Goal: Task Accomplishment & Management: Complete application form

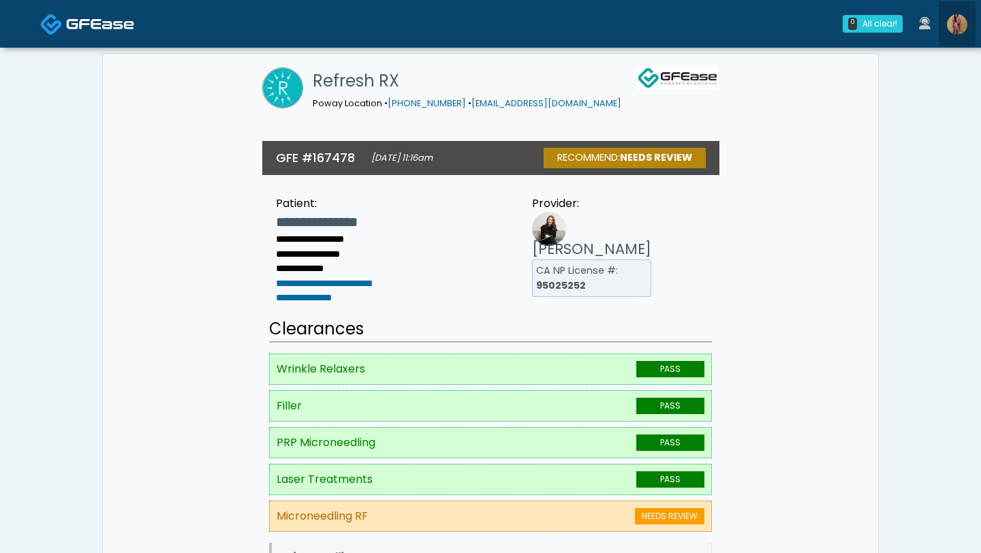
click at [960, 29] on img at bounding box center [957, 24] width 20 height 20
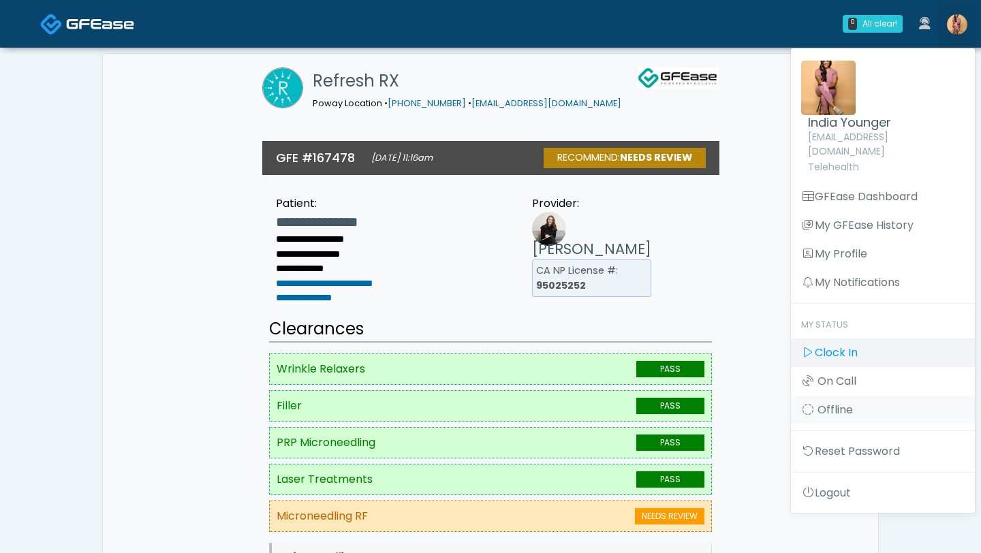
click at [858, 345] on link "Clock In" at bounding box center [883, 352] width 184 height 29
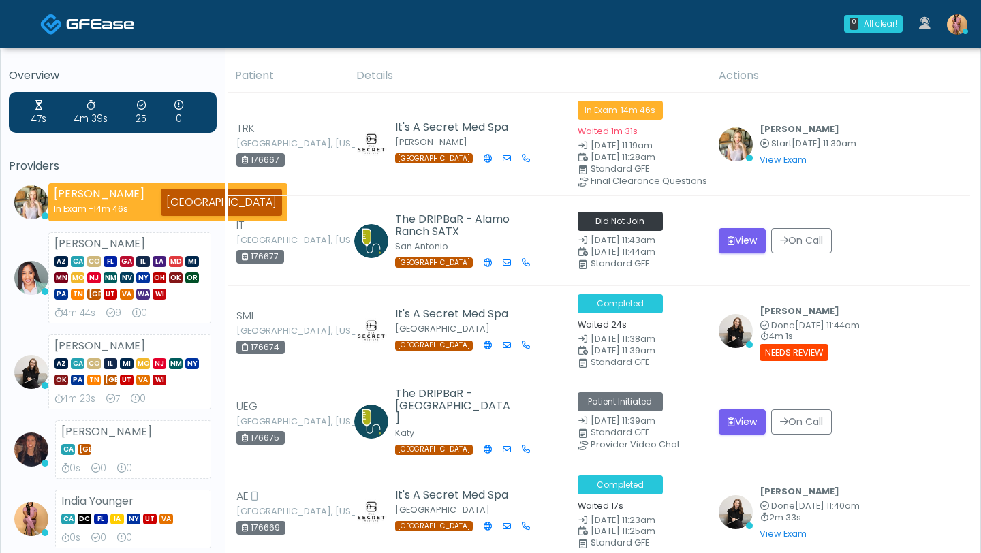
click at [366, 381] on td "The DRIPBaR - Cinco Ranch Katy TX" at bounding box center [458, 422] width 221 height 90
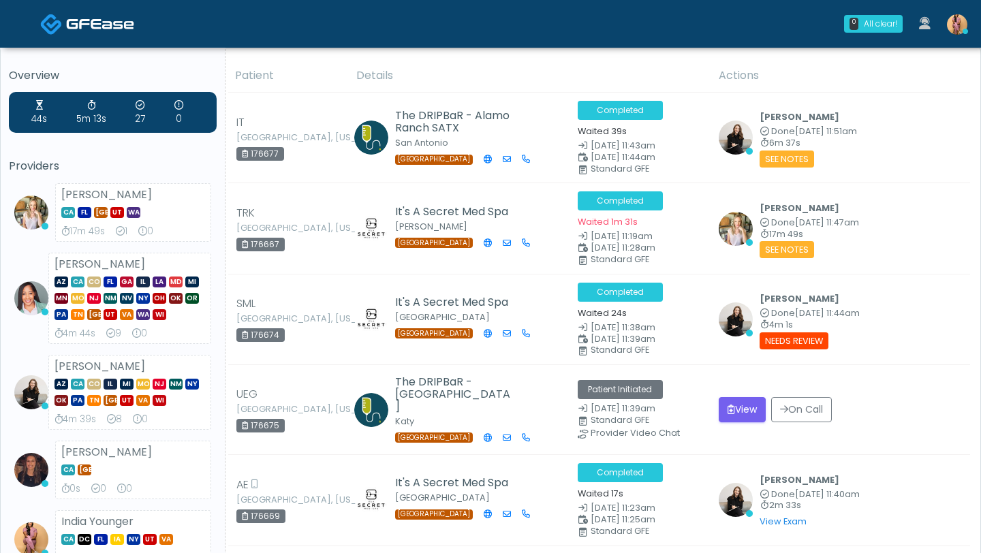
click at [580, 165] on small "Standard GFE" at bounding box center [639, 170] width 125 height 10
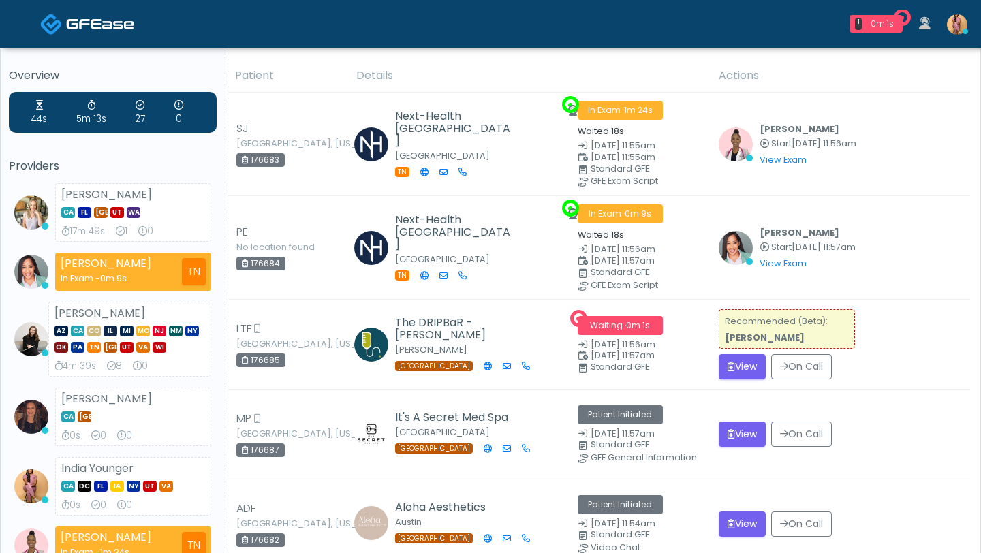
click at [580, 165] on small "Standard GFE" at bounding box center [639, 170] width 125 height 10
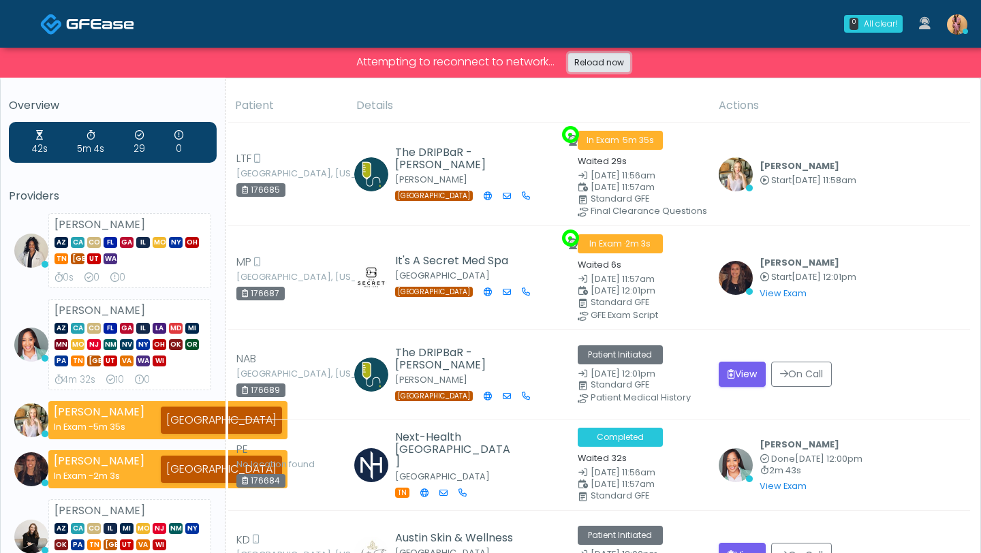
click at [621, 59] on link "Reload now" at bounding box center [599, 62] width 62 height 19
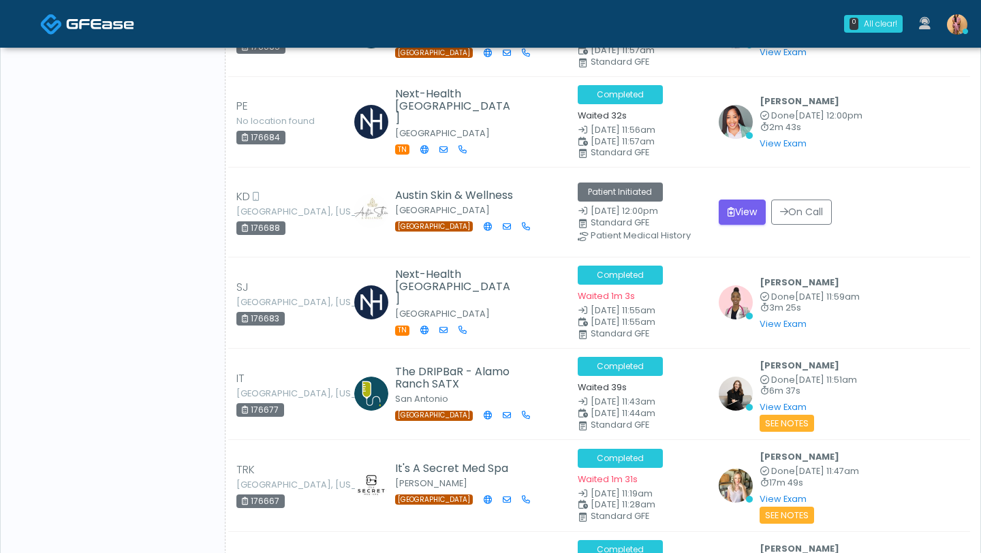
scroll to position [717, 0]
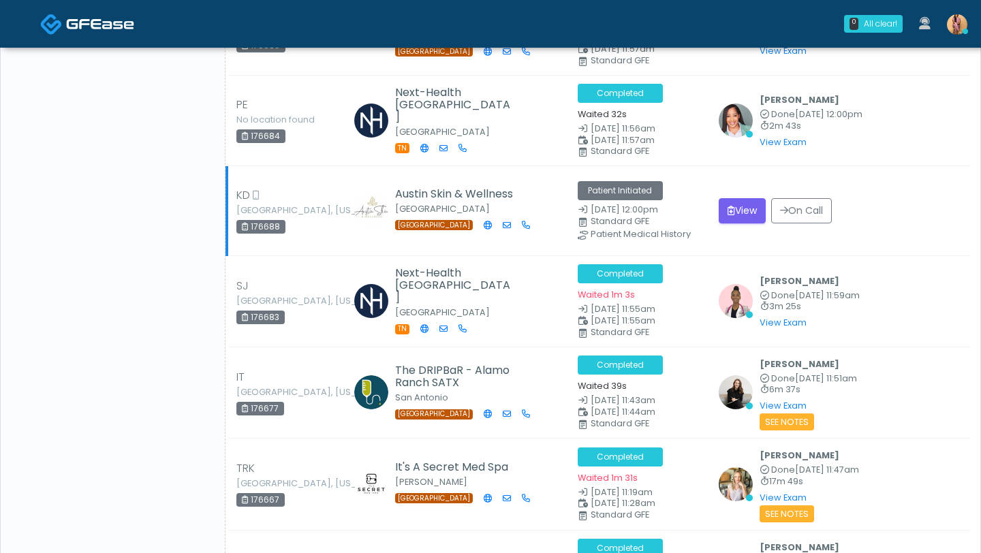
click at [899, 173] on td "View On Call" at bounding box center [839, 211] width 259 height 90
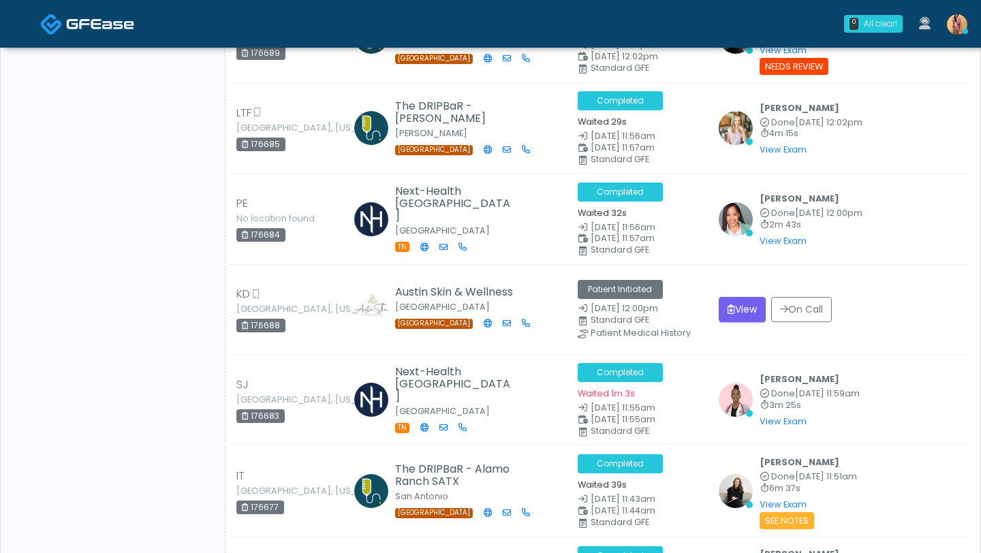
scroll to position [827, 0]
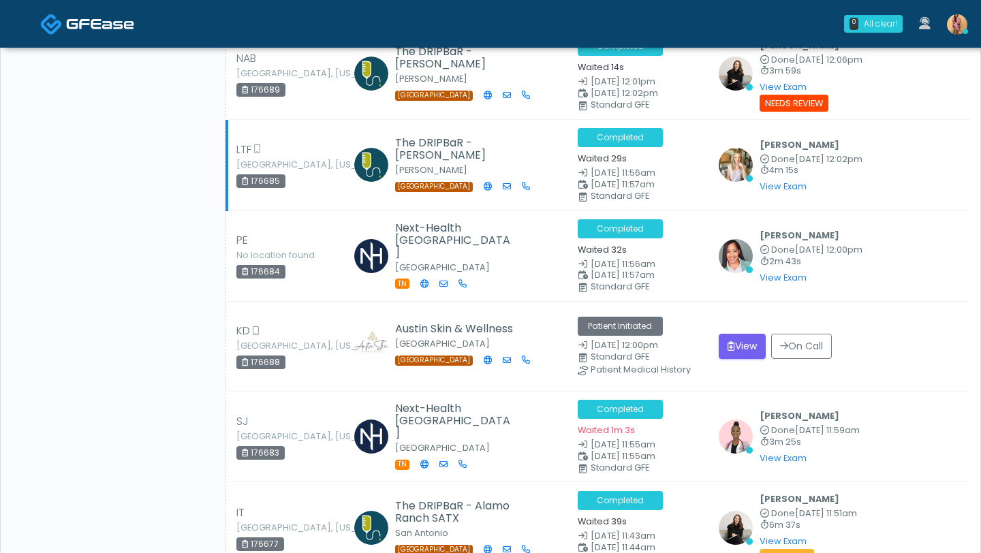
click at [899, 176] on div "Cameron Ellis Done Oct 3, 12:02pm 4m 15s View Exam | Unreview" at bounding box center [839, 165] width 243 height 59
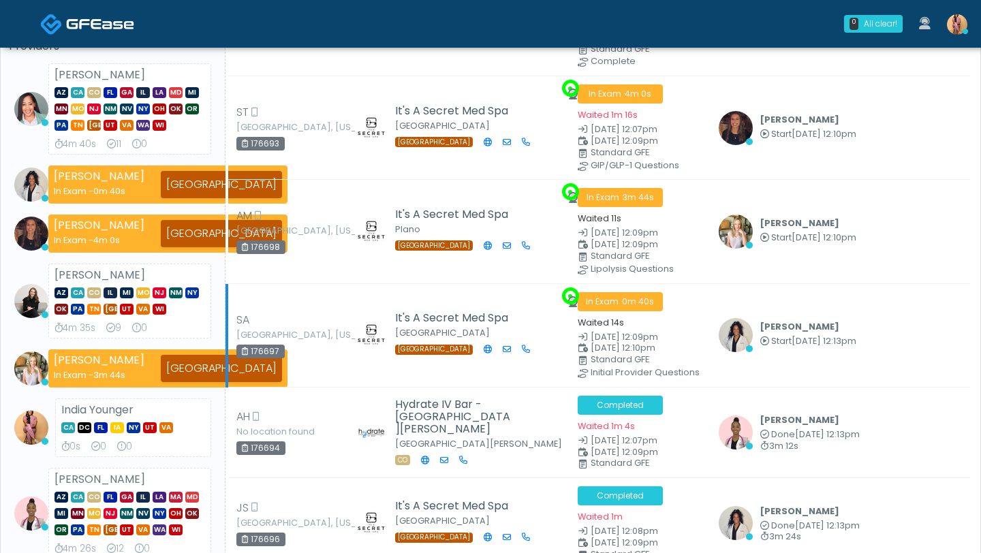
scroll to position [0, 0]
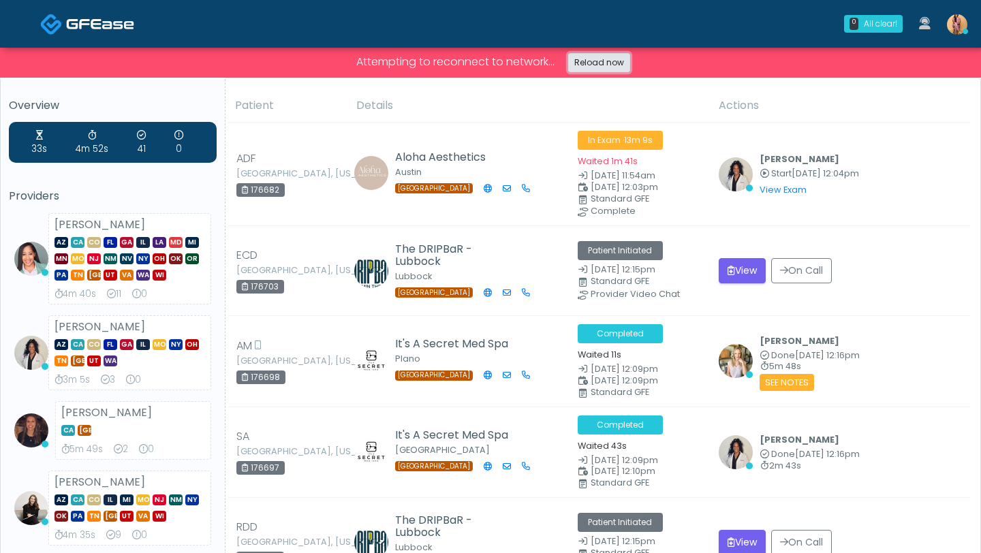
click at [614, 57] on link "Reload now" at bounding box center [599, 62] width 62 height 19
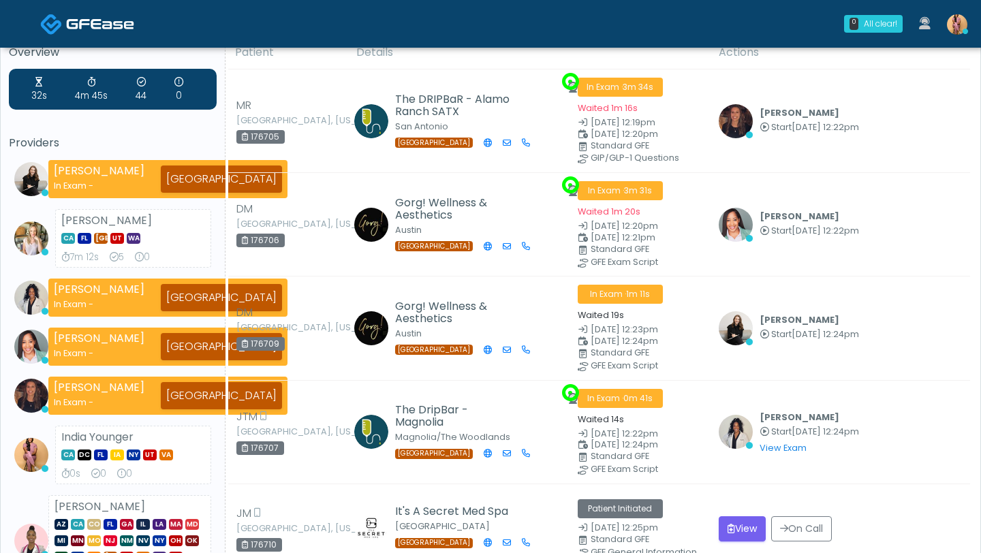
scroll to position [30, 0]
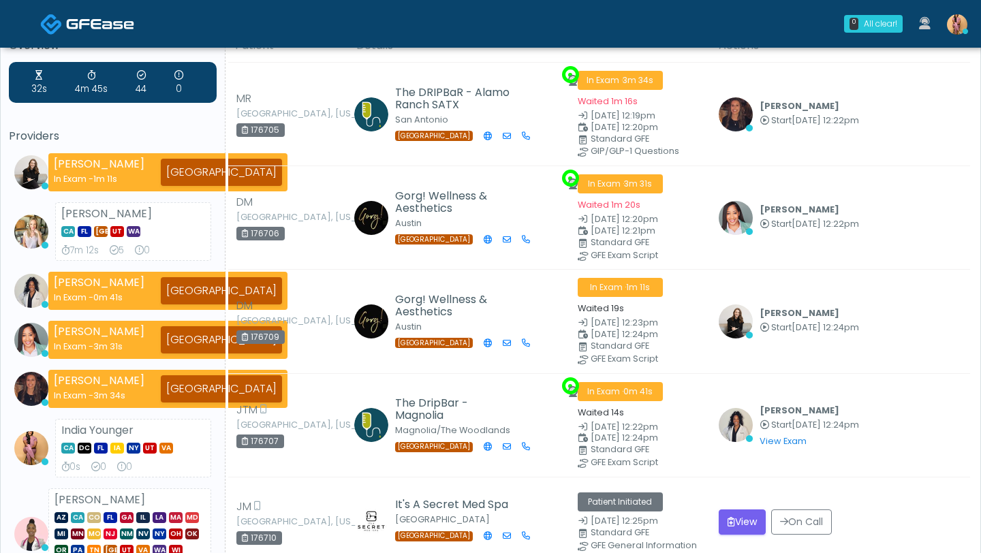
click at [612, 49] on th "Details" at bounding box center [529, 45] width 362 height 33
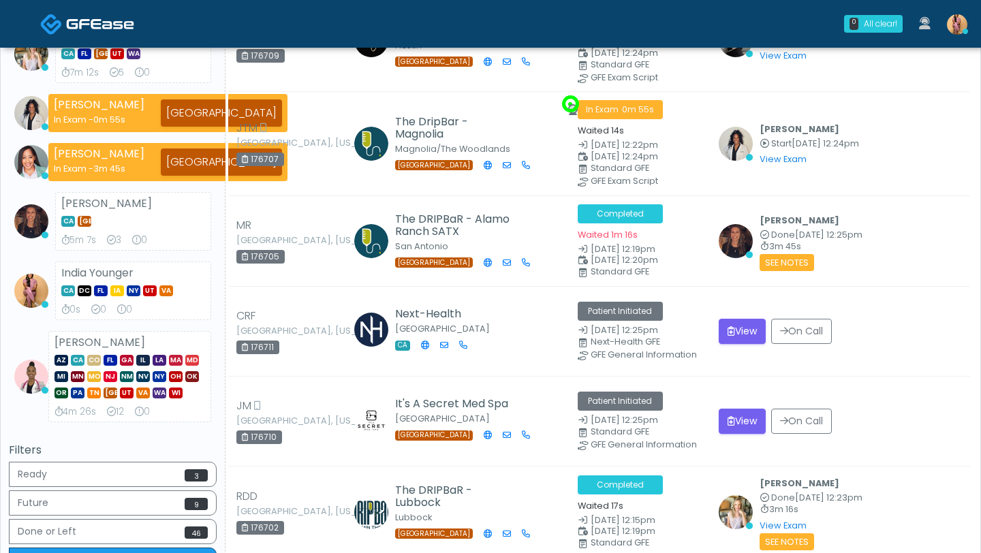
scroll to position [210, 0]
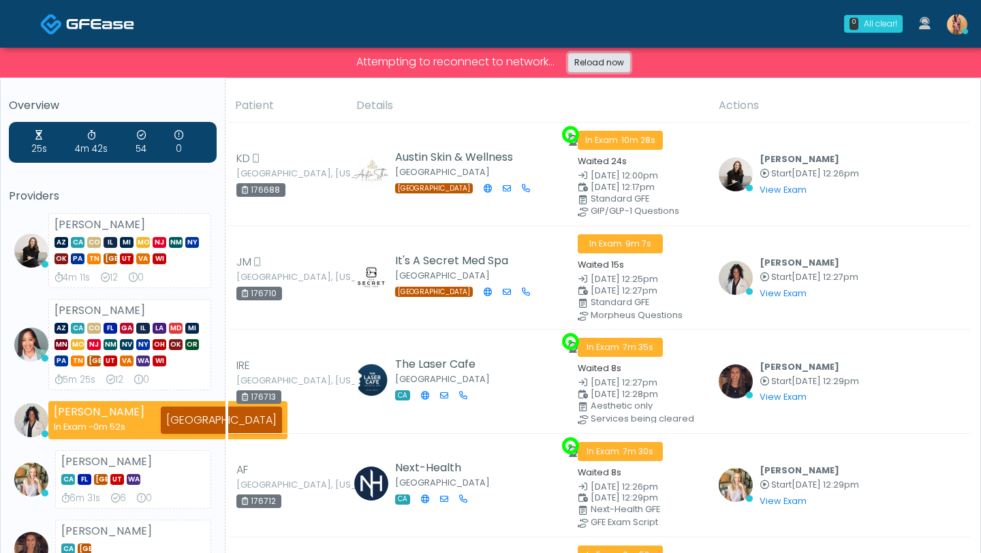
click at [580, 68] on link "Reload now" at bounding box center [599, 62] width 62 height 19
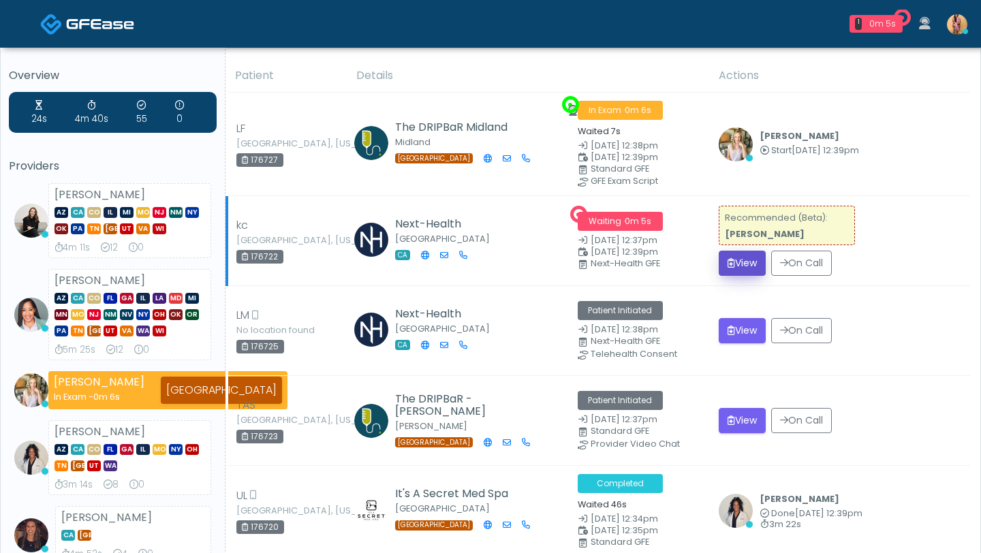
click at [752, 260] on button "View" at bounding box center [741, 263] width 47 height 25
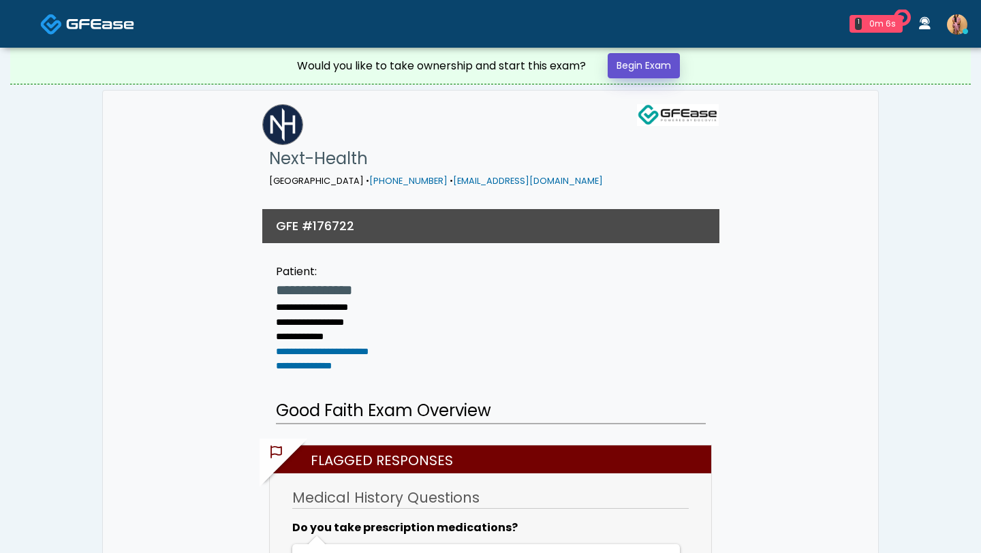
click at [643, 78] on link "Begin Exam" at bounding box center [643, 65] width 72 height 25
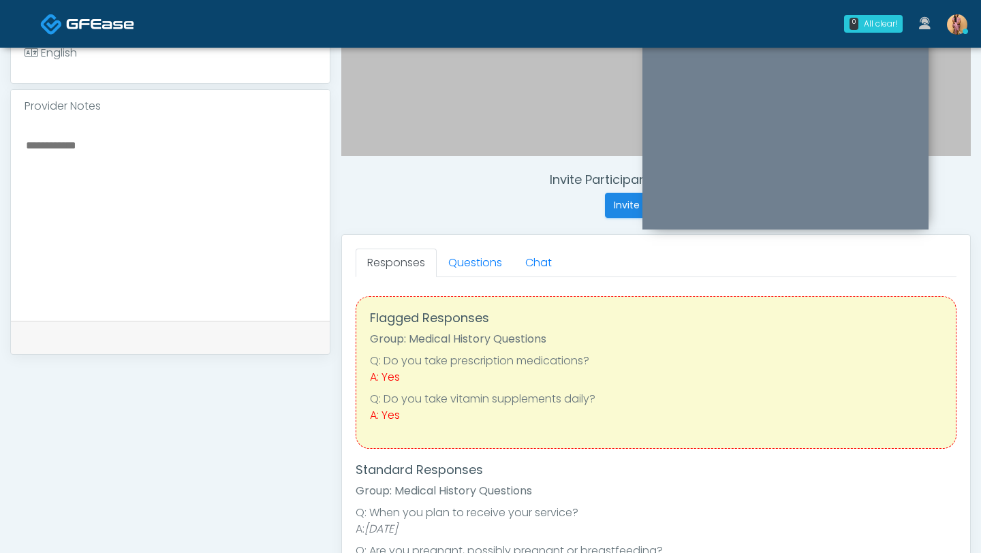
scroll to position [410, 0]
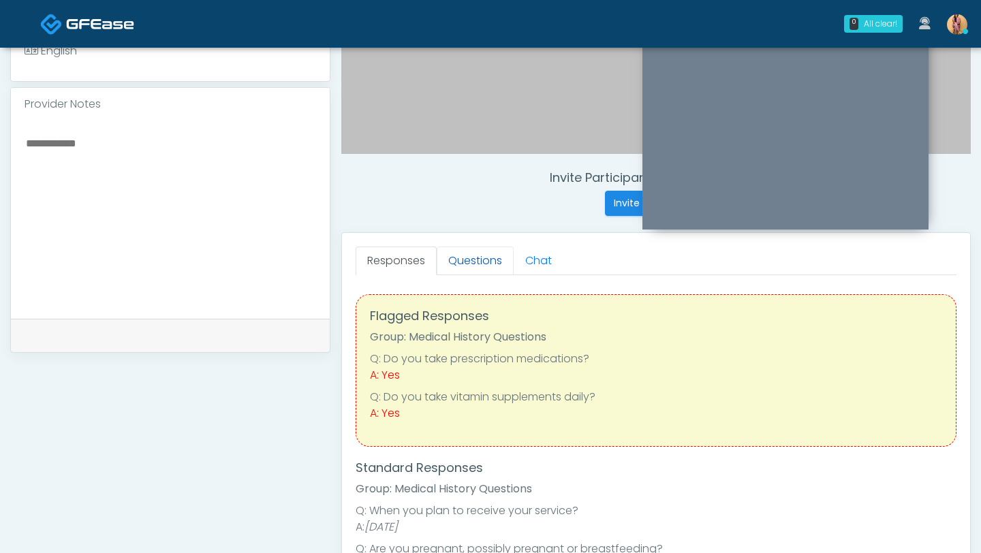
click at [492, 260] on link "Questions" at bounding box center [475, 261] width 77 height 29
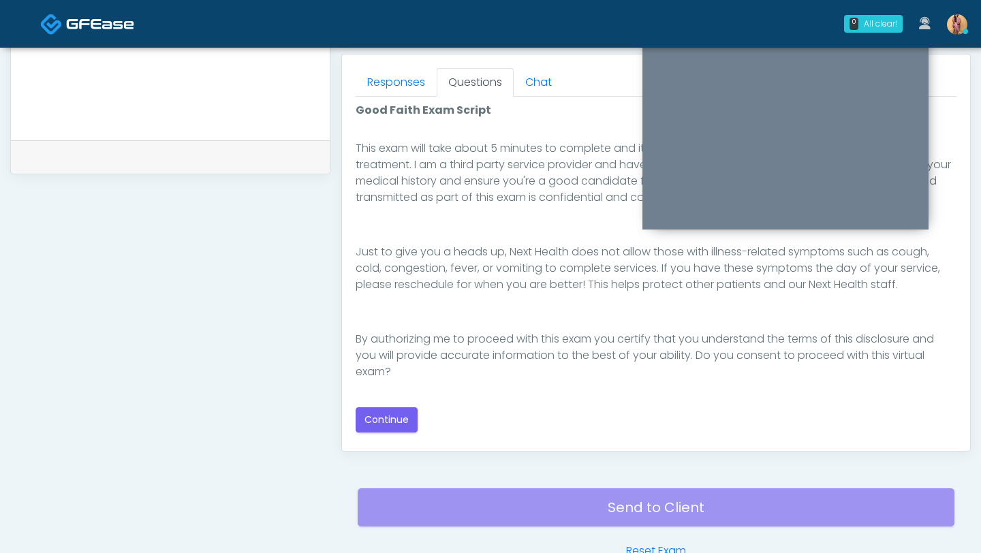
scroll to position [589, 0]
click at [398, 422] on button "Continue" at bounding box center [386, 419] width 62 height 25
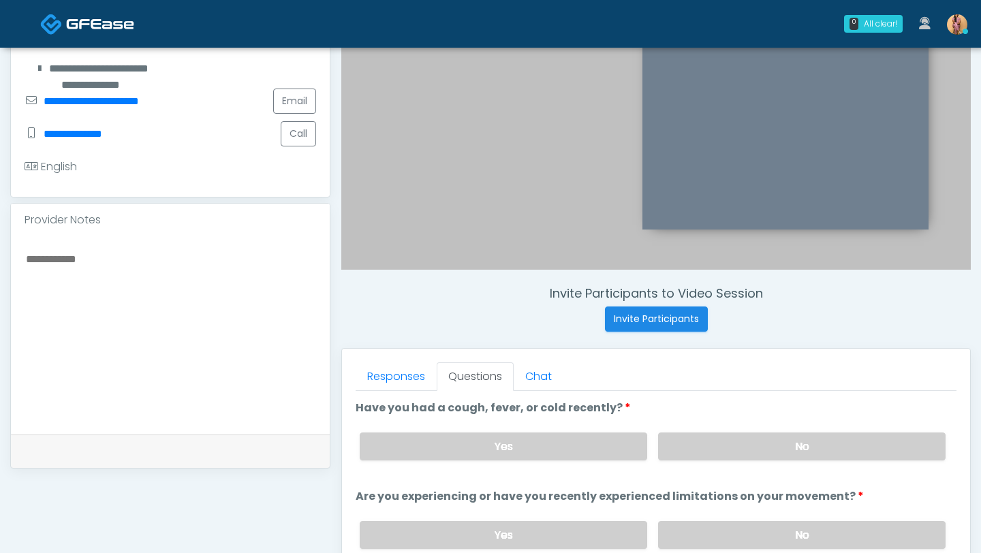
scroll to position [326, 0]
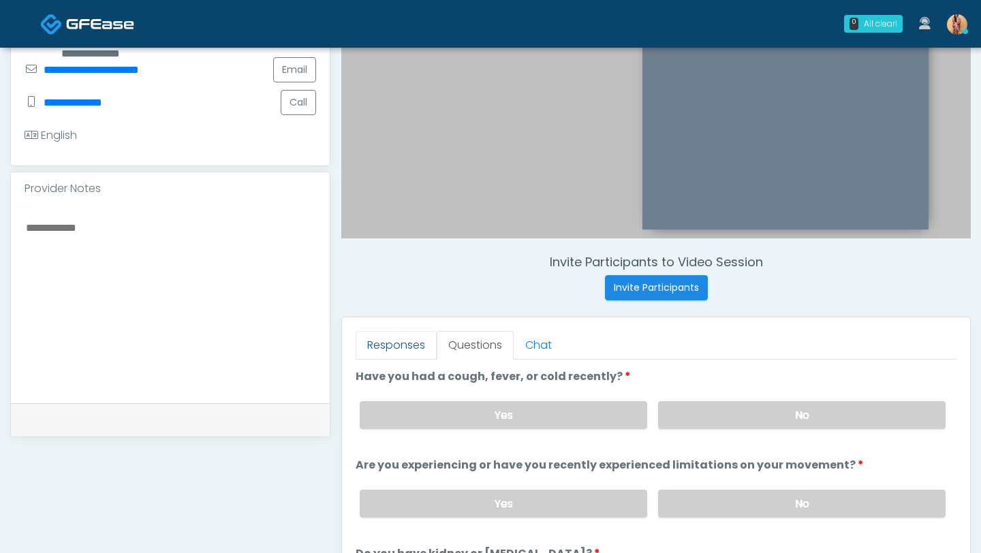
click at [385, 341] on link "Responses" at bounding box center [395, 345] width 81 height 29
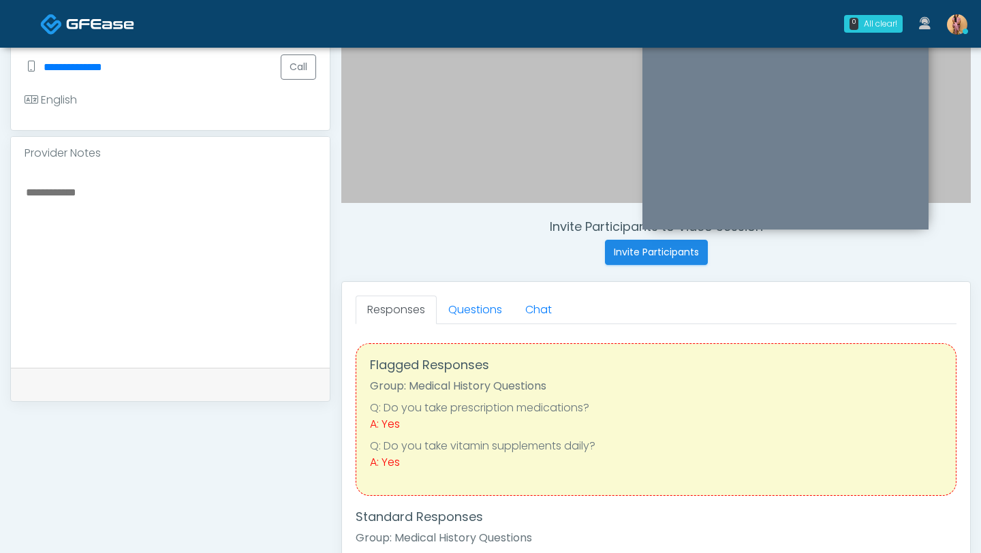
scroll to position [365, 0]
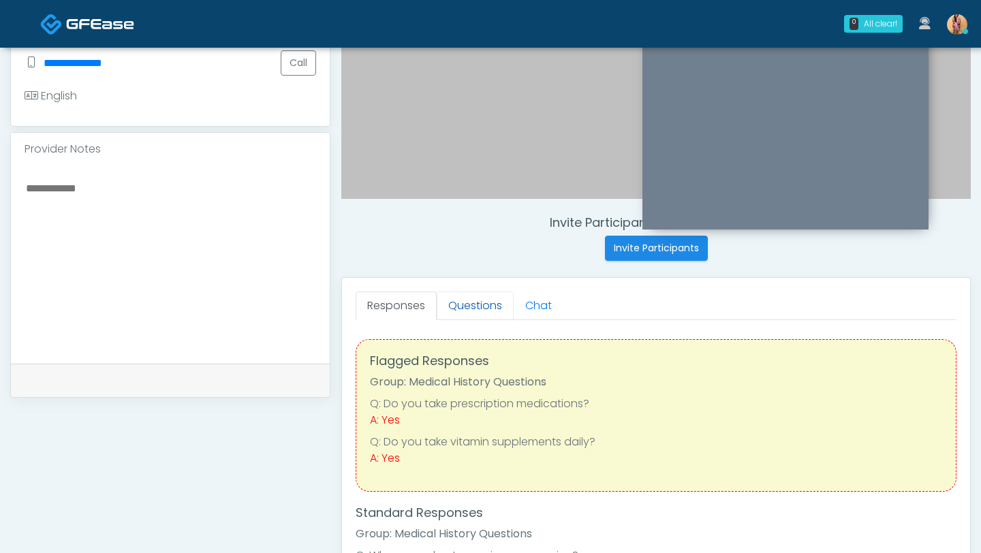
click at [456, 311] on link "Questions" at bounding box center [475, 305] width 77 height 29
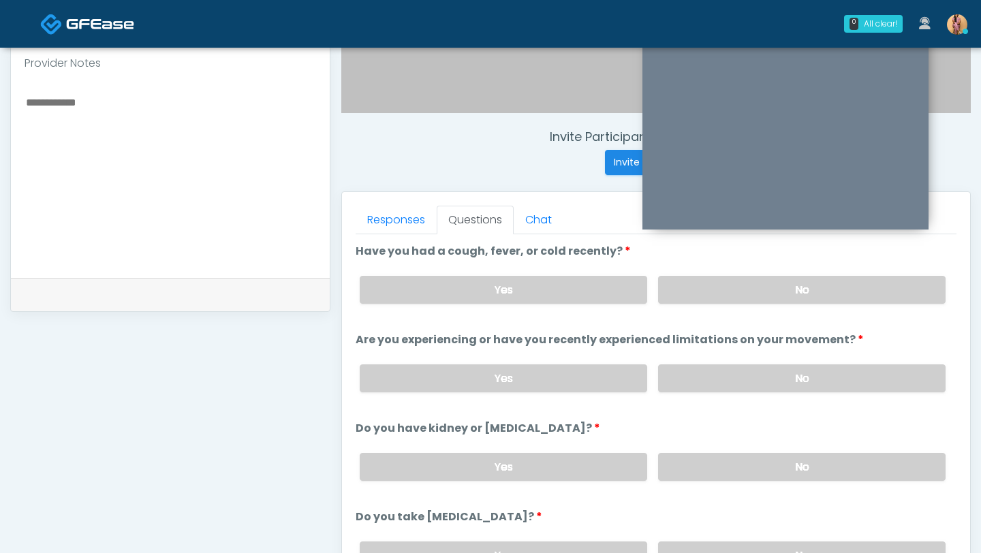
scroll to position [468, 0]
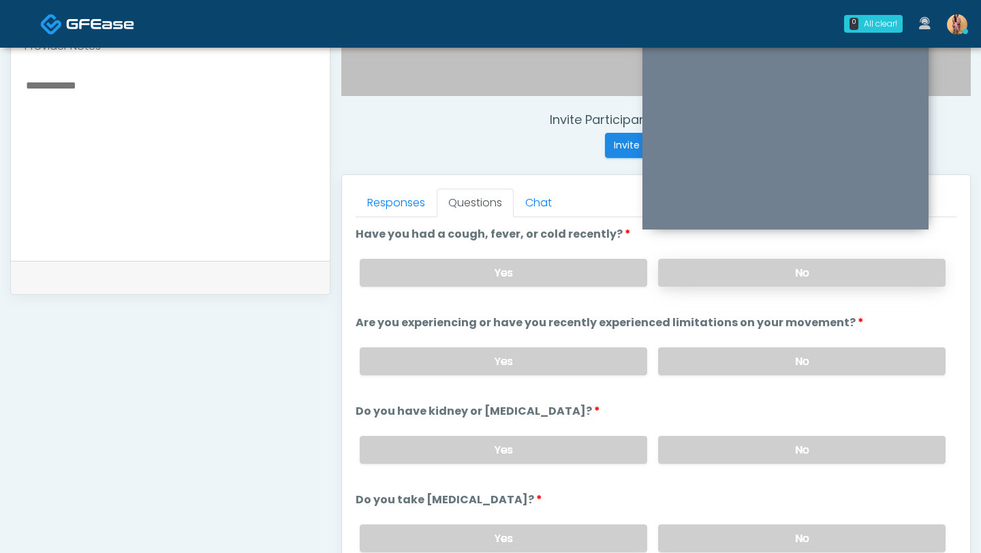
click at [718, 267] on label "No" at bounding box center [801, 273] width 287 height 28
click at [694, 350] on label "No" at bounding box center [801, 361] width 287 height 28
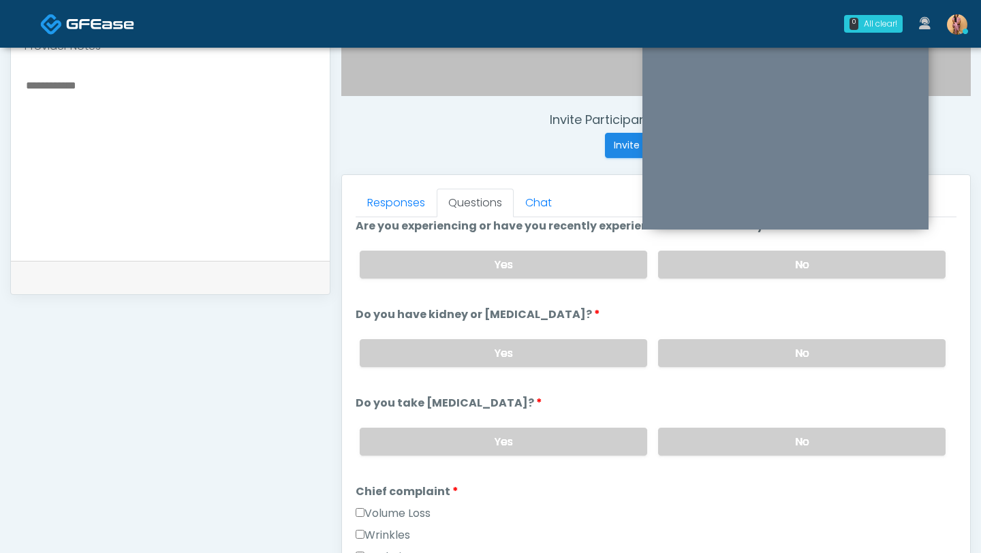
scroll to position [123, 0]
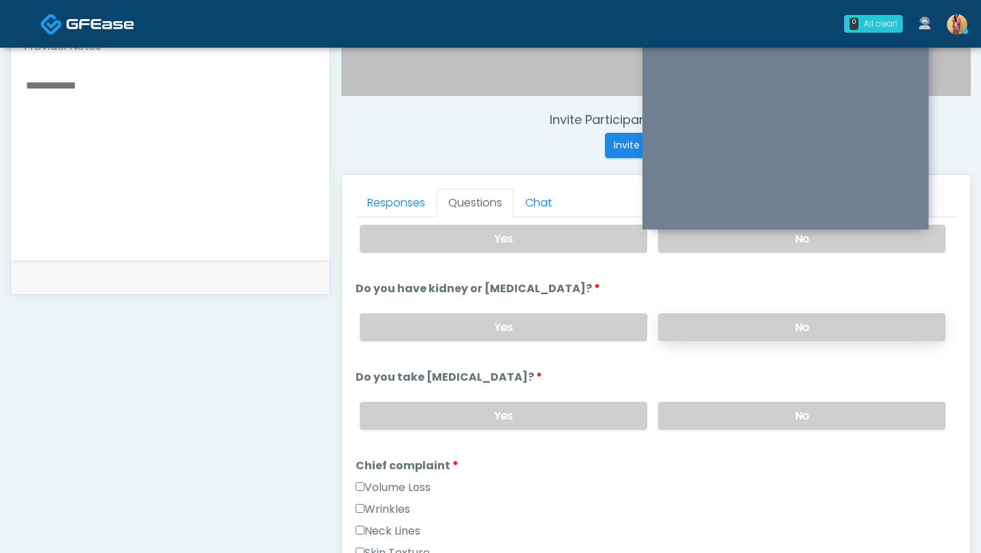
click at [711, 329] on label "No" at bounding box center [801, 327] width 287 height 28
click at [704, 409] on label "No" at bounding box center [801, 416] width 287 height 28
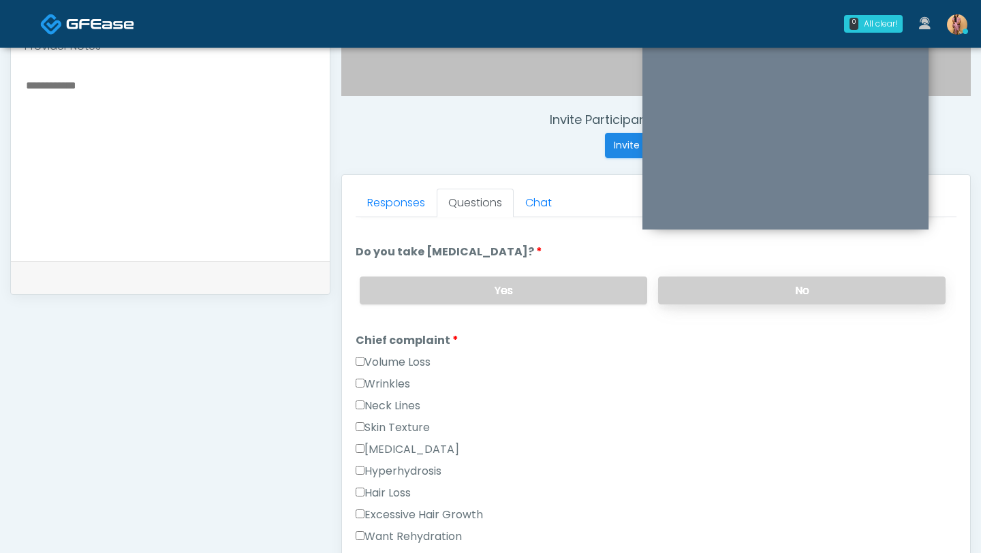
scroll to position [262, 0]
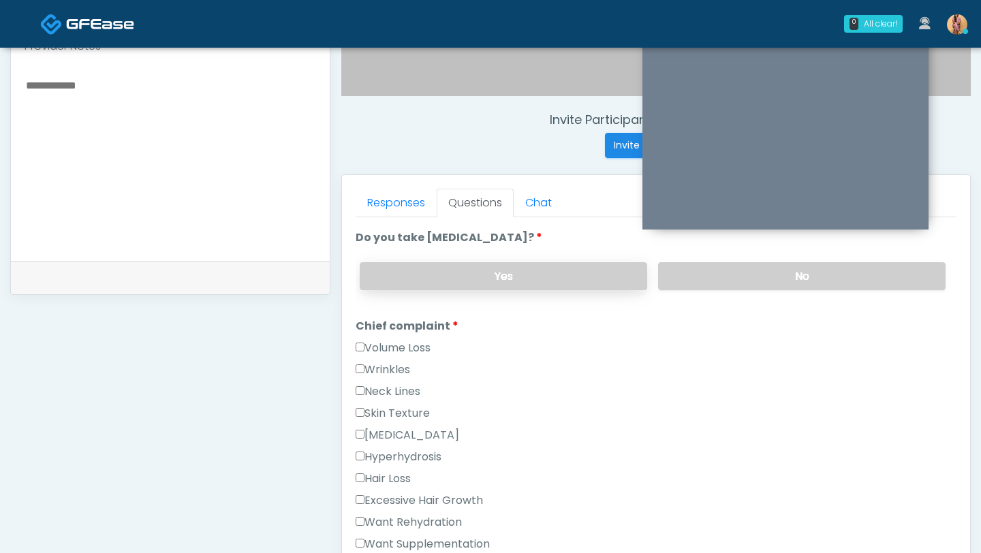
click at [580, 270] on label "Yes" at bounding box center [503, 276] width 287 height 28
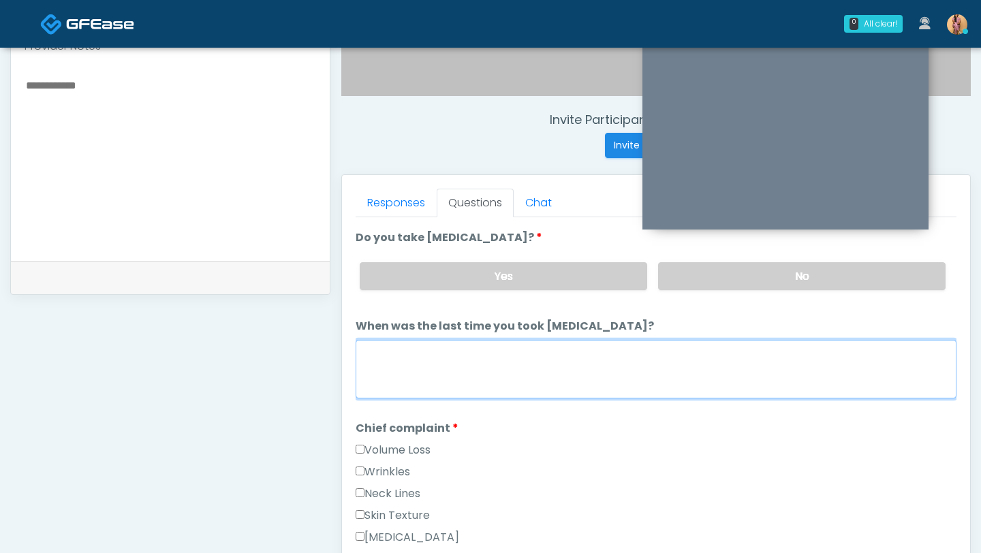
click at [550, 358] on textarea "When was the last time you took [MEDICAL_DATA]?" at bounding box center [655, 369] width 601 height 59
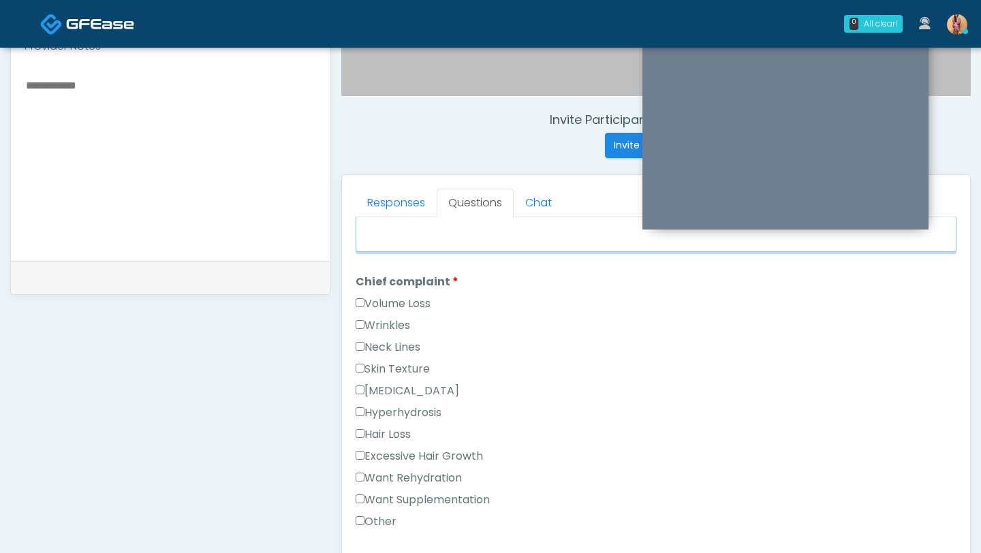
scroll to position [411, 0]
type textarea "**********"
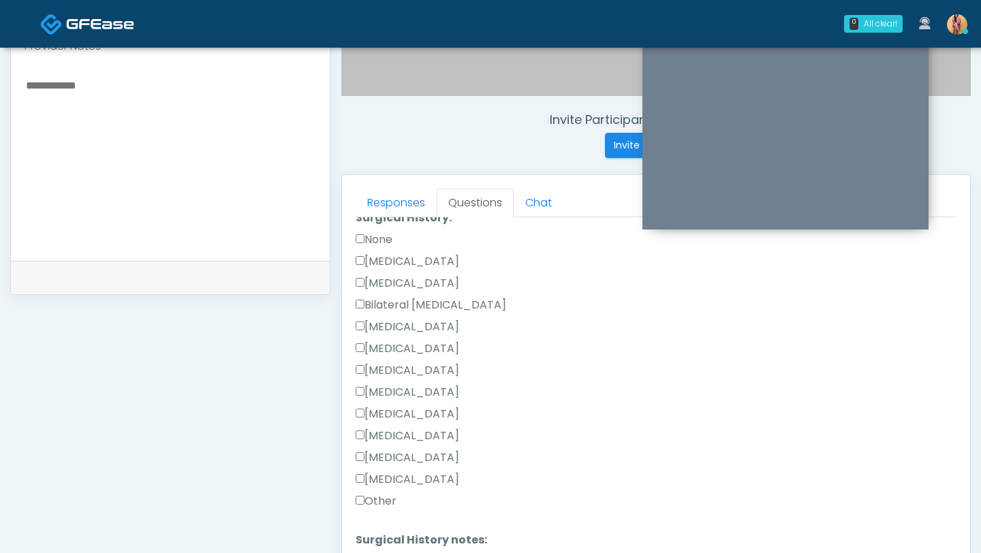
scroll to position [951, 0]
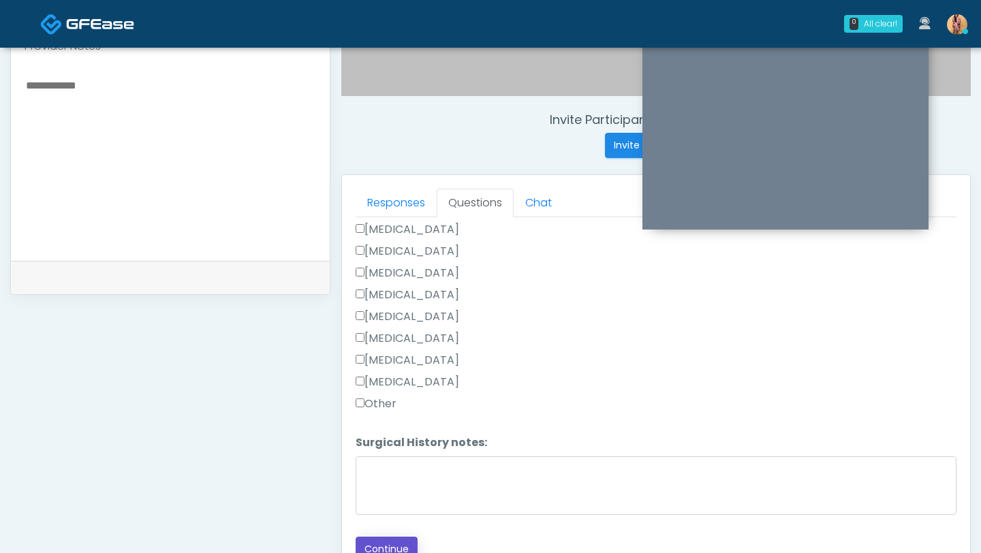
click at [385, 537] on button "Continue" at bounding box center [386, 549] width 62 height 25
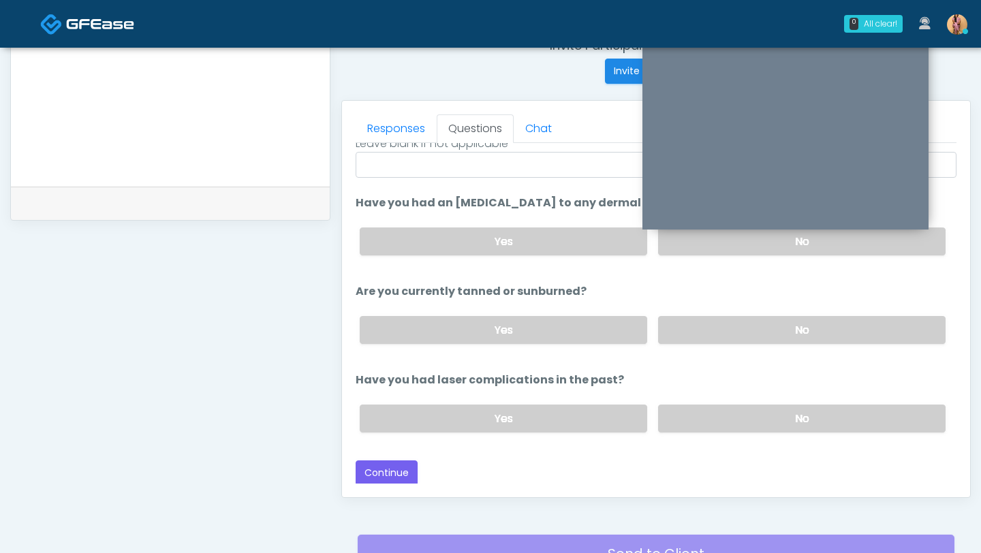
scroll to position [545, 0]
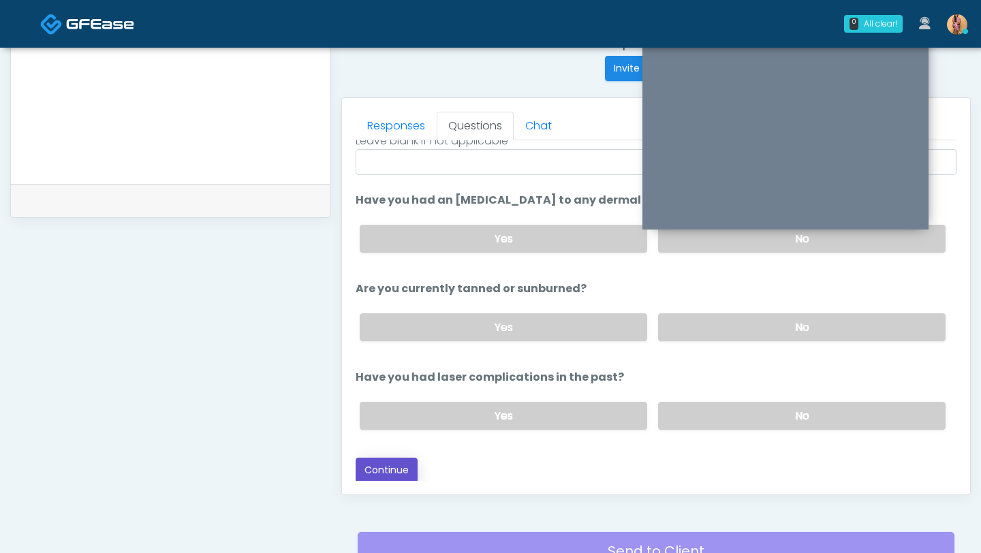
click at [401, 462] on button "Continue" at bounding box center [386, 470] width 62 height 25
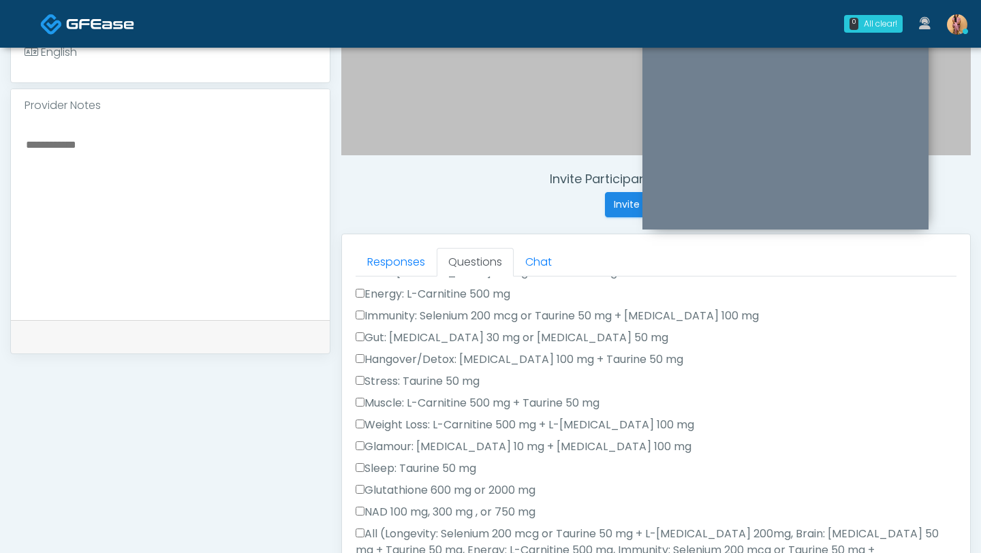
scroll to position [0, 0]
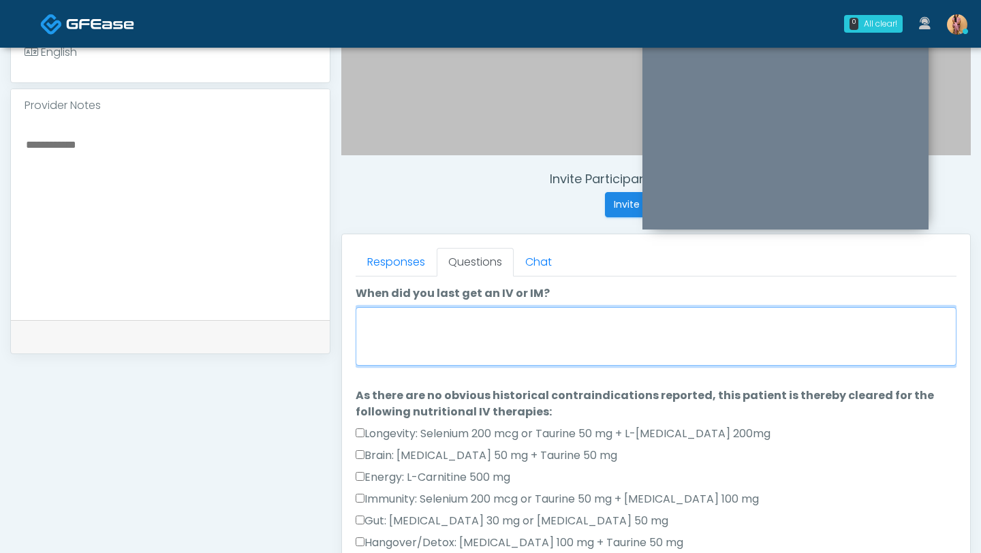
click at [392, 347] on textarea "When did you last get an IV or IM?" at bounding box center [655, 336] width 601 height 59
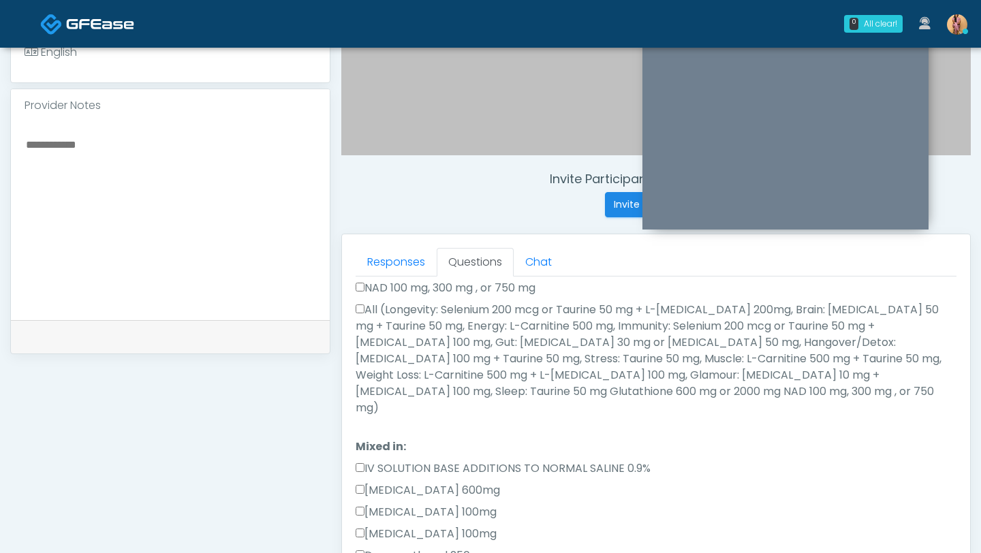
scroll to position [408, 0]
type textarea "**********"
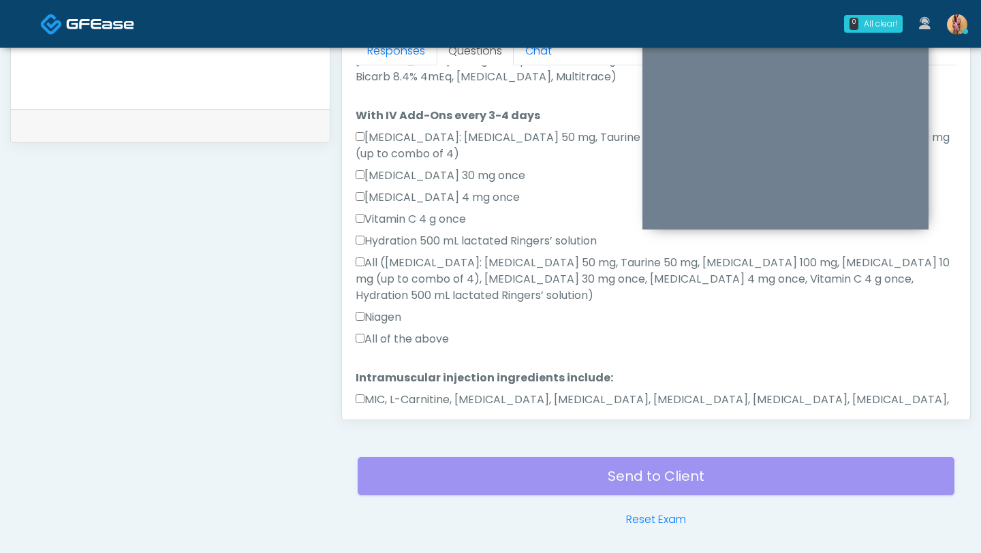
scroll to position [626, 0]
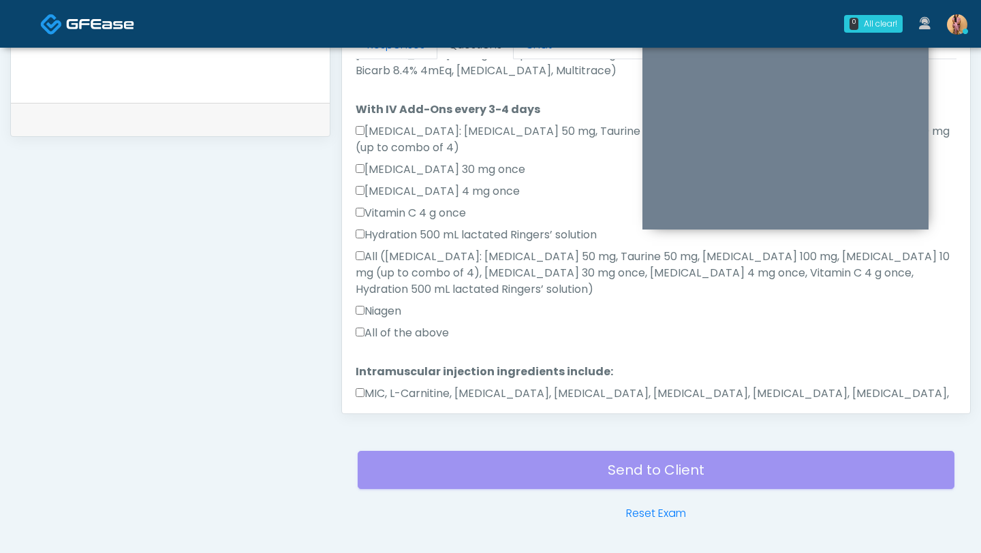
click at [370, 441] on button "Continue" at bounding box center [386, 453] width 62 height 25
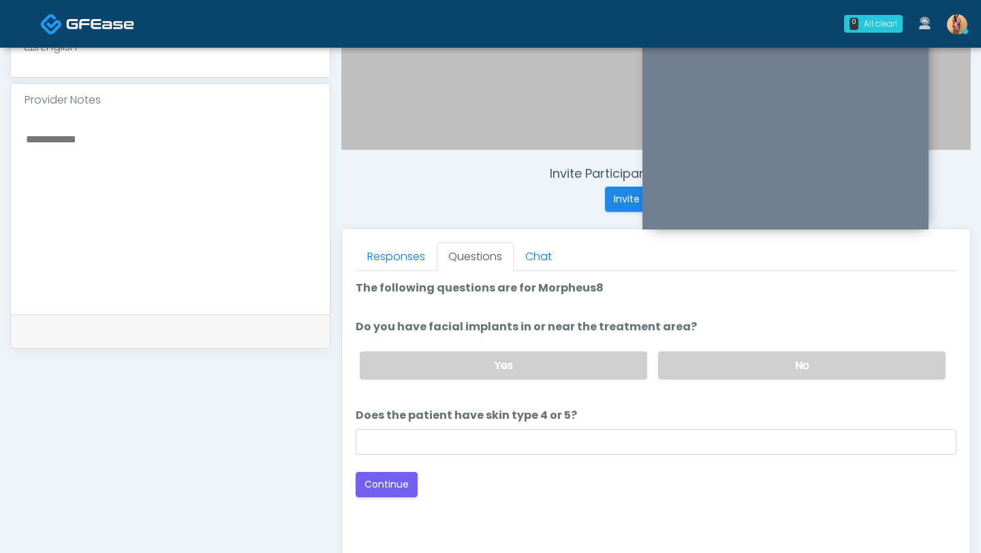
scroll to position [422, 0]
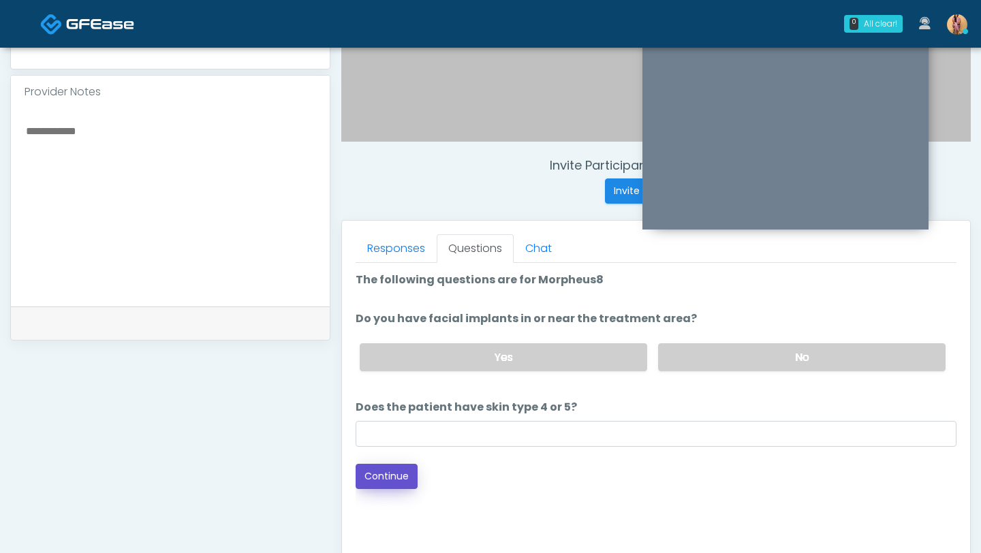
click at [399, 475] on button "Continue" at bounding box center [386, 476] width 62 height 25
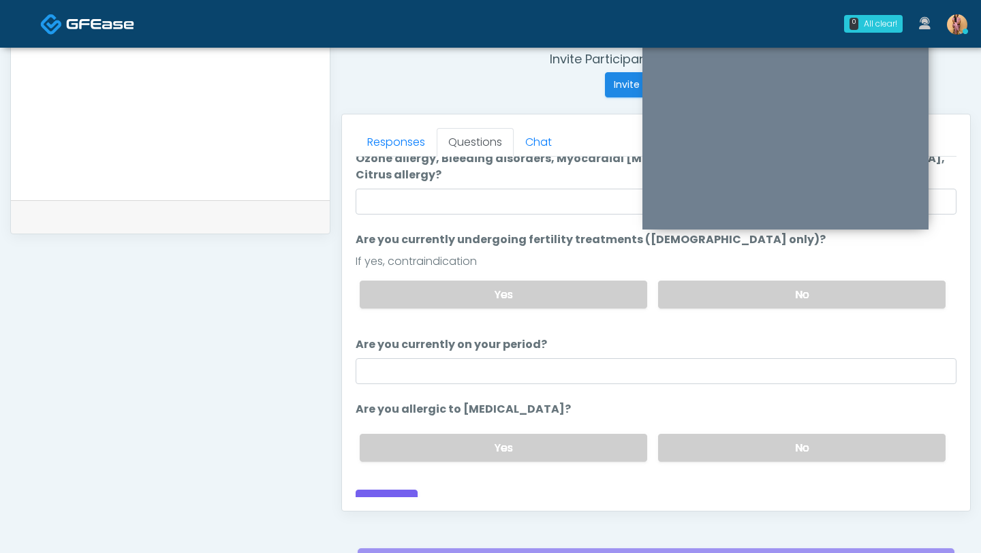
scroll to position [534, 0]
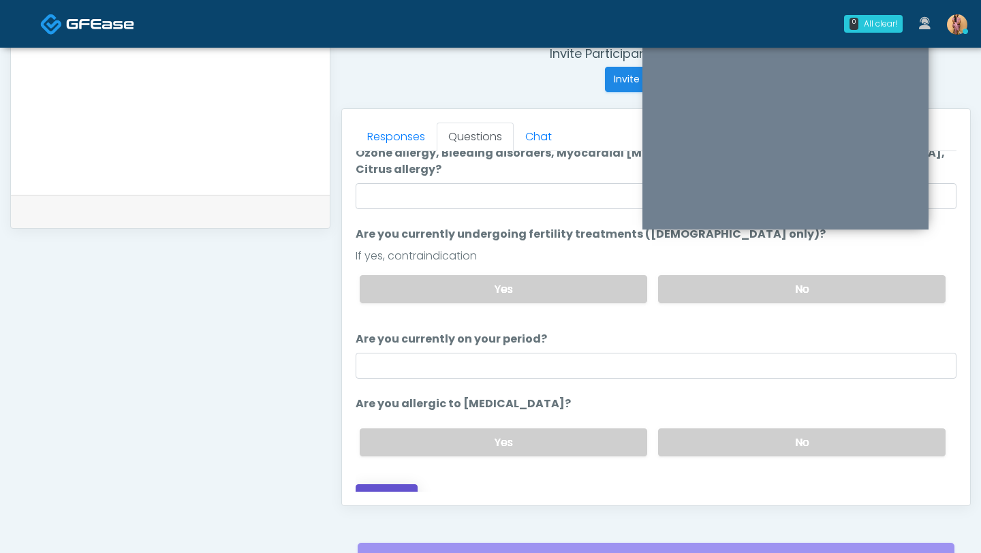
click at [384, 484] on button "Continue" at bounding box center [386, 496] width 62 height 25
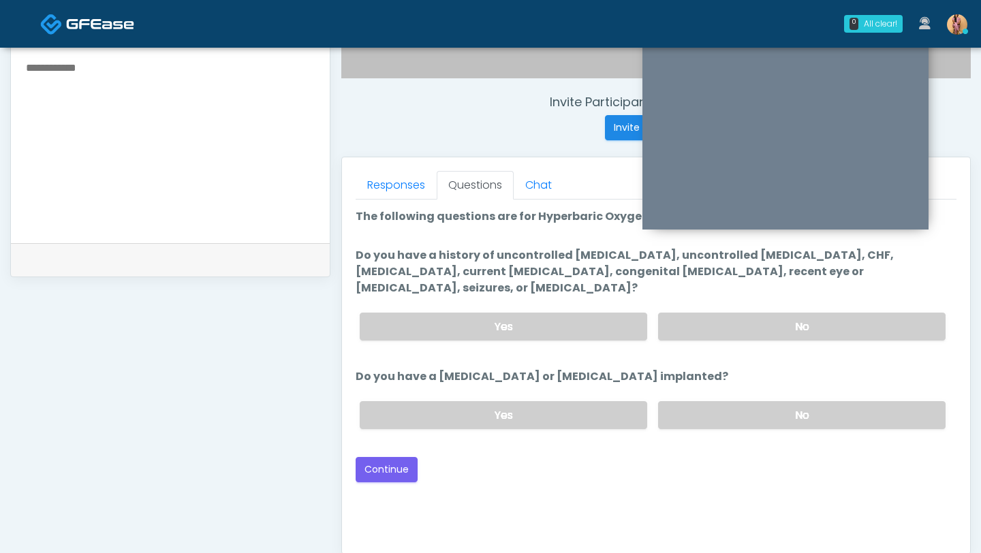
scroll to position [402, 0]
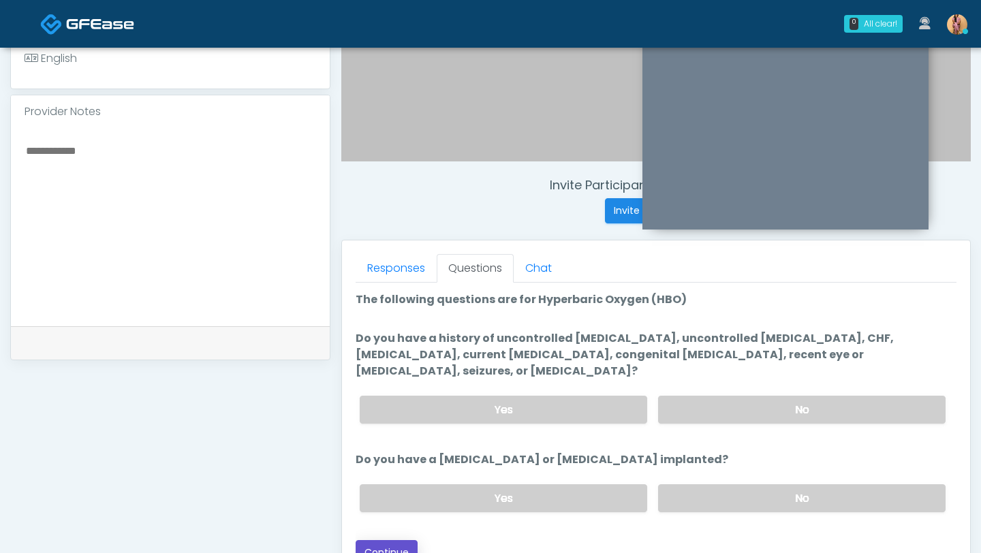
click at [387, 540] on button "Continue" at bounding box center [386, 552] width 62 height 25
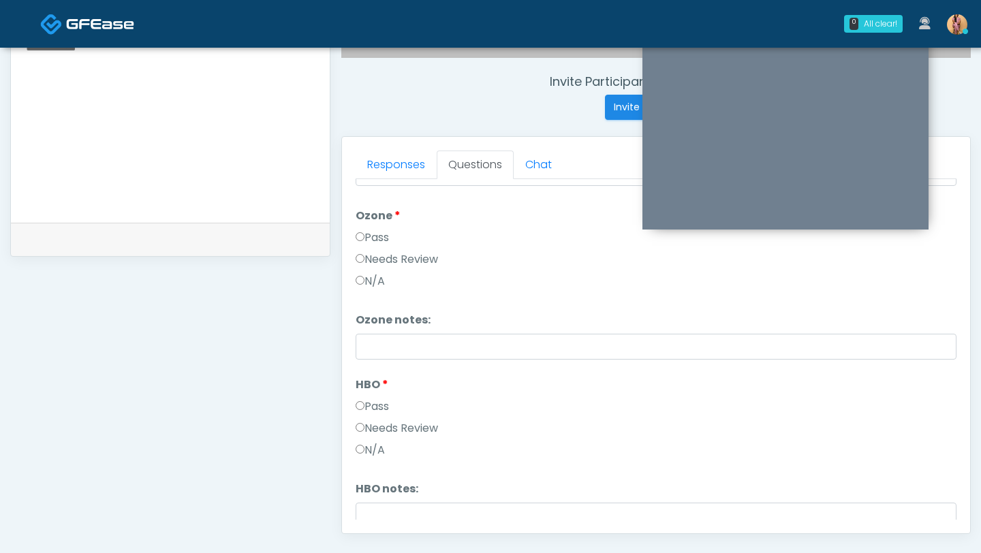
scroll to position [1705, 0]
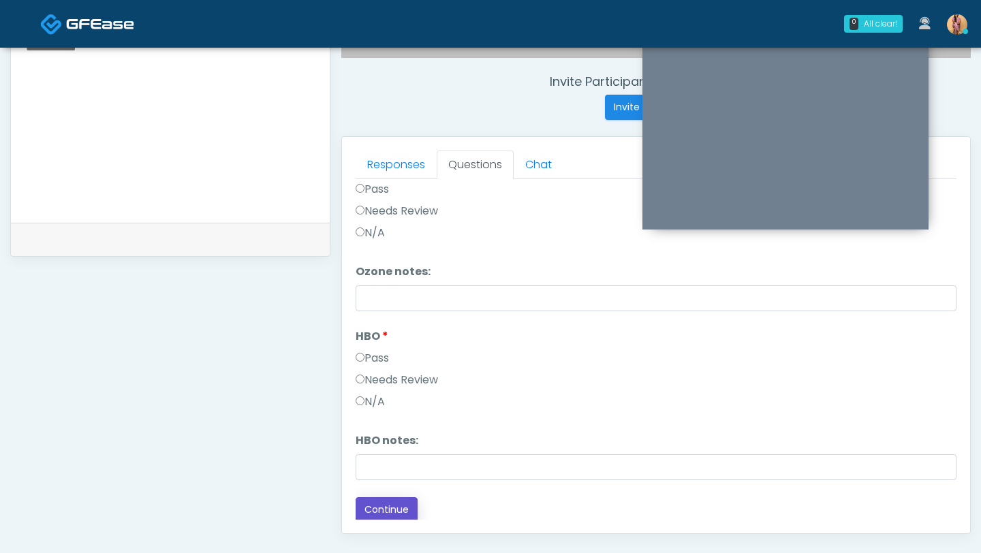
click at [372, 512] on button "Continue" at bounding box center [386, 509] width 62 height 25
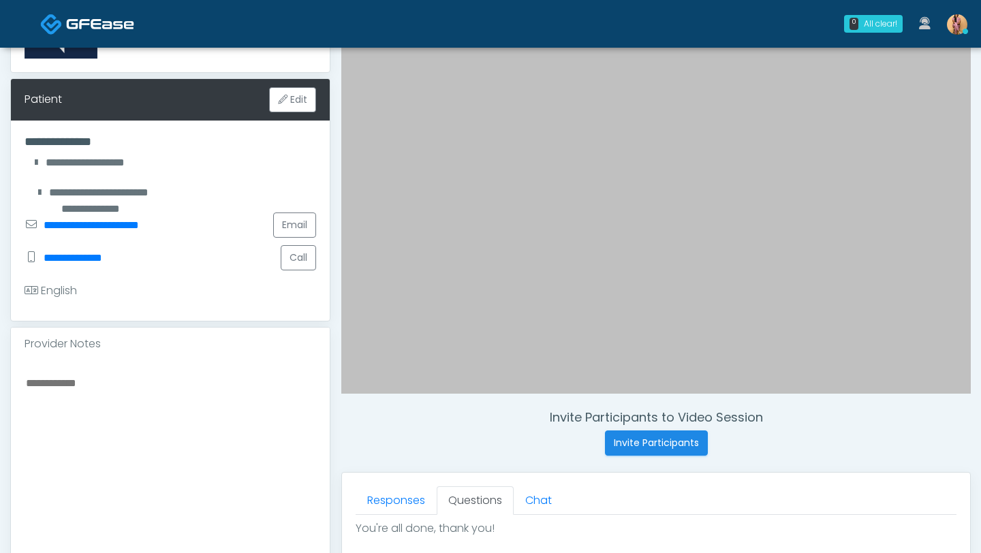
scroll to position [0, 0]
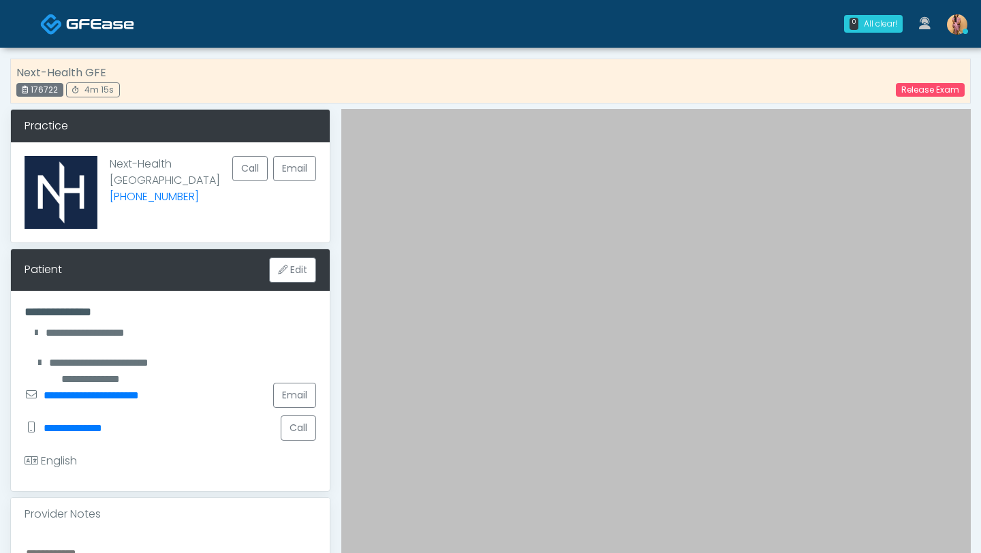
click at [116, 26] on img at bounding box center [100, 24] width 68 height 14
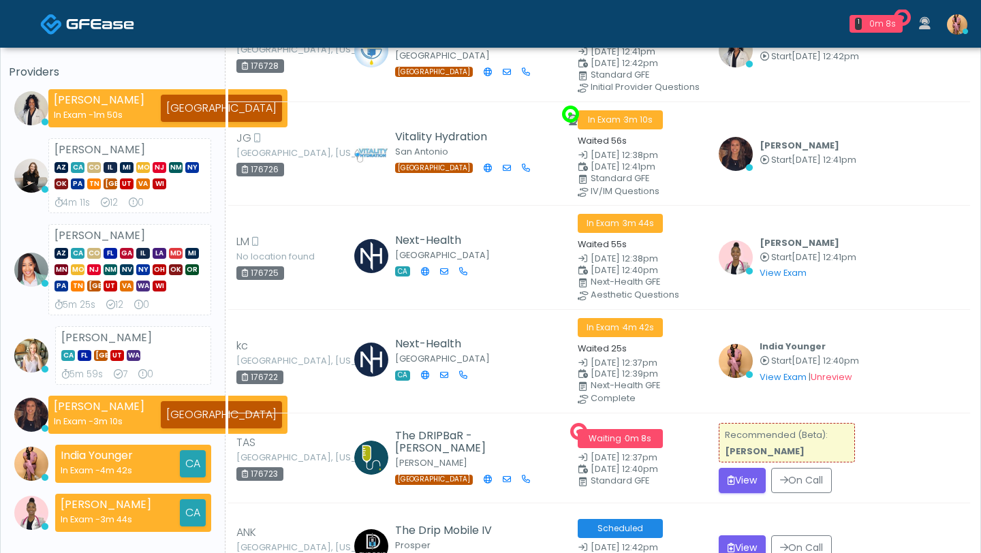
scroll to position [157, 0]
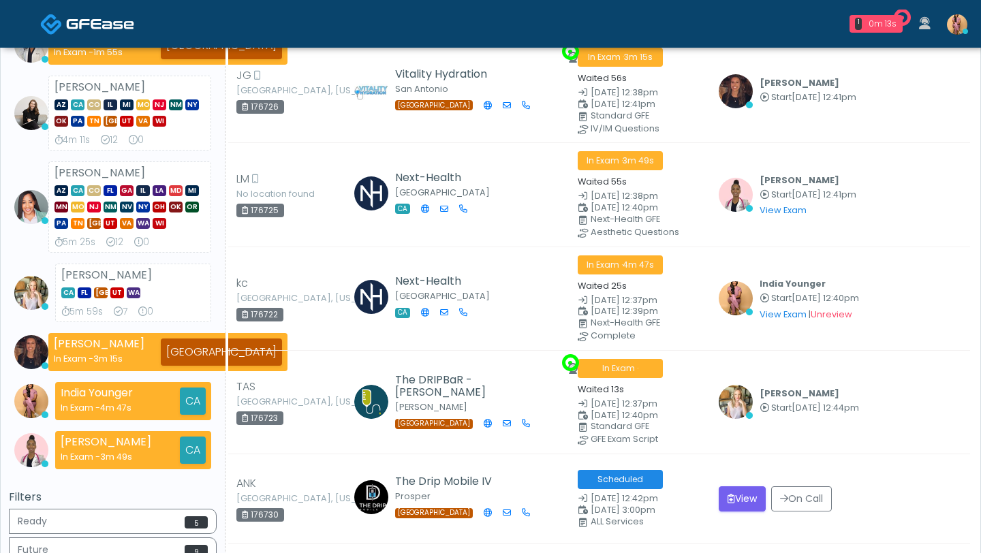
click at [773, 308] on link "View Exam" at bounding box center [782, 314] width 47 height 12
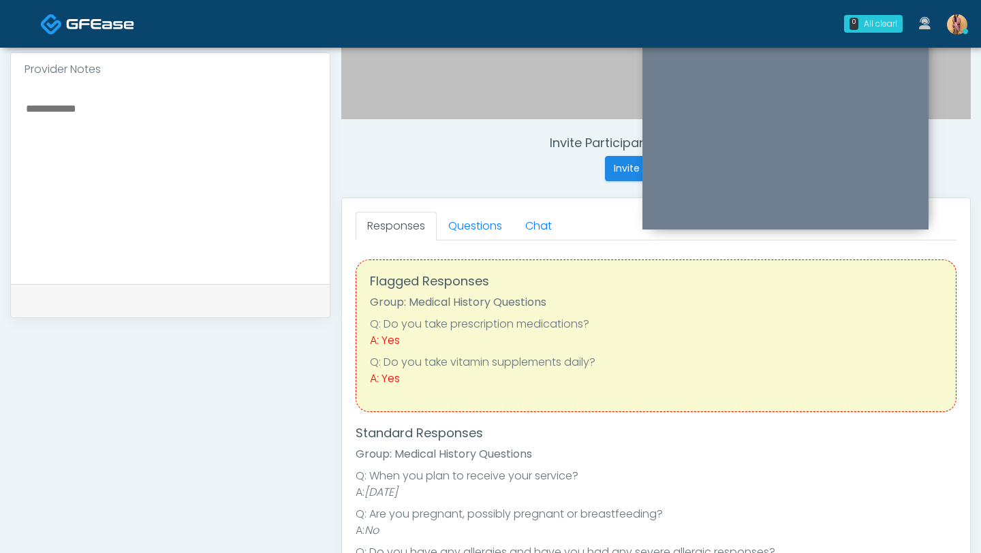
scroll to position [407, 0]
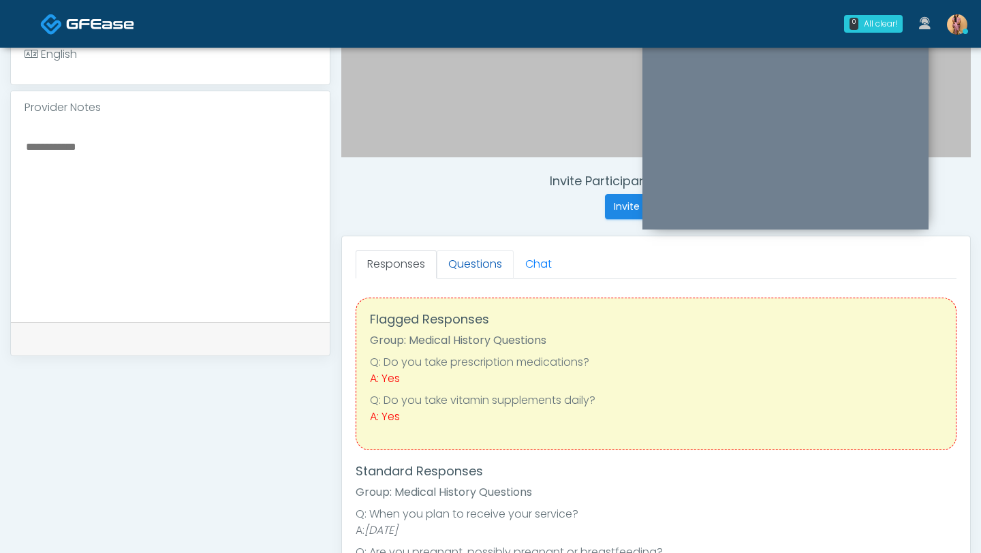
click at [486, 270] on link "Questions" at bounding box center [475, 264] width 77 height 29
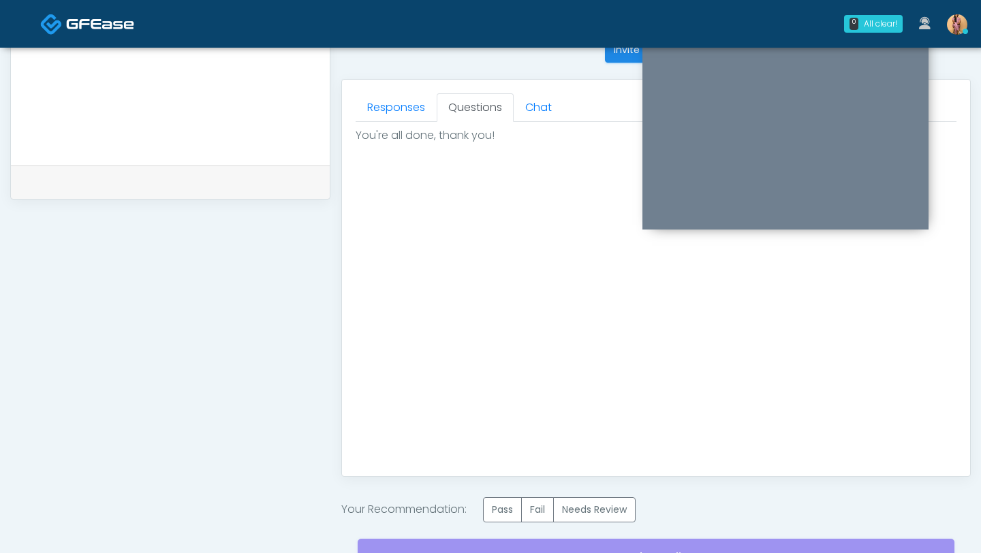
scroll to position [695, 0]
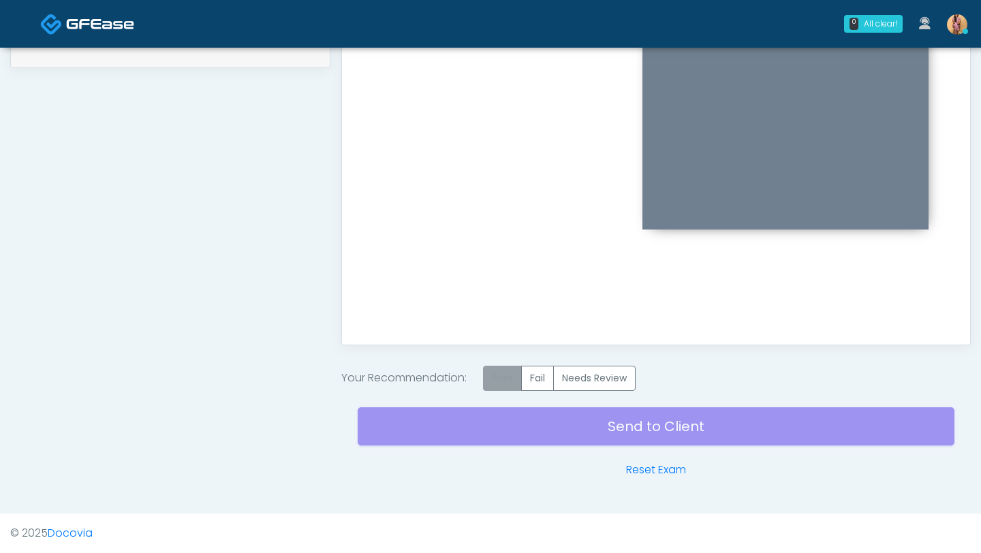
click at [505, 374] on label "Pass" at bounding box center [502, 378] width 39 height 25
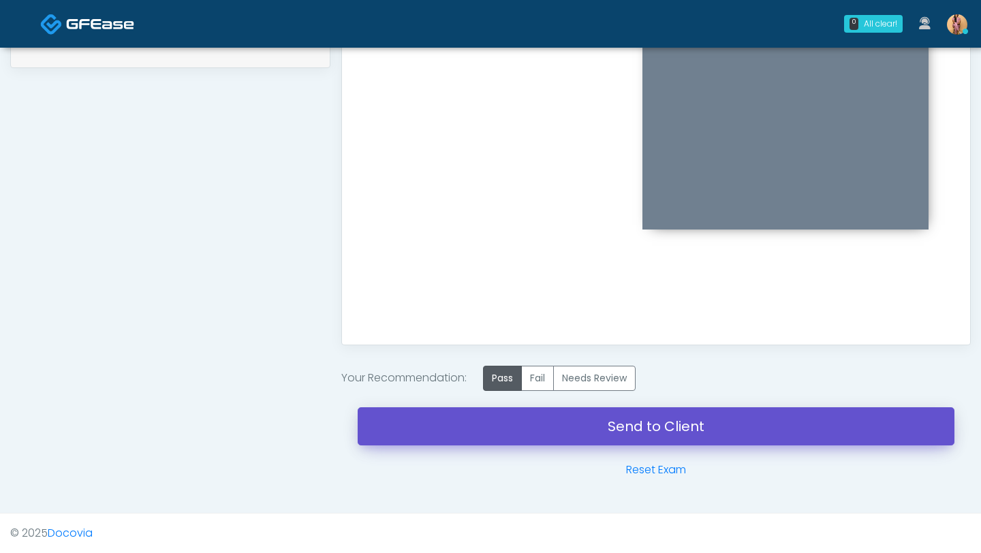
click at [508, 427] on link "Send to Client" at bounding box center [656, 426] width 597 height 38
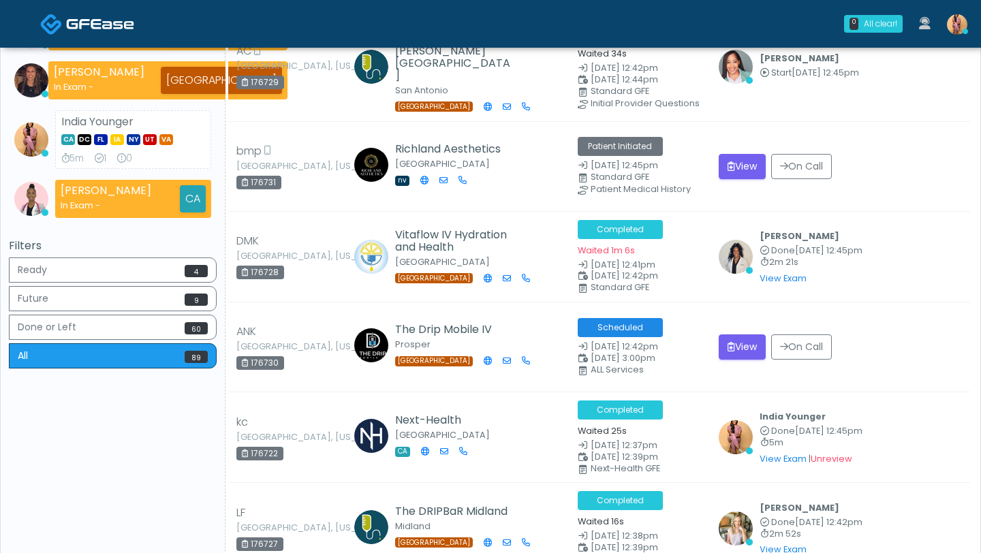
scroll to position [417, 0]
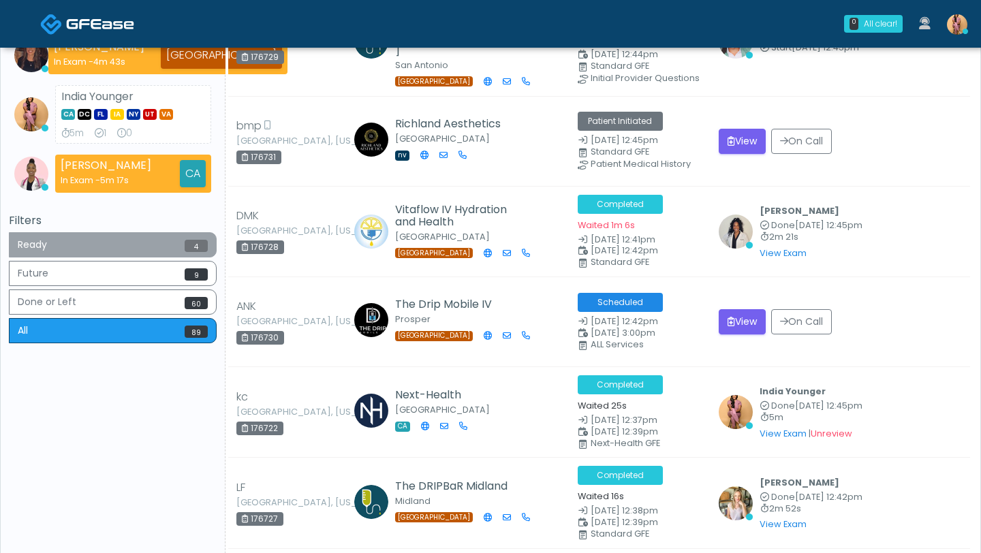
click at [133, 244] on button "Ready 4" at bounding box center [113, 244] width 208 height 25
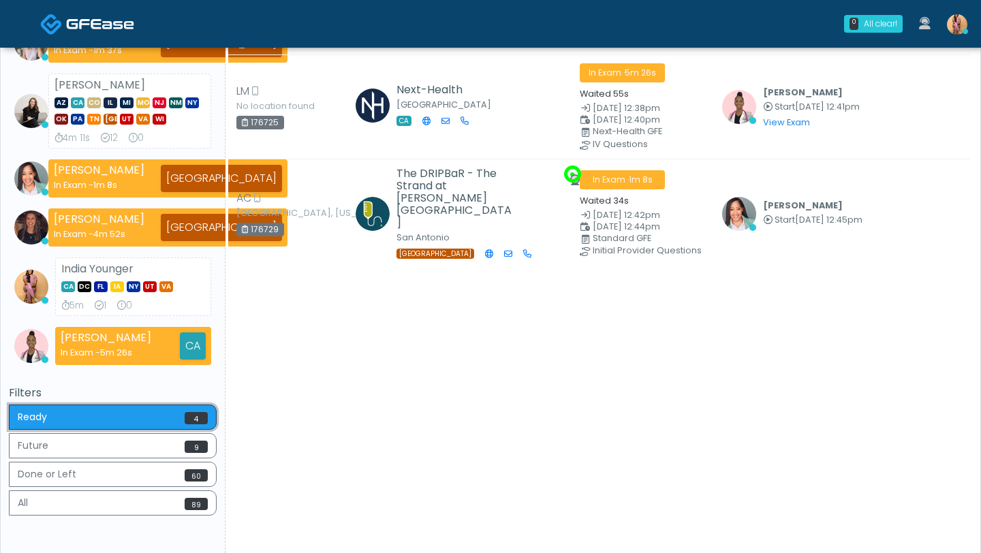
scroll to position [247, 0]
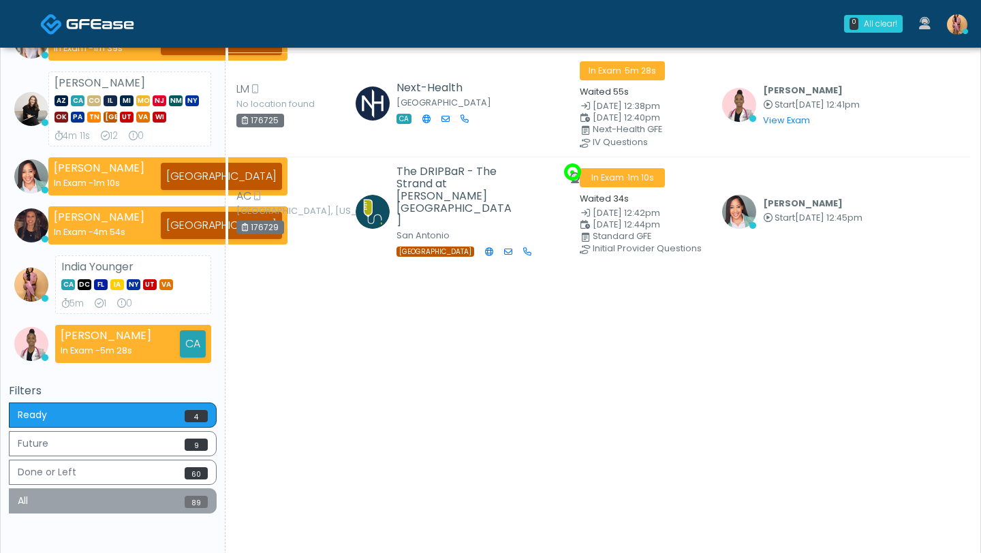
click at [106, 491] on button "All 89" at bounding box center [113, 500] width 208 height 25
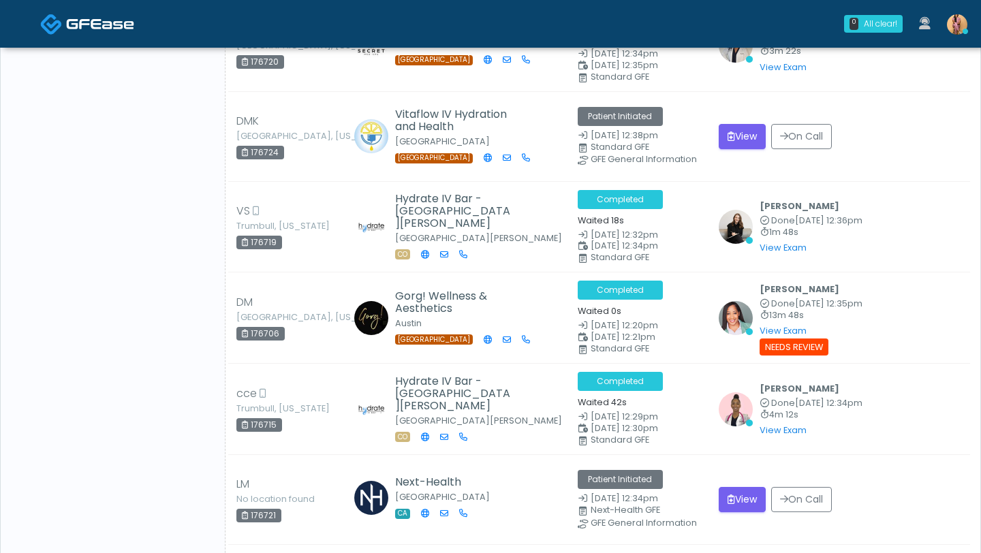
scroll to position [0, 0]
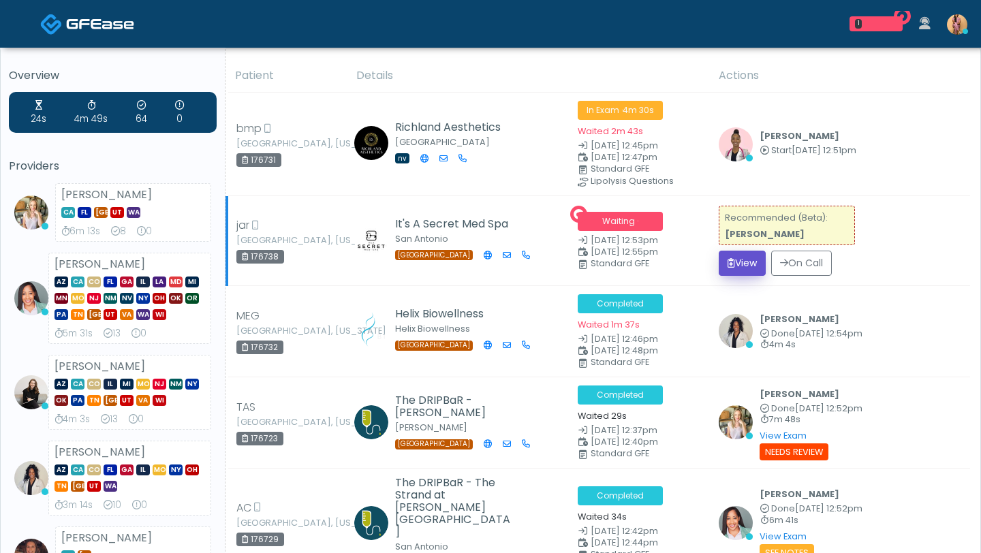
click at [744, 262] on button "View" at bounding box center [741, 263] width 47 height 25
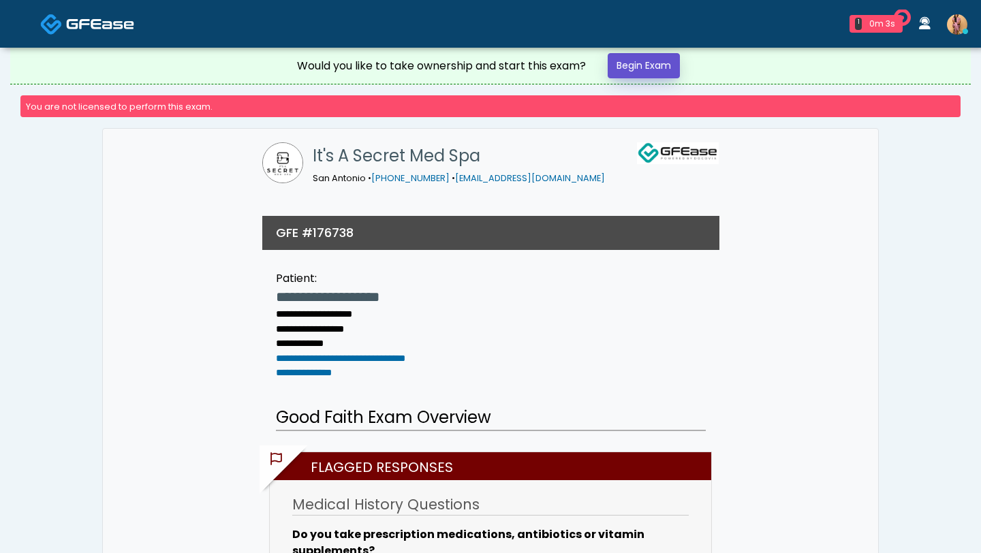
click at [635, 61] on link "Begin Exam" at bounding box center [643, 65] width 72 height 25
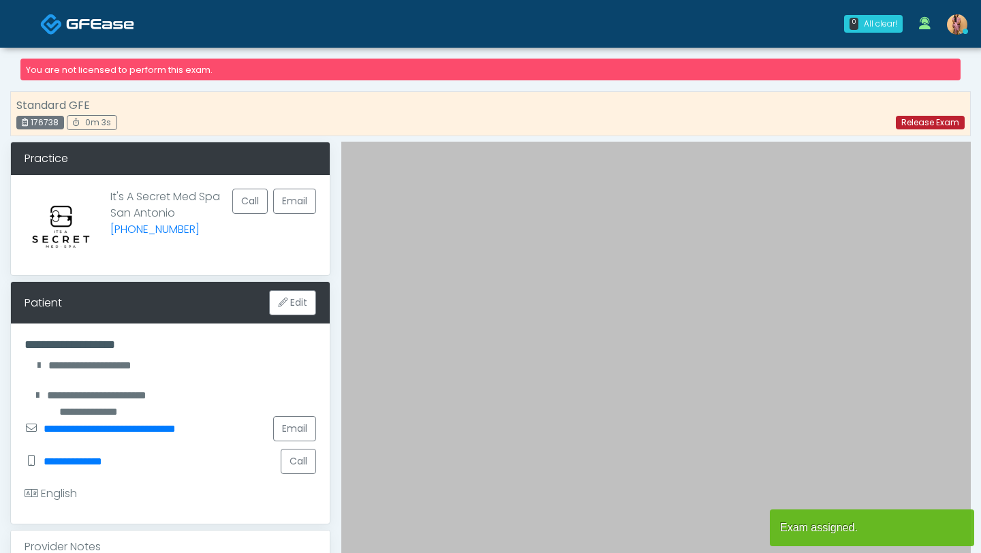
click at [917, 128] on link "Release Exam" at bounding box center [930, 123] width 69 height 14
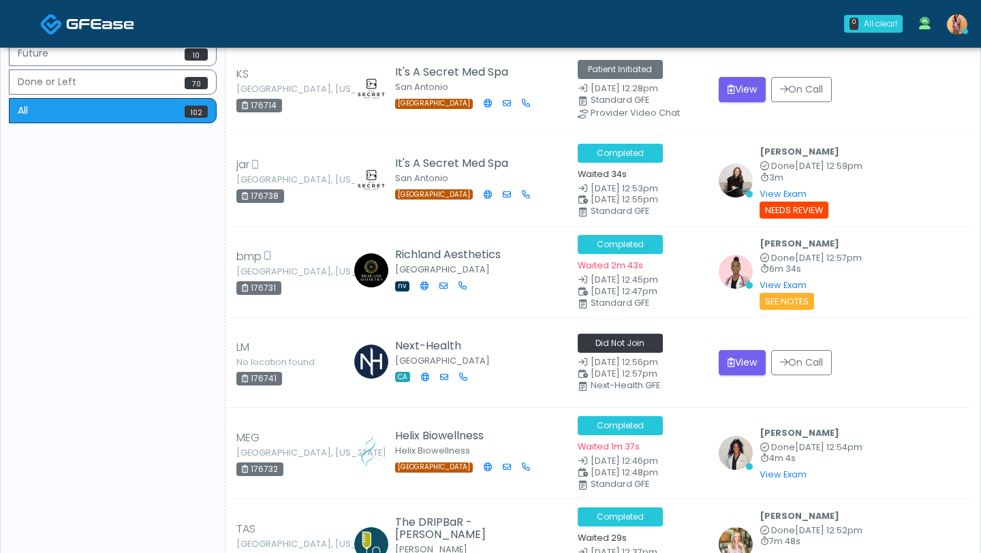
scroll to position [740, 0]
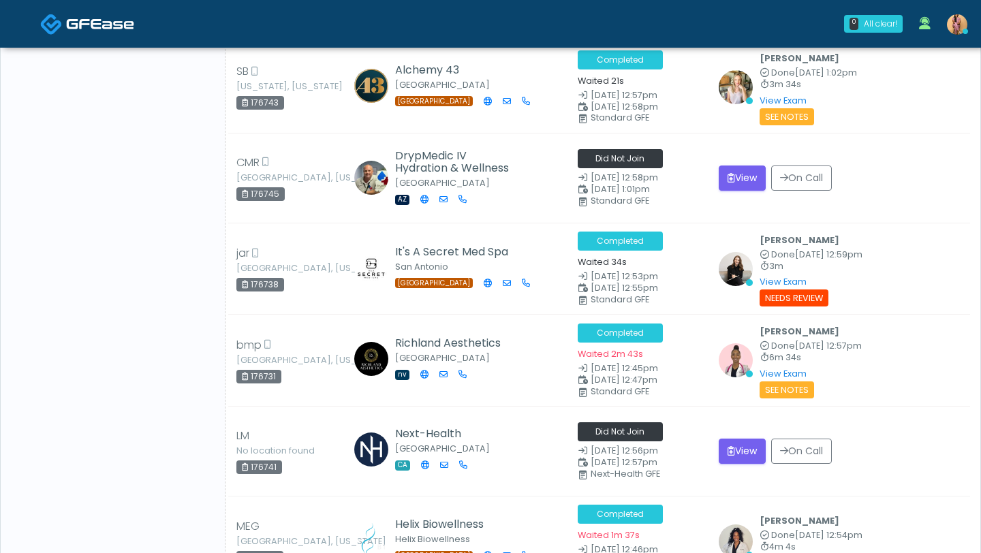
scroll to position [1043, 0]
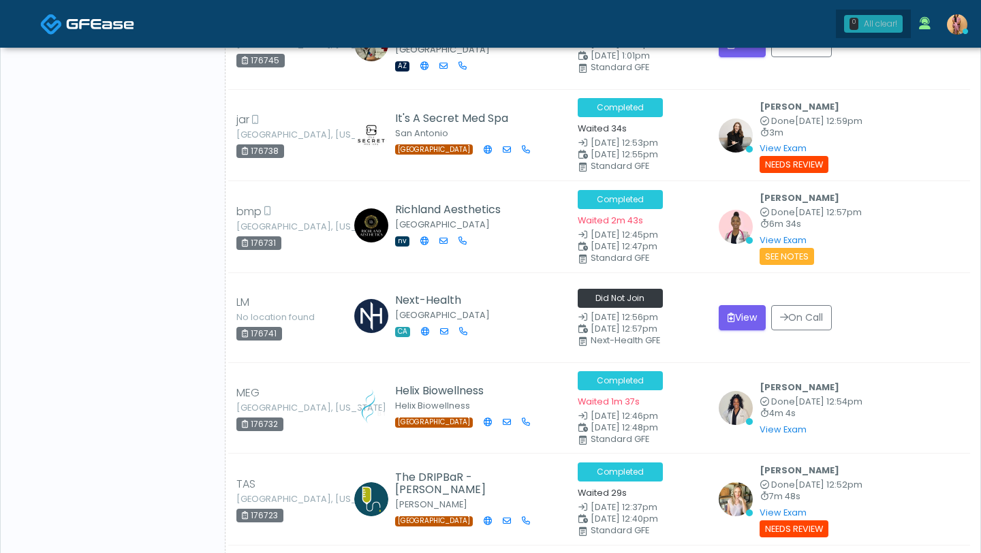
click at [848, 18] on div "0 All clear!" at bounding box center [873, 24] width 59 height 18
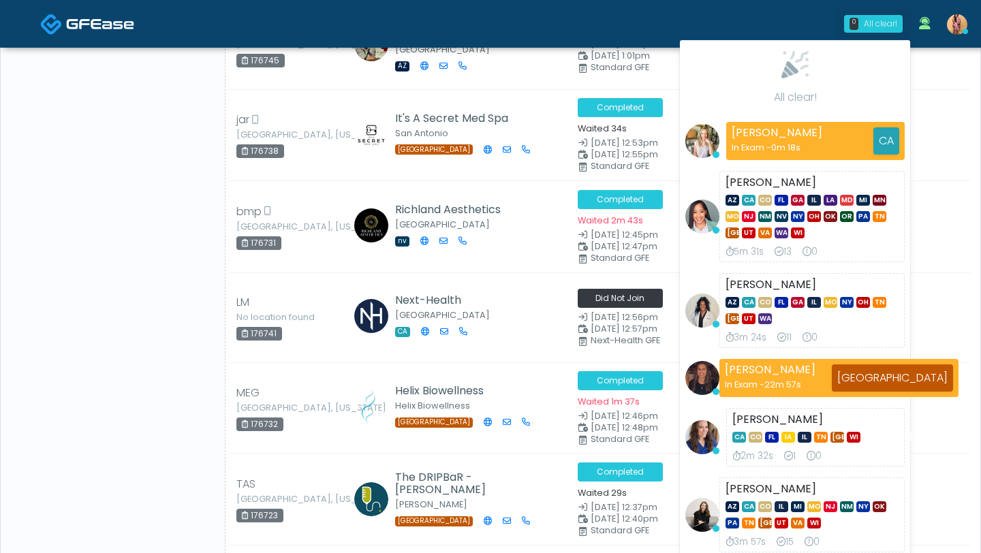
click at [848, 18] on div "0 All clear!" at bounding box center [873, 24] width 59 height 18
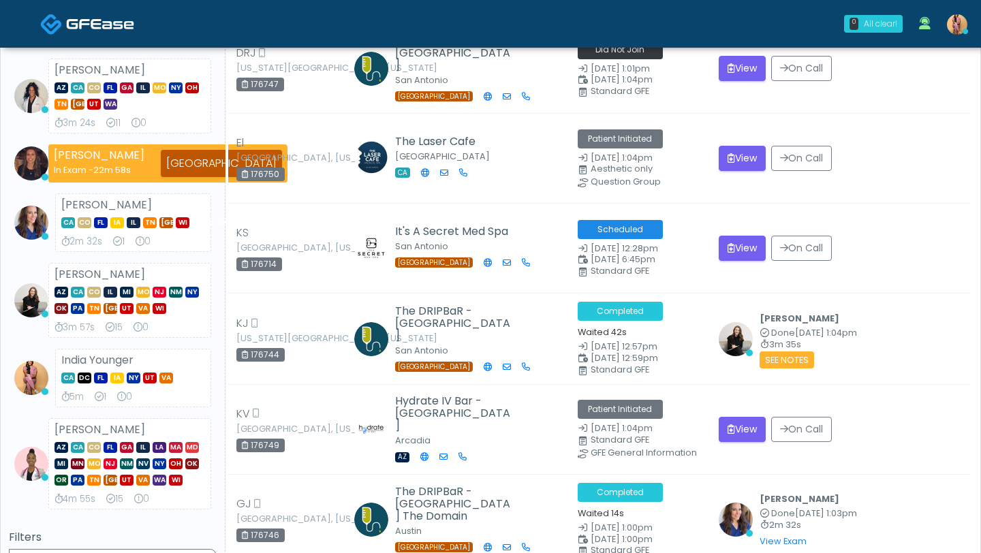
scroll to position [0, 0]
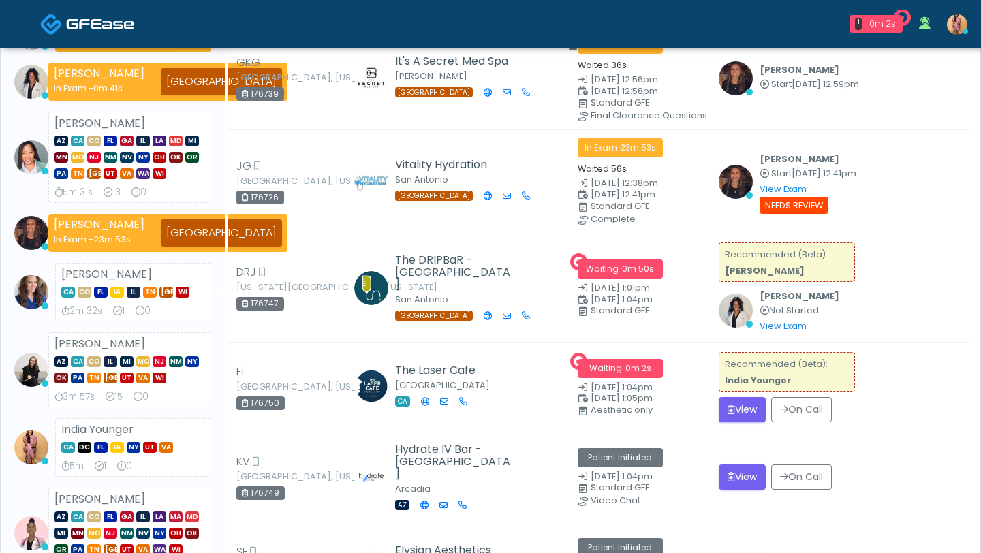
scroll to position [184, 0]
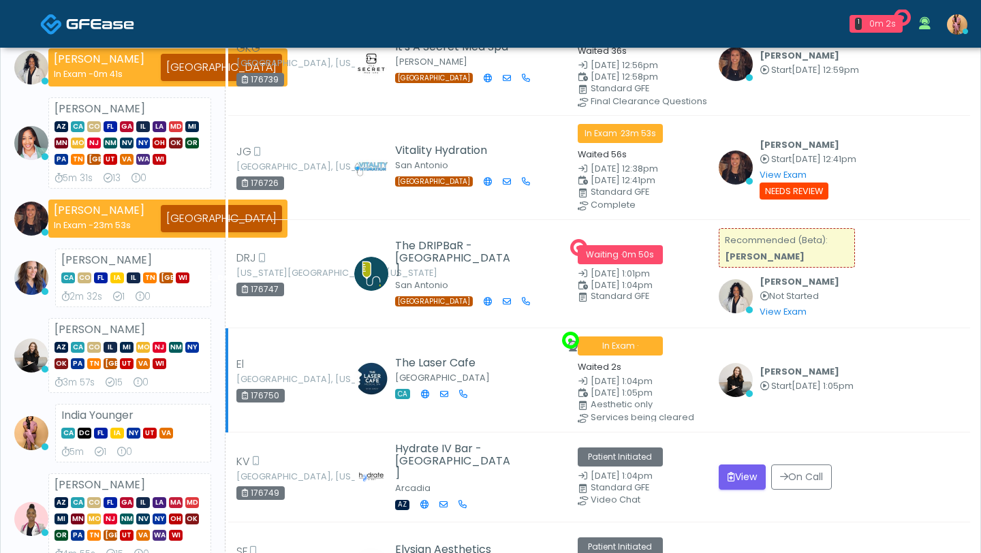
click at [745, 386] on img at bounding box center [735, 380] width 34 height 34
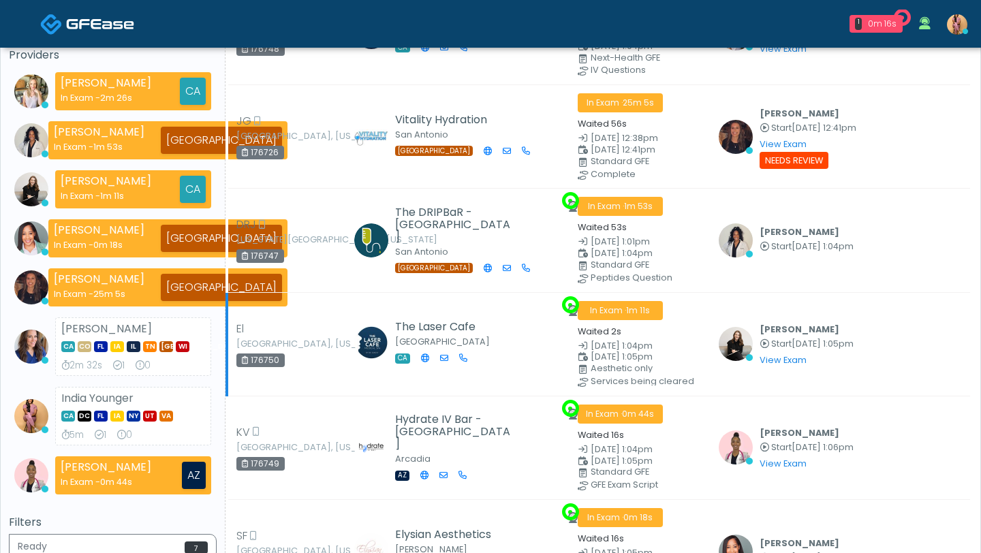
scroll to position [494, 0]
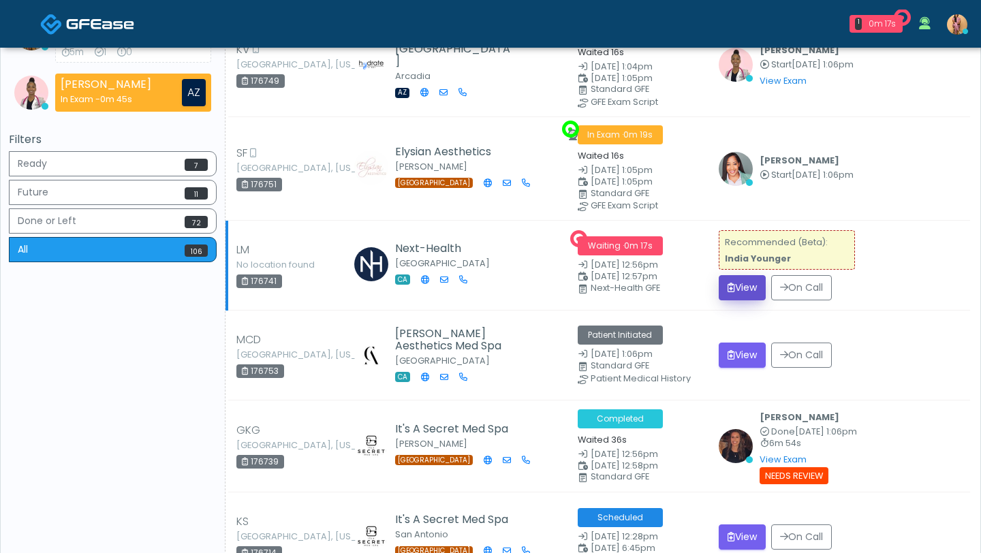
click at [760, 283] on button "View" at bounding box center [741, 287] width 47 height 25
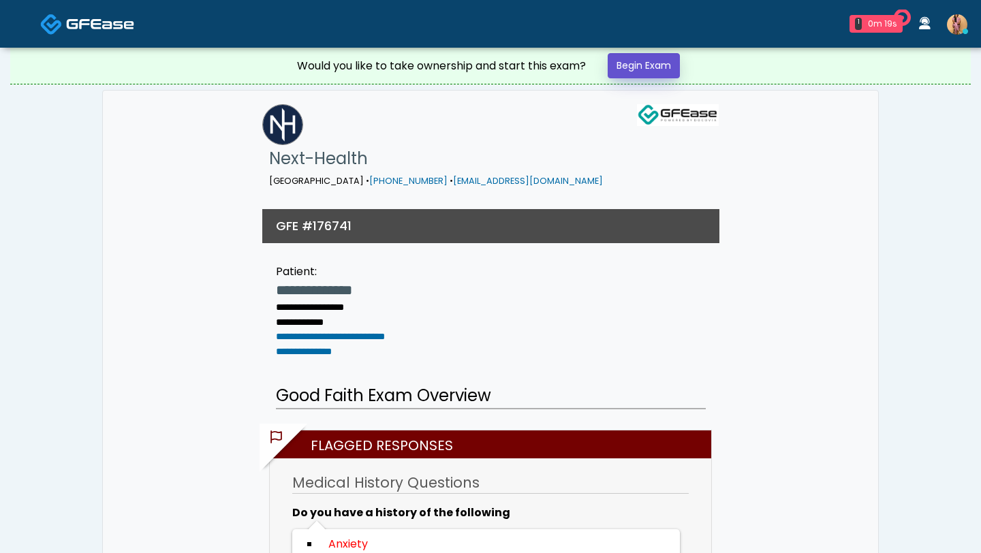
click at [658, 71] on link "Begin Exam" at bounding box center [643, 65] width 72 height 25
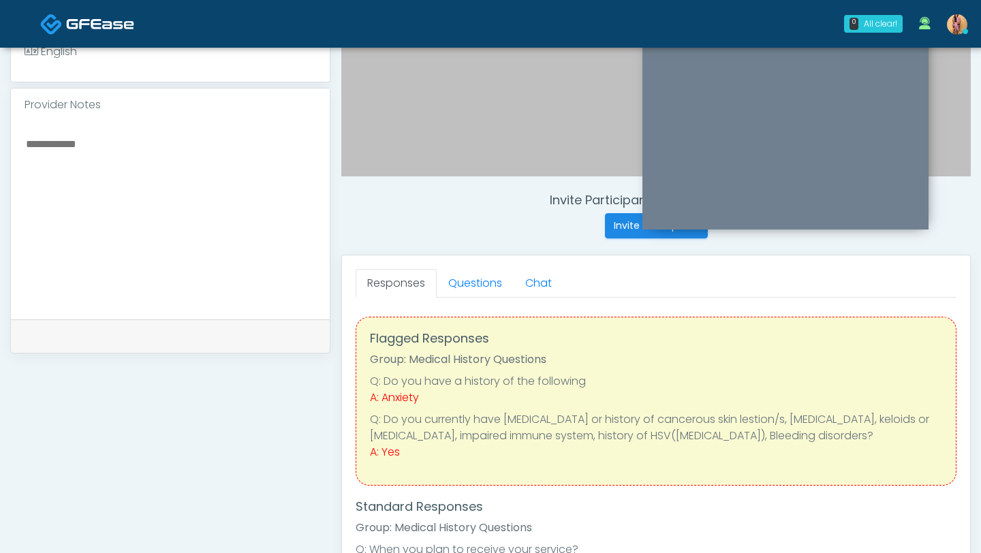
scroll to position [5, 0]
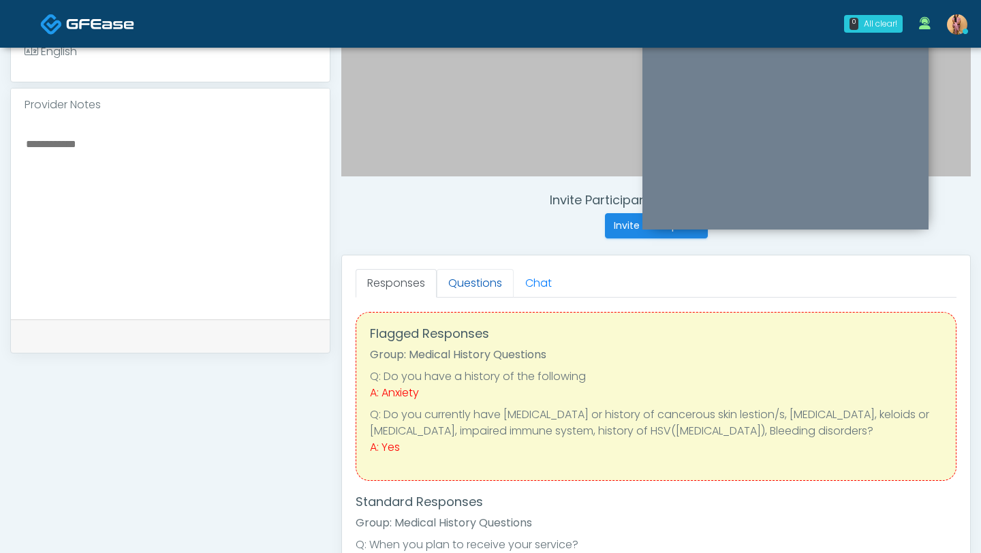
click at [476, 286] on link "Questions" at bounding box center [475, 283] width 77 height 29
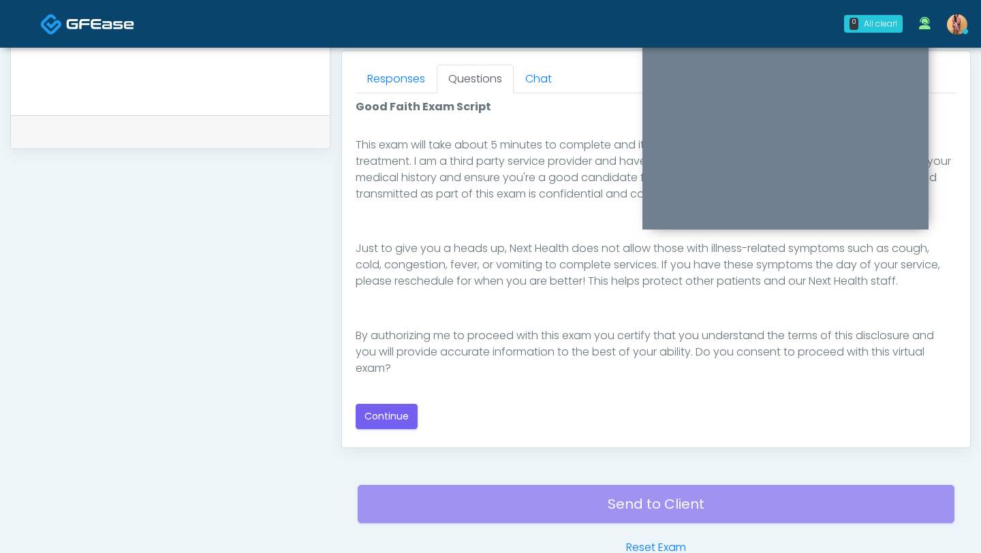
scroll to position [593, 0]
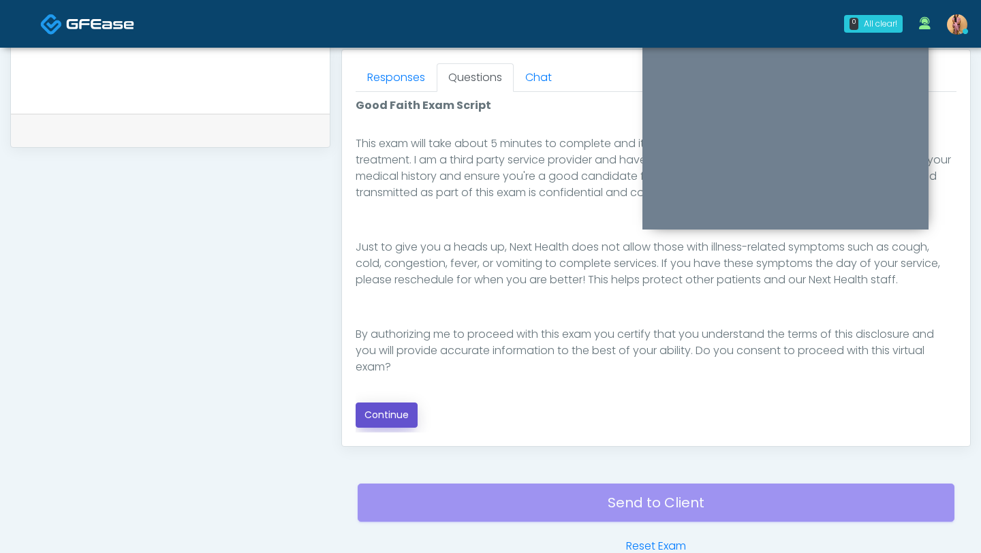
click at [384, 419] on button "Continue" at bounding box center [386, 414] width 62 height 25
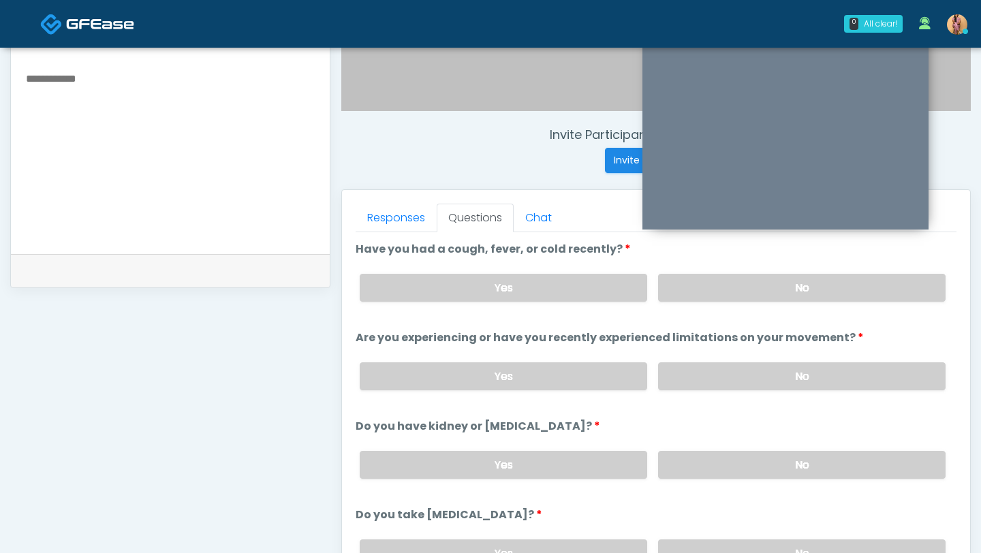
scroll to position [436, 0]
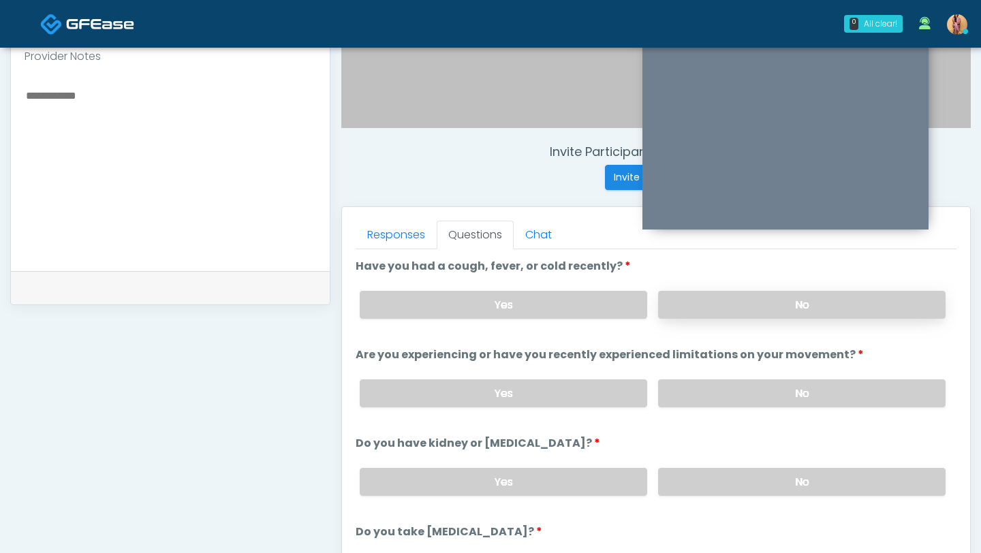
click at [723, 301] on label "No" at bounding box center [801, 305] width 287 height 28
click at [714, 390] on label "No" at bounding box center [801, 393] width 287 height 28
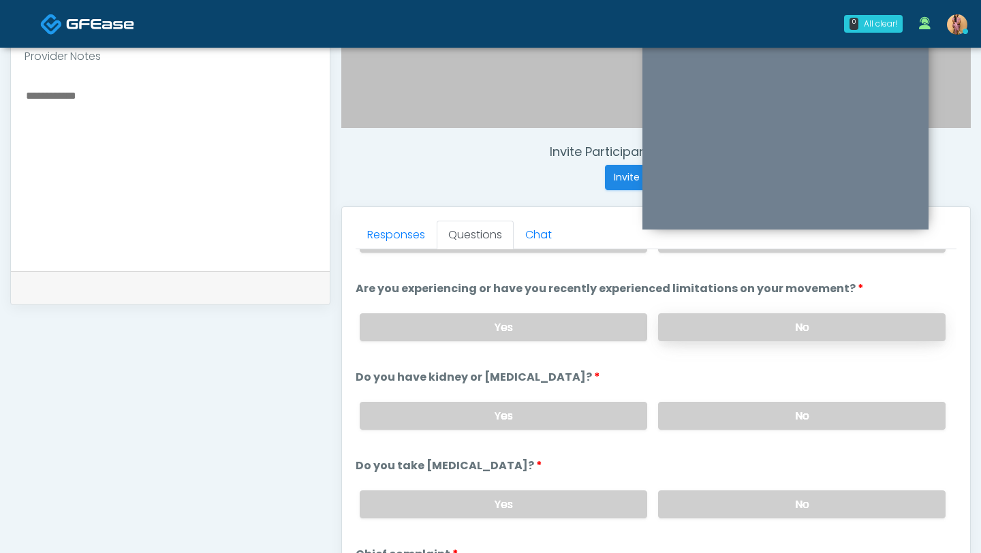
scroll to position [82, 0]
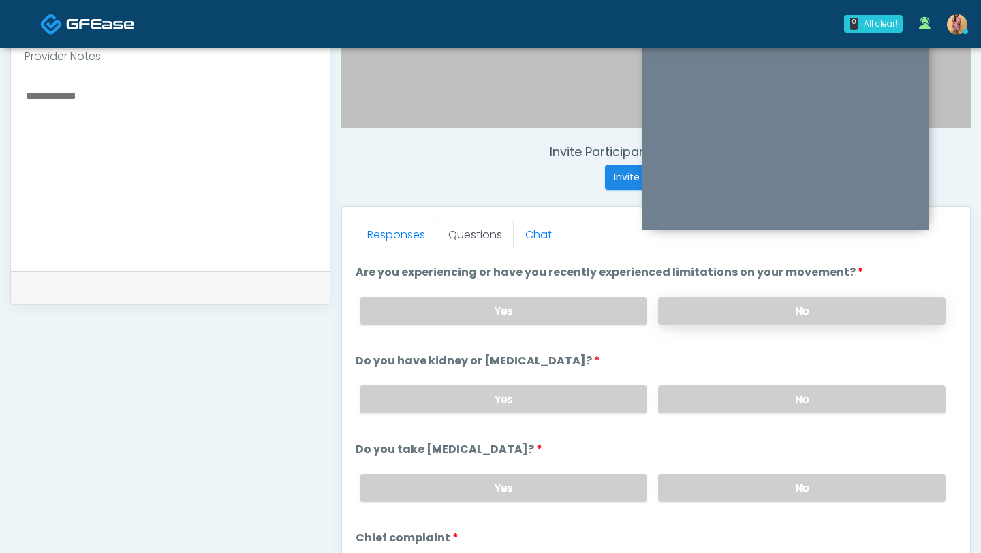
click at [714, 385] on label "No" at bounding box center [801, 399] width 287 height 28
click at [404, 238] on link "Responses" at bounding box center [395, 235] width 81 height 29
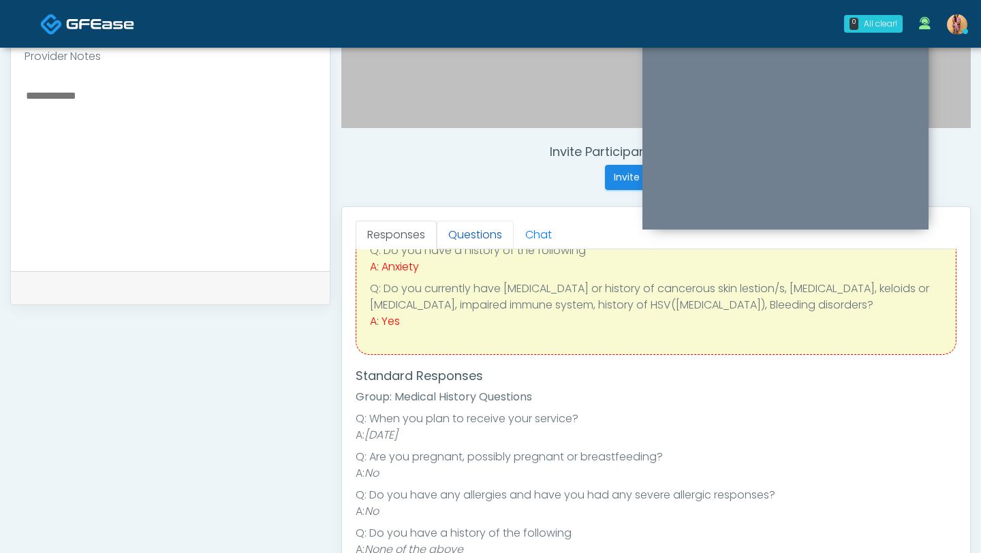
click at [478, 229] on link "Questions" at bounding box center [475, 235] width 77 height 29
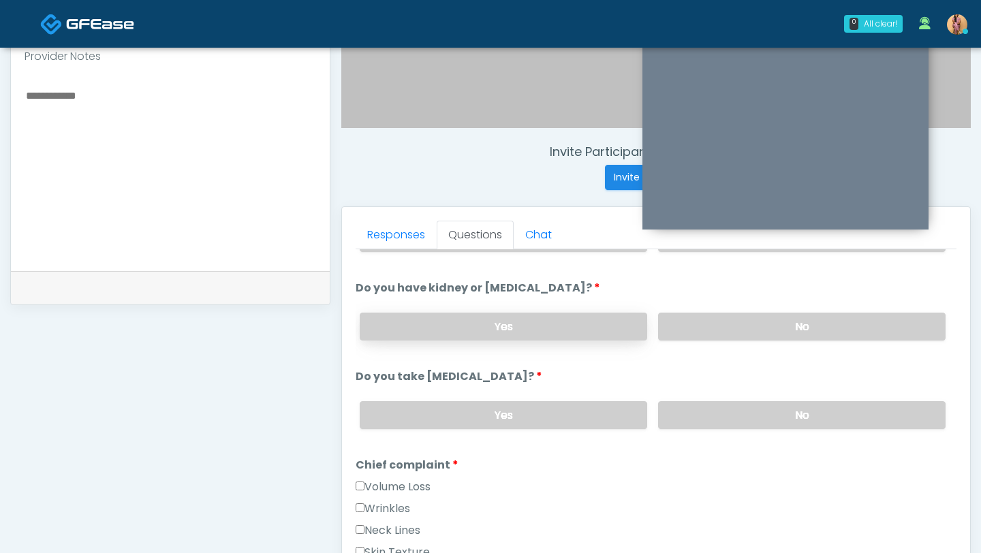
scroll to position [184, 0]
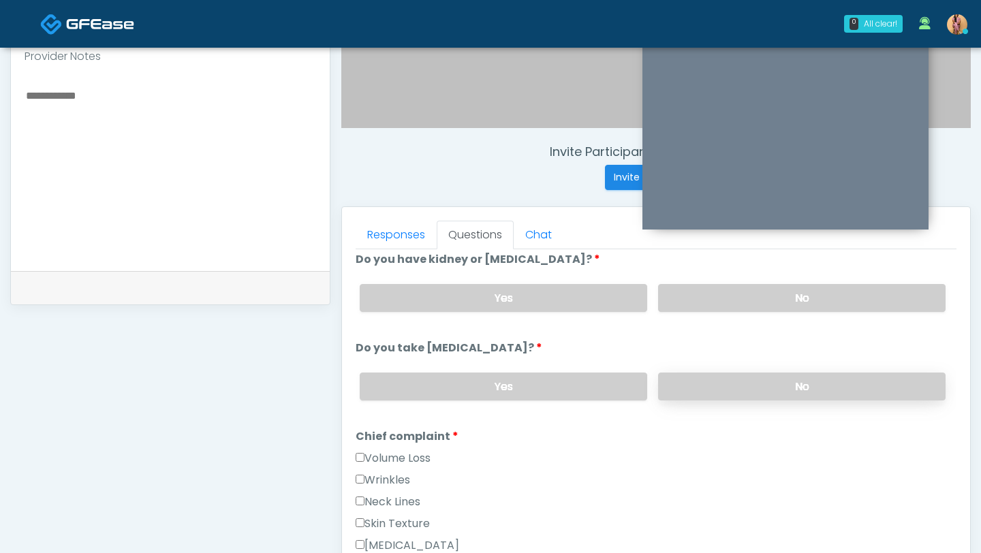
click at [735, 383] on label "No" at bounding box center [801, 387] width 287 height 28
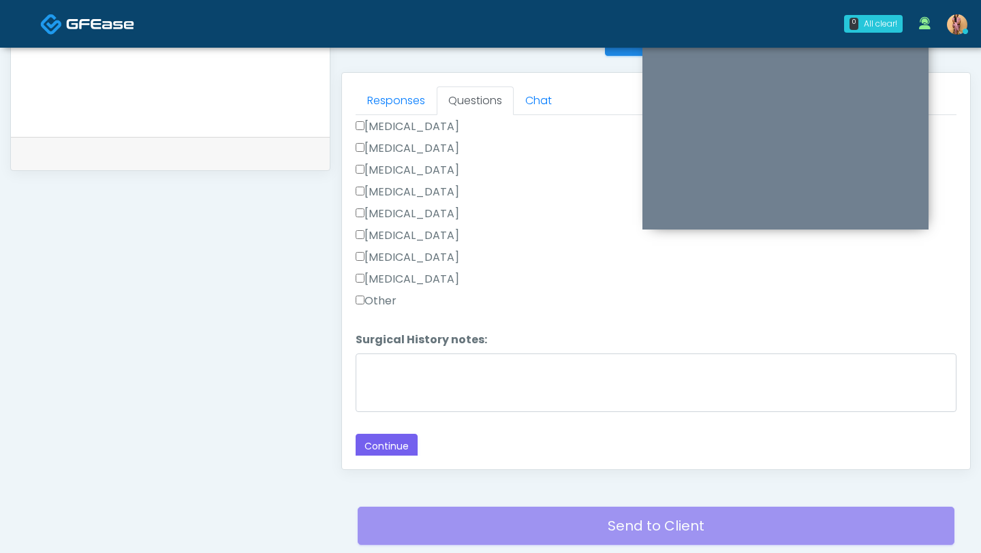
scroll to position [629, 0]
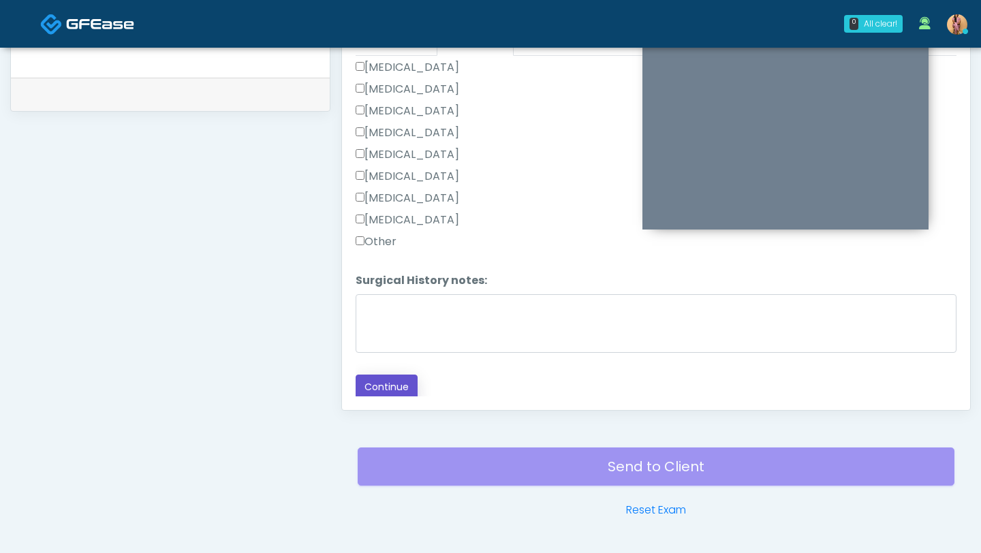
click at [378, 385] on button "Continue" at bounding box center [386, 387] width 62 height 25
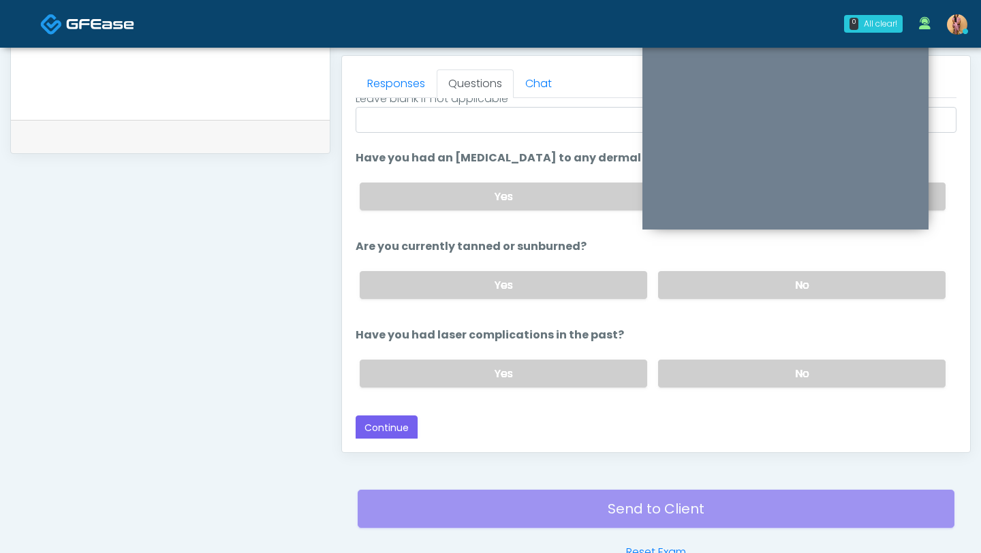
scroll to position [612, 0]
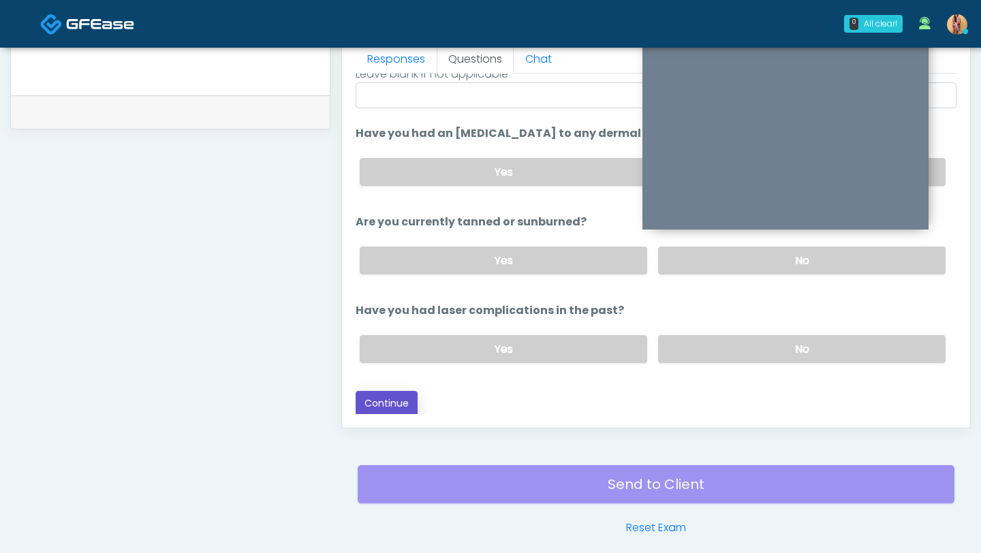
click at [393, 399] on button "Continue" at bounding box center [386, 403] width 62 height 25
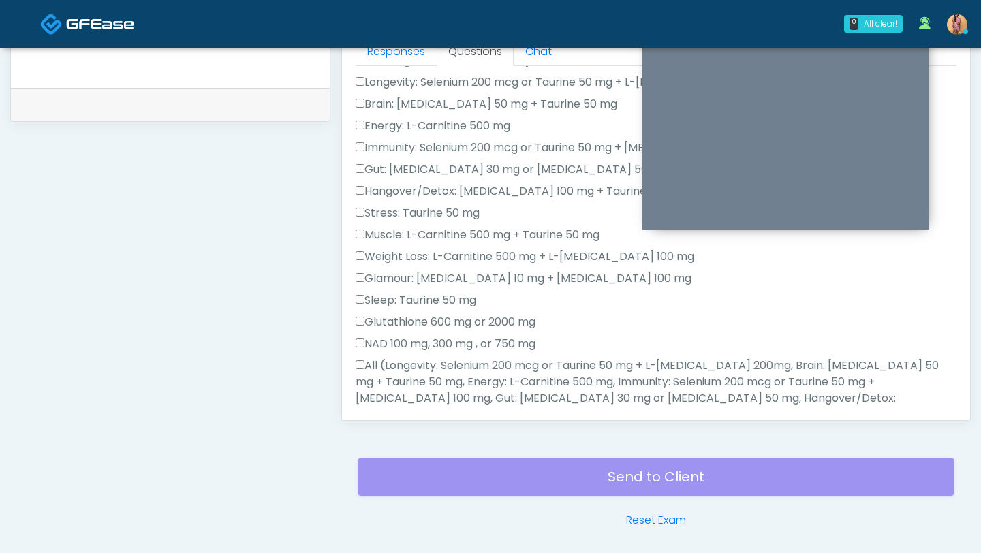
scroll to position [0, 0]
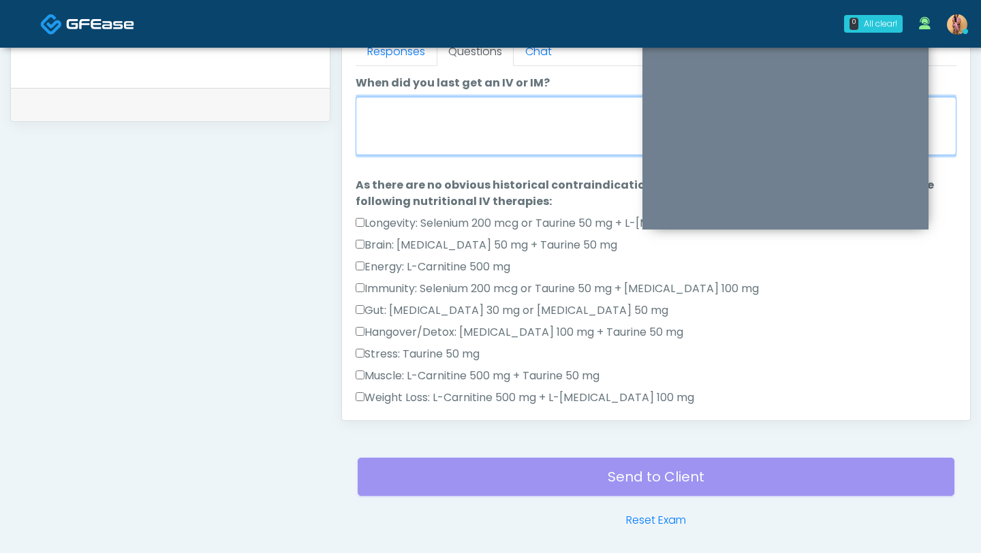
click at [409, 131] on textarea "When did you last get an IV or IM?" at bounding box center [655, 126] width 601 height 59
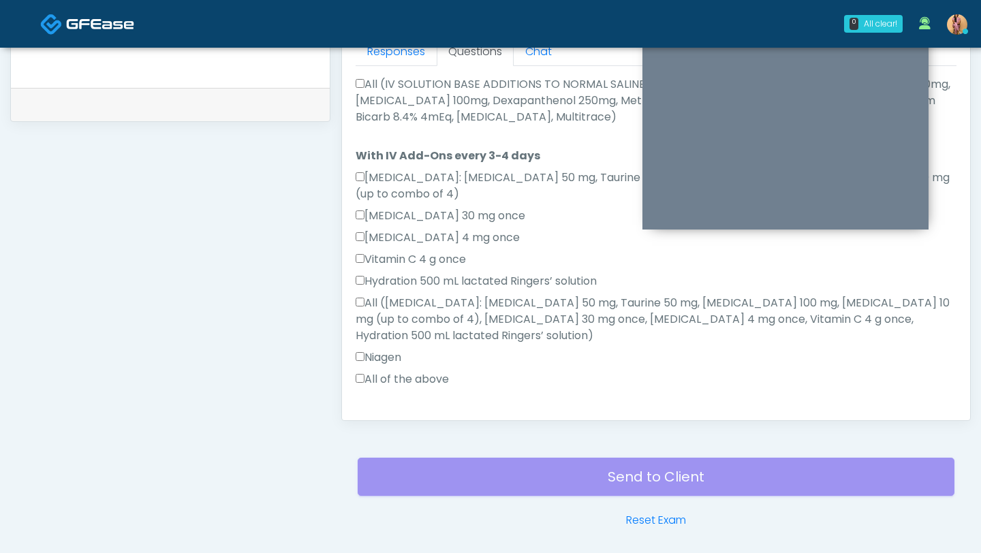
scroll to position [805, 0]
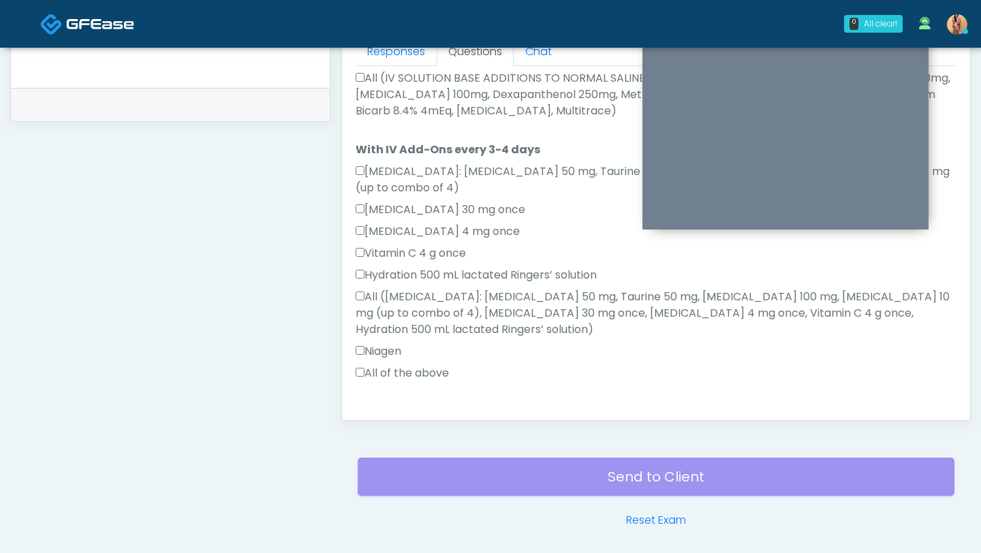
type textarea "***"
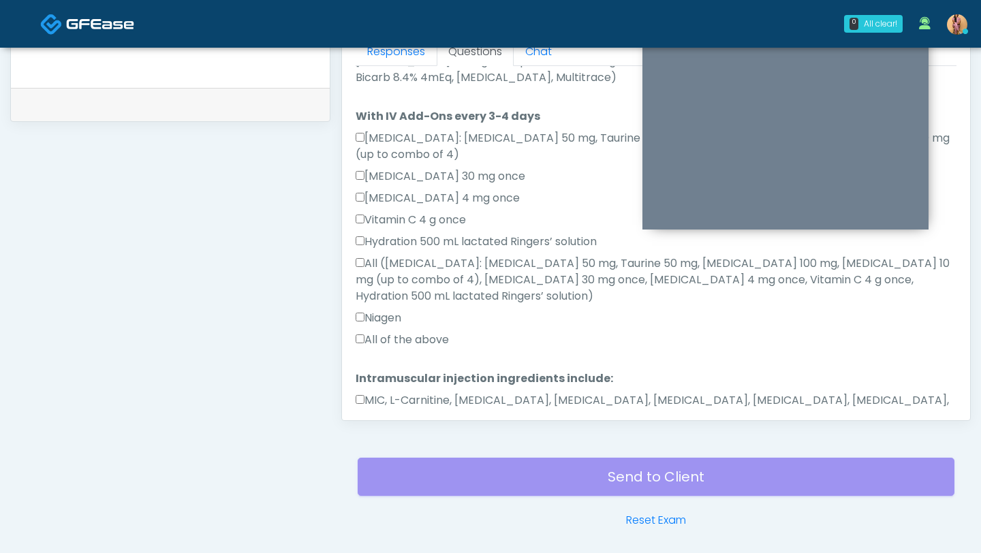
click at [367, 447] on button "Continue" at bounding box center [386, 459] width 62 height 25
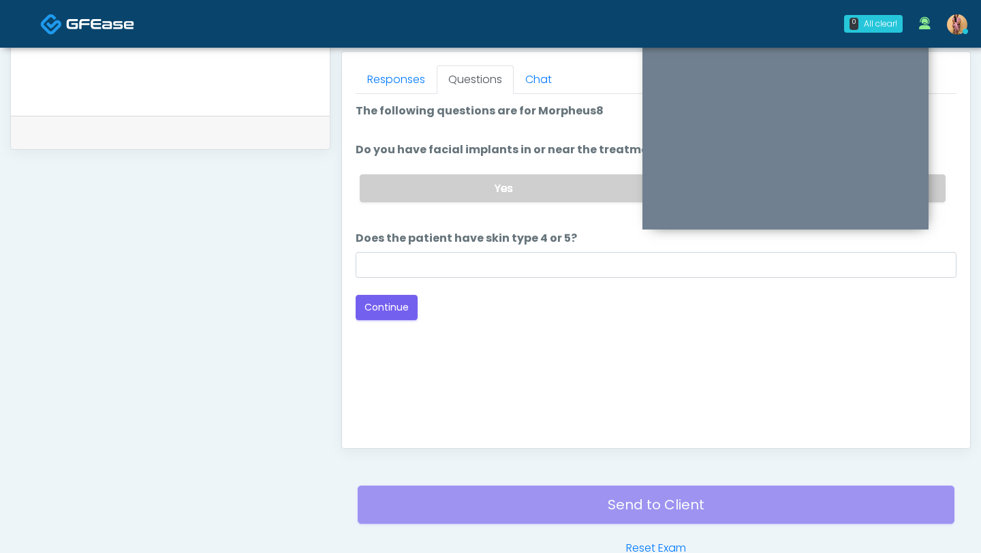
scroll to position [538, 0]
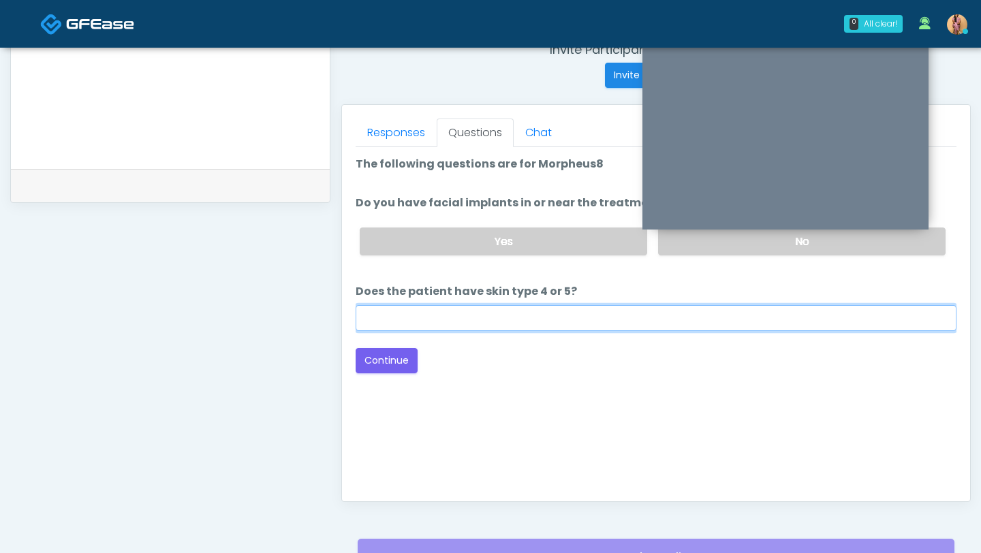
click at [435, 309] on input "Does the patient have skin type 4 or 5?" at bounding box center [655, 318] width 601 height 26
type input "*"
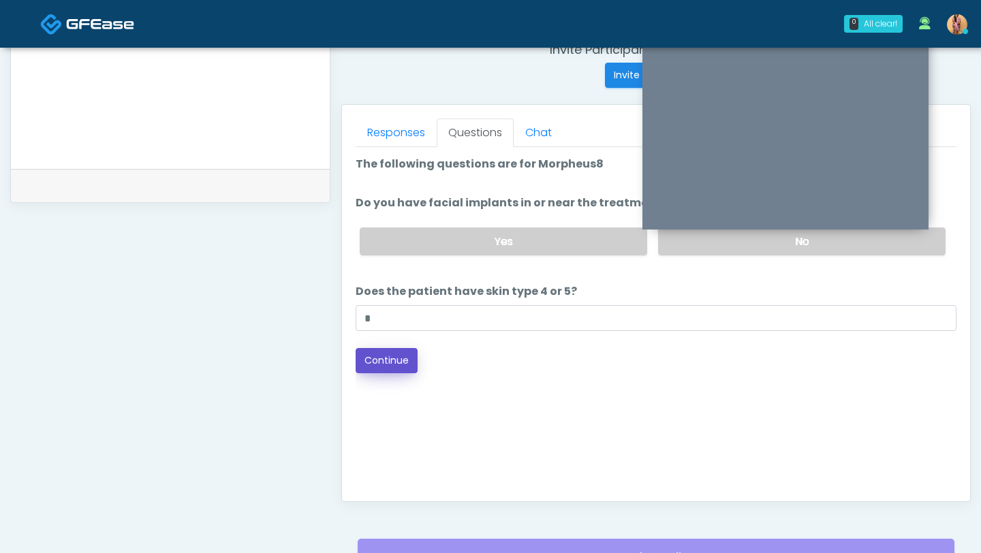
click at [391, 352] on button "Continue" at bounding box center [386, 360] width 62 height 25
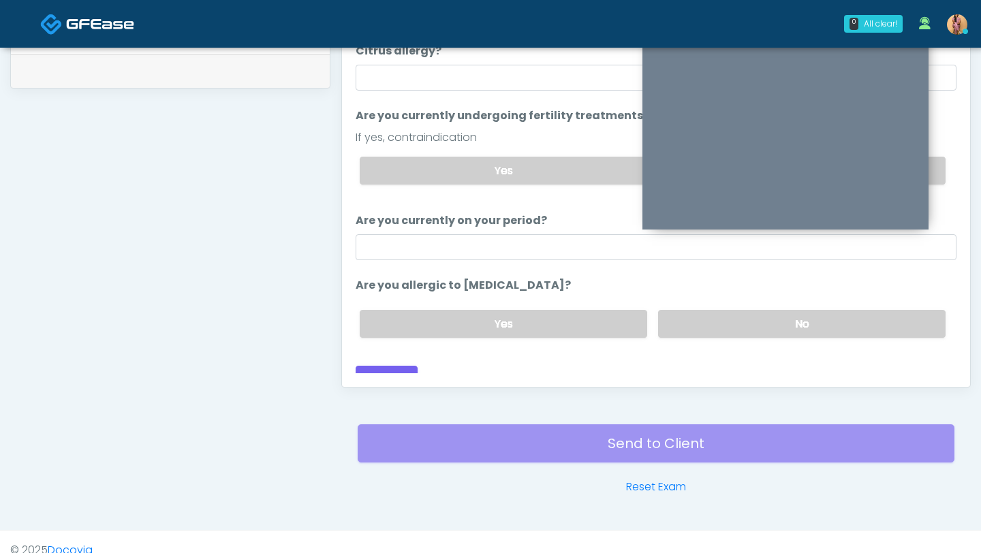
scroll to position [669, 0]
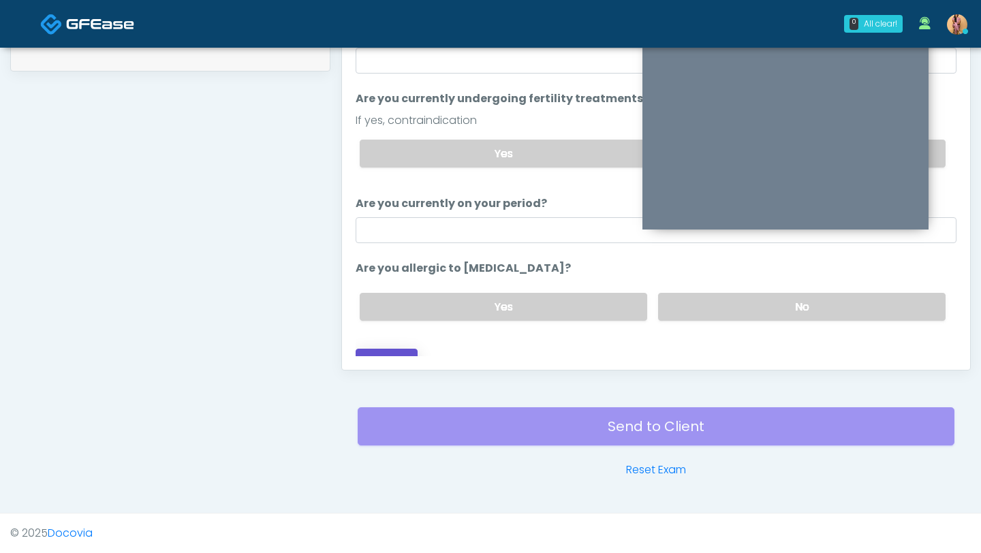
click at [388, 349] on button "Continue" at bounding box center [386, 361] width 62 height 25
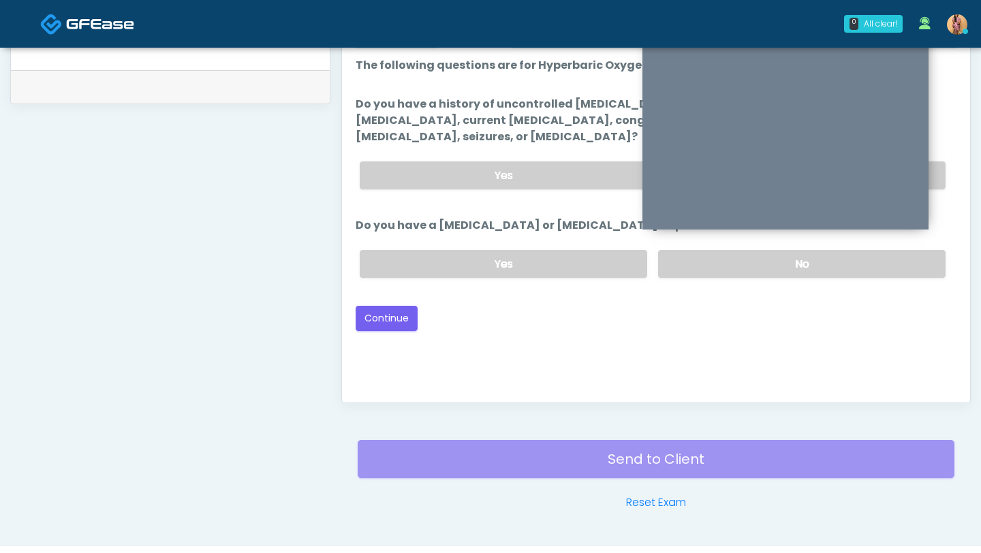
scroll to position [634, 0]
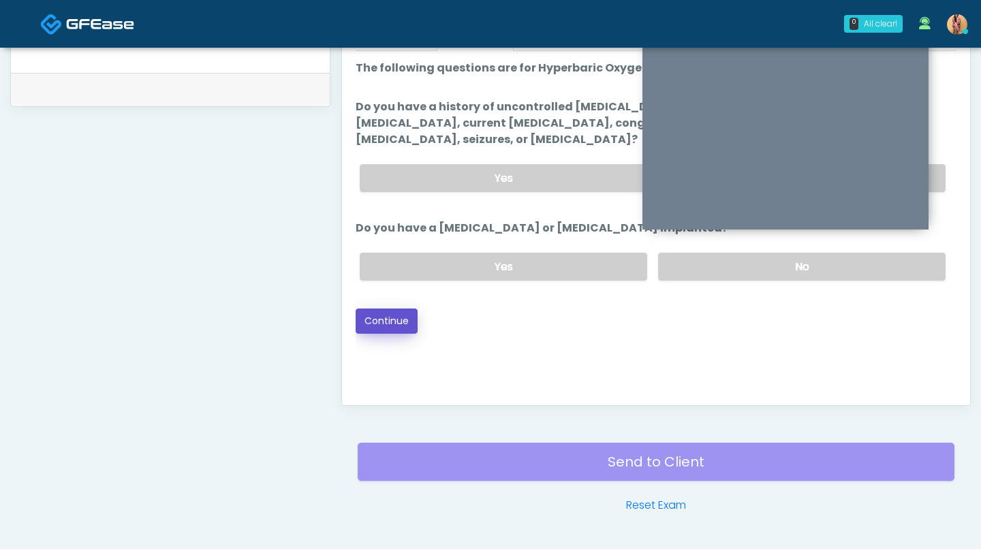
click at [378, 308] on button "Continue" at bounding box center [386, 320] width 62 height 25
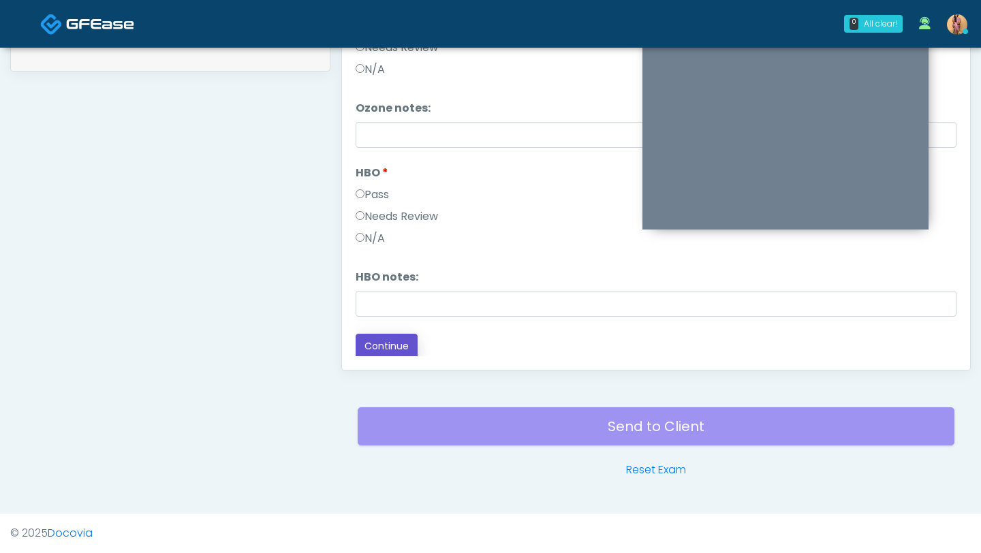
click at [373, 343] on button "Continue" at bounding box center [386, 346] width 62 height 25
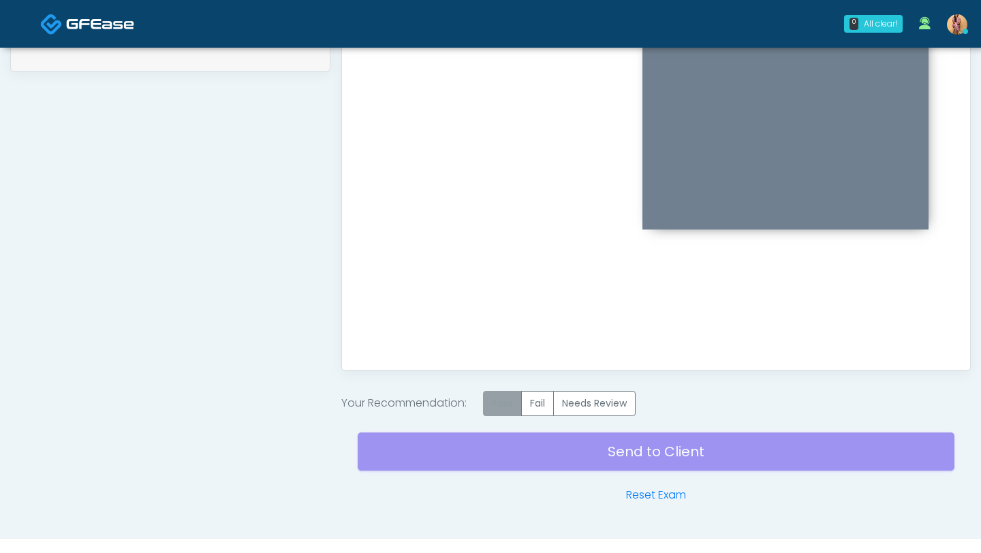
click at [501, 405] on label "Pass" at bounding box center [502, 403] width 39 height 25
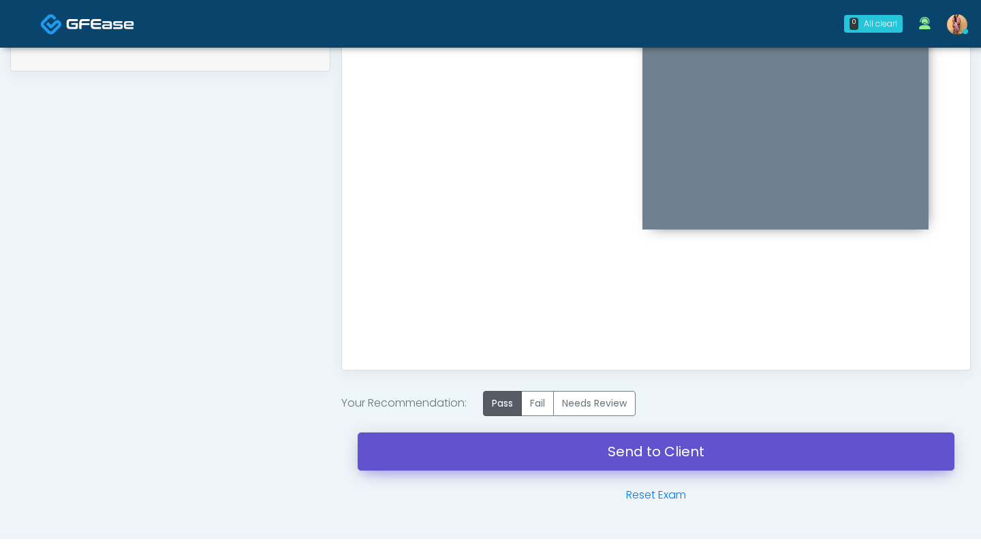
click at [495, 449] on link "Send to Client" at bounding box center [656, 451] width 597 height 38
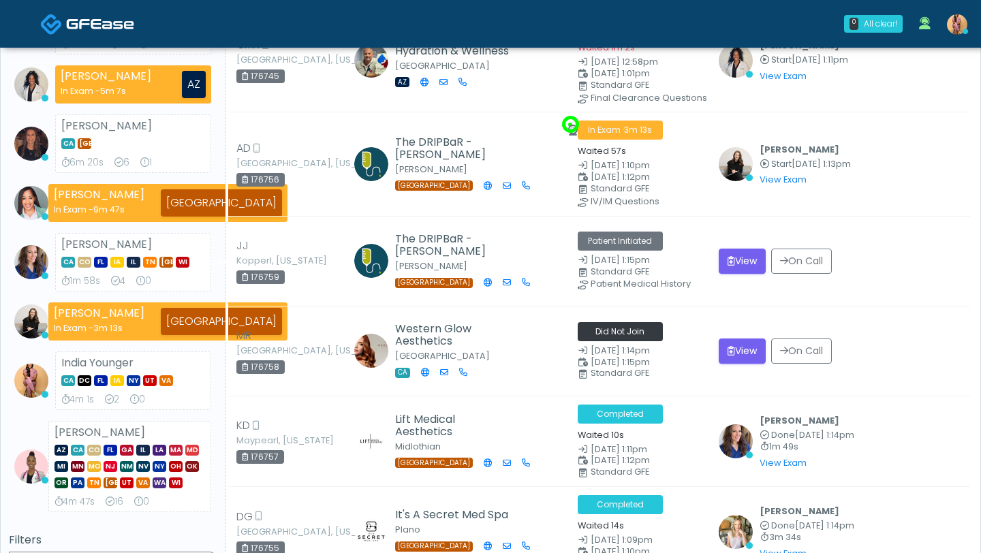
scroll to position [191, 0]
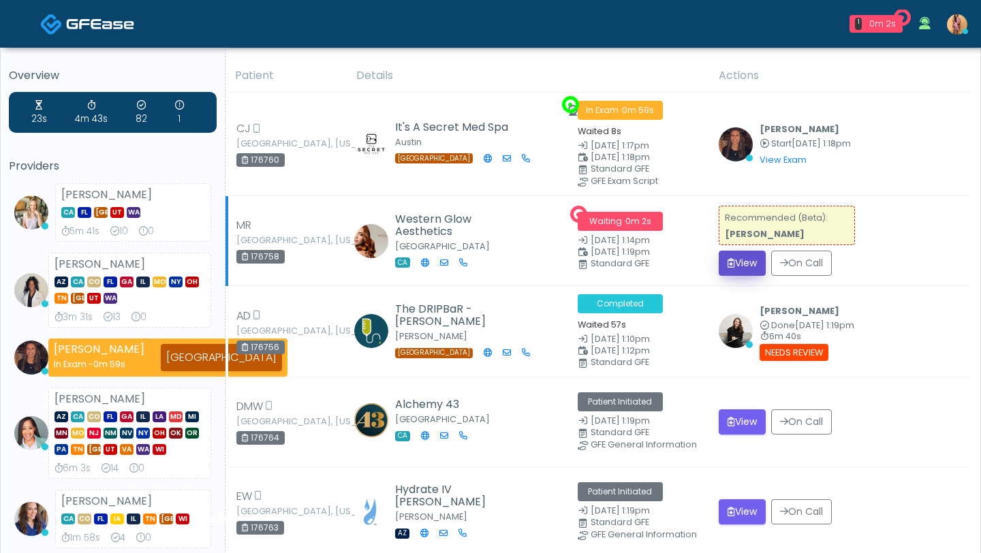
click at [744, 266] on button "View" at bounding box center [741, 263] width 47 height 25
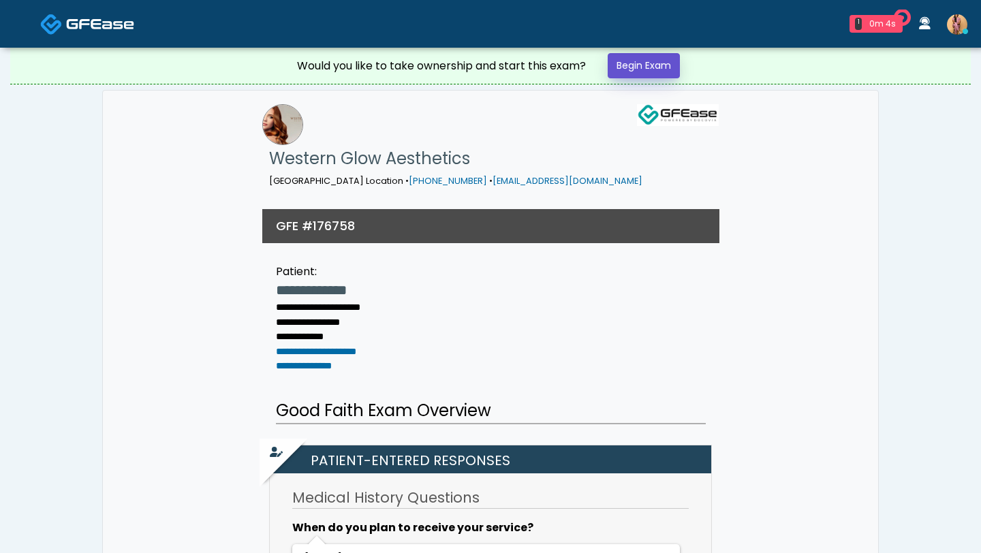
click at [628, 61] on link "Begin Exam" at bounding box center [643, 65] width 72 height 25
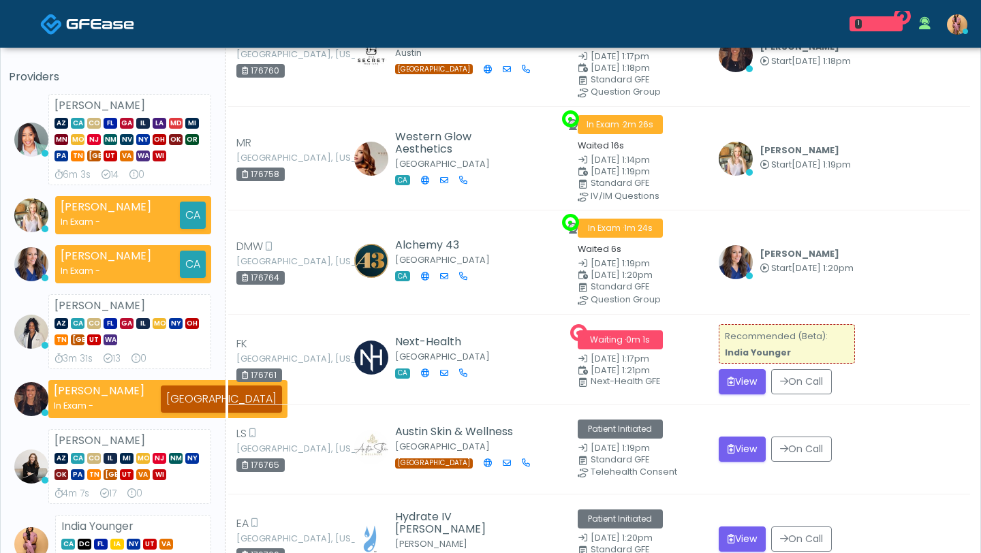
scroll to position [22, 0]
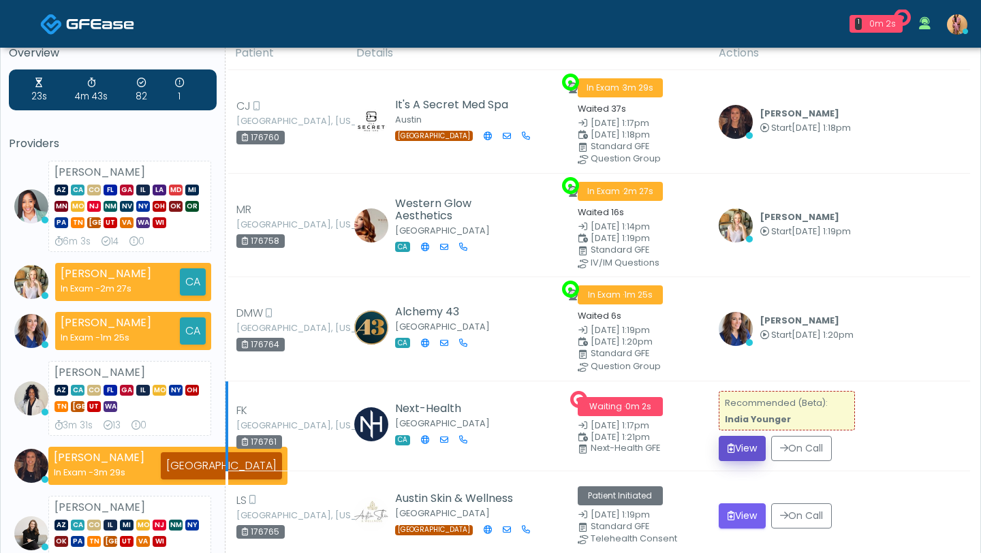
click at [748, 443] on button "View" at bounding box center [741, 448] width 47 height 25
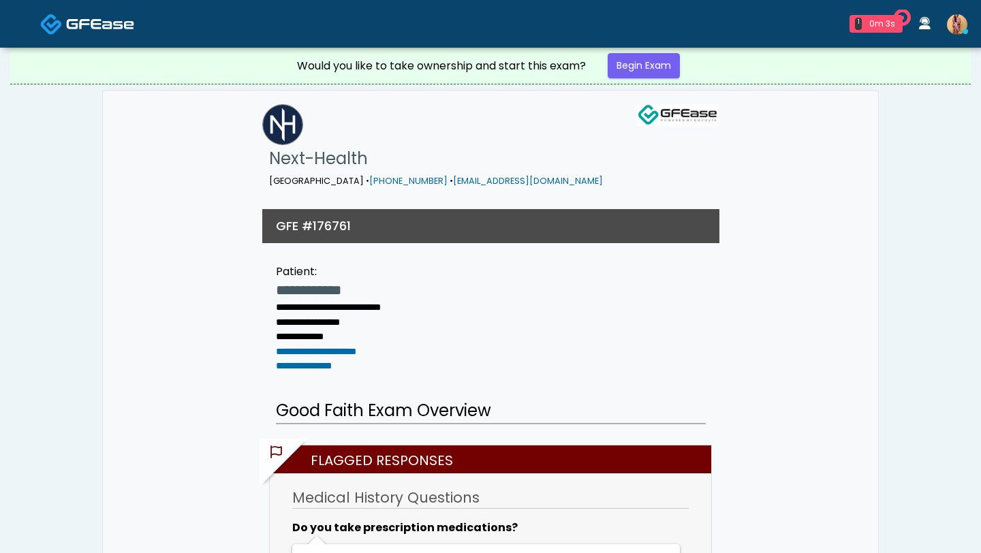
click at [650, 67] on link "Begin Exam" at bounding box center [643, 65] width 72 height 25
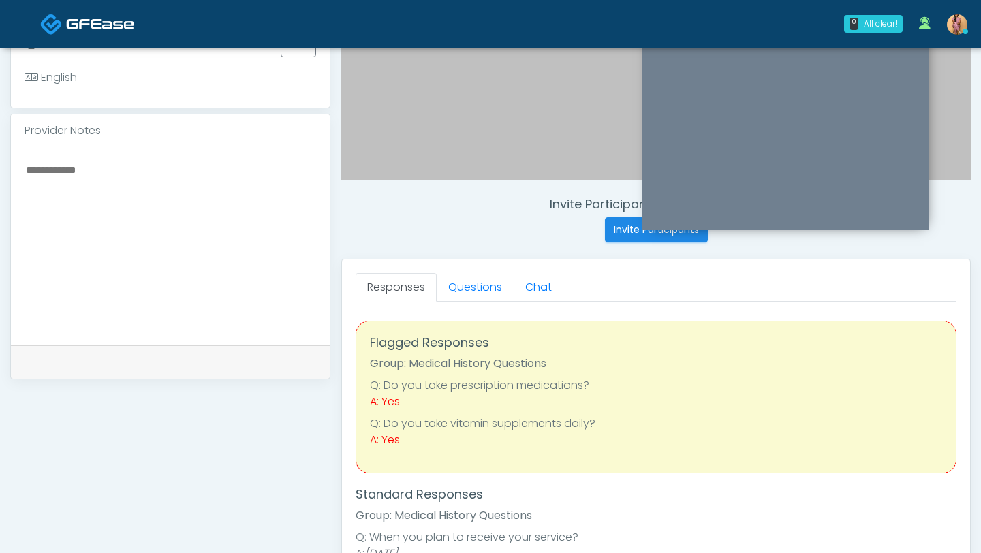
scroll to position [384, 0]
click at [484, 288] on link "Questions" at bounding box center [475, 286] width 77 height 29
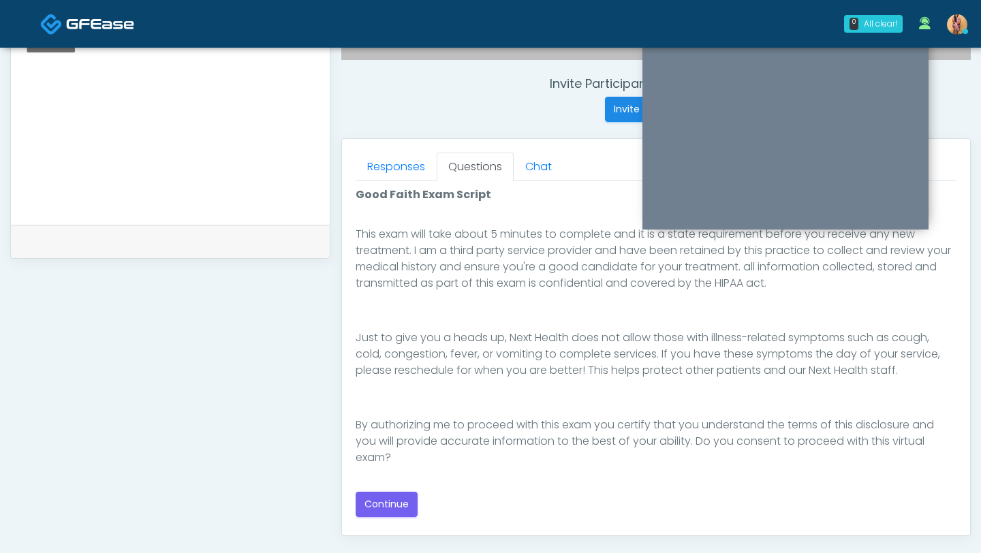
scroll to position [229, 0]
click at [392, 501] on button "Continue" at bounding box center [386, 504] width 62 height 25
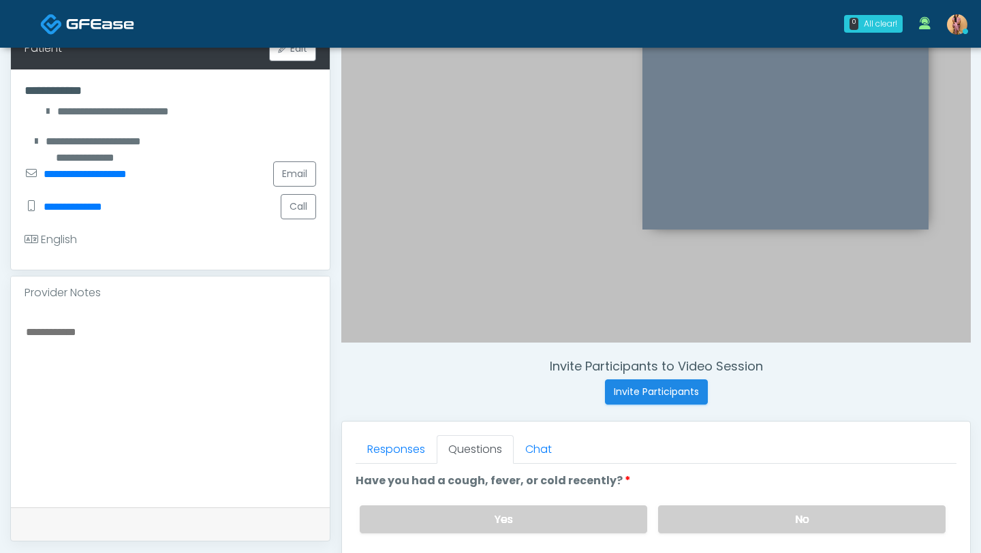
scroll to position [257, 0]
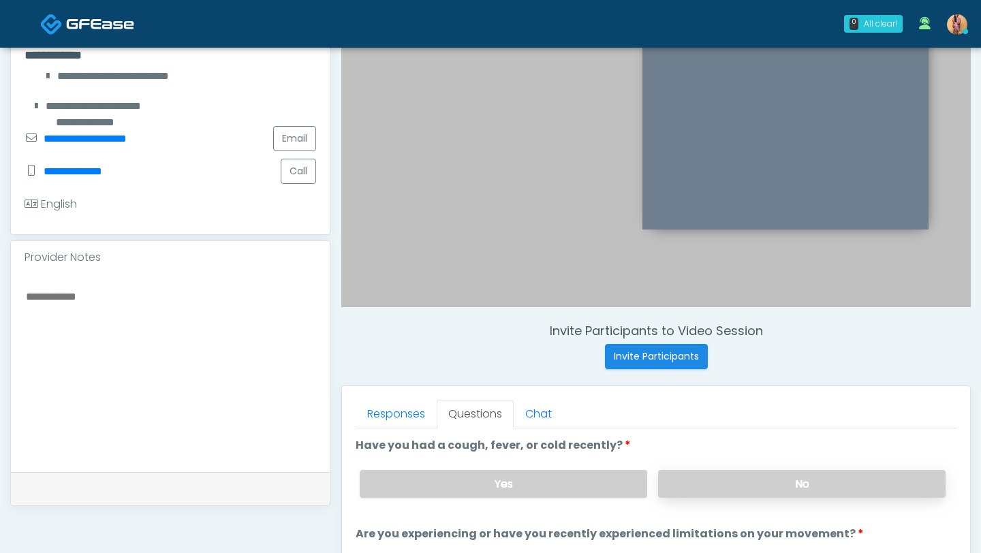
click at [733, 480] on label "No" at bounding box center [801, 484] width 287 height 28
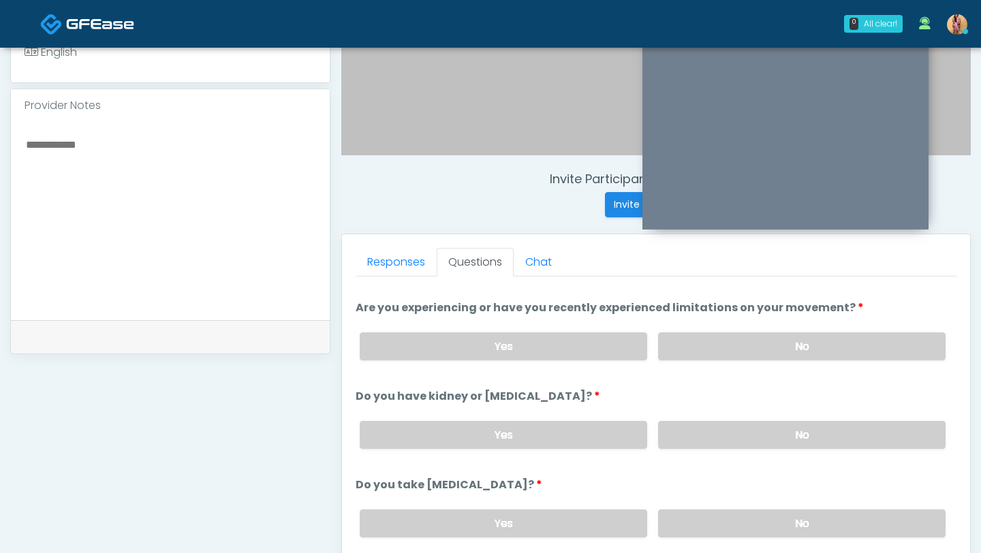
scroll to position [73, 0]
click at [771, 346] on label "No" at bounding box center [801, 348] width 287 height 28
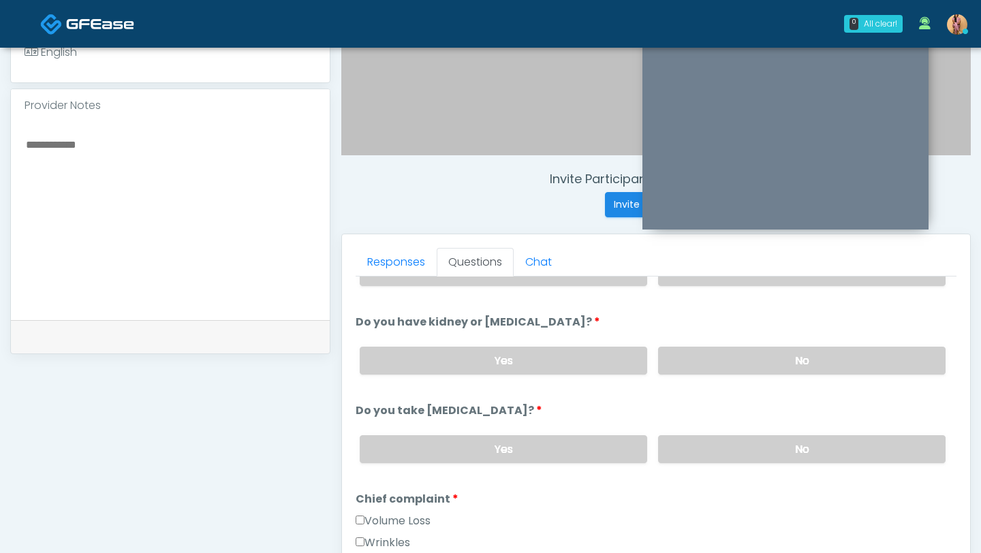
scroll to position [155, 0]
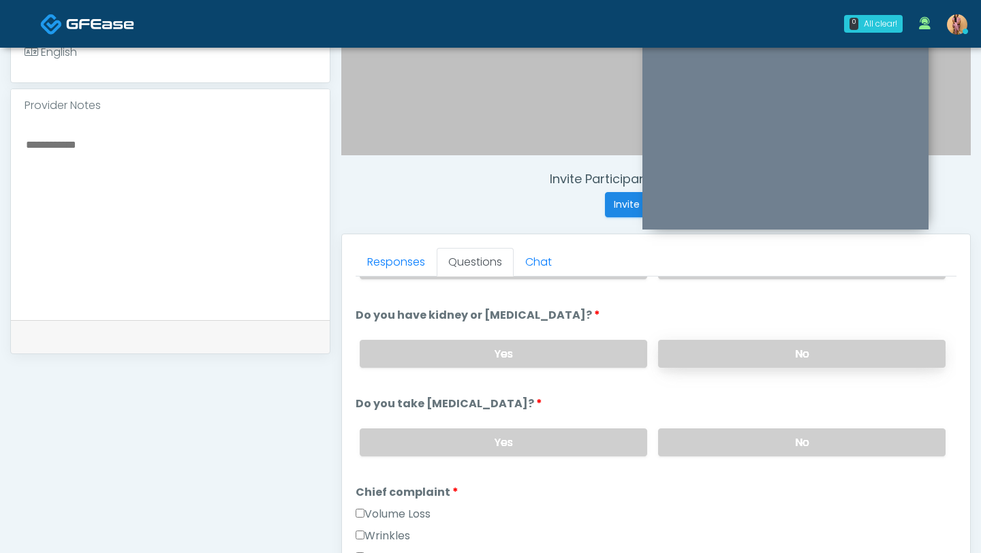
click at [765, 349] on label "No" at bounding box center [801, 354] width 287 height 28
click at [744, 440] on label "No" at bounding box center [801, 442] width 287 height 28
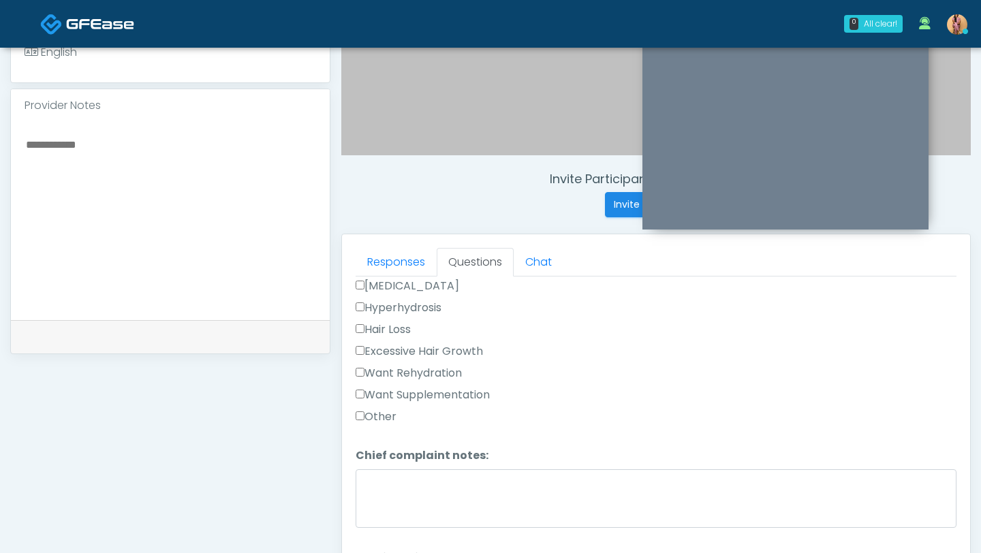
scroll to position [473, 0]
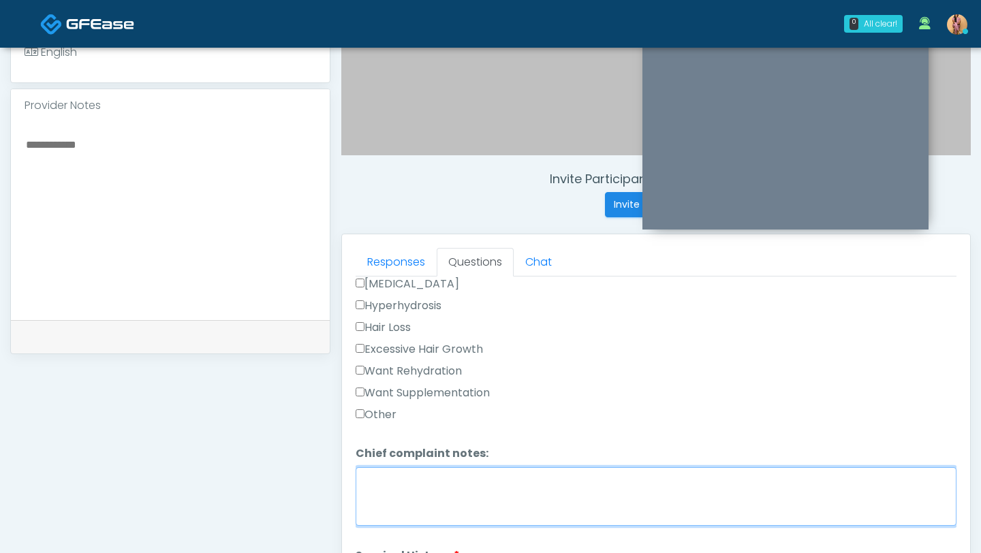
click at [385, 481] on textarea "Chief complaint notes:" at bounding box center [655, 496] width 601 height 59
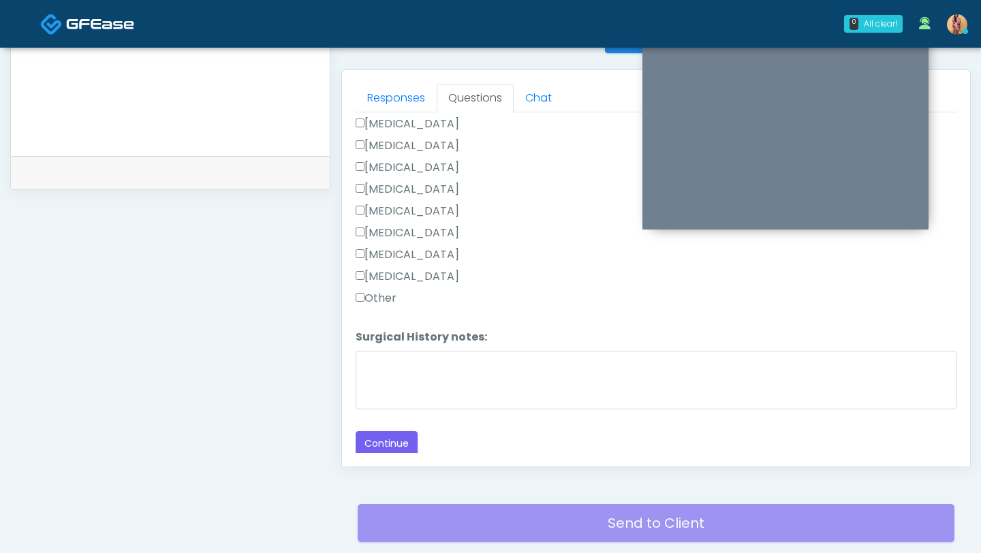
scroll to position [592, 0]
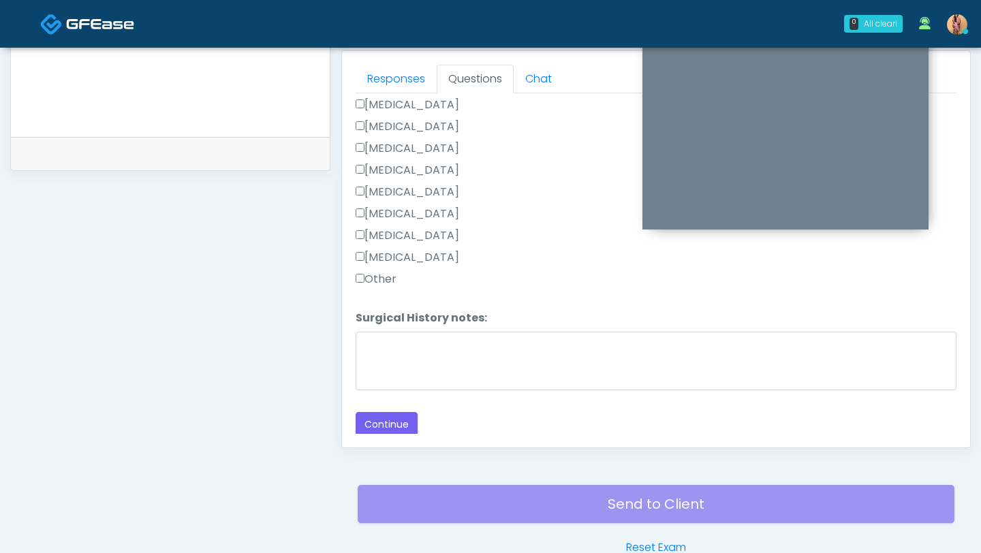
type textarea "**********"
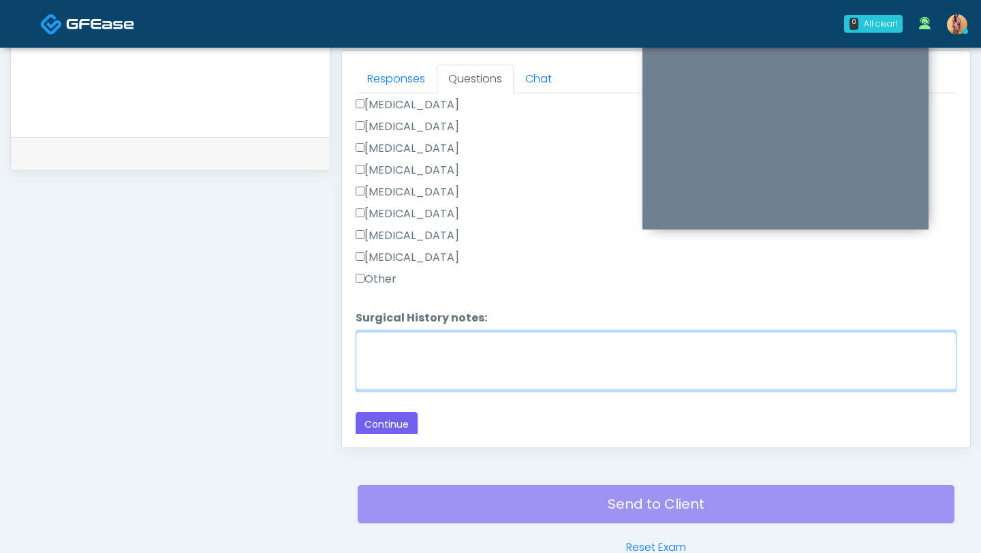
click at [395, 359] on textarea "Surgical History notes:" at bounding box center [655, 361] width 601 height 59
type textarea "*"
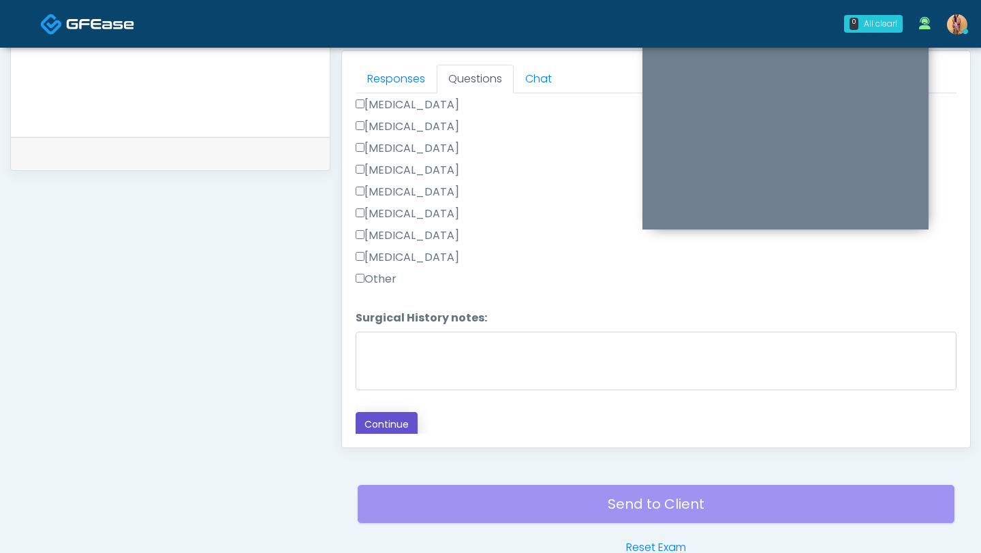
click at [385, 422] on button "Continue" at bounding box center [386, 424] width 62 height 25
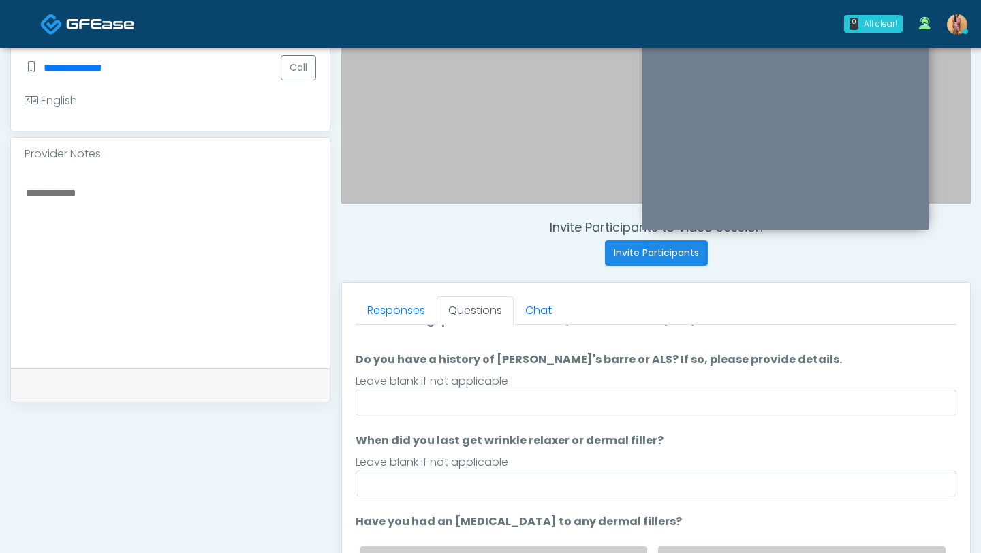
scroll to position [0, 0]
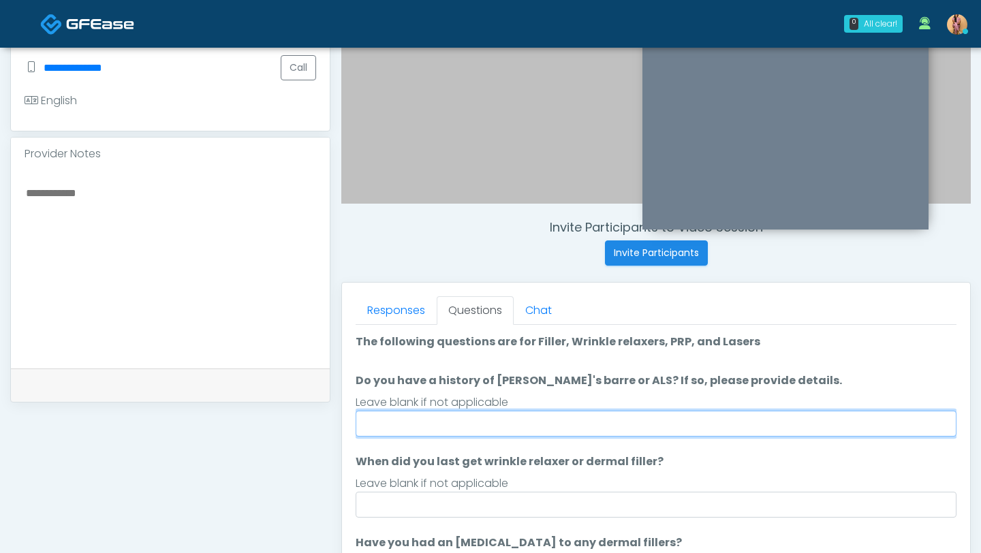
click at [394, 424] on input "Do you have a history of Guillain's barre or ALS? If so, please provide details." at bounding box center [655, 424] width 601 height 26
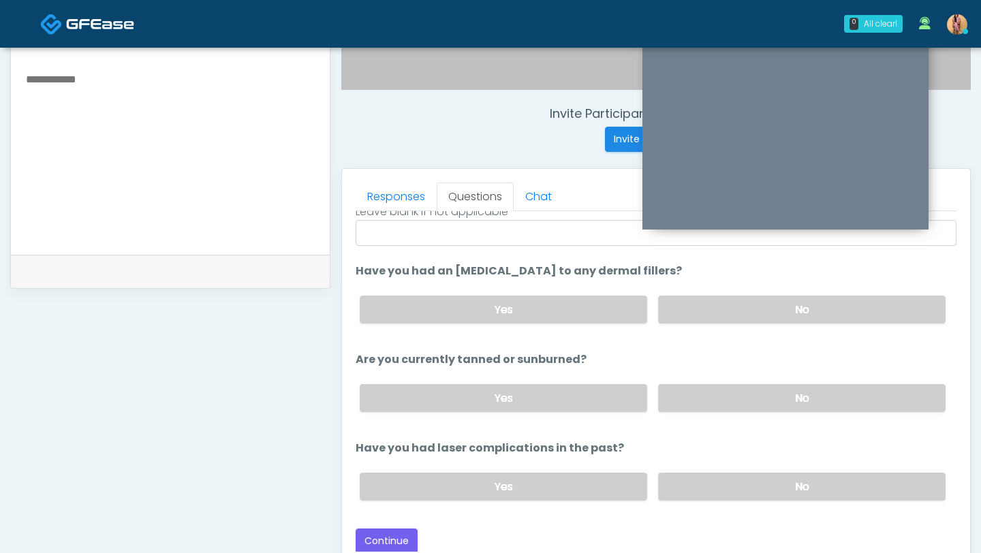
scroll to position [517, 0]
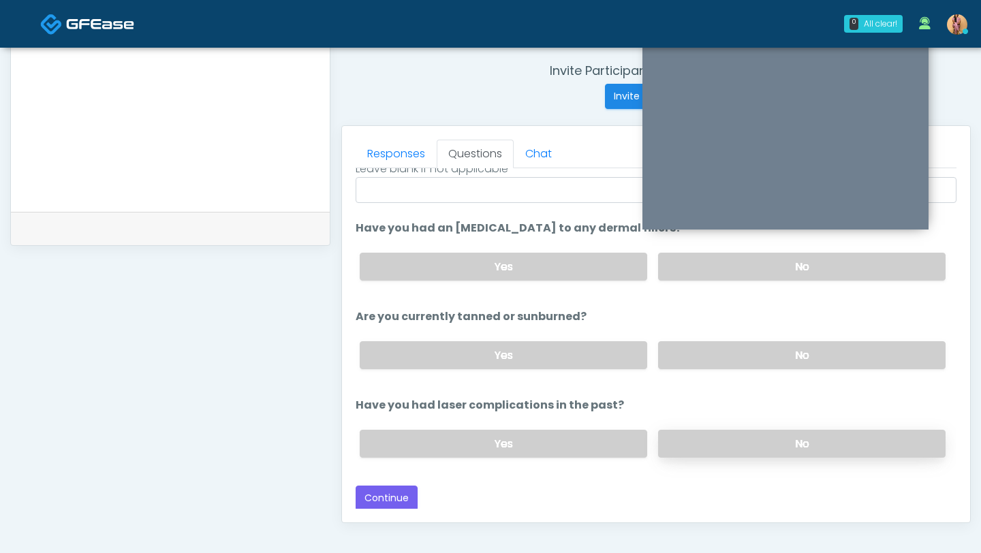
click at [708, 432] on label "No" at bounding box center [801, 444] width 287 height 28
click at [687, 347] on label "No" at bounding box center [801, 355] width 287 height 28
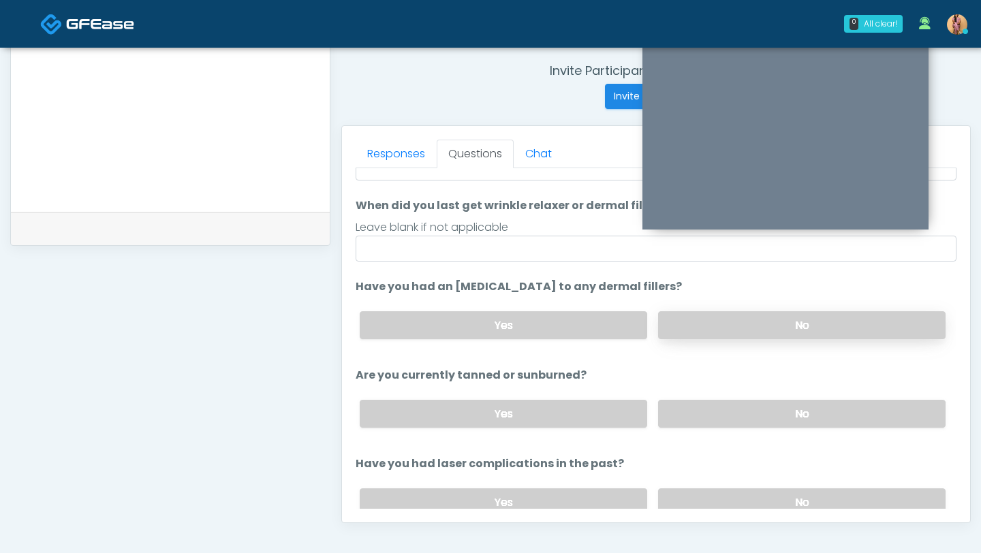
scroll to position [158, 0]
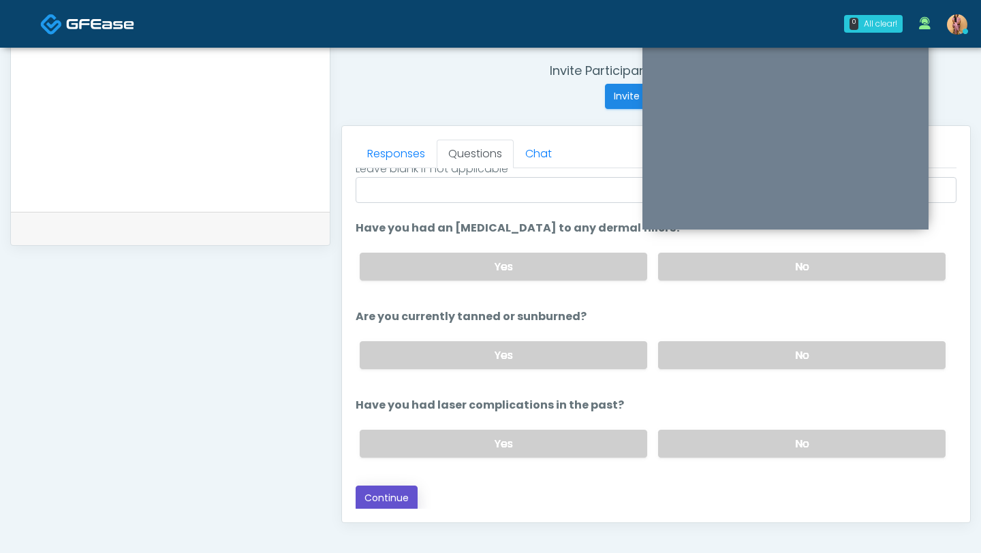
click at [407, 486] on button "Continue" at bounding box center [386, 498] width 62 height 25
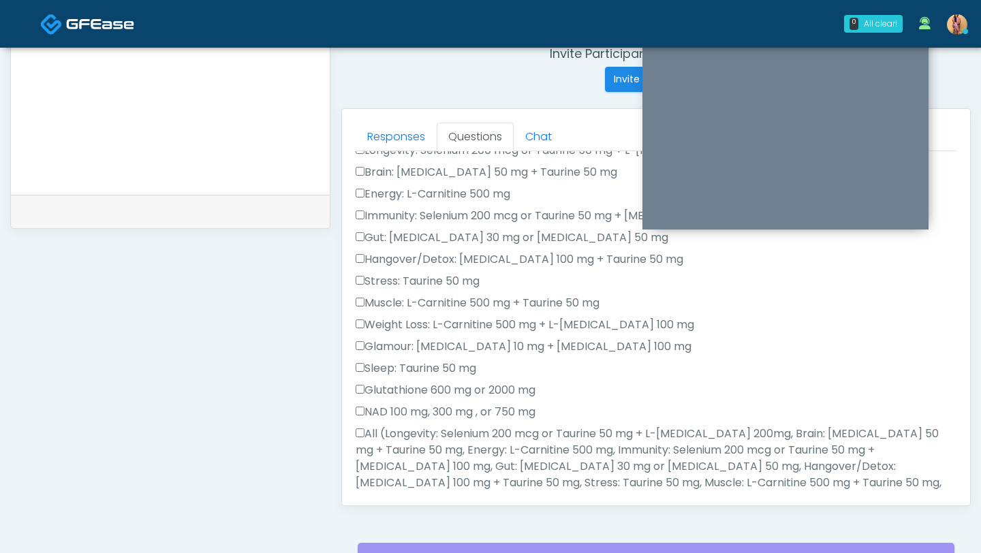
scroll to position [0, 0]
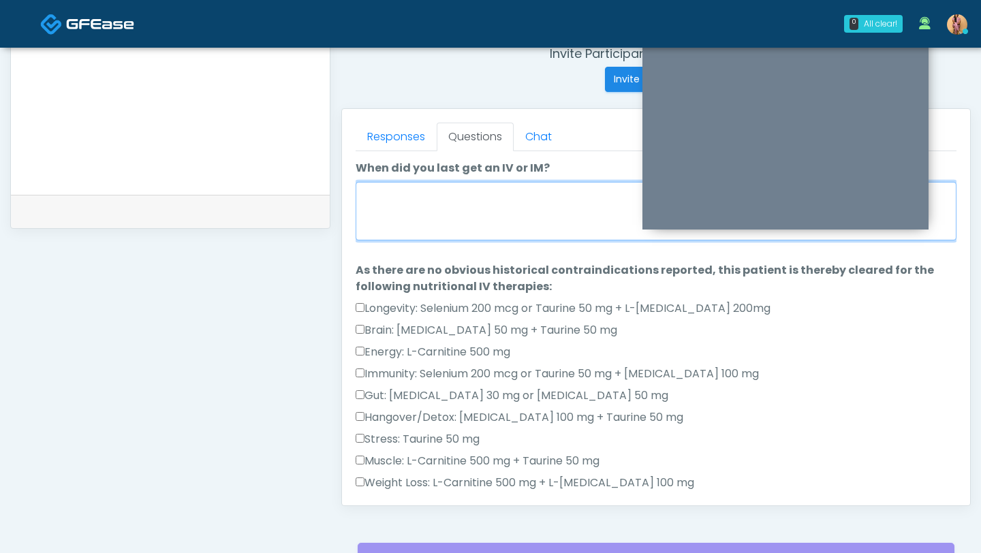
click at [394, 210] on textarea "When did you last get an IV or IM?" at bounding box center [655, 211] width 601 height 59
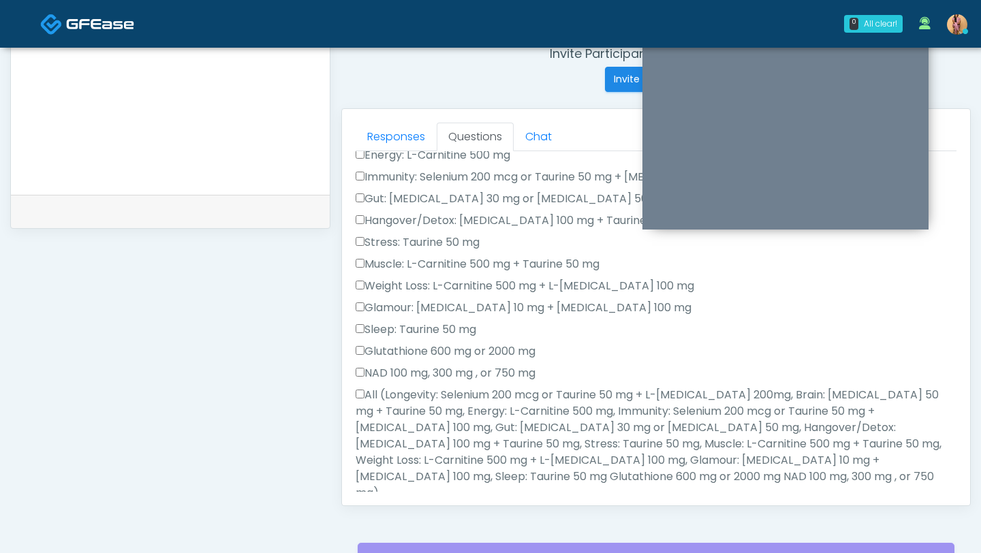
scroll to position [198, 0]
type textarea "**********"
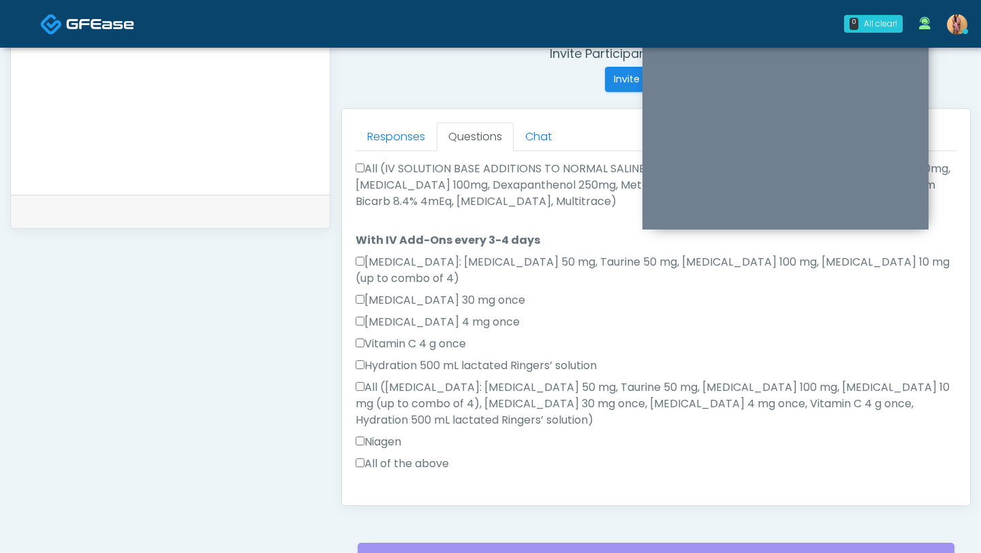
scroll to position [838, 0]
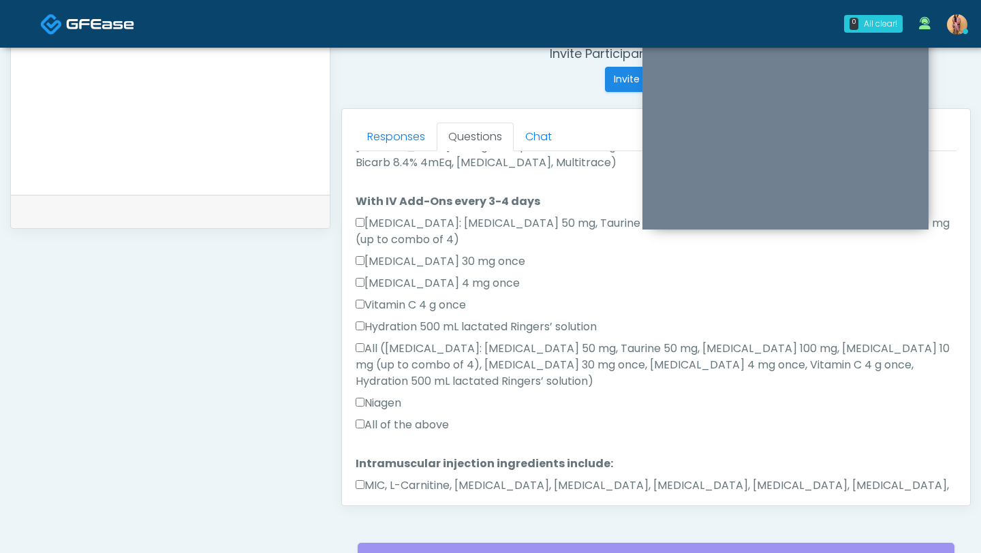
click at [387, 533] on button "Continue" at bounding box center [386, 545] width 62 height 25
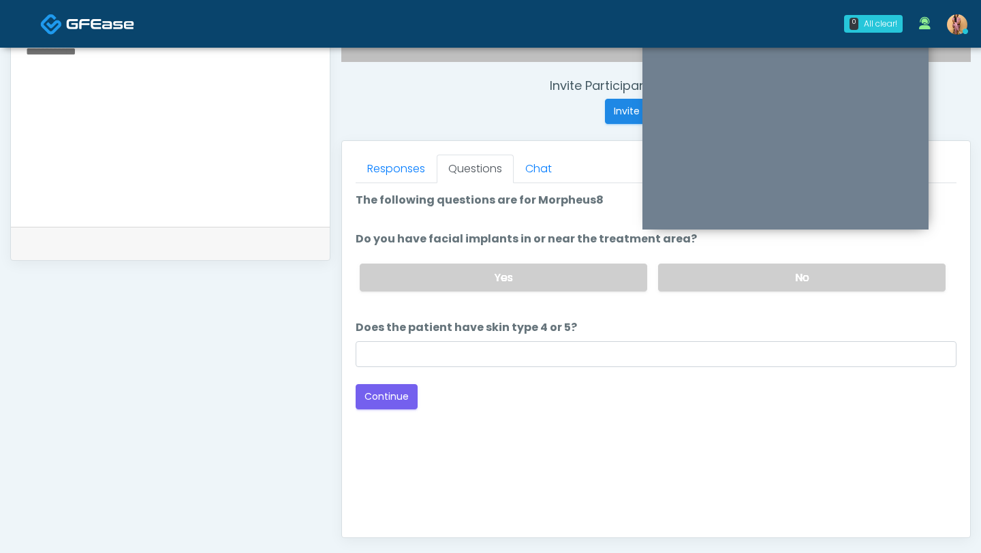
scroll to position [492, 0]
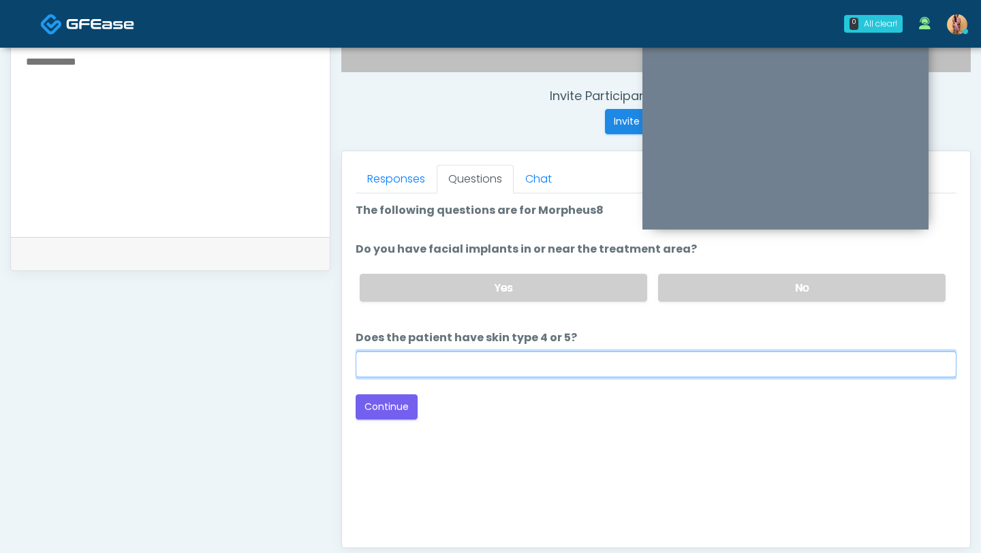
click at [497, 362] on input "Does the patient have skin type 4 or 5?" at bounding box center [655, 364] width 601 height 26
type input "**"
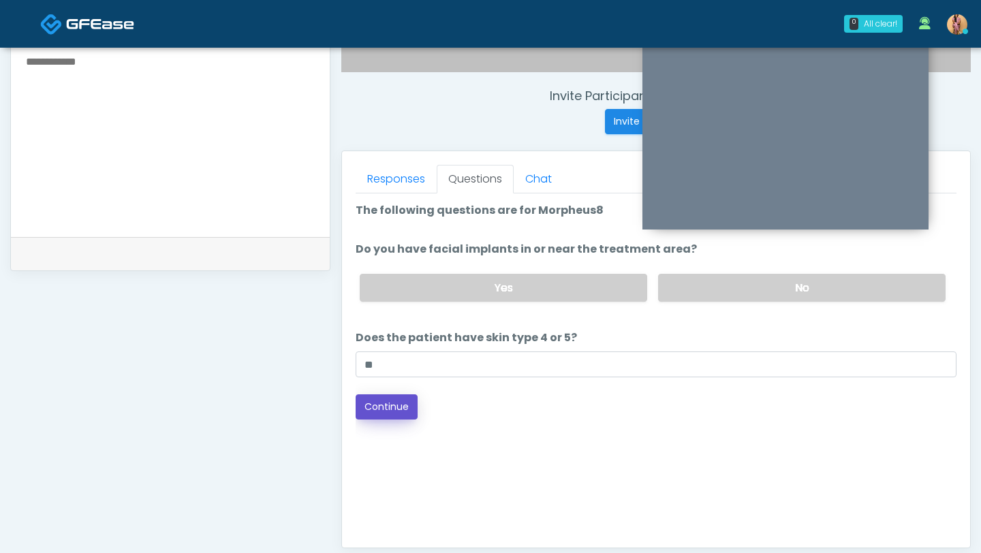
click at [388, 410] on button "Continue" at bounding box center [386, 406] width 62 height 25
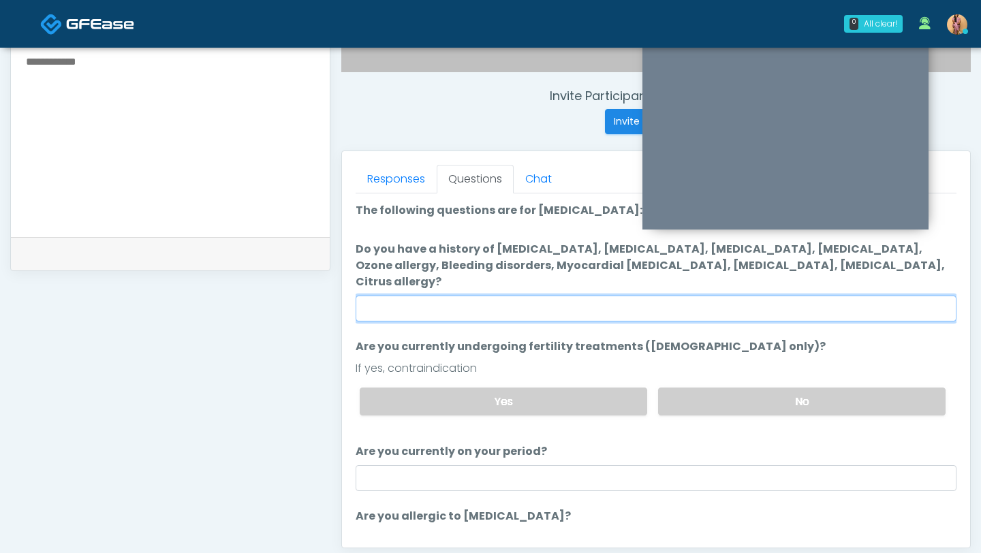
click at [467, 298] on input "Do you have a history of Hyperthyroidism, Hypotension, Hypocalcemia, Hypoglycem…" at bounding box center [655, 309] width 601 height 26
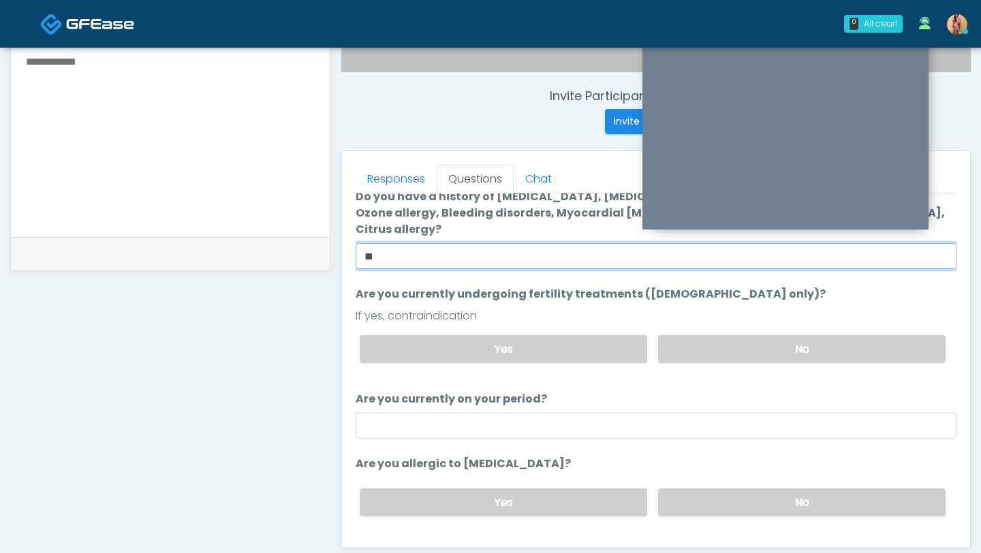
scroll to position [70, 0]
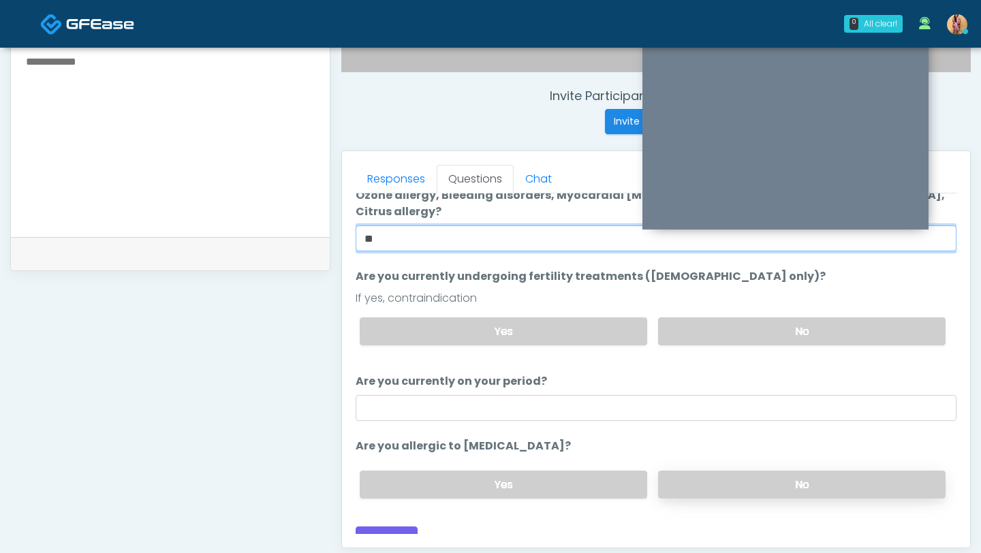
type input "**"
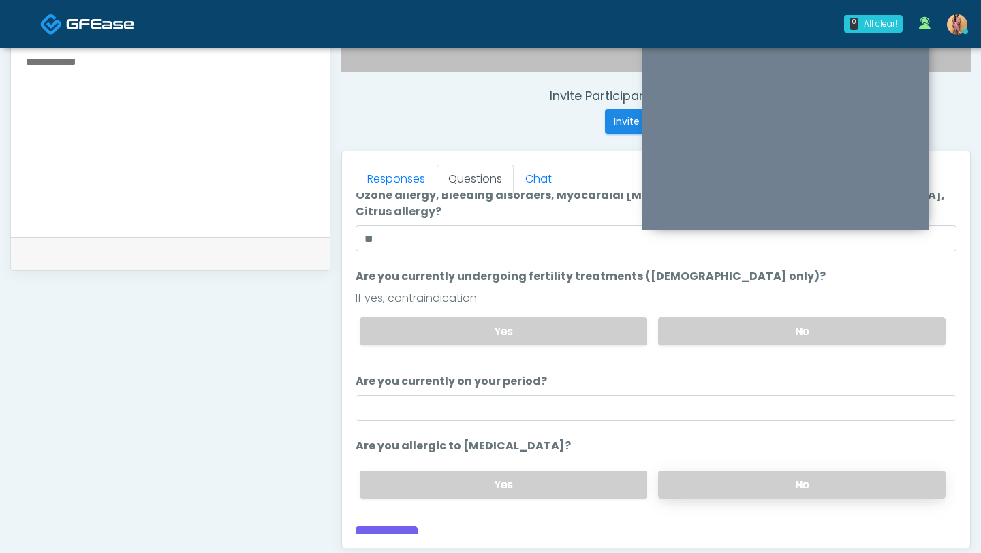
click at [697, 471] on label "No" at bounding box center [801, 485] width 287 height 28
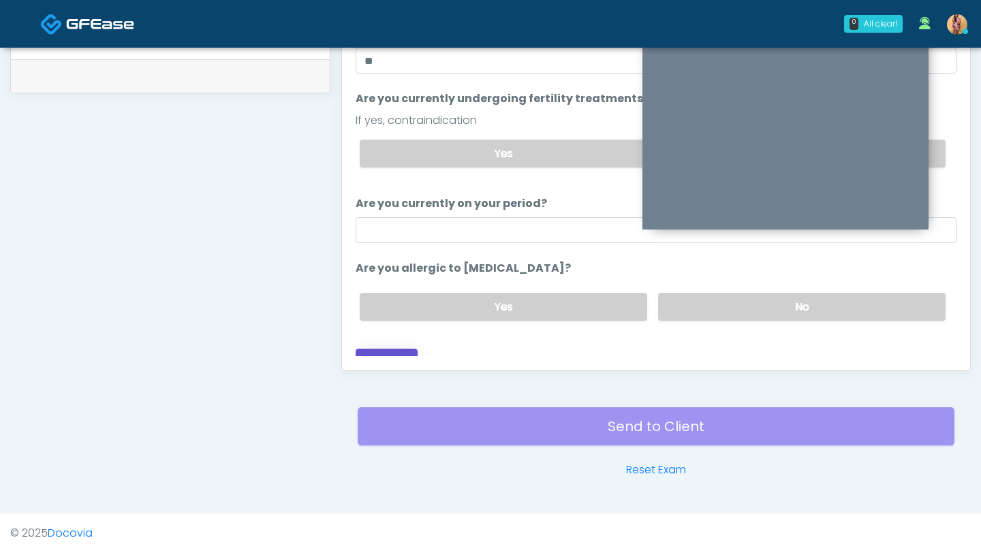
click at [394, 349] on button "Continue" at bounding box center [386, 361] width 62 height 25
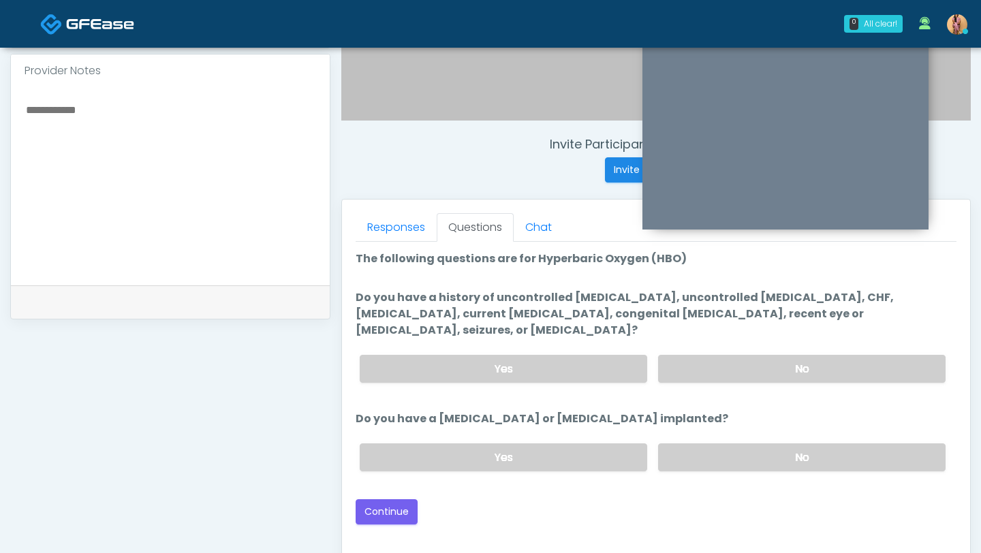
scroll to position [443, 0]
click at [706, 358] on label "No" at bounding box center [801, 369] width 287 height 28
click at [698, 444] on label "No" at bounding box center [801, 458] width 287 height 28
click at [404, 502] on button "Continue" at bounding box center [386, 512] width 62 height 25
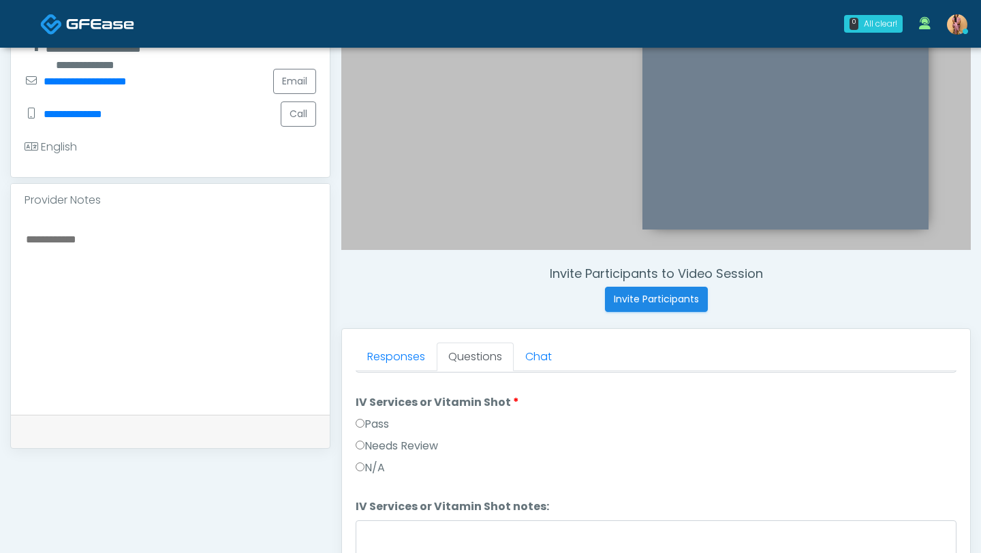
scroll to position [831, 0]
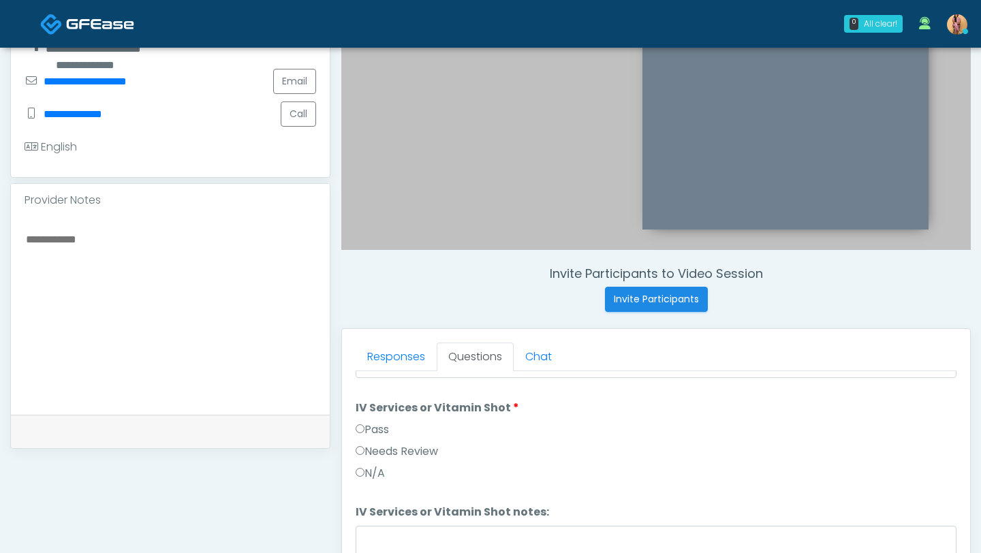
click at [362, 422] on label "Pass" at bounding box center [371, 430] width 33 height 16
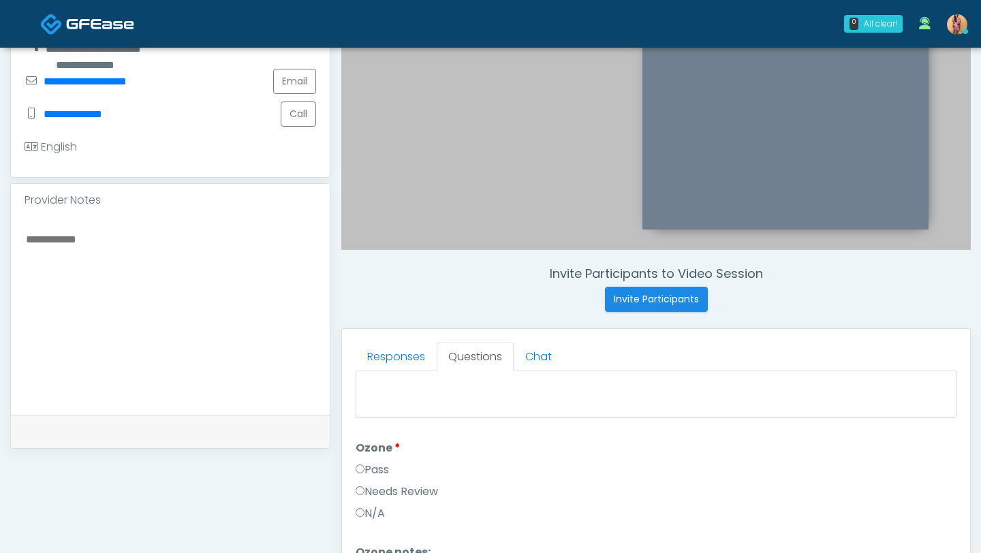
scroll to position [1631, 0]
click at [357, 456] on label "Pass" at bounding box center [371, 455] width 33 height 16
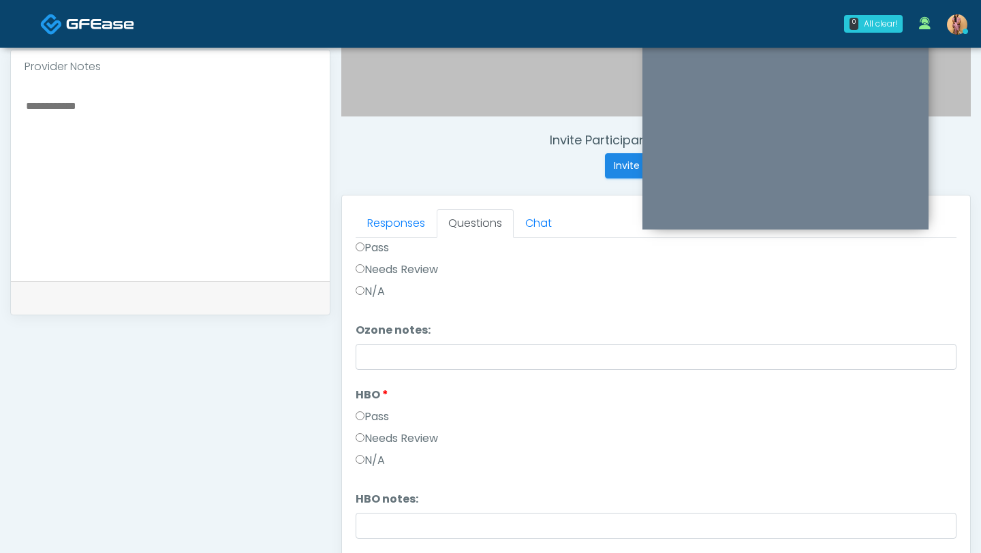
scroll to position [481, 0]
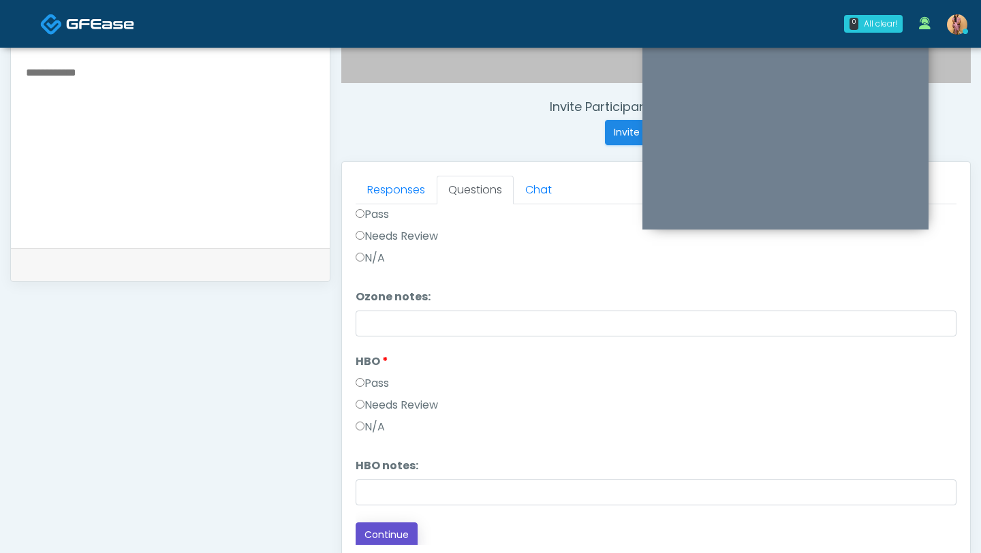
click at [407, 535] on button "Continue" at bounding box center [386, 534] width 62 height 25
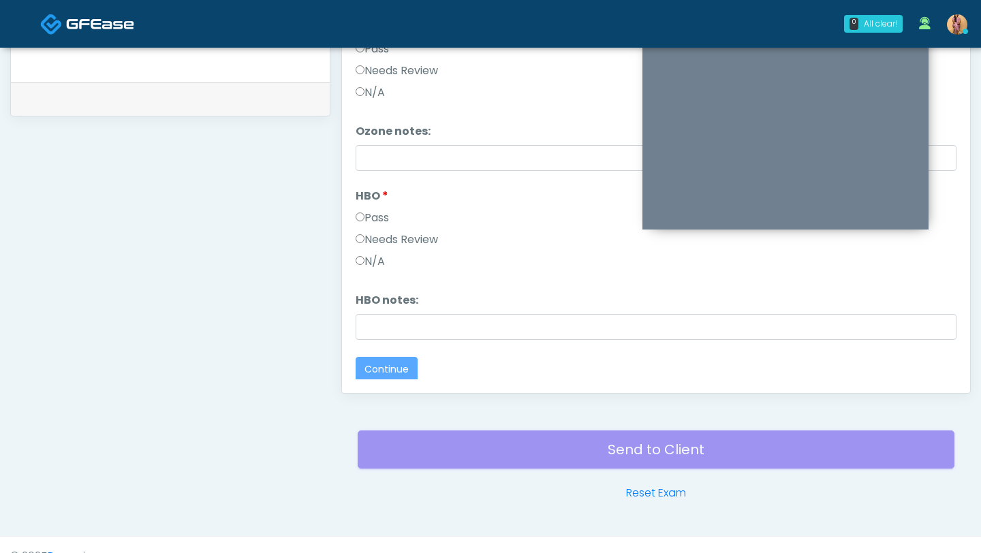
scroll to position [0, 0]
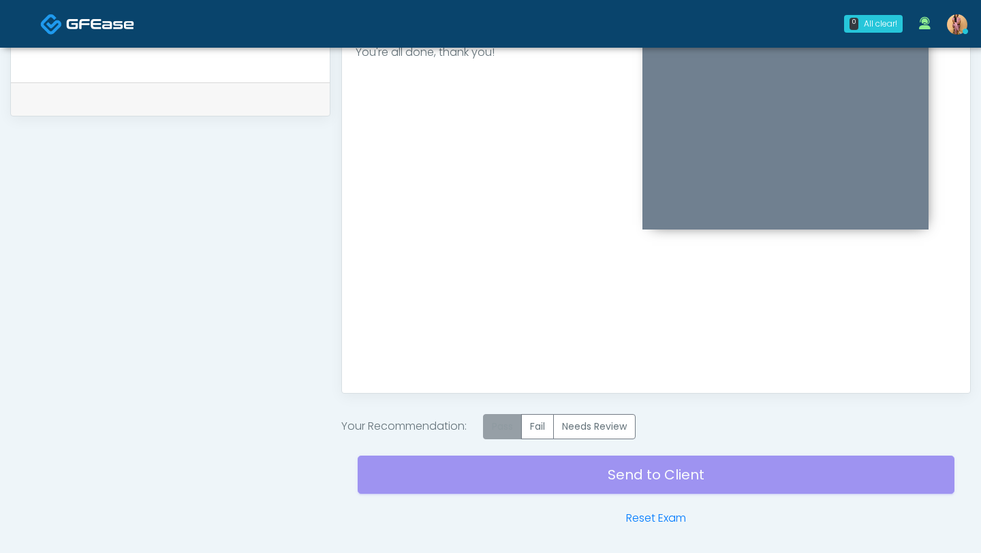
click at [512, 432] on label "Pass" at bounding box center [502, 426] width 39 height 25
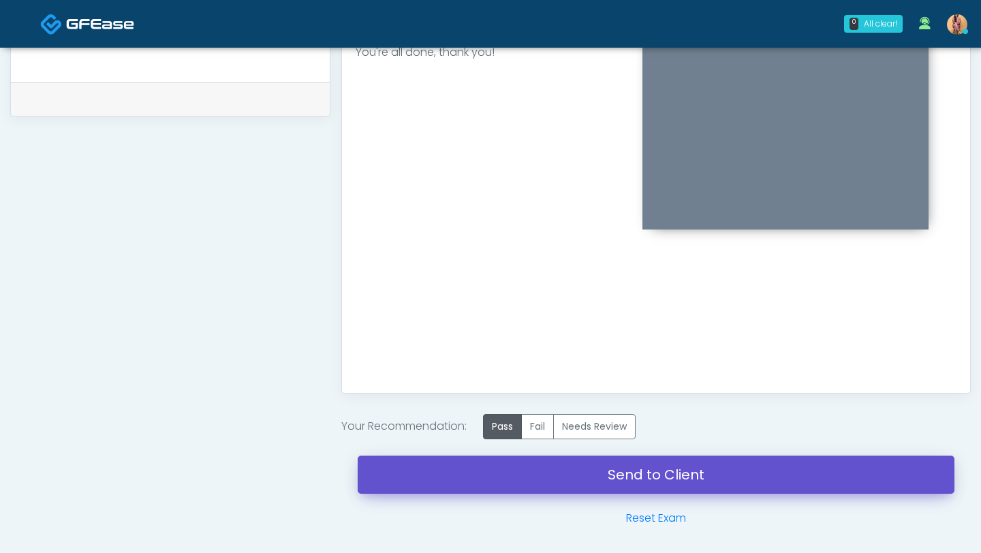
click at [513, 471] on link "Send to Client" at bounding box center [656, 475] width 597 height 38
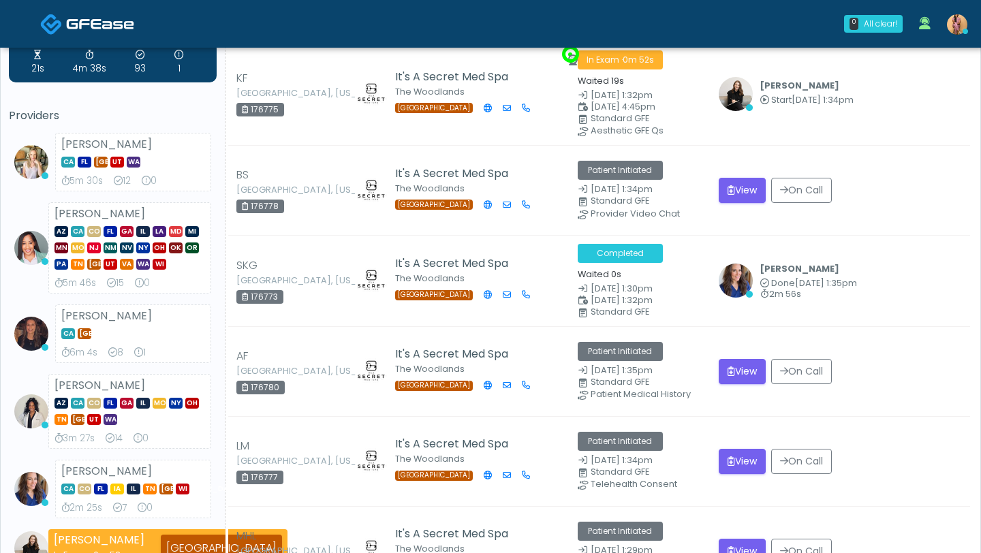
scroll to position [30, 0]
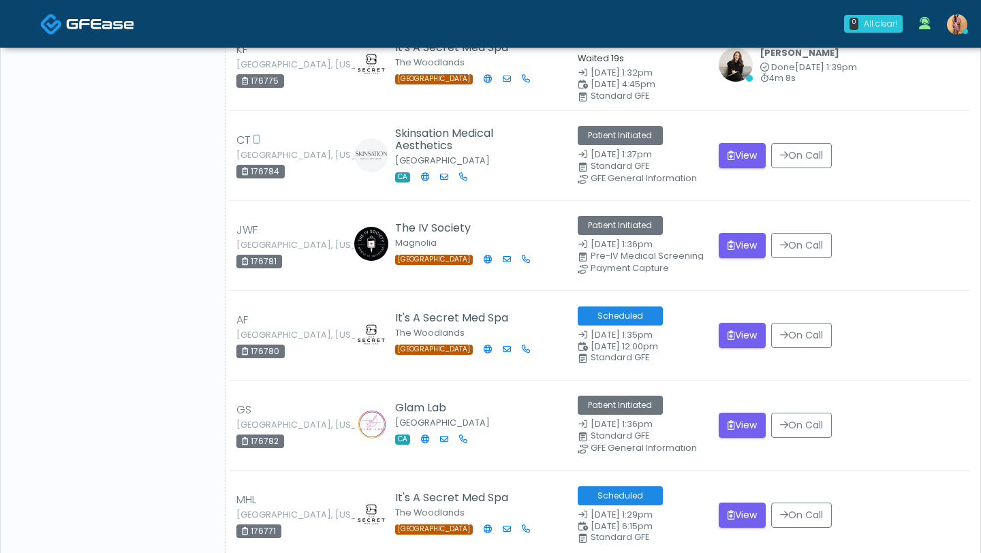
scroll to position [839, 0]
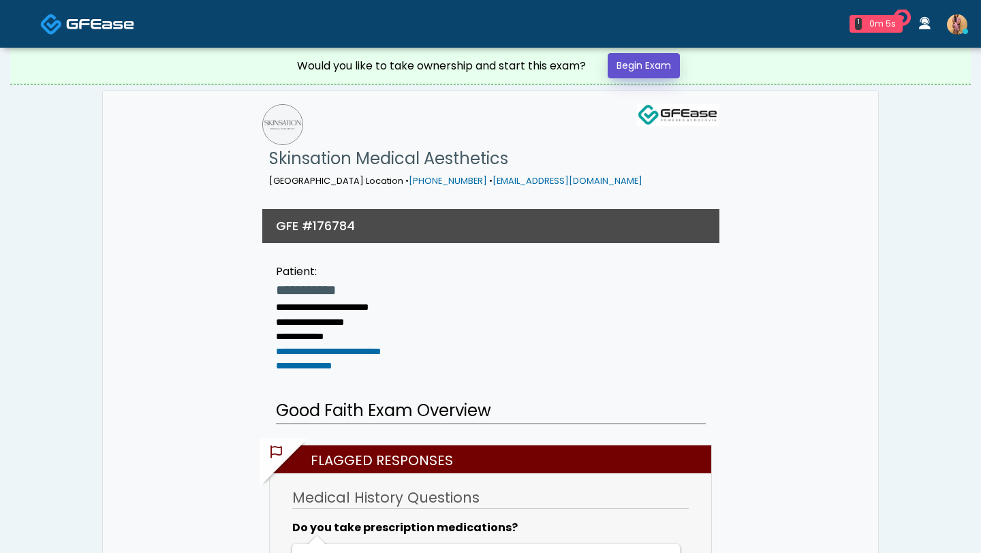
click at [641, 65] on link "Begin Exam" at bounding box center [643, 65] width 72 height 25
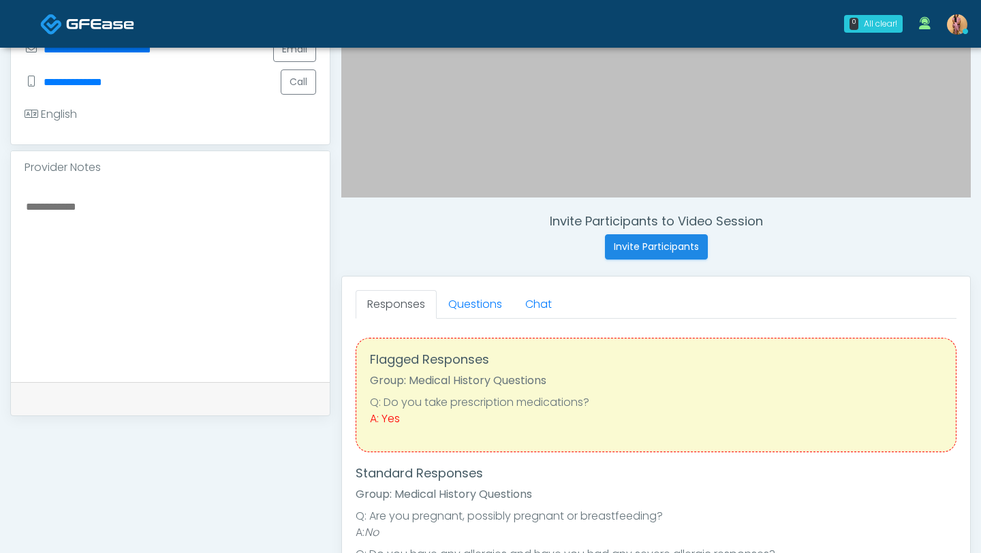
scroll to position [443, 0]
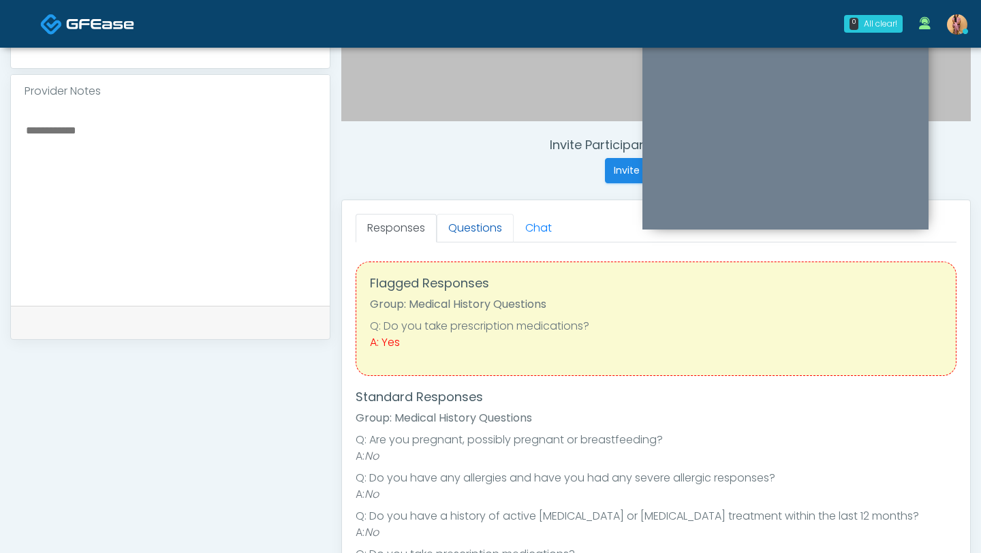
click at [477, 234] on link "Questions" at bounding box center [475, 228] width 77 height 29
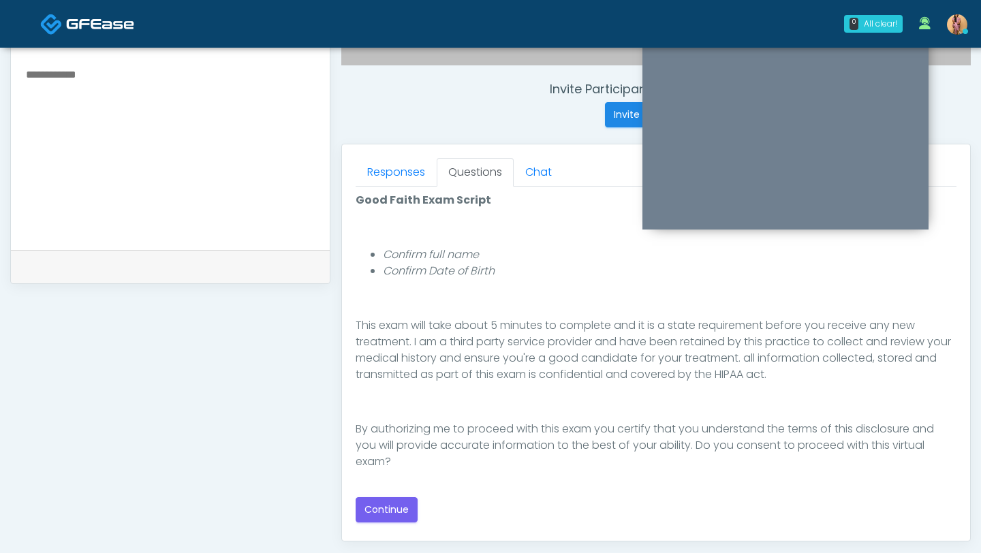
scroll to position [505, 0]
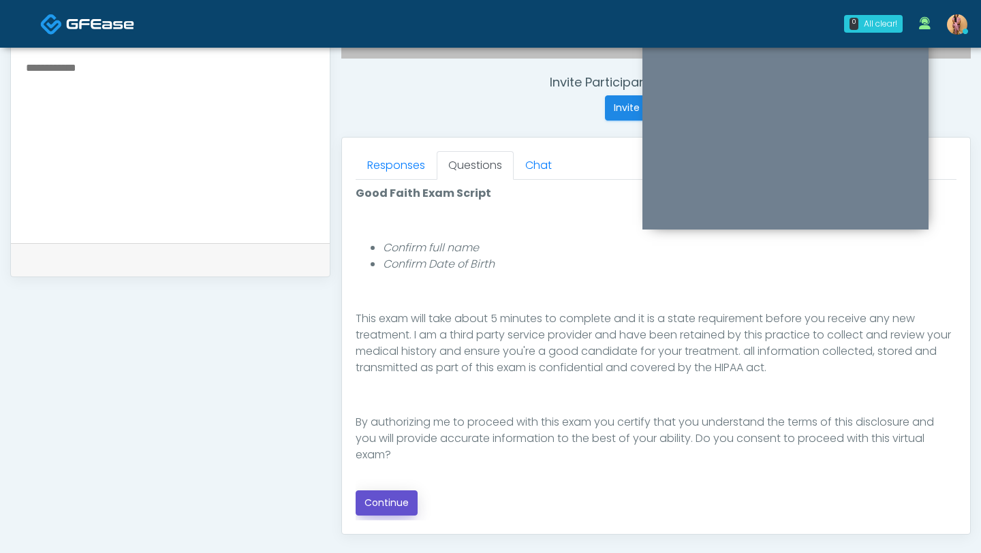
click at [383, 494] on button "Continue" at bounding box center [386, 502] width 62 height 25
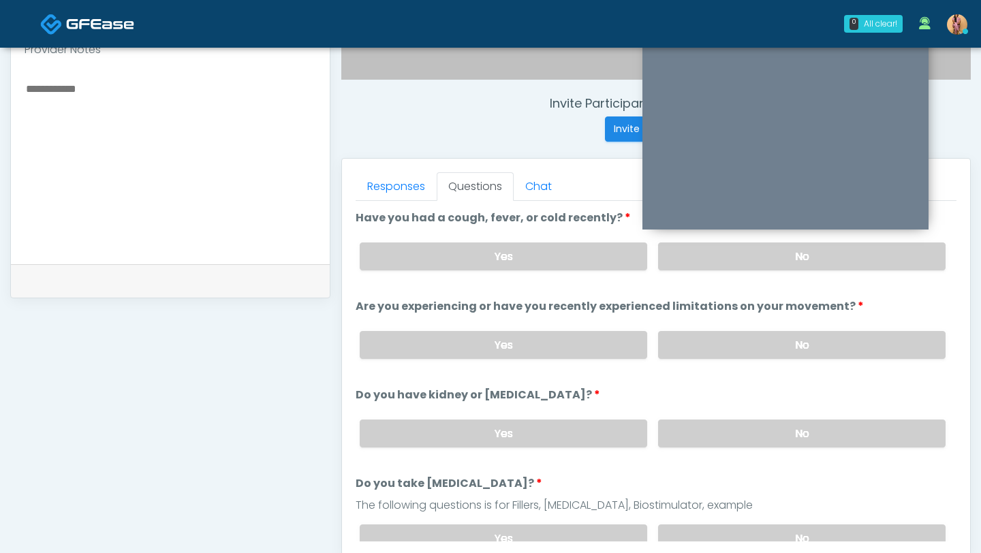
scroll to position [414, 0]
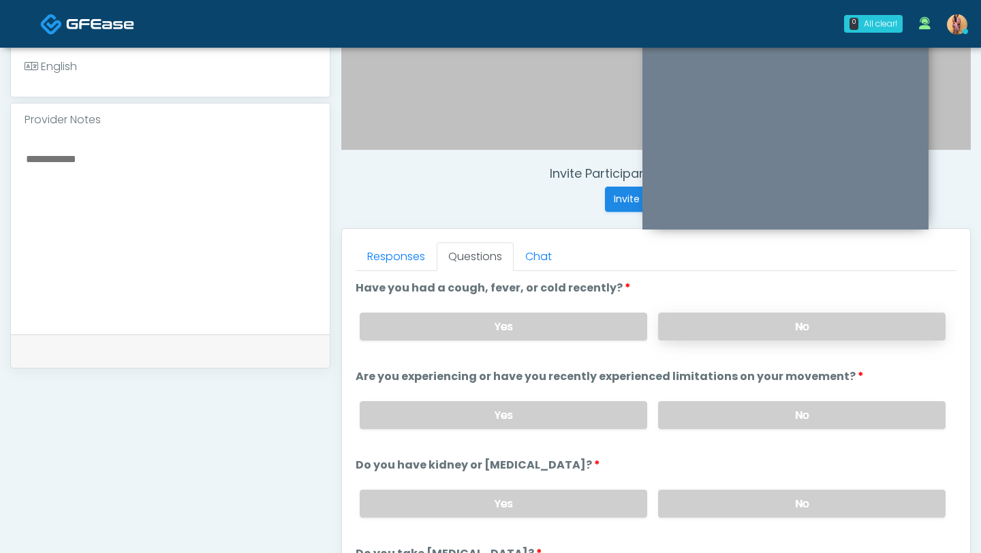
click at [693, 322] on label "No" at bounding box center [801, 327] width 287 height 28
click at [618, 326] on label "Yes" at bounding box center [503, 327] width 287 height 28
click at [707, 418] on label "No" at bounding box center [801, 415] width 287 height 28
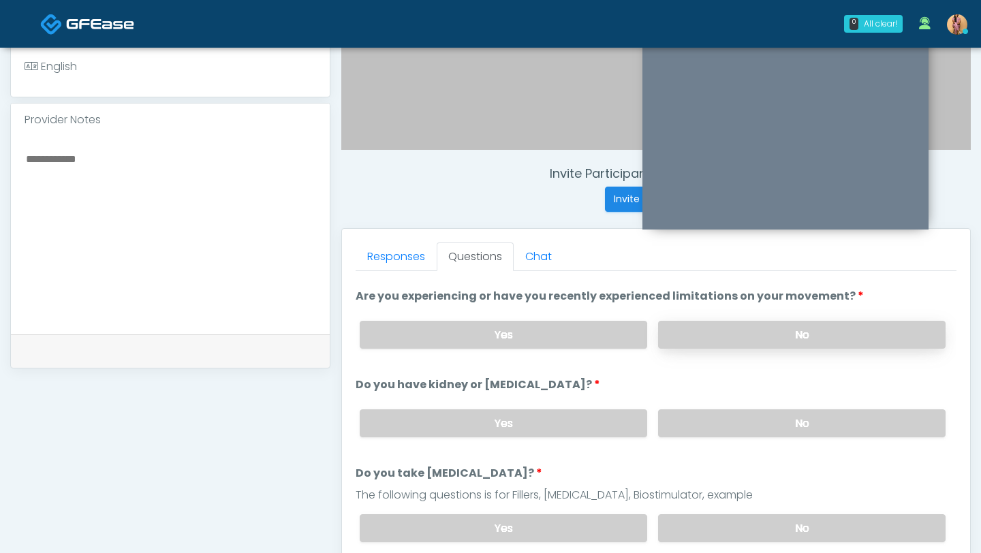
scroll to position [97, 0]
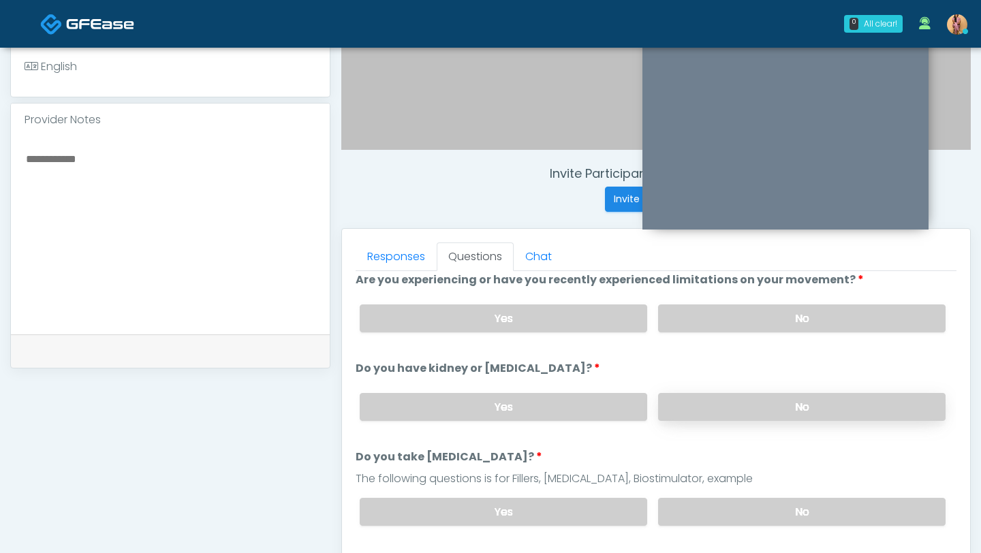
click at [704, 407] on label "No" at bounding box center [801, 407] width 287 height 28
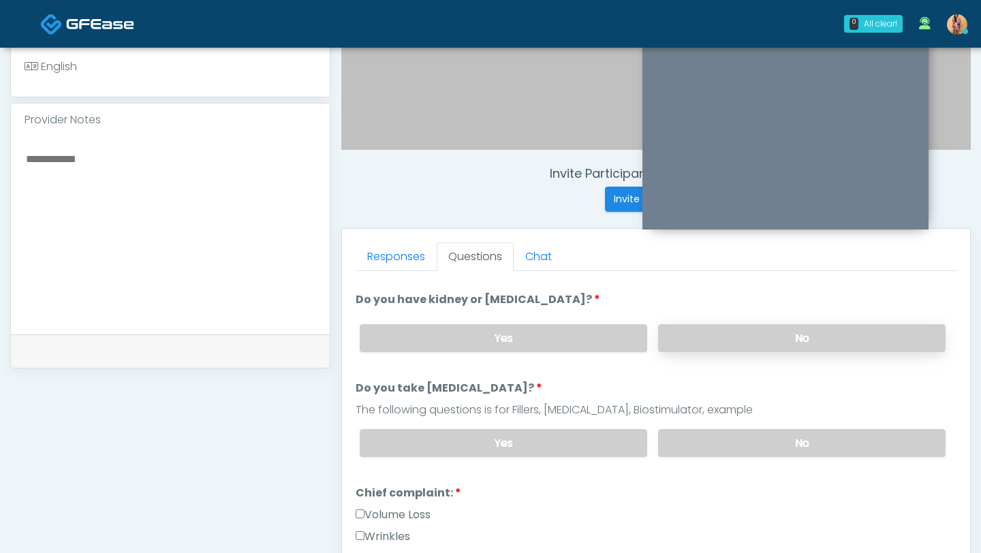
scroll to position [171, 0]
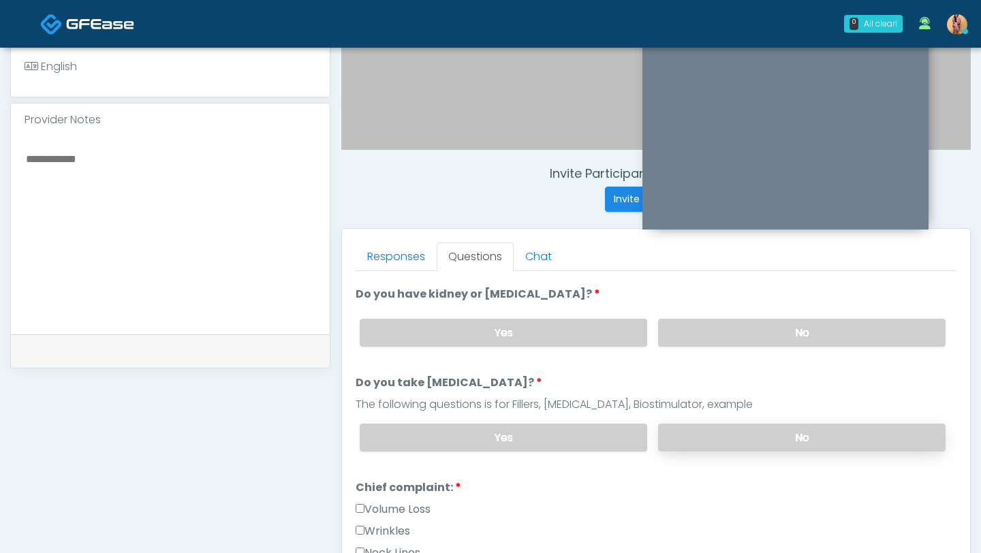
click at [703, 426] on label "No" at bounding box center [801, 438] width 287 height 28
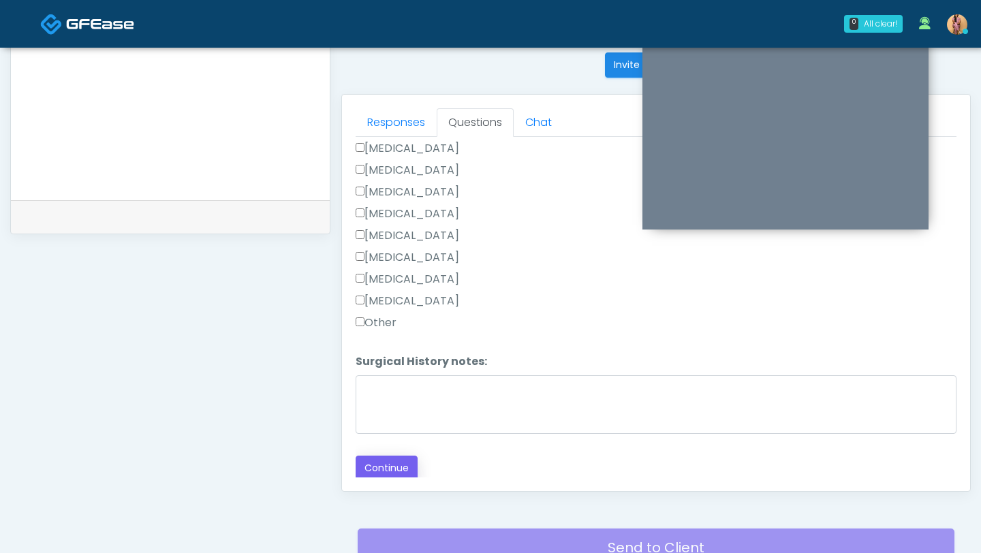
scroll to position [552, 0]
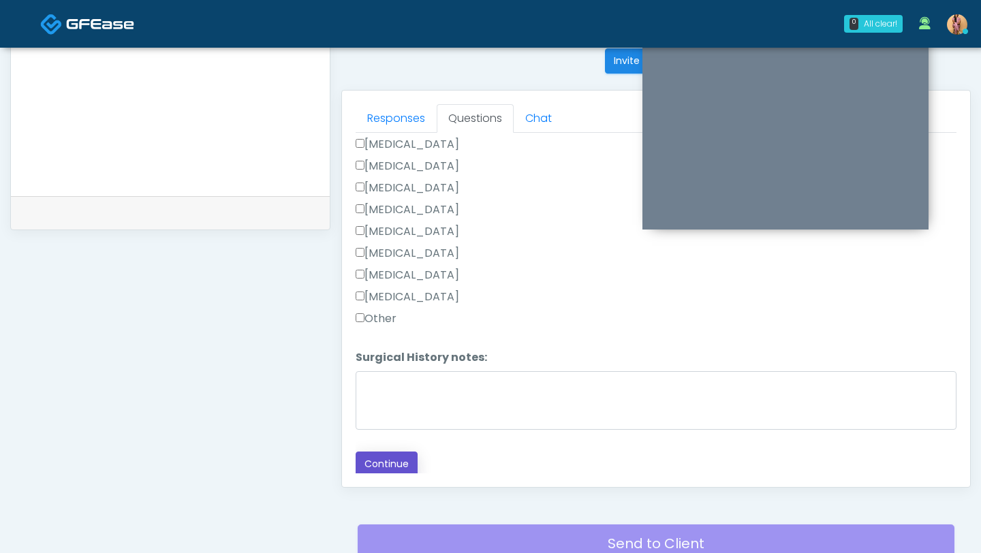
click at [390, 456] on button "Continue" at bounding box center [386, 463] width 62 height 25
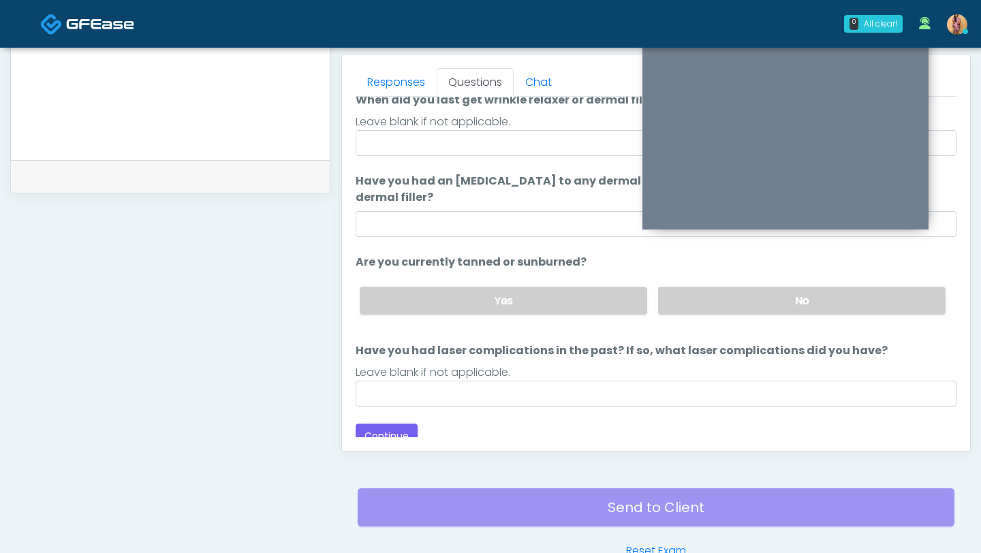
scroll to position [128, 0]
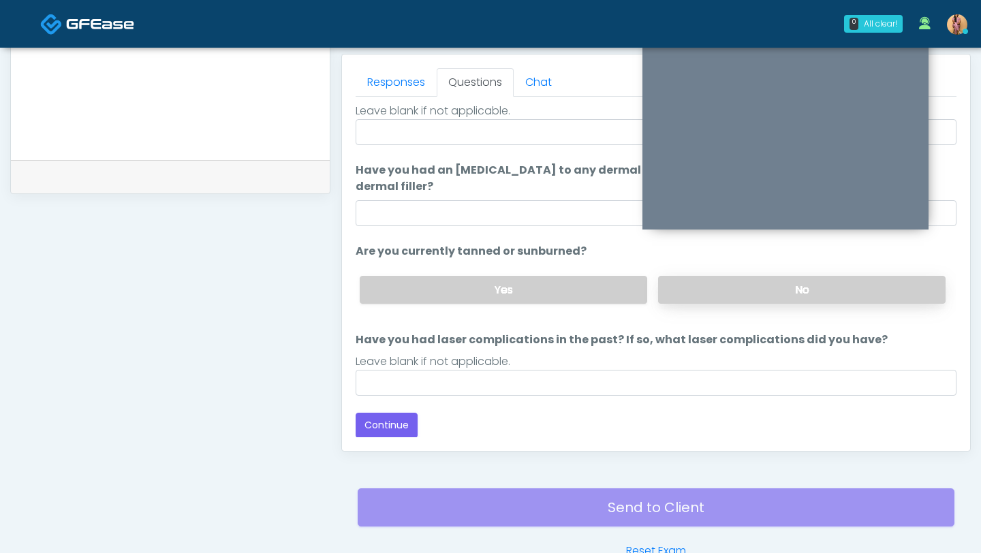
click at [711, 301] on label "No" at bounding box center [801, 290] width 287 height 28
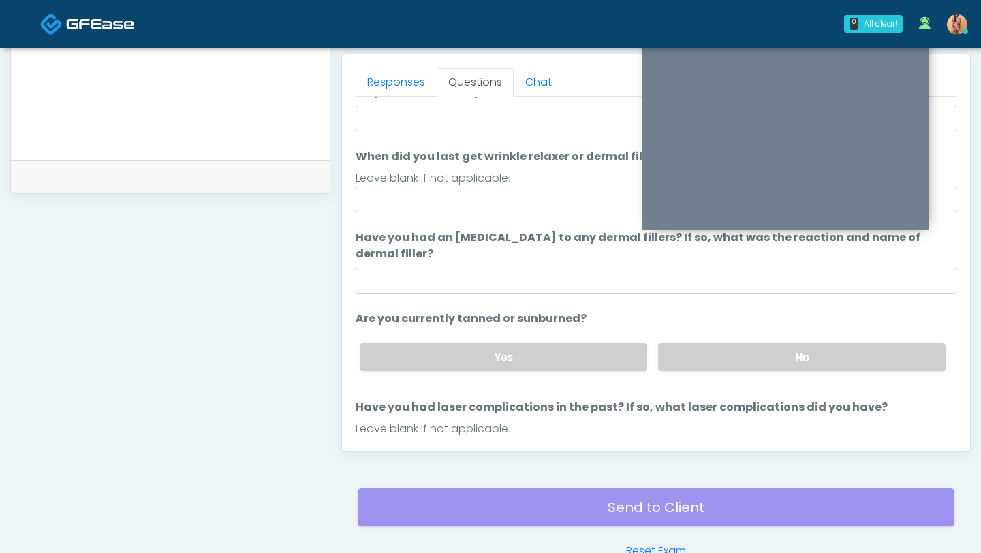
scroll to position [0, 0]
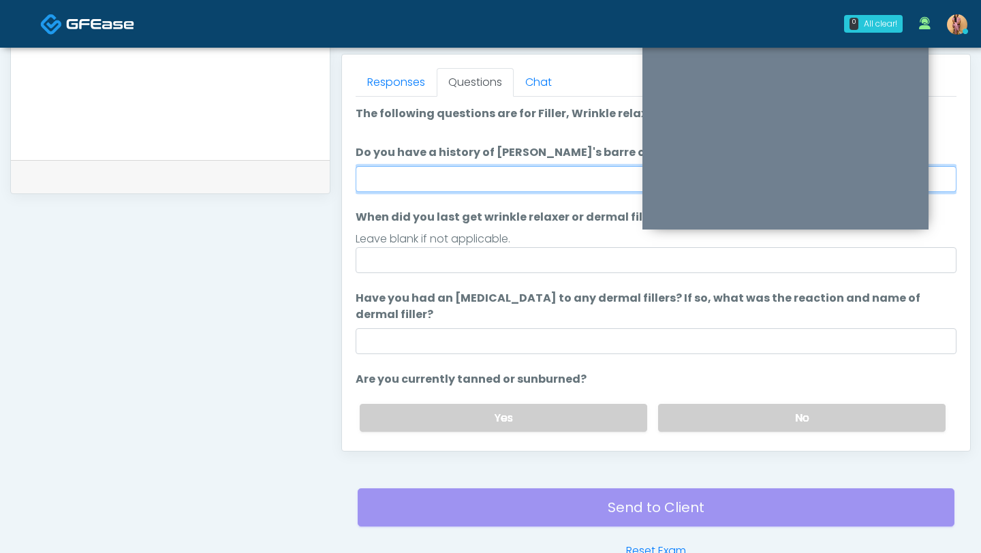
click at [448, 184] on input "Do you have a history of Guillain's barre or ALS? If so, please provide details." at bounding box center [655, 179] width 601 height 26
type input "**"
click at [738, 408] on label "No" at bounding box center [801, 418] width 287 height 28
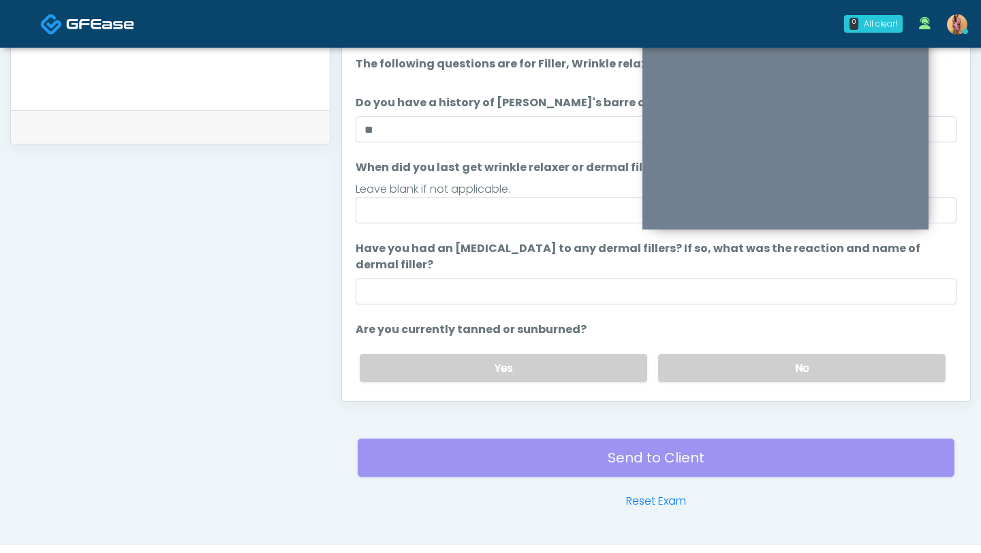
scroll to position [669, 0]
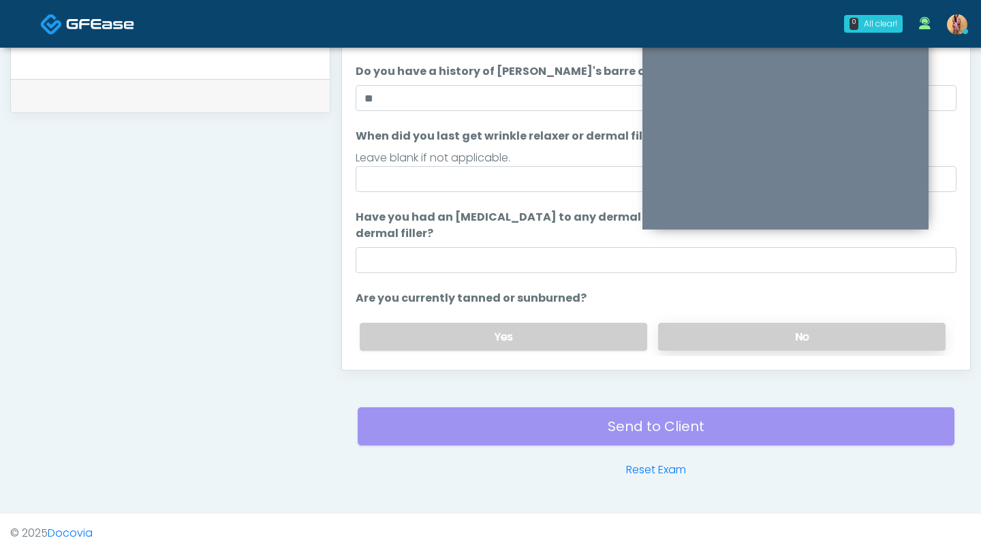
click at [730, 334] on label "No" at bounding box center [801, 337] width 287 height 28
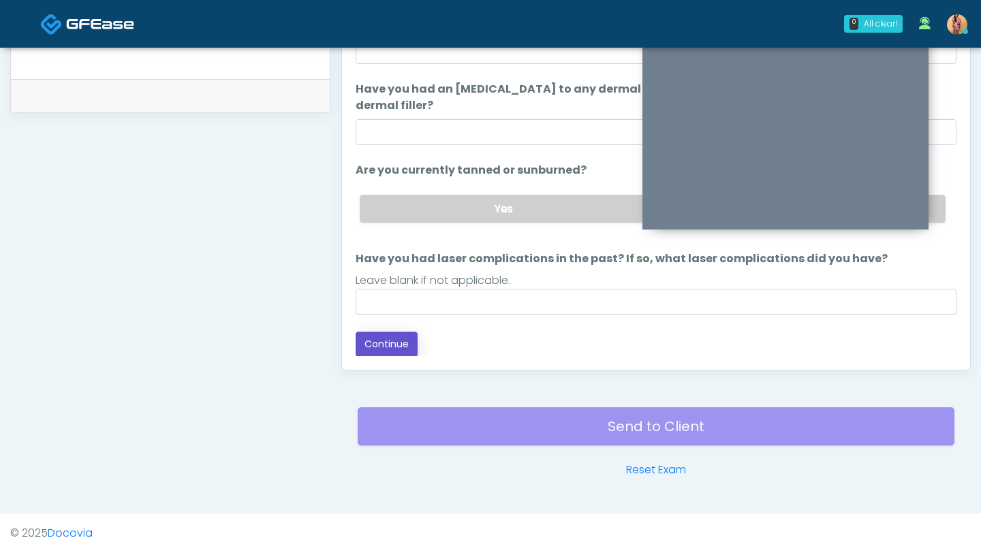
click at [402, 349] on button "Continue" at bounding box center [386, 344] width 62 height 25
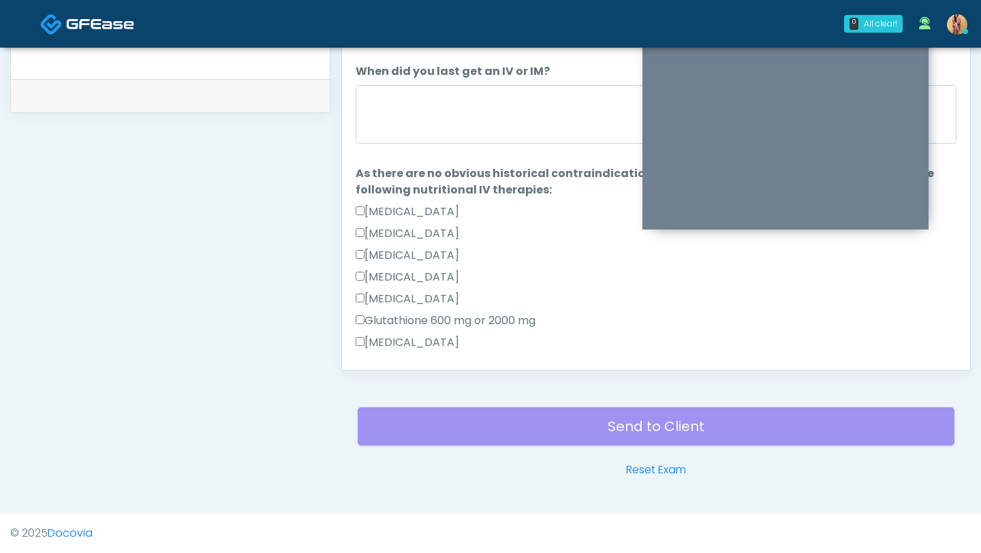
scroll to position [4, 0]
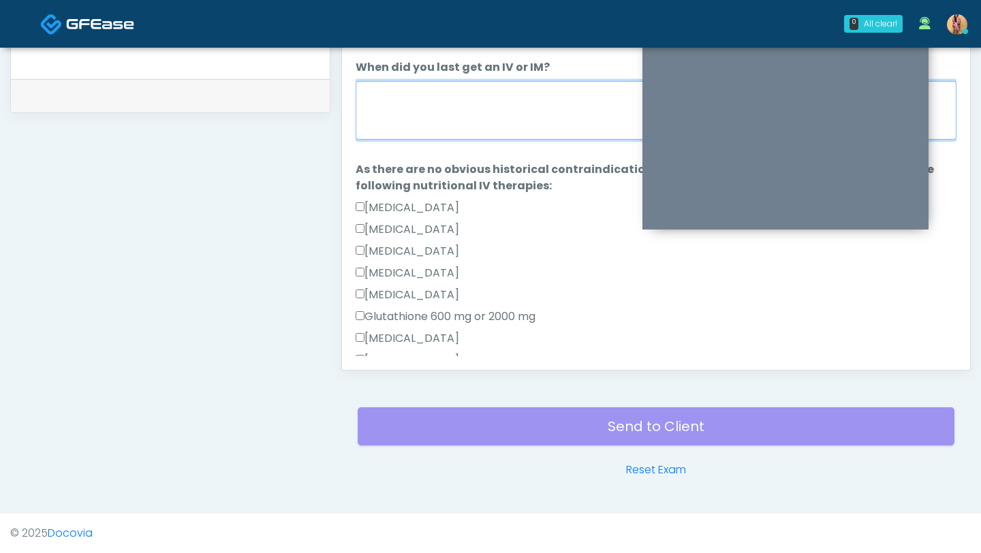
click at [447, 123] on textarea "When did you last get an IV or IM?" at bounding box center [655, 110] width 601 height 59
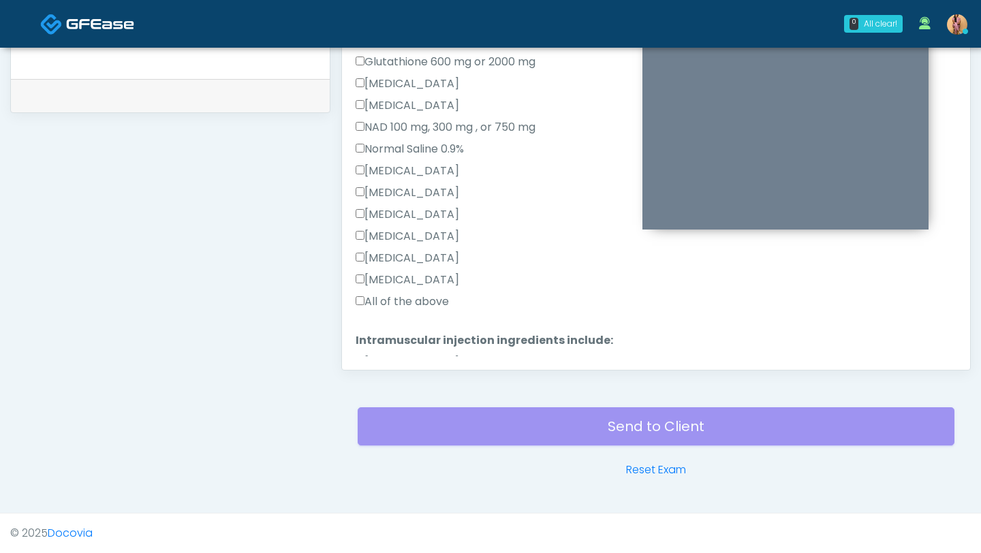
scroll to position [365, 0]
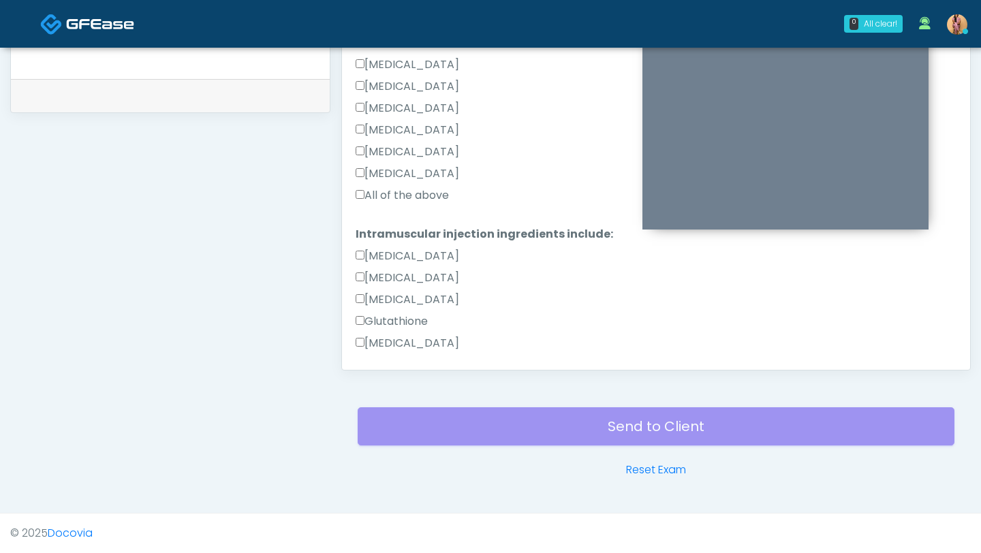
type textarea "***"
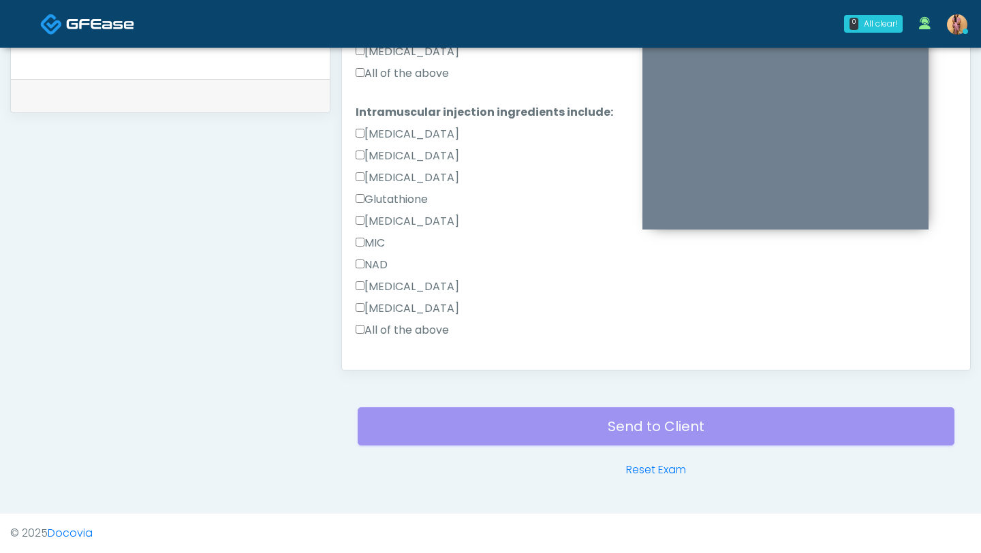
scroll to position [516, 0]
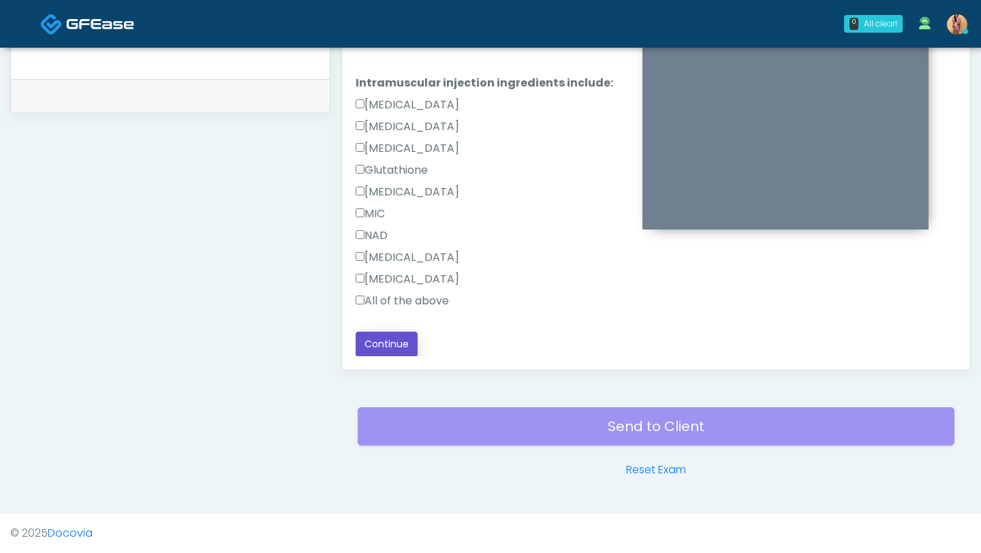
click at [383, 343] on button "Continue" at bounding box center [386, 344] width 62 height 25
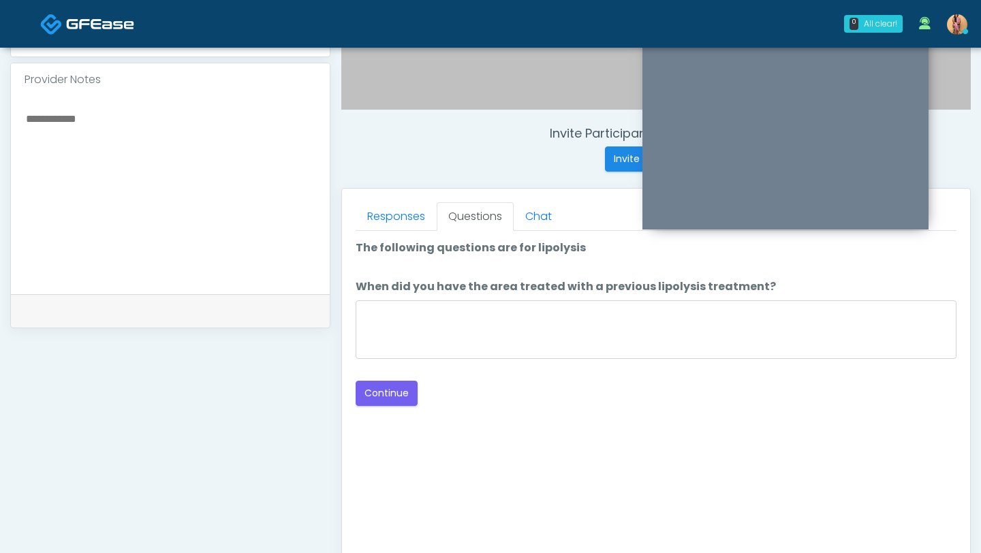
scroll to position [452, 0]
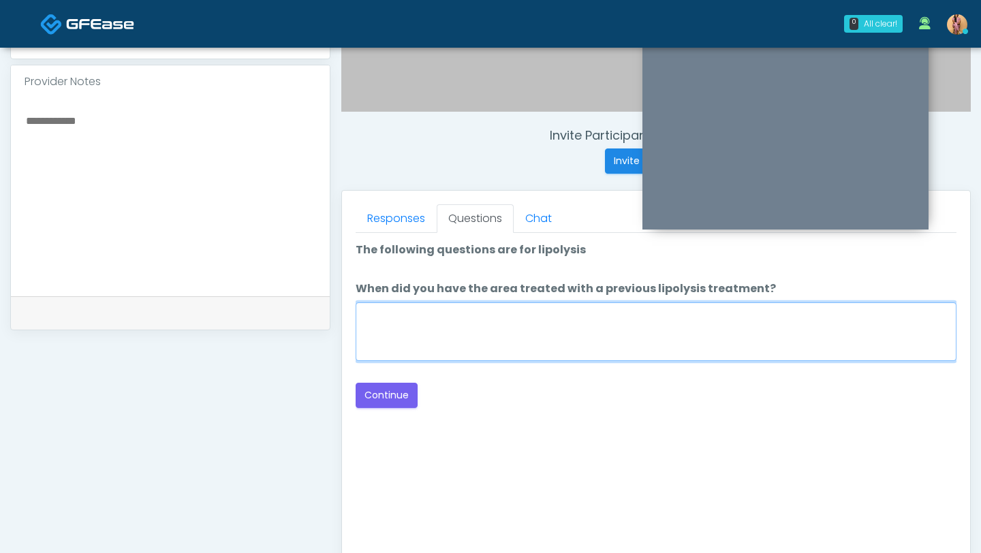
click at [447, 317] on textarea "When did you have the area treated with a previous lipolysis treatment?" at bounding box center [655, 331] width 601 height 59
type textarea "***"
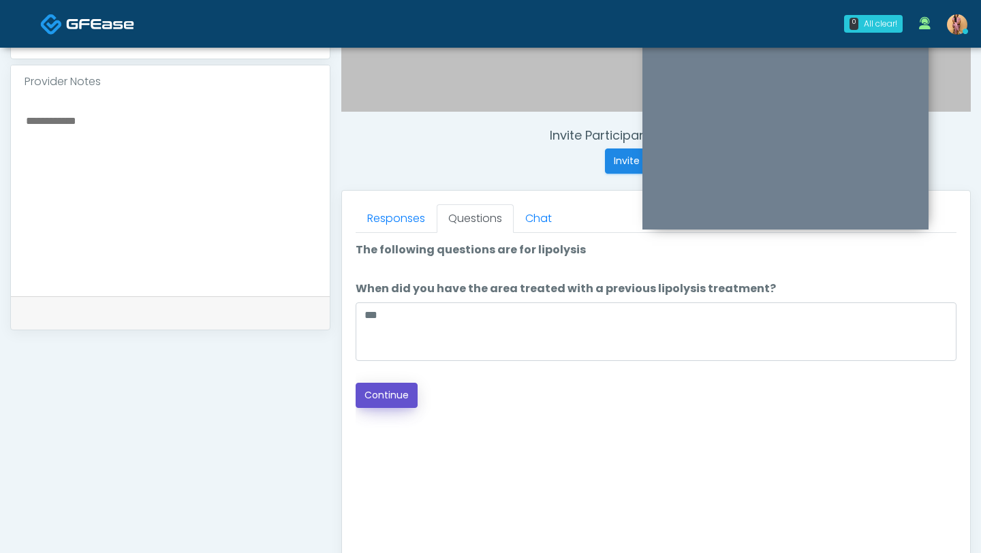
click at [387, 392] on button "Continue" at bounding box center [386, 395] width 62 height 25
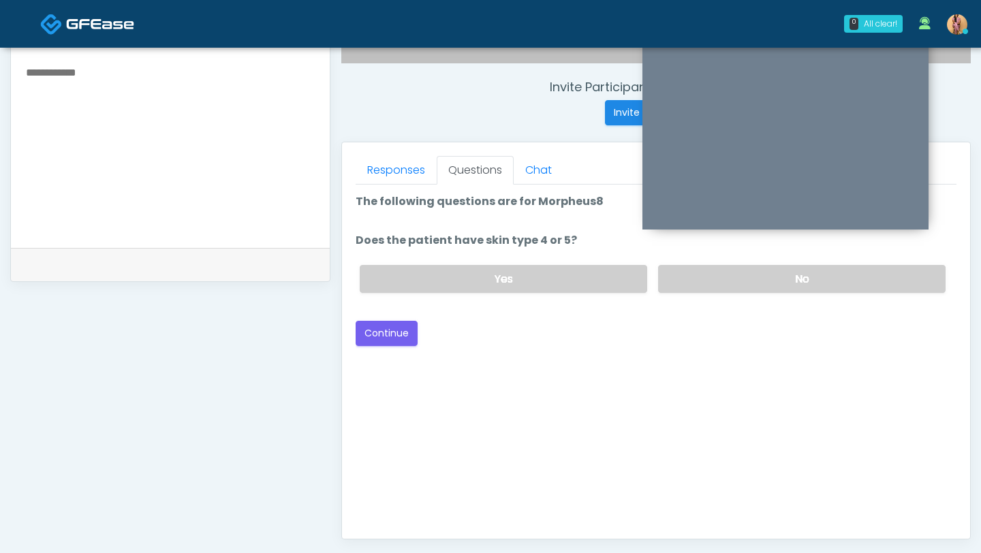
scroll to position [417, 0]
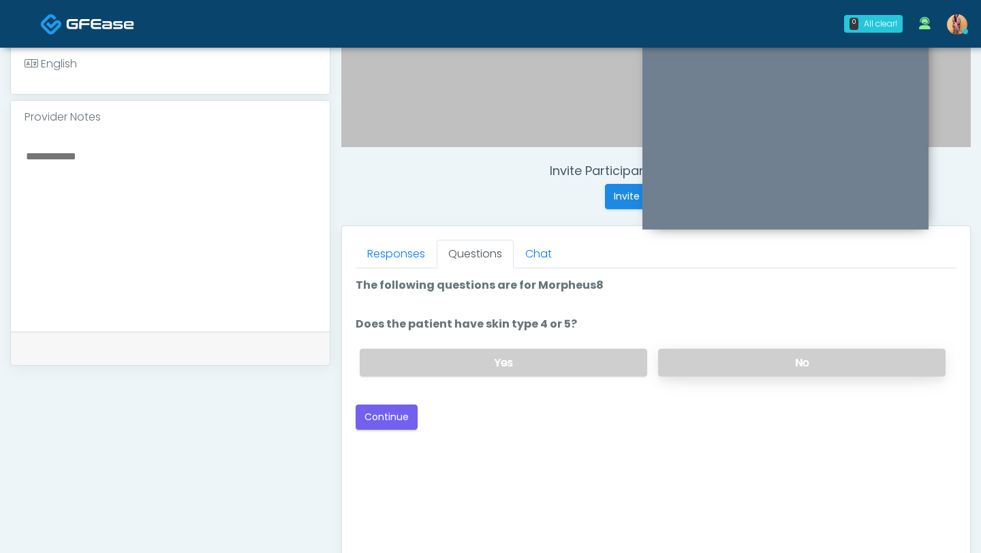
click at [690, 358] on label "No" at bounding box center [801, 363] width 287 height 28
click at [592, 355] on label "Yes" at bounding box center [503, 363] width 287 height 28
click at [398, 411] on button "Continue" at bounding box center [386, 417] width 62 height 25
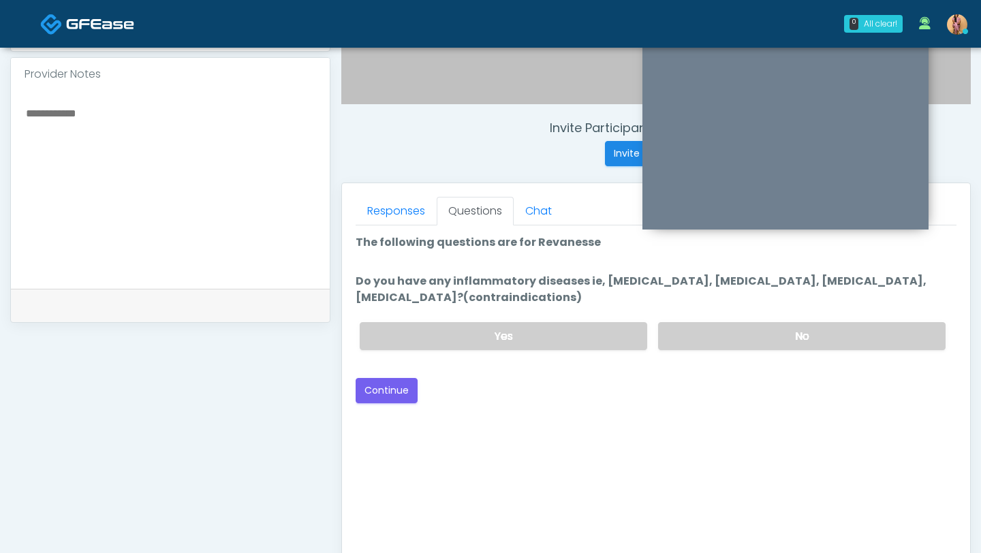
scroll to position [451, 0]
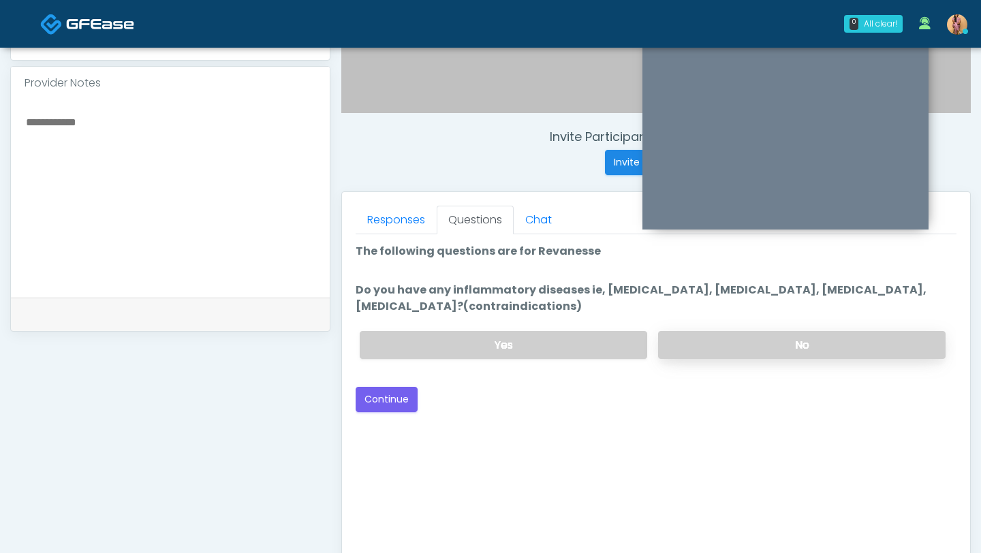
click at [711, 351] on label "No" at bounding box center [801, 345] width 287 height 28
click at [395, 404] on button "Continue" at bounding box center [386, 399] width 62 height 25
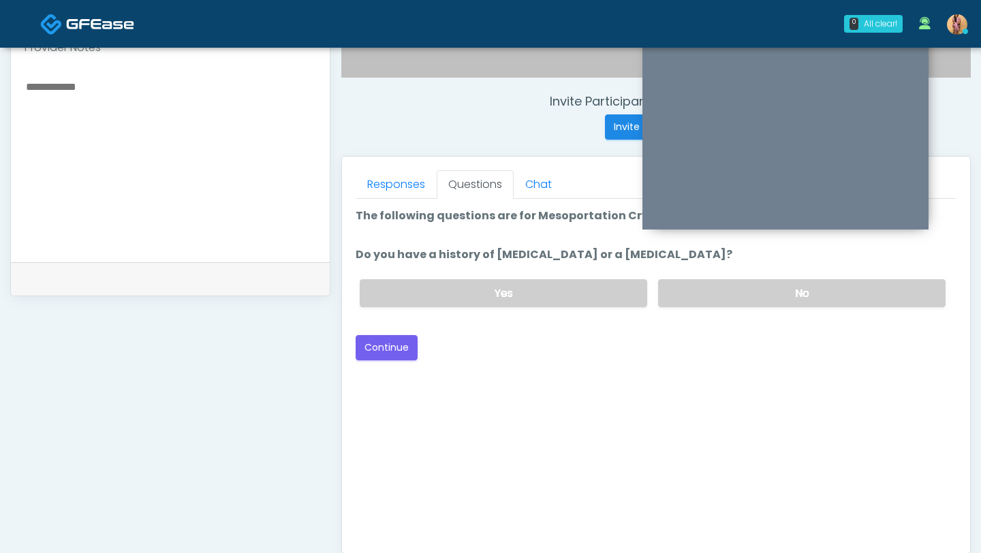
scroll to position [437, 0]
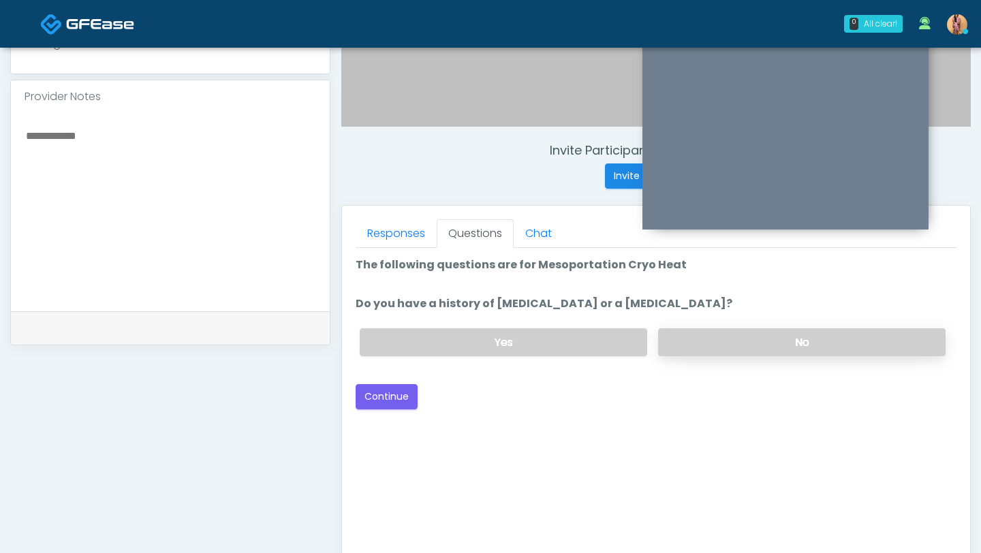
click at [734, 336] on label "No" at bounding box center [801, 342] width 287 height 28
click at [384, 400] on button "Continue" at bounding box center [386, 396] width 62 height 25
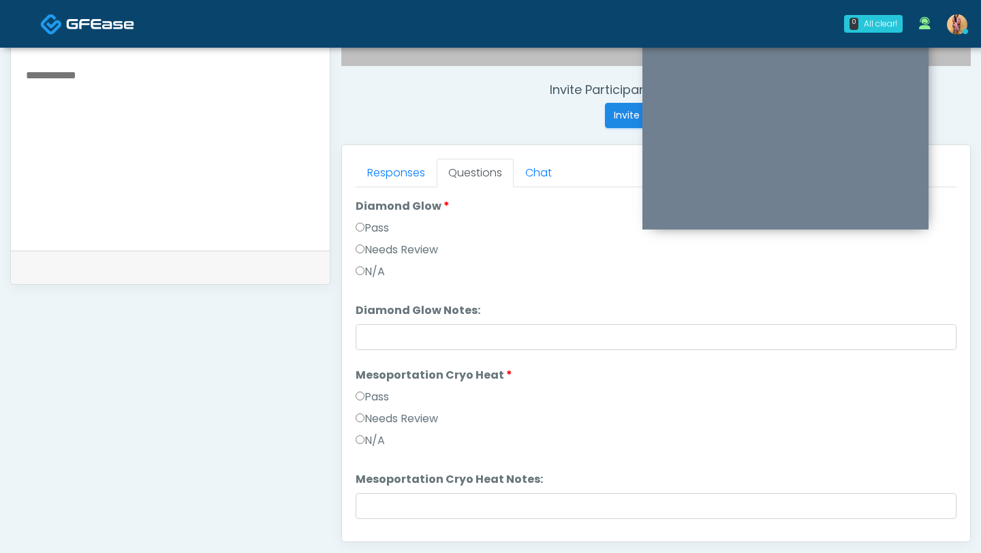
scroll to position [2421, 0]
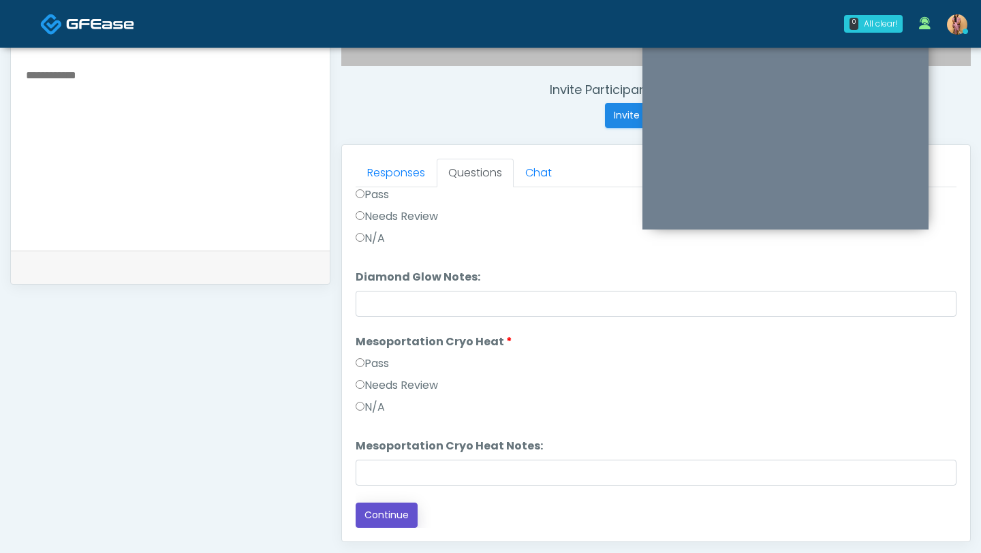
click at [373, 516] on button "Continue" at bounding box center [386, 515] width 62 height 25
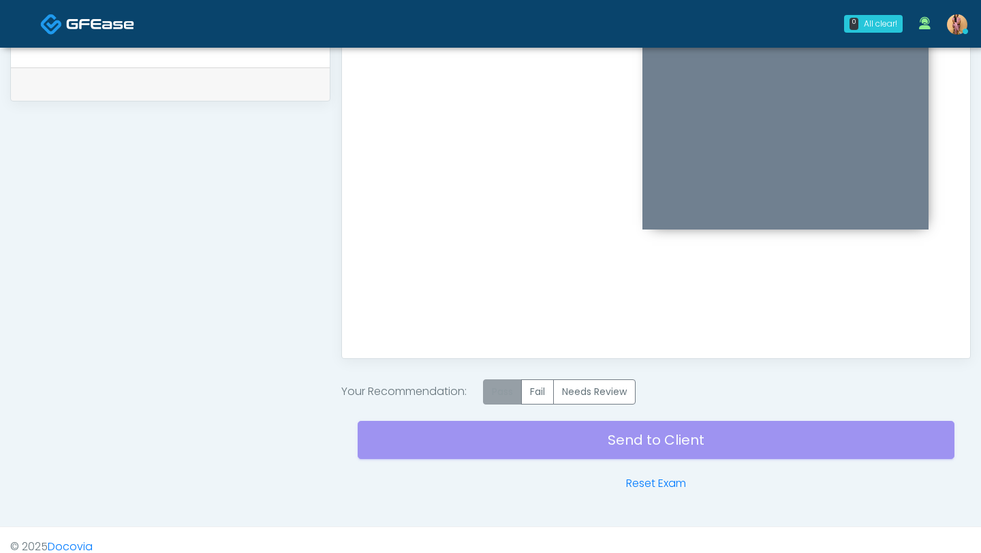
scroll to position [682, 0]
click at [507, 394] on label "Pass" at bounding box center [502, 390] width 39 height 25
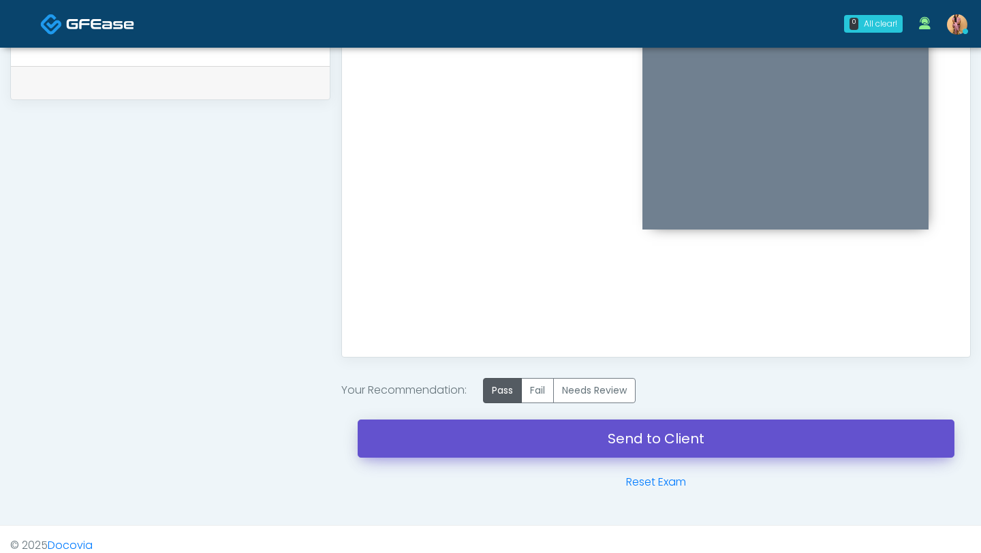
click at [499, 445] on link "Send to Client" at bounding box center [656, 438] width 597 height 38
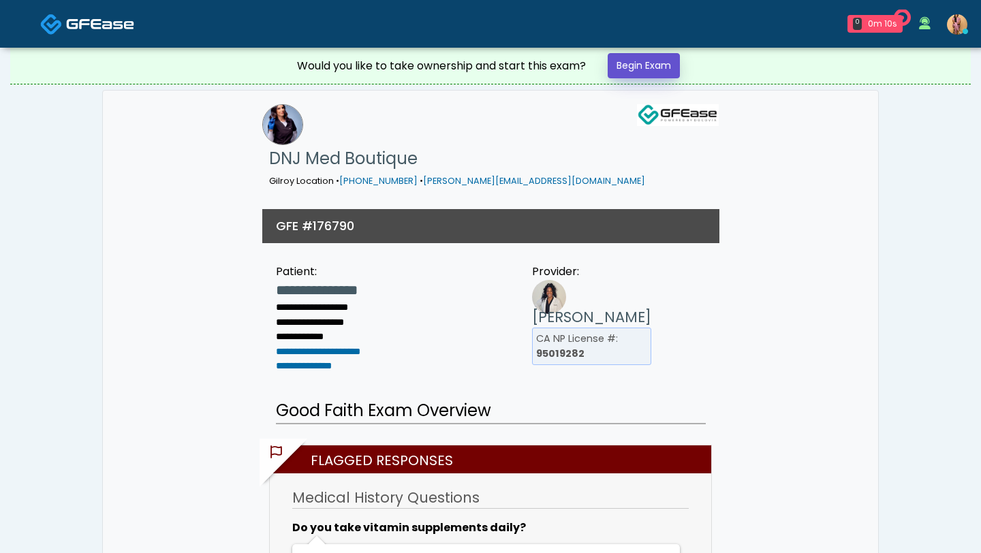
click at [674, 69] on link "Begin Exam" at bounding box center [643, 65] width 72 height 25
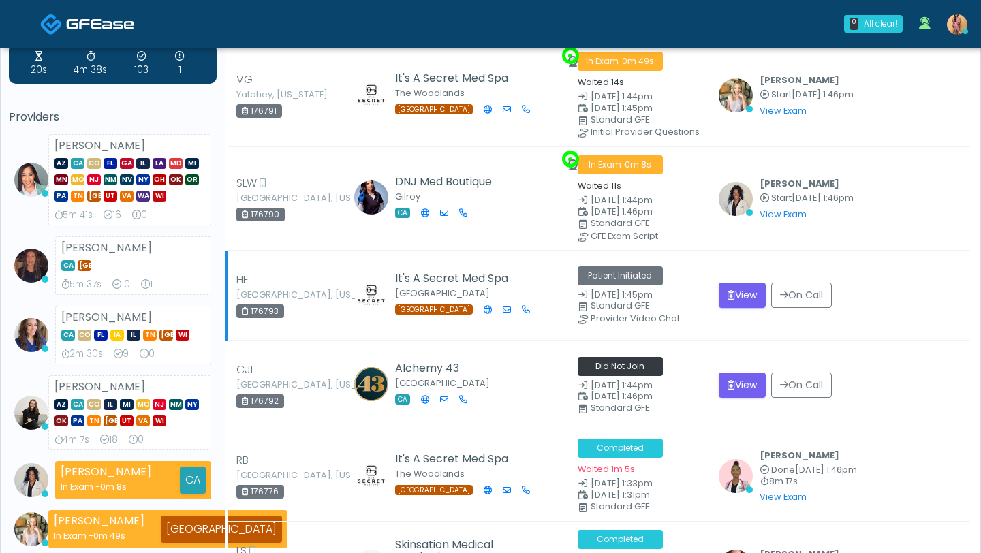
scroll to position [53, 0]
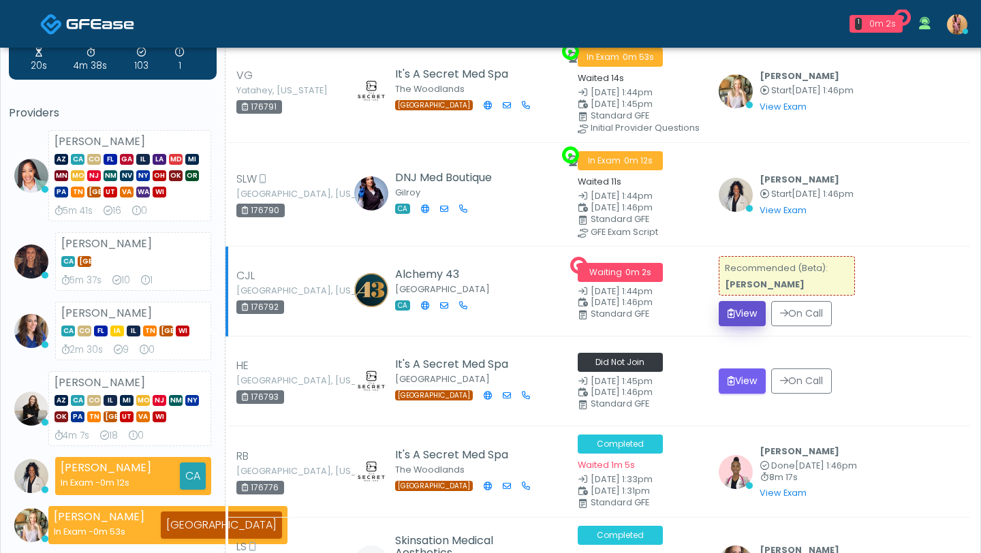
click at [733, 309] on icon "submit" at bounding box center [730, 313] width 7 height 10
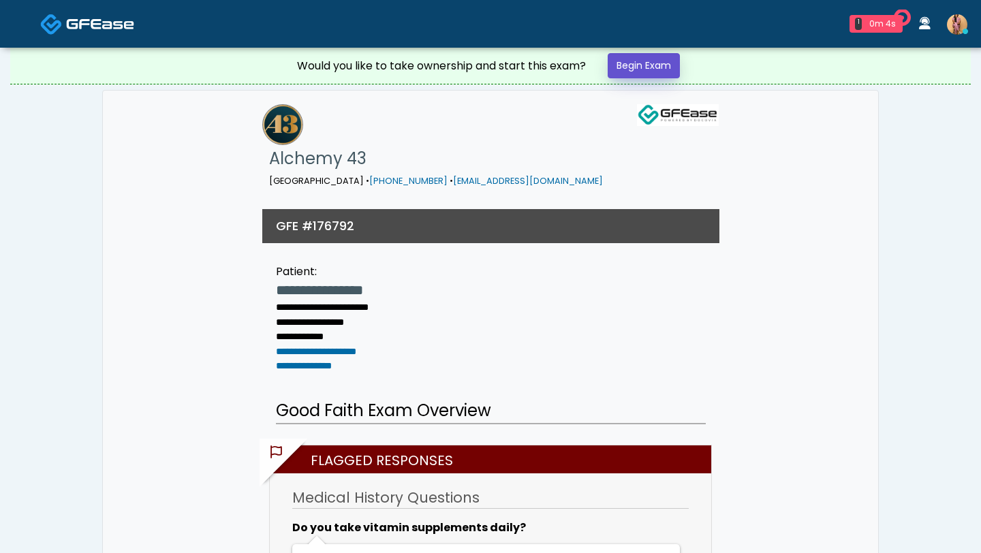
click at [665, 62] on link "Begin Exam" at bounding box center [643, 65] width 72 height 25
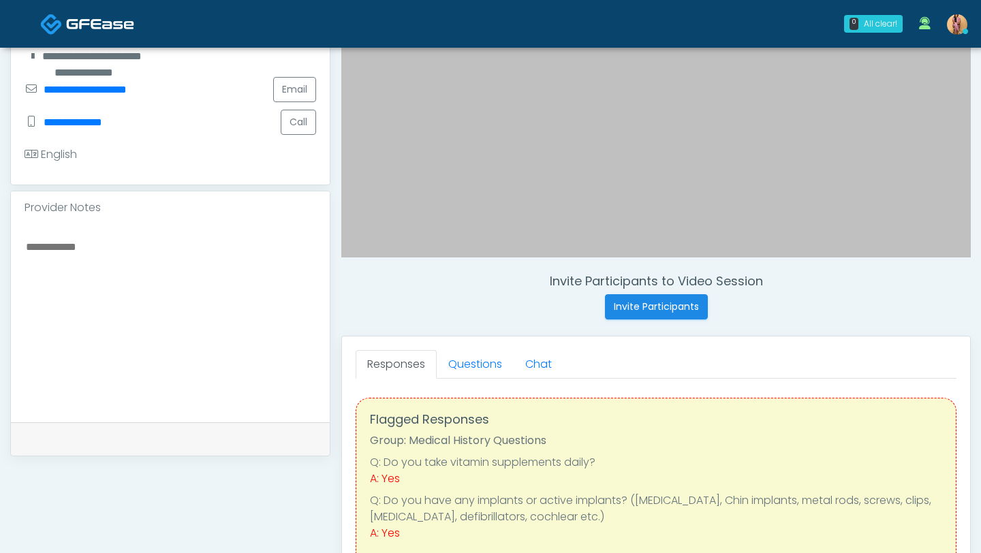
scroll to position [360, 0]
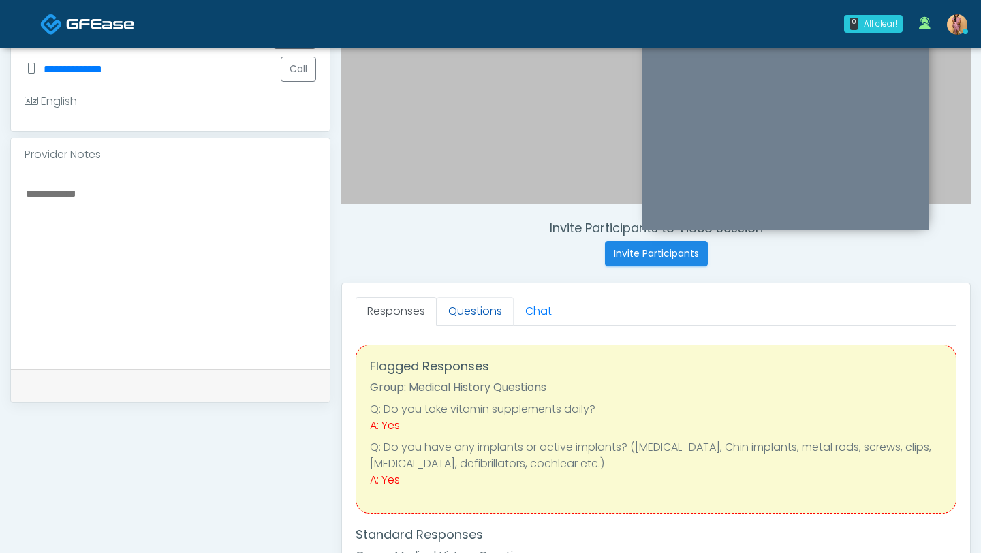
click at [475, 310] on link "Questions" at bounding box center [475, 311] width 77 height 29
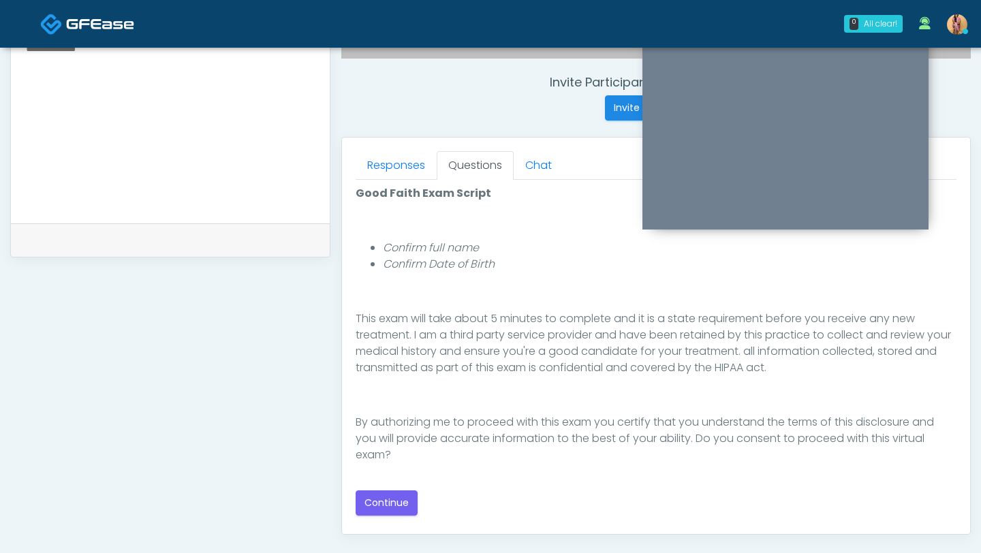
scroll to position [512, 0]
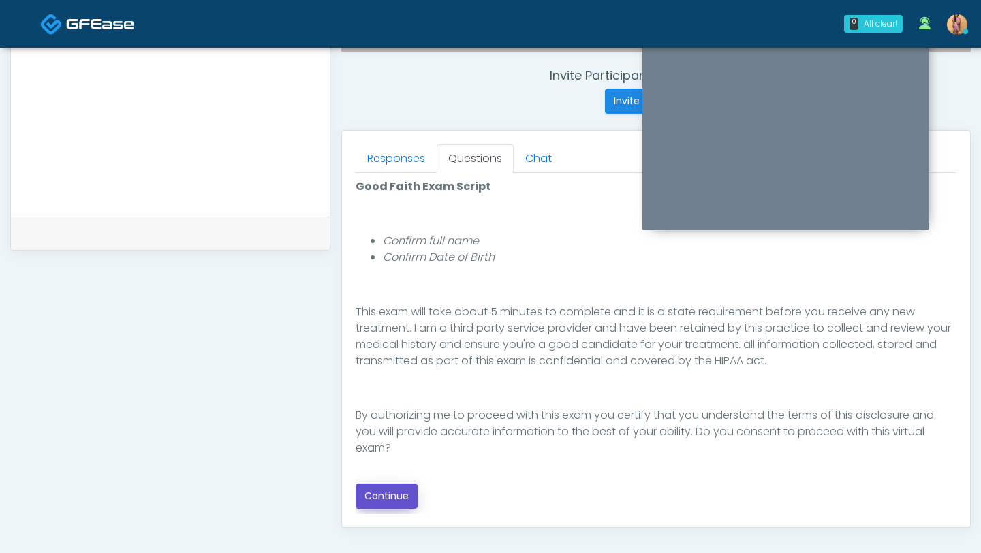
click at [401, 503] on button "Continue" at bounding box center [386, 496] width 62 height 25
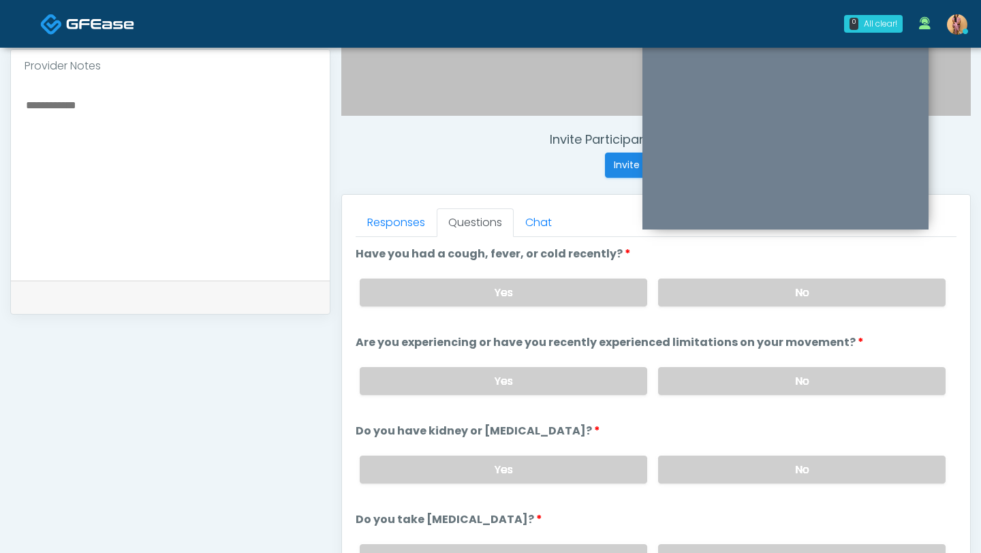
scroll to position [411, 0]
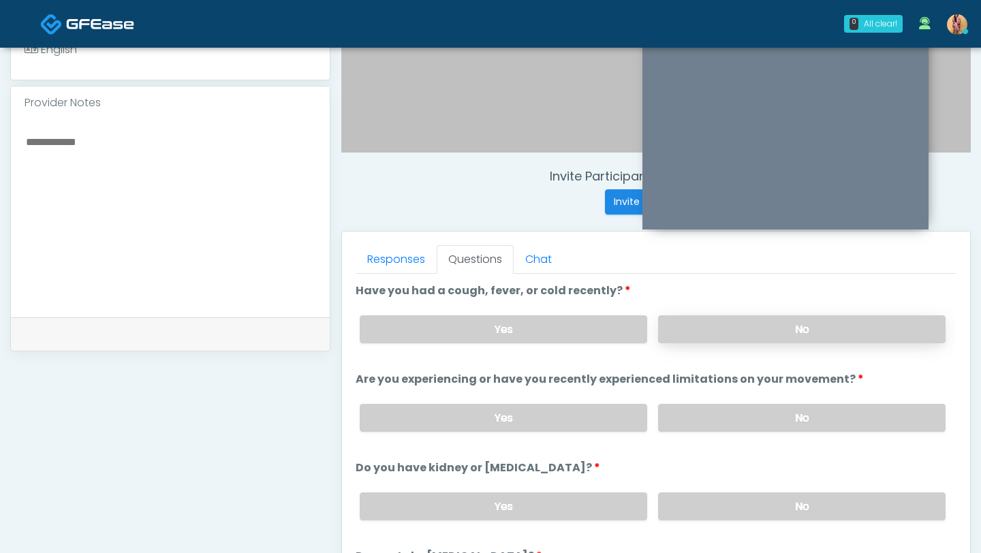
click at [693, 334] on label "No" at bounding box center [801, 329] width 287 height 28
click at [703, 419] on label "No" at bounding box center [801, 418] width 287 height 28
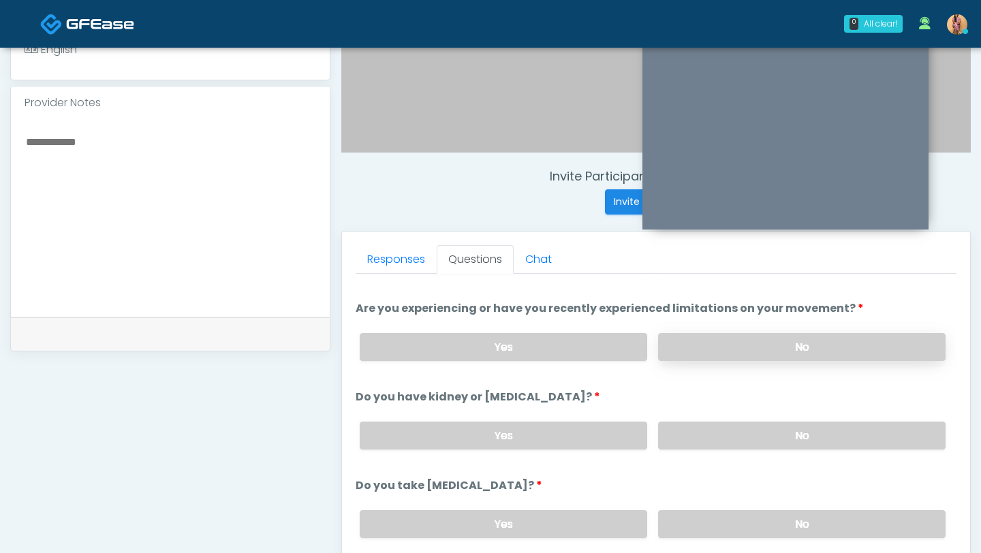
scroll to position [74, 0]
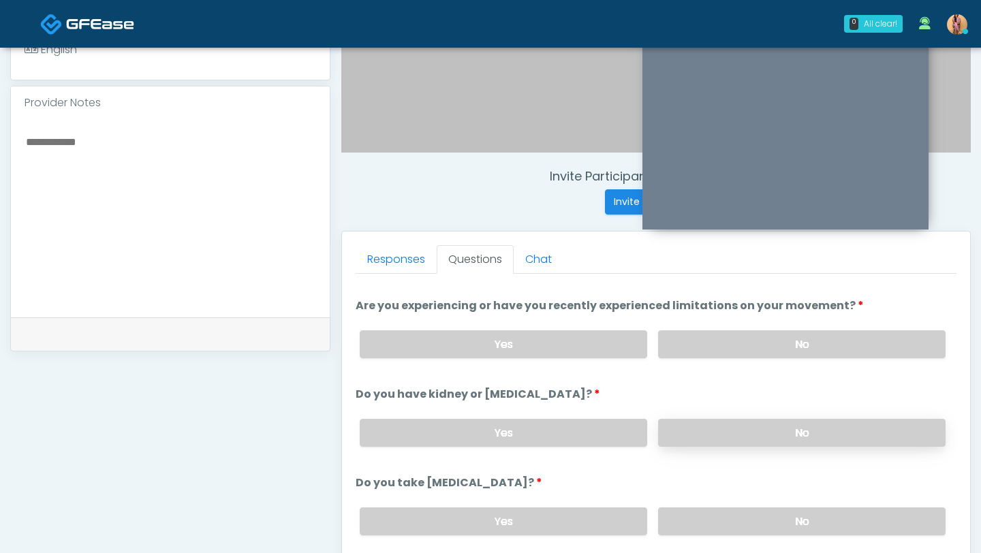
click at [703, 437] on label "No" at bounding box center [801, 433] width 287 height 28
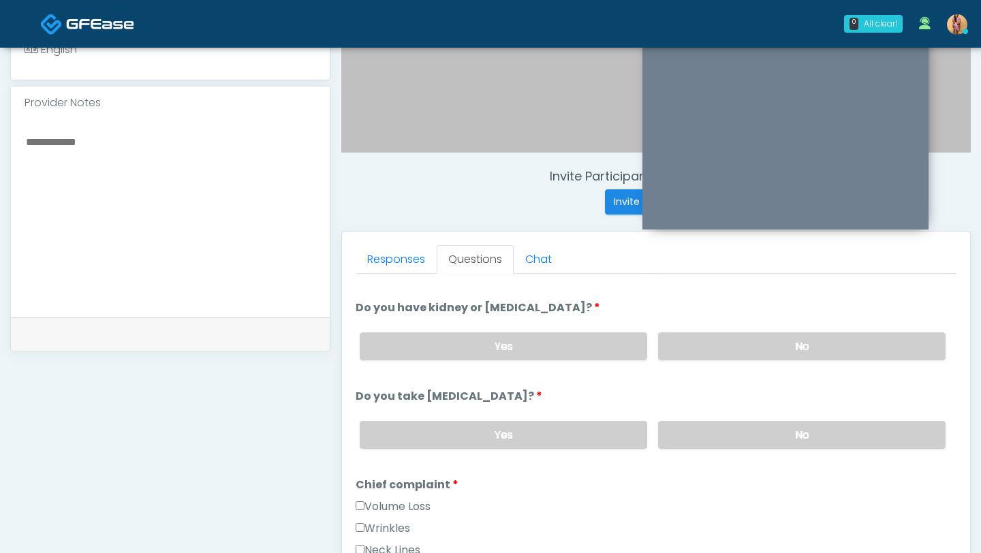
scroll to position [163, 0]
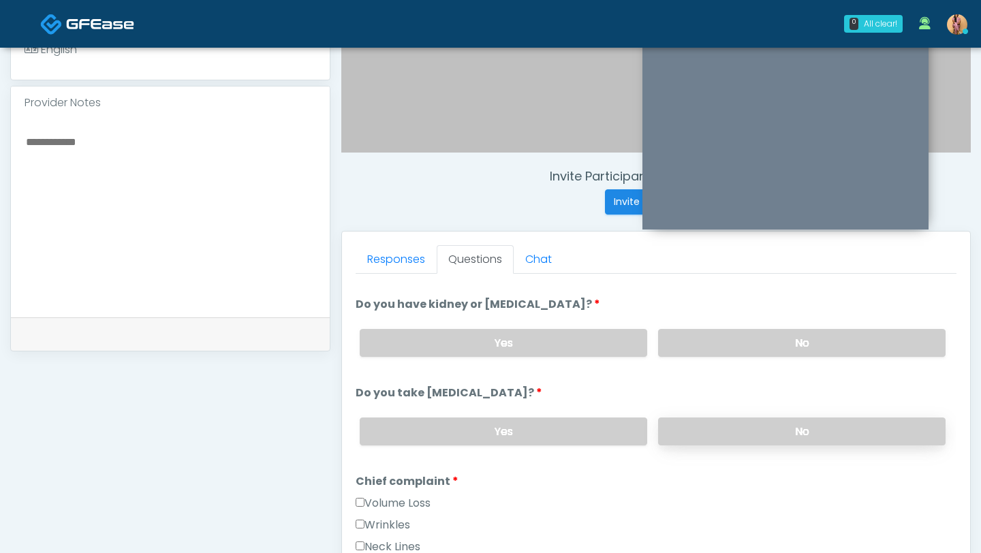
click at [701, 439] on label "No" at bounding box center [801, 431] width 287 height 28
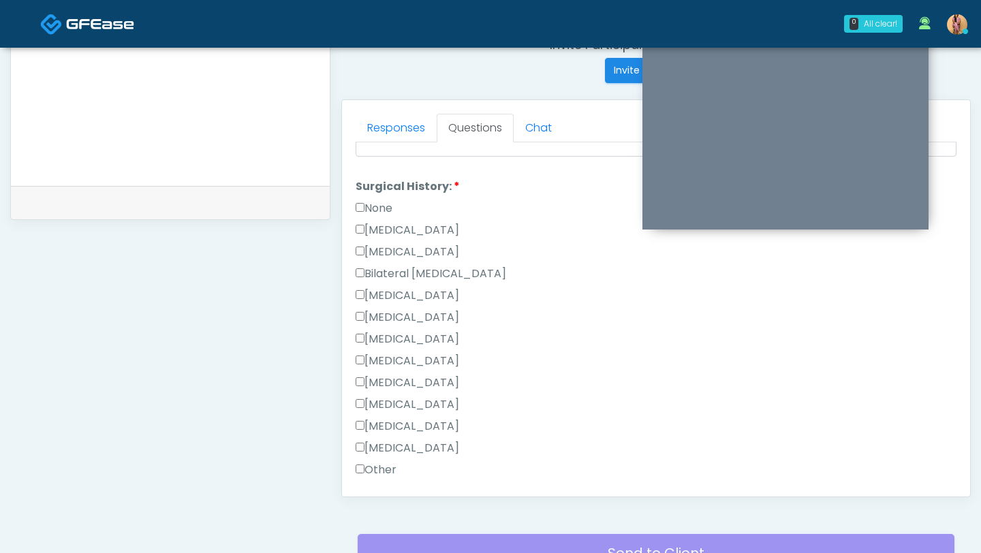
scroll to position [871, 0]
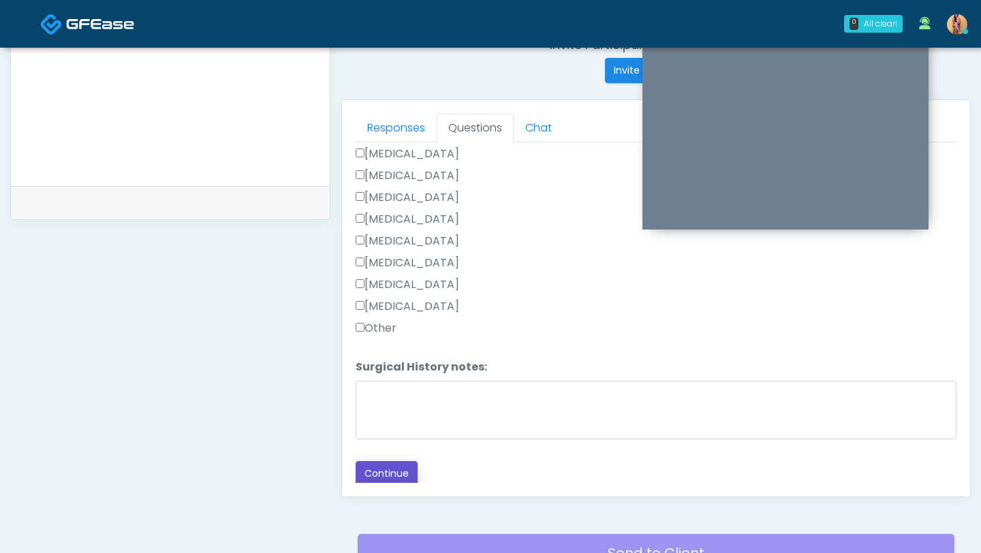
click at [376, 474] on button "Continue" at bounding box center [386, 473] width 62 height 25
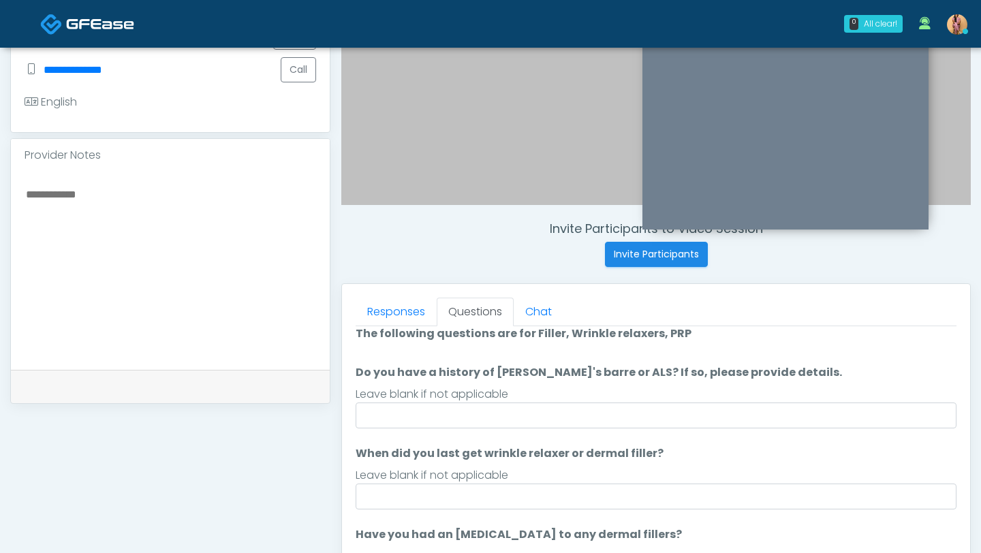
scroll to position [0, 0]
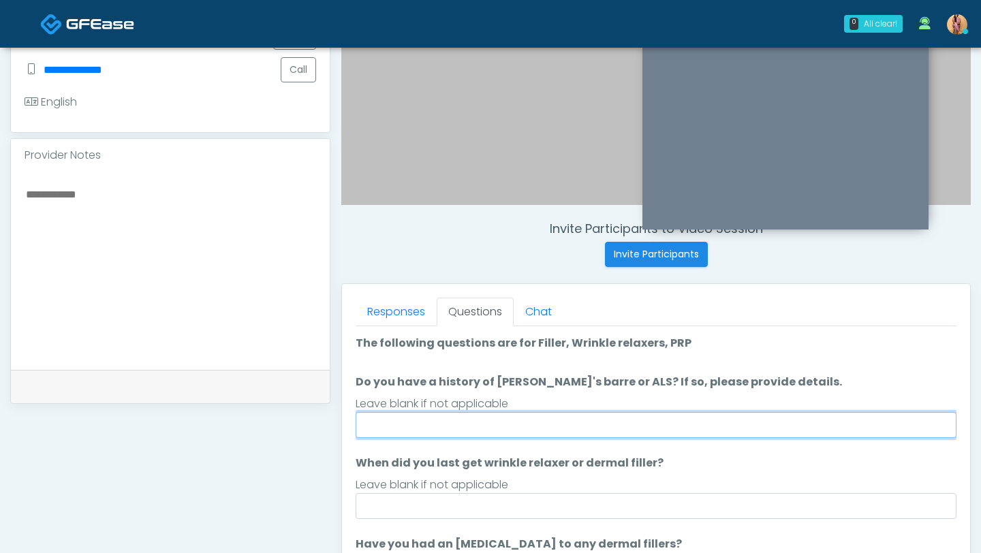
click at [411, 417] on input "Do you have a history of Guillain's barre or ALS? If so, please provide details." at bounding box center [655, 425] width 601 height 26
type input "**"
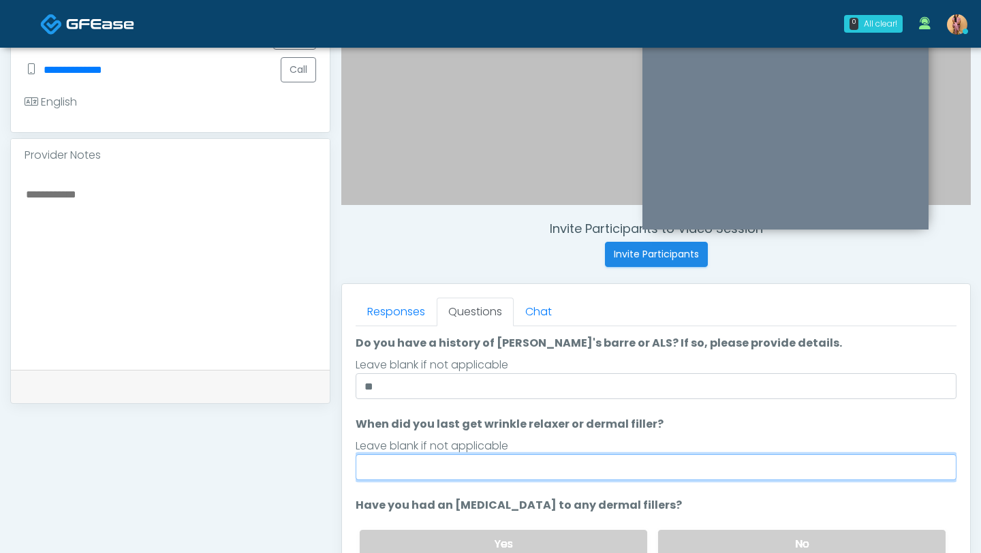
scroll to position [39, 0]
type input "*"
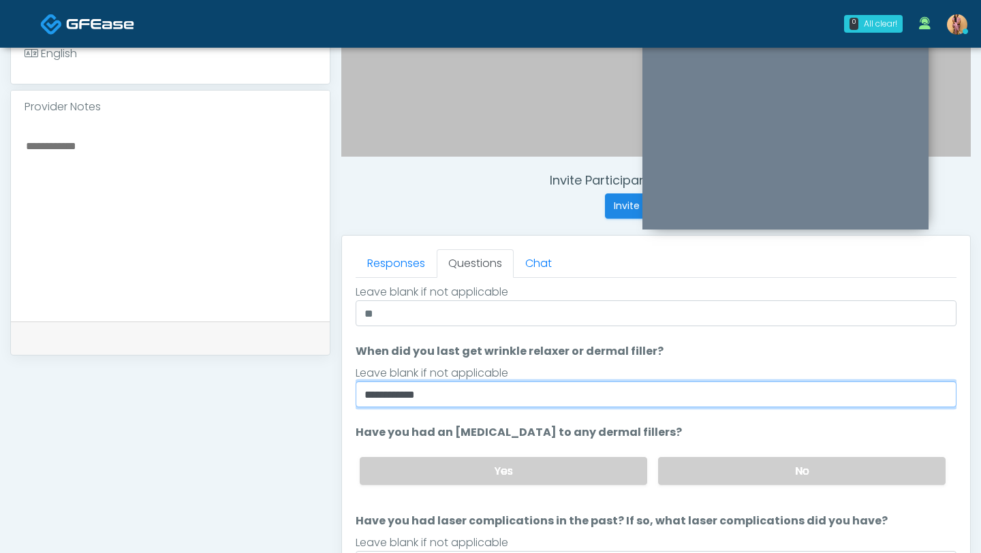
scroll to position [440, 0]
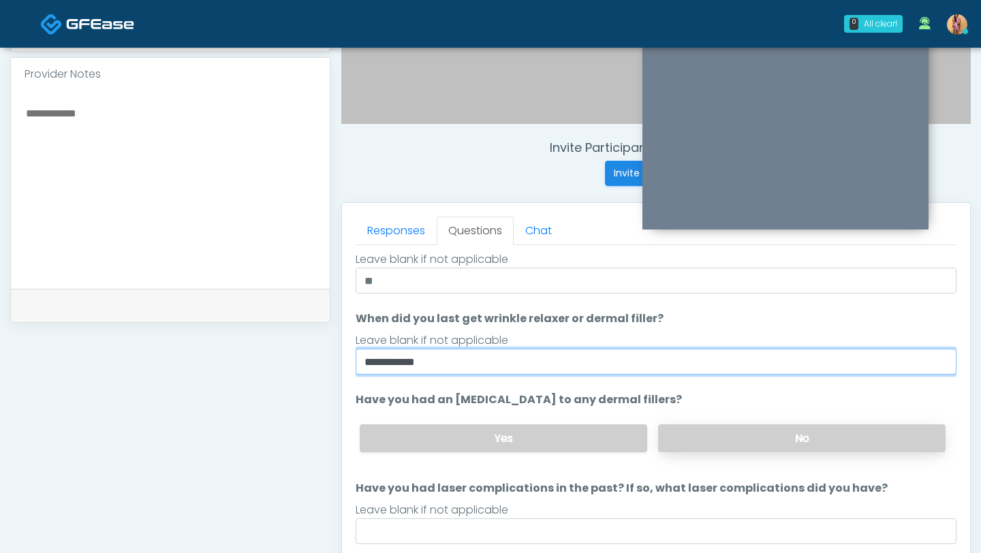
type input "**********"
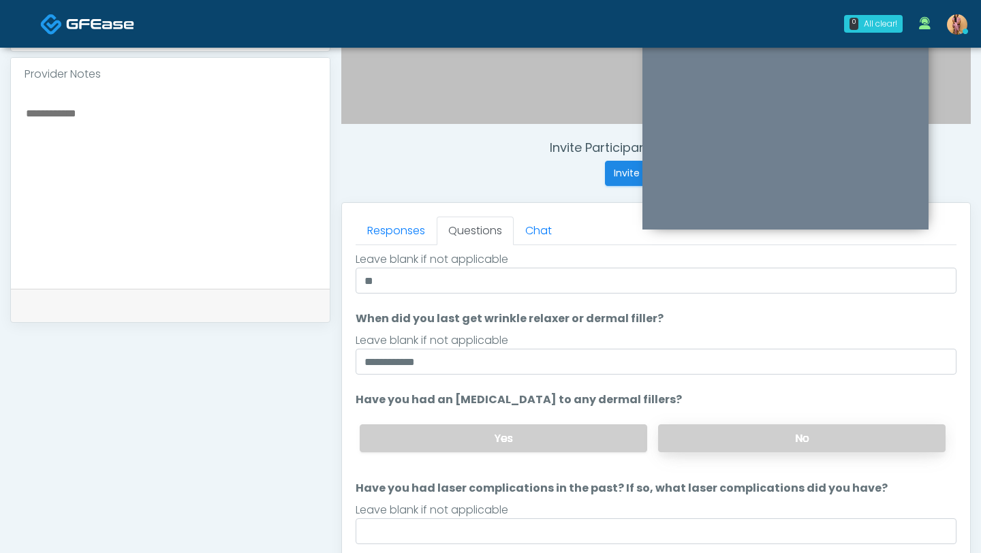
click at [694, 445] on label "No" at bounding box center [801, 438] width 287 height 28
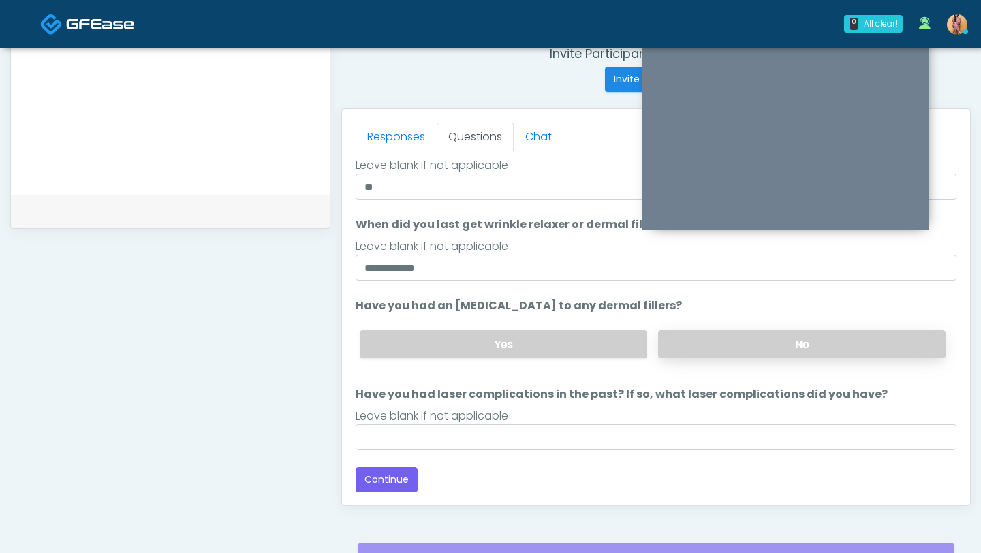
scroll to position [545, 0]
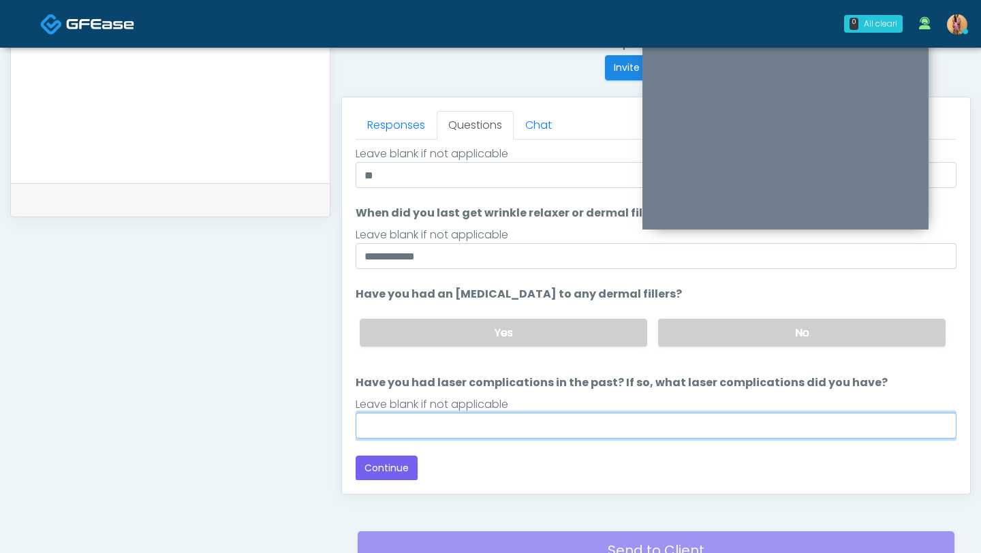
click at [652, 425] on input "Have you had laser complications in the past? If so, what laser complications d…" at bounding box center [655, 426] width 601 height 26
type input "**"
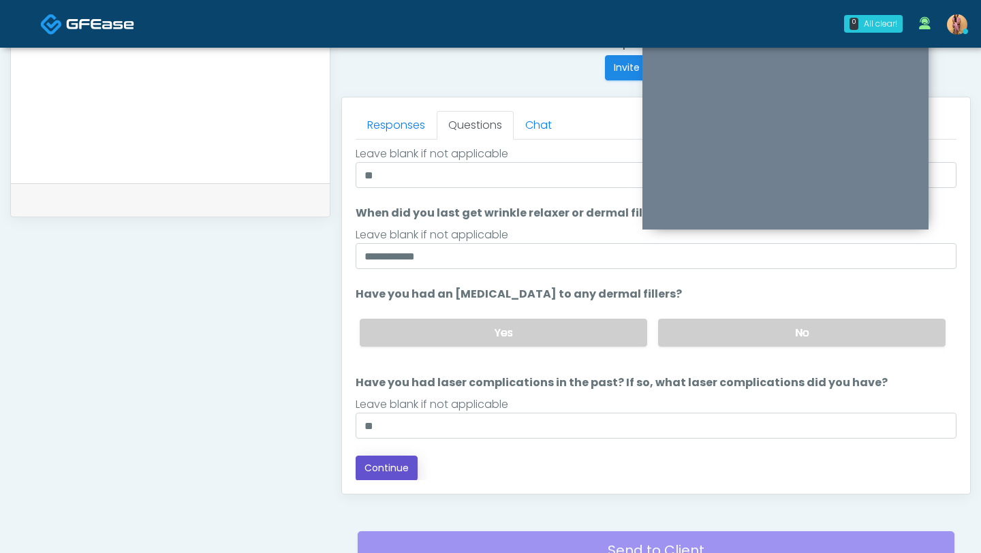
click at [383, 469] on button "Continue" at bounding box center [386, 468] width 62 height 25
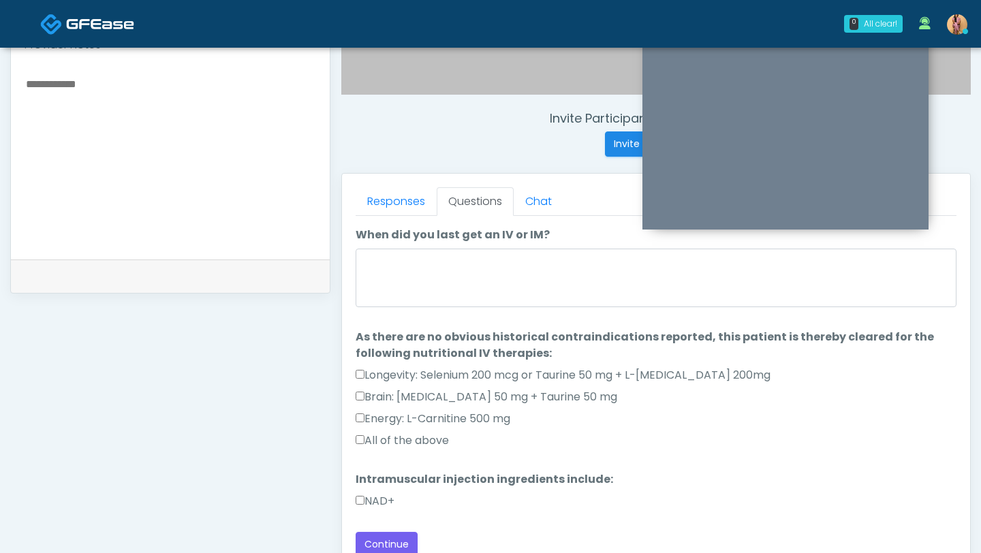
scroll to position [461, 0]
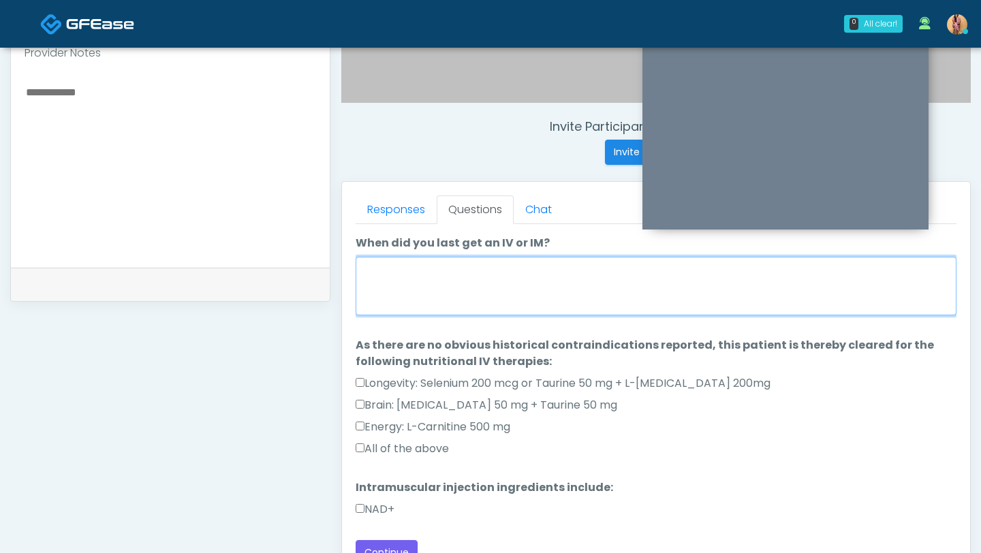
click at [422, 298] on textarea "When did you last get an IV or IM?" at bounding box center [655, 286] width 601 height 59
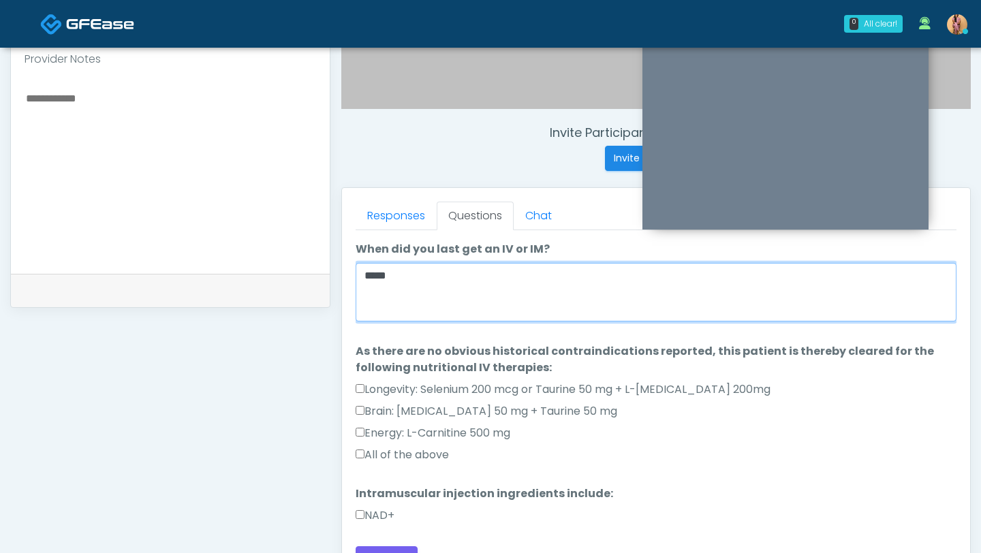
scroll to position [462, 0]
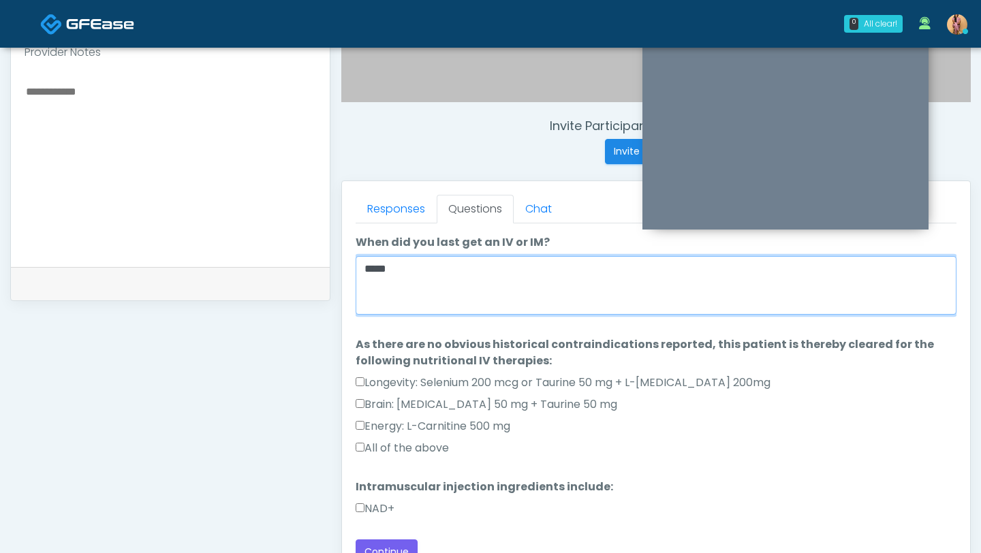
type textarea "****"
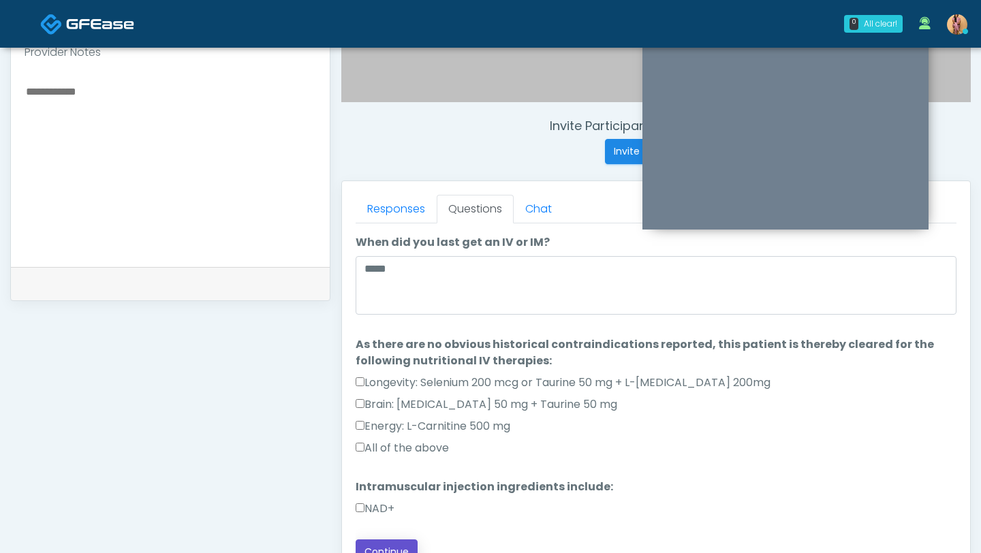
click at [373, 543] on button "Continue" at bounding box center [386, 551] width 62 height 25
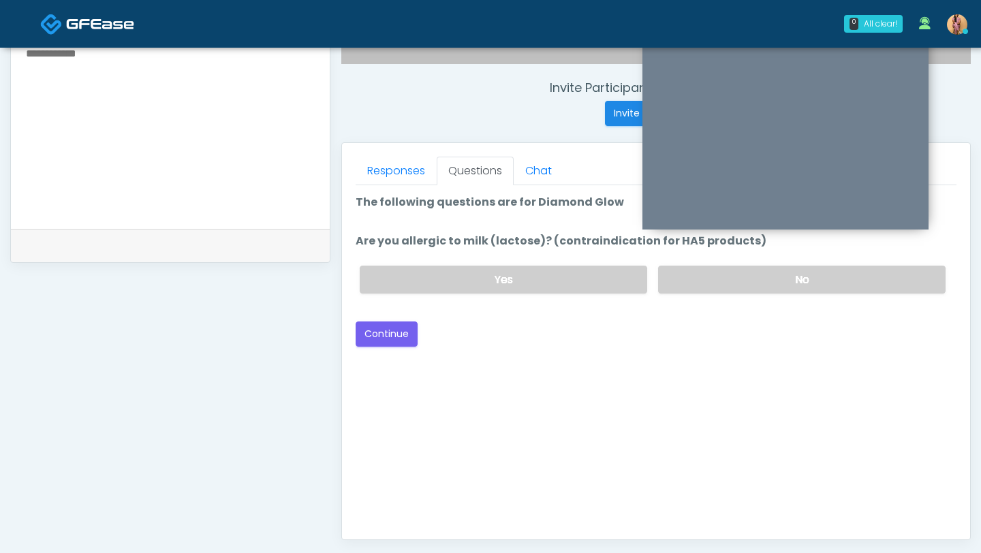
scroll to position [417, 0]
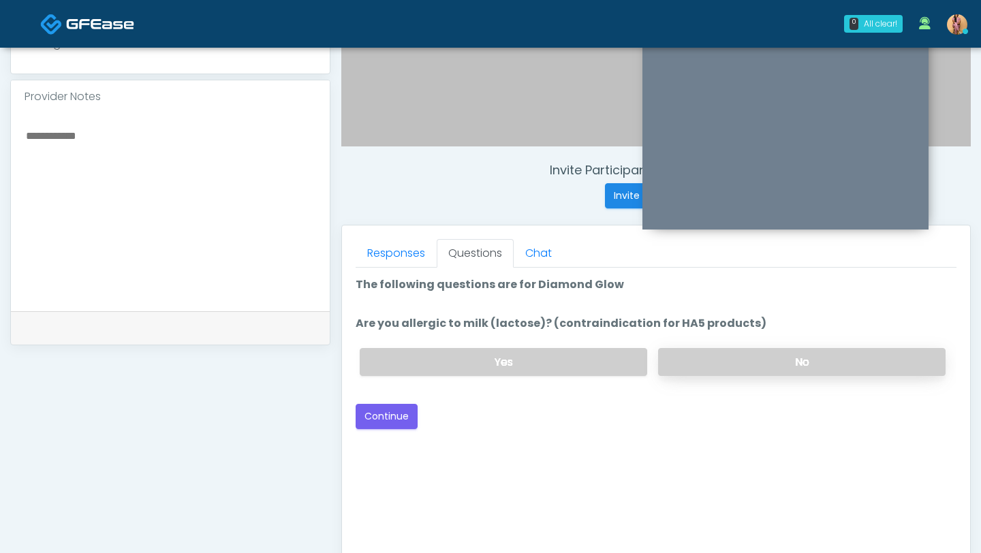
click at [677, 358] on label "No" at bounding box center [801, 362] width 287 height 28
click at [380, 417] on button "Continue" at bounding box center [386, 416] width 62 height 25
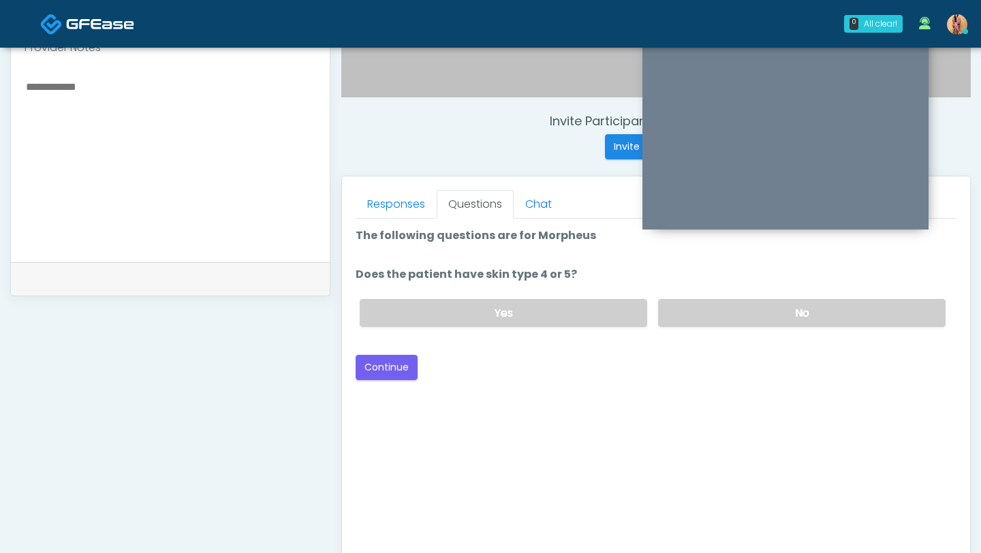
scroll to position [461, 0]
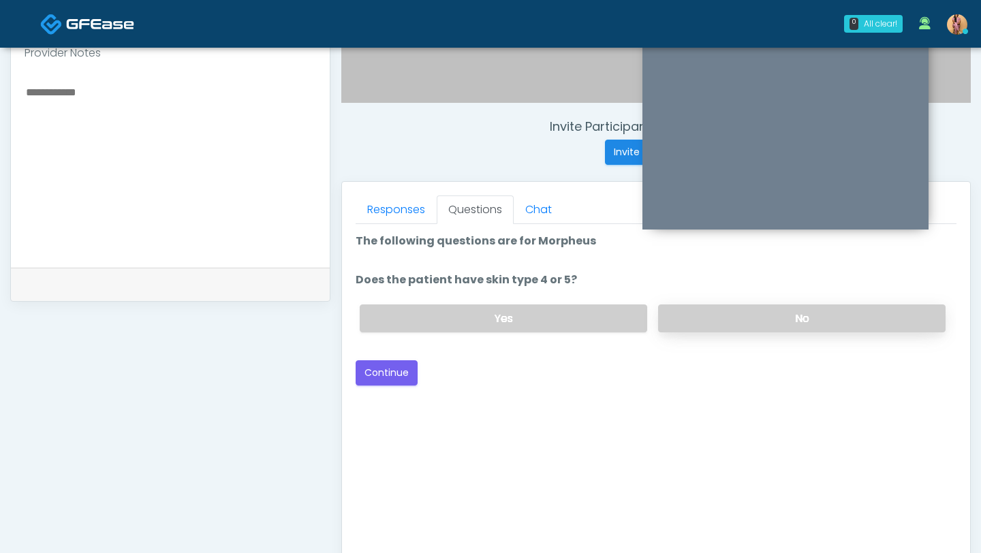
click at [706, 318] on label "No" at bounding box center [801, 318] width 287 height 28
click at [409, 376] on button "Continue" at bounding box center [386, 372] width 62 height 25
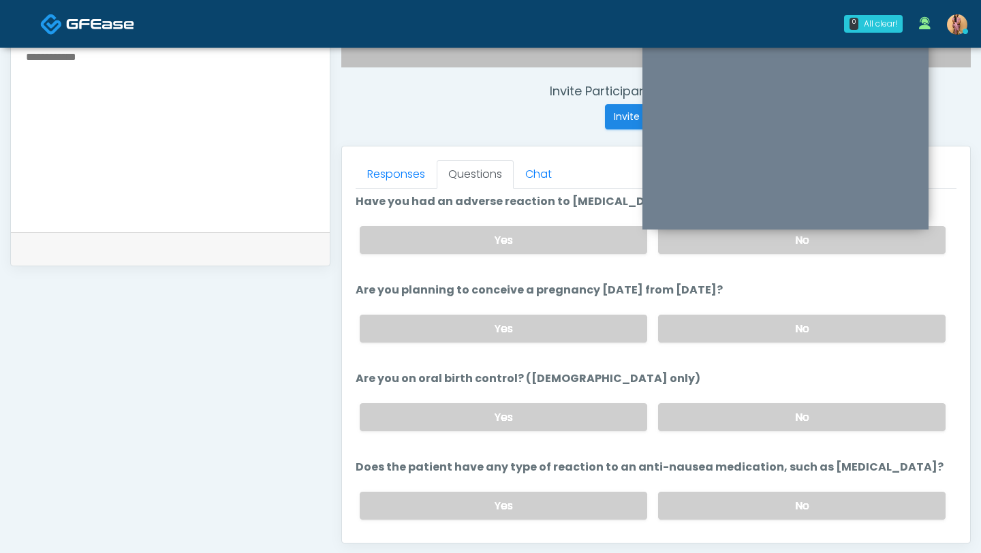
scroll to position [691, 0]
click at [496, 419] on label "Yes" at bounding box center [503, 416] width 287 height 28
click at [707, 408] on label "No" at bounding box center [801, 416] width 287 height 28
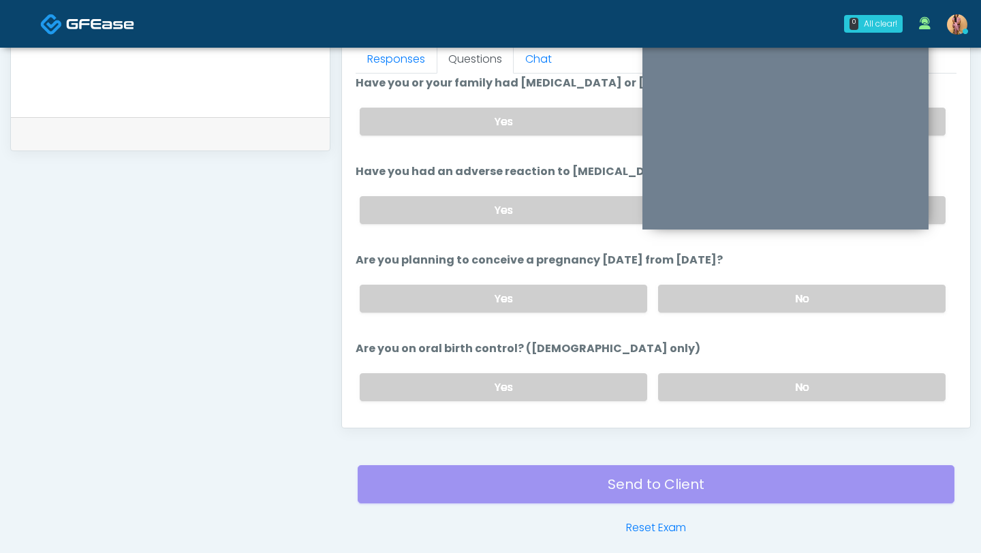
scroll to position [603, 0]
click at [713, 296] on label "No" at bounding box center [801, 300] width 287 height 28
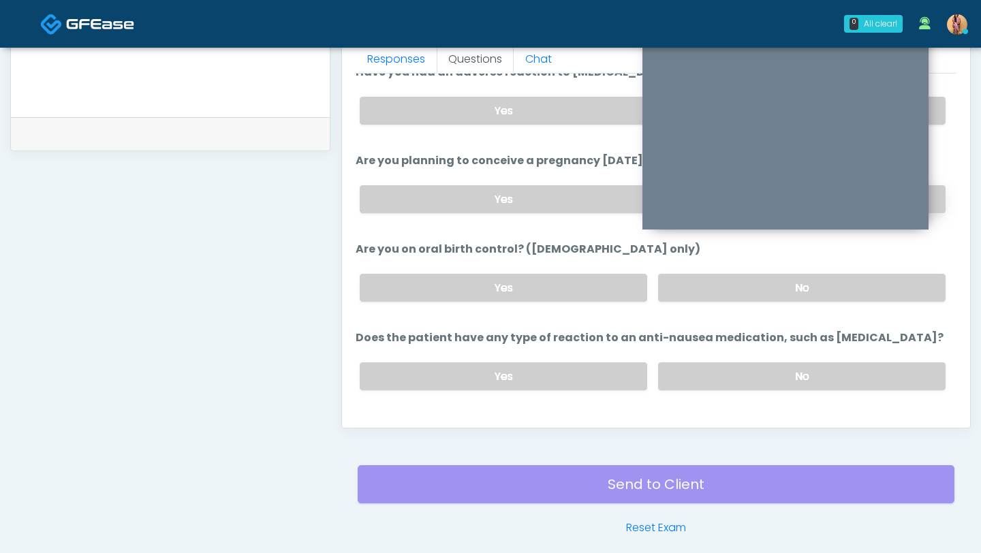
scroll to position [729, 0]
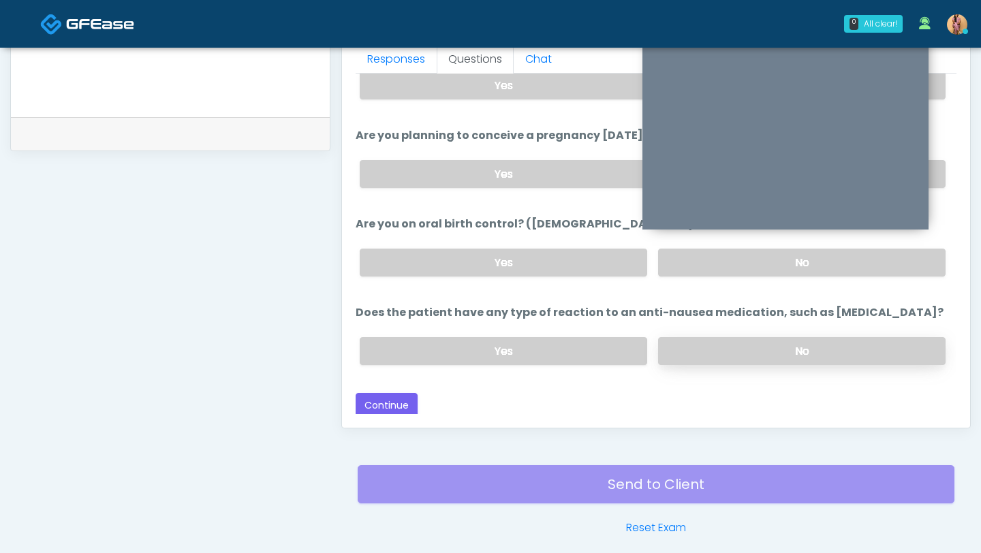
click at [703, 348] on label "No" at bounding box center [801, 351] width 287 height 28
click at [390, 406] on button "Continue" at bounding box center [386, 405] width 62 height 25
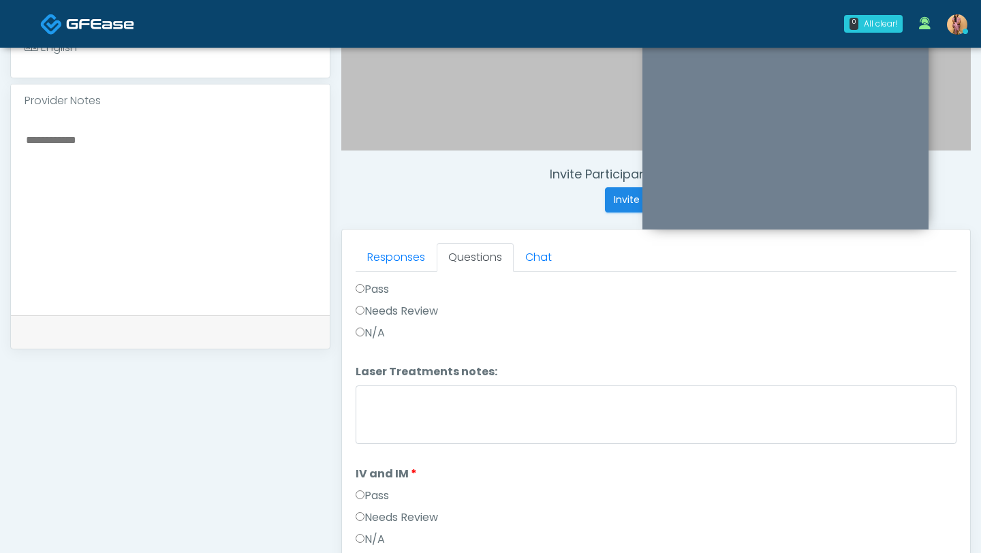
scroll to position [695, 0]
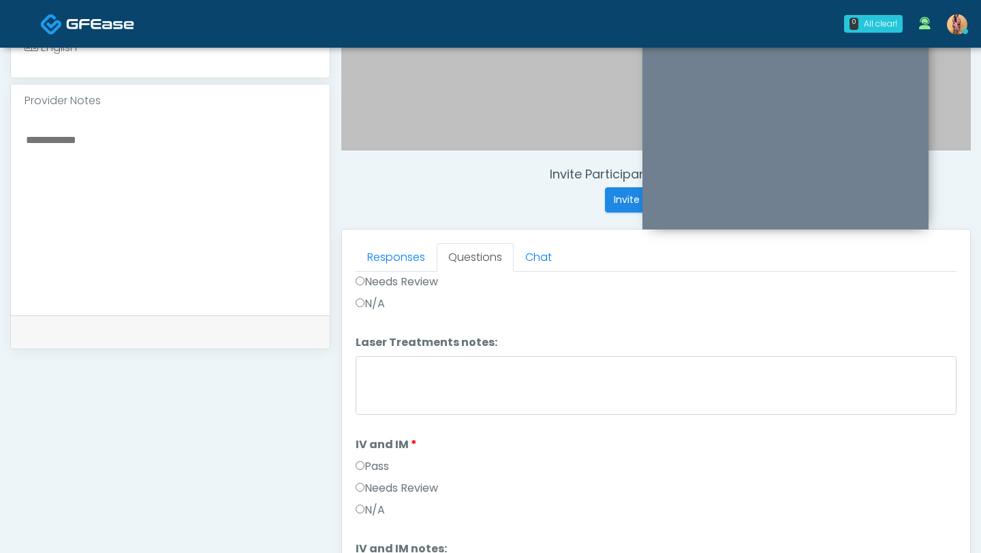
click at [361, 458] on label "Pass" at bounding box center [371, 466] width 33 height 16
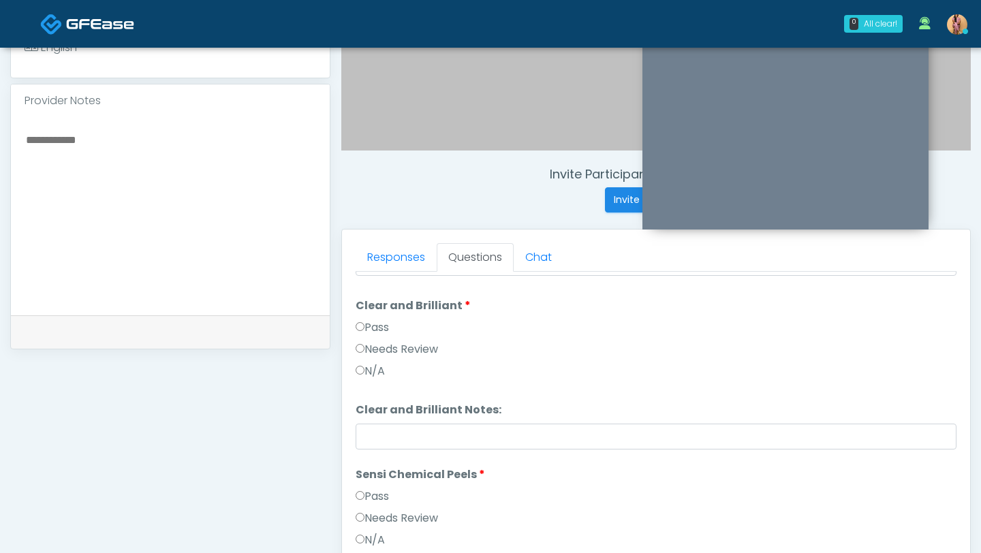
scroll to position [415, 0]
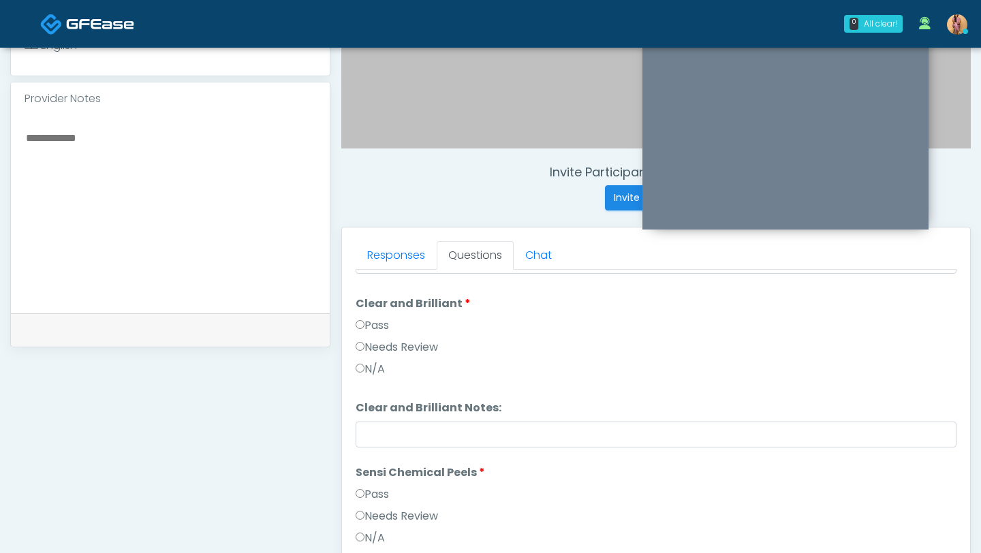
click at [357, 496] on label "Pass" at bounding box center [371, 494] width 33 height 16
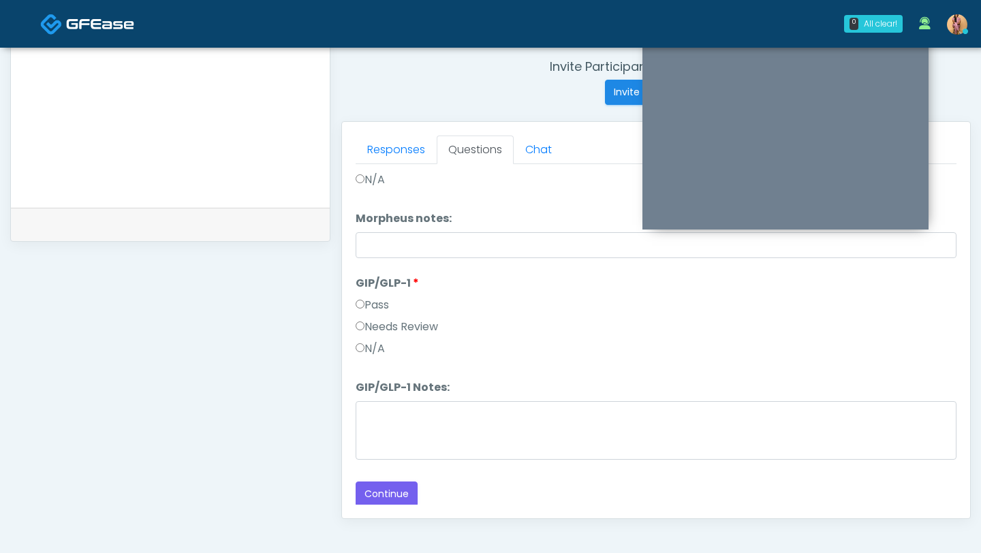
scroll to position [553, 0]
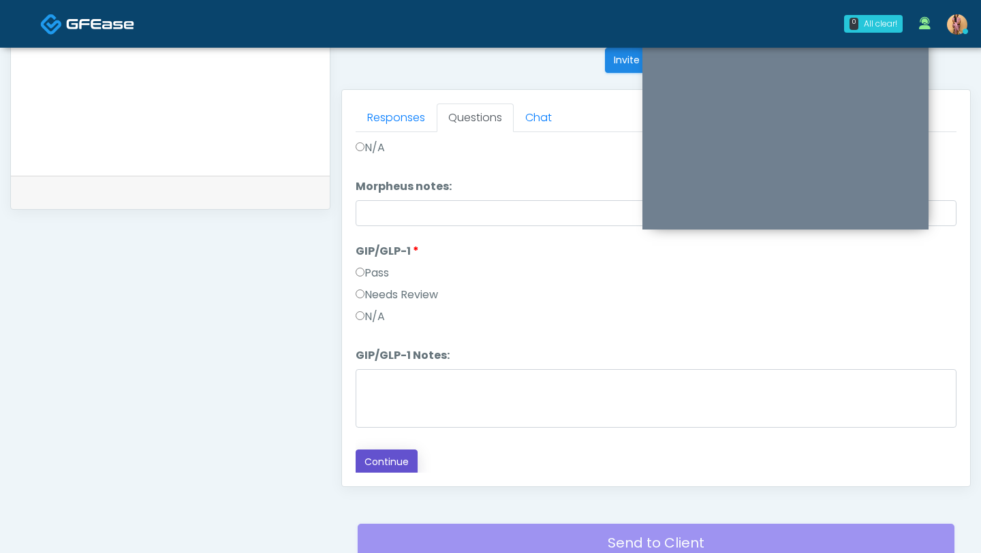
click at [385, 466] on button "Continue" at bounding box center [386, 461] width 62 height 25
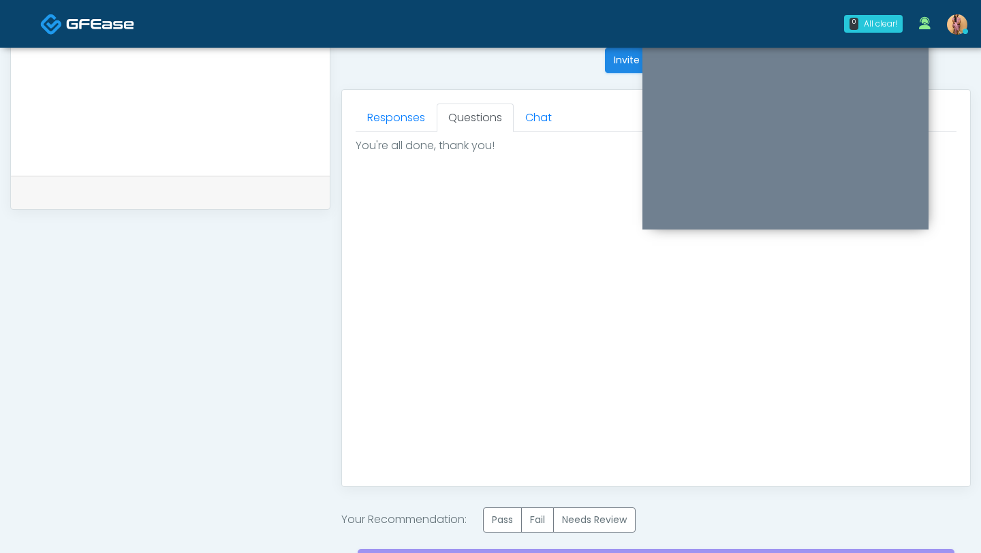
scroll to position [548, 0]
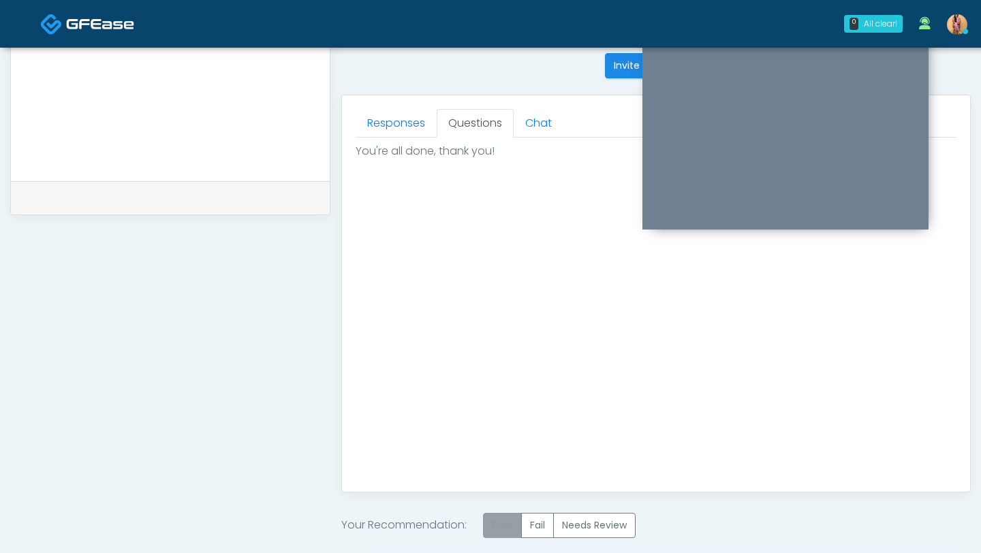
click at [505, 521] on label "Pass" at bounding box center [502, 525] width 39 height 25
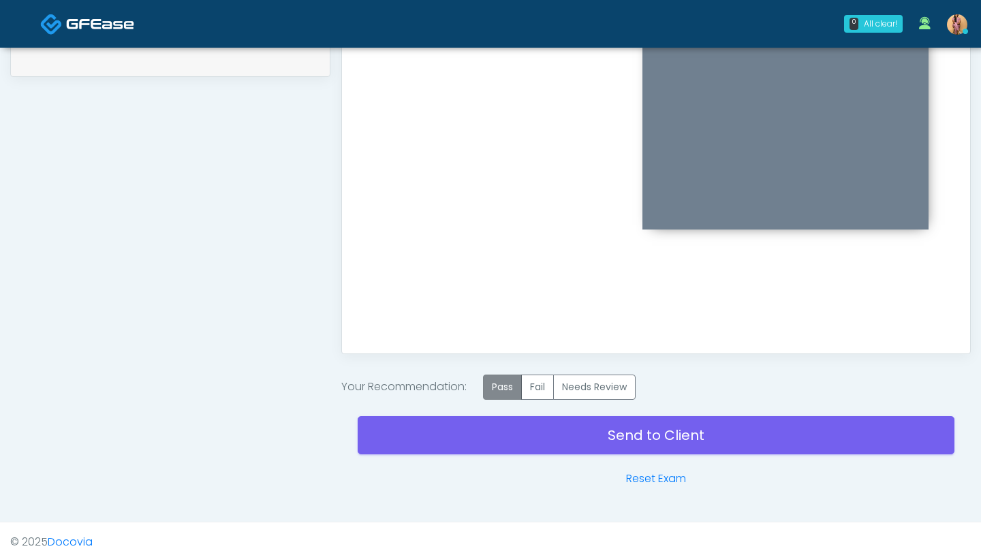
scroll to position [695, 0]
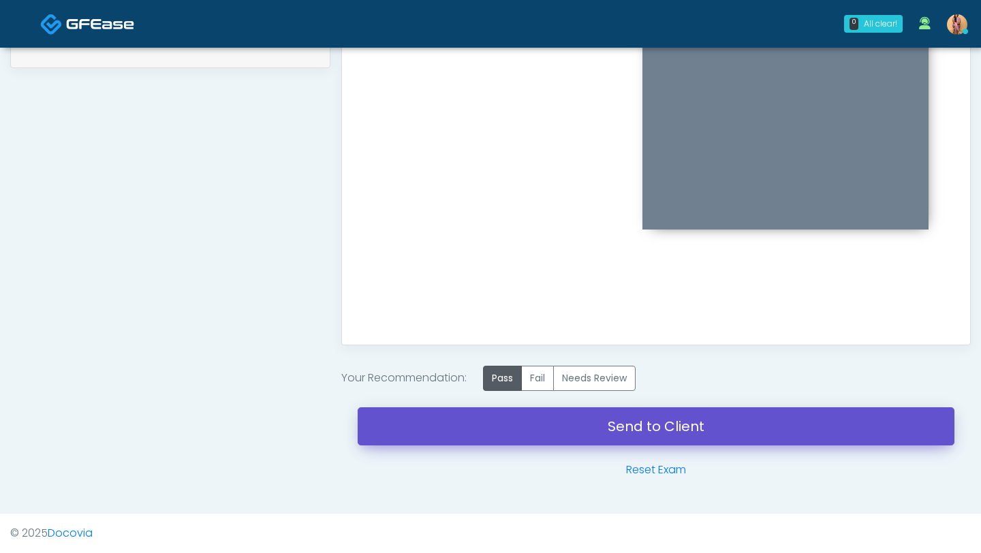
click at [481, 432] on link "Send to Client" at bounding box center [656, 426] width 597 height 38
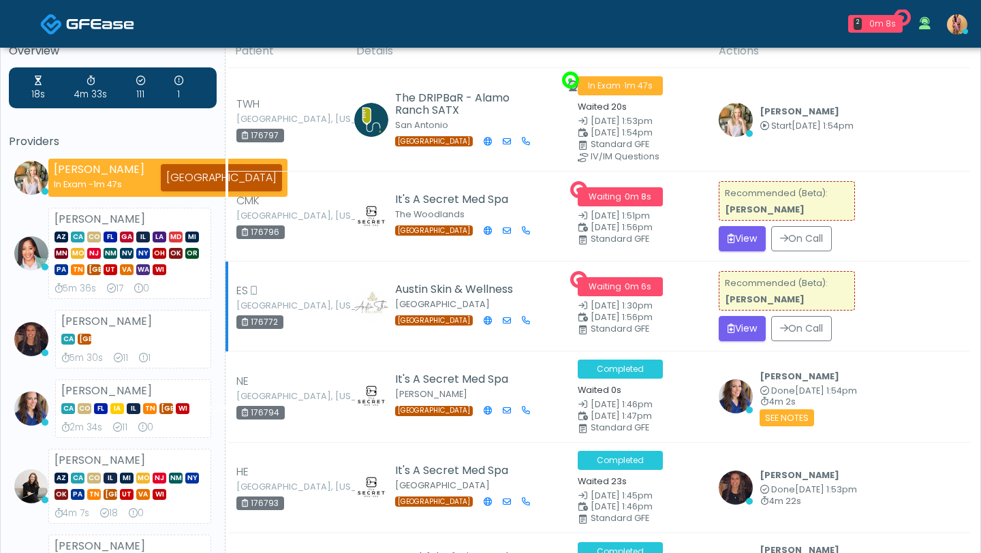
scroll to position [26, 0]
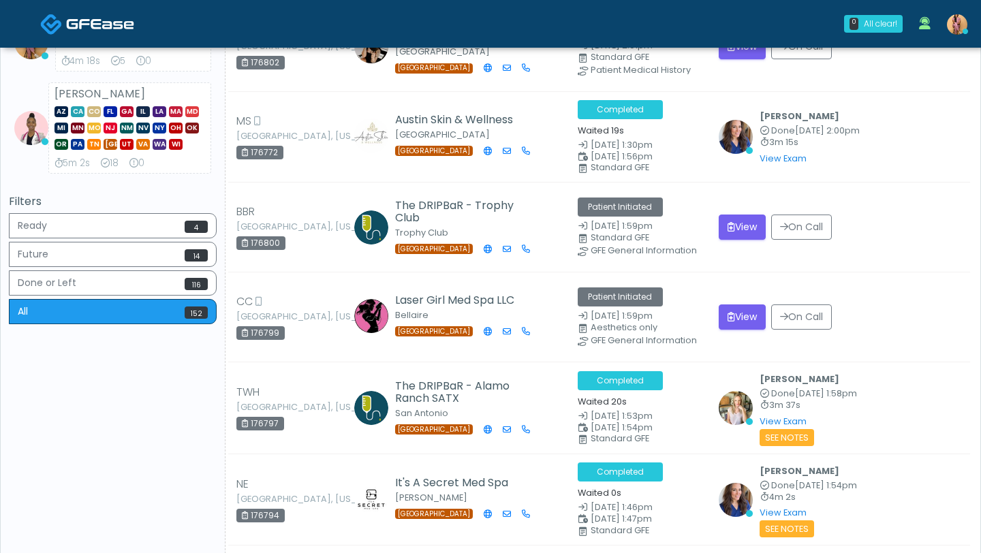
scroll to position [509, 0]
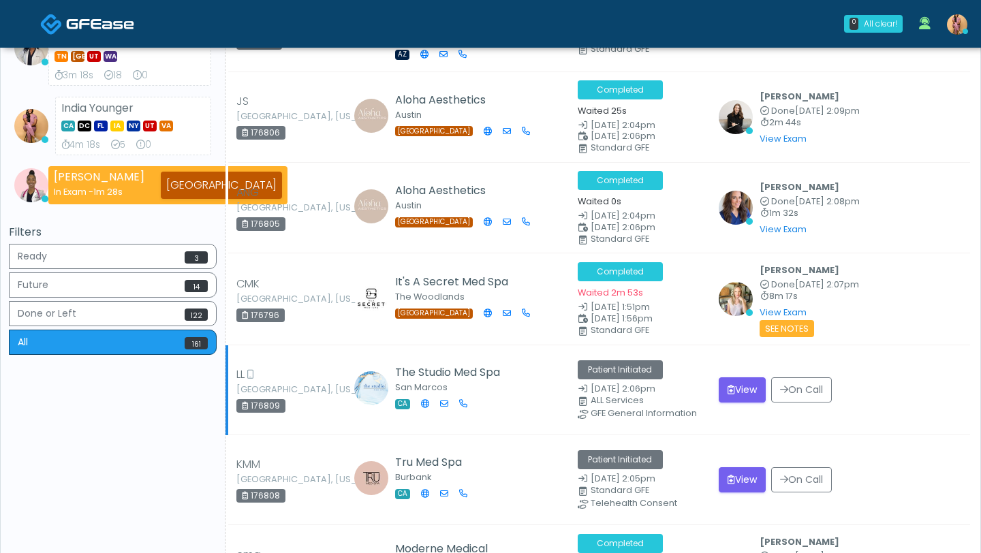
scroll to position [524, 0]
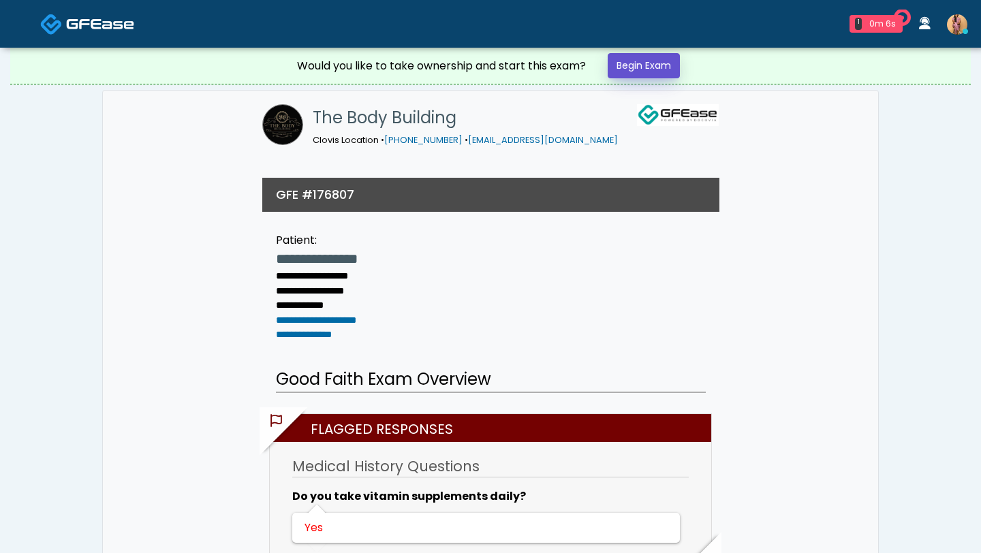
click at [626, 63] on link "Begin Exam" at bounding box center [643, 65] width 72 height 25
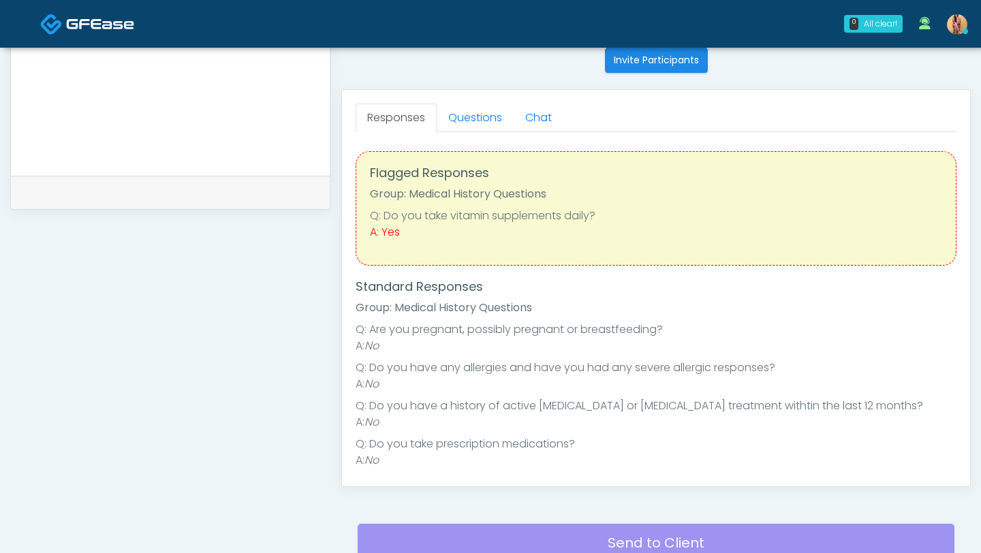
scroll to position [552, 0]
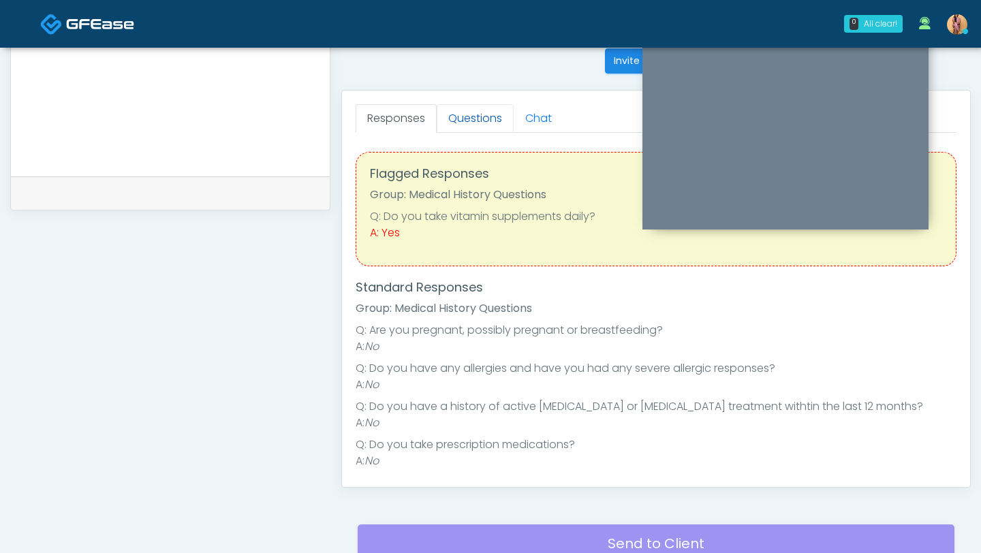
click at [494, 131] on link "Questions" at bounding box center [475, 118] width 77 height 29
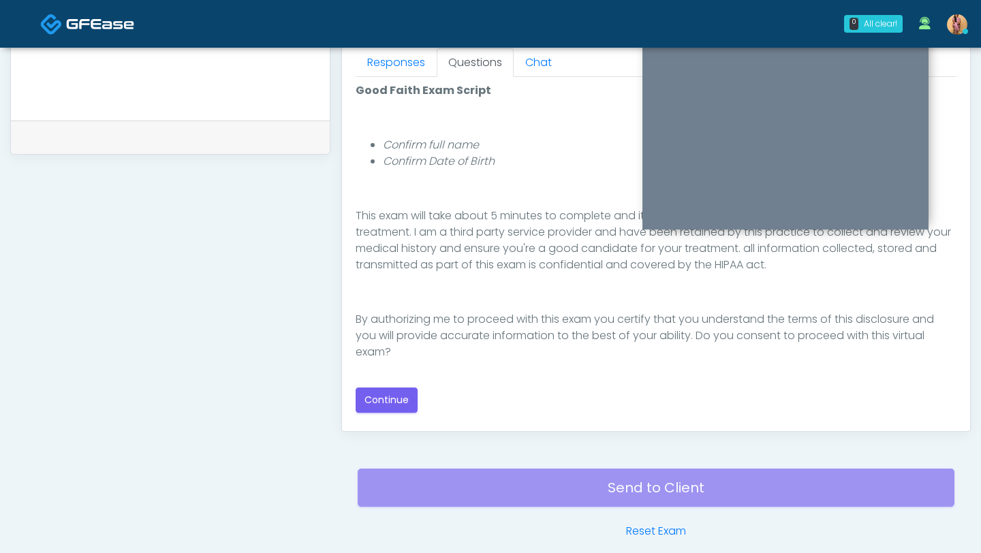
scroll to position [613, 0]
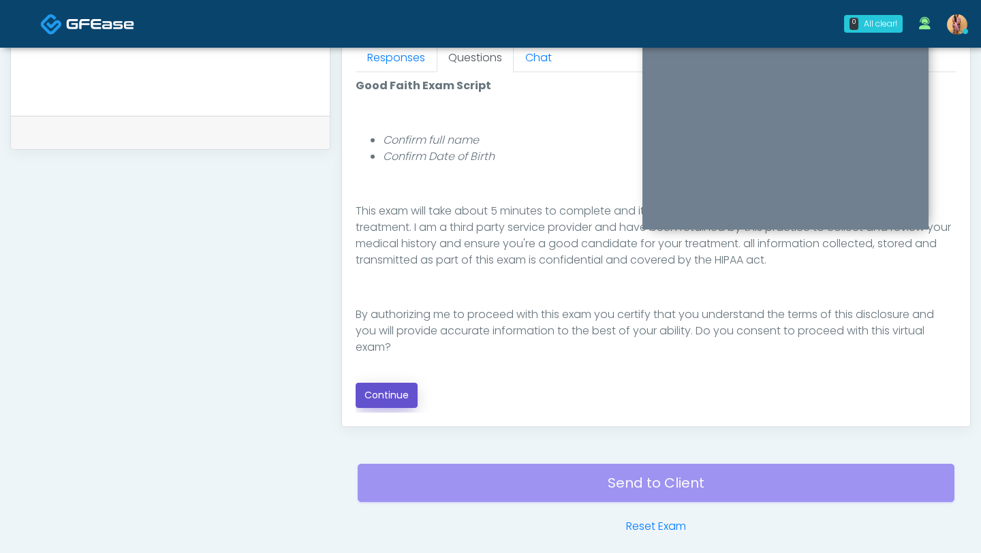
click at [398, 392] on button "Continue" at bounding box center [386, 395] width 62 height 25
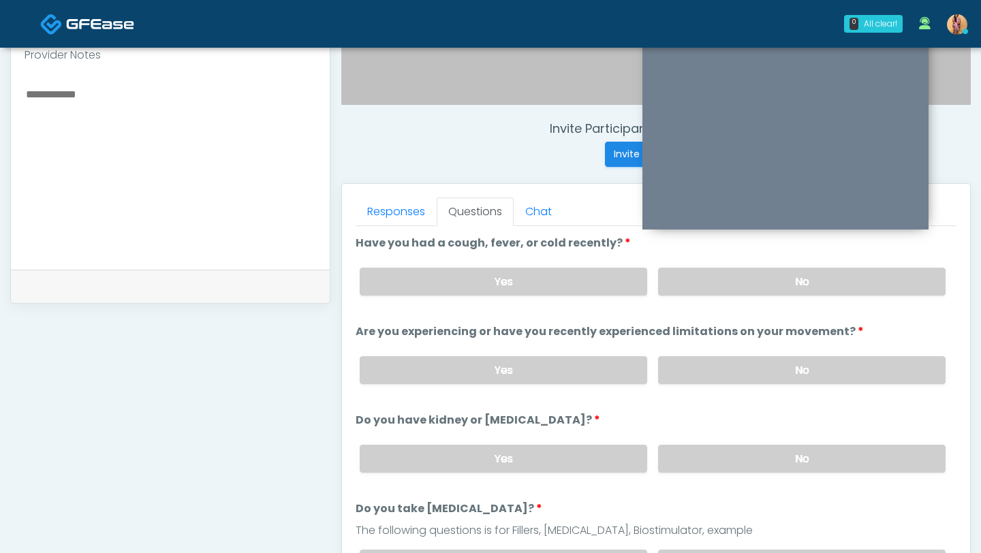
scroll to position [401, 0]
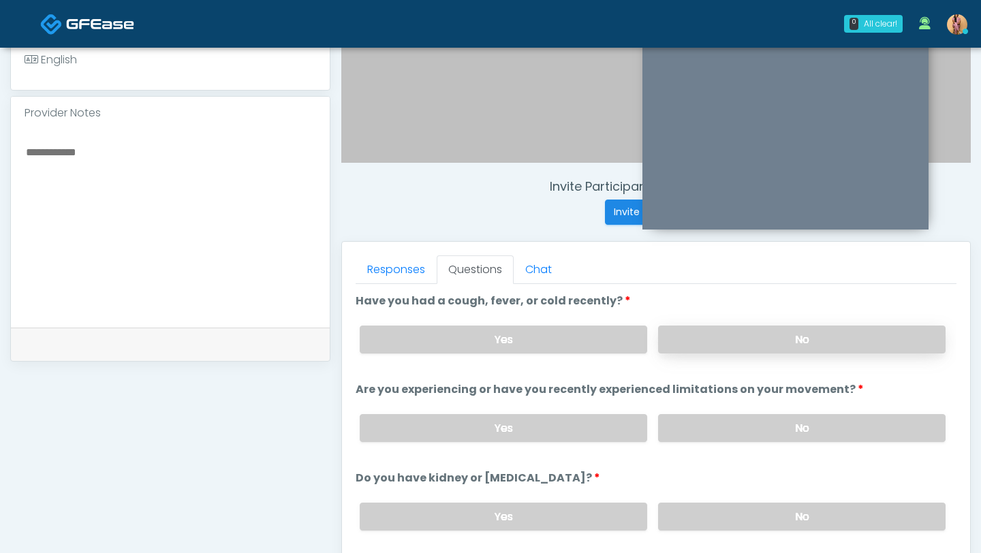
click at [696, 336] on label "No" at bounding box center [801, 340] width 287 height 28
click at [704, 428] on label "No" at bounding box center [801, 428] width 287 height 28
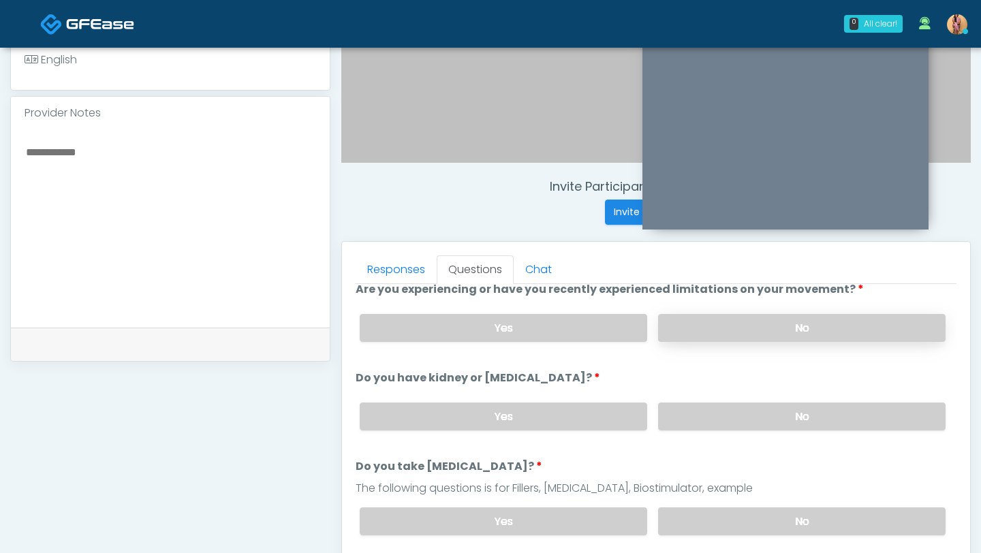
scroll to position [131, 0]
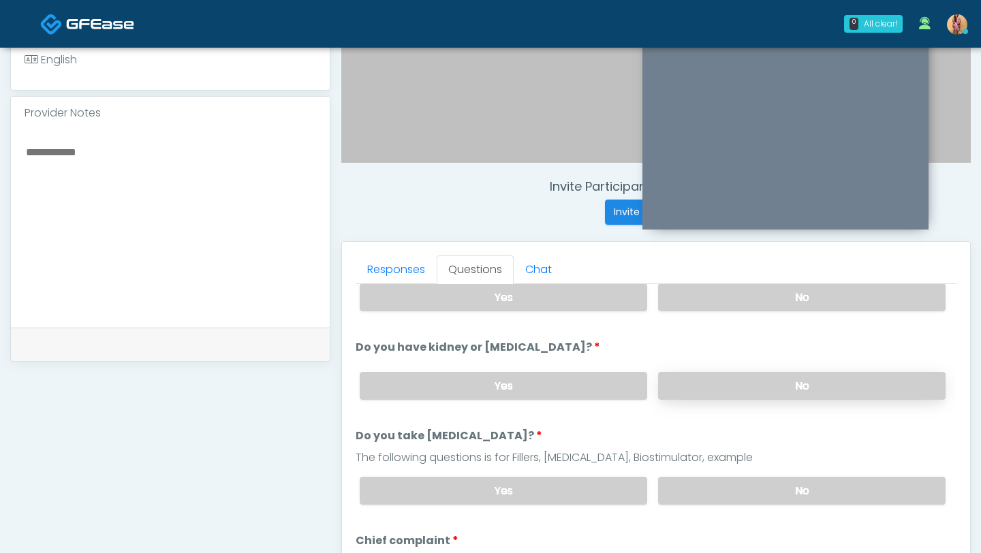
click at [701, 387] on label "No" at bounding box center [801, 386] width 287 height 28
click at [695, 490] on label "No" at bounding box center [801, 491] width 287 height 28
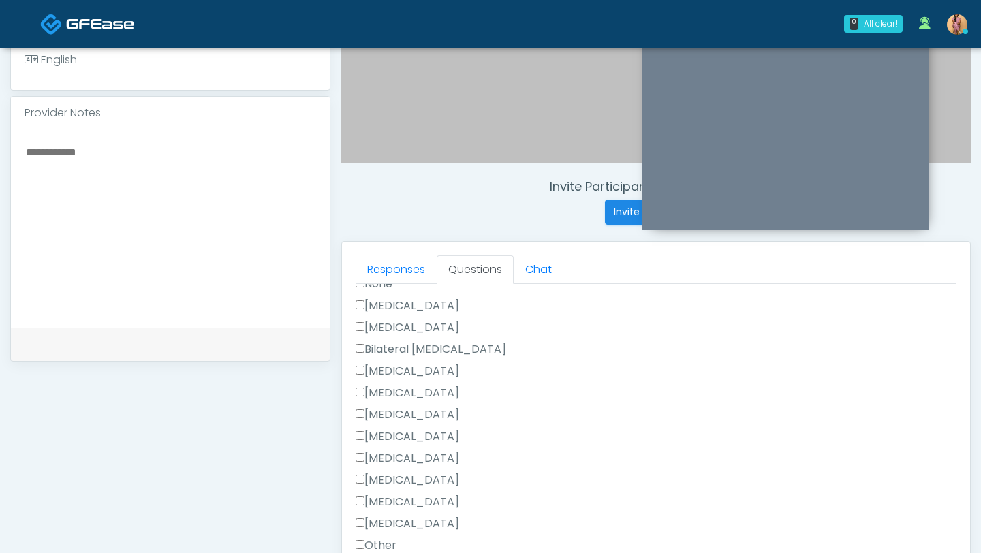
scroll to position [839, 0]
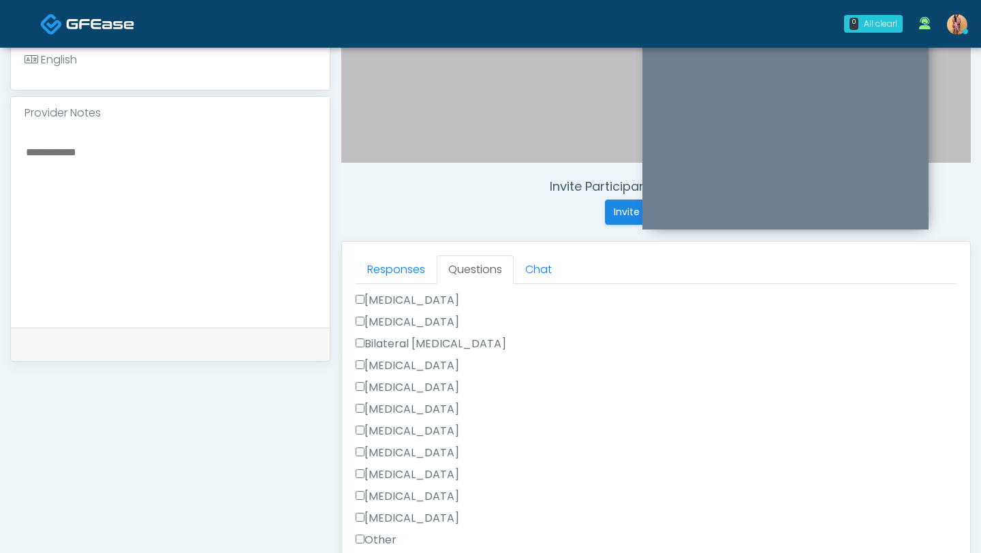
click at [364, 466] on label "[MEDICAL_DATA]" at bounding box center [407, 474] width 104 height 16
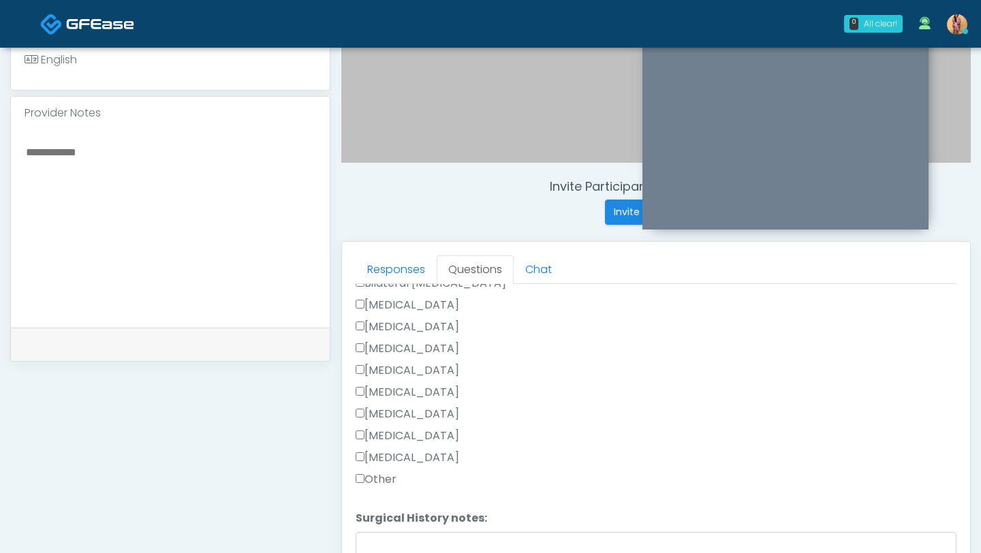
scroll to position [909, 0]
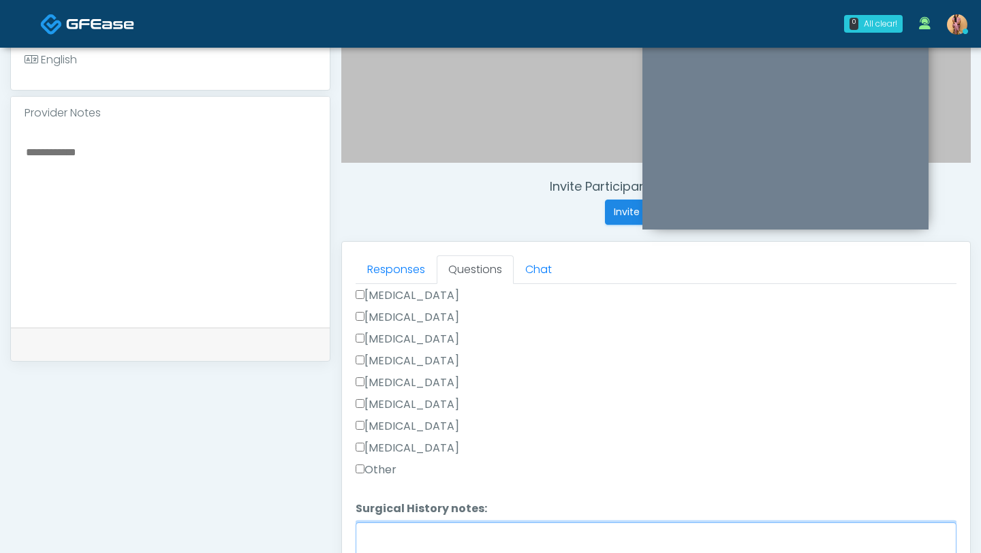
click at [396, 528] on textarea "Surgical History notes:" at bounding box center [655, 551] width 601 height 59
type textarea "*"
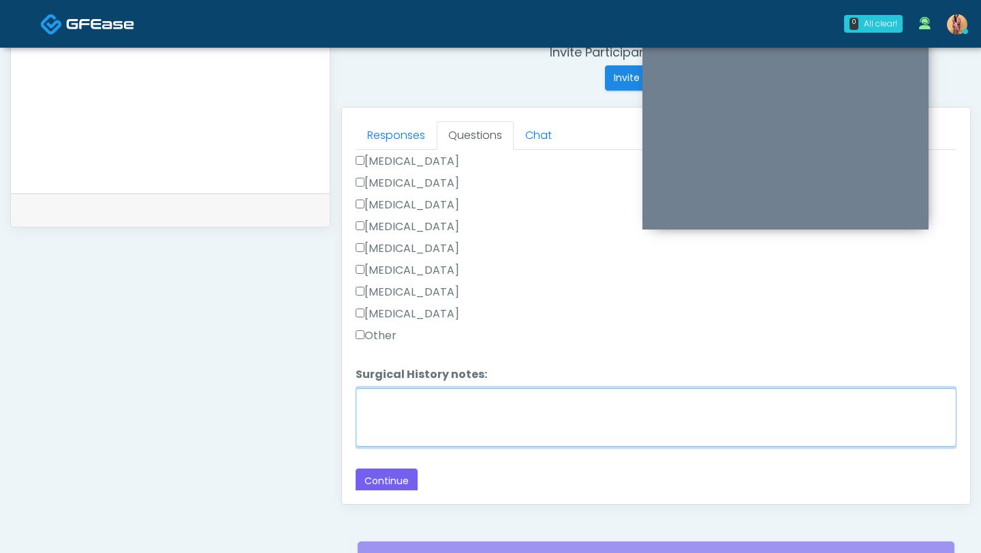
scroll to position [669, 0]
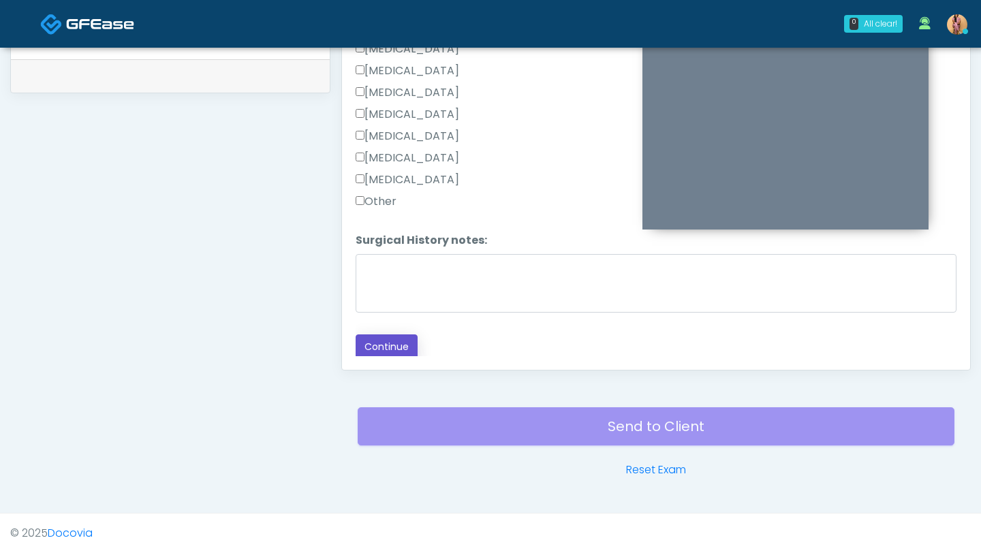
click at [382, 346] on button "Continue" at bounding box center [386, 346] width 62 height 25
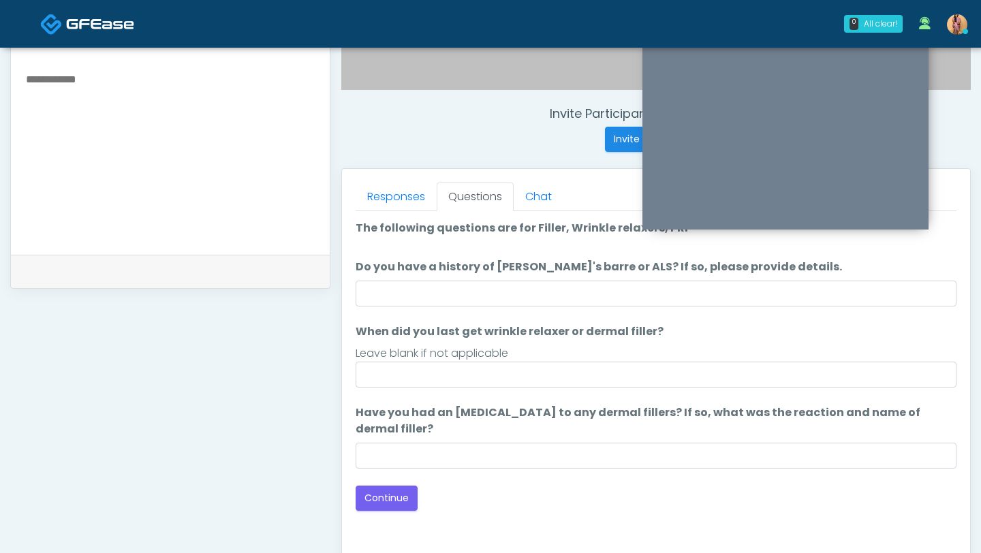
scroll to position [467, 0]
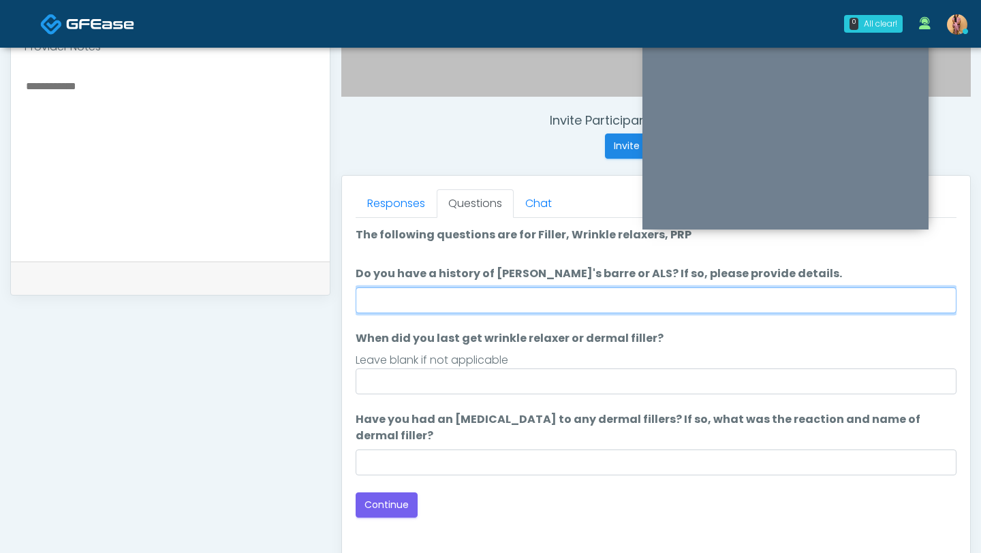
click at [420, 305] on input "Do you have a history of [PERSON_NAME]'s barre or ALS? If so, please provide de…" at bounding box center [655, 300] width 601 height 26
type input "**"
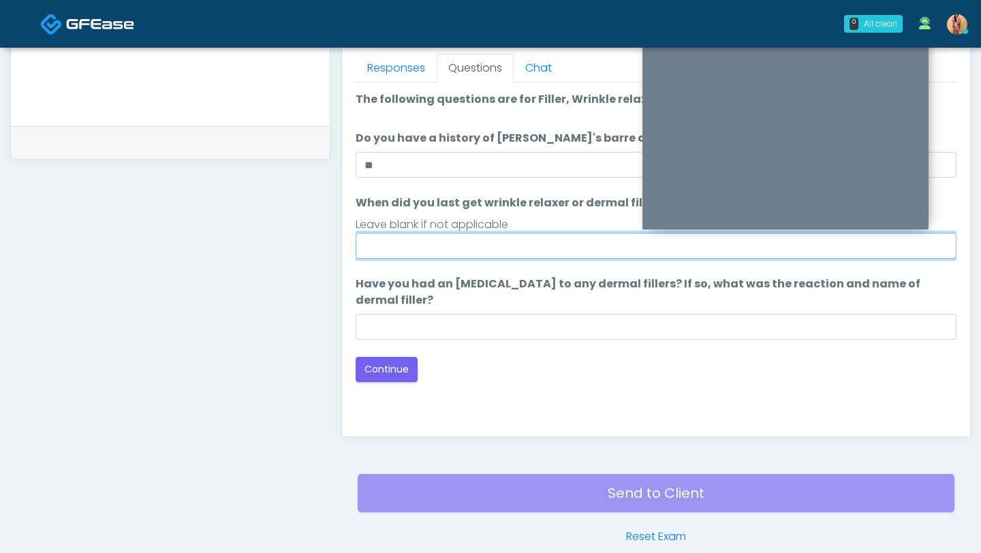
scroll to position [616, 0]
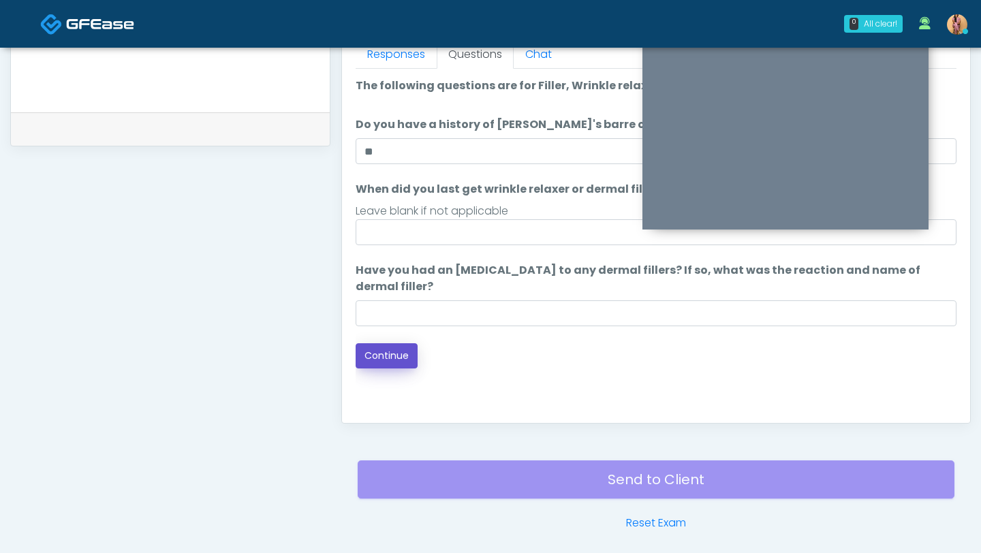
click at [394, 349] on button "Continue" at bounding box center [386, 355] width 62 height 25
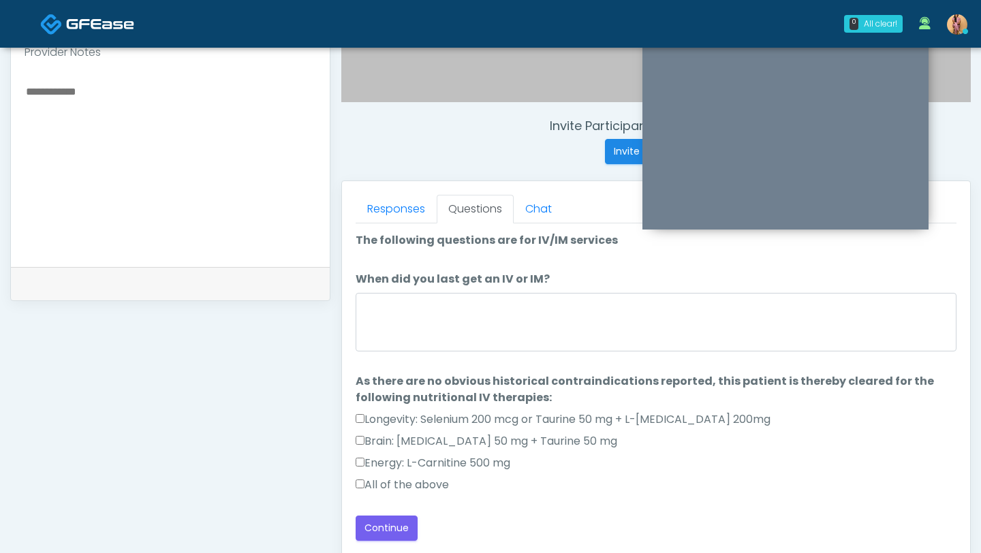
scroll to position [456, 0]
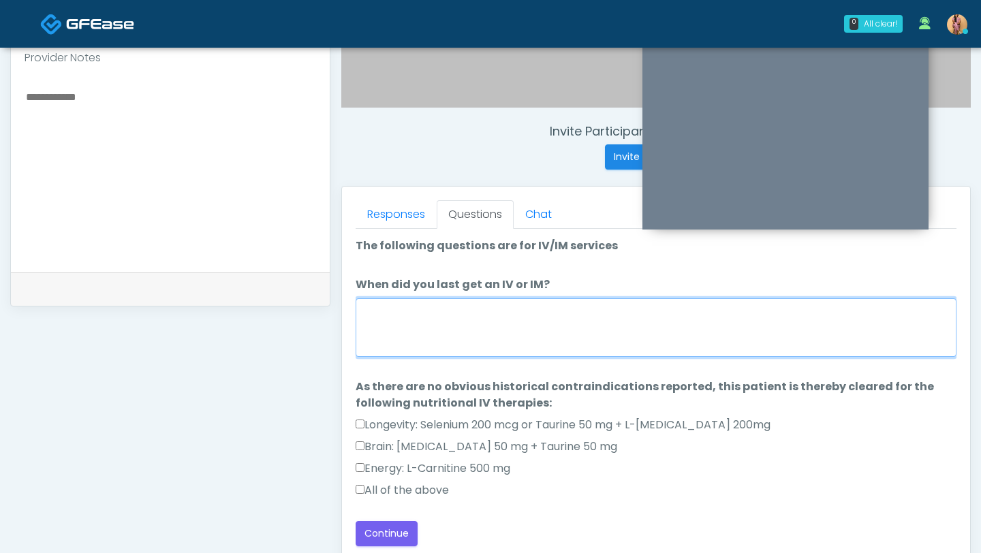
click at [393, 323] on textarea "When did you last get an IV or IM?" at bounding box center [655, 327] width 601 height 59
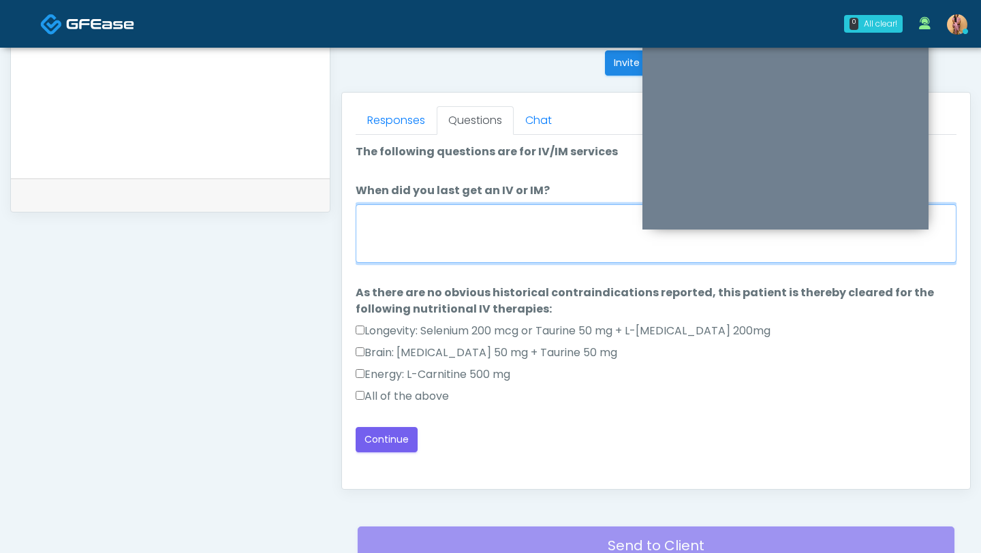
scroll to position [553, 0]
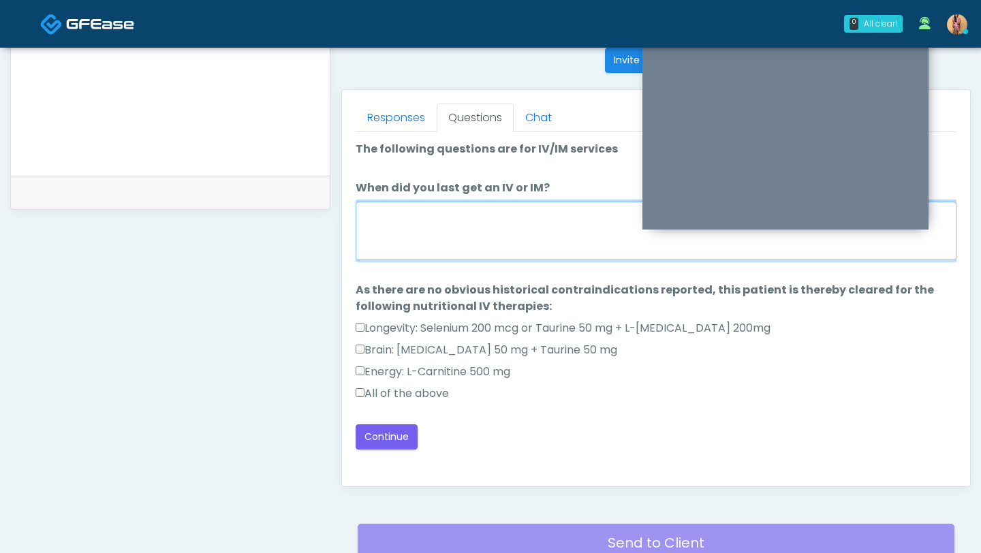
click at [424, 242] on textarea "When did you last get an IV or IM?" at bounding box center [655, 231] width 601 height 59
type textarea "*"
type textarea "**********"
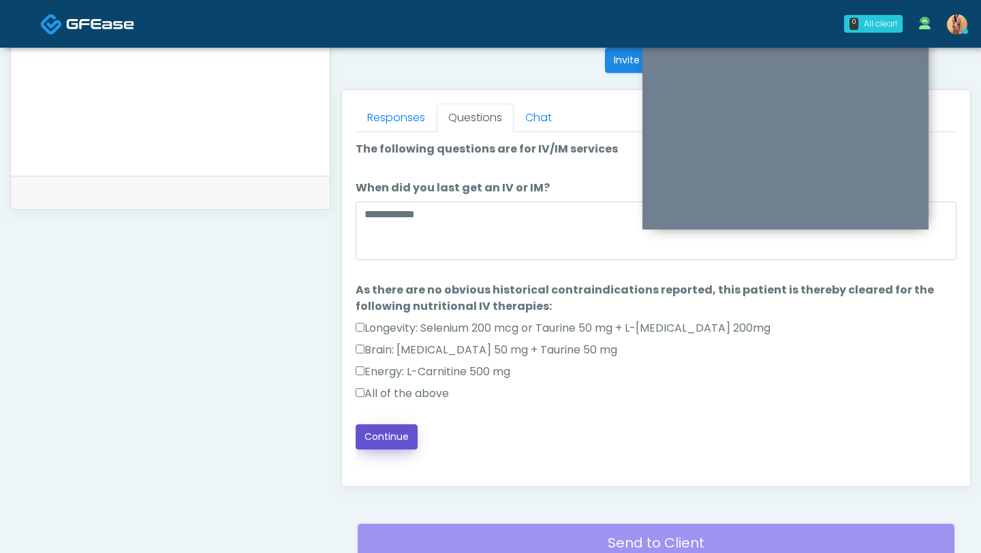
click at [406, 434] on button "Continue" at bounding box center [386, 436] width 62 height 25
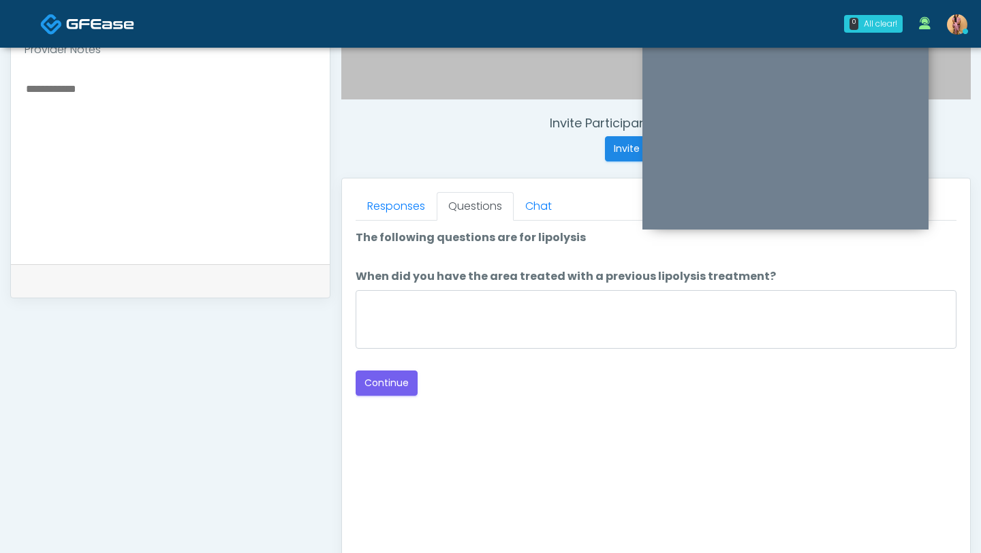
scroll to position [453, 0]
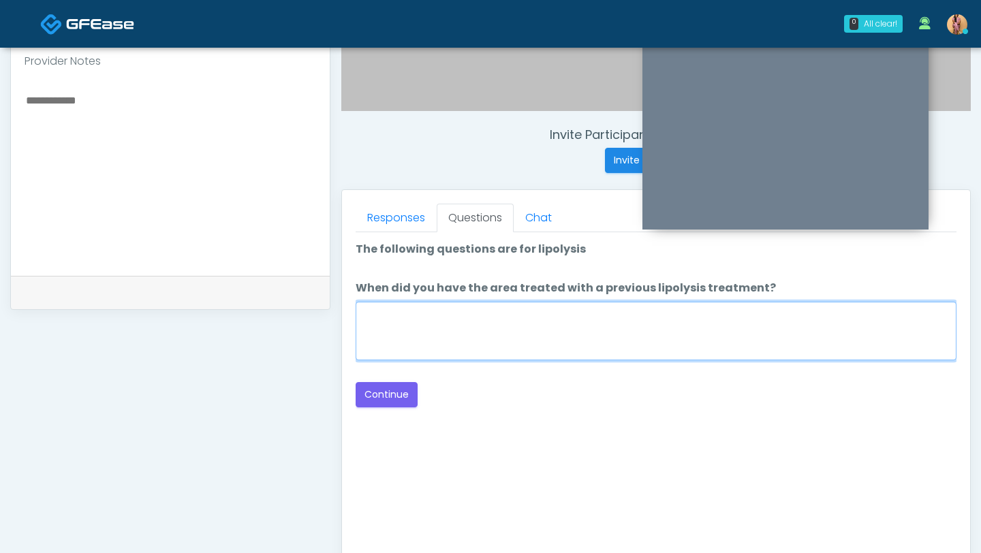
click at [448, 335] on textarea "When did you have the area treated with a previous lipolysis treatment?" at bounding box center [655, 331] width 601 height 59
type textarea "*"
type textarea "***"
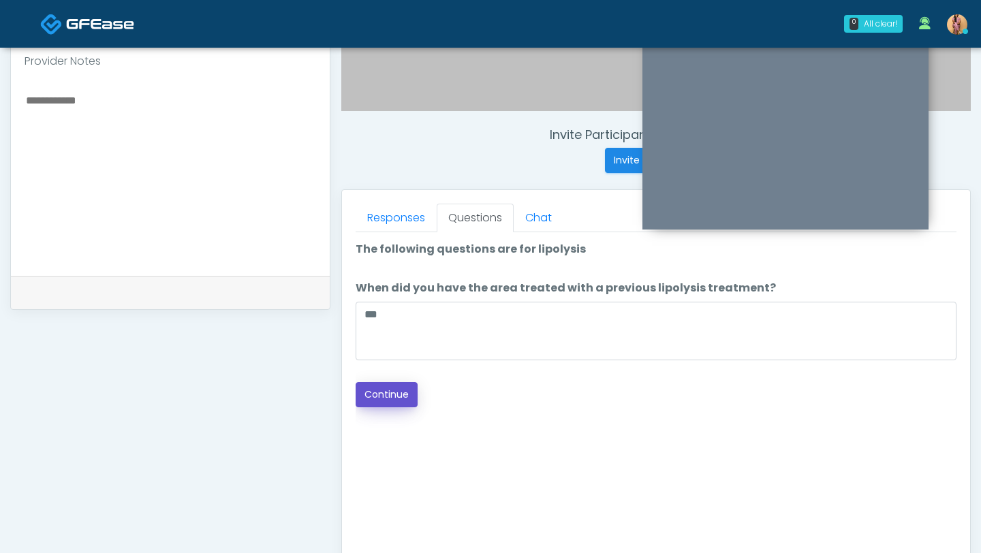
click at [400, 400] on button "Continue" at bounding box center [386, 394] width 62 height 25
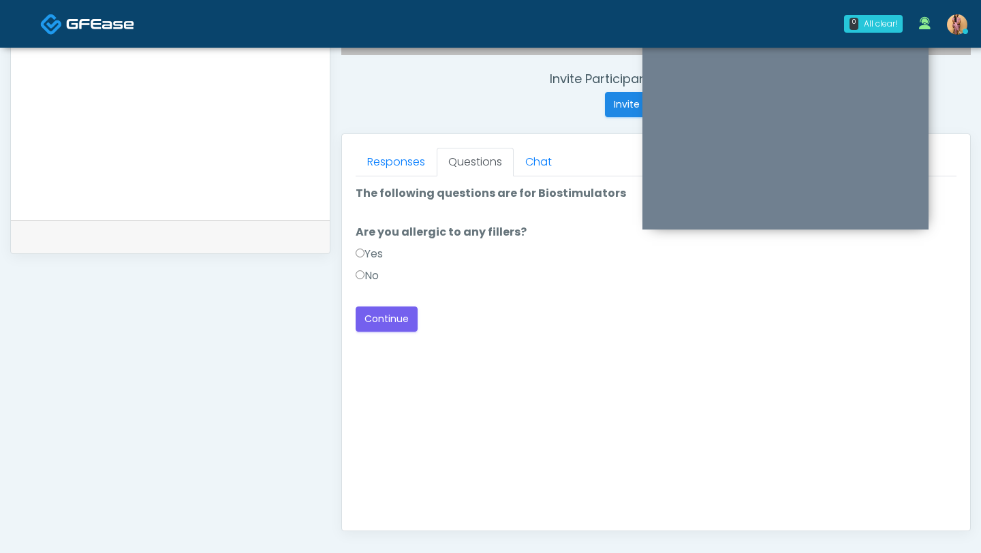
scroll to position [419, 0]
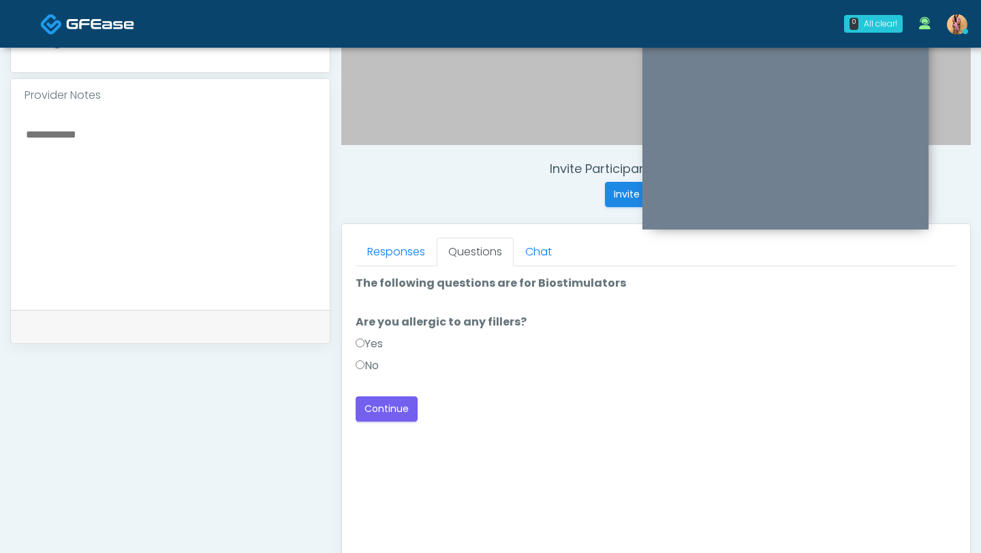
click at [364, 395] on div "Loading... Connecting to your agent... Please wait while we prepare your person…" at bounding box center [655, 348] width 601 height 146
click at [368, 405] on button "Continue" at bounding box center [386, 408] width 62 height 25
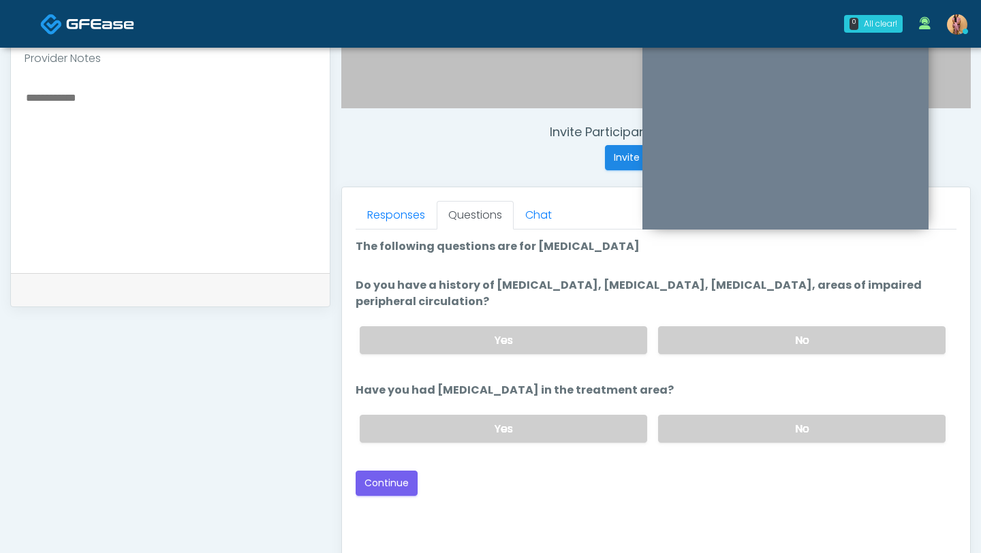
scroll to position [445, 0]
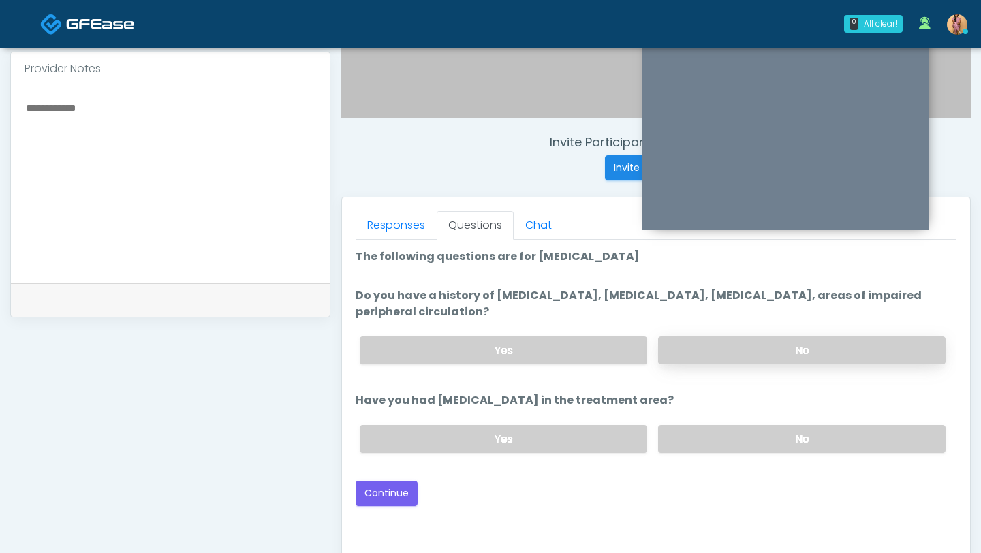
click at [729, 349] on label "No" at bounding box center [801, 350] width 287 height 28
click at [400, 488] on button "Continue" at bounding box center [386, 493] width 62 height 25
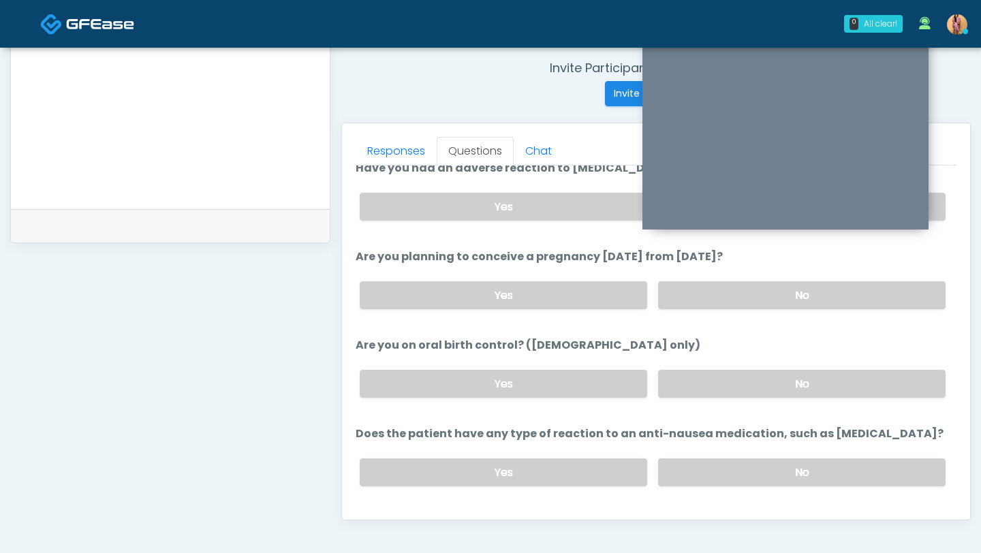
scroll to position [699, 0]
click at [690, 298] on label "No" at bounding box center [801, 296] width 287 height 28
click at [700, 375] on label "No" at bounding box center [801, 384] width 287 height 28
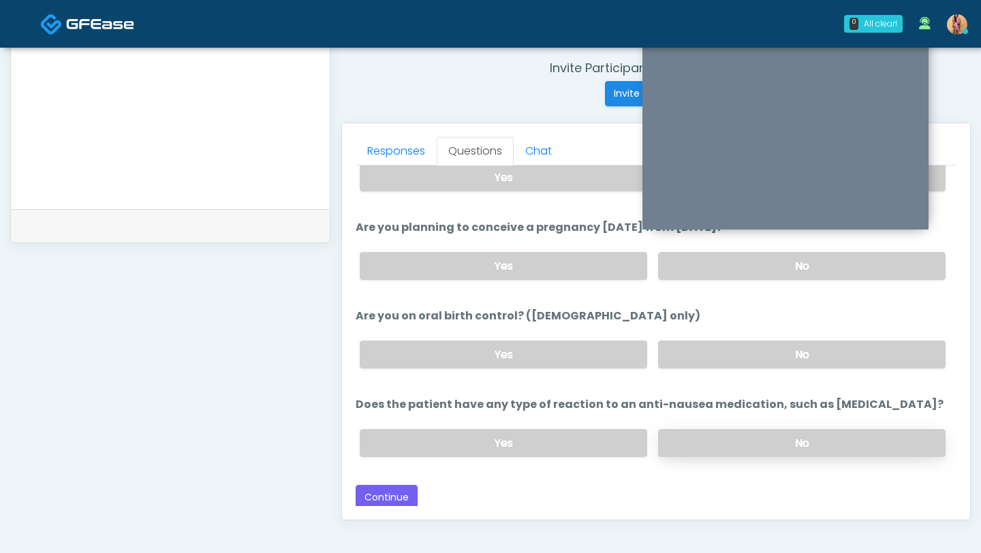
click at [711, 429] on label "No" at bounding box center [801, 443] width 287 height 28
click at [395, 490] on button "Continue" at bounding box center [386, 497] width 62 height 25
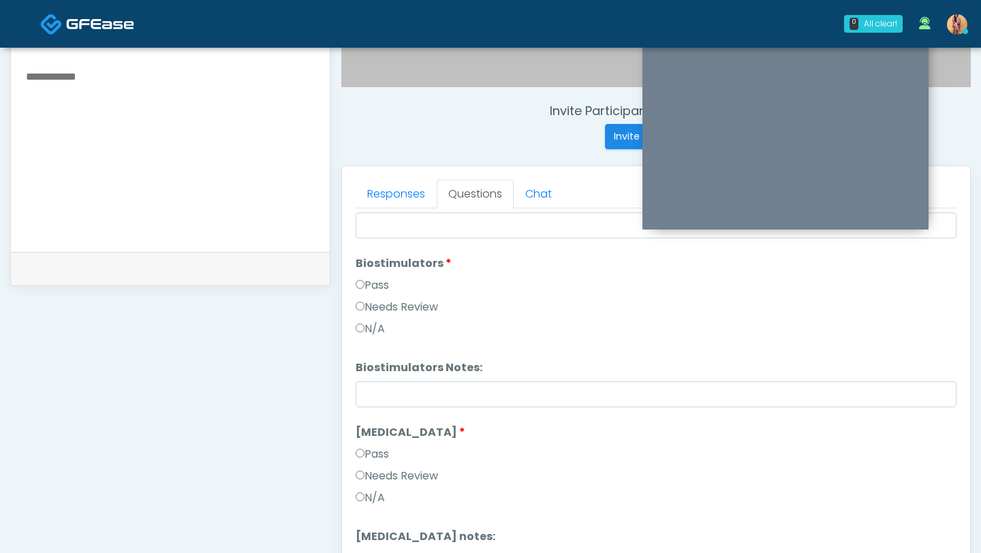
scroll to position [1222, 0]
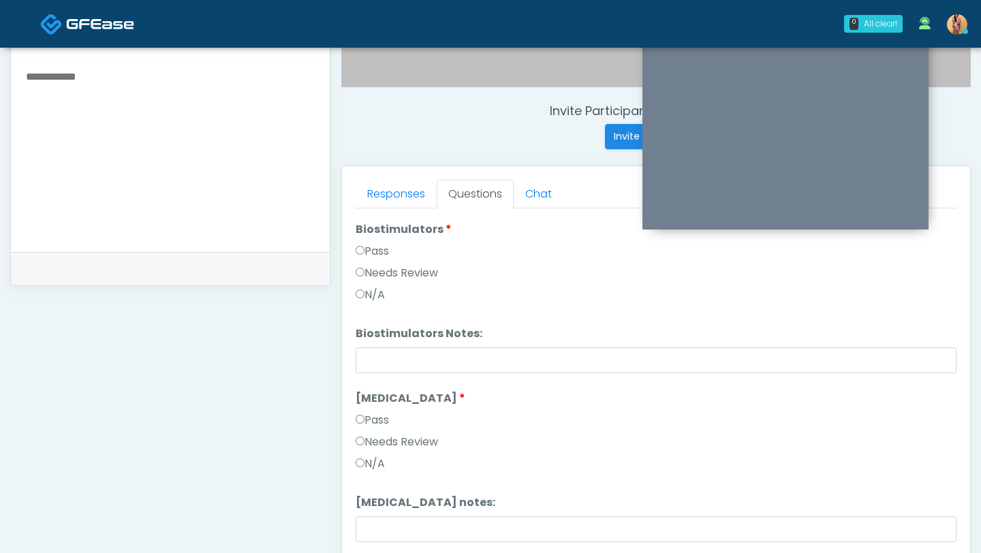
click at [359, 243] on label "Pass" at bounding box center [371, 251] width 33 height 16
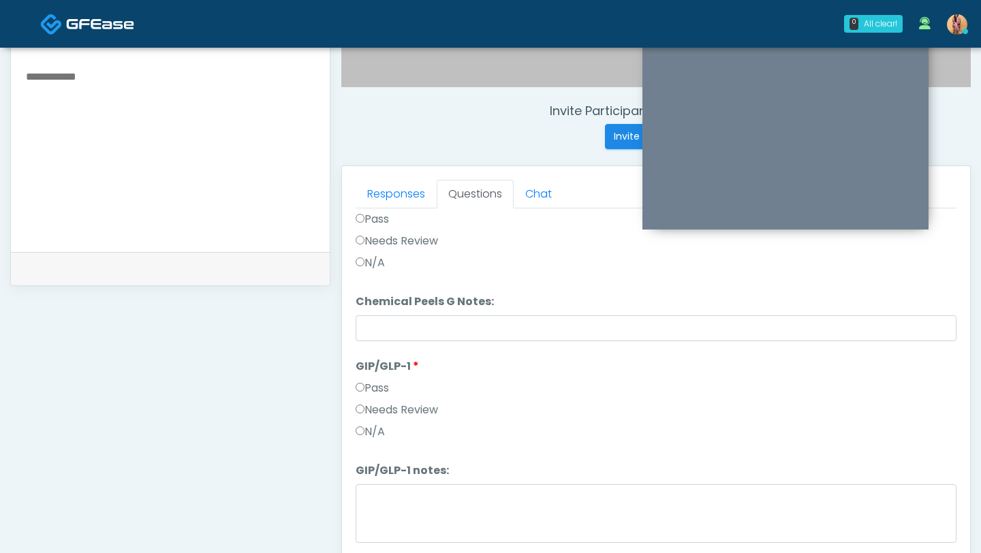
scroll to position [1630, 0]
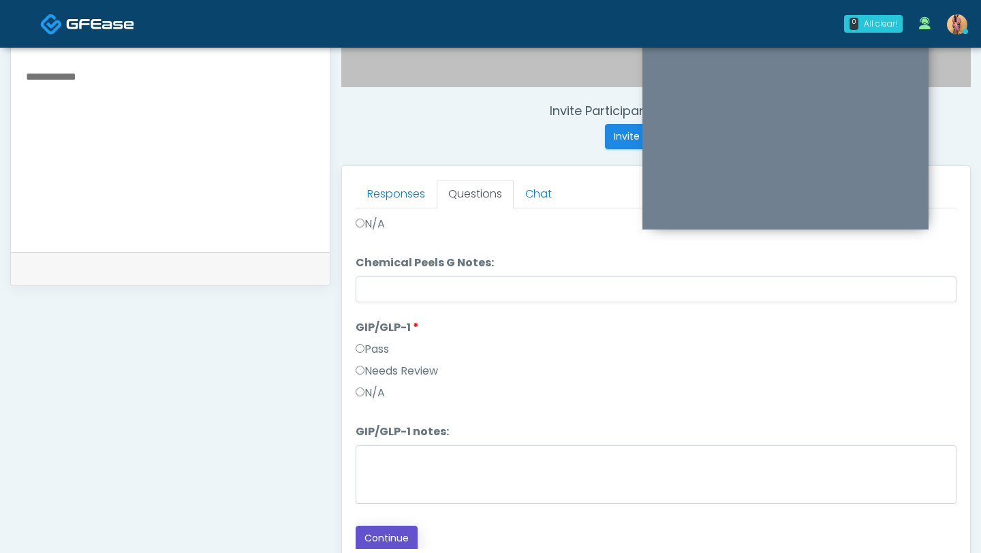
click at [384, 533] on button "Continue" at bounding box center [386, 538] width 62 height 25
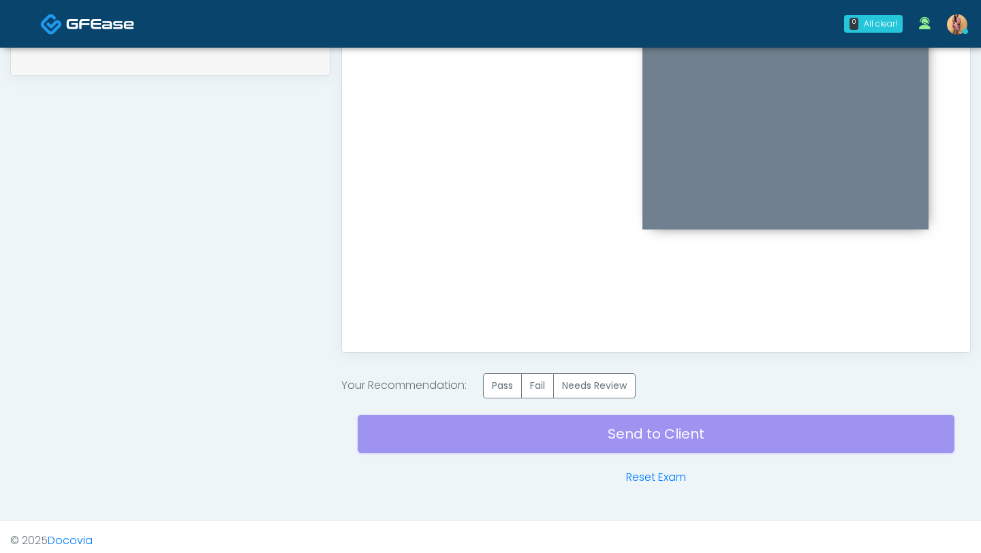
scroll to position [689, 0]
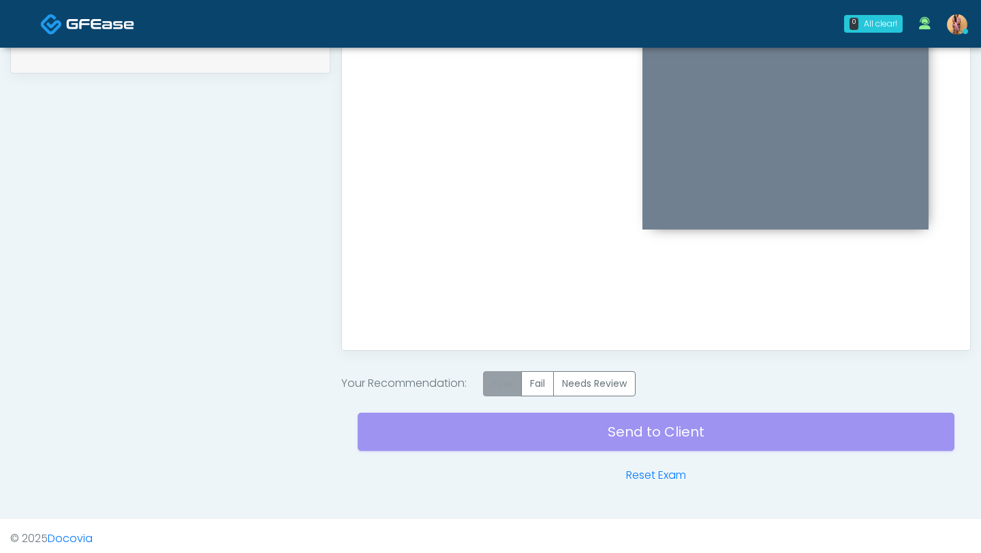
click at [517, 381] on label "Pass" at bounding box center [502, 383] width 39 height 25
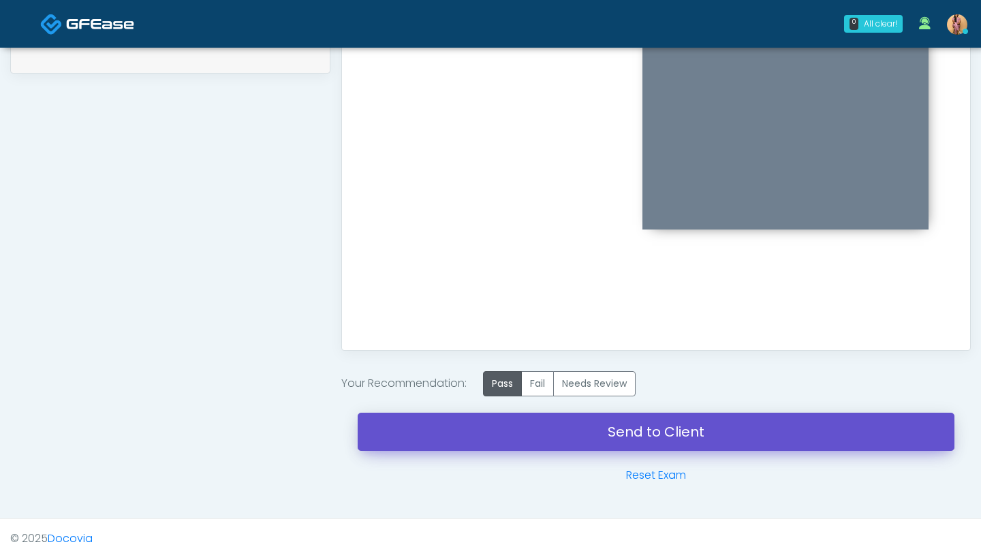
click at [518, 419] on link "Send to Client" at bounding box center [656, 432] width 597 height 38
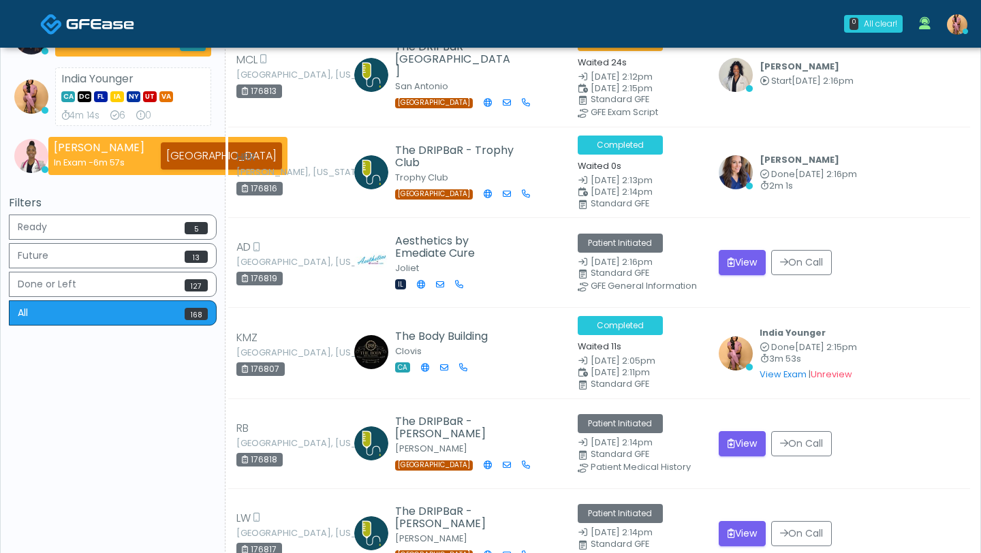
scroll to position [522, 0]
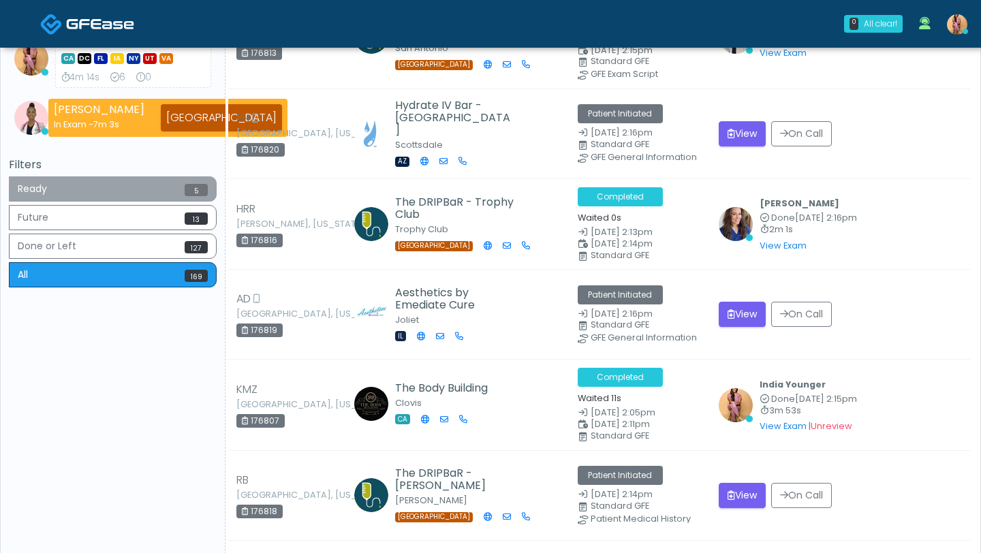
click at [191, 191] on span "5" at bounding box center [196, 190] width 23 height 12
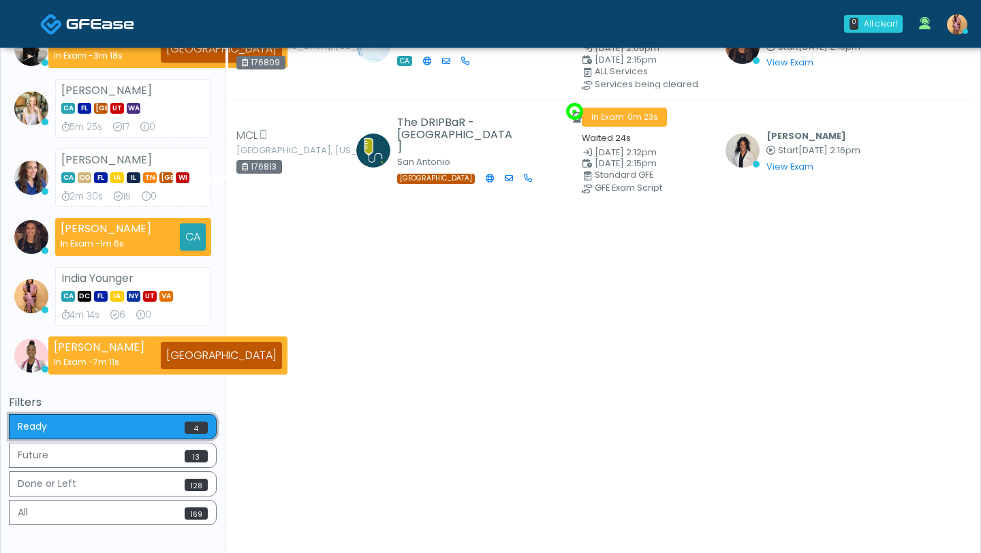
scroll to position [311, 0]
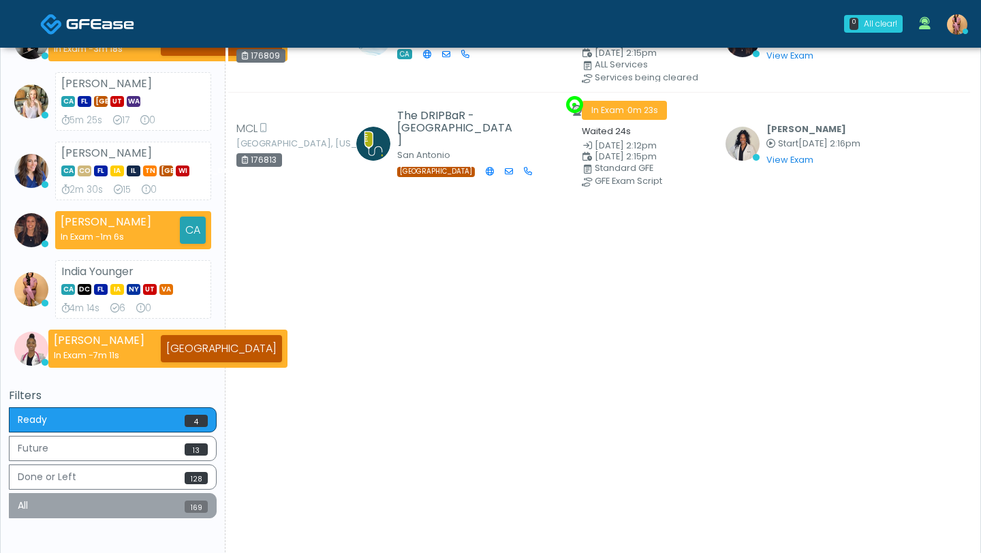
click at [140, 511] on button "All 169" at bounding box center [113, 505] width 208 height 25
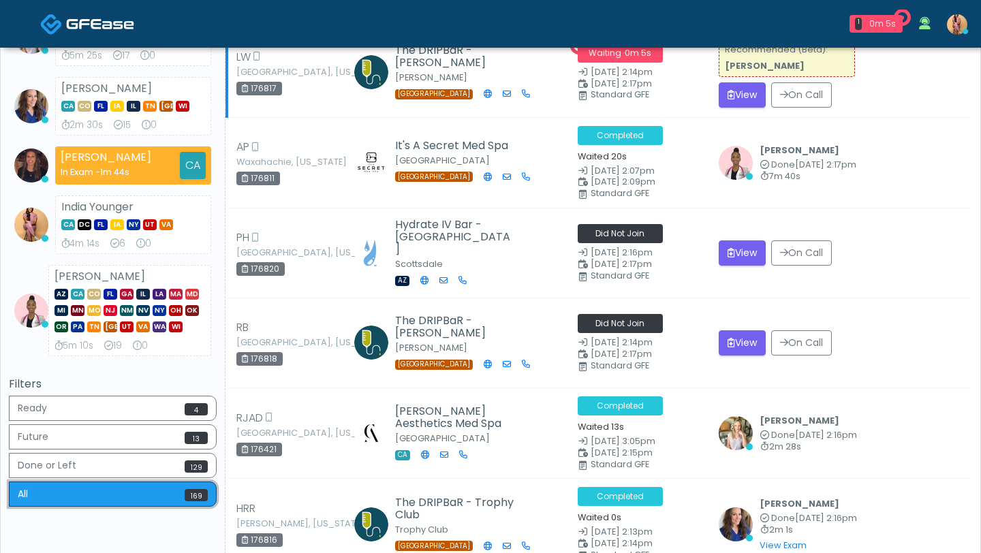
scroll to position [379, 0]
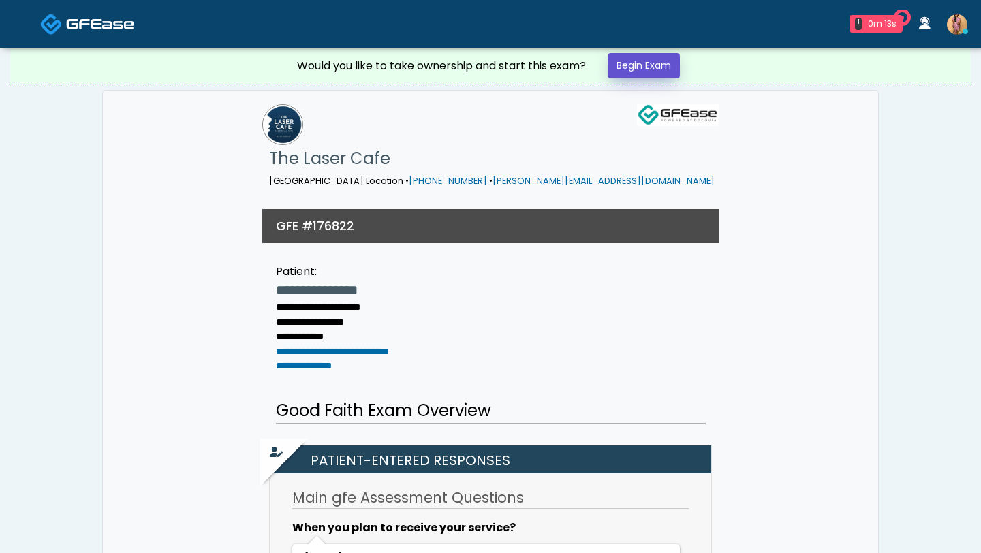
click at [630, 69] on link "Begin Exam" at bounding box center [643, 65] width 72 height 25
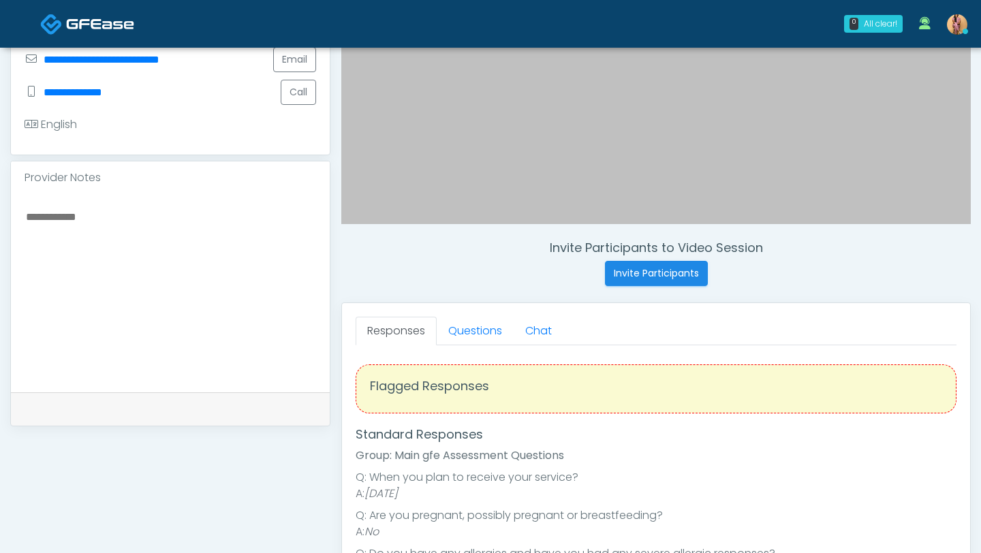
scroll to position [355, 0]
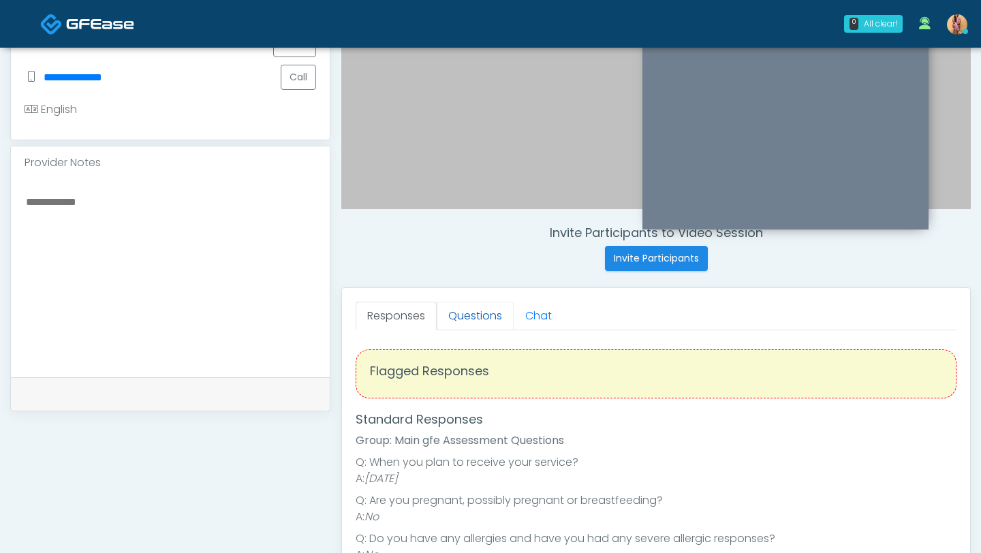
click at [478, 308] on link "Questions" at bounding box center [475, 316] width 77 height 29
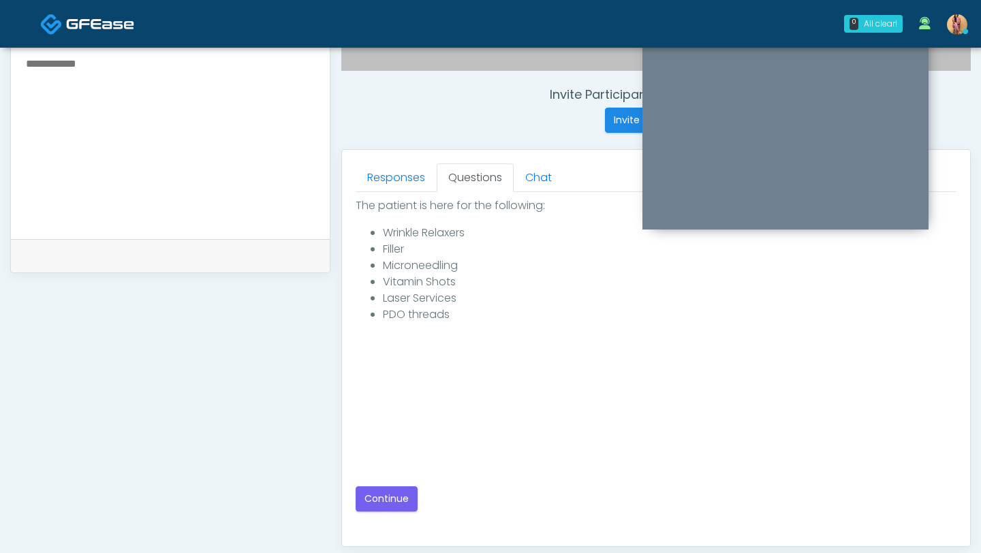
scroll to position [492, 0]
click at [386, 503] on button "Continue" at bounding box center [386, 500] width 62 height 25
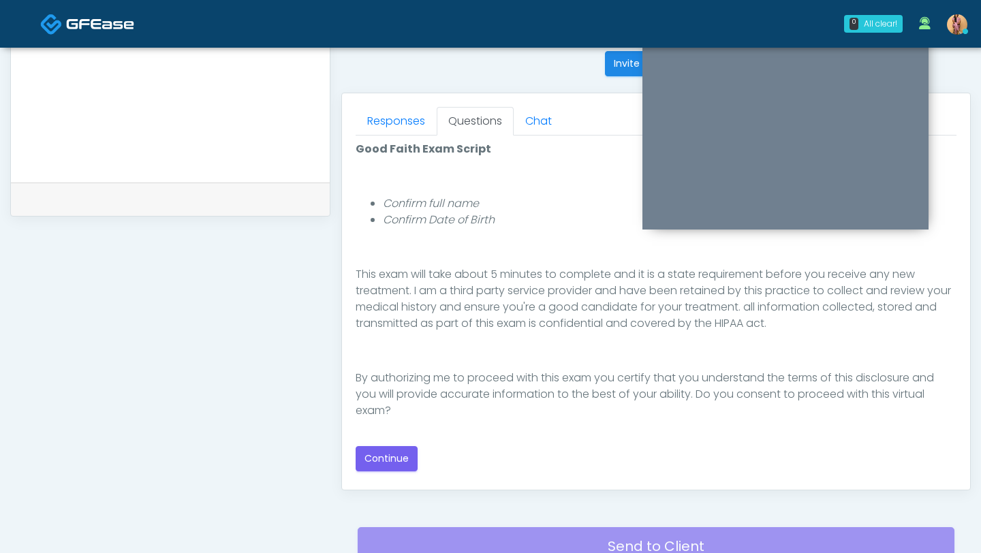
scroll to position [557, 0]
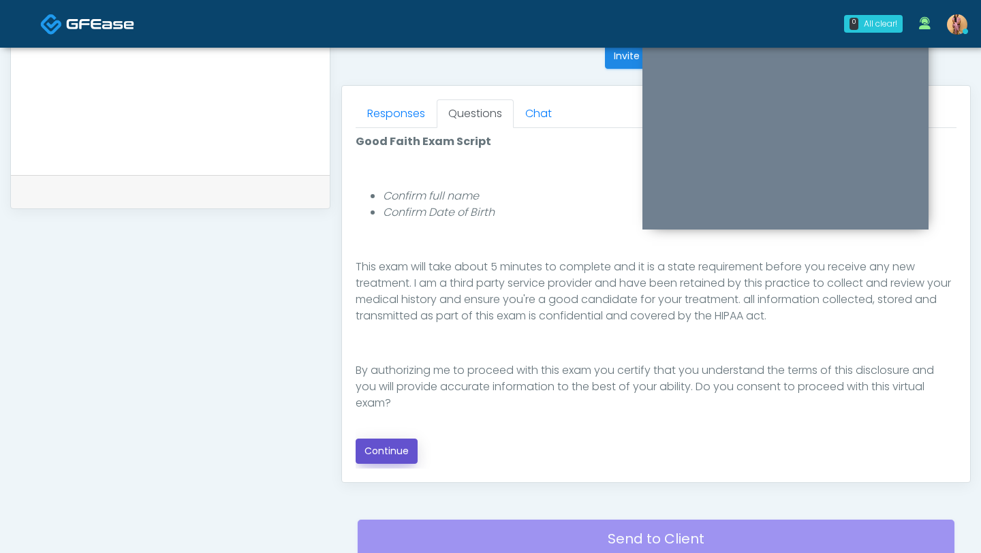
click at [400, 450] on button "Continue" at bounding box center [386, 451] width 62 height 25
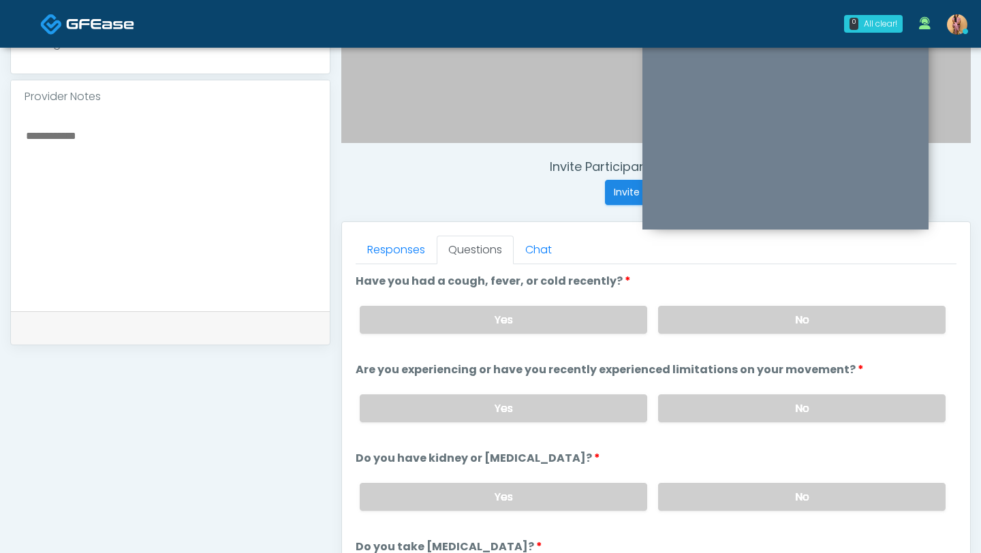
scroll to position [418, 0]
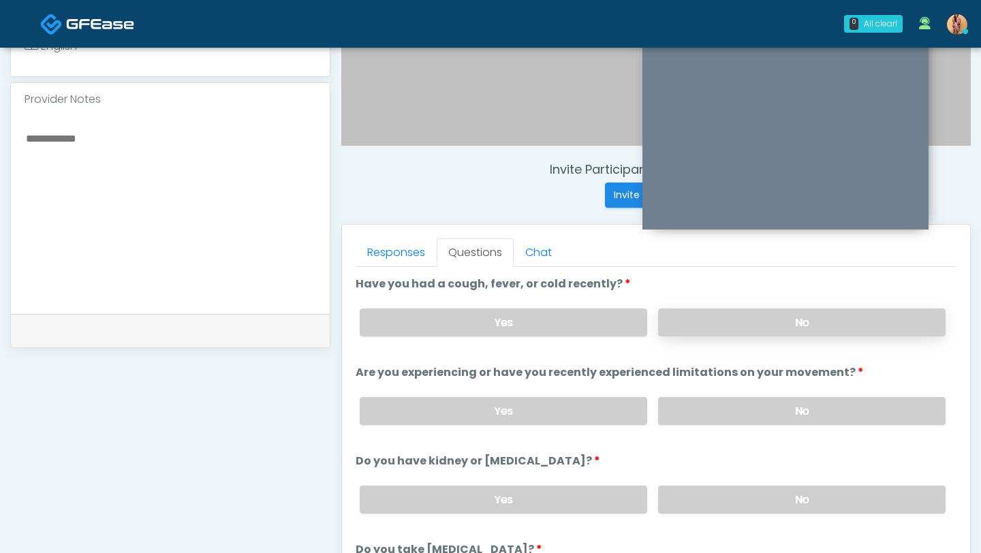
click at [687, 328] on label "No" at bounding box center [801, 322] width 287 height 28
click at [681, 411] on label "No" at bounding box center [801, 411] width 287 height 28
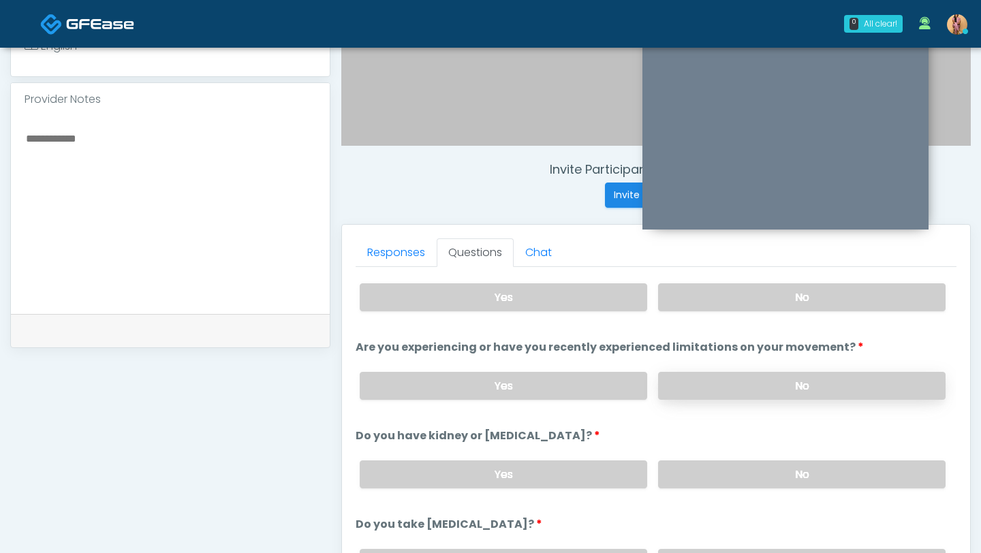
scroll to position [44, 0]
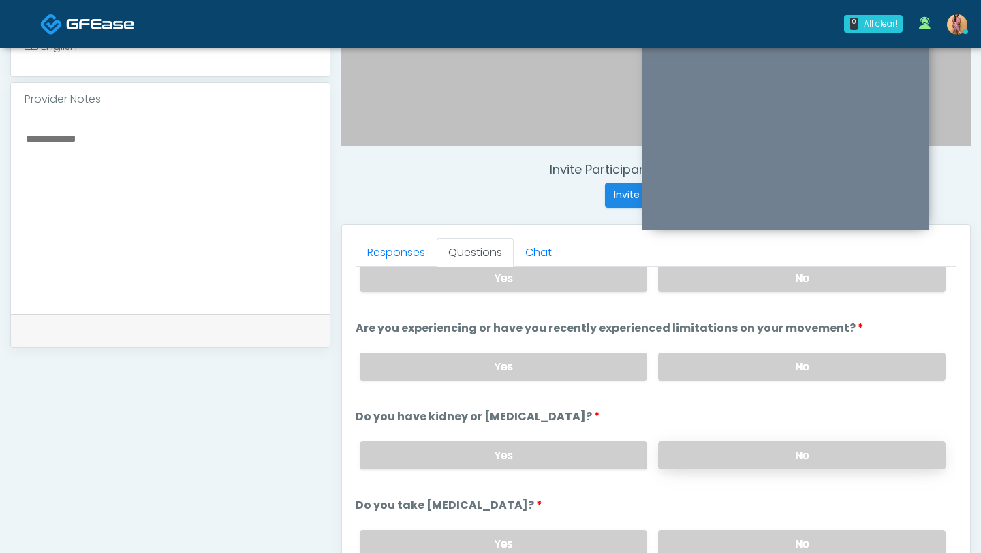
click at [688, 451] on label "No" at bounding box center [801, 455] width 287 height 28
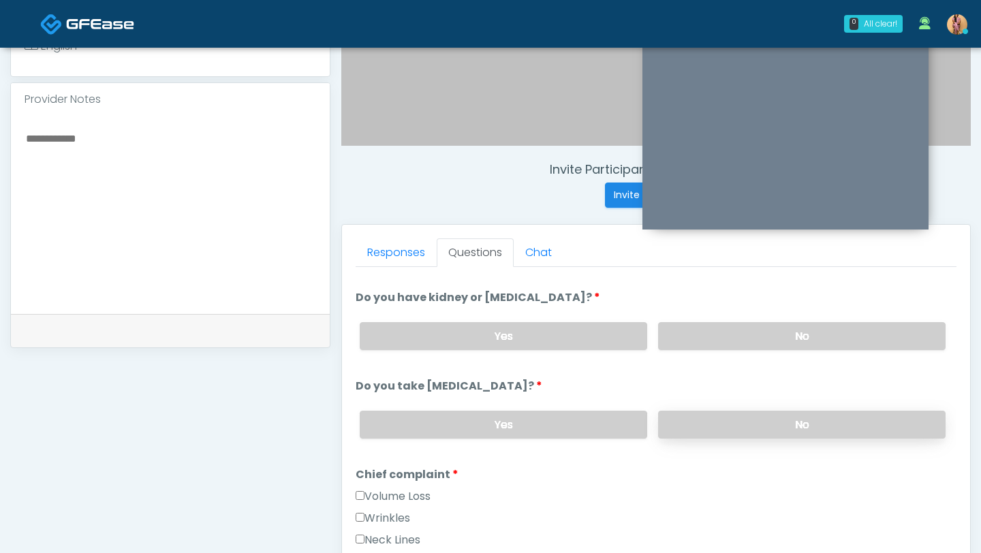
click at [697, 416] on label "No" at bounding box center [801, 425] width 287 height 28
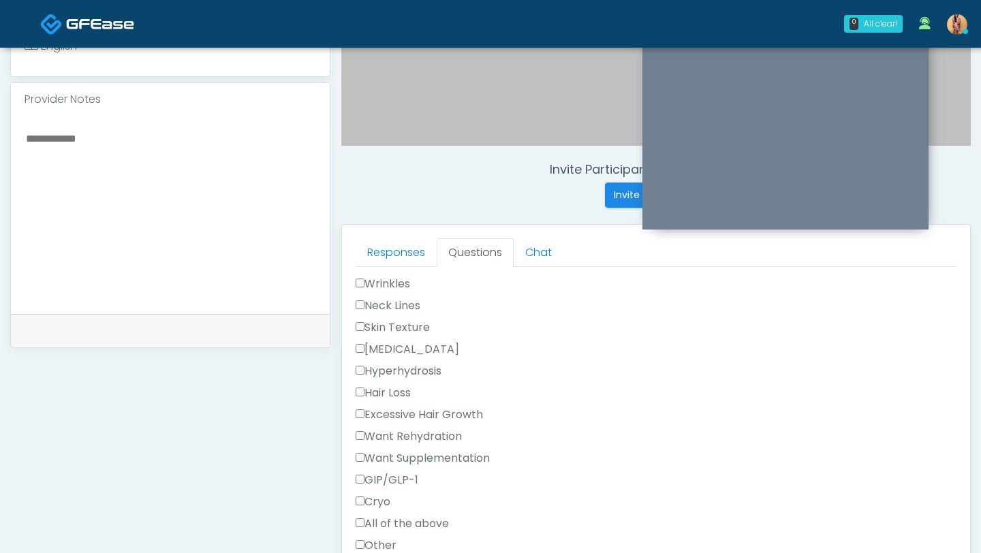
scroll to position [434, 0]
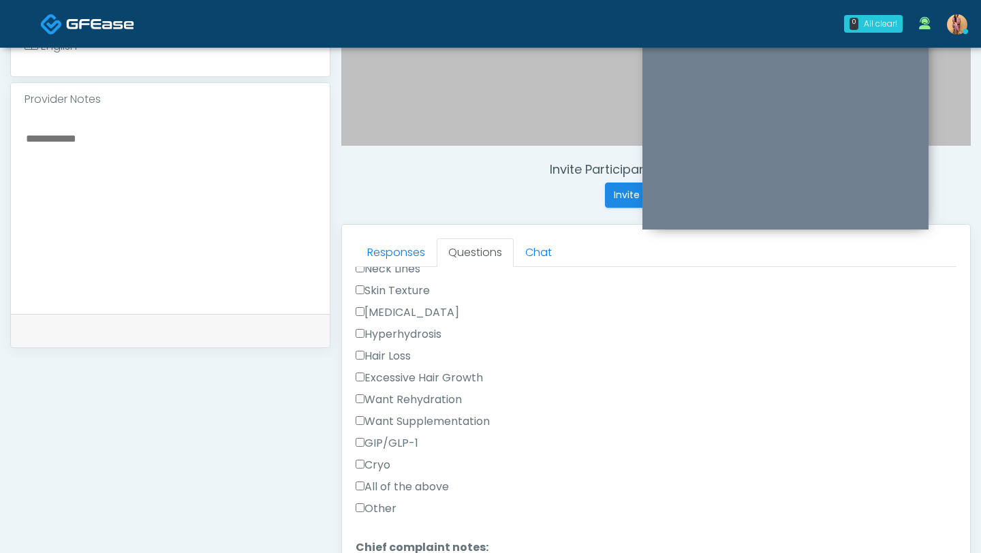
click at [357, 413] on label "Want Supplementation" at bounding box center [422, 421] width 134 height 16
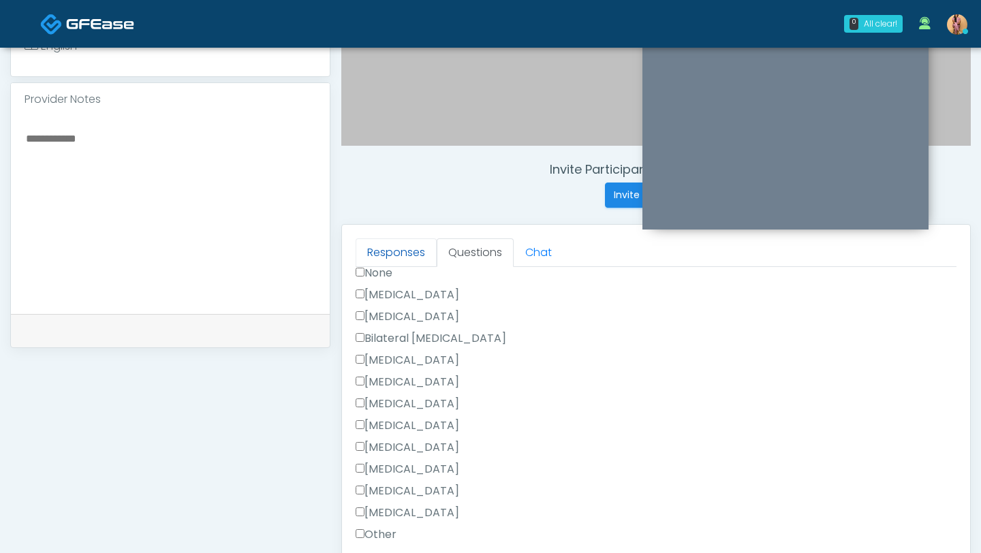
click at [358, 264] on link "Responses" at bounding box center [395, 252] width 81 height 29
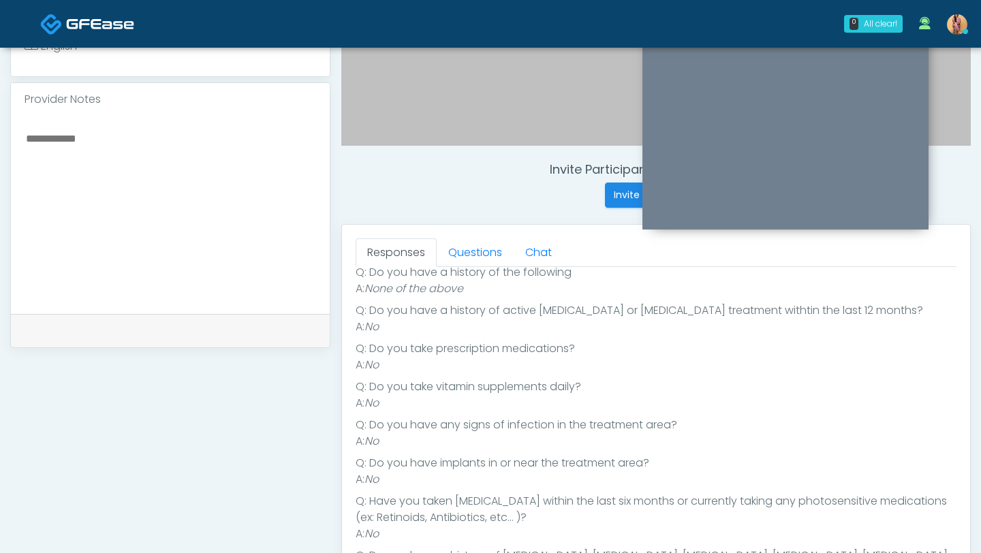
scroll to position [241, 0]
click at [449, 253] on link "Questions" at bounding box center [475, 252] width 77 height 29
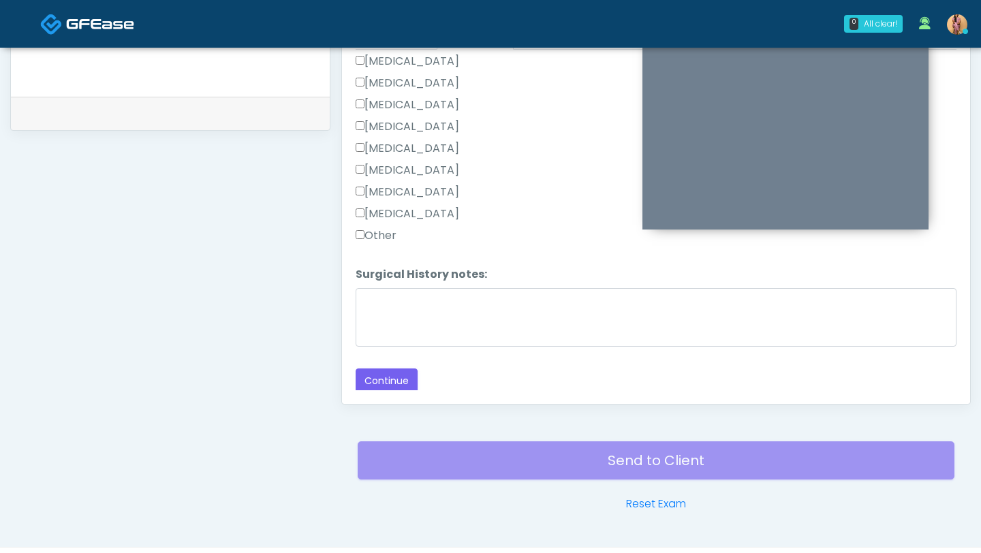
scroll to position [669, 0]
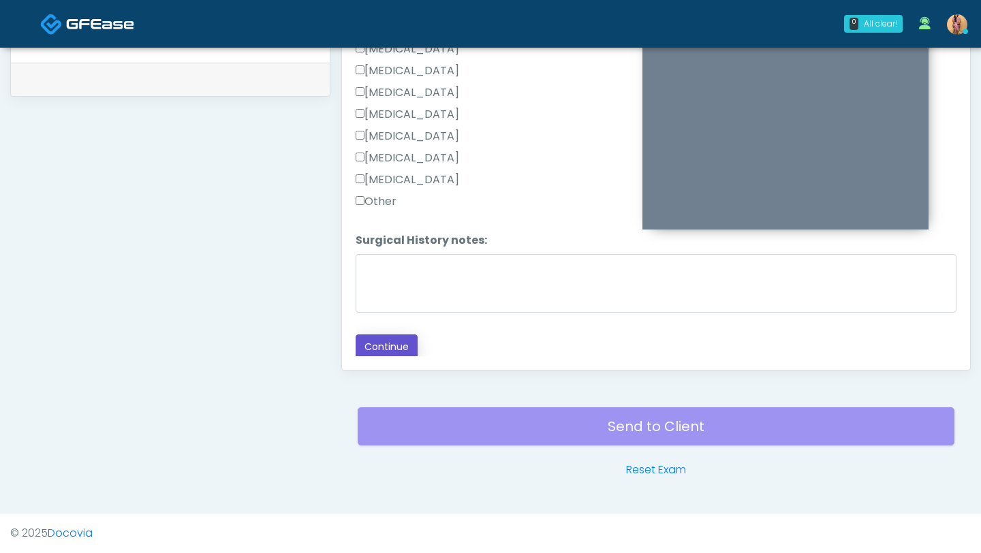
click at [398, 339] on button "Continue" at bounding box center [386, 346] width 62 height 25
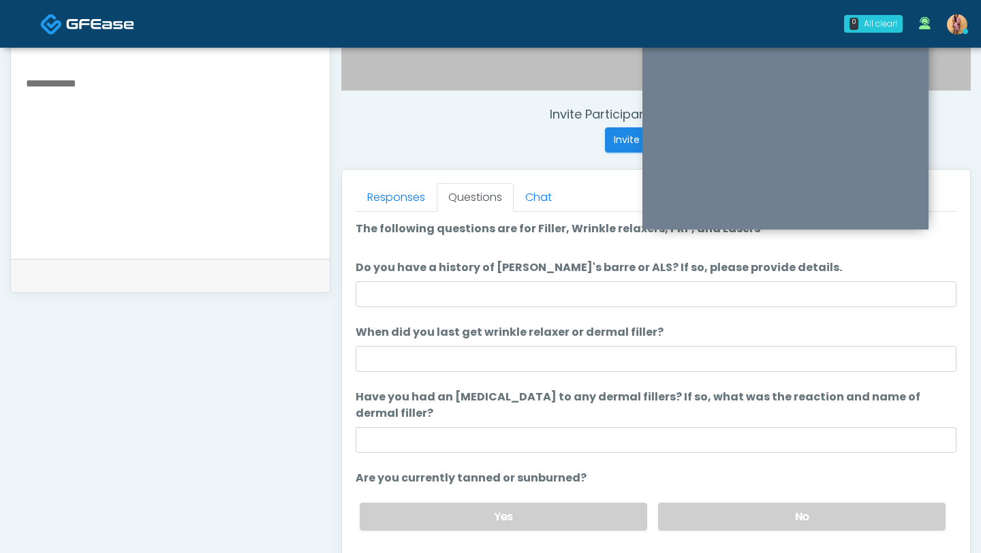
scroll to position [428, 0]
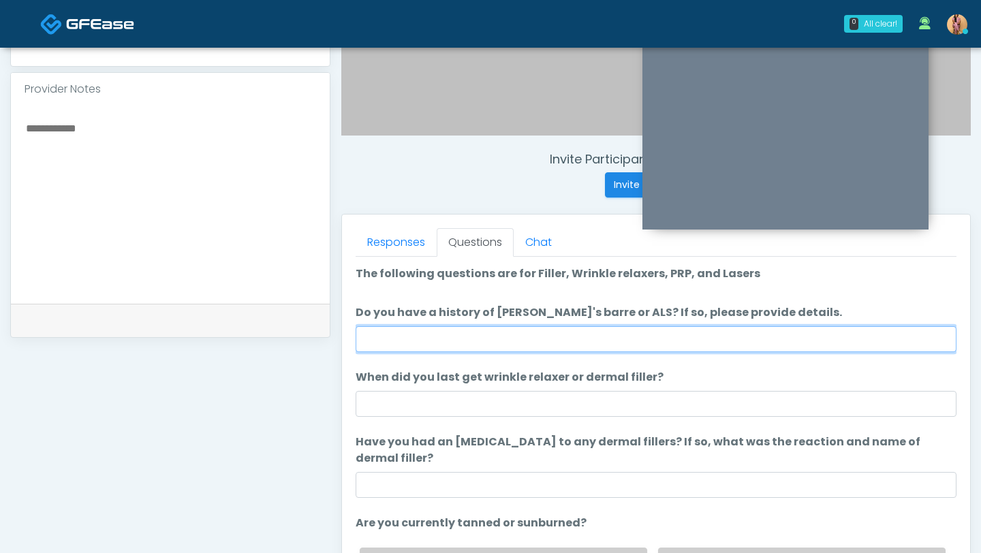
click at [398, 339] on input "Do you have a history of Guillain's barre or ALS? If so, please provide details." at bounding box center [655, 339] width 601 height 26
type input "**"
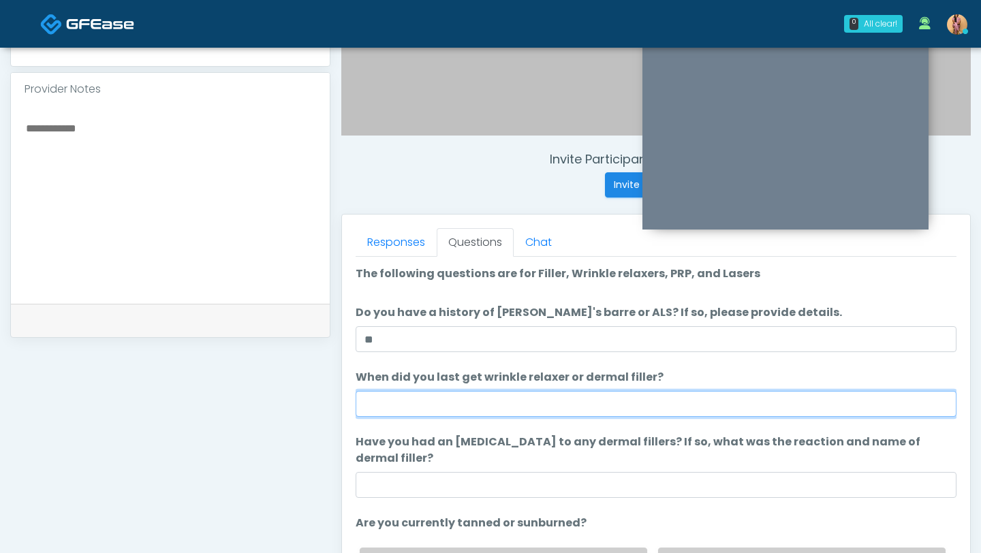
type input "*"
type input "**********"
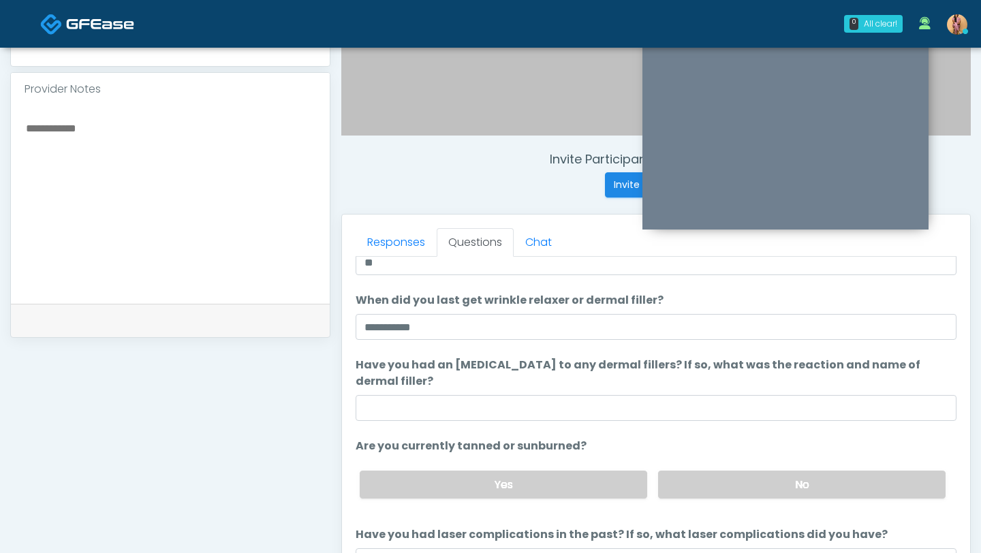
scroll to position [82, 0]
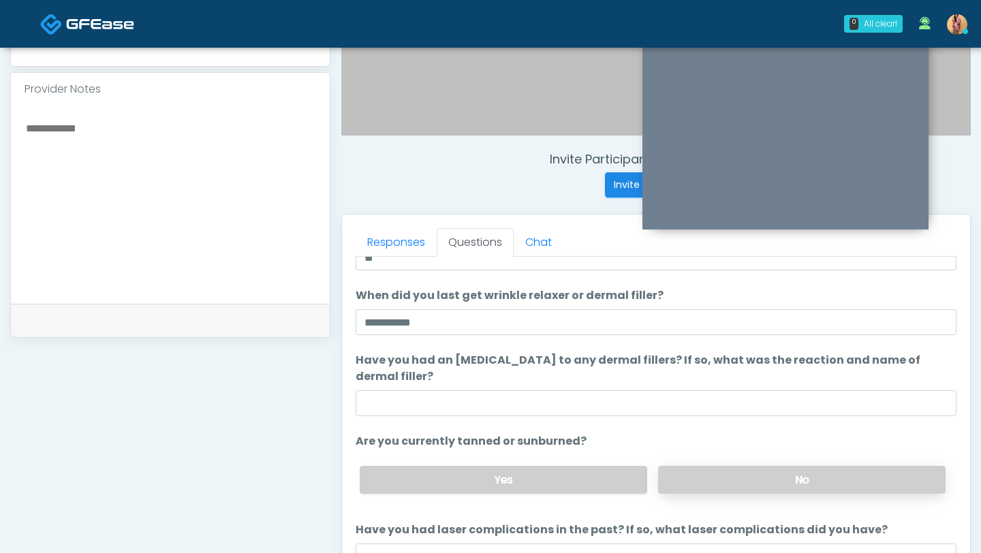
click at [746, 474] on label "No" at bounding box center [801, 480] width 287 height 28
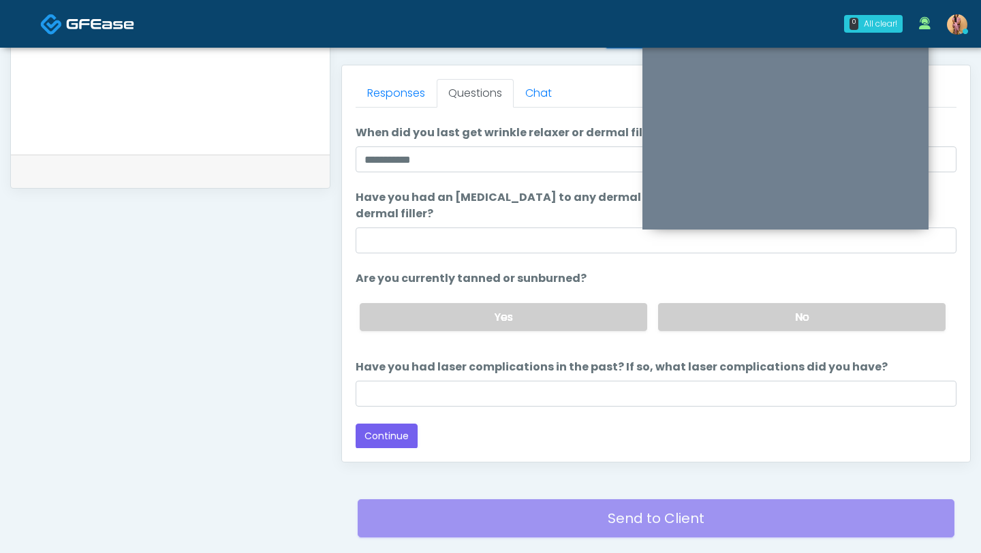
scroll to position [586, 0]
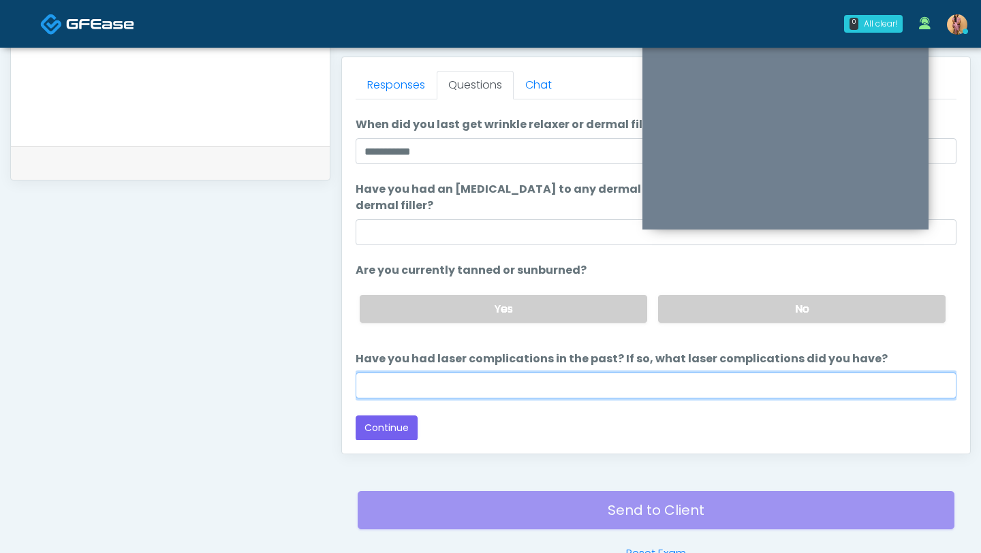
click at [686, 384] on input "Have you had laser complications in the past? If so, what laser complications d…" at bounding box center [655, 386] width 601 height 26
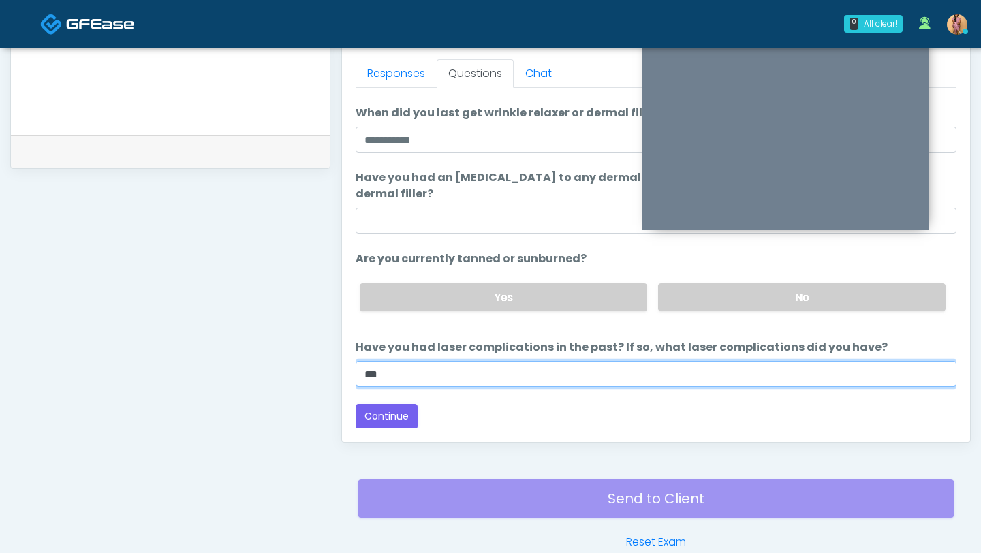
scroll to position [603, 0]
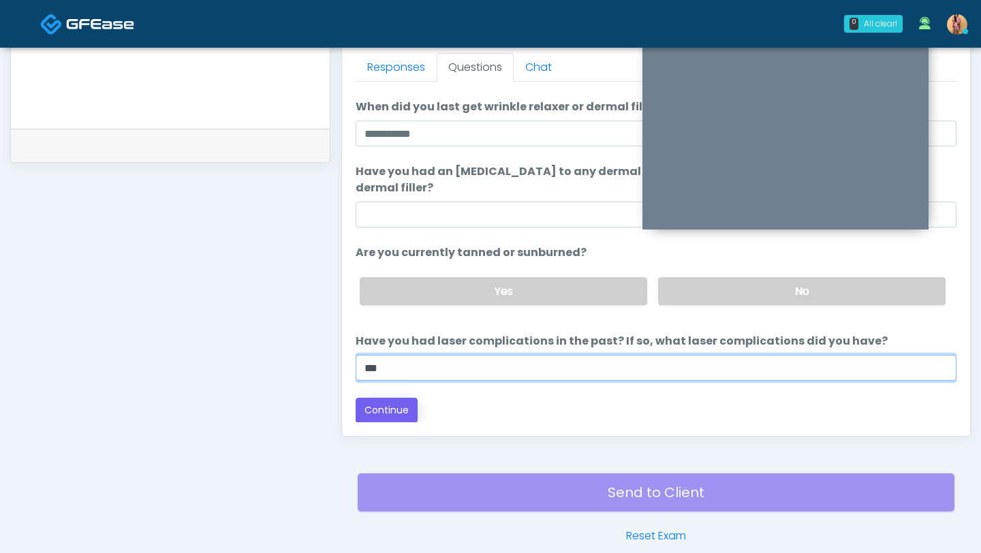
type input "***"
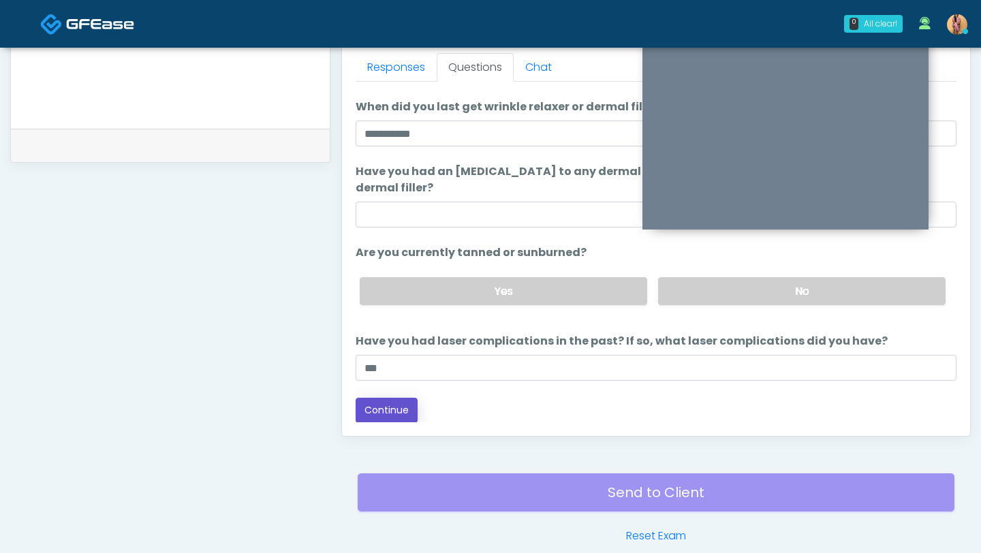
click at [407, 407] on button "Continue" at bounding box center [386, 410] width 62 height 25
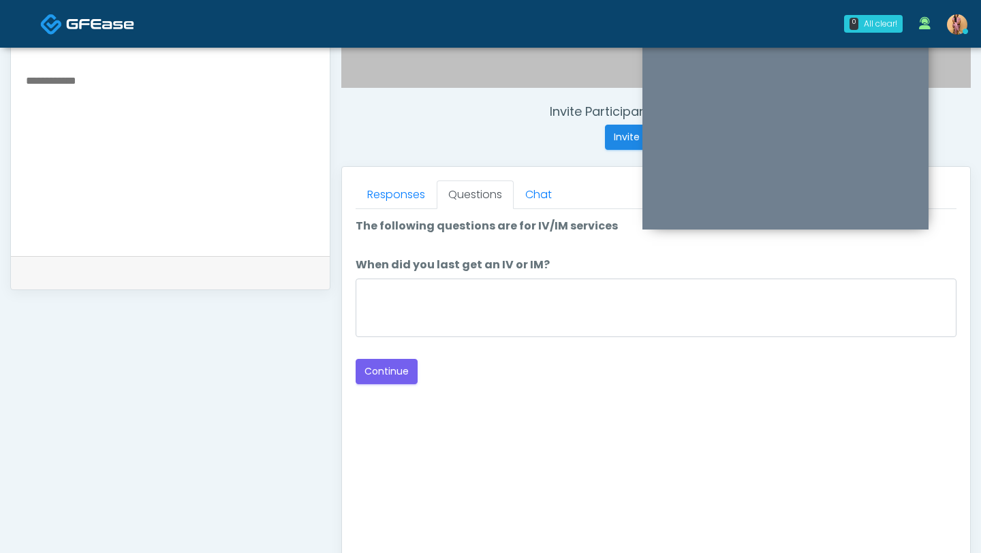
scroll to position [441, 0]
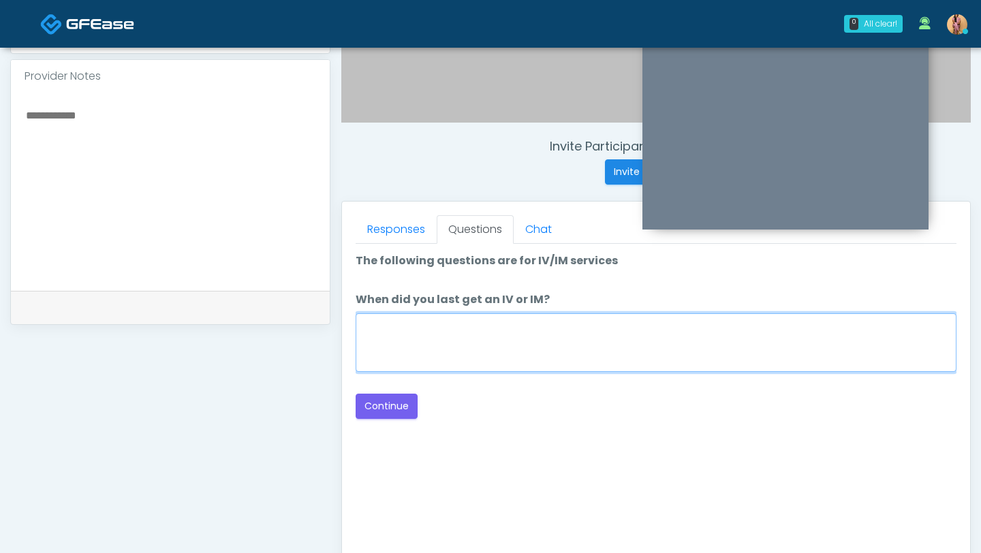
click at [430, 344] on textarea "When did you last get an IV or IM?" at bounding box center [655, 342] width 601 height 59
type textarea "**********"
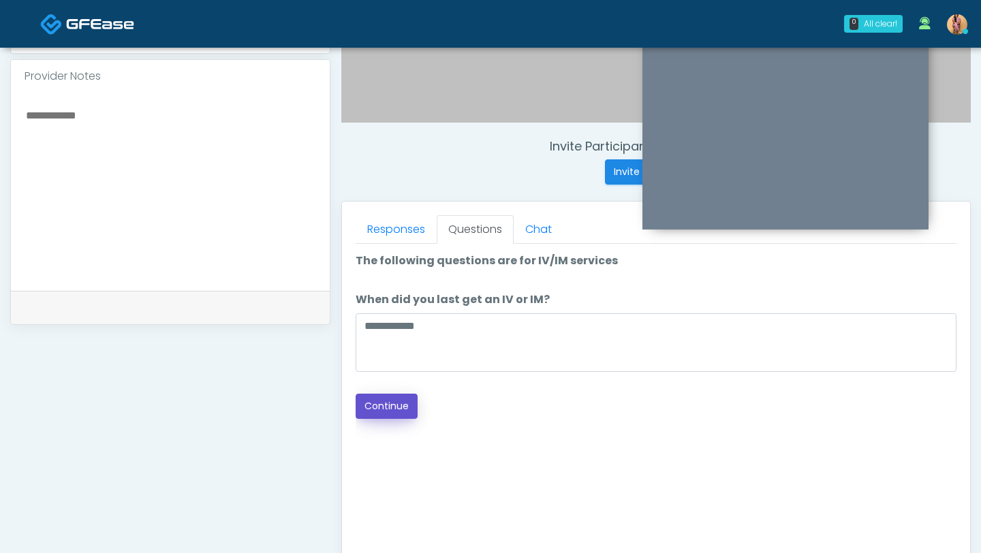
click at [388, 416] on button "Continue" at bounding box center [386, 406] width 62 height 25
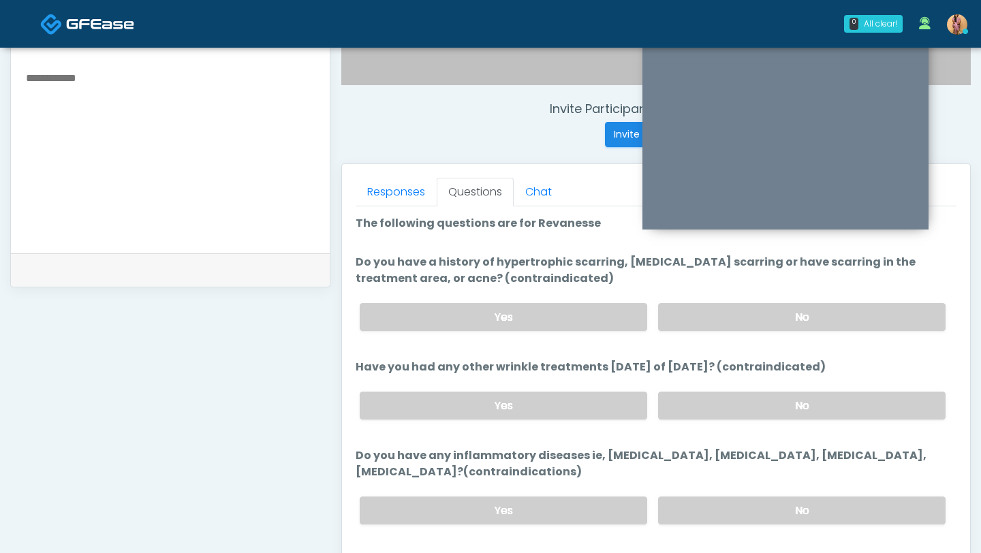
scroll to position [465, 0]
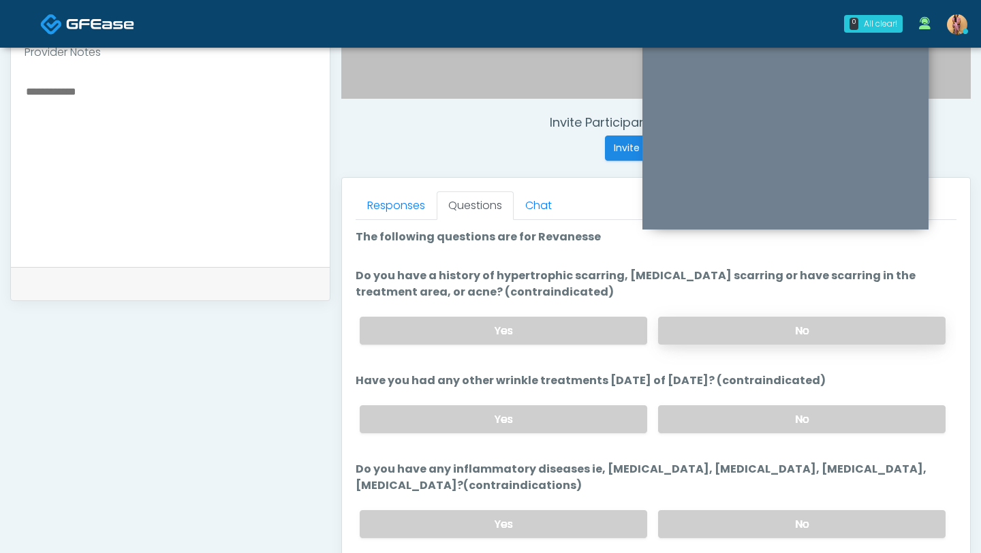
click at [701, 324] on label "No" at bounding box center [801, 331] width 287 height 28
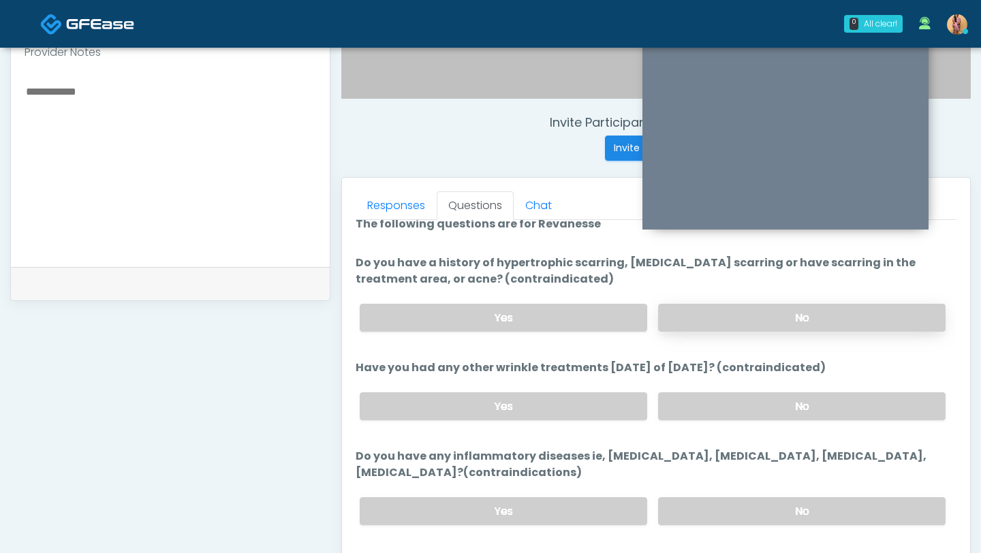
scroll to position [16, 0]
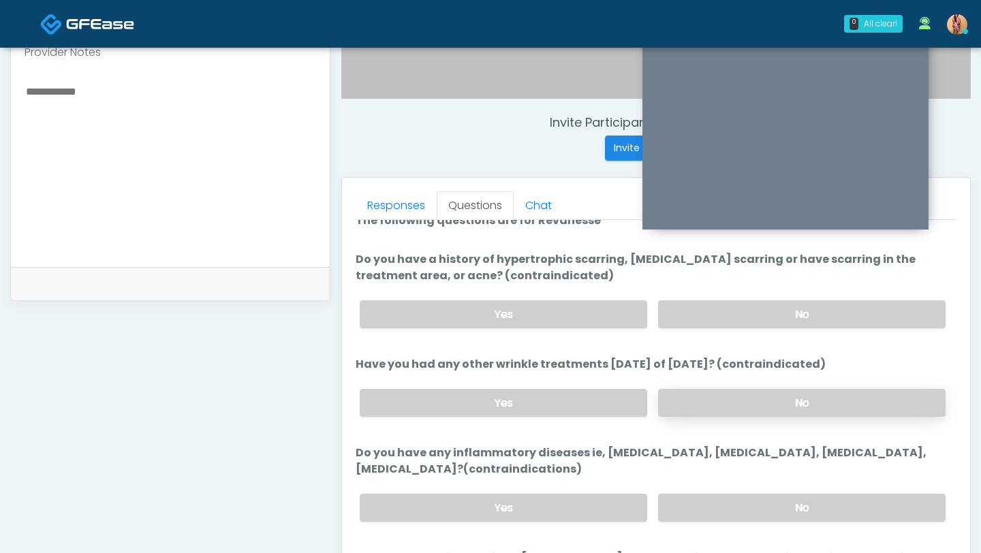
click at [705, 406] on label "No" at bounding box center [801, 403] width 287 height 28
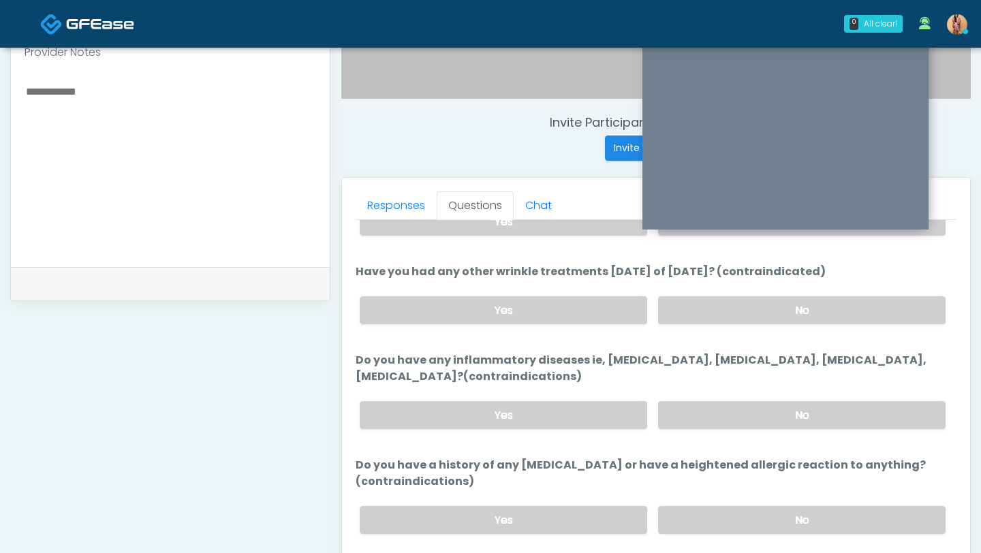
scroll to position [133, 0]
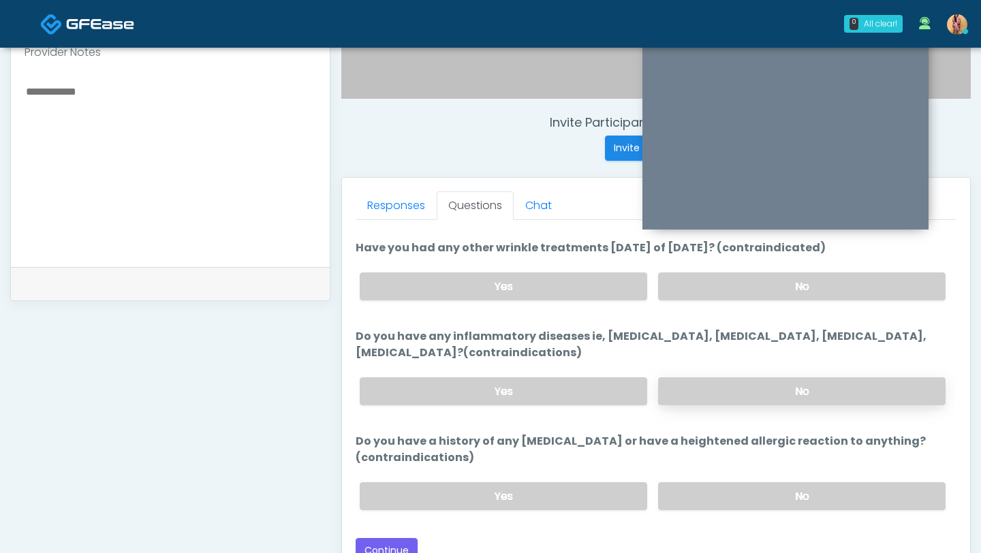
click at [713, 396] on label "No" at bounding box center [801, 391] width 287 height 28
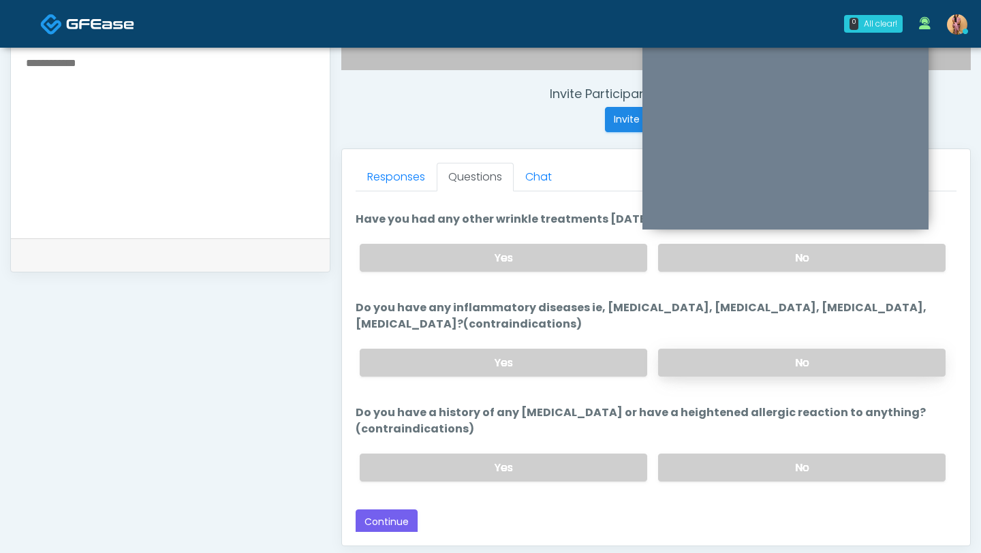
scroll to position [498, 0]
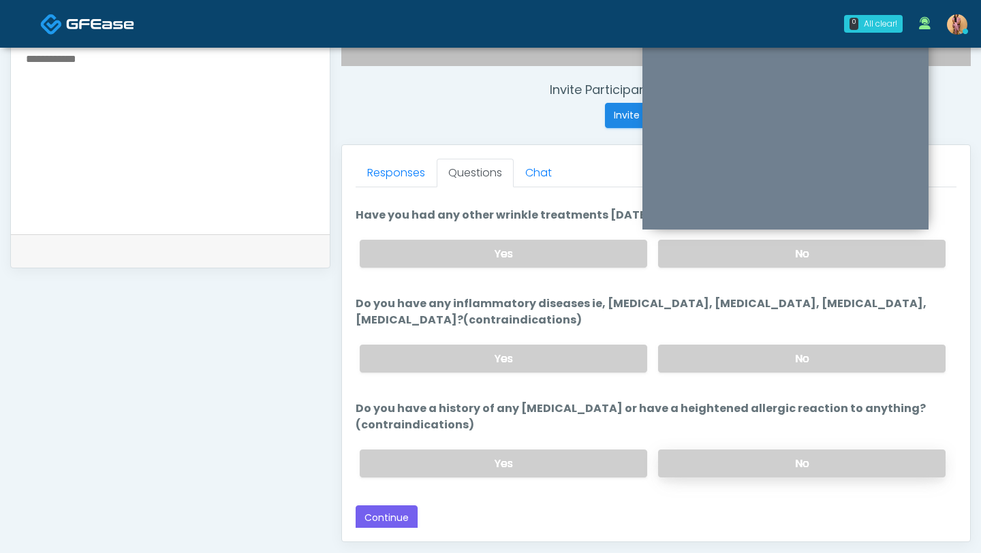
click at [706, 462] on label "No" at bounding box center [801, 463] width 287 height 28
click at [404, 516] on button "Continue" at bounding box center [386, 517] width 62 height 25
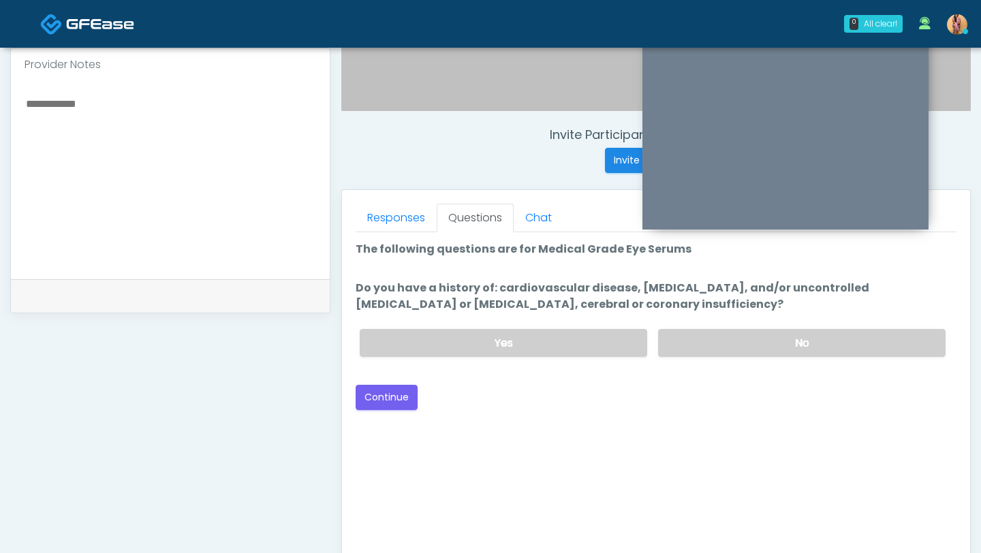
scroll to position [452, 0]
click at [678, 349] on label "No" at bounding box center [801, 344] width 287 height 28
click at [394, 409] on button "Continue" at bounding box center [386, 397] width 62 height 25
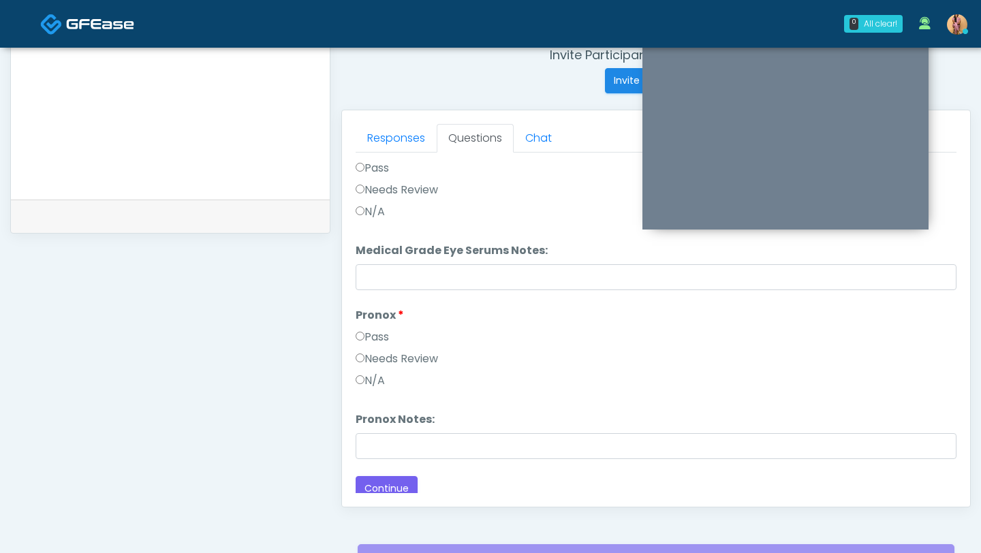
scroll to position [1070, 0]
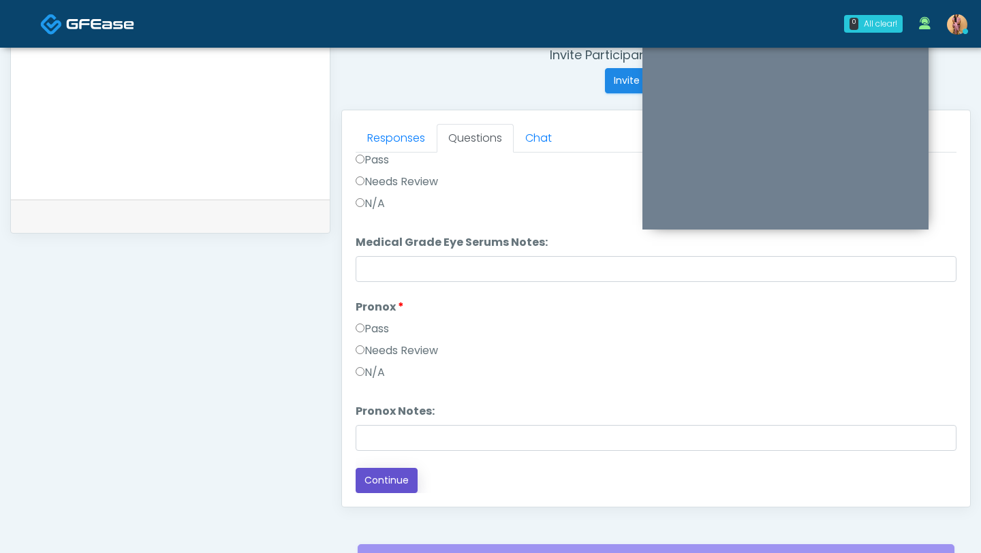
click at [380, 477] on button "Continue" at bounding box center [386, 480] width 62 height 25
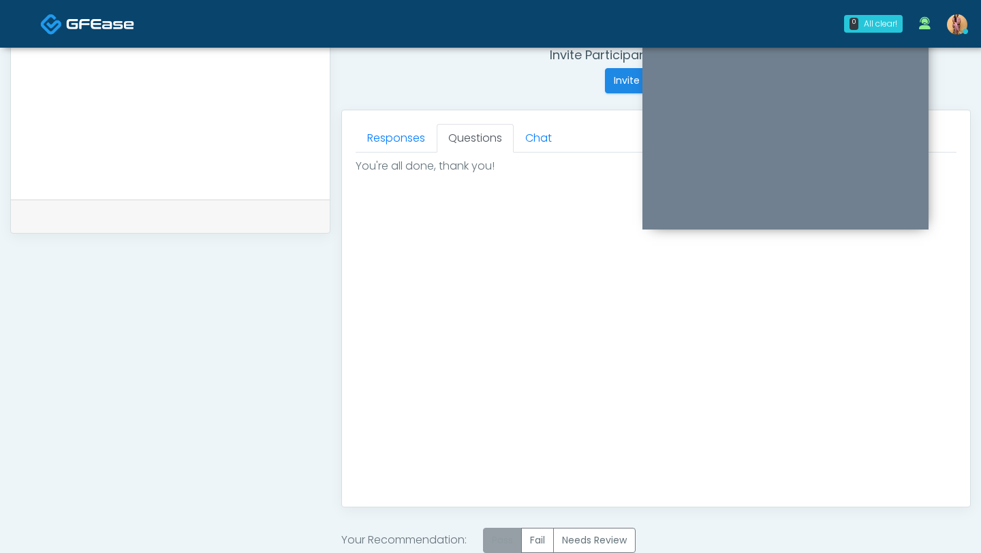
click at [516, 530] on label "Pass" at bounding box center [502, 540] width 39 height 25
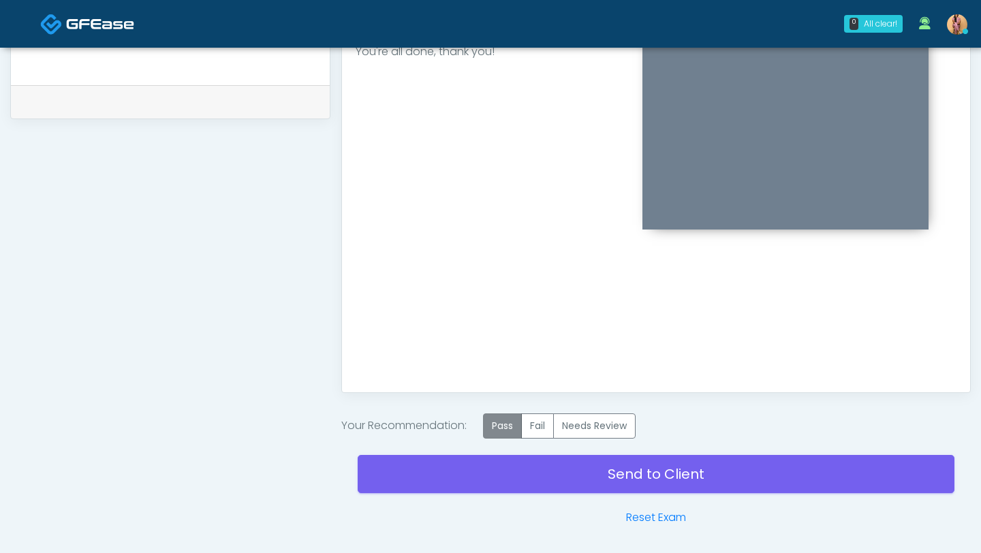
scroll to position [695, 0]
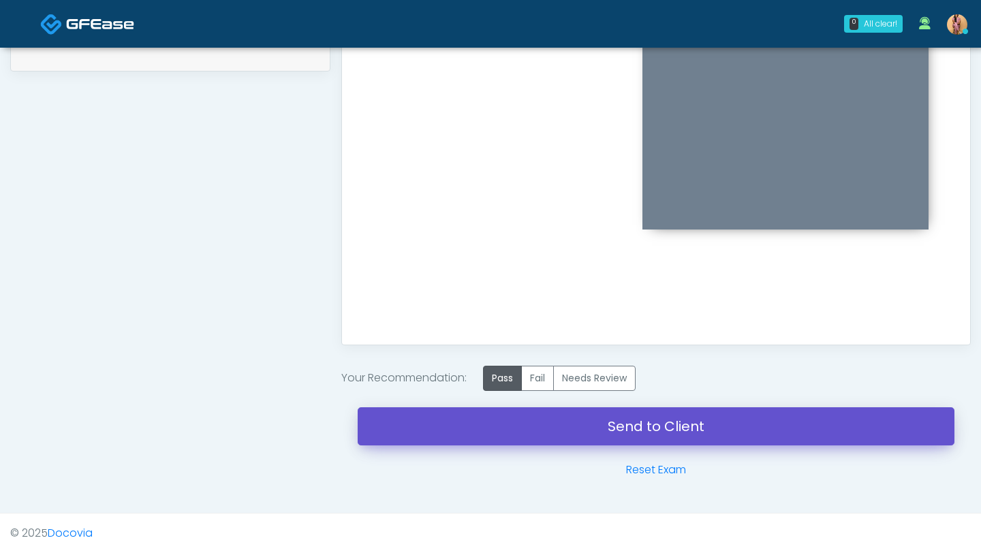
click at [557, 428] on link "Send to Client" at bounding box center [656, 426] width 597 height 38
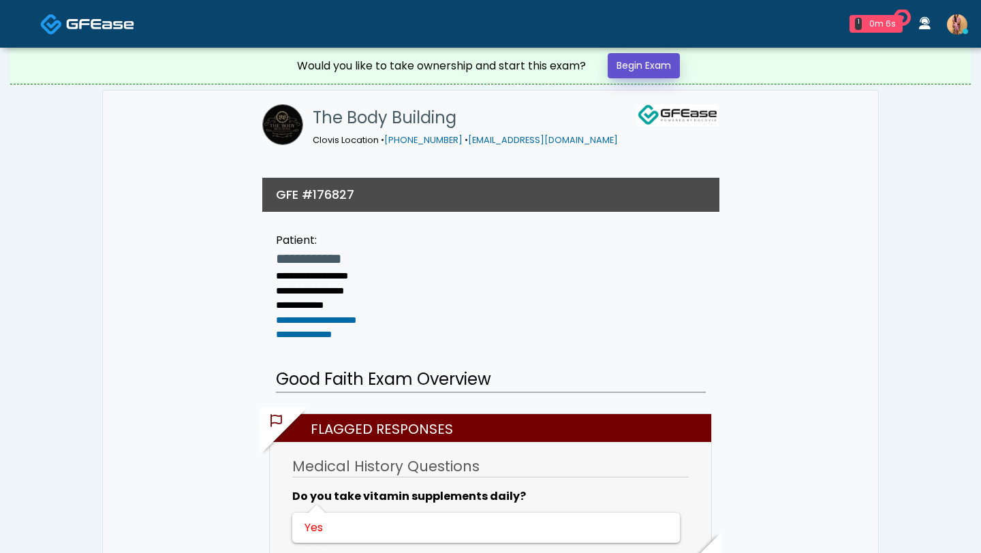
click at [629, 67] on link "Begin Exam" at bounding box center [643, 65] width 72 height 25
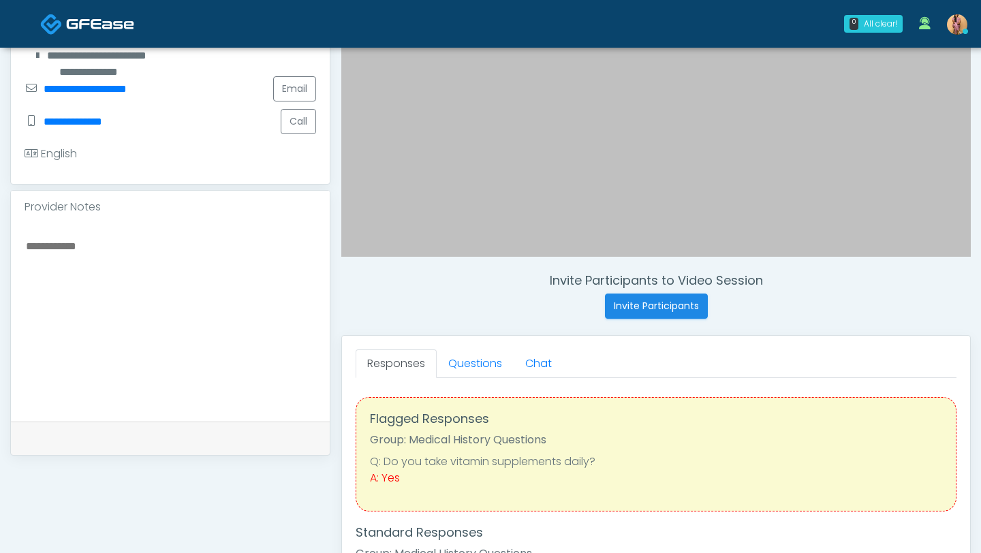
scroll to position [313, 0]
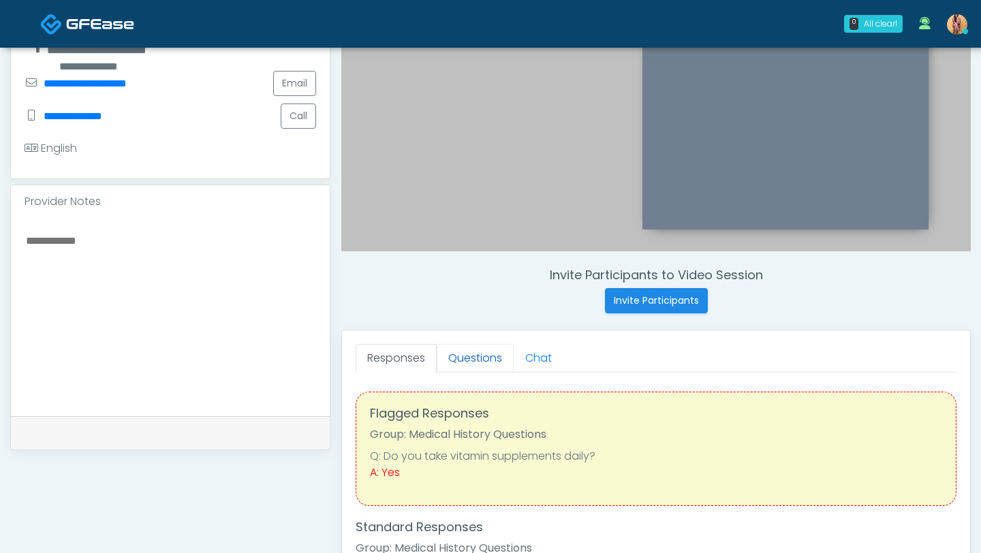
click at [490, 359] on link "Questions" at bounding box center [475, 358] width 77 height 29
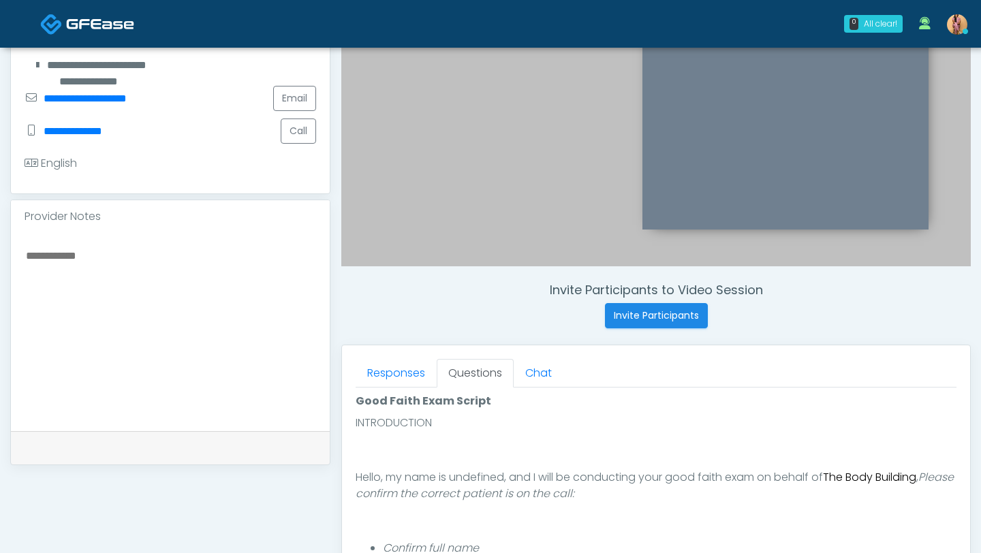
scroll to position [291, 0]
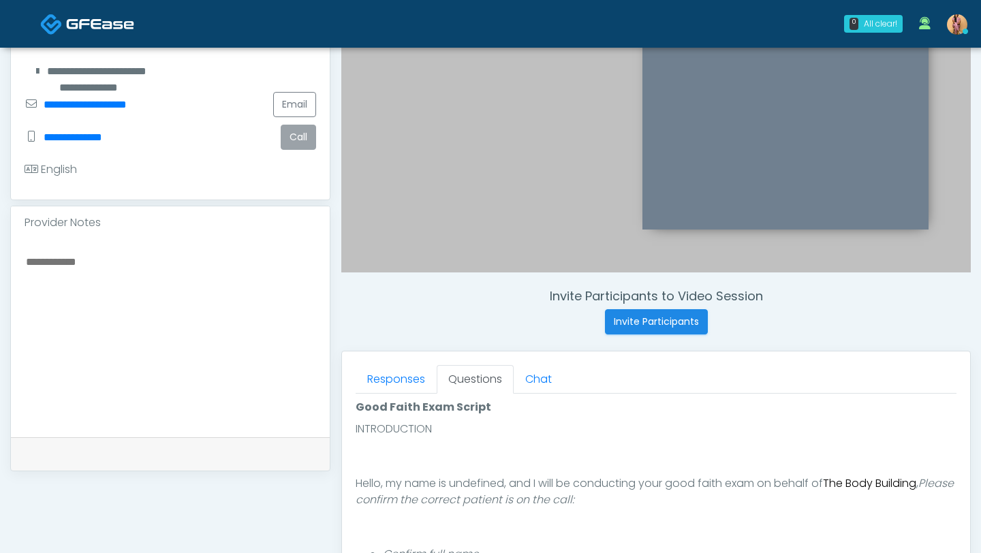
click at [306, 142] on button "Call" at bounding box center [298, 137] width 35 height 25
click at [298, 138] on button "Call" at bounding box center [298, 137] width 35 height 25
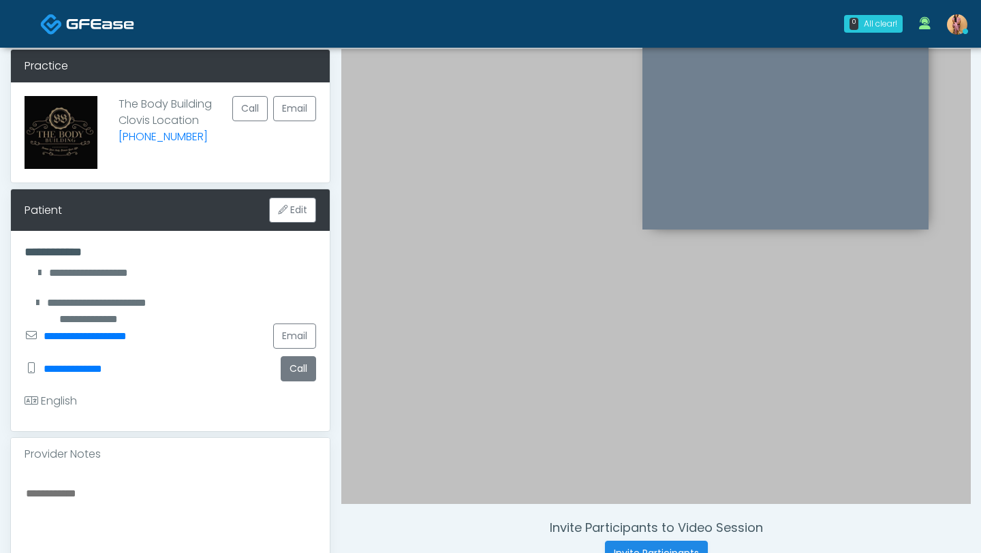
scroll to position [76, 0]
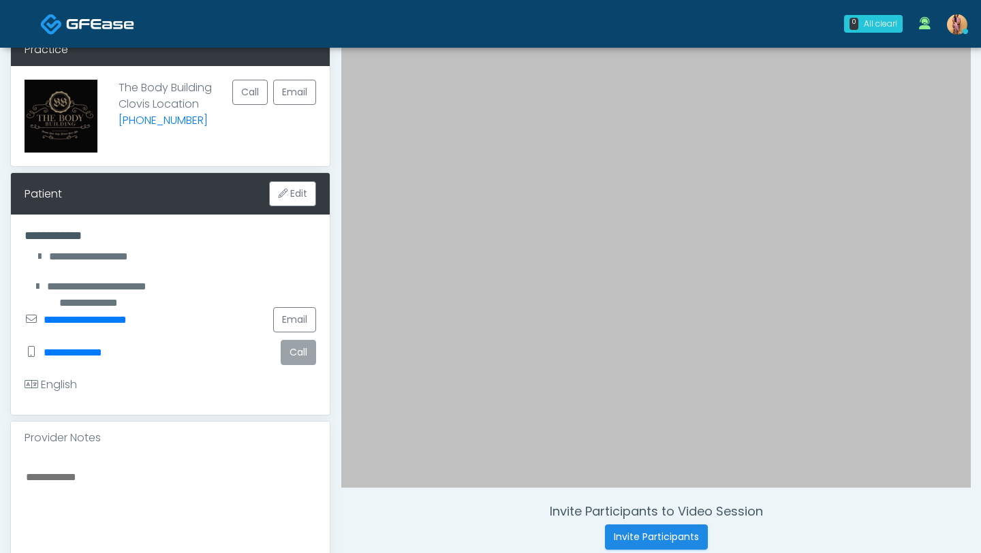
click at [304, 355] on button "Call" at bounding box center [298, 352] width 35 height 25
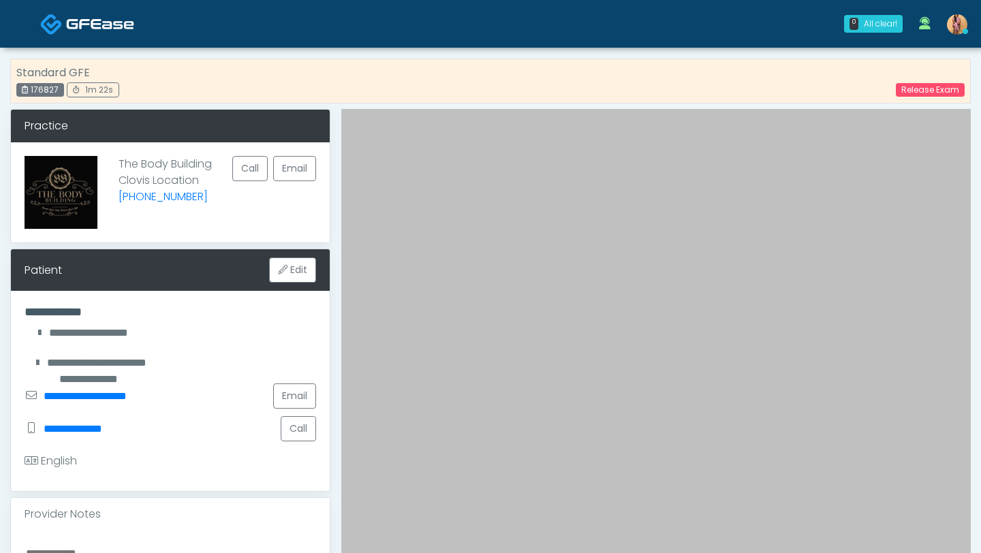
scroll to position [18, 0]
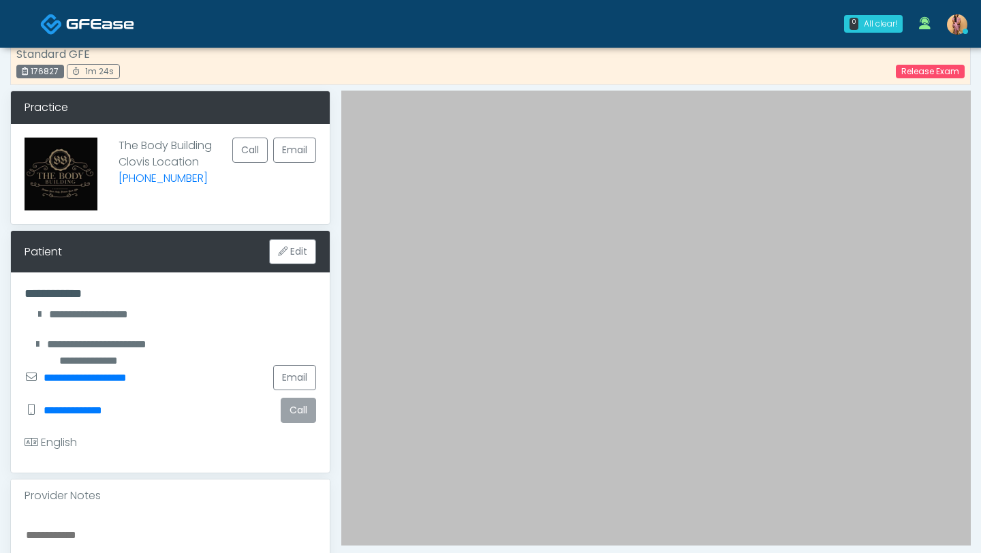
click at [292, 406] on button "Call" at bounding box center [298, 410] width 35 height 25
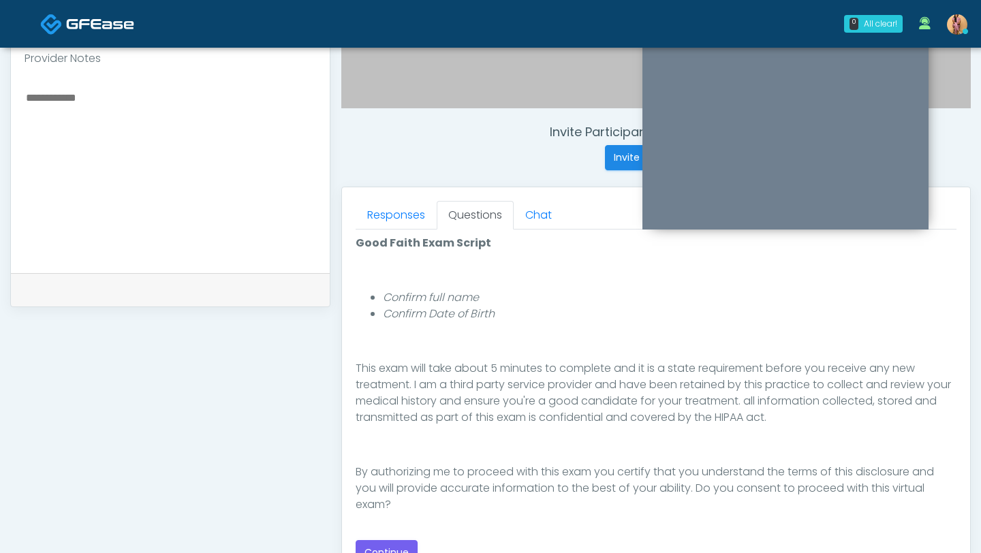
scroll to position [493, 0]
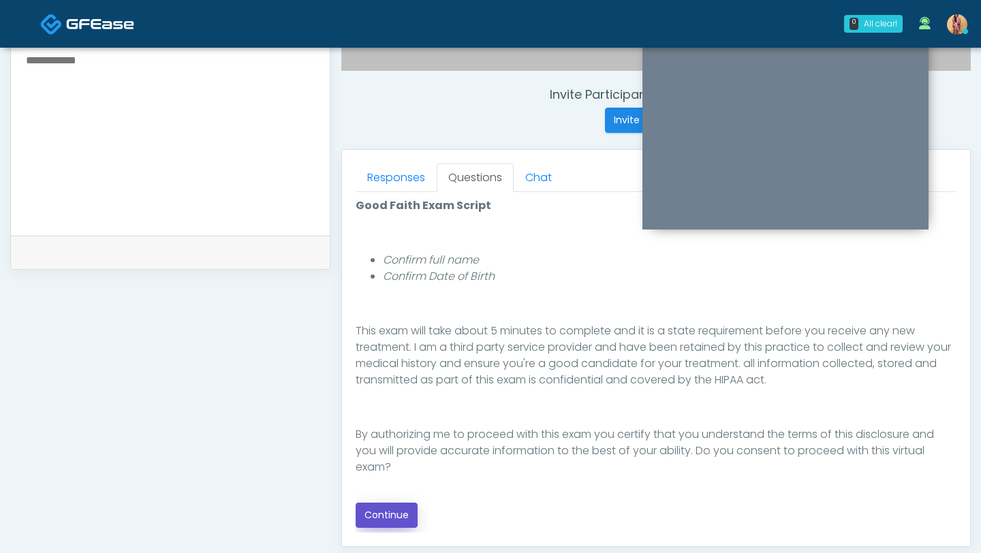
click at [409, 516] on button "Continue" at bounding box center [386, 515] width 62 height 25
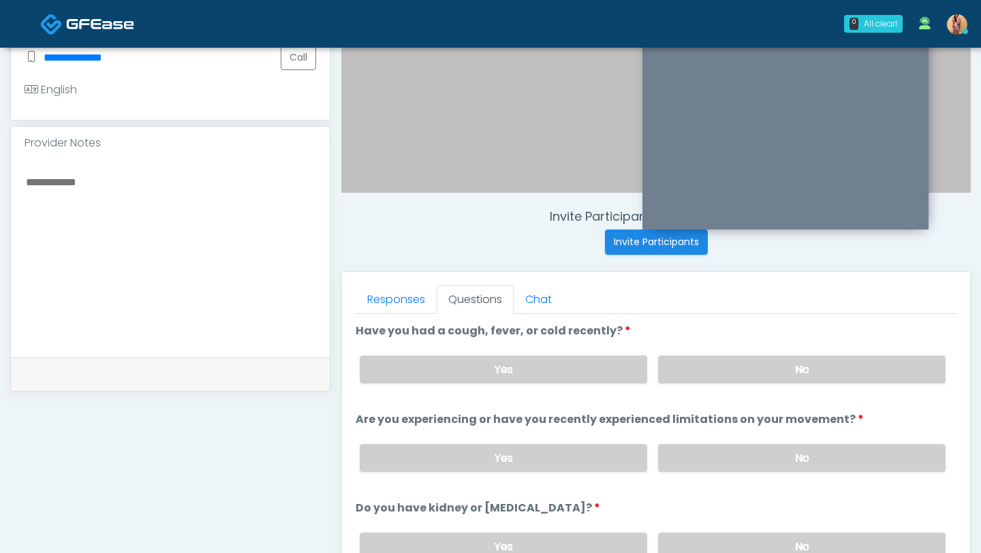
scroll to position [355, 0]
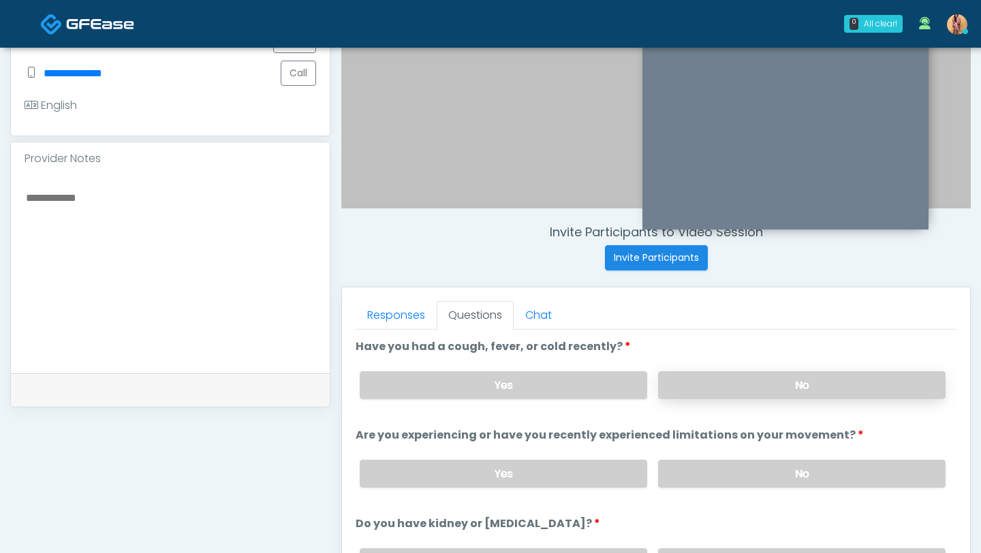
click at [742, 379] on label "No" at bounding box center [801, 385] width 287 height 28
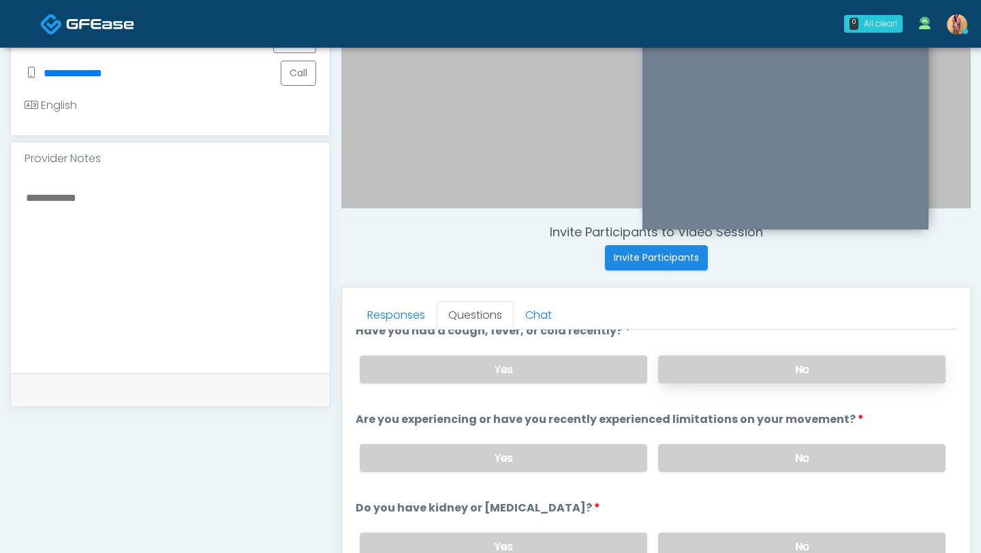
scroll to position [28, 0]
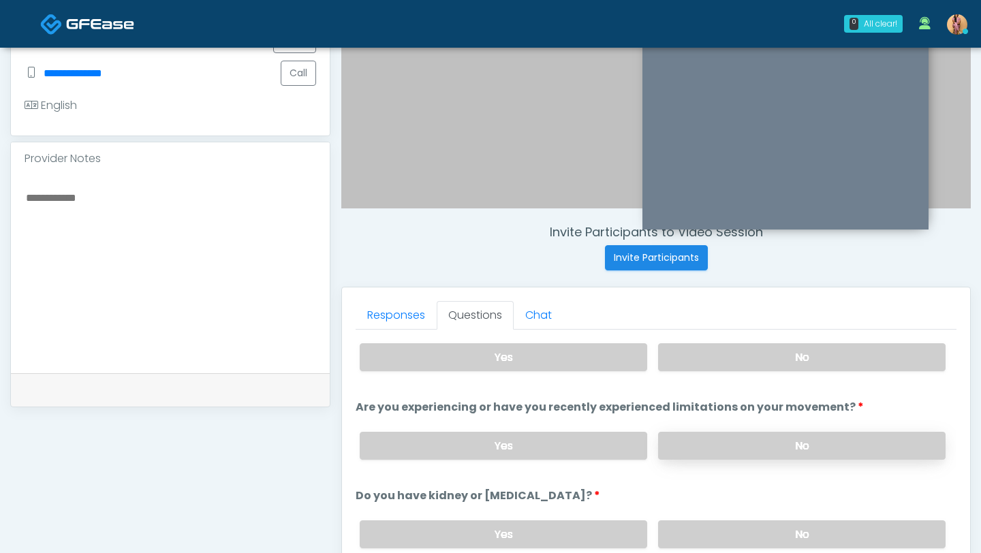
click at [743, 439] on label "No" at bounding box center [801, 446] width 287 height 28
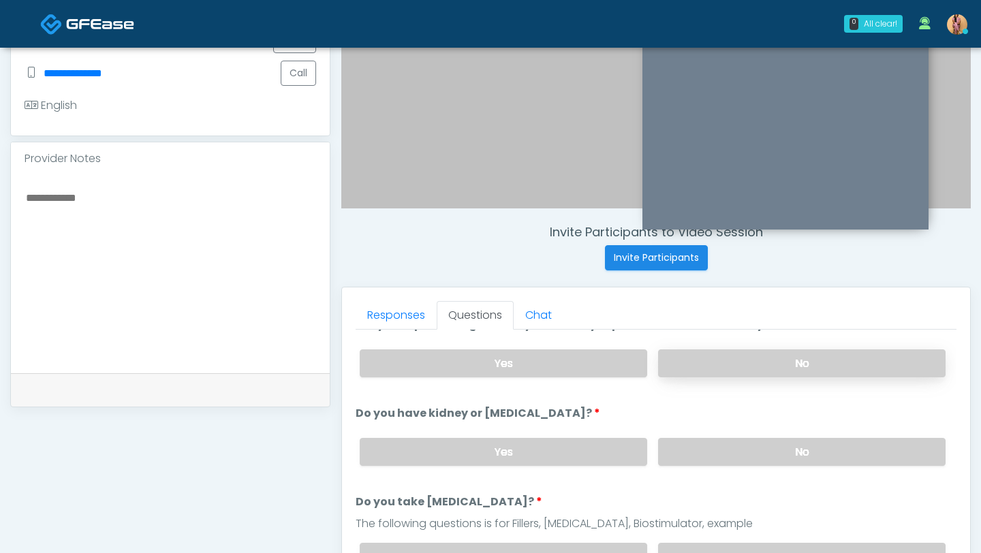
scroll to position [114, 0]
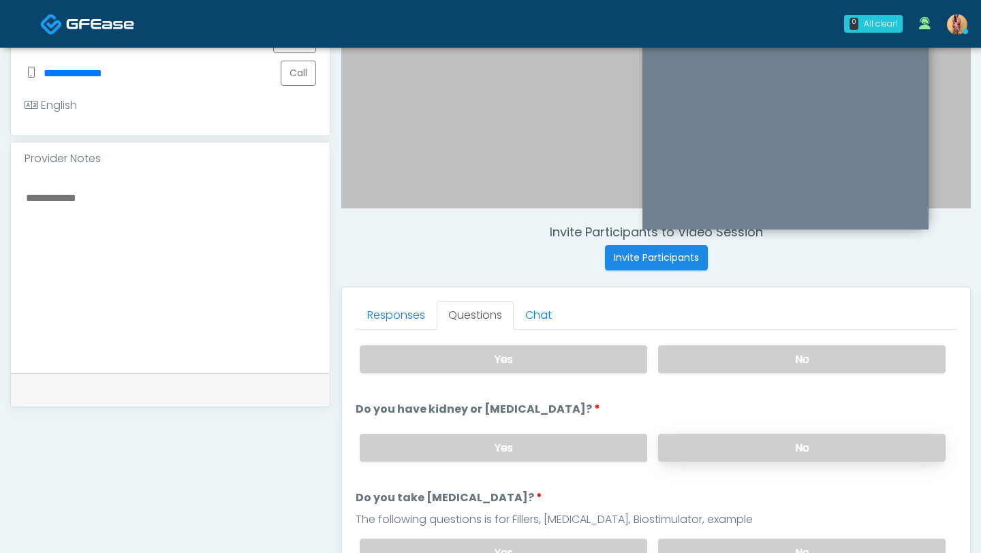
click at [737, 443] on label "No" at bounding box center [801, 448] width 287 height 28
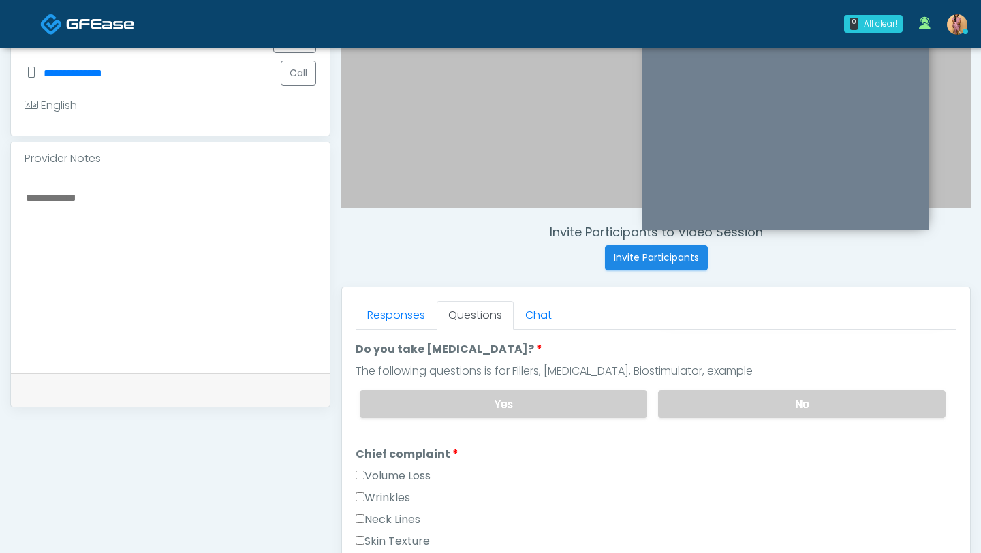
scroll to position [264, 0]
click at [728, 400] on label "No" at bounding box center [801, 404] width 287 height 28
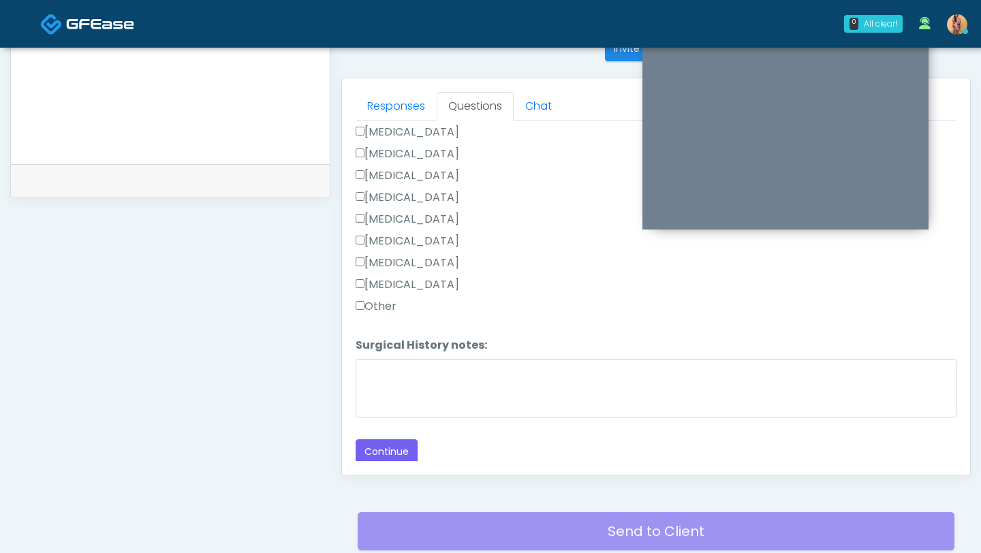
scroll to position [669, 0]
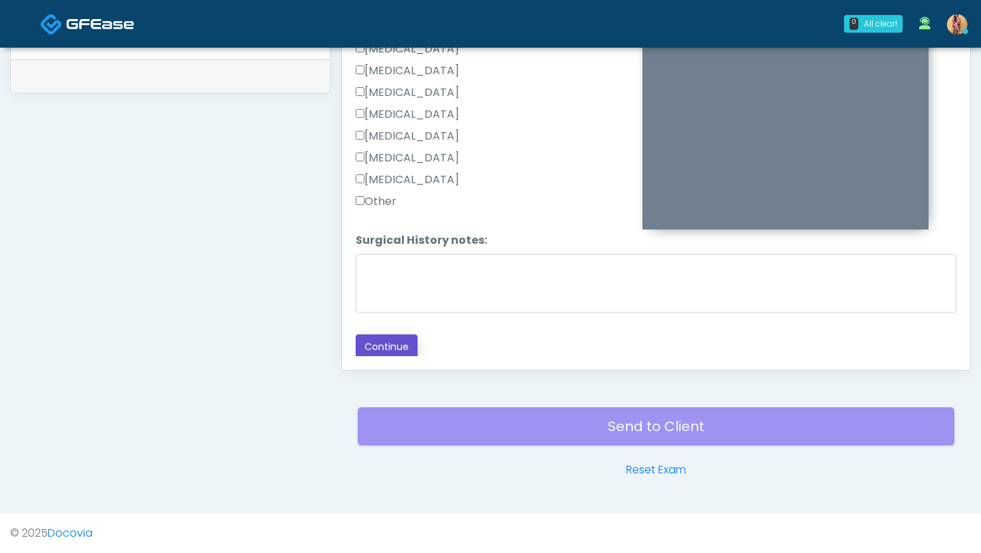
click at [372, 350] on button "Continue" at bounding box center [386, 346] width 62 height 25
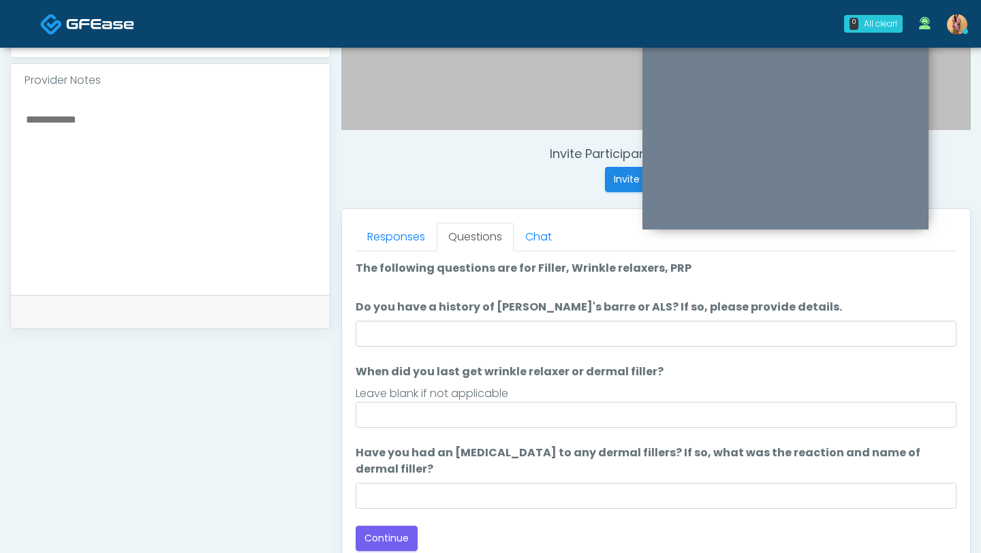
scroll to position [430, 0]
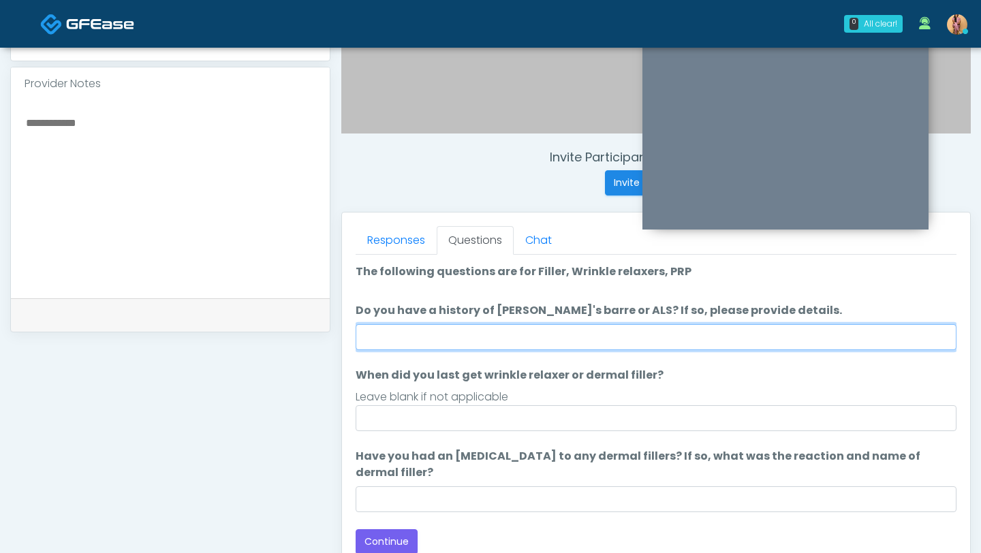
click at [419, 326] on input "Do you have a history of Guillain's barre or ALS? If so, please provide details." at bounding box center [655, 337] width 601 height 26
type input "*"
type input "**"
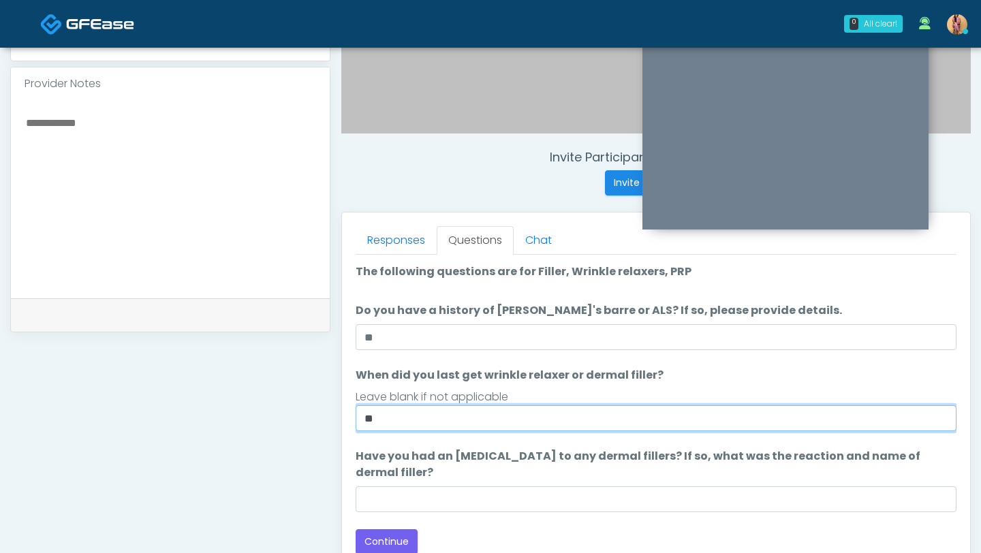
type input "*"
type input "**********"
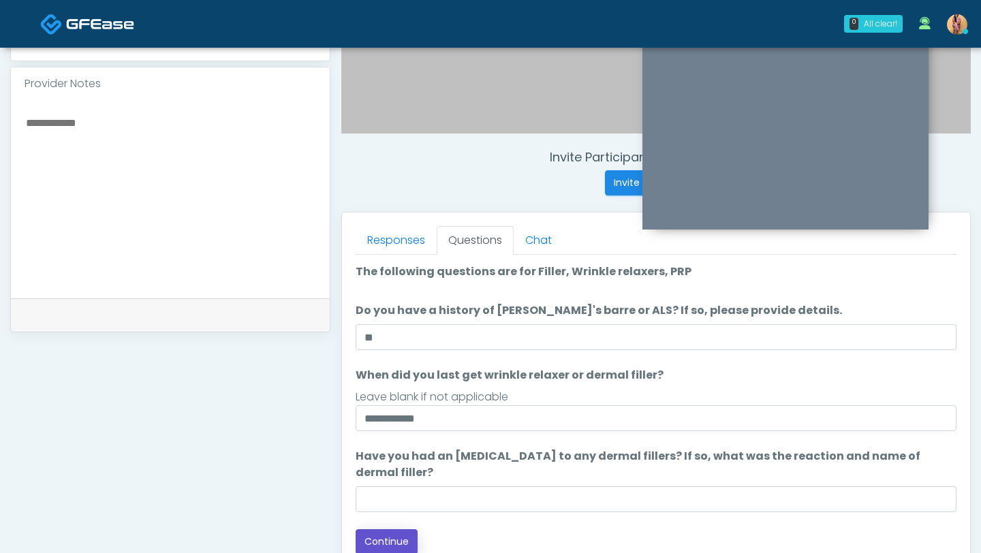
click at [380, 531] on button "Continue" at bounding box center [386, 541] width 62 height 25
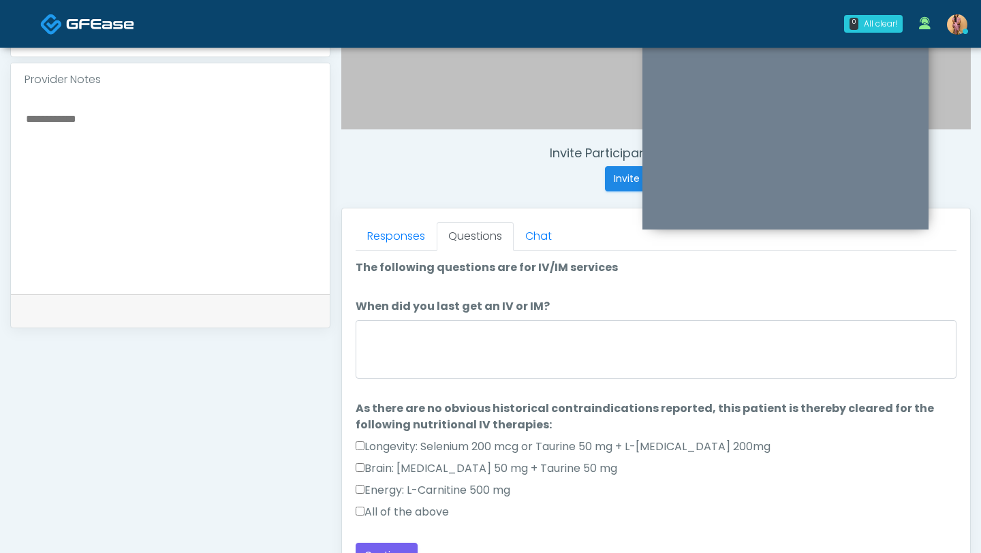
scroll to position [427, 0]
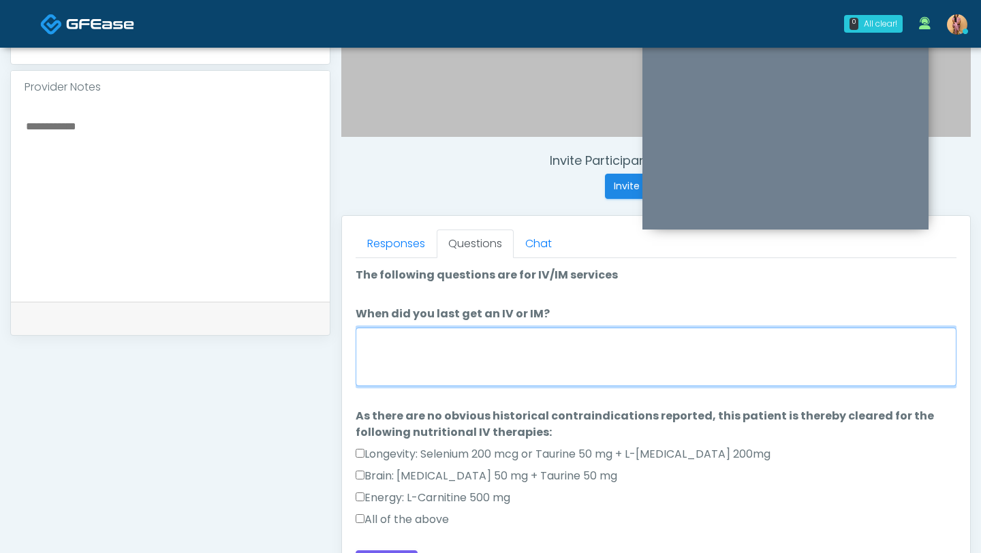
click at [461, 368] on textarea "When did you last get an IV or IM?" at bounding box center [655, 357] width 601 height 59
type textarea "****"
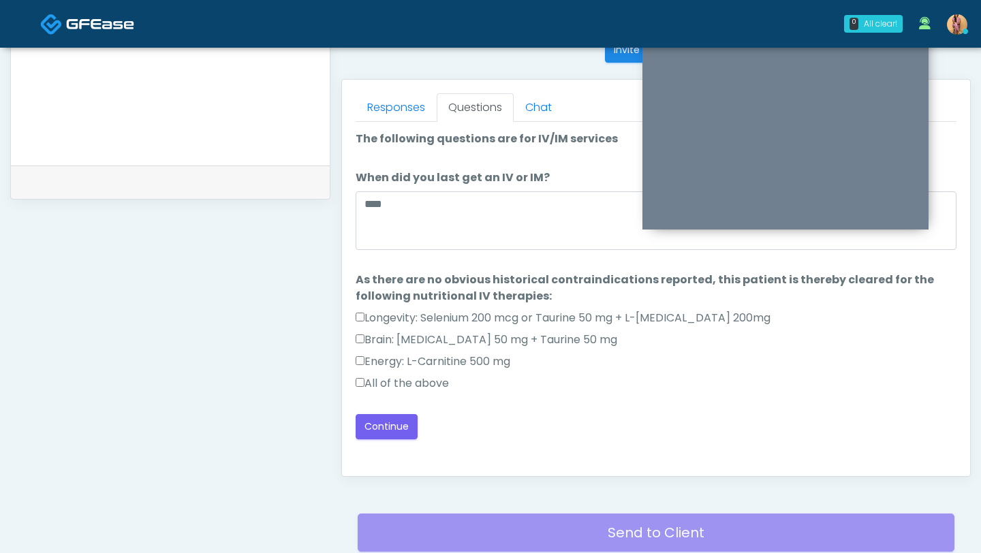
scroll to position [592, 0]
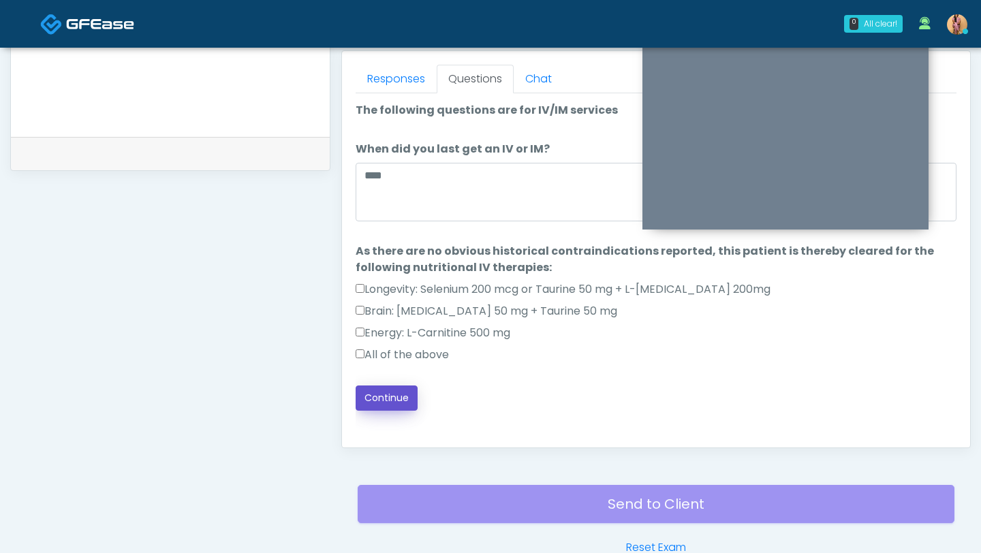
click at [392, 390] on button "Continue" at bounding box center [386, 397] width 62 height 25
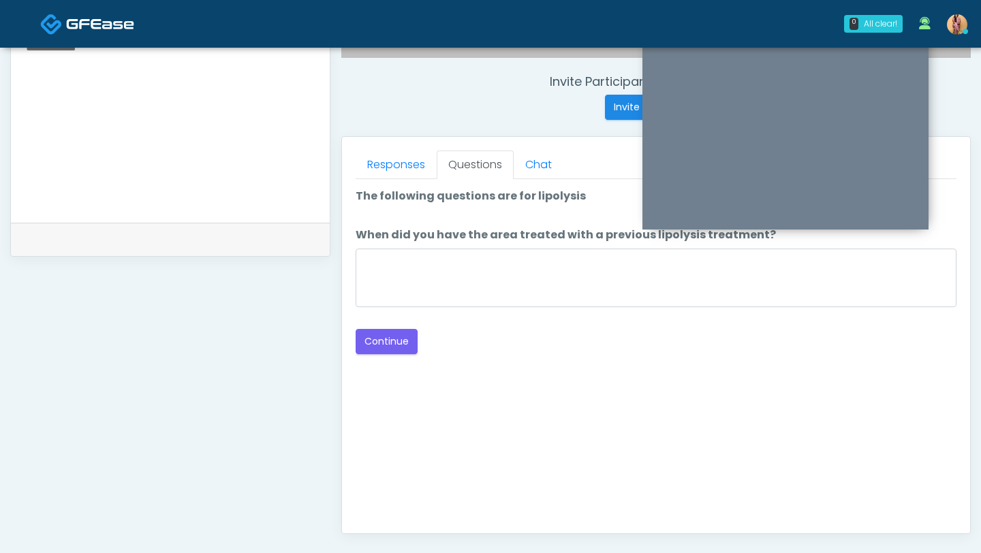
scroll to position [468, 0]
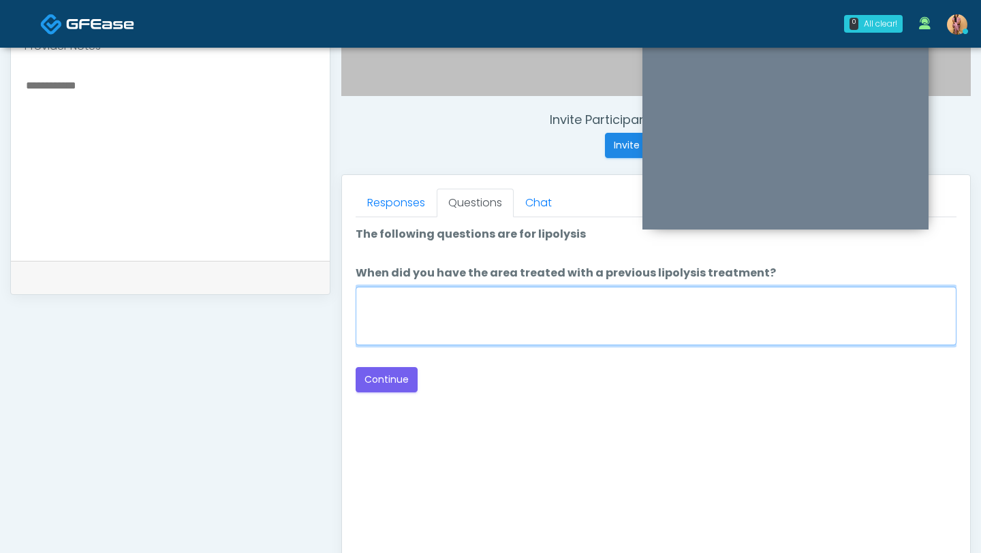
click at [475, 311] on textarea "When did you have the area treated with a previous lipolysis treatment?" at bounding box center [655, 316] width 601 height 59
type textarea "***"
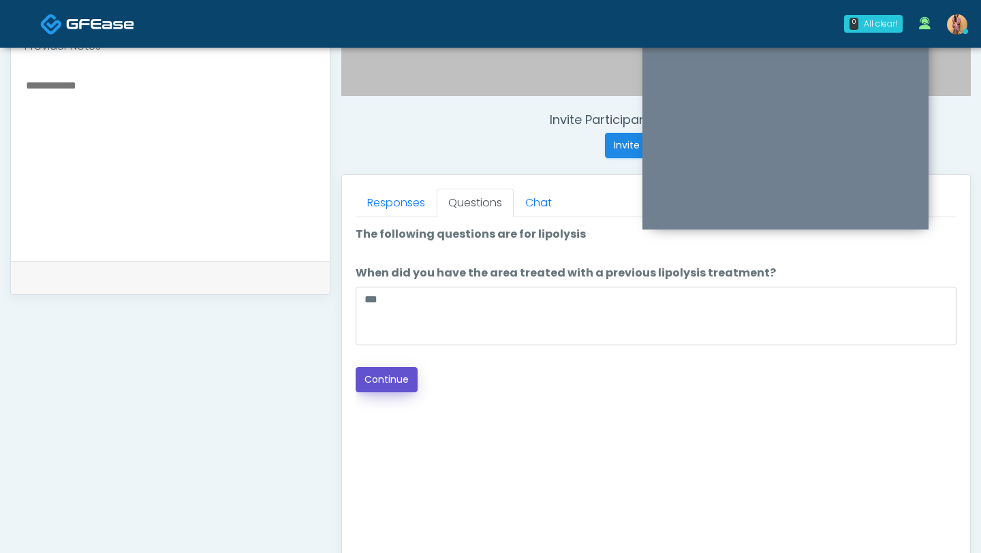
click at [402, 368] on button "Continue" at bounding box center [386, 379] width 62 height 25
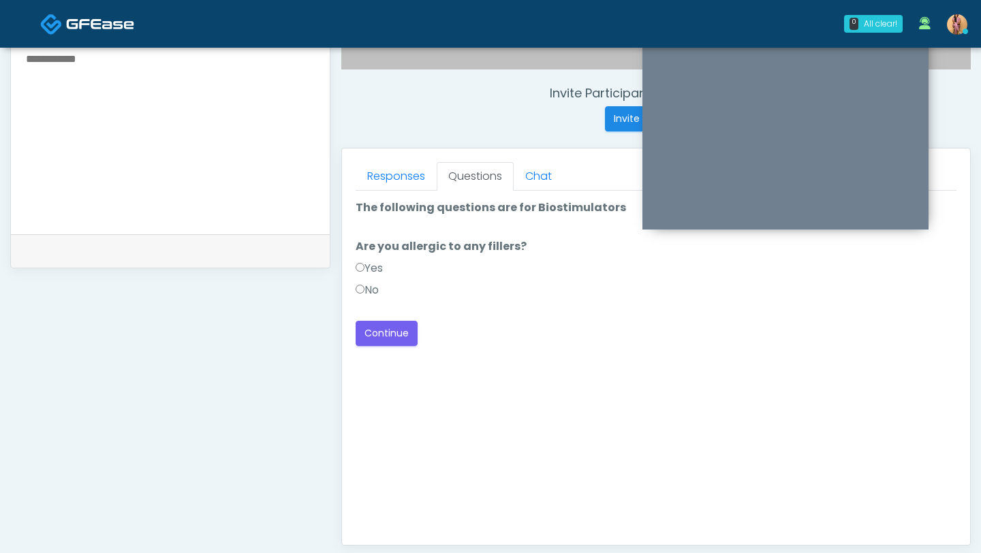
scroll to position [477, 0]
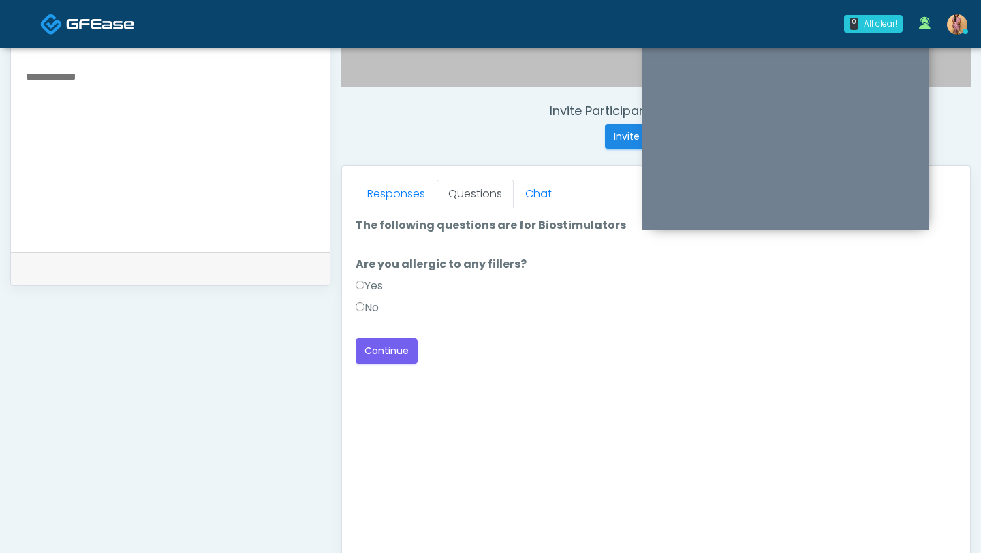
click at [366, 288] on label "Yes" at bounding box center [368, 286] width 27 height 16
click at [357, 302] on label "No" at bounding box center [366, 308] width 23 height 16
click at [370, 353] on button "Continue" at bounding box center [386, 350] width 62 height 25
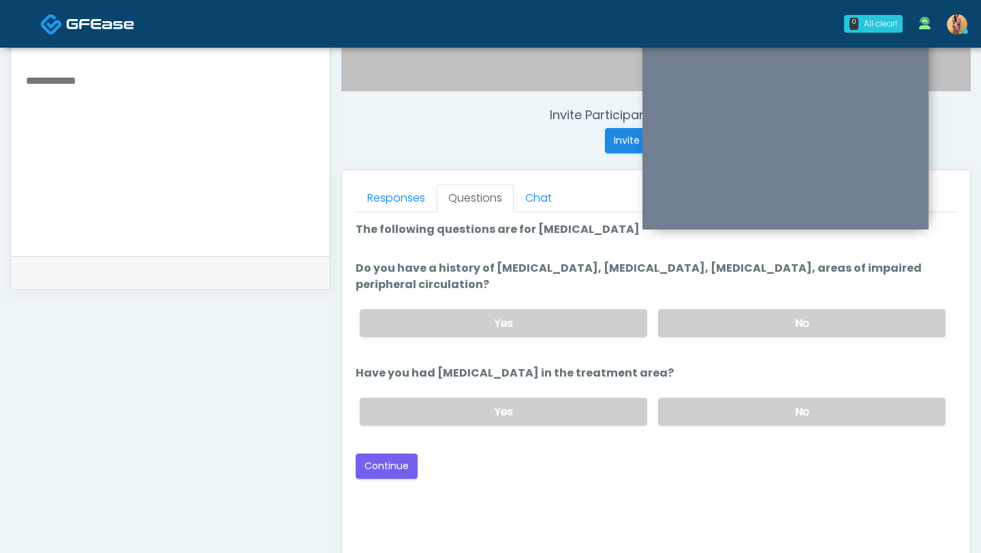
scroll to position [409, 0]
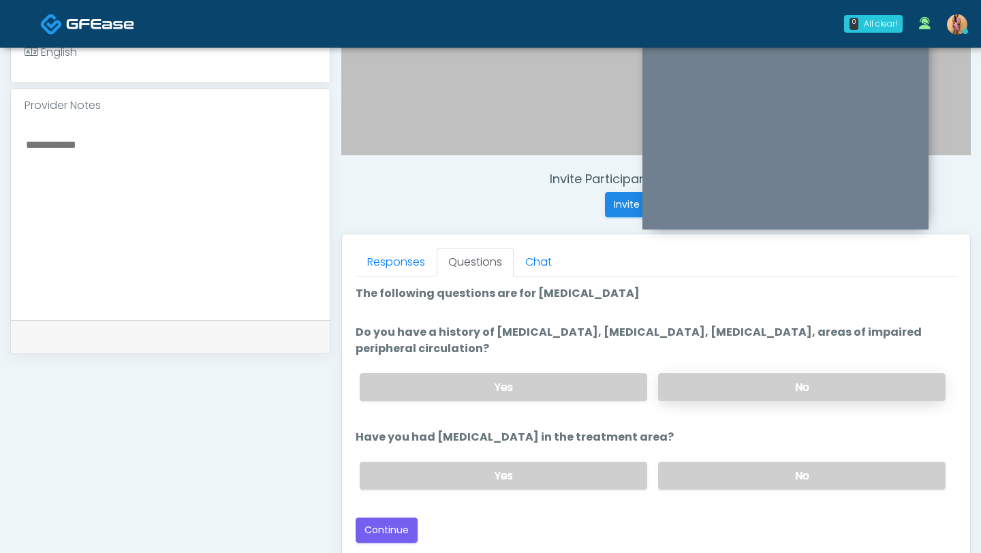
click at [705, 385] on label "No" at bounding box center [801, 387] width 287 height 28
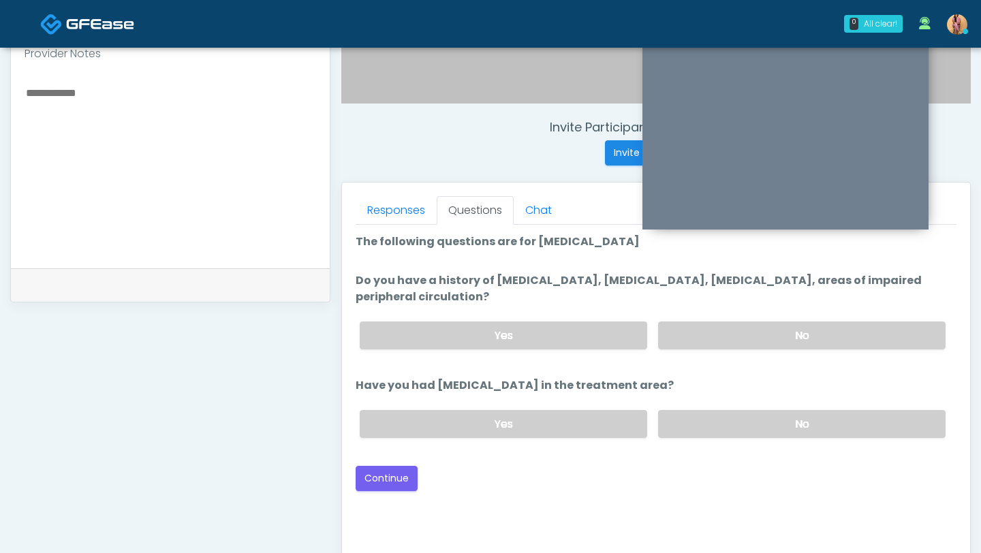
scroll to position [468, 0]
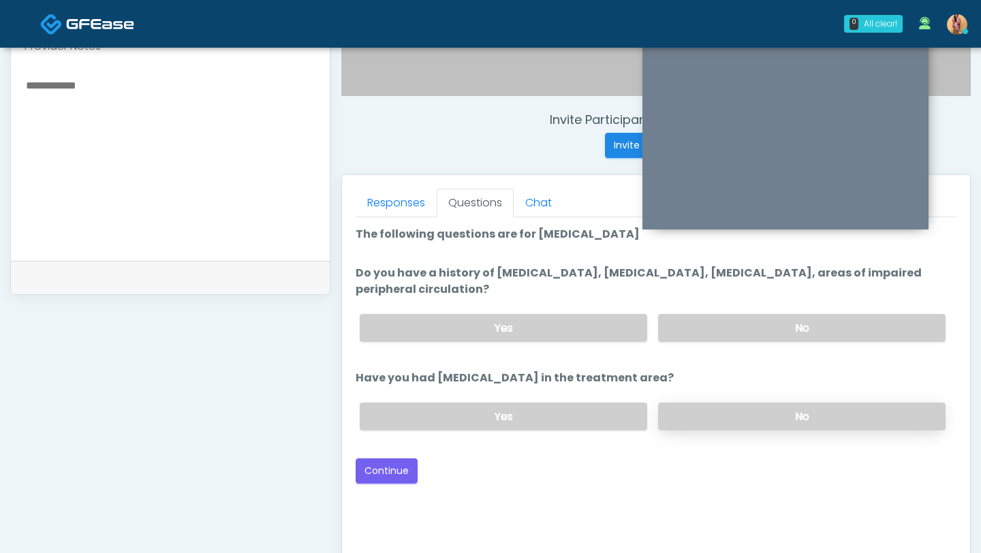
click at [703, 418] on label "No" at bounding box center [801, 416] width 287 height 28
click at [394, 477] on button "Continue" at bounding box center [386, 470] width 62 height 25
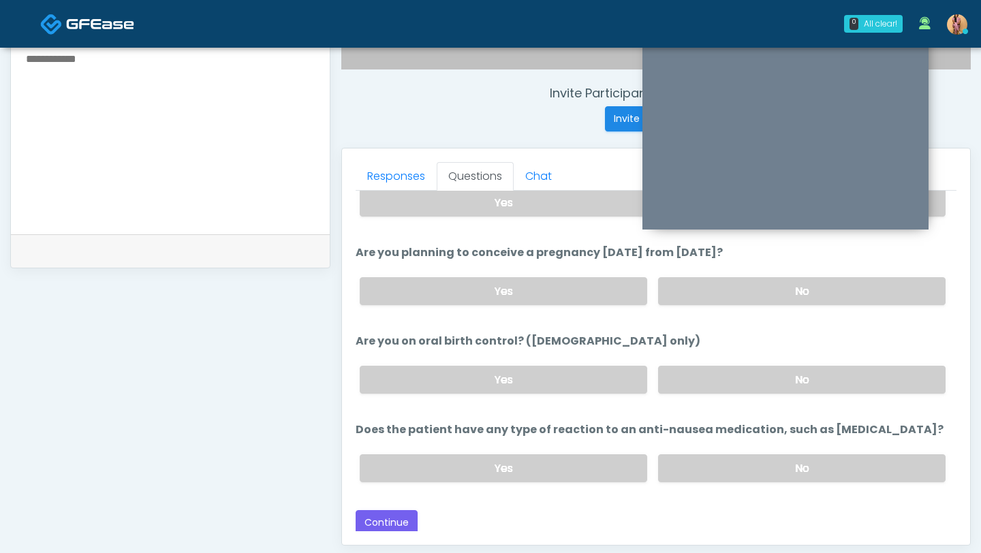
scroll to position [515, 0]
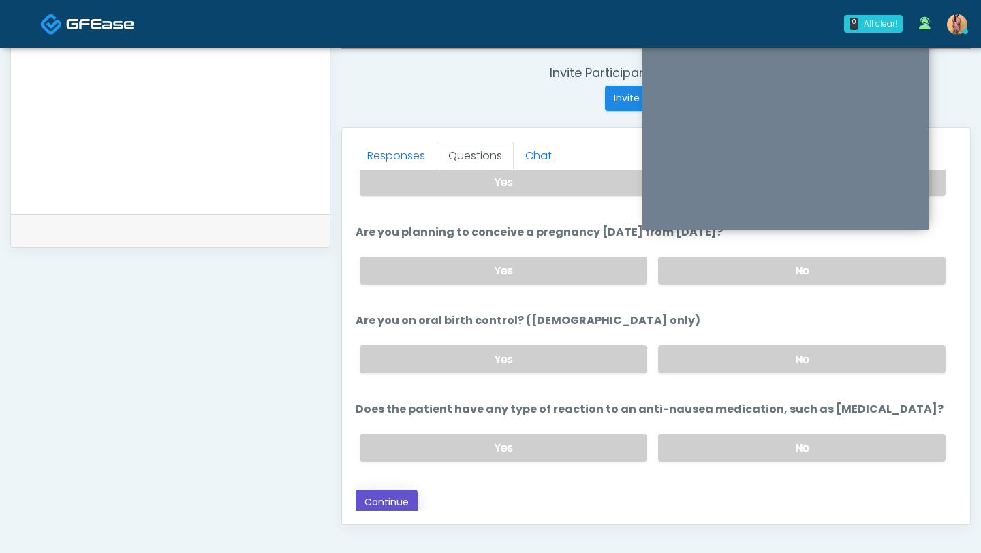
click at [386, 503] on button "Continue" at bounding box center [386, 502] width 62 height 25
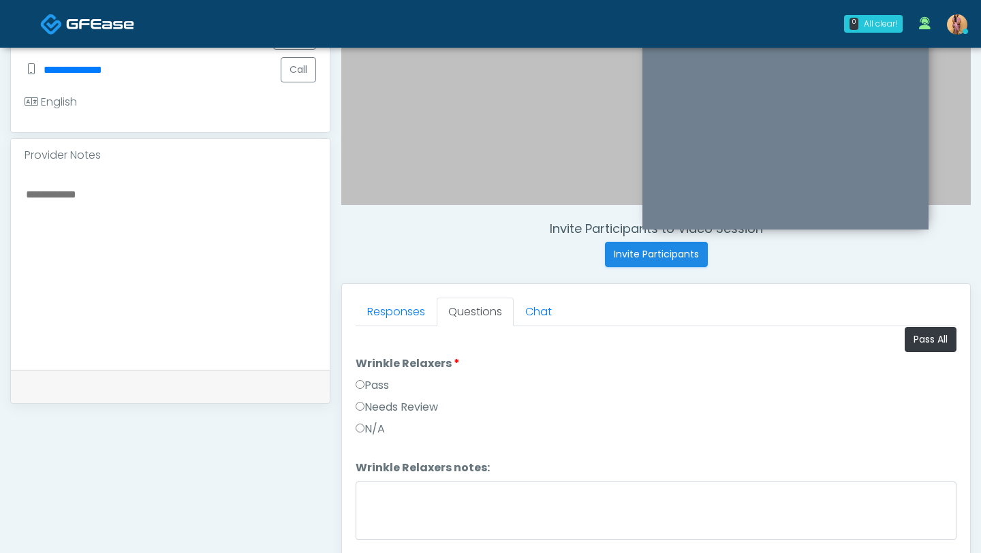
scroll to position [4, 0]
click at [366, 388] on label "Pass" at bounding box center [371, 386] width 33 height 16
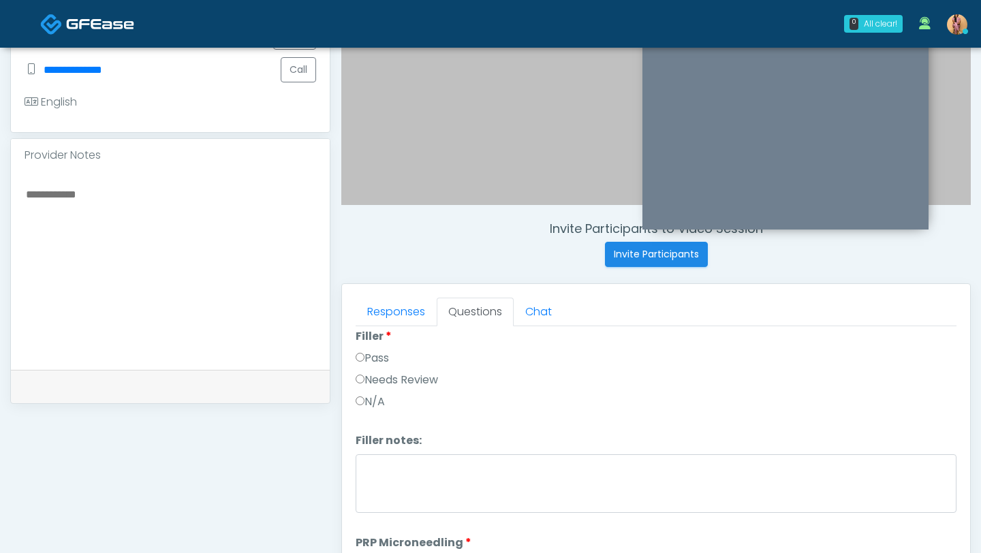
scroll to position [241, 0]
click at [364, 361] on label "Pass" at bounding box center [371, 355] width 33 height 16
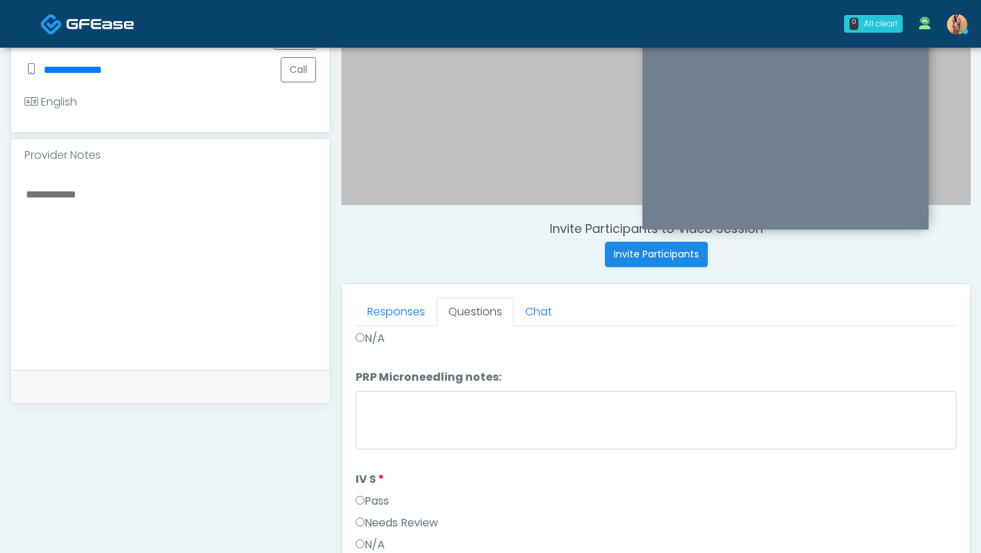
scroll to position [564, 0]
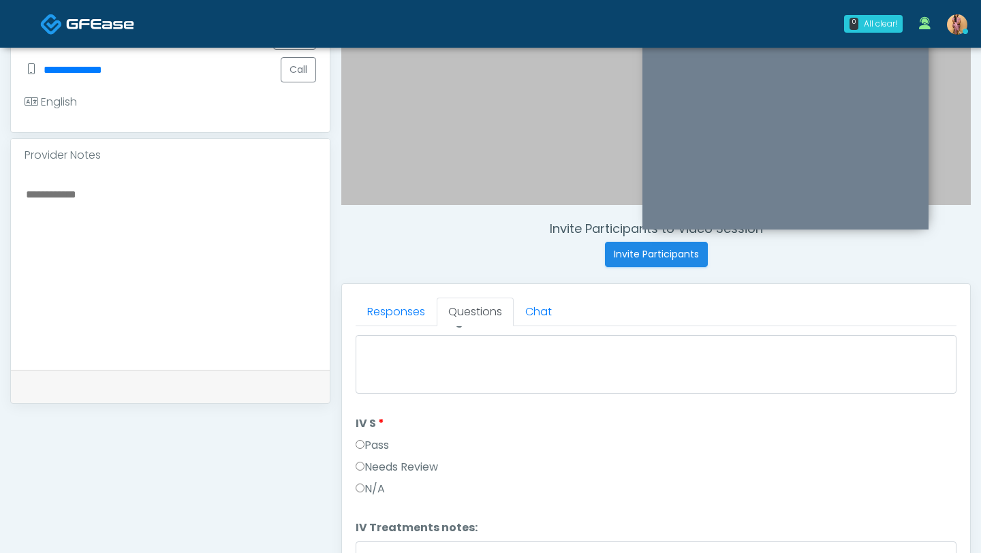
click at [366, 445] on label "Pass" at bounding box center [371, 445] width 33 height 16
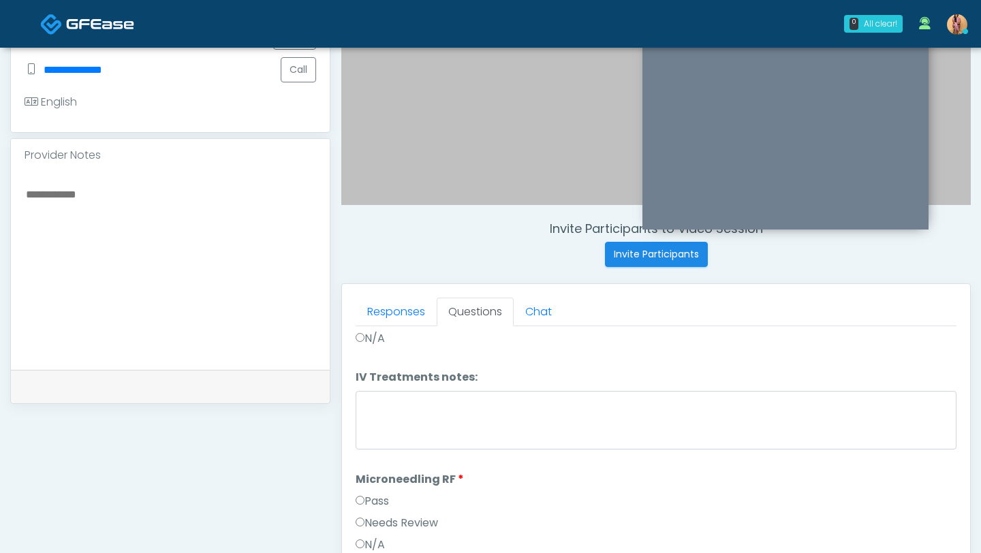
click at [358, 493] on label "Pass" at bounding box center [371, 501] width 33 height 16
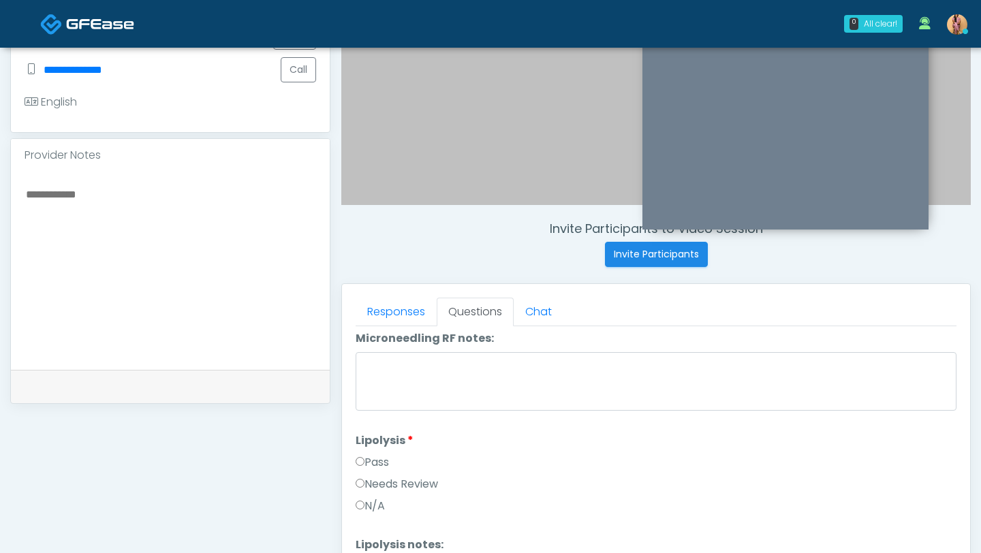
scroll to position [1001, 0]
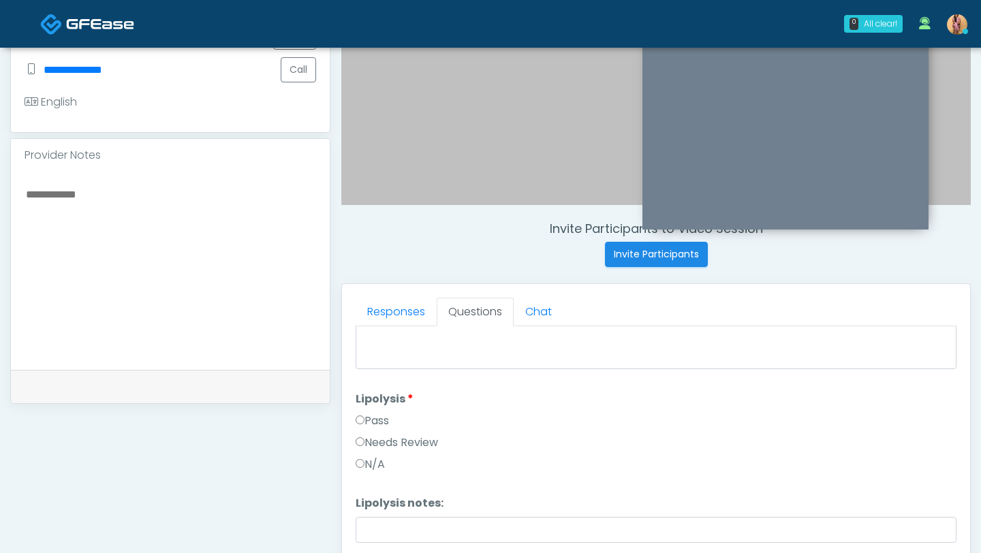
click at [371, 415] on label "Pass" at bounding box center [371, 421] width 33 height 16
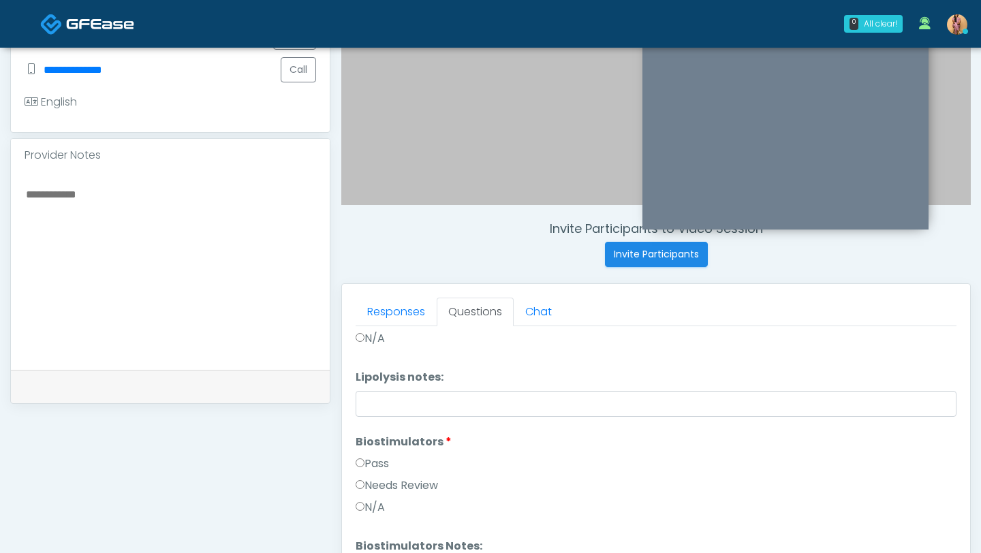
scroll to position [1158, 0]
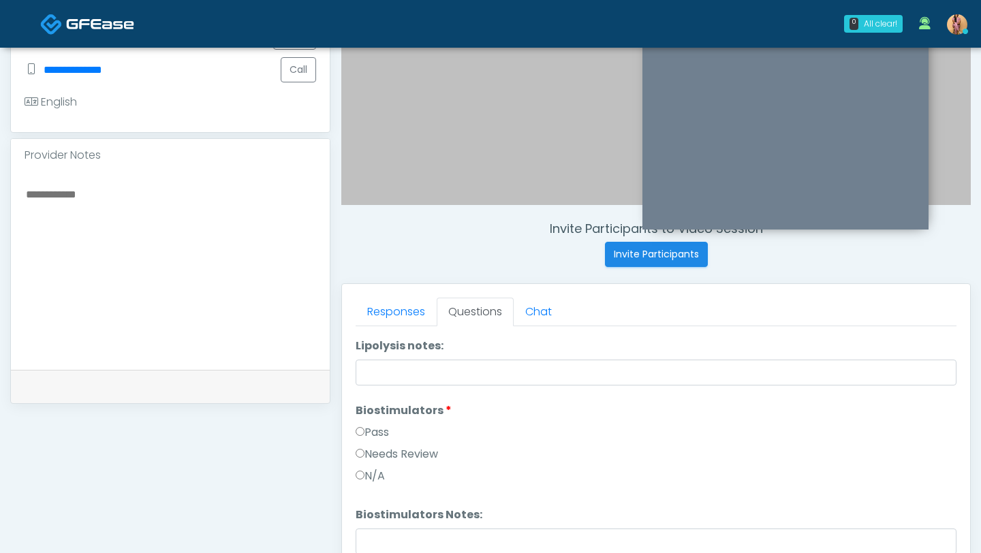
click at [369, 430] on label "Pass" at bounding box center [371, 432] width 33 height 16
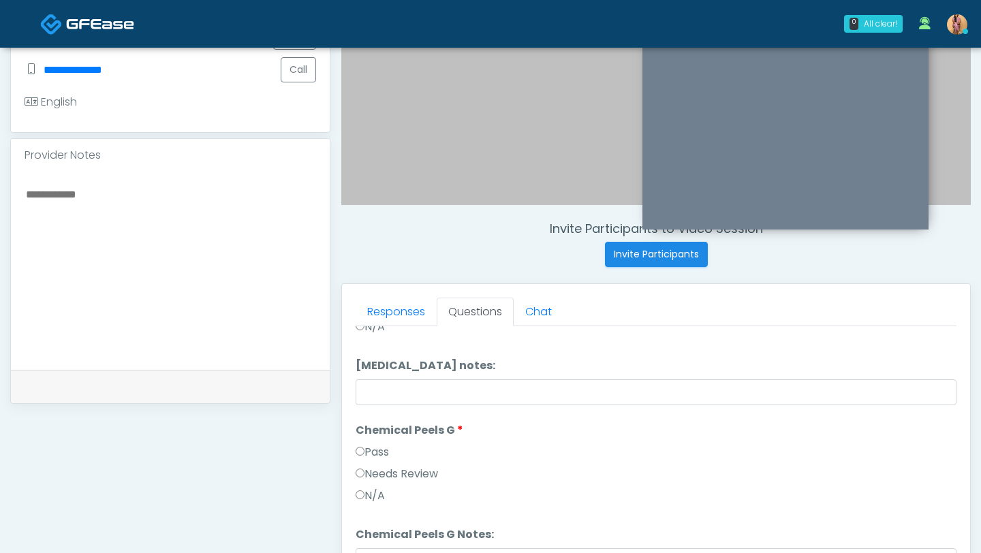
scroll to position [1483, 0]
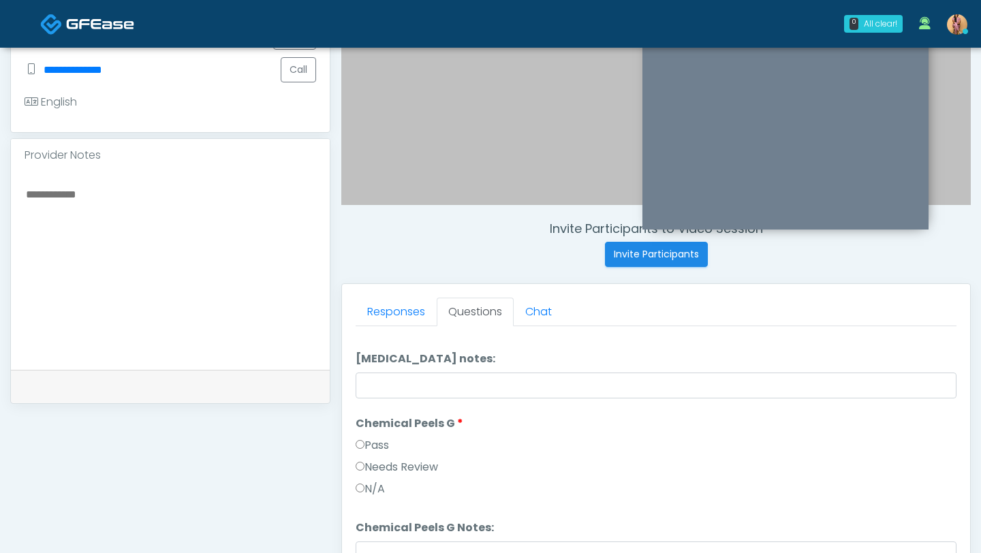
click at [370, 443] on label "Pass" at bounding box center [371, 445] width 33 height 16
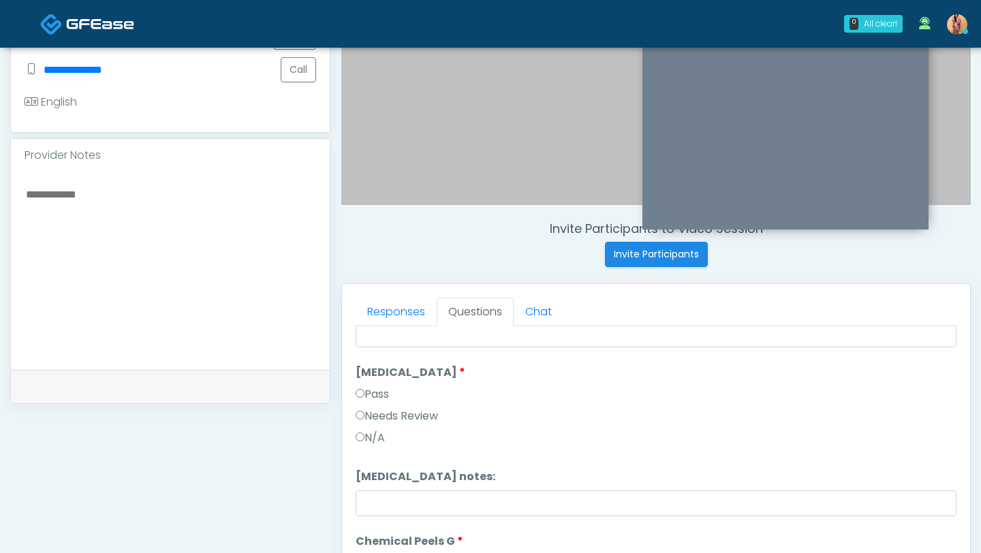
click at [377, 394] on label "Pass" at bounding box center [371, 394] width 33 height 16
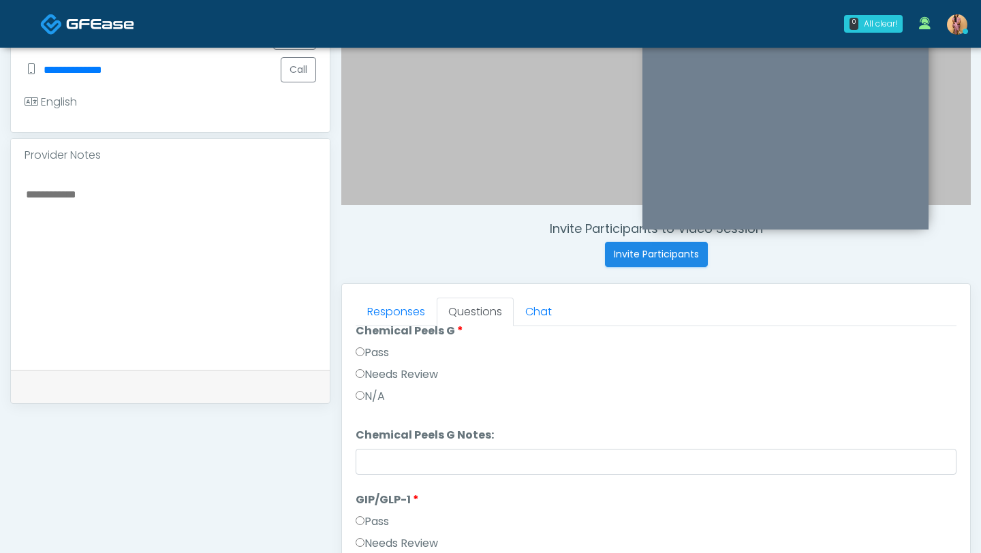
scroll to position [1630, 0]
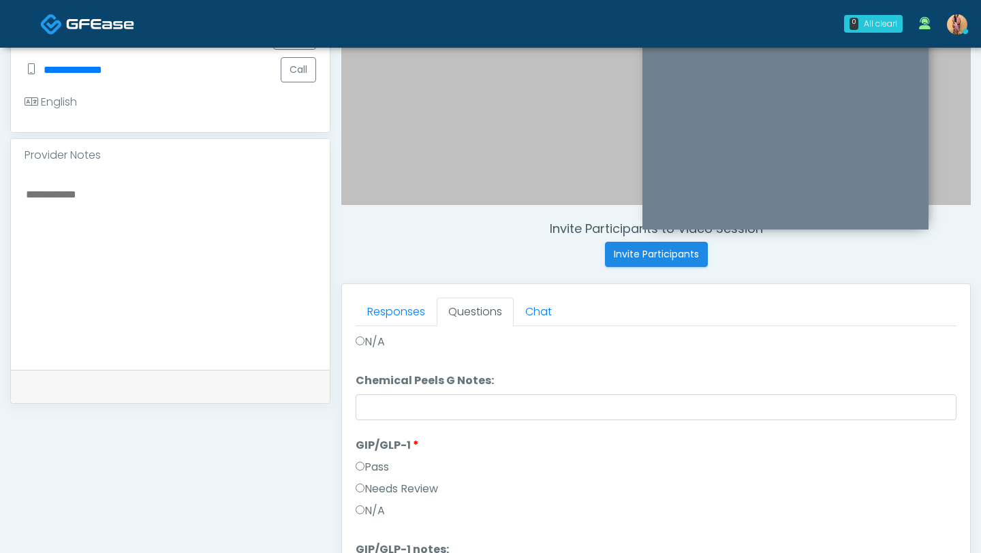
click at [364, 516] on label "N/A" at bounding box center [369, 511] width 29 height 16
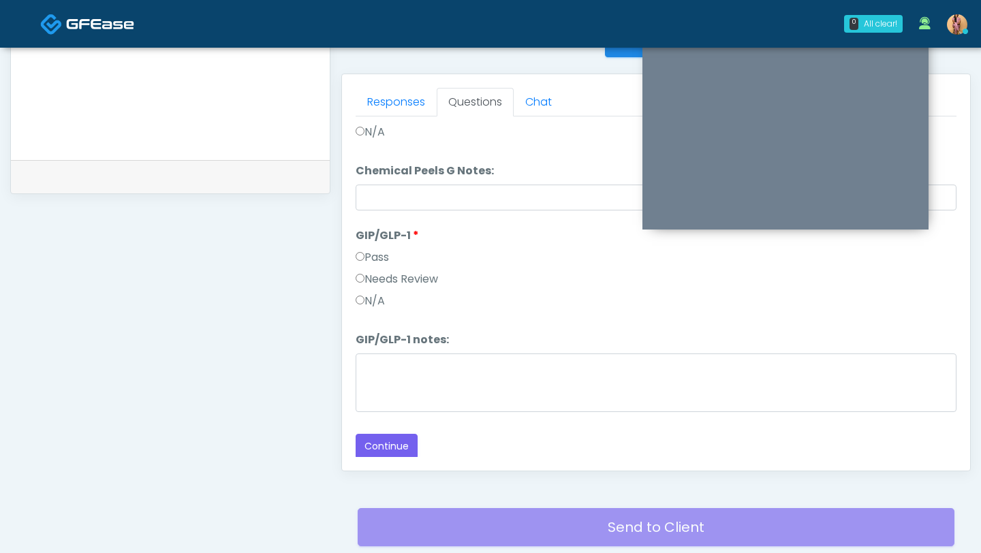
scroll to position [580, 0]
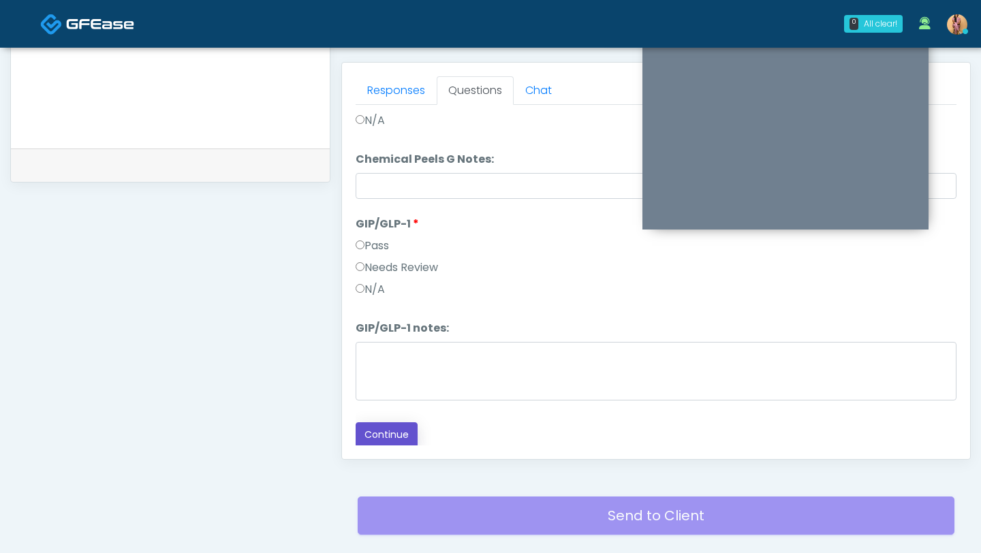
click at [383, 431] on button "Continue" at bounding box center [386, 434] width 62 height 25
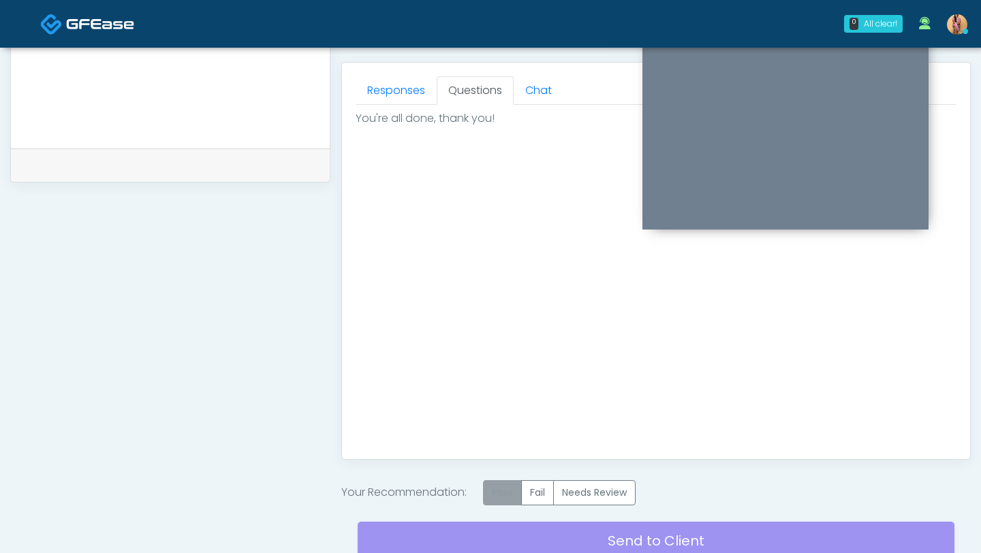
click at [501, 494] on label "Pass" at bounding box center [502, 492] width 39 height 25
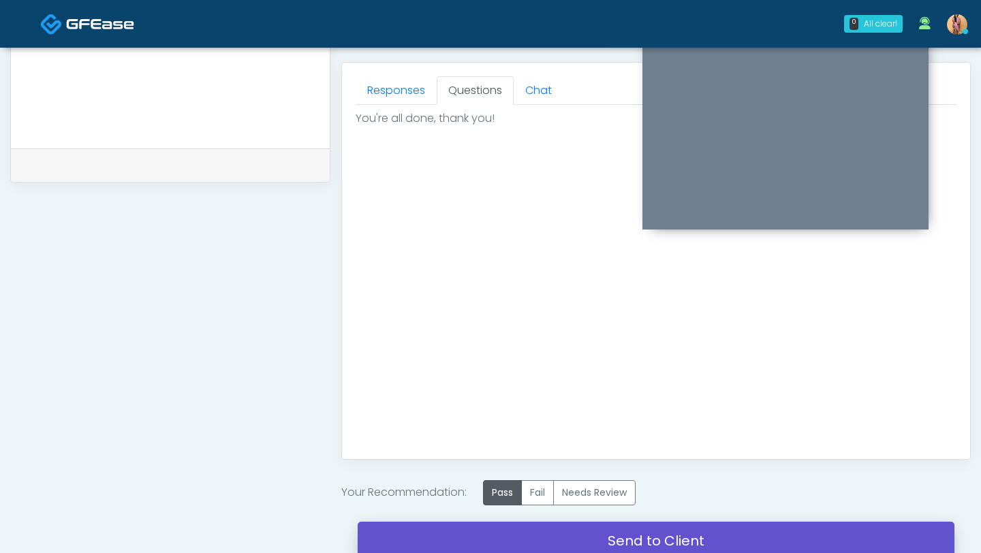
click at [495, 535] on link "Send to Client" at bounding box center [656, 541] width 597 height 38
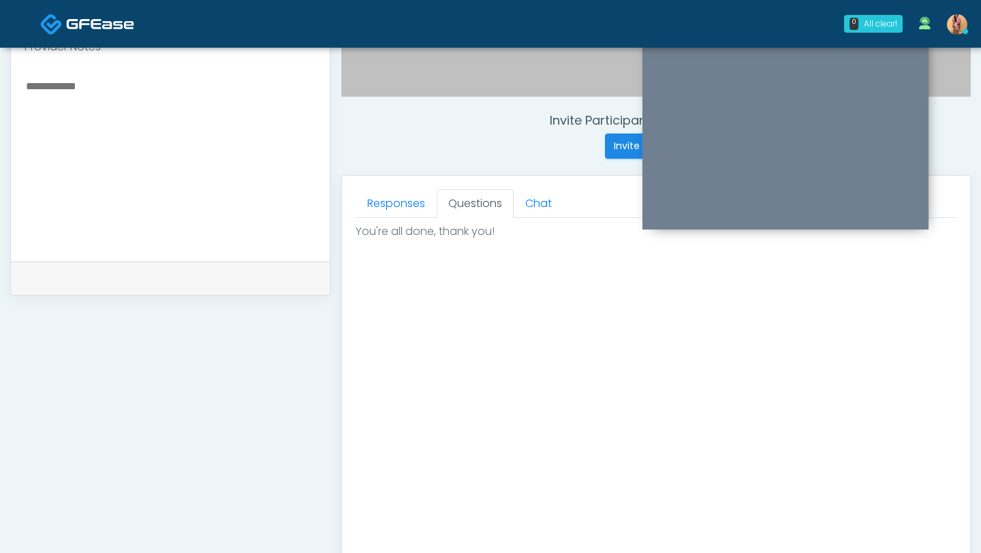
scroll to position [463, 0]
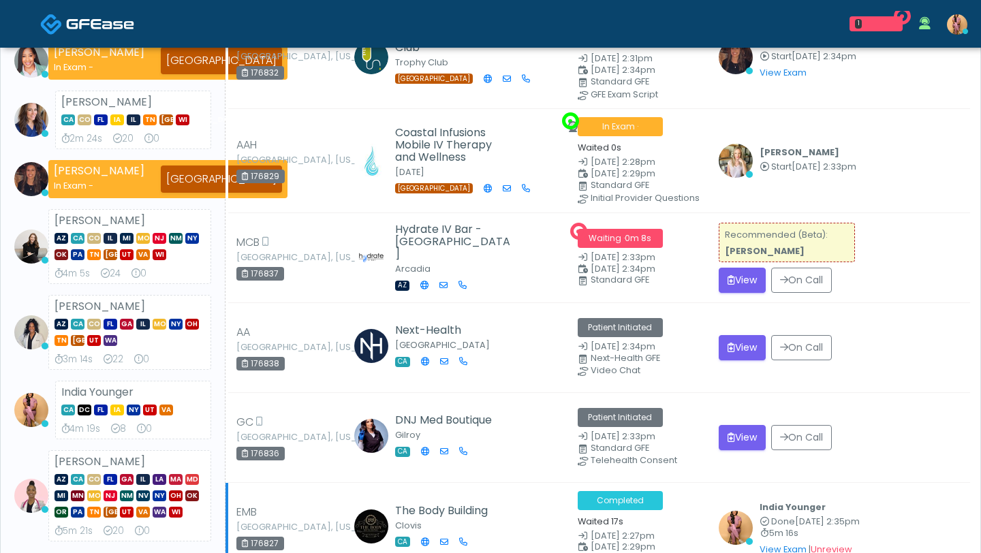
scroll to position [370, 0]
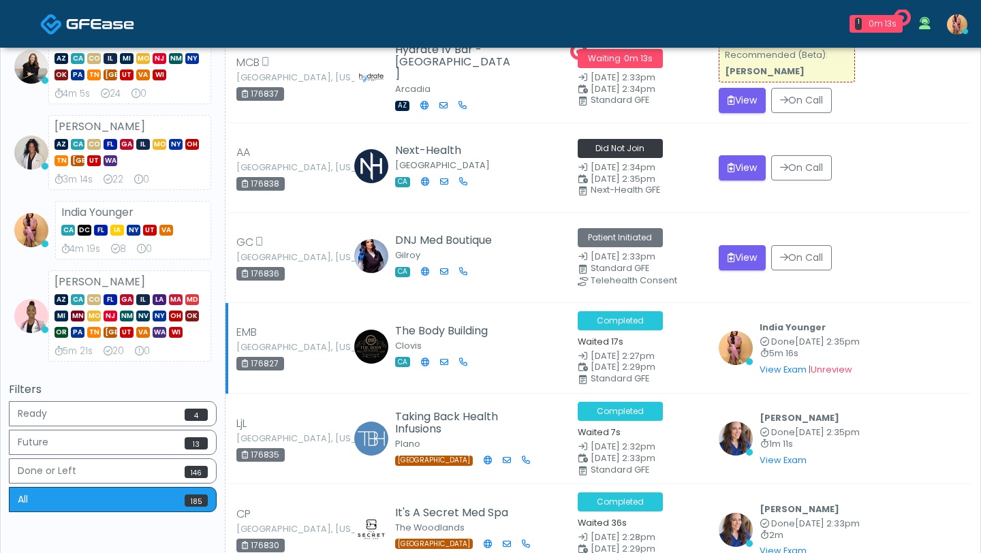
drag, startPoint x: 314, startPoint y: 362, endPoint x: 283, endPoint y: 361, distance: 31.3
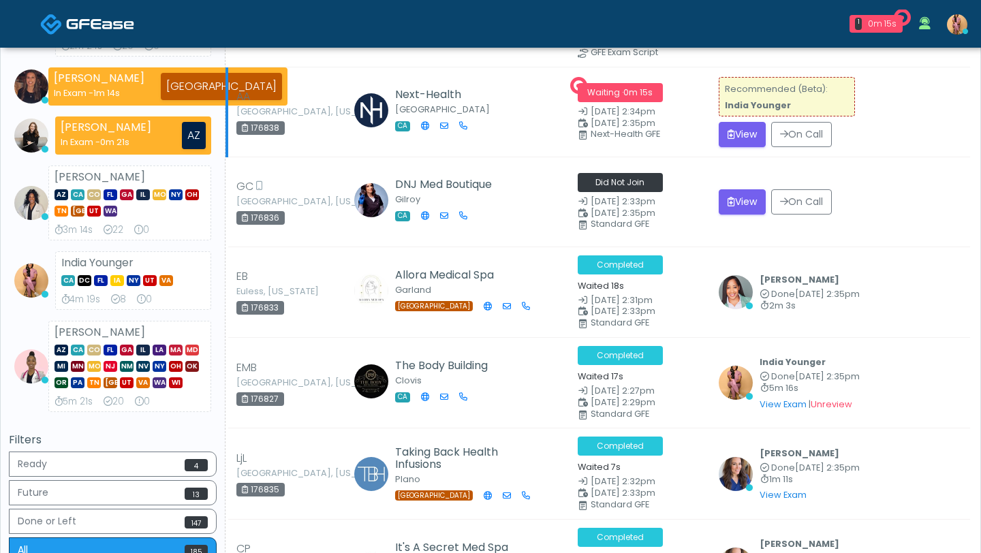
scroll to position [325, 0]
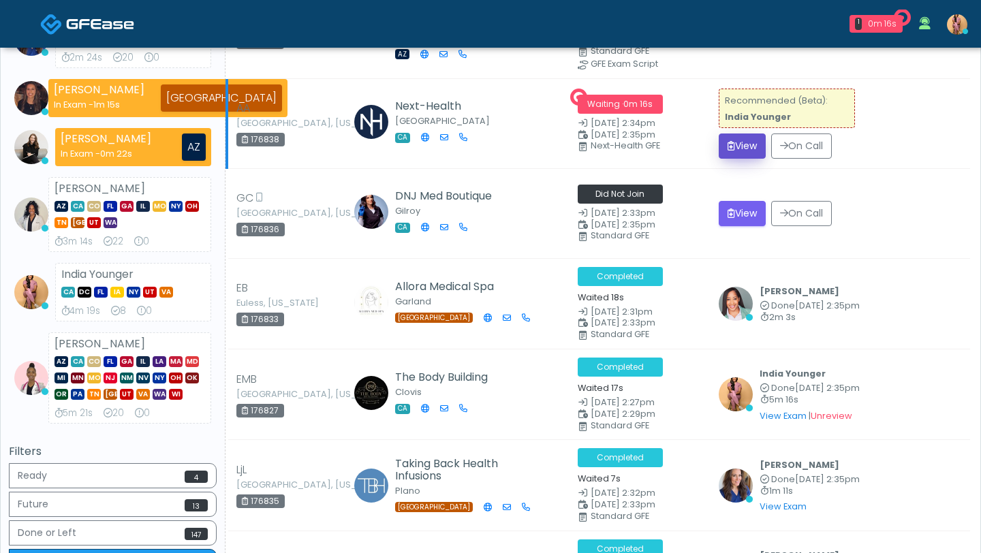
click at [743, 144] on button "View" at bounding box center [741, 145] width 47 height 25
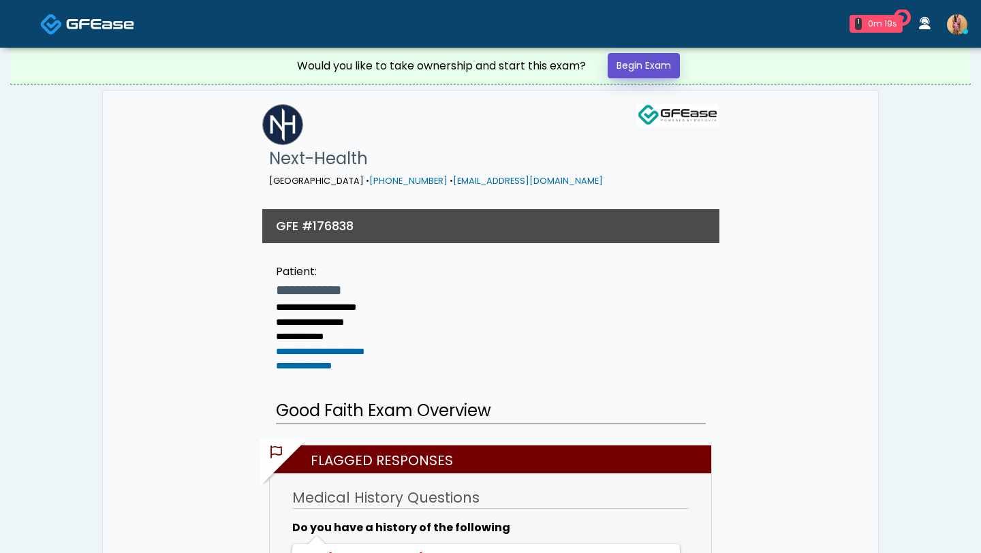
click at [656, 65] on link "Begin Exam" at bounding box center [643, 65] width 72 height 25
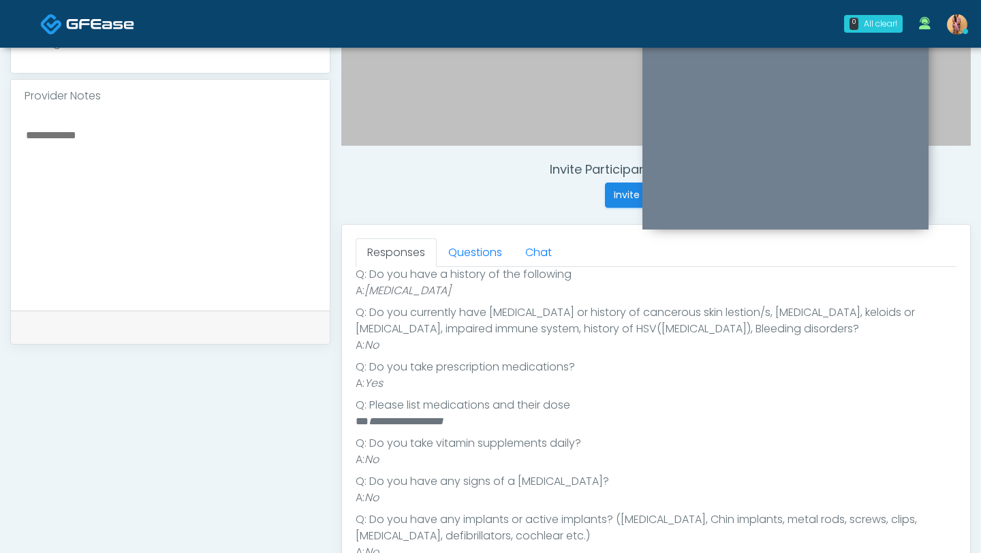
scroll to position [361, 0]
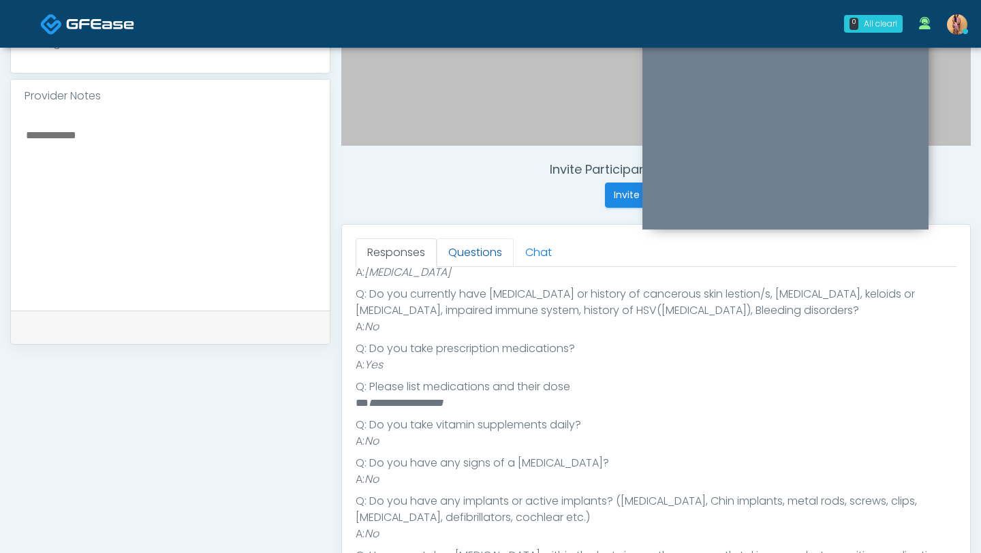
click at [489, 255] on link "Questions" at bounding box center [475, 252] width 77 height 29
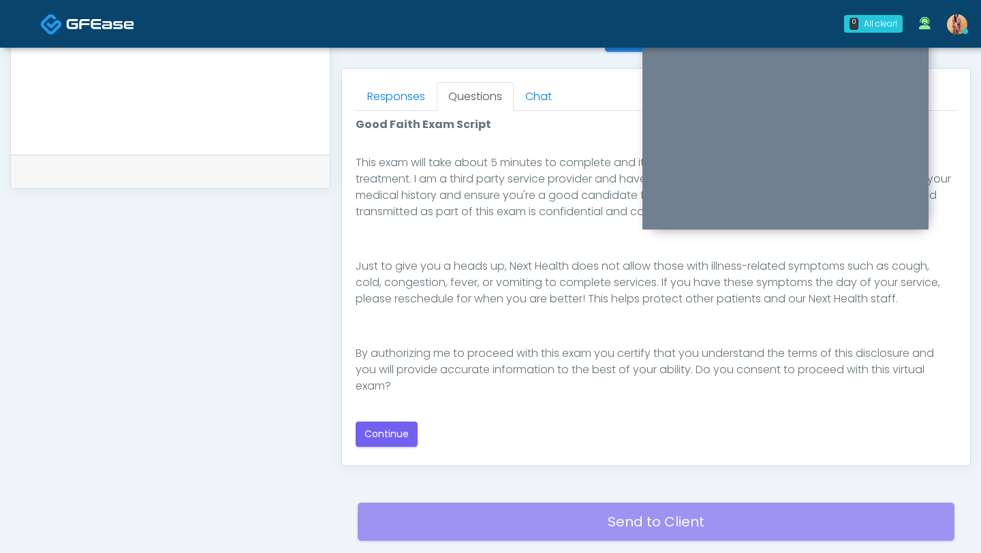
scroll to position [575, 0]
click at [391, 427] on button "Continue" at bounding box center [386, 433] width 62 height 25
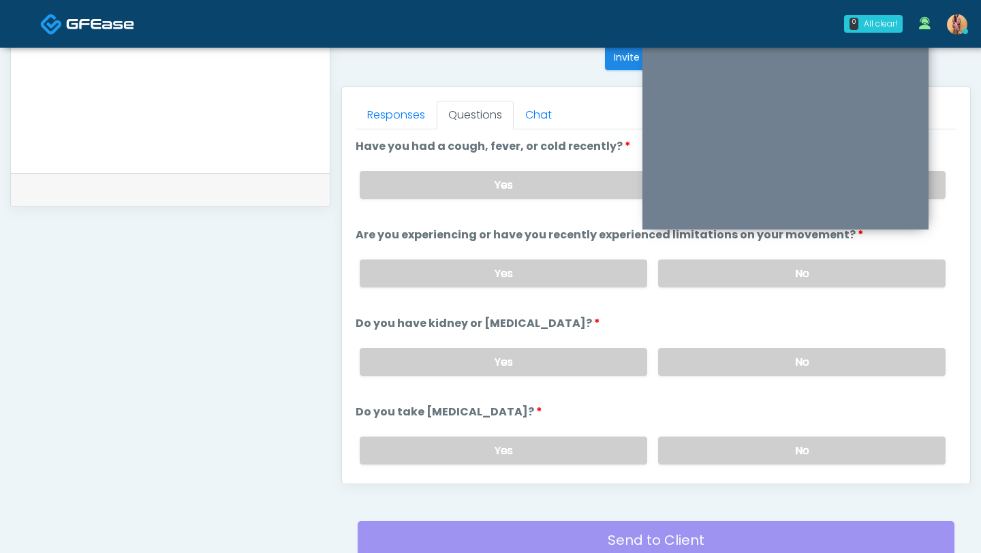
scroll to position [487, 0]
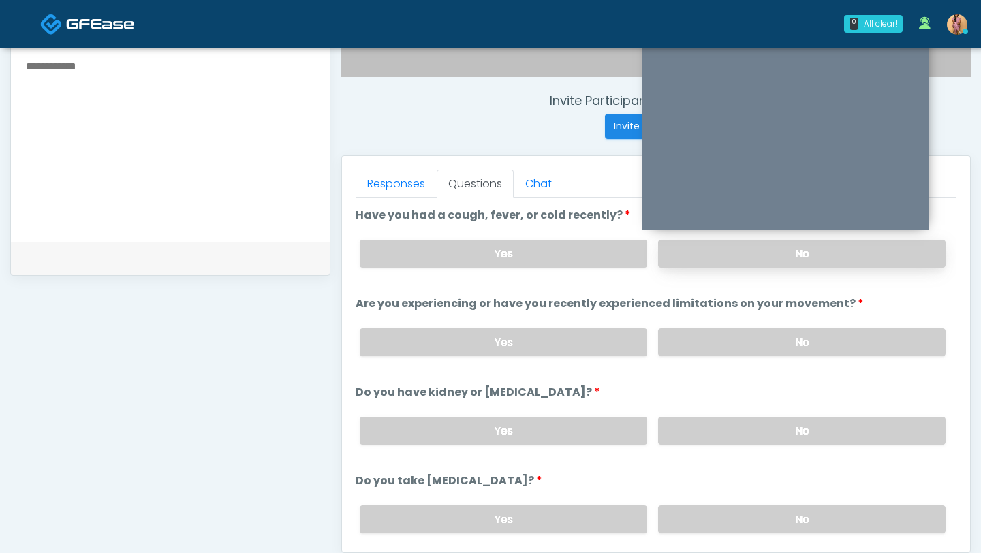
click at [705, 245] on label "No" at bounding box center [801, 254] width 287 height 28
click at [688, 338] on label "No" at bounding box center [801, 342] width 287 height 28
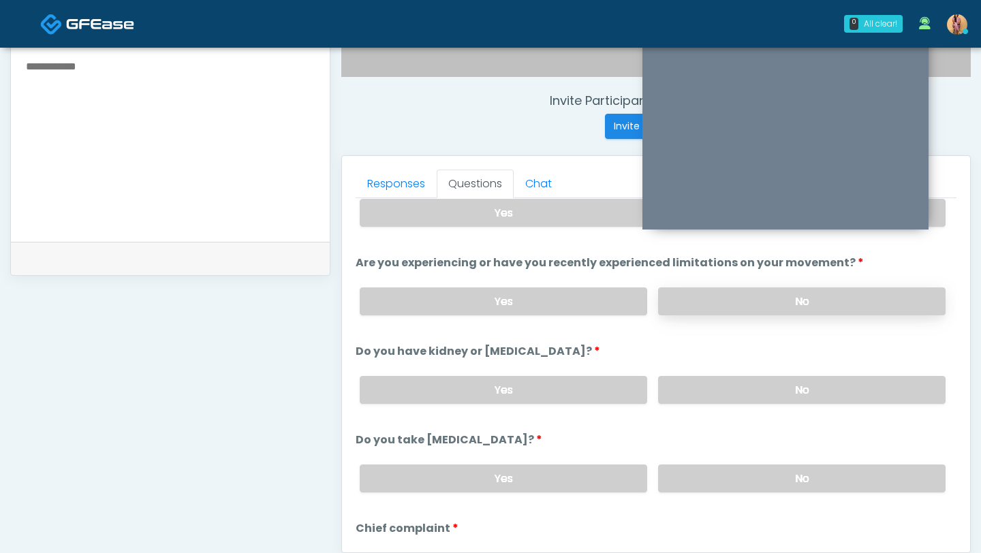
scroll to position [53, 0]
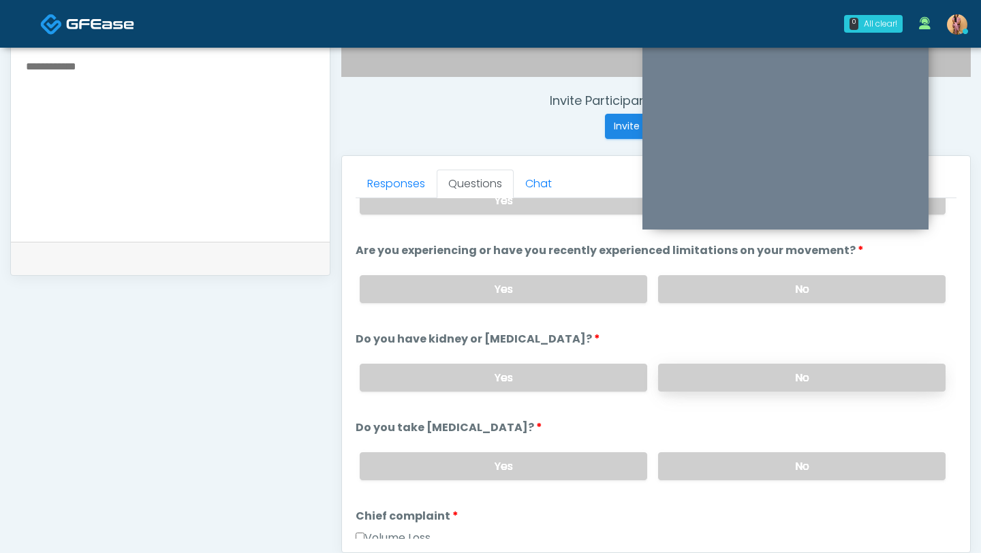
click at [688, 382] on label "No" at bounding box center [801, 378] width 287 height 28
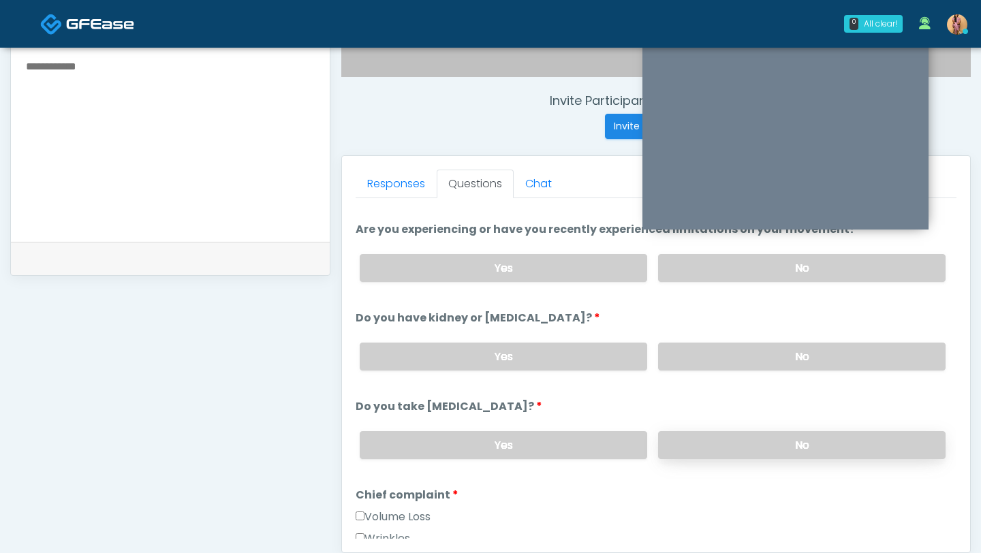
click at [693, 446] on label "No" at bounding box center [801, 445] width 287 height 28
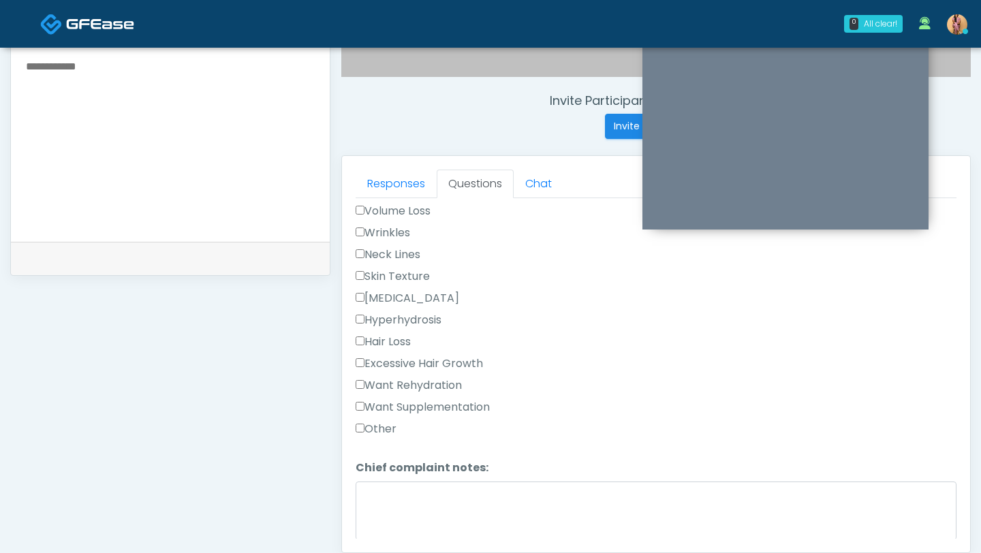
scroll to position [383, 0]
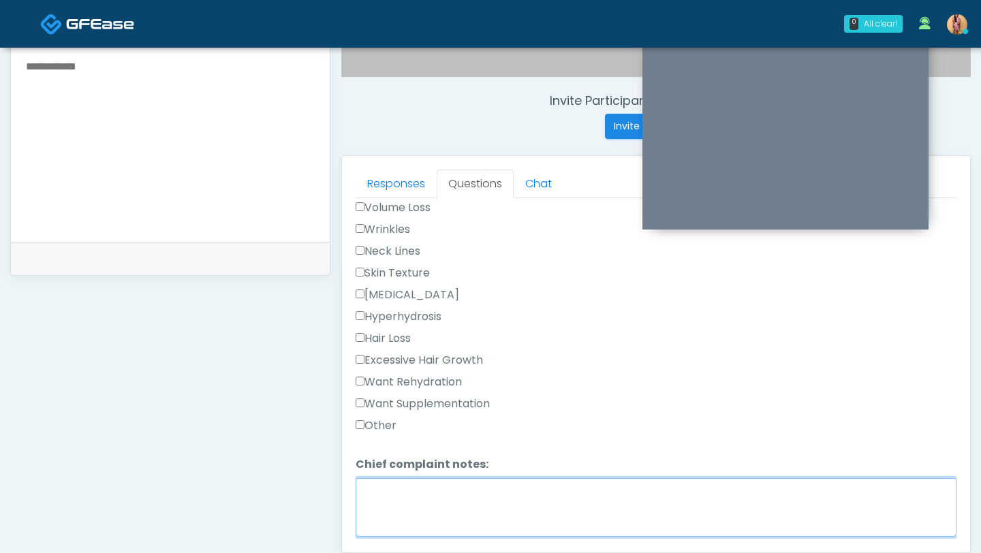
click at [377, 478] on textarea "Chief complaint notes:" at bounding box center [655, 507] width 601 height 59
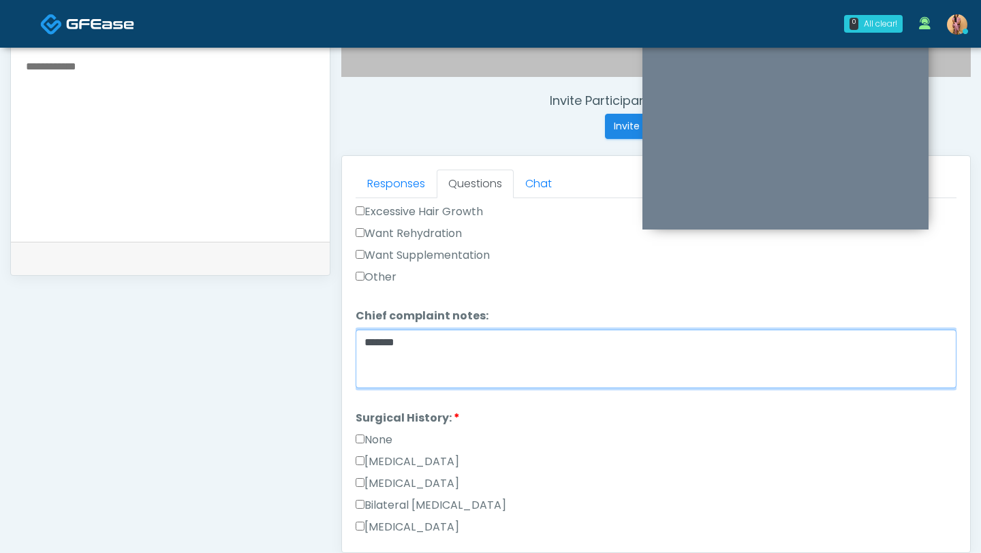
scroll to position [581, 0]
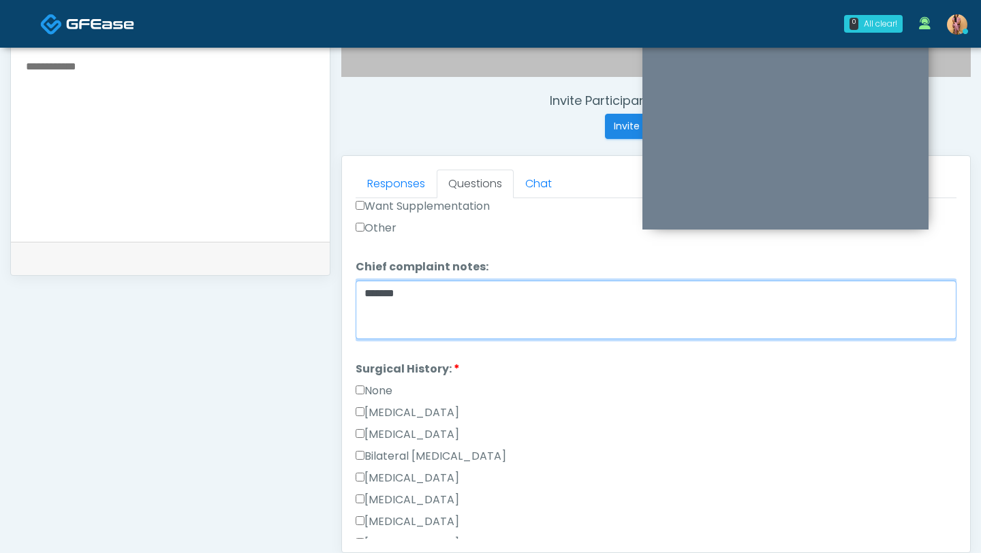
type textarea "******"
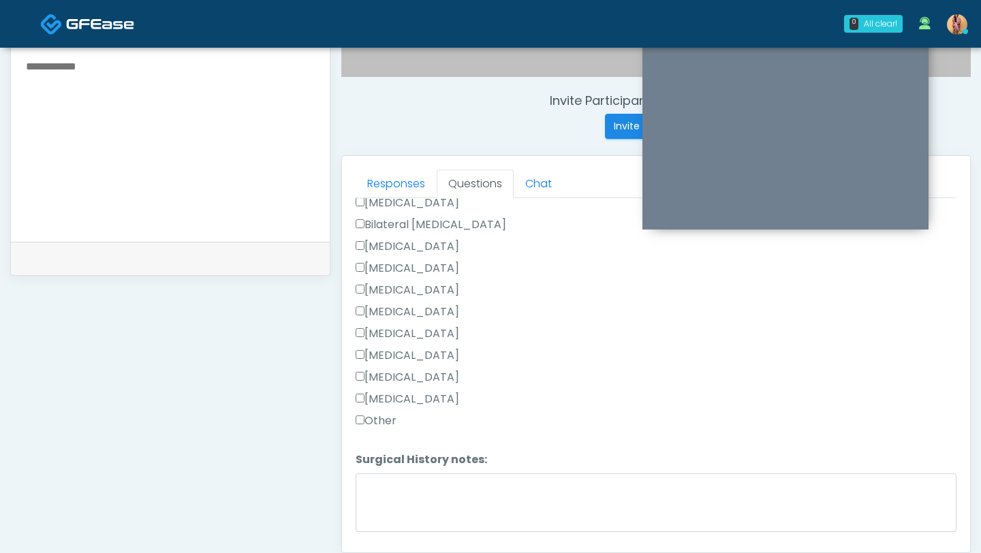
scroll to position [849, 0]
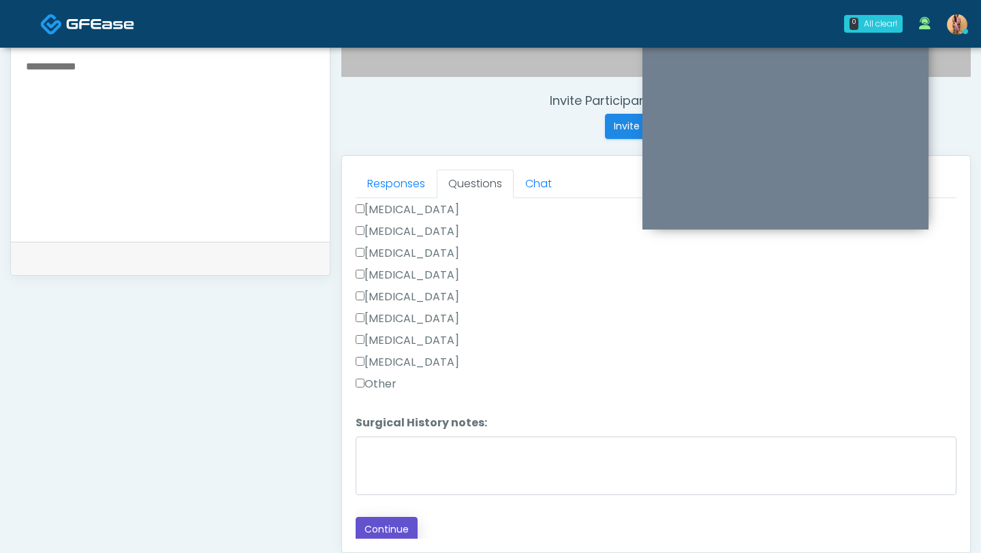
click at [387, 524] on button "Continue" at bounding box center [386, 529] width 62 height 25
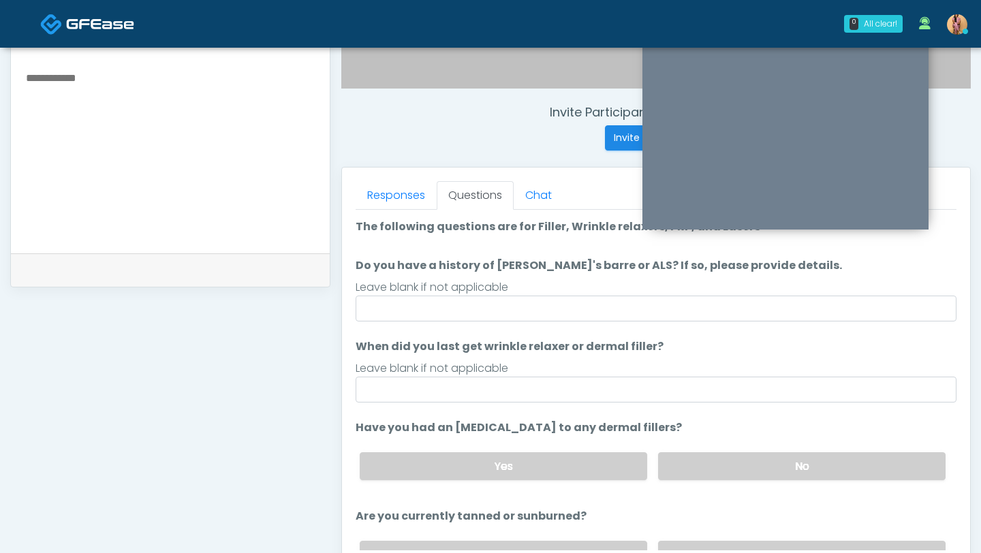
scroll to position [434, 0]
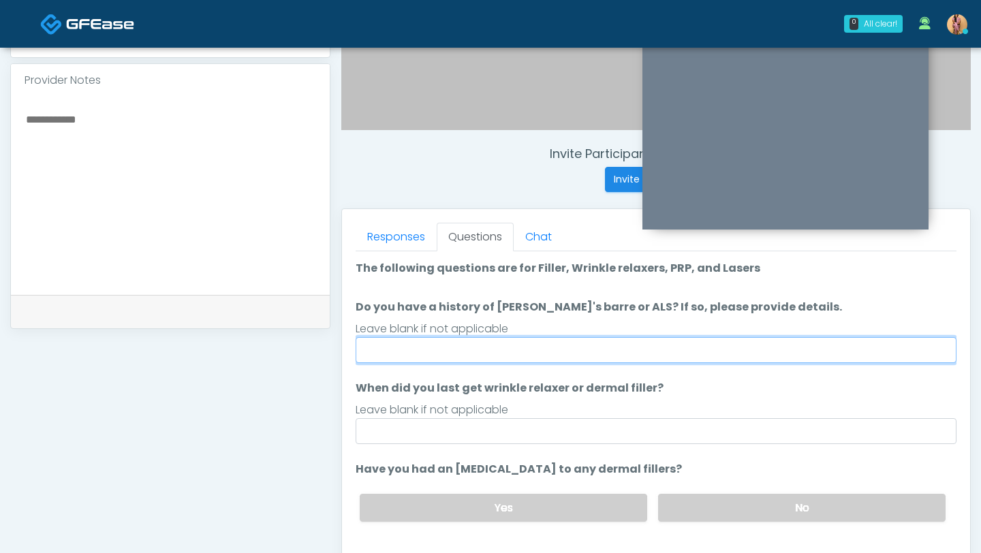
click at [473, 346] on input "Do you have a history of Guillain's barre or ALS? If so, please provide details." at bounding box center [655, 350] width 601 height 26
type input "**"
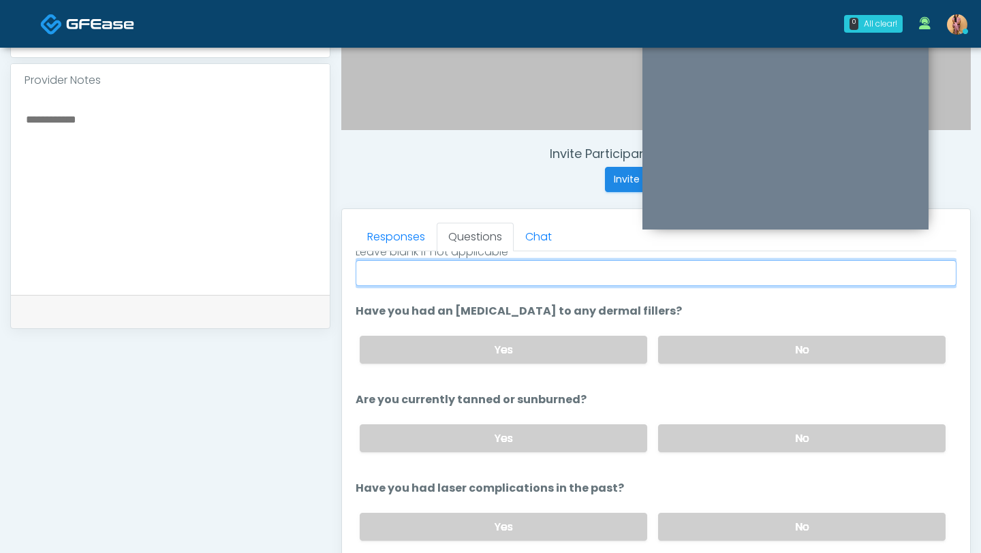
scroll to position [436, 0]
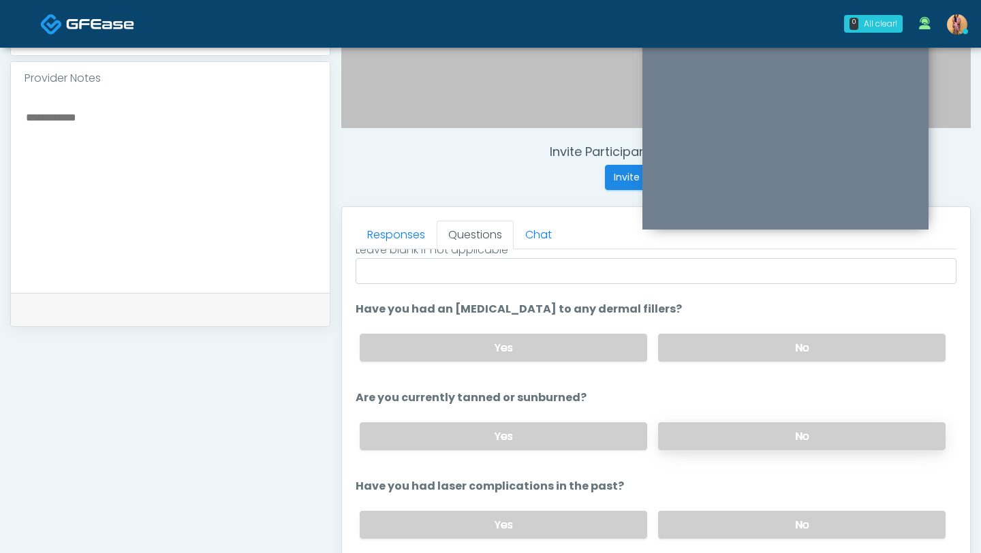
click at [691, 432] on label "No" at bounding box center [801, 436] width 287 height 28
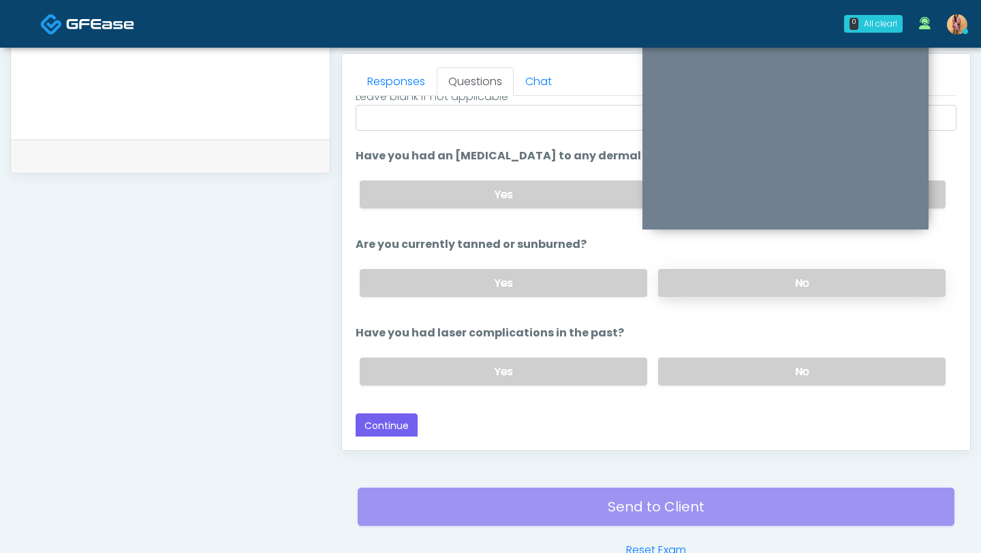
scroll to position [607, 0]
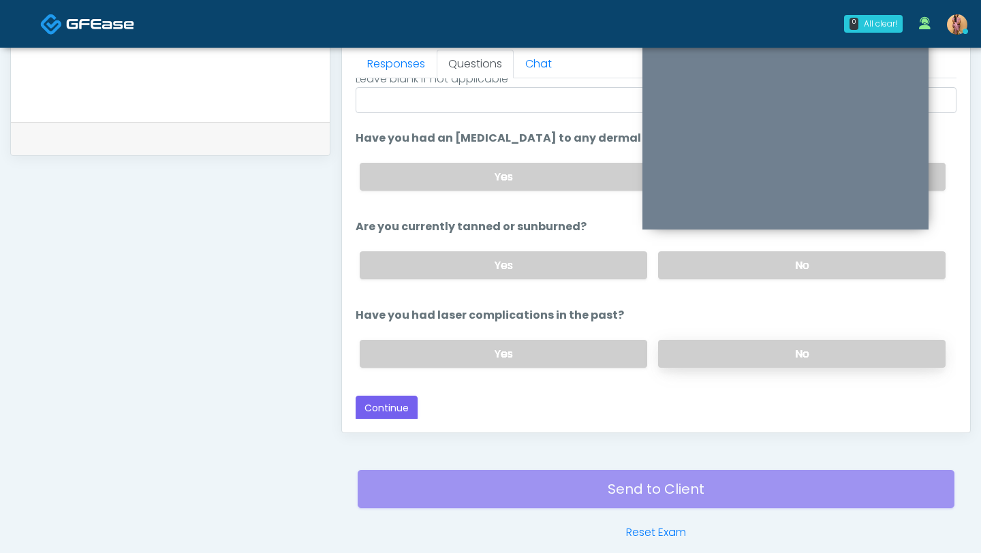
click at [681, 354] on label "No" at bounding box center [801, 354] width 287 height 28
click at [391, 396] on button "Continue" at bounding box center [386, 408] width 62 height 25
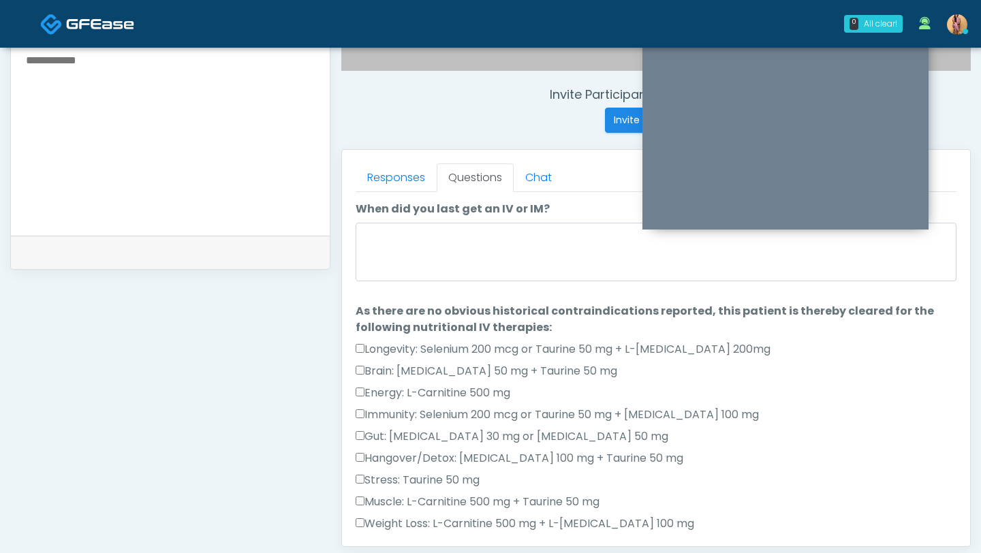
scroll to position [484, 0]
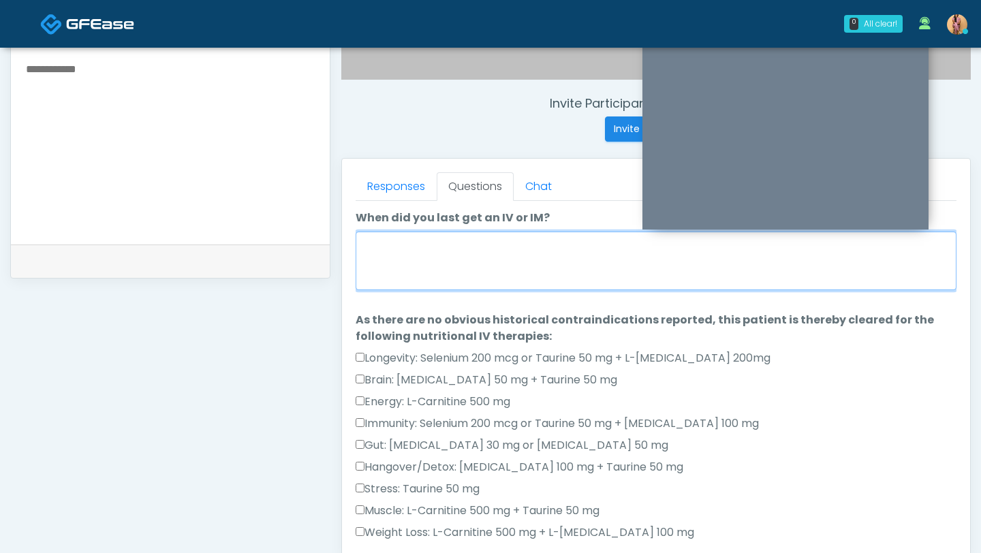
click at [484, 257] on textarea "When did you last get an IV or IM?" at bounding box center [655, 261] width 601 height 59
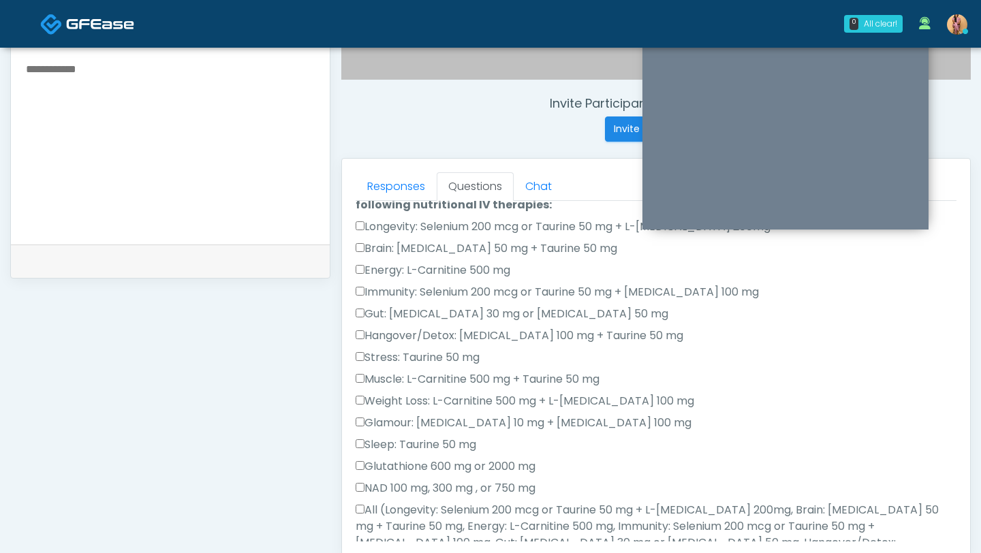
scroll to position [233, 0]
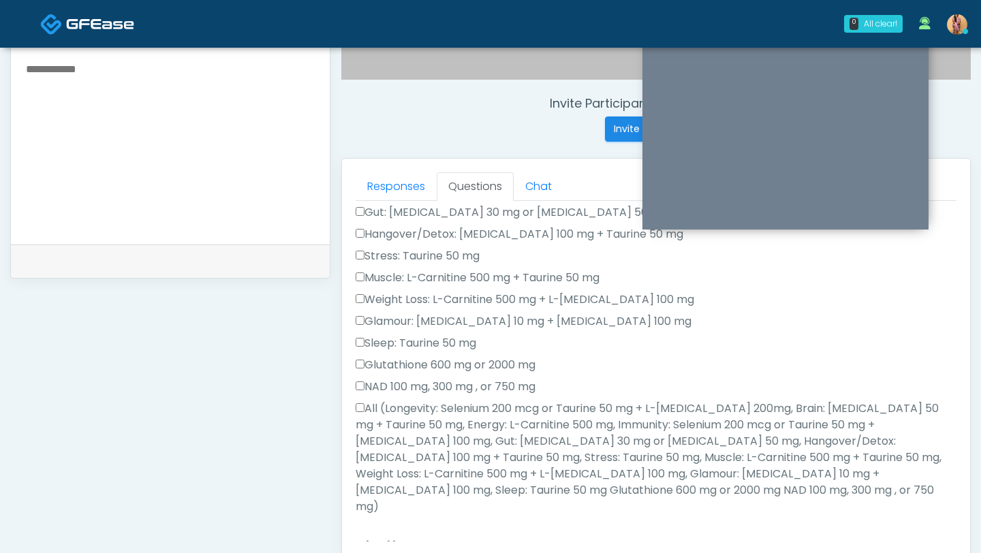
type textarea "***"
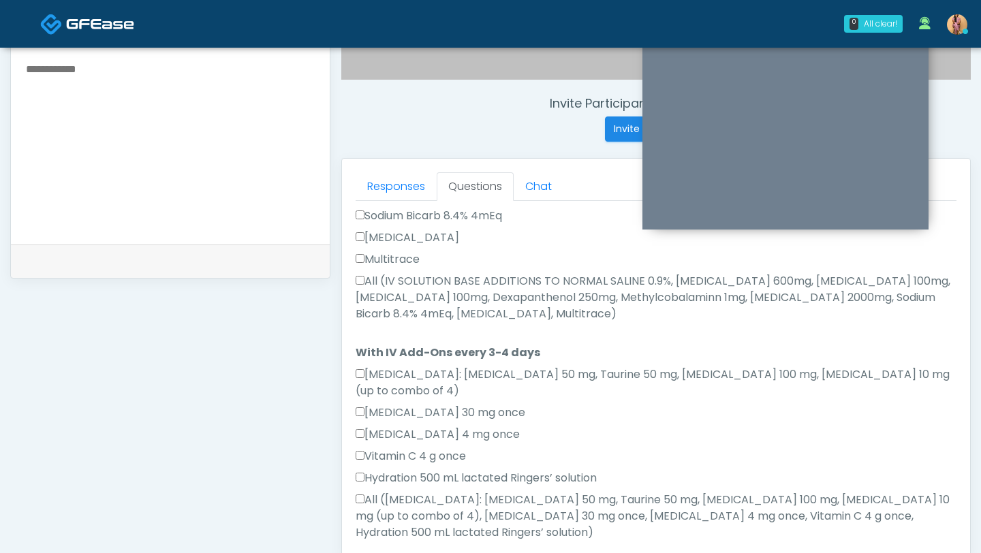
scroll to position [838, 0]
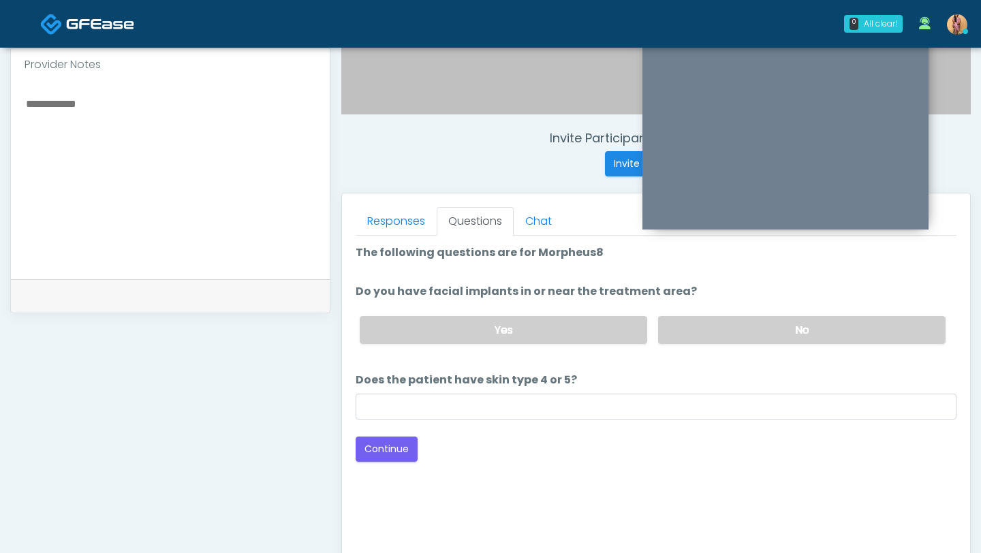
scroll to position [421, 0]
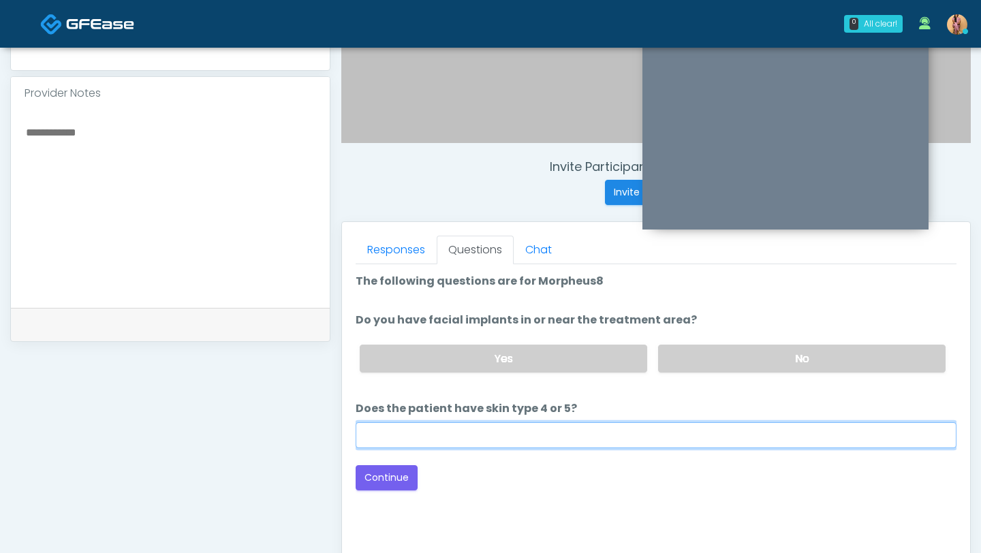
click at [454, 427] on input "Does the patient have skin type 4 or 5?" at bounding box center [655, 435] width 601 height 26
type input "**"
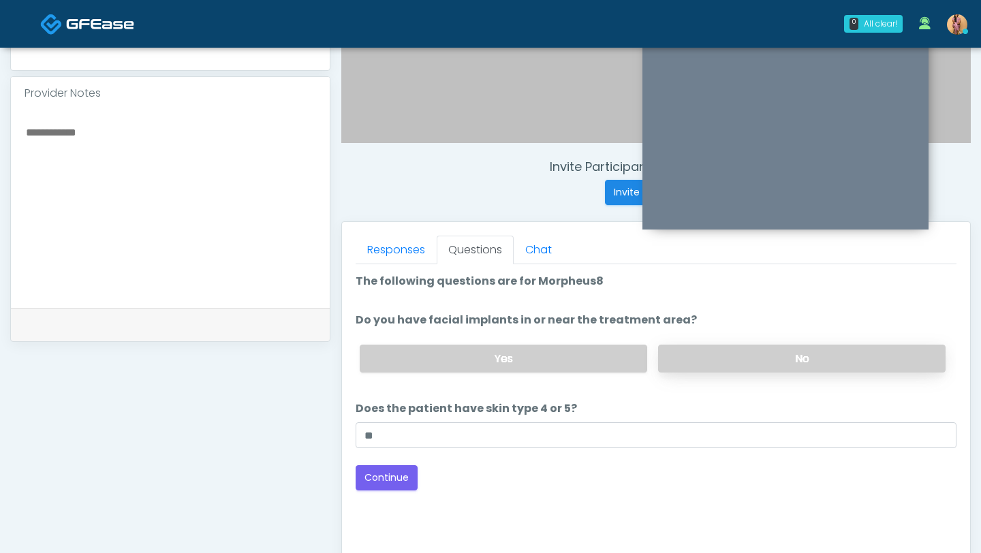
click at [748, 348] on label "No" at bounding box center [801, 359] width 287 height 28
click at [364, 471] on button "Continue" at bounding box center [386, 477] width 62 height 25
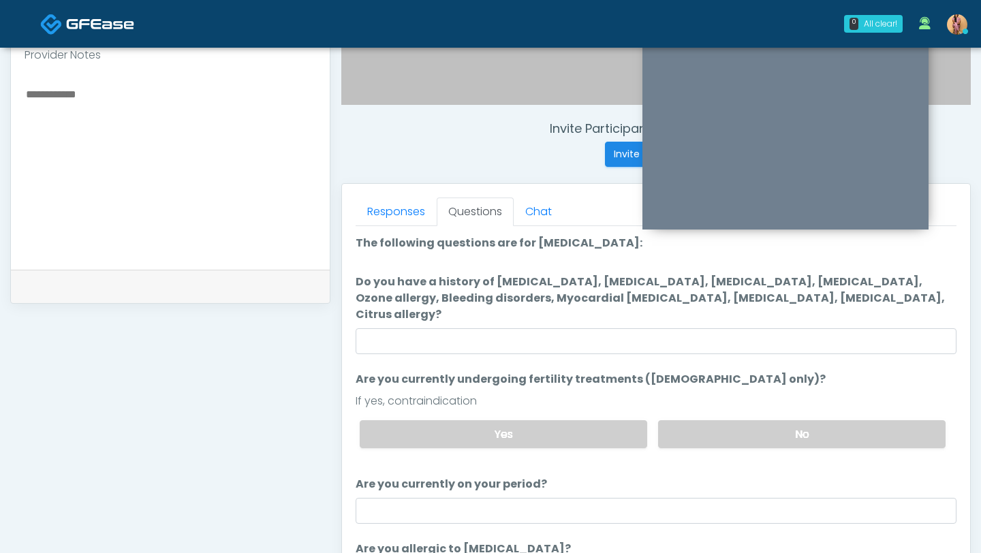
scroll to position [410, 0]
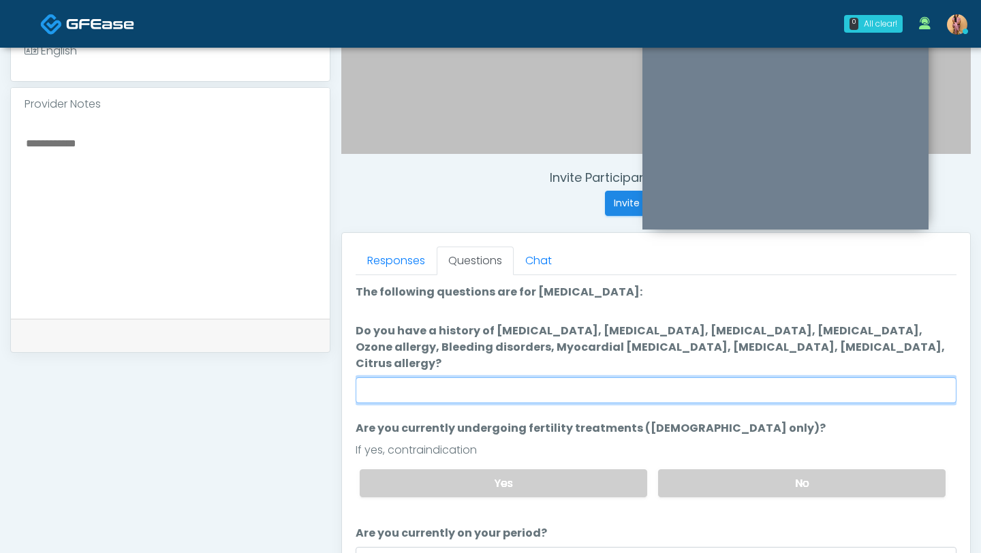
click at [429, 377] on input "Do you have a history of Hyperthyroidism, Hypotension, Hypocalcemia, Hypoglycem…" at bounding box center [655, 390] width 601 height 26
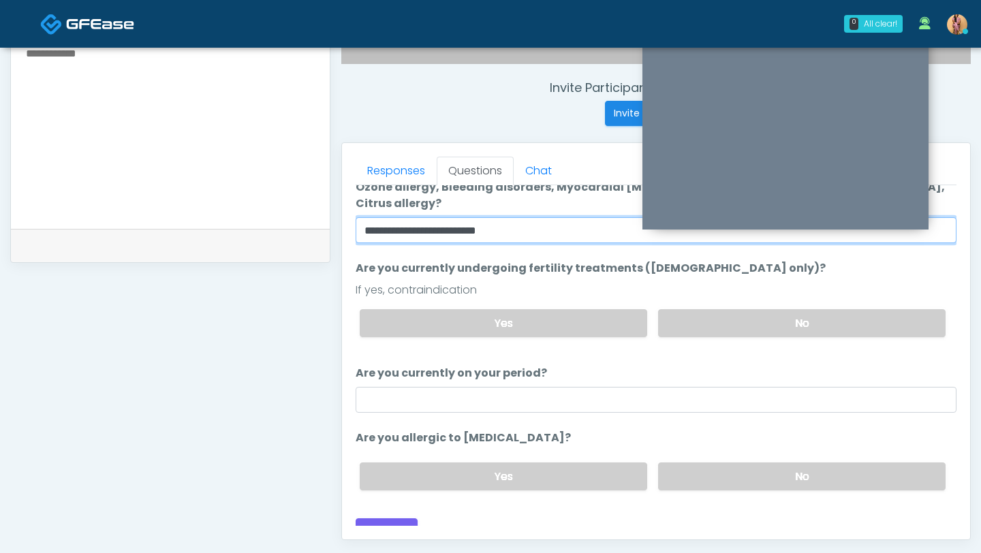
scroll to position [534, 0]
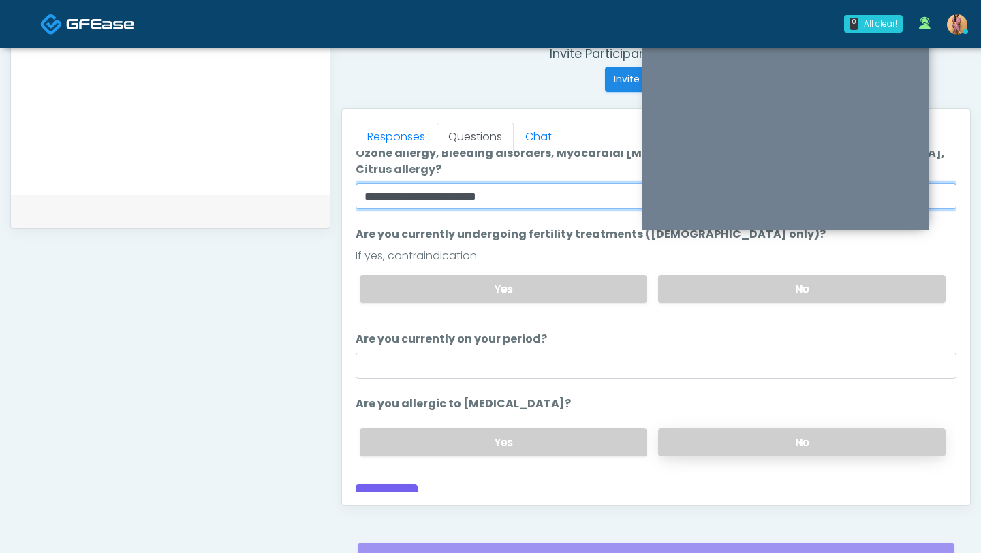
type input "**********"
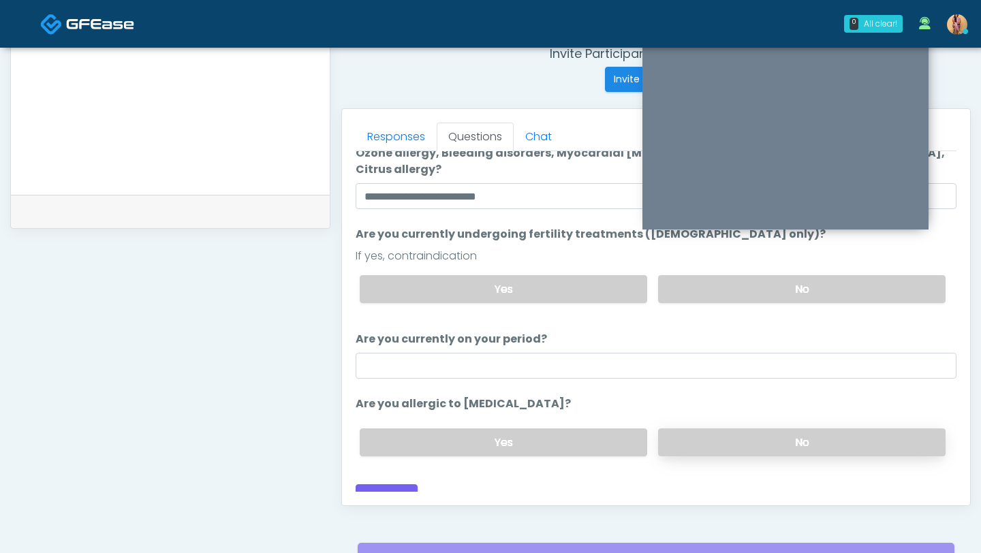
click at [720, 428] on label "No" at bounding box center [801, 442] width 287 height 28
click at [372, 491] on button "Continue" at bounding box center [386, 496] width 62 height 25
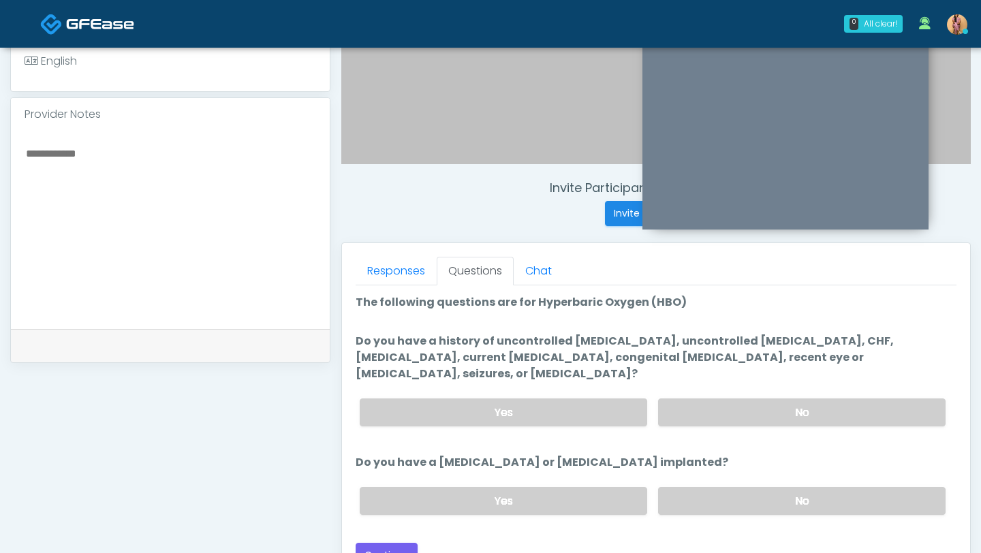
scroll to position [373, 0]
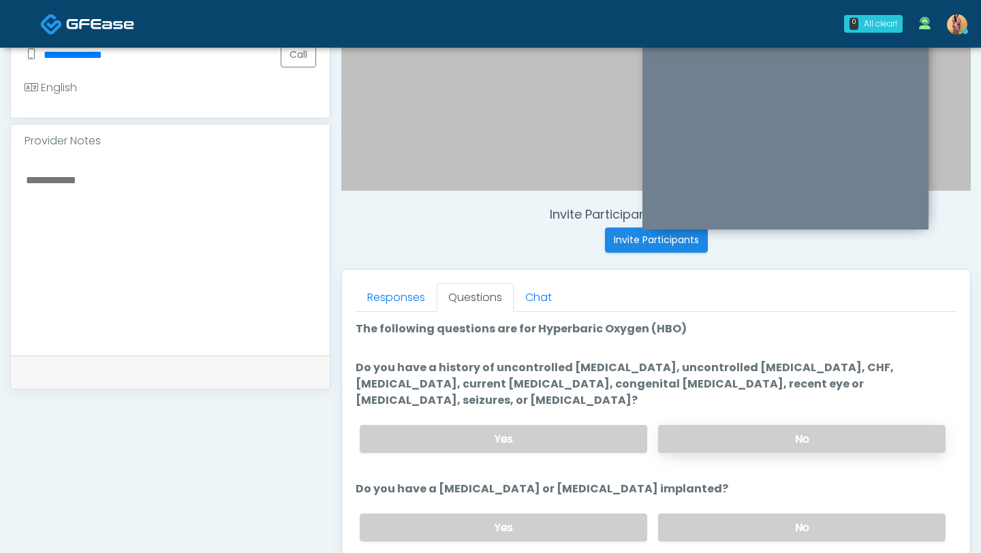
click at [679, 425] on label "No" at bounding box center [801, 439] width 287 height 28
click at [690, 513] on label "No" at bounding box center [801, 527] width 287 height 28
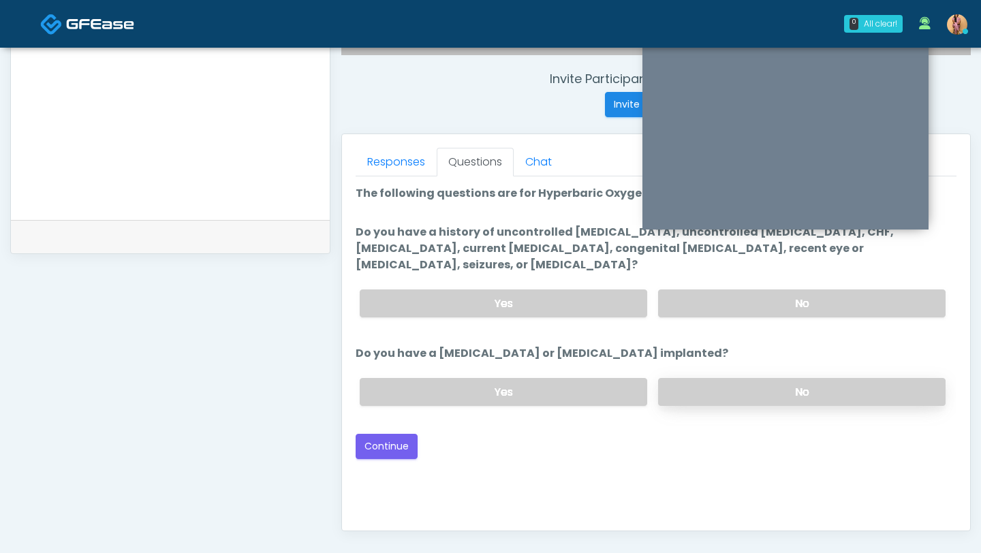
scroll to position [520, 0]
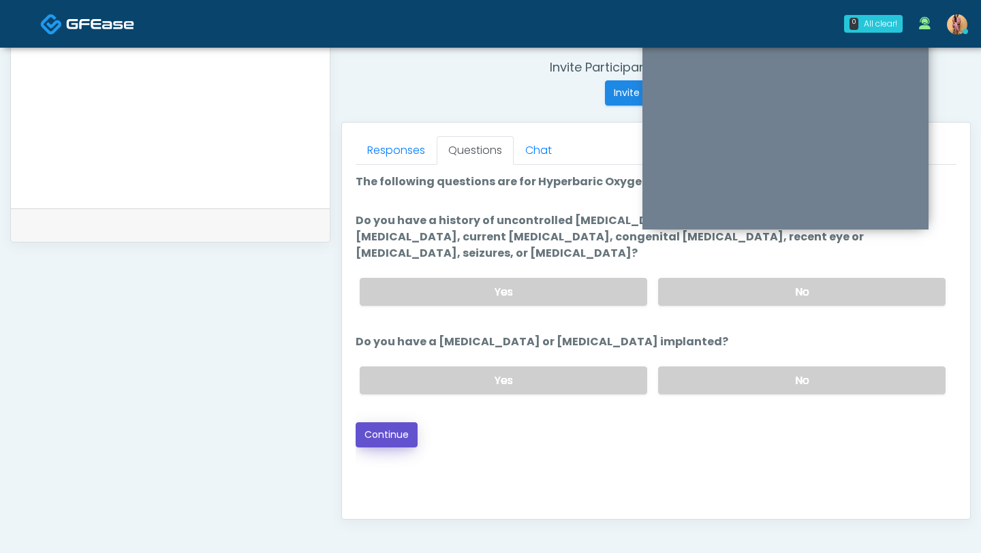
click at [408, 422] on button "Continue" at bounding box center [386, 434] width 62 height 25
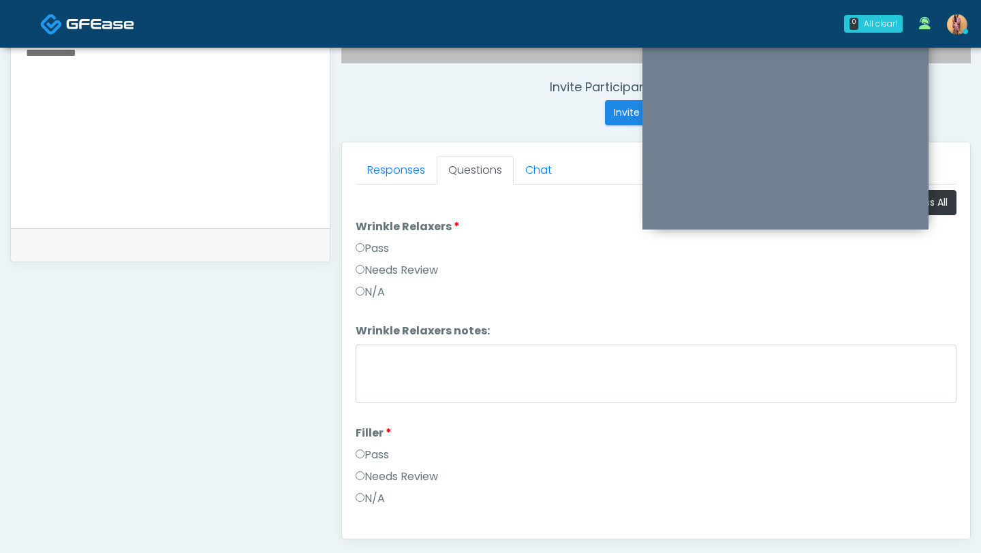
scroll to position [493, 0]
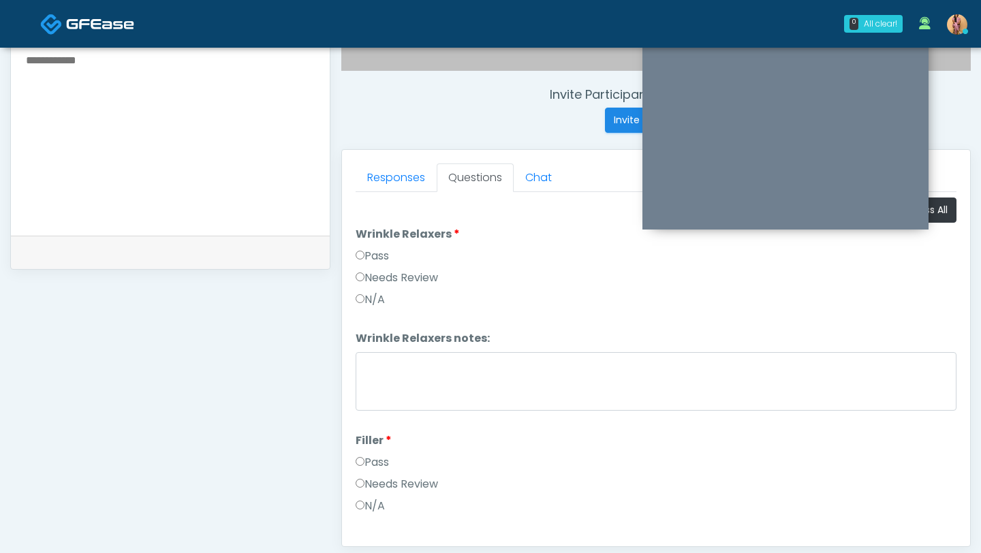
click at [368, 253] on label "Pass" at bounding box center [371, 256] width 33 height 16
click at [369, 466] on label "Pass" at bounding box center [371, 462] width 33 height 16
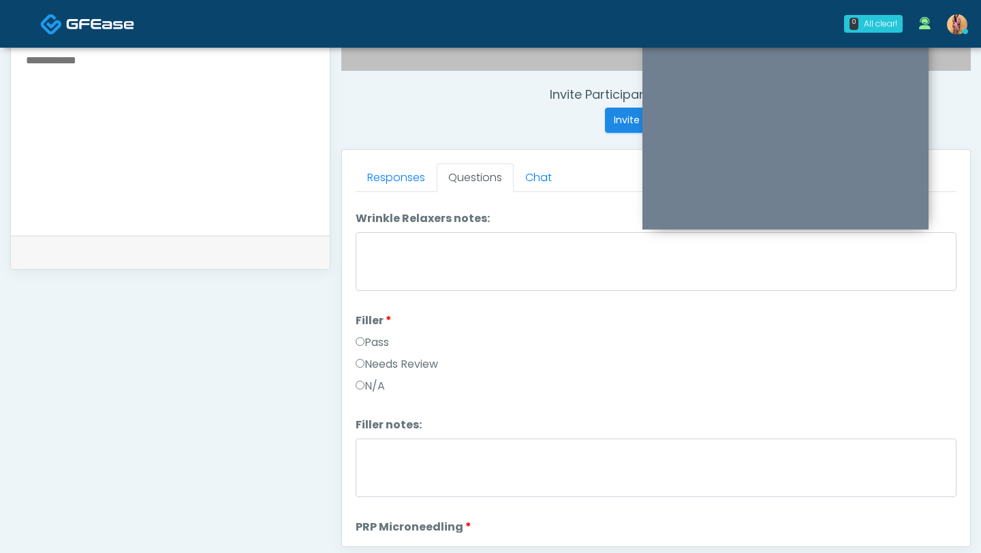
scroll to position [157, 0]
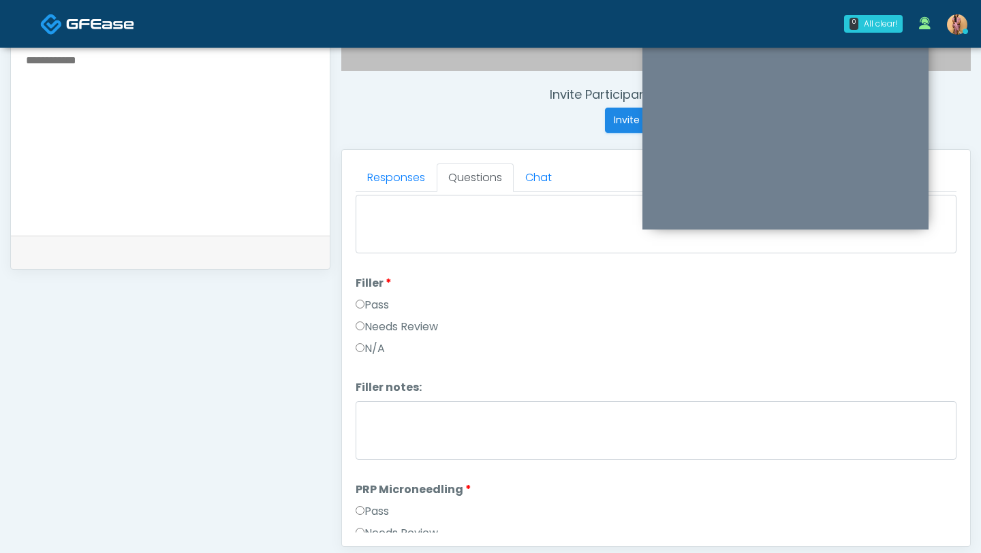
click at [370, 507] on label "Pass" at bounding box center [371, 511] width 33 height 16
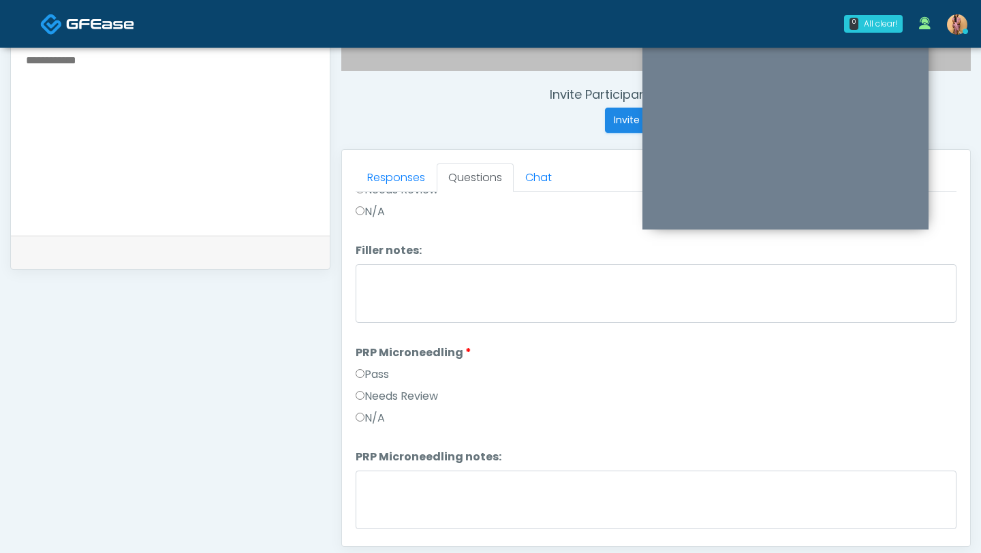
scroll to position [358, 0]
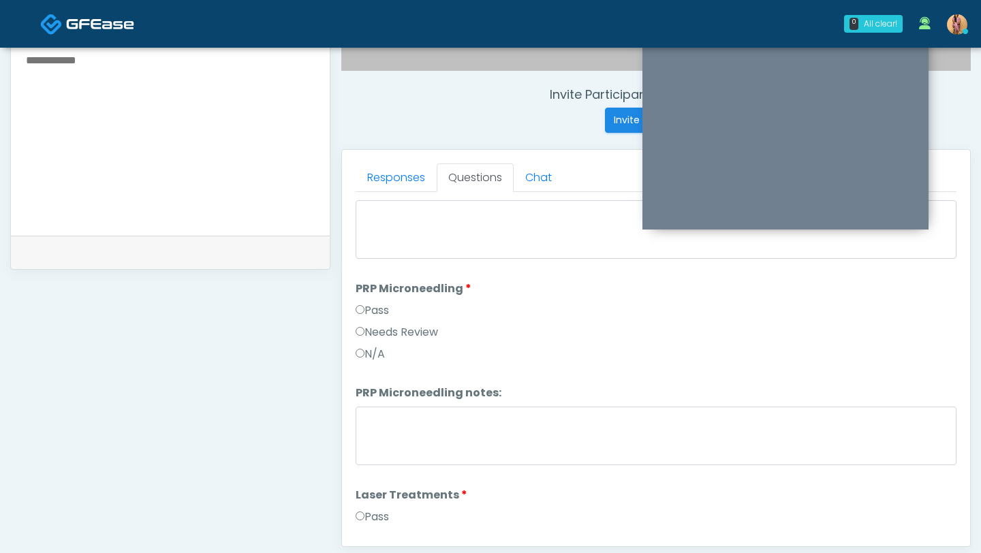
click at [377, 511] on label "Pass" at bounding box center [371, 517] width 33 height 16
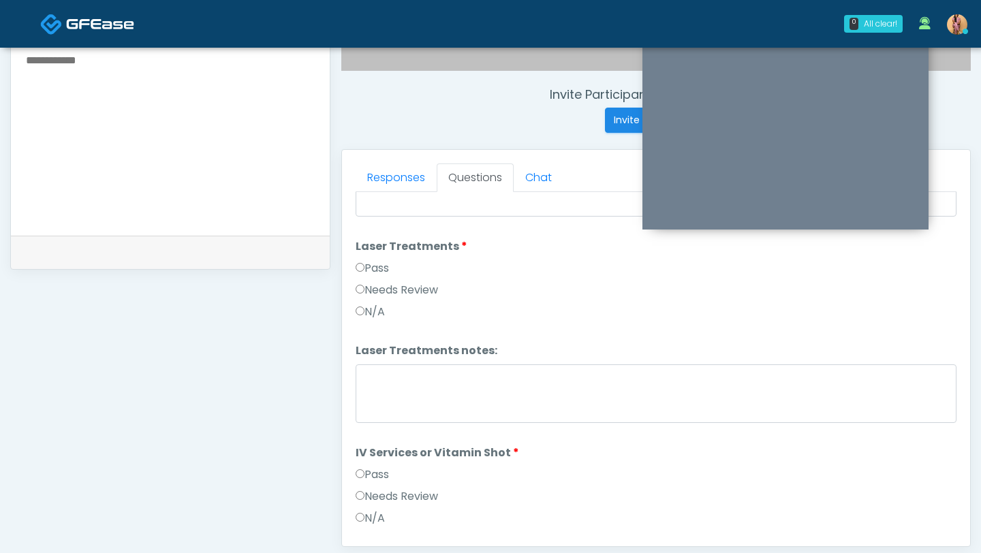
scroll to position [644, 0]
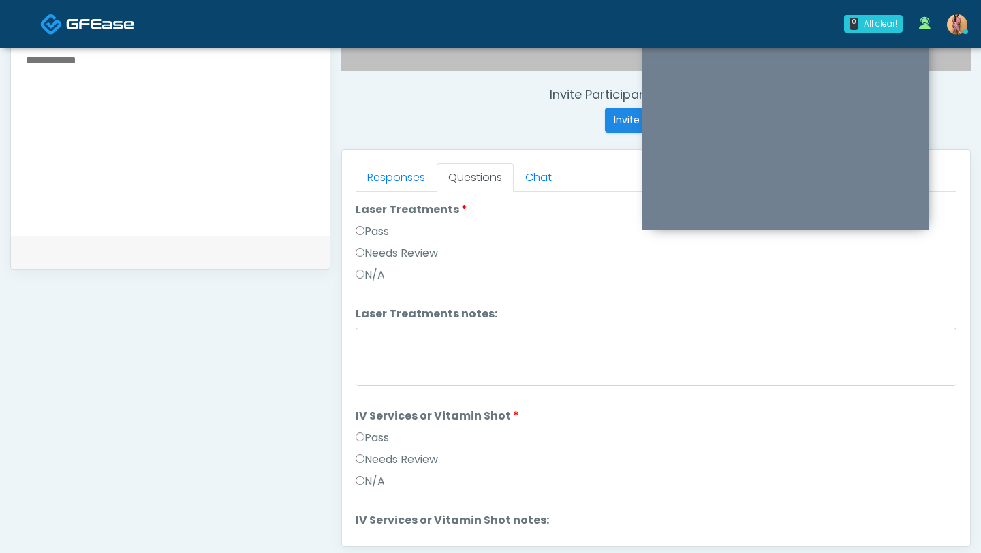
click at [368, 438] on label "Pass" at bounding box center [371, 438] width 33 height 16
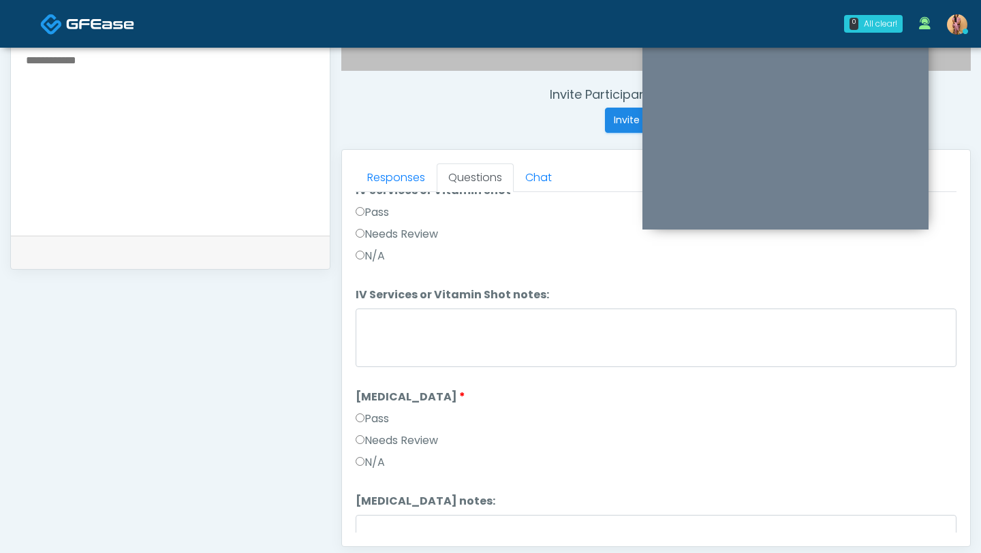
click at [366, 416] on label "Pass" at bounding box center [371, 419] width 33 height 16
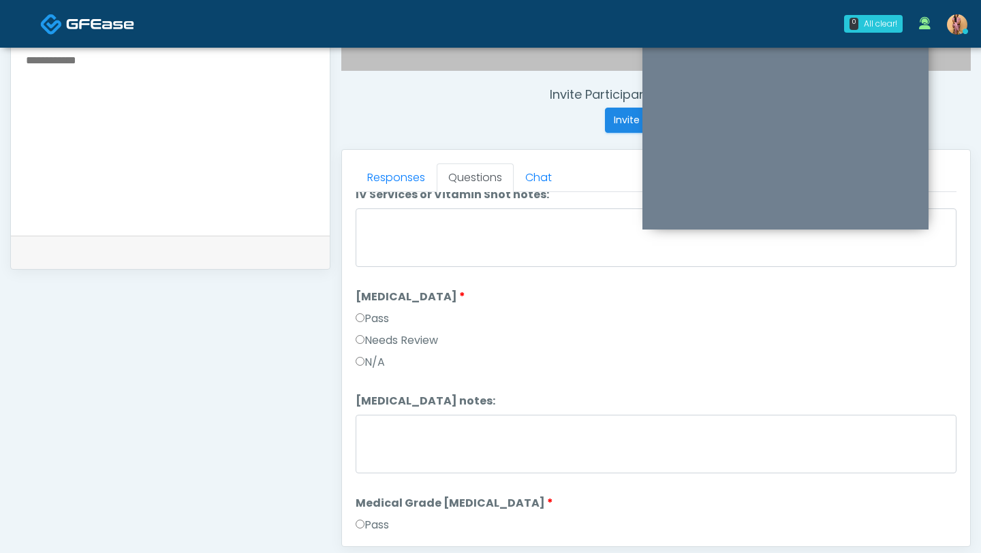
scroll to position [1084, 0]
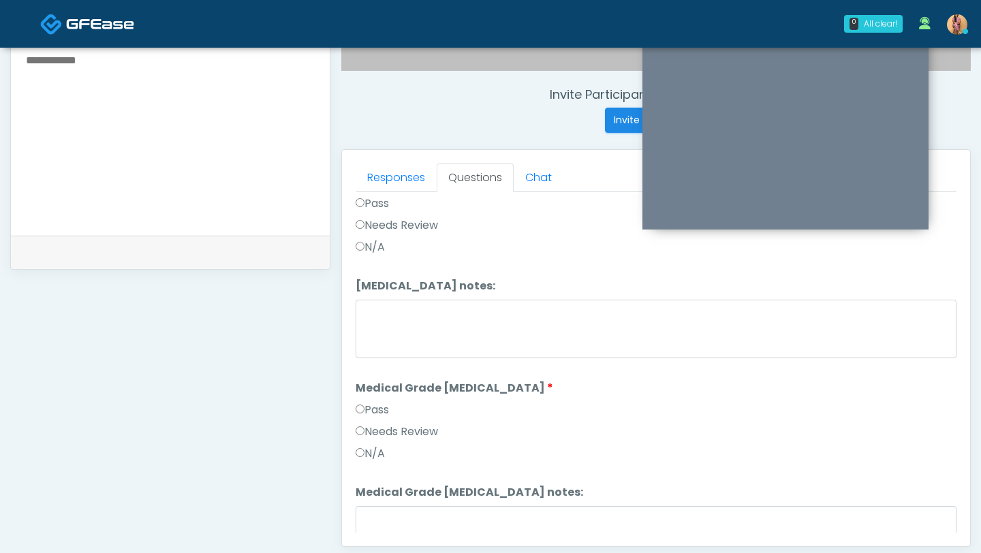
click at [364, 409] on label "Pass" at bounding box center [371, 410] width 33 height 16
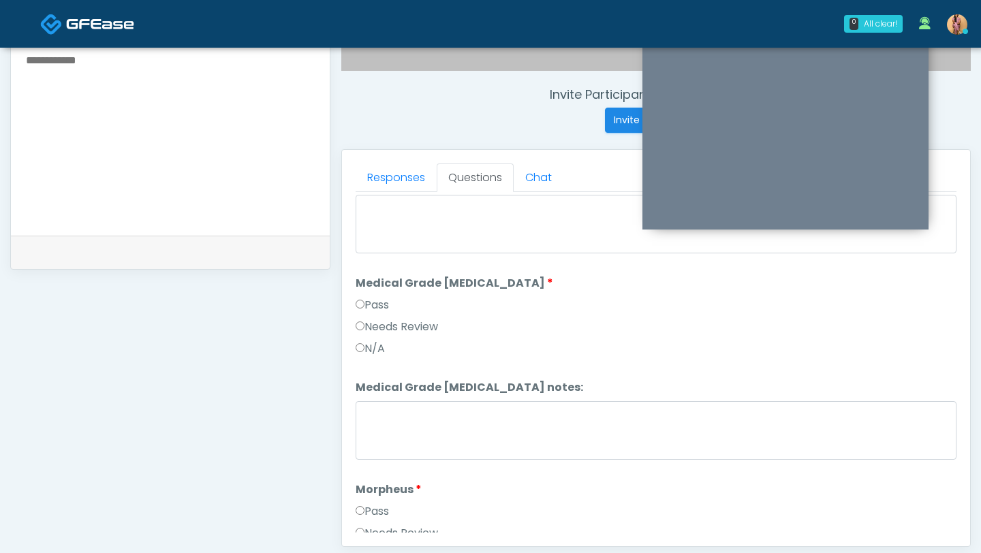
scroll to position [1256, 0]
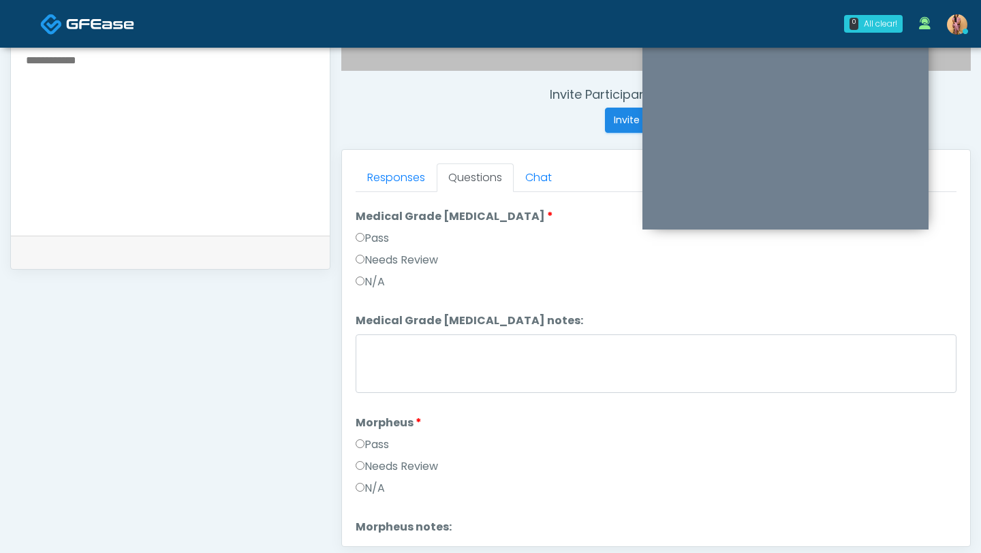
click at [367, 445] on label "Pass" at bounding box center [371, 445] width 33 height 16
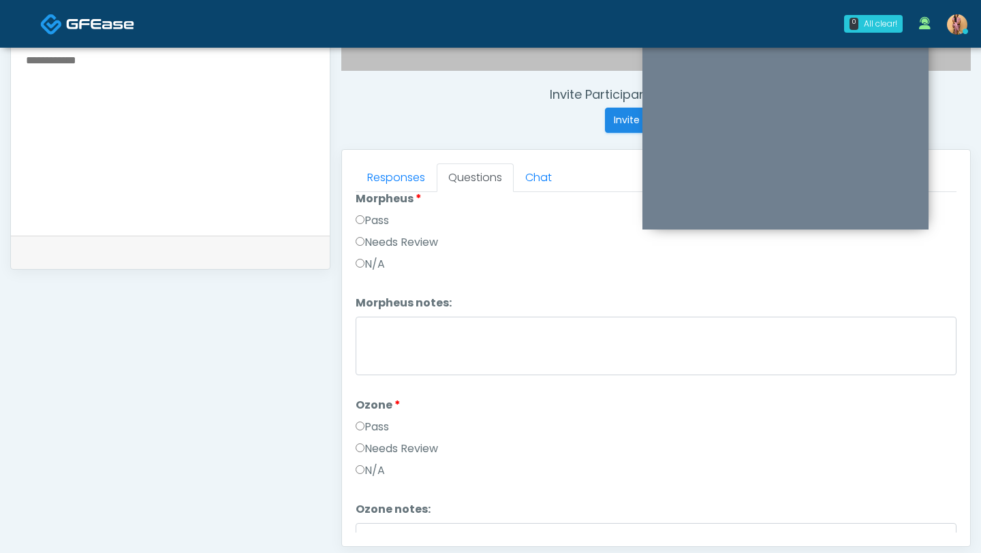
scroll to position [1491, 0]
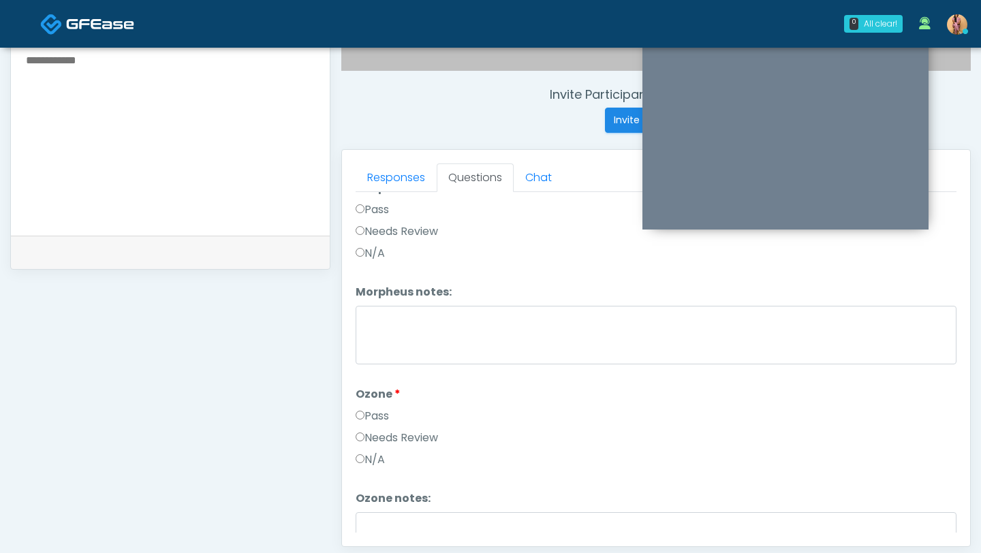
click at [375, 414] on label "Pass" at bounding box center [371, 416] width 33 height 16
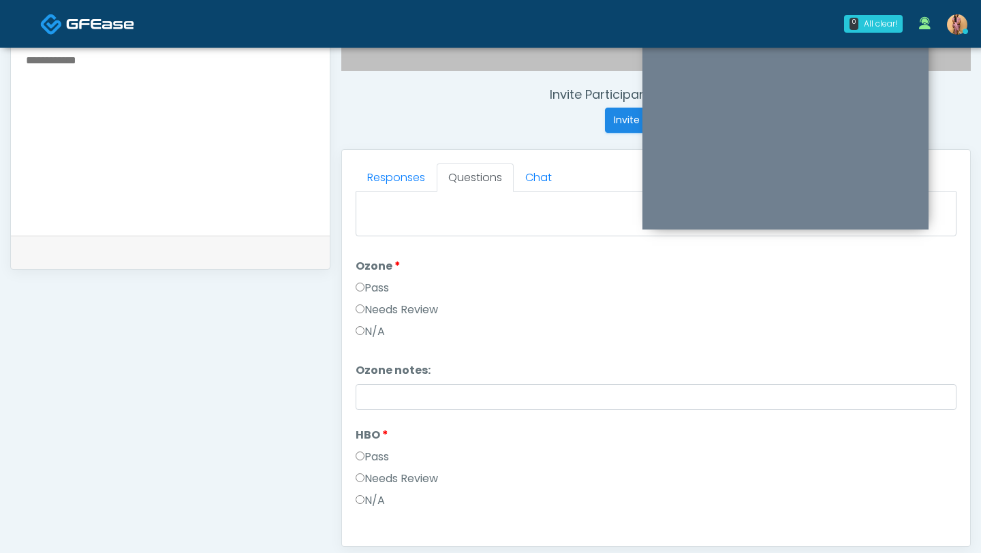
scroll to position [1627, 0]
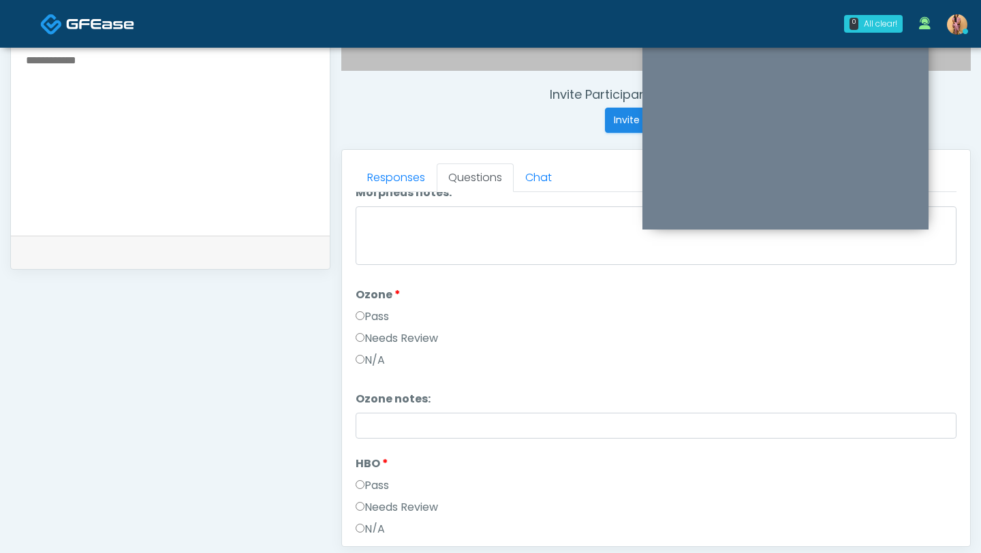
click at [380, 477] on label "Pass" at bounding box center [371, 485] width 33 height 16
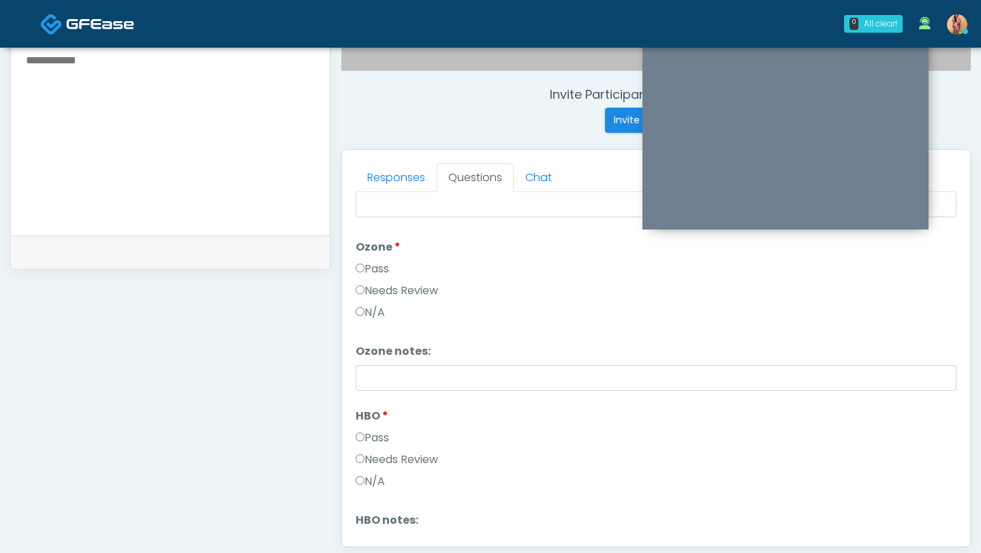
scroll to position [1705, 0]
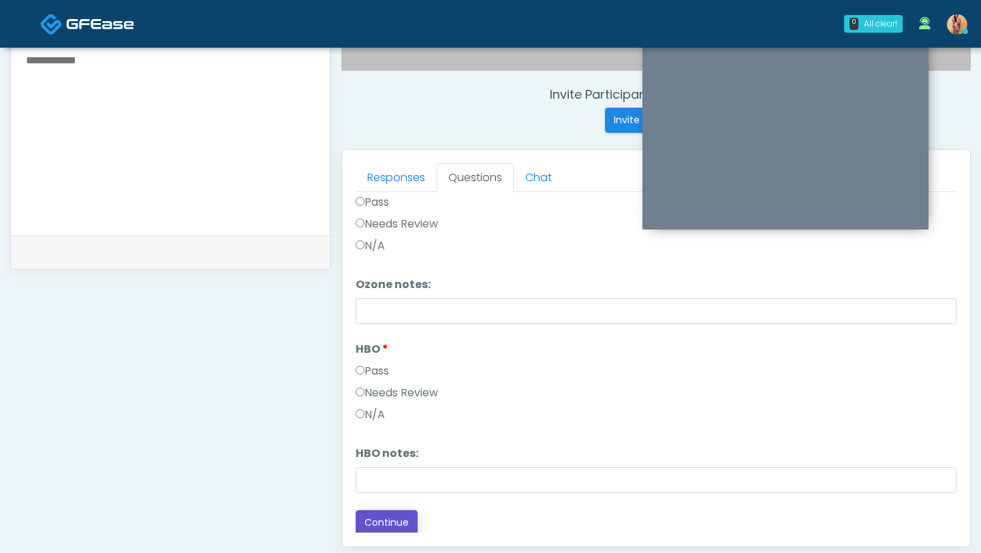
click at [383, 515] on button "Continue" at bounding box center [386, 522] width 62 height 25
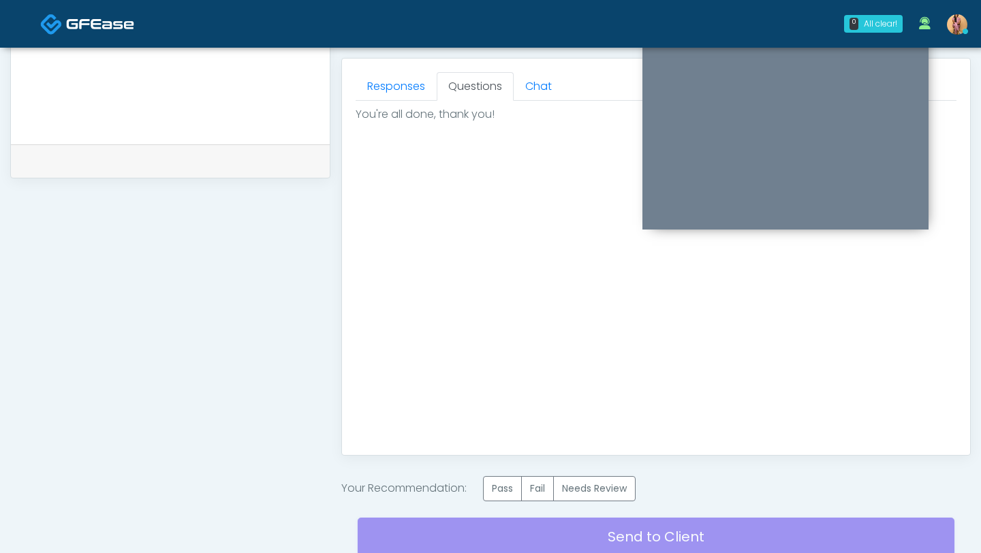
scroll to position [599, 0]
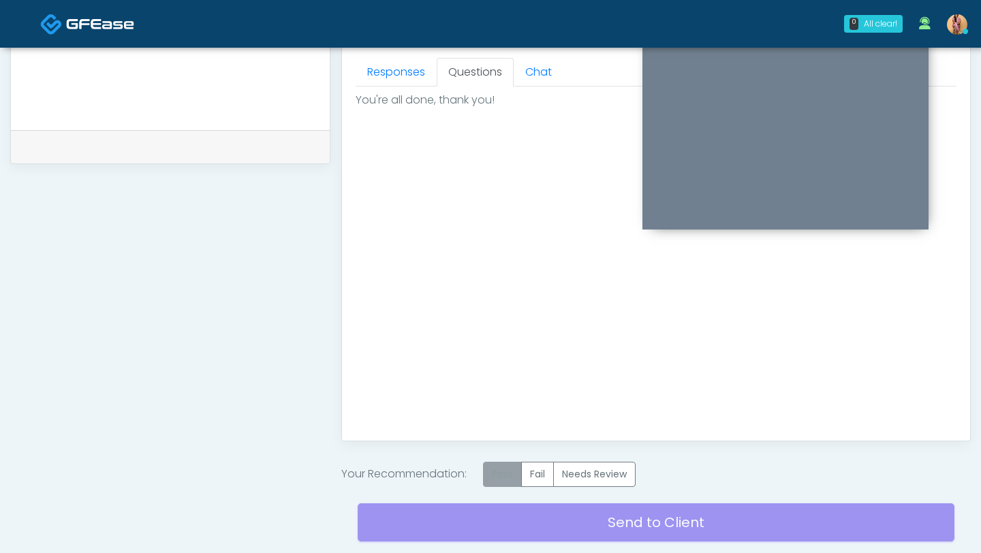
click at [502, 469] on label "Pass" at bounding box center [502, 474] width 39 height 25
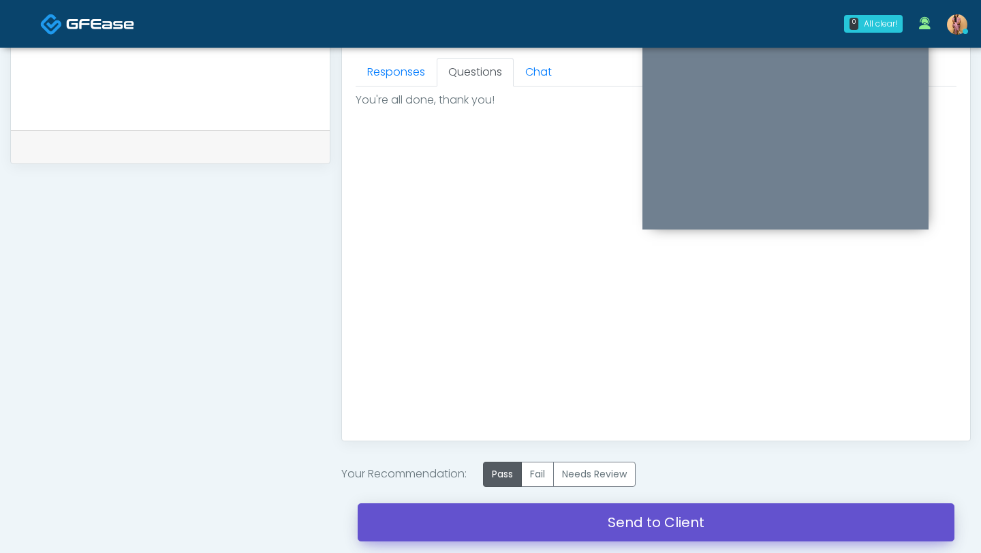
click at [626, 527] on link "Send to Client" at bounding box center [656, 522] width 597 height 38
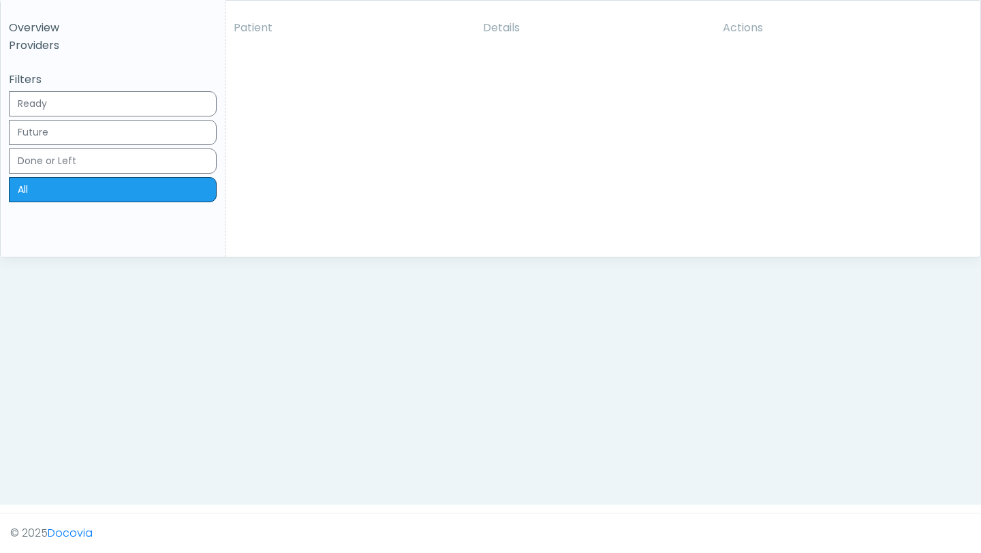
scroll to position [119, 0]
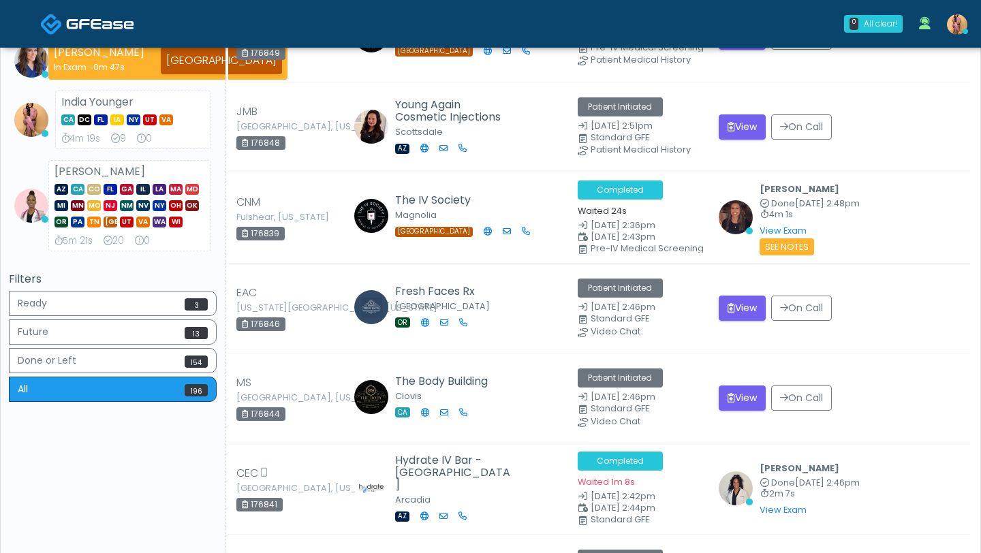
scroll to position [520, 0]
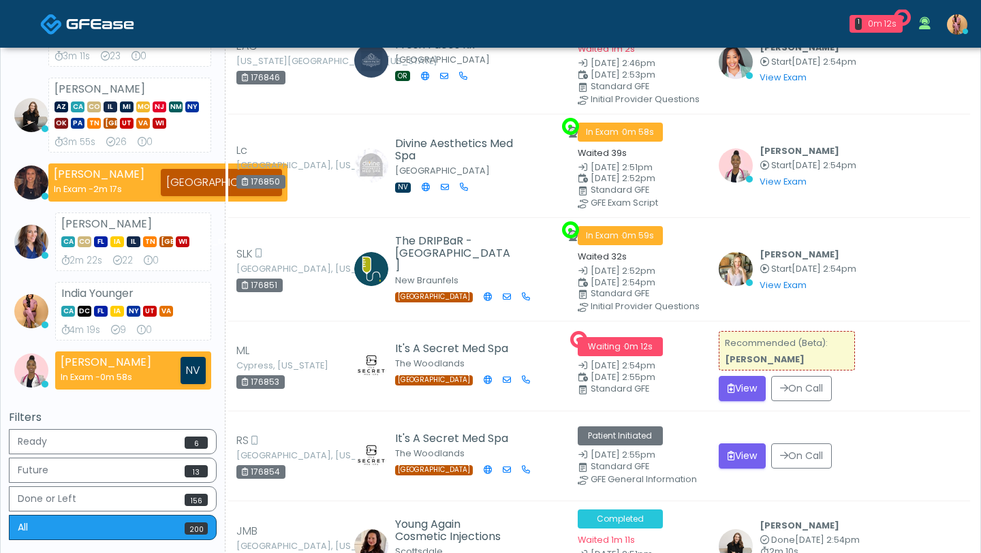
scroll to position [323, 0]
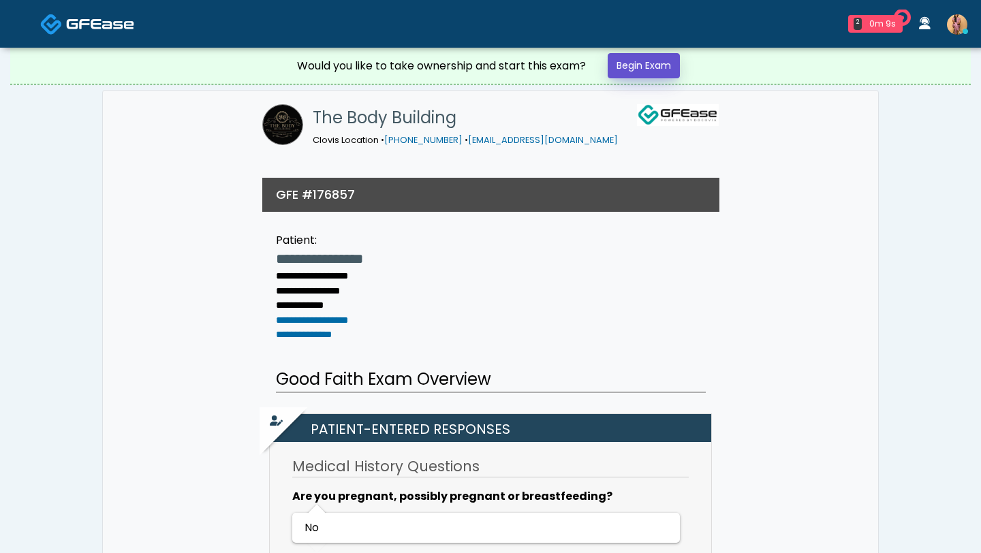
click at [661, 68] on link "Begin Exam" at bounding box center [643, 65] width 72 height 25
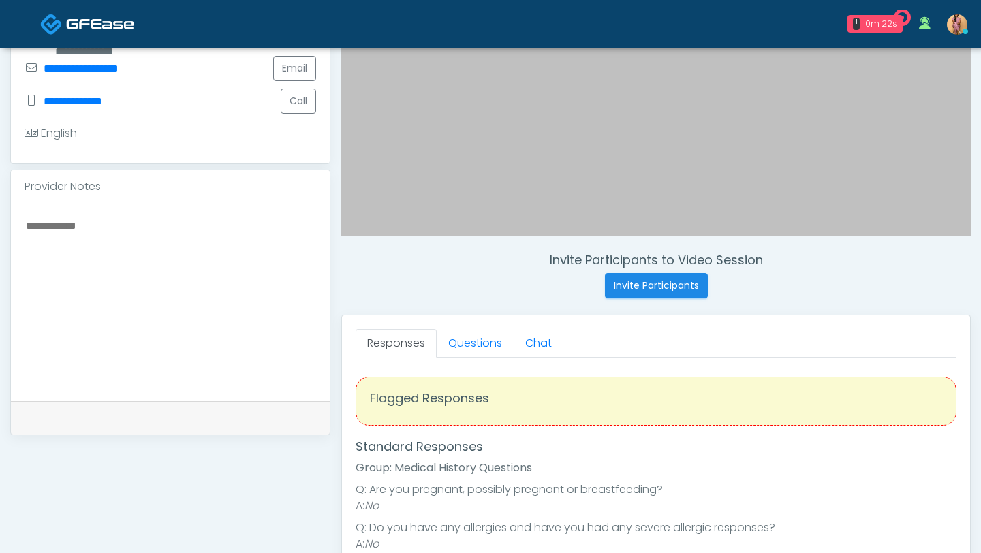
scroll to position [356, 0]
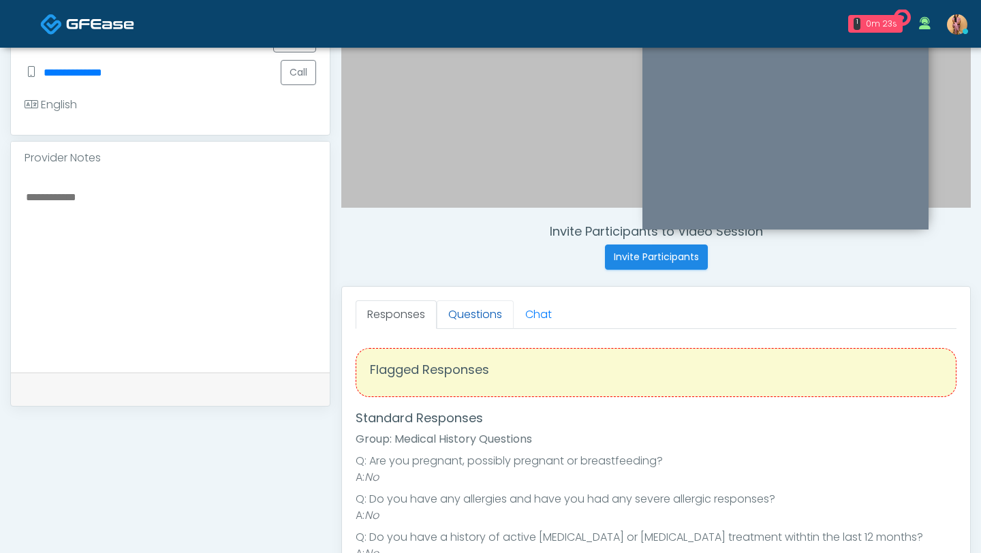
click at [464, 324] on link "Questions" at bounding box center [475, 314] width 77 height 29
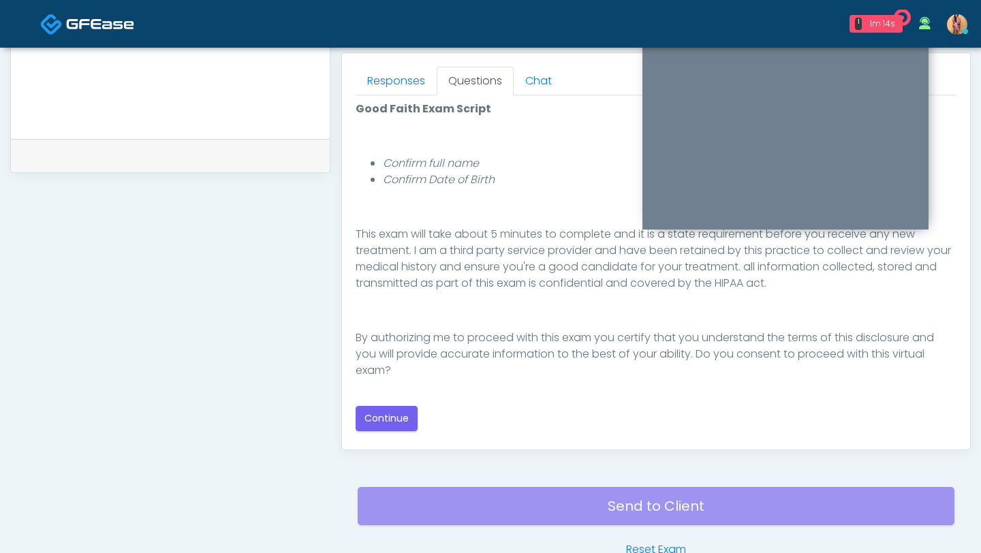
scroll to position [591, 0]
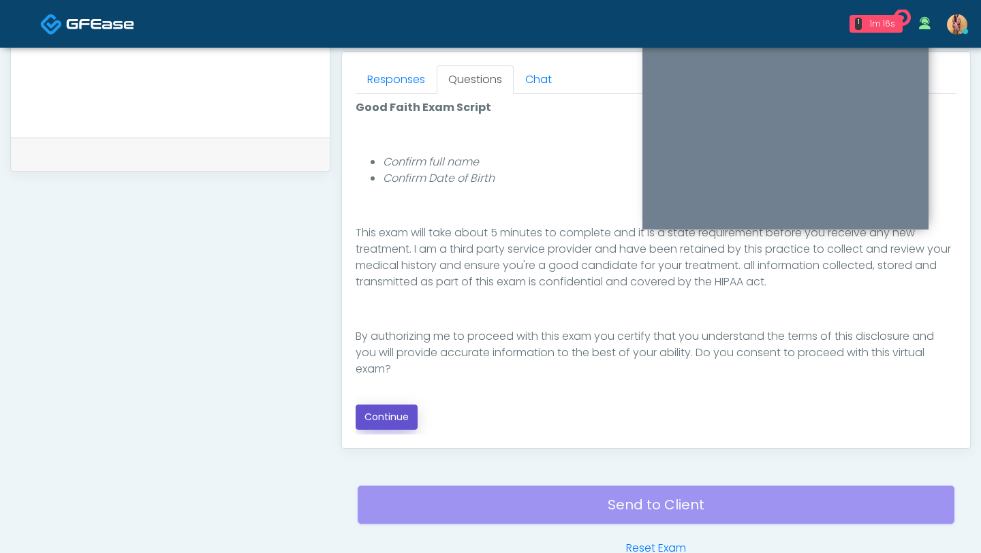
click at [393, 413] on button "Continue" at bounding box center [386, 417] width 62 height 25
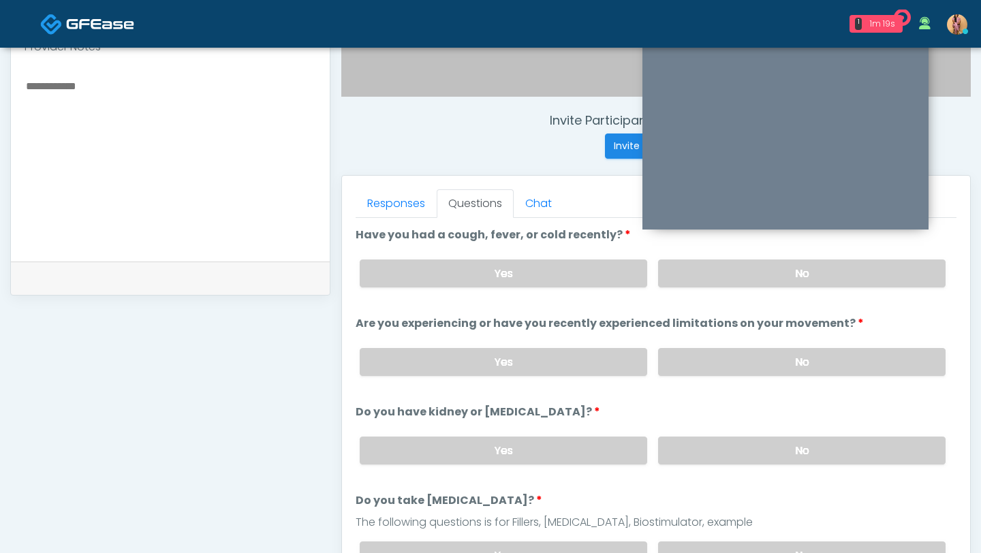
scroll to position [445, 0]
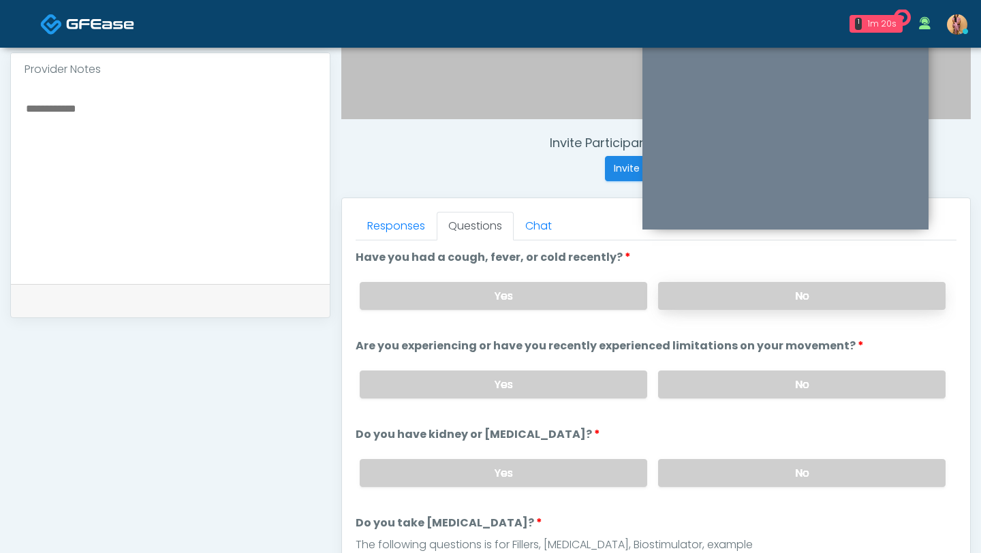
click at [695, 296] on label "No" at bounding box center [801, 296] width 287 height 28
click at [701, 382] on label "No" at bounding box center [801, 384] width 287 height 28
click at [699, 475] on label "No" at bounding box center [801, 473] width 287 height 28
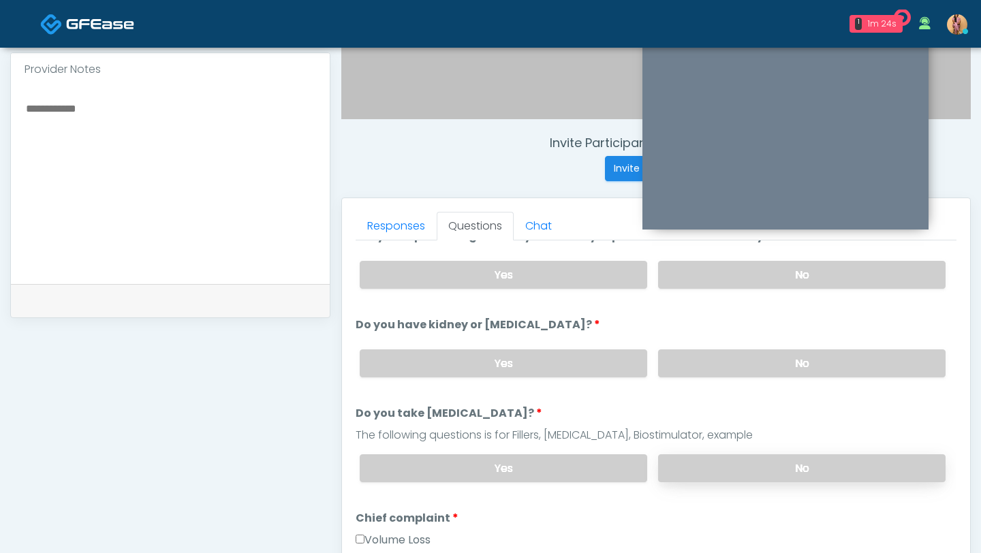
click at [701, 477] on label "No" at bounding box center [801, 468] width 287 height 28
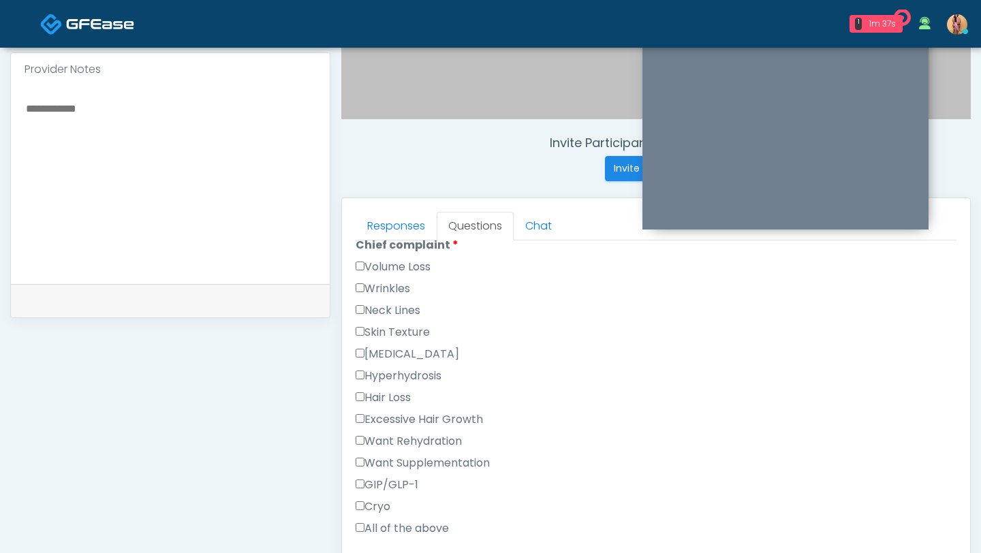
scroll to position [383, 0]
click at [364, 284] on label "Wrinkles" at bounding box center [382, 288] width 54 height 16
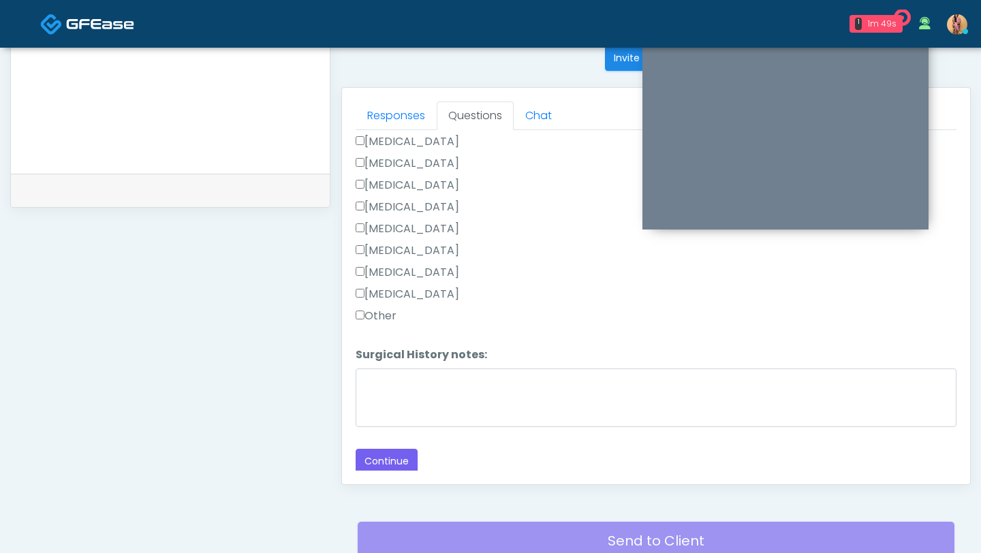
scroll to position [669, 0]
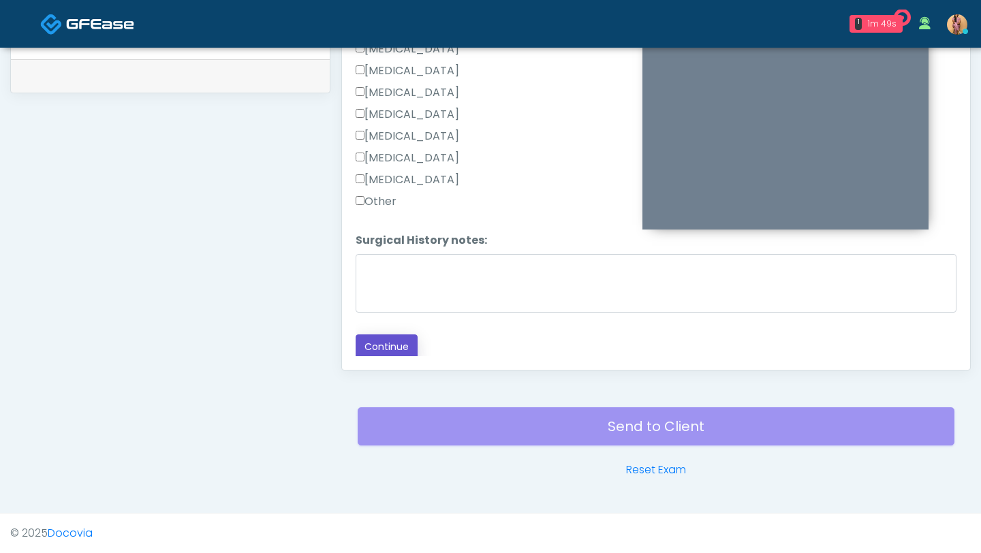
click at [379, 348] on button "Continue" at bounding box center [386, 346] width 62 height 25
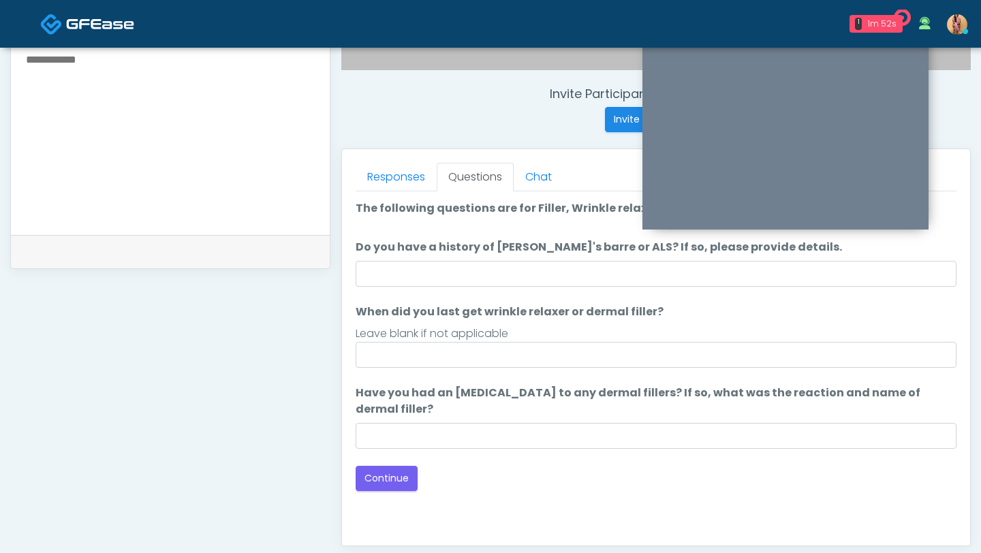
scroll to position [484, 0]
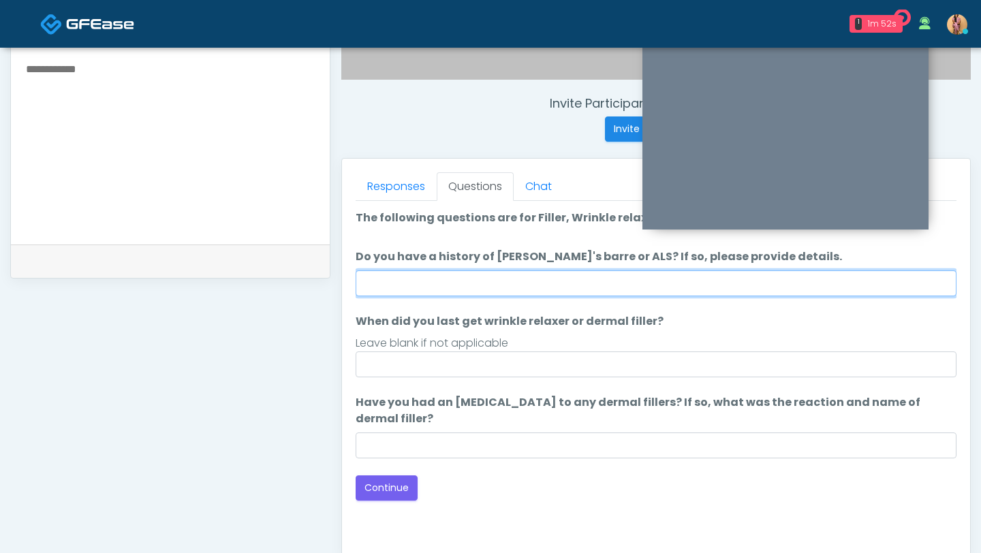
click at [420, 278] on input "Do you have a history of Guillain's barre or ALS? If so, please provide details." at bounding box center [655, 283] width 601 height 26
type input "**"
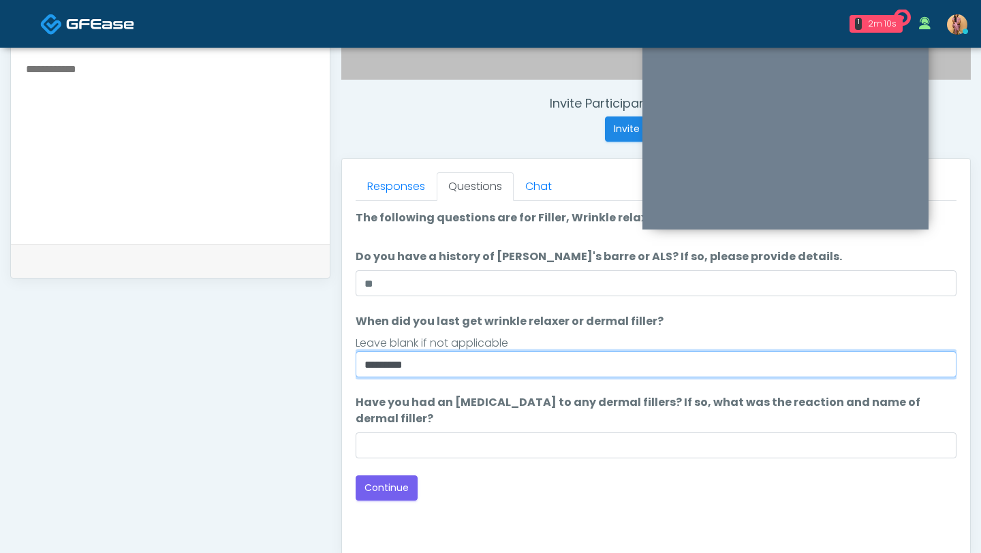
type input "********"
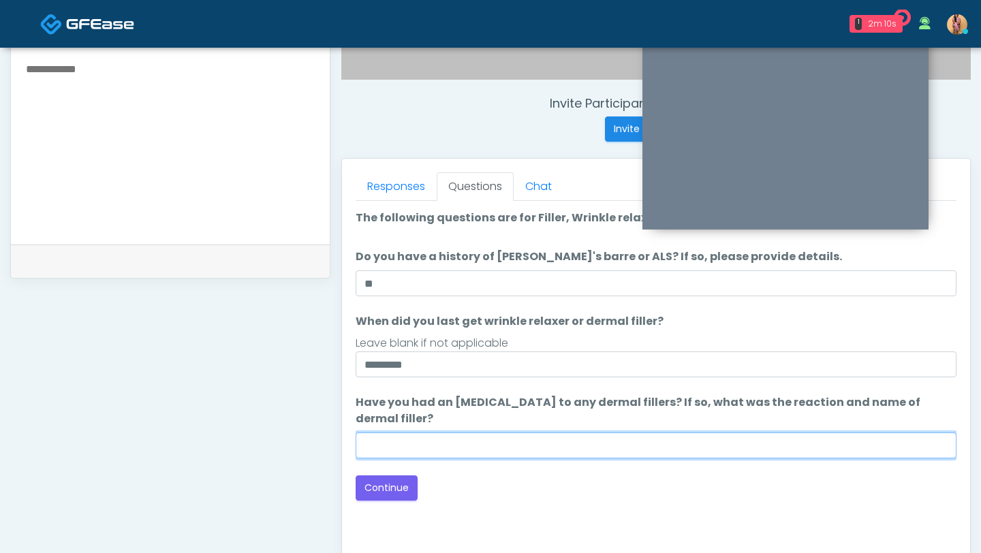
click at [433, 449] on input "Have you had an allergic response to any dermal fillers? If so, what was the re…" at bounding box center [655, 445] width 601 height 26
type input "**"
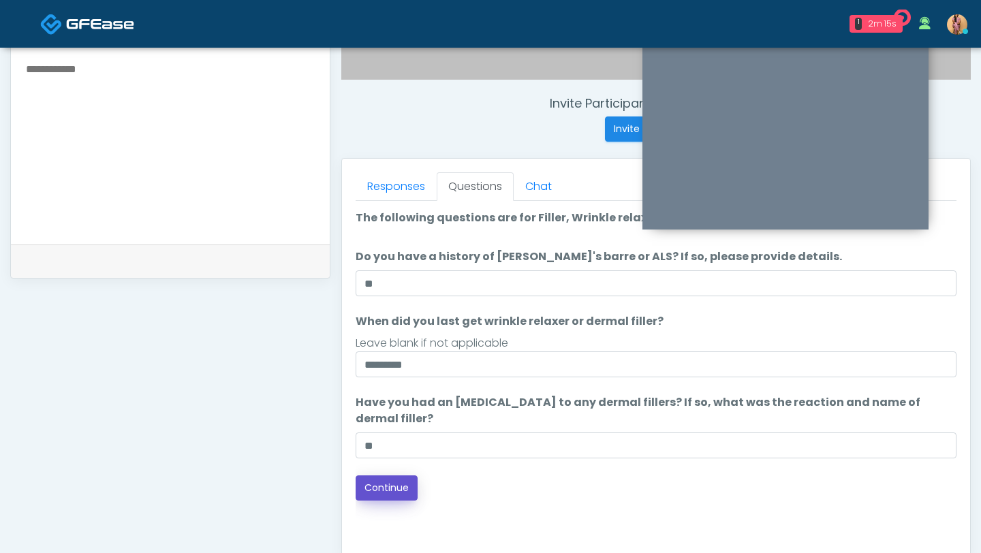
click at [385, 494] on button "Continue" at bounding box center [386, 487] width 62 height 25
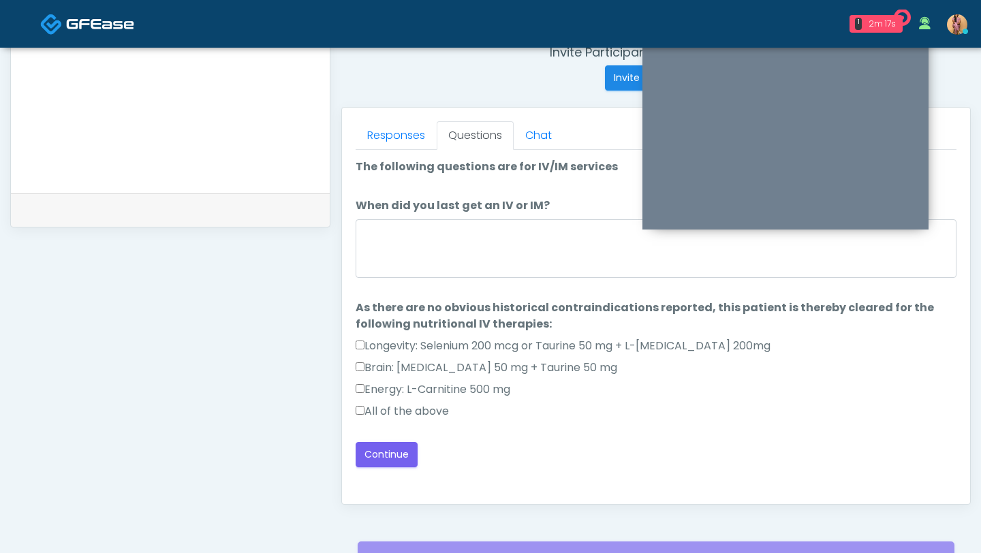
scroll to position [533, 0]
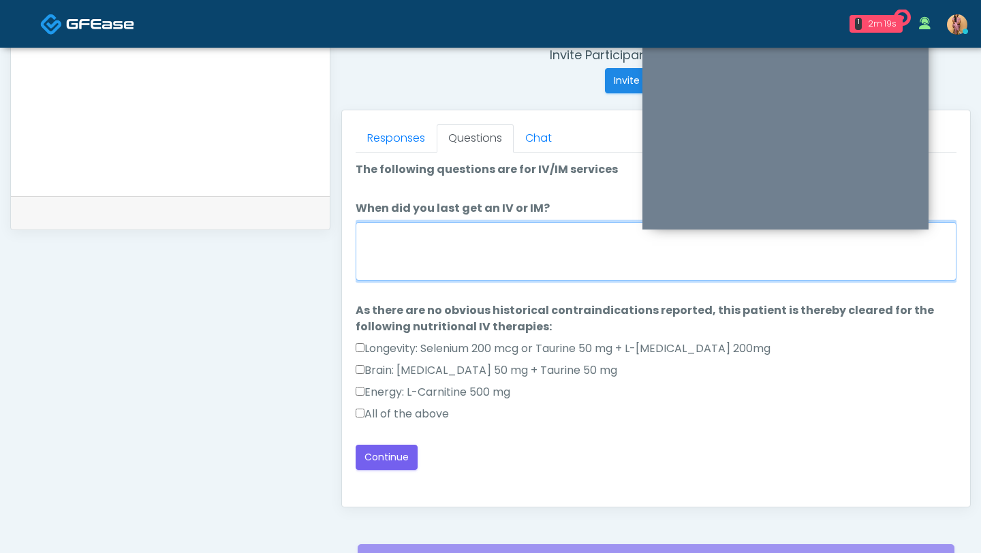
click at [441, 260] on textarea "When did you last get an IV or IM?" at bounding box center [655, 251] width 601 height 59
type textarea "***"
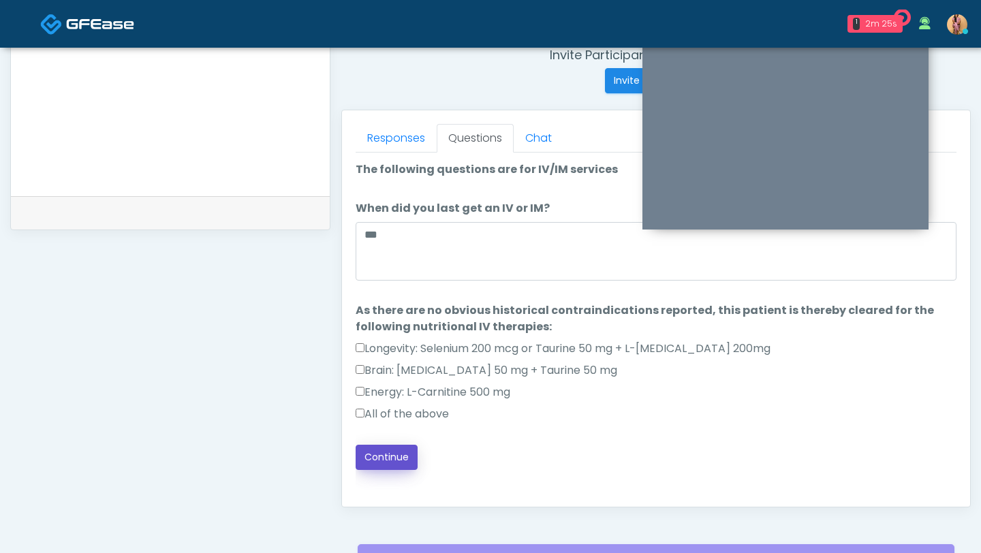
click at [372, 464] on button "Continue" at bounding box center [386, 457] width 62 height 25
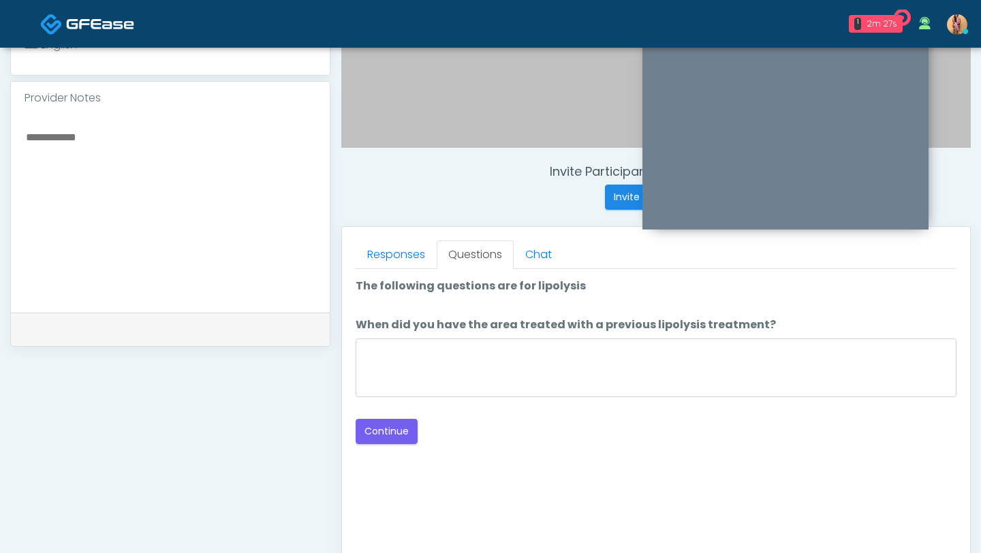
scroll to position [415, 0]
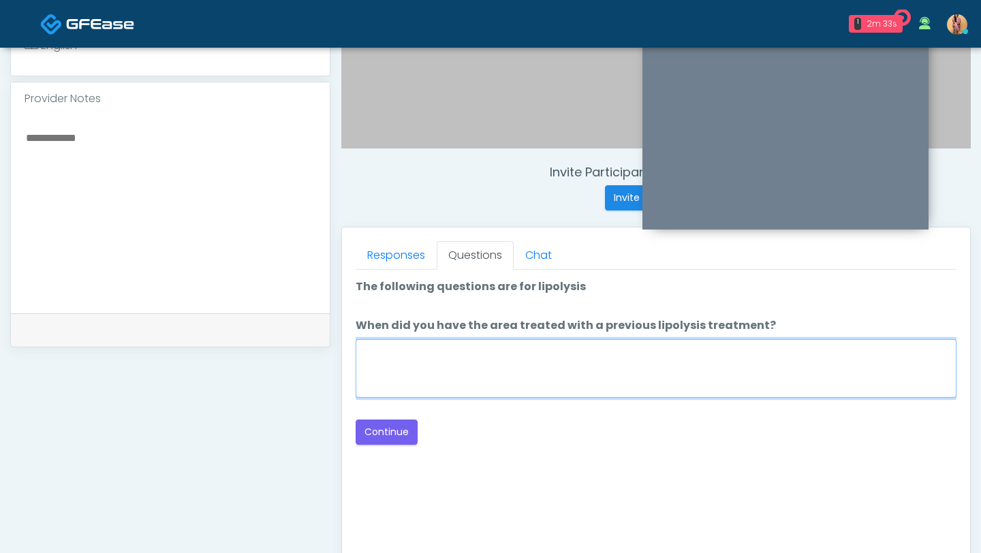
click at [480, 375] on textarea "When did you have the area treated with a previous lipolysis treatment?" at bounding box center [655, 368] width 601 height 59
type textarea "***"
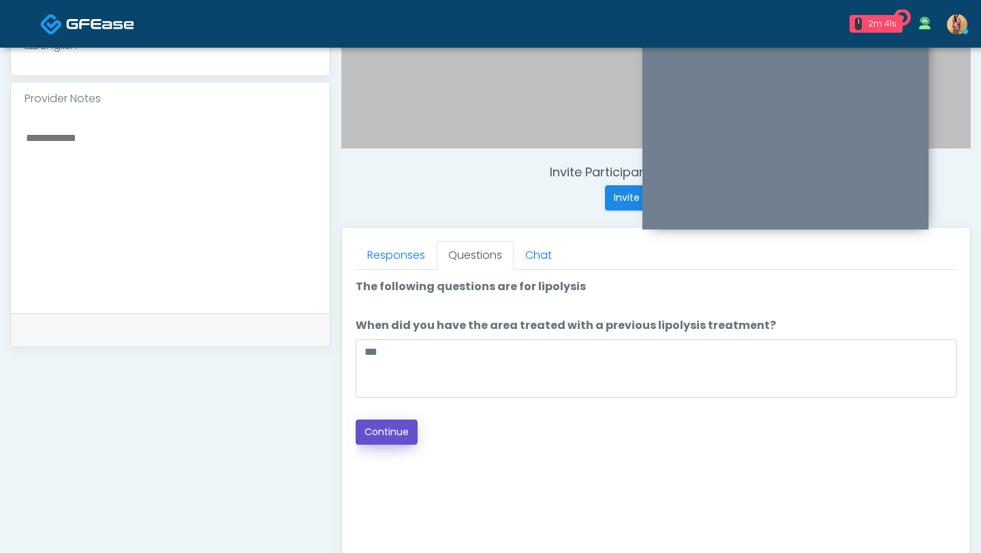
click at [405, 439] on button "Continue" at bounding box center [386, 431] width 62 height 25
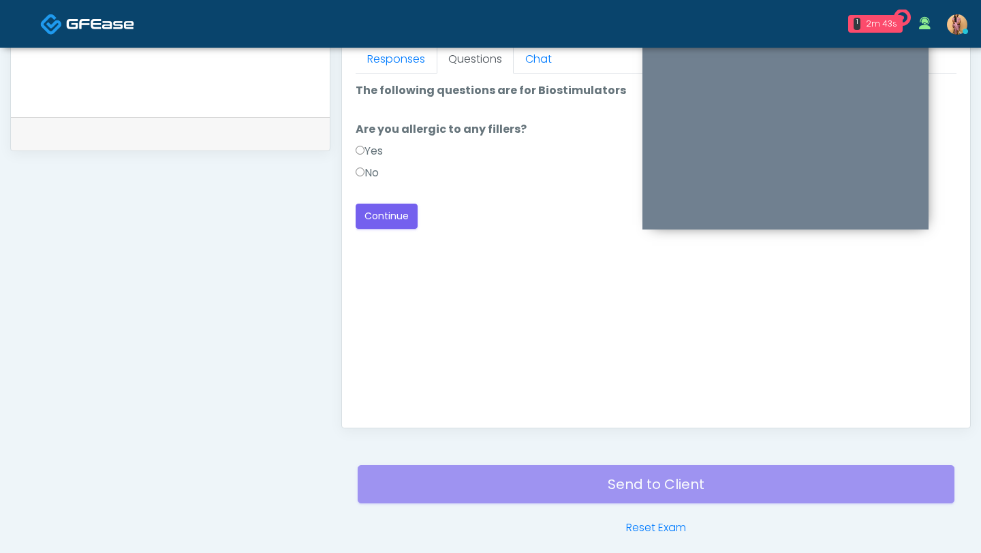
scroll to position [597, 0]
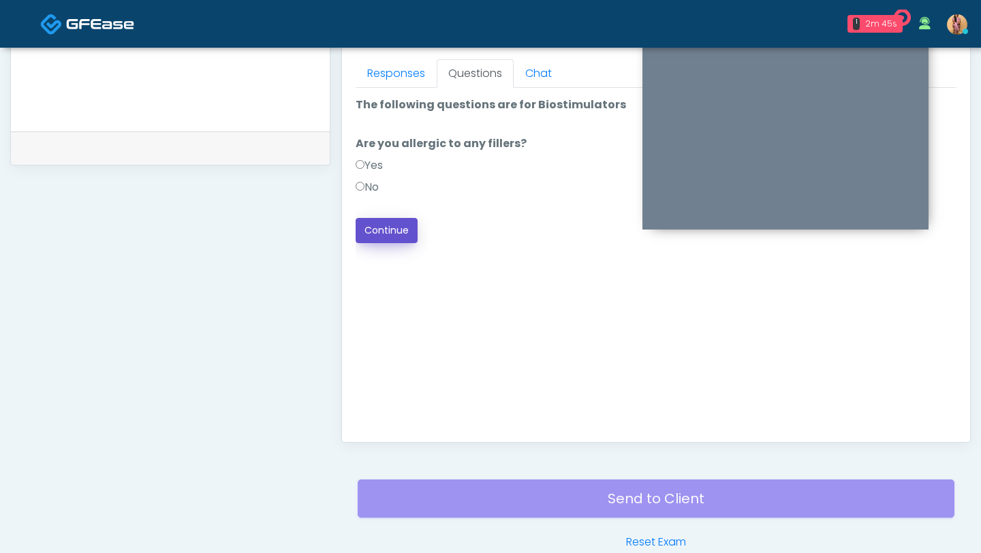
click at [364, 227] on button "Continue" at bounding box center [386, 230] width 62 height 25
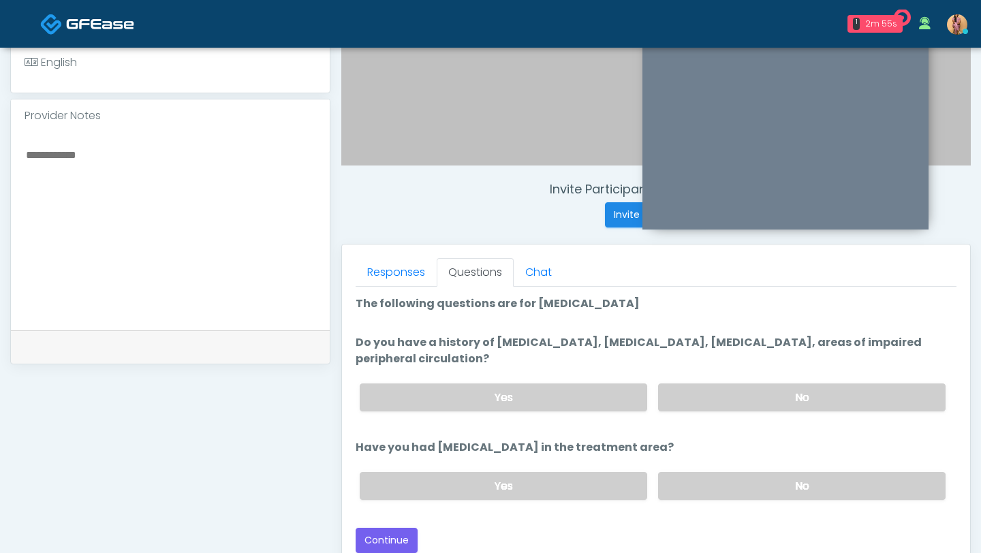
scroll to position [405, 0]
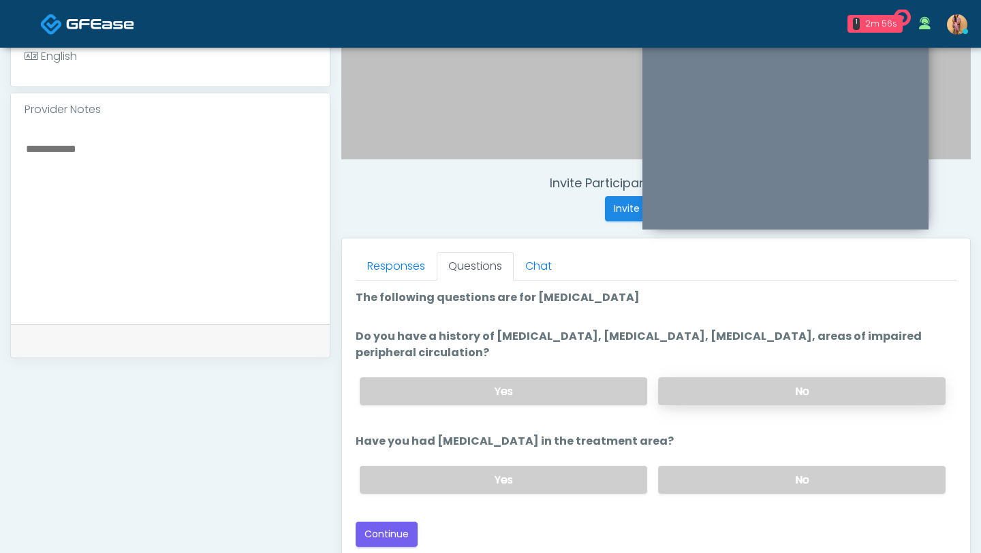
click at [714, 385] on label "No" at bounding box center [801, 391] width 287 height 28
click at [684, 477] on label "No" at bounding box center [801, 480] width 287 height 28
click at [374, 537] on button "Continue" at bounding box center [386, 534] width 62 height 25
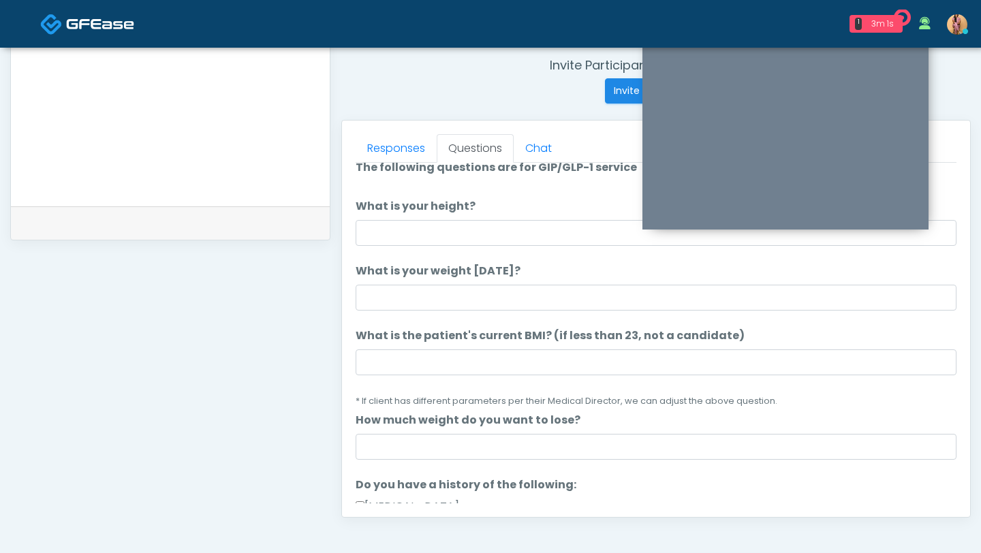
scroll to position [0, 0]
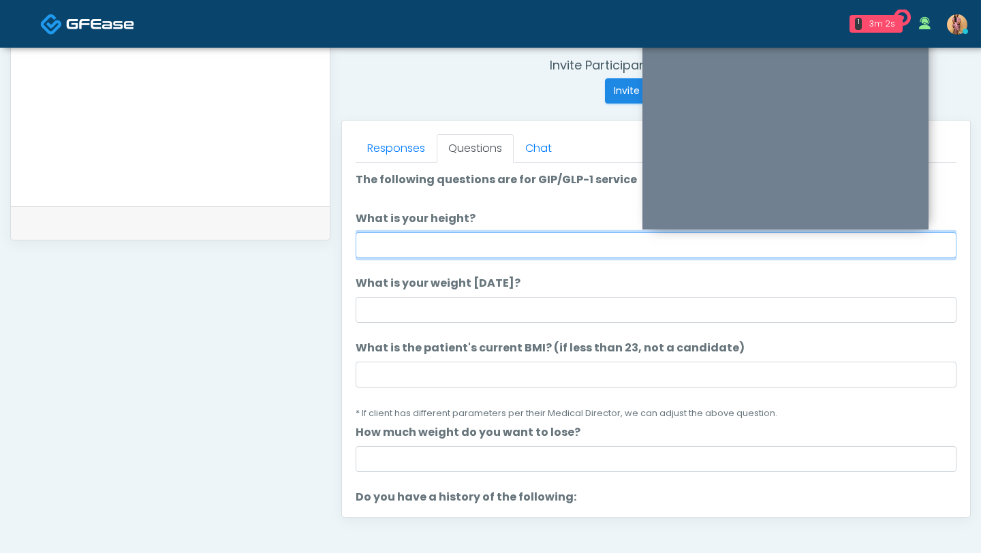
click at [528, 245] on input "What is your height?" at bounding box center [655, 245] width 601 height 26
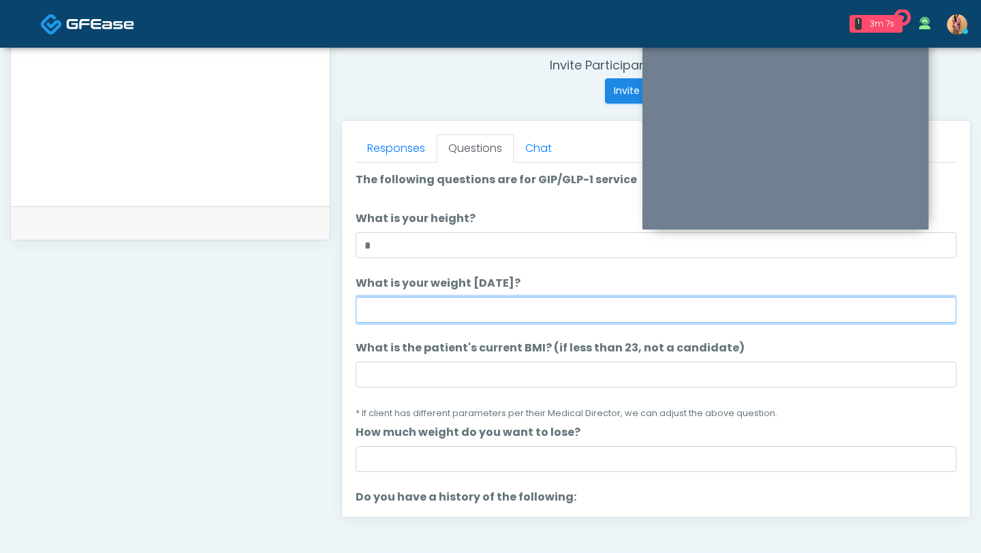
click at [496, 312] on input "What is your weight today?" at bounding box center [655, 310] width 601 height 26
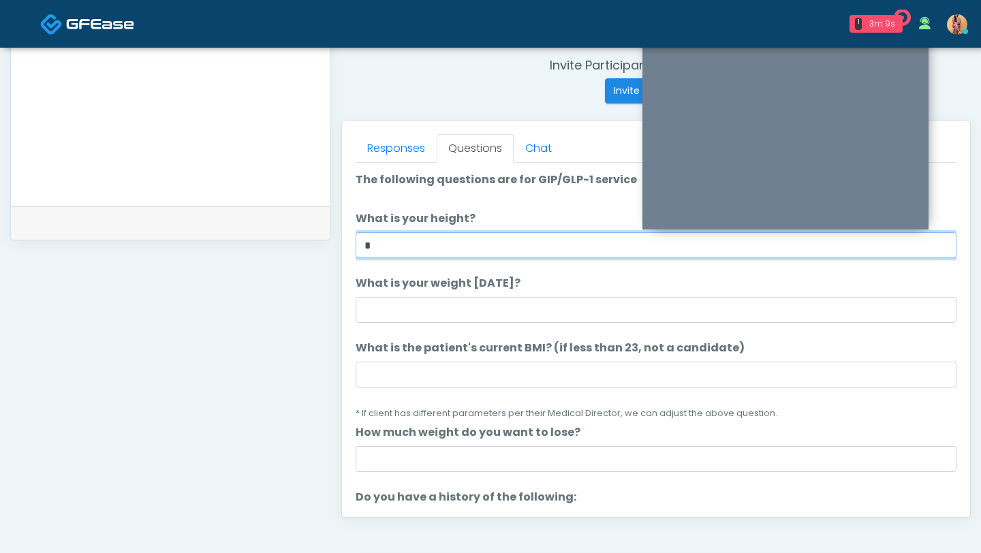
click at [438, 249] on input "*" at bounding box center [655, 245] width 601 height 26
type input "***"
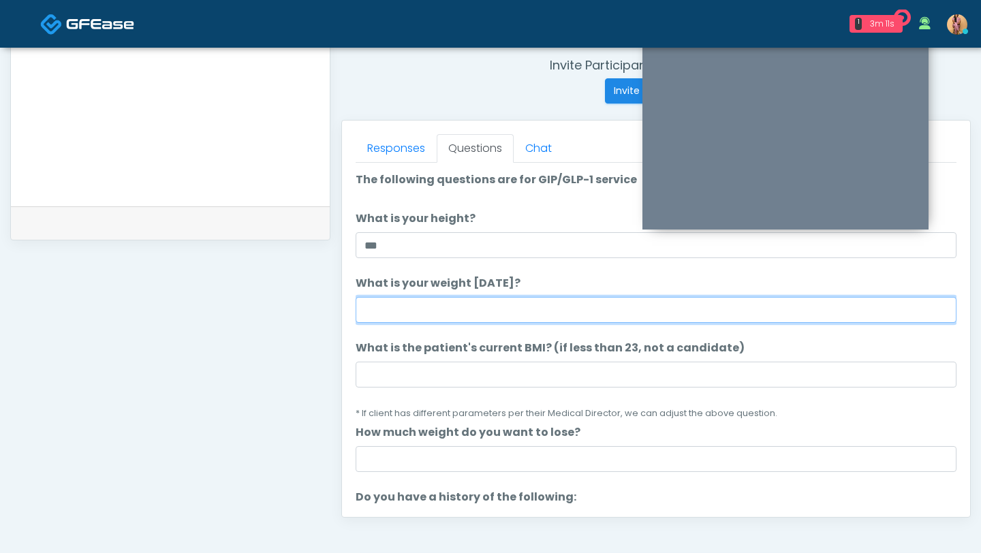
click at [414, 311] on input "What is your weight today?" at bounding box center [655, 310] width 601 height 26
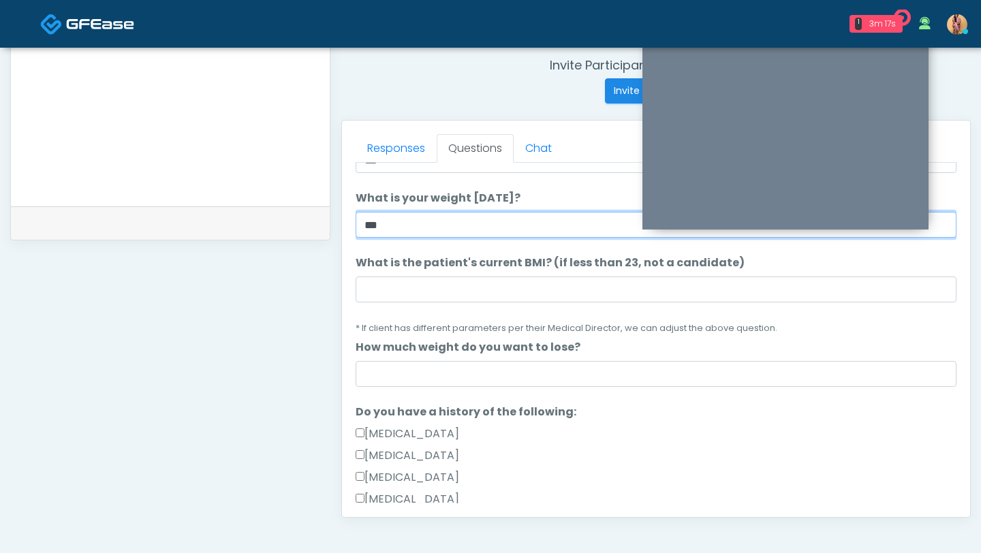
scroll to position [94, 0]
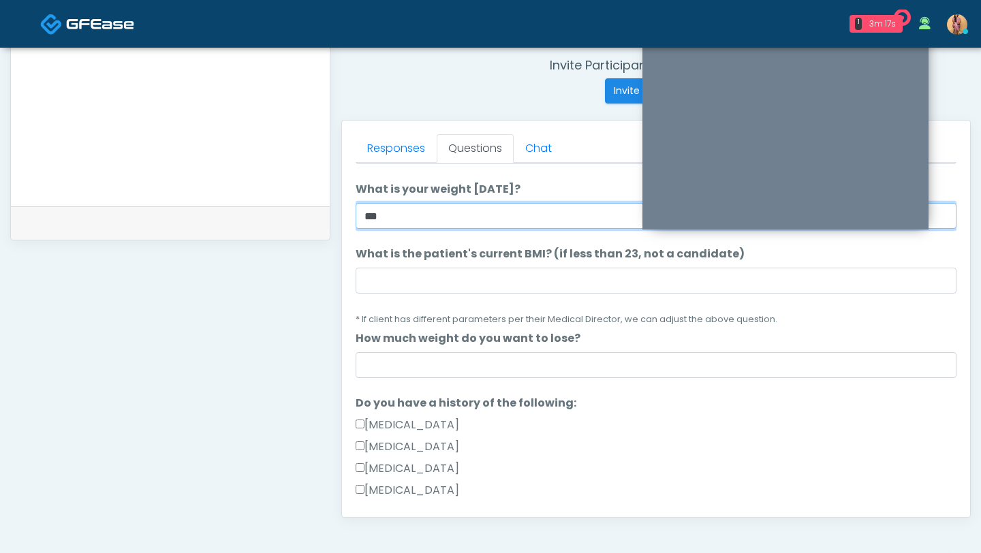
type input "***"
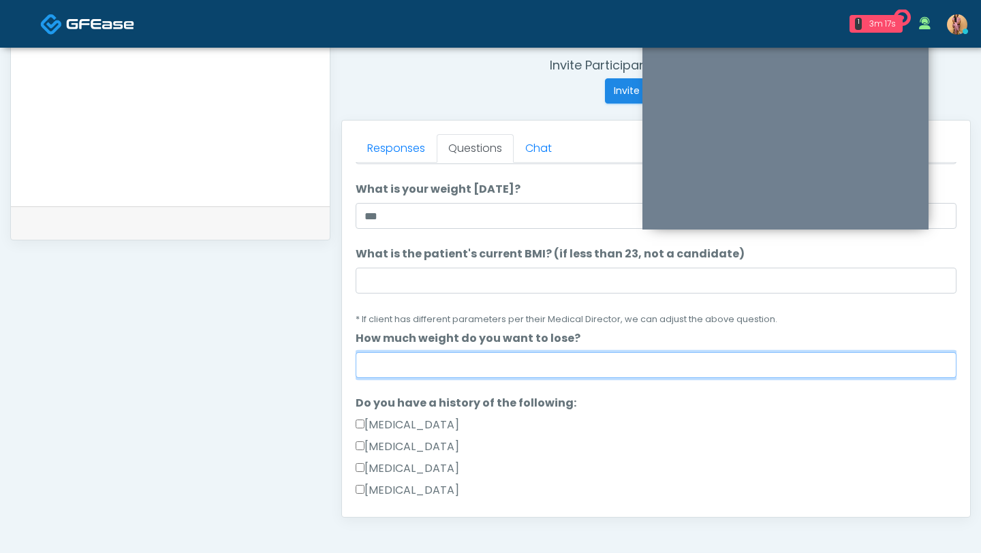
click at [376, 368] on input "How much weight do you want to lose?" at bounding box center [655, 365] width 601 height 26
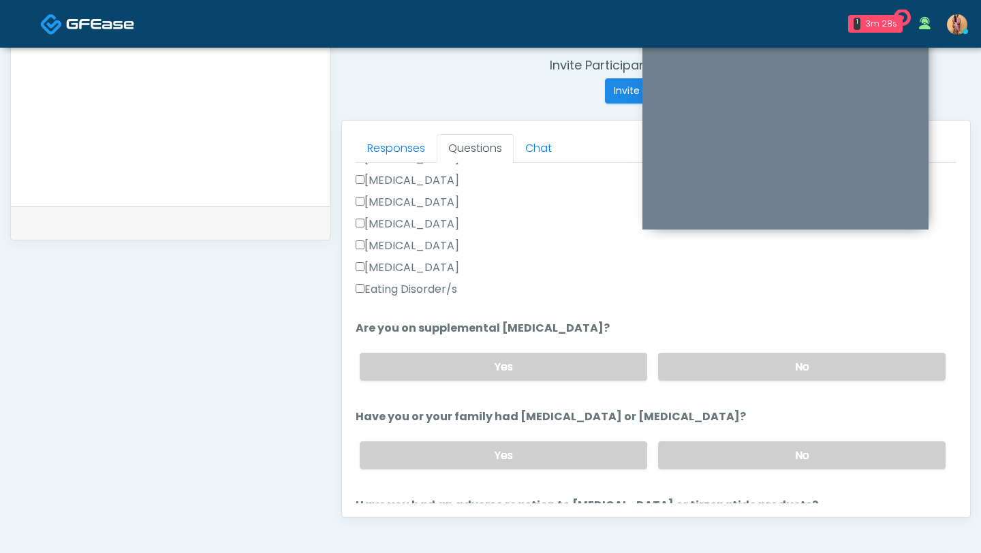
scroll to position [365, 0]
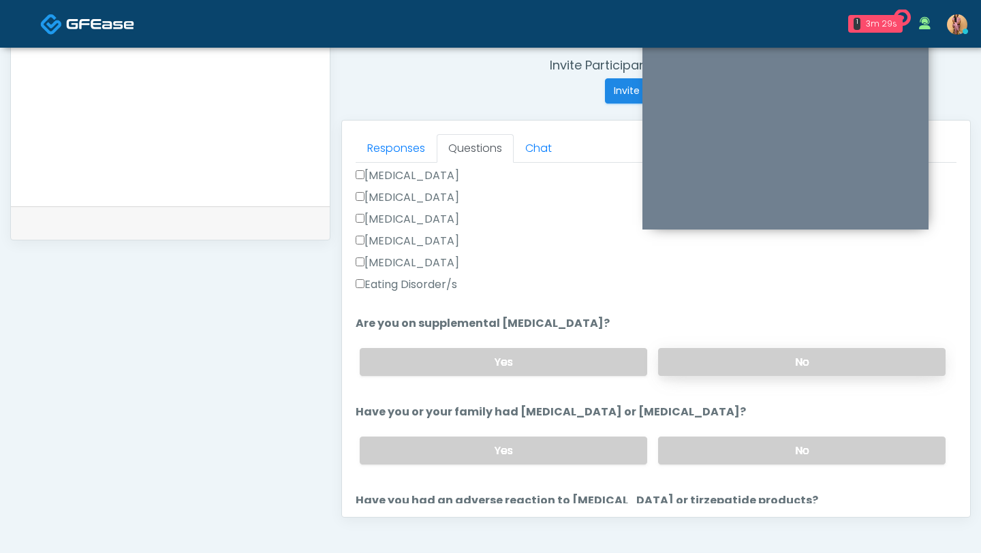
type input "***"
click at [738, 359] on label "No" at bounding box center [801, 362] width 287 height 28
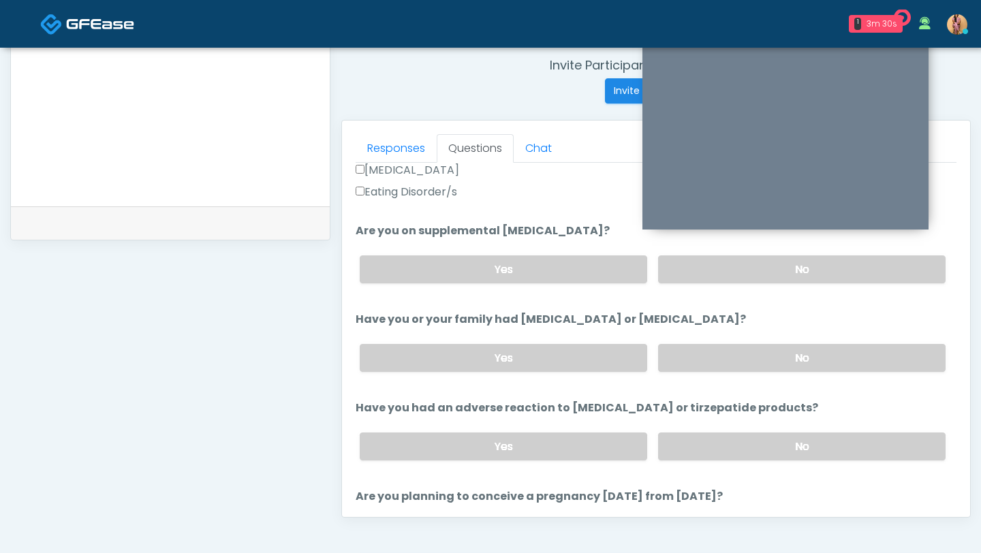
scroll to position [498, 0]
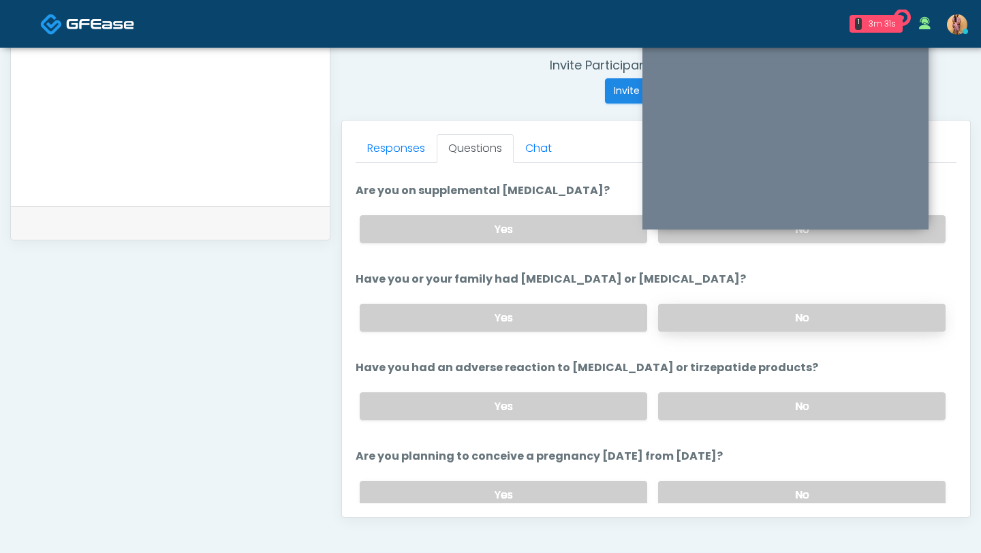
click at [727, 321] on label "No" at bounding box center [801, 318] width 287 height 28
click at [720, 409] on label "No" at bounding box center [801, 406] width 287 height 28
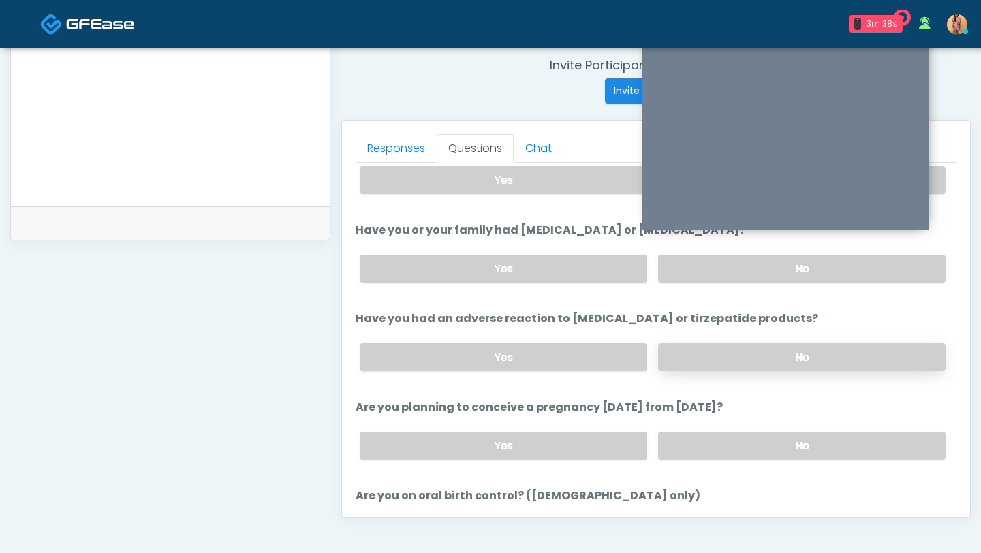
scroll to position [548, 0]
click at [716, 445] on label "No" at bounding box center [801, 445] width 287 height 28
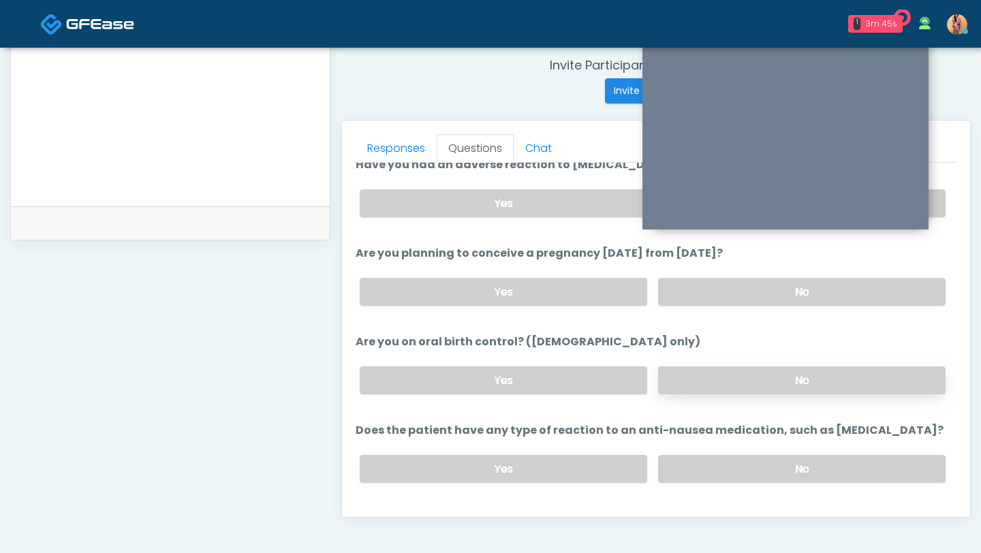
scroll to position [729, 0]
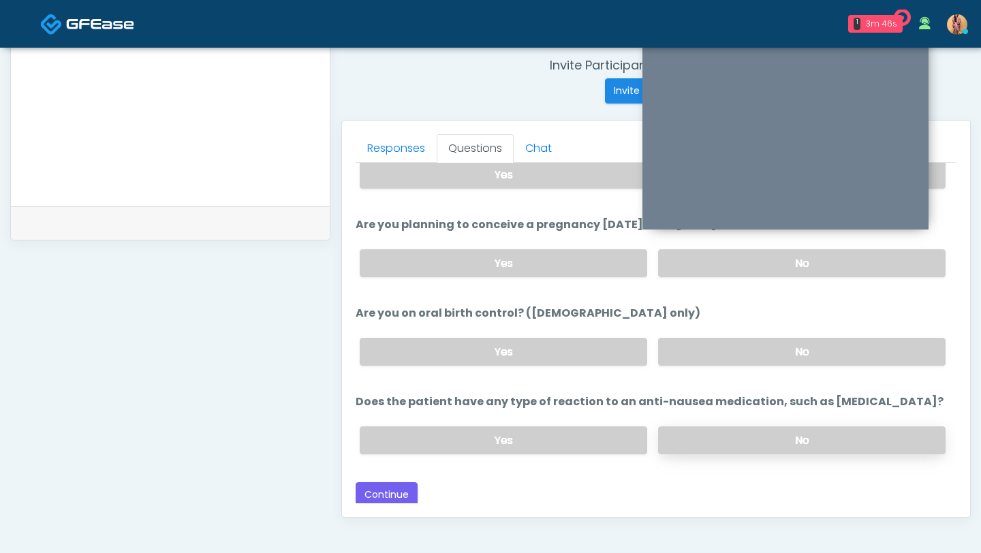
click at [725, 434] on label "No" at bounding box center [801, 440] width 287 height 28
click at [385, 490] on button "Continue" at bounding box center [386, 494] width 62 height 25
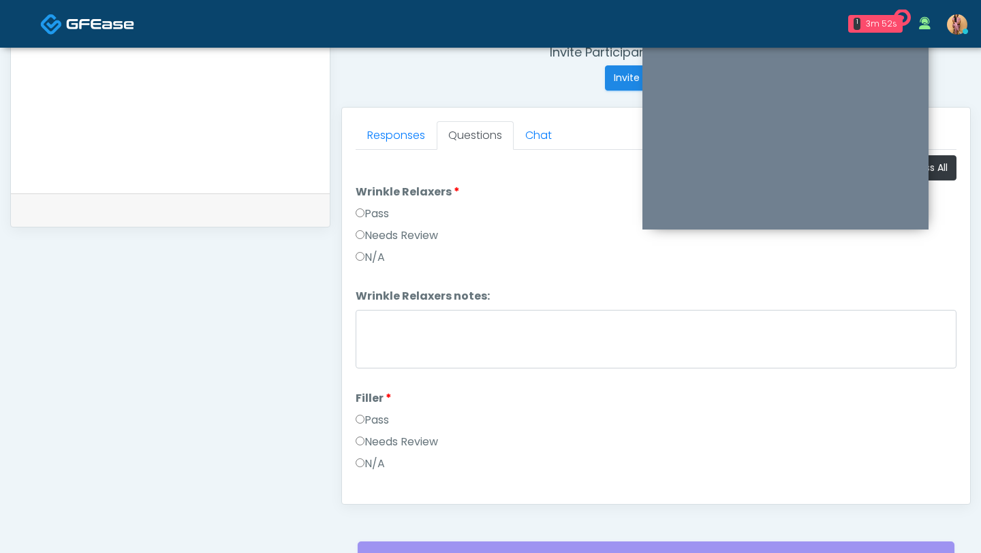
scroll to position [525, 0]
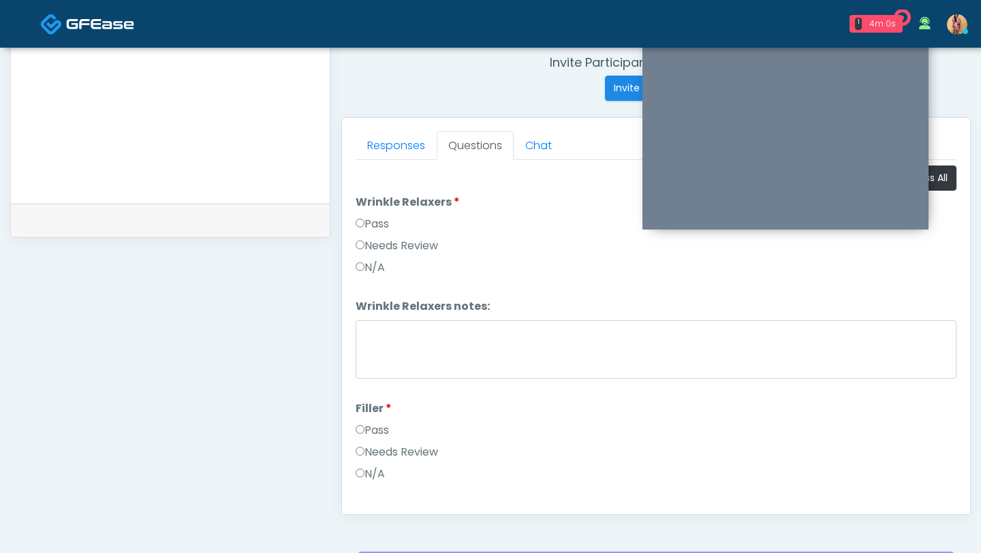
click at [372, 219] on label "Pass" at bounding box center [371, 224] width 33 height 16
click at [372, 432] on label "Pass" at bounding box center [371, 430] width 33 height 16
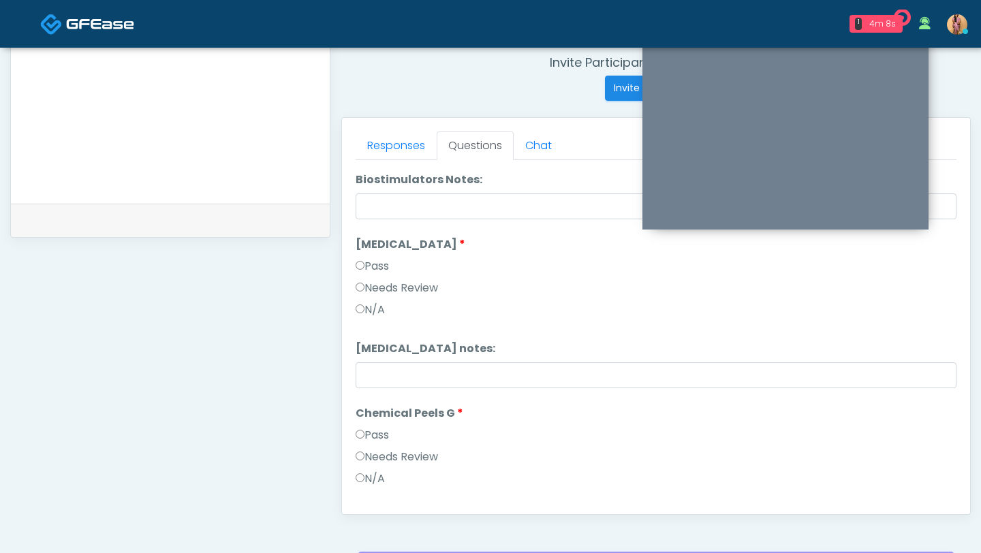
scroll to position [1318, 0]
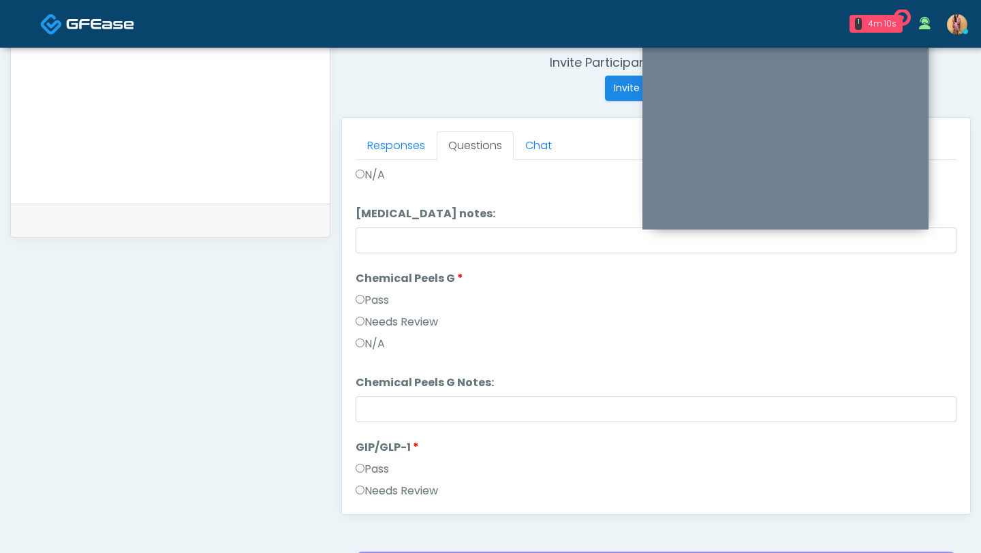
click at [369, 299] on label "Pass" at bounding box center [371, 300] width 33 height 16
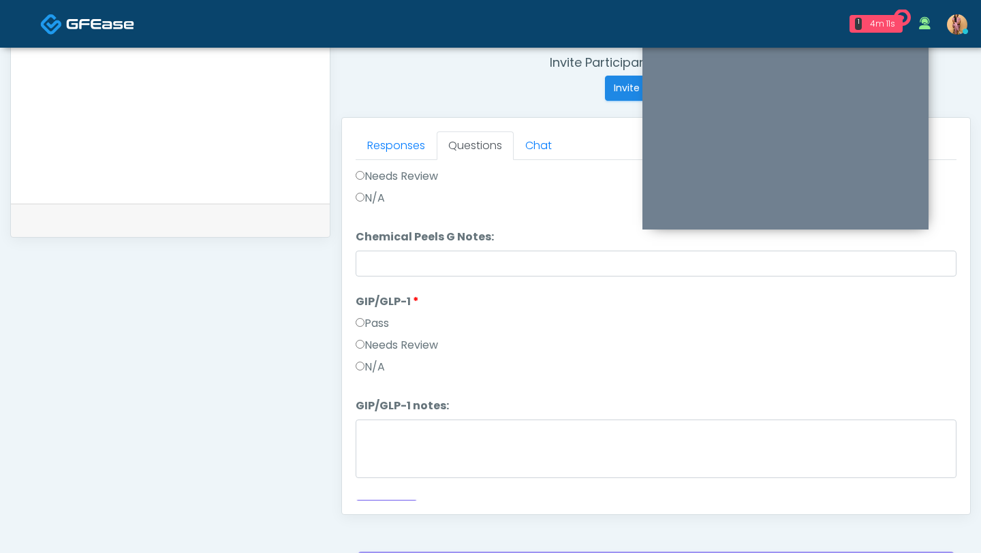
scroll to position [1628, 0]
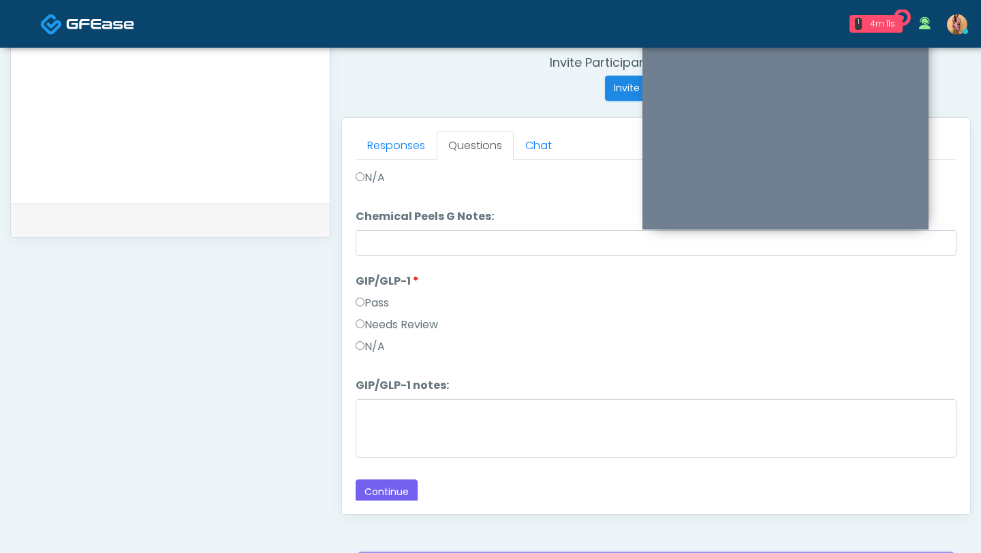
click at [369, 296] on label "Pass" at bounding box center [371, 303] width 33 height 16
click at [382, 494] on button "Continue" at bounding box center [386, 491] width 62 height 25
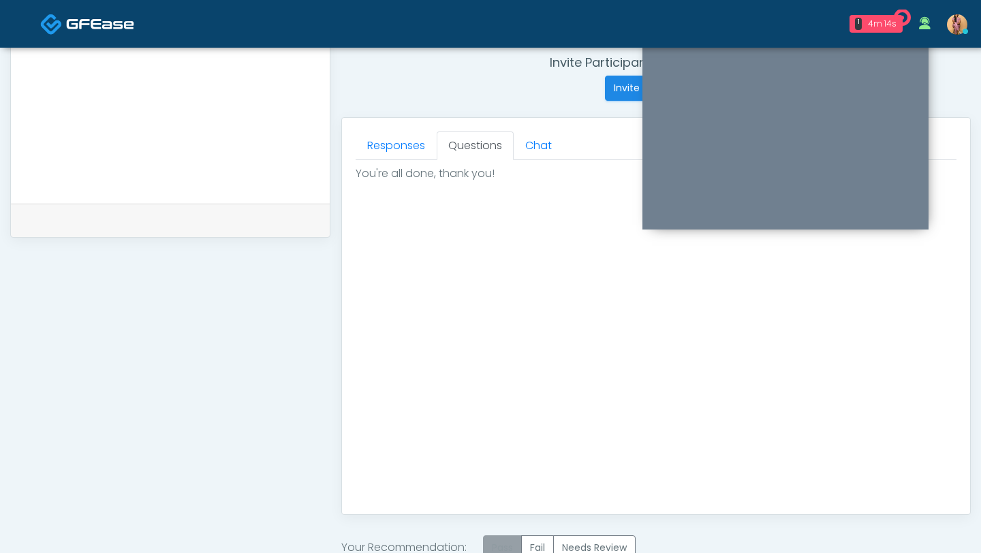
click at [501, 551] on label "Pass" at bounding box center [502, 547] width 39 height 25
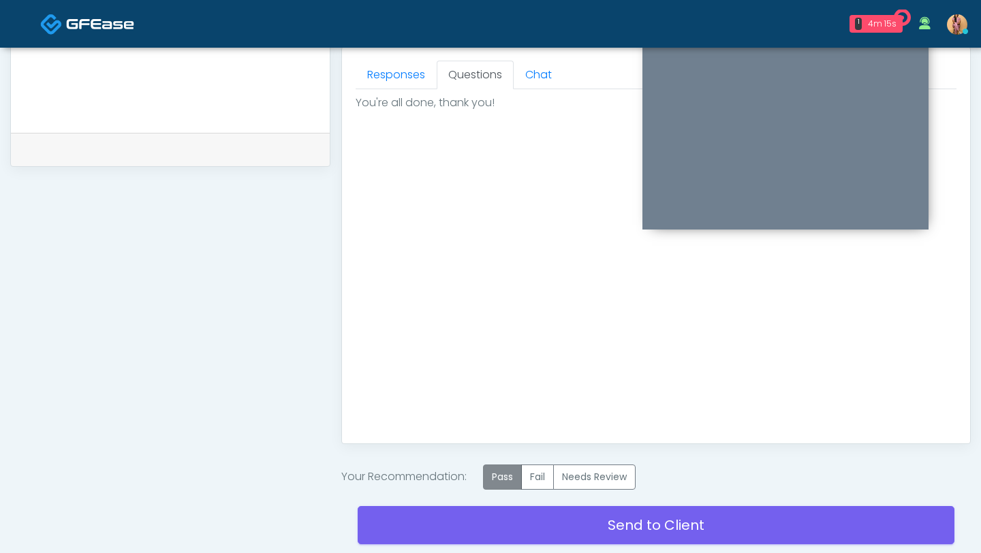
scroll to position [695, 0]
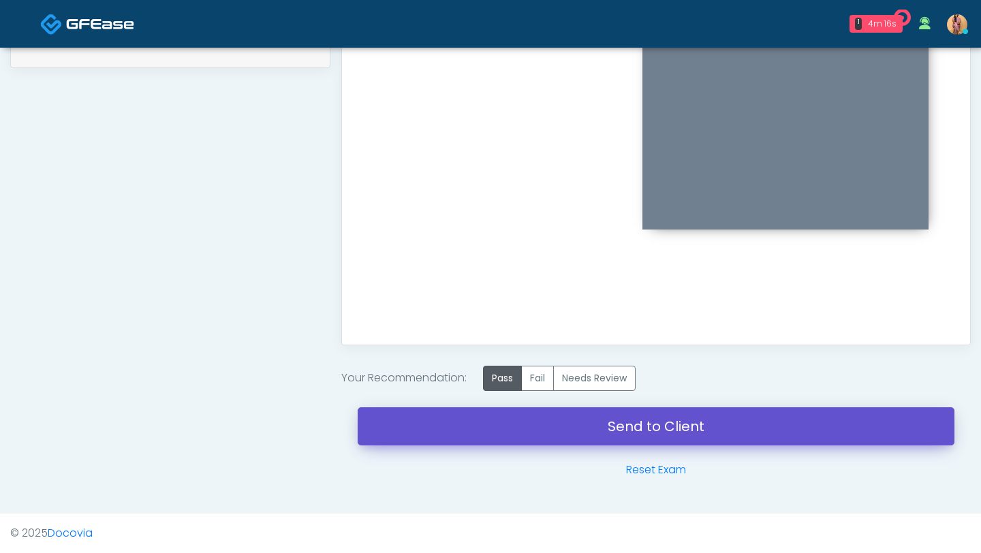
click at [492, 431] on link "Send to Client" at bounding box center [656, 426] width 597 height 38
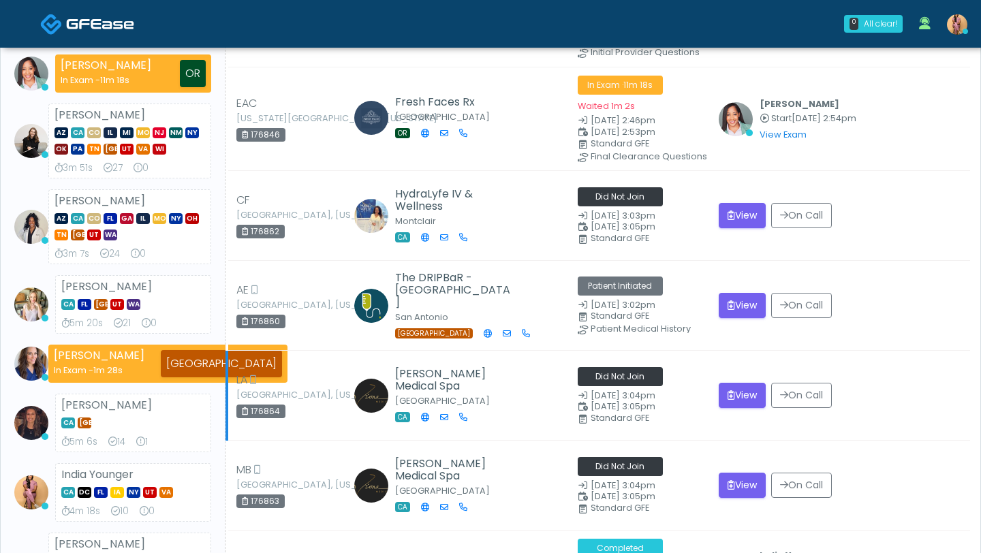
scroll to position [50, 0]
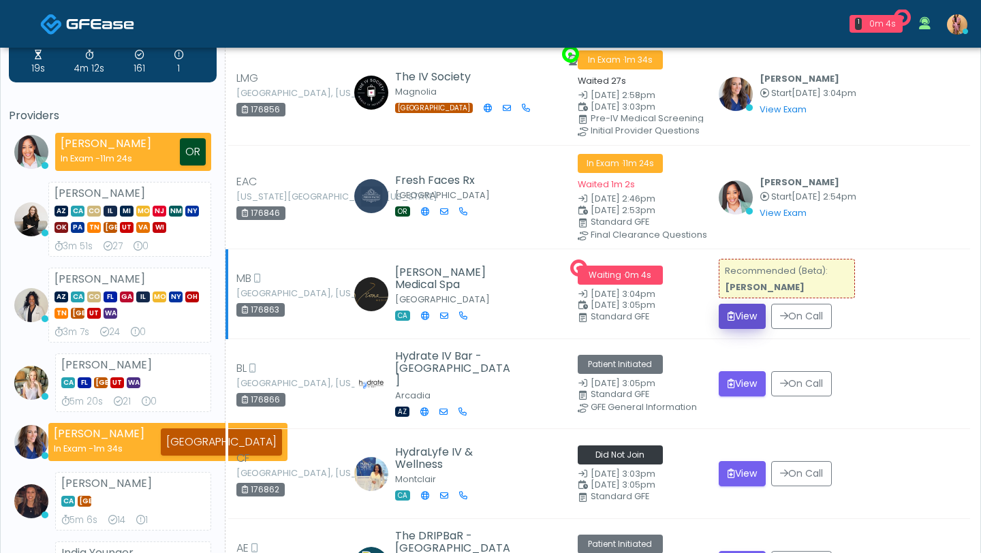
click at [752, 315] on button "View" at bounding box center [741, 316] width 47 height 25
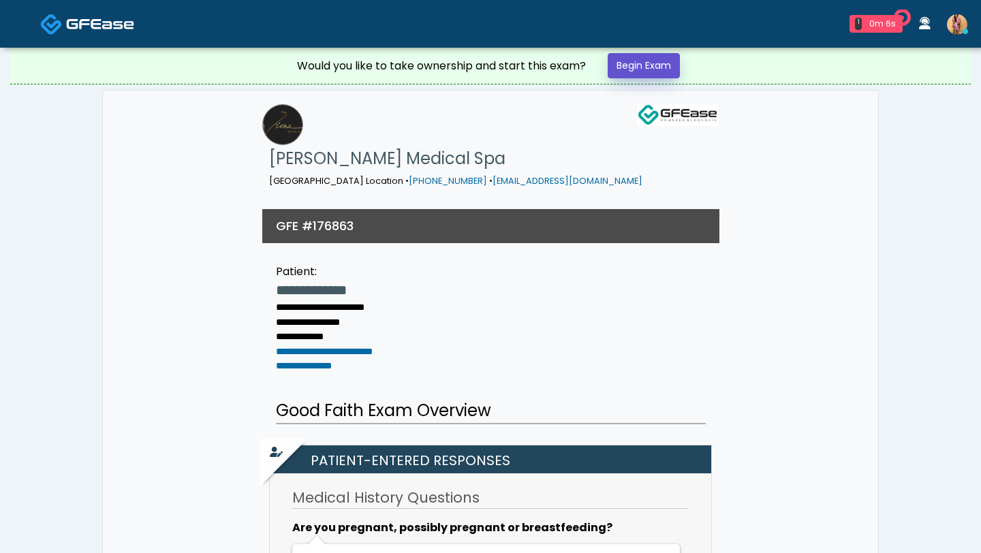
click at [649, 68] on link "Begin Exam" at bounding box center [643, 65] width 72 height 25
click at [650, 65] on link "Begin Exam" at bounding box center [643, 65] width 72 height 25
click at [640, 68] on link "Begin Exam" at bounding box center [643, 65] width 72 height 25
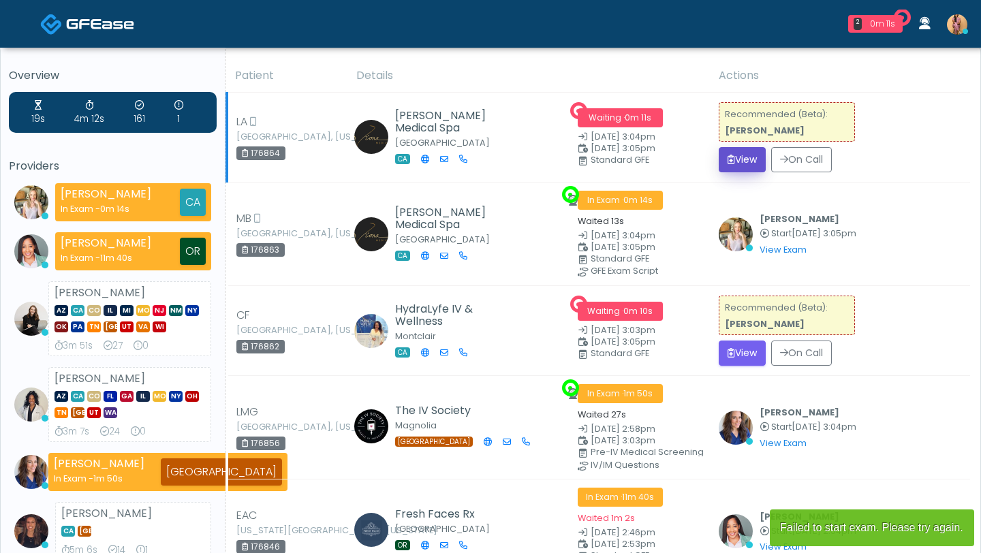
click at [740, 161] on button "View" at bounding box center [741, 159] width 47 height 25
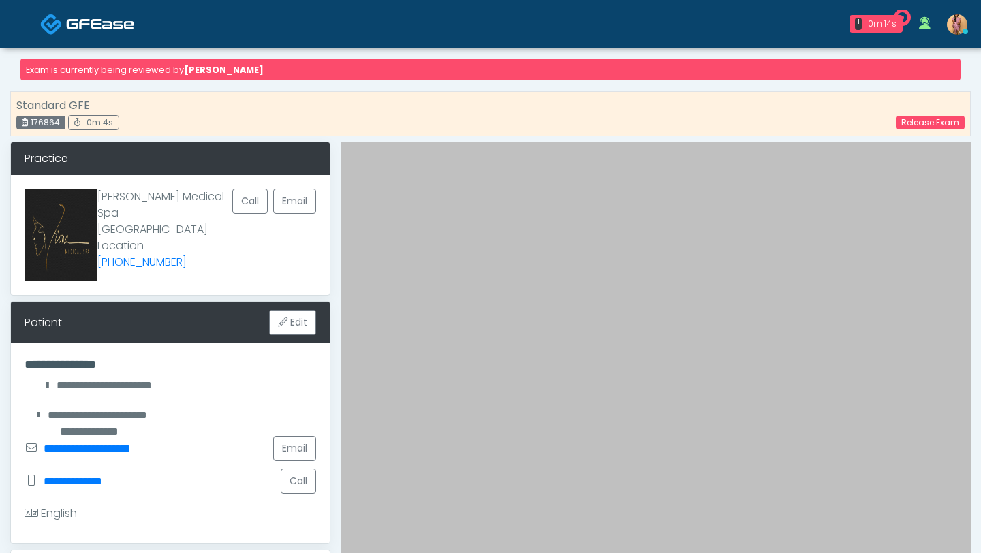
click at [95, 31] on img at bounding box center [100, 24] width 68 height 14
click at [84, 18] on img at bounding box center [100, 24] width 68 height 14
click at [942, 128] on link "Release Exam" at bounding box center [930, 123] width 69 height 14
click at [922, 120] on link "Release Exam" at bounding box center [930, 123] width 69 height 14
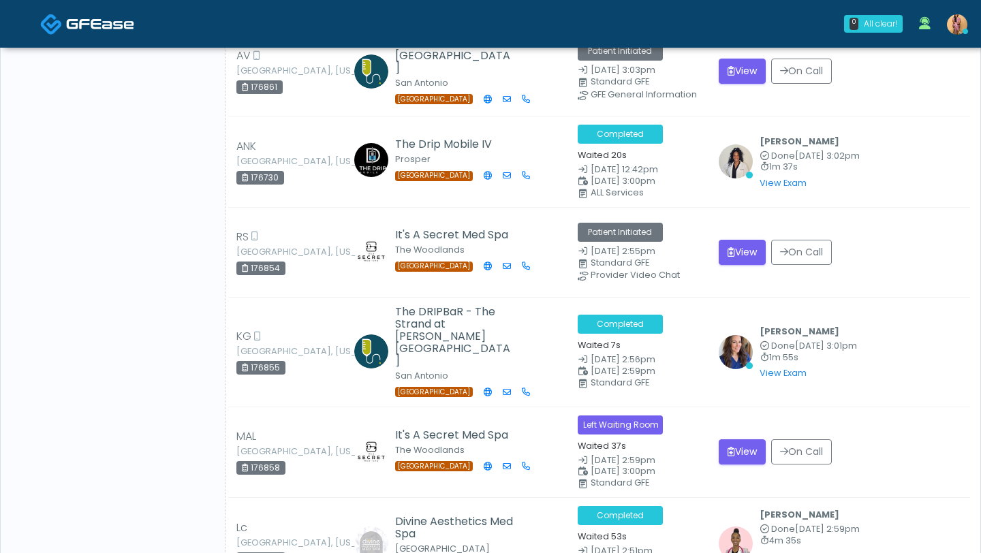
scroll to position [1145, 0]
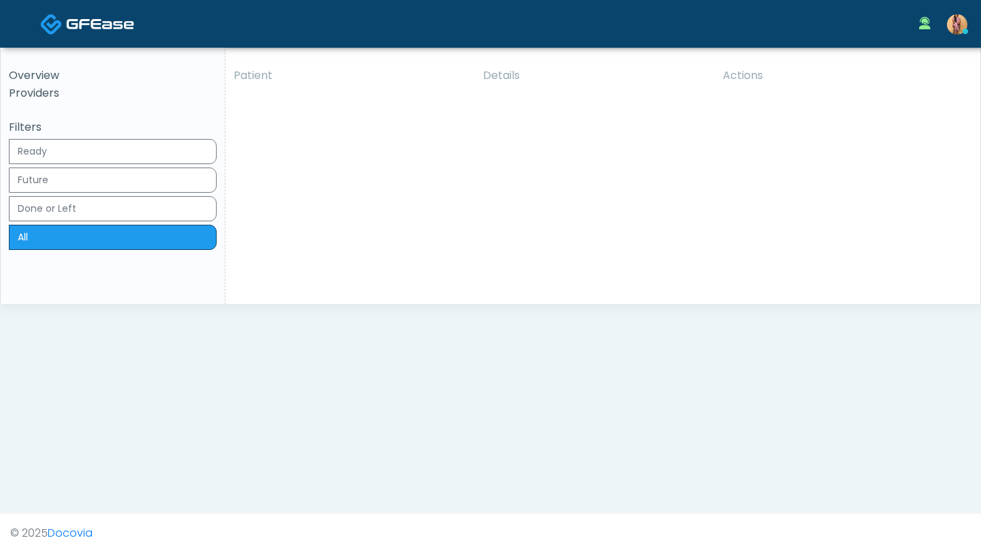
click button "View"
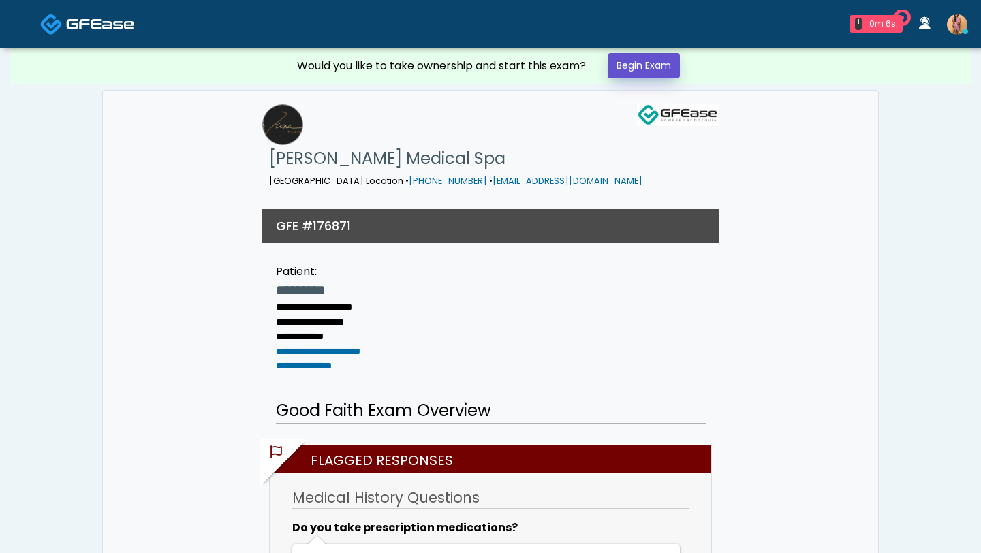
click at [650, 67] on link "Begin Exam" at bounding box center [643, 65] width 72 height 25
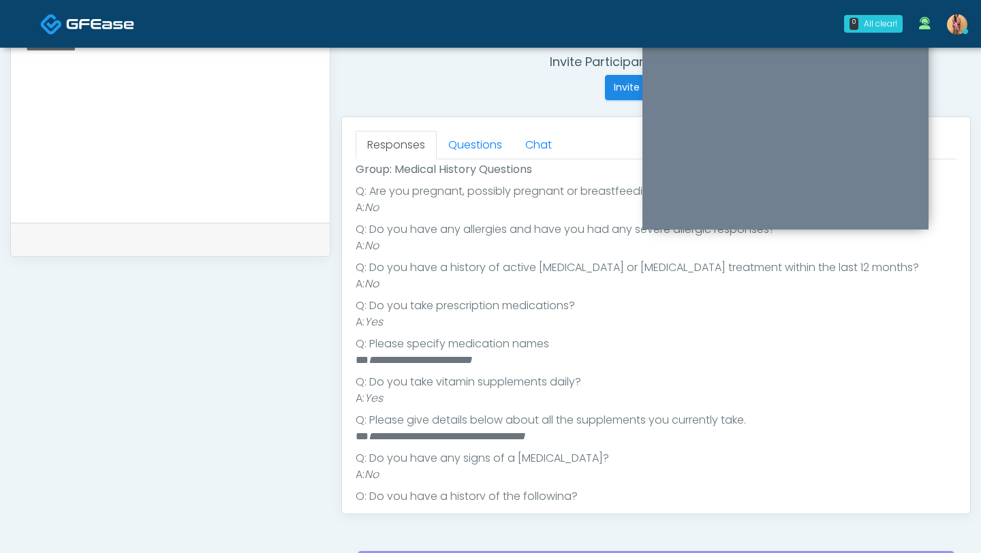
scroll to position [262, 0]
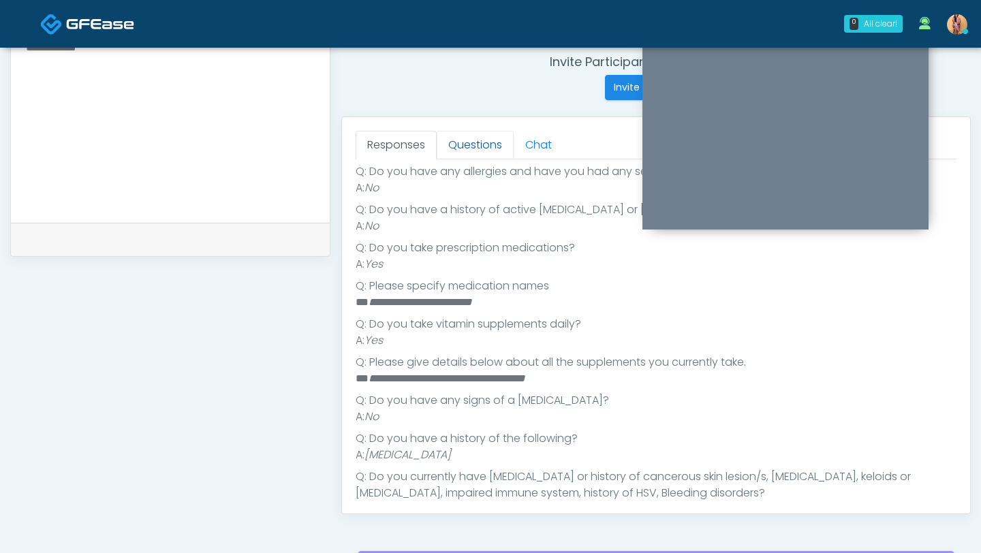
click at [482, 151] on link "Questions" at bounding box center [475, 145] width 77 height 29
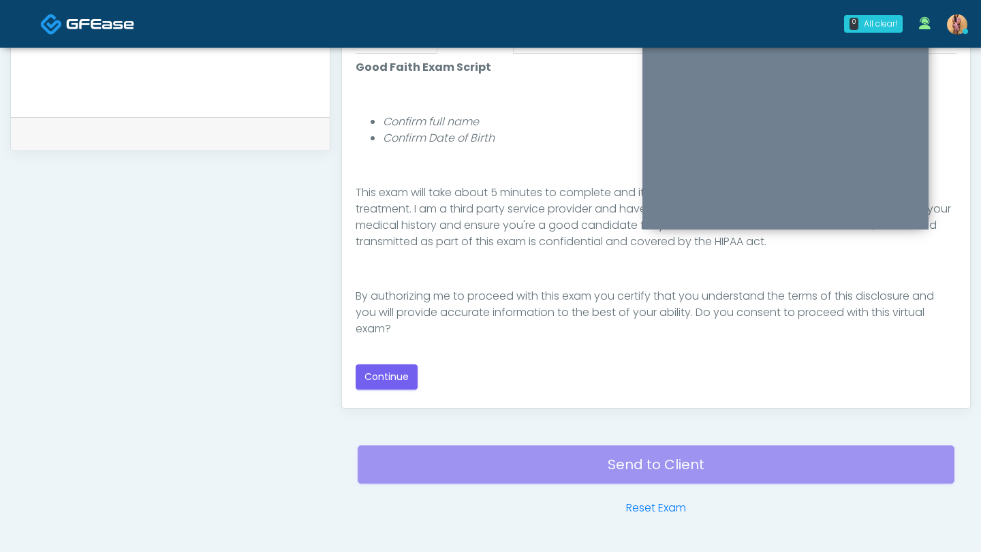
scroll to position [632, 0]
click at [369, 377] on button "Continue" at bounding box center [386, 376] width 62 height 25
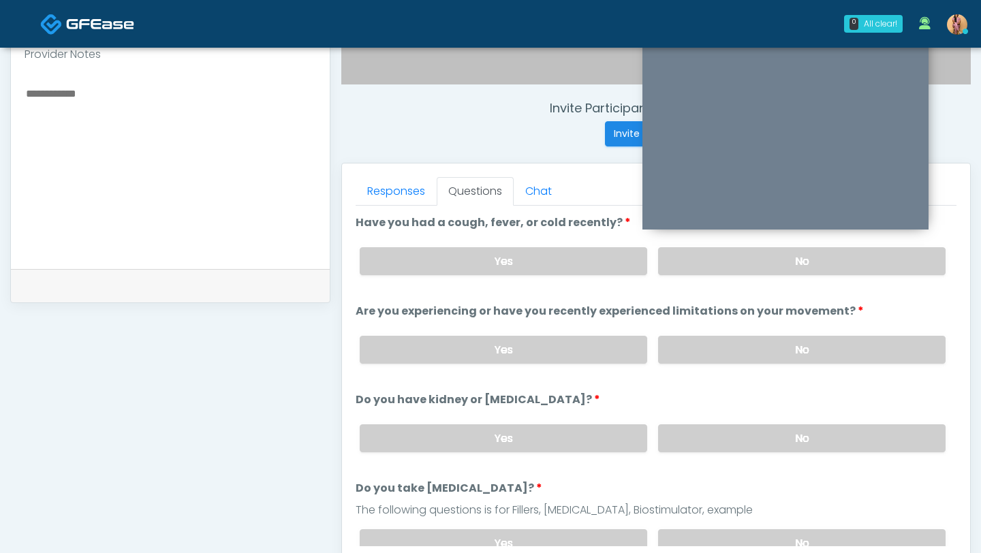
scroll to position [471, 0]
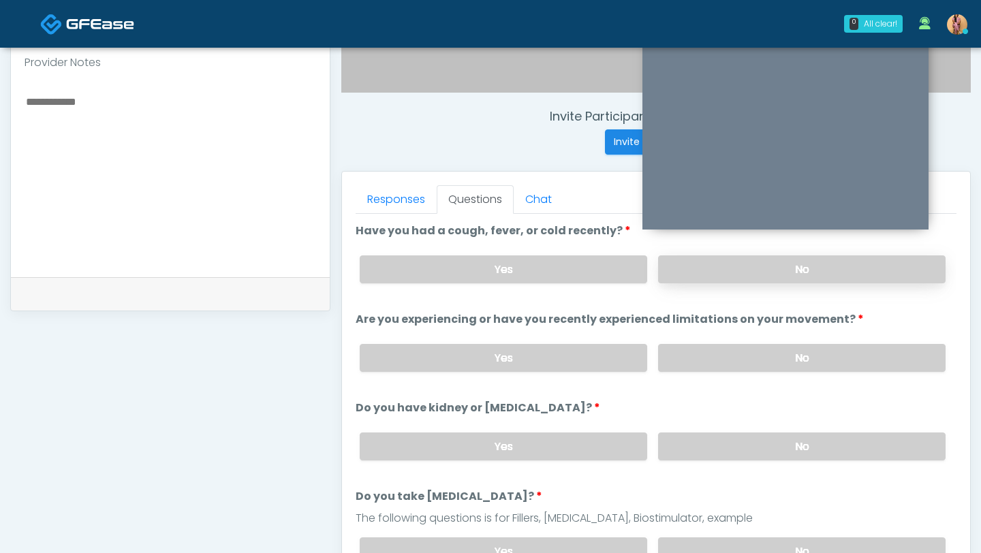
click at [710, 262] on label "No" at bounding box center [801, 269] width 287 height 28
click at [709, 353] on label "No" at bounding box center [801, 358] width 287 height 28
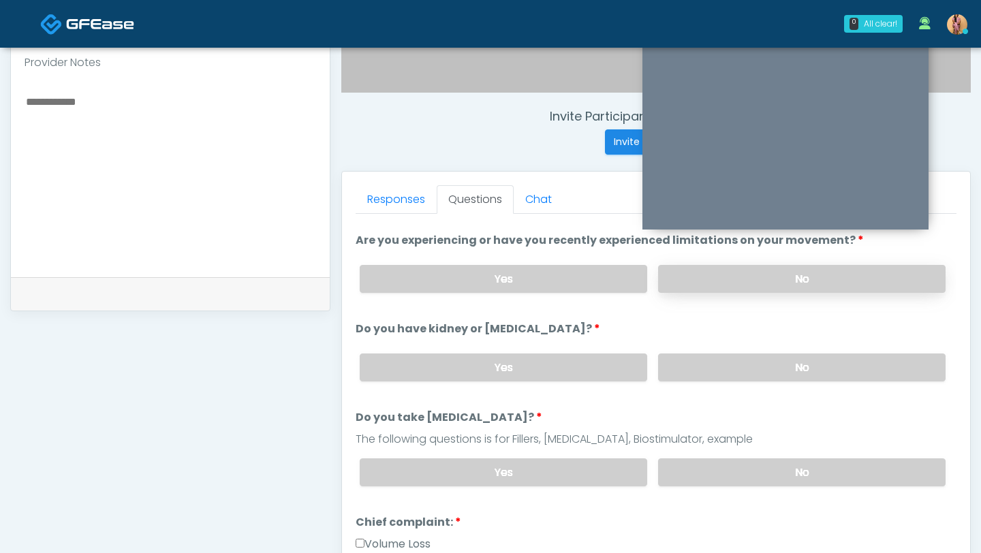
scroll to position [82, 0]
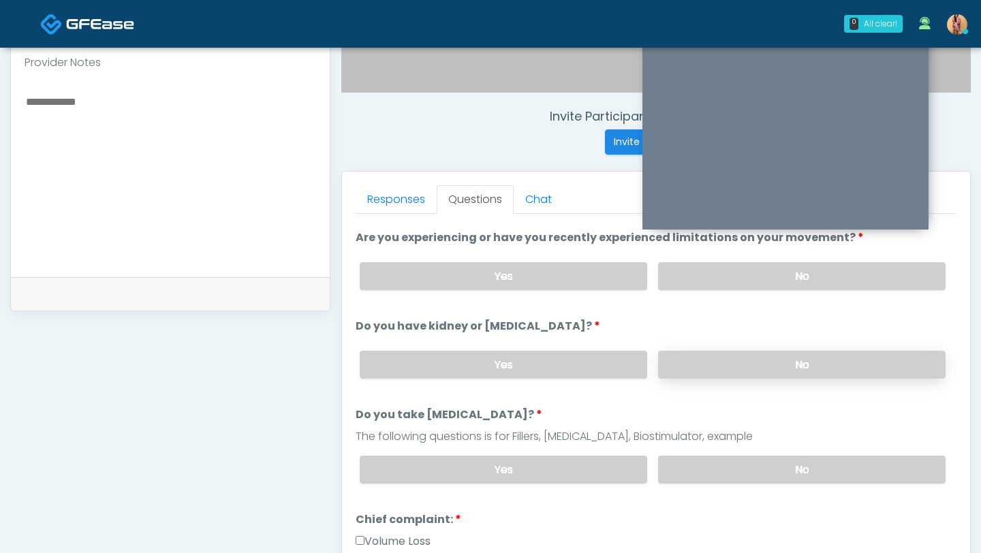
click at [708, 365] on label "No" at bounding box center [801, 365] width 287 height 28
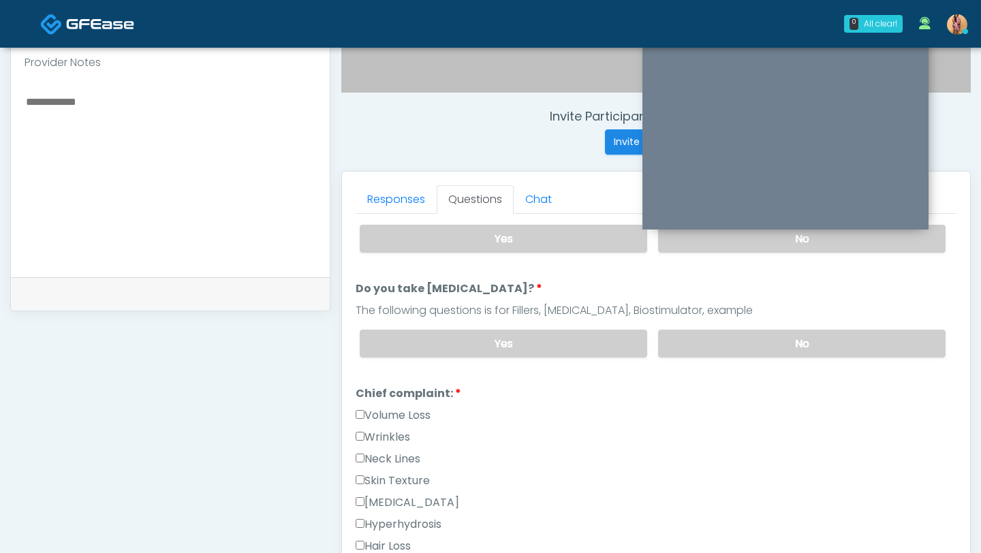
scroll to position [223, 0]
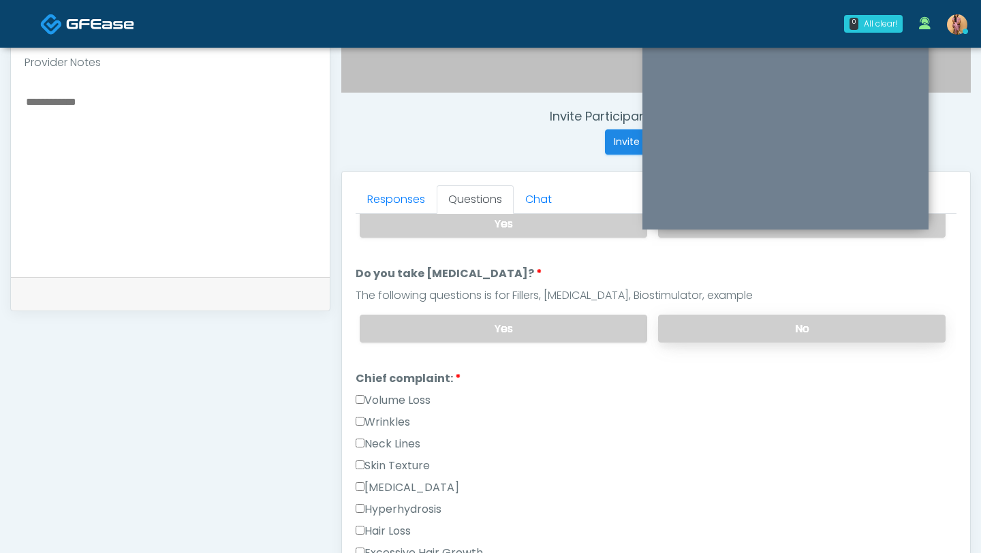
click at [723, 332] on label "No" at bounding box center [801, 329] width 287 height 28
click at [431, 321] on label "Yes" at bounding box center [503, 329] width 287 height 28
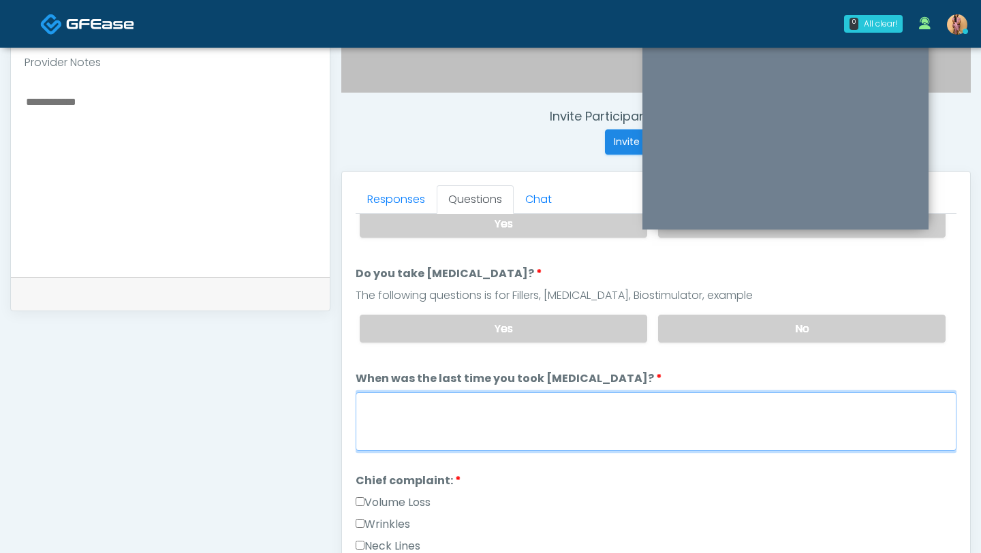
click at [405, 396] on textarea "When was the last time you took blood thinners?" at bounding box center [655, 421] width 601 height 59
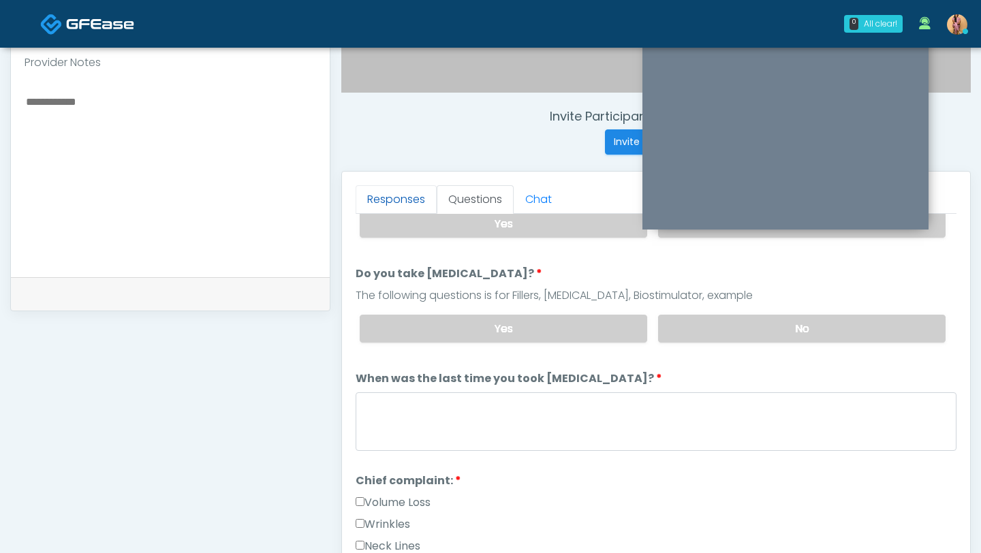
click at [389, 198] on link "Responses" at bounding box center [395, 199] width 81 height 29
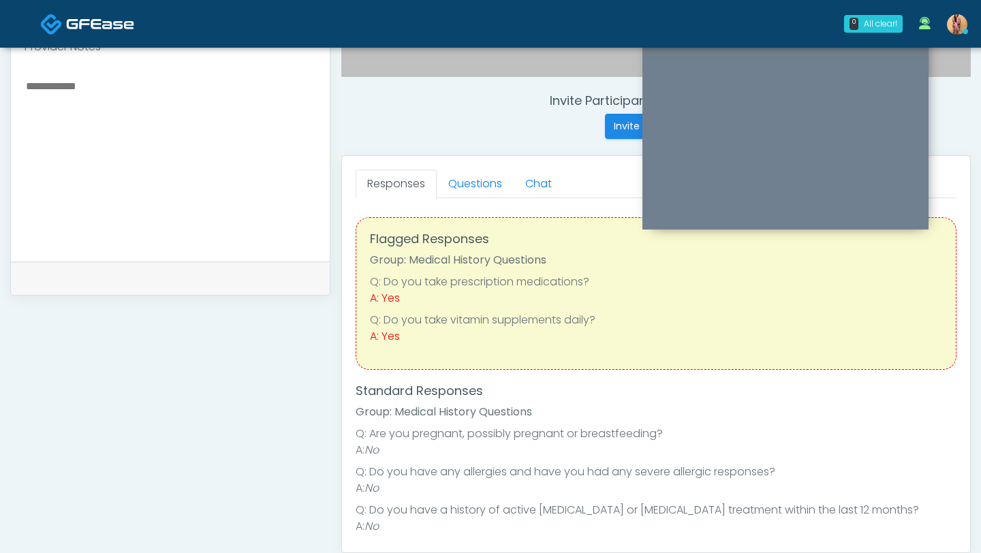
scroll to position [480, 0]
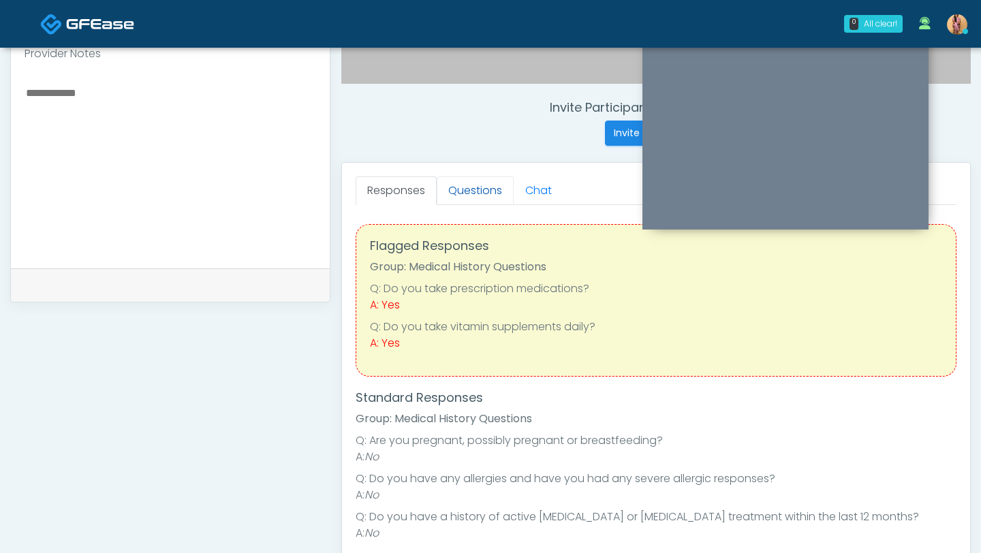
click at [459, 195] on link "Questions" at bounding box center [475, 190] width 77 height 29
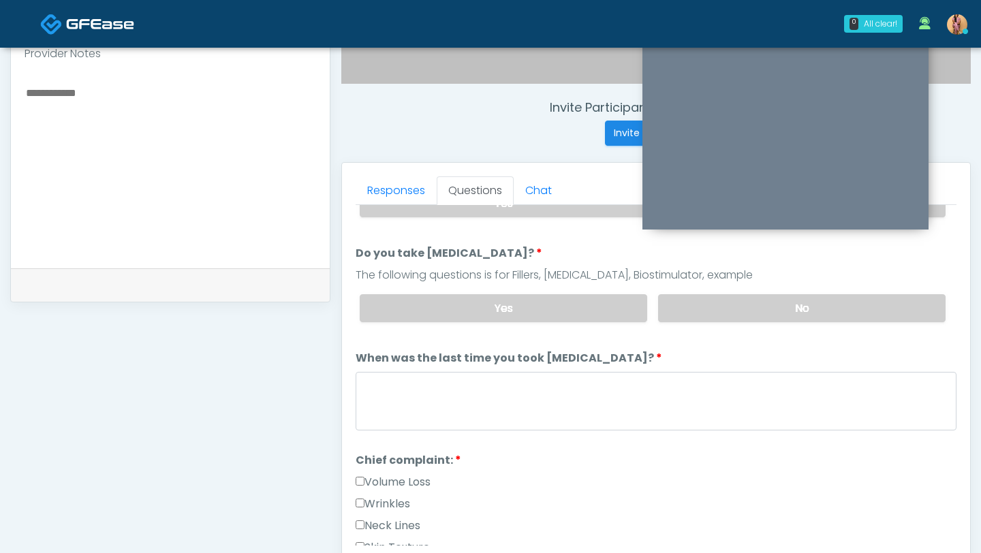
scroll to position [249, 0]
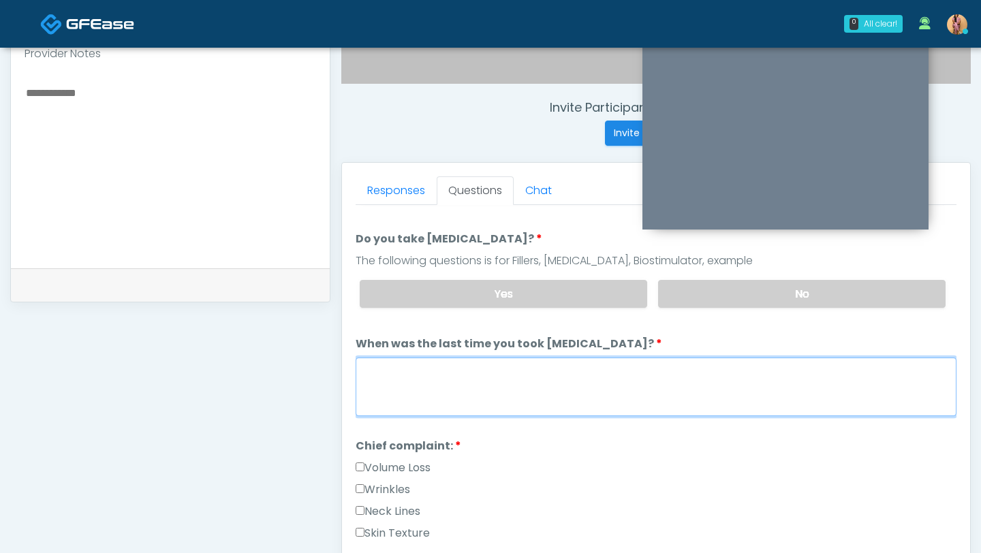
click at [496, 392] on textarea "When was the last time you took blood thinners?" at bounding box center [655, 387] width 601 height 59
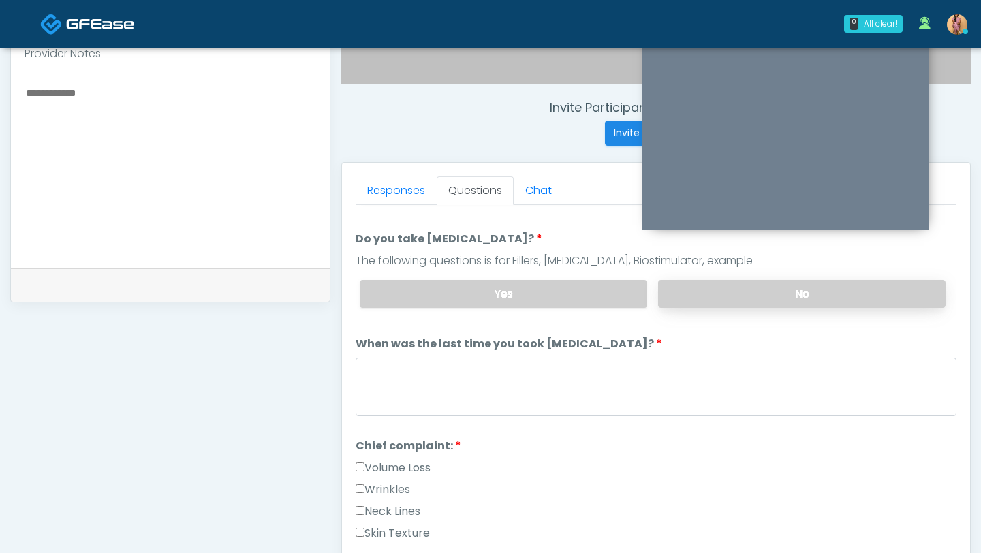
click at [690, 290] on label "No" at bounding box center [801, 294] width 287 height 28
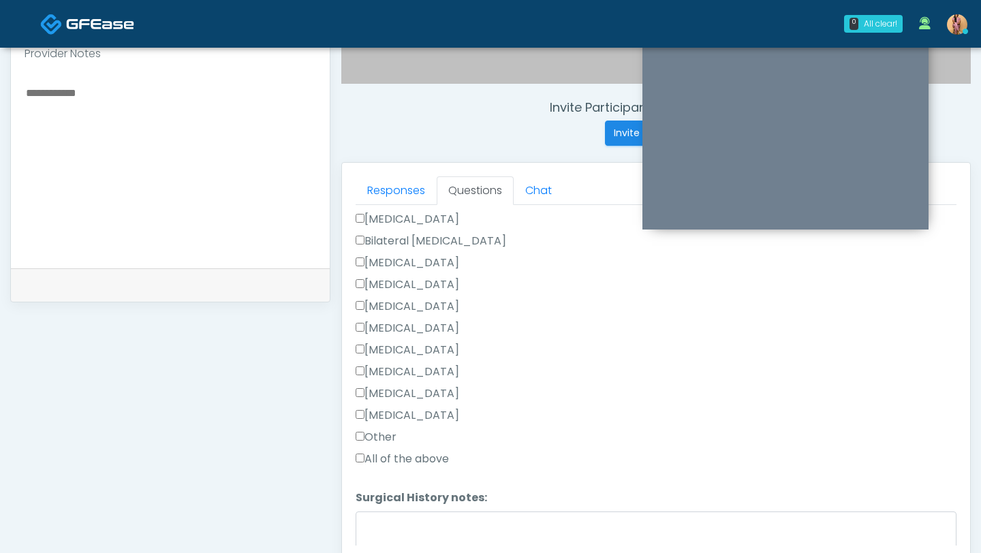
scroll to position [931, 0]
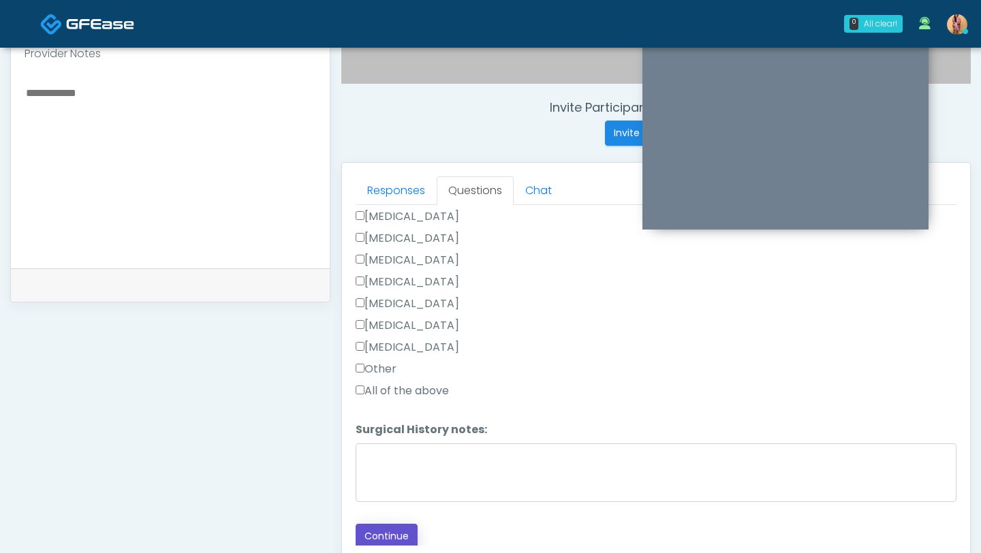
click at [379, 531] on button "Continue" at bounding box center [386, 536] width 62 height 25
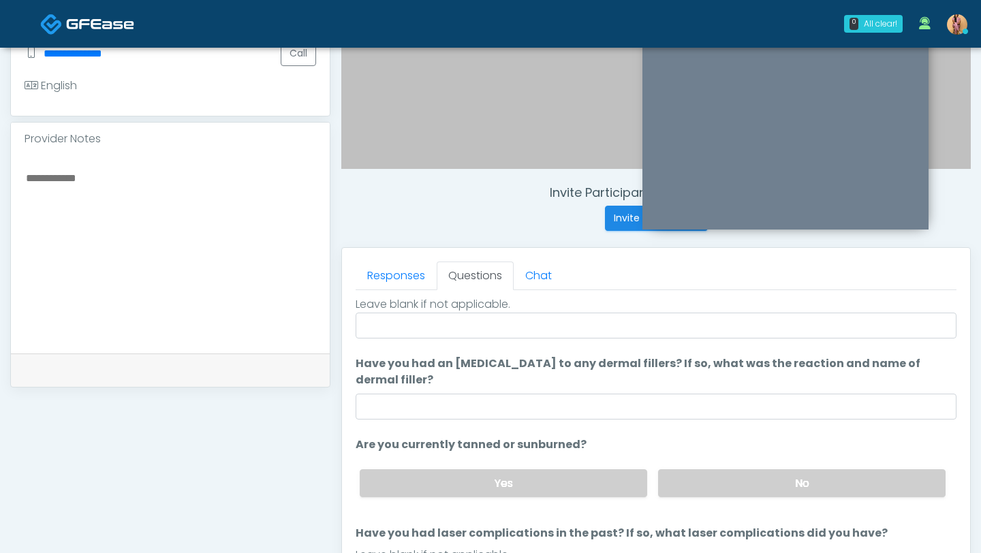
scroll to position [0, 0]
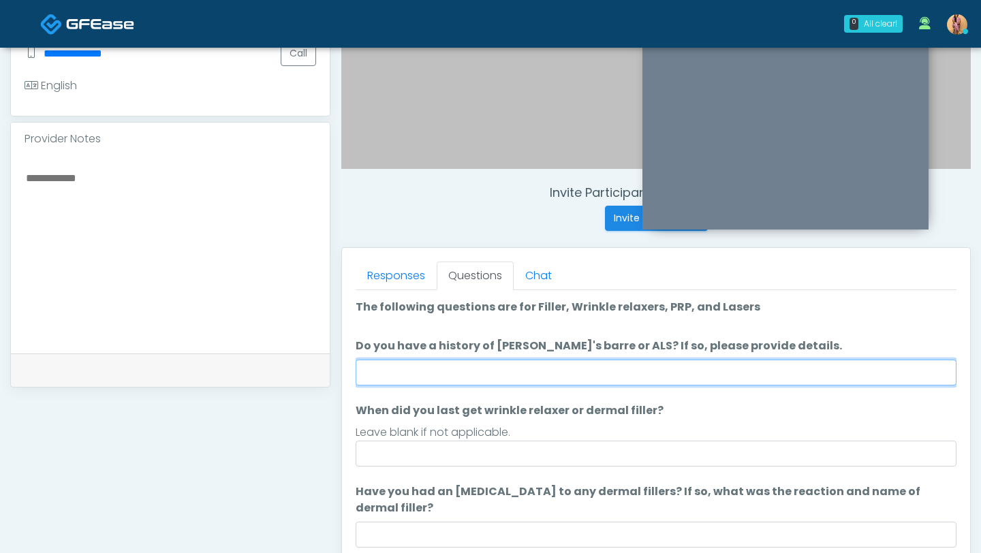
click at [456, 371] on input "Do you have a history of Guillain's barre or ALS? If so, please provide details." at bounding box center [655, 373] width 601 height 26
type input "**"
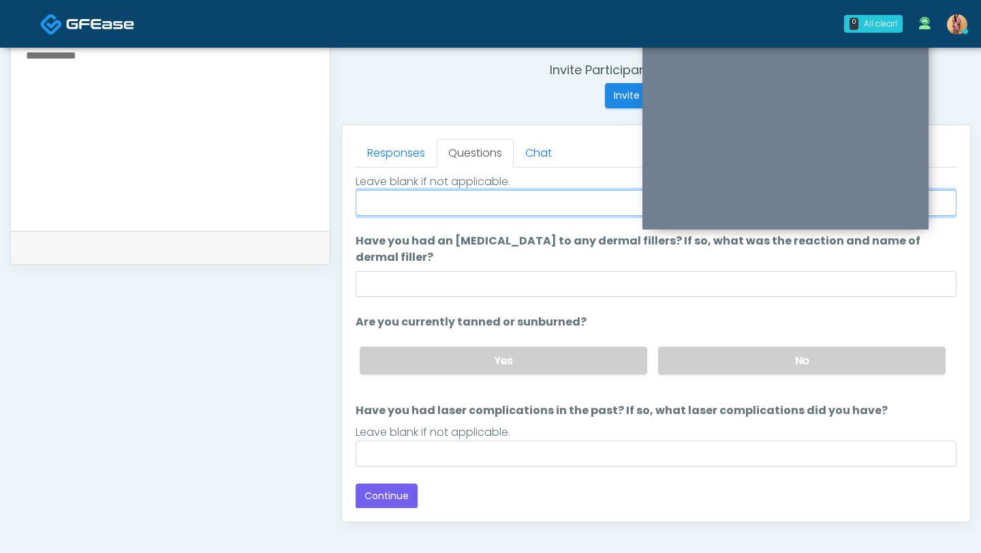
scroll to position [528, 0]
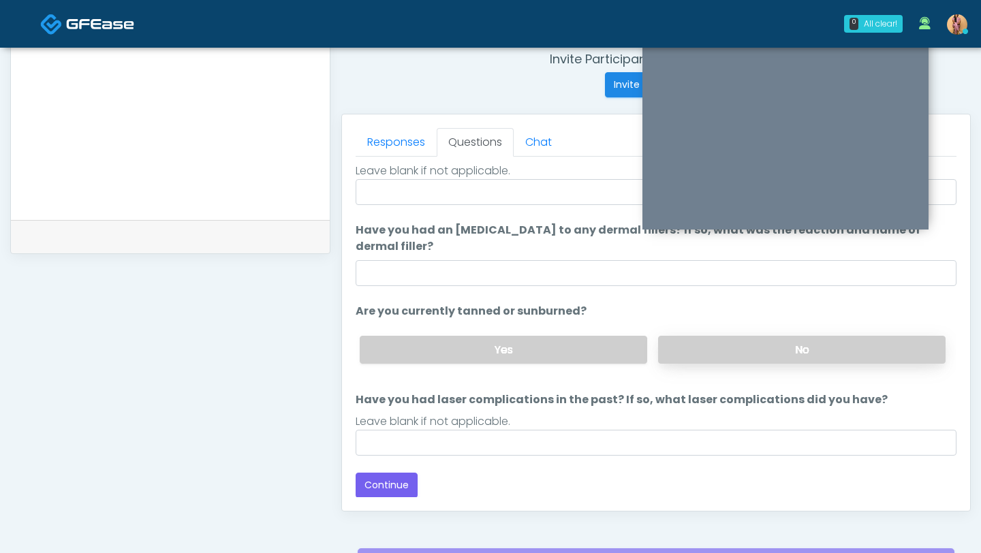
click at [710, 356] on label "No" at bounding box center [801, 350] width 287 height 28
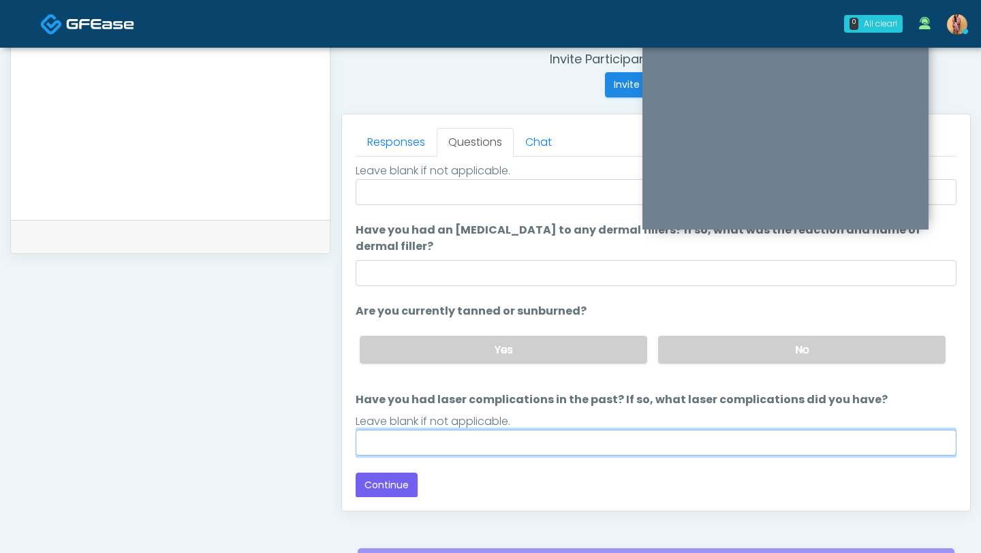
click at [437, 443] on input "Have you had laser complications in the past? If so, what laser complications d…" at bounding box center [655, 443] width 601 height 26
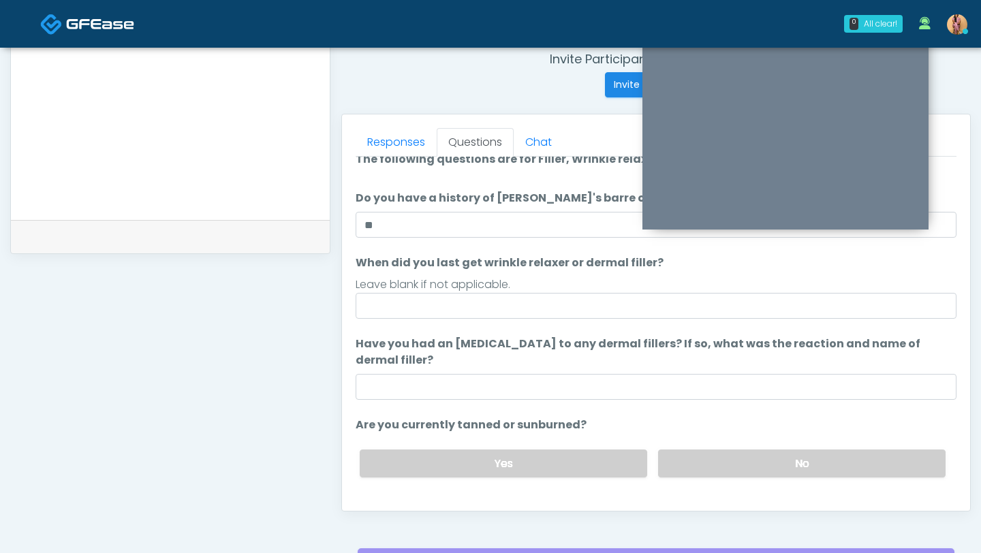
scroll to position [128, 0]
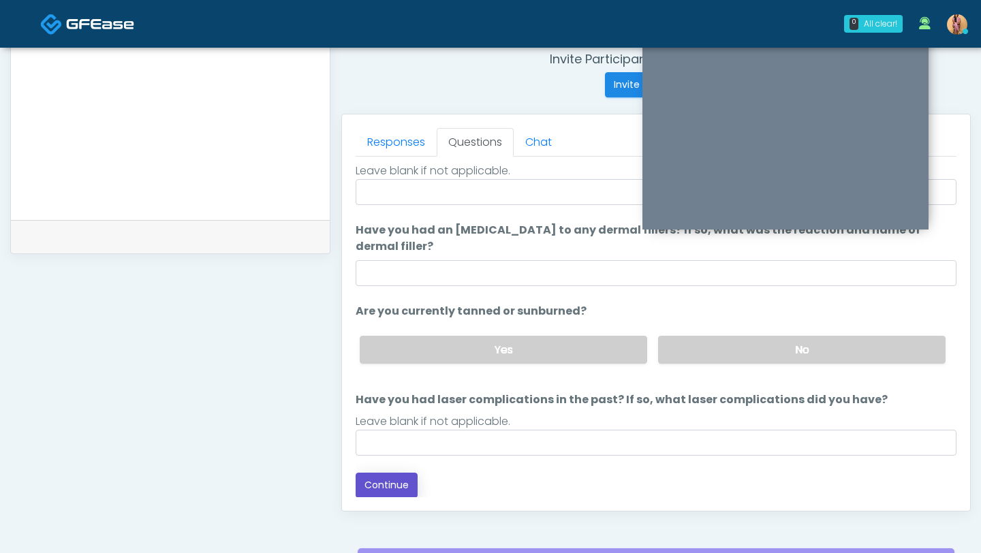
click at [397, 485] on button "Continue" at bounding box center [386, 485] width 62 height 25
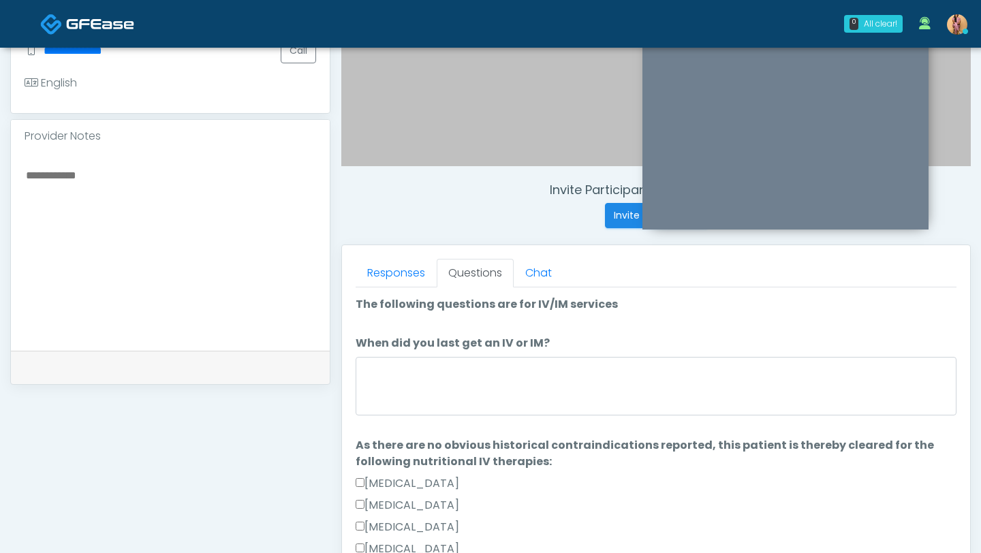
scroll to position [365, 0]
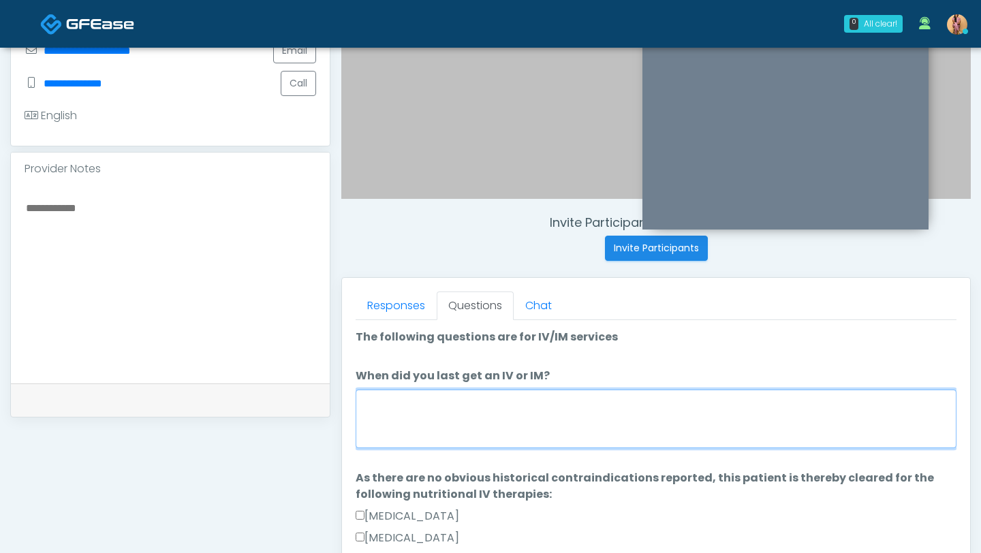
click at [522, 398] on textarea "When did you last get an IV or IM?" at bounding box center [655, 419] width 601 height 59
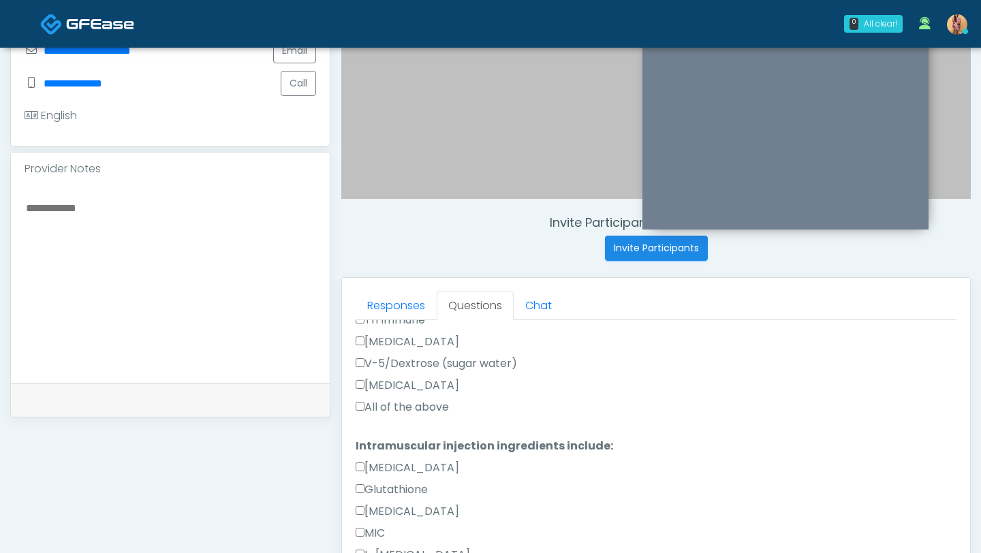
scroll to position [765, 0]
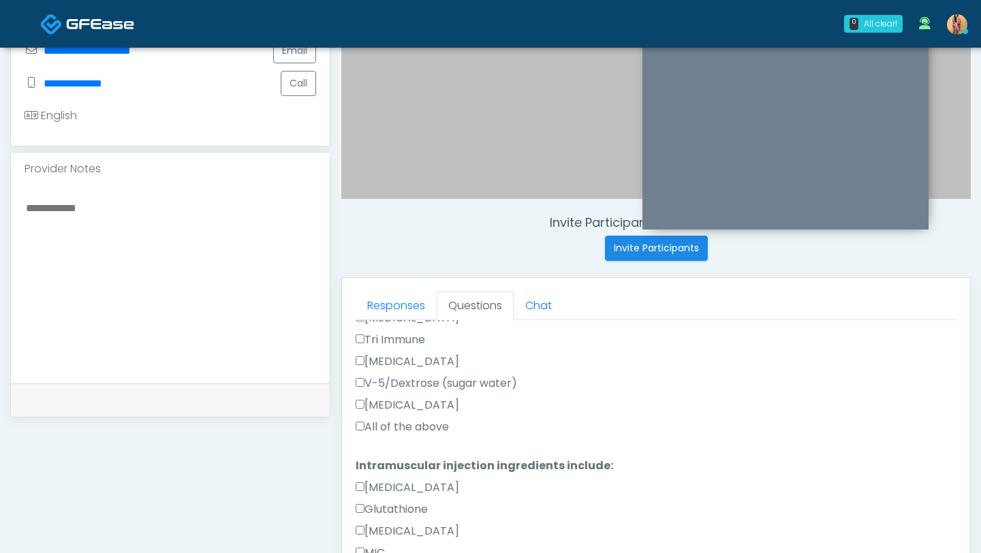
type textarea "***"
click at [360, 432] on label "All of the above" at bounding box center [401, 427] width 93 height 16
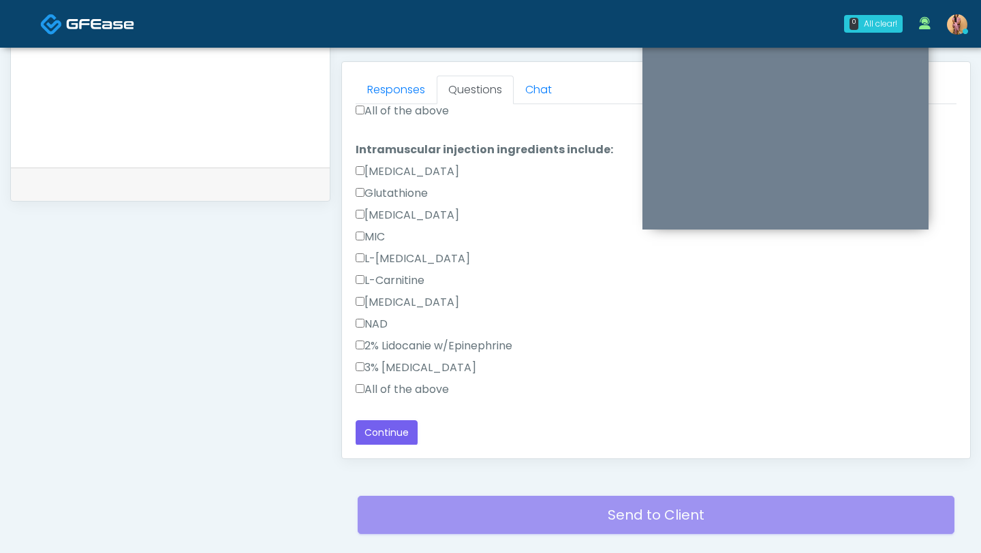
scroll to position [669, 0]
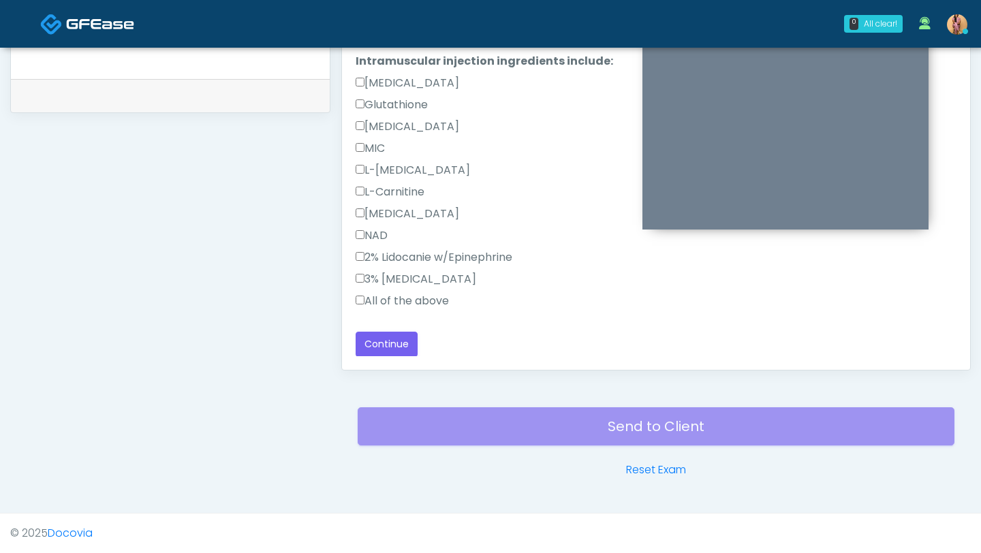
click at [364, 302] on label "All of the above" at bounding box center [401, 301] width 93 height 16
click at [378, 335] on button "Continue" at bounding box center [386, 344] width 62 height 25
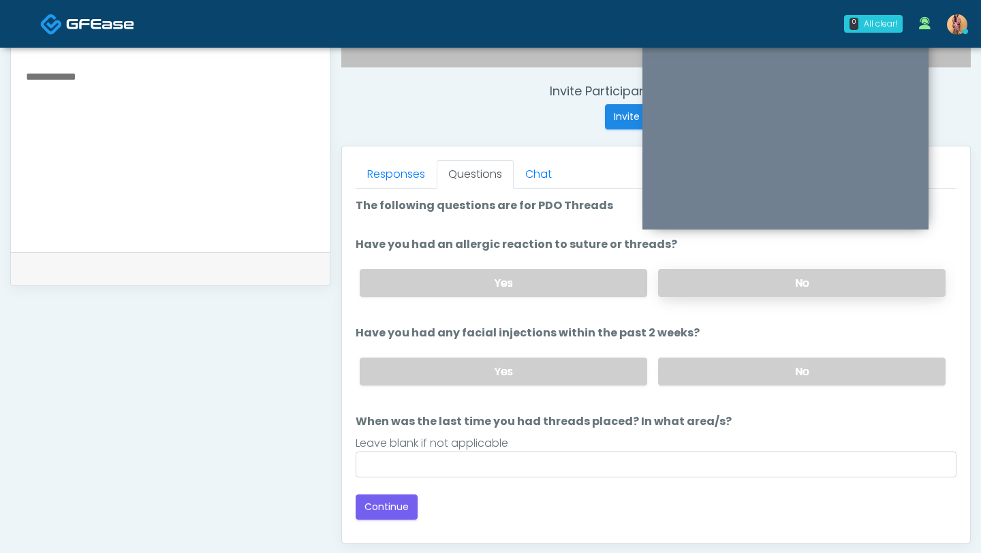
scroll to position [499, 0]
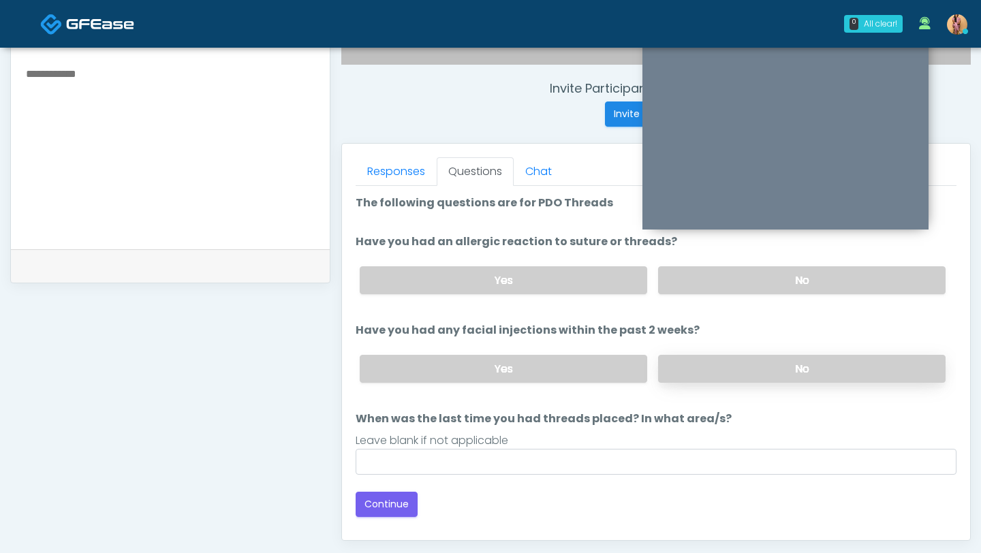
click at [698, 370] on label "No" at bounding box center [801, 369] width 287 height 28
click at [411, 498] on button "Continue" at bounding box center [386, 504] width 62 height 25
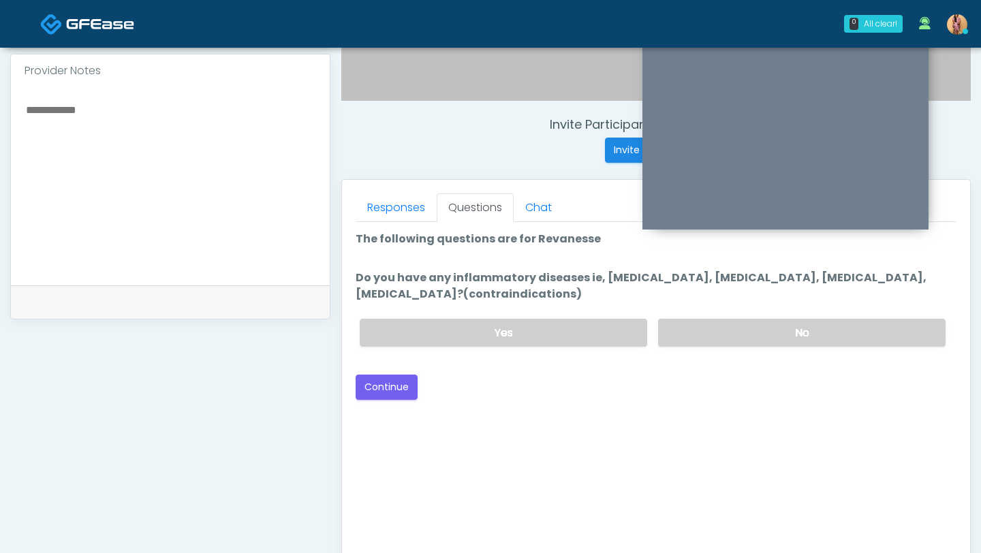
scroll to position [413, 0]
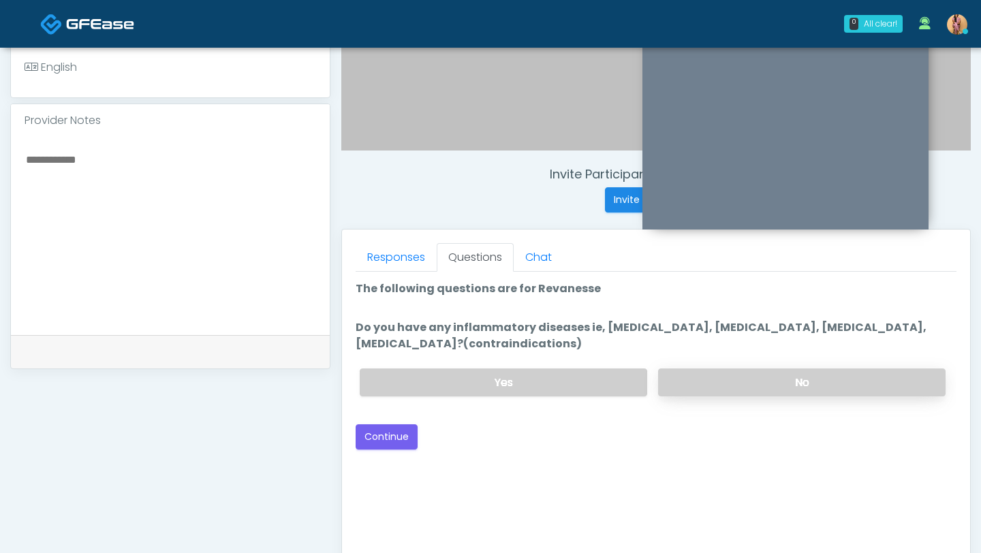
click at [726, 388] on label "No" at bounding box center [801, 382] width 287 height 28
click at [414, 439] on button "Continue" at bounding box center [386, 436] width 62 height 25
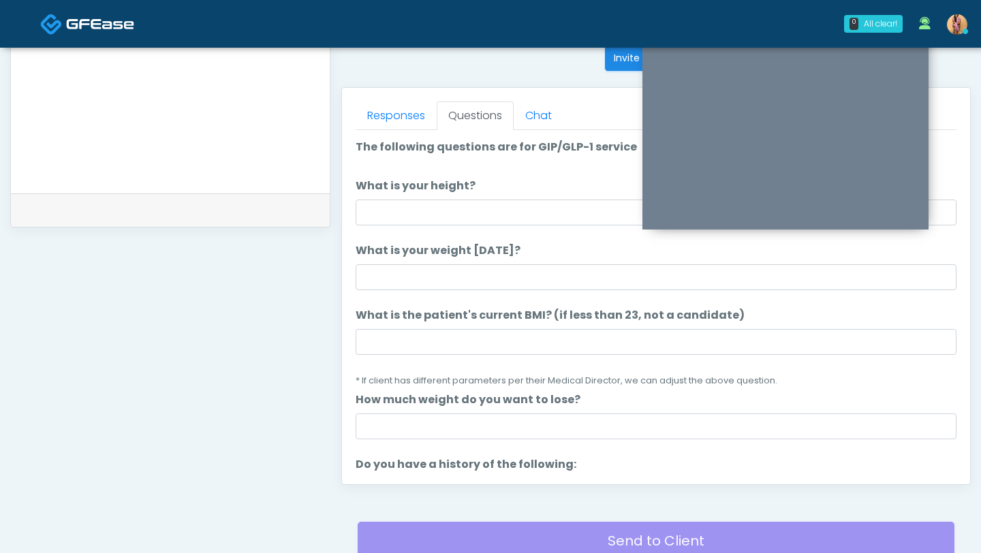
scroll to position [349, 0]
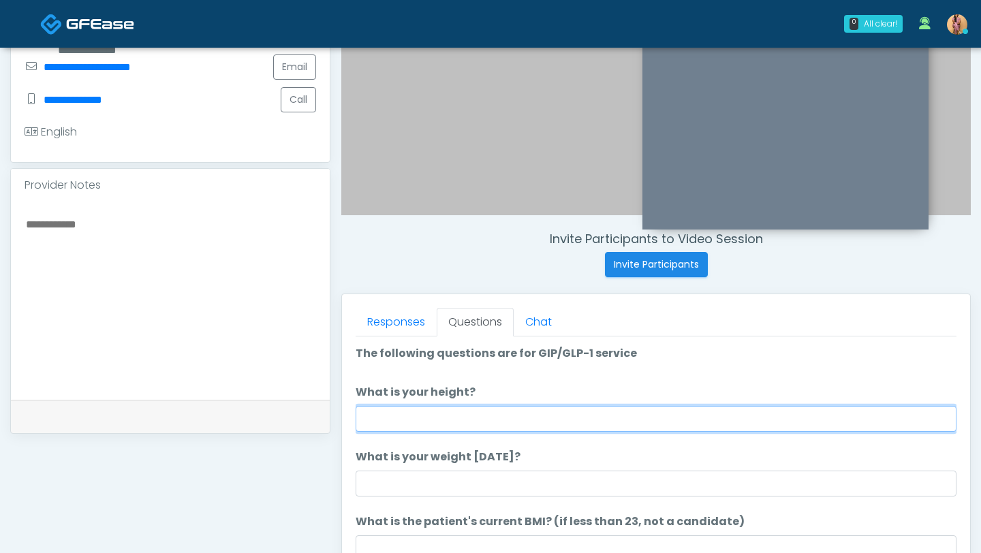
click at [403, 426] on input "What is your height?" at bounding box center [655, 419] width 601 height 26
type input "*"
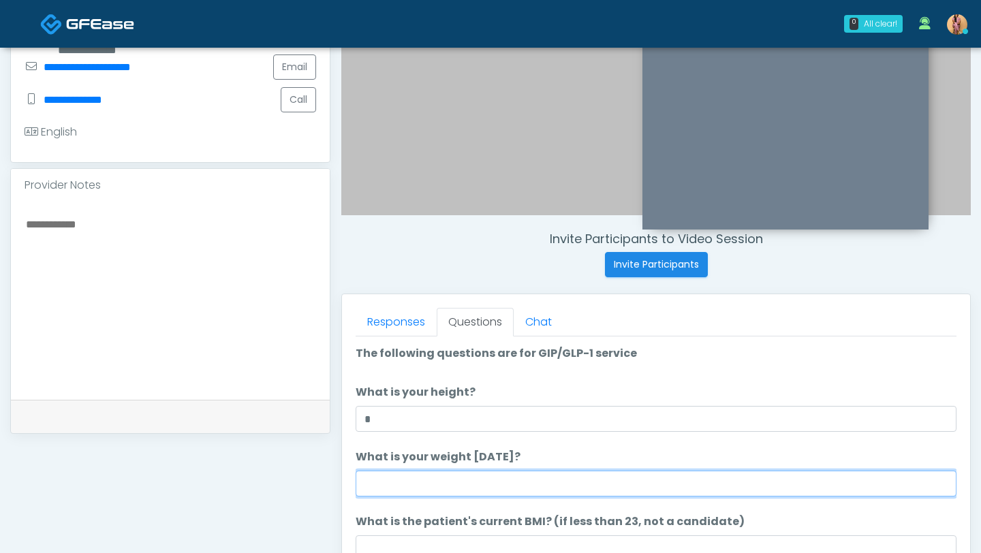
click at [398, 480] on input "What is your weight today?" at bounding box center [655, 484] width 601 height 26
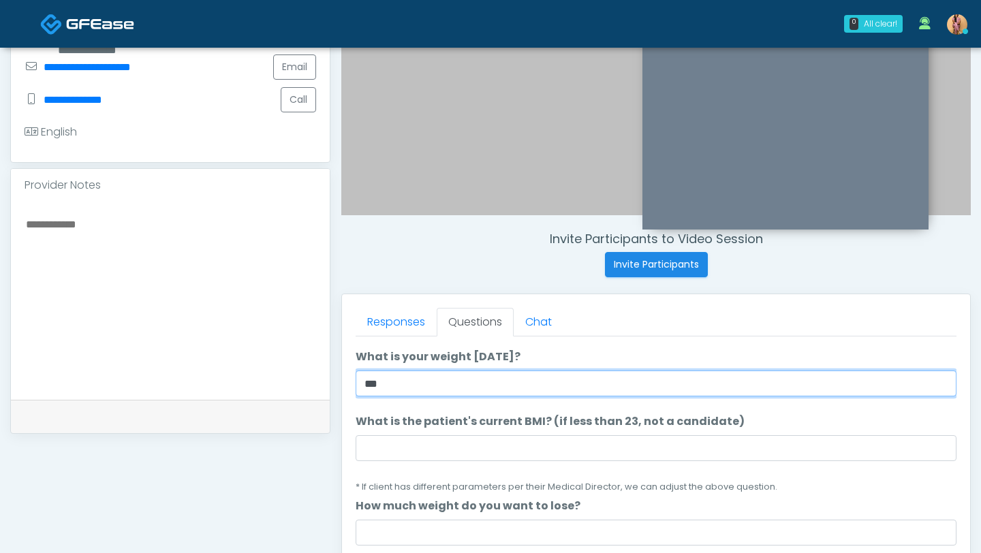
scroll to position [116, 0]
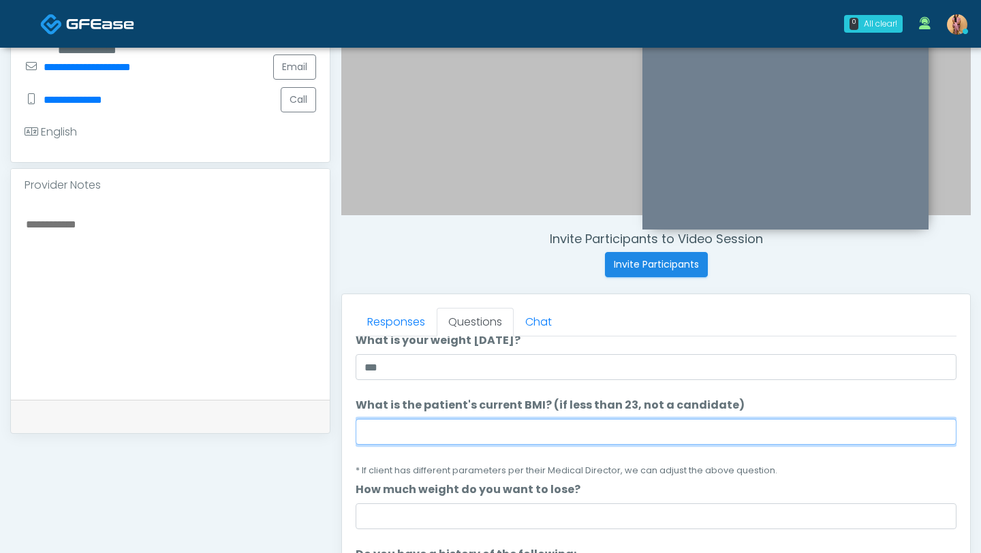
click at [399, 434] on input "What is the patient's current BMI? (if less than 23, not a candidate)" at bounding box center [655, 432] width 601 height 26
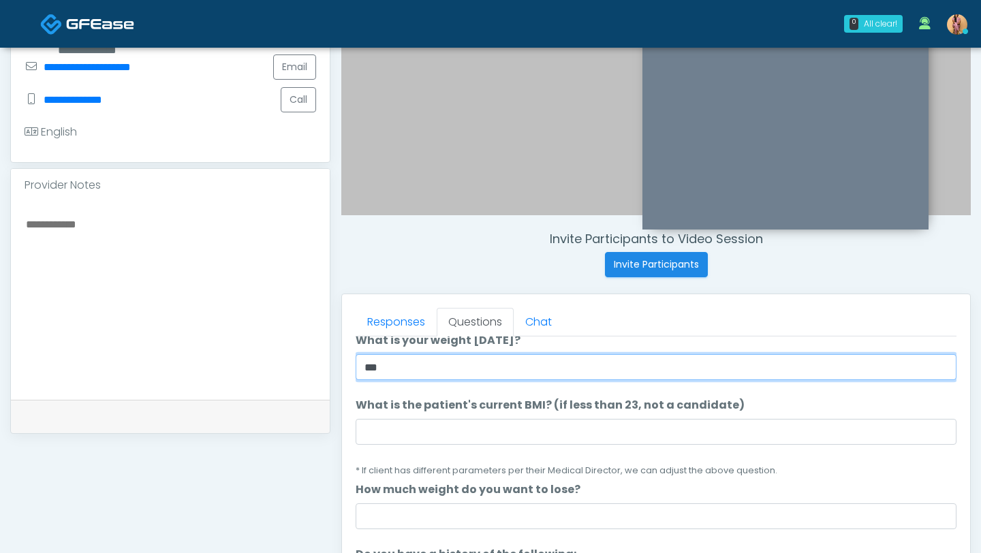
click at [385, 366] on input "***" at bounding box center [655, 367] width 601 height 26
type input "*"
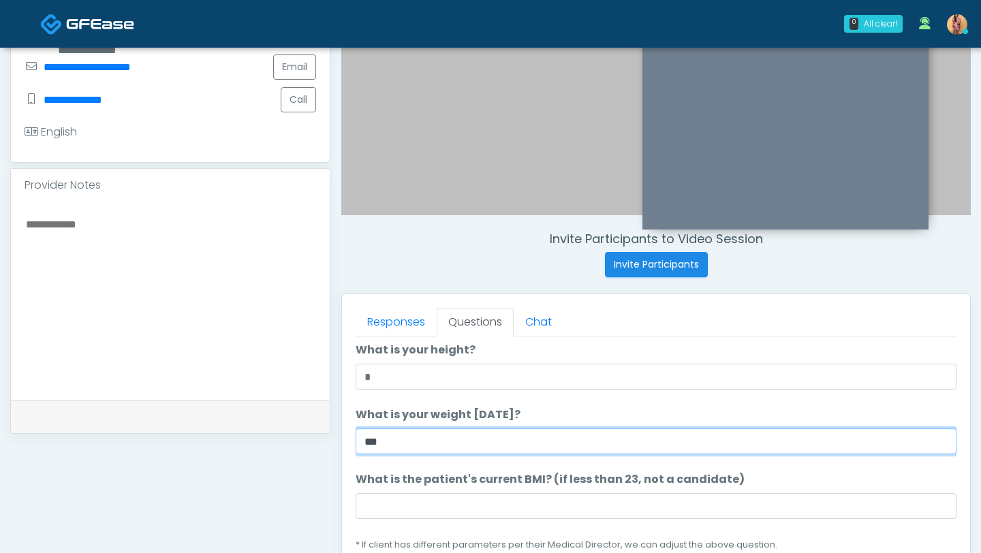
scroll to position [42, 0]
type input "***"
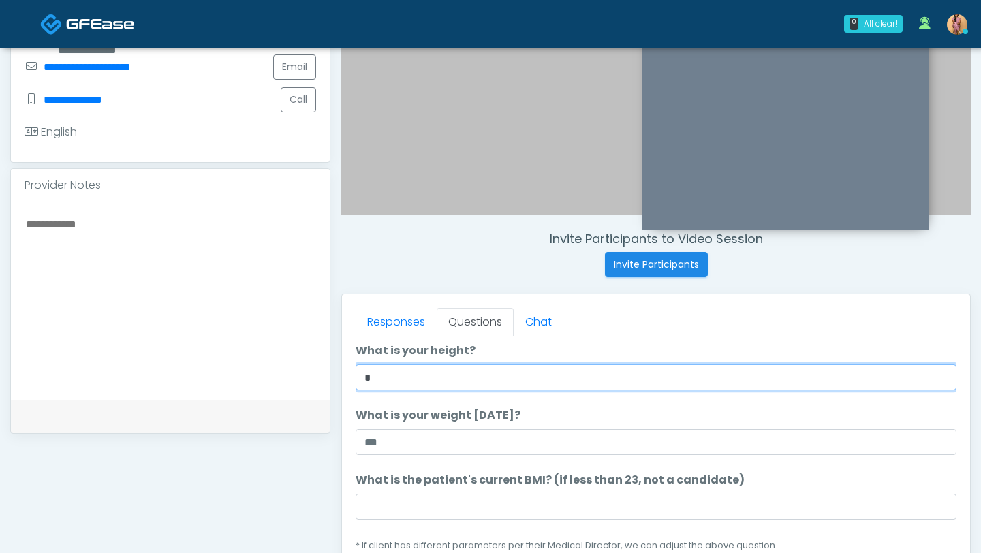
click at [388, 370] on input "*" at bounding box center [655, 377] width 601 height 26
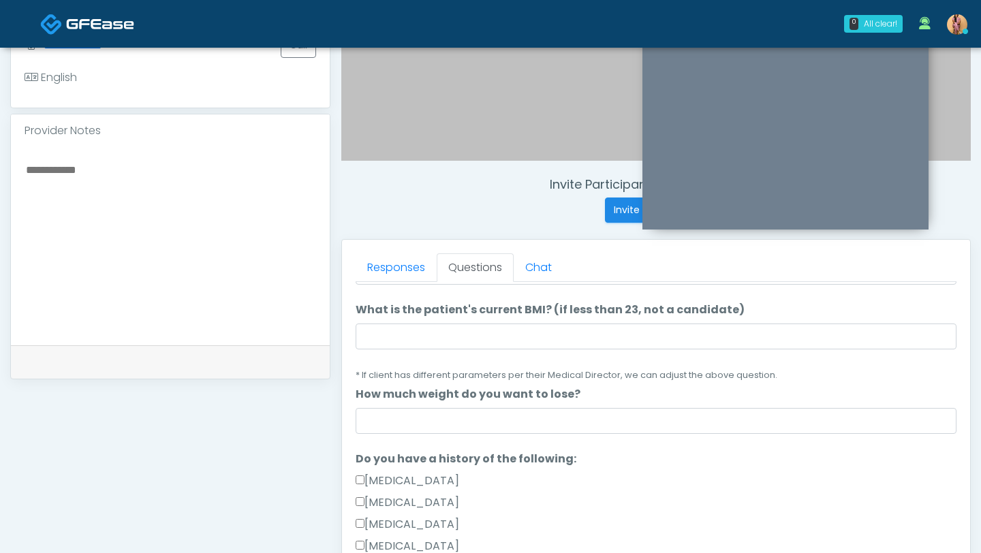
scroll to position [158, 0]
type input "*****"
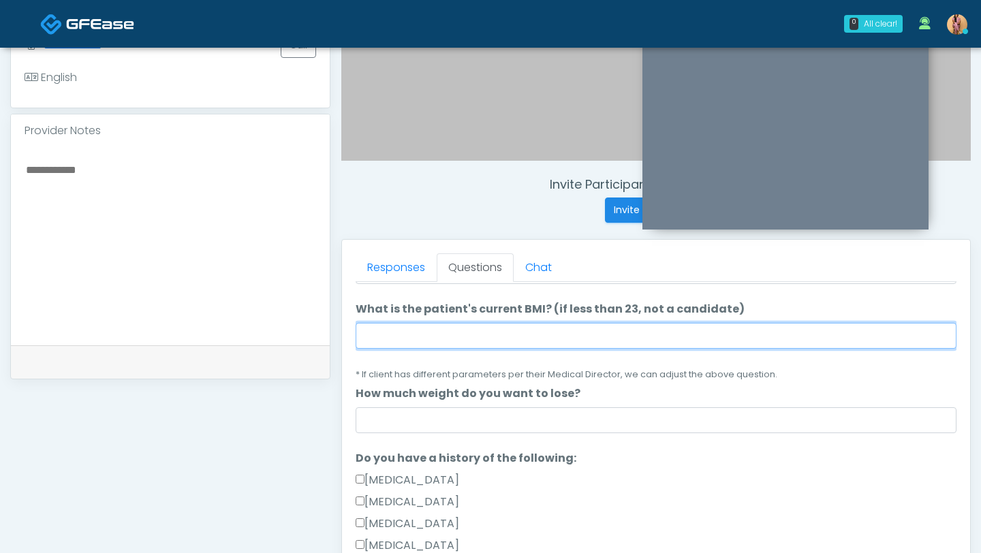
click at [388, 343] on input "What is the patient's current BMI? (if less than 23, not a candidate)" at bounding box center [655, 336] width 601 height 26
type input "****"
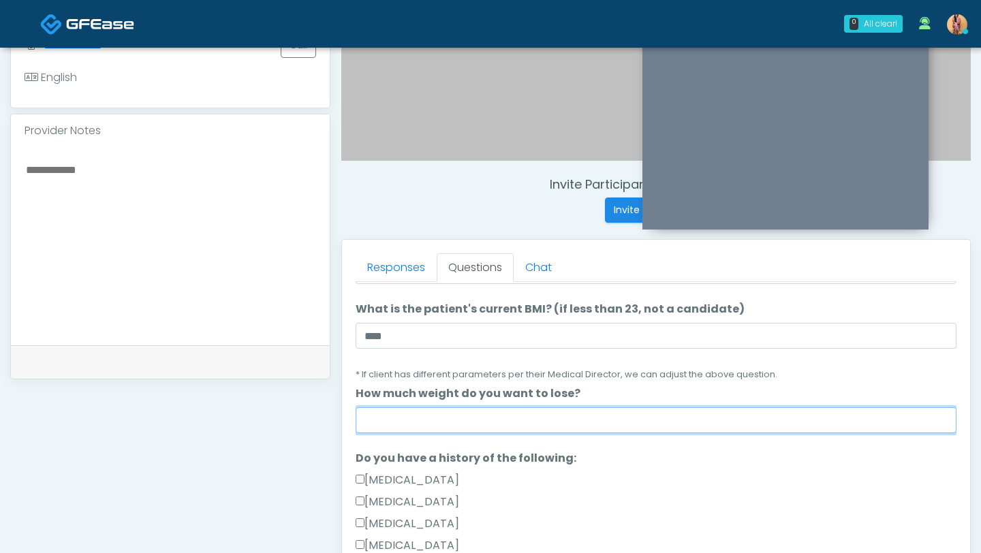
click at [383, 419] on input "How much weight do you want to lose?" at bounding box center [655, 420] width 601 height 26
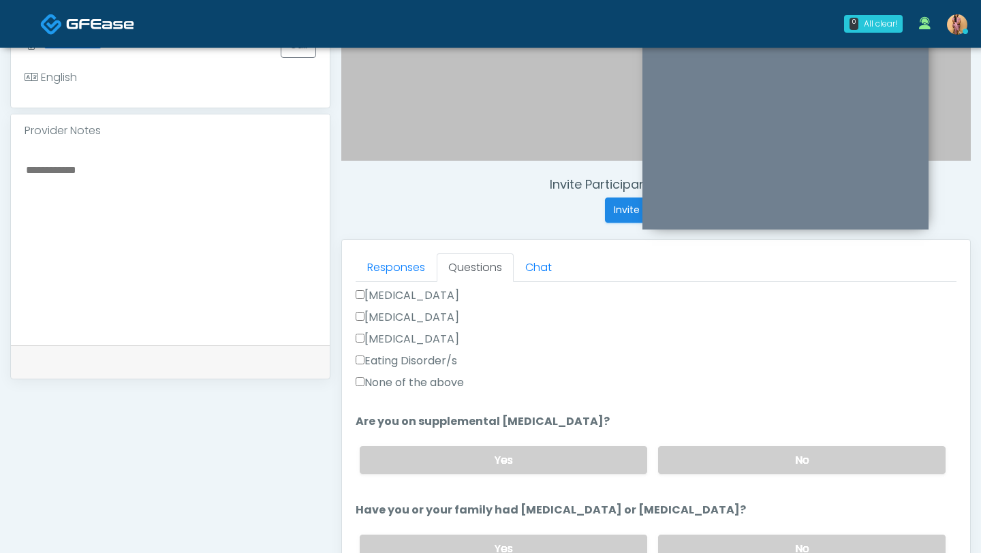
scroll to position [429, 0]
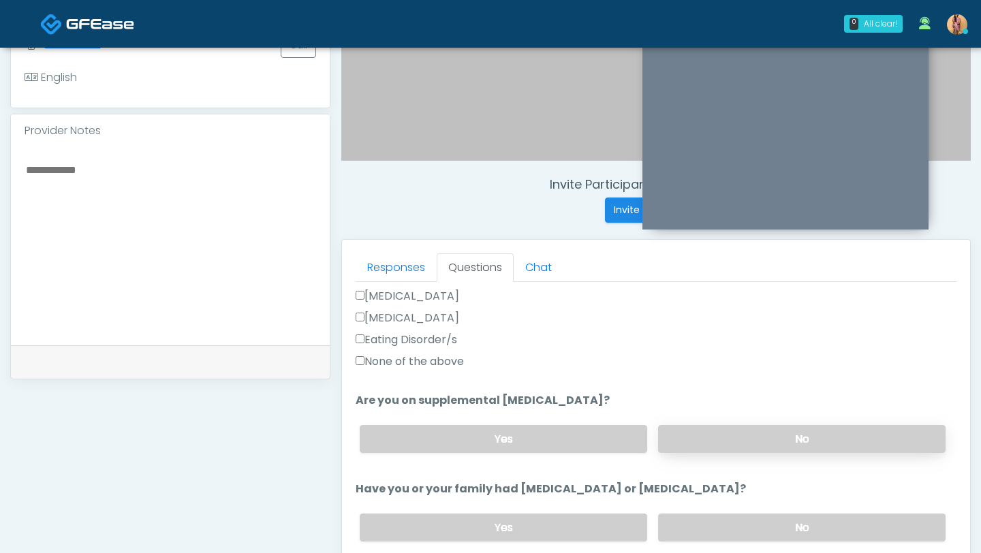
type input "*********"
click at [722, 427] on label "No" at bounding box center [801, 439] width 287 height 28
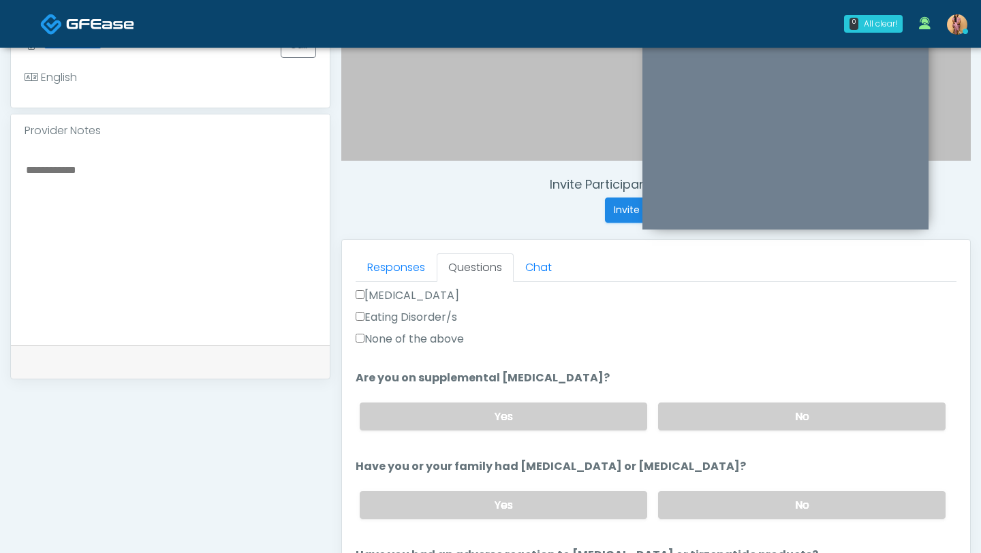
scroll to position [600, 0]
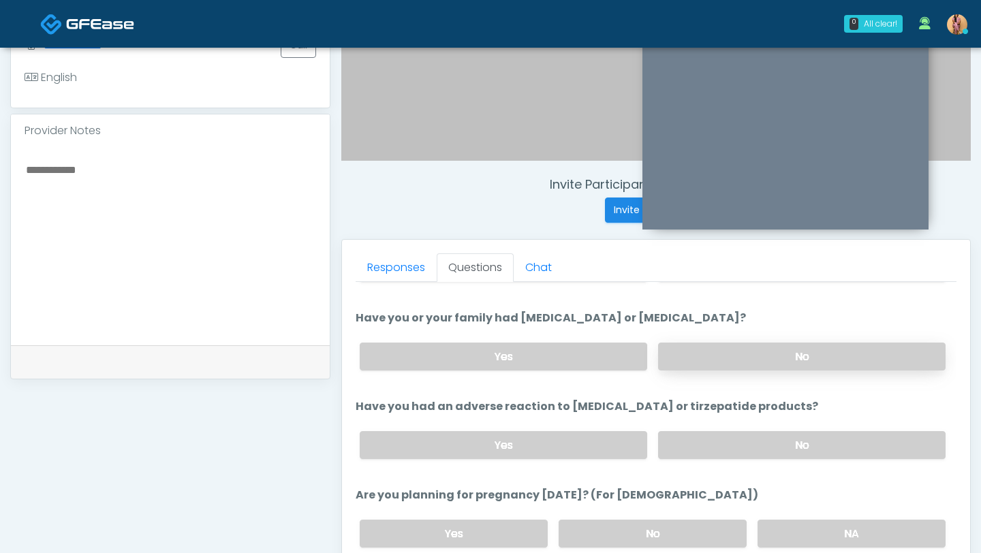
click at [723, 346] on label "No" at bounding box center [801, 357] width 287 height 28
click at [718, 445] on label "No" at bounding box center [801, 445] width 287 height 28
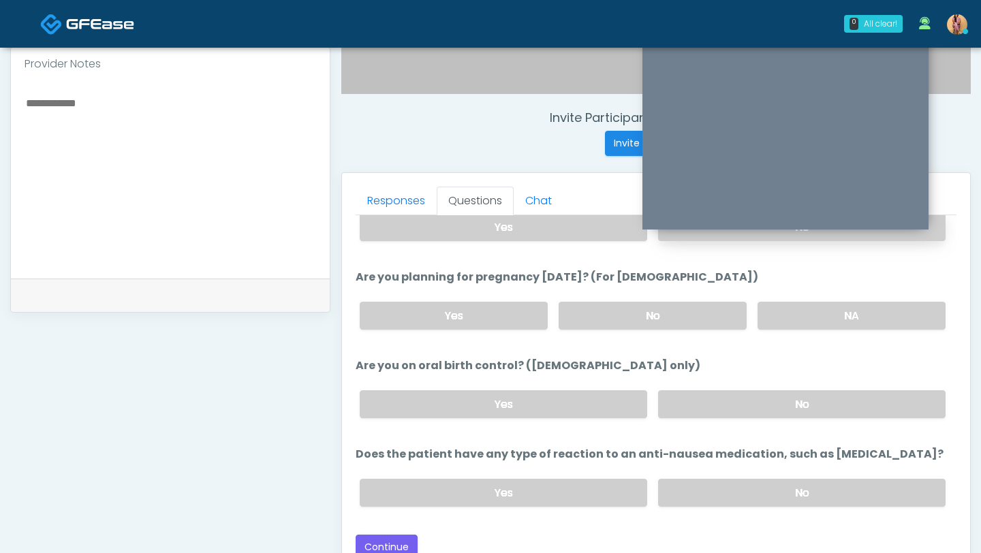
scroll to position [507, 0]
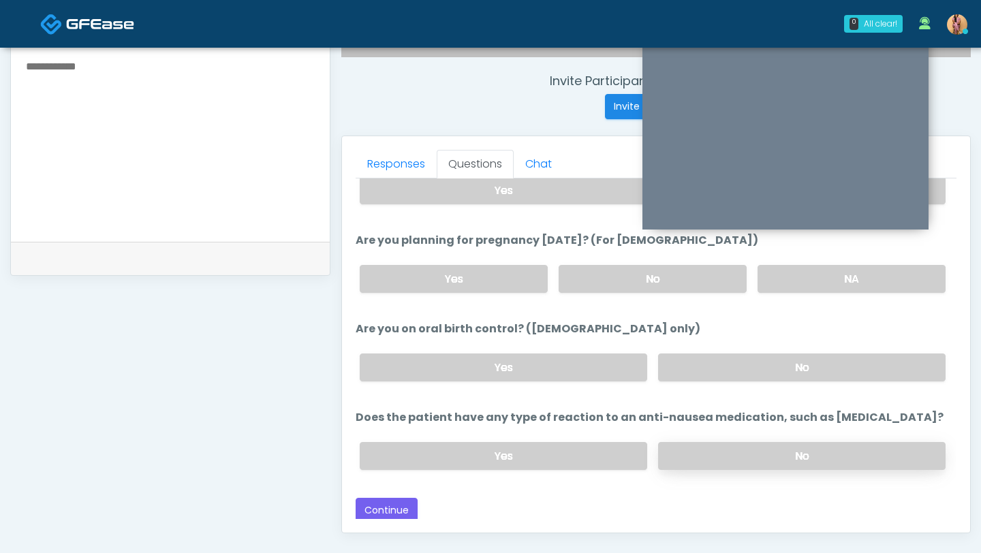
click at [724, 453] on label "No" at bounding box center [801, 456] width 287 height 28
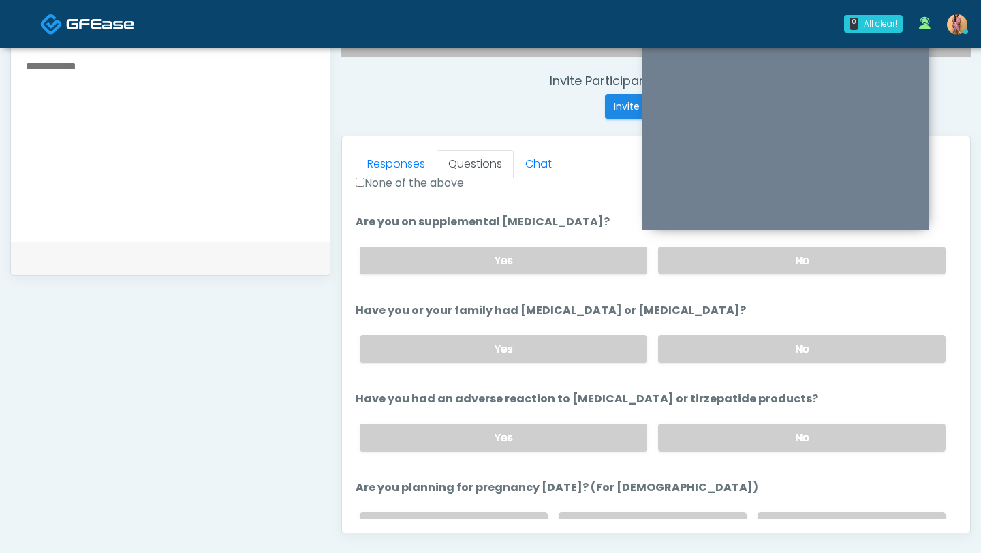
scroll to position [508, 0]
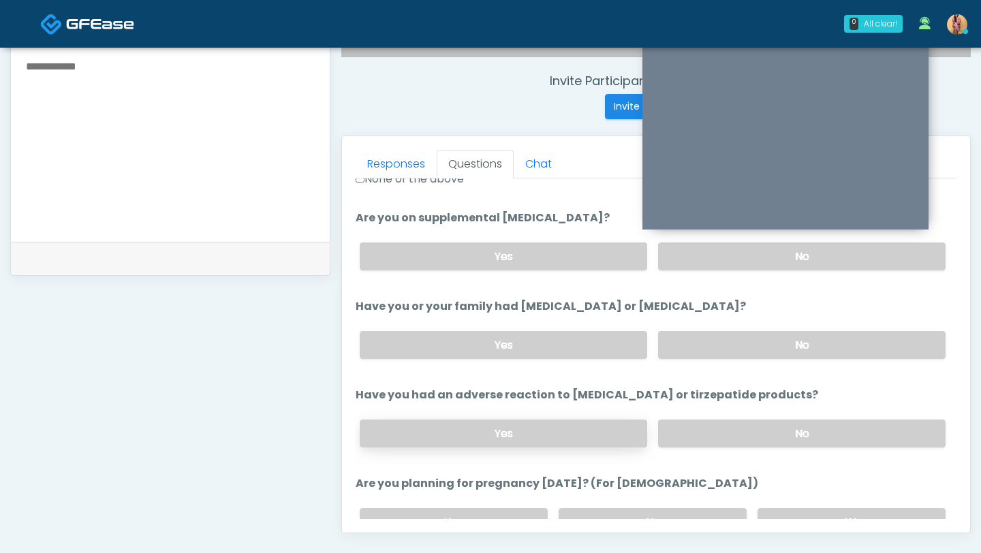
click at [455, 425] on label "Yes" at bounding box center [503, 433] width 287 height 28
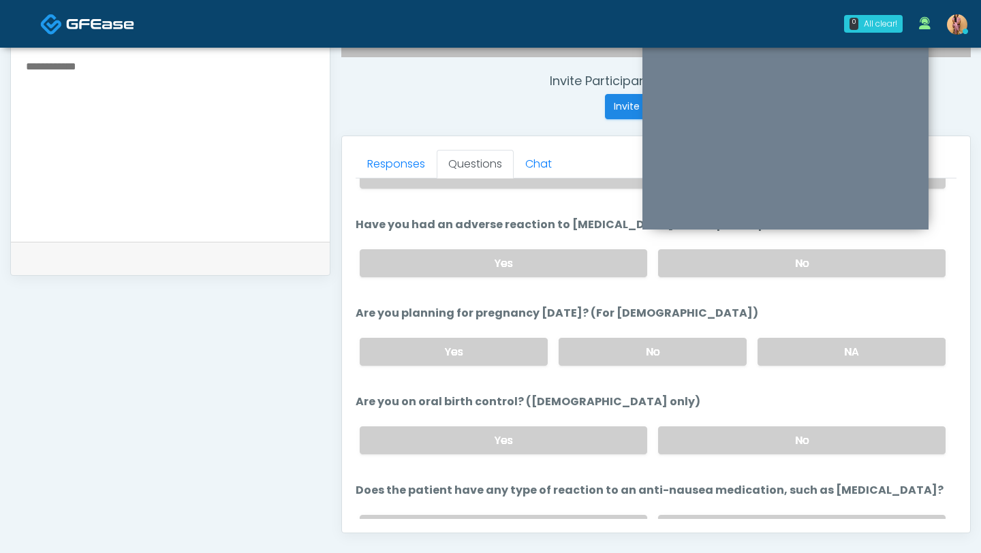
scroll to position [665, 0]
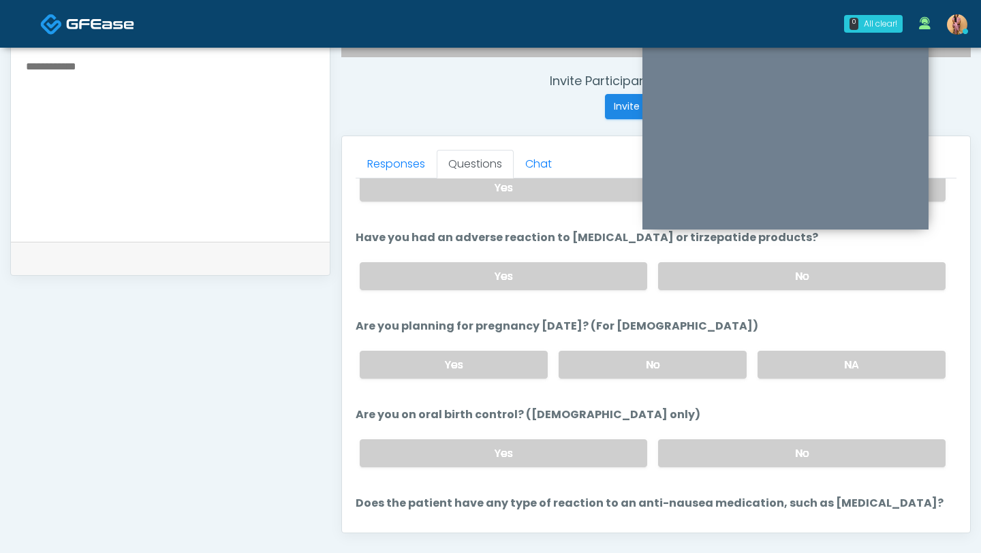
click at [669, 291] on div "Yes No" at bounding box center [652, 276] width 607 height 50
click at [670, 272] on label "No" at bounding box center [801, 276] width 287 height 28
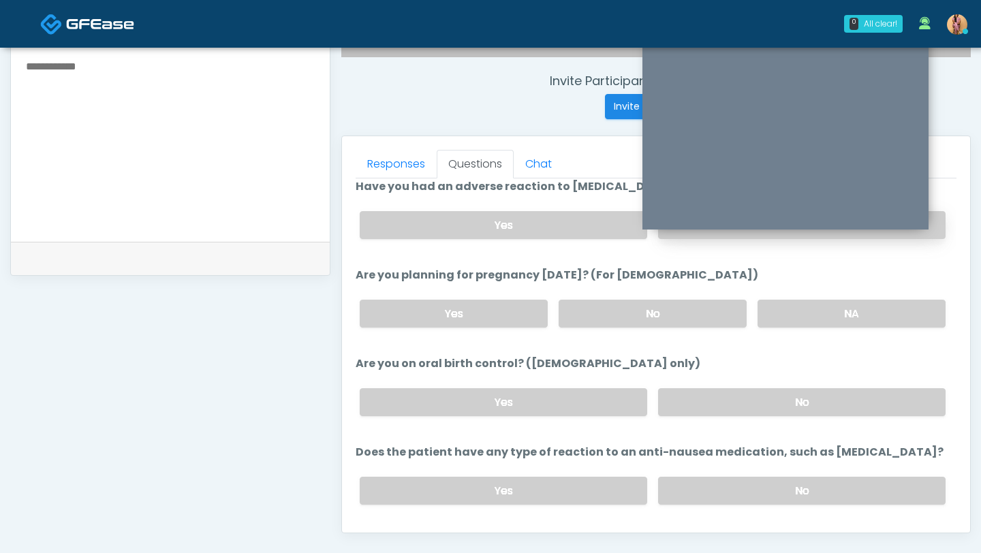
scroll to position [751, 0]
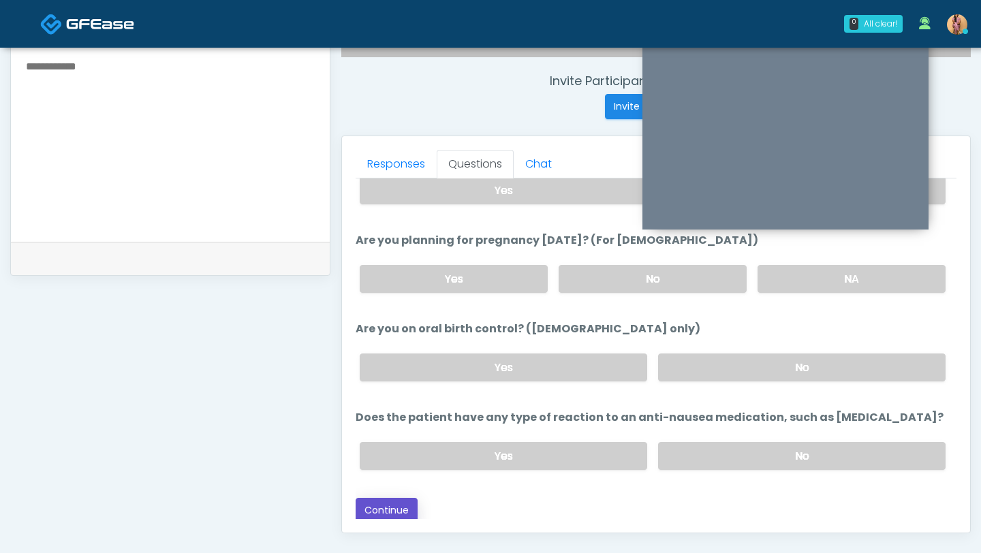
click at [370, 511] on button "Continue" at bounding box center [386, 510] width 62 height 25
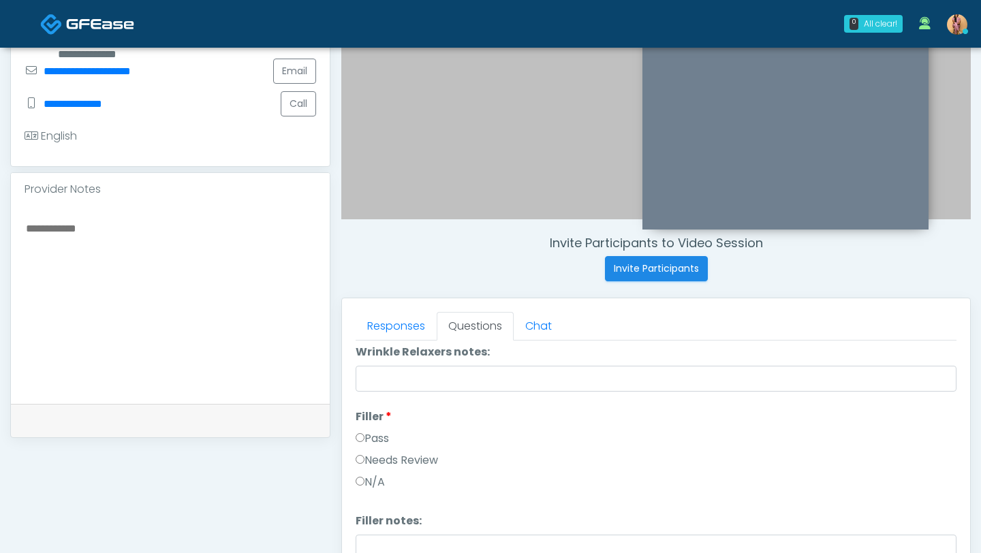
scroll to position [0, 0]
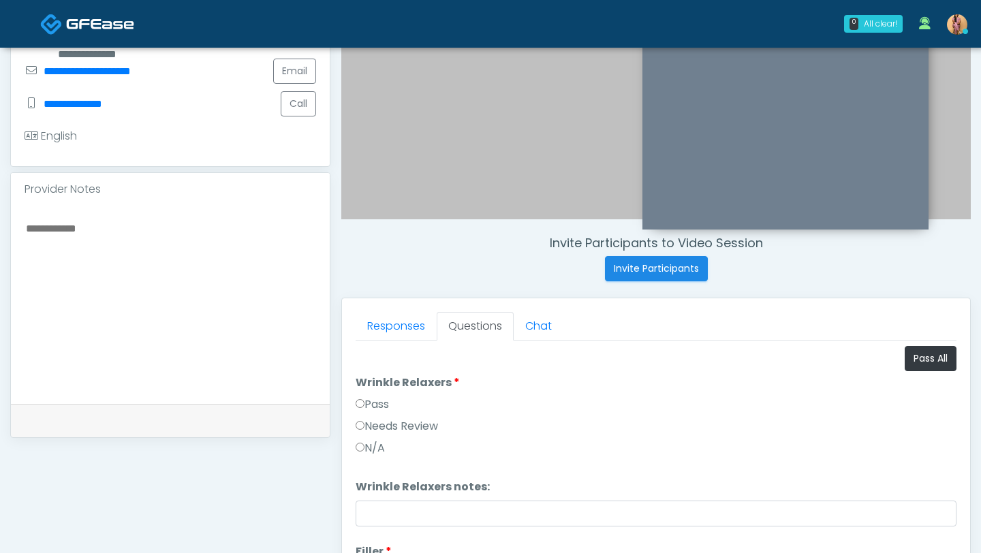
click at [358, 398] on label "Pass" at bounding box center [371, 404] width 33 height 16
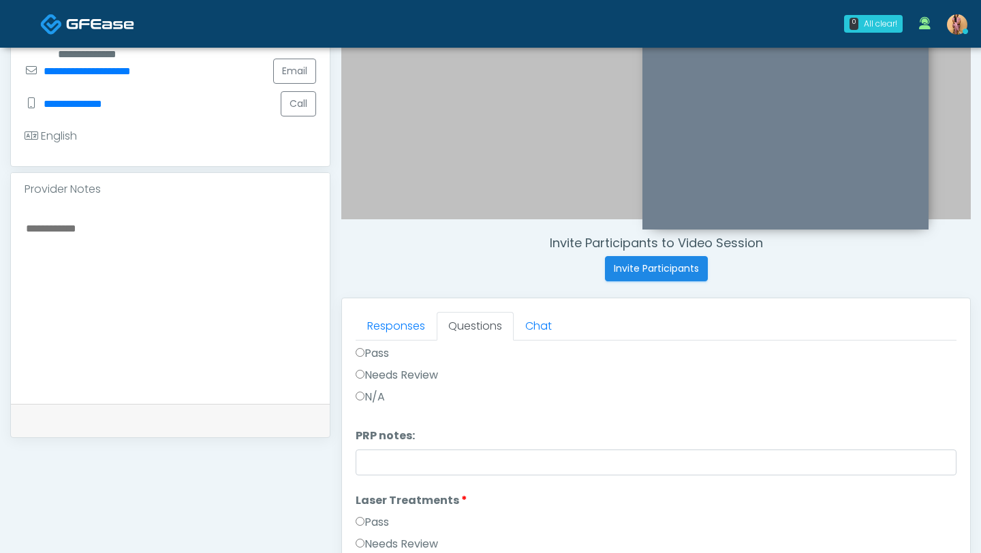
scroll to position [631, 0]
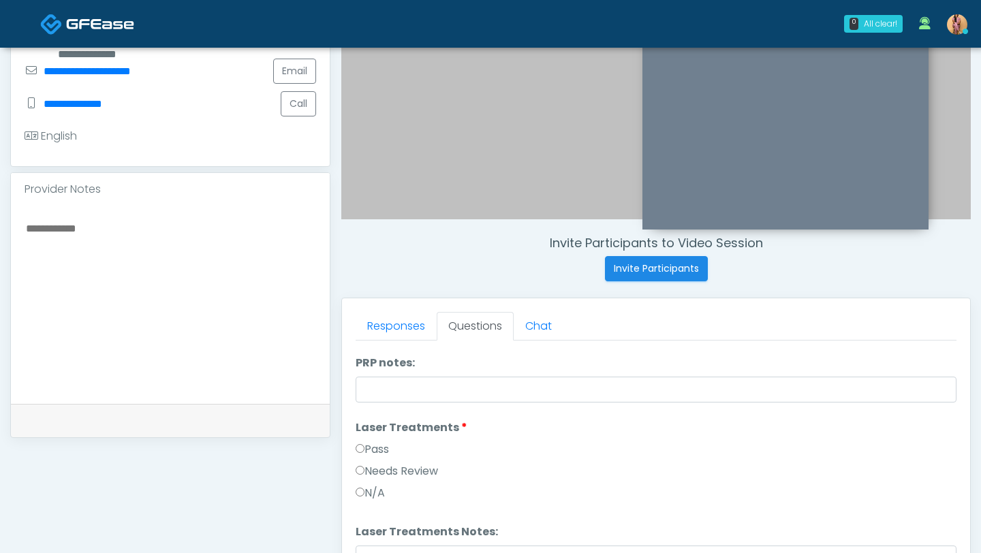
click at [360, 443] on label "Pass" at bounding box center [371, 449] width 33 height 16
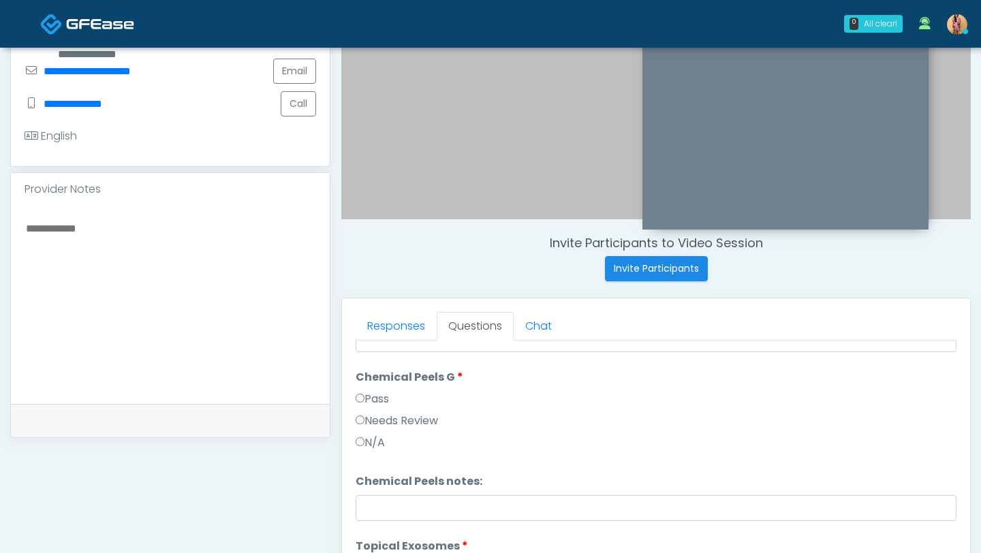
scroll to position [1690, 0]
click at [362, 409] on label "Pass" at bounding box center [371, 403] width 33 height 16
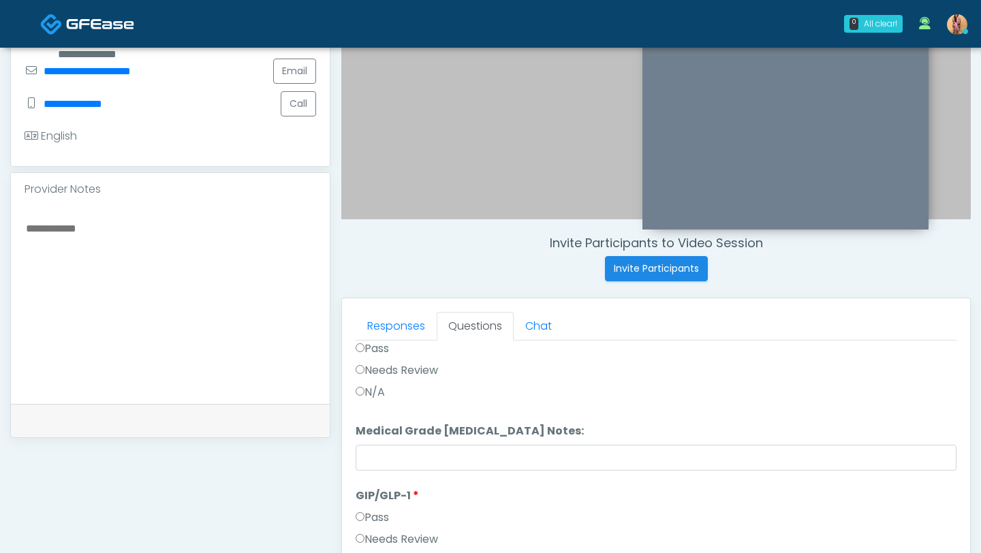
scroll to position [2083, 0]
click at [369, 519] on label "Pass" at bounding box center [371, 517] width 33 height 16
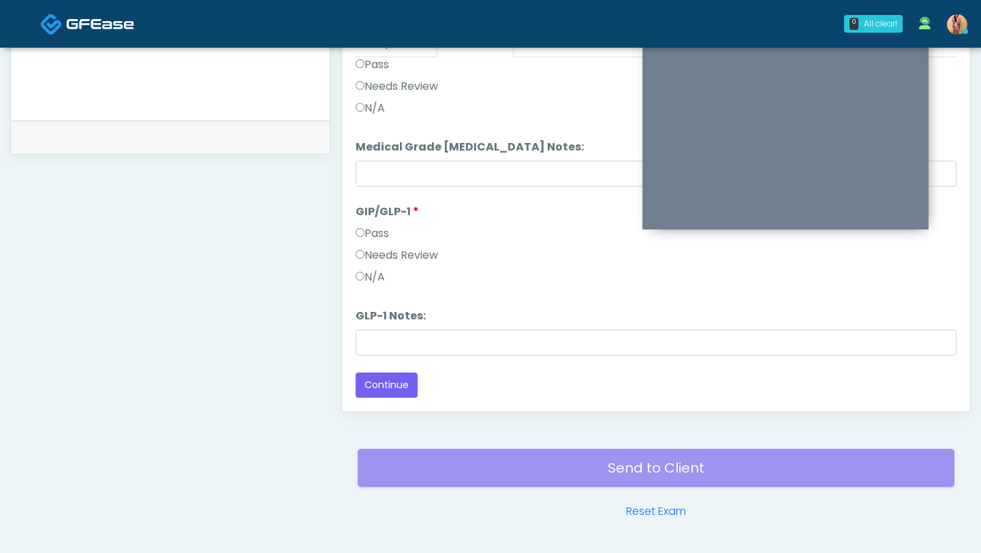
scroll to position [669, 0]
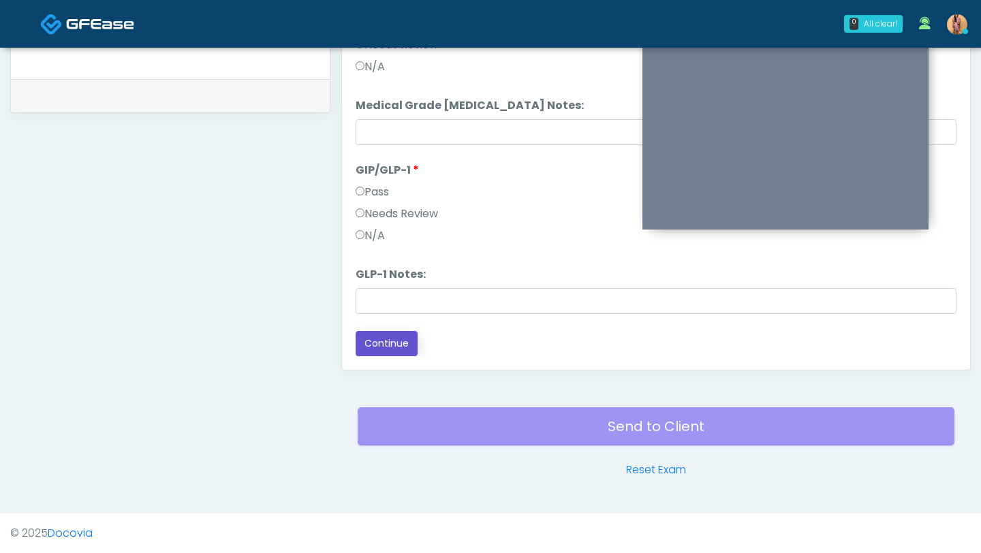
click at [403, 351] on button "Continue" at bounding box center [386, 343] width 62 height 25
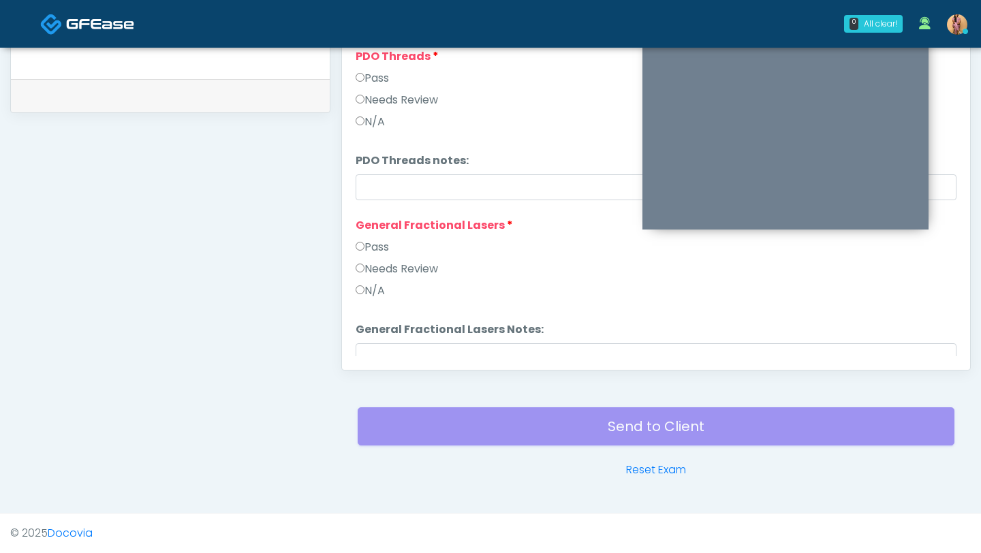
scroll to position [1320, 0]
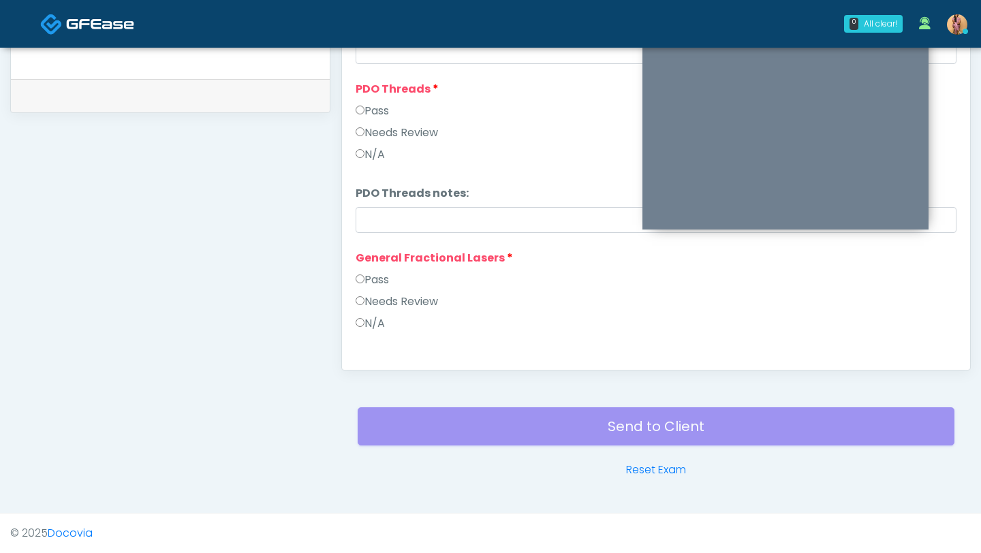
click at [368, 111] on label "Pass" at bounding box center [371, 111] width 33 height 16
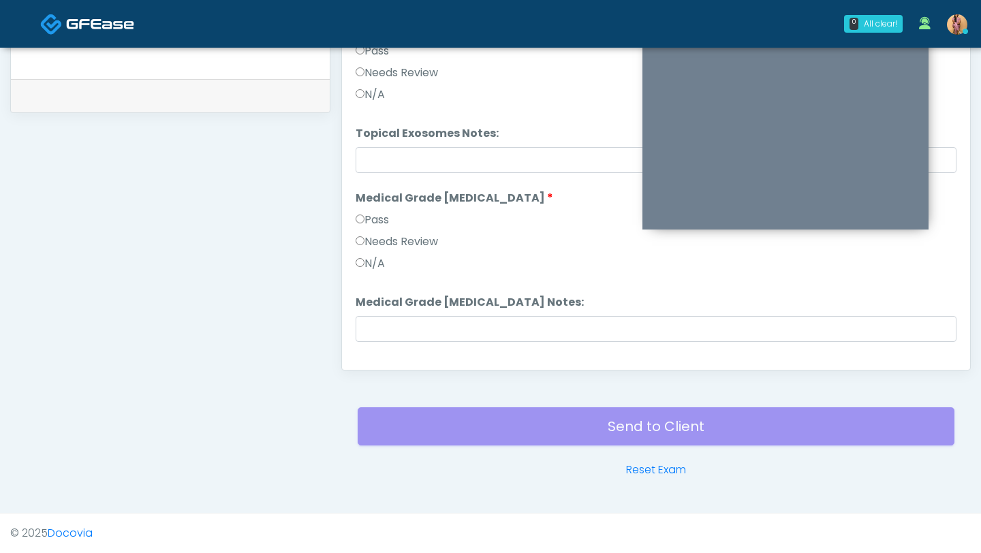
scroll to position [2083, 0]
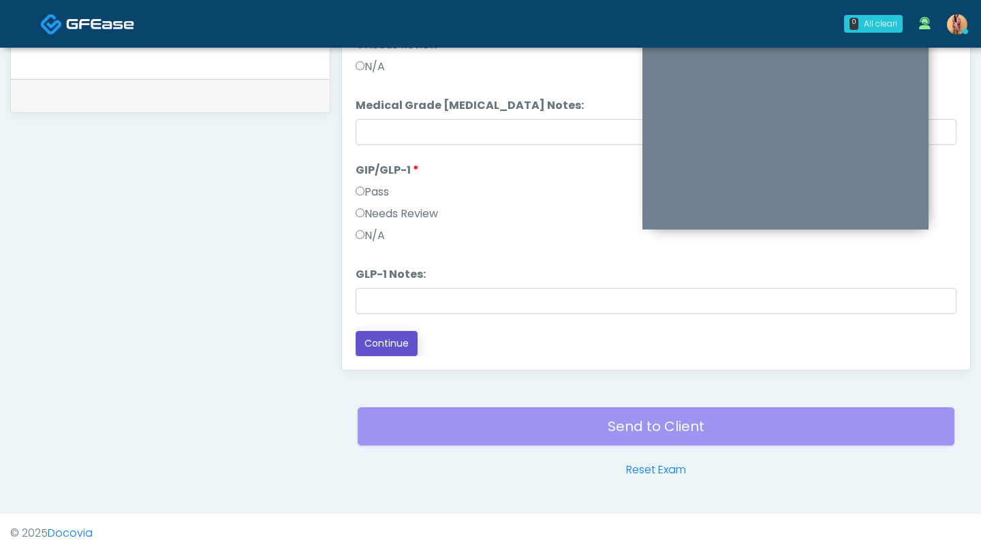
click at [387, 343] on button "Continue" at bounding box center [386, 343] width 62 height 25
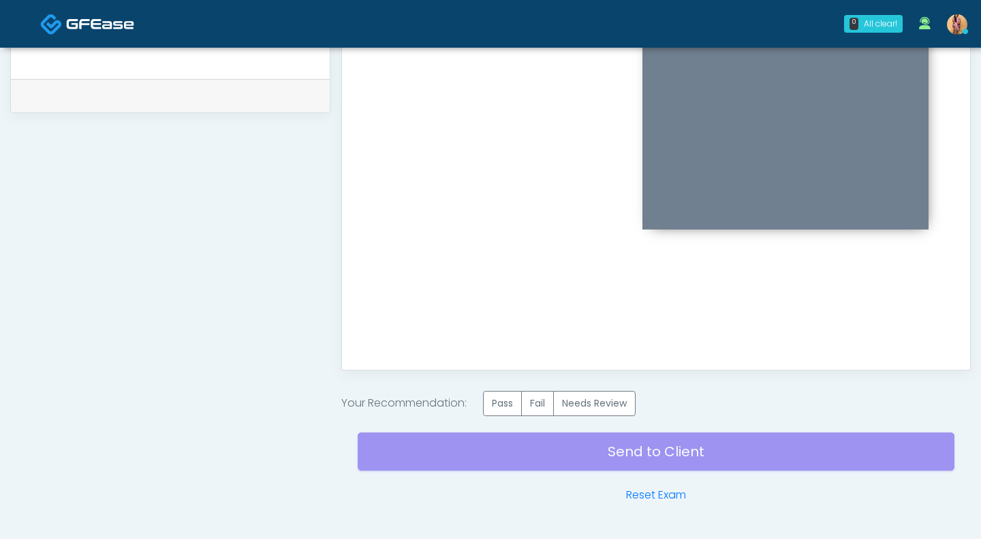
scroll to position [0, 0]
click at [505, 406] on label "Pass" at bounding box center [502, 403] width 39 height 25
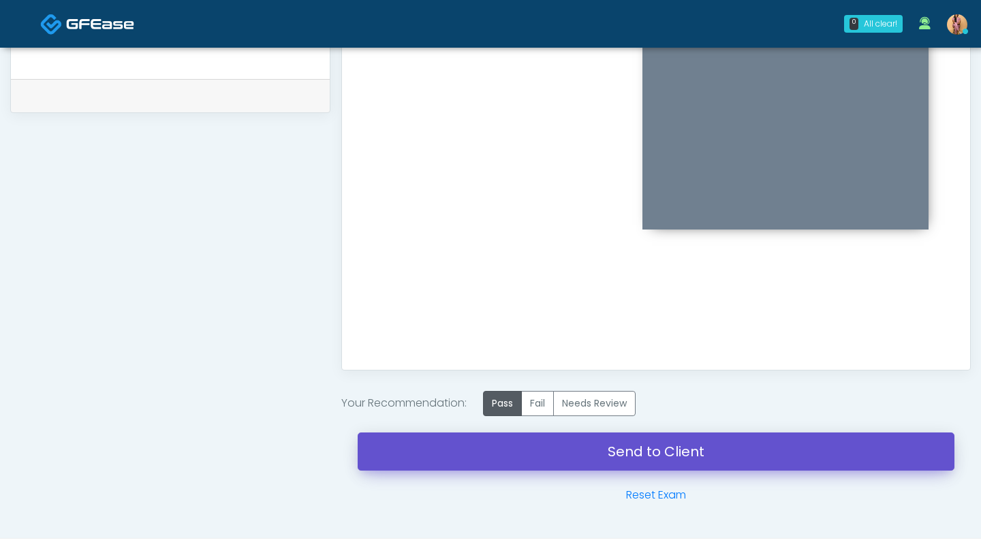
click at [501, 452] on link "Send to Client" at bounding box center [656, 451] width 597 height 38
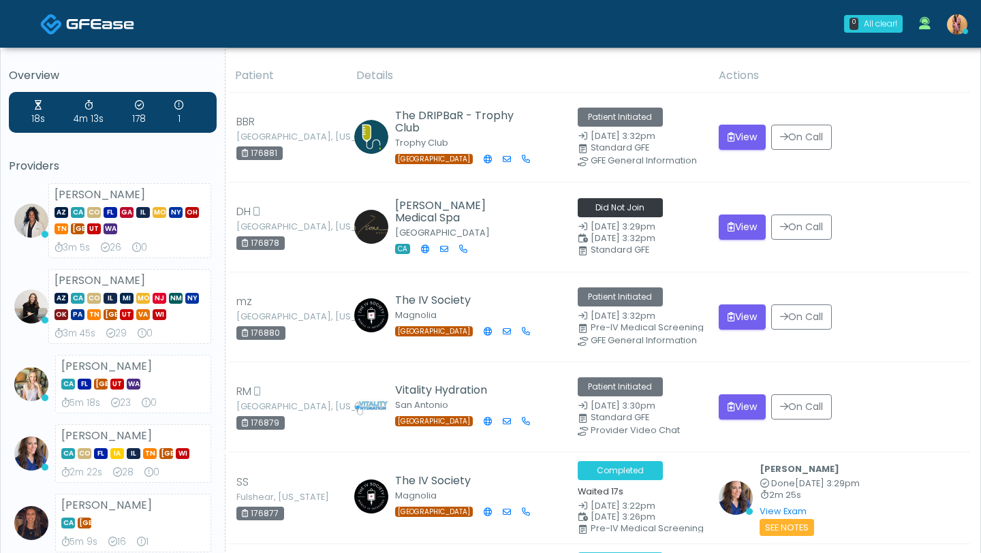
click at [426, 319] on small "Magnolia" at bounding box center [416, 315] width 42 height 12
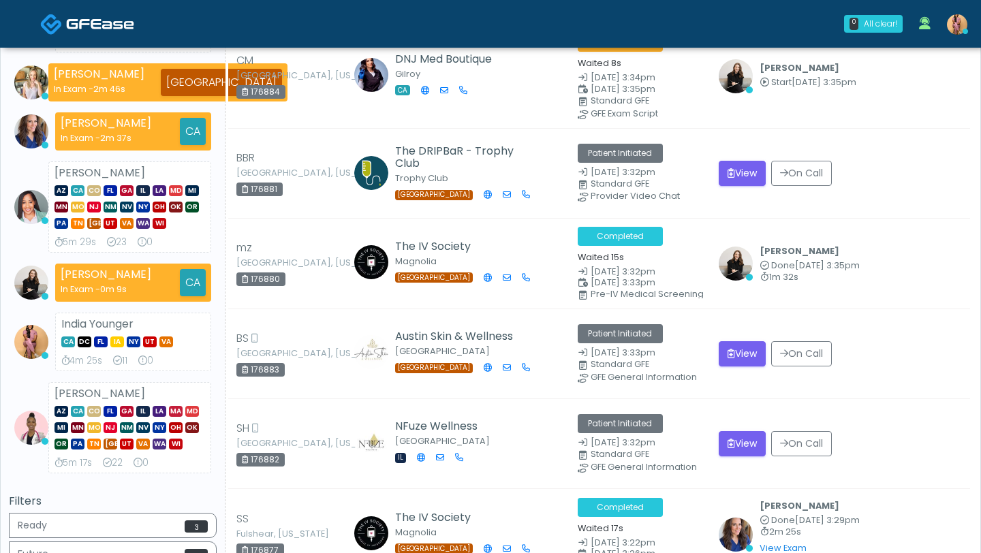
scroll to position [276, 0]
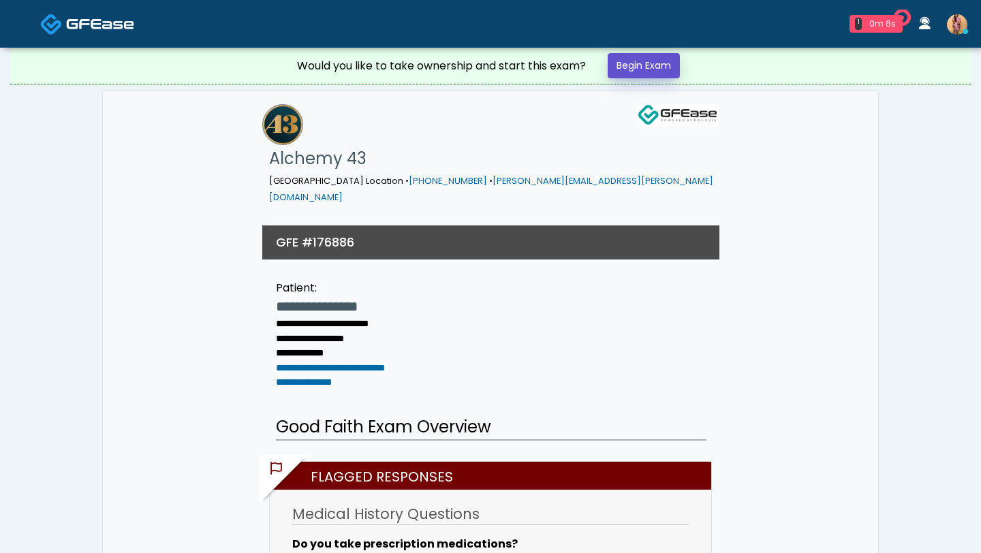
click at [622, 74] on link "Begin Exam" at bounding box center [643, 65] width 72 height 25
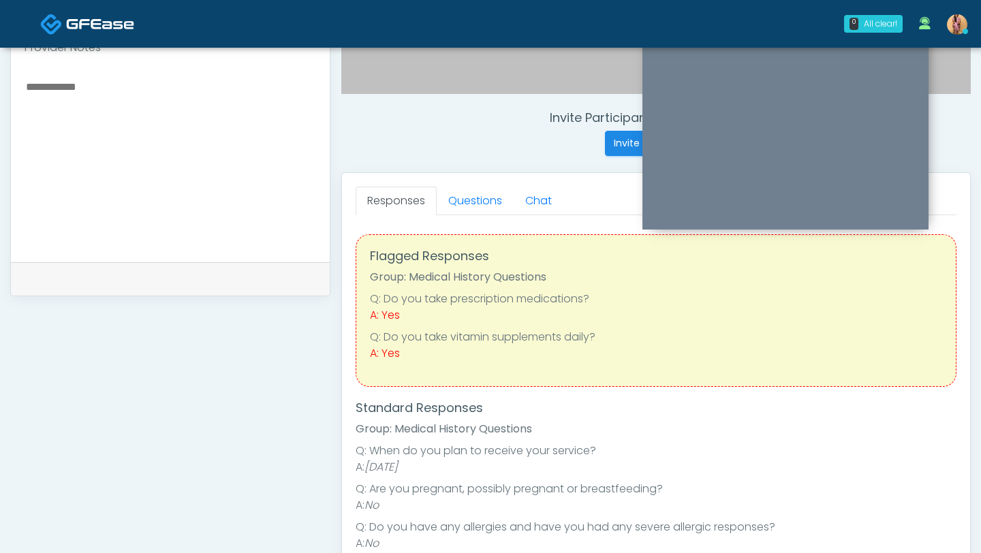
scroll to position [479, 0]
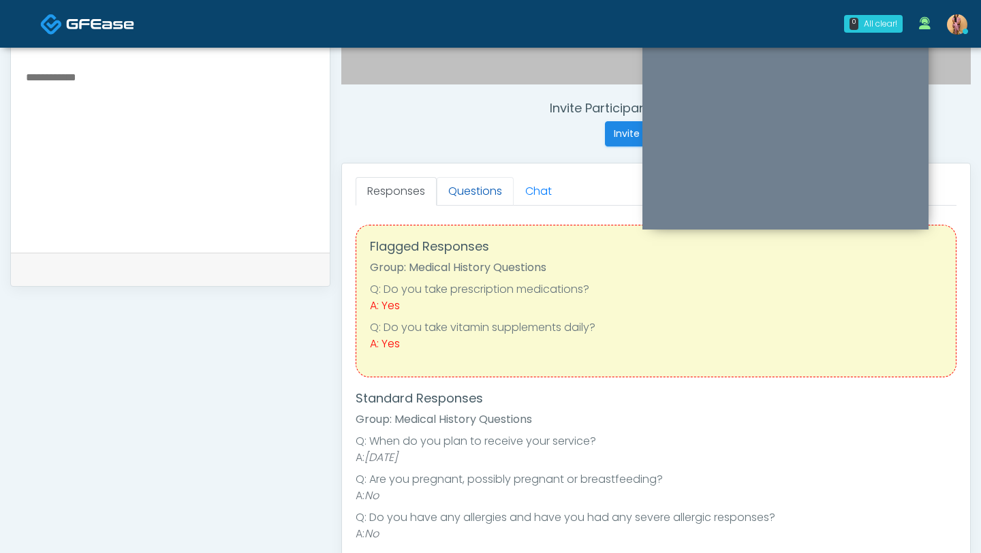
click at [466, 187] on link "Questions" at bounding box center [475, 191] width 77 height 29
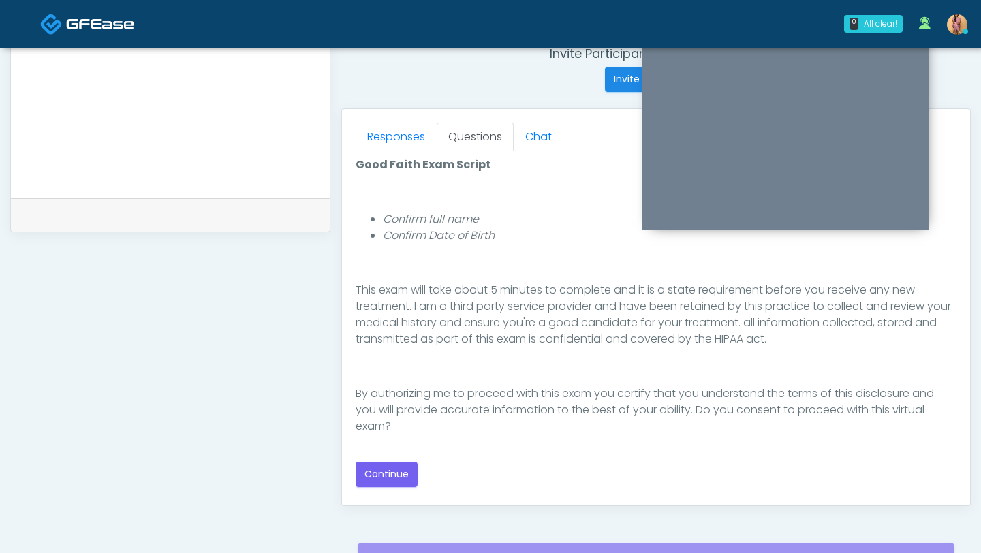
scroll to position [535, 0]
click at [394, 473] on button "Continue" at bounding box center [386, 473] width 62 height 25
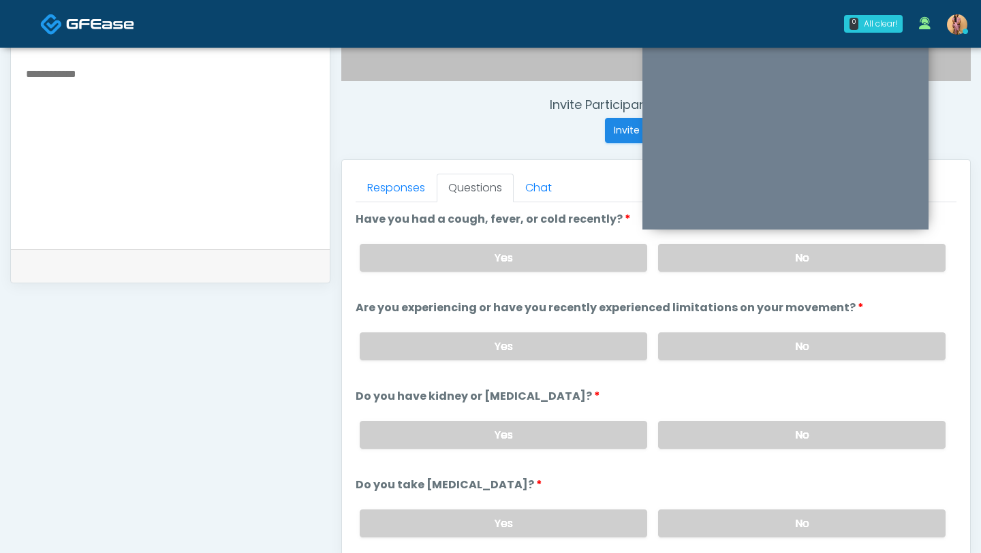
scroll to position [392, 0]
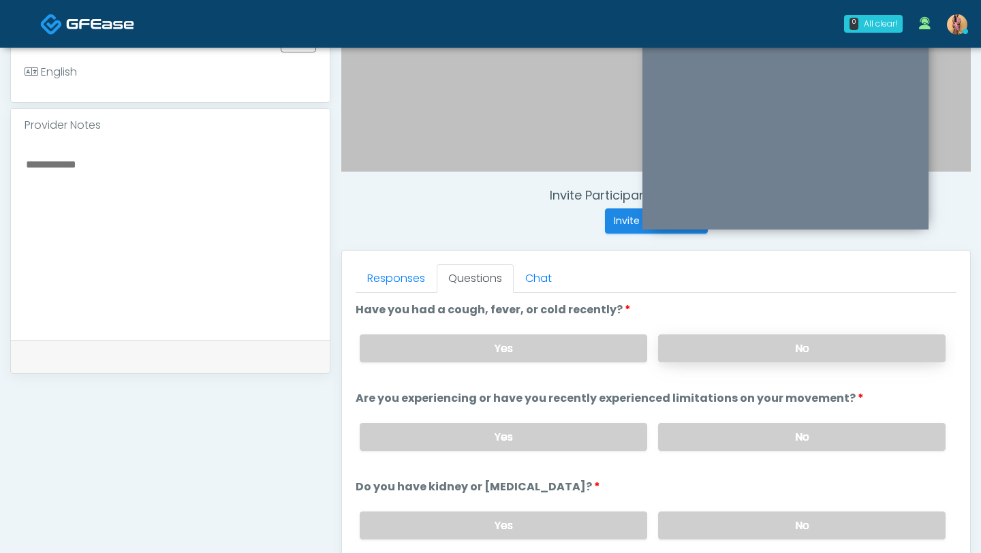
click at [712, 359] on label "No" at bounding box center [801, 348] width 287 height 28
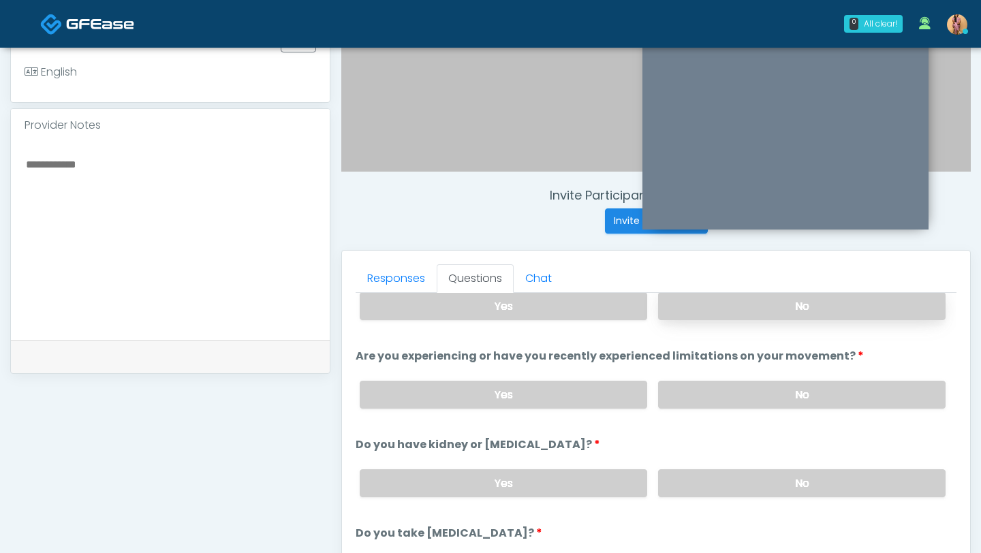
scroll to position [65, 0]
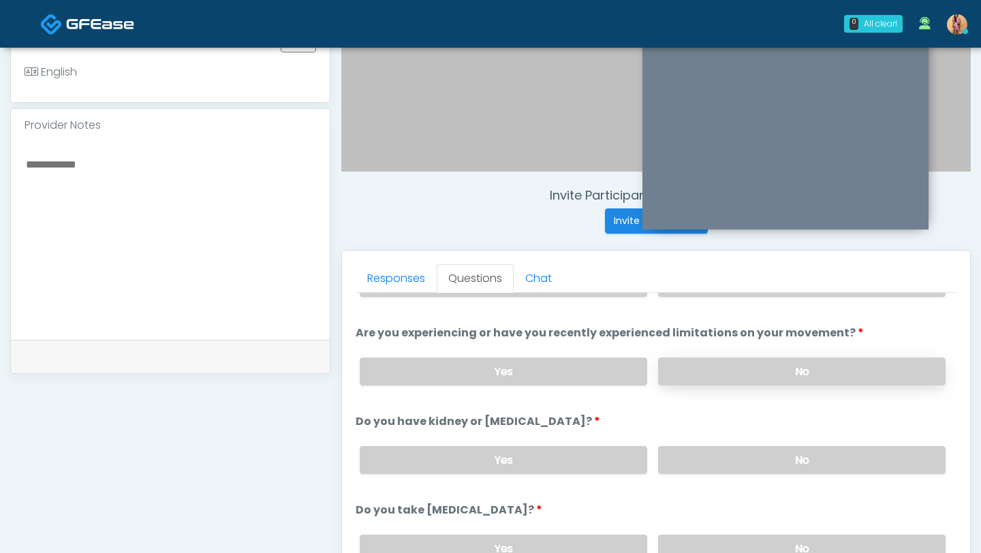
click at [725, 368] on label "No" at bounding box center [801, 372] width 287 height 28
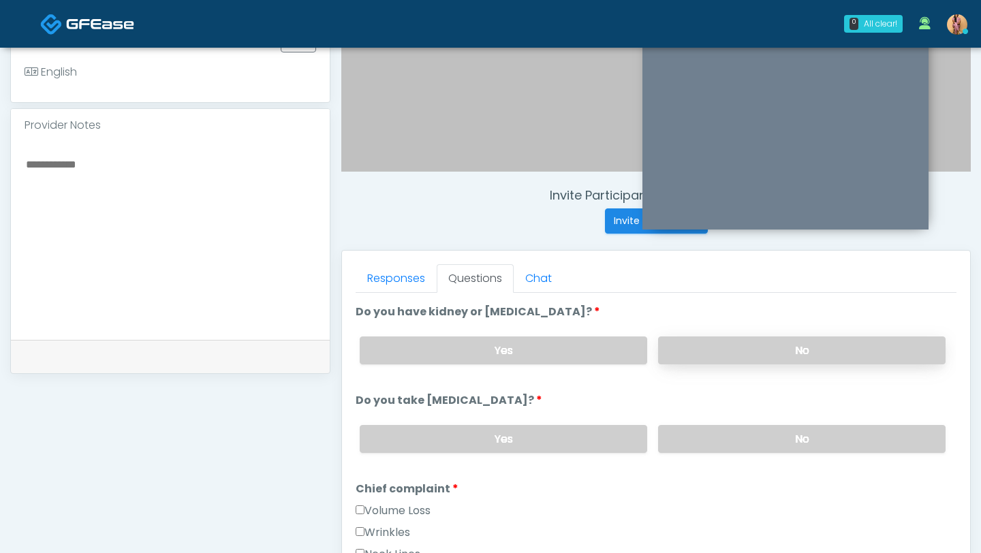
scroll to position [177, 0]
click at [725, 345] on label "No" at bounding box center [801, 348] width 287 height 28
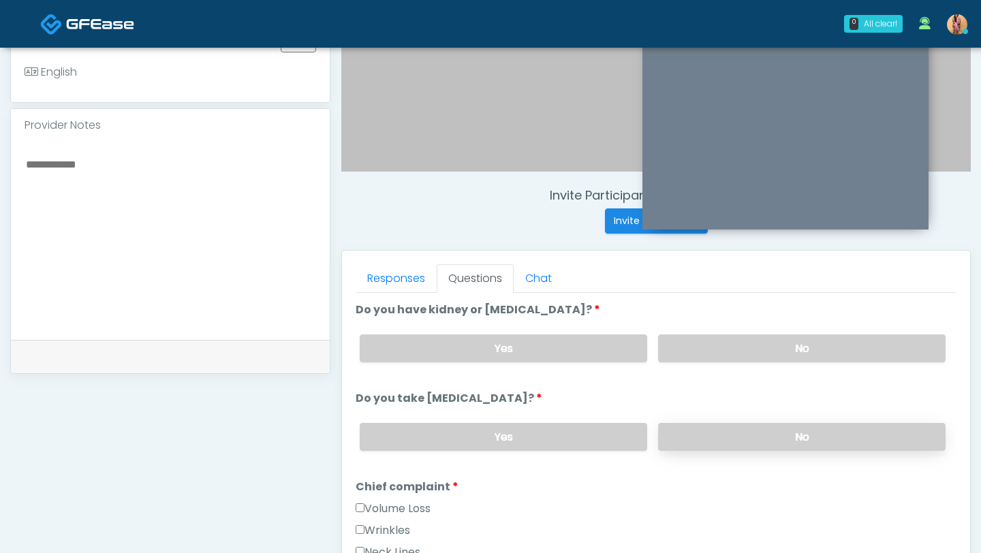
click at [707, 427] on label "No" at bounding box center [801, 437] width 287 height 28
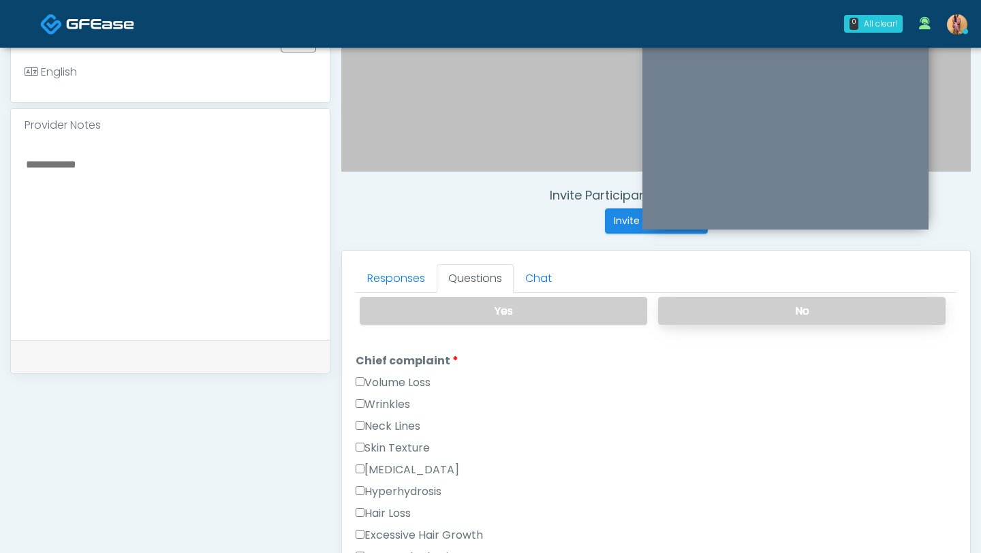
scroll to position [304, 0]
click at [397, 397] on label "Wrinkles" at bounding box center [382, 404] width 54 height 16
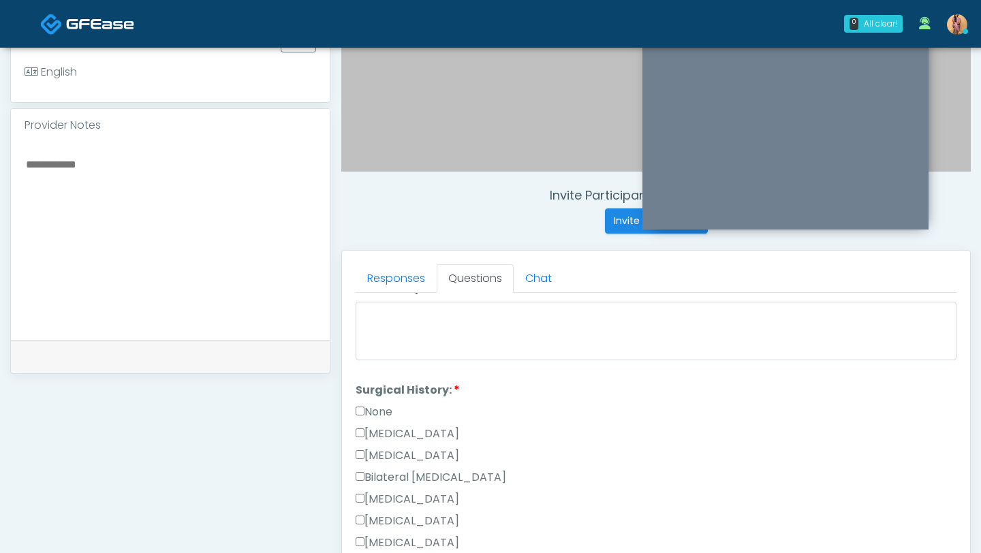
scroll to position [699, 0]
click at [368, 384] on label "None" at bounding box center [373, 389] width 37 height 16
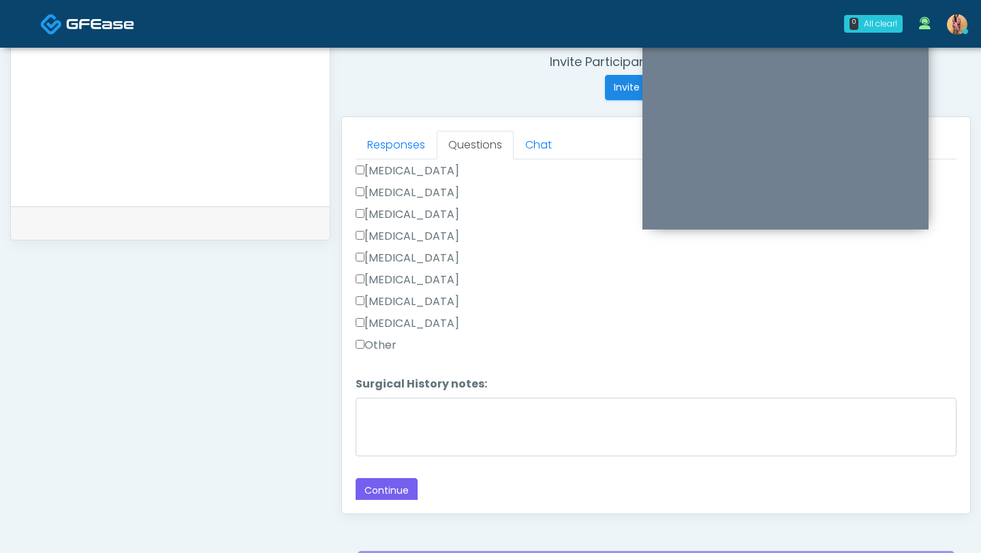
scroll to position [549, 0]
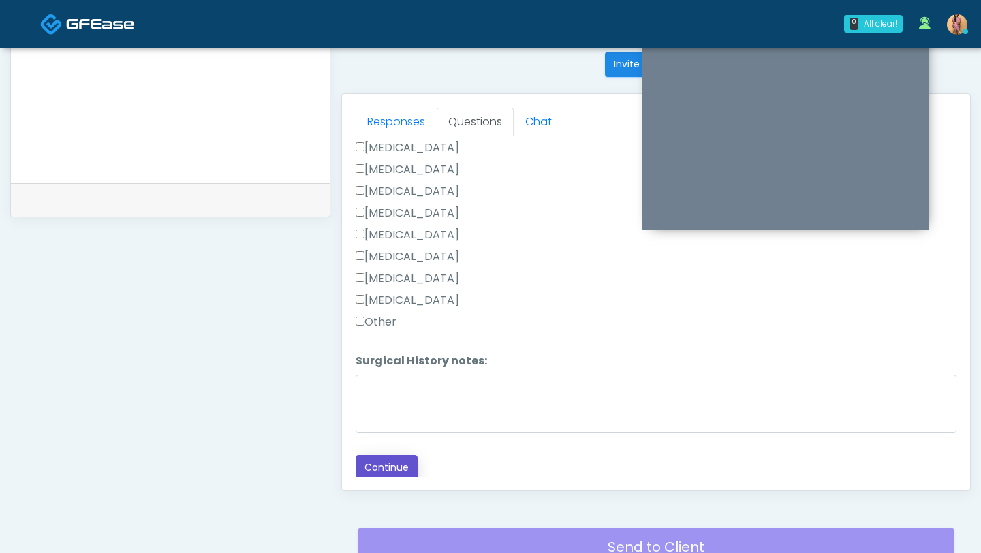
click at [384, 458] on button "Continue" at bounding box center [386, 467] width 62 height 25
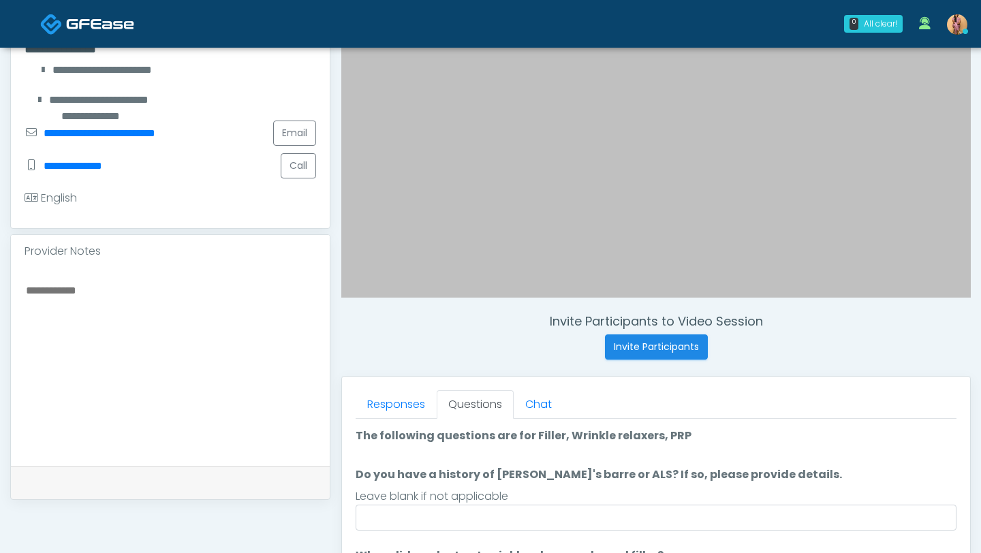
scroll to position [294, 0]
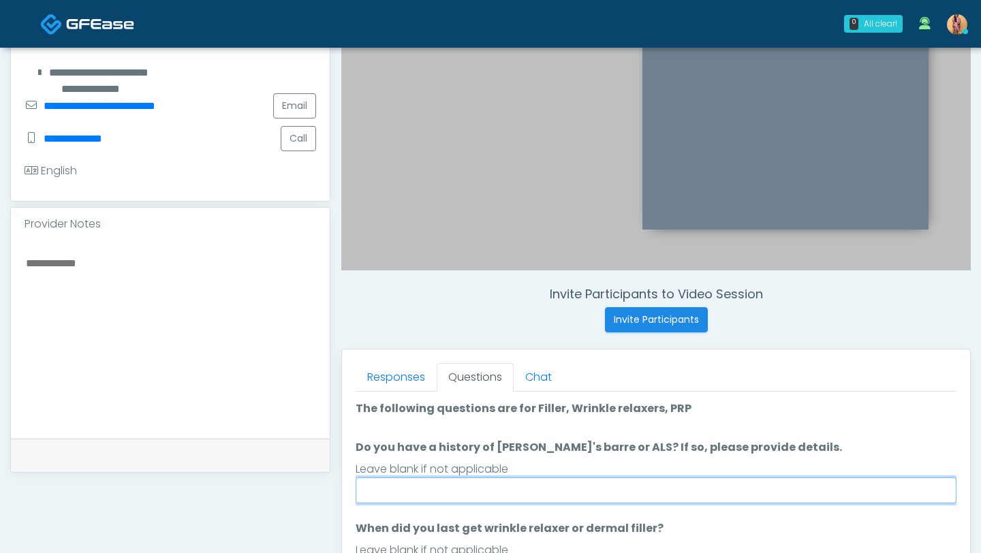
click at [479, 490] on input "Do you have a history of Guillain's barre or ALS? If so, please provide details." at bounding box center [655, 490] width 601 height 26
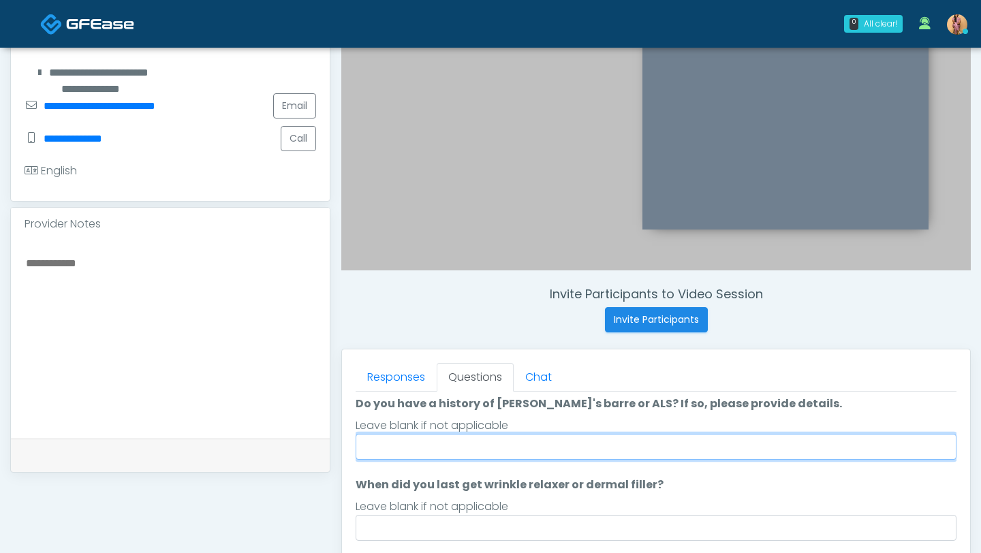
scroll to position [45, 0]
type input "**"
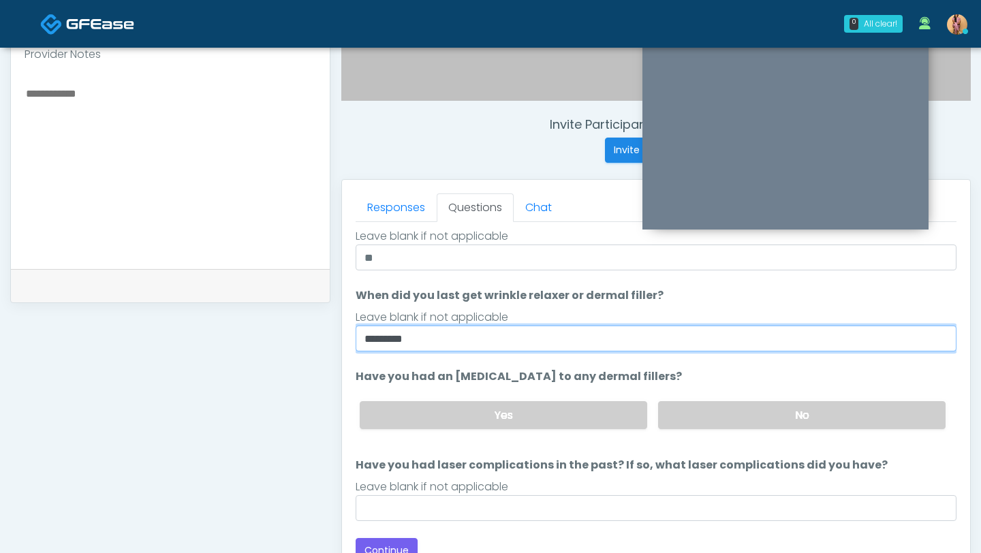
scroll to position [471, 0]
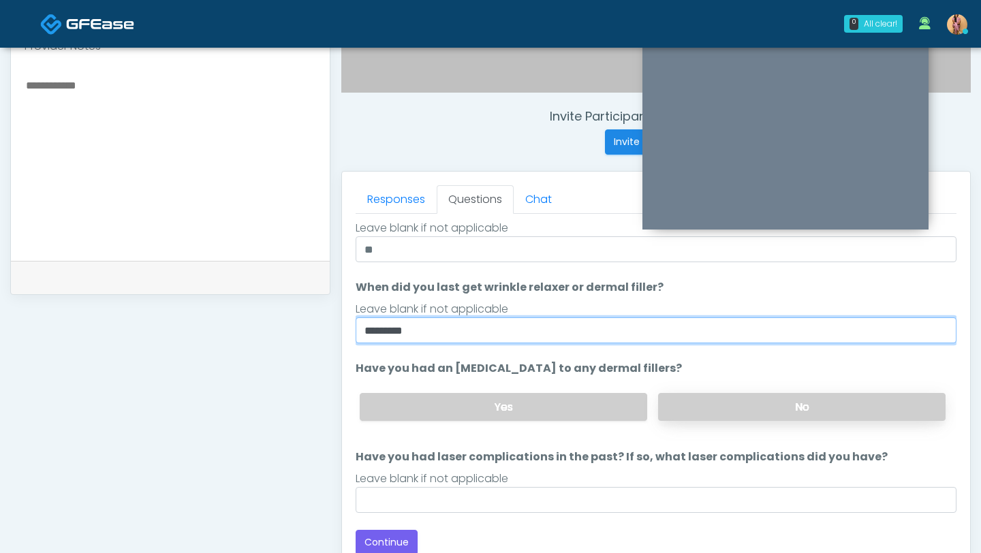
type input "*********"
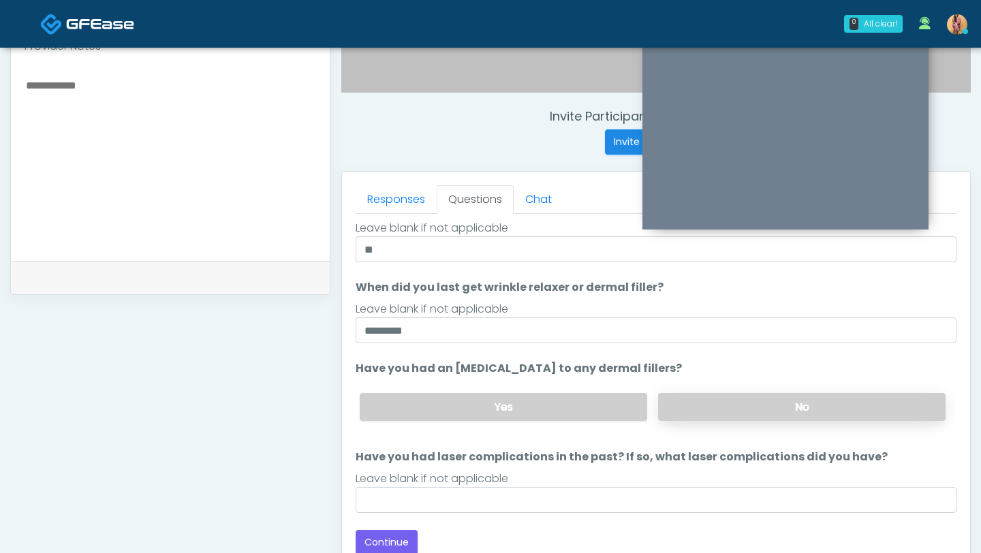
click at [678, 411] on label "No" at bounding box center [801, 407] width 287 height 28
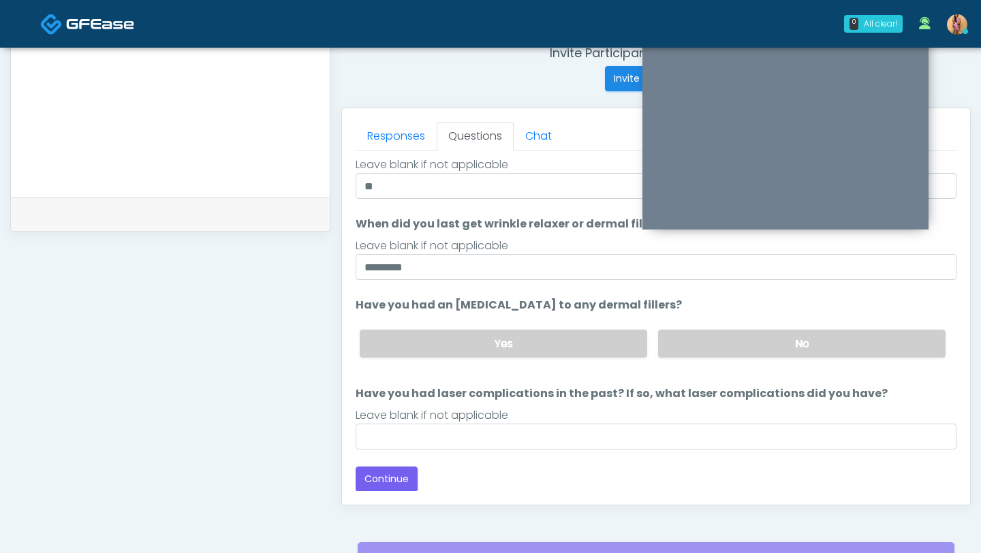
scroll to position [552, 0]
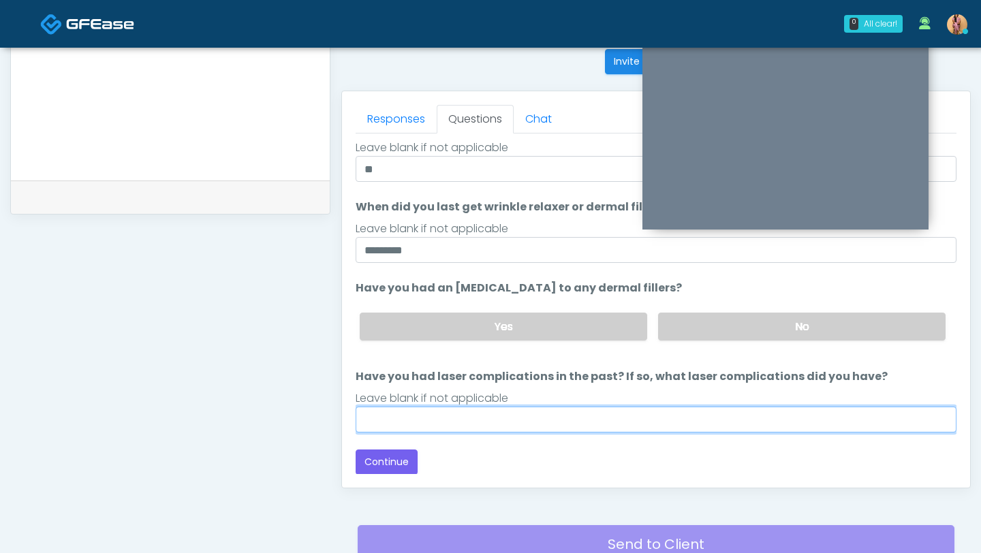
click at [407, 420] on input "Have you had laser complications in the past? If so, what laser complications d…" at bounding box center [655, 420] width 601 height 26
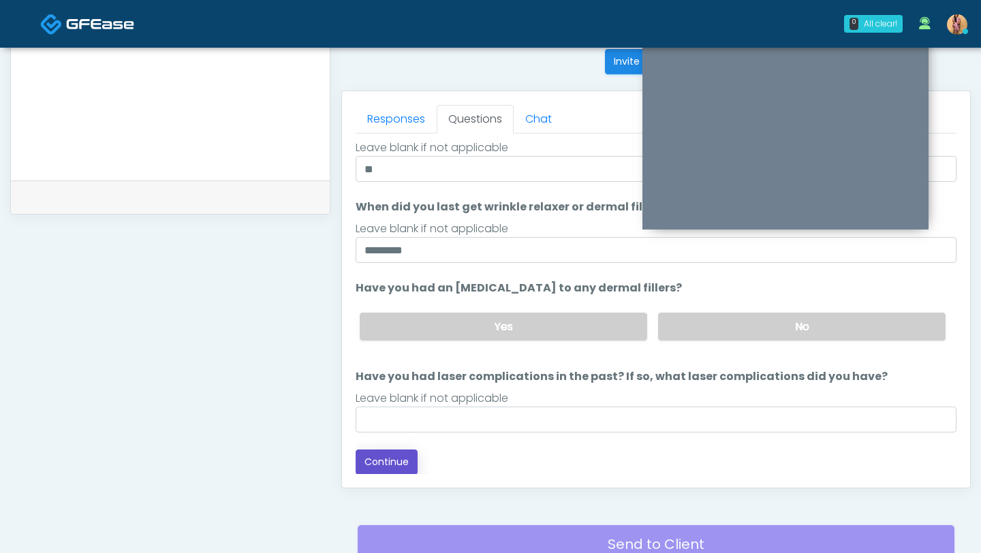
click at [387, 458] on button "Continue" at bounding box center [386, 461] width 62 height 25
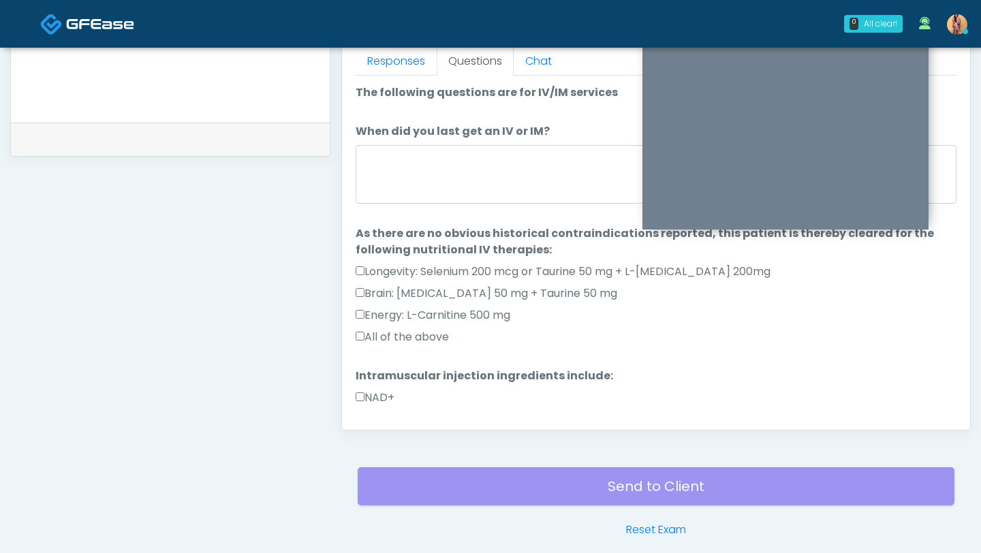
scroll to position [589, 0]
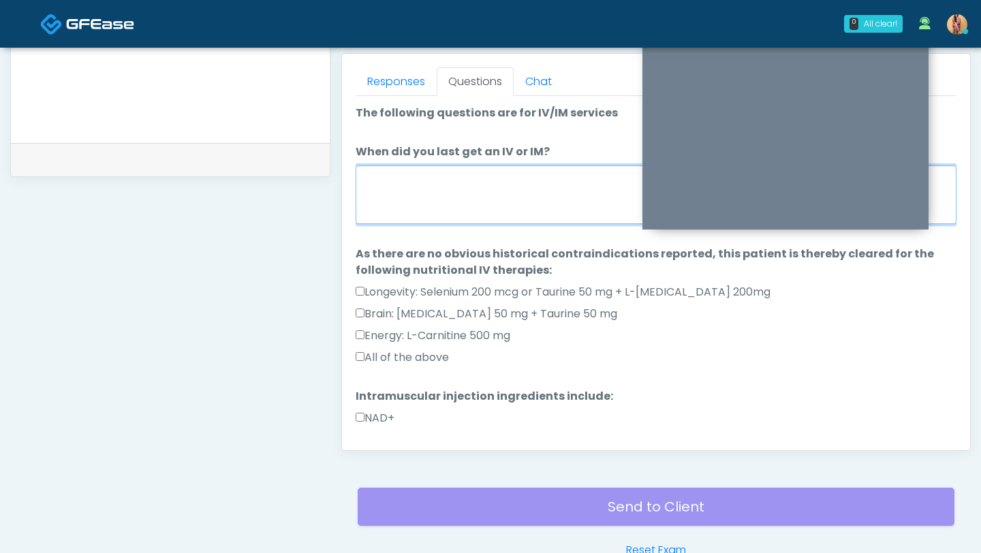
click at [462, 215] on textarea "When did you last get an IV or IM?" at bounding box center [655, 194] width 601 height 59
type textarea "*"
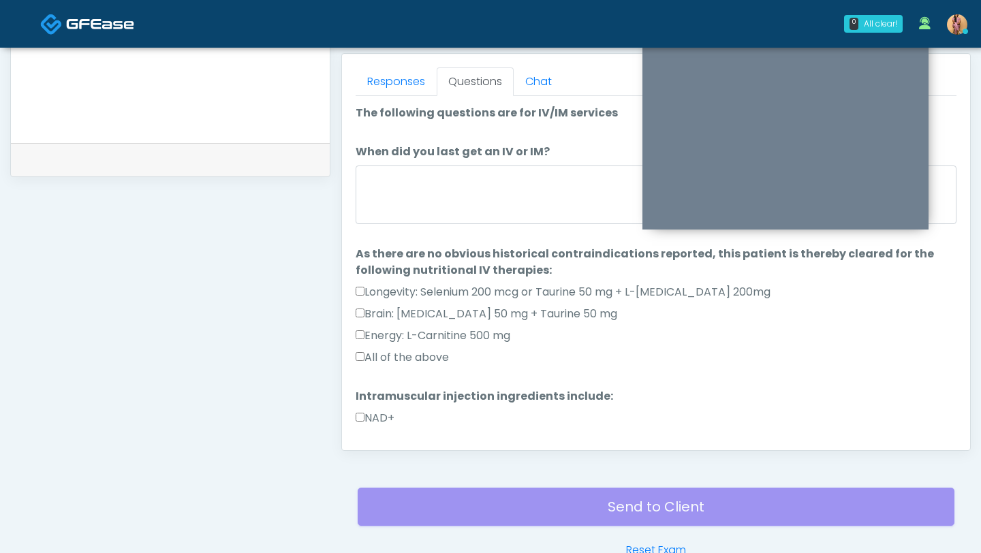
click at [369, 350] on label "All of the above" at bounding box center [401, 357] width 93 height 16
click at [354, 415] on div "Responses Questions Chat Good Faith Exam Script Good Faith Exam Script INTRODUC…" at bounding box center [656, 252] width 628 height 396
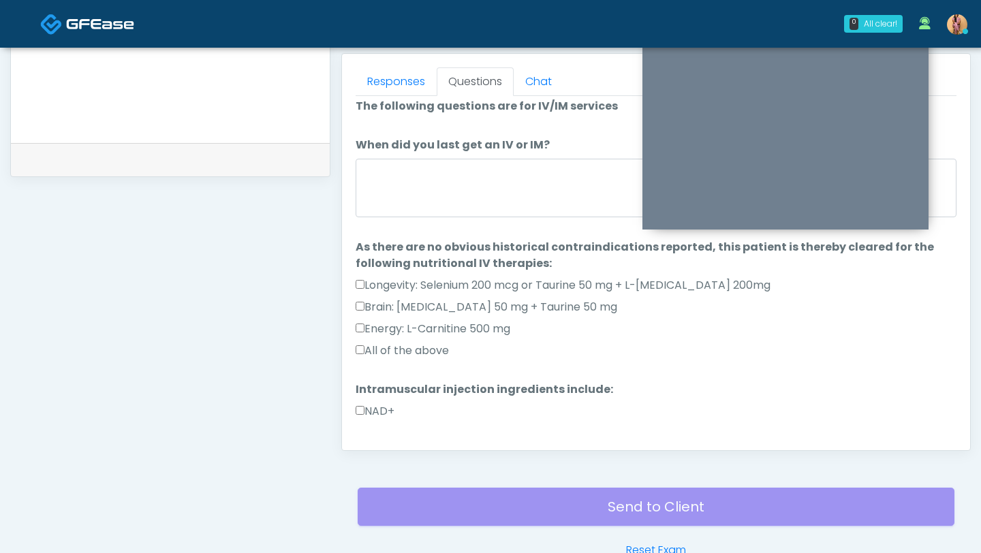
scroll to position [0, 0]
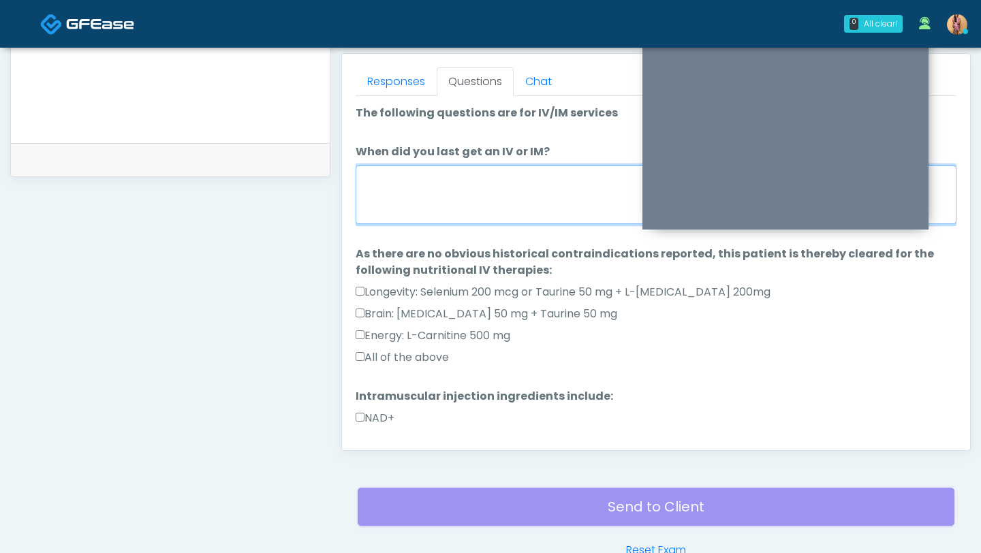
click at [425, 215] on textarea "When did you last get an IV or IM?" at bounding box center [655, 194] width 601 height 59
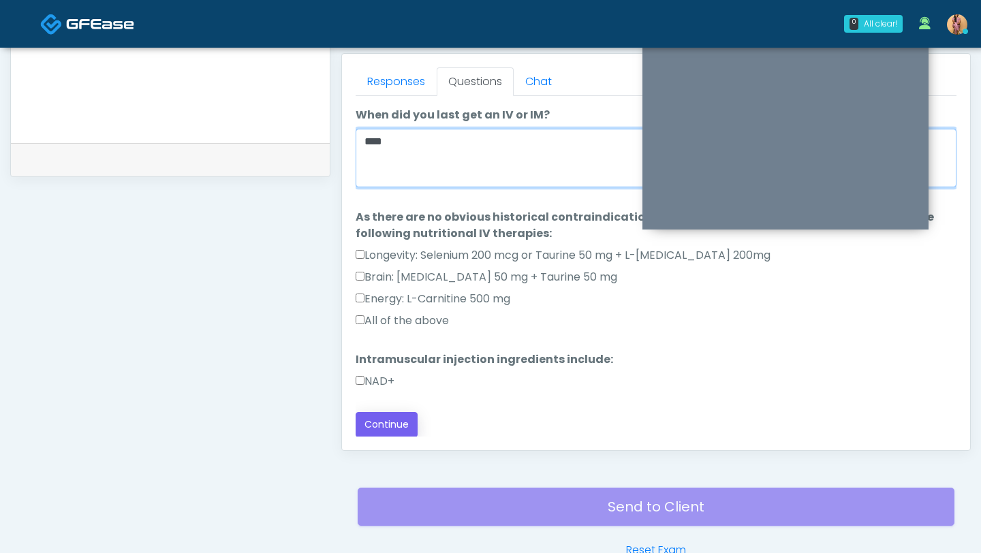
type textarea "****"
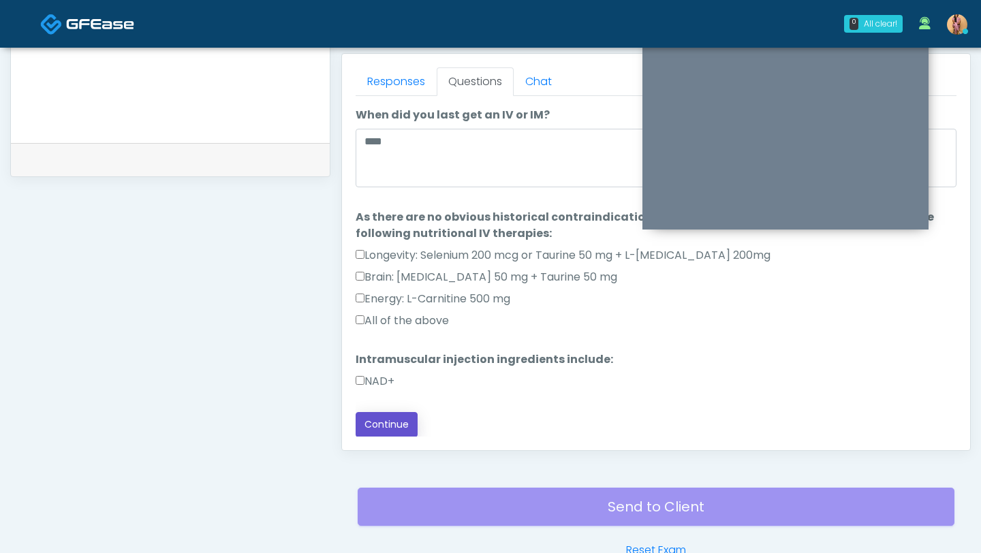
click at [389, 425] on button "Continue" at bounding box center [386, 424] width 62 height 25
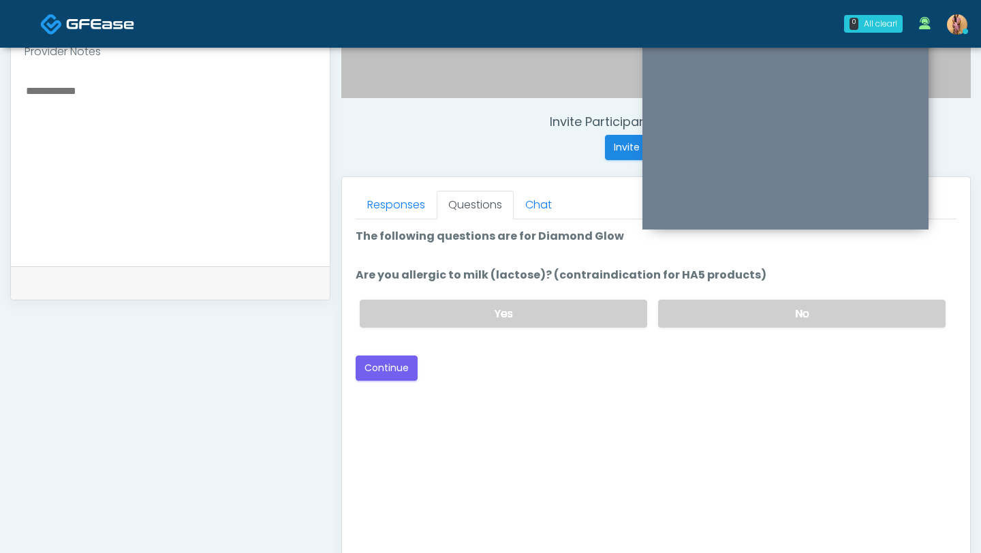
scroll to position [461, 0]
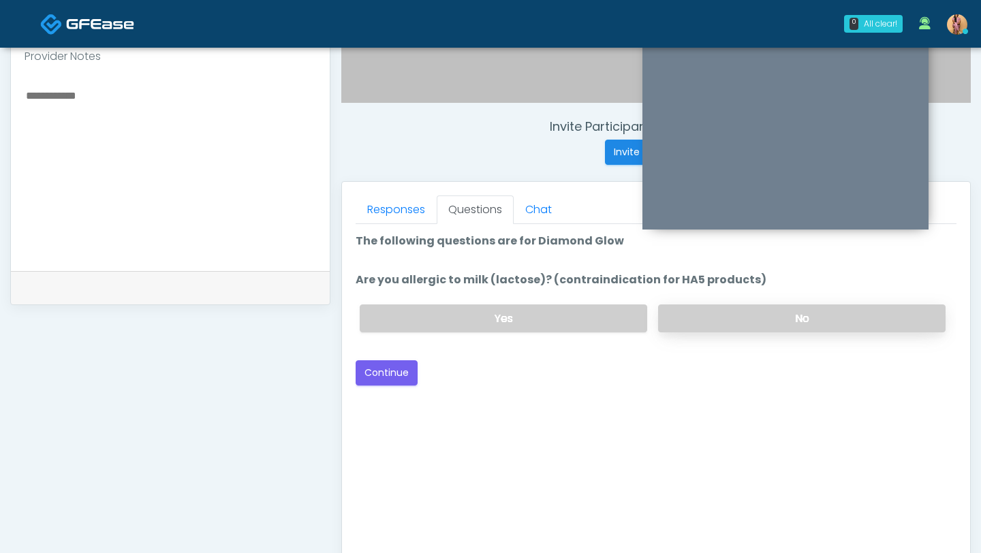
click at [695, 309] on label "No" at bounding box center [801, 318] width 287 height 28
click at [566, 302] on div "Yes No" at bounding box center [652, 319] width 607 height 50
click at [565, 317] on label "Yes" at bounding box center [503, 318] width 287 height 28
click at [387, 374] on button "Continue" at bounding box center [386, 372] width 62 height 25
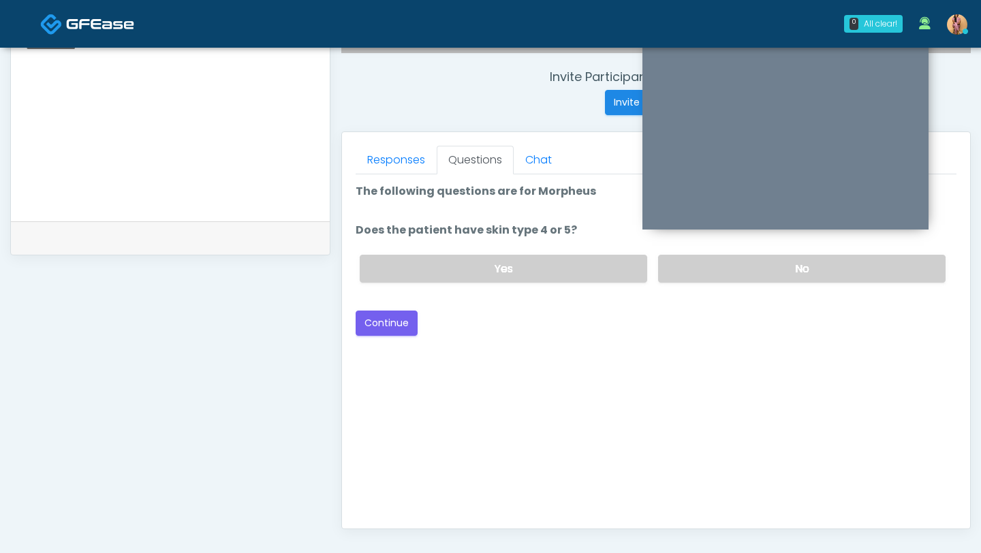
scroll to position [447, 0]
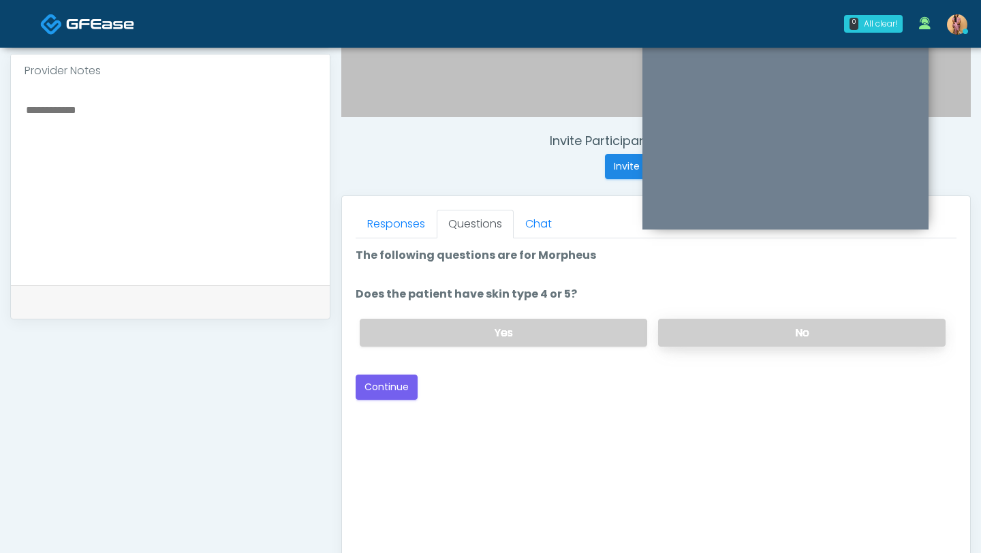
click at [699, 332] on label "No" at bounding box center [801, 333] width 287 height 28
click at [400, 392] on button "Continue" at bounding box center [386, 387] width 62 height 25
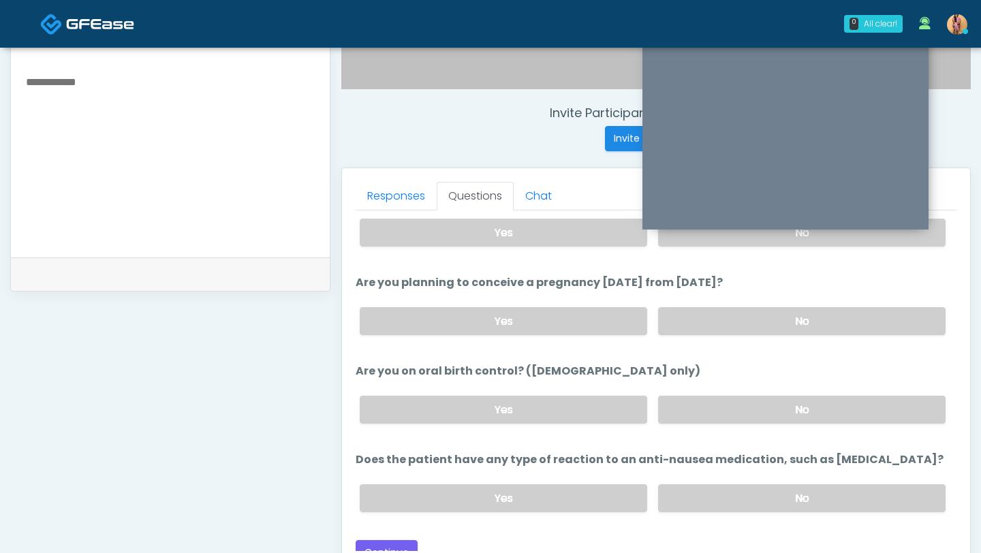
scroll to position [722, 0]
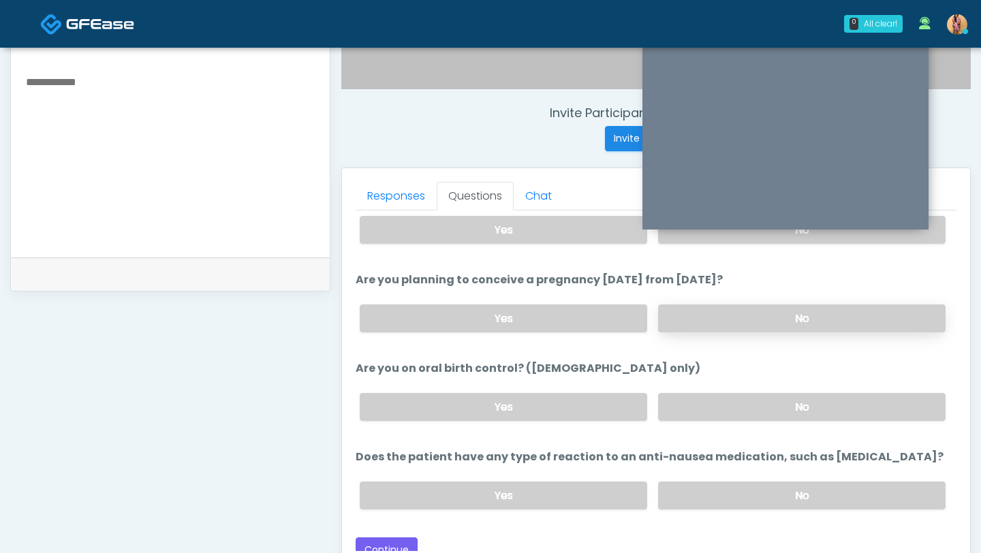
click at [706, 323] on label "No" at bounding box center [801, 318] width 287 height 28
click at [707, 400] on label "No" at bounding box center [801, 407] width 287 height 28
click at [575, 404] on label "Yes" at bounding box center [503, 407] width 287 height 28
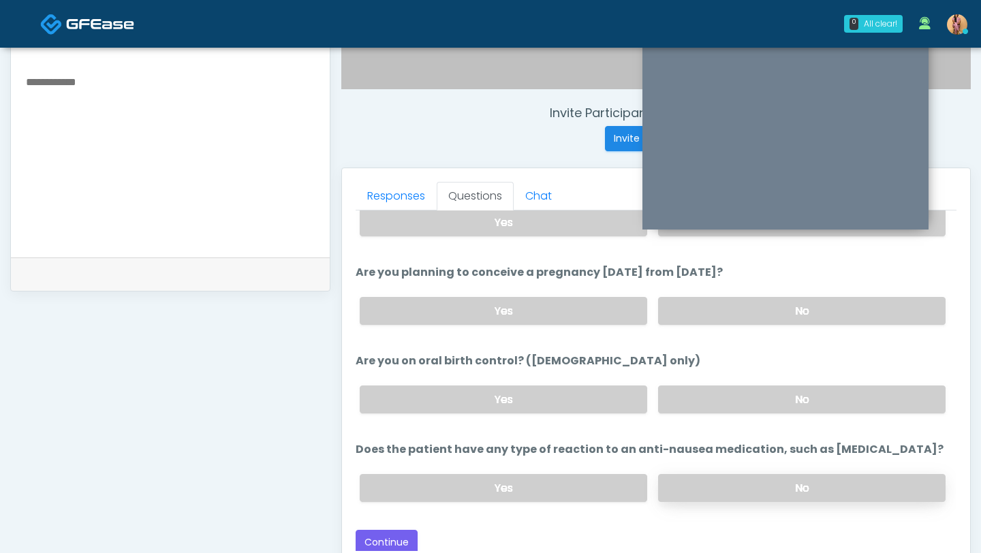
click at [693, 479] on label "No" at bounding box center [801, 488] width 287 height 28
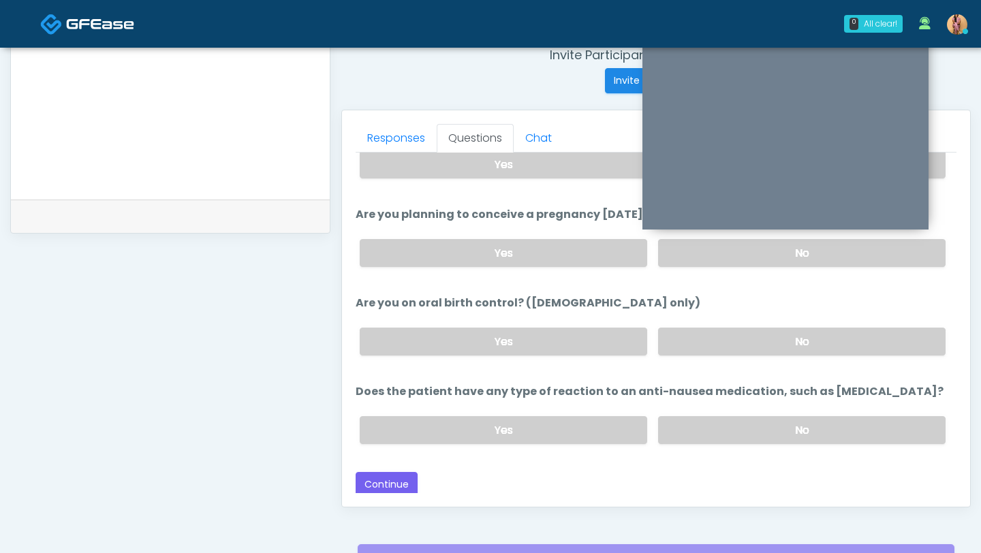
scroll to position [540, 0]
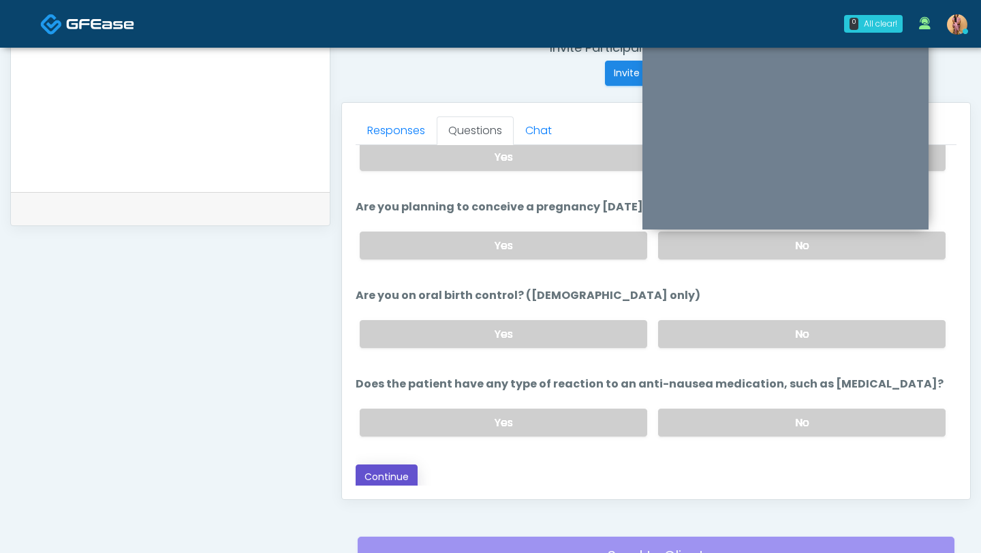
click at [374, 470] on button "Continue" at bounding box center [386, 476] width 62 height 25
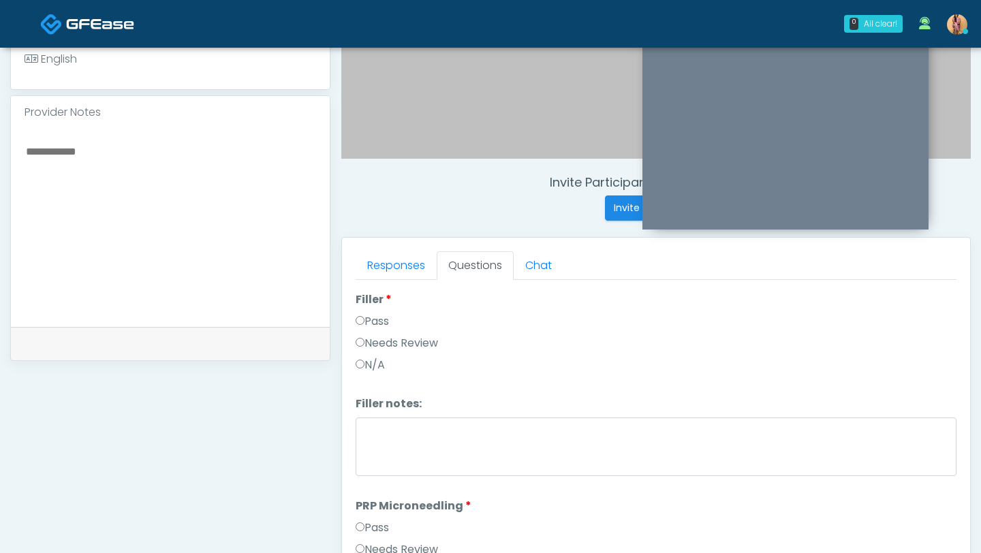
scroll to position [0, 0]
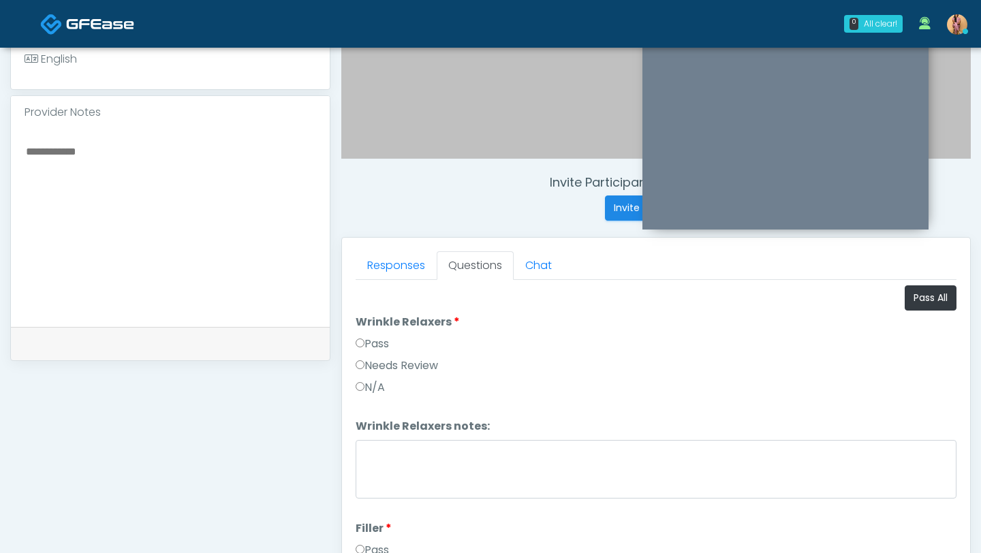
click at [375, 341] on label "Pass" at bounding box center [371, 344] width 33 height 16
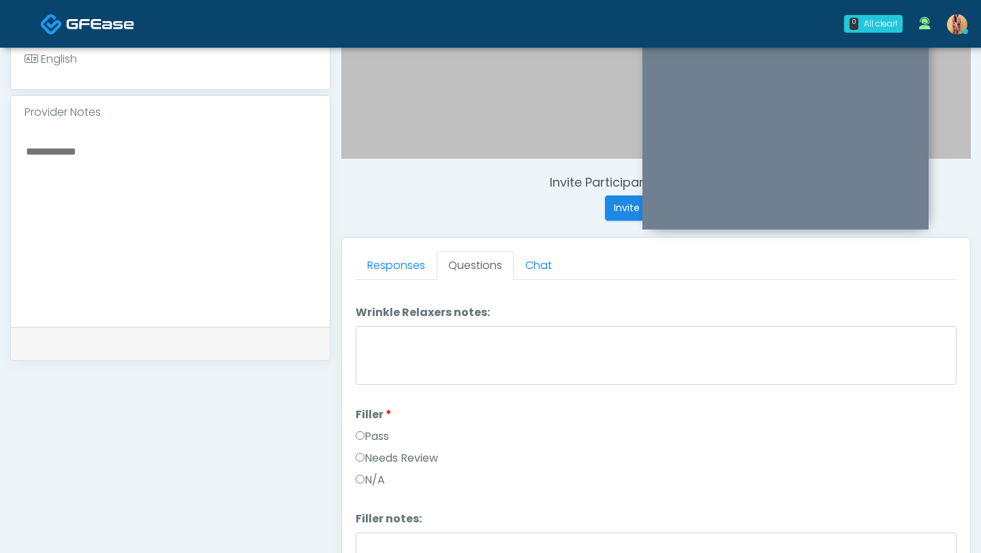
scroll to position [114, 0]
click at [370, 439] on label "Pass" at bounding box center [371, 436] width 33 height 16
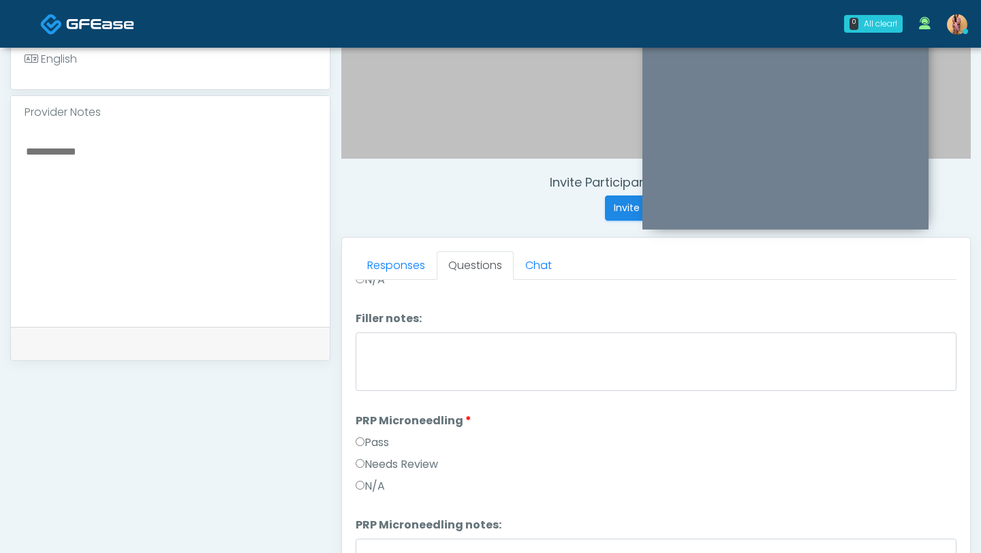
scroll to position [386, 0]
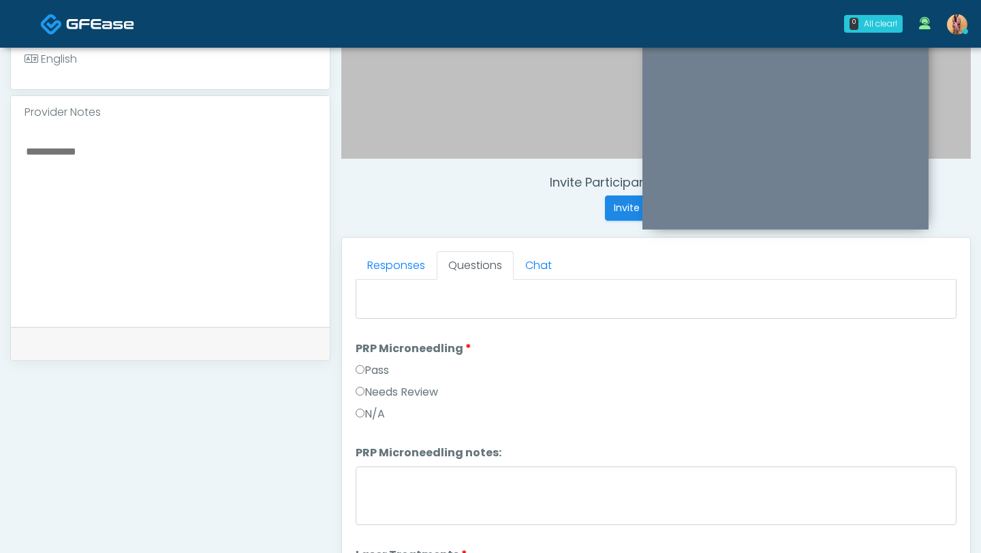
click at [389, 373] on label "Pass" at bounding box center [371, 370] width 33 height 16
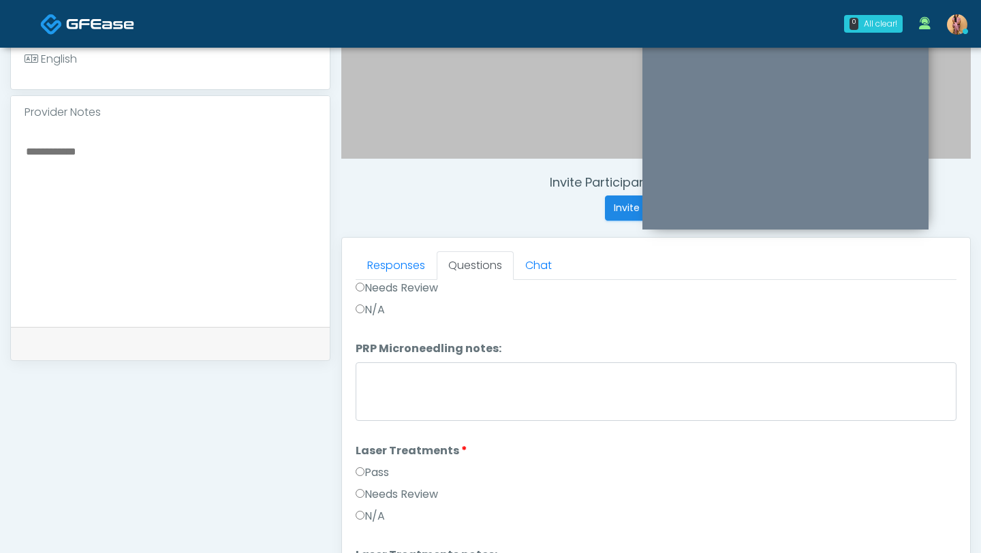
scroll to position [505, 0]
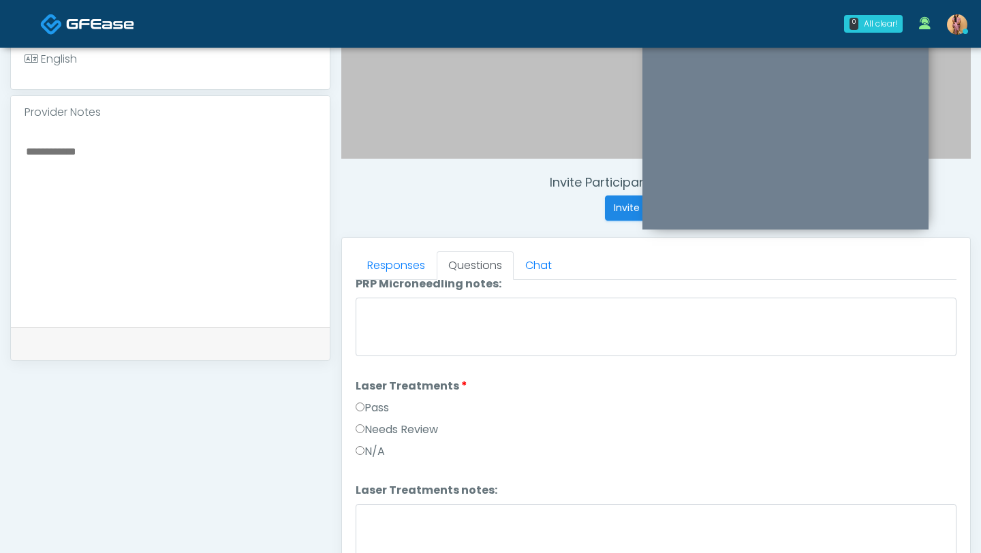
click at [383, 407] on label "Pass" at bounding box center [371, 408] width 33 height 16
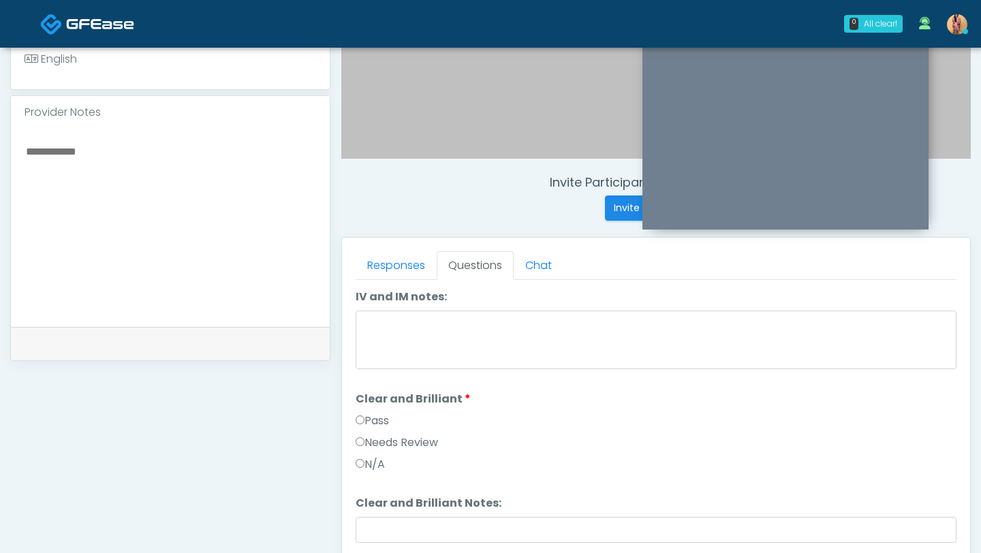
scroll to position [995, 0]
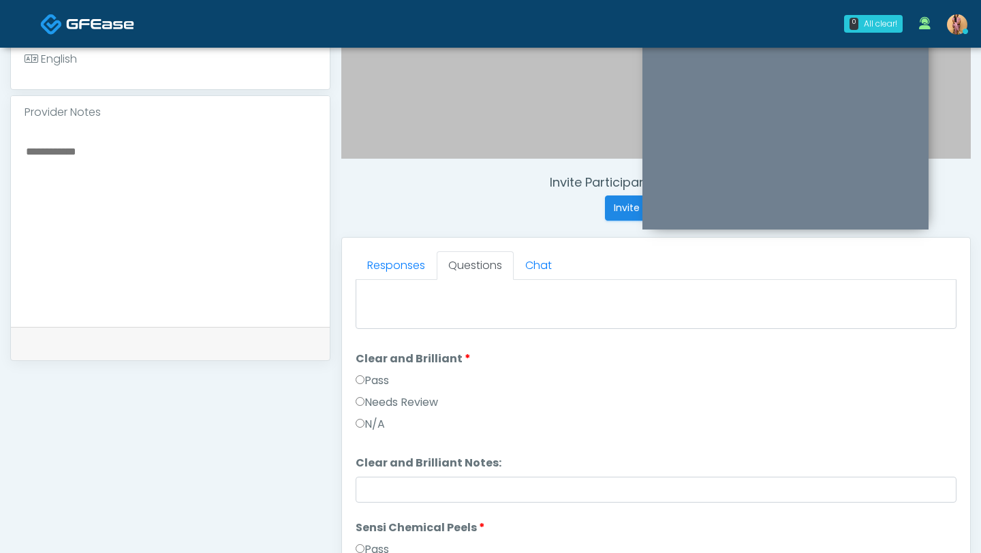
click at [377, 400] on label "Needs Review" at bounding box center [396, 402] width 82 height 16
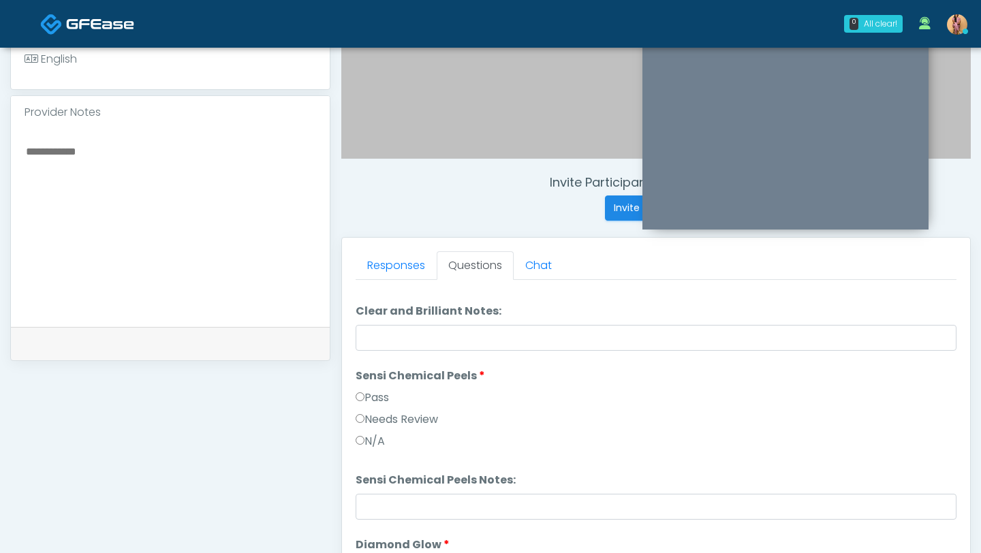
scroll to position [1188, 0]
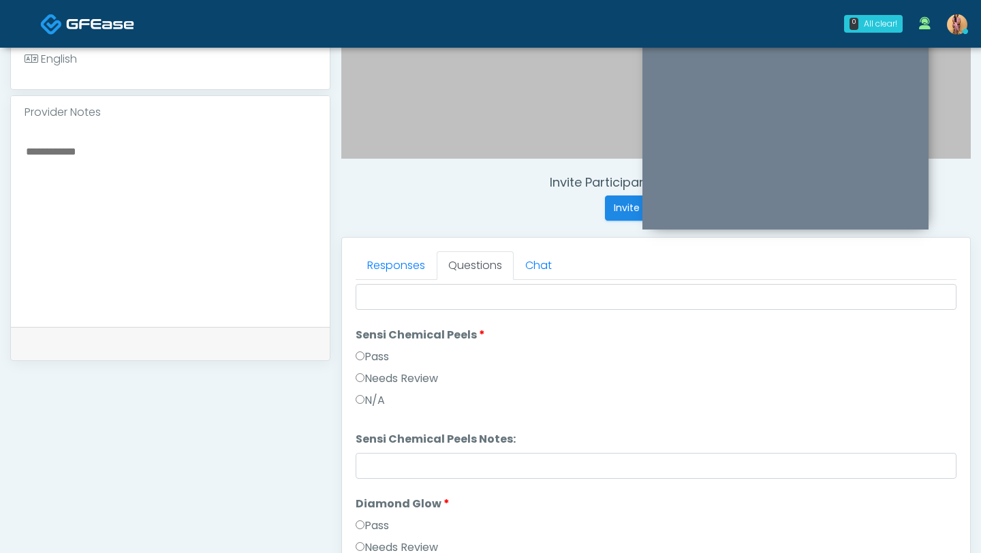
click at [370, 354] on label "Pass" at bounding box center [371, 357] width 33 height 16
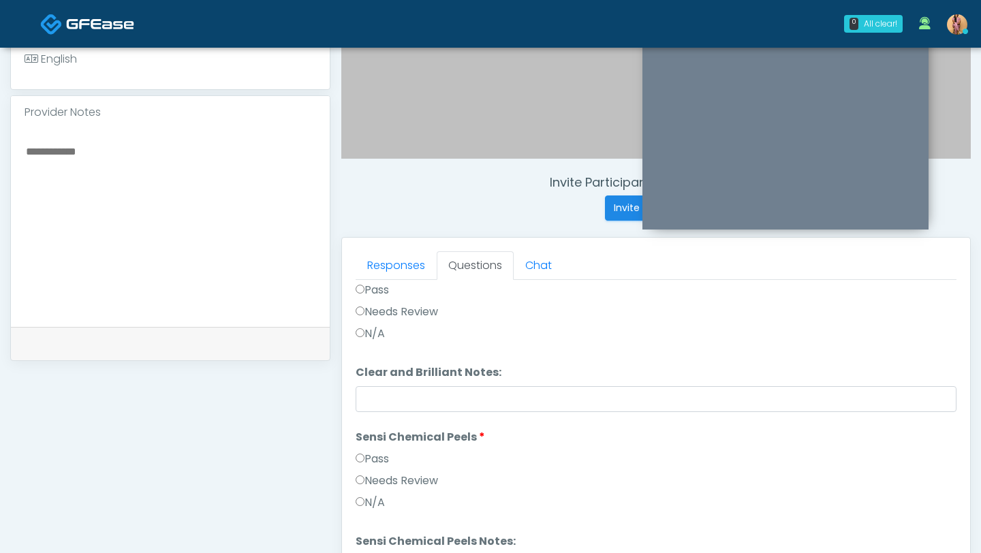
scroll to position [1052, 0]
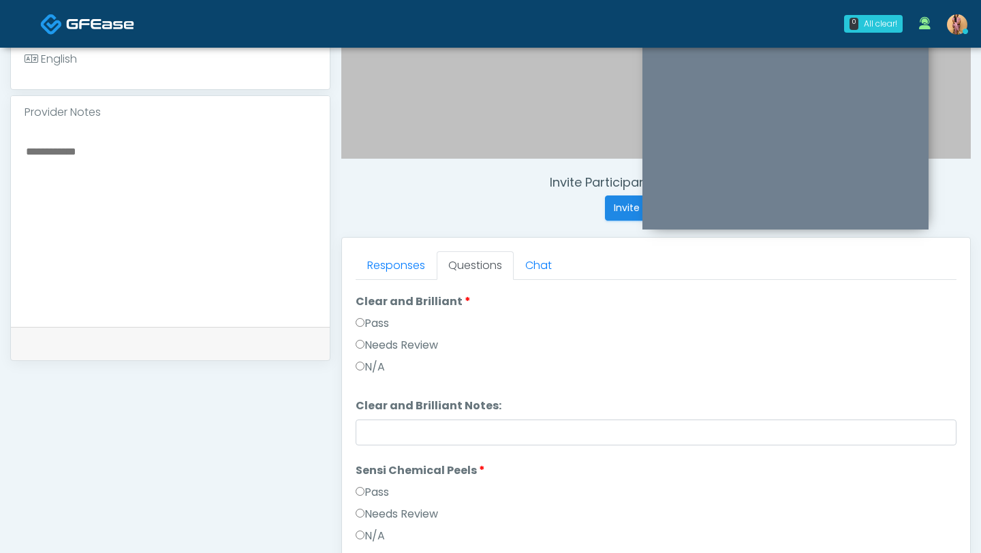
click at [364, 317] on label "Pass" at bounding box center [371, 323] width 33 height 16
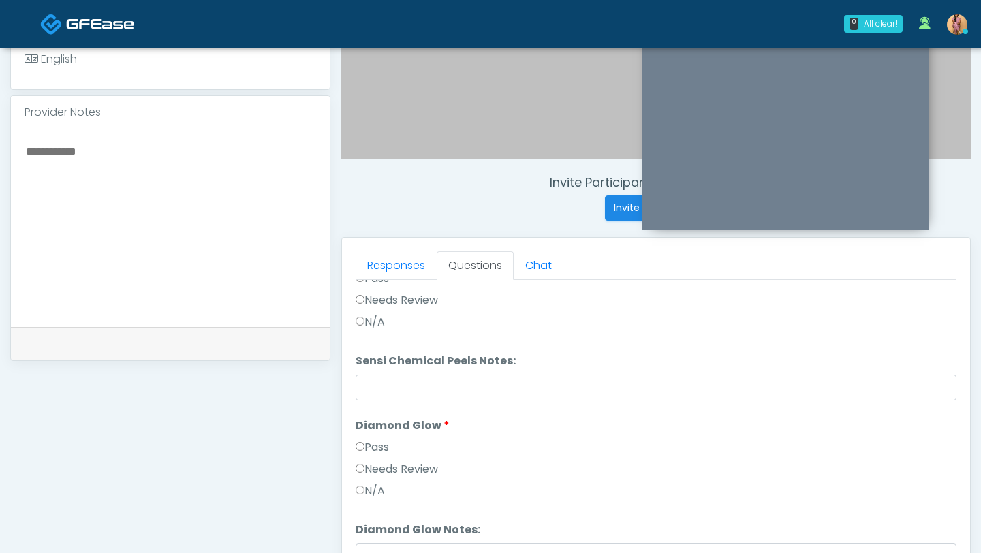
click at [368, 466] on label "Needs Review" at bounding box center [396, 469] width 82 height 16
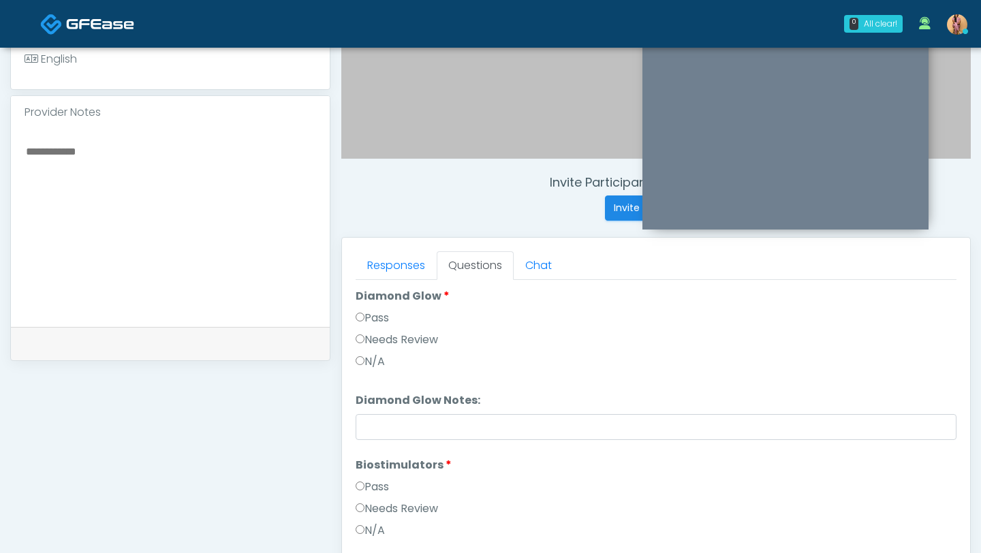
scroll to position [1404, 0]
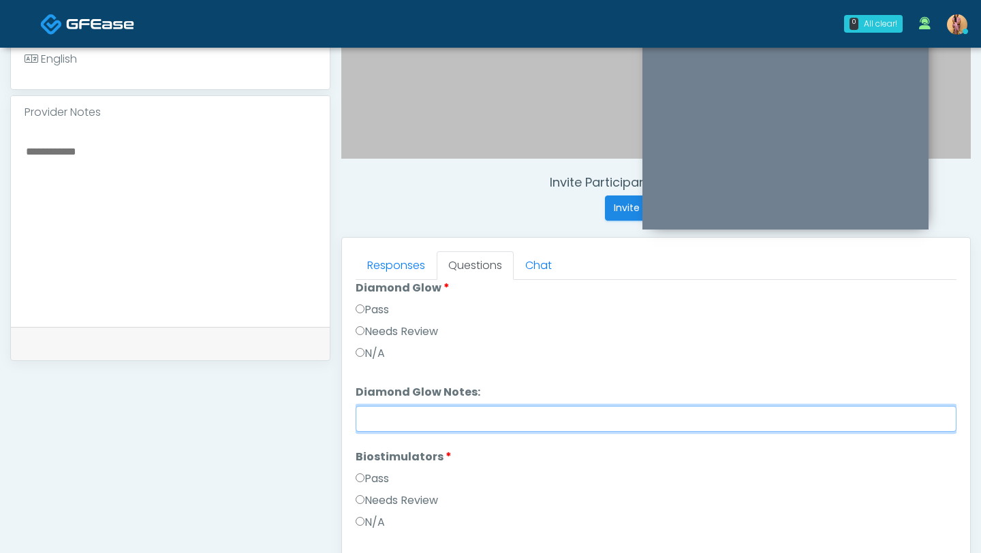
click at [381, 420] on input "Diamond Glow Notes:" at bounding box center [655, 419] width 601 height 26
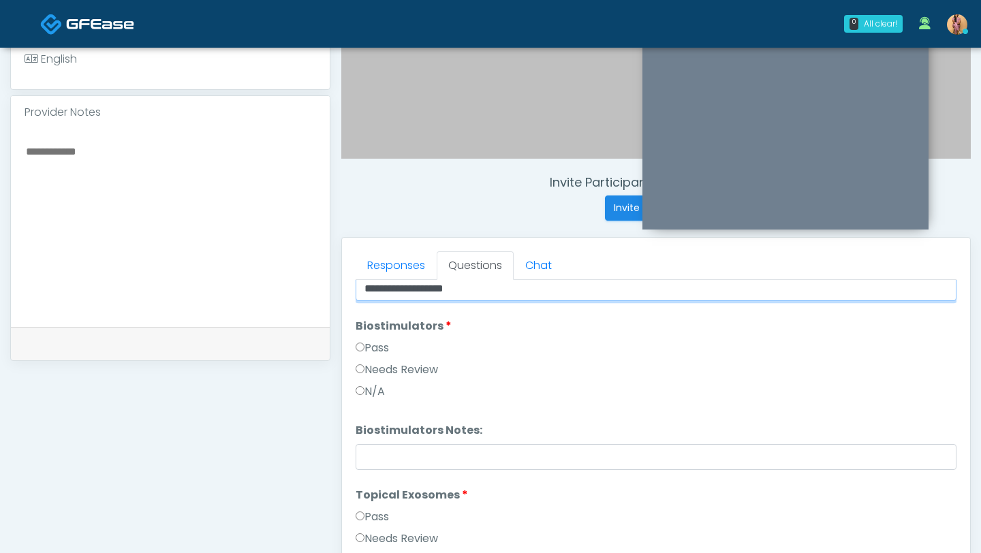
scroll to position [1536, 0]
type input "**********"
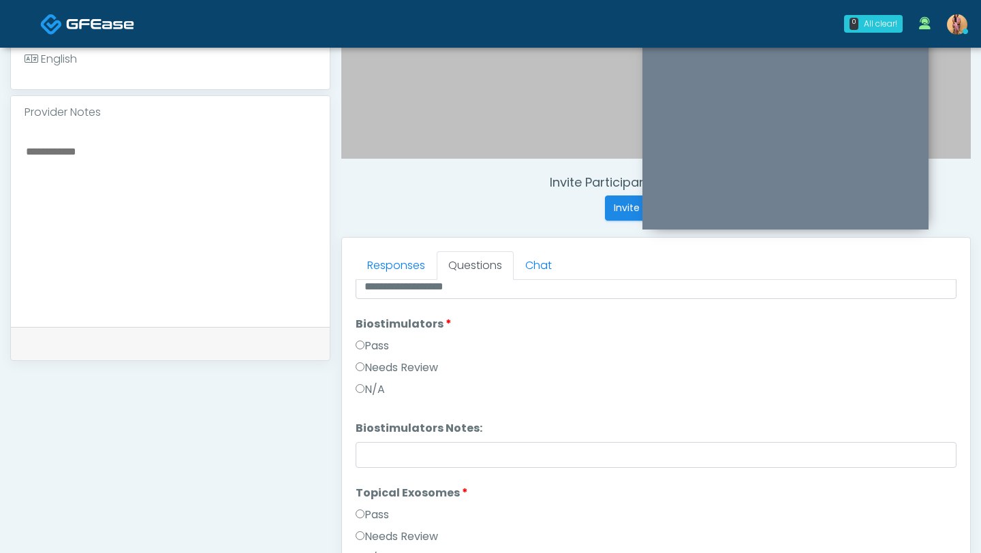
click at [364, 349] on label "Pass" at bounding box center [371, 346] width 33 height 16
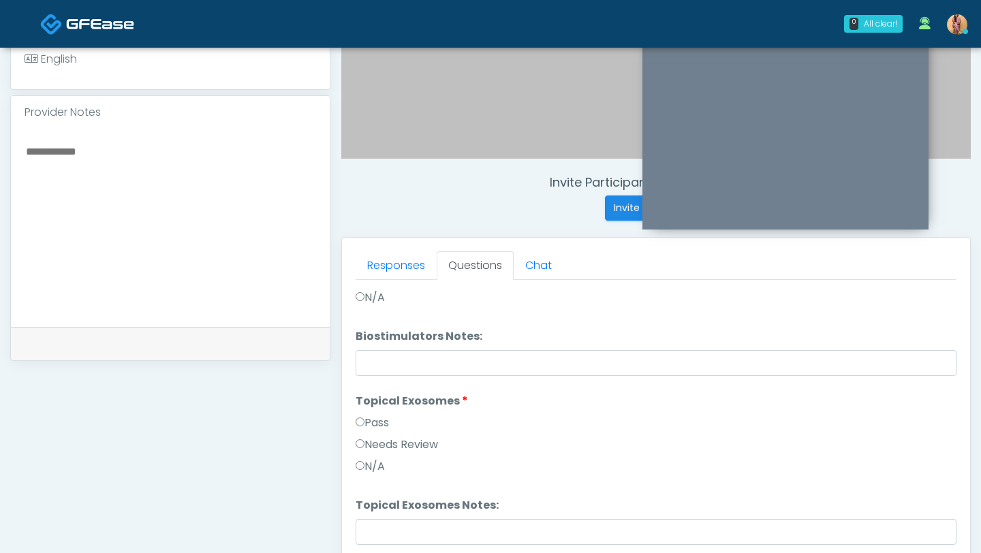
click at [375, 423] on label "Pass" at bounding box center [371, 423] width 33 height 16
click at [375, 420] on label "Pass" at bounding box center [371, 423] width 33 height 16
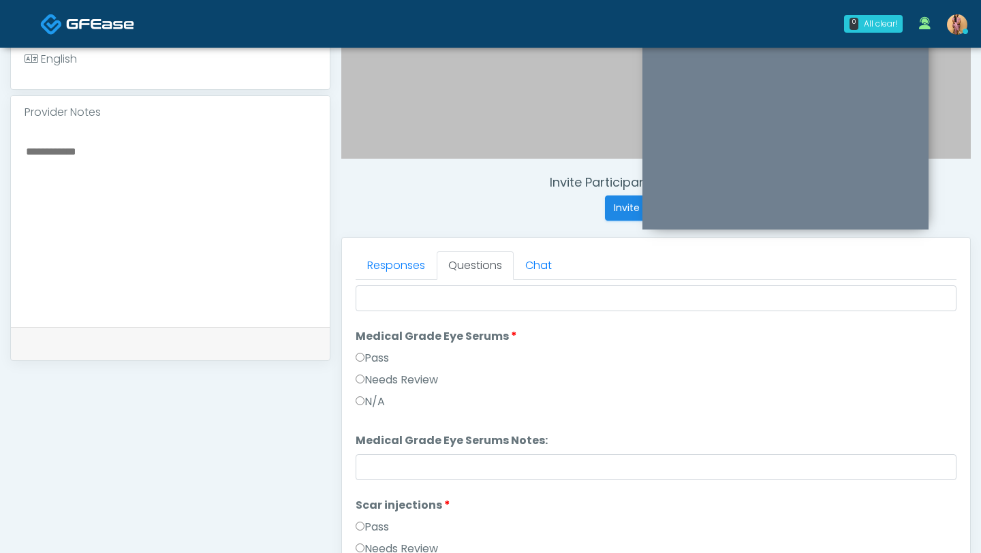
scroll to position [1941, 0]
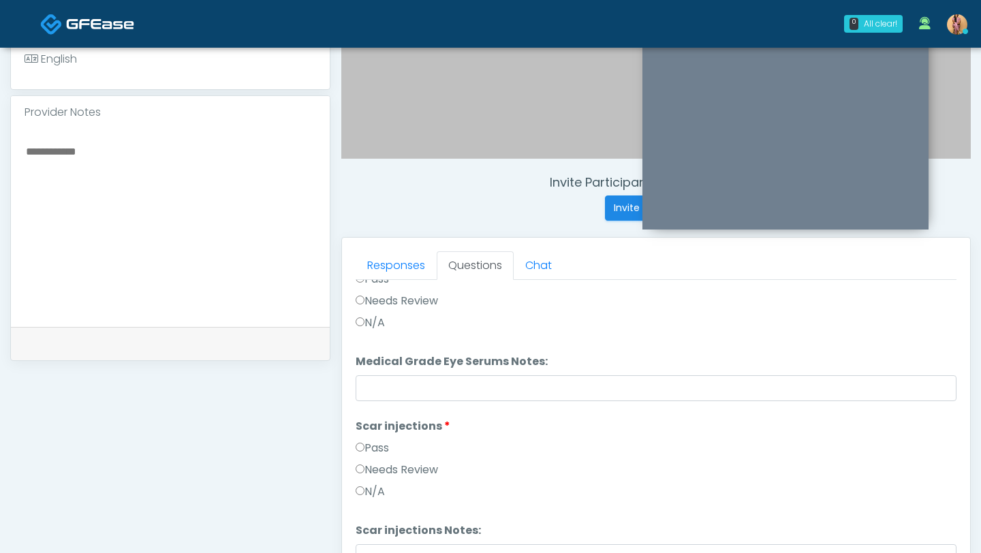
click at [375, 444] on label "Pass" at bounding box center [371, 448] width 33 height 16
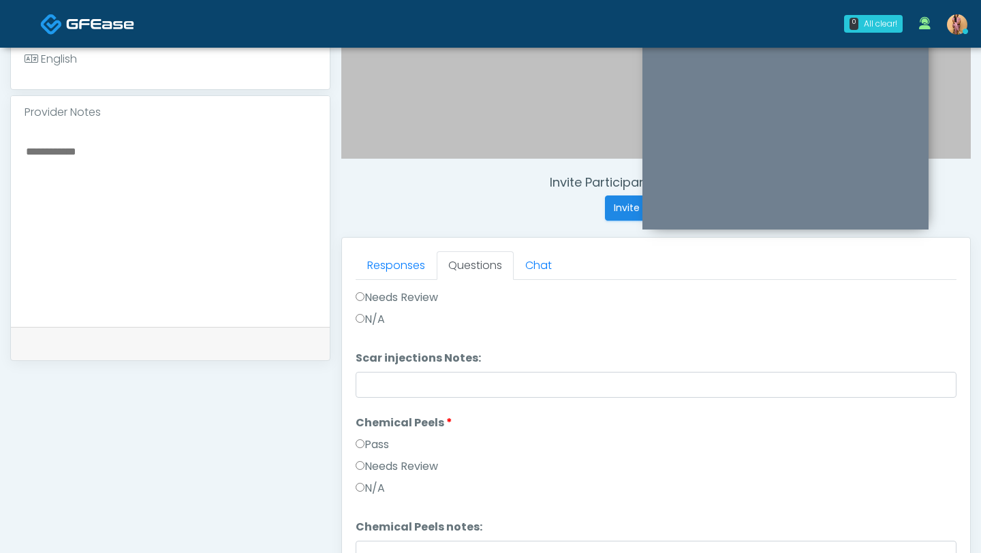
scroll to position [2220, 0]
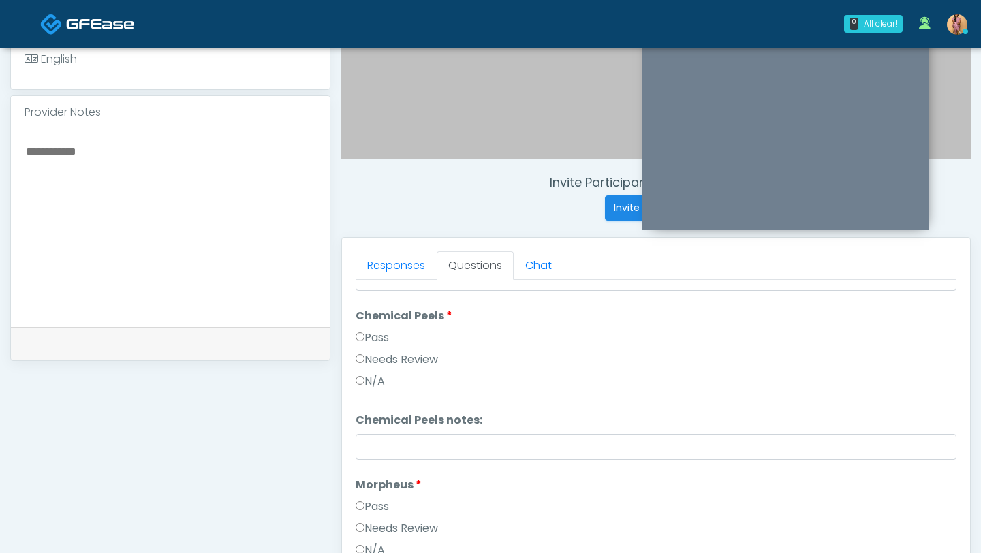
click at [372, 334] on label "Pass" at bounding box center [371, 338] width 33 height 16
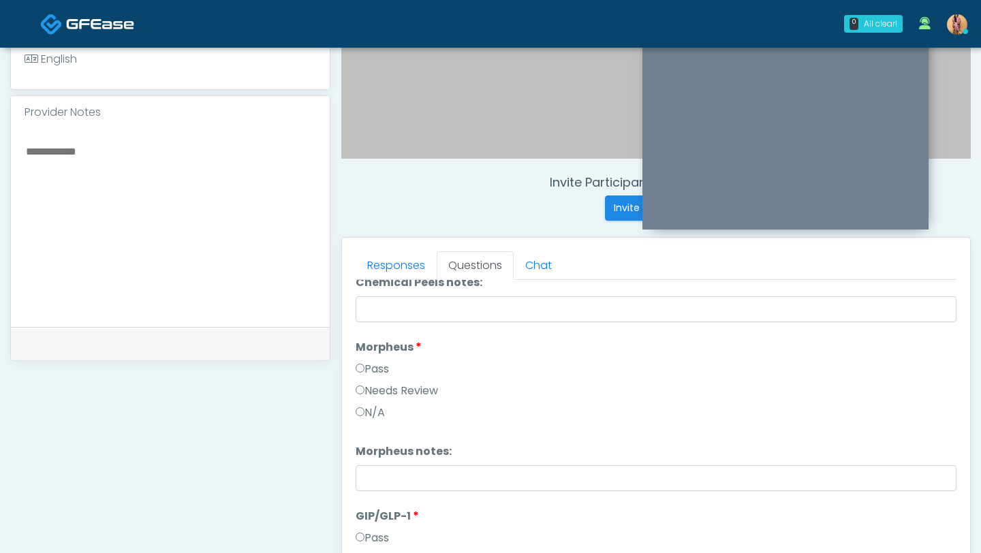
click at [380, 364] on label "Pass" at bounding box center [371, 369] width 33 height 16
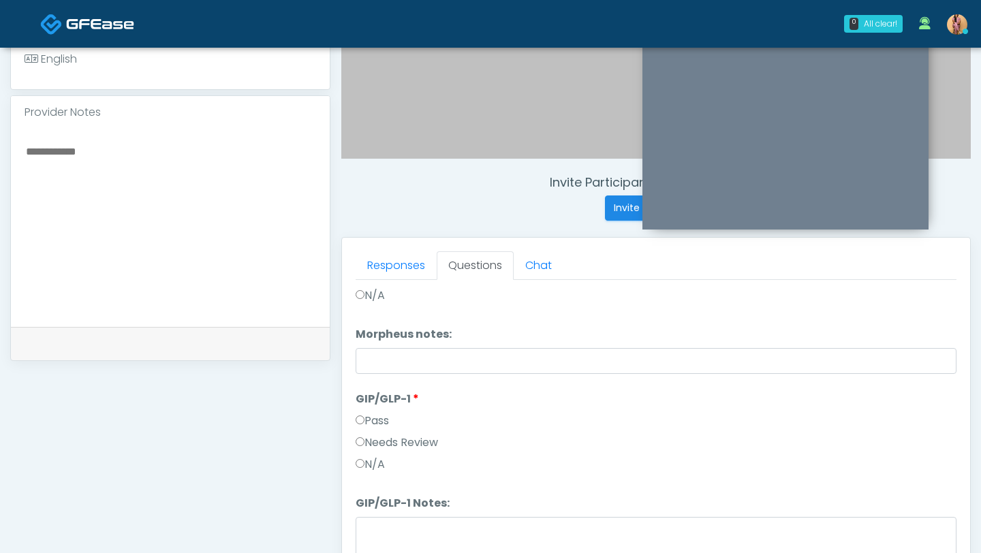
click at [385, 458] on label "N/A" at bounding box center [369, 464] width 29 height 16
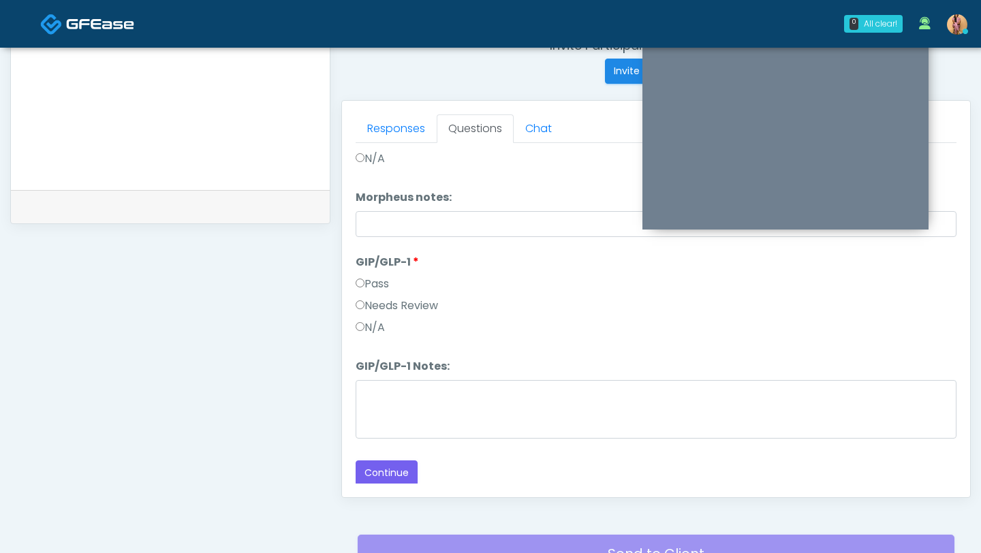
scroll to position [625, 0]
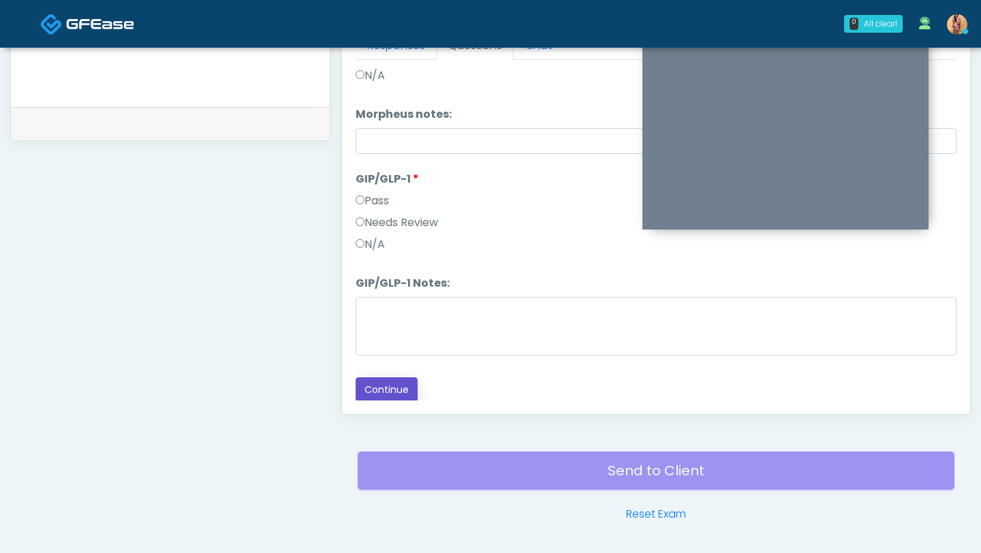
click at [377, 390] on button "Continue" at bounding box center [386, 389] width 62 height 25
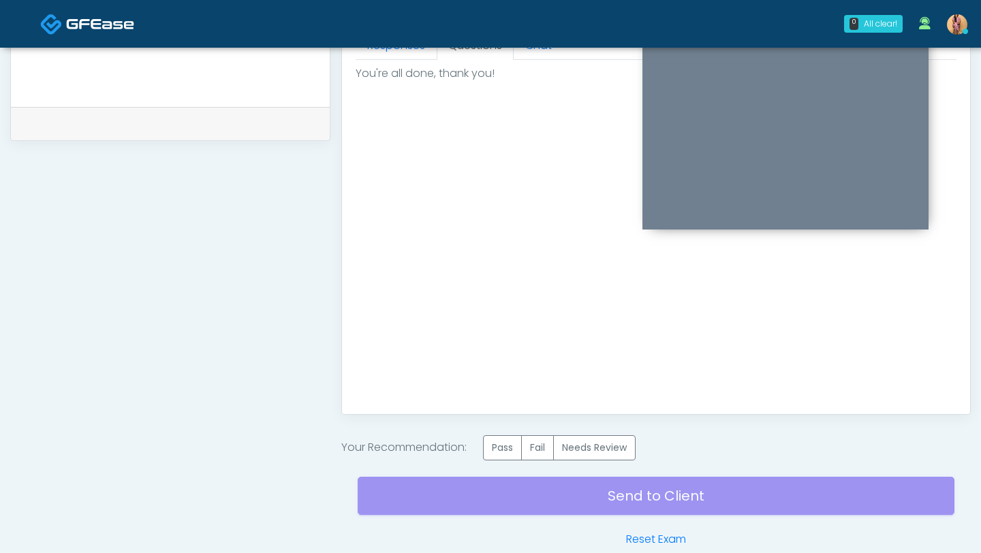
scroll to position [0, 0]
click at [498, 448] on label "Pass" at bounding box center [502, 447] width 39 height 25
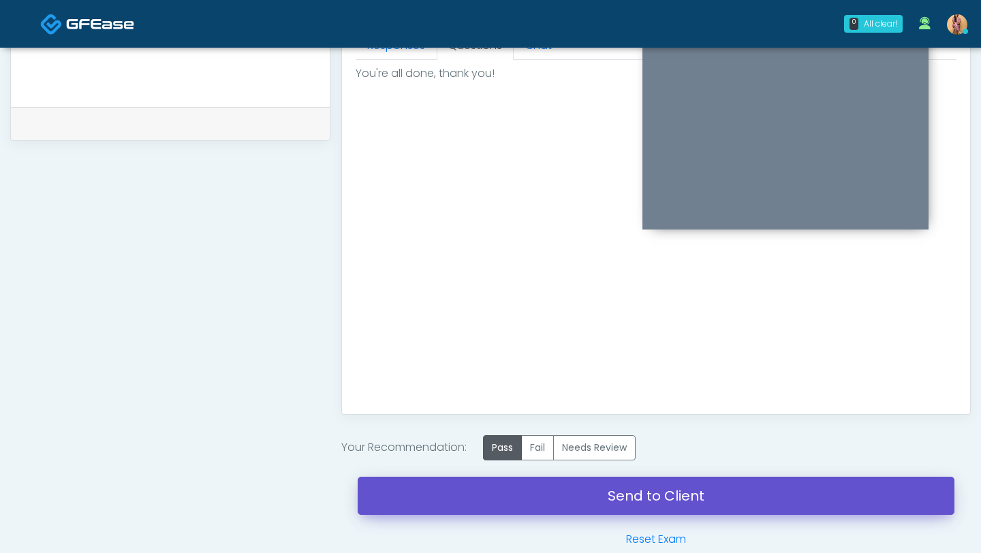
click at [504, 501] on link "Send to Client" at bounding box center [656, 496] width 597 height 38
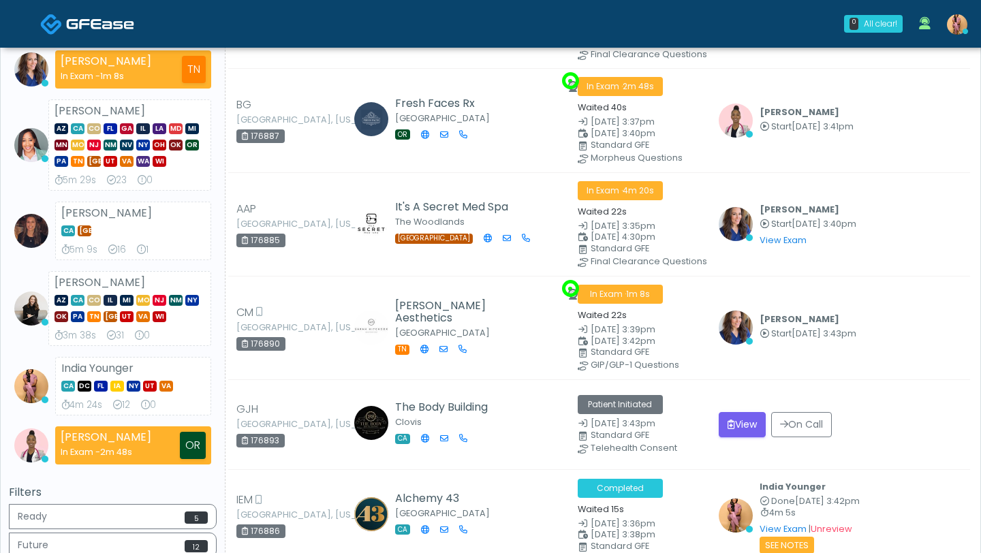
scroll to position [273, 0]
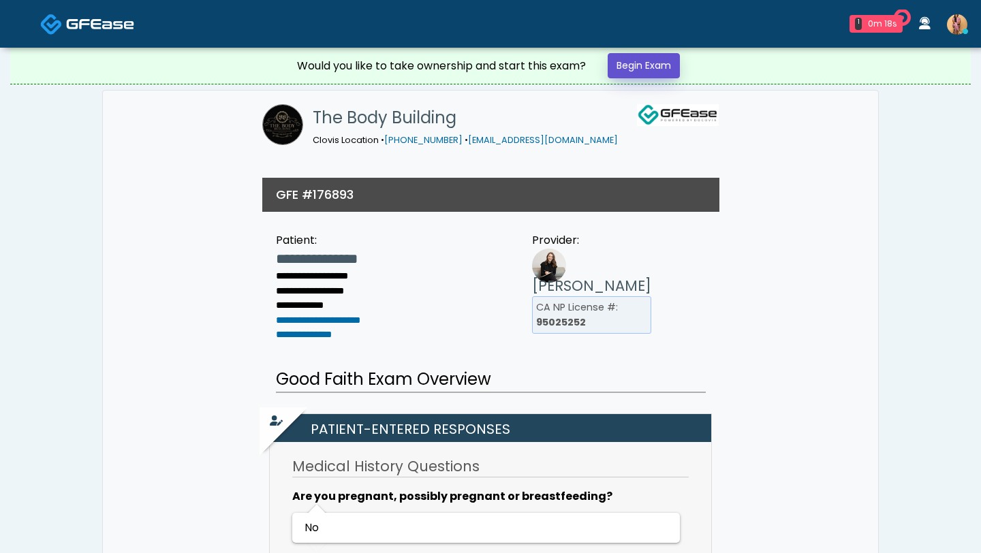
click at [614, 69] on link "Begin Exam" at bounding box center [643, 65] width 72 height 25
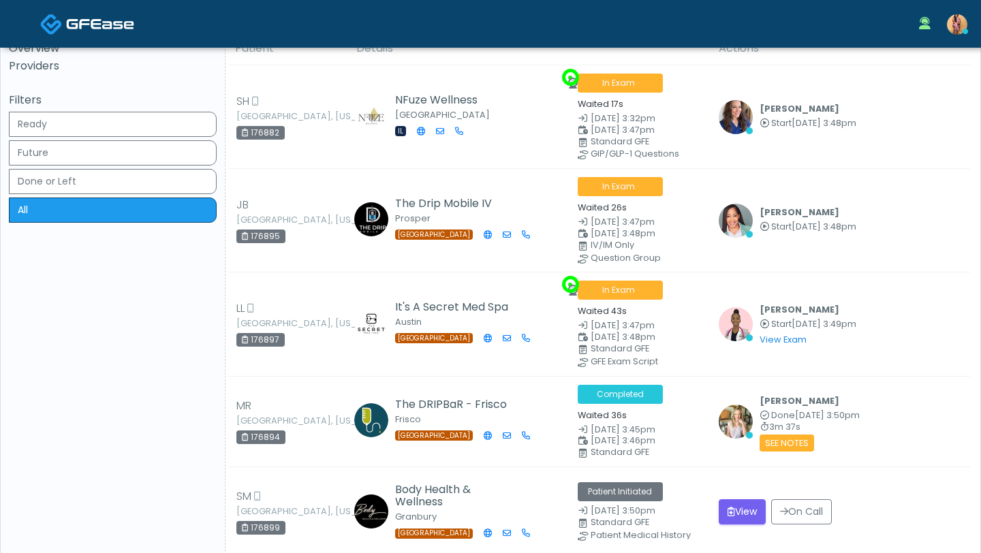
scroll to position [33, 0]
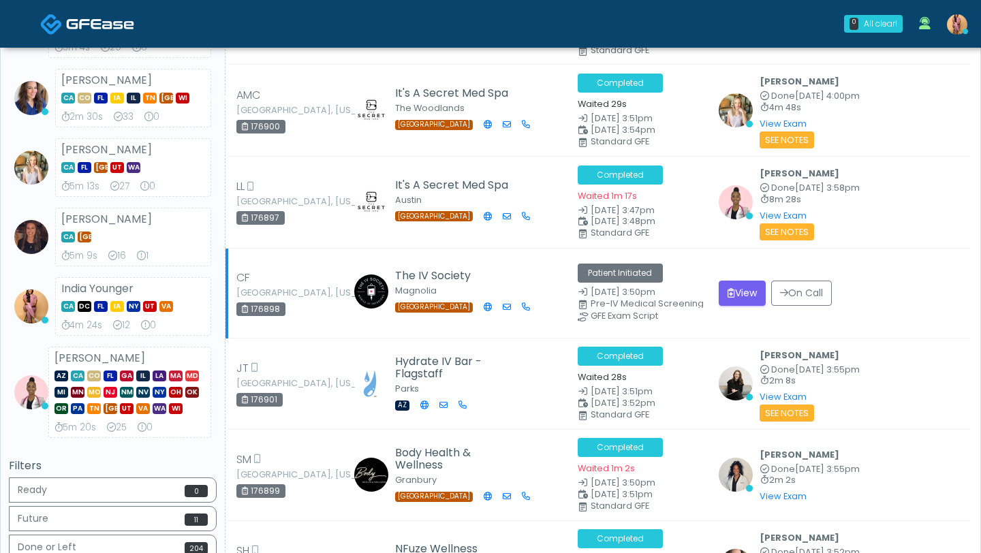
scroll to position [391, 0]
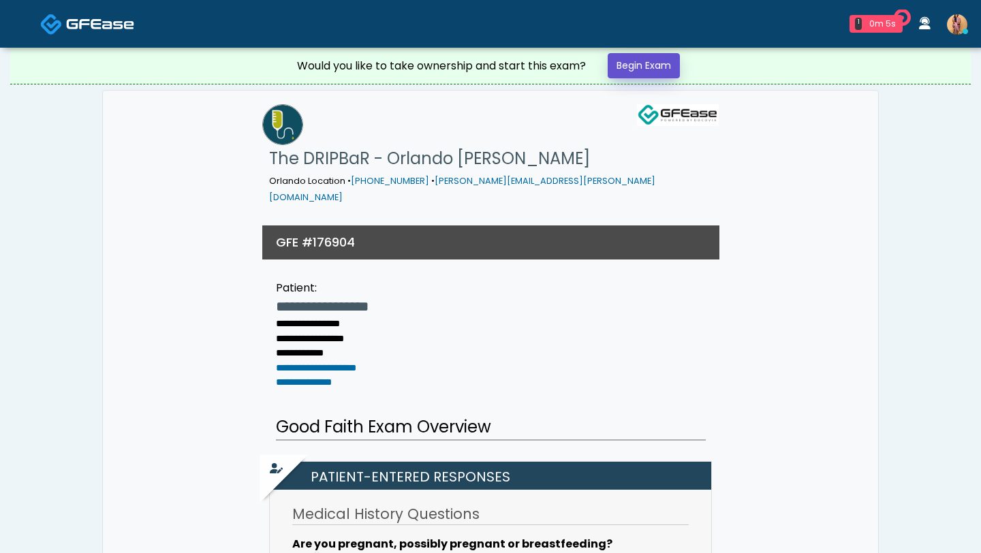
click at [676, 71] on link "Begin Exam" at bounding box center [643, 65] width 72 height 25
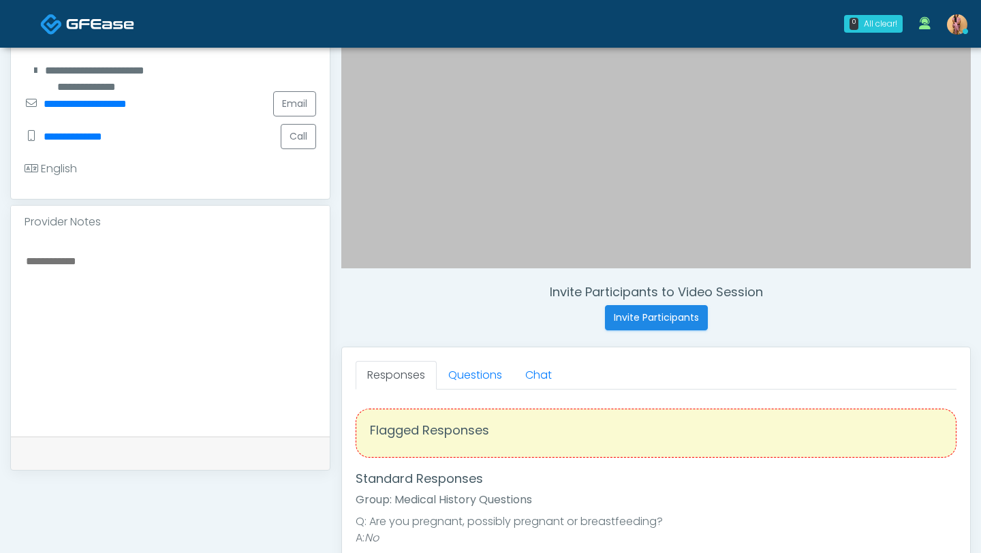
scroll to position [364, 0]
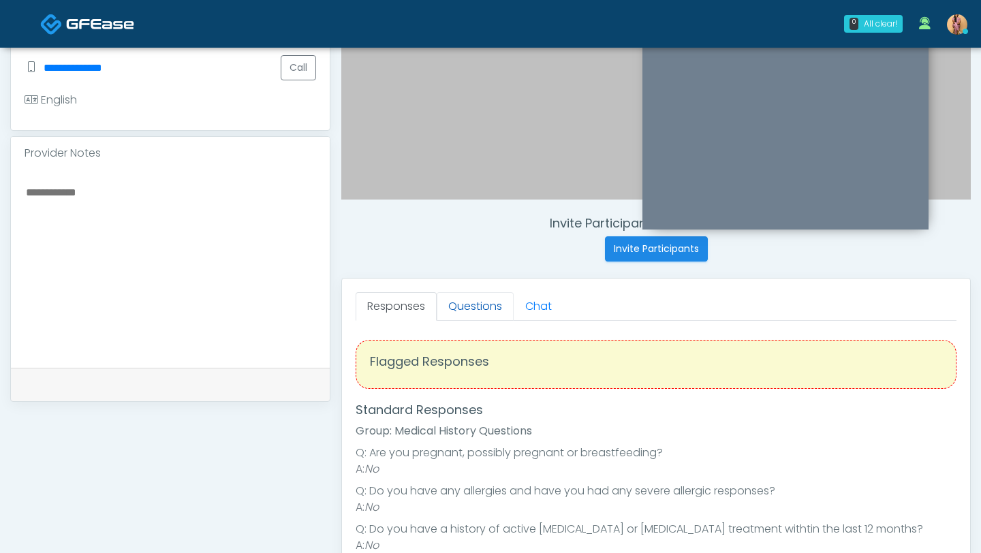
click at [484, 294] on link "Questions" at bounding box center [475, 306] width 77 height 29
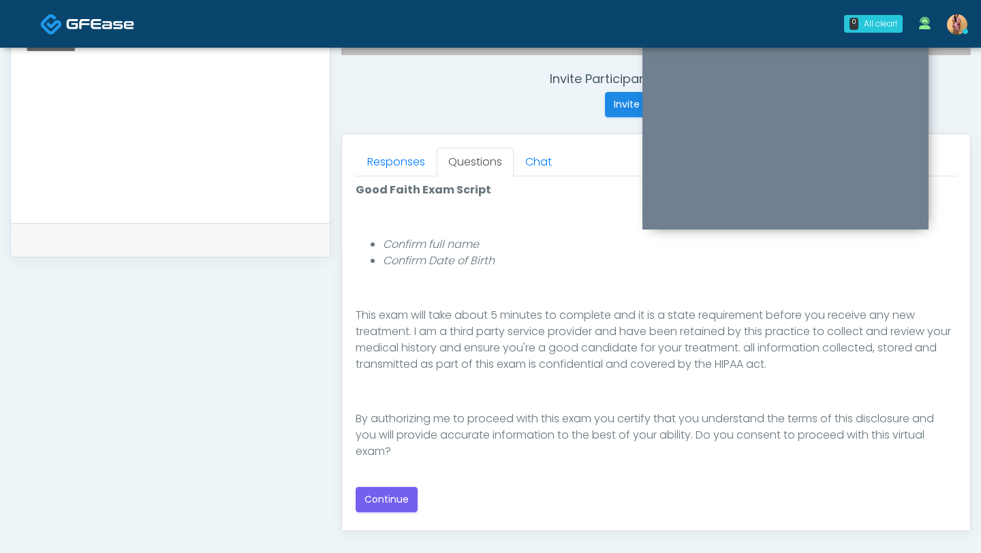
scroll to position [523, 0]
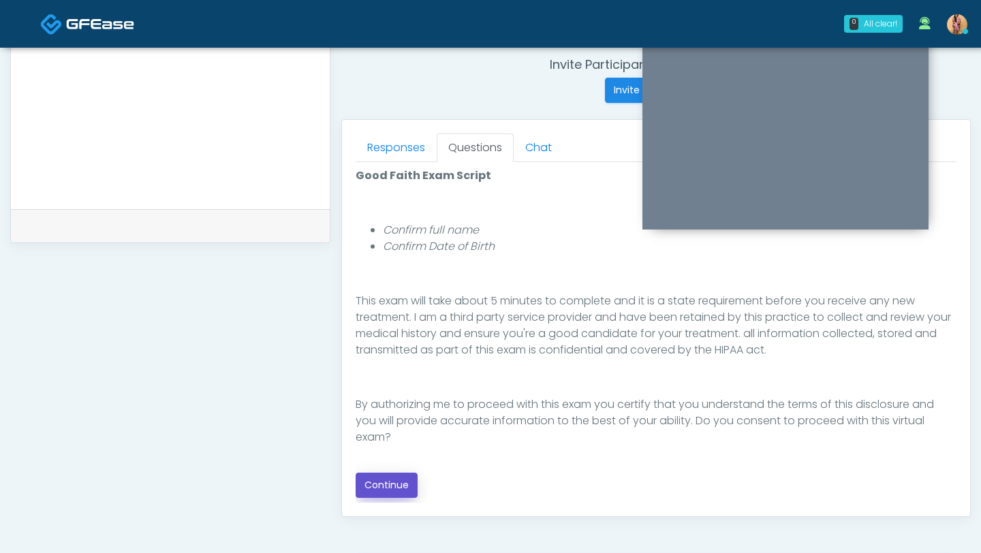
click at [388, 484] on button "Continue" at bounding box center [386, 485] width 62 height 25
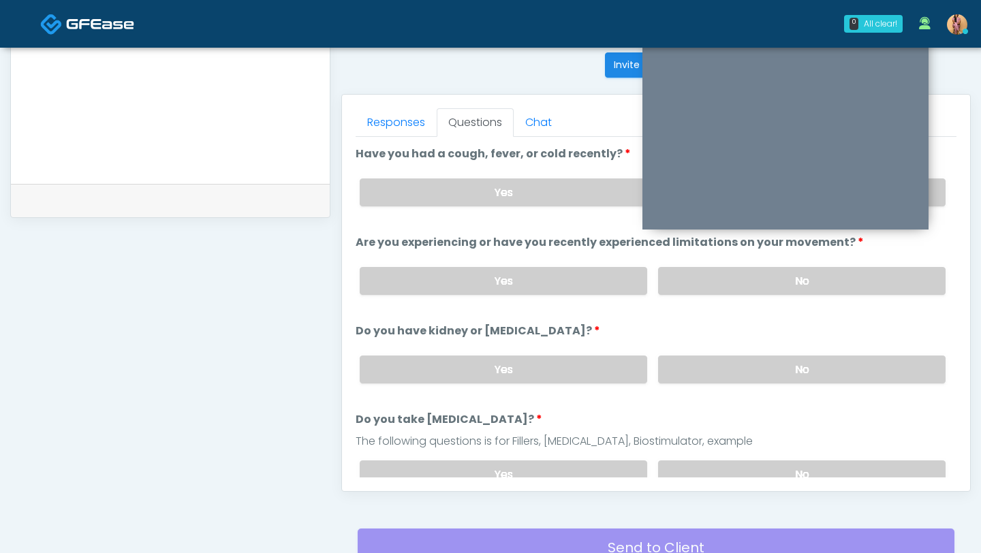
scroll to position [539, 0]
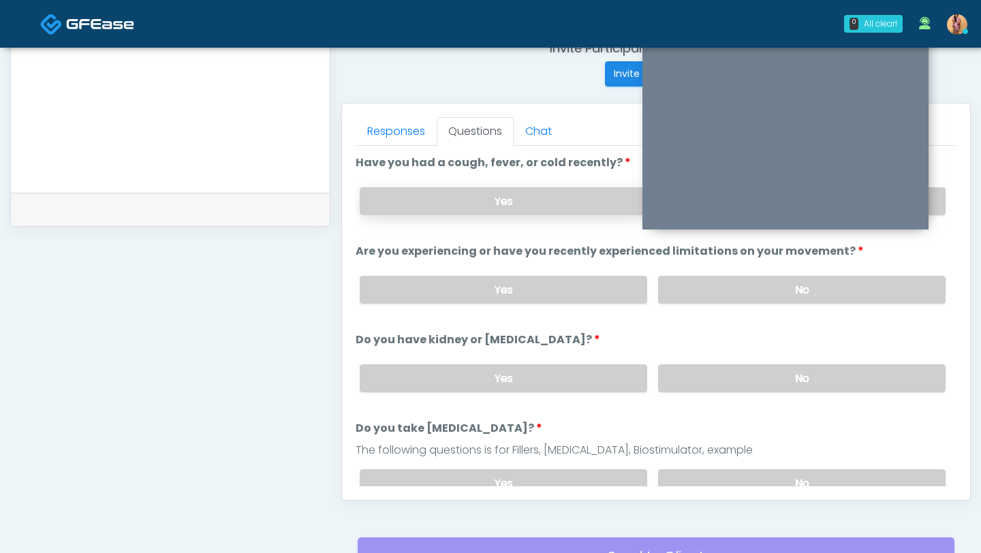
click at [496, 193] on label "Yes" at bounding box center [503, 201] width 287 height 28
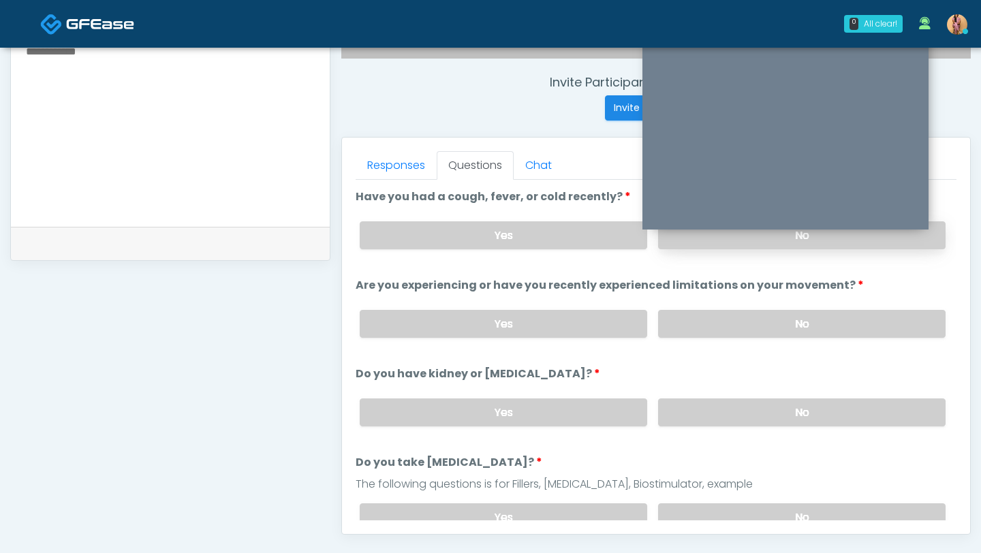
click at [744, 237] on label "No" at bounding box center [801, 235] width 287 height 28
click at [605, 240] on label "Yes" at bounding box center [503, 235] width 287 height 28
click at [694, 328] on label "No" at bounding box center [801, 324] width 287 height 28
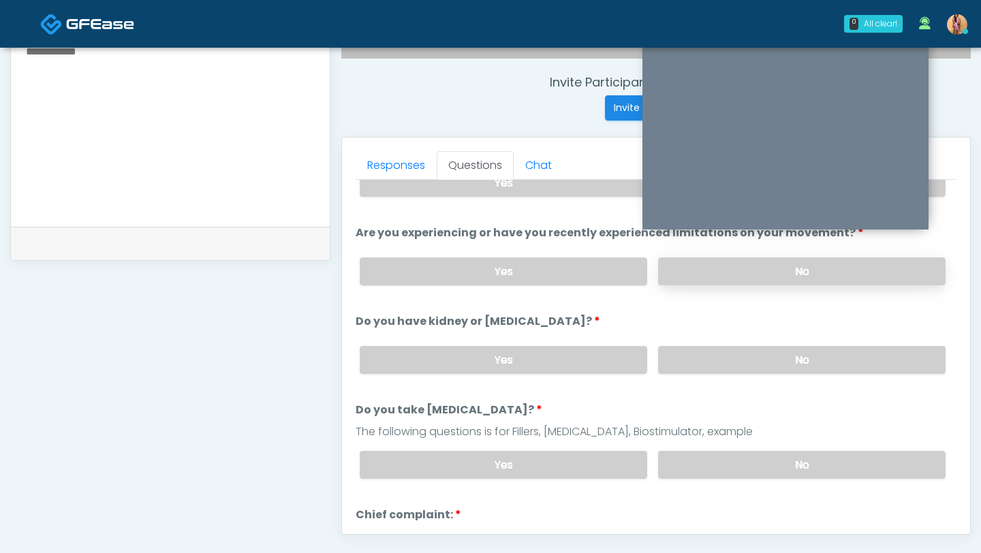
scroll to position [67, 0]
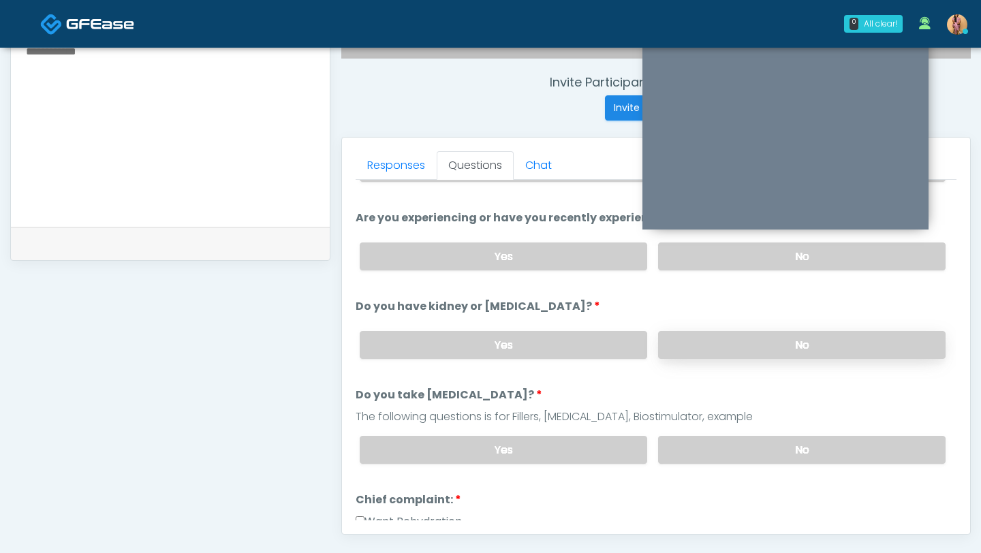
click at [693, 343] on label "No" at bounding box center [801, 345] width 287 height 28
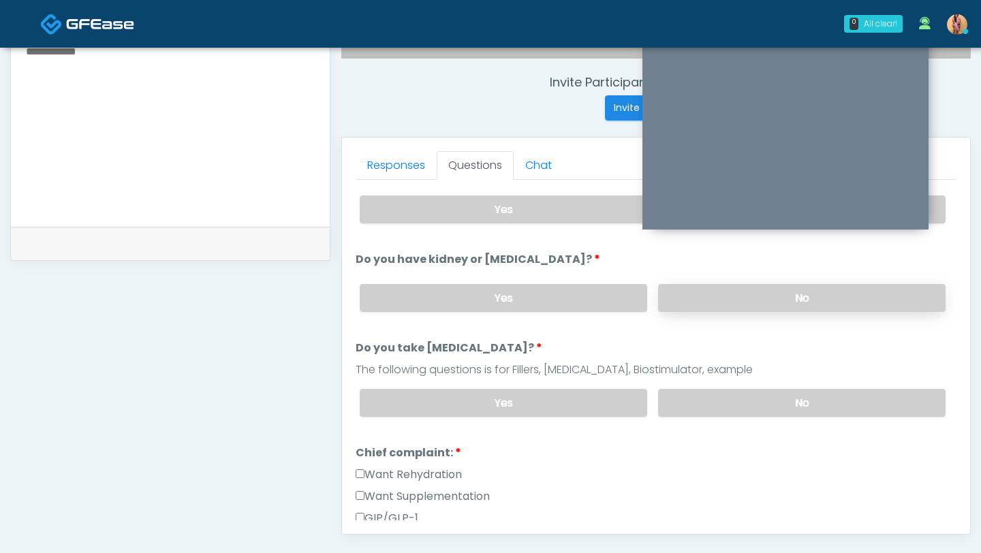
scroll to position [172, 0]
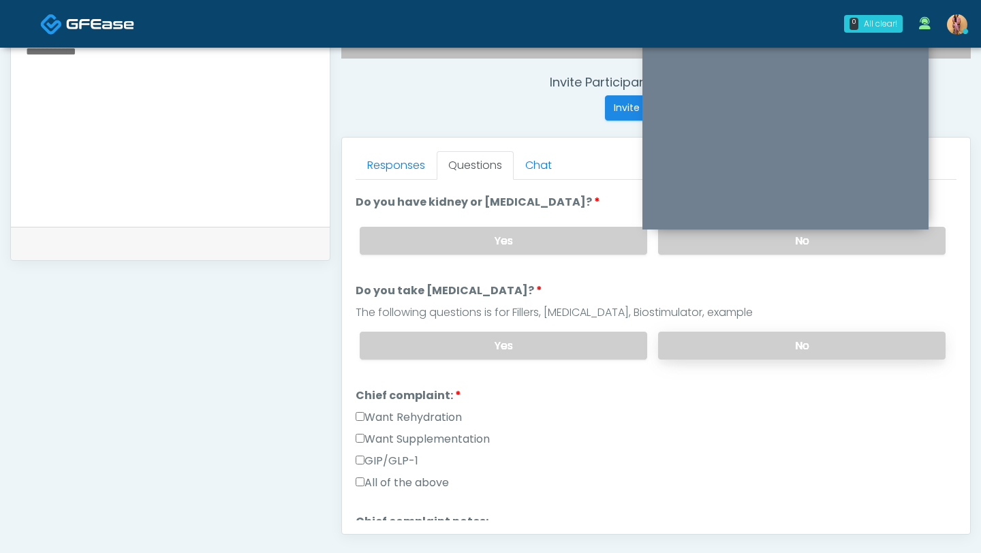
click at [693, 343] on label "No" at bounding box center [801, 346] width 287 height 28
click at [474, 440] on label "Want Supplementation" at bounding box center [422, 439] width 134 height 16
click at [436, 415] on label "Want Rehydration" at bounding box center [408, 417] width 106 height 16
click at [434, 438] on label "Want Supplementation" at bounding box center [422, 439] width 134 height 16
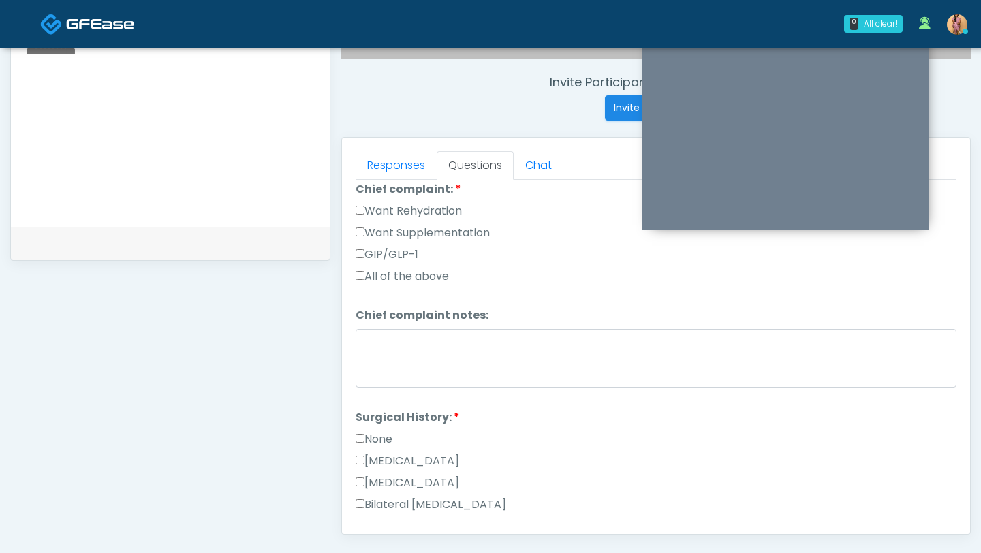
scroll to position [418, 0]
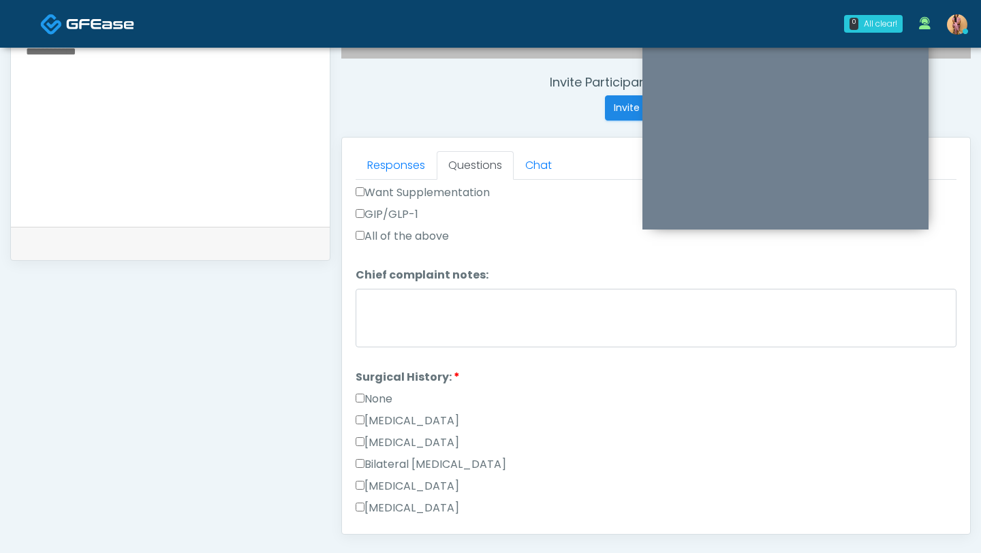
click at [390, 398] on label "None" at bounding box center [373, 399] width 37 height 16
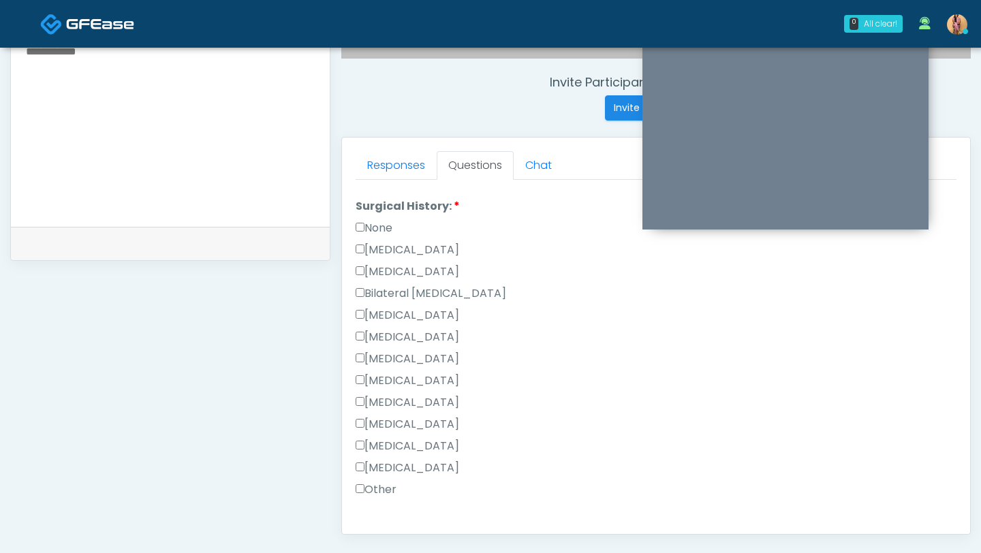
scroll to position [713, 0]
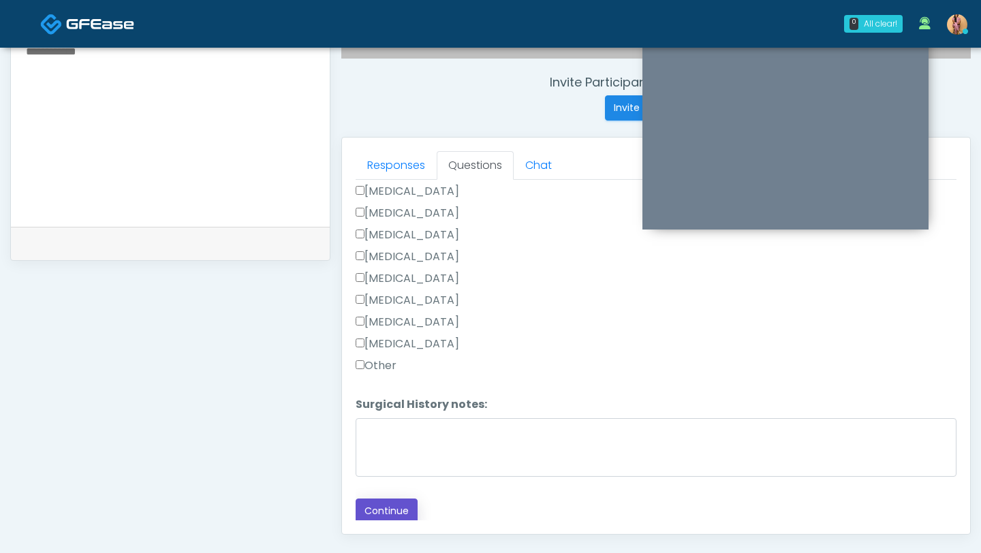
click at [379, 501] on button "Continue" at bounding box center [386, 510] width 62 height 25
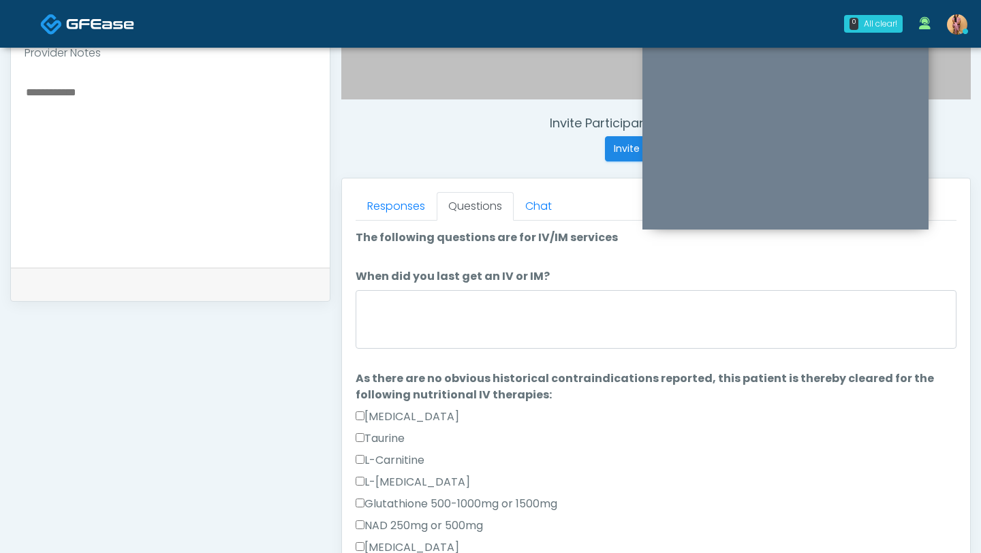
scroll to position [431, 0]
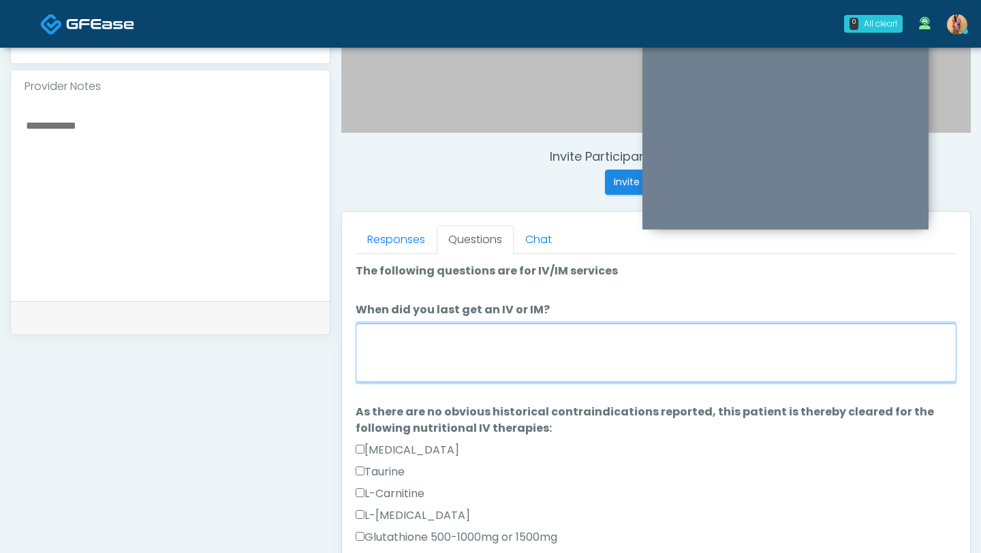
click at [456, 331] on textarea "When did you last get an IV or IM?" at bounding box center [655, 352] width 601 height 59
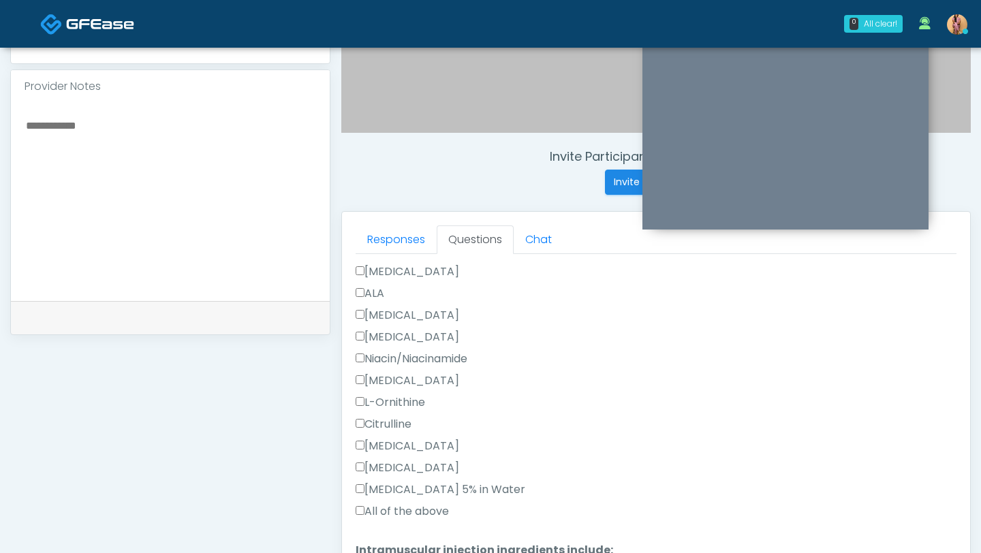
scroll to position [609, 0]
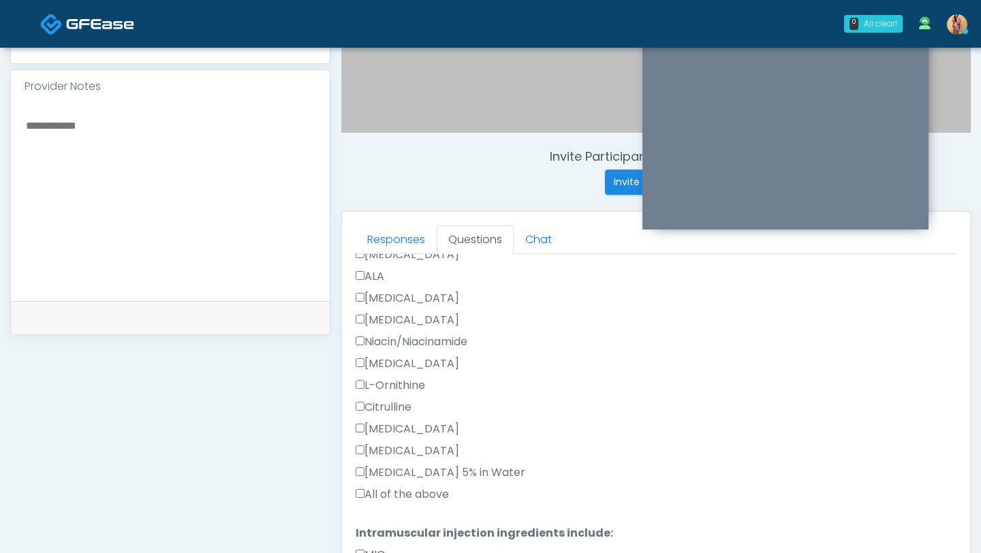
type textarea "********"
click at [365, 491] on label "All of the above" at bounding box center [401, 494] width 93 height 16
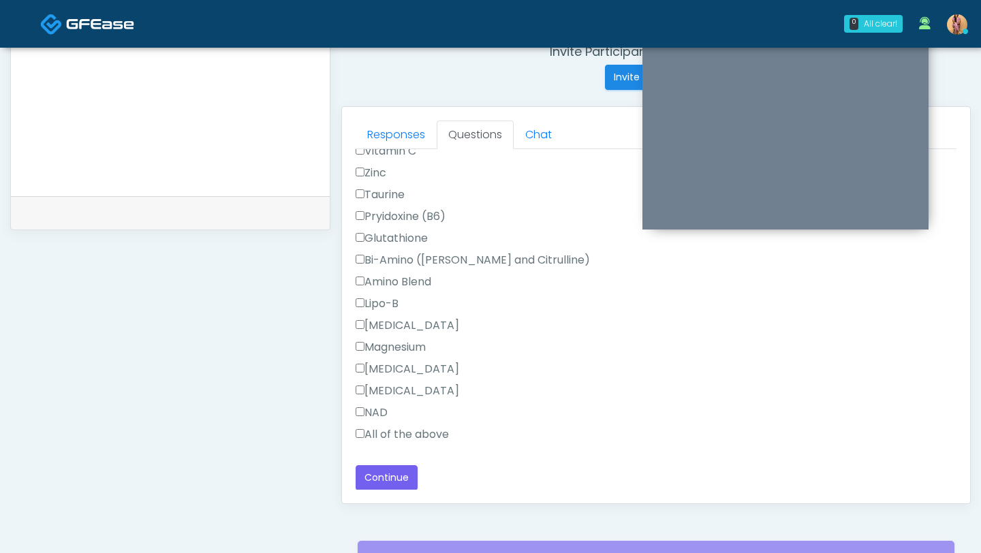
scroll to position [605, 0]
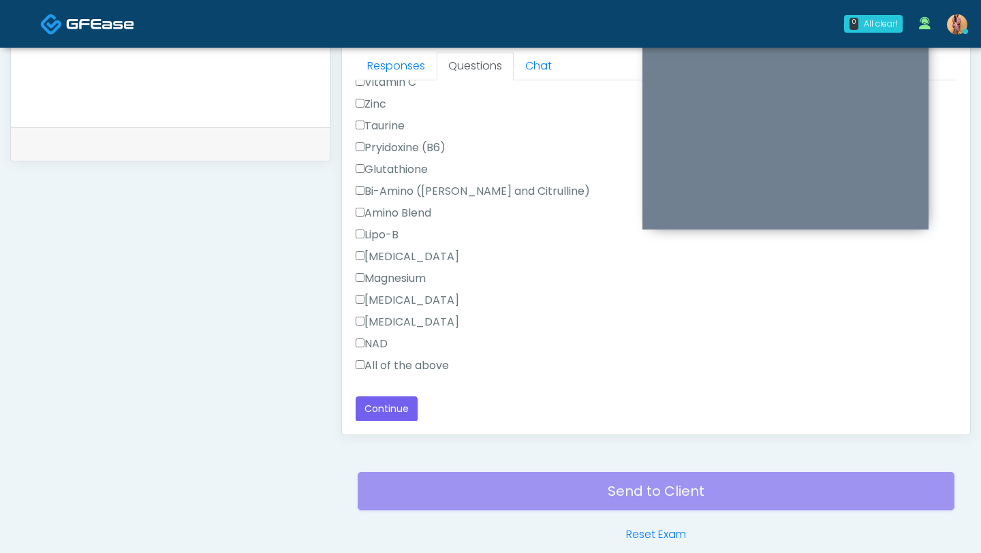
click at [366, 366] on label "All of the above" at bounding box center [401, 366] width 93 height 16
click at [377, 400] on button "Continue" at bounding box center [386, 408] width 62 height 25
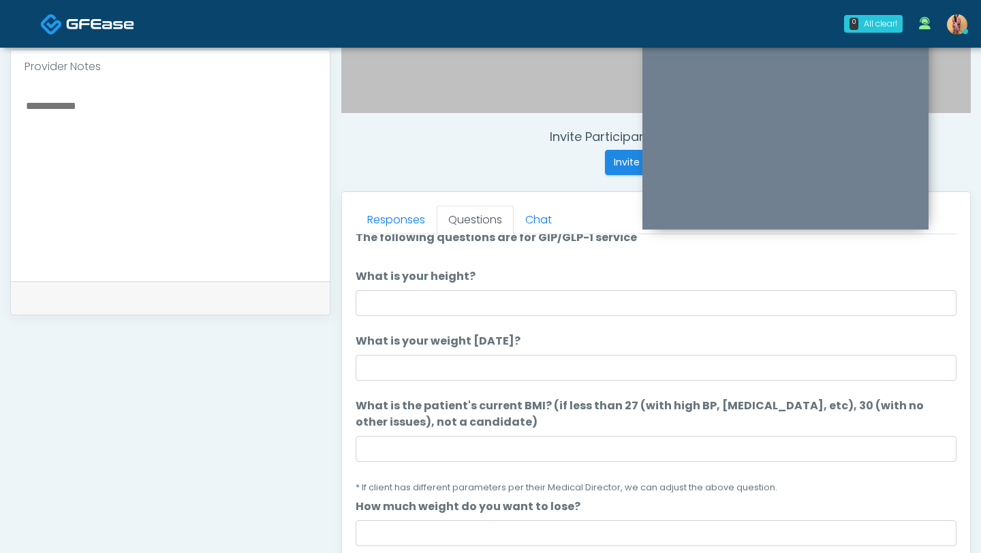
scroll to position [16, 0]
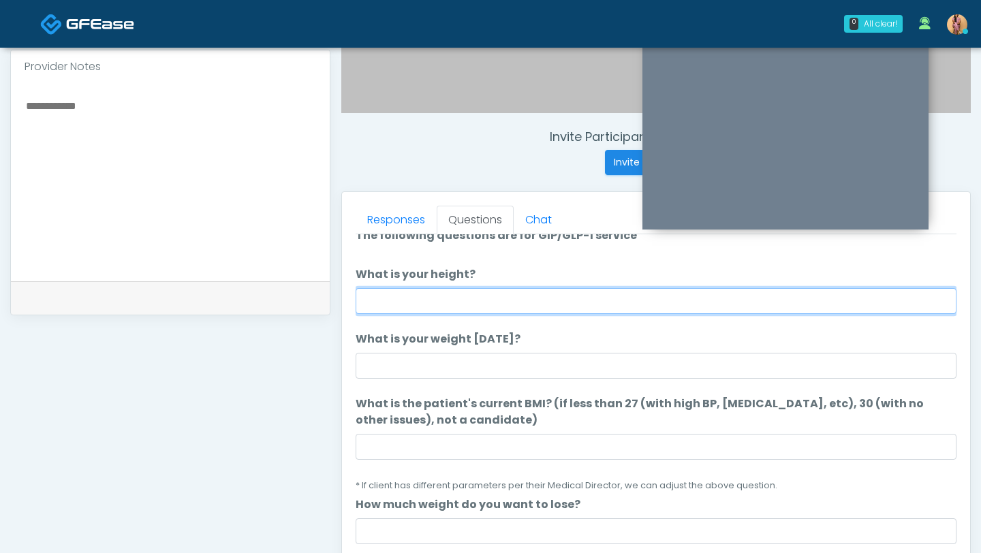
click at [428, 298] on input "What is your height?" at bounding box center [655, 301] width 601 height 26
type input "***"
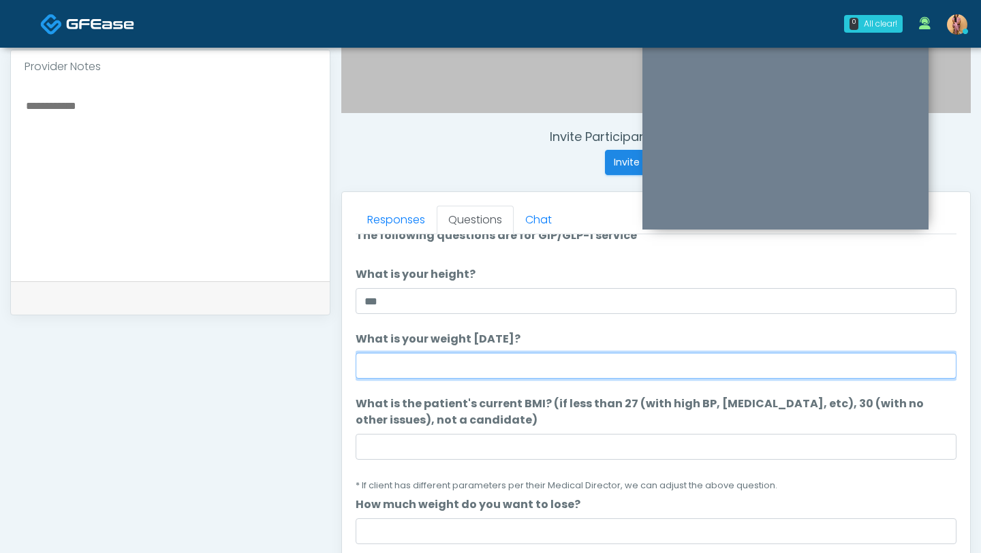
click at [439, 360] on input "What is your weight today?" at bounding box center [655, 366] width 601 height 26
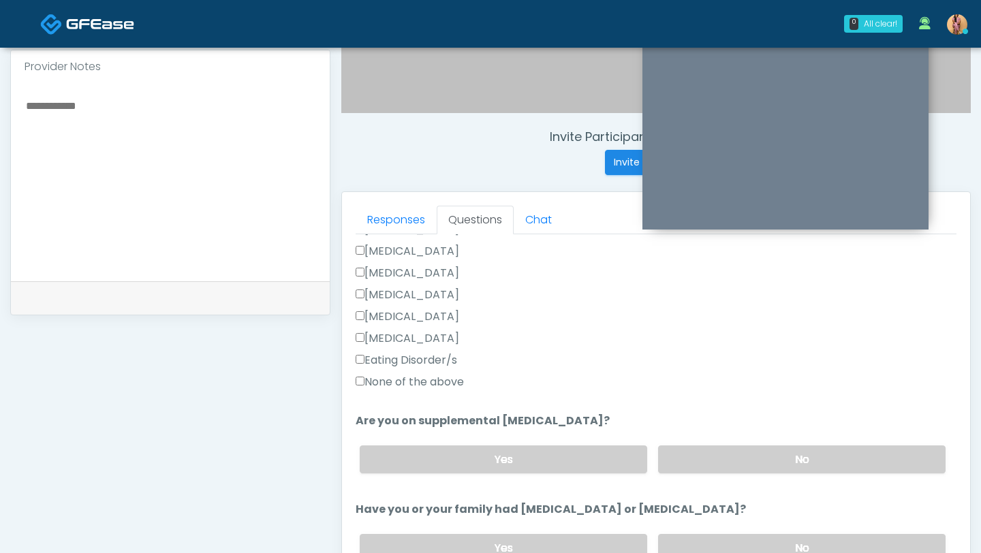
scroll to position [387, 0]
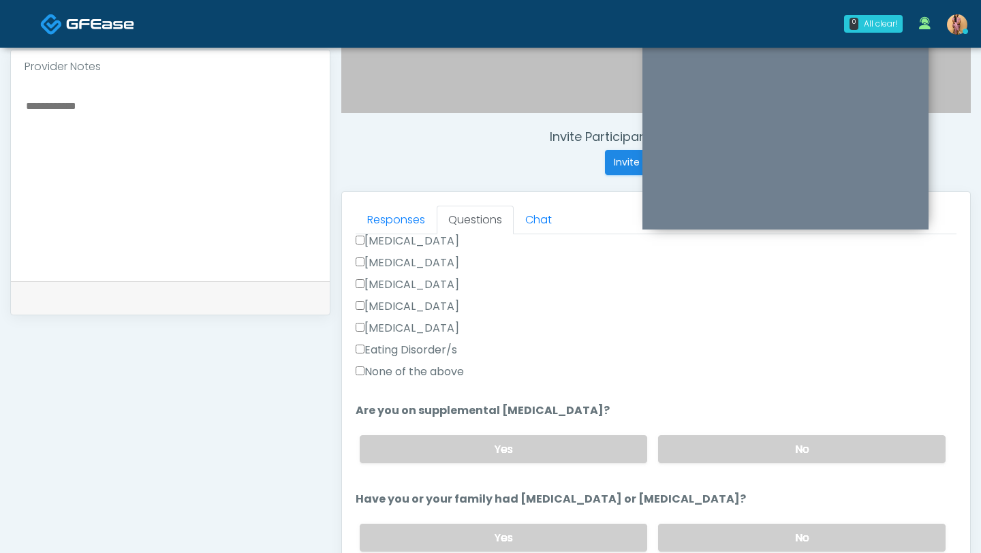
type input "***"
click at [716, 439] on label "No" at bounding box center [801, 449] width 287 height 28
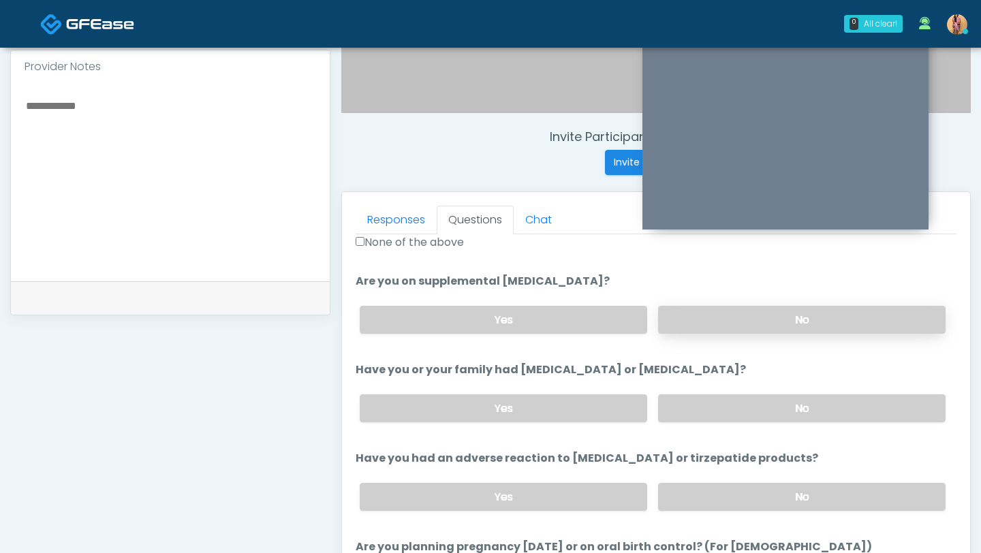
scroll to position [590, 0]
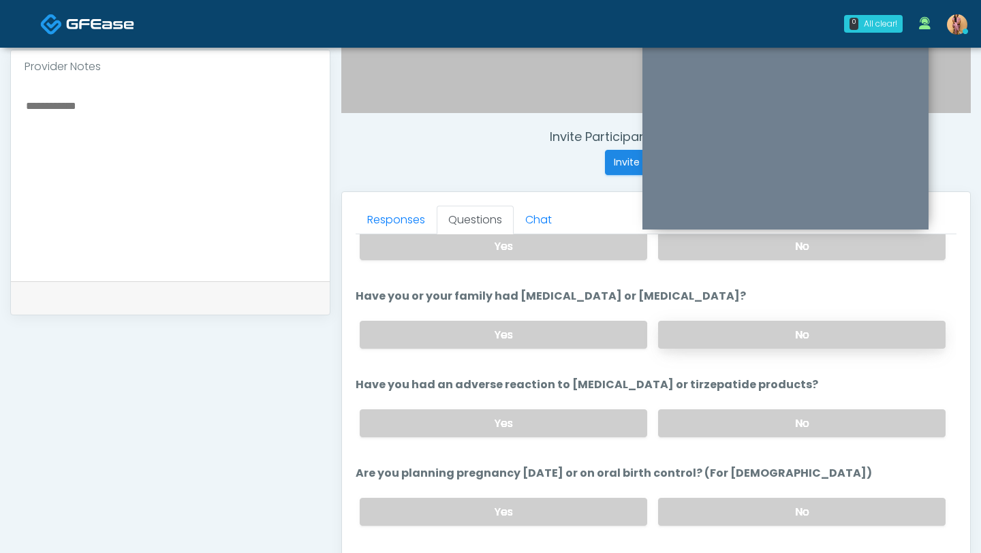
click at [742, 325] on label "No" at bounding box center [801, 335] width 287 height 28
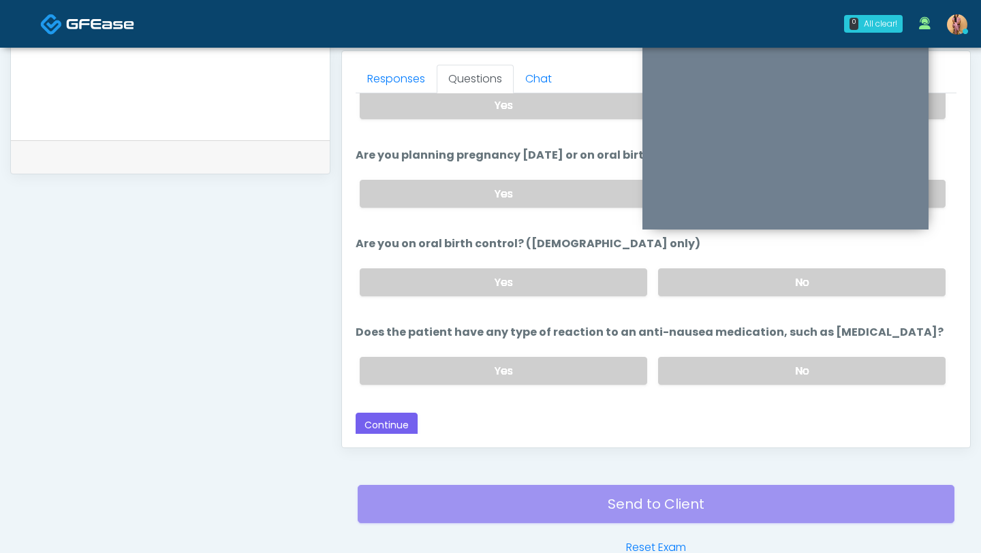
scroll to position [595, 0]
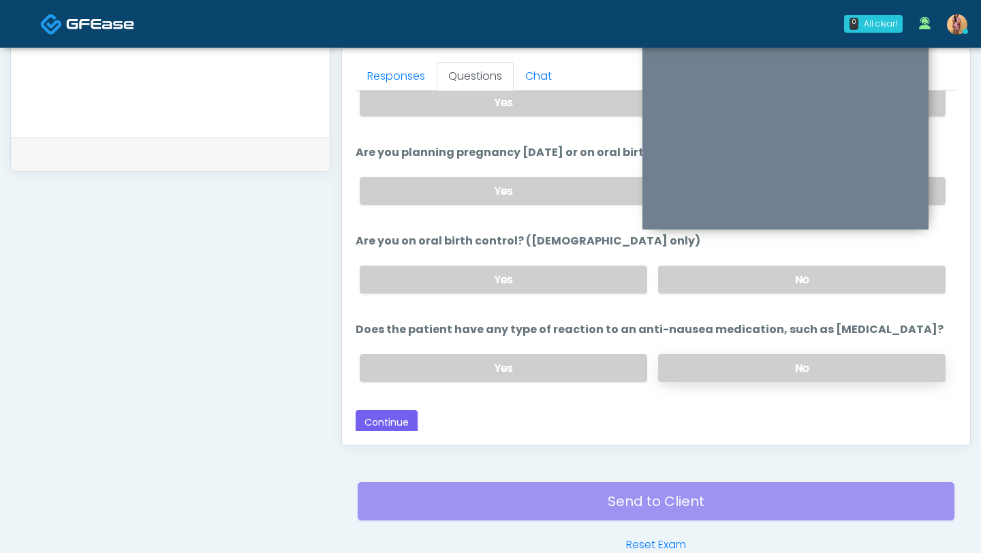
click at [722, 368] on label "No" at bounding box center [801, 368] width 287 height 28
click at [386, 415] on button "Continue" at bounding box center [386, 422] width 62 height 25
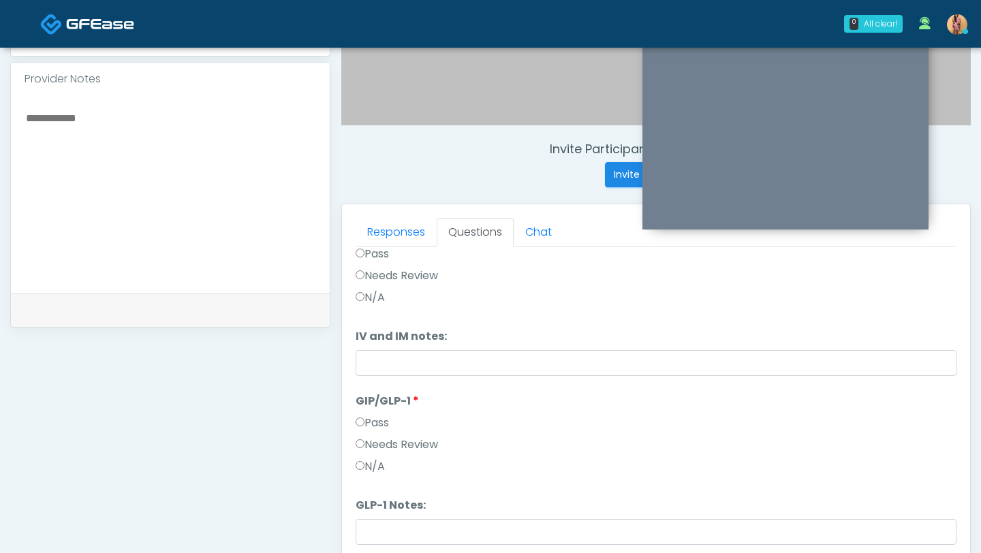
scroll to position [0, 0]
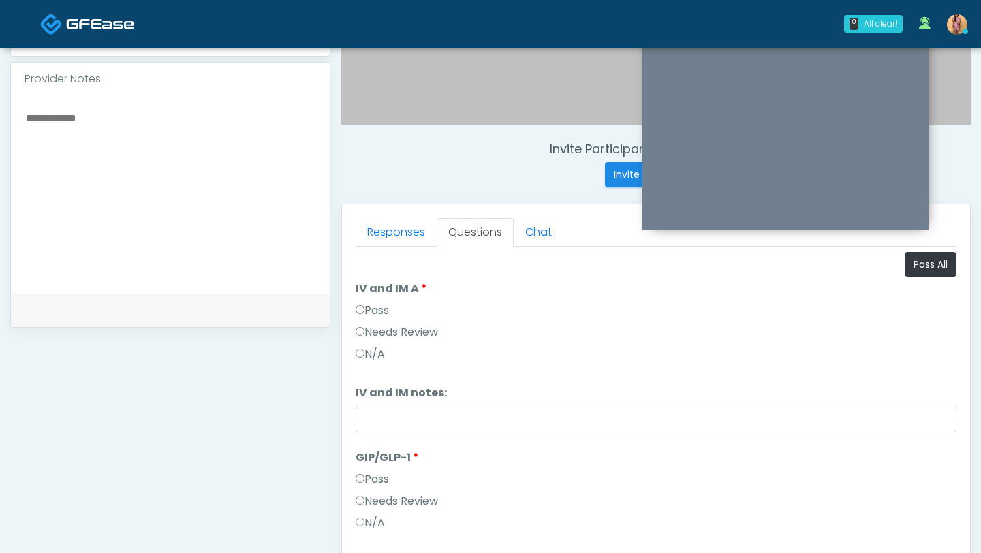
click at [366, 306] on label "Pass" at bounding box center [371, 310] width 33 height 16
click at [368, 332] on label "Needs Review" at bounding box center [396, 332] width 82 height 16
click at [370, 505] on label "Needs Review" at bounding box center [396, 501] width 82 height 16
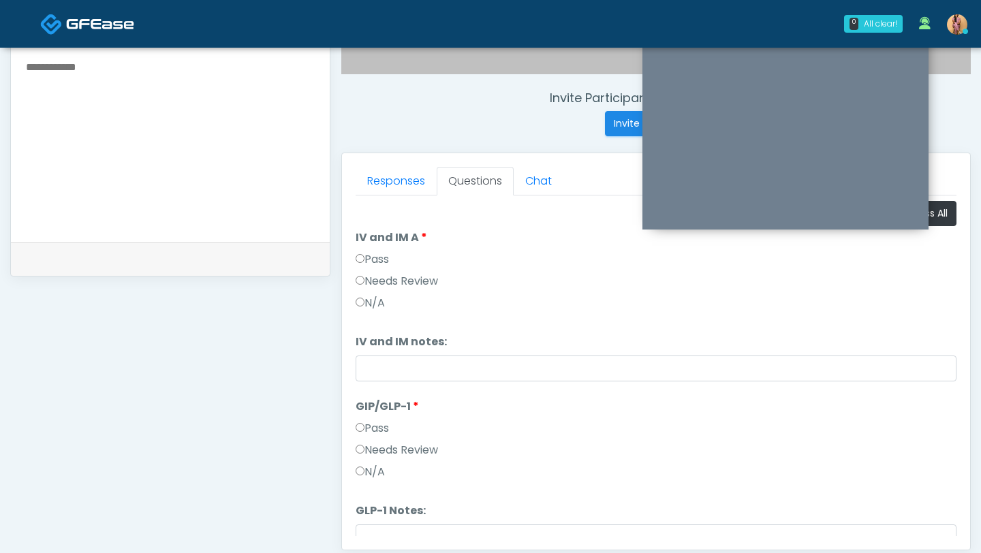
click at [371, 259] on label "Pass" at bounding box center [371, 259] width 33 height 16
click at [383, 430] on label "Pass" at bounding box center [371, 428] width 33 height 16
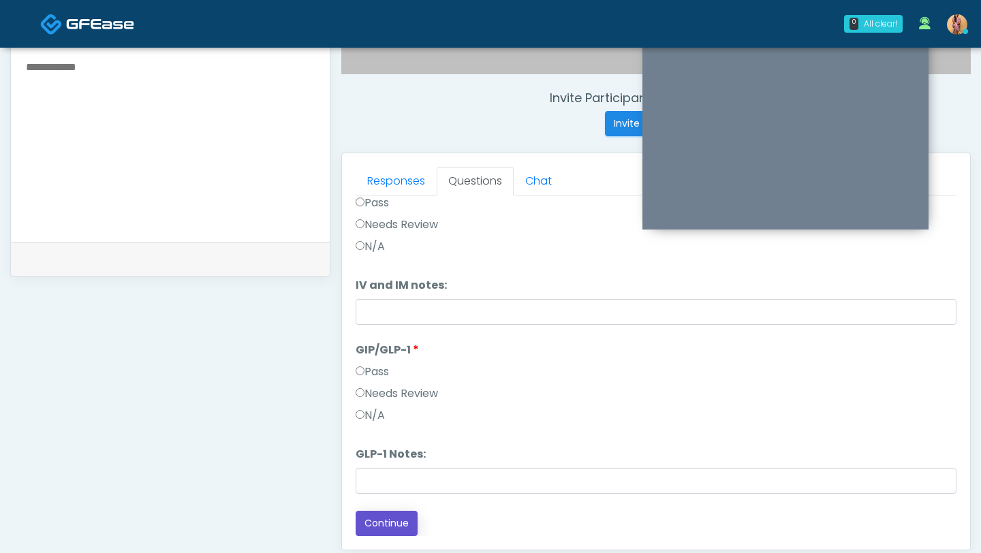
click at [397, 528] on button "Continue" at bounding box center [386, 523] width 62 height 25
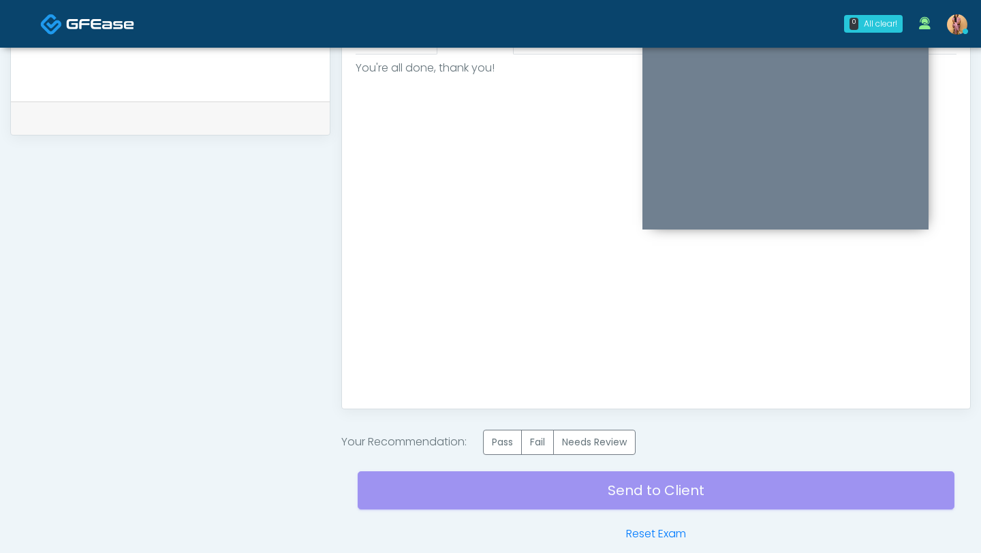
scroll to position [695, 0]
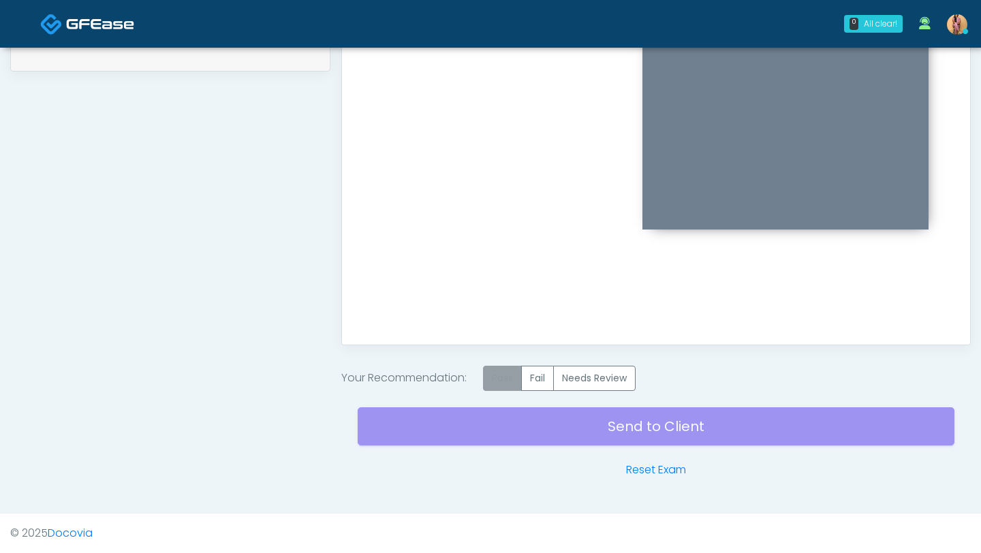
click at [505, 376] on label "Pass" at bounding box center [502, 378] width 39 height 25
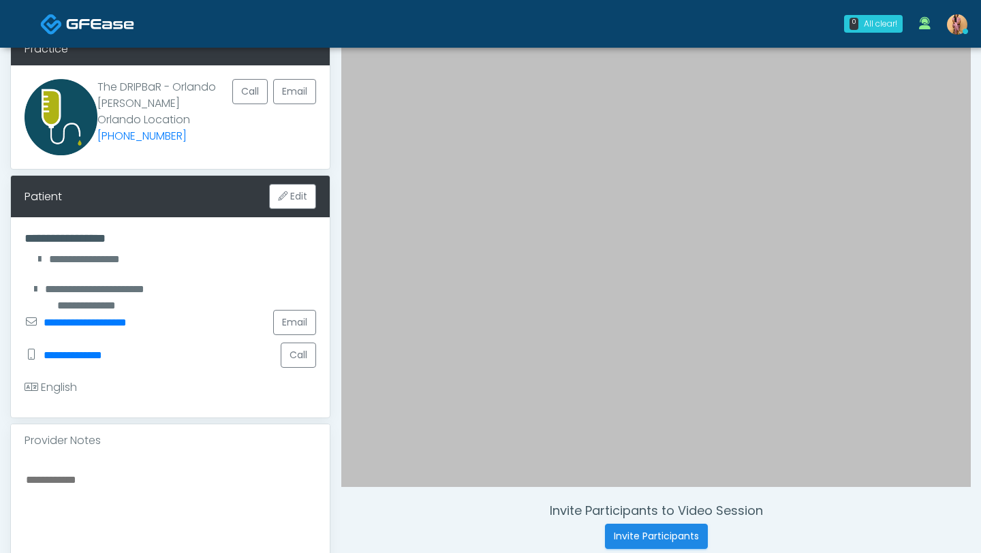
scroll to position [104, 0]
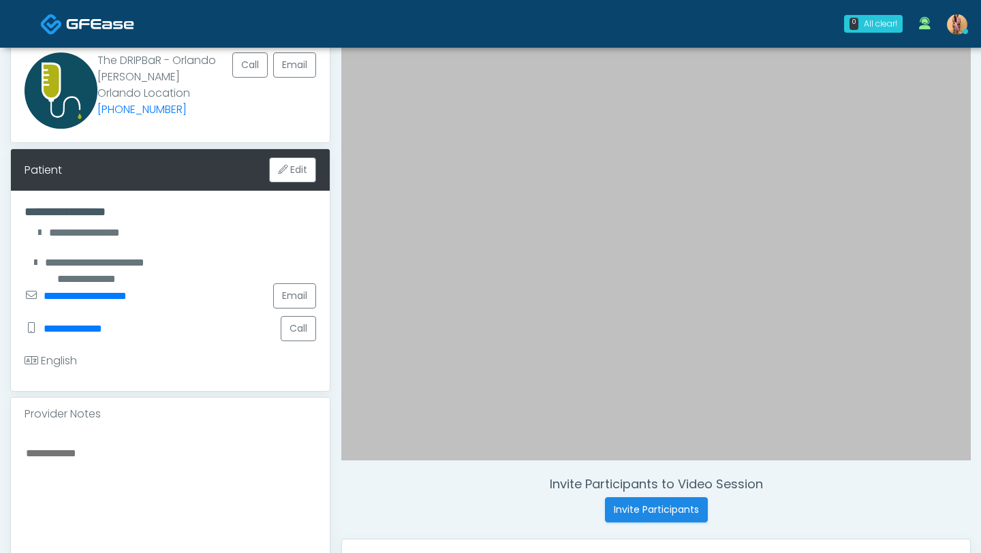
click at [165, 458] on textarea at bounding box center [170, 527] width 291 height 166
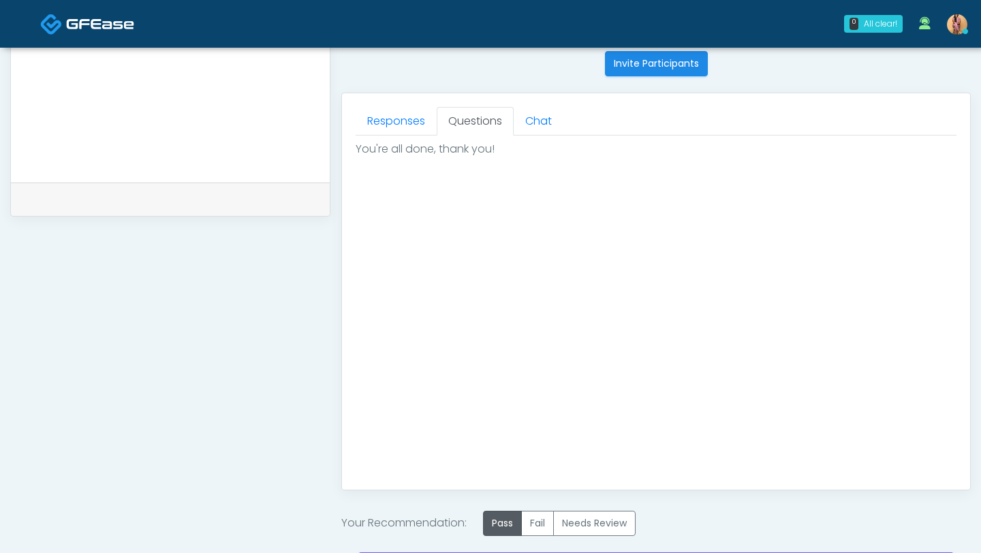
scroll to position [695, 0]
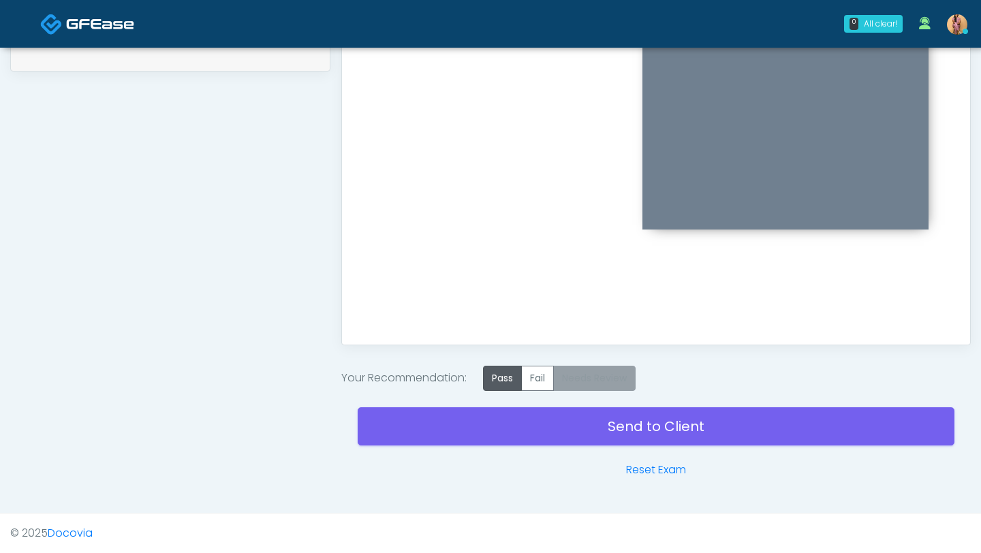
type textarea "**********"
click at [620, 376] on label "Needs Review" at bounding box center [594, 378] width 82 height 25
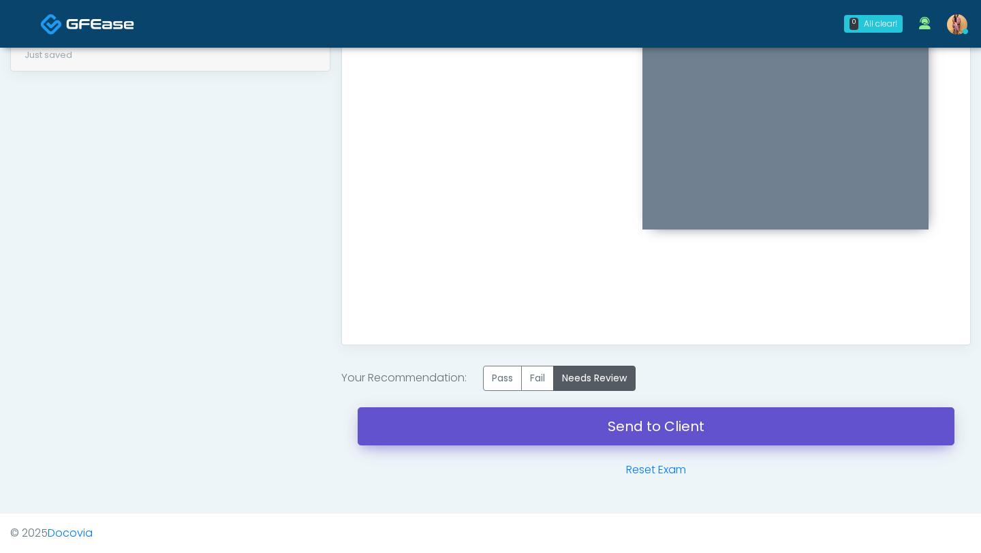
click at [605, 424] on link "Send to Client" at bounding box center [656, 426] width 597 height 38
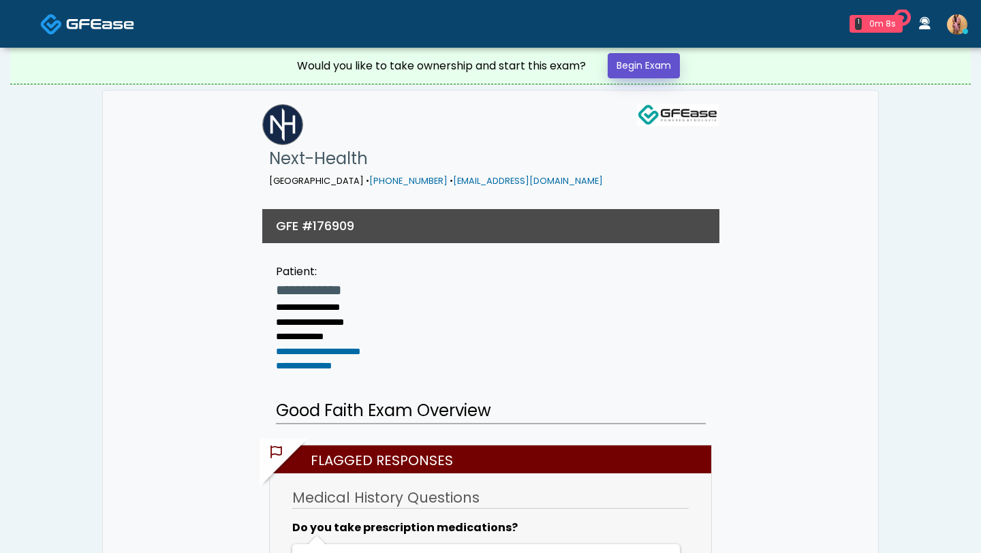
click at [663, 73] on link "Begin Exam" at bounding box center [643, 65] width 72 height 25
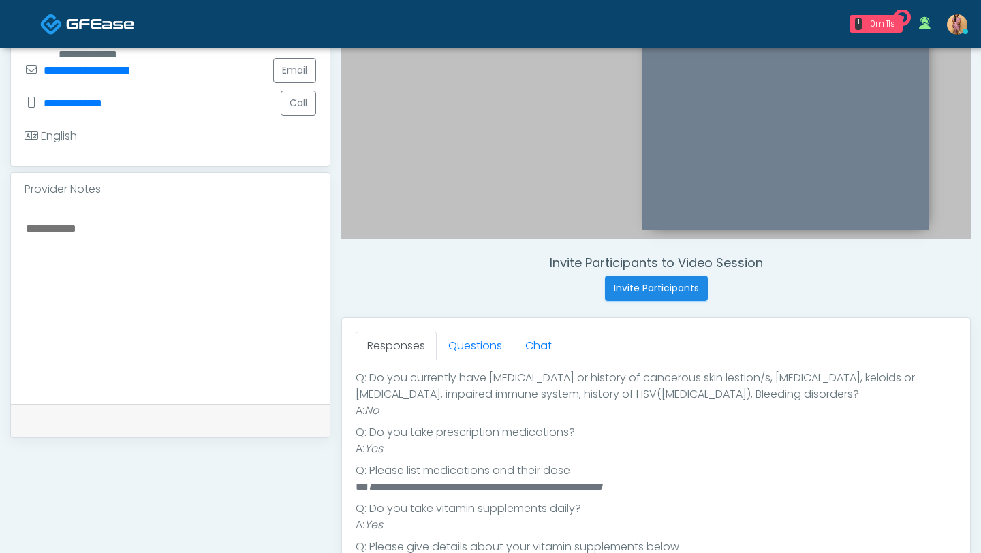
scroll to position [399, 0]
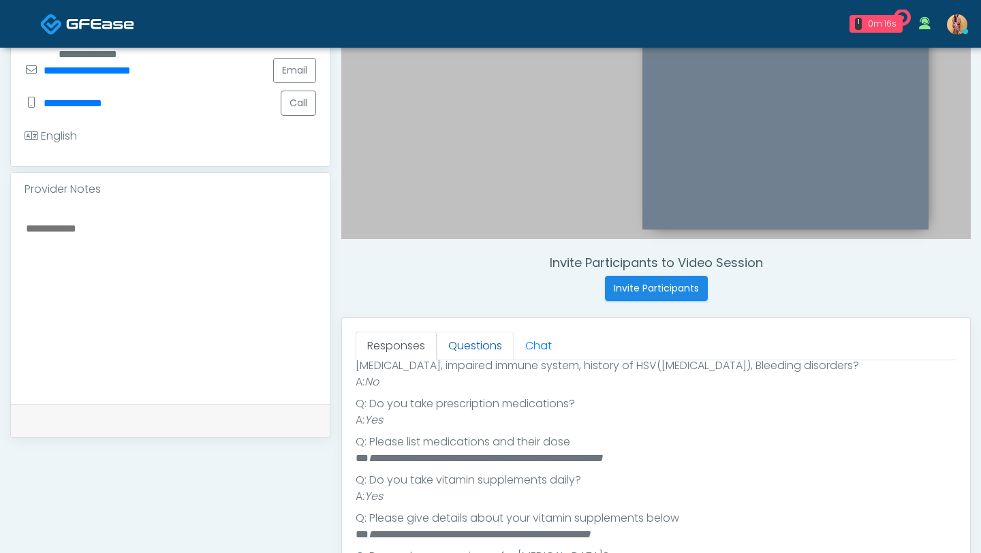
click at [475, 351] on link "Questions" at bounding box center [475, 346] width 77 height 29
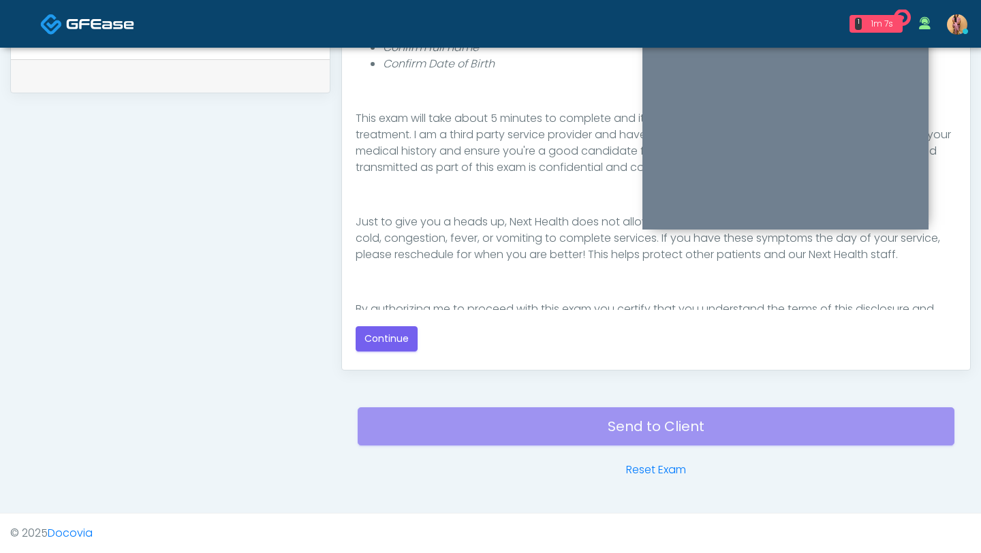
scroll to position [229, 0]
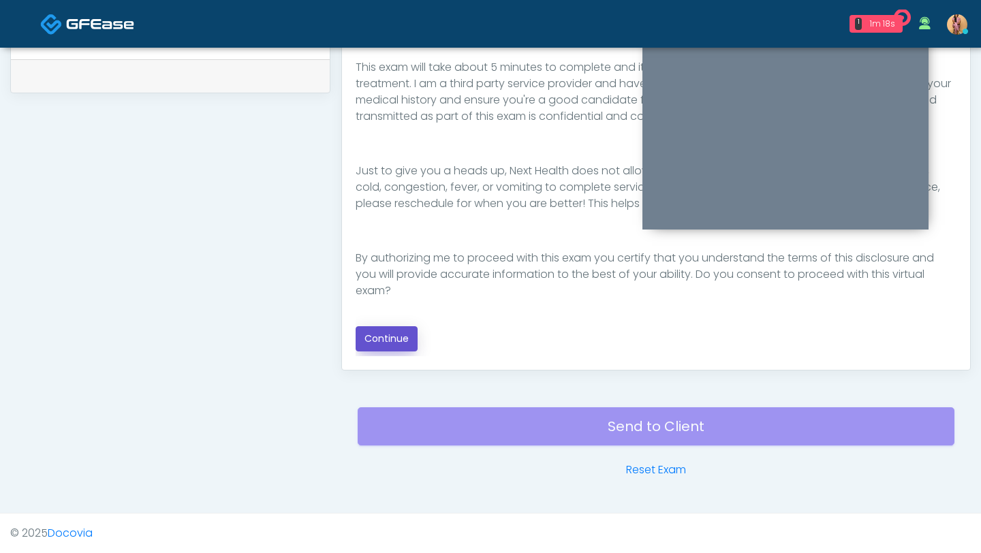
click at [398, 339] on button "Continue" at bounding box center [386, 338] width 62 height 25
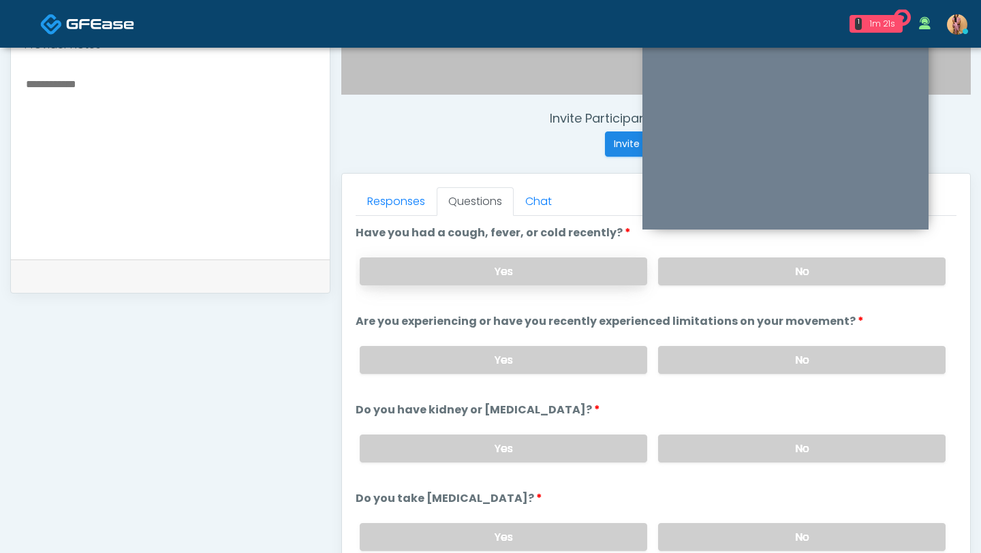
scroll to position [462, 0]
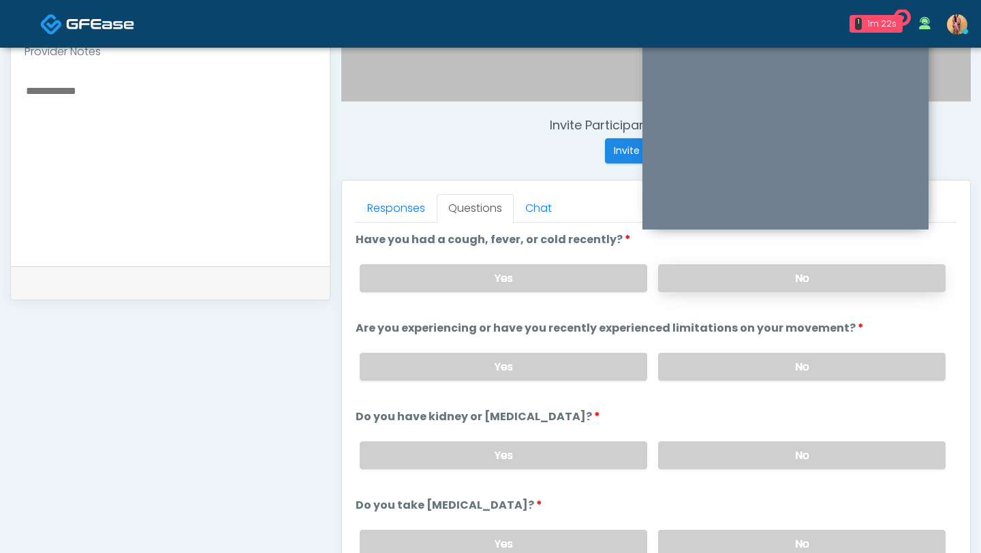
click at [684, 283] on label "No" at bounding box center [801, 278] width 287 height 28
click at [690, 374] on label "No" at bounding box center [801, 367] width 287 height 28
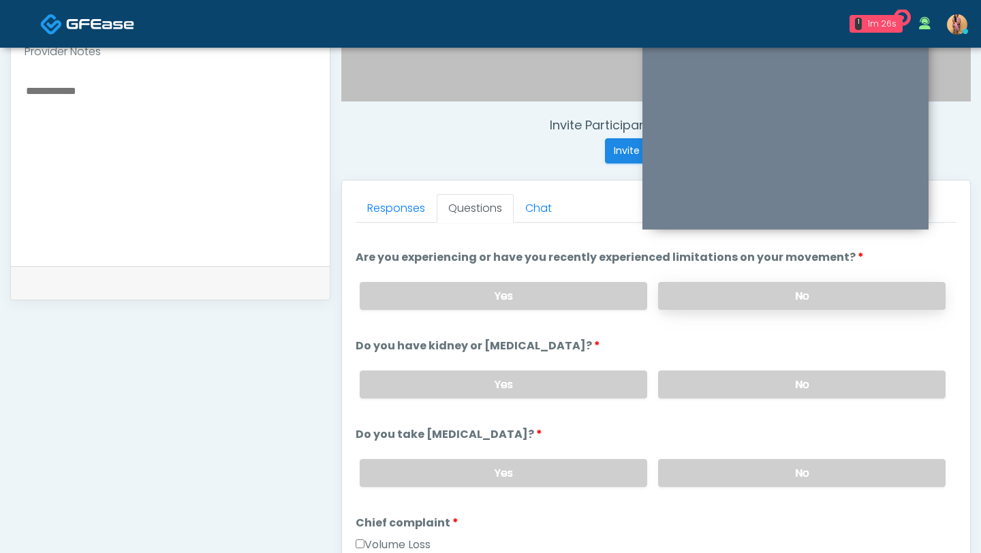
scroll to position [79, 0]
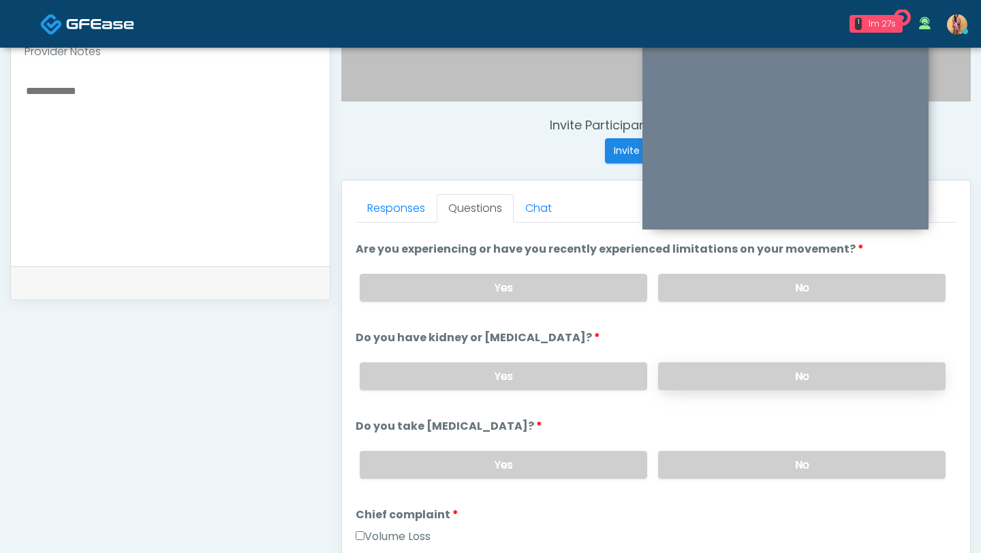
click at [692, 386] on label "No" at bounding box center [801, 376] width 287 height 28
click at [703, 460] on label "No" at bounding box center [801, 465] width 287 height 28
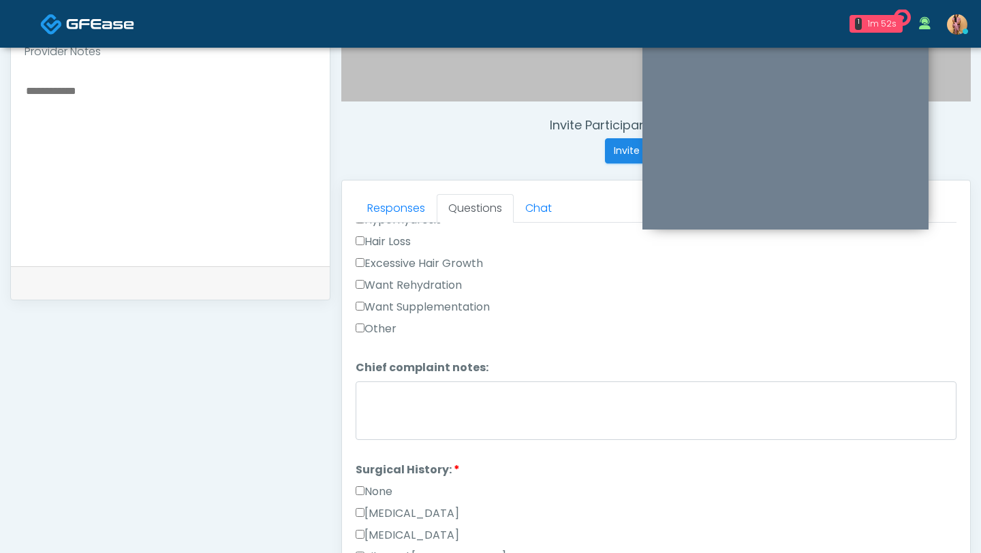
scroll to position [520, 0]
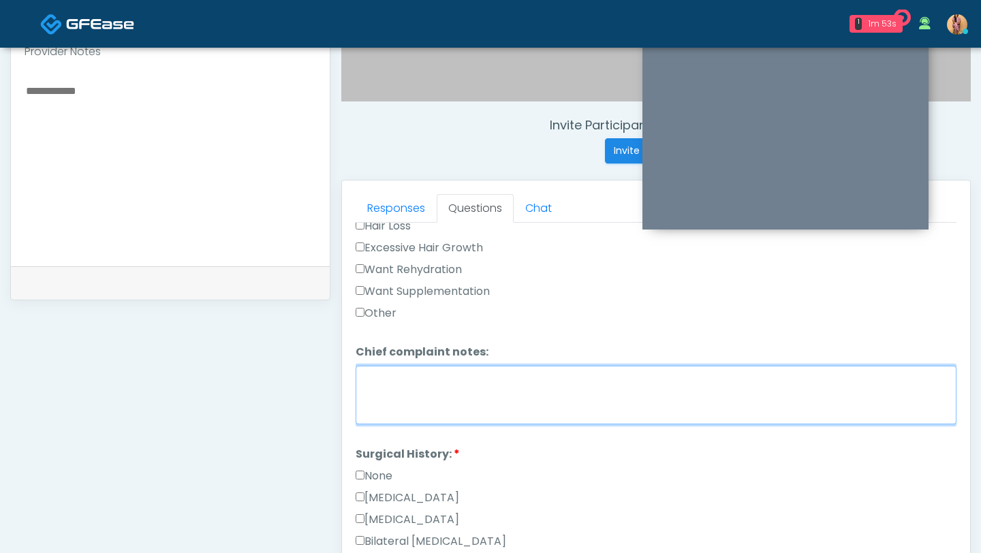
click at [447, 384] on textarea "Chief complaint notes:" at bounding box center [655, 395] width 601 height 59
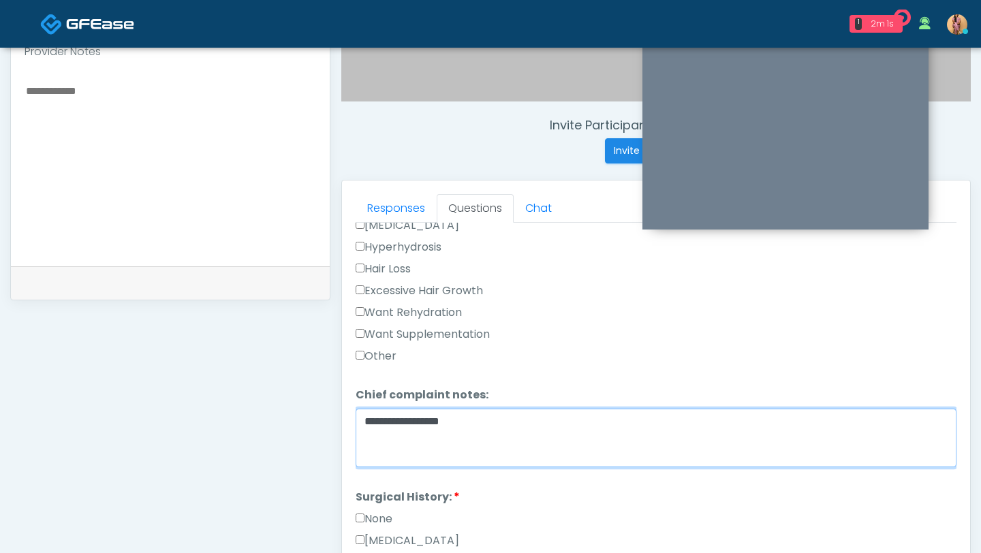
scroll to position [476, 0]
type textarea "**********"
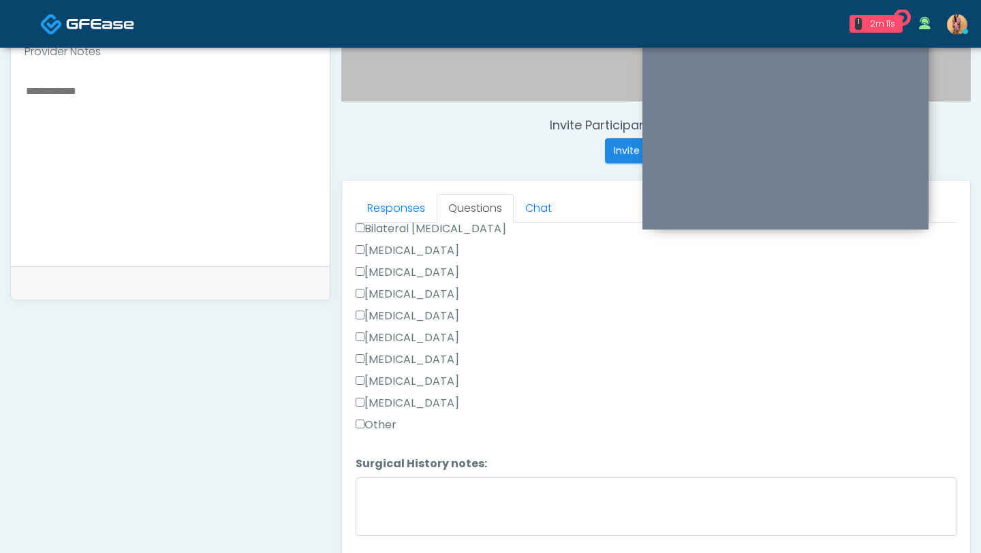
scroll to position [849, 0]
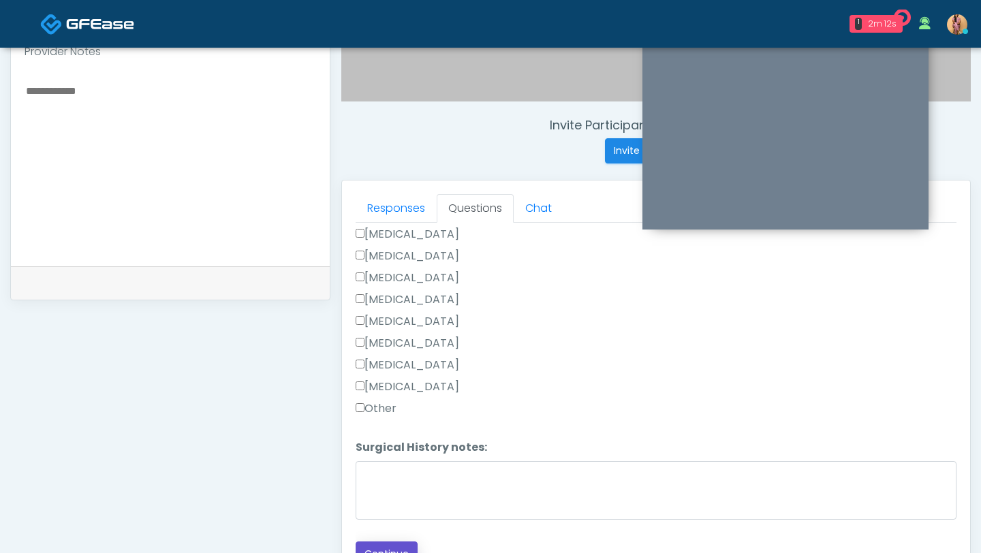
click at [372, 542] on button "Continue" at bounding box center [386, 553] width 62 height 25
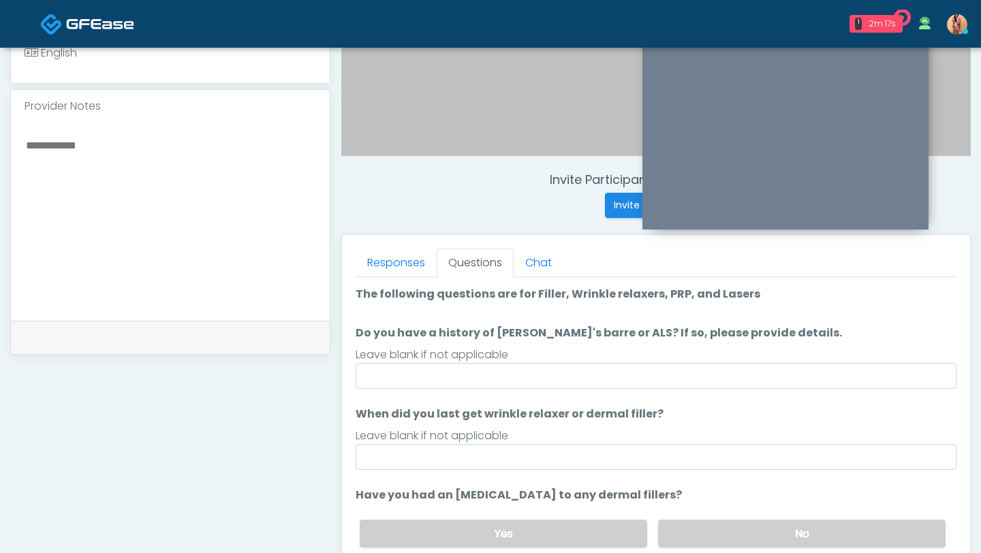
scroll to position [411, 0]
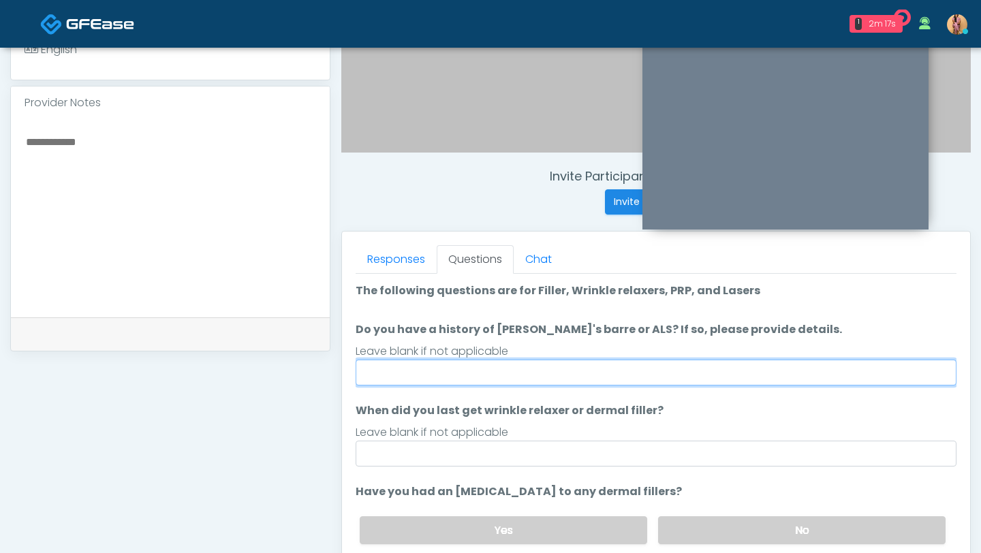
click at [447, 377] on input "Do you have a history of Guillain's barre or ALS? If so, please provide details." at bounding box center [655, 373] width 601 height 26
type input "**"
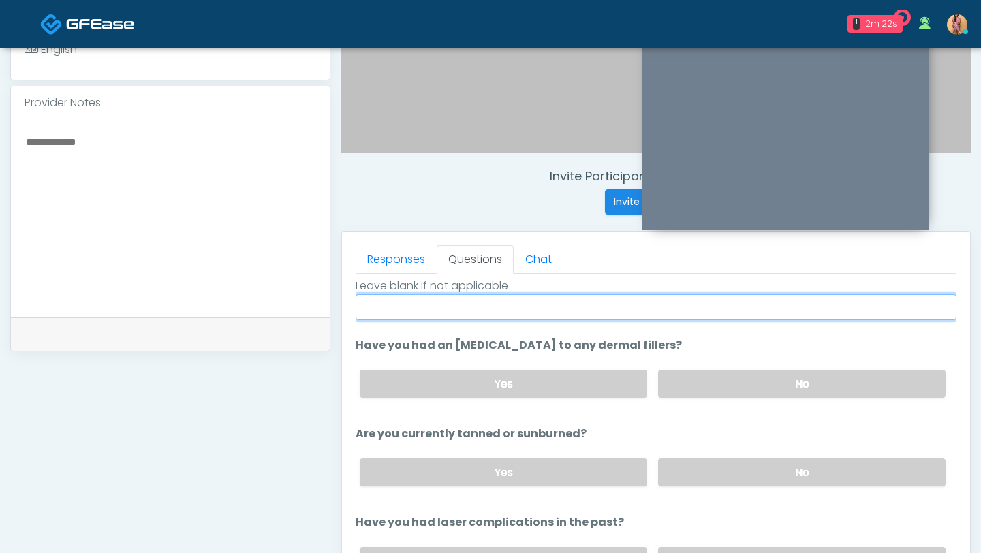
scroll to position [158, 0]
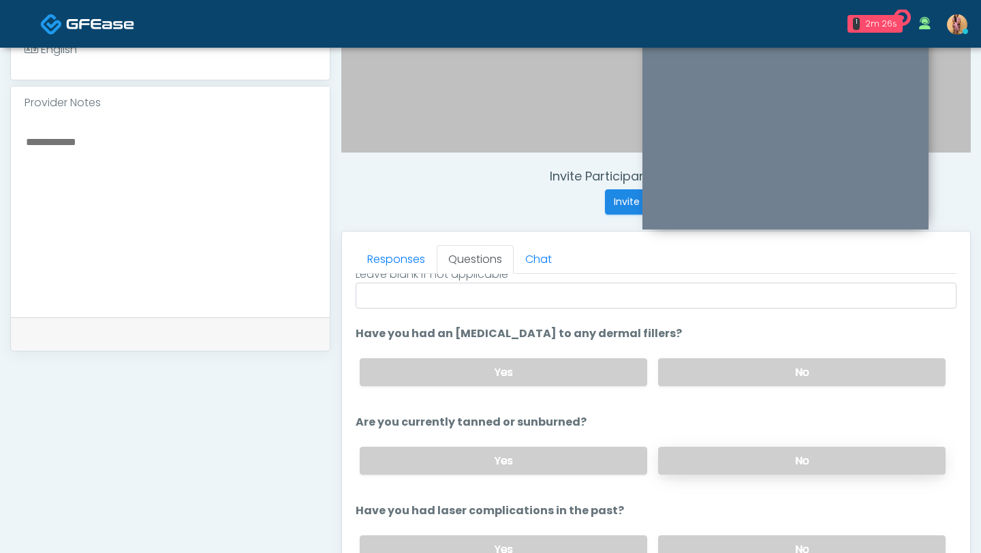
click at [705, 464] on label "No" at bounding box center [801, 461] width 287 height 28
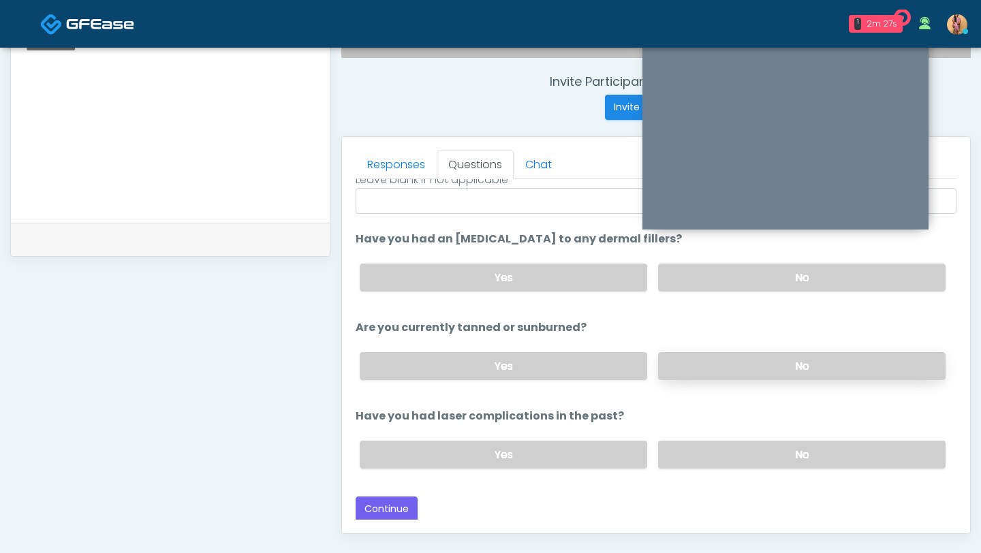
scroll to position [509, 0]
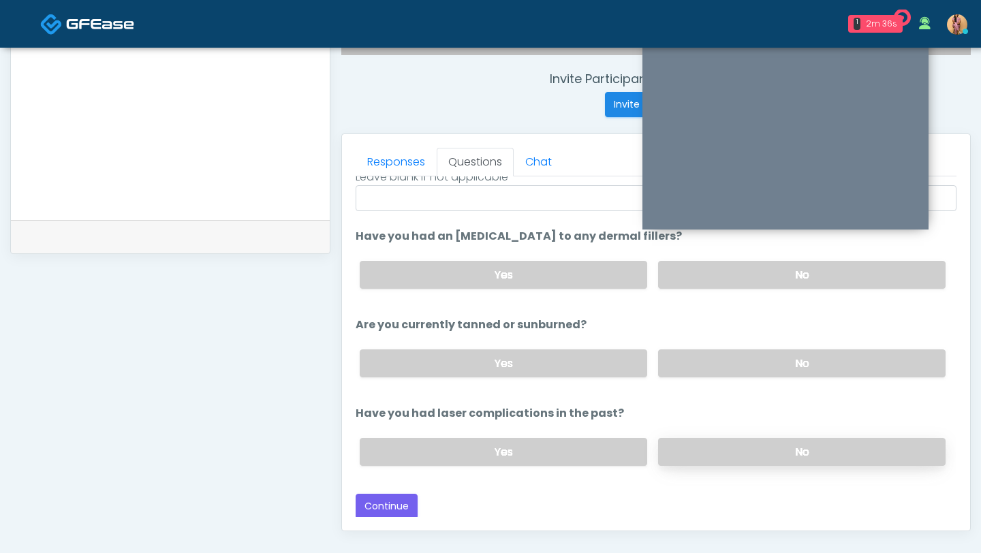
click at [702, 451] on label "No" at bounding box center [801, 452] width 287 height 28
click at [400, 507] on button "Continue" at bounding box center [386, 506] width 62 height 25
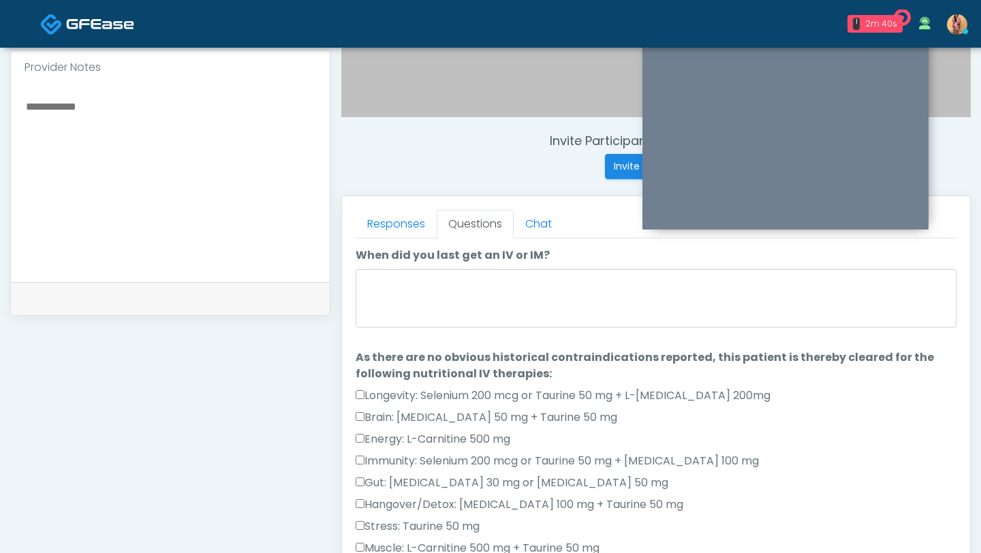
scroll to position [431, 0]
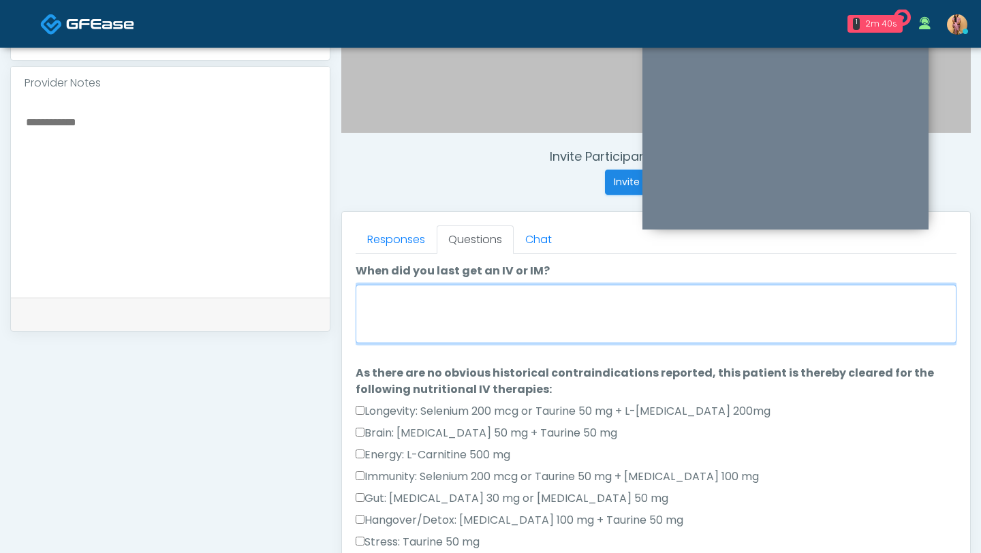
click at [449, 331] on textarea "When did you last get an IV or IM?" at bounding box center [655, 314] width 601 height 59
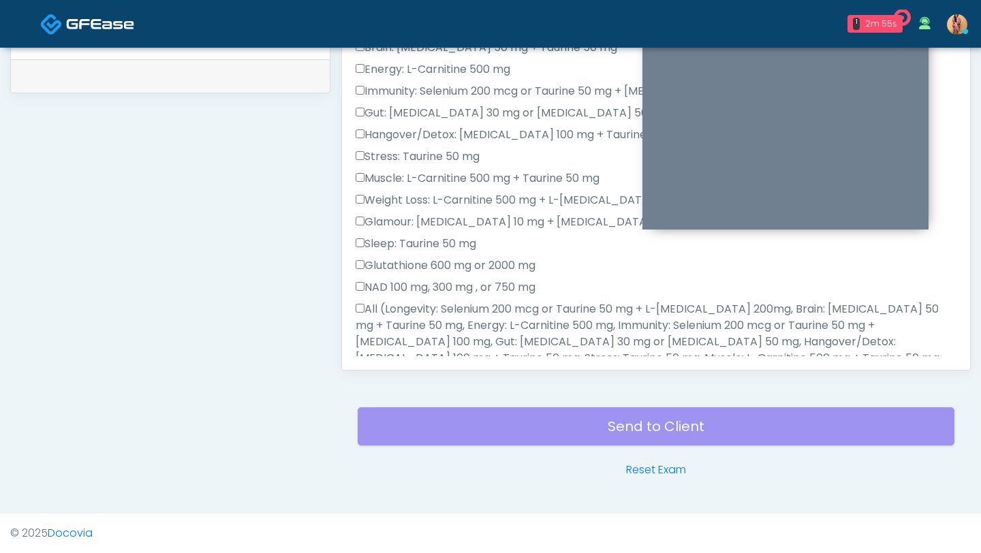
scroll to position [168, 0]
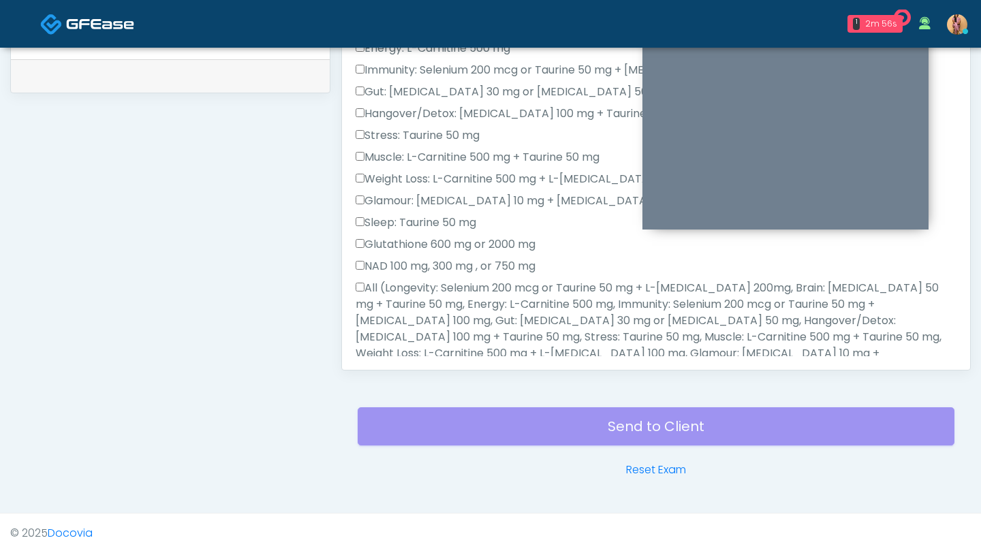
type textarea "********"
click at [364, 289] on label "All (Longevity: Selenium 200 mcg or Taurine 50 mg + L-Arginine 200mg, Brain: Gl…" at bounding box center [655, 337] width 601 height 114
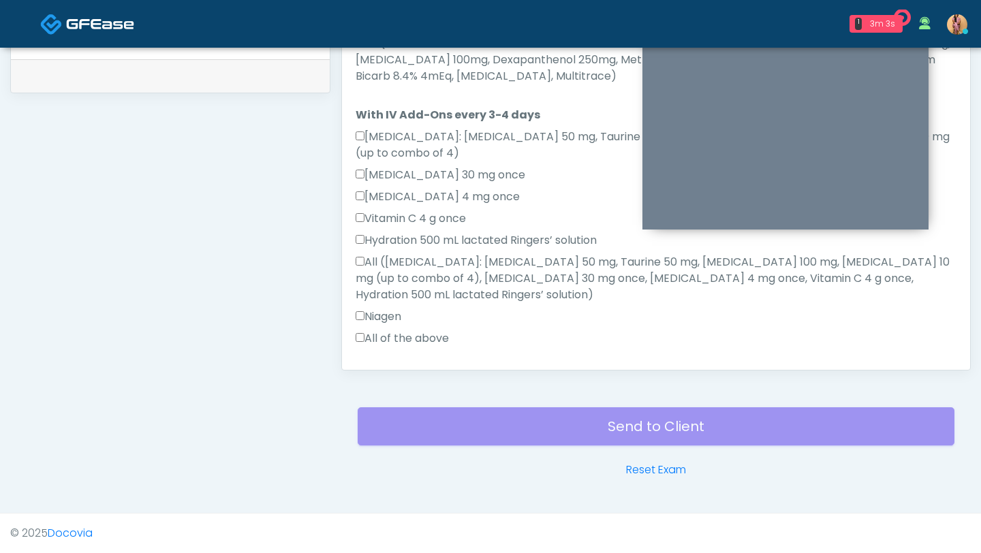
scroll to position [838, 0]
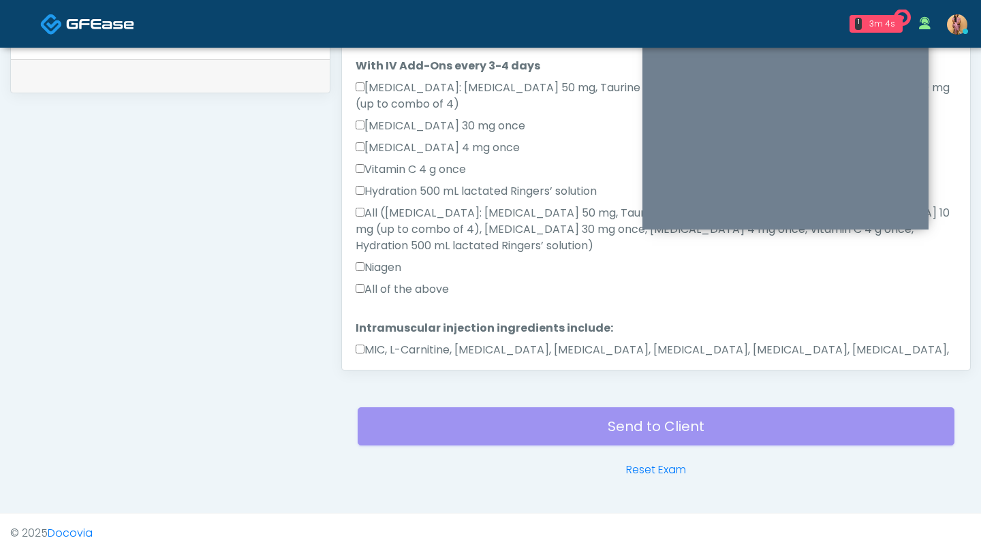
click at [401, 397] on button "Continue" at bounding box center [386, 409] width 62 height 25
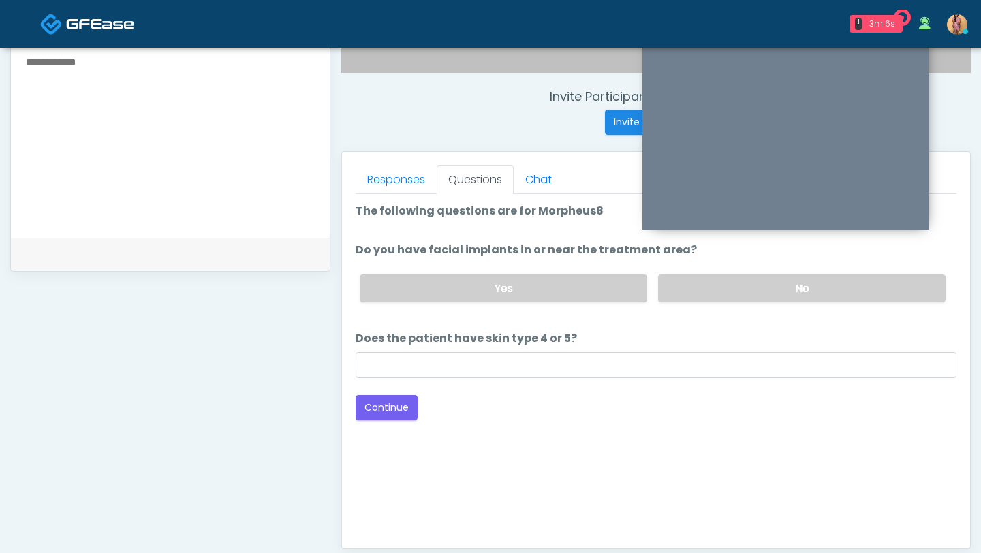
scroll to position [488, 0]
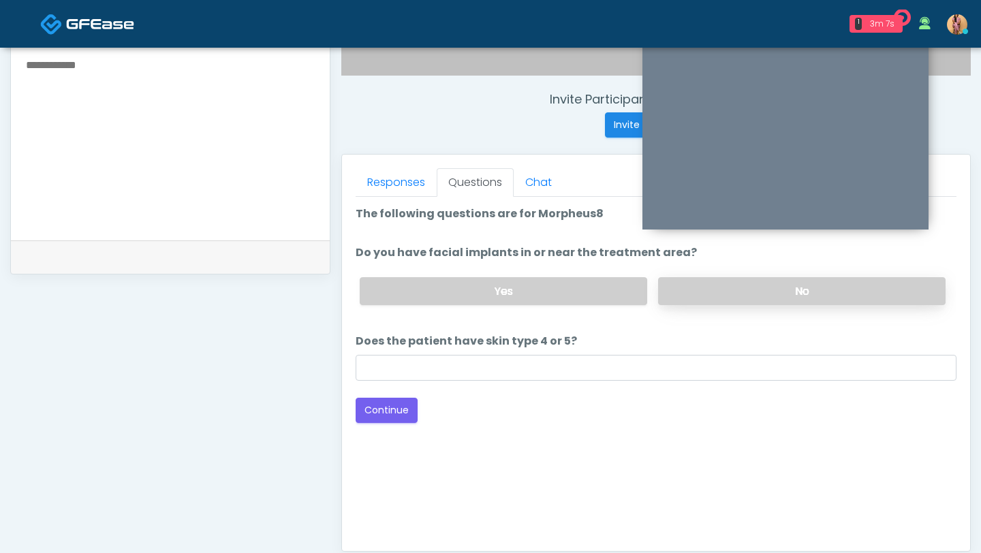
click at [703, 284] on label "No" at bounding box center [801, 291] width 287 height 28
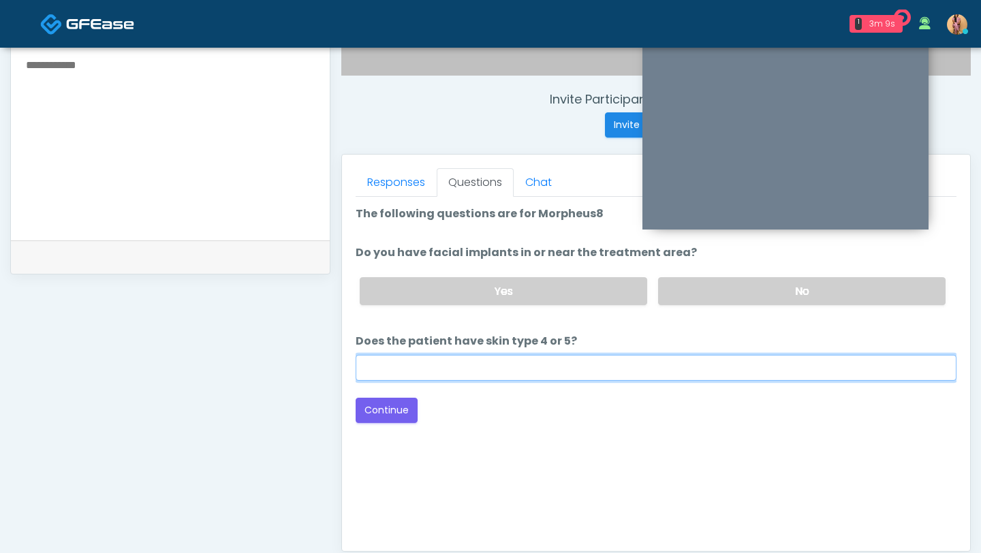
click at [527, 366] on input "Does the patient have skin type 4 or 5?" at bounding box center [655, 368] width 601 height 26
type input "**"
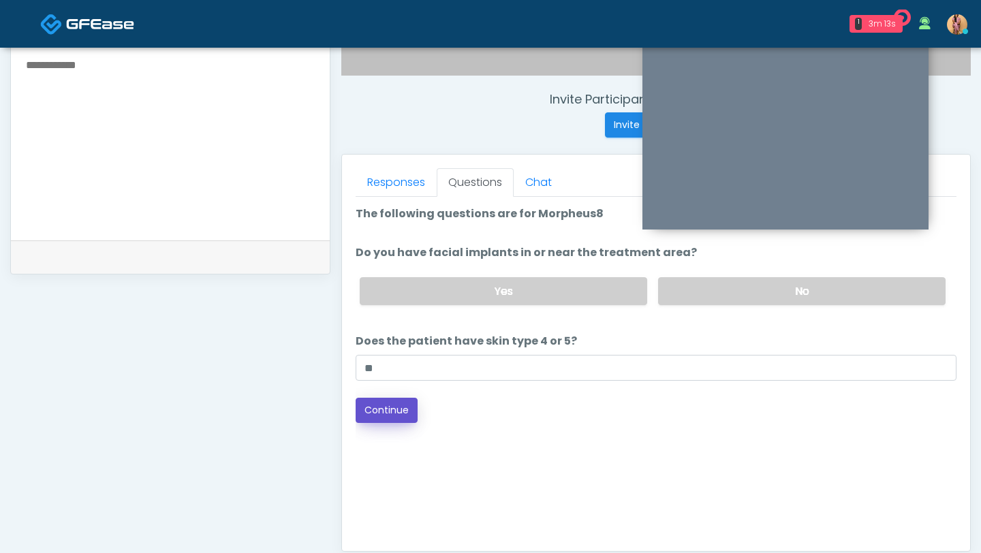
click at [384, 405] on button "Continue" at bounding box center [386, 410] width 62 height 25
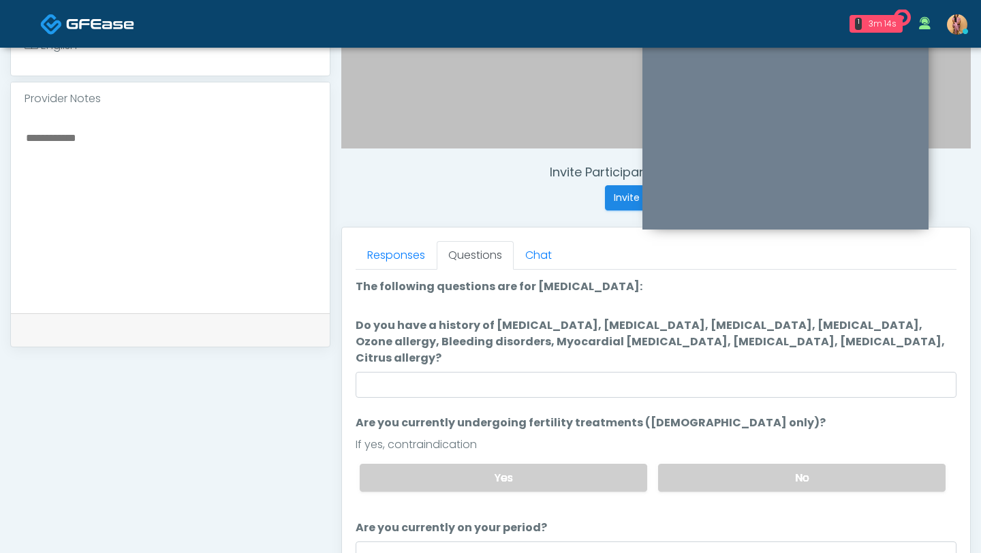
scroll to position [357, 0]
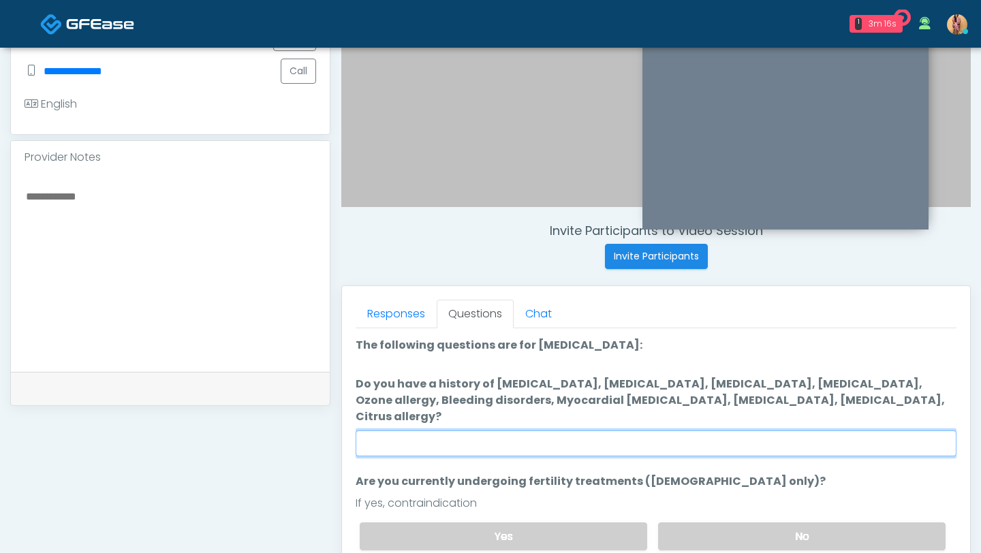
click at [387, 435] on input "Do you have a history of Hyperthyroidism, Hypotension, Hypocalcemia, Hypoglycem…" at bounding box center [655, 443] width 601 height 26
type input "*"
click at [387, 433] on input "**********" at bounding box center [655, 443] width 601 height 26
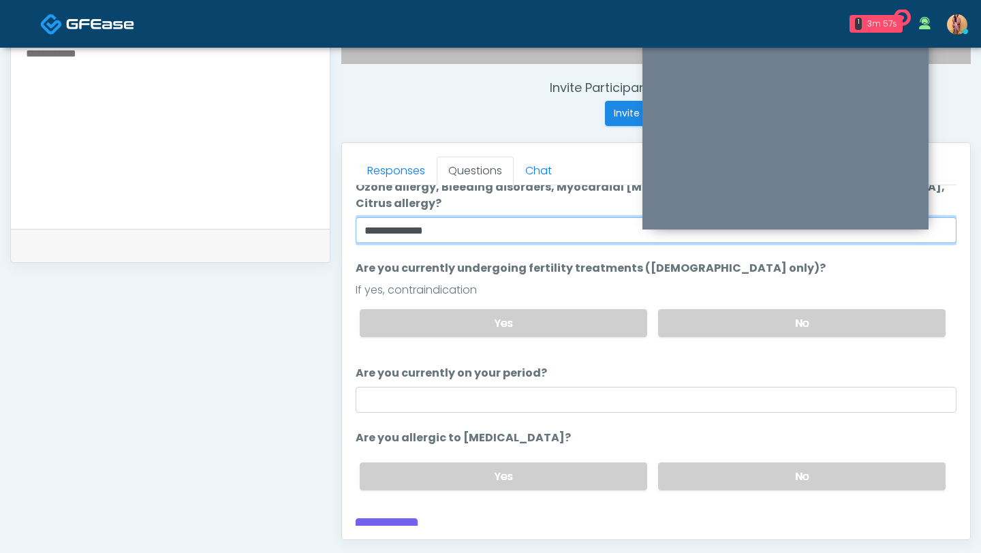
scroll to position [511, 0]
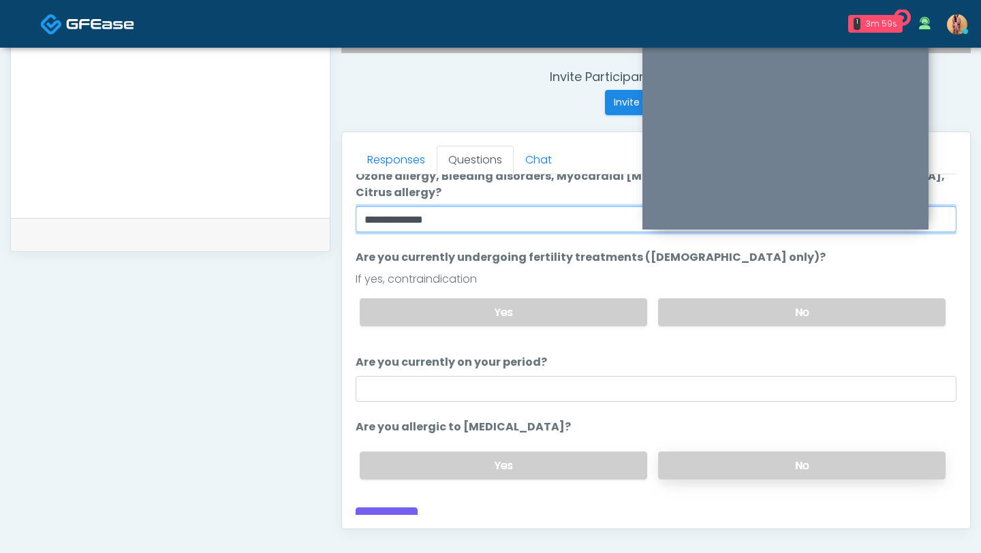
type input "**********"
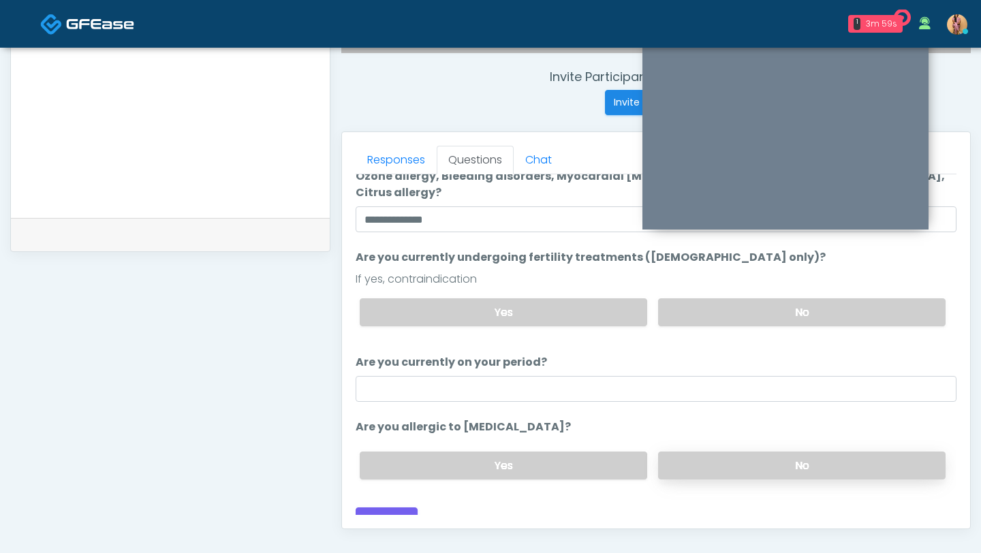
click at [736, 451] on label "No" at bounding box center [801, 465] width 287 height 28
click at [385, 507] on button "Continue" at bounding box center [386, 519] width 62 height 25
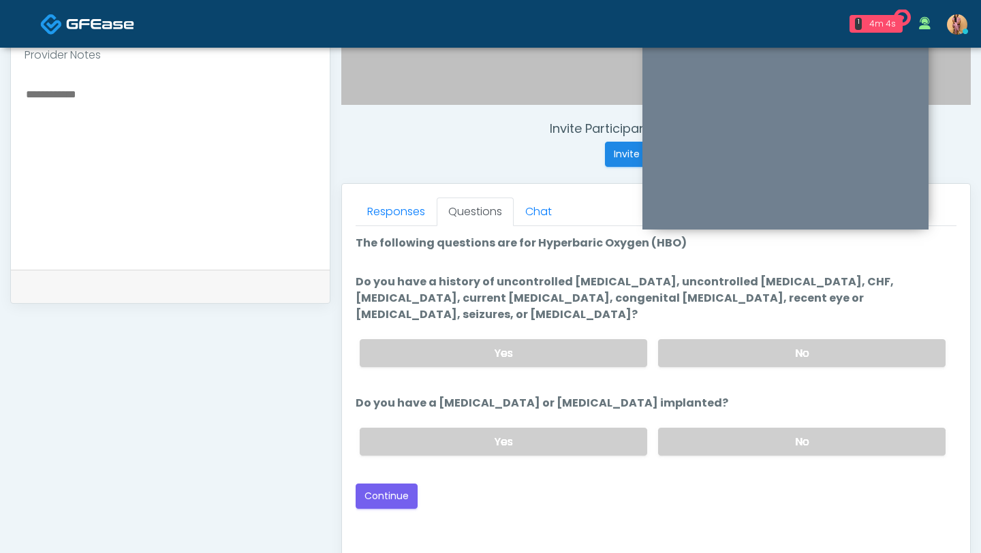
scroll to position [449, 0]
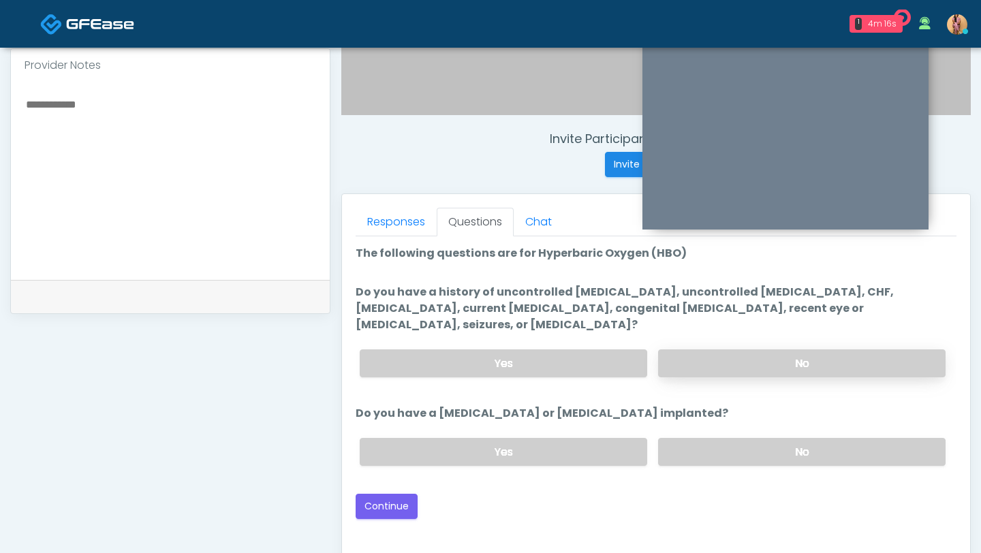
click at [727, 349] on label "No" at bounding box center [801, 363] width 287 height 28
click at [689, 438] on label "No" at bounding box center [801, 452] width 287 height 28
click at [409, 494] on button "Continue" at bounding box center [386, 506] width 62 height 25
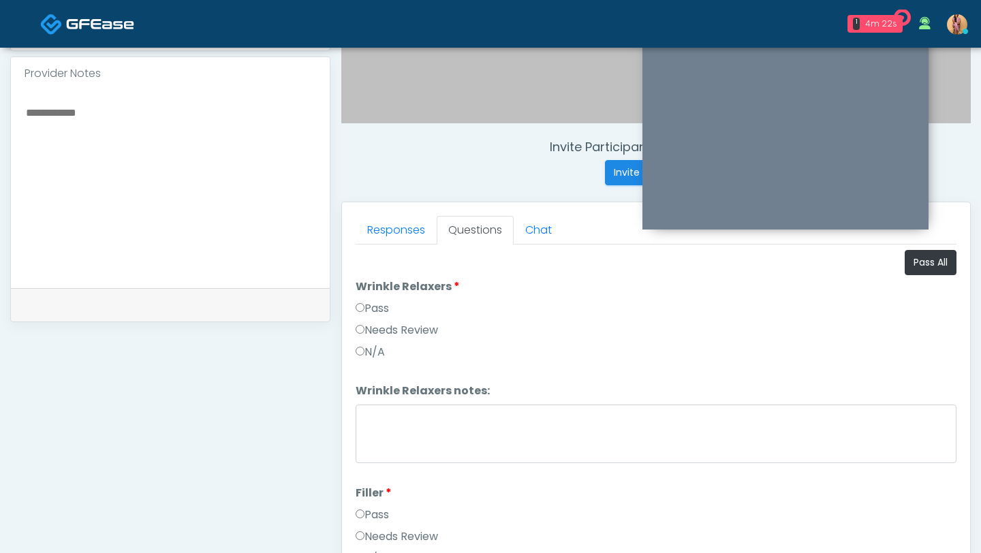
scroll to position [391, 0]
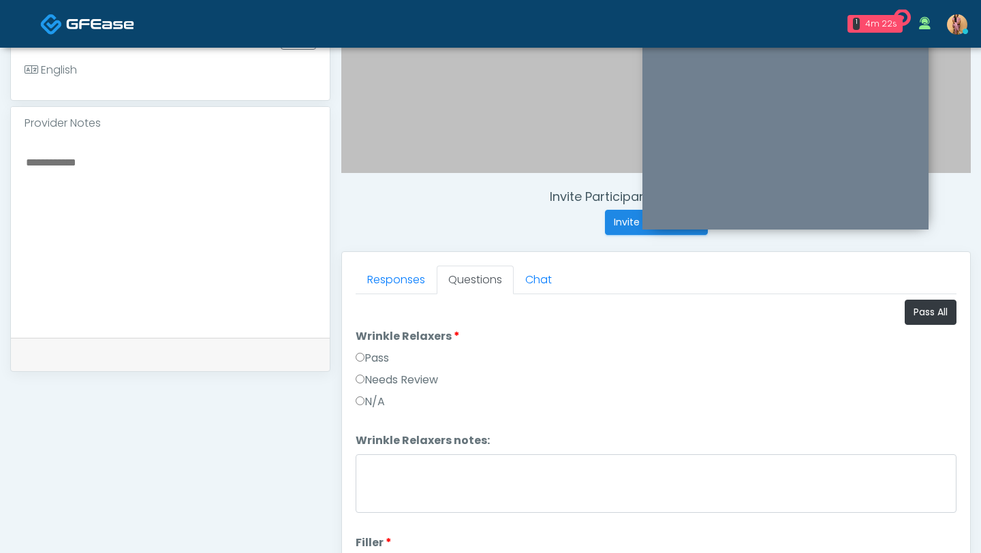
click at [375, 359] on label "Pass" at bounding box center [371, 358] width 33 height 16
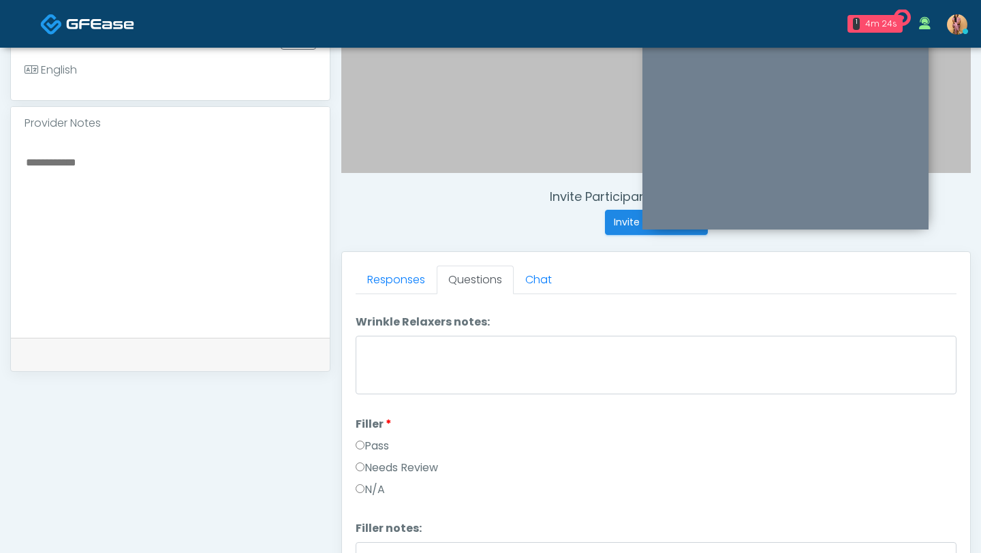
scroll to position [129, 0]
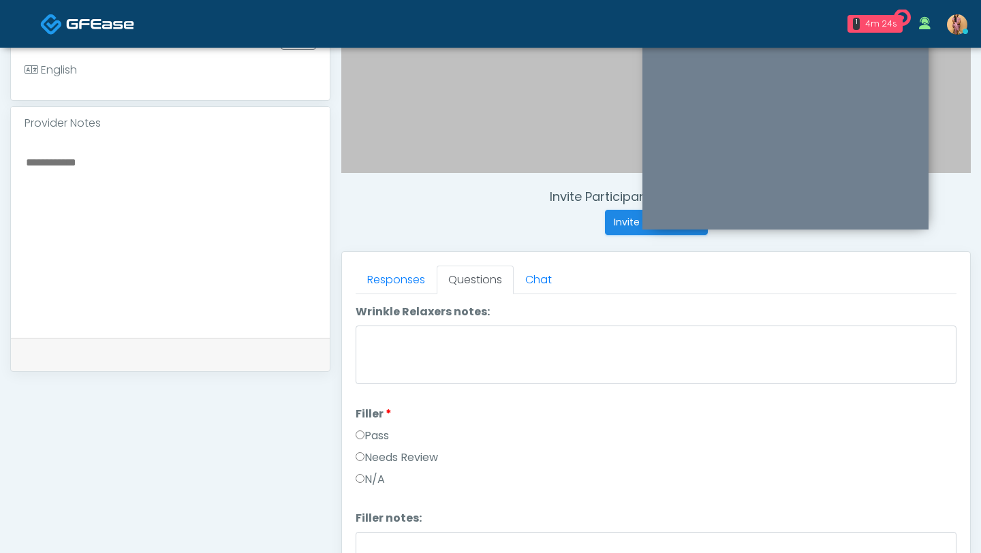
click at [373, 430] on label "Pass" at bounding box center [371, 436] width 33 height 16
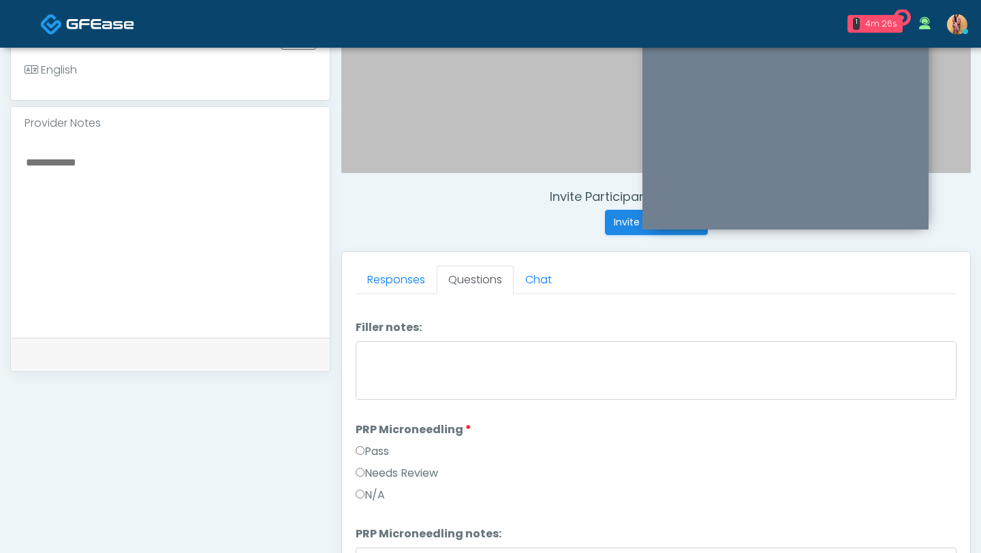
scroll to position [326, 0]
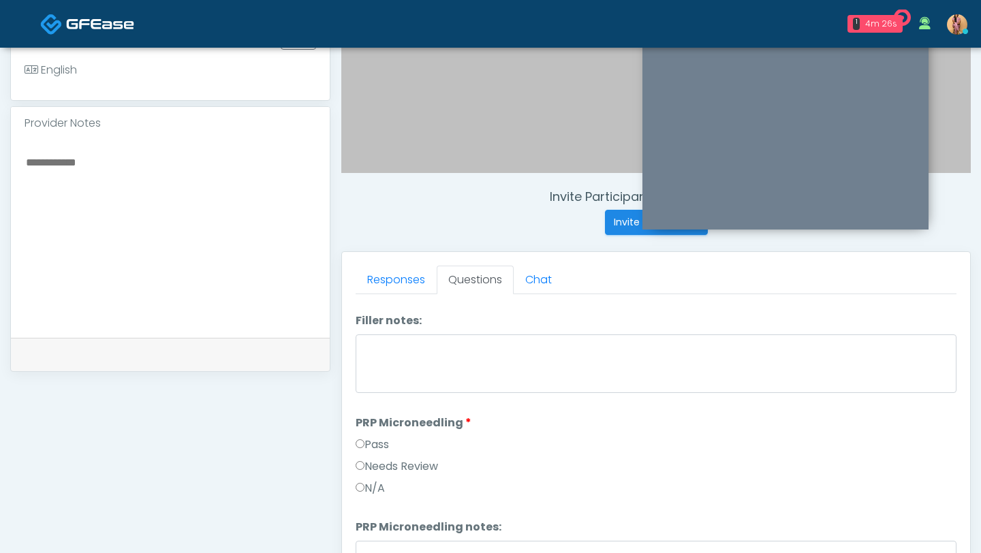
click at [369, 442] on label "Pass" at bounding box center [371, 445] width 33 height 16
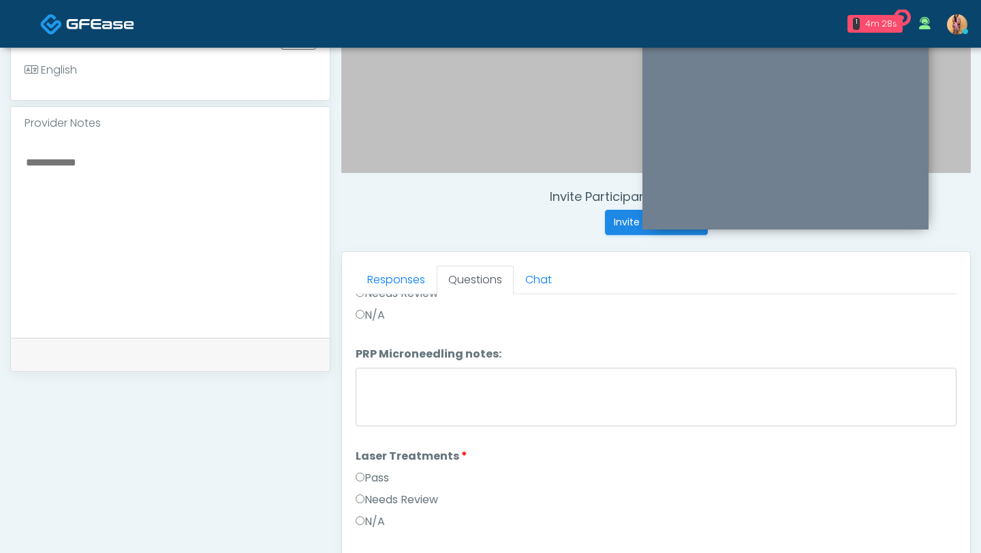
scroll to position [526, 0]
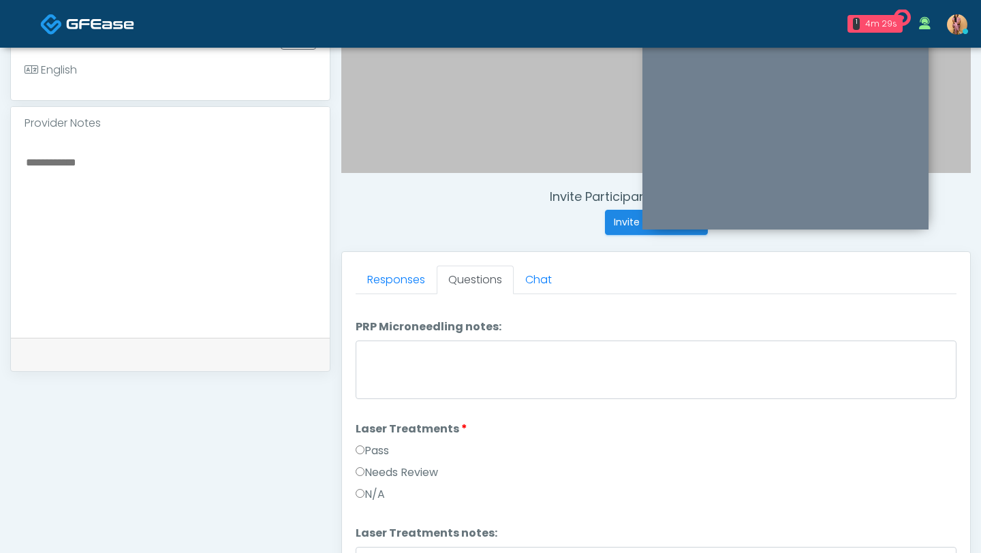
click at [370, 454] on label "Pass" at bounding box center [371, 451] width 33 height 16
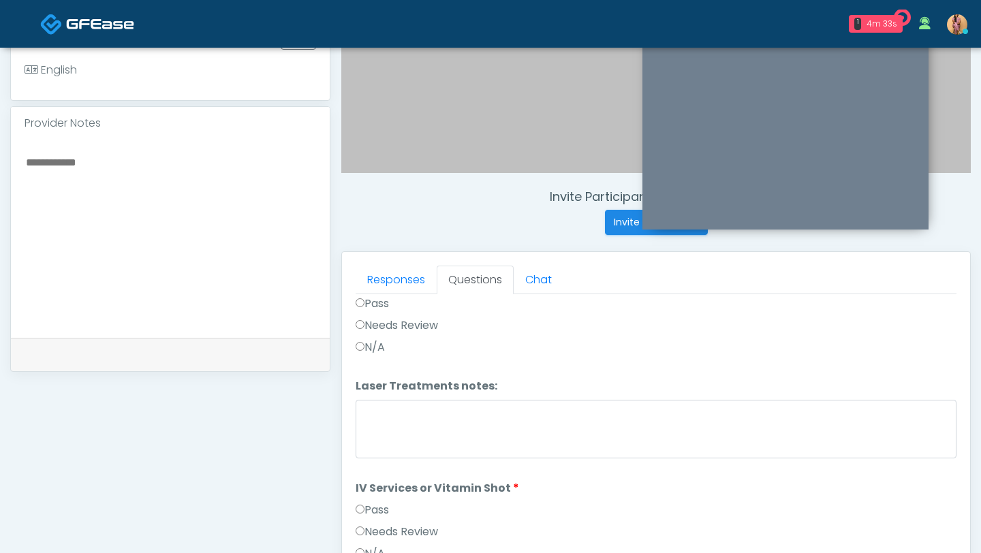
scroll to position [762, 0]
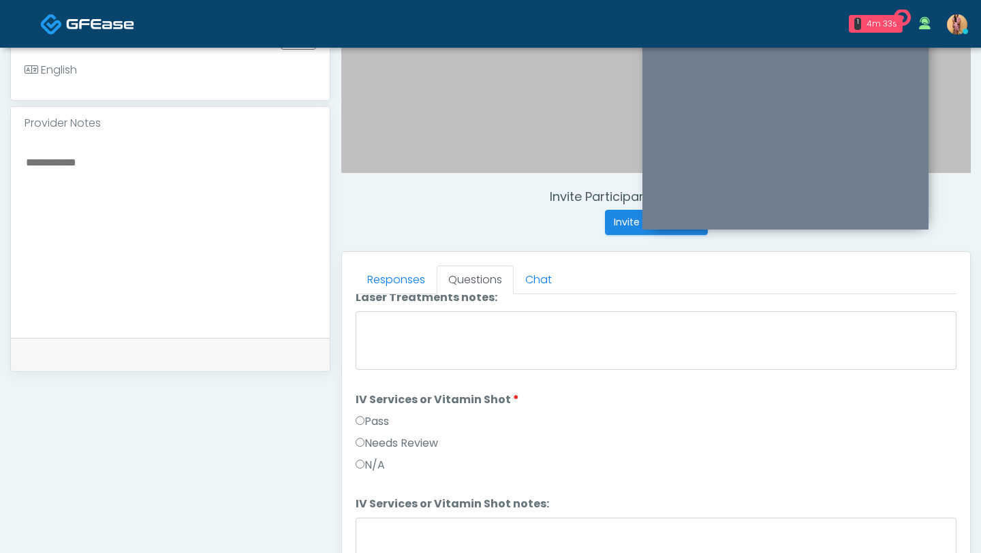
click at [380, 415] on label "Pass" at bounding box center [371, 421] width 33 height 16
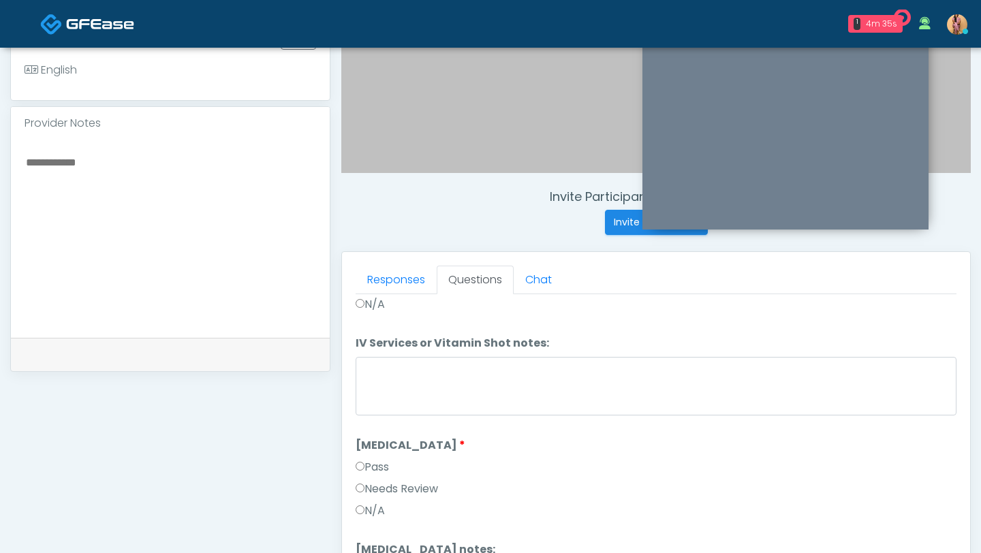
click at [381, 460] on label "Pass" at bounding box center [371, 467] width 33 height 16
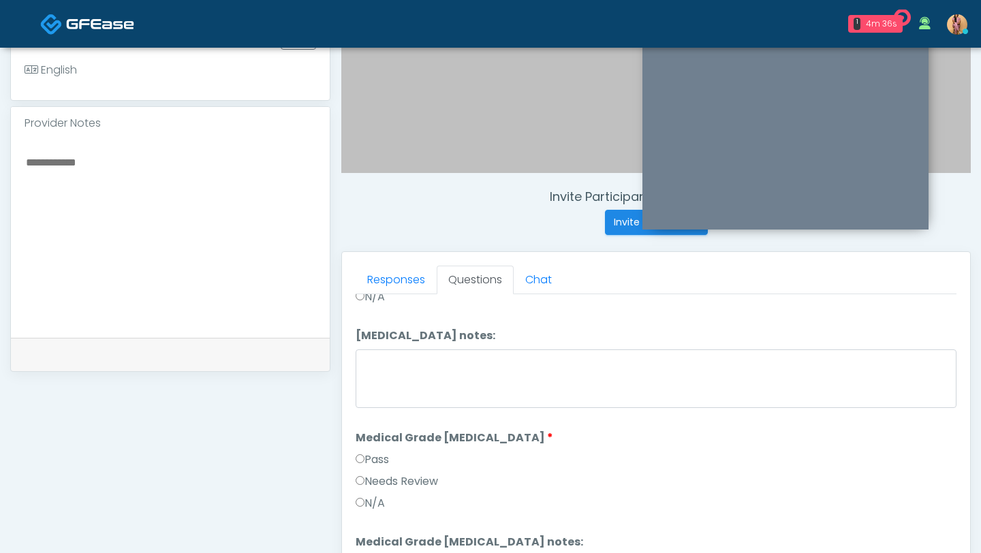
click at [377, 454] on label "Pass" at bounding box center [371, 459] width 33 height 16
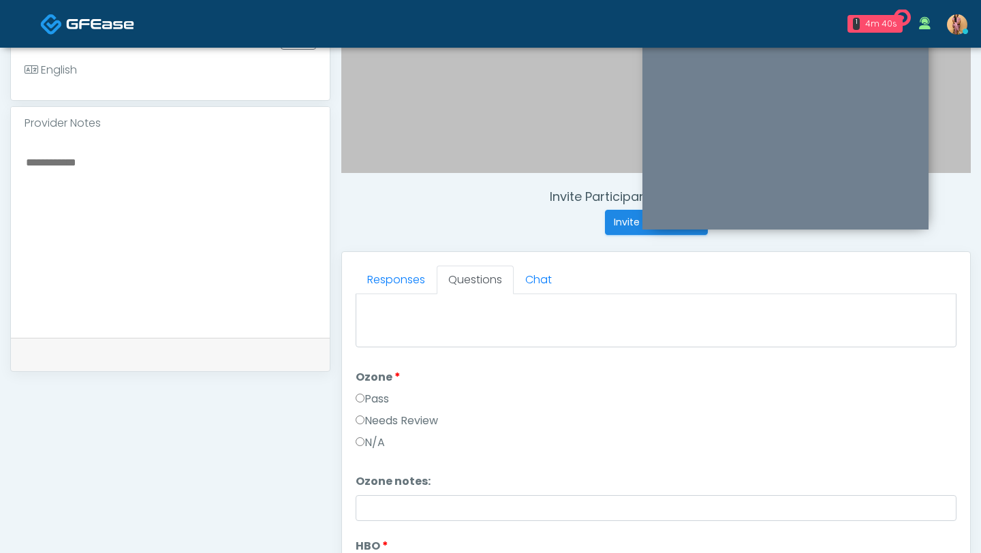
scroll to position [1705, 0]
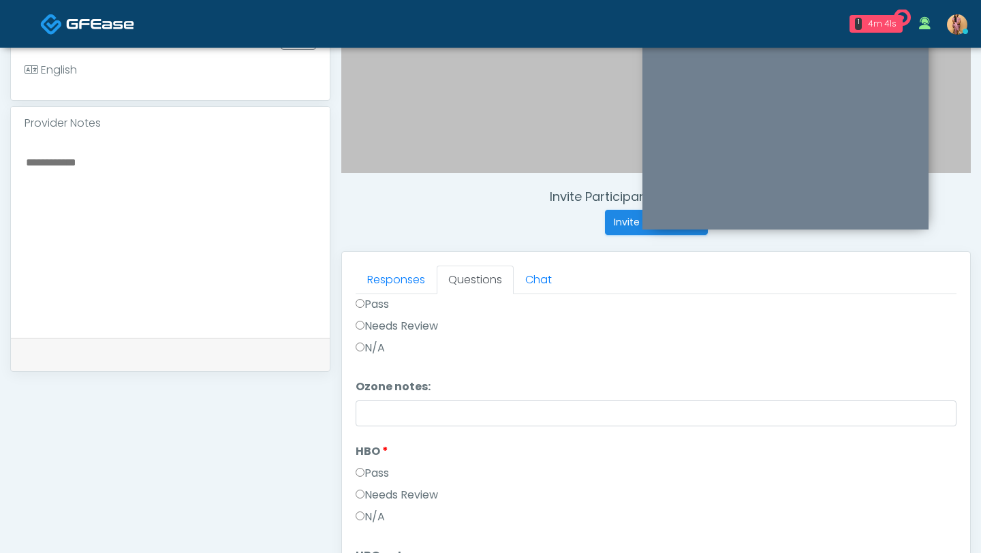
click at [368, 466] on label "Pass" at bounding box center [371, 473] width 33 height 16
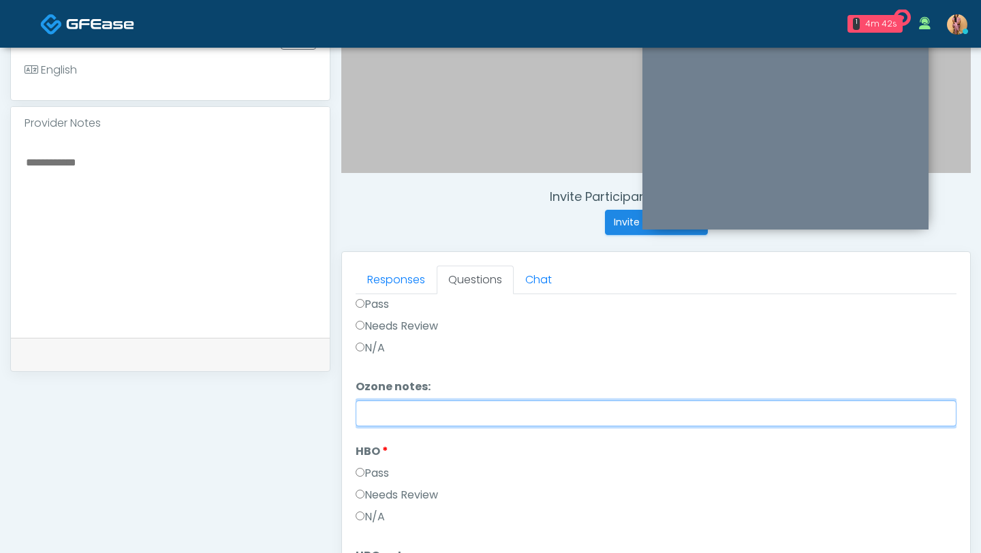
click at [384, 419] on input "Ozone notes:" at bounding box center [655, 413] width 601 height 26
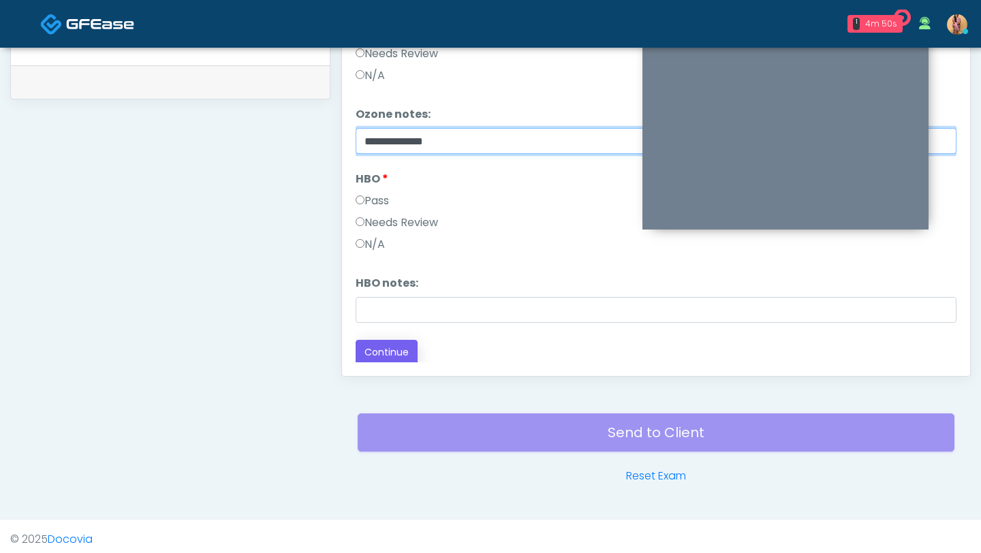
type input "**********"
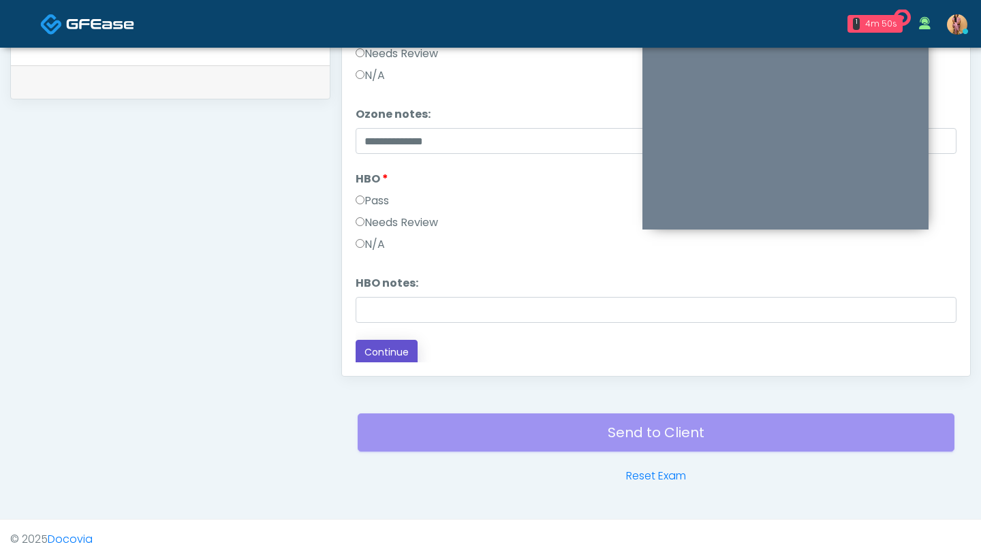
click at [399, 348] on button "Continue" at bounding box center [386, 352] width 62 height 25
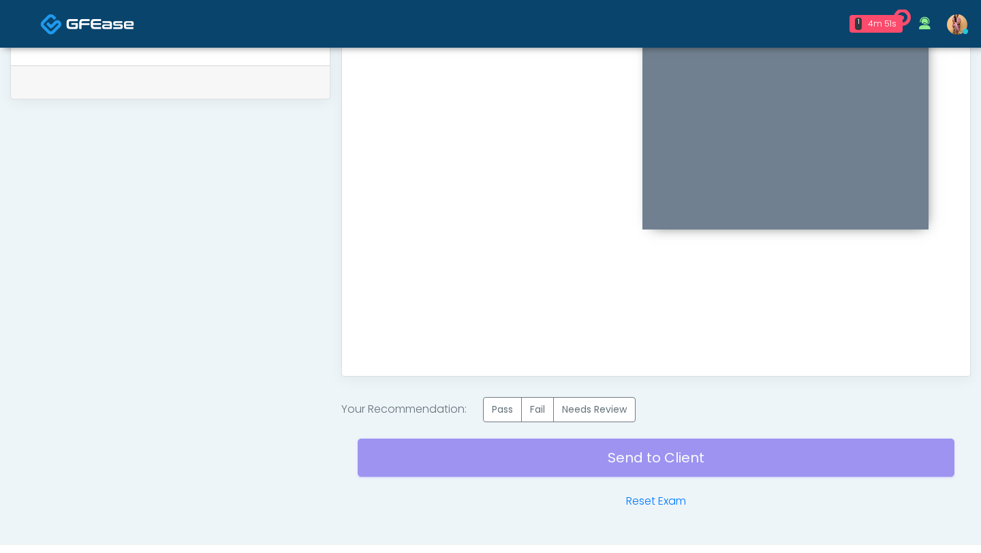
scroll to position [0, 0]
click at [501, 397] on label "Pass" at bounding box center [502, 409] width 39 height 25
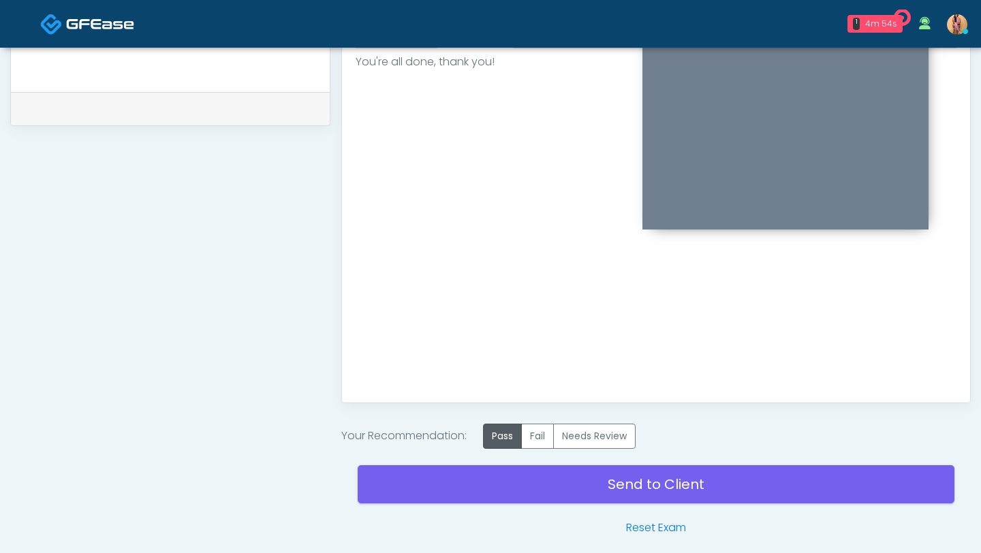
scroll to position [695, 0]
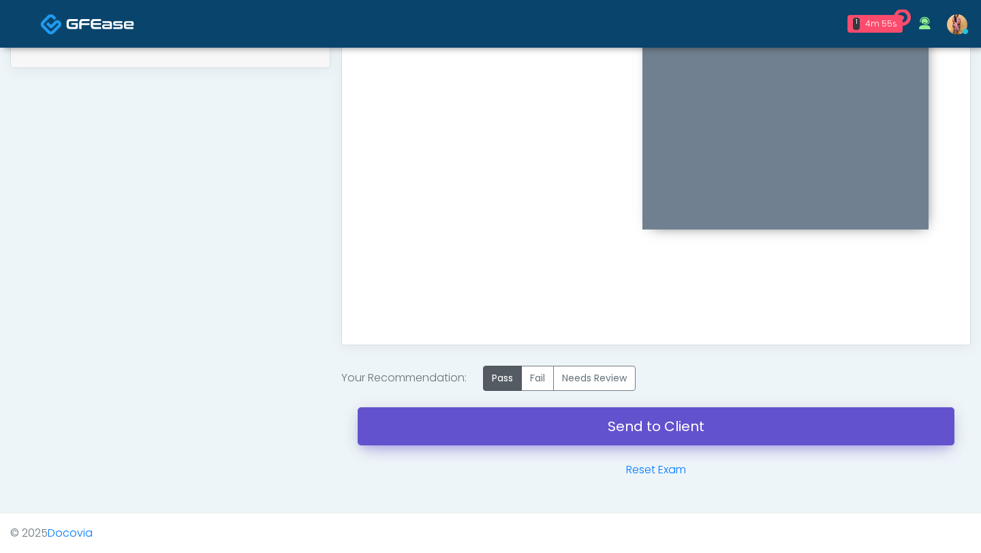
click at [552, 414] on link "Send to Client" at bounding box center [656, 426] width 597 height 38
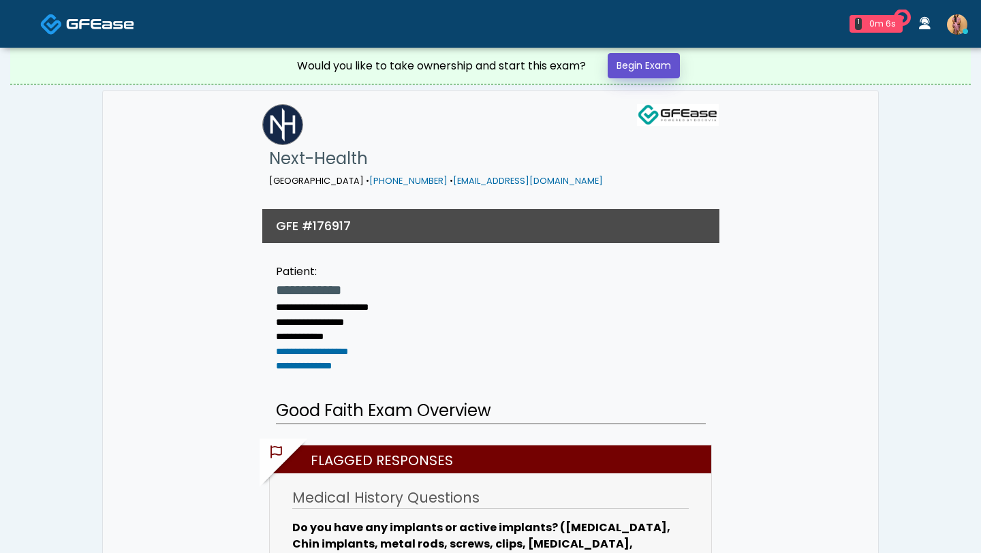
click at [629, 73] on link "Begin Exam" at bounding box center [643, 65] width 72 height 25
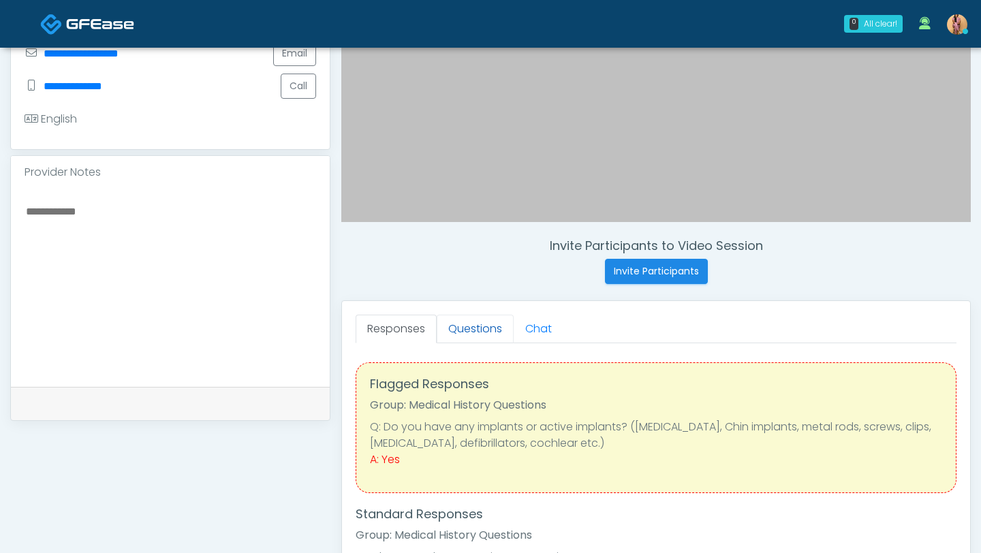
scroll to position [366, 0]
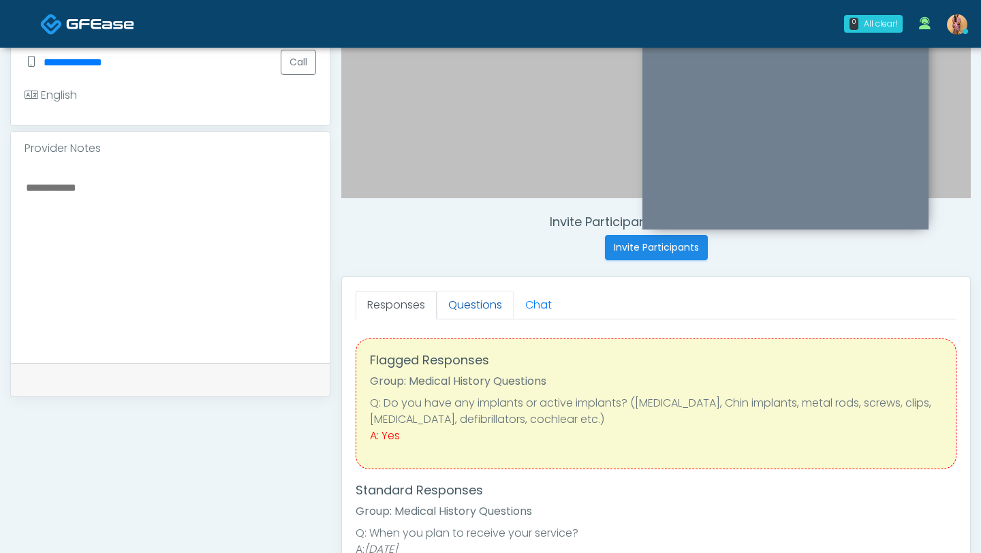
click at [478, 309] on link "Questions" at bounding box center [475, 305] width 77 height 29
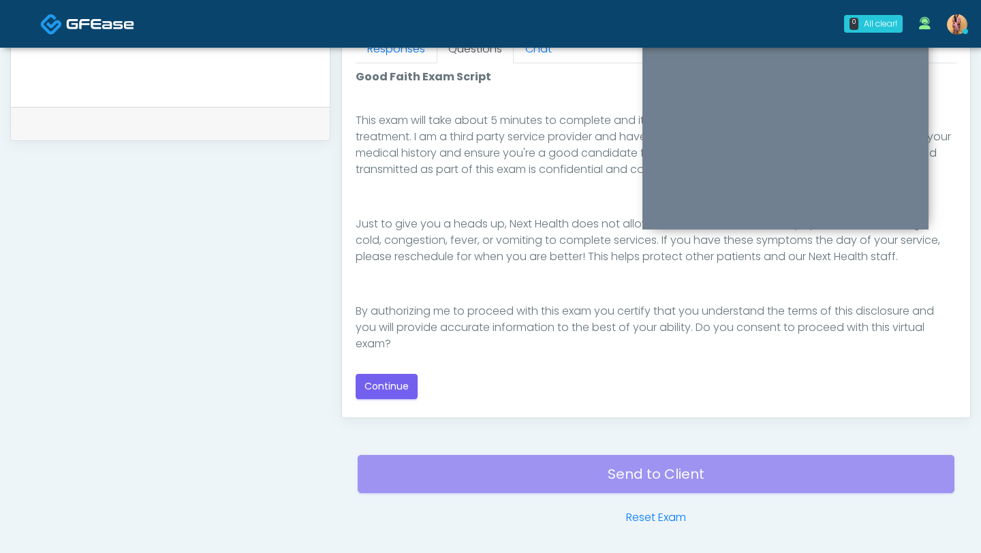
scroll to position [225, 0]
click at [390, 379] on button "Continue" at bounding box center [386, 386] width 62 height 25
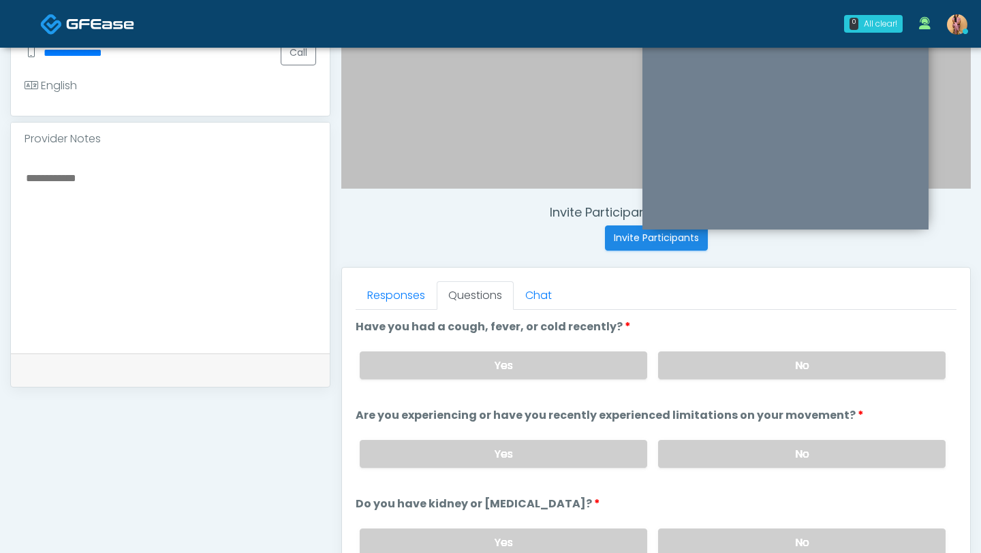
scroll to position [326, 0]
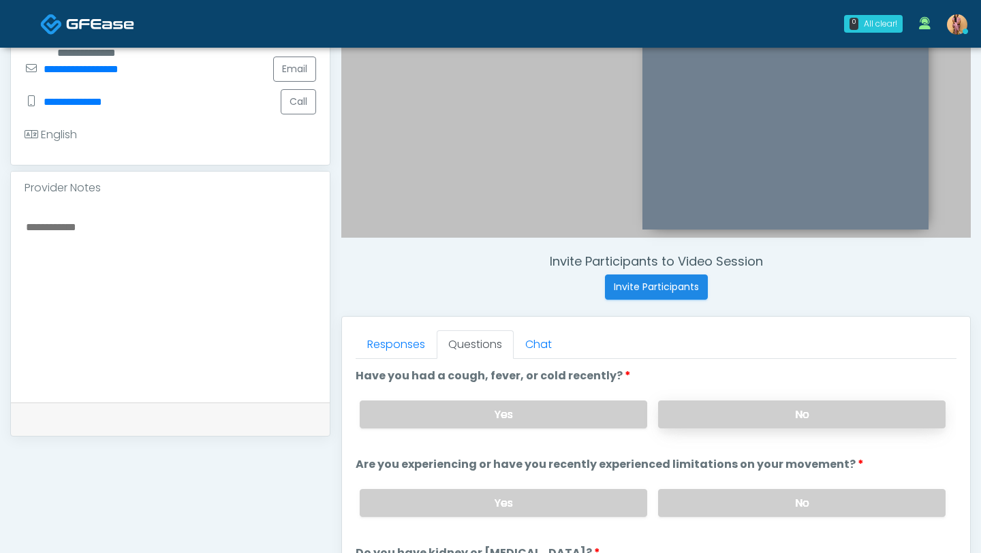
click at [701, 408] on label "No" at bounding box center [801, 414] width 287 height 28
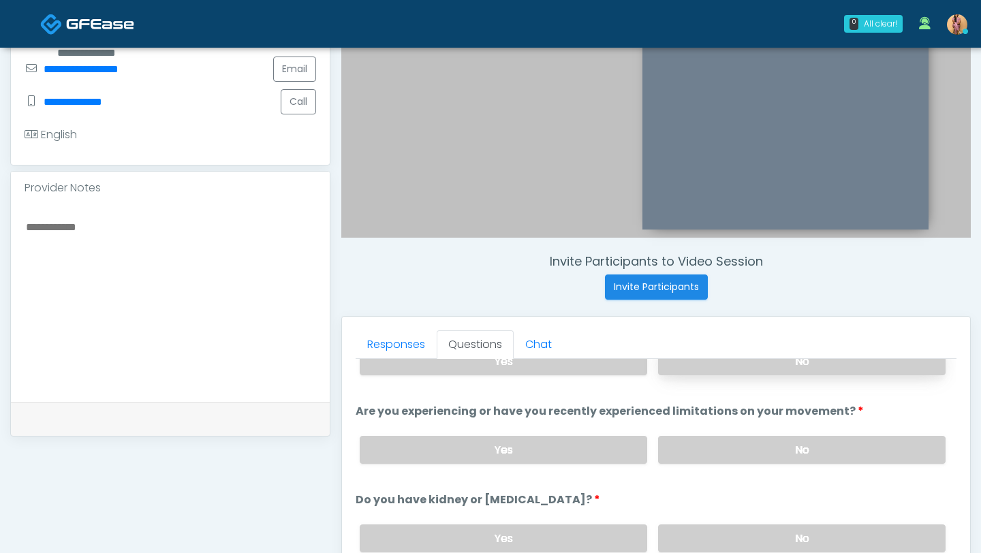
scroll to position [61, 0]
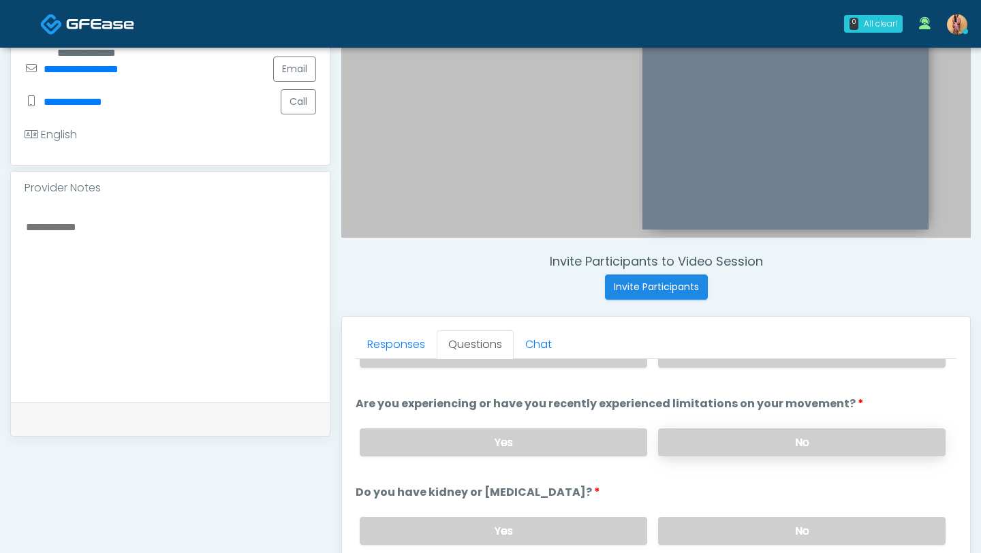
click at [699, 441] on label "No" at bounding box center [801, 442] width 287 height 28
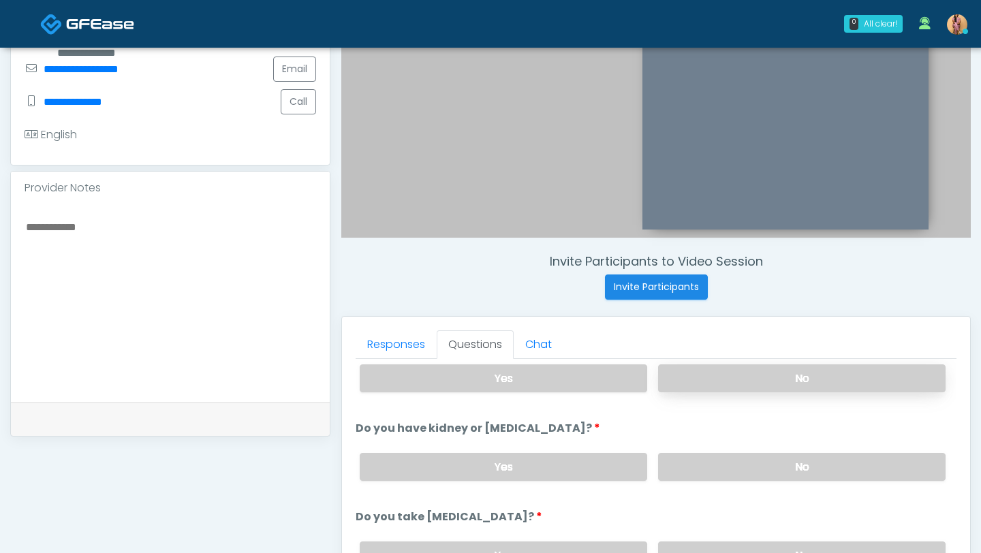
scroll to position [126, 0]
click at [697, 475] on label "No" at bounding box center [801, 465] width 287 height 28
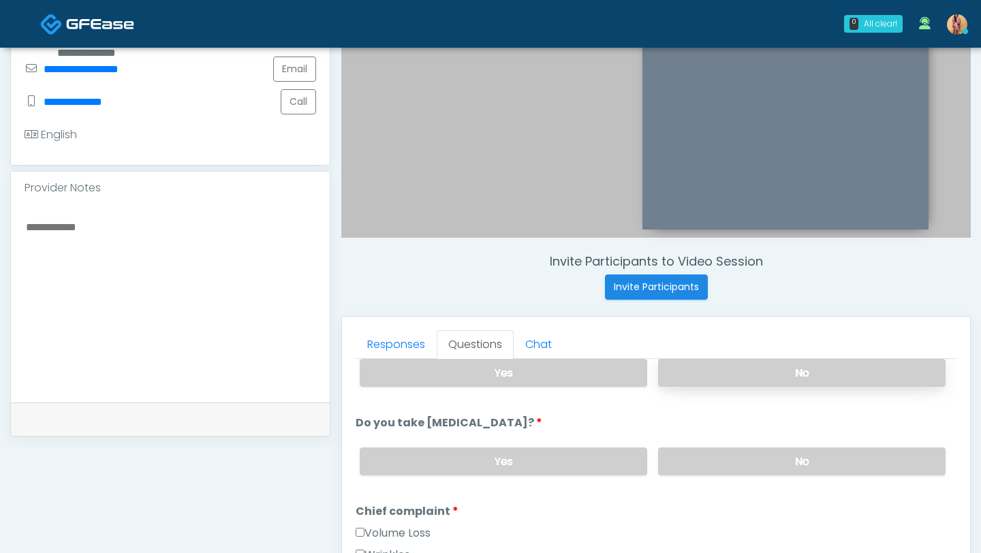
scroll to position [221, 0]
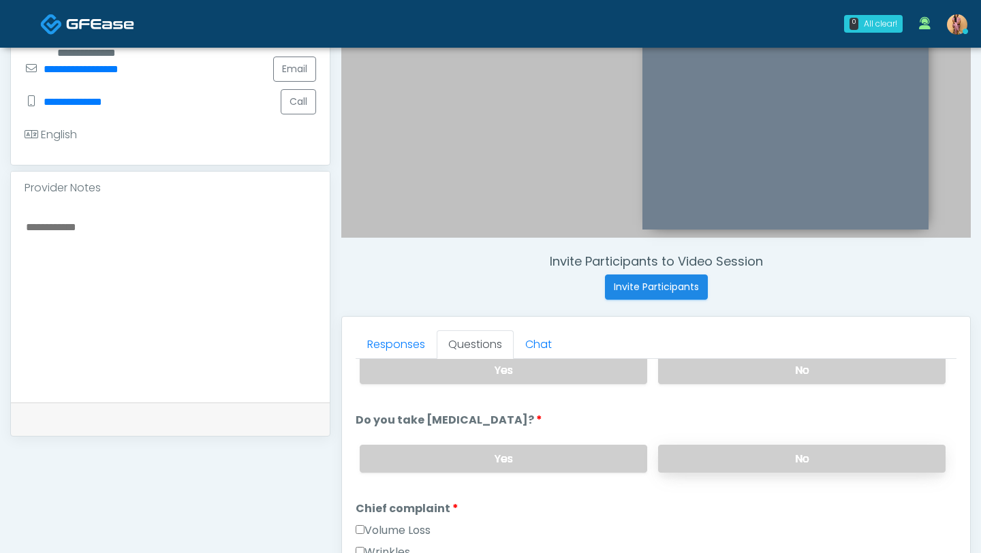
click at [701, 454] on label "No" at bounding box center [801, 459] width 287 height 28
click at [375, 349] on link "Responses" at bounding box center [395, 344] width 81 height 29
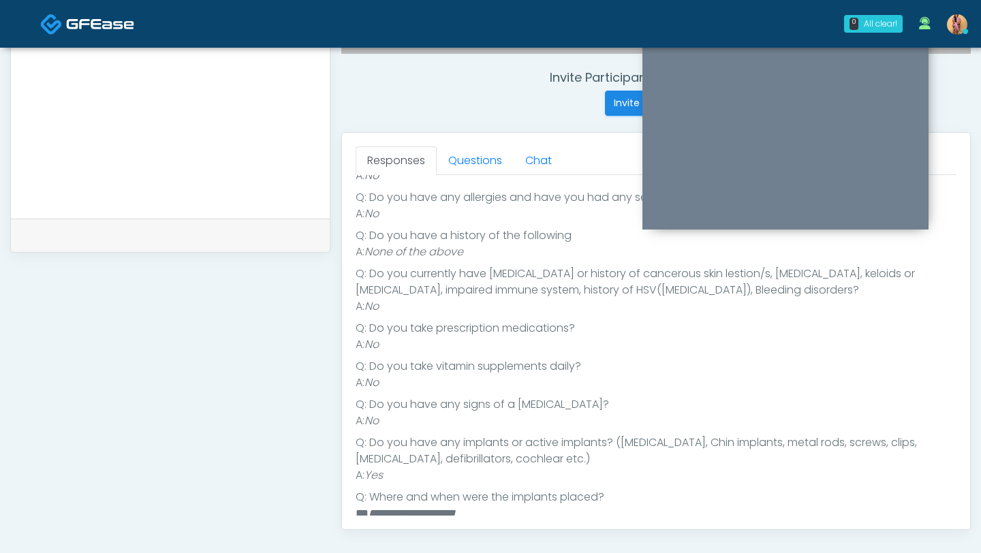
scroll to position [251, 0]
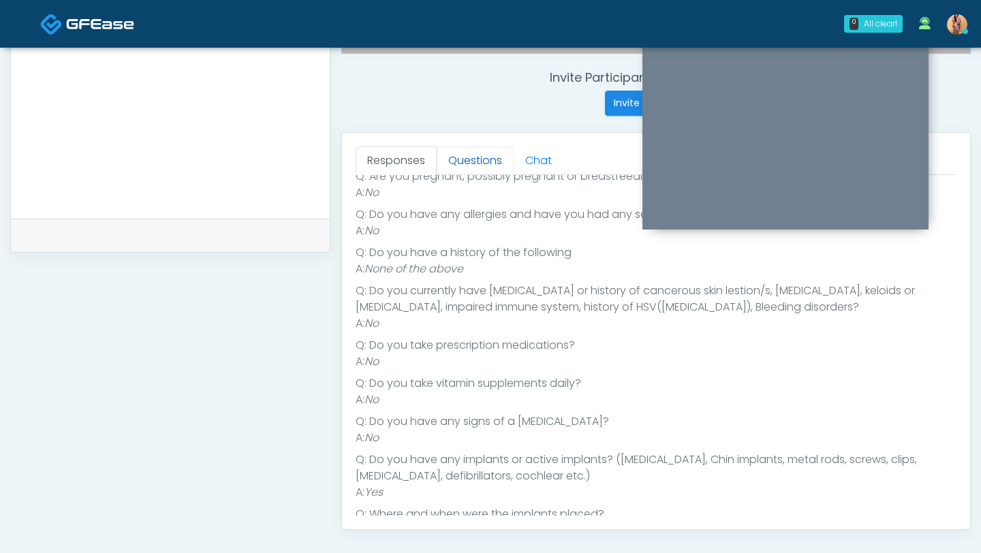
click at [479, 159] on link "Questions" at bounding box center [475, 160] width 77 height 29
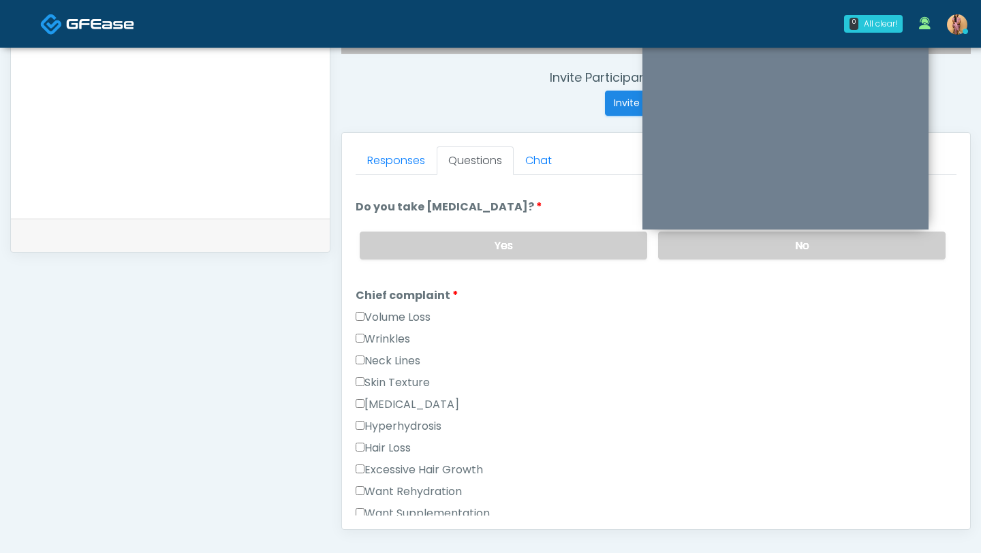
click at [385, 339] on label "Wrinkles" at bounding box center [382, 339] width 54 height 16
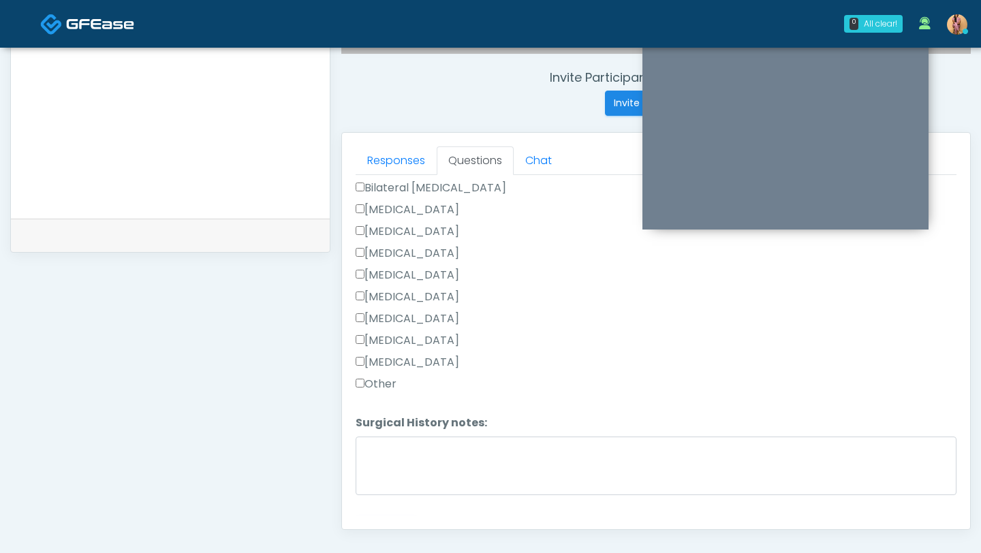
scroll to position [849, 0]
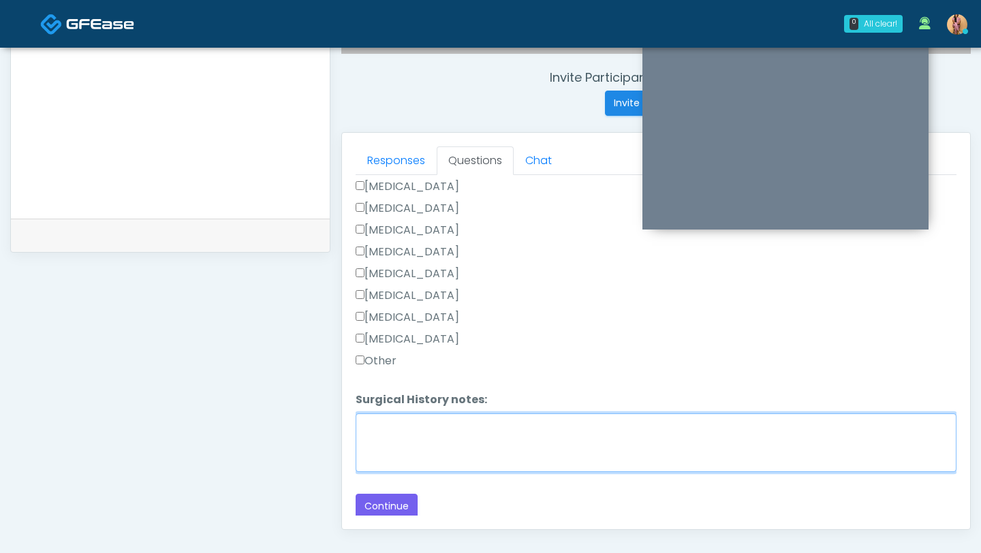
click at [393, 422] on textarea "Surgical History notes:" at bounding box center [655, 442] width 601 height 59
type textarea "**********"
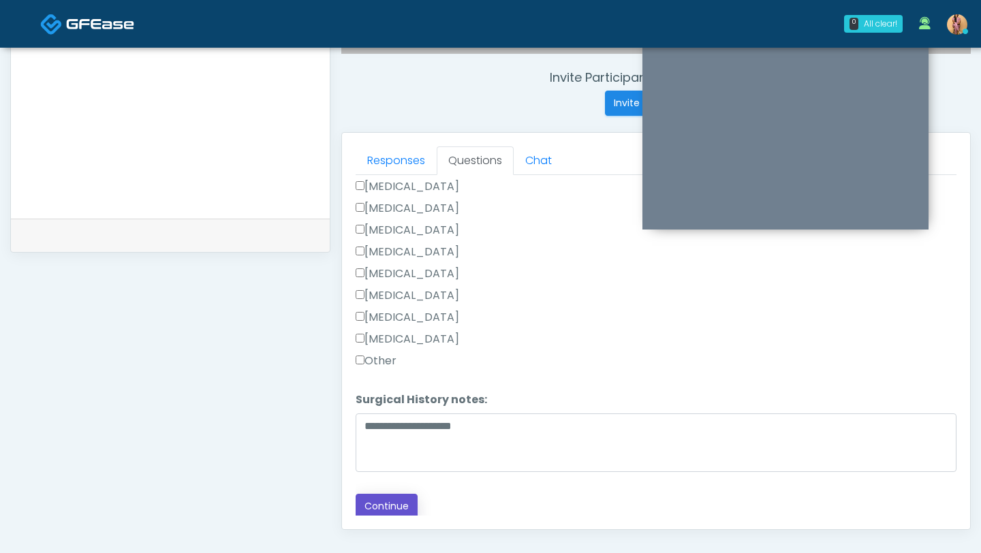
click at [377, 494] on button "Continue" at bounding box center [386, 506] width 62 height 25
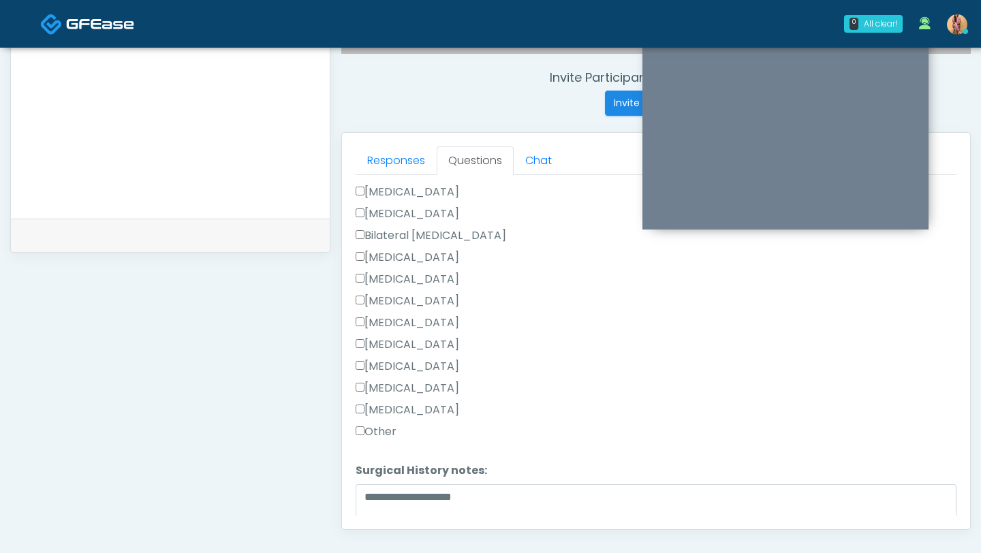
scroll to position [842, 0]
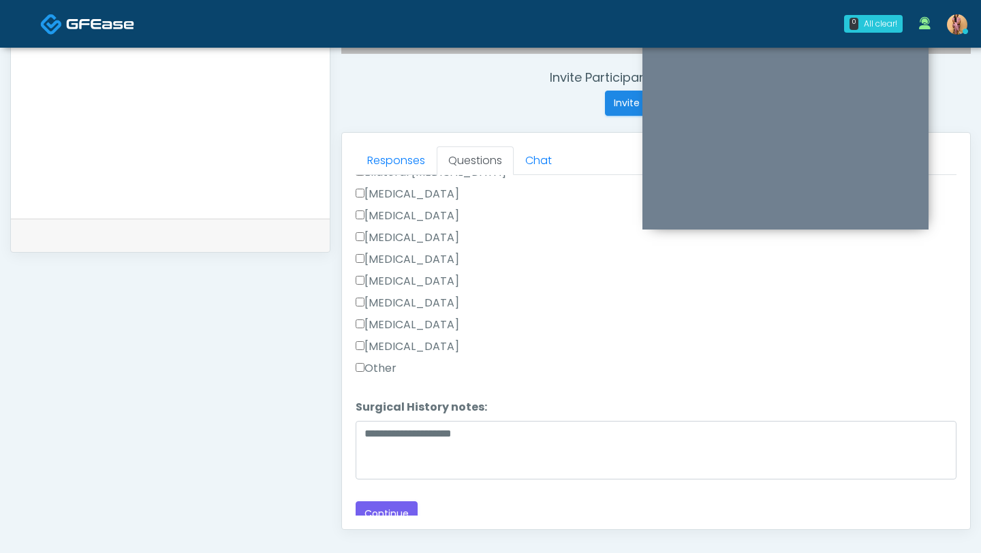
click at [370, 360] on label "Other" at bounding box center [375, 368] width 41 height 16
click at [387, 505] on button "Continue" at bounding box center [386, 513] width 62 height 25
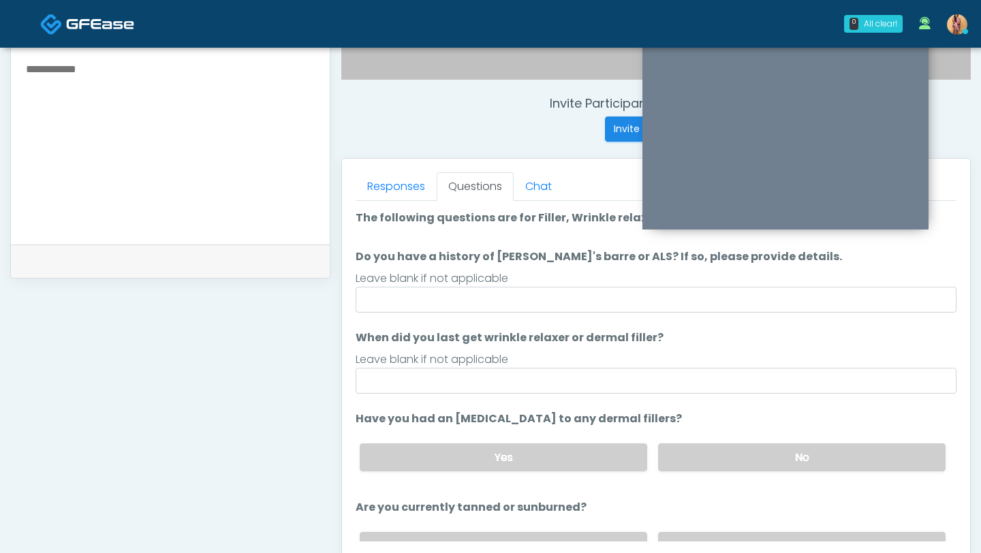
scroll to position [483, 0]
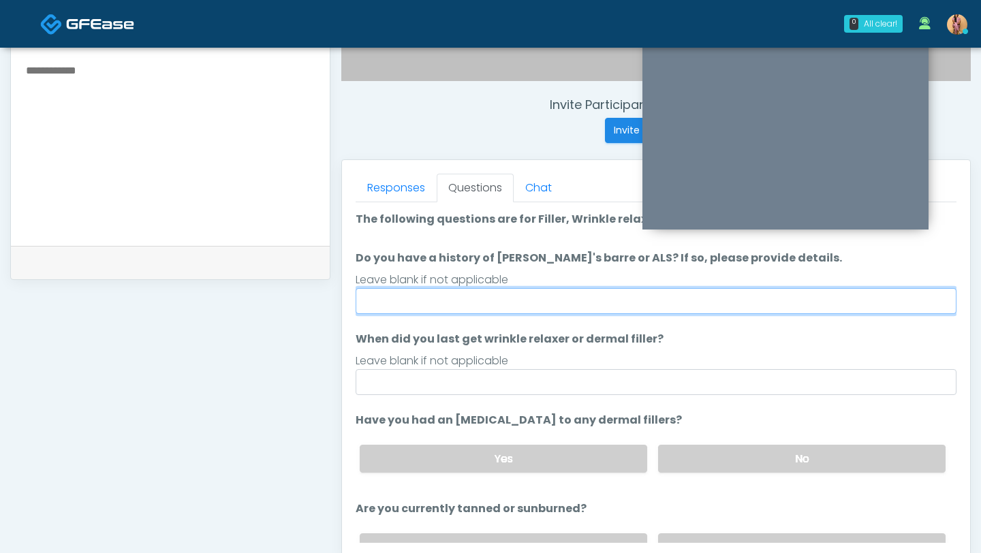
click at [665, 298] on input "Do you have a history of Guillain's barre or ALS? If so, please provide details." at bounding box center [655, 301] width 601 height 26
type input "**"
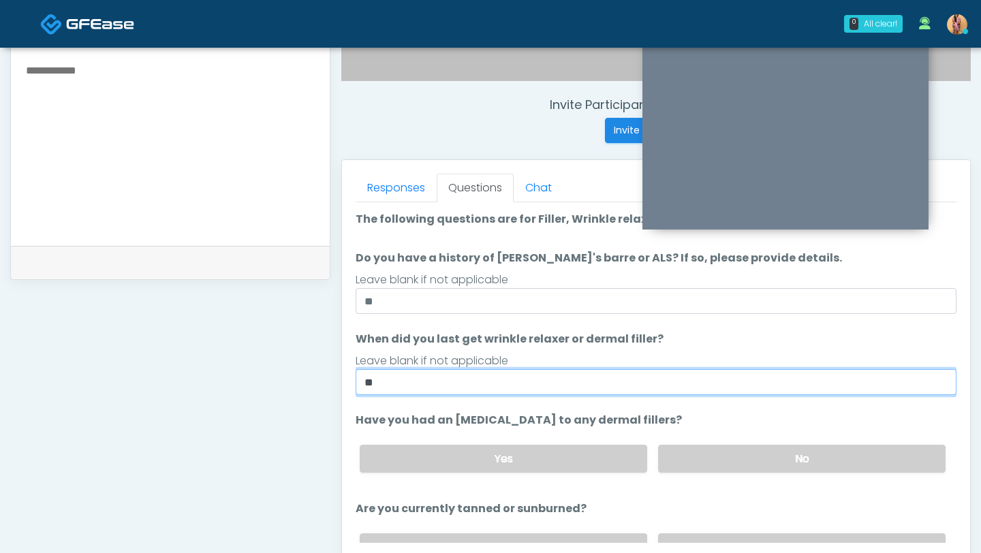
type input "*"
type input "********"
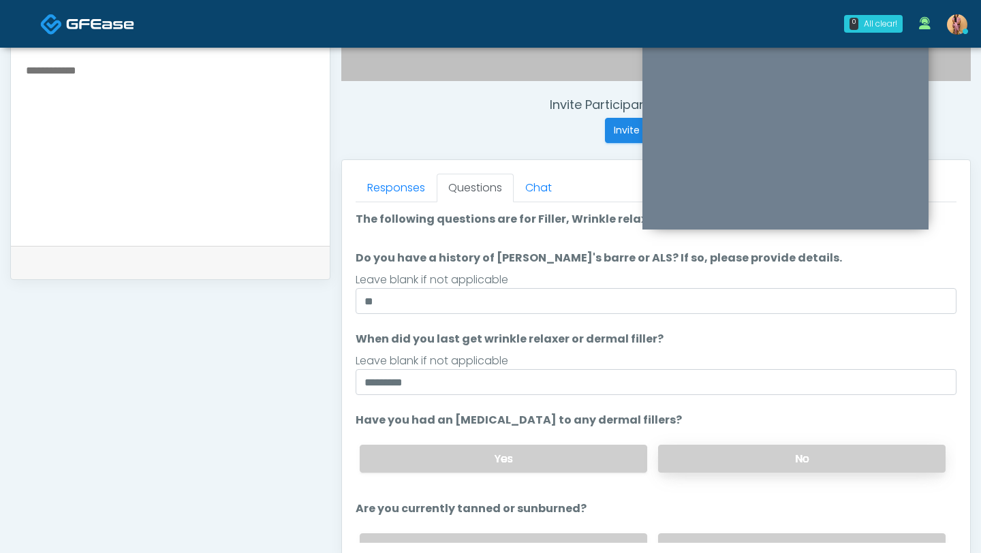
click at [748, 466] on label "No" at bounding box center [801, 459] width 287 height 28
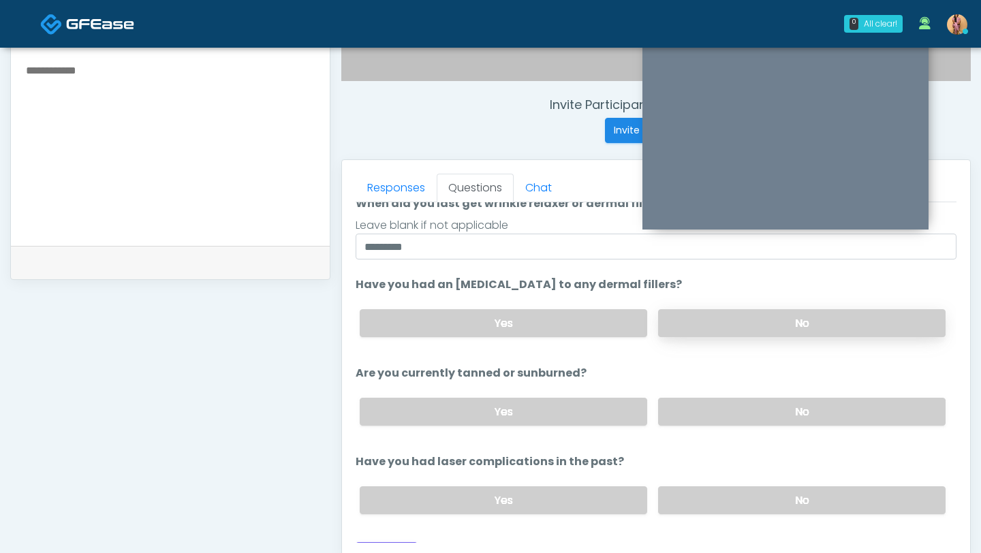
scroll to position [153, 0]
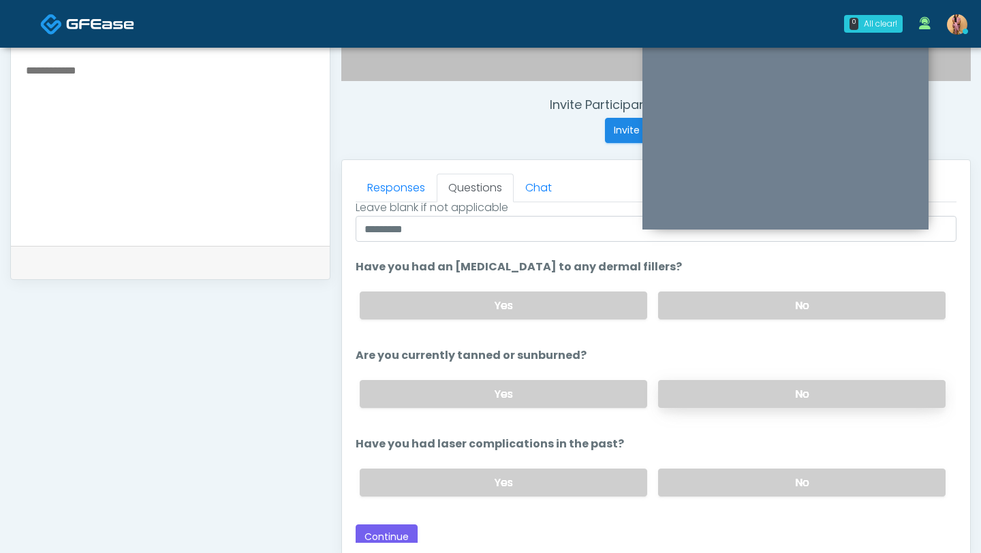
click at [715, 396] on label "No" at bounding box center [801, 394] width 287 height 28
click at [692, 479] on label "No" at bounding box center [801, 483] width 287 height 28
click at [410, 526] on button "Continue" at bounding box center [386, 536] width 62 height 25
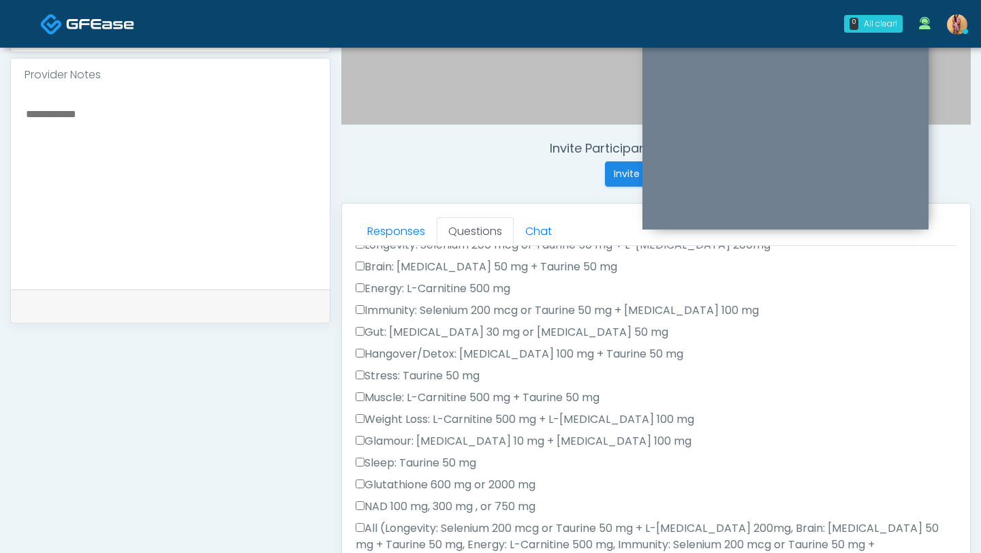
scroll to position [0, 0]
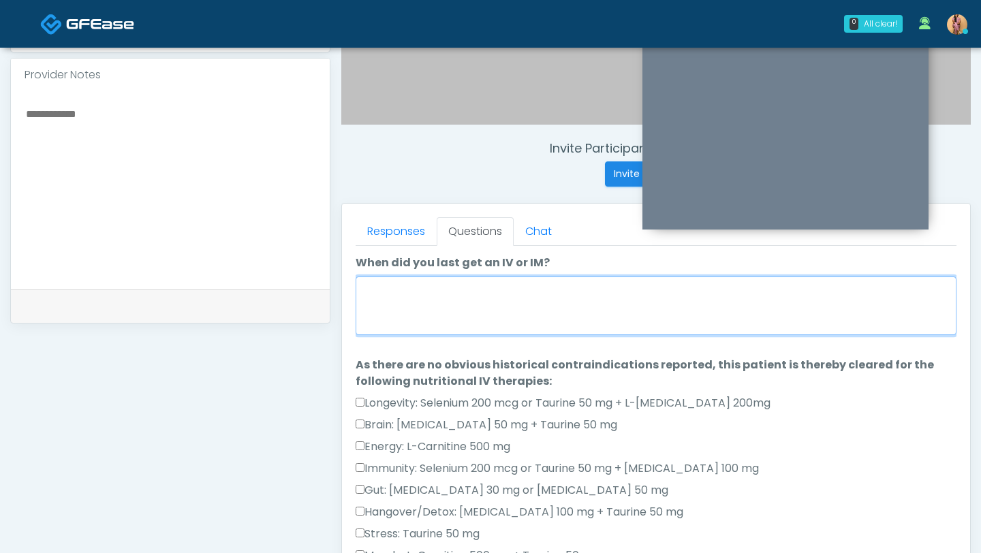
click at [475, 294] on textarea "When did you last get an IV or IM?" at bounding box center [655, 305] width 601 height 59
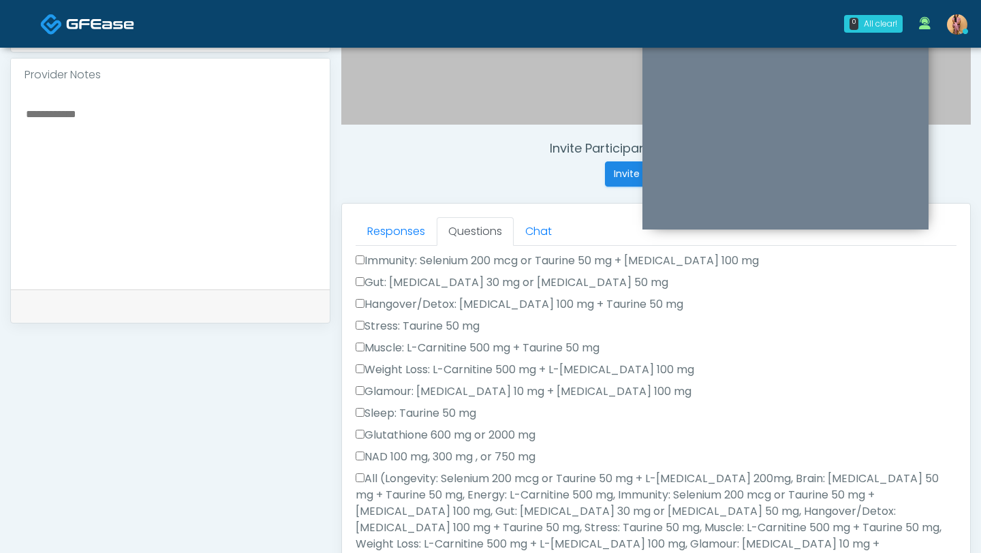
scroll to position [311, 0]
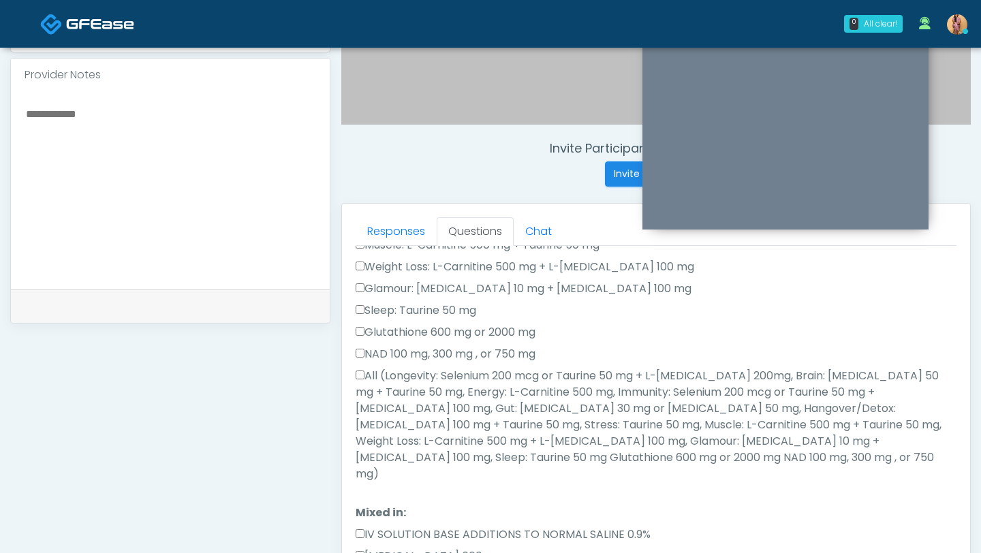
type textarea "***"
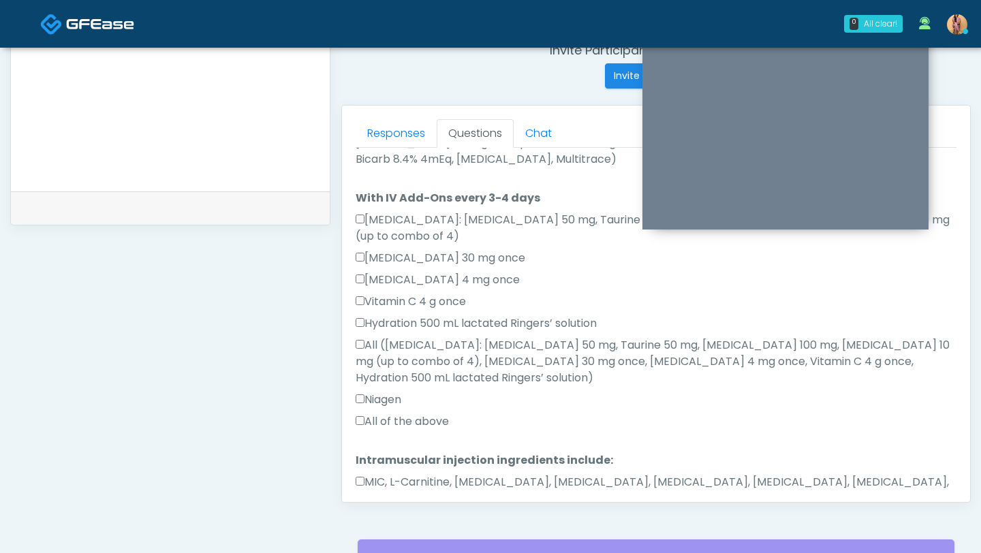
scroll to position [562, 0]
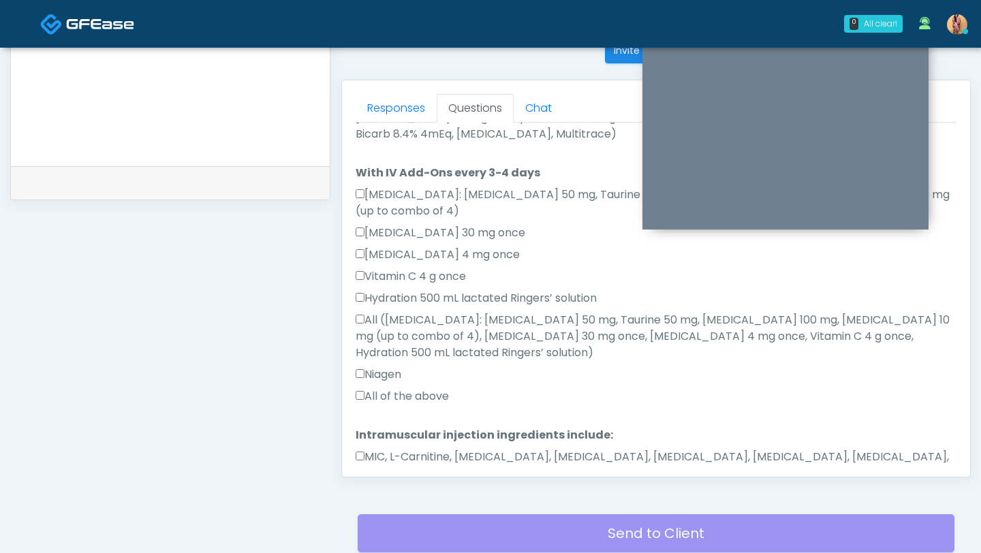
click at [376, 504] on button "Continue" at bounding box center [386, 516] width 62 height 25
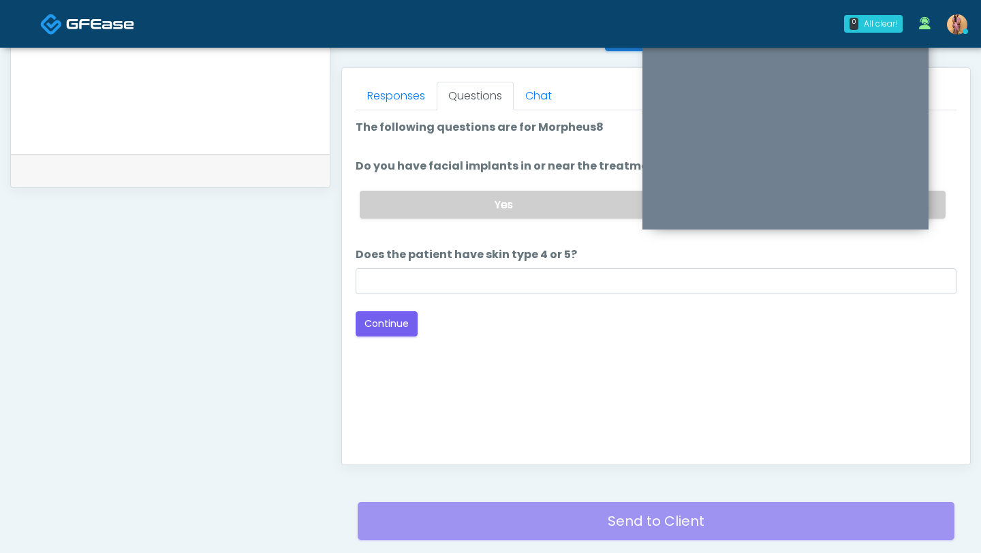
scroll to position [430, 0]
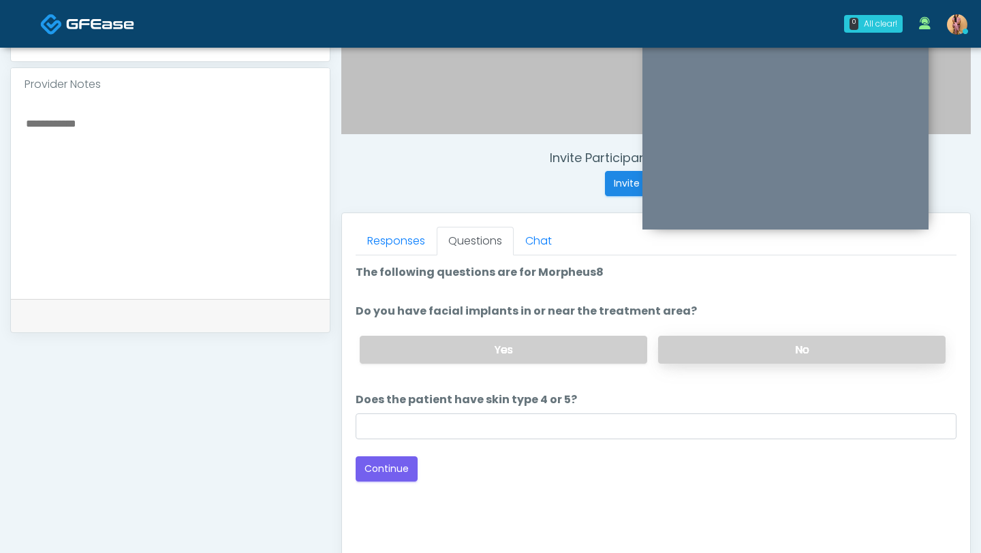
click at [674, 348] on label "No" at bounding box center [801, 350] width 287 height 28
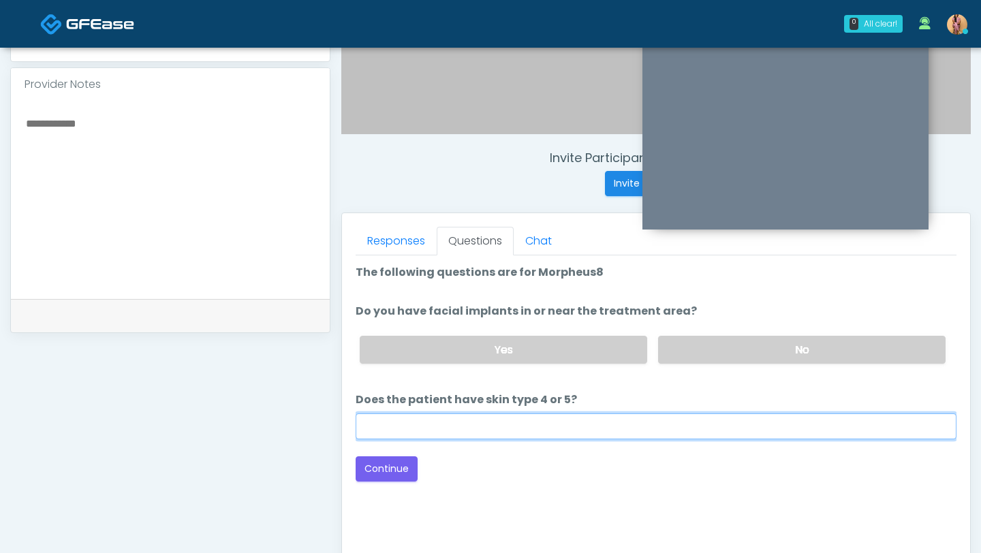
click at [633, 426] on input "Does the patient have skin type 4 or 5?" at bounding box center [655, 426] width 601 height 26
type input "**"
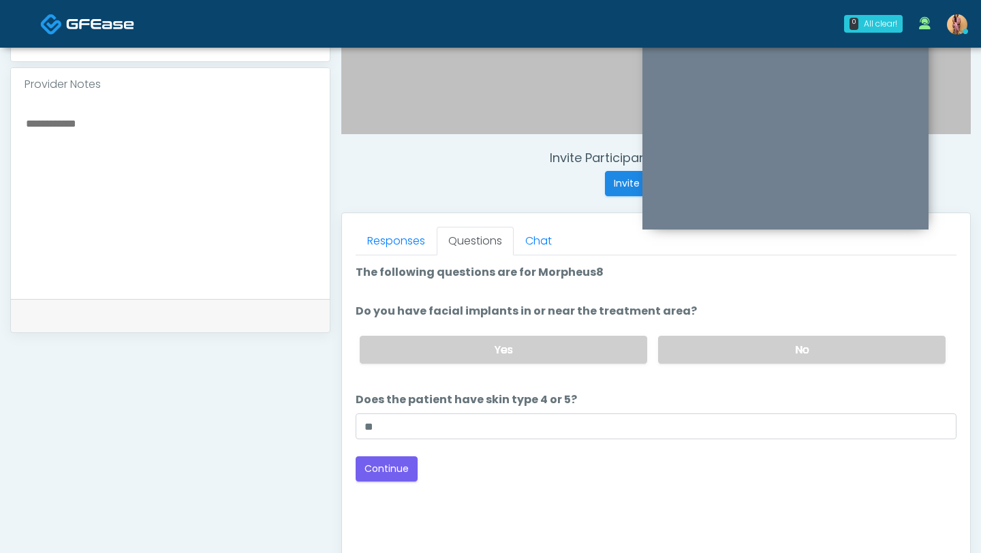
click at [394, 481] on div "Good Faith Exam Script Good Faith Exam Script INTRODUCTION Hello, my name is un…" at bounding box center [655, 425] width 601 height 340
click at [392, 477] on button "Continue" at bounding box center [386, 468] width 62 height 25
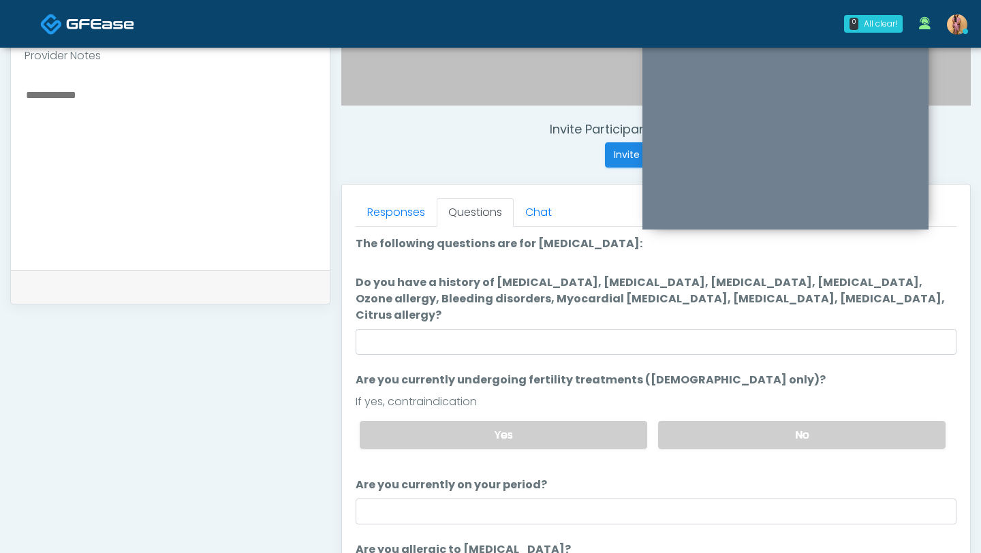
scroll to position [446, 0]
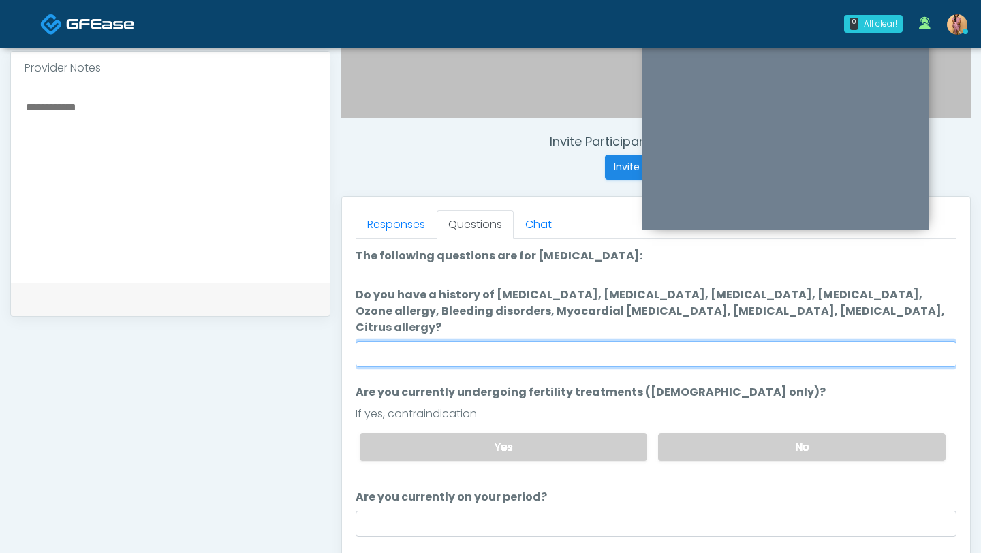
click at [462, 341] on input "Do you have a history of Hyperthyroidism, Hypotension, Hypocalcemia, Hypoglycem…" at bounding box center [655, 354] width 601 height 26
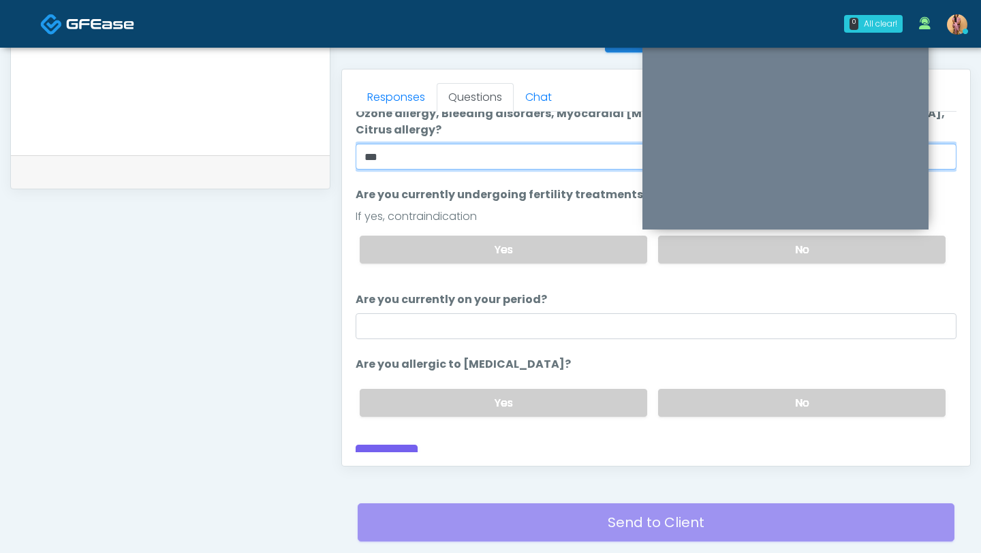
scroll to position [607, 0]
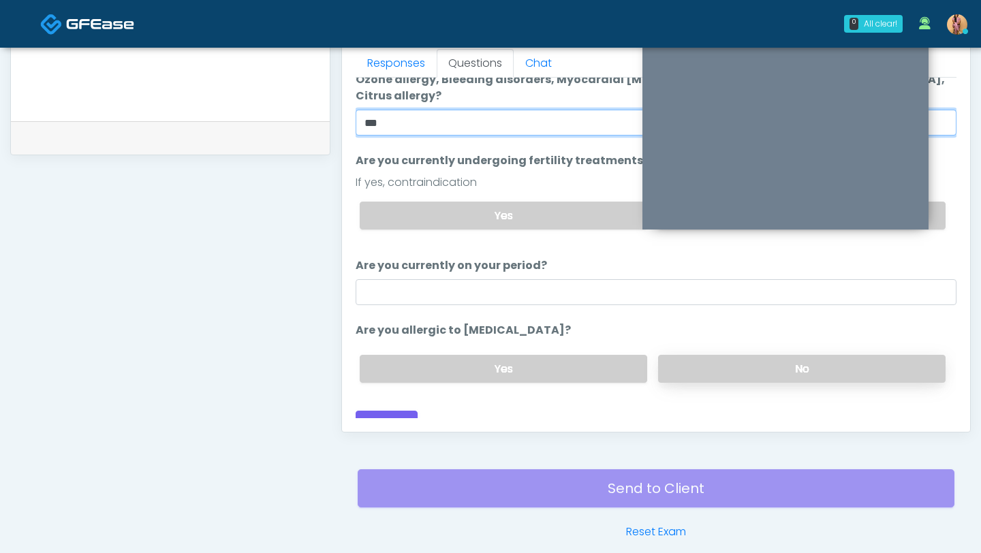
type input "**"
click at [682, 355] on label "No" at bounding box center [801, 369] width 287 height 28
click at [385, 412] on button "Continue" at bounding box center [386, 423] width 62 height 25
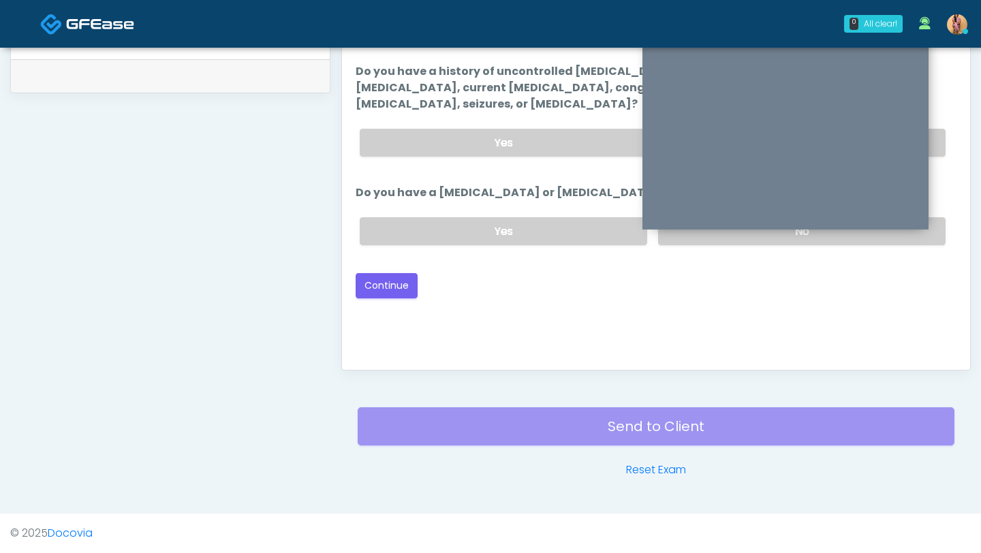
scroll to position [400, 0]
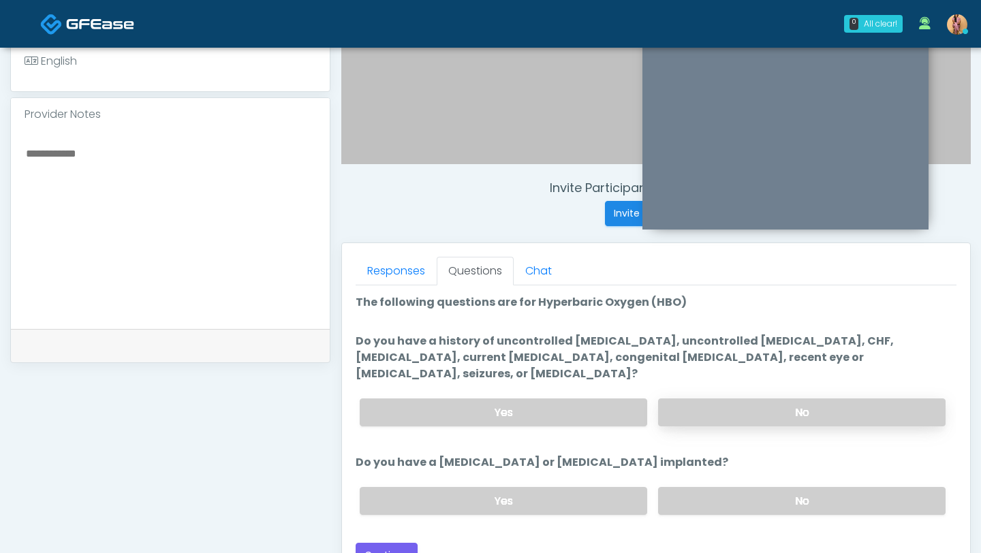
click at [705, 399] on label "No" at bounding box center [801, 412] width 287 height 28
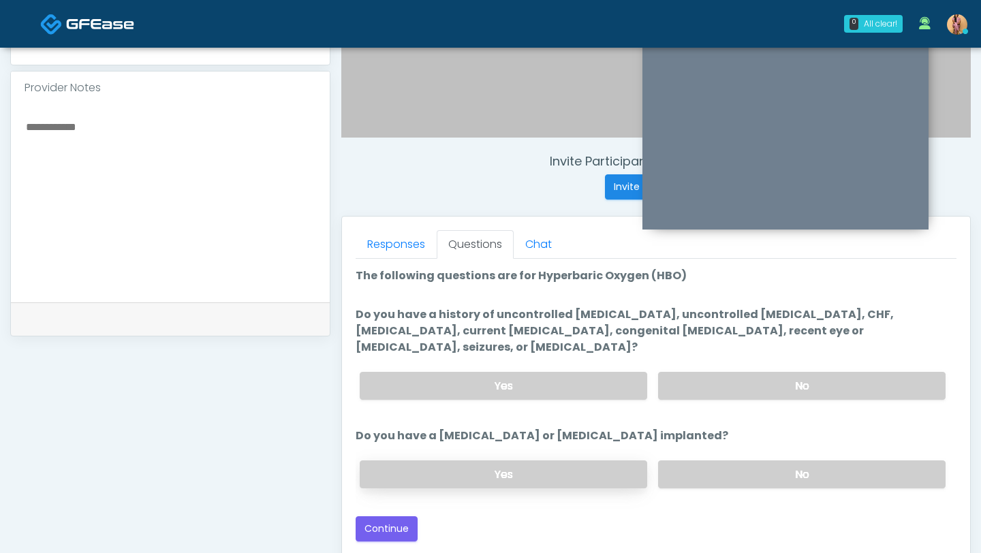
scroll to position [428, 0]
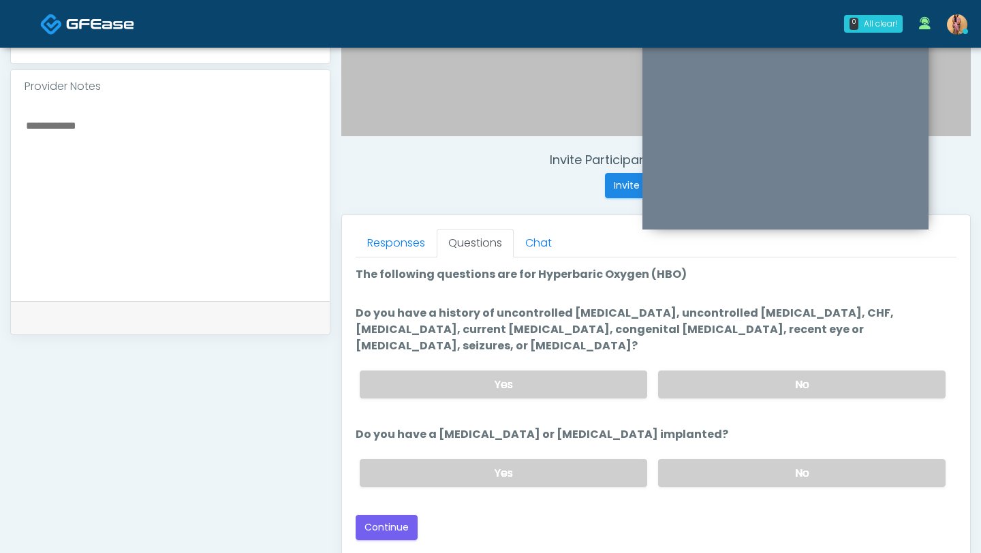
click at [701, 448] on div "Yes No" at bounding box center [652, 473] width 607 height 50
click at [701, 459] on label "No" at bounding box center [801, 473] width 287 height 28
click at [387, 515] on button "Continue" at bounding box center [386, 527] width 62 height 25
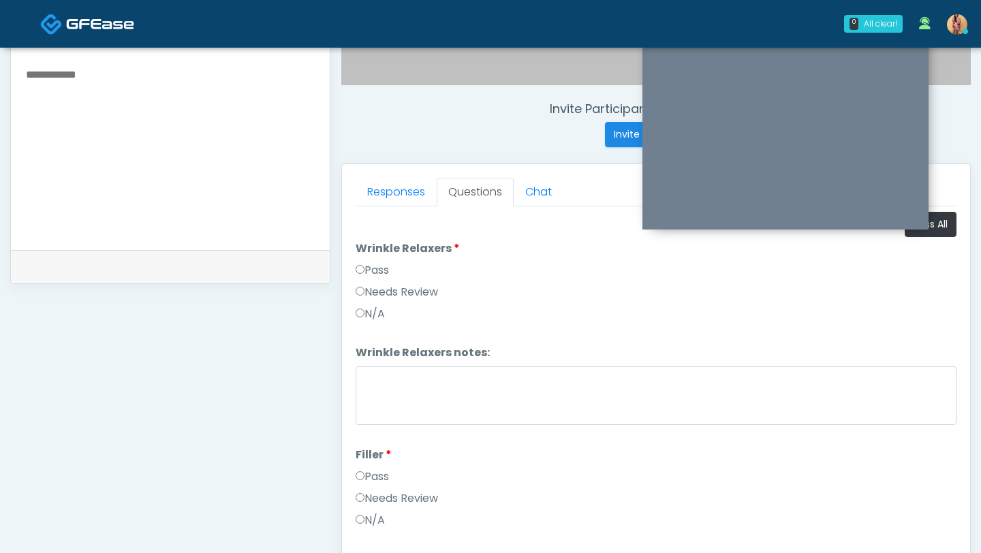
scroll to position [467, 0]
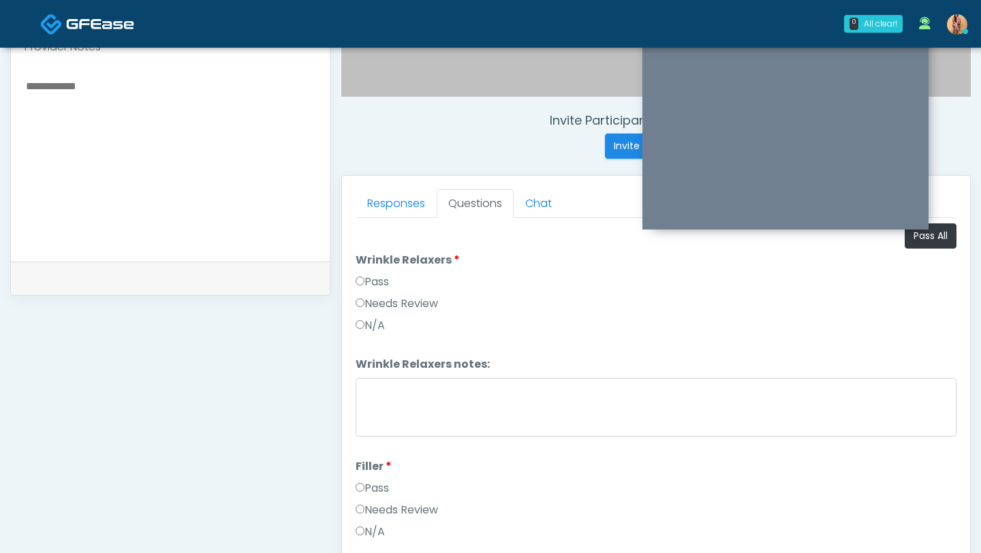
click at [371, 277] on label "Pass" at bounding box center [371, 282] width 33 height 16
click at [377, 479] on li "Filler Filler Pass Needs Review N/A" at bounding box center [655, 501] width 601 height 87
click at [379, 488] on label "Pass" at bounding box center [371, 488] width 33 height 16
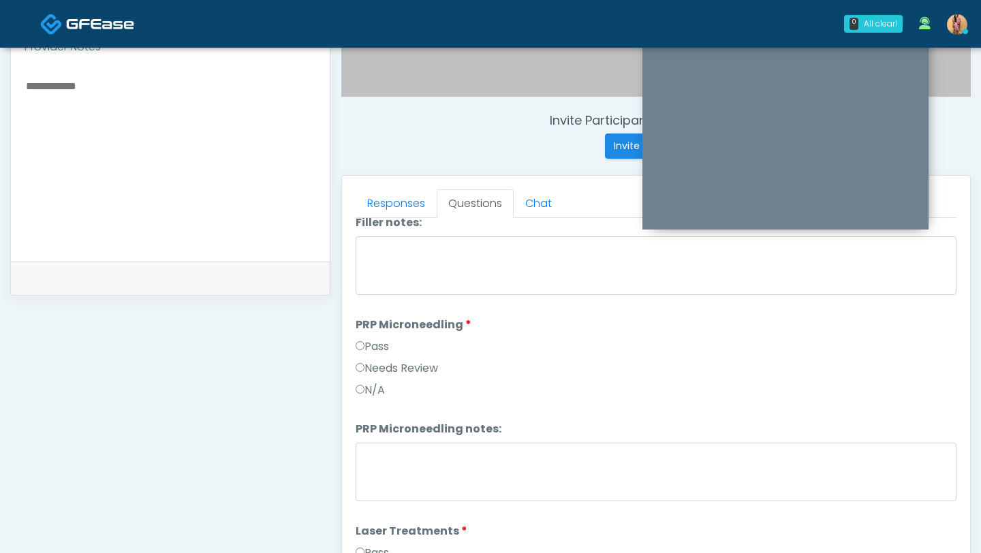
scroll to position [359, 0]
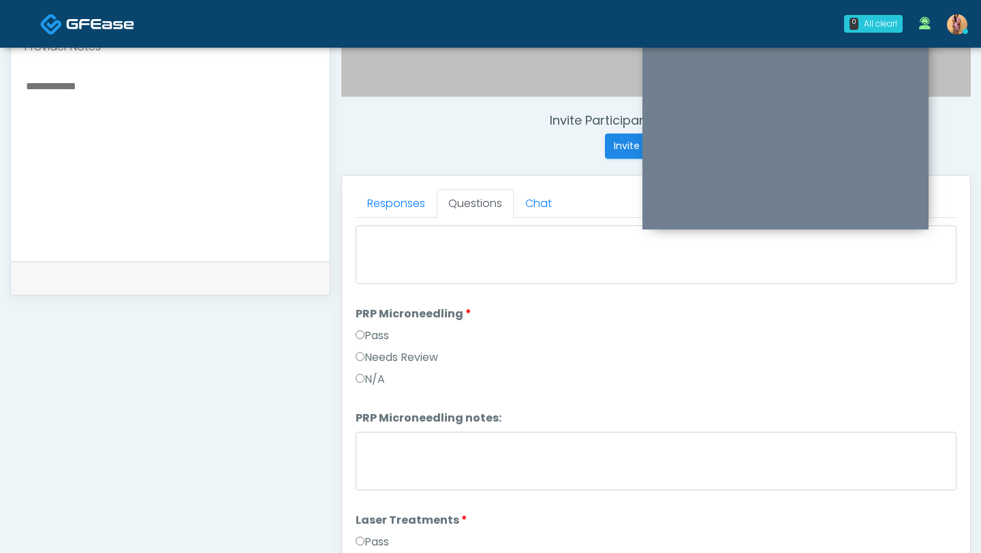
click at [375, 334] on label "Pass" at bounding box center [371, 336] width 33 height 16
click at [372, 340] on label "Pass" at bounding box center [371, 334] width 33 height 16
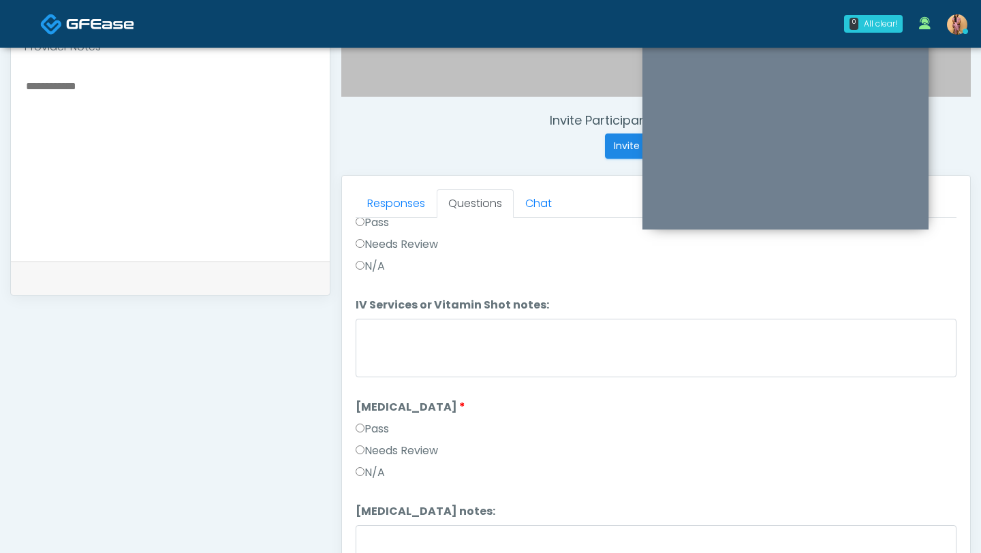
click at [365, 223] on label "Pass" at bounding box center [371, 223] width 33 height 16
click at [379, 432] on label "Pass" at bounding box center [371, 431] width 33 height 16
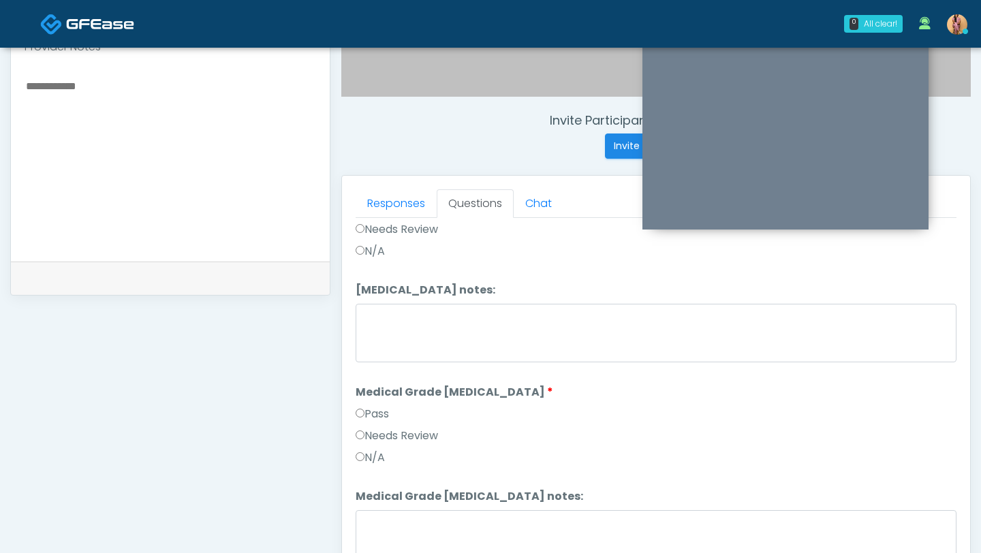
click at [369, 412] on label "Pass" at bounding box center [371, 414] width 33 height 16
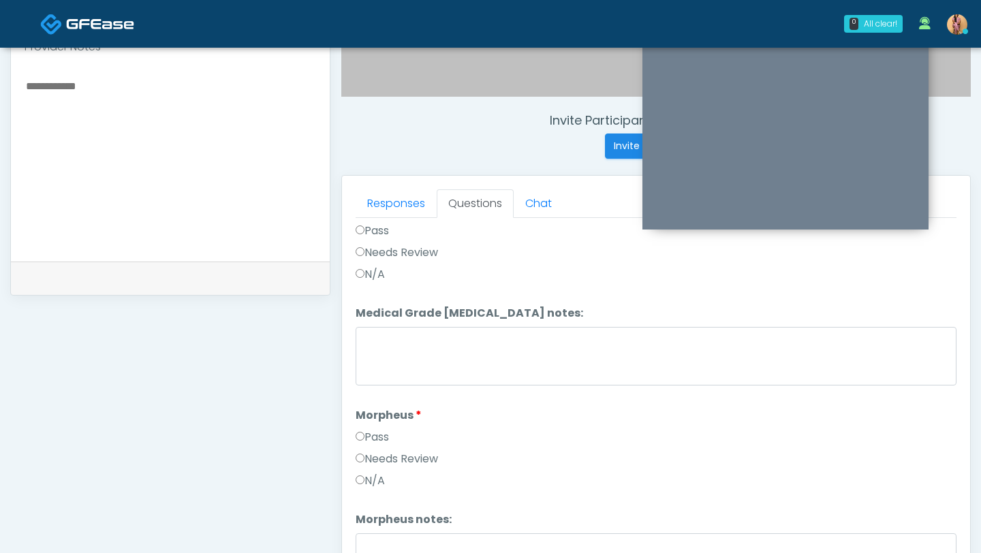
scroll to position [1299, 0]
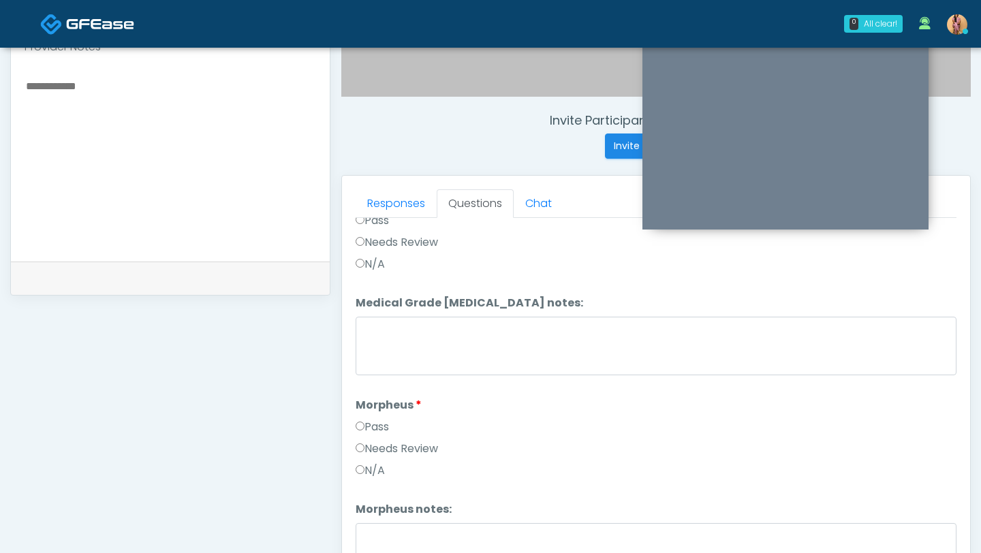
click at [369, 413] on li "Morpheus Morpheus Pass Needs Review N/A" at bounding box center [655, 440] width 601 height 87
click at [370, 423] on label "Pass" at bounding box center [371, 427] width 33 height 16
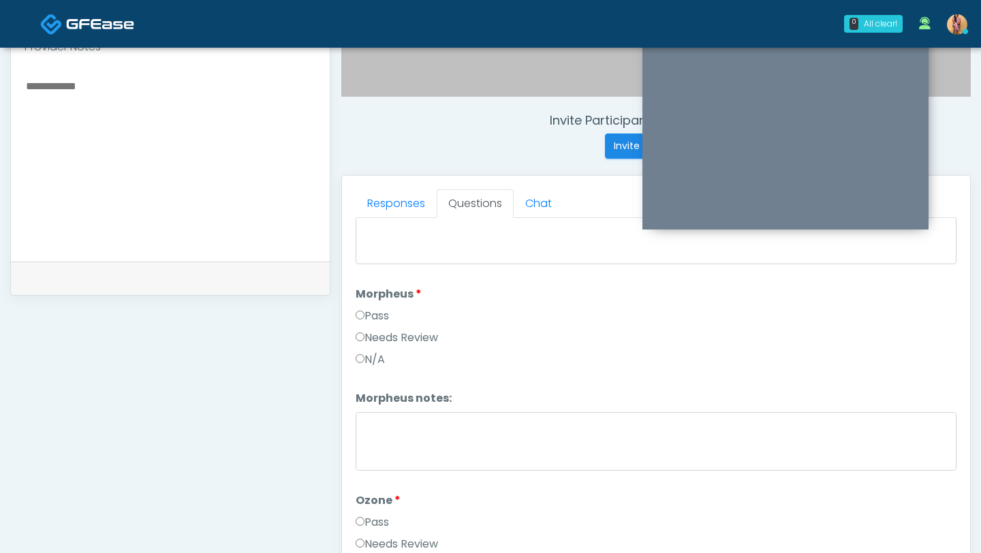
scroll to position [1411, 0]
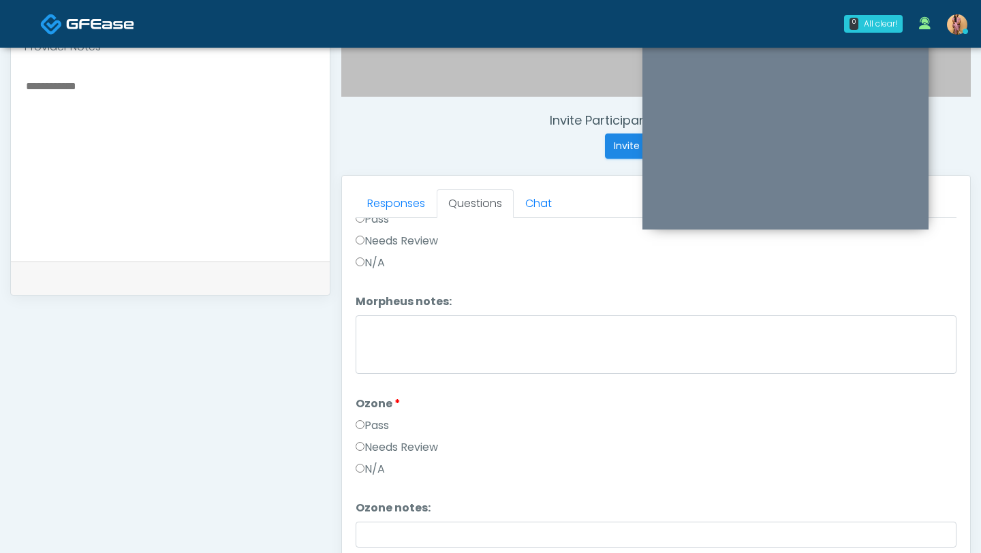
click at [369, 423] on label "Pass" at bounding box center [371, 425] width 33 height 16
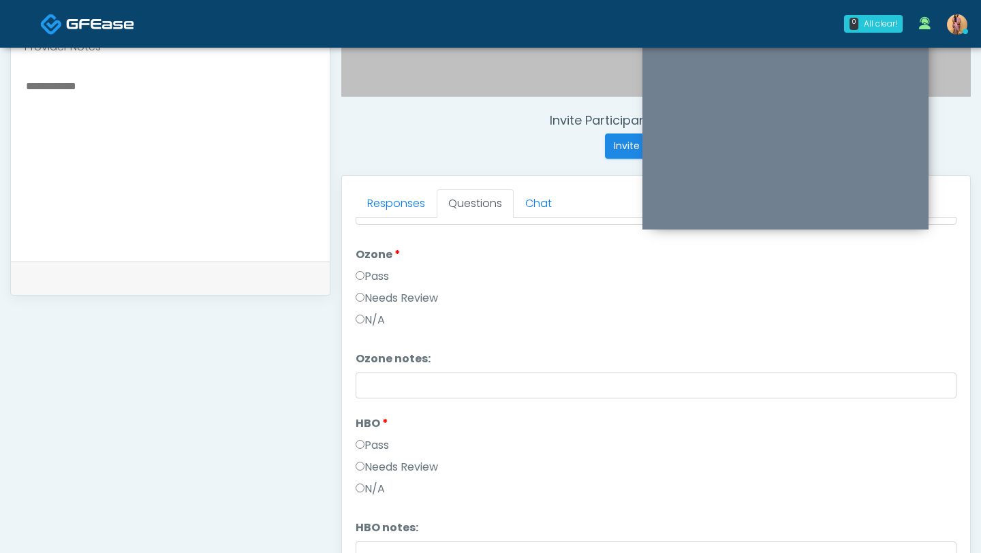
scroll to position [1683, 0]
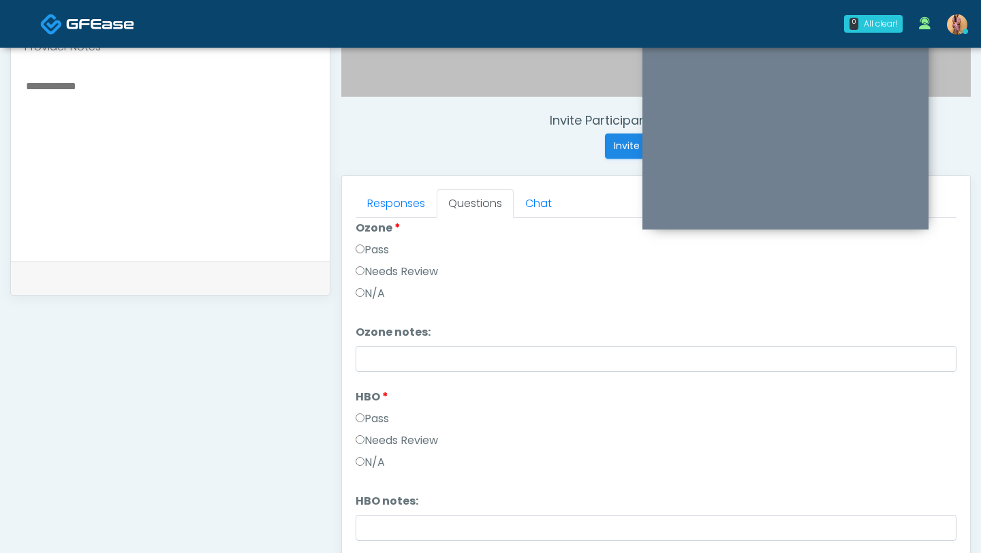
click at [368, 413] on label "Pass" at bounding box center [371, 419] width 33 height 16
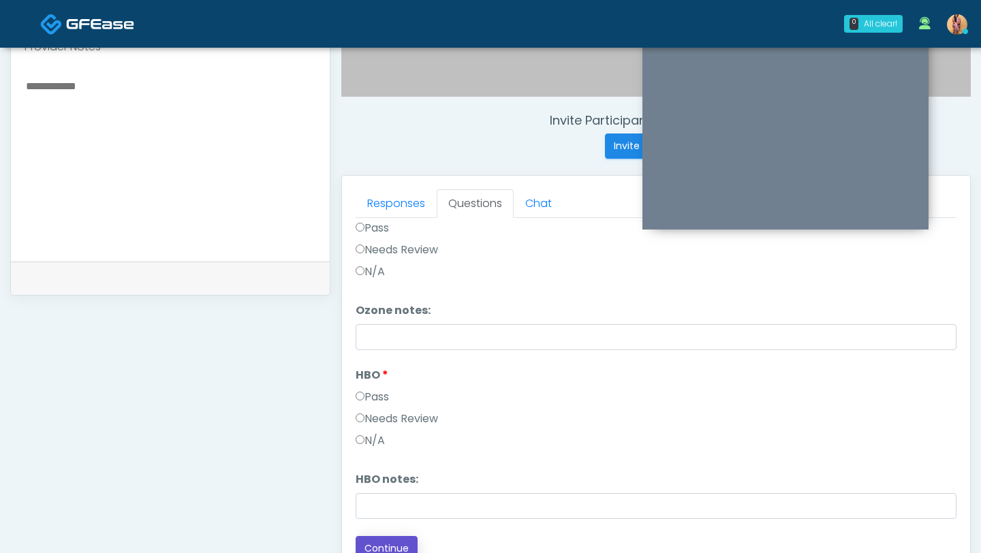
click at [383, 542] on button "Continue" at bounding box center [386, 548] width 62 height 25
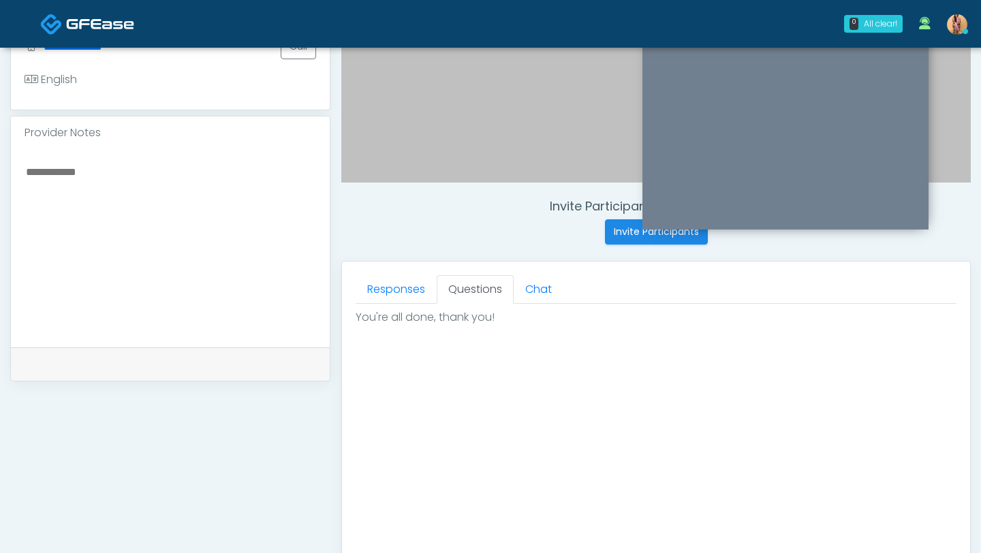
scroll to position [0, 0]
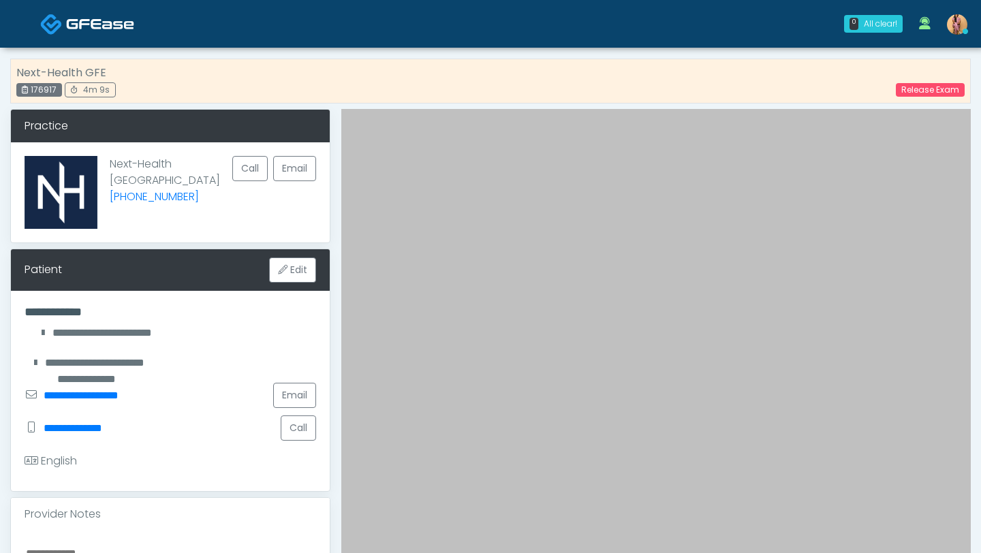
click at [104, 25] on img at bounding box center [100, 24] width 68 height 14
click at [108, 27] on img at bounding box center [100, 24] width 68 height 14
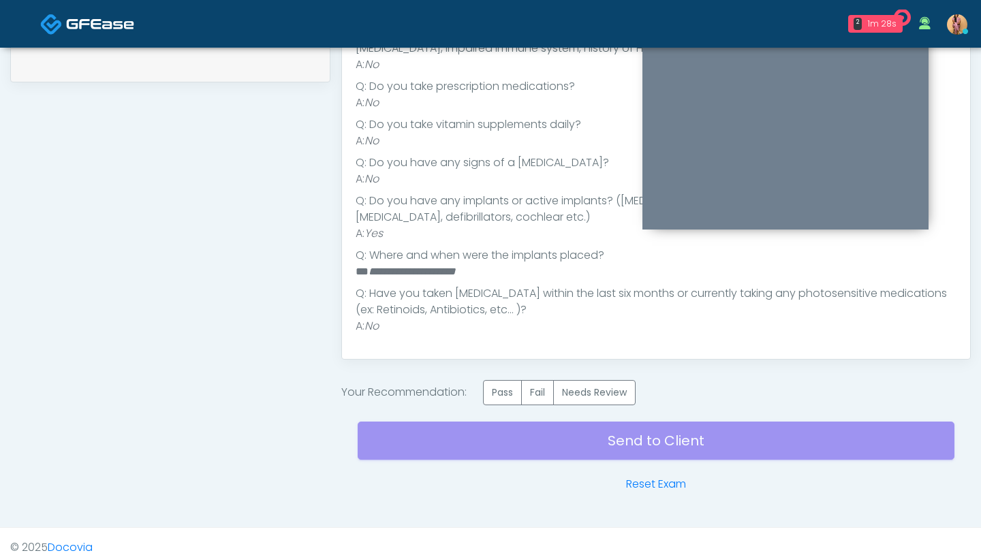
scroll to position [695, 0]
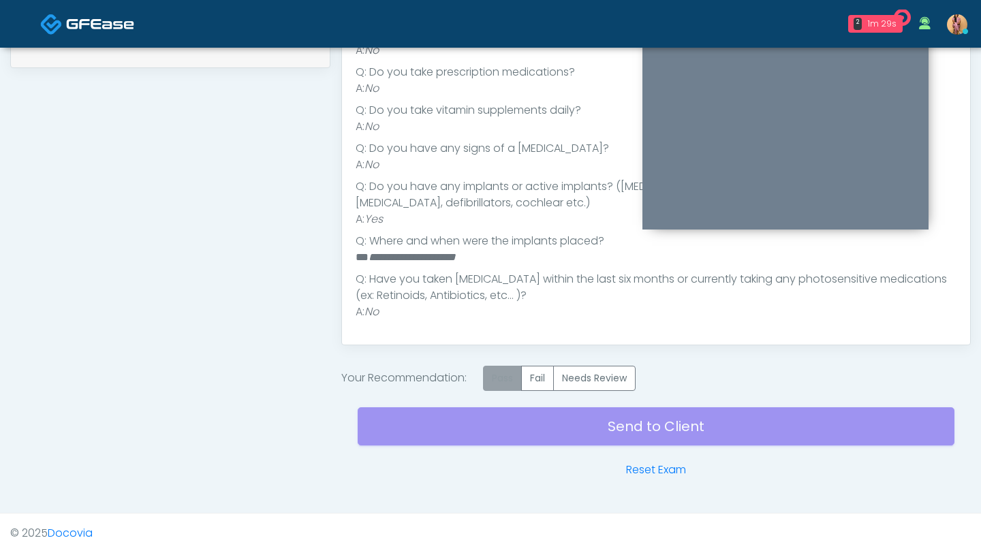
click at [500, 381] on label "Pass" at bounding box center [502, 378] width 39 height 25
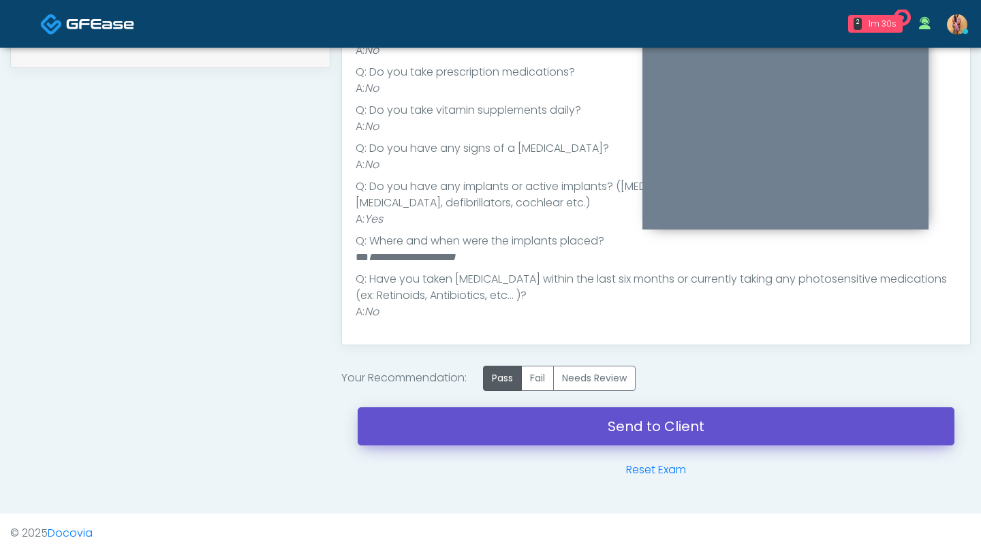
click at [489, 431] on link "Send to Client" at bounding box center [656, 426] width 597 height 38
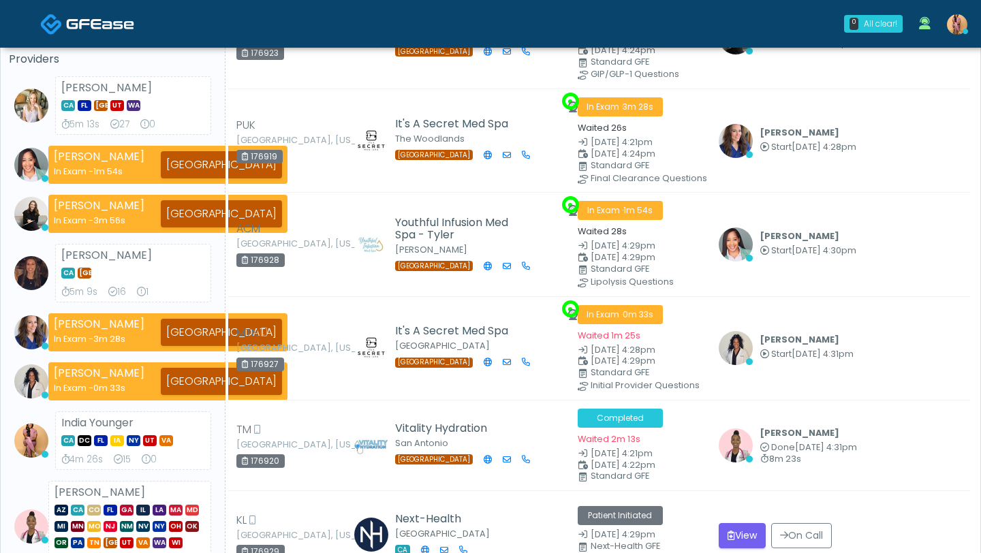
scroll to position [262, 0]
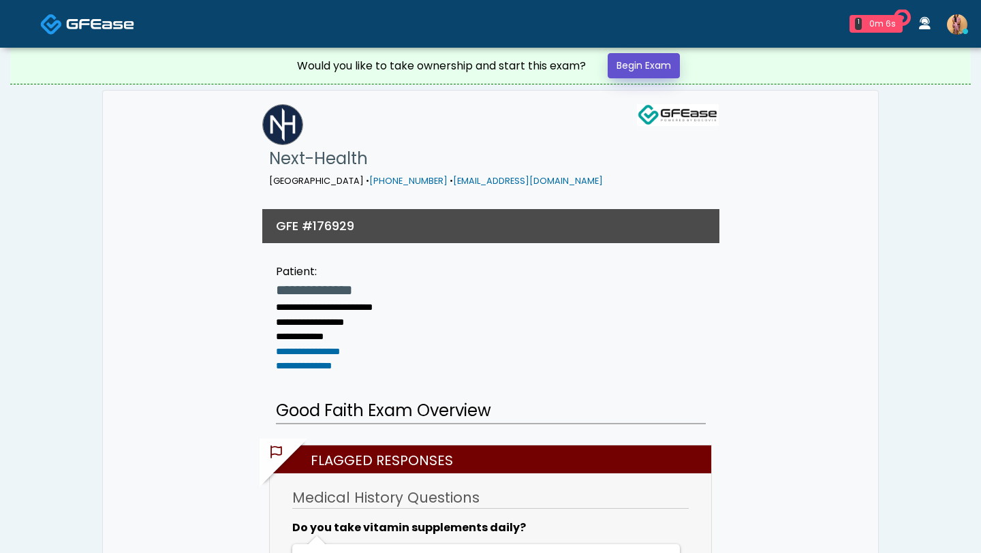
click at [644, 62] on link "Begin Exam" at bounding box center [643, 65] width 72 height 25
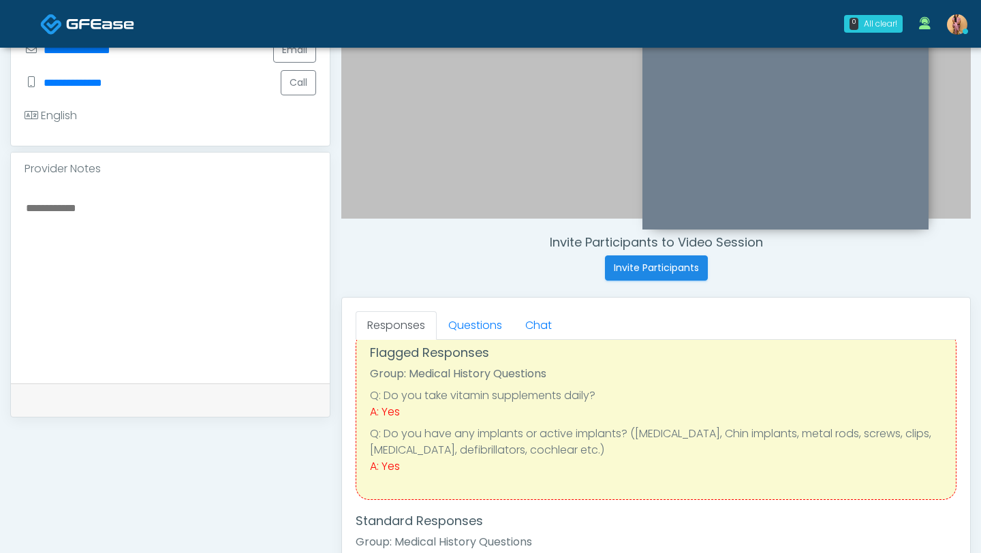
scroll to position [23, 0]
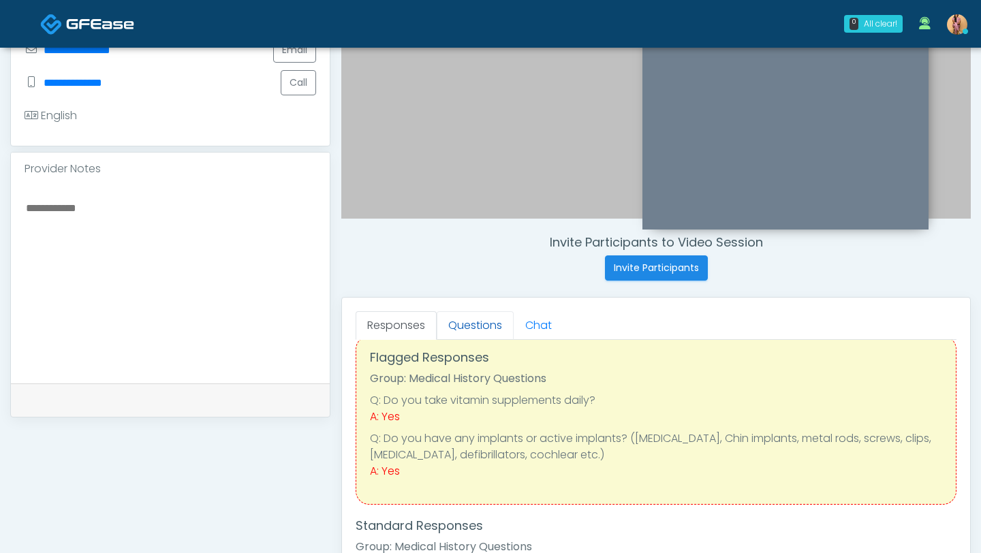
click at [488, 326] on link "Questions" at bounding box center [475, 325] width 77 height 29
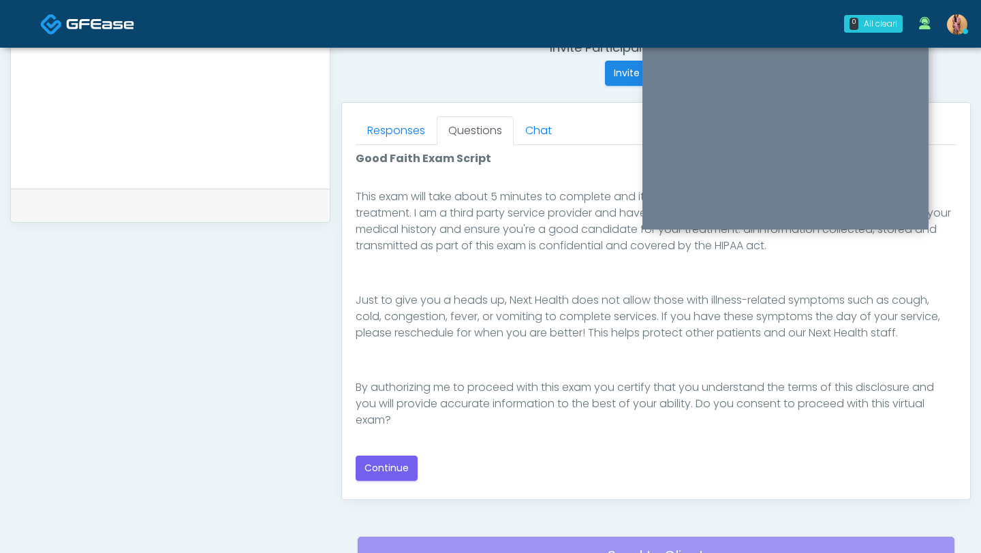
scroll to position [541, 0]
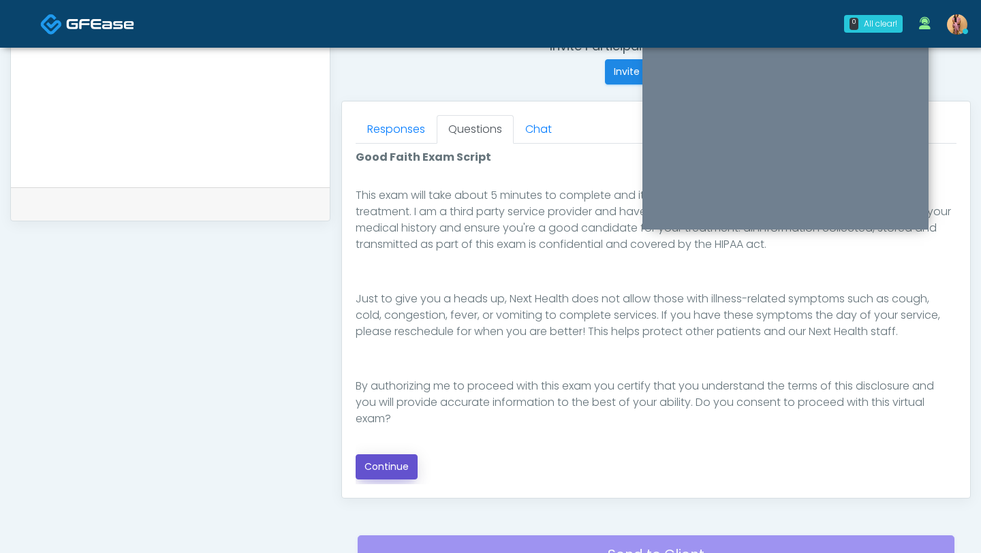
click at [376, 460] on button "Continue" at bounding box center [386, 466] width 62 height 25
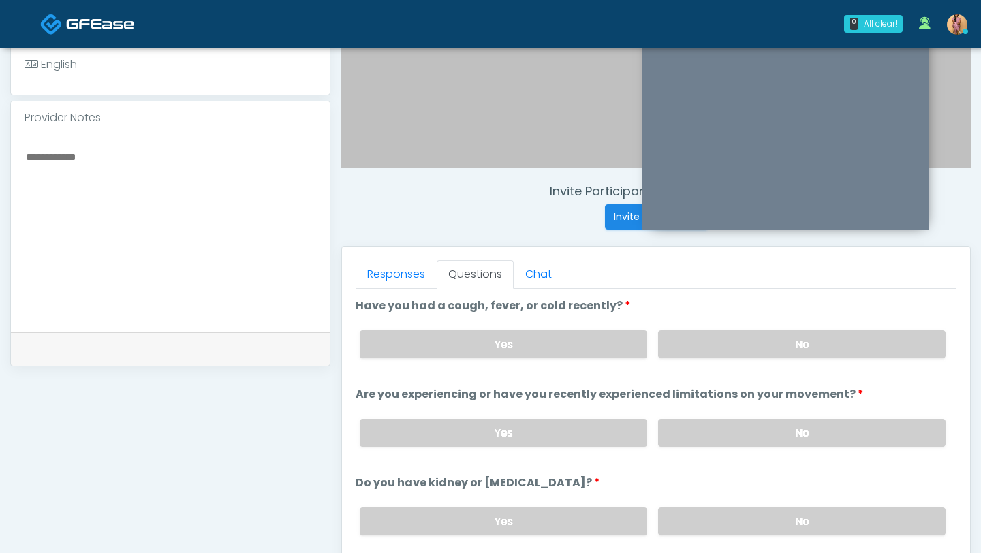
scroll to position [383, 0]
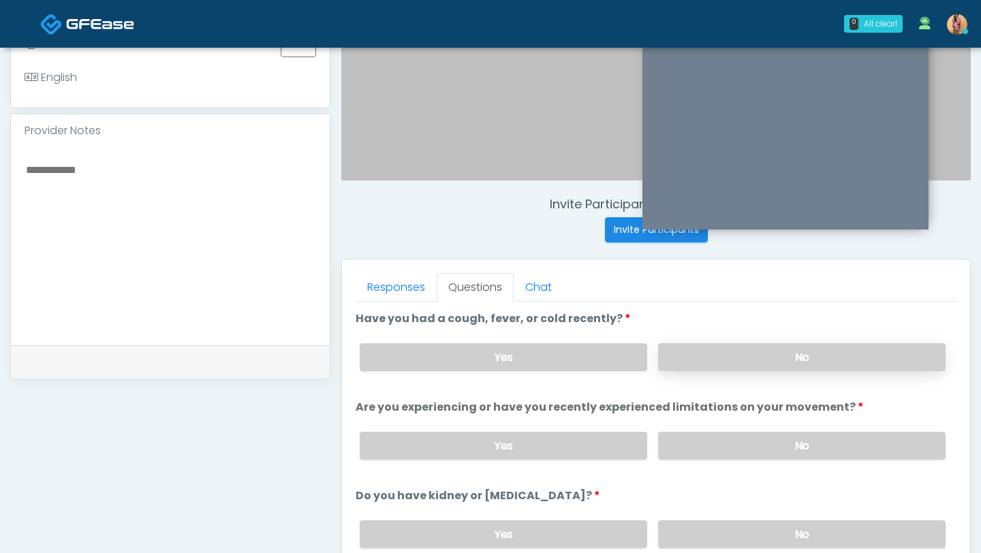
click at [676, 353] on label "No" at bounding box center [801, 357] width 287 height 28
click at [696, 447] on label "No" at bounding box center [801, 446] width 287 height 28
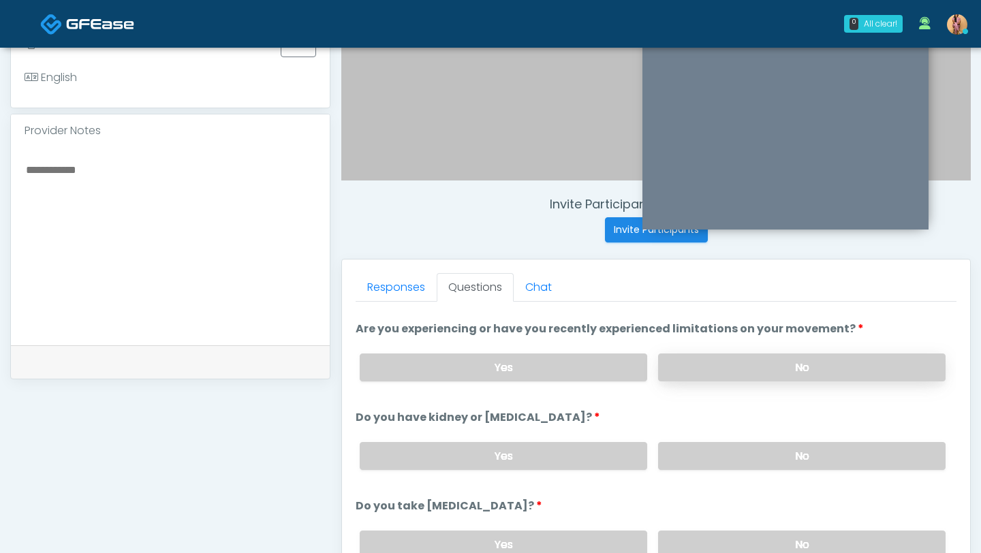
scroll to position [80, 0]
click at [679, 456] on label "No" at bounding box center [801, 455] width 287 height 28
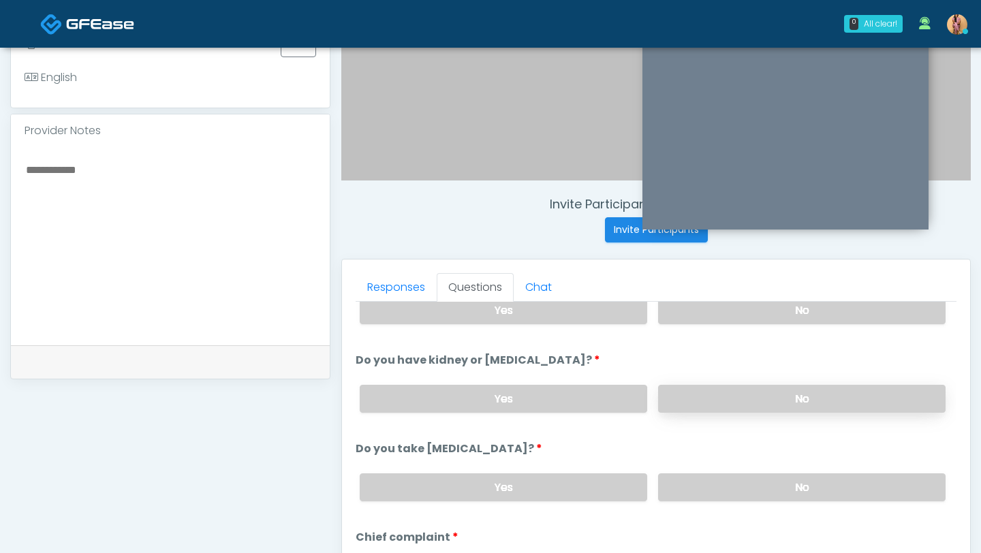
scroll to position [170, 0]
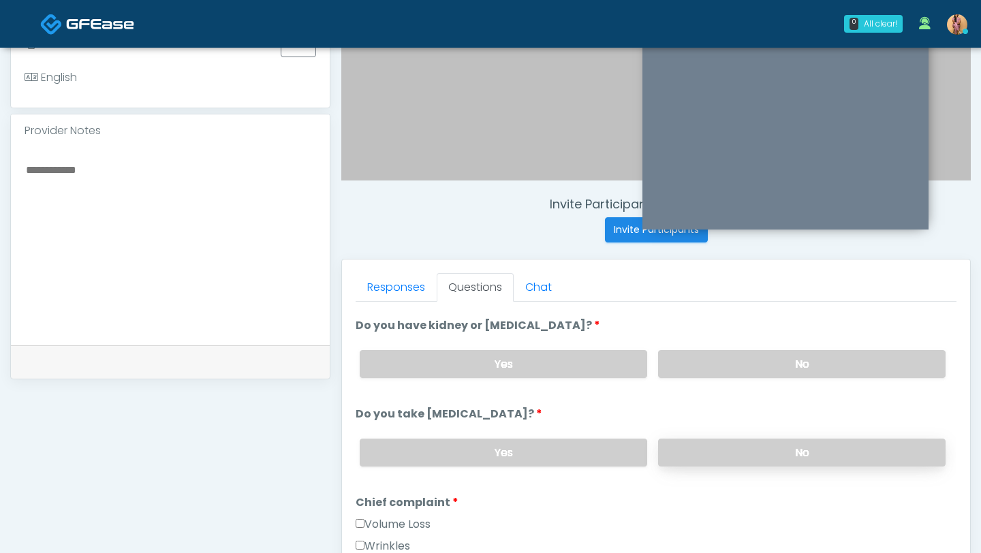
click at [684, 443] on label "No" at bounding box center [801, 453] width 287 height 28
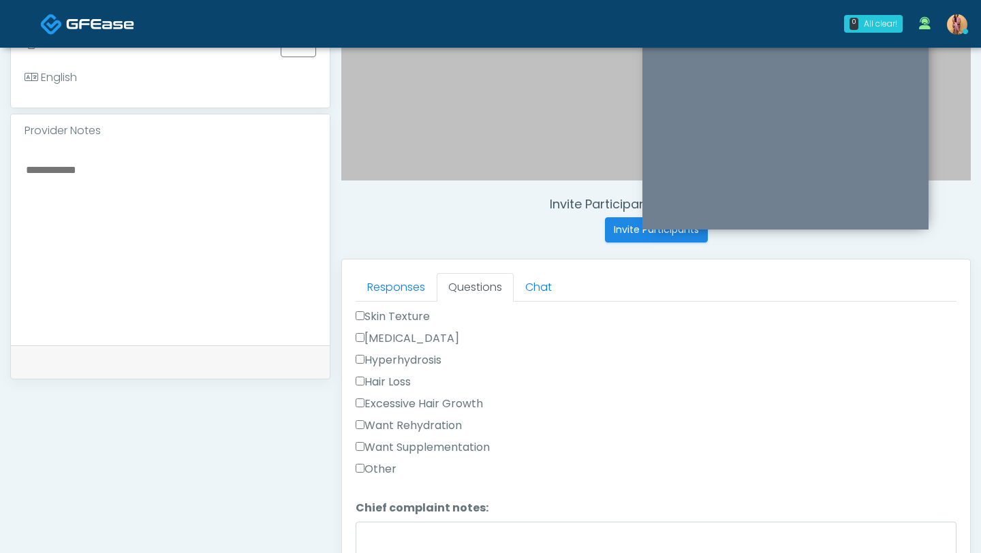
scroll to position [475, 0]
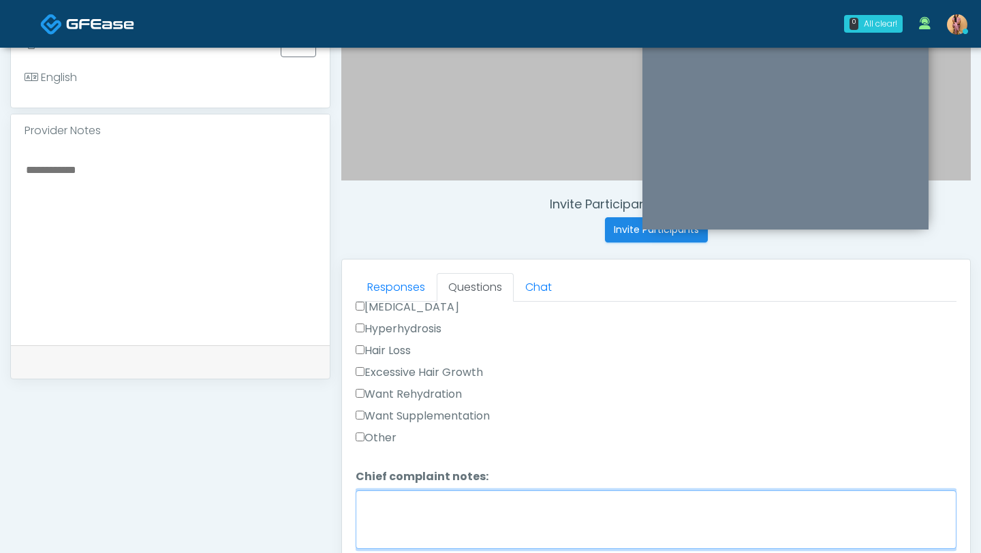
click at [440, 507] on textarea "Chief complaint notes:" at bounding box center [655, 519] width 601 height 59
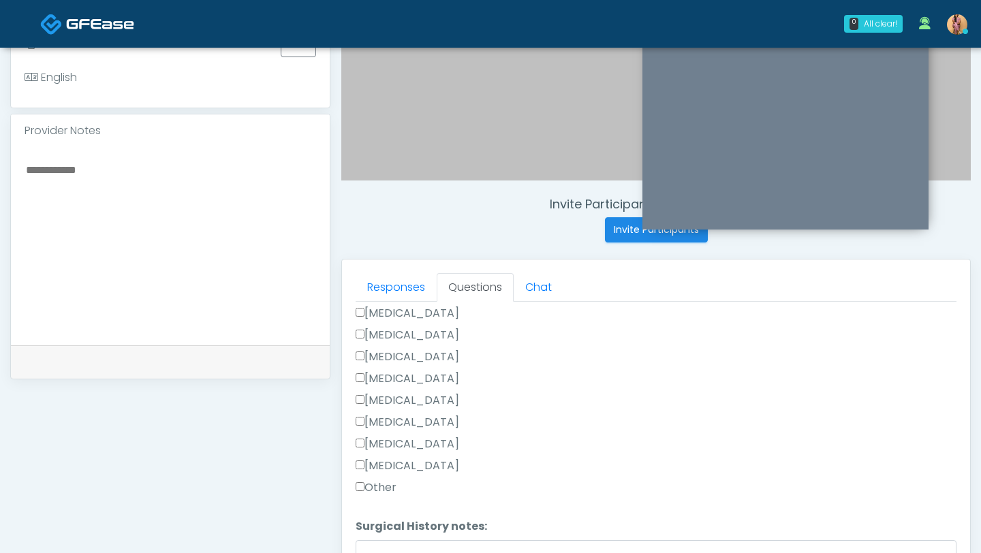
scroll to position [471, 0]
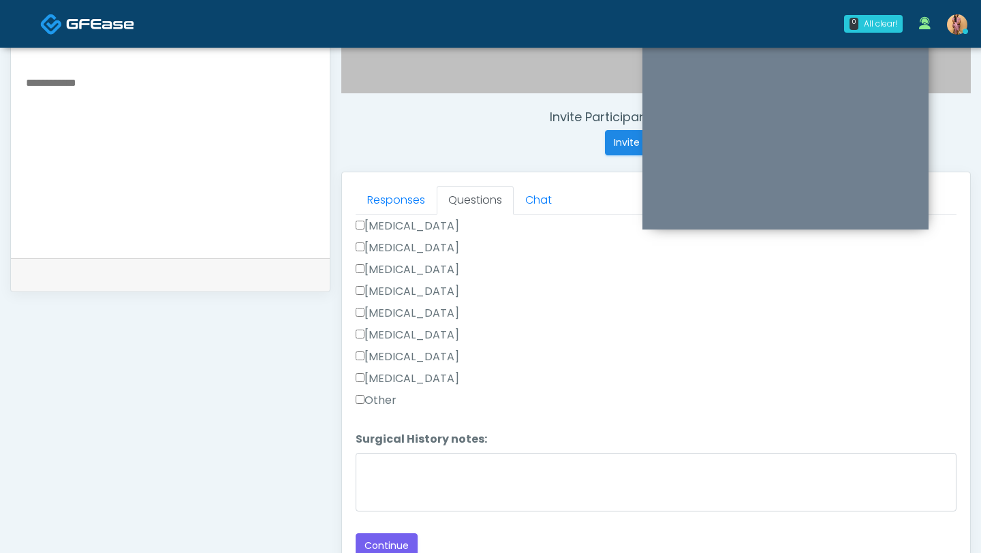
type textarea "**********"
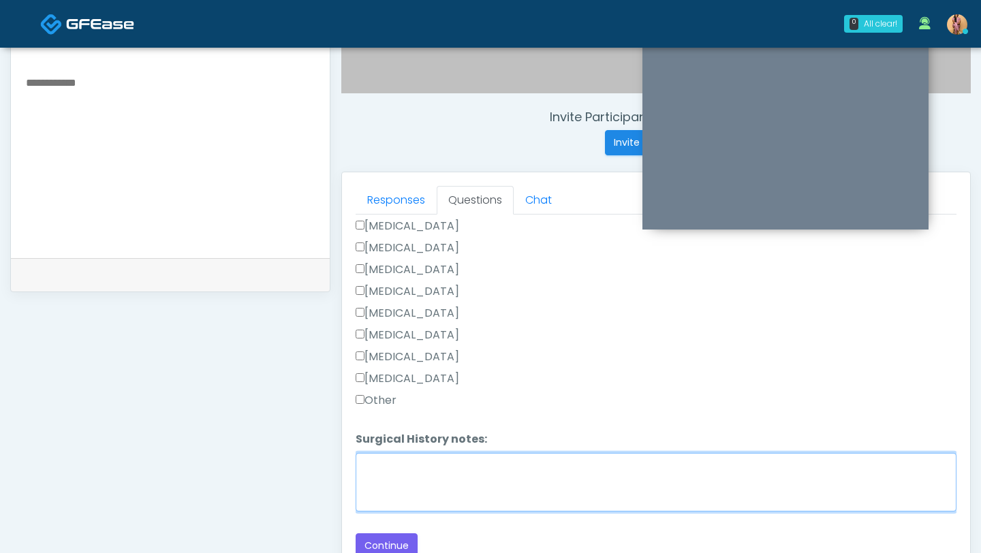
click at [381, 479] on textarea "Surgical History notes:" at bounding box center [655, 482] width 601 height 59
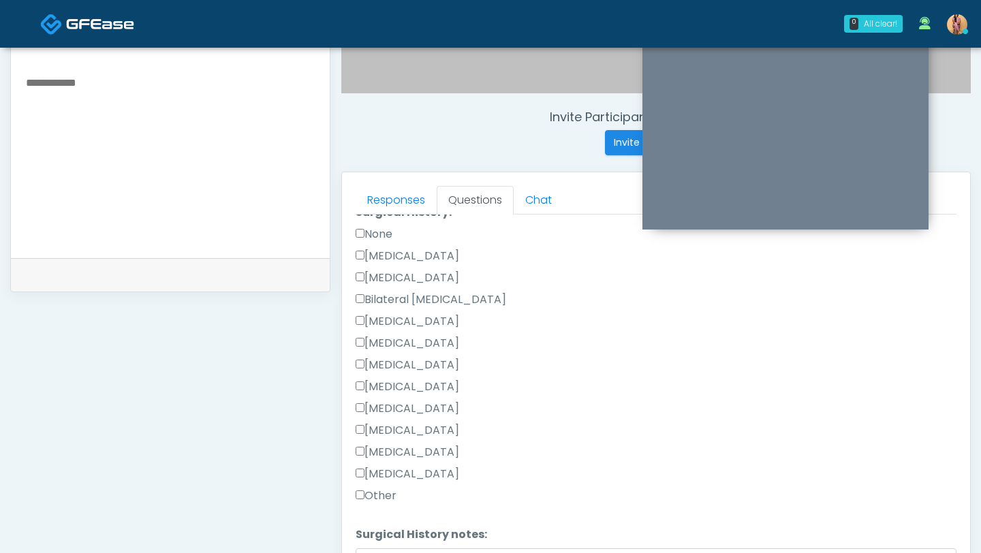
scroll to position [849, 0]
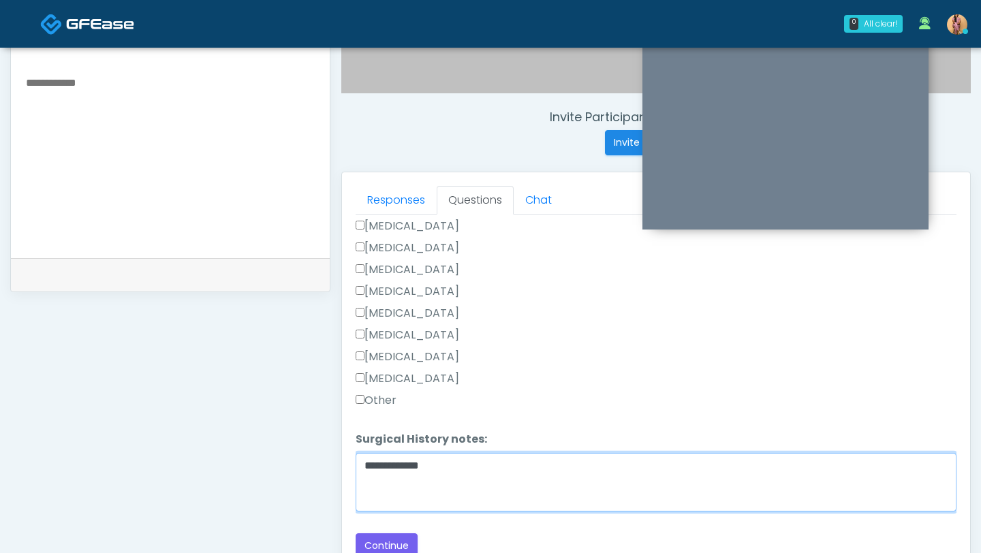
click at [449, 464] on textarea "**********" at bounding box center [655, 482] width 601 height 59
type textarea "**********"
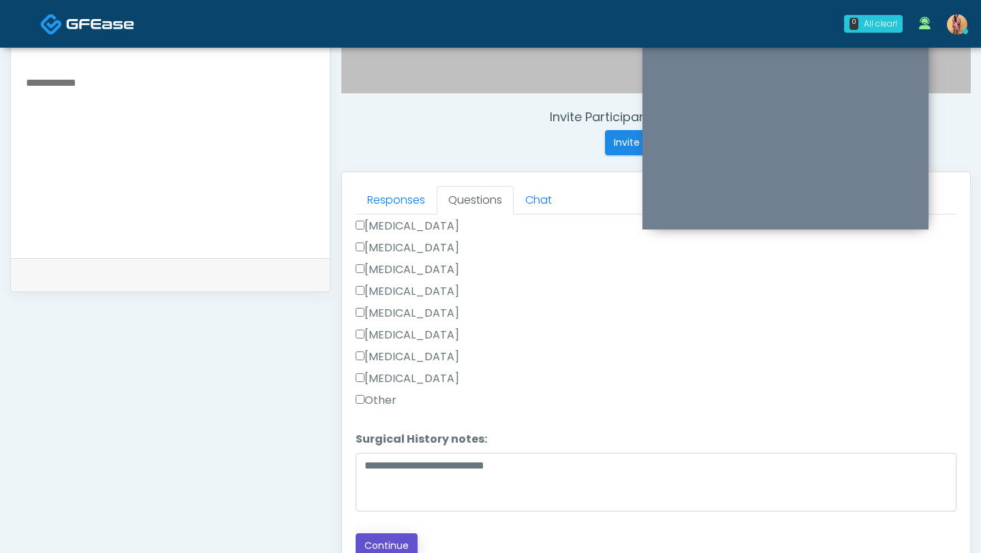
click at [382, 548] on button "Continue" at bounding box center [386, 545] width 62 height 25
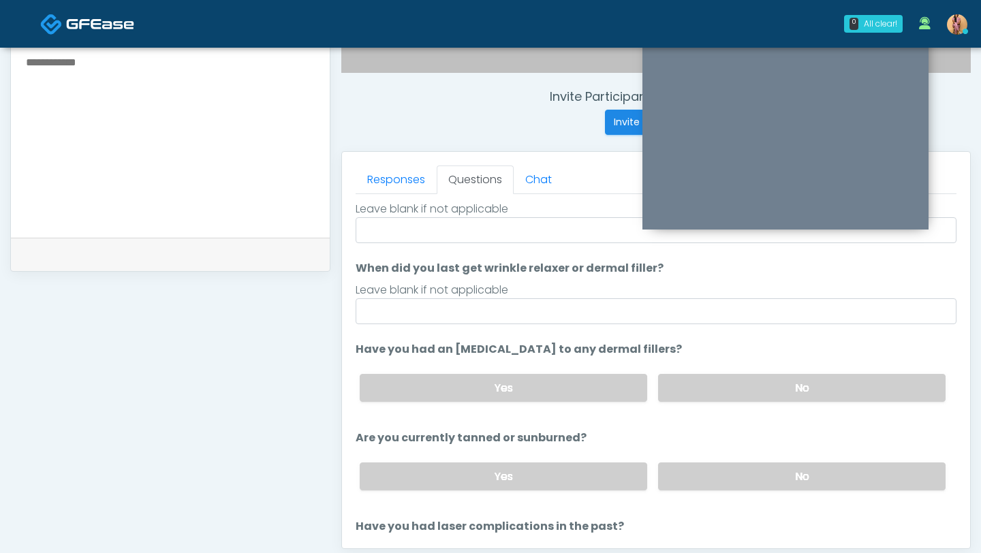
scroll to position [0, 0]
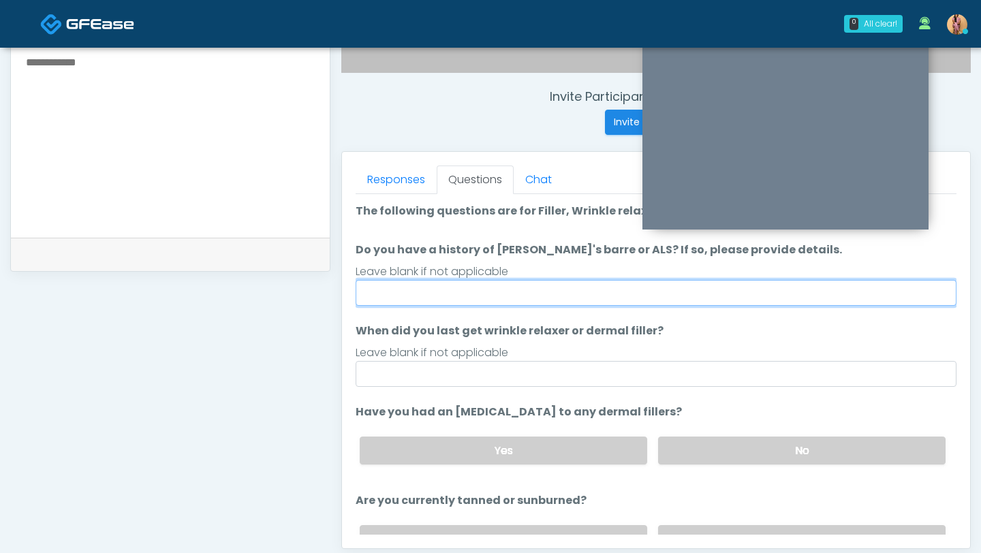
click at [474, 294] on input "Do you have a history of Guillain's barre or ALS? If so, please provide details." at bounding box center [655, 293] width 601 height 26
type input "**"
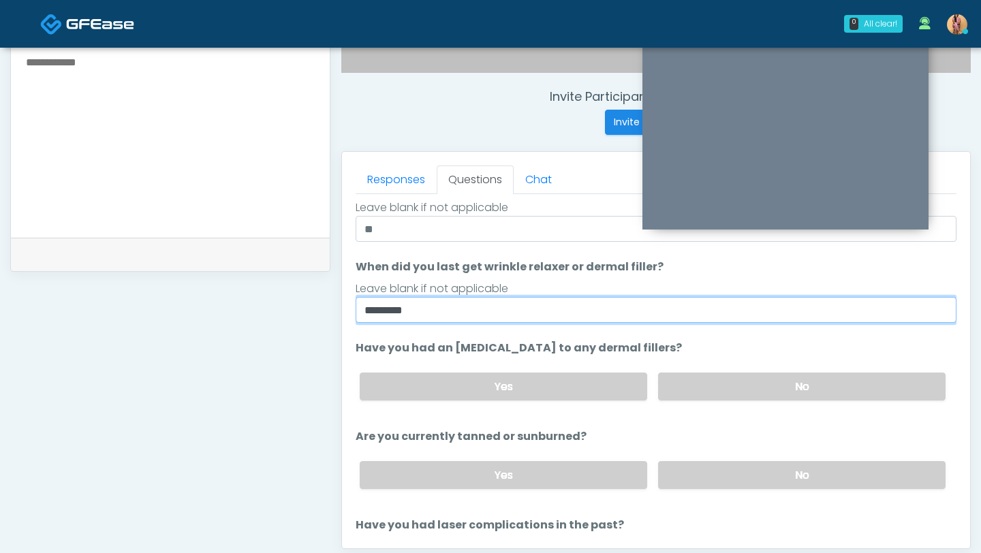
scroll to position [67, 0]
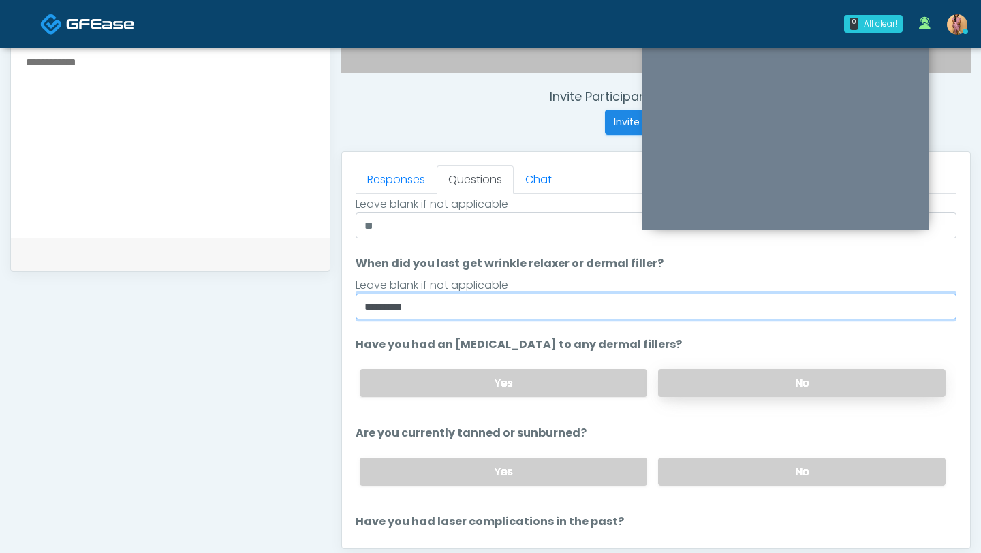
type input "********"
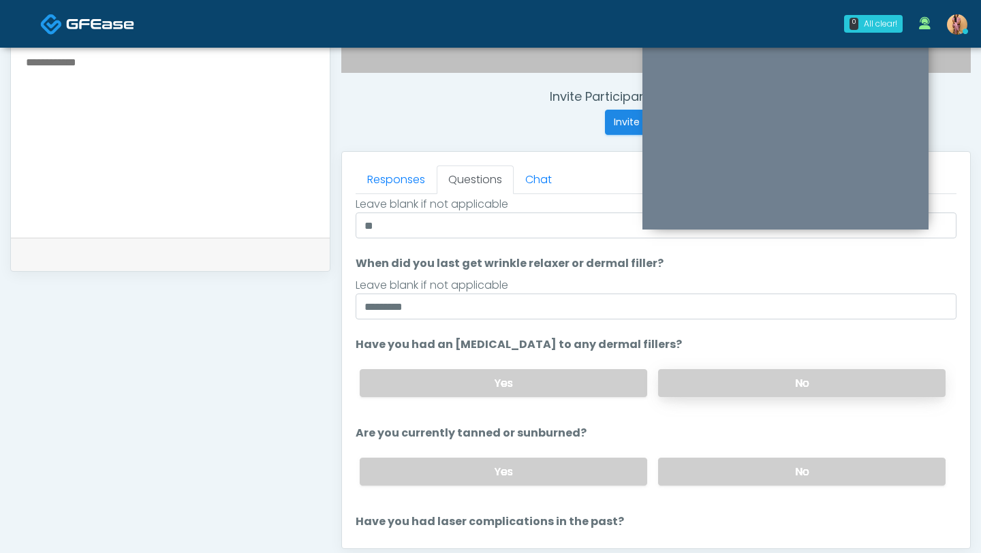
click at [692, 375] on label "No" at bounding box center [801, 383] width 287 height 28
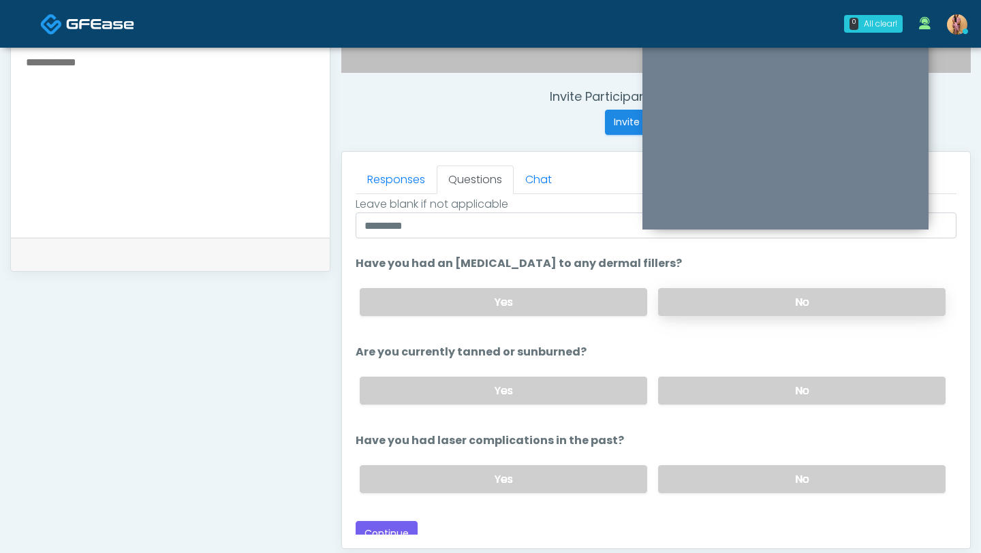
scroll to position [158, 0]
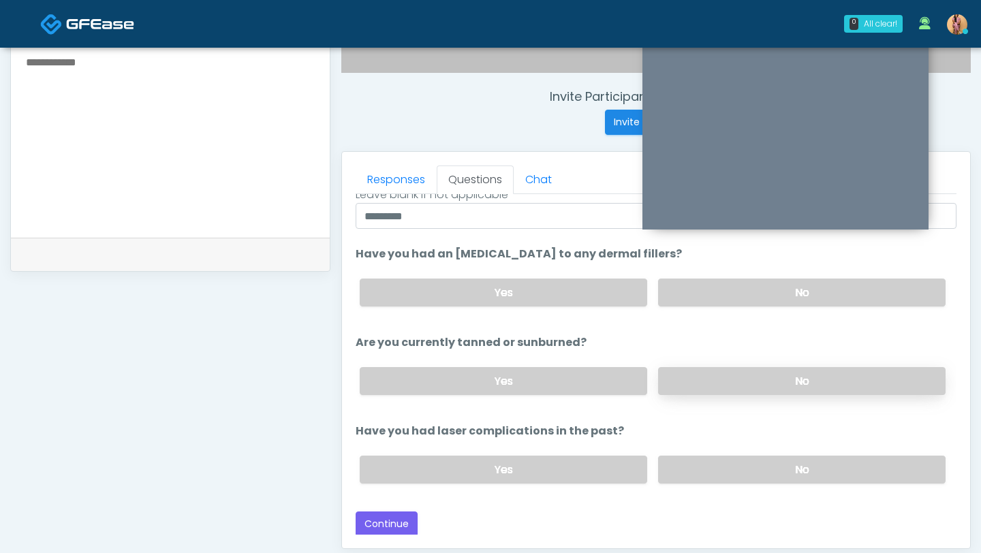
click at [691, 374] on label "No" at bounding box center [801, 381] width 287 height 28
click at [665, 458] on label "No" at bounding box center [801, 470] width 287 height 28
click at [392, 513] on button "Continue" at bounding box center [386, 523] width 62 height 25
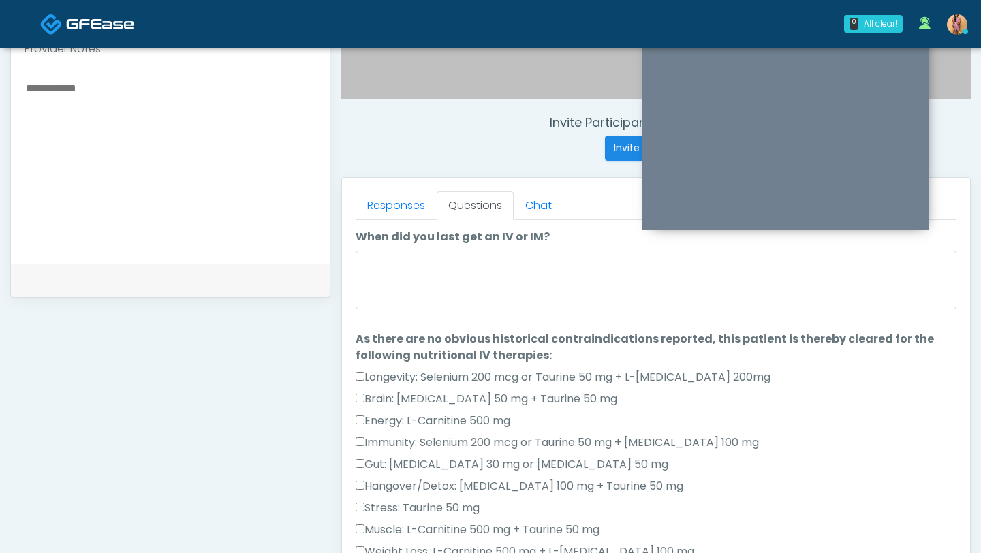
scroll to position [430, 0]
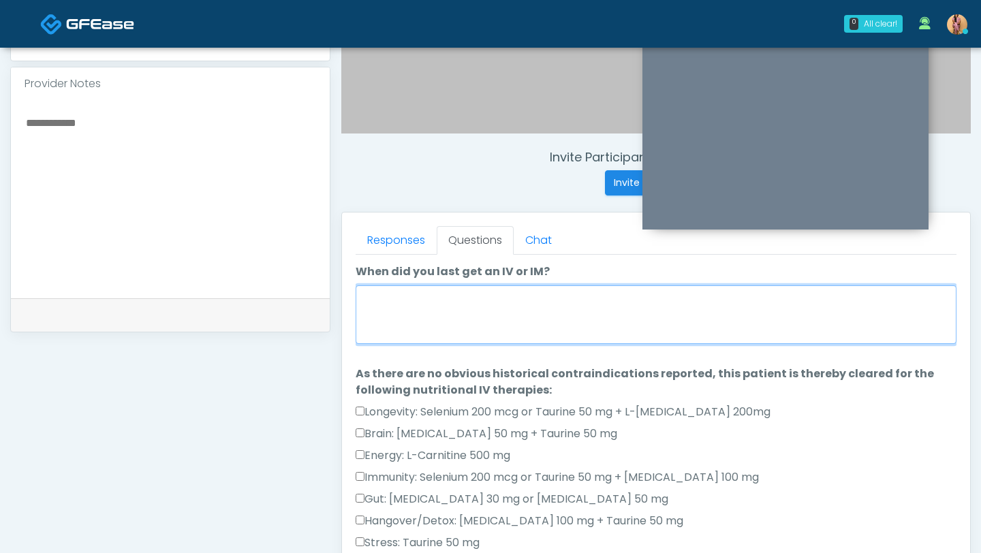
click at [512, 337] on textarea "When did you last get an IV or IM?" at bounding box center [655, 314] width 601 height 59
type textarea "*"
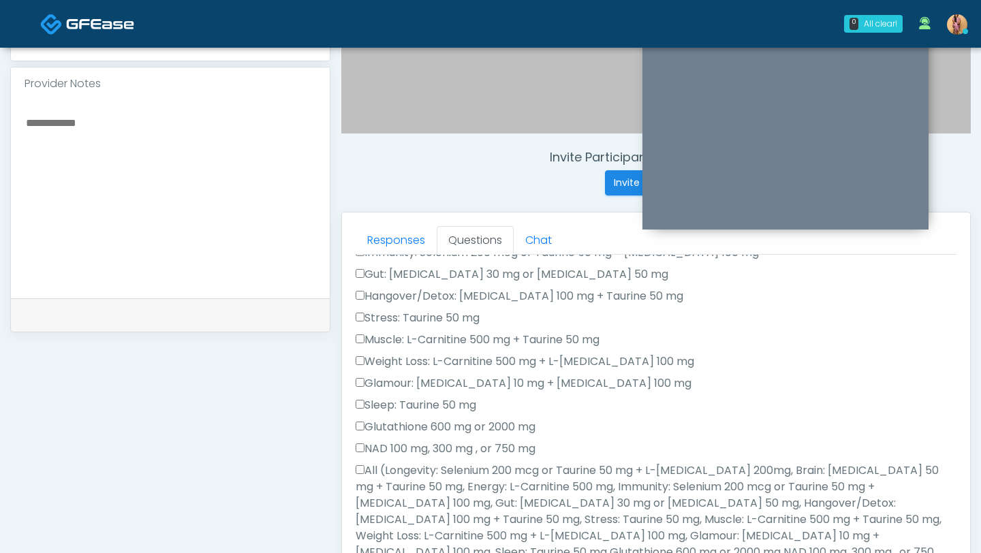
scroll to position [315, 0]
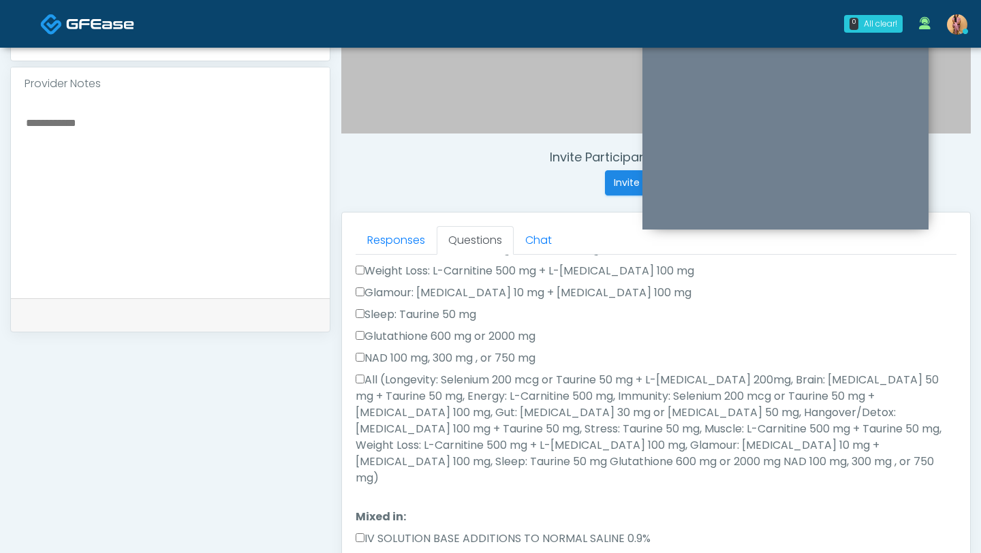
type textarea "******"
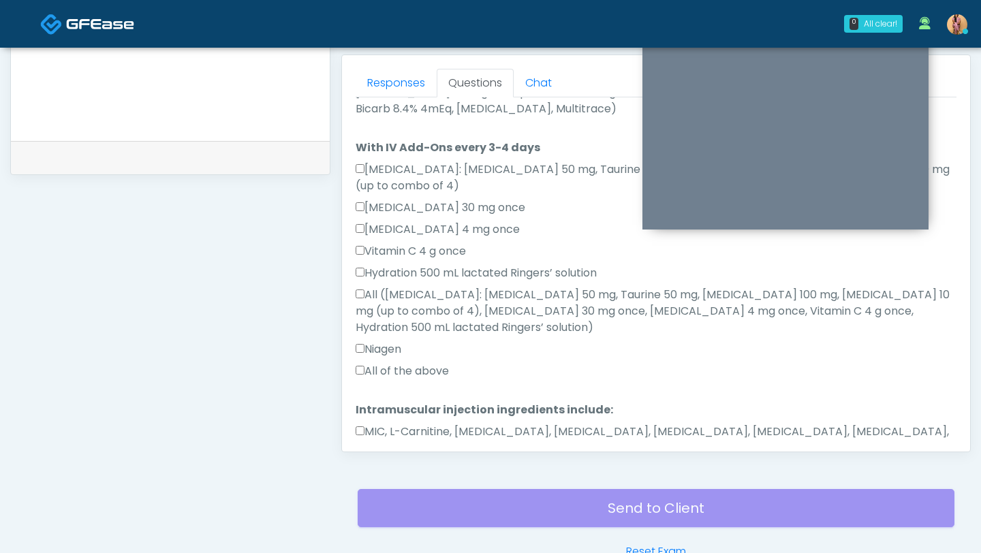
scroll to position [669, 0]
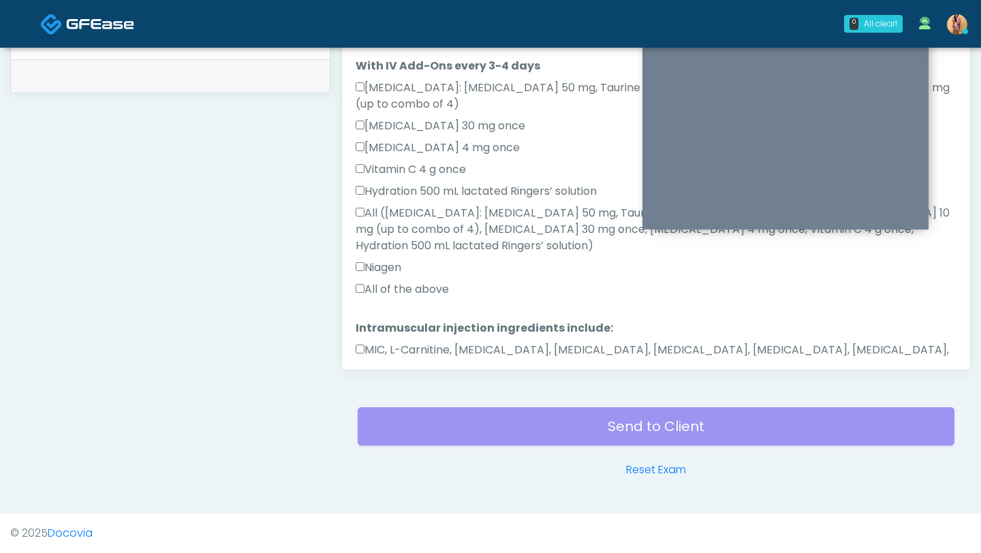
click at [368, 397] on button "Continue" at bounding box center [386, 409] width 62 height 25
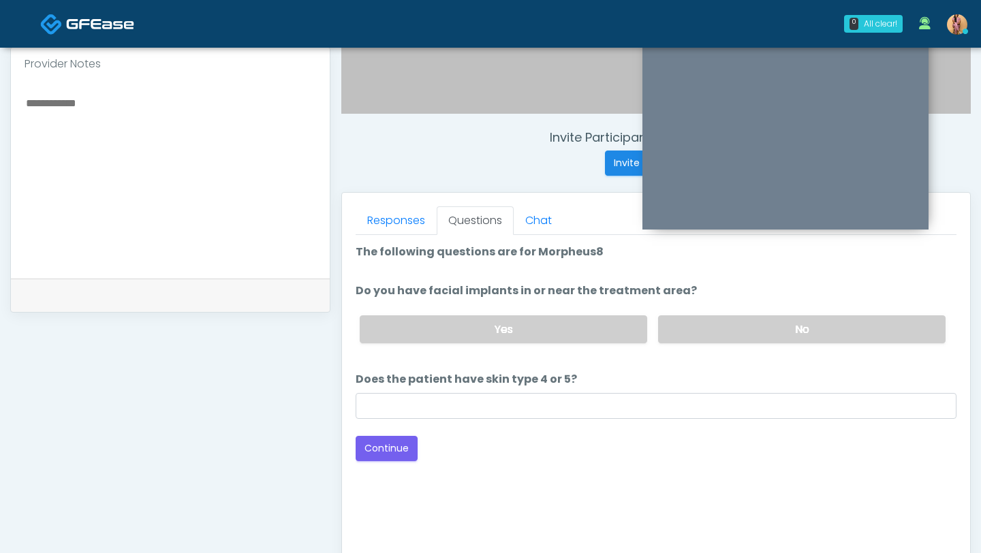
scroll to position [446, 0]
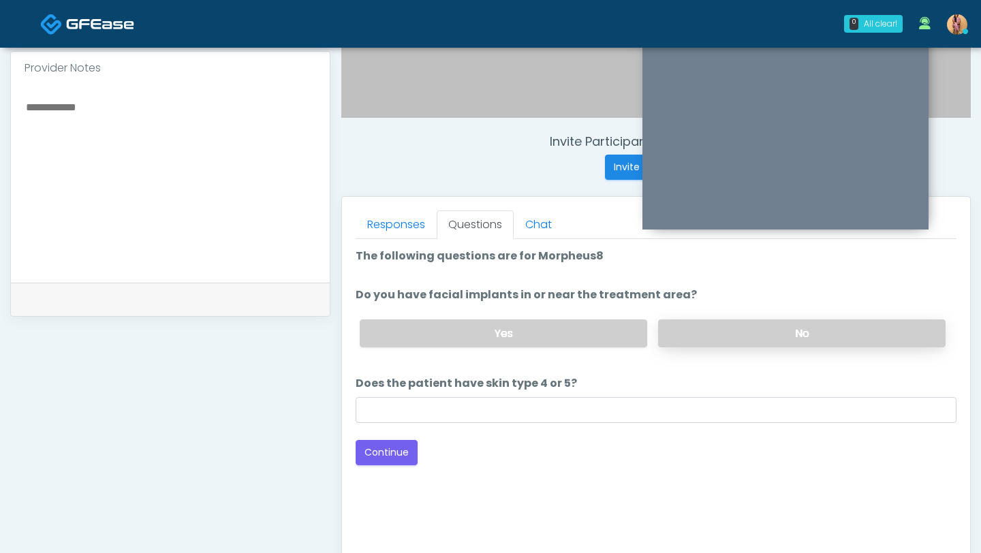
click at [680, 334] on label "No" at bounding box center [801, 333] width 287 height 28
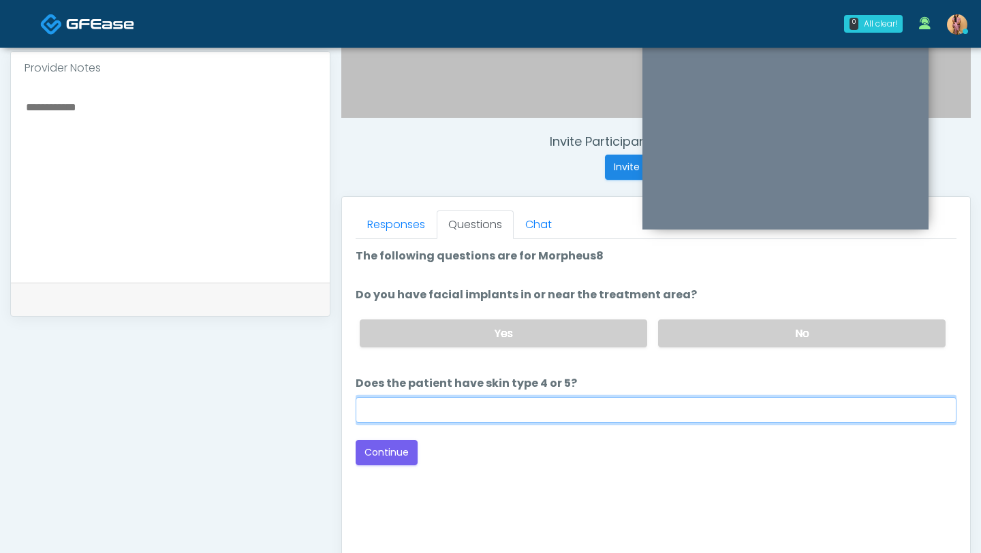
click at [592, 416] on input "Does the patient have skin type 4 or 5?" at bounding box center [655, 410] width 601 height 26
type input "**"
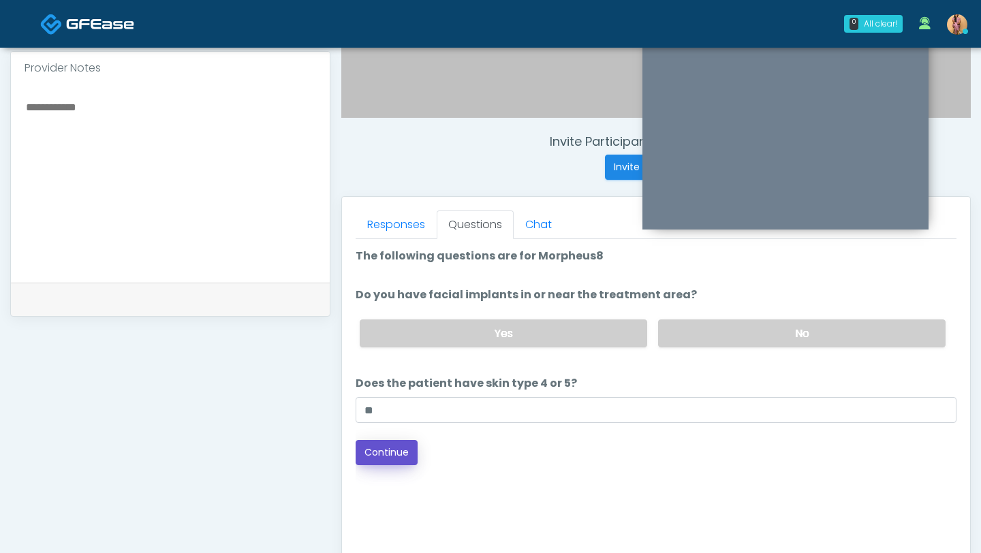
click at [393, 445] on button "Continue" at bounding box center [386, 452] width 62 height 25
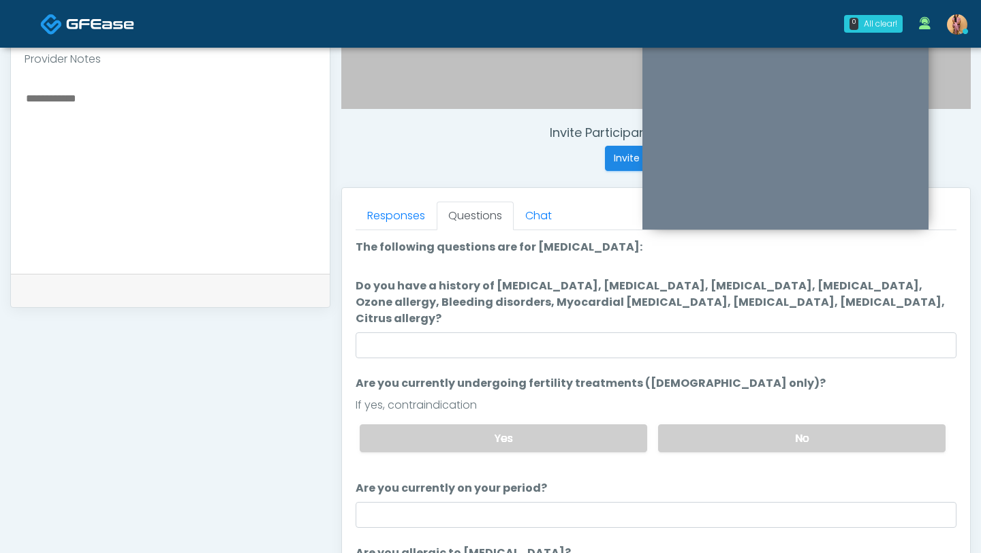
scroll to position [436, 0]
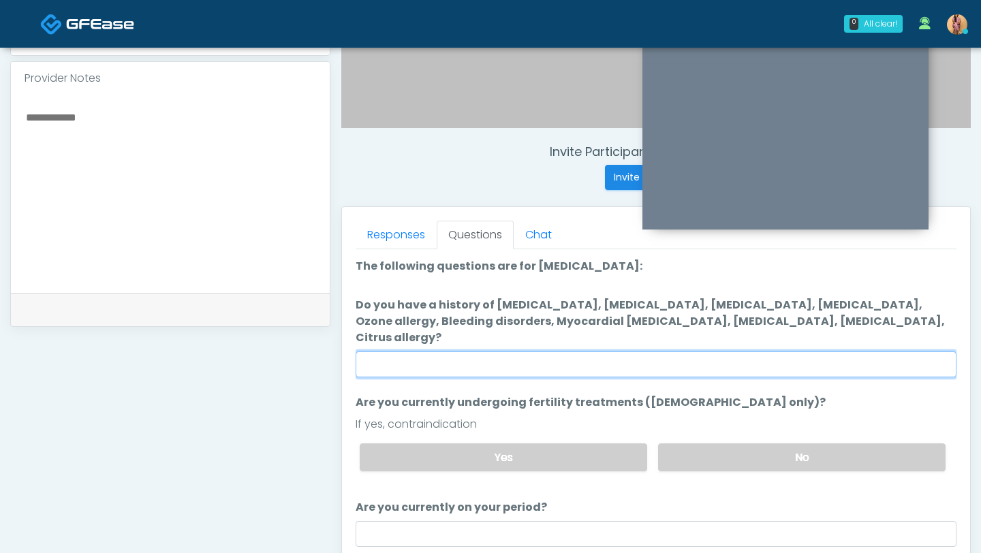
click at [492, 351] on input "Do you have a history of Hyperthyroidism, Hypotension, Hypocalcemia, Hypoglycem…" at bounding box center [655, 364] width 601 height 26
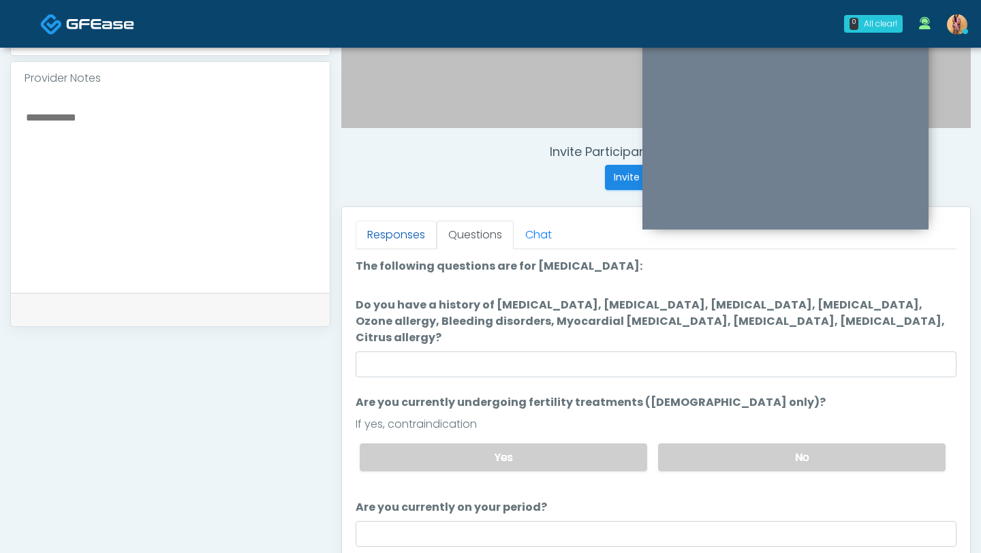
click at [413, 221] on link "Responses" at bounding box center [395, 235] width 81 height 29
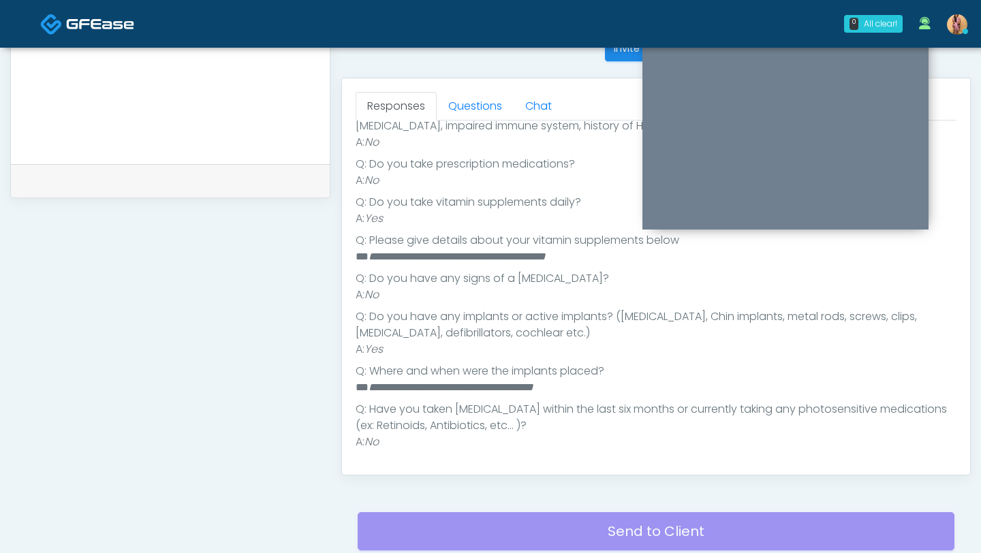
scroll to position [580, 0]
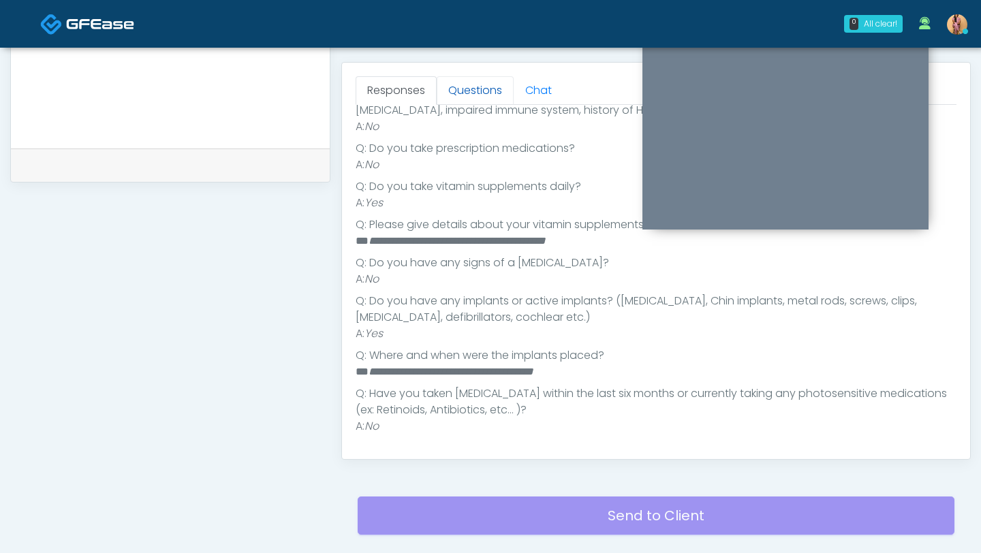
click at [479, 91] on link "Questions" at bounding box center [475, 90] width 77 height 29
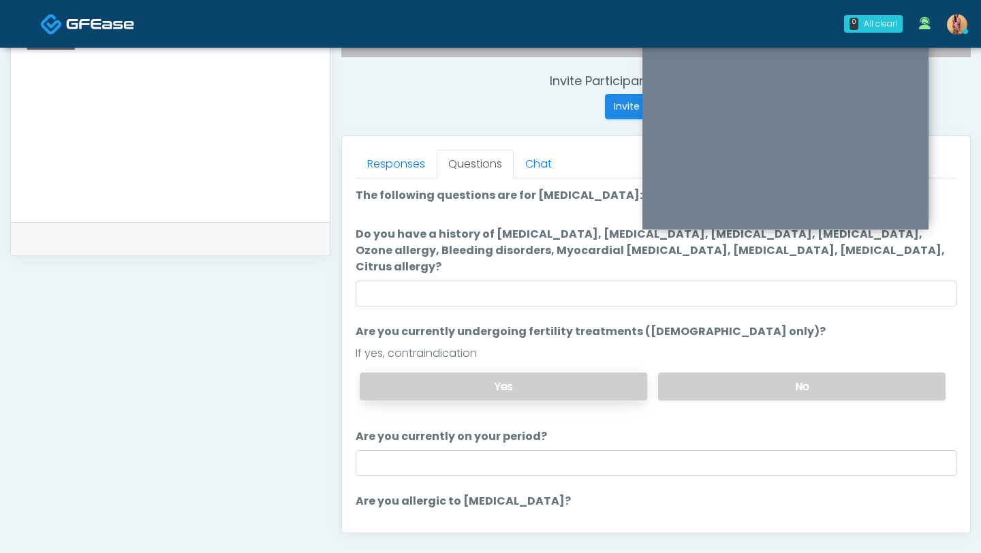
scroll to position [505, 0]
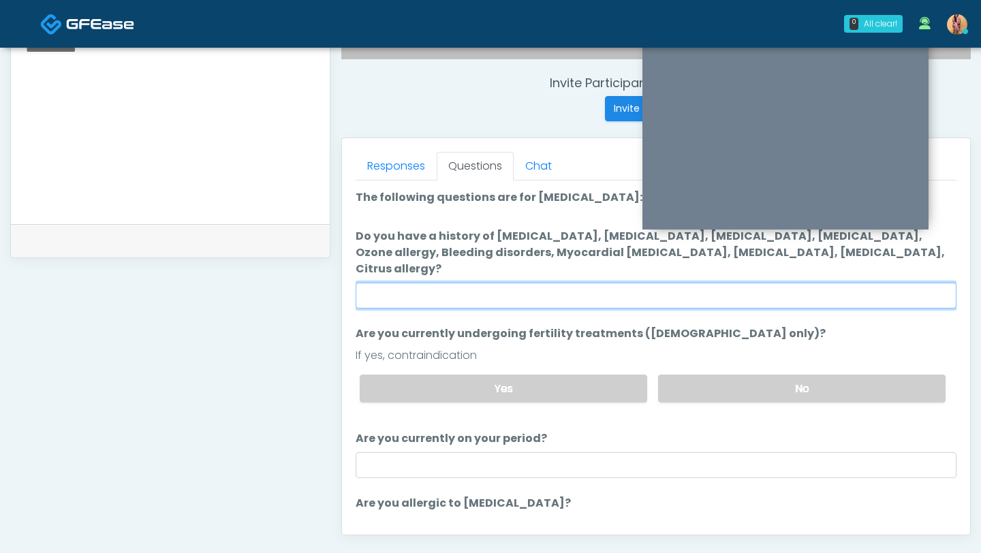
click at [462, 283] on input "Do you have a history of Hyperthyroidism, Hypotension, Hypocalcemia, Hypoglycem…" at bounding box center [655, 296] width 601 height 26
type input "**********"
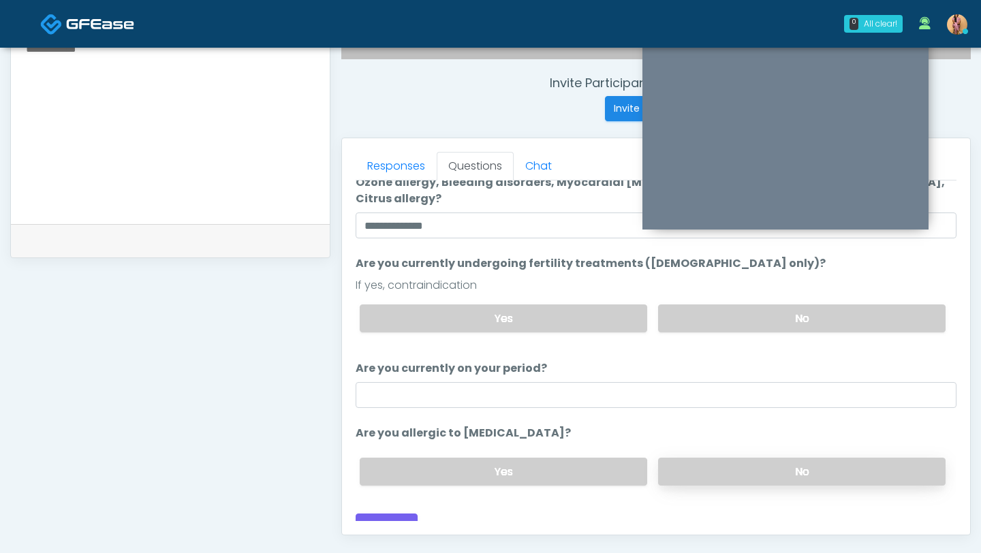
click at [673, 458] on label "No" at bounding box center [801, 472] width 287 height 28
click at [404, 513] on button "Continue" at bounding box center [386, 525] width 62 height 25
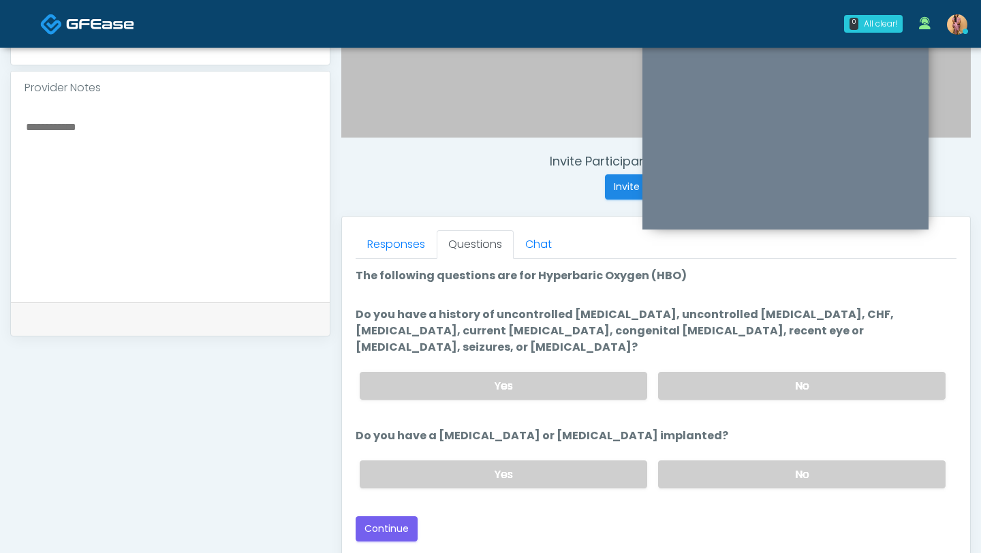
scroll to position [418, 0]
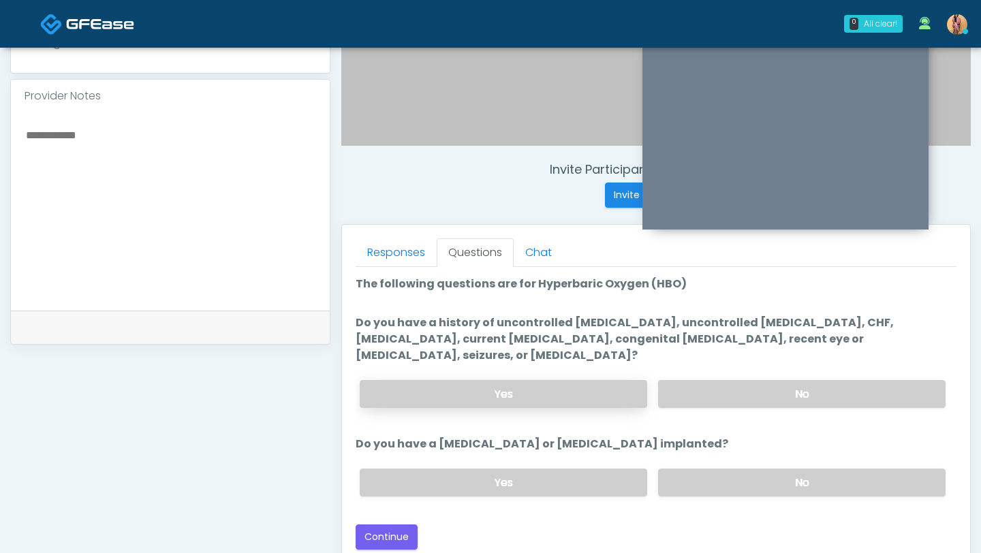
click at [613, 380] on label "Yes" at bounding box center [503, 394] width 287 height 28
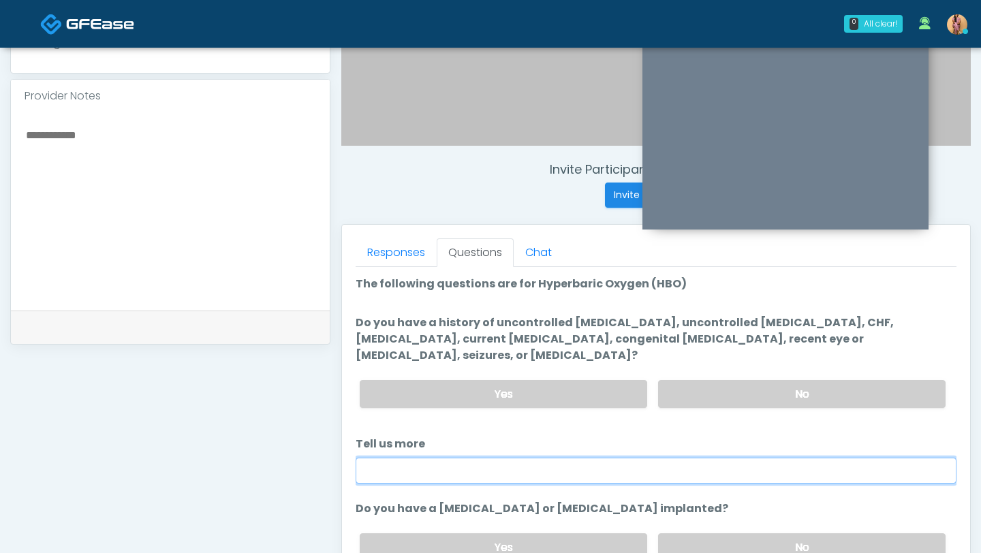
click at [577, 458] on input "Tell us more" at bounding box center [655, 471] width 601 height 26
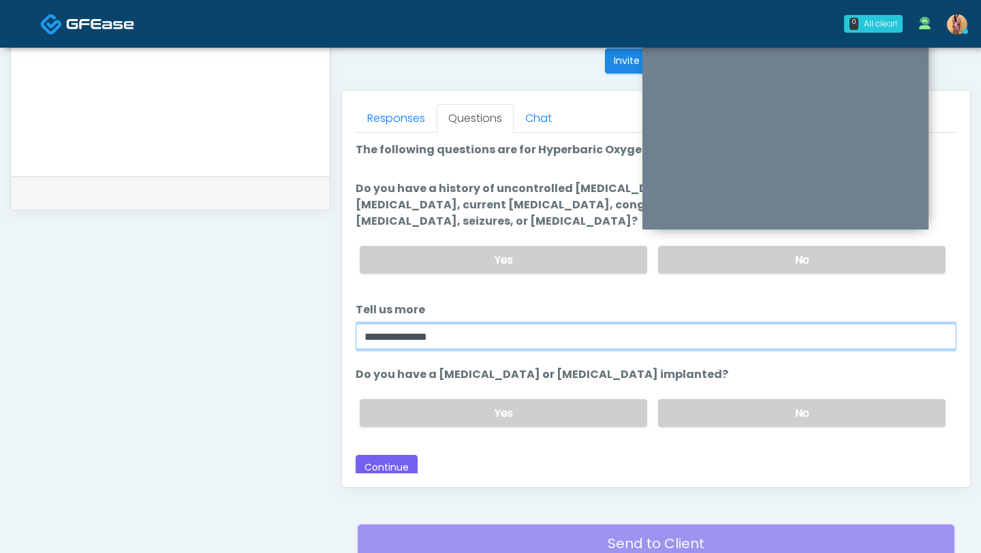
scroll to position [555, 0]
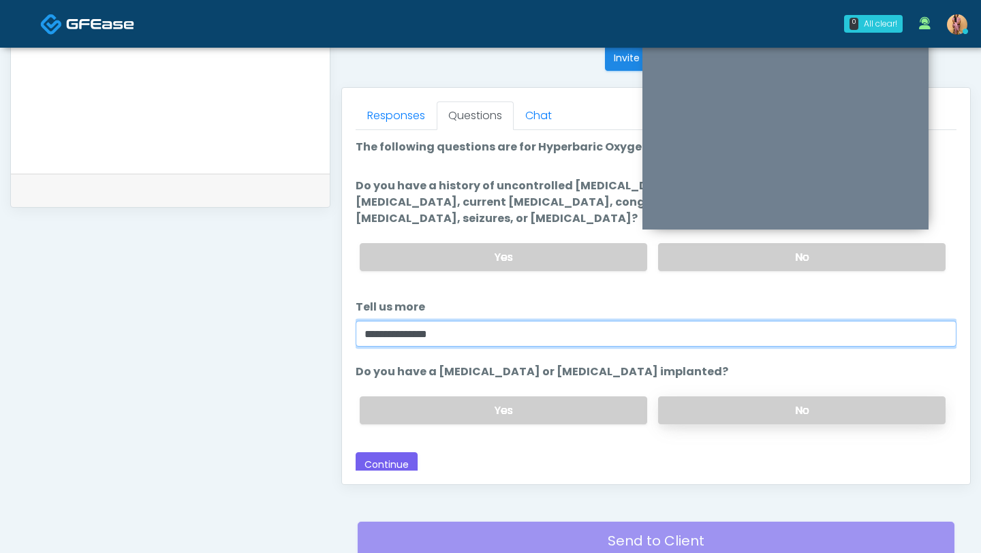
type input "**********"
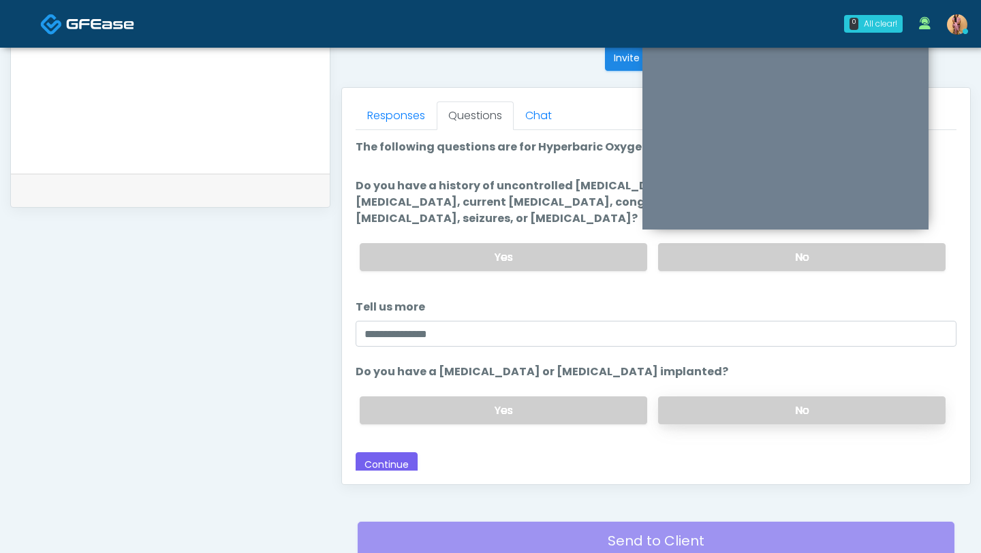
click at [714, 396] on label "No" at bounding box center [801, 410] width 287 height 28
click at [403, 452] on button "Continue" at bounding box center [386, 464] width 62 height 25
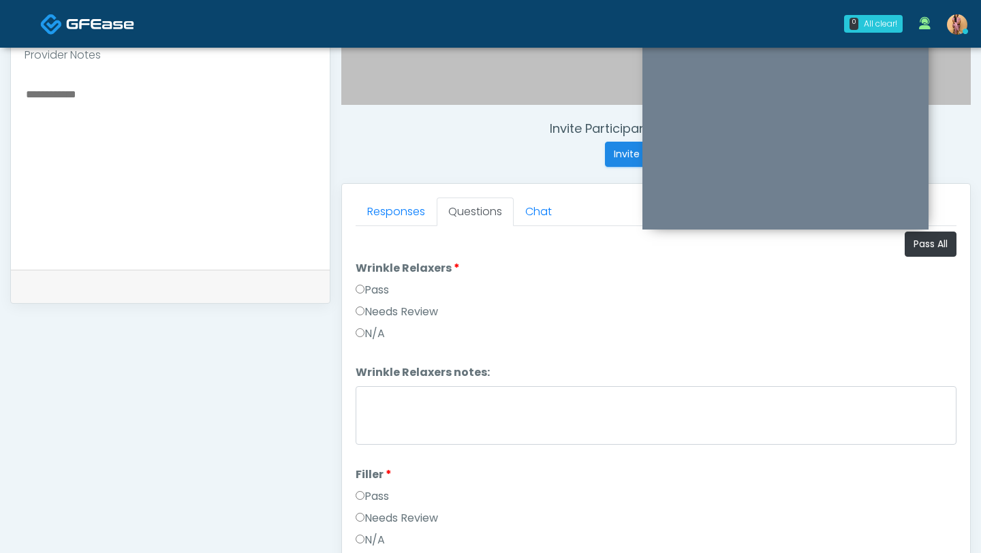
scroll to position [426, 0]
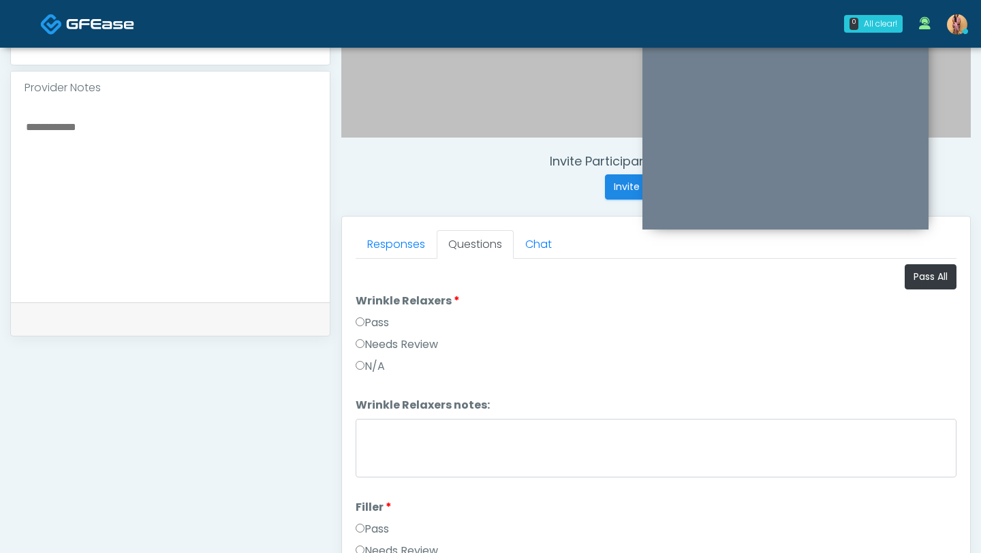
click at [385, 319] on label "Pass" at bounding box center [371, 323] width 33 height 16
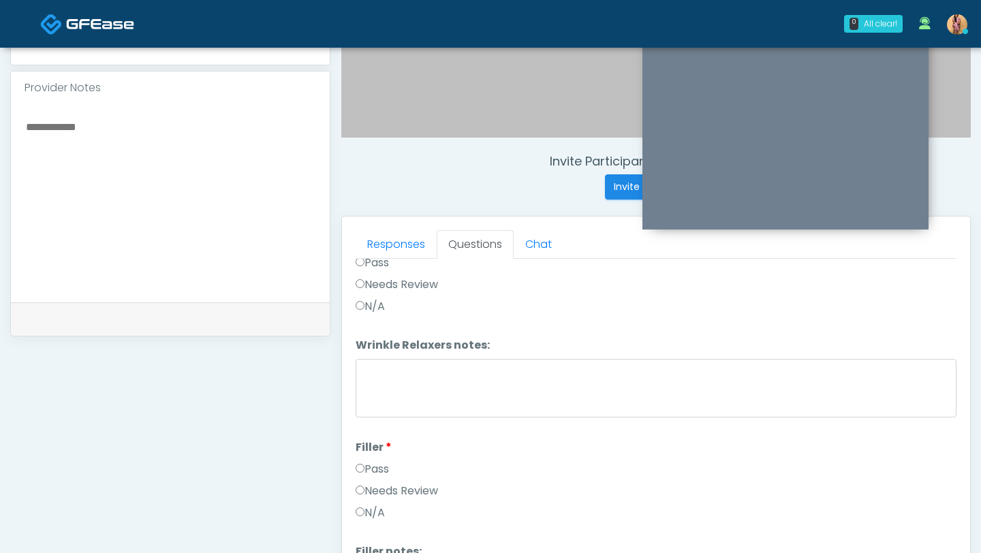
scroll to position [150, 0]
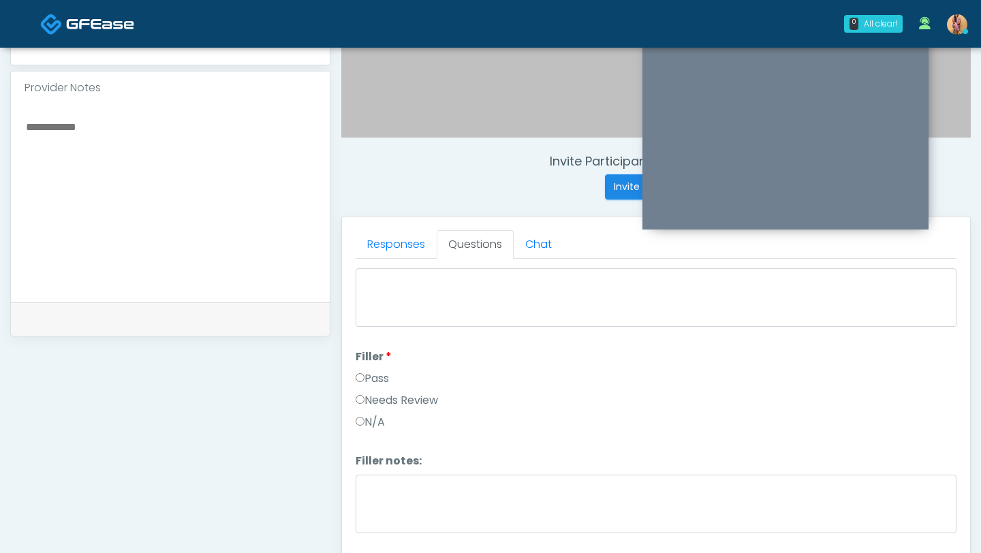
click at [366, 373] on label "Pass" at bounding box center [371, 378] width 33 height 16
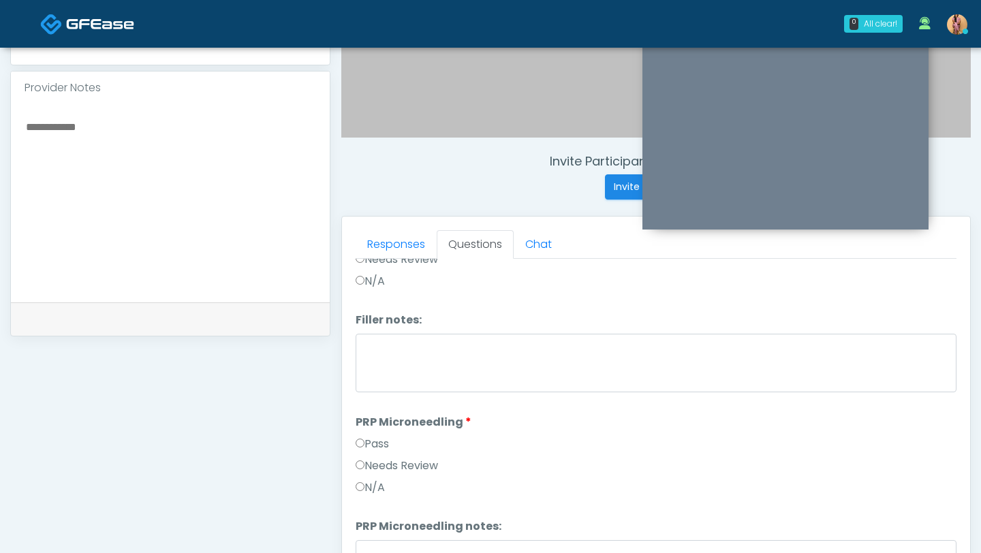
scroll to position [310, 0]
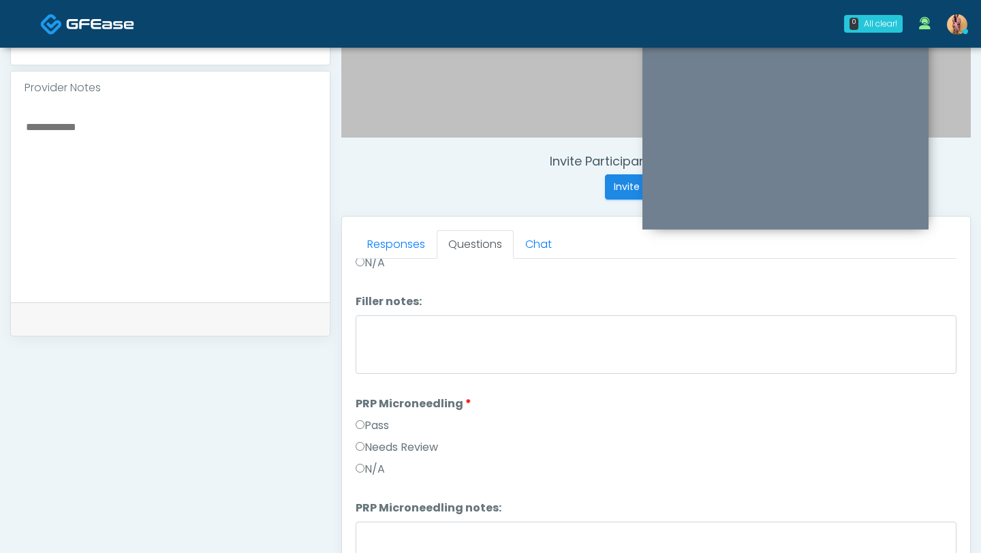
click at [368, 414] on li "PRP Microneedling PRP Microneedling Pass Needs Review N/A" at bounding box center [655, 439] width 601 height 87
click at [366, 427] on label "Pass" at bounding box center [371, 425] width 33 height 16
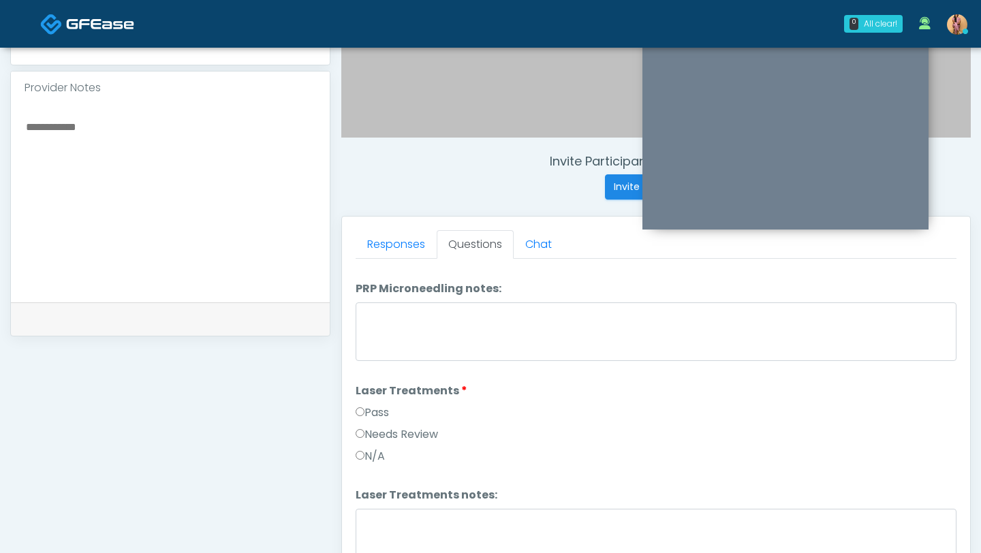
scroll to position [577, 0]
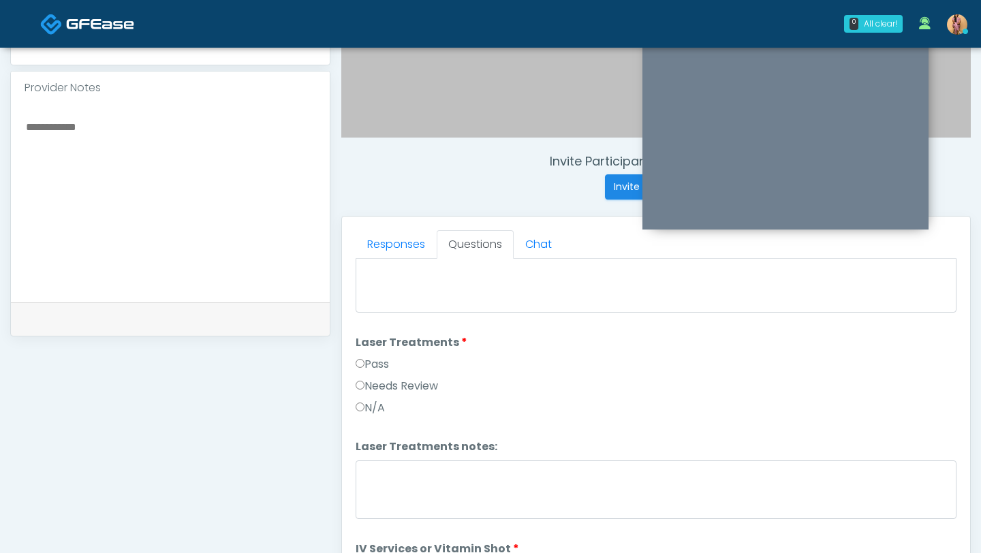
click at [373, 364] on label "Pass" at bounding box center [371, 364] width 33 height 16
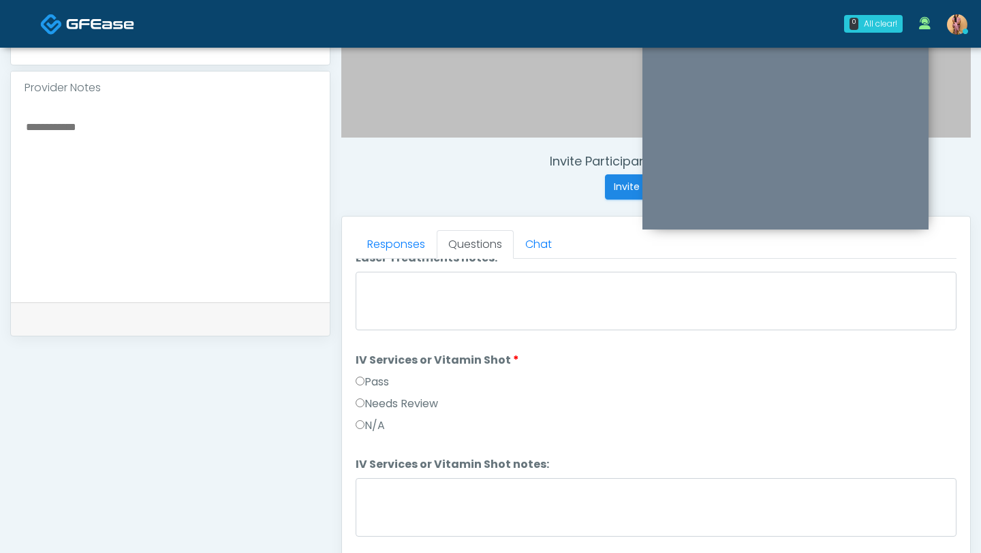
click at [379, 387] on label "Pass" at bounding box center [371, 382] width 33 height 16
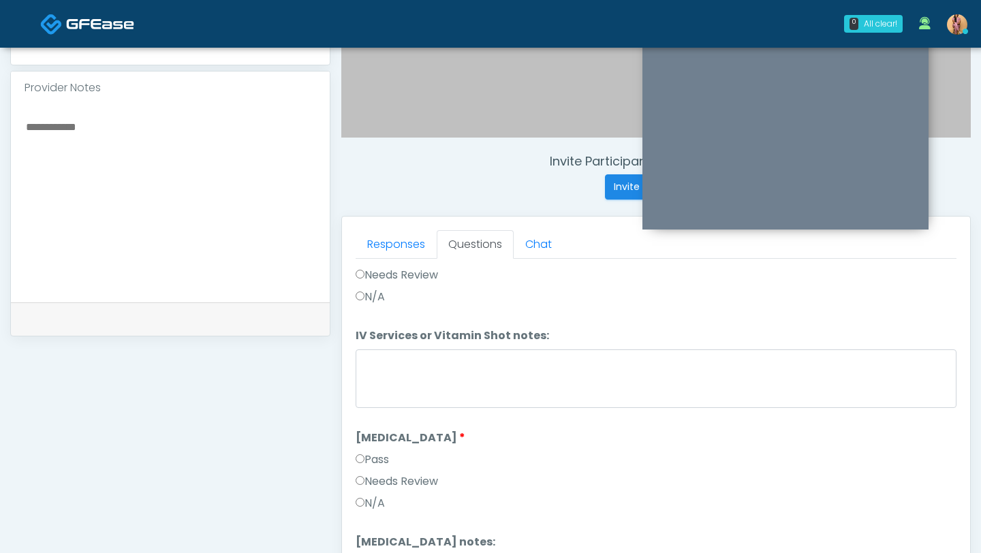
scroll to position [1033, 0]
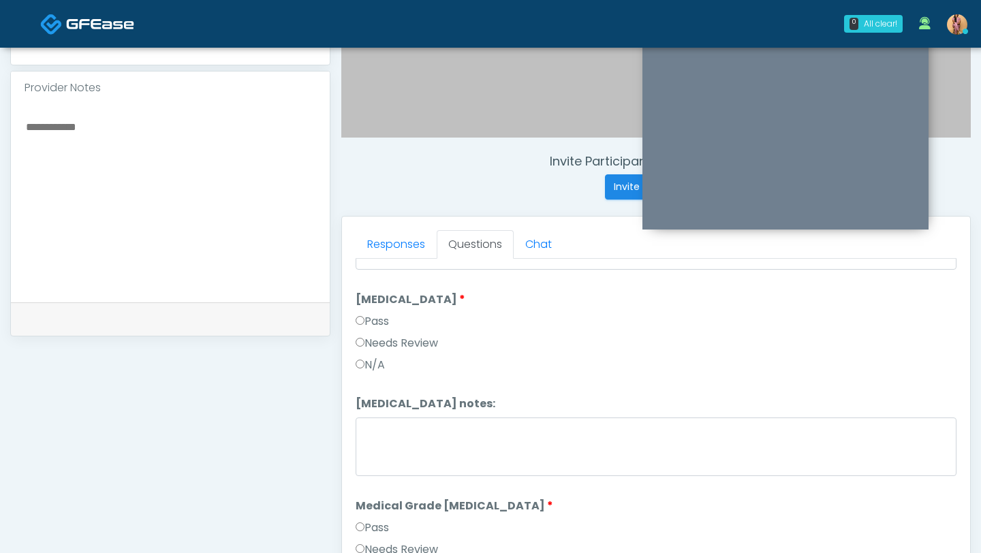
click at [364, 327] on label "Pass" at bounding box center [371, 321] width 33 height 16
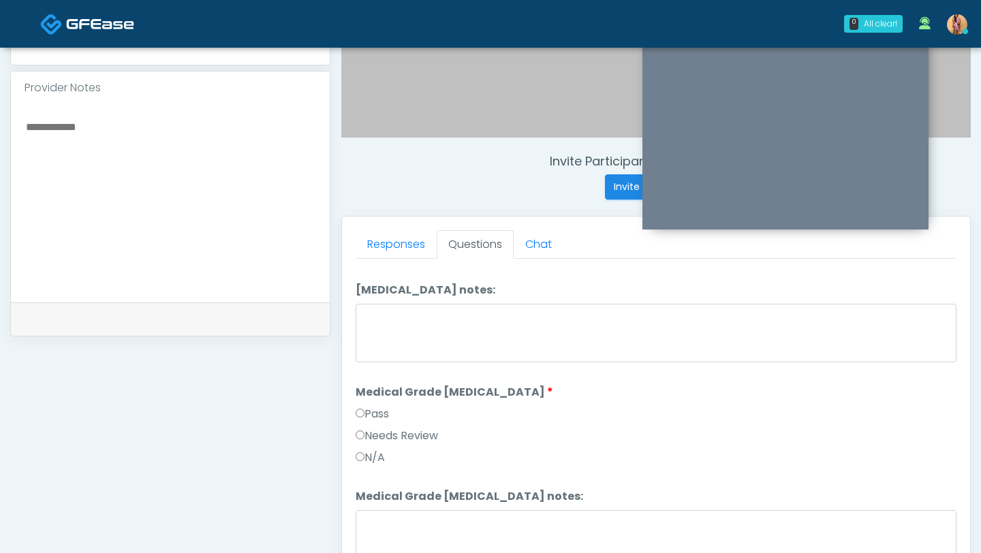
scroll to position [1179, 0]
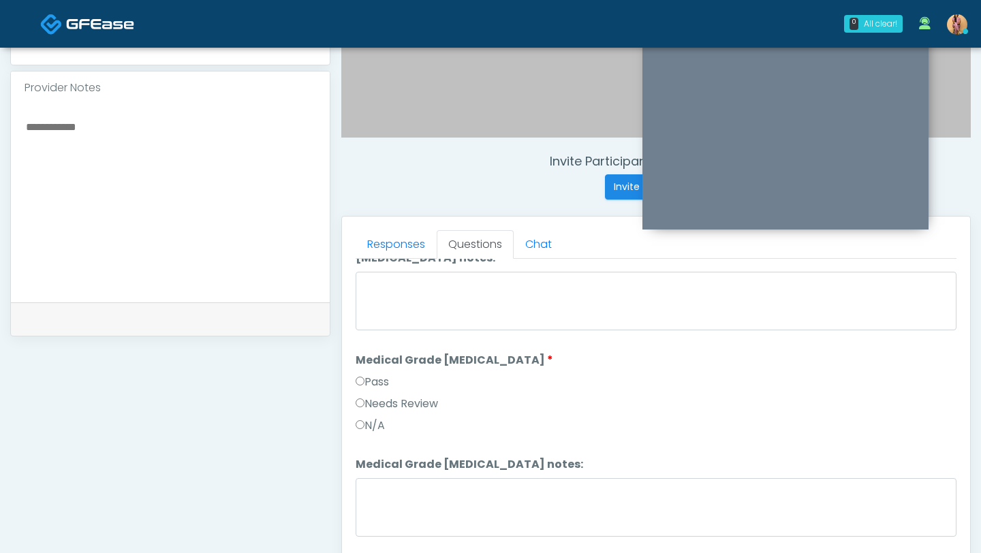
click at [371, 377] on label "Pass" at bounding box center [371, 382] width 33 height 16
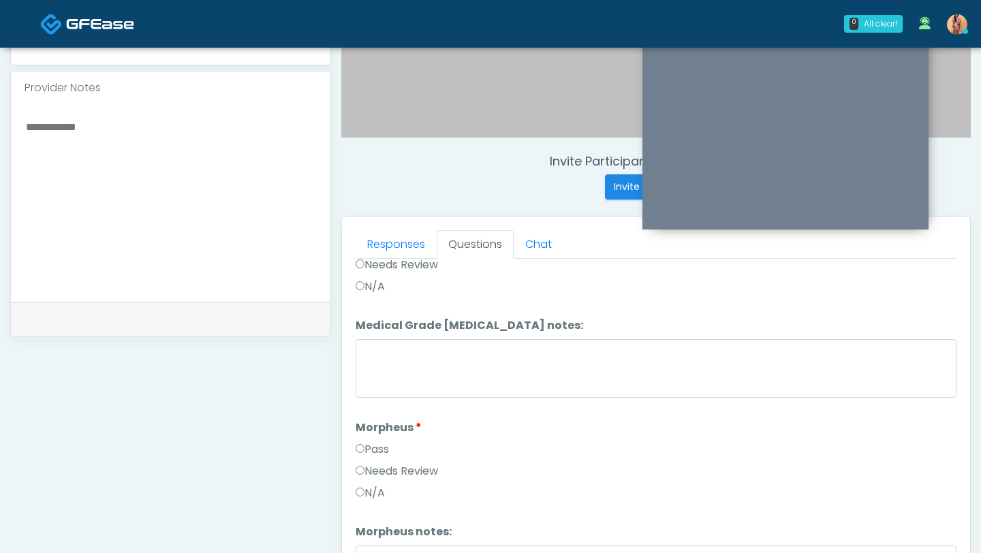
scroll to position [1320, 0]
click at [370, 440] on label "Pass" at bounding box center [371, 447] width 33 height 16
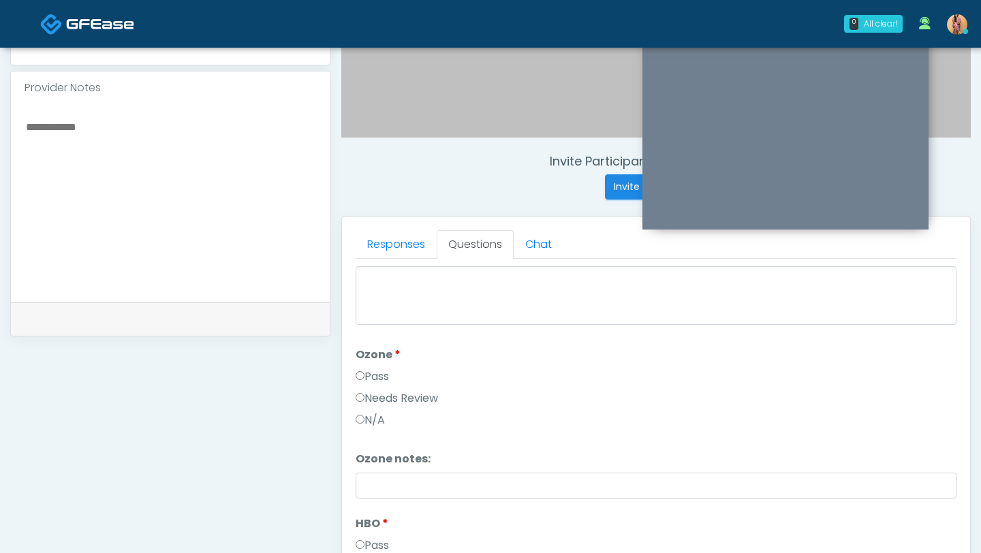
scroll to position [1636, 0]
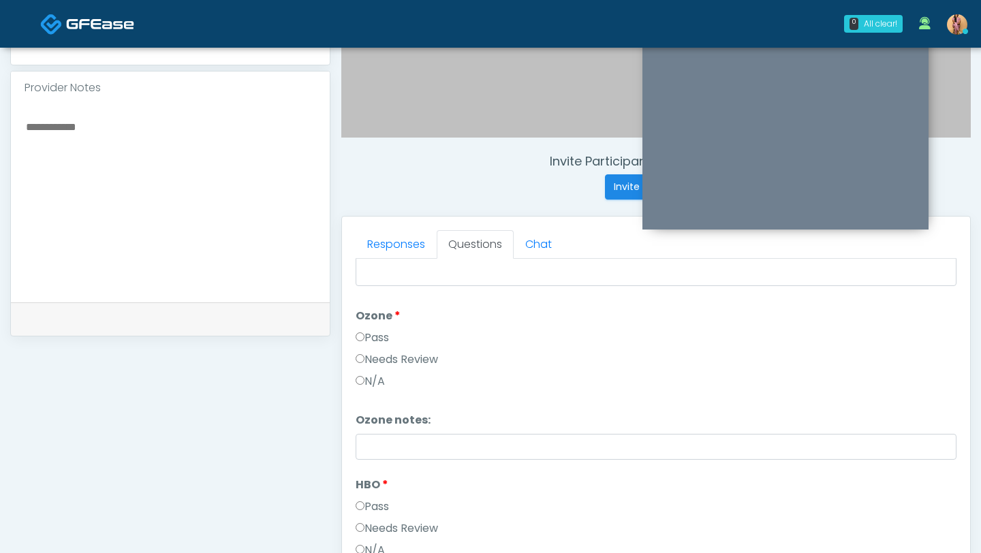
click at [373, 357] on label "Needs Review" at bounding box center [396, 359] width 82 height 16
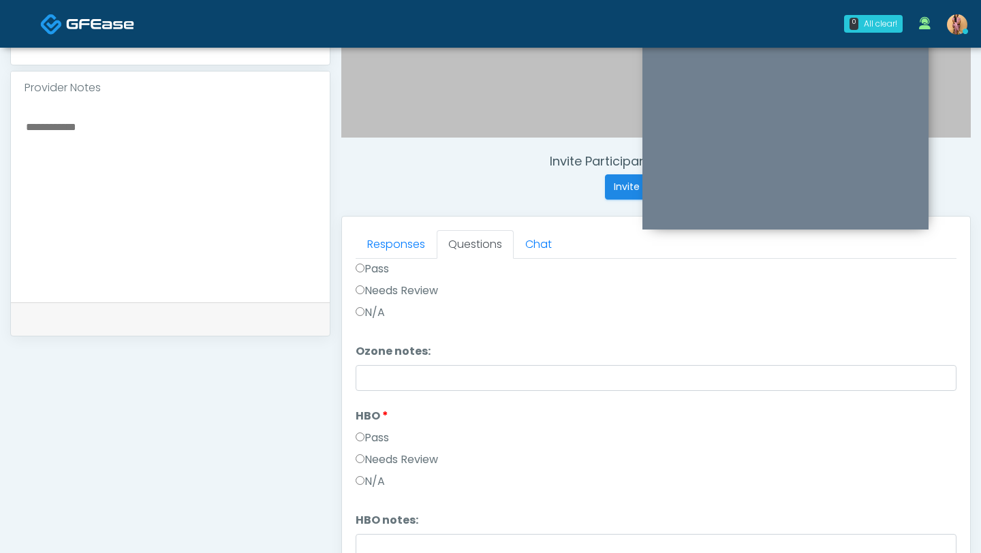
click at [387, 454] on label "Needs Review" at bounding box center [396, 459] width 82 height 16
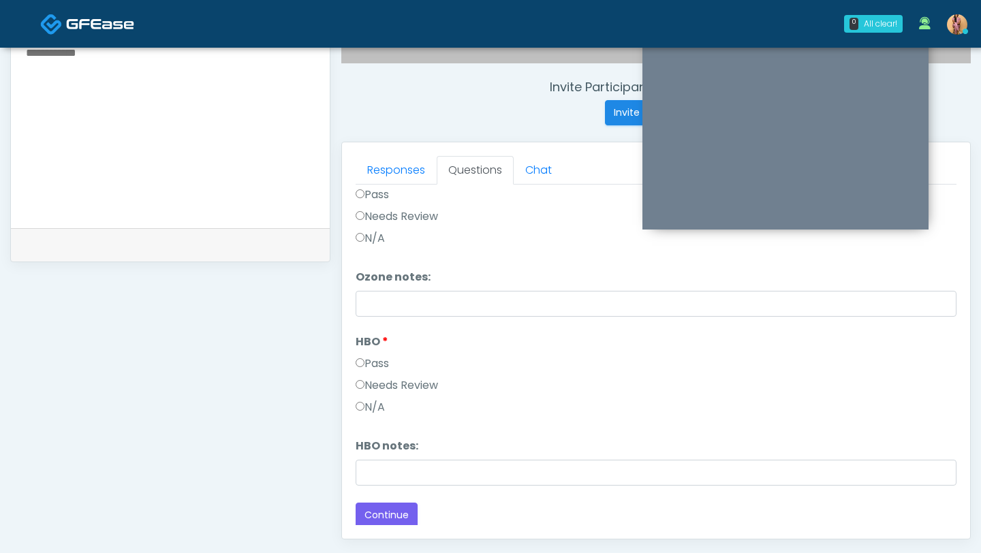
scroll to position [507, 0]
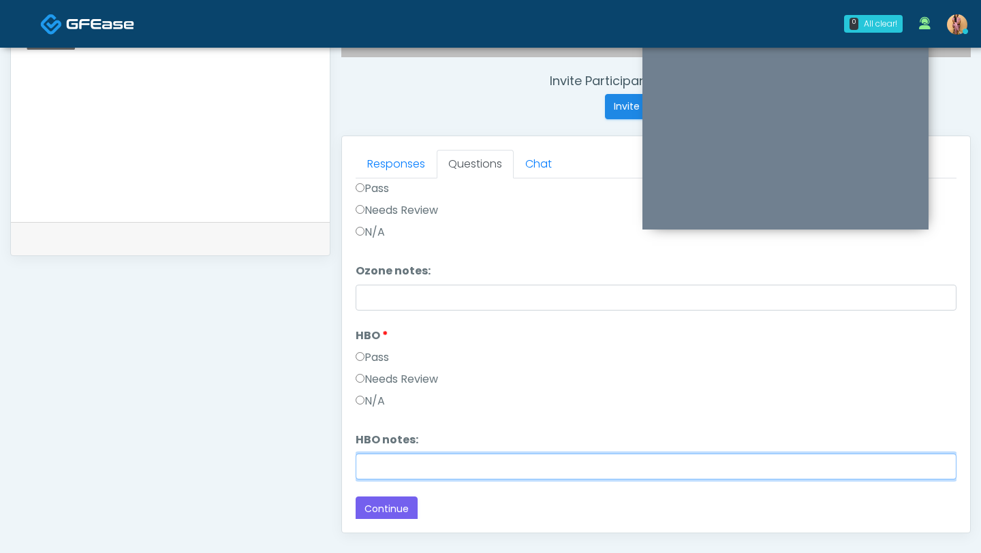
click at [389, 464] on input "HBO notes:" at bounding box center [655, 467] width 601 height 26
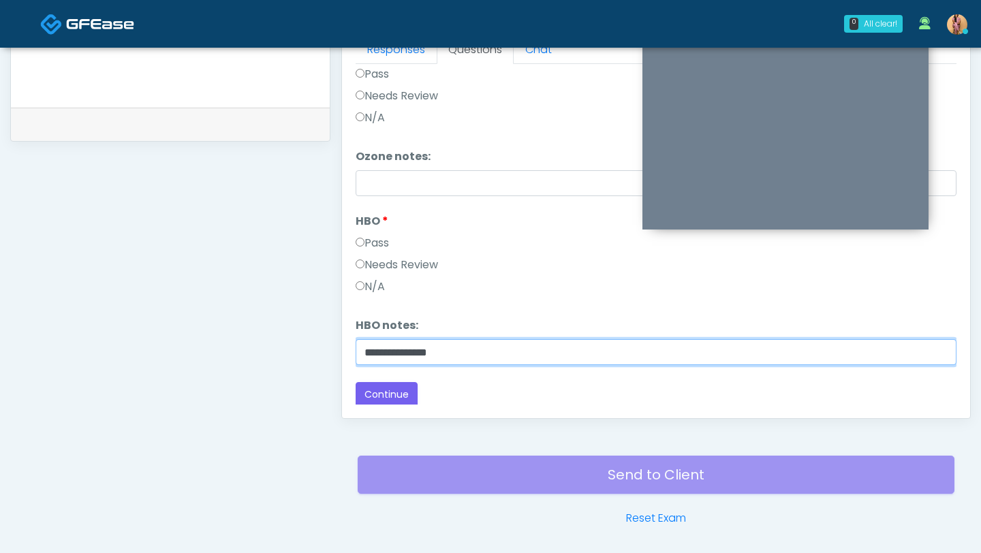
scroll to position [662, 0]
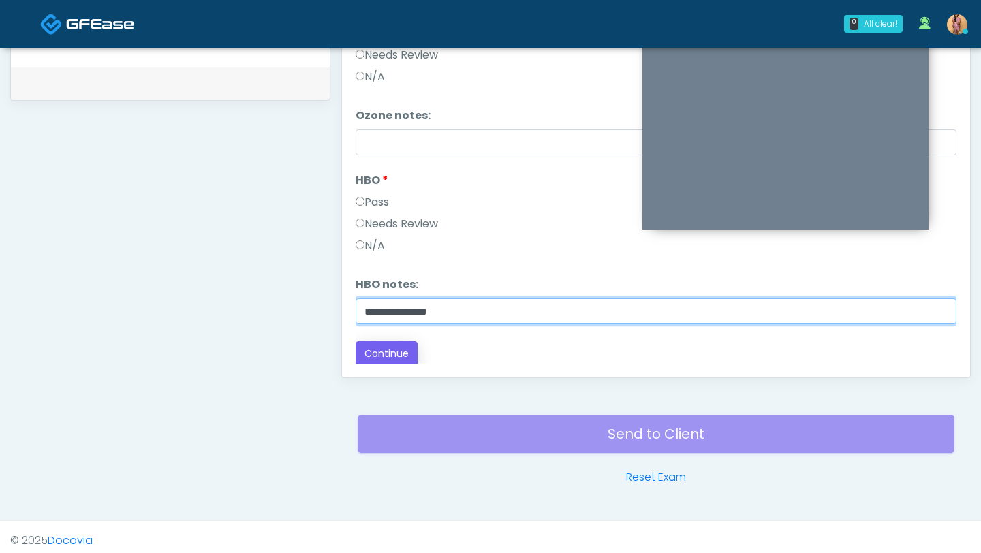
type input "**********"
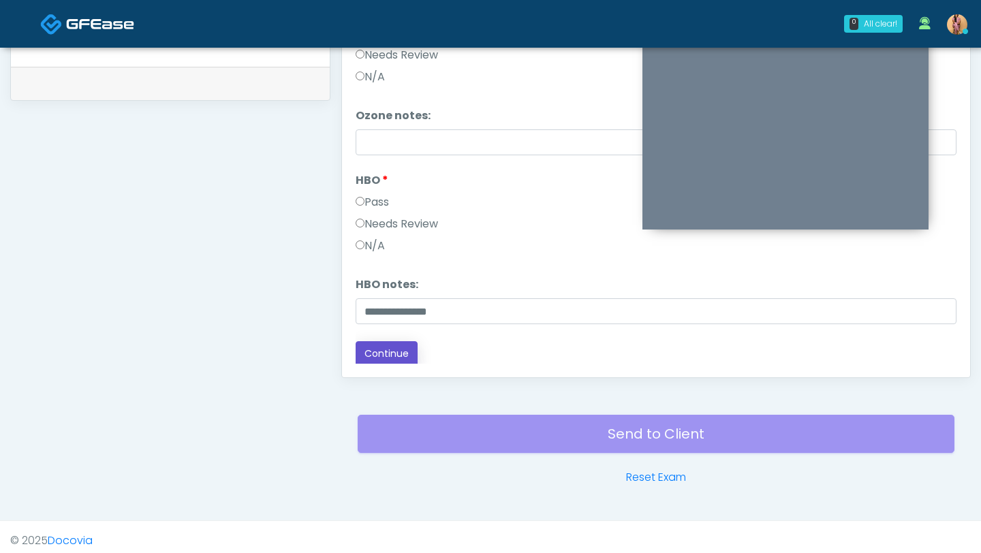
click at [390, 351] on button "Continue" at bounding box center [386, 353] width 62 height 25
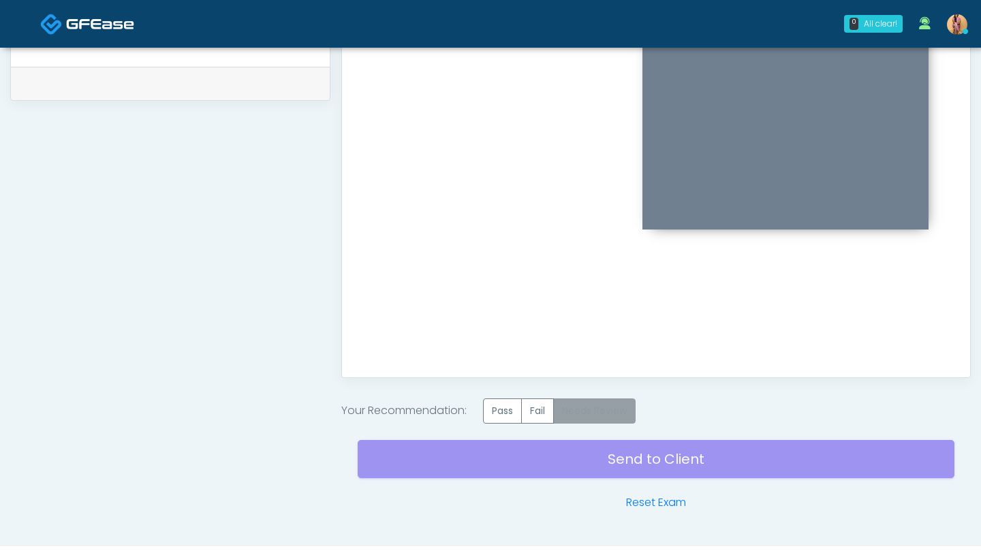
click at [582, 407] on label "Needs Review" at bounding box center [594, 410] width 82 height 25
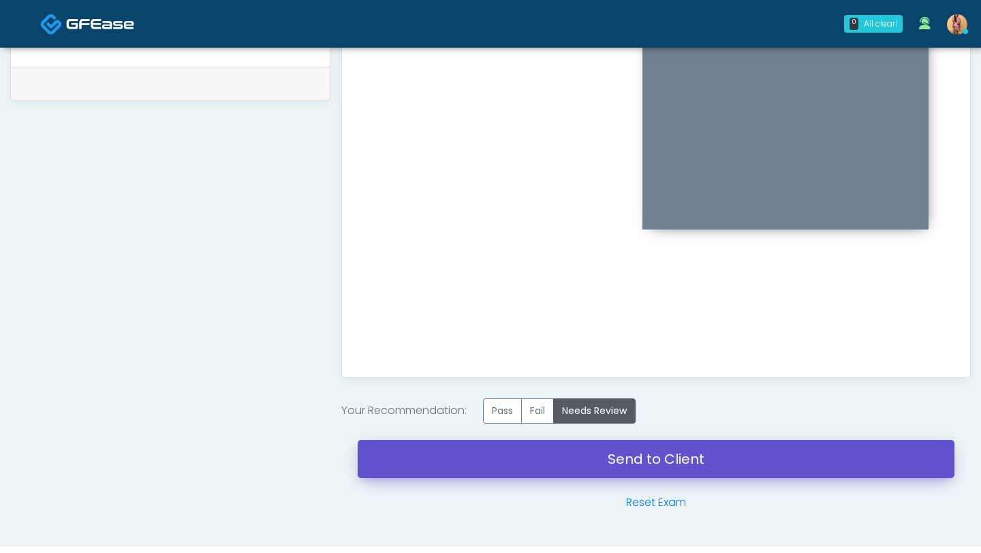
click at [567, 466] on link "Send to Client" at bounding box center [656, 459] width 597 height 38
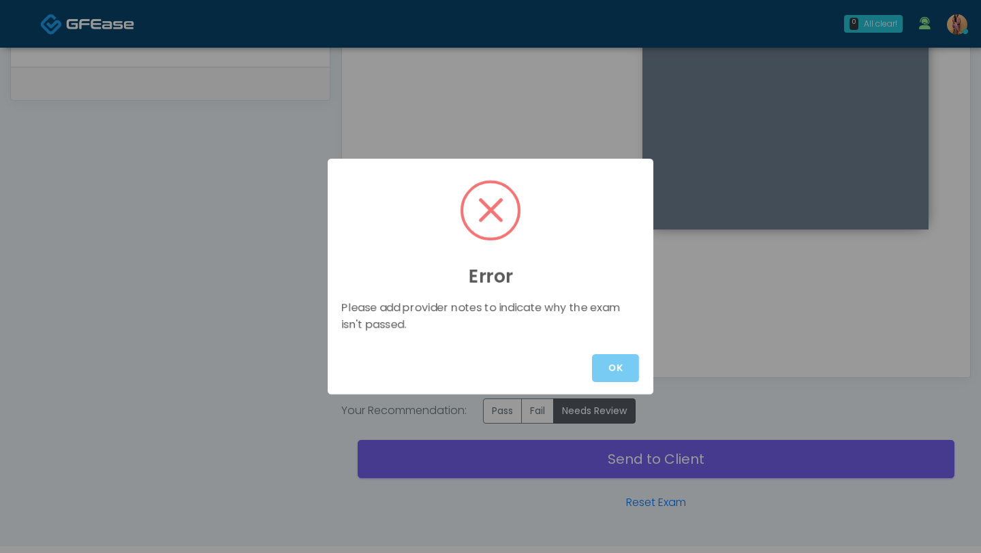
click at [614, 360] on button "OK" at bounding box center [615, 368] width 47 height 28
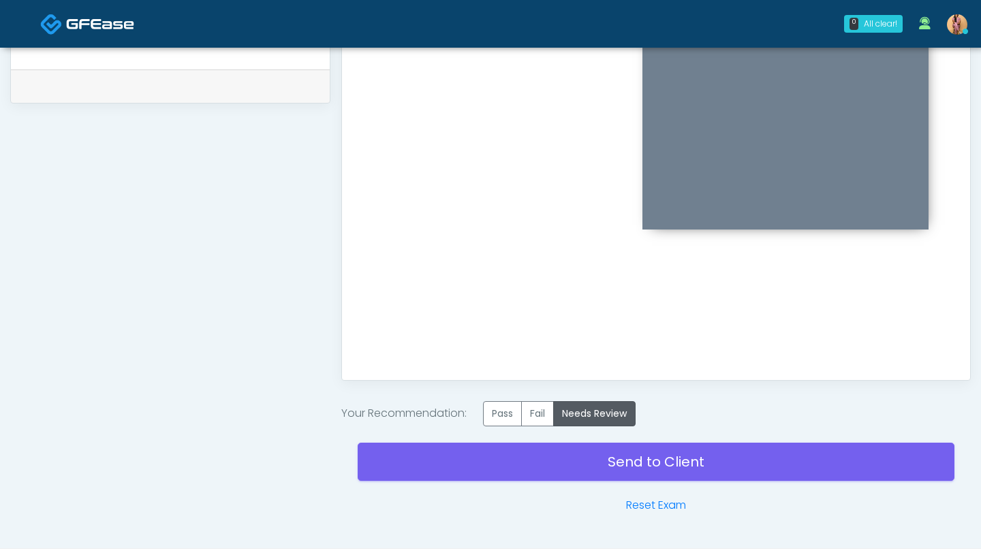
scroll to position [673, 0]
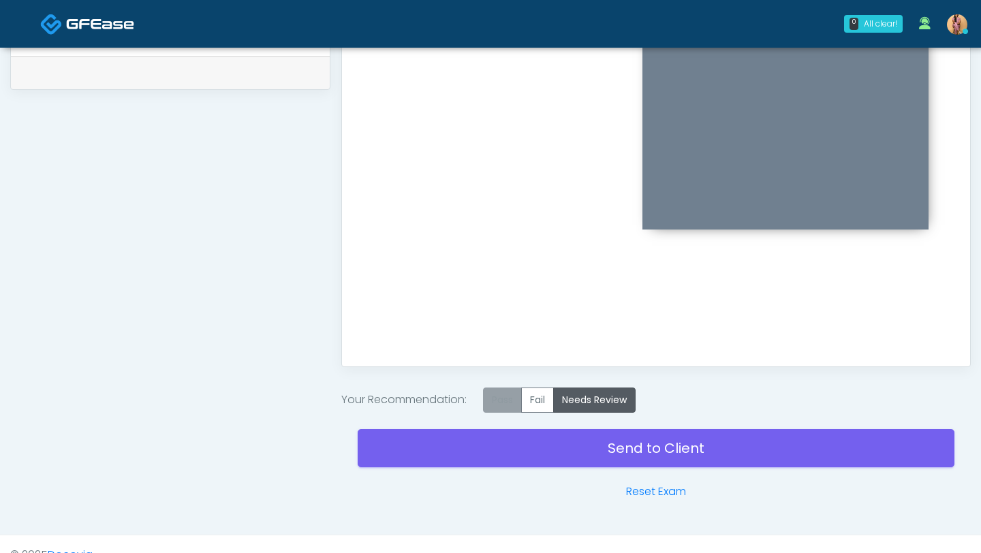
click at [510, 401] on label "Pass" at bounding box center [502, 399] width 39 height 25
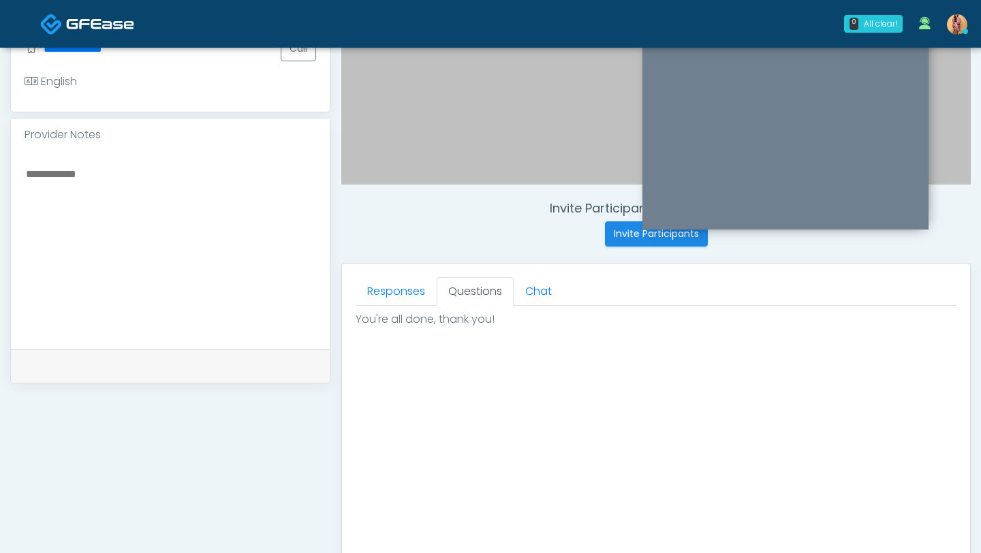
scroll to position [695, 0]
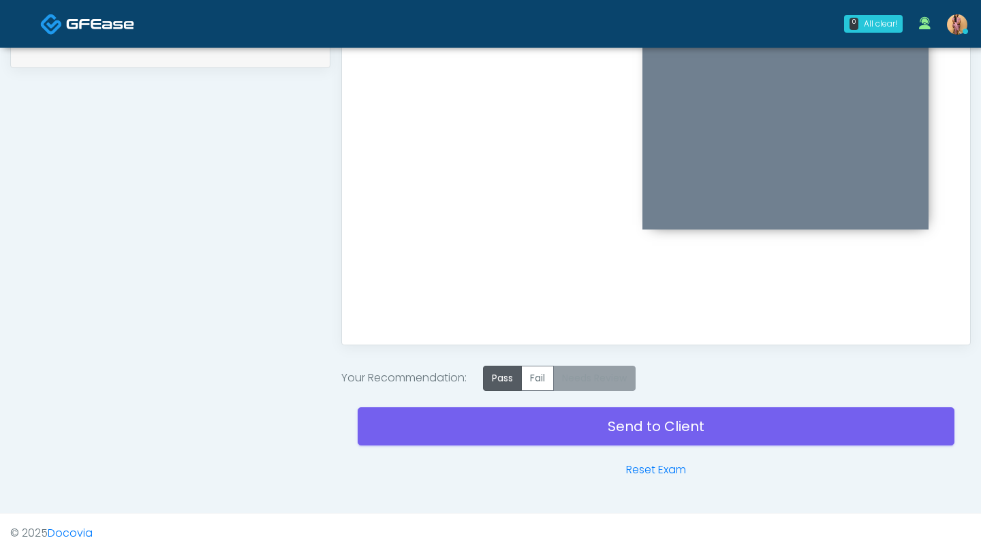
click at [588, 377] on label "Needs Review" at bounding box center [594, 378] width 82 height 25
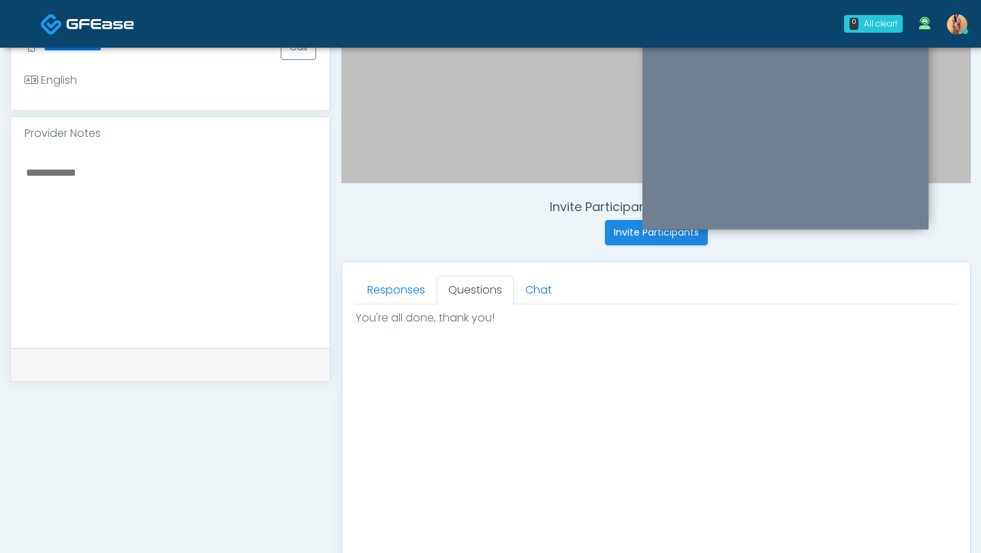
scroll to position [312, 0]
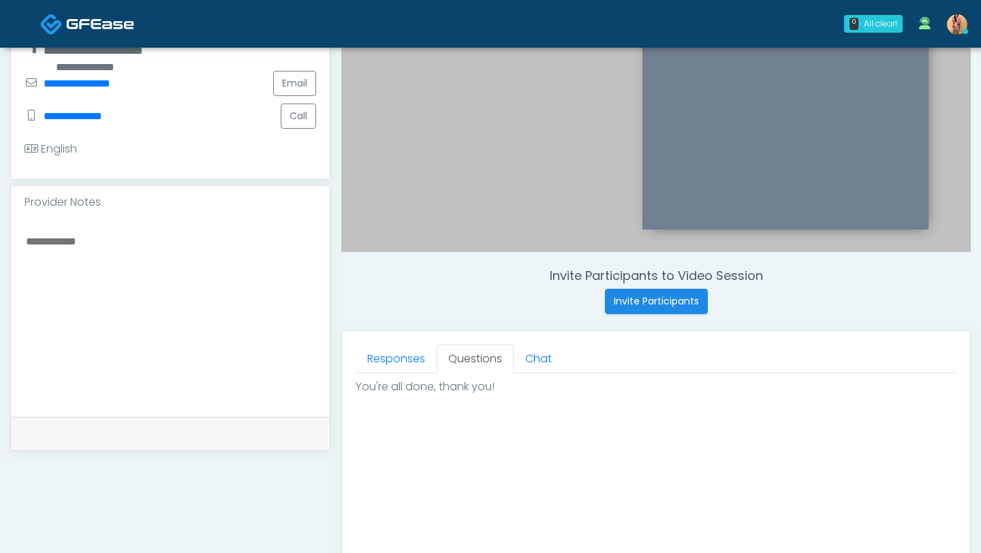
click at [249, 264] on textarea at bounding box center [170, 315] width 291 height 166
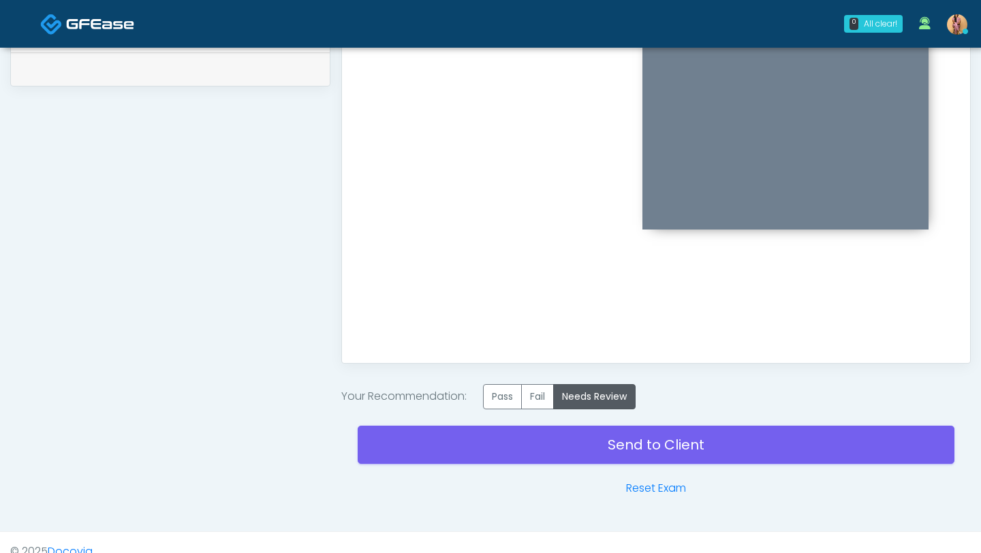
scroll to position [695, 0]
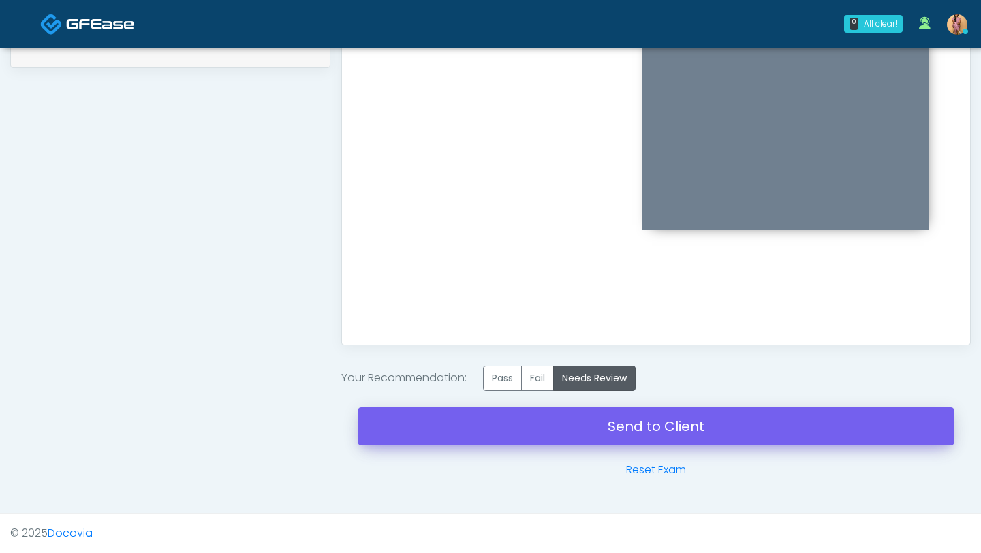
type textarea "**********"
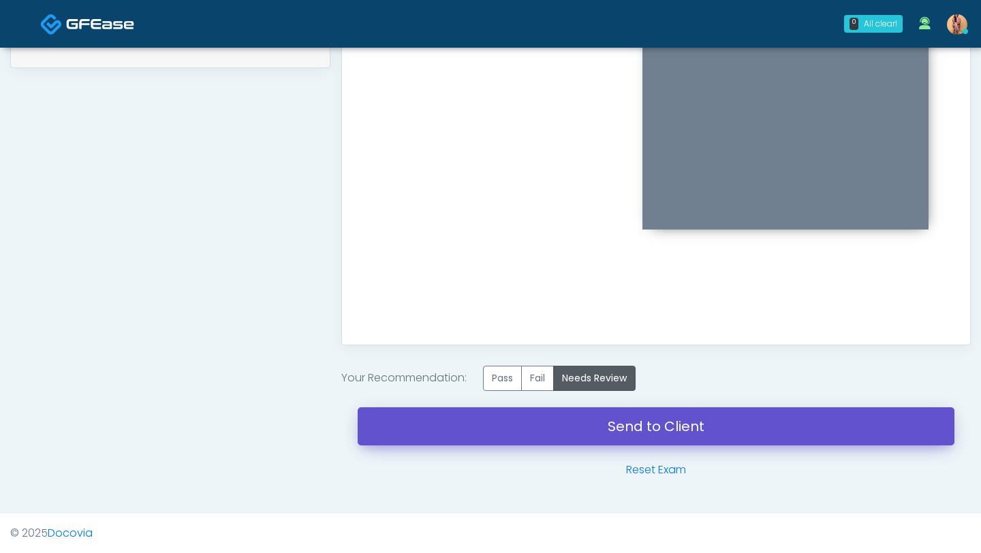
click at [398, 443] on link "Send to Client" at bounding box center [656, 426] width 597 height 38
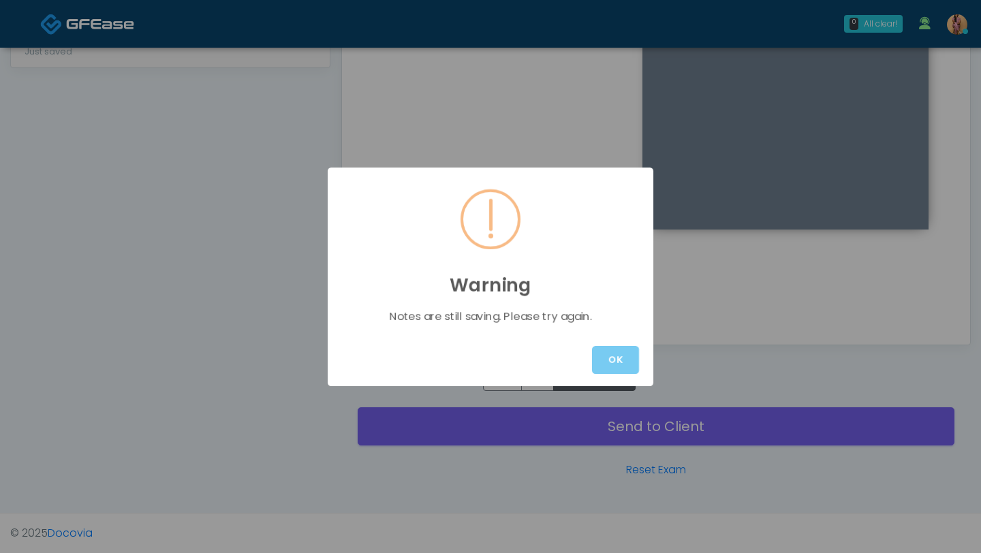
click at [599, 358] on button "OK" at bounding box center [615, 360] width 47 height 28
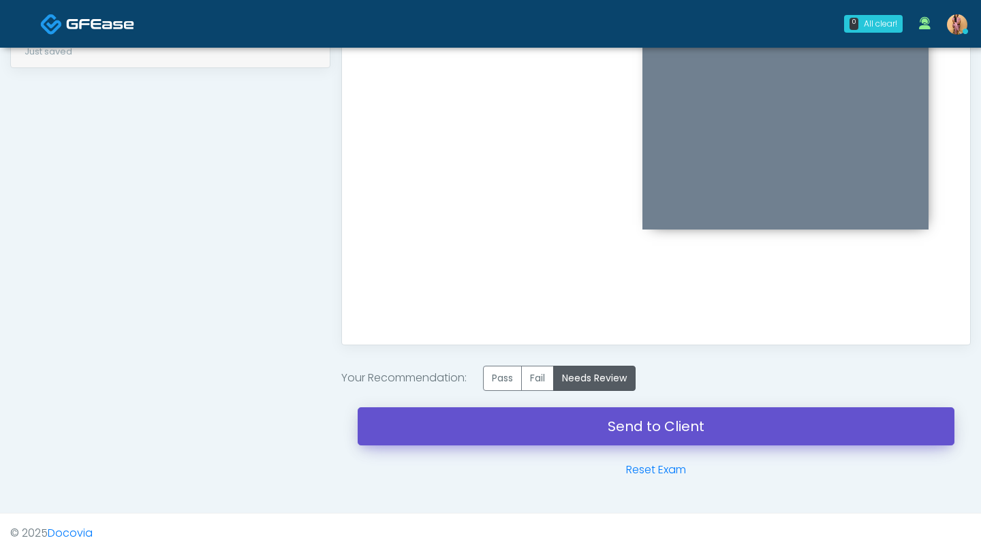
click at [580, 426] on link "Send to Client" at bounding box center [656, 426] width 597 height 38
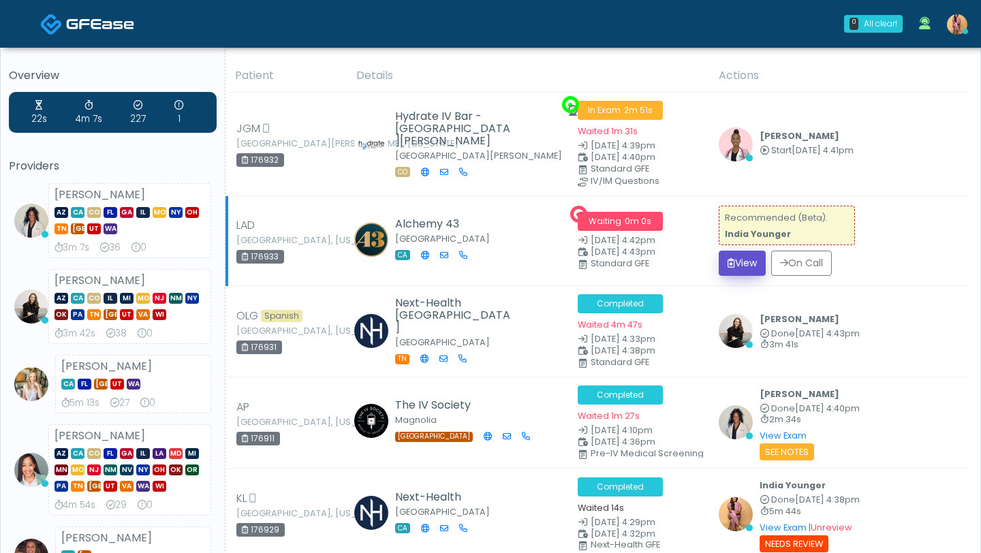
click at [755, 264] on button "View" at bounding box center [741, 263] width 47 height 25
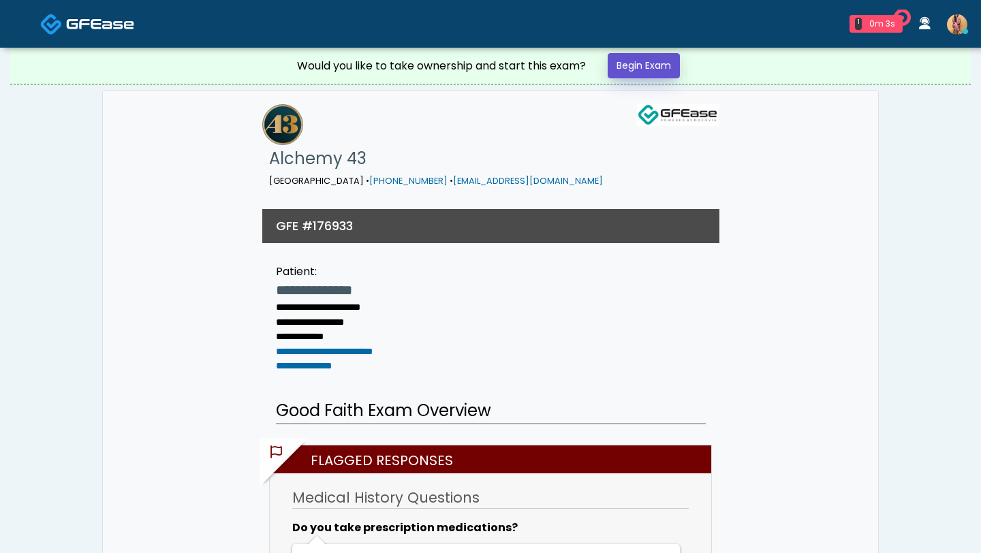
click at [631, 65] on link "Begin Exam" at bounding box center [643, 65] width 72 height 25
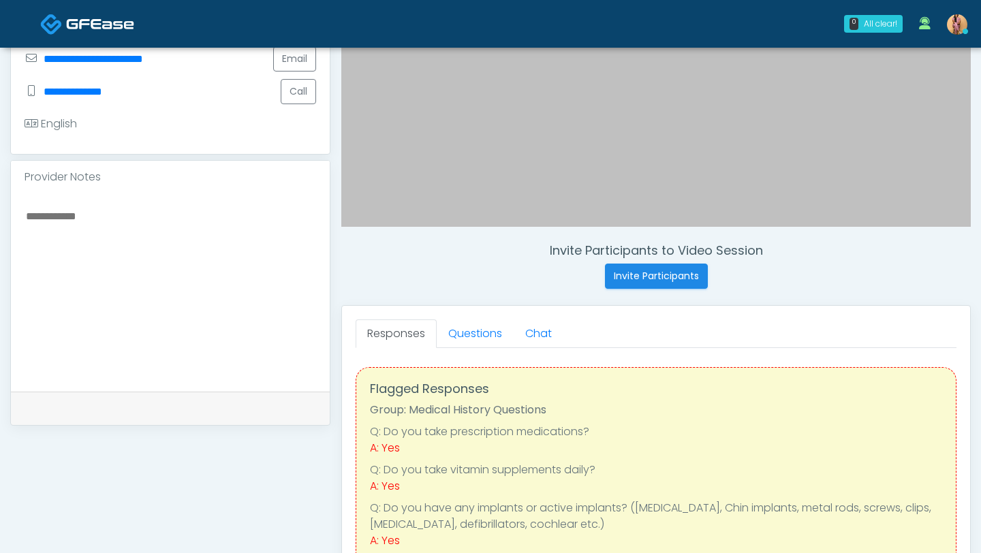
scroll to position [355, 0]
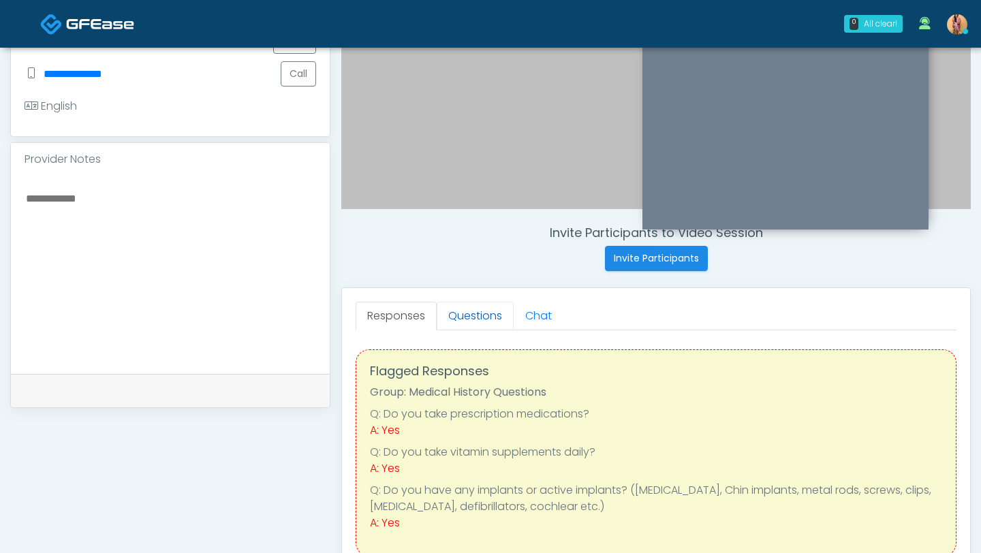
click at [479, 316] on link "Questions" at bounding box center [475, 316] width 77 height 29
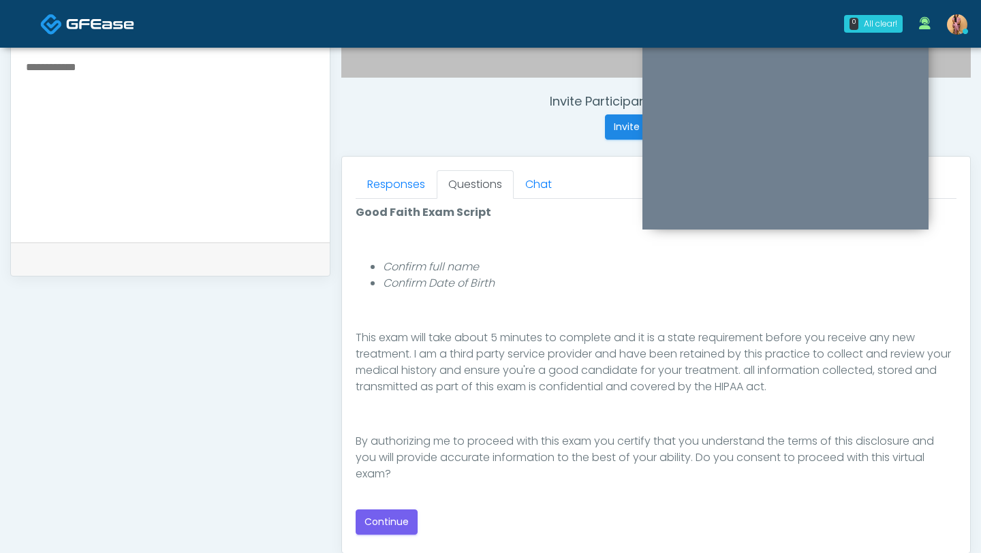
scroll to position [489, 0]
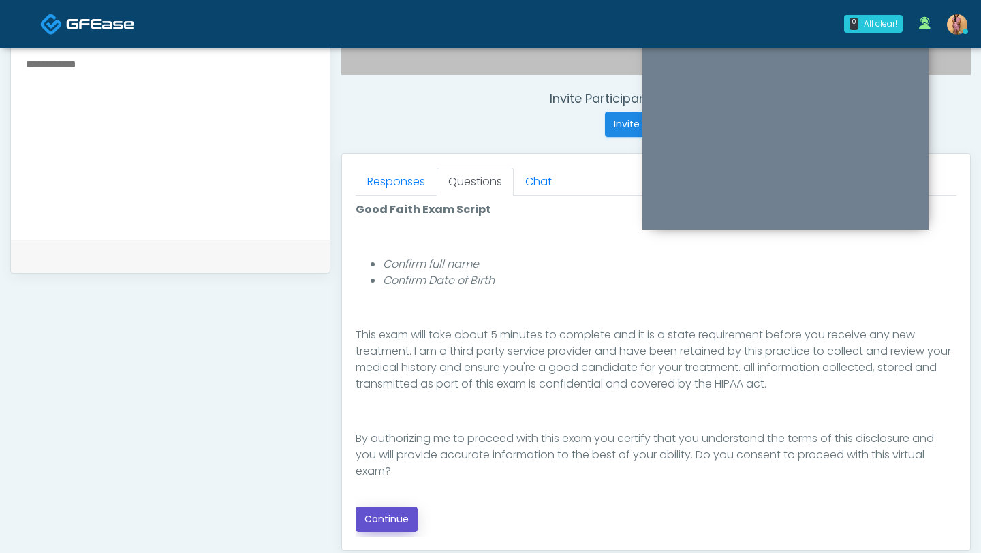
click at [396, 517] on button "Continue" at bounding box center [386, 519] width 62 height 25
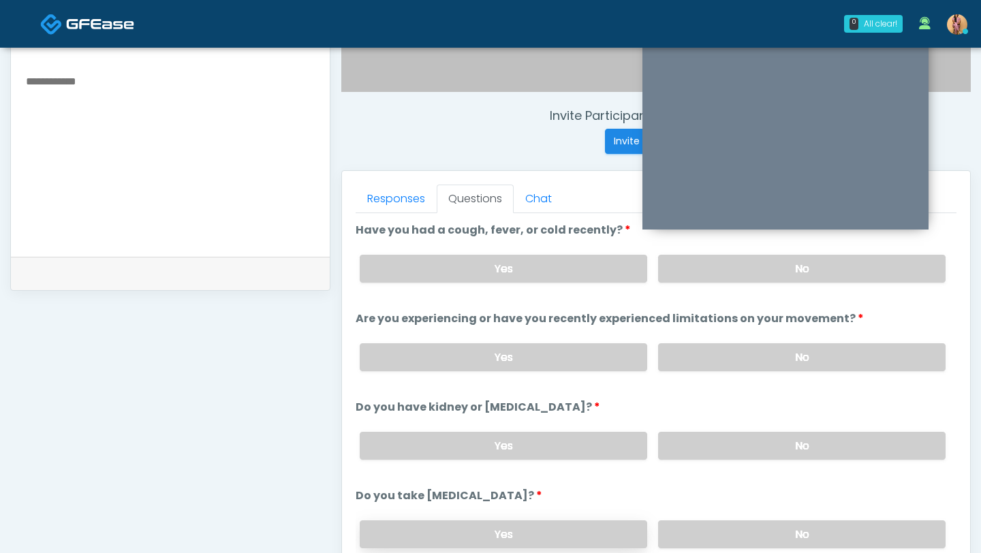
scroll to position [460, 0]
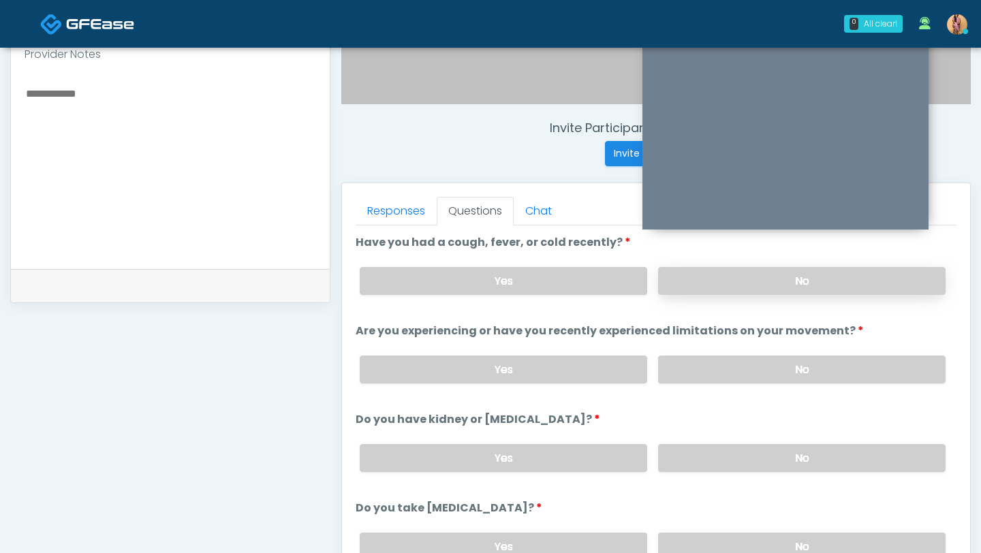
click at [717, 275] on label "No" at bounding box center [801, 281] width 287 height 28
click at [713, 374] on label "No" at bounding box center [801, 369] width 287 height 28
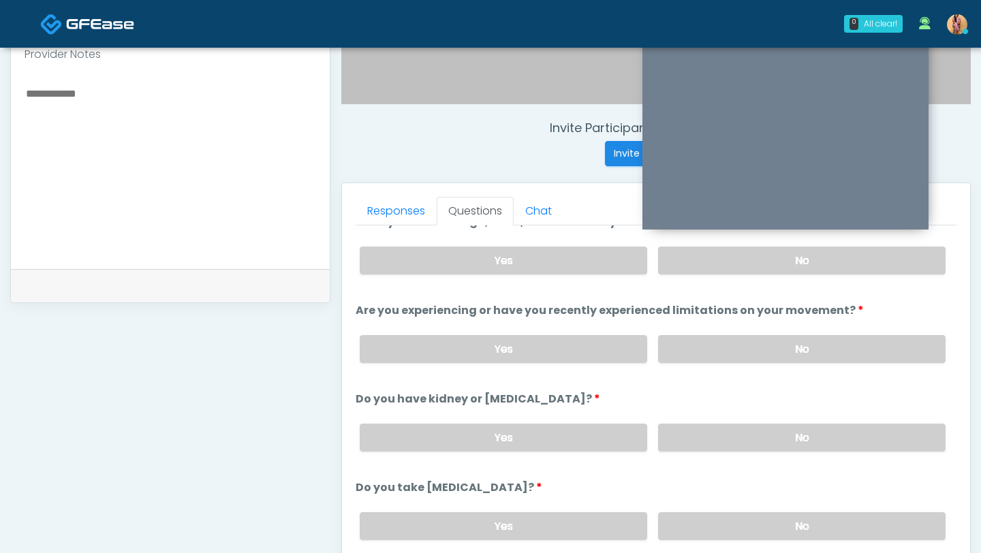
scroll to position [27, 0]
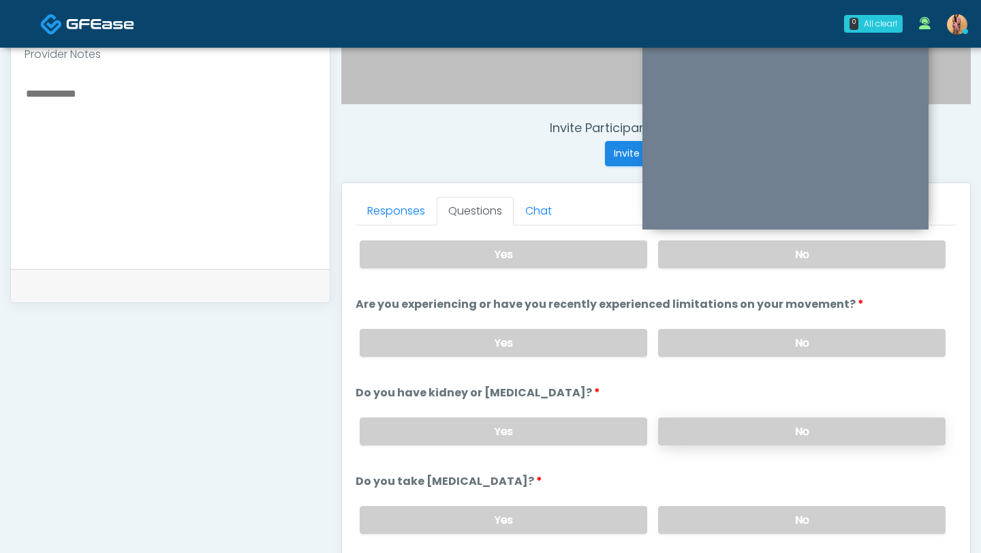
click at [700, 435] on label "No" at bounding box center [801, 431] width 287 height 28
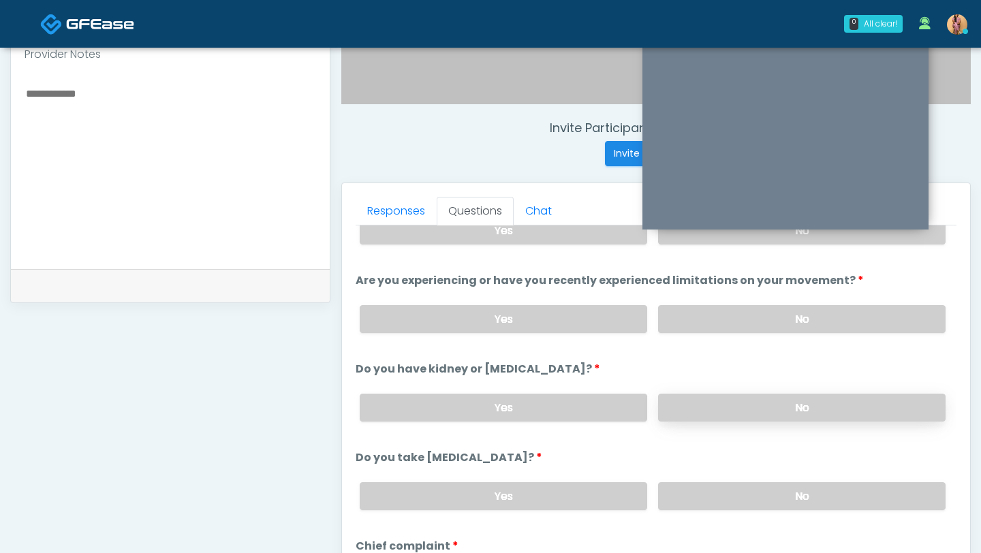
scroll to position [80, 0]
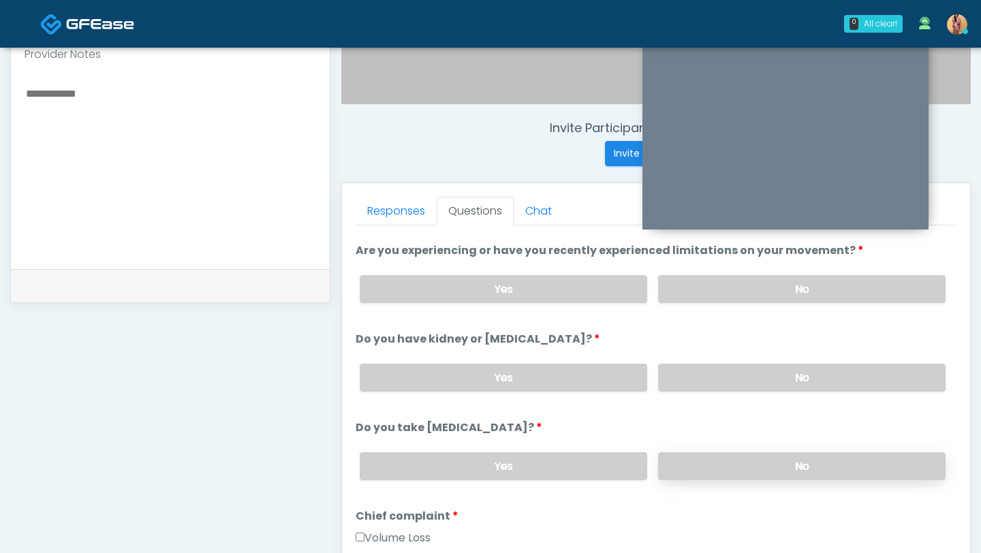
click at [700, 461] on label "No" at bounding box center [801, 466] width 287 height 28
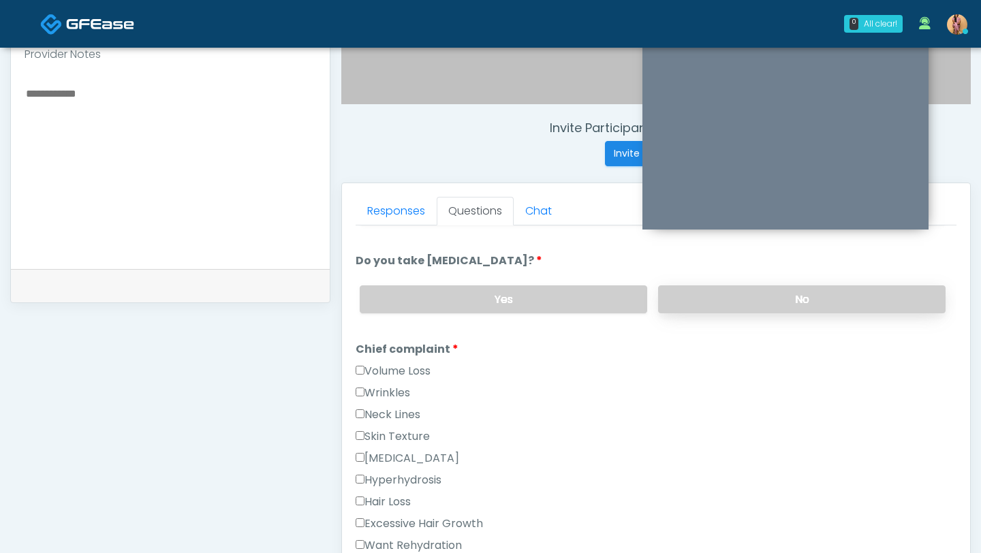
scroll to position [248, 0]
click at [402, 370] on label "Volume Loss" at bounding box center [392, 370] width 75 height 16
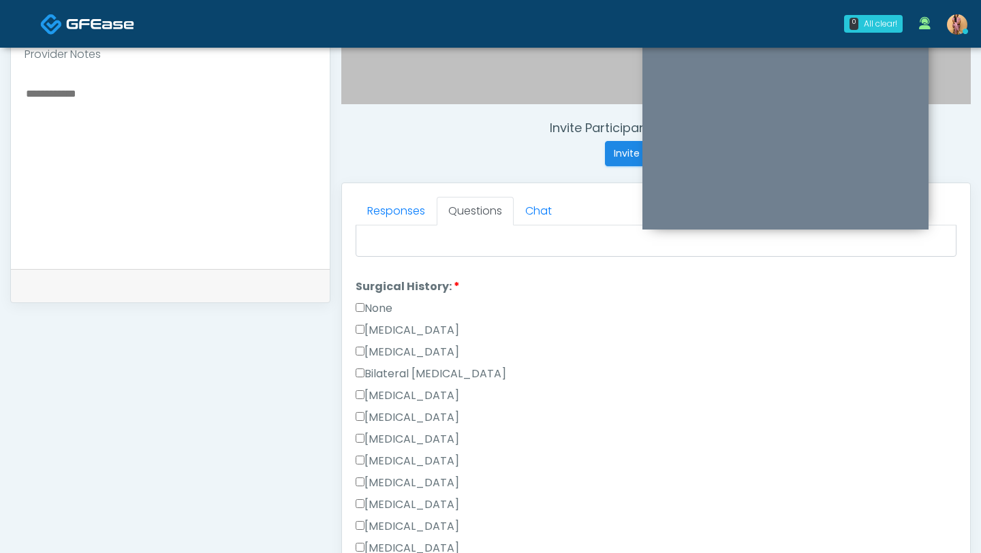
scroll to position [701, 0]
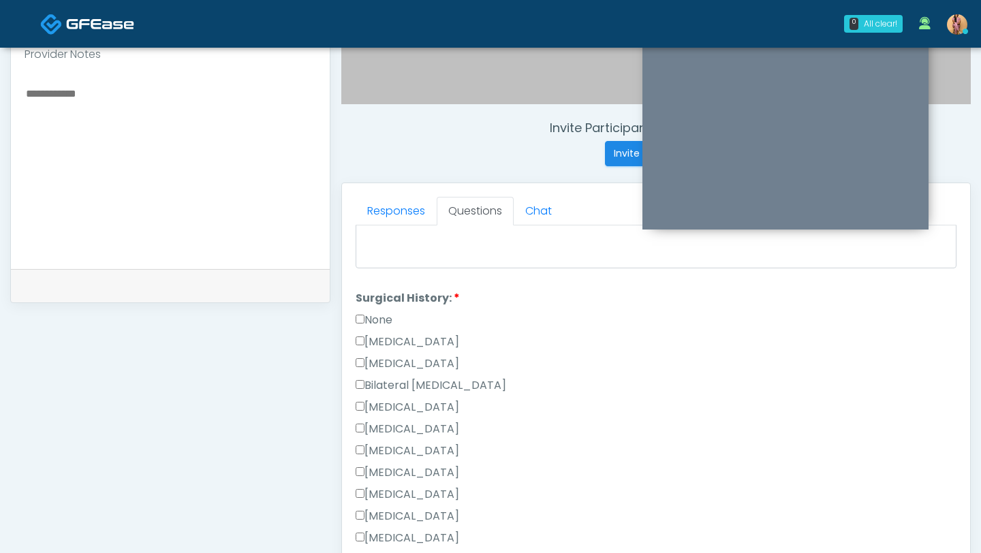
click at [372, 320] on label "None" at bounding box center [373, 320] width 37 height 16
click at [375, 404] on label "[MEDICAL_DATA]" at bounding box center [407, 407] width 104 height 16
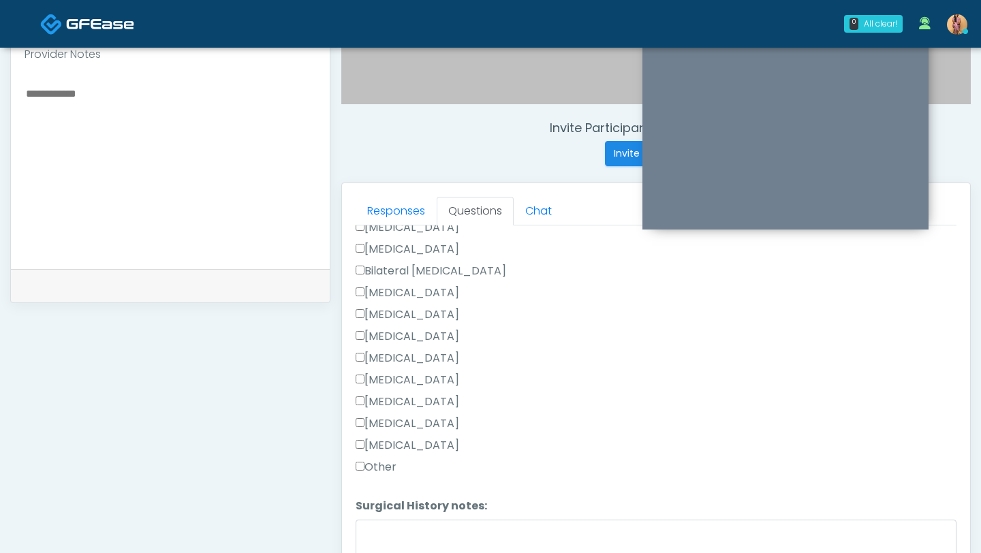
scroll to position [871, 0]
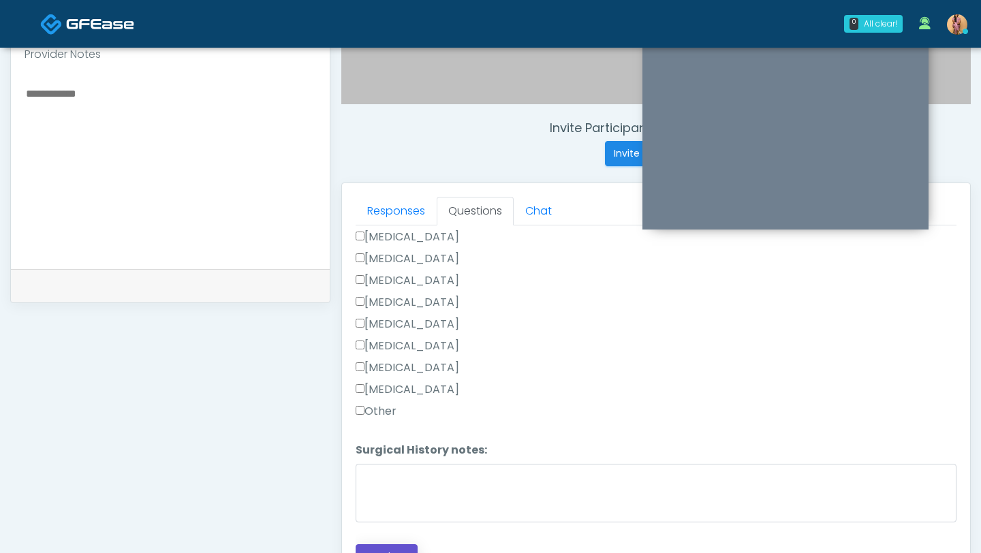
click at [386, 548] on button "Continue" at bounding box center [386, 556] width 62 height 25
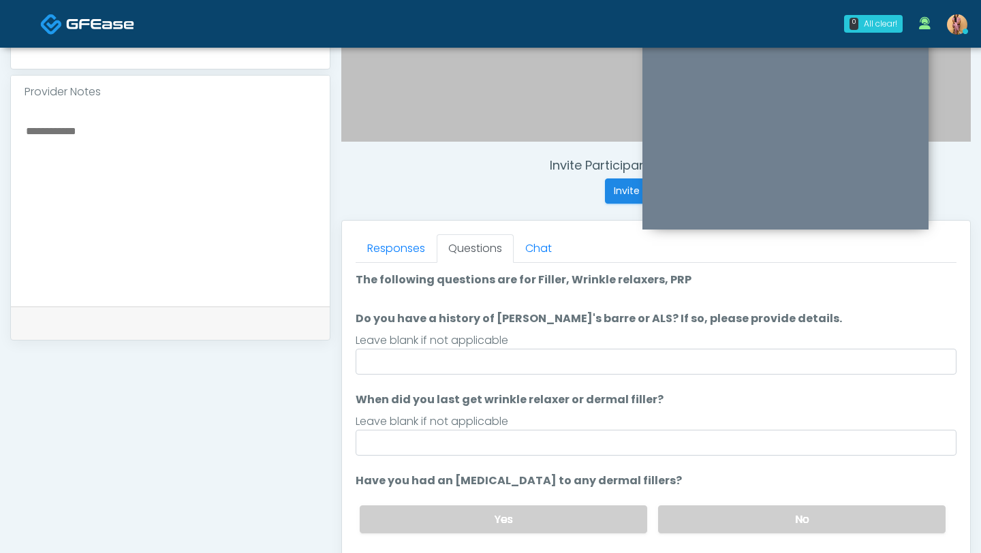
scroll to position [415, 0]
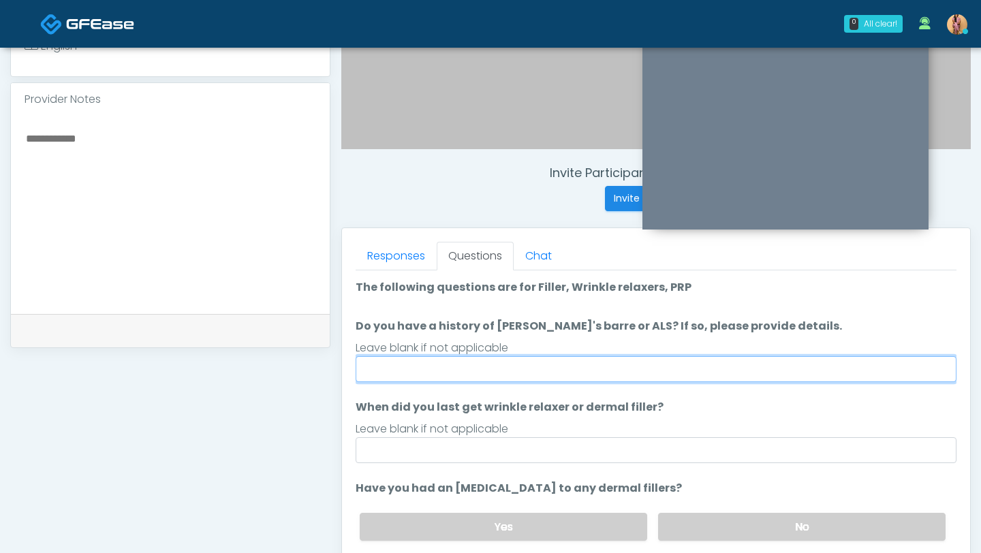
click at [516, 362] on input "Do you have a history of [PERSON_NAME]'s barre or ALS? If so, please provide de…" at bounding box center [655, 369] width 601 height 26
type input "**"
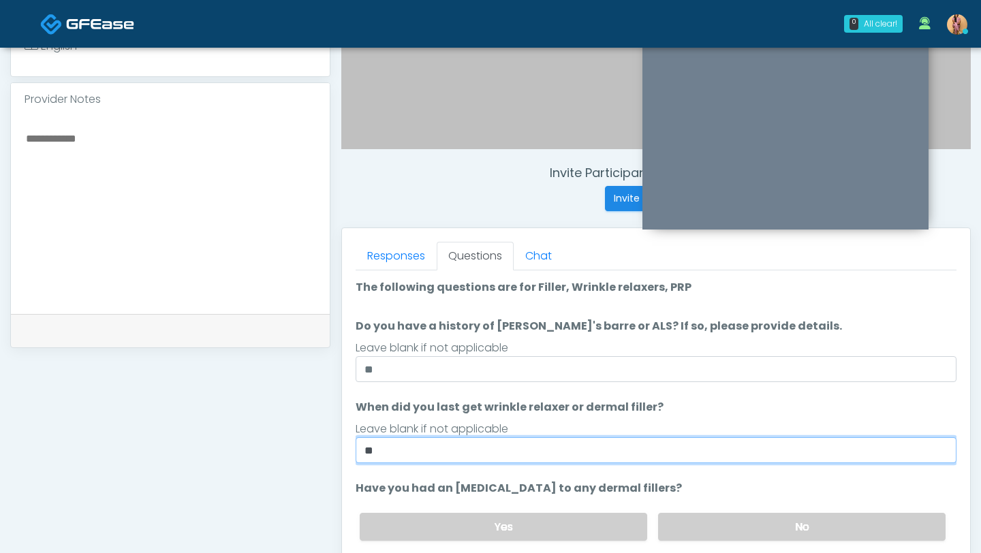
type input "*"
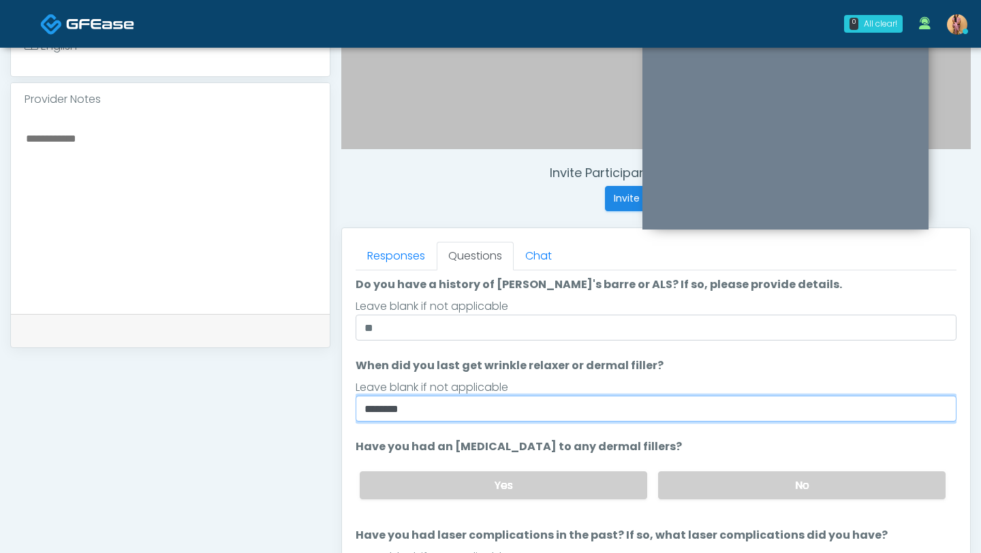
scroll to position [63, 0]
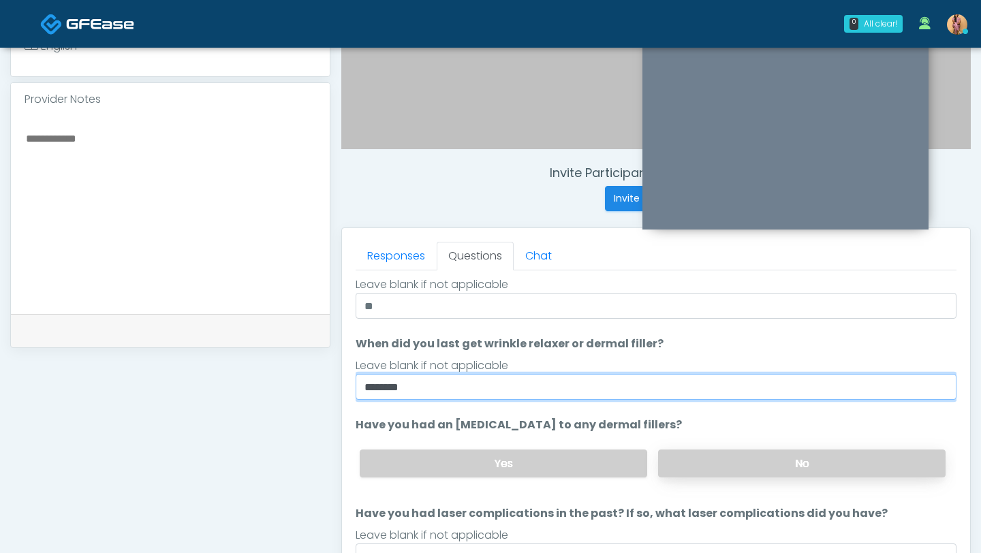
type input "*******"
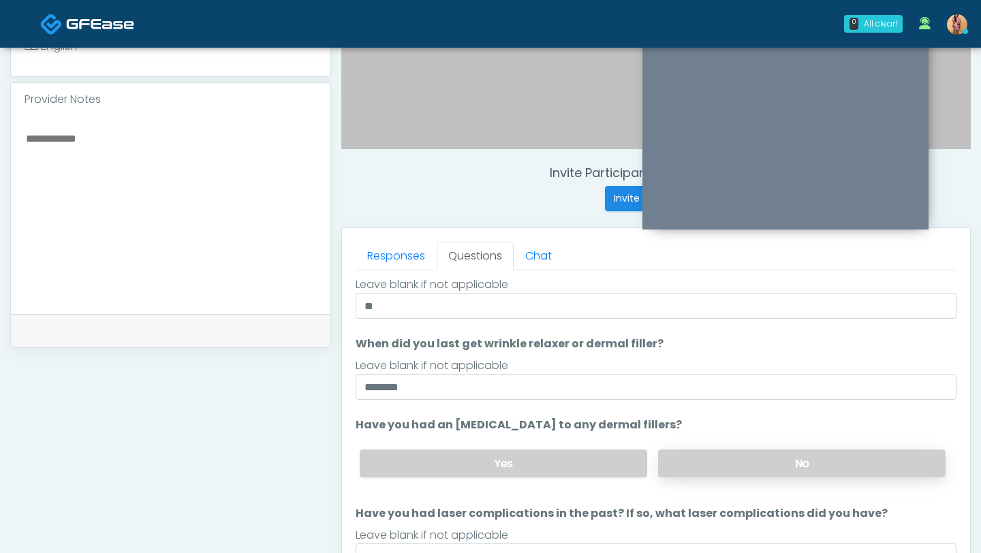
click at [692, 455] on label "No" at bounding box center [801, 463] width 287 height 28
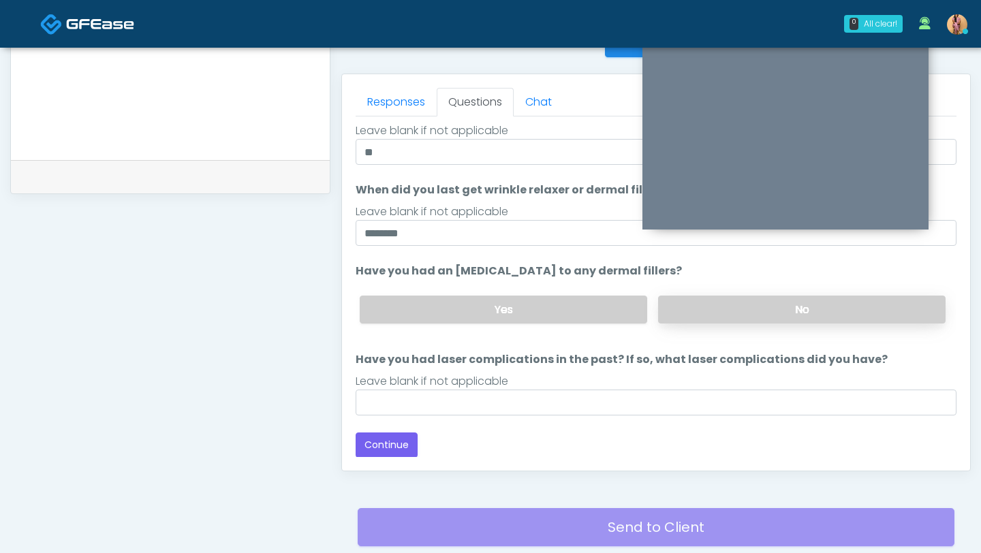
scroll to position [571, 0]
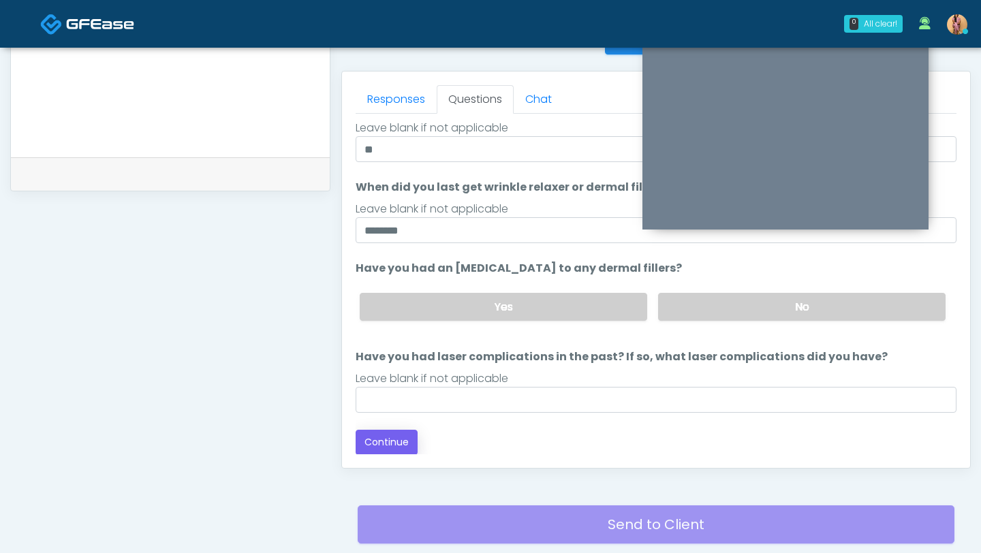
click at [390, 428] on div "Loading... Connecting to your agent... Please wait while we prepare your person…" at bounding box center [655, 257] width 601 height 396
click at [390, 442] on button "Continue" at bounding box center [386, 442] width 62 height 25
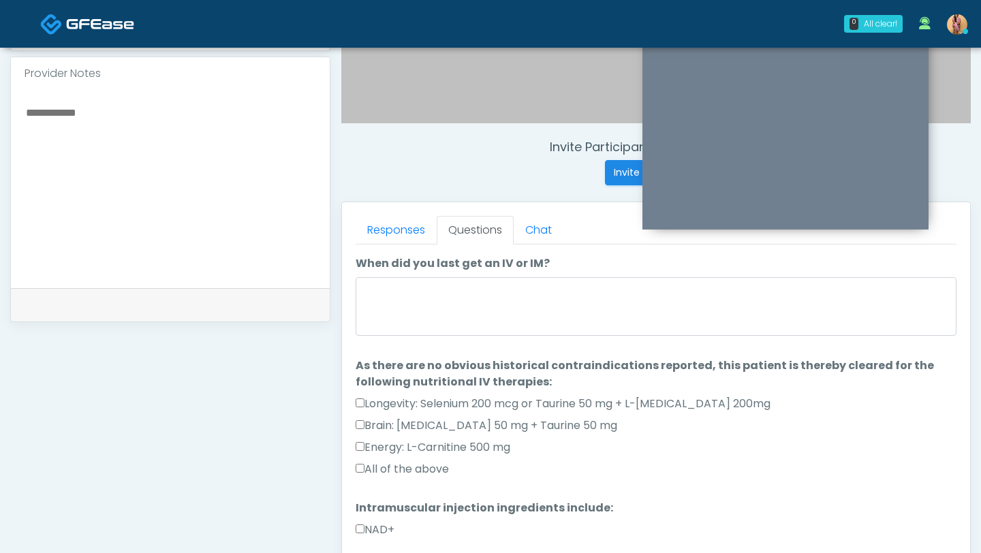
scroll to position [439, 0]
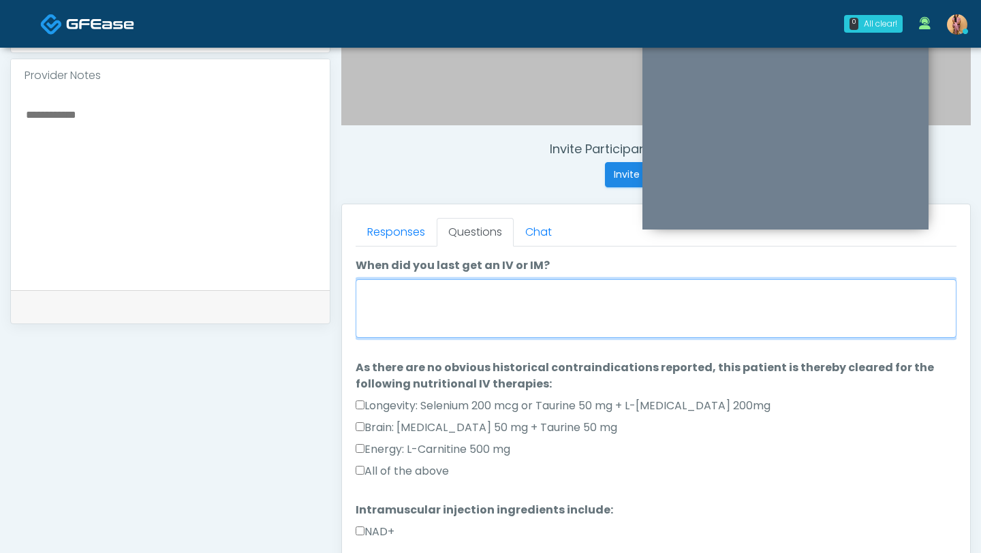
click at [424, 325] on textarea "When did you last get an IV or IM?" at bounding box center [655, 308] width 601 height 59
type textarea "*"
type textarea "***"
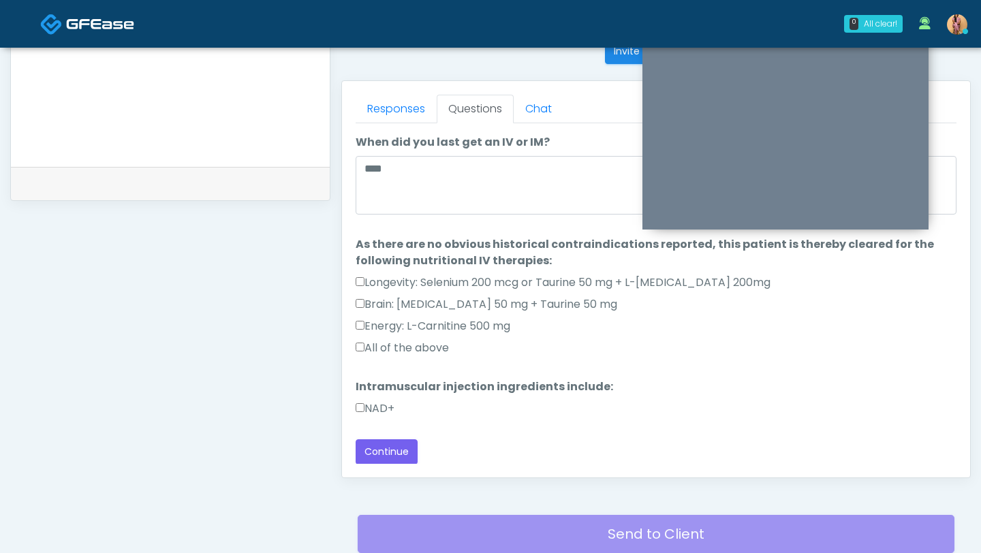
scroll to position [625, 0]
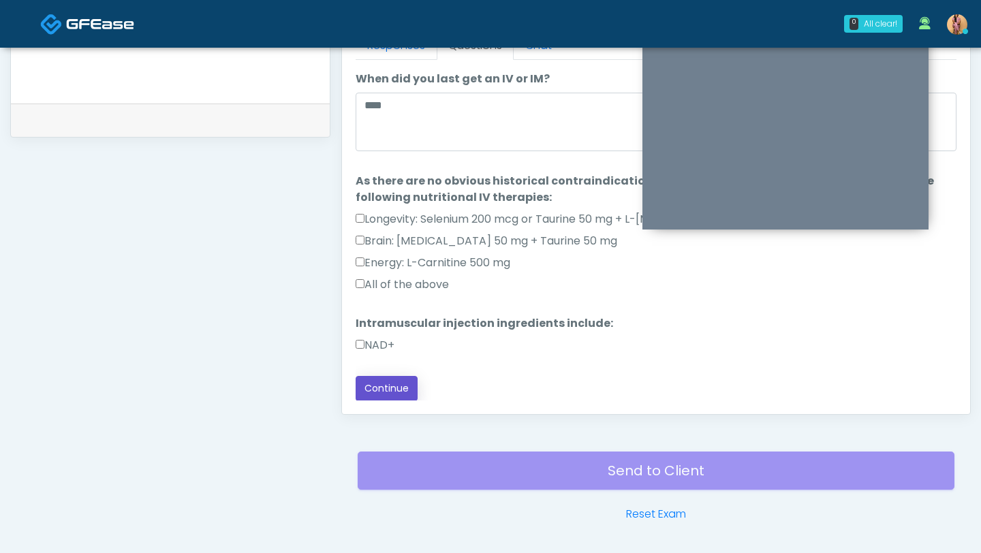
click at [385, 398] on button "Continue" at bounding box center [386, 388] width 62 height 25
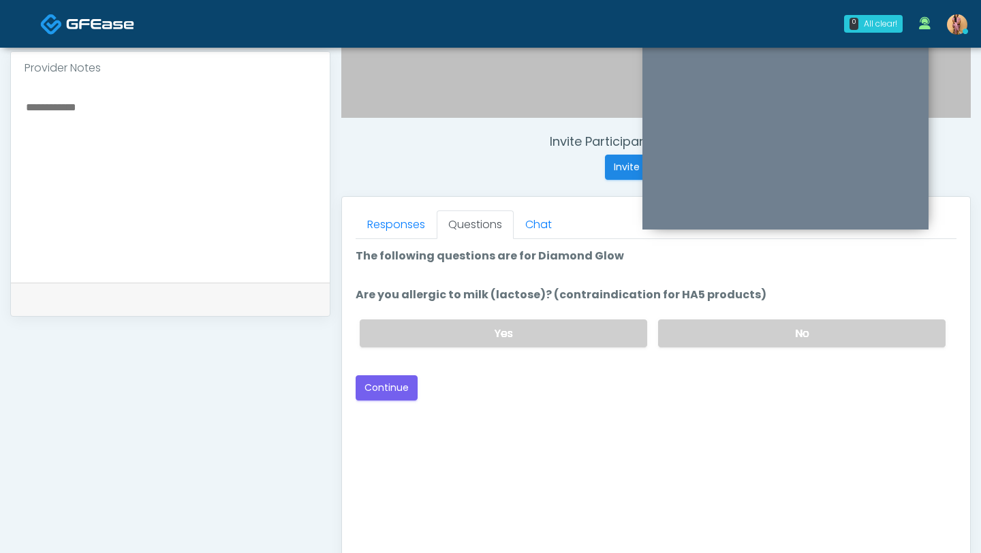
scroll to position [394, 0]
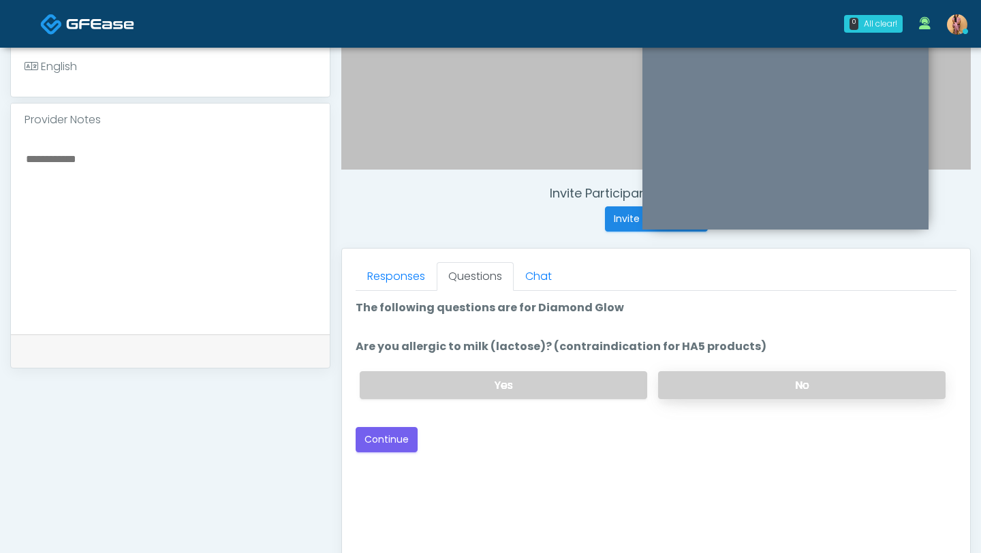
click at [684, 392] on label "No" at bounding box center [801, 385] width 287 height 28
click at [394, 436] on button "Continue" at bounding box center [386, 439] width 62 height 25
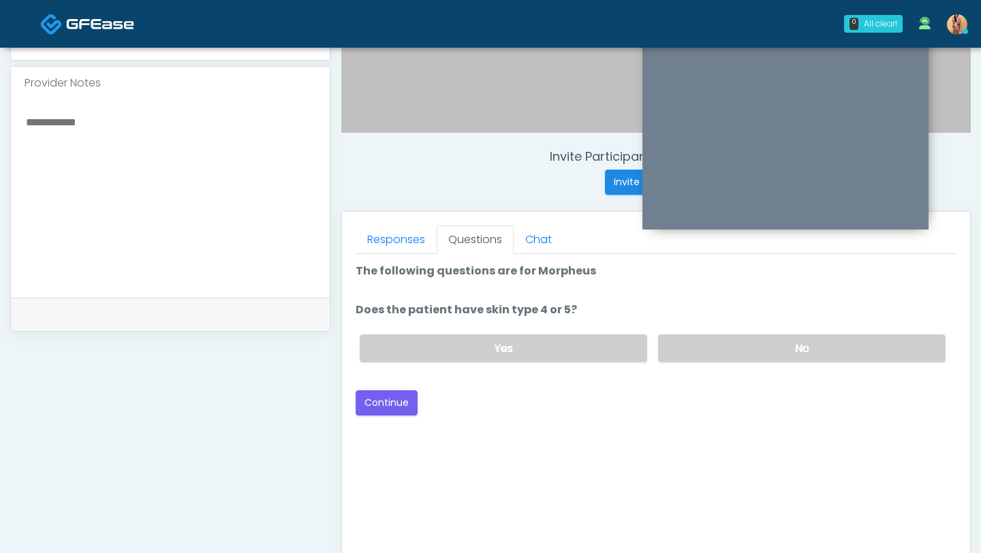
scroll to position [407, 0]
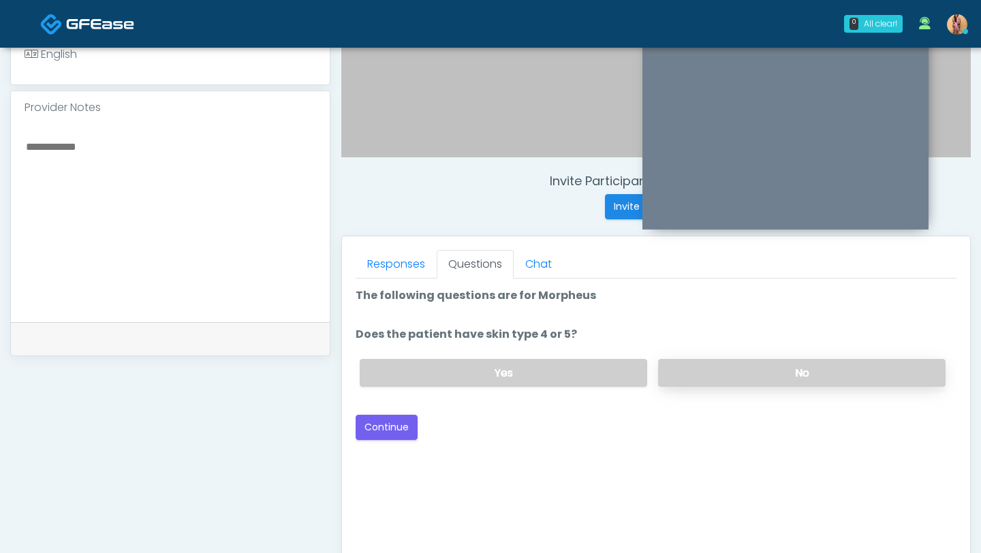
click at [733, 368] on label "No" at bounding box center [801, 373] width 287 height 28
click at [400, 420] on button "Continue" at bounding box center [386, 427] width 62 height 25
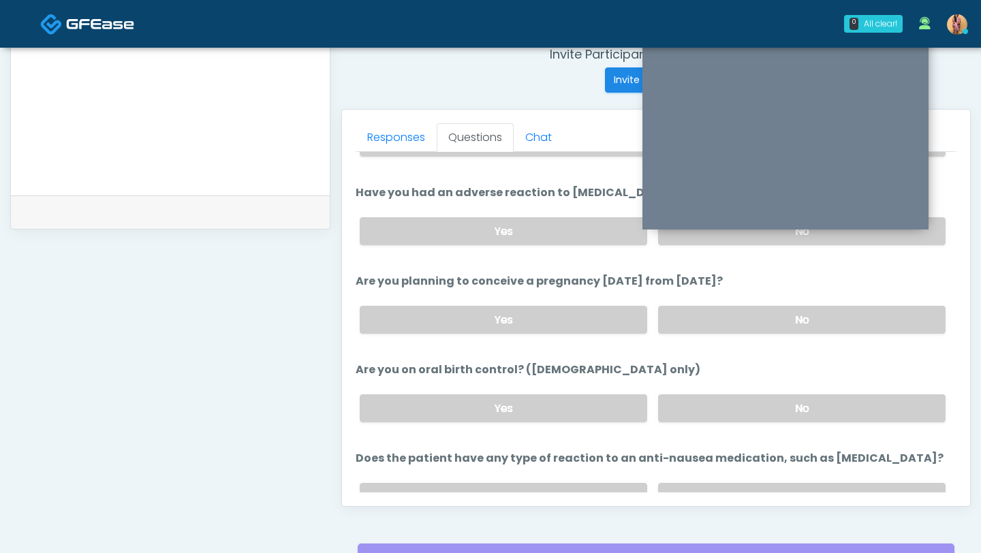
scroll to position [666, 0]
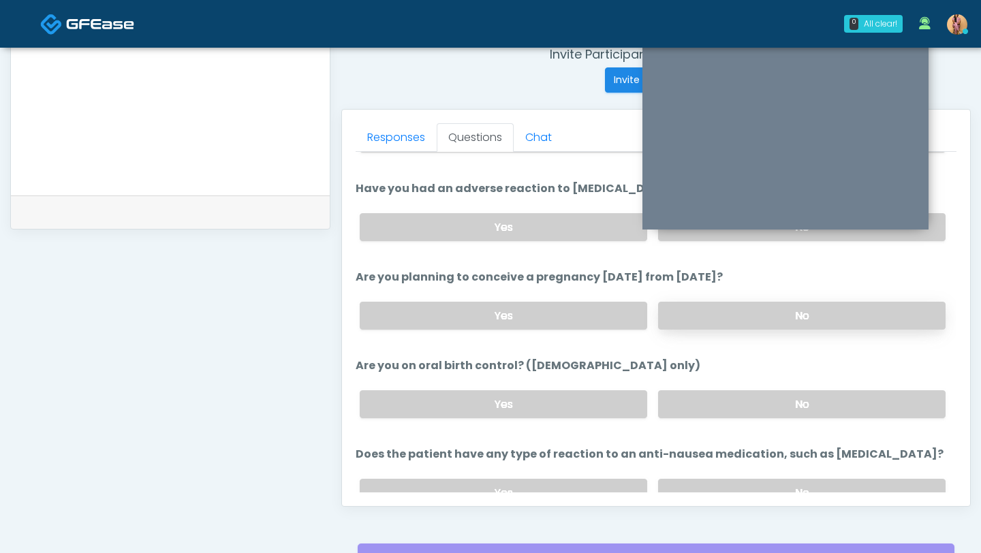
click at [704, 304] on label "No" at bounding box center [801, 316] width 287 height 28
click at [581, 407] on label "Yes" at bounding box center [503, 404] width 287 height 28
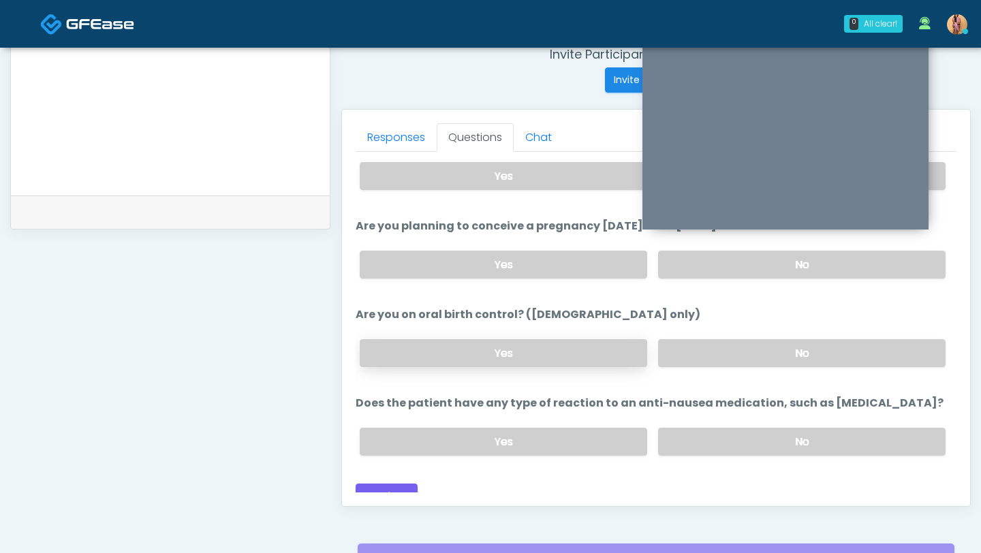
scroll to position [729, 0]
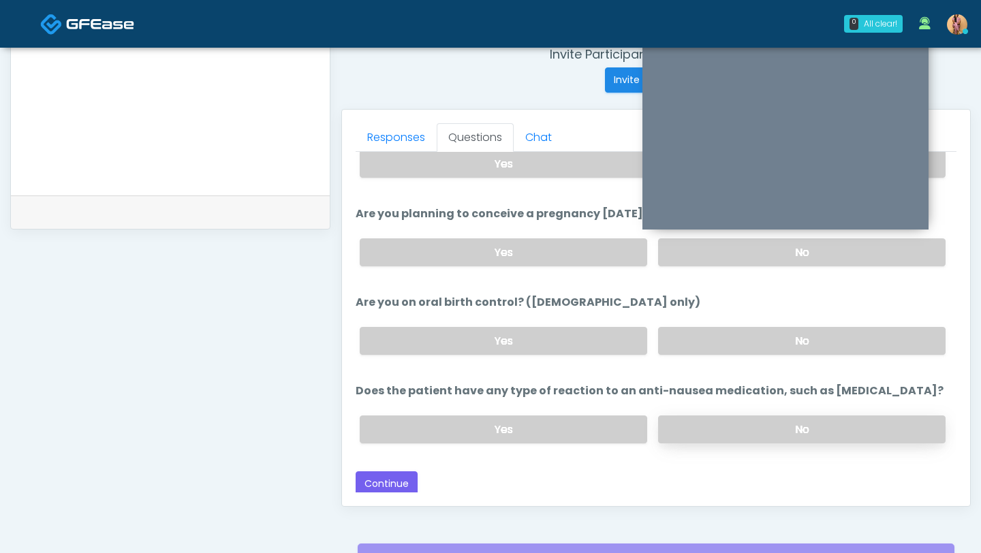
click at [693, 434] on label "No" at bounding box center [801, 429] width 287 height 28
click at [404, 476] on button "Continue" at bounding box center [386, 483] width 62 height 25
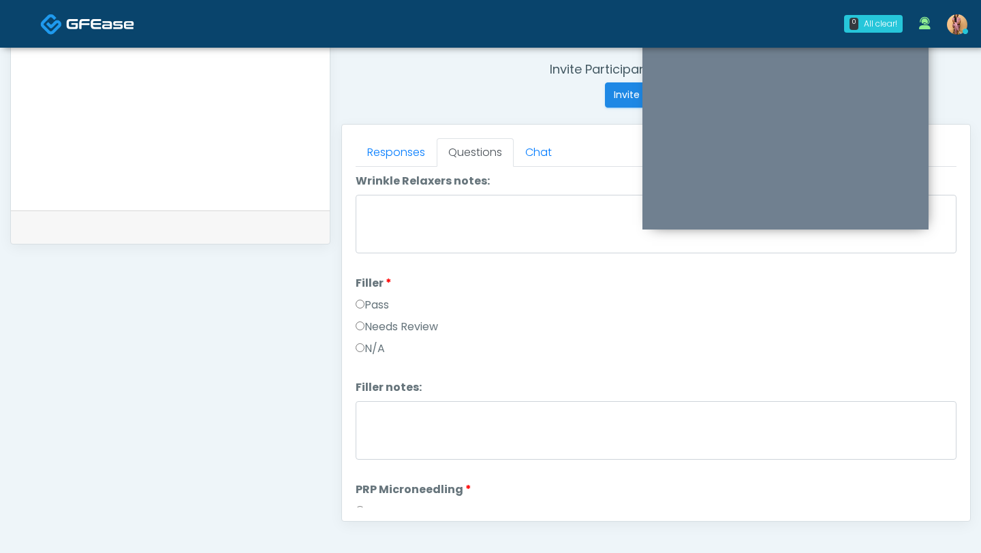
scroll to position [0, 0]
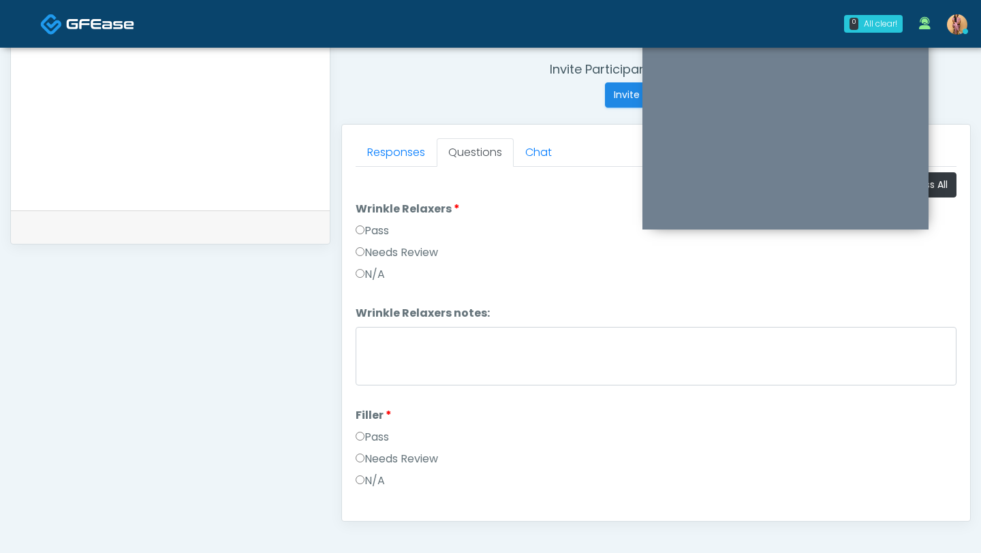
click at [374, 232] on label "Pass" at bounding box center [371, 231] width 33 height 16
click at [373, 437] on label "Pass" at bounding box center [371, 437] width 33 height 16
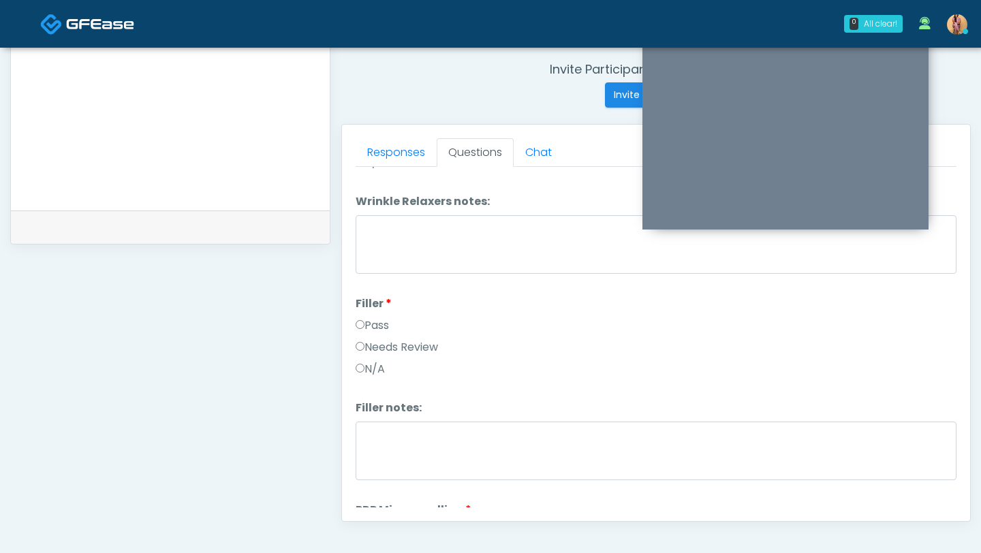
scroll to position [173, 0]
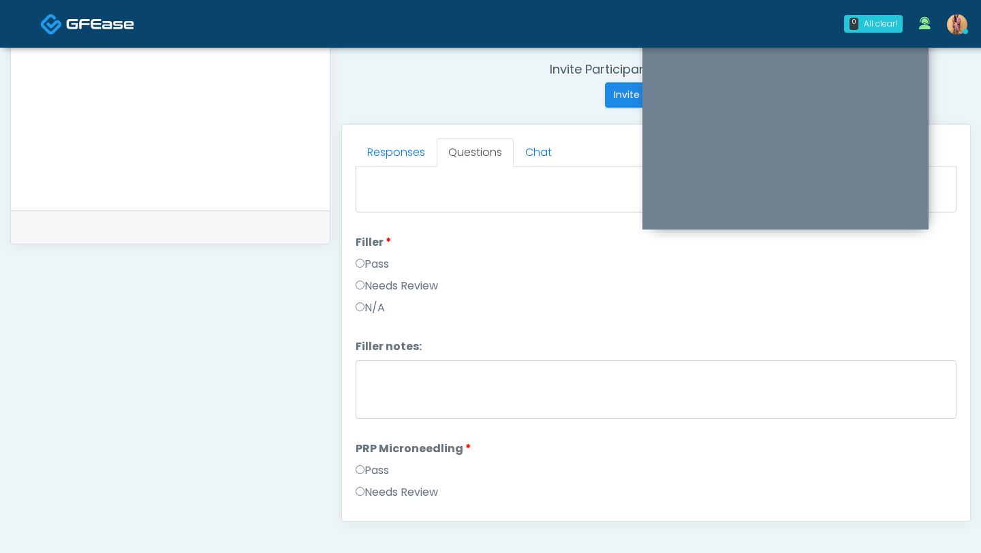
click at [378, 468] on label "Pass" at bounding box center [371, 470] width 33 height 16
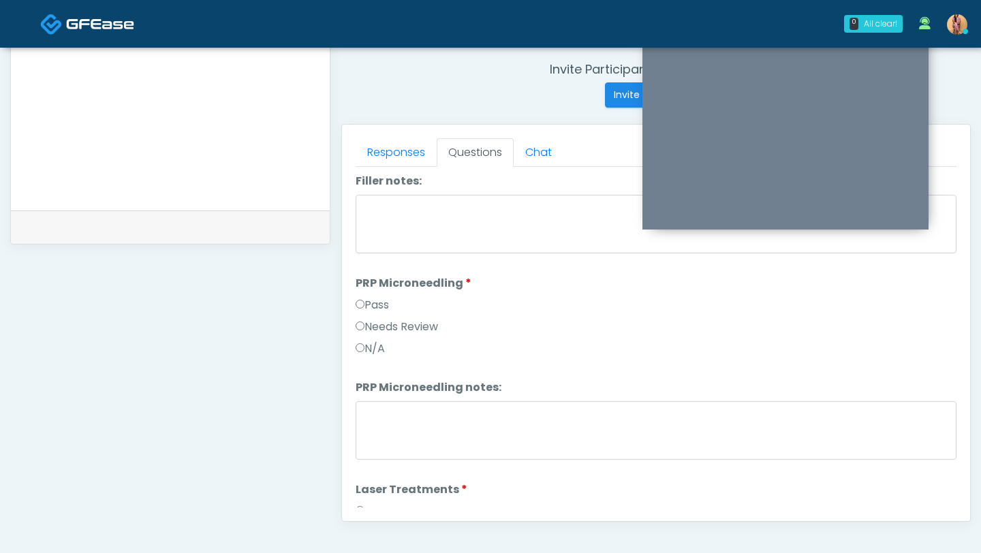
scroll to position [387, 0]
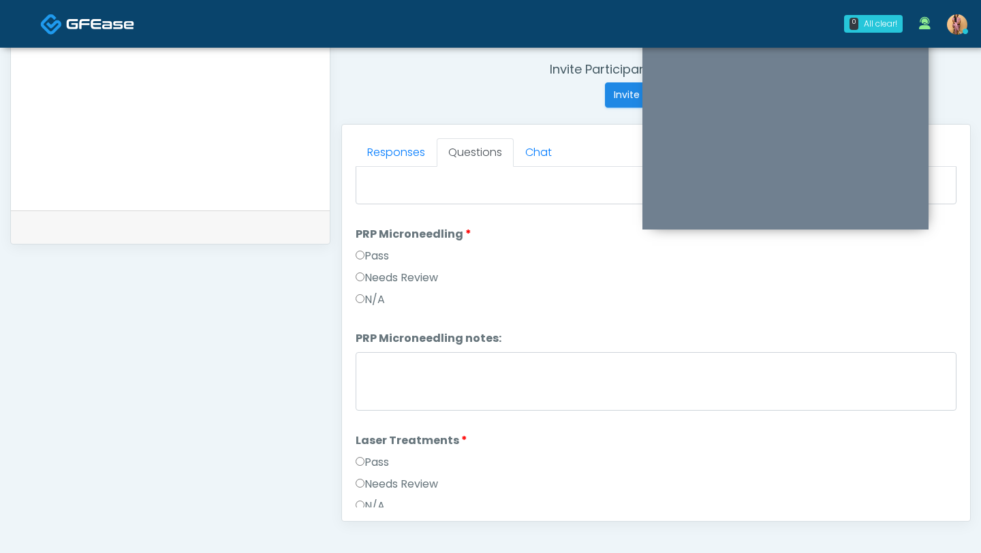
click at [373, 457] on label "Pass" at bounding box center [371, 462] width 33 height 16
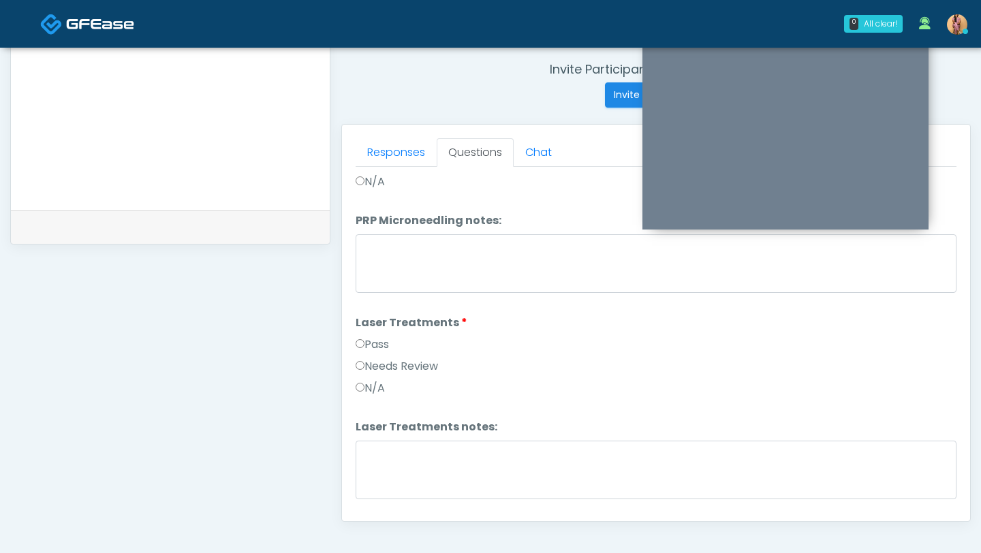
scroll to position [554, 0]
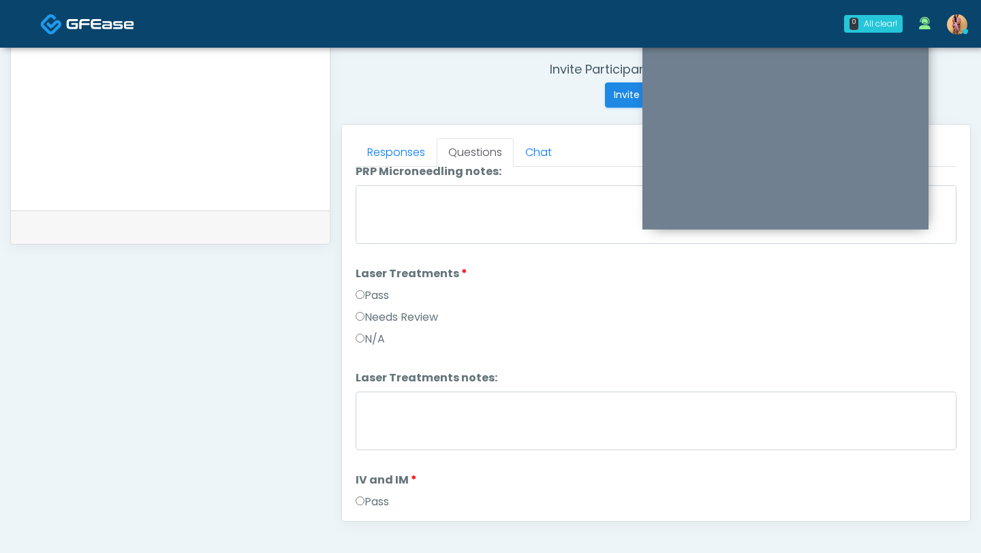
click at [375, 501] on label "Pass" at bounding box center [371, 502] width 33 height 16
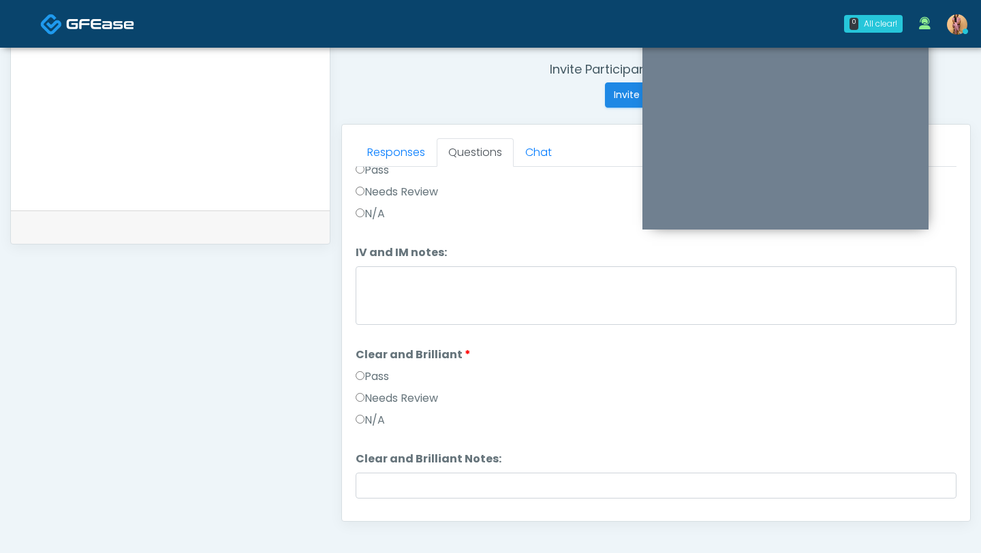
scroll to position [910, 0]
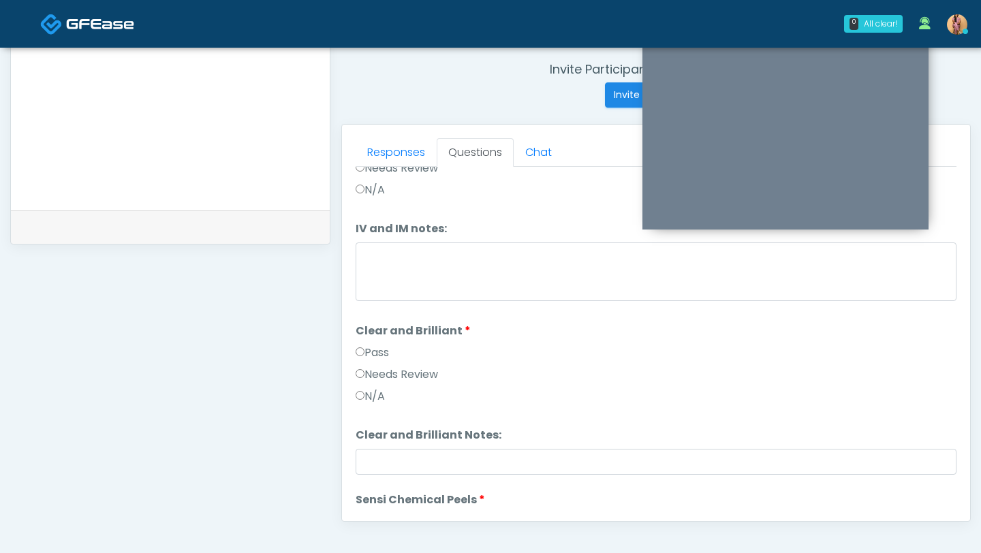
click at [368, 351] on label "Pass" at bounding box center [371, 353] width 33 height 16
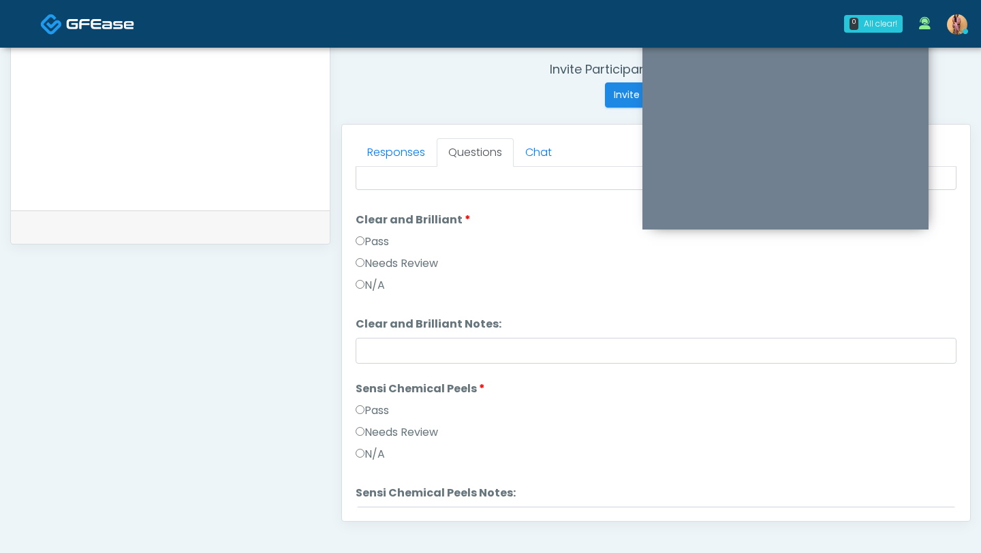
scroll to position [1083, 0]
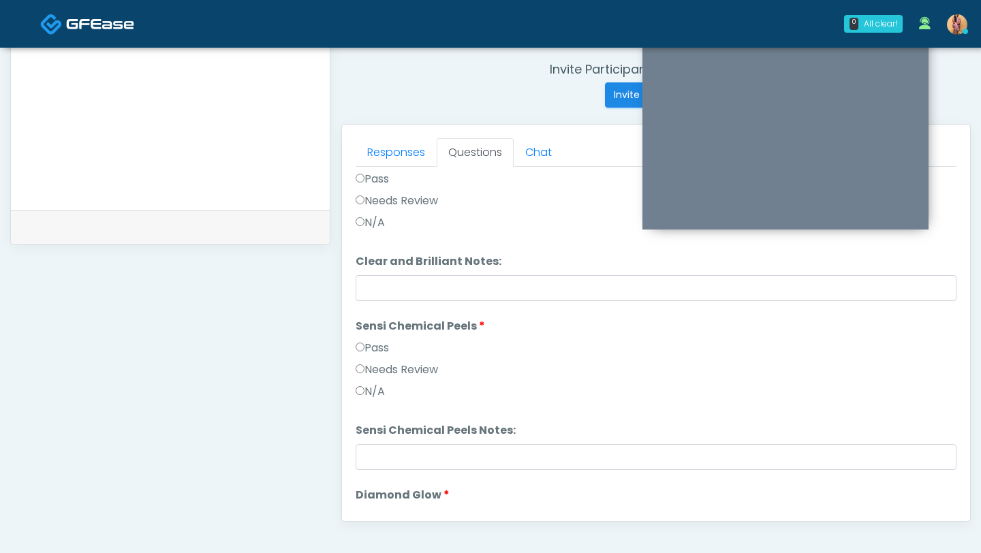
click at [381, 347] on label "Pass" at bounding box center [371, 348] width 33 height 16
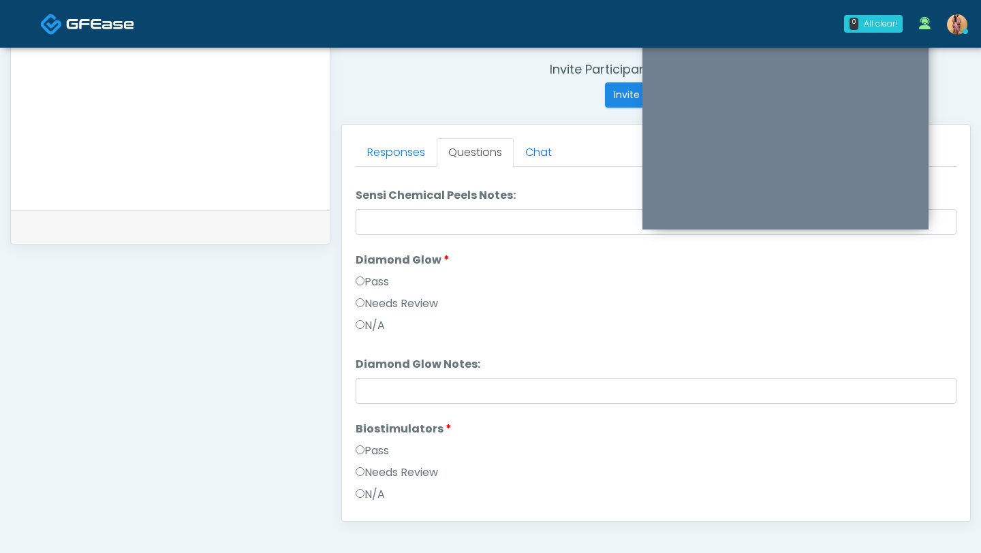
click at [387, 444] on label "Pass" at bounding box center [371, 451] width 33 height 16
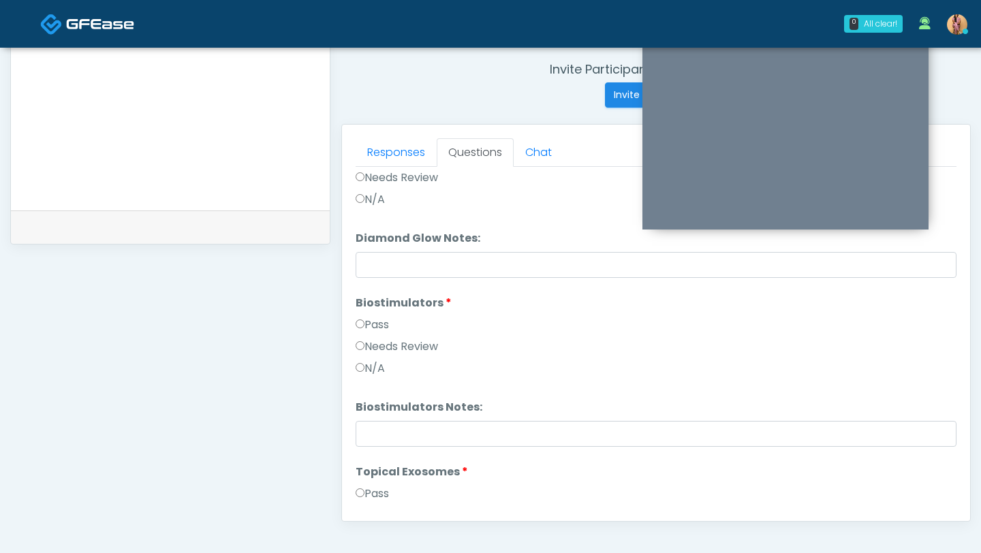
scroll to position [1535, 0]
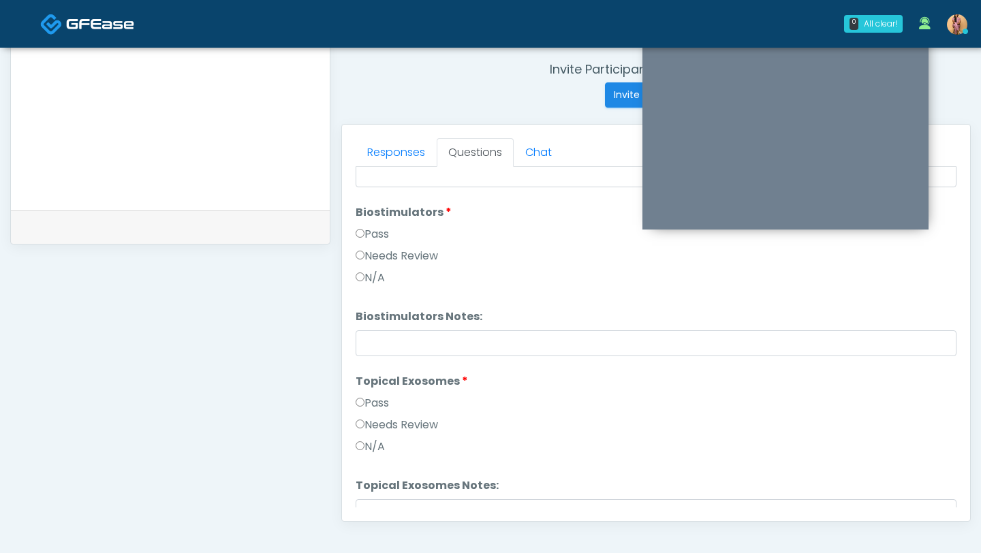
click at [371, 407] on label "Pass" at bounding box center [371, 403] width 33 height 16
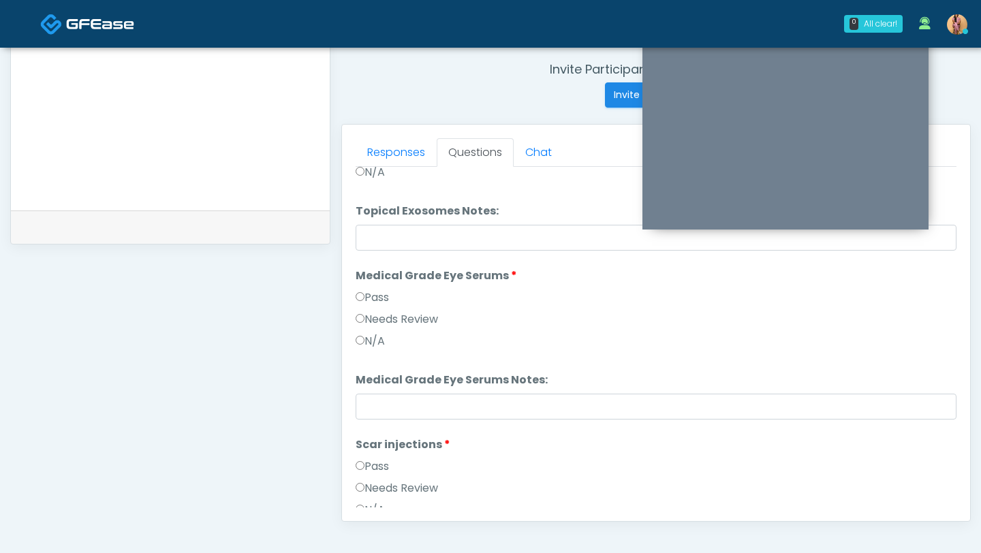
scroll to position [1818, 0]
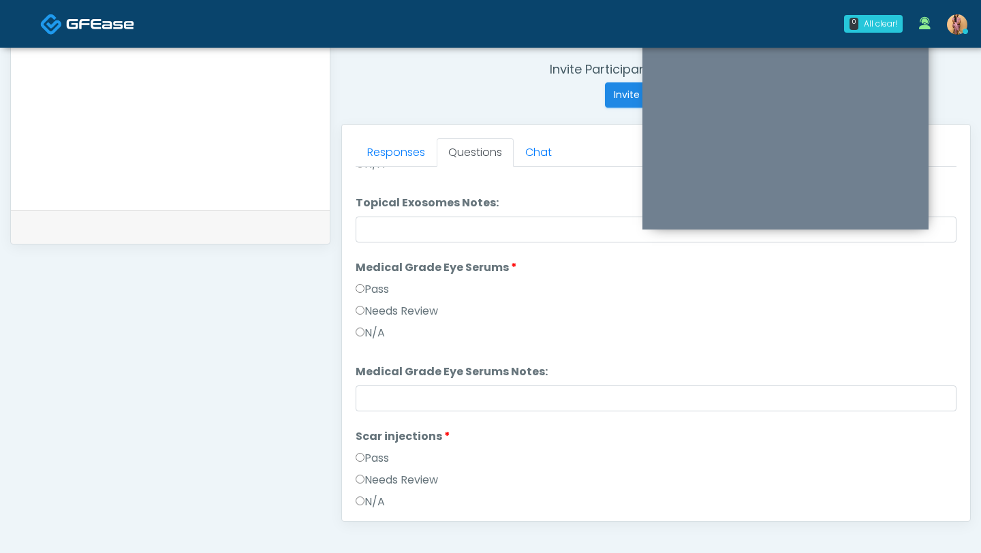
click at [369, 281] on label "Pass" at bounding box center [371, 289] width 33 height 16
click at [379, 459] on label "Pass" at bounding box center [371, 458] width 33 height 16
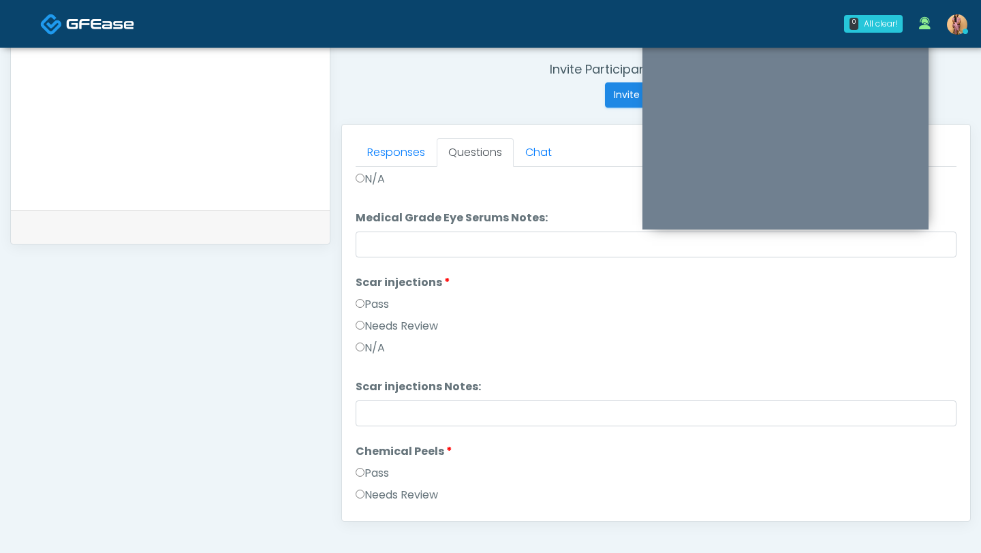
click at [381, 468] on label "Pass" at bounding box center [371, 473] width 33 height 16
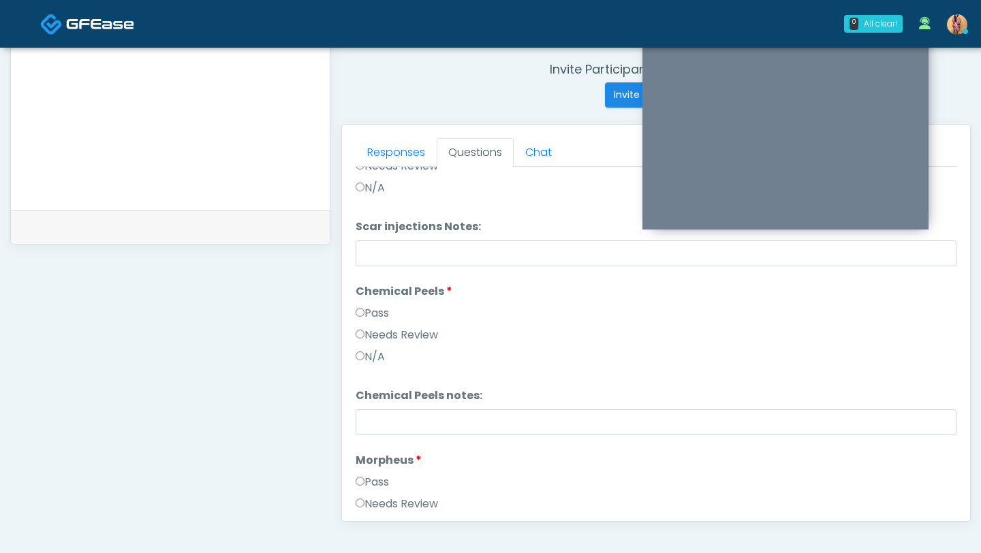
scroll to position [2167, 0]
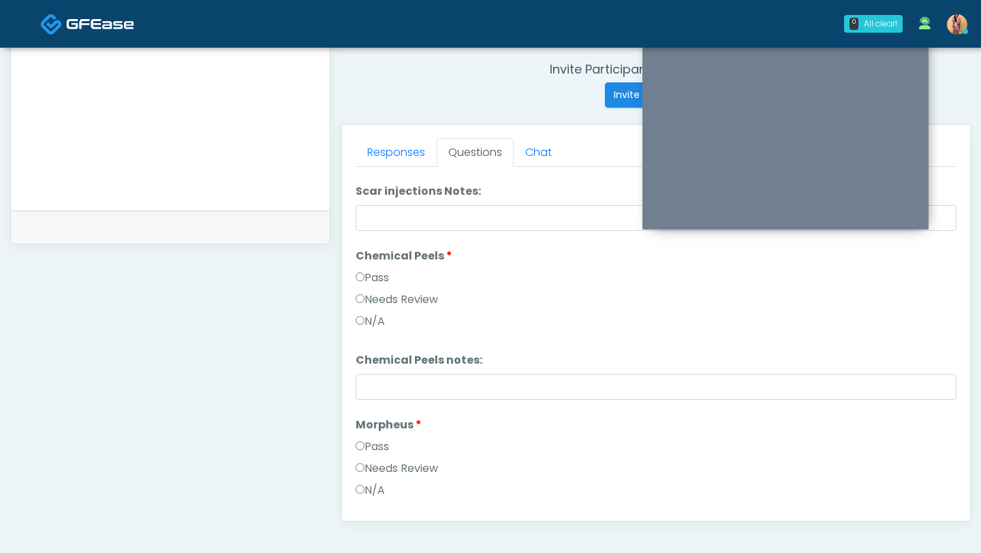
click at [377, 445] on label "Pass" at bounding box center [371, 447] width 33 height 16
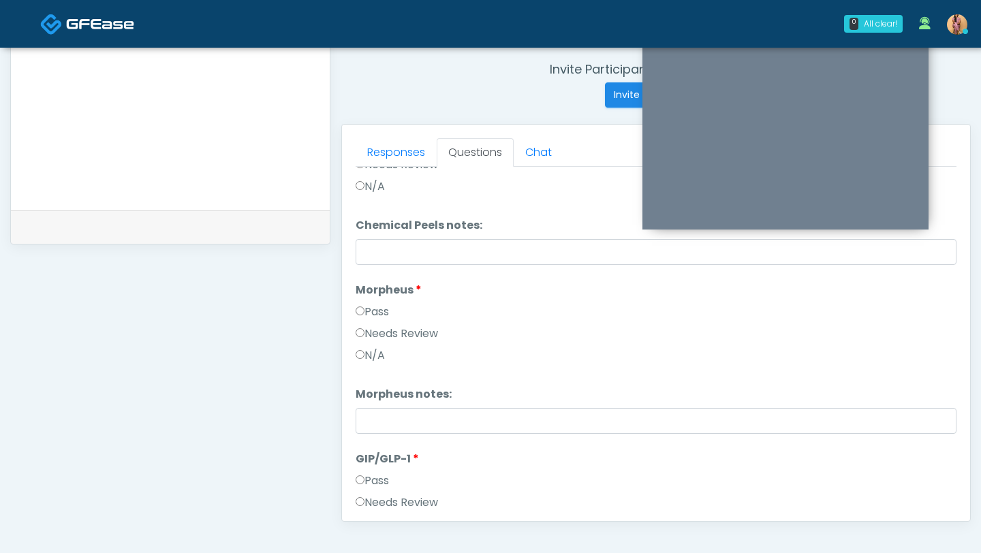
scroll to position [2324, 0]
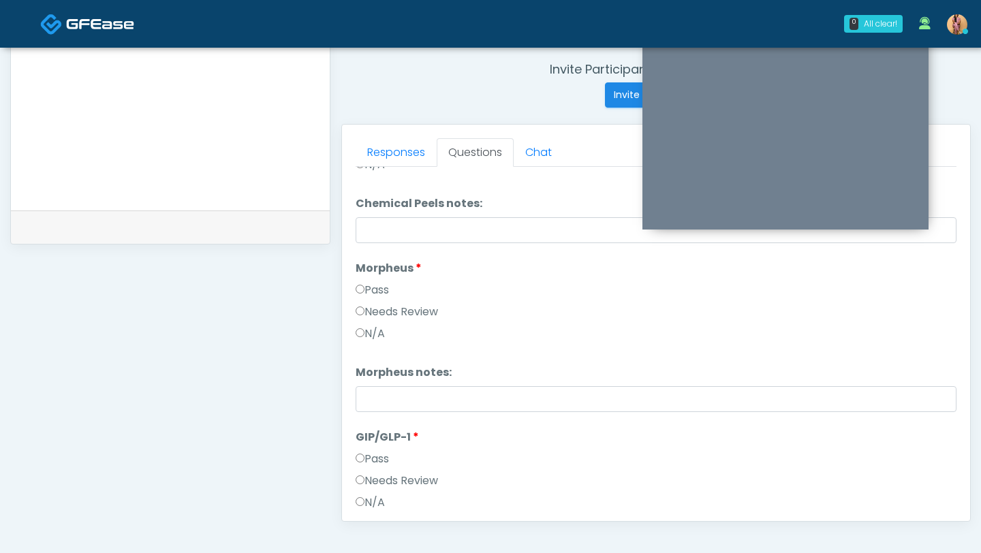
click at [377, 498] on label "N/A" at bounding box center [369, 502] width 29 height 16
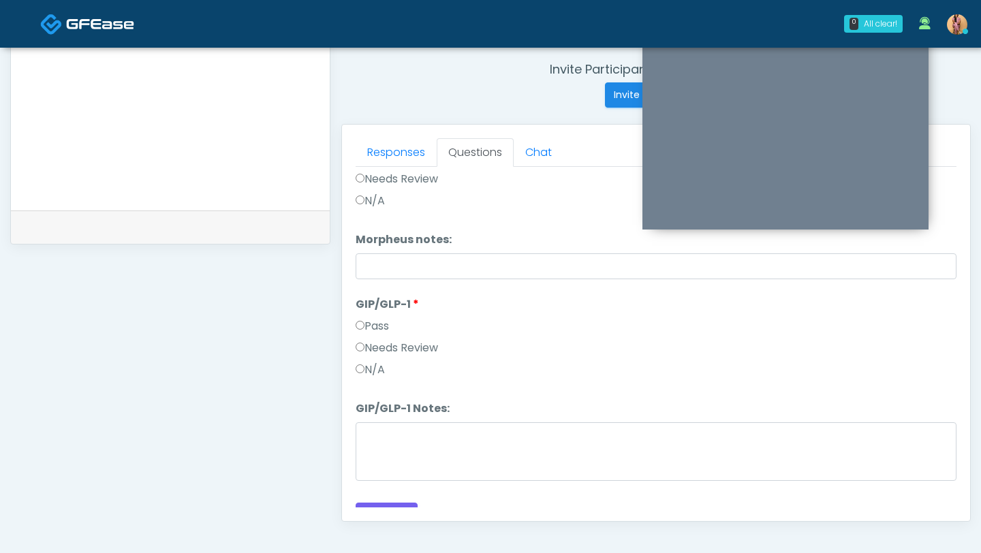
scroll to position [2475, 0]
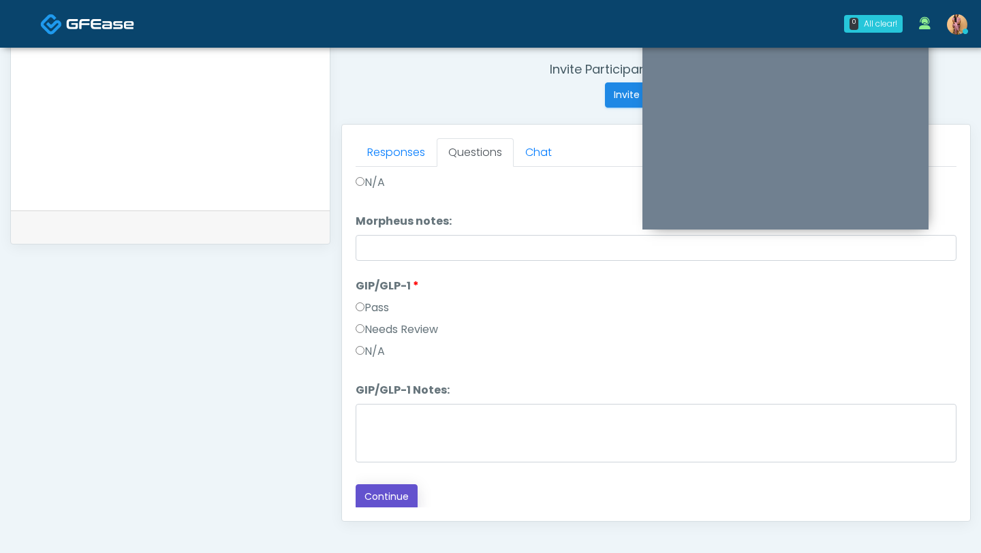
click at [396, 506] on button "Continue" at bounding box center [386, 496] width 62 height 25
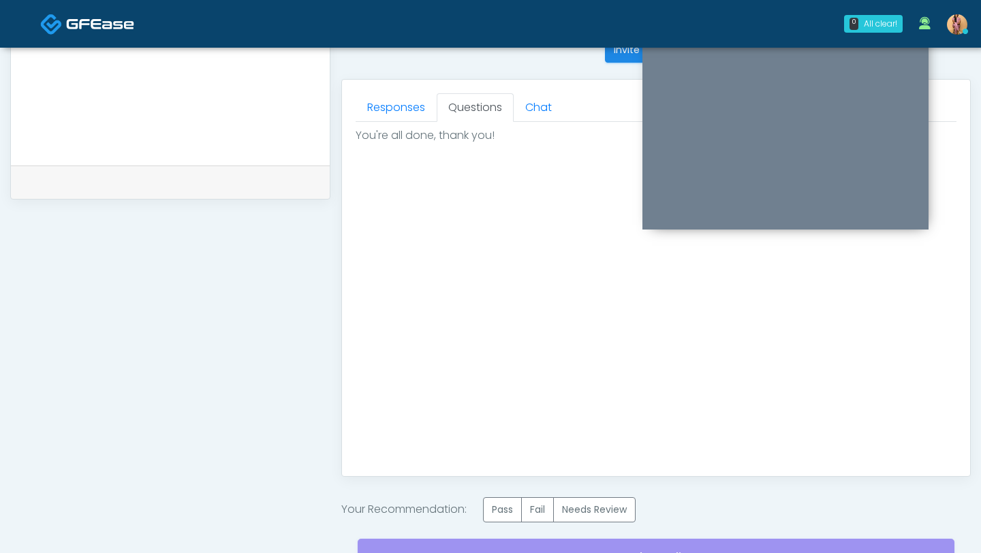
scroll to position [641, 0]
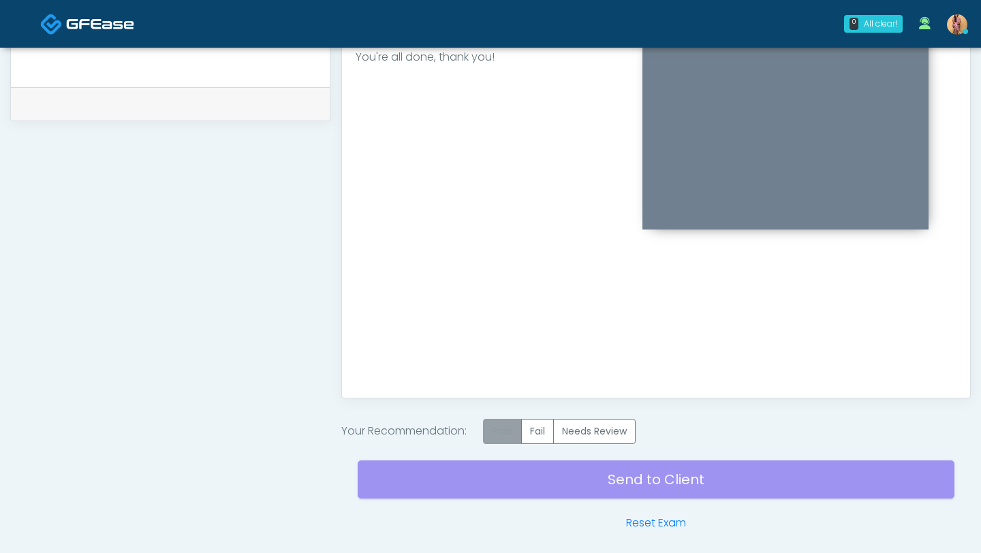
click at [505, 429] on label "Pass" at bounding box center [502, 431] width 39 height 25
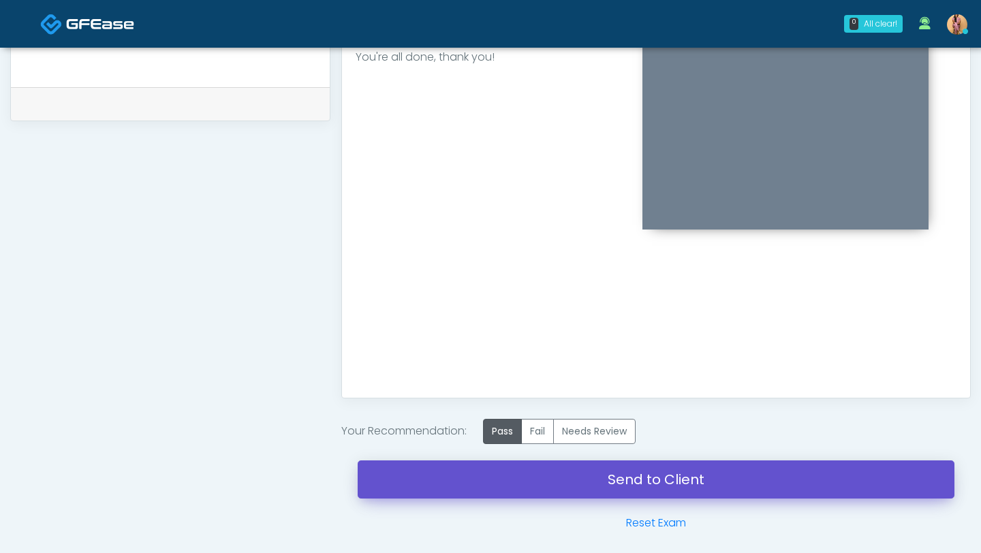
click at [509, 479] on link "Send to Client" at bounding box center [656, 479] width 597 height 38
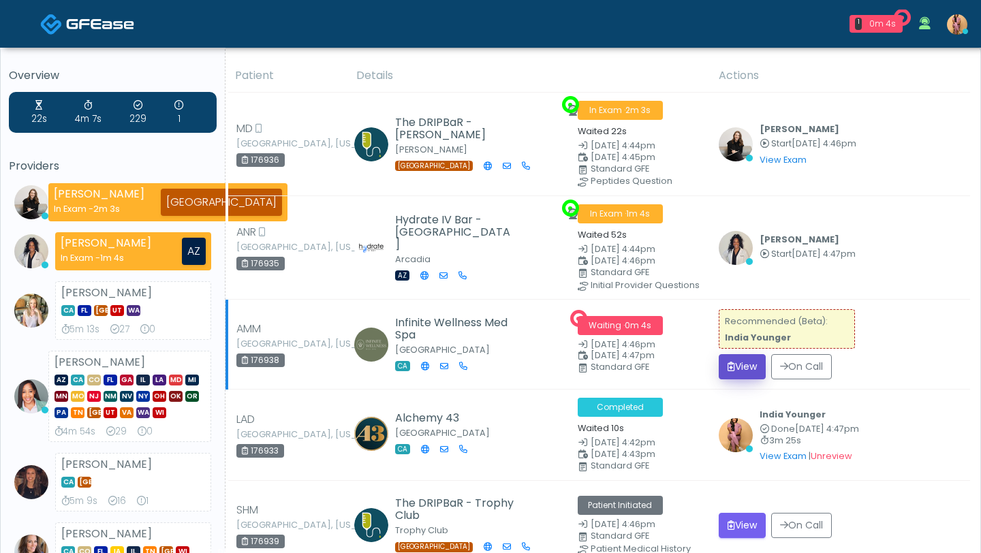
click at [747, 365] on button "View" at bounding box center [741, 366] width 47 height 25
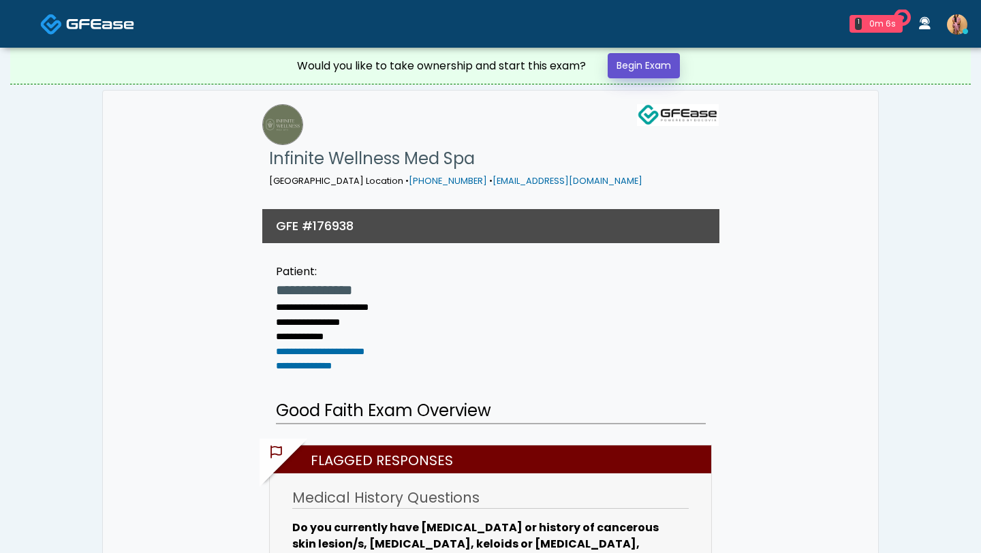
click at [638, 67] on link "Begin Exam" at bounding box center [643, 65] width 72 height 25
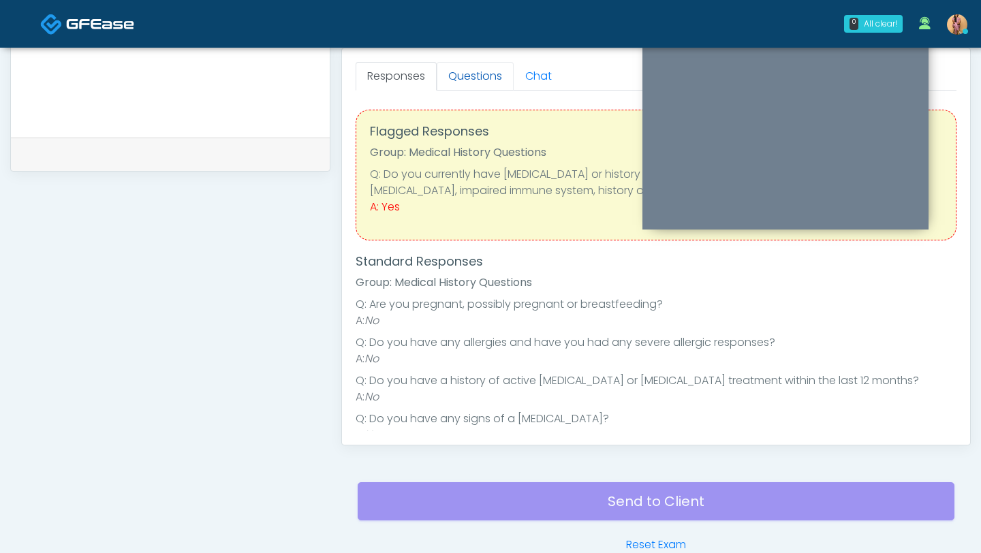
click at [473, 82] on link "Questions" at bounding box center [475, 76] width 77 height 29
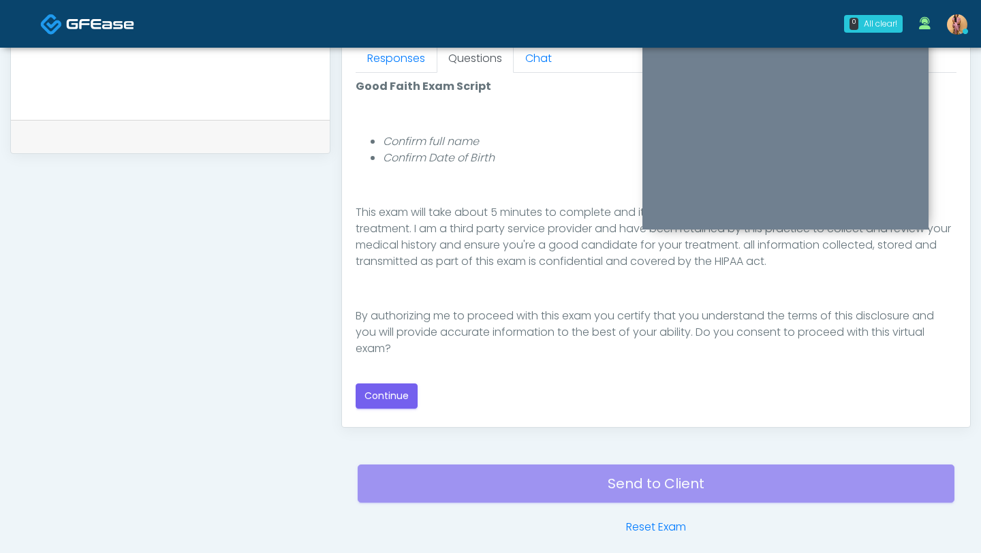
scroll to position [142, 0]
click at [395, 394] on button "Continue" at bounding box center [386, 395] width 62 height 25
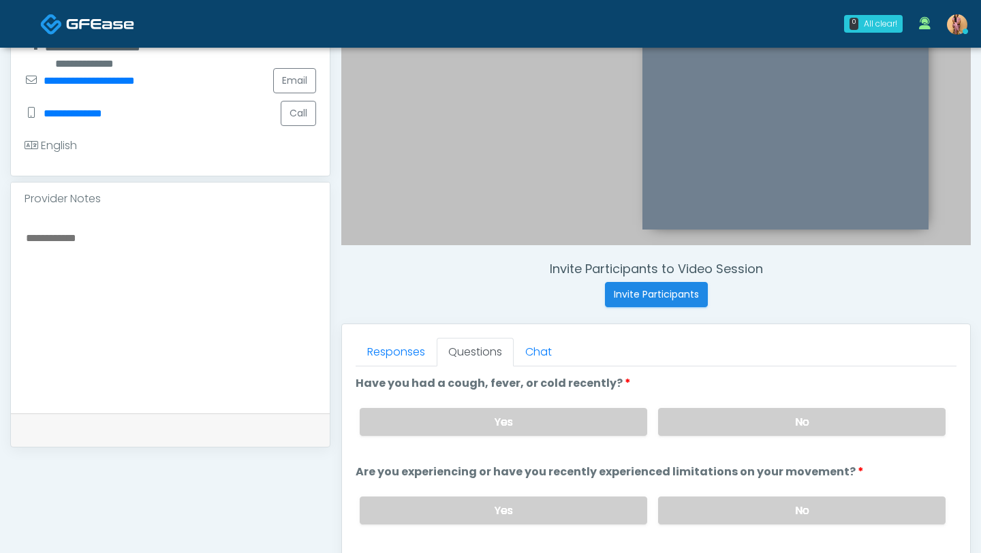
scroll to position [320, 0]
click at [698, 416] on label "No" at bounding box center [801, 421] width 287 height 28
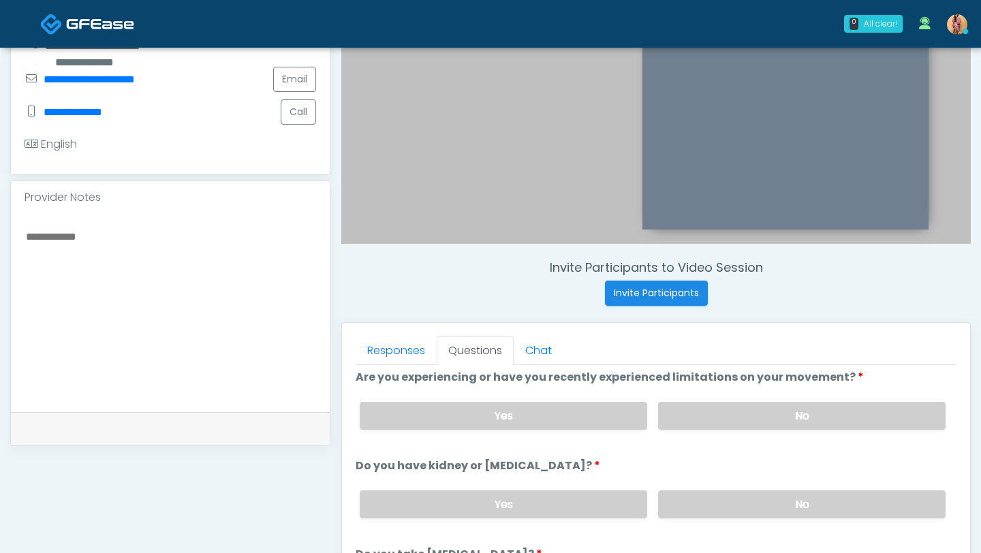
scroll to position [143, 0]
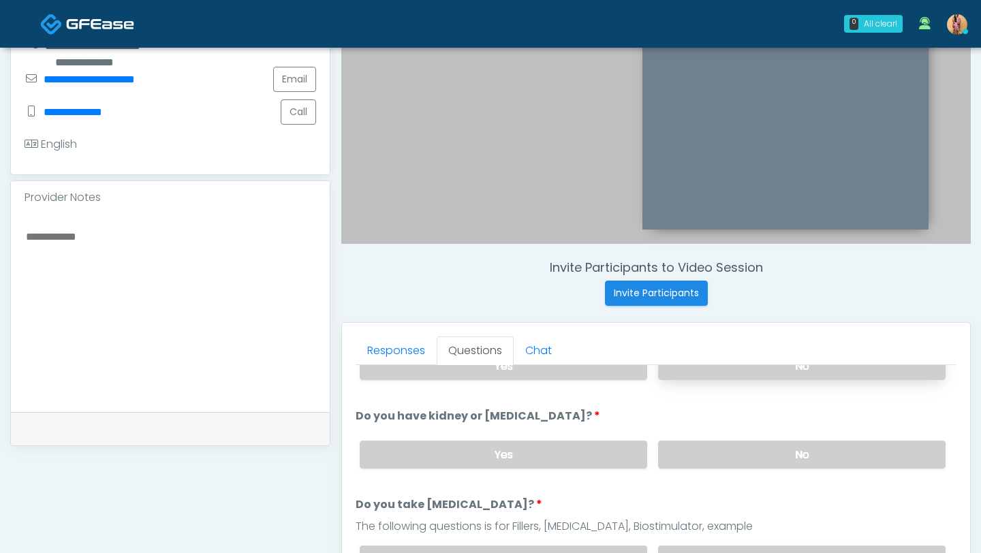
click at [705, 367] on label "No" at bounding box center [801, 366] width 287 height 28
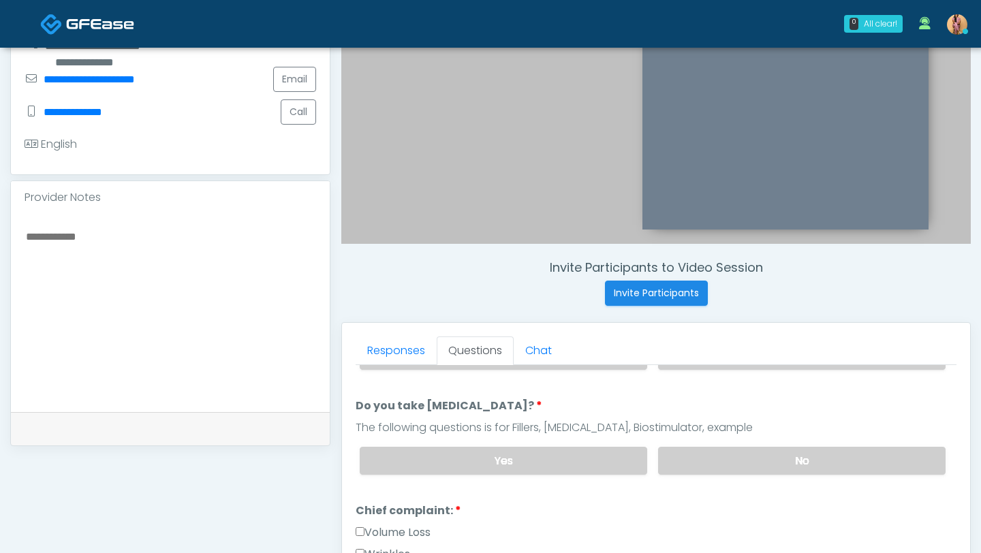
scroll to position [202, 0]
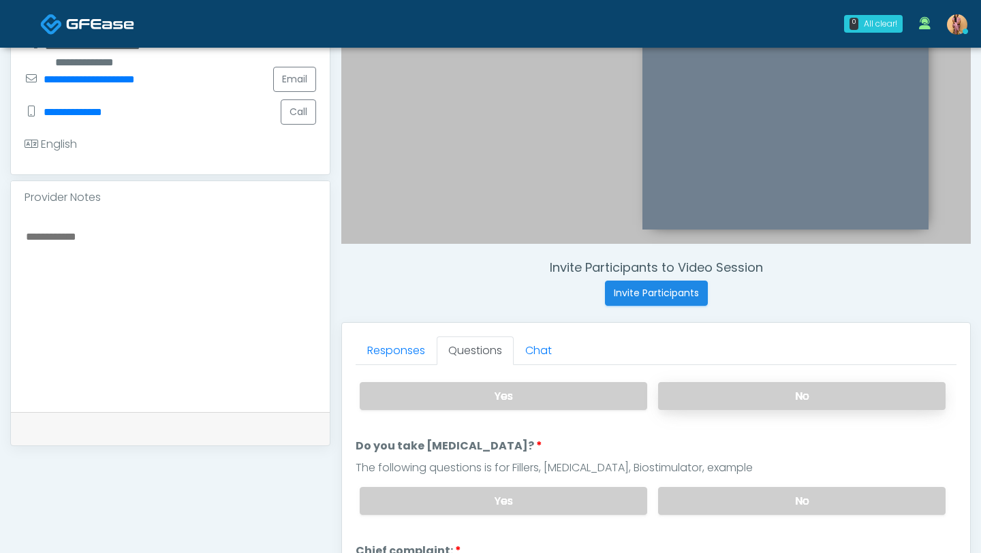
click at [718, 398] on label "No" at bounding box center [801, 396] width 287 height 28
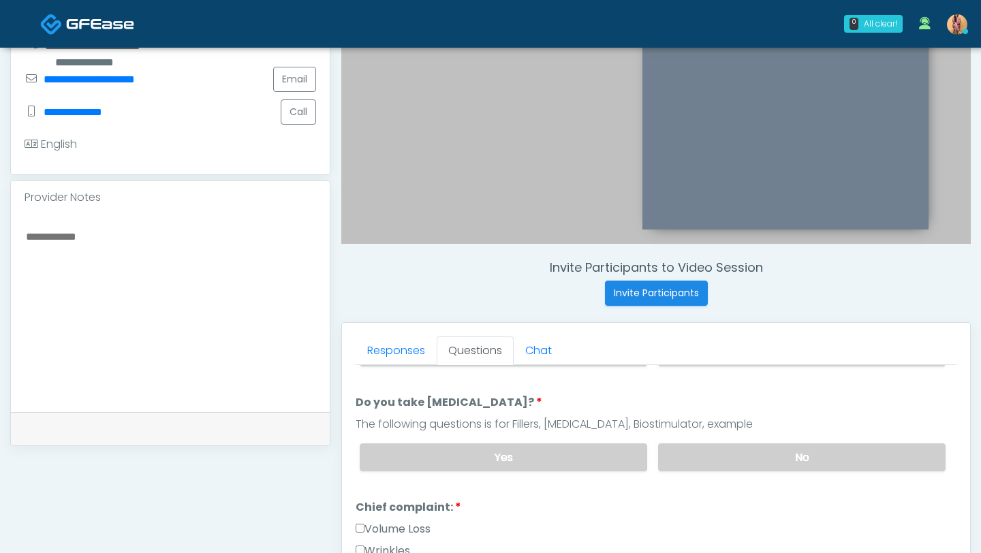
scroll to position [247, 0]
click at [725, 450] on label "No" at bounding box center [801, 455] width 287 height 28
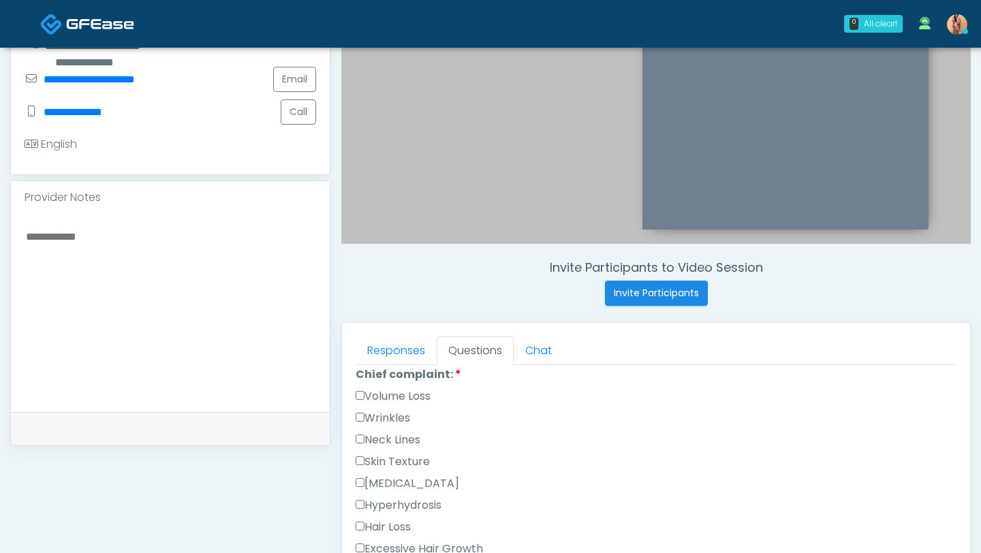
scroll to position [368, 0]
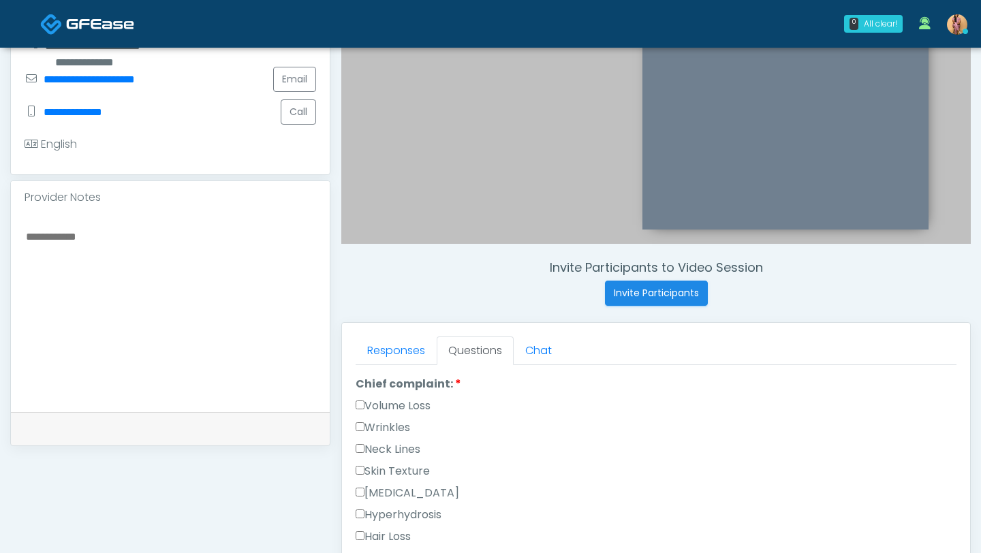
click at [389, 424] on label "Wrinkles" at bounding box center [382, 427] width 54 height 16
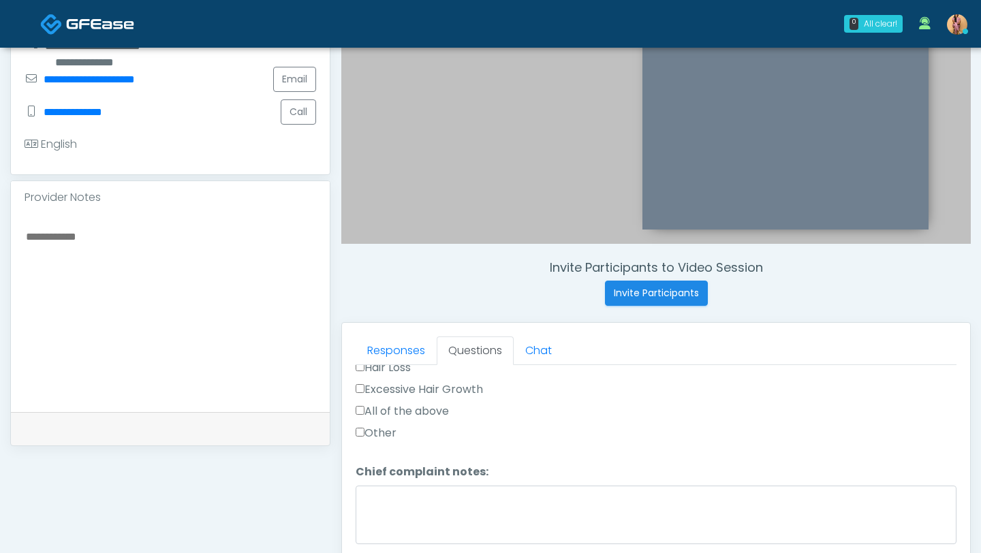
scroll to position [556, 0]
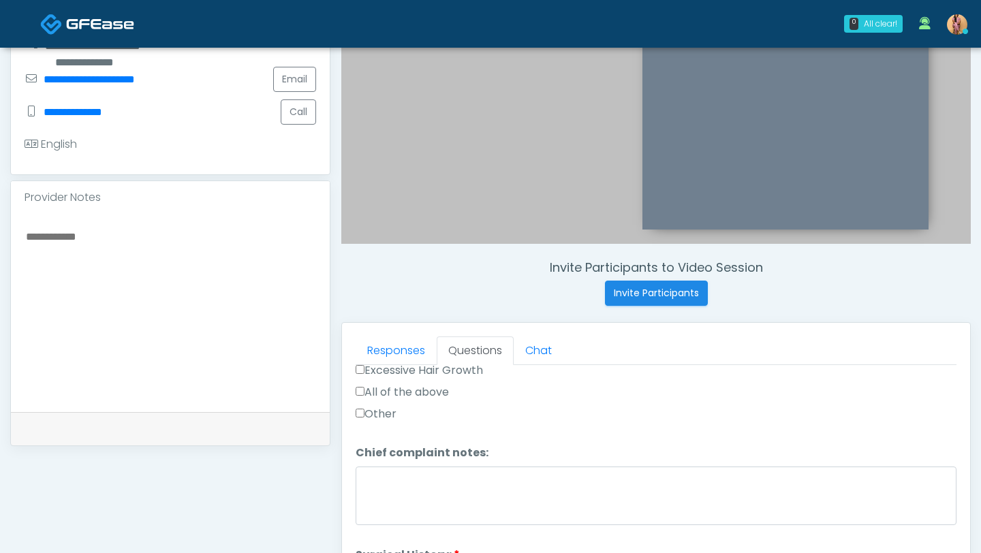
click at [395, 460] on li "Chief complaint notes: Chief complaint notes:" at bounding box center [655, 487] width 601 height 85
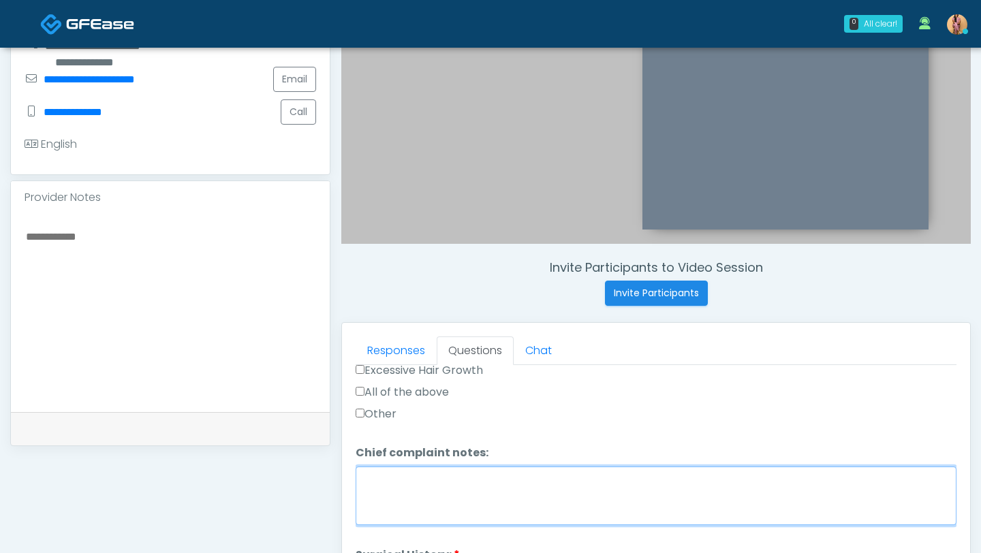
click at [397, 479] on textarea "Chief complaint notes:" at bounding box center [655, 495] width 601 height 59
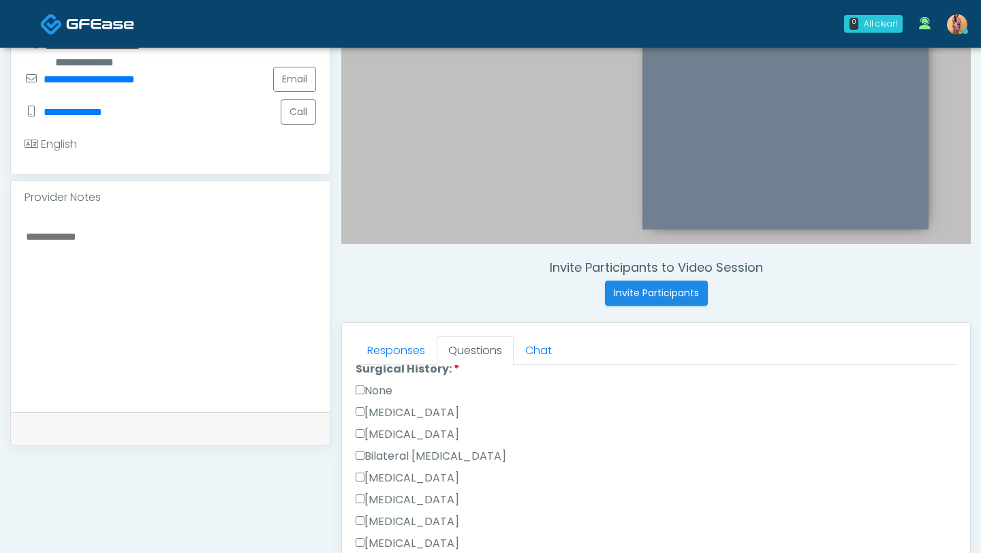
scroll to position [747, 0]
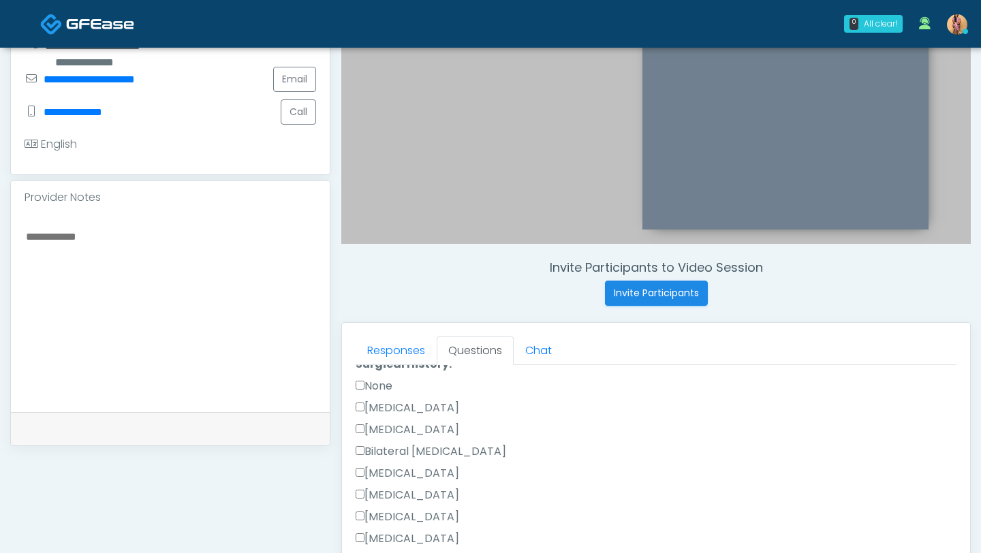
type textarea "**********"
click at [385, 404] on label "Cesarean Section" at bounding box center [407, 408] width 104 height 16
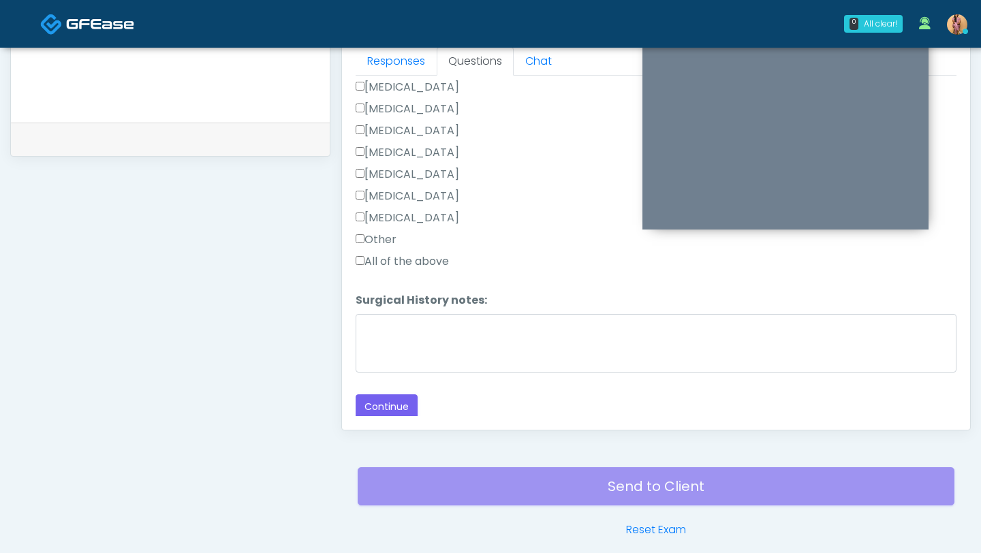
scroll to position [628, 0]
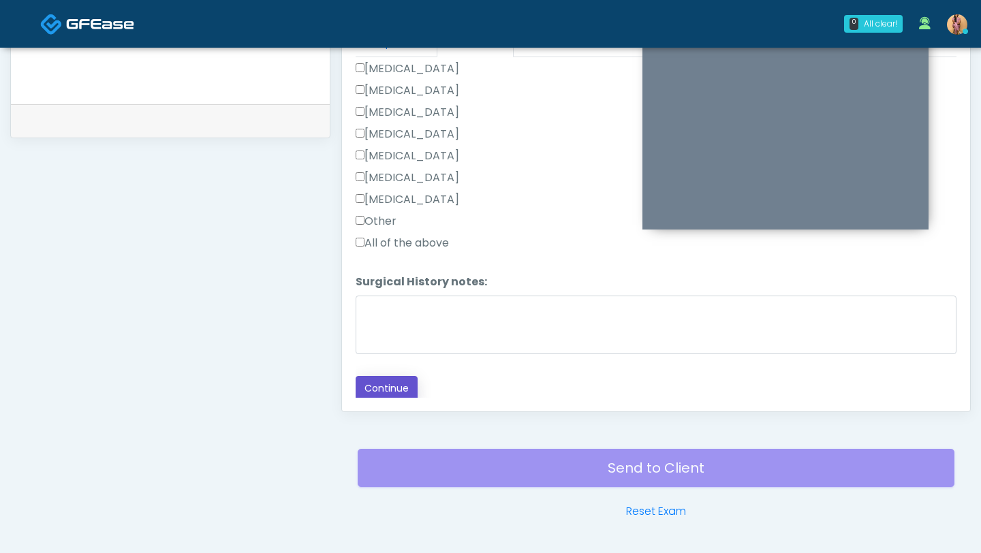
click at [387, 387] on button "Continue" at bounding box center [386, 388] width 62 height 25
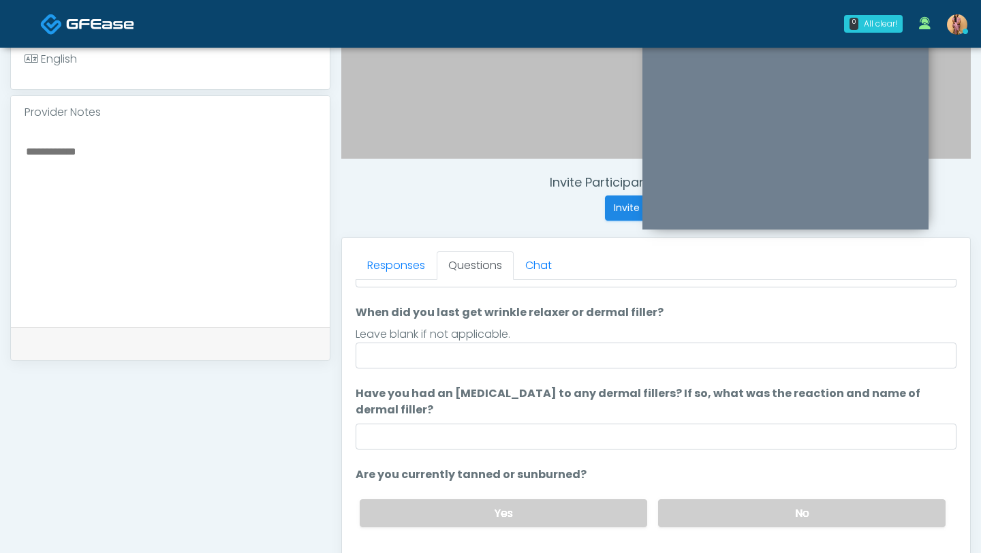
scroll to position [0, 0]
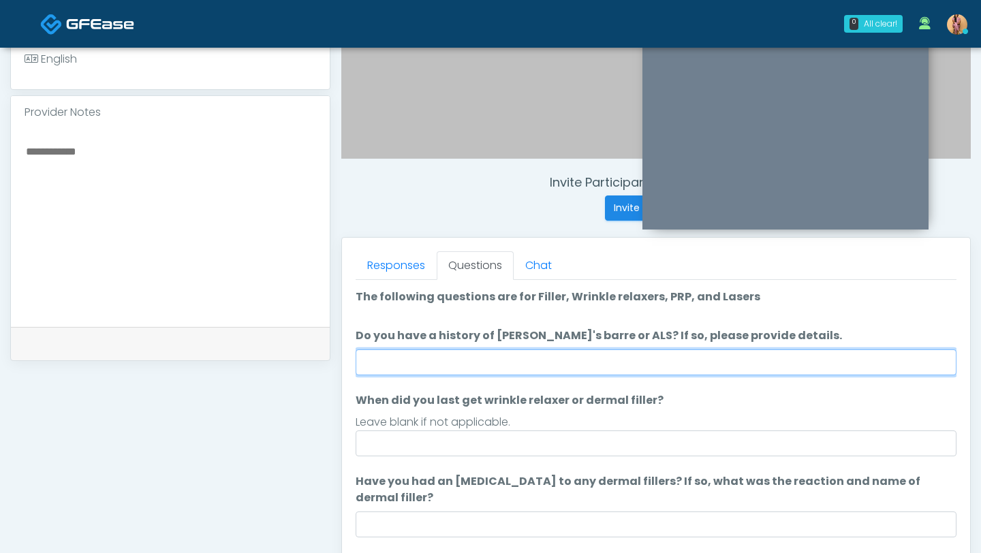
click at [411, 364] on input "Do you have a history of [PERSON_NAME]'s barre or ALS? If so, please provide de…" at bounding box center [655, 362] width 601 height 26
type input "**"
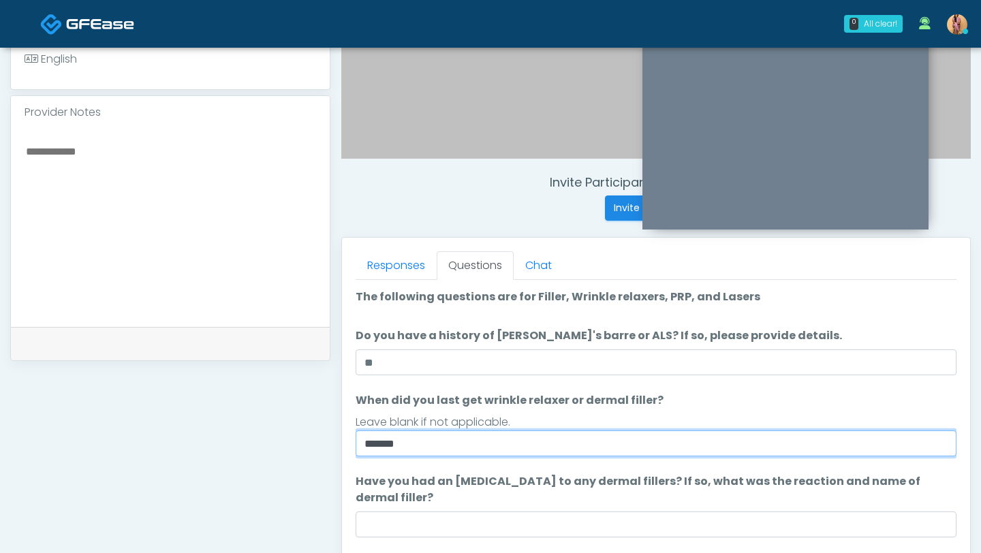
type input "******"
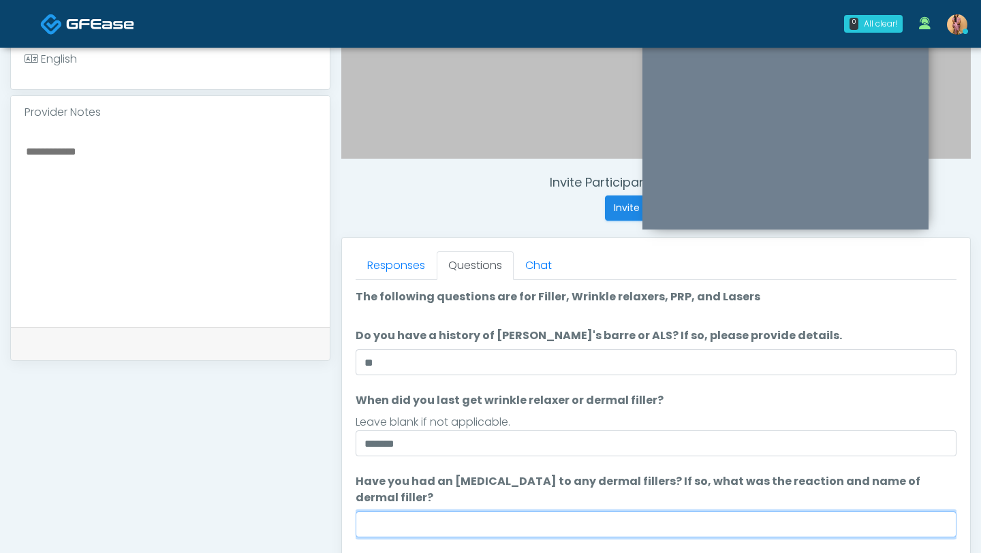
scroll to position [128, 0]
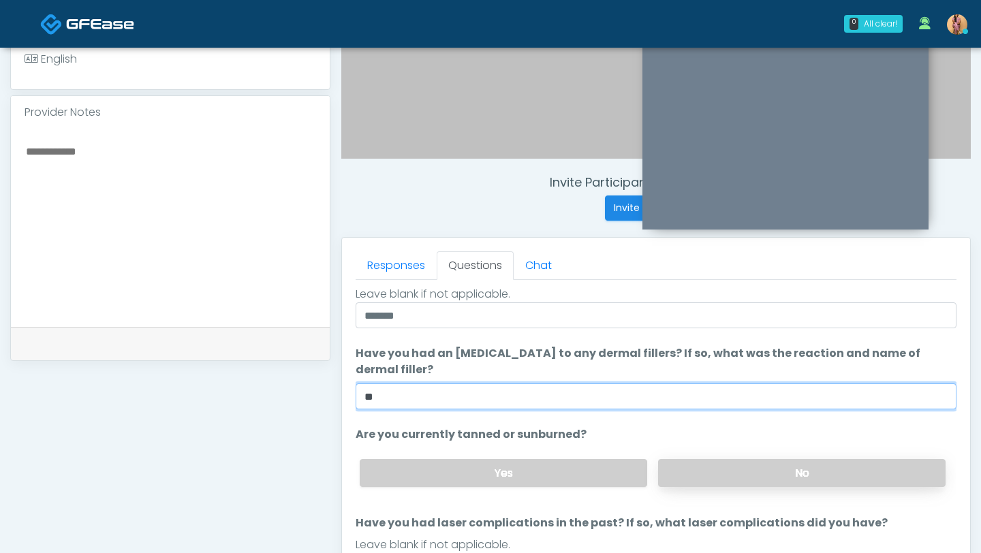
type input "**"
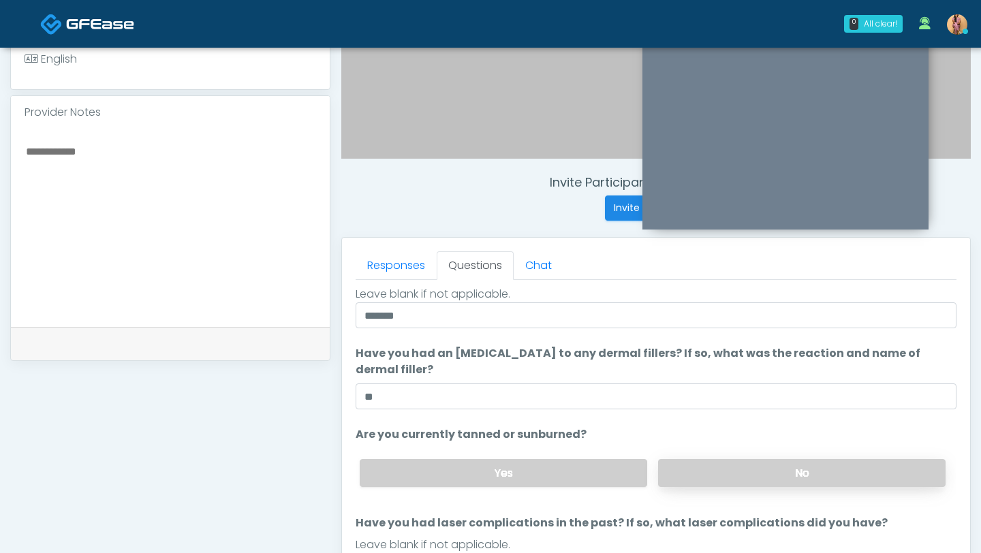
click at [728, 477] on label "No" at bounding box center [801, 473] width 287 height 28
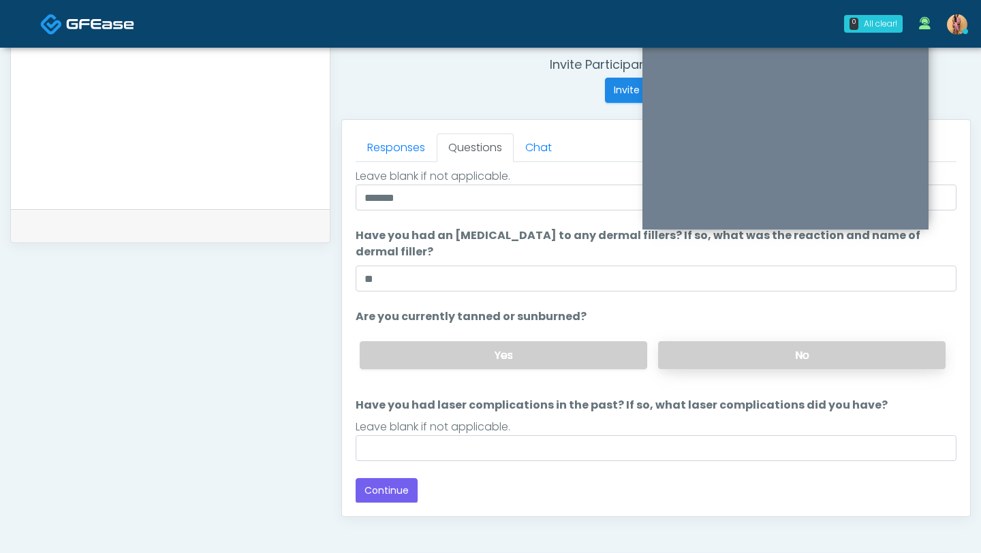
scroll to position [528, 0]
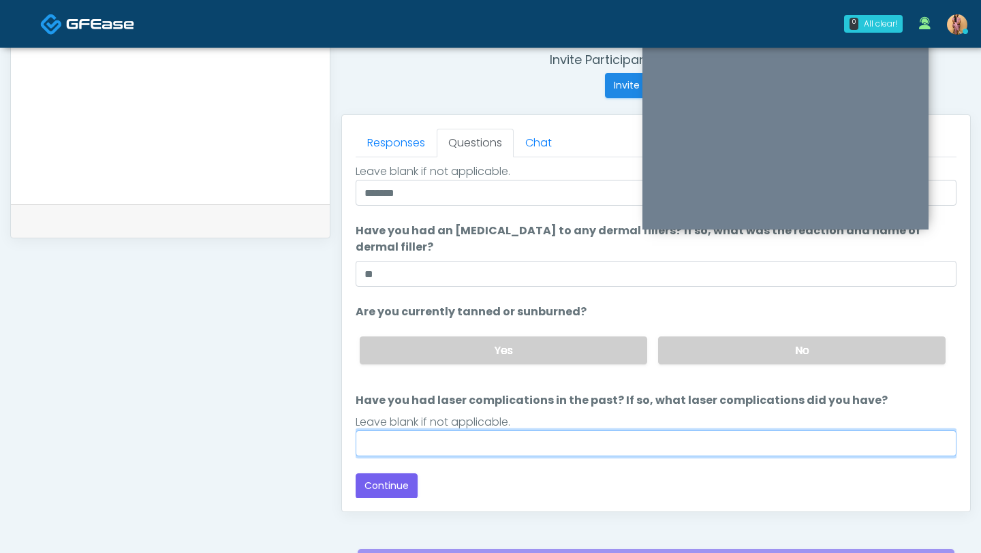
click at [469, 445] on input "Have you had laser complications in the past? If so, what laser complications d…" at bounding box center [655, 443] width 601 height 26
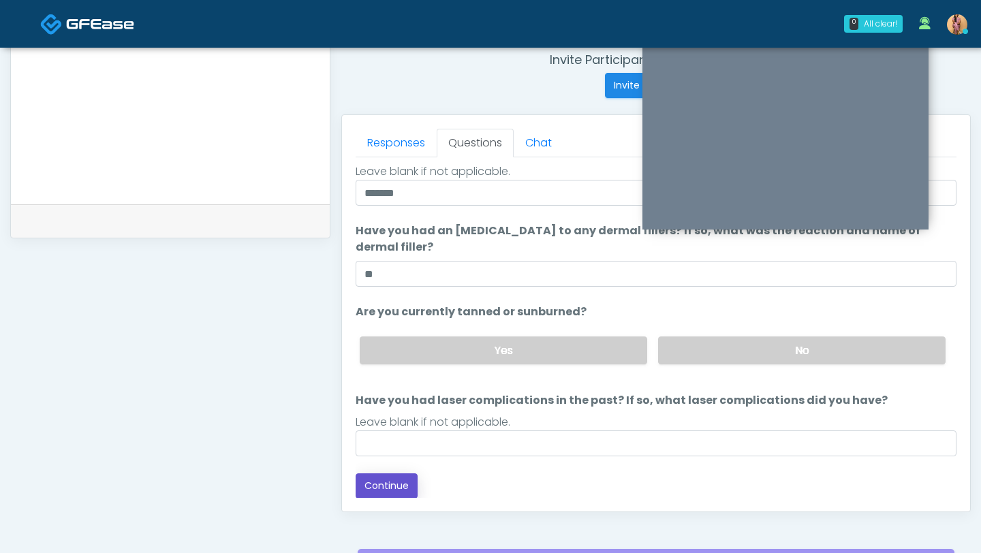
click at [394, 482] on button "Continue" at bounding box center [386, 485] width 62 height 25
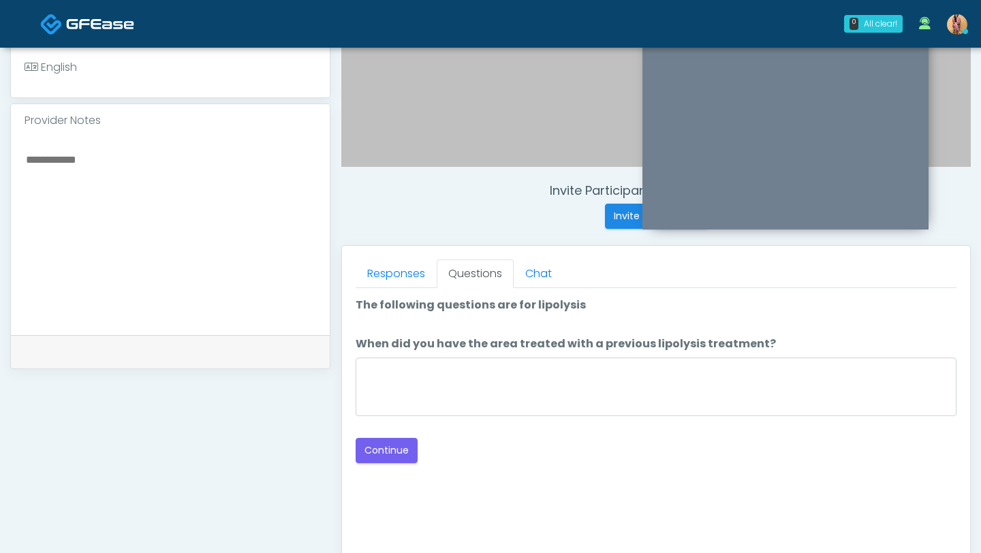
scroll to position [395, 0]
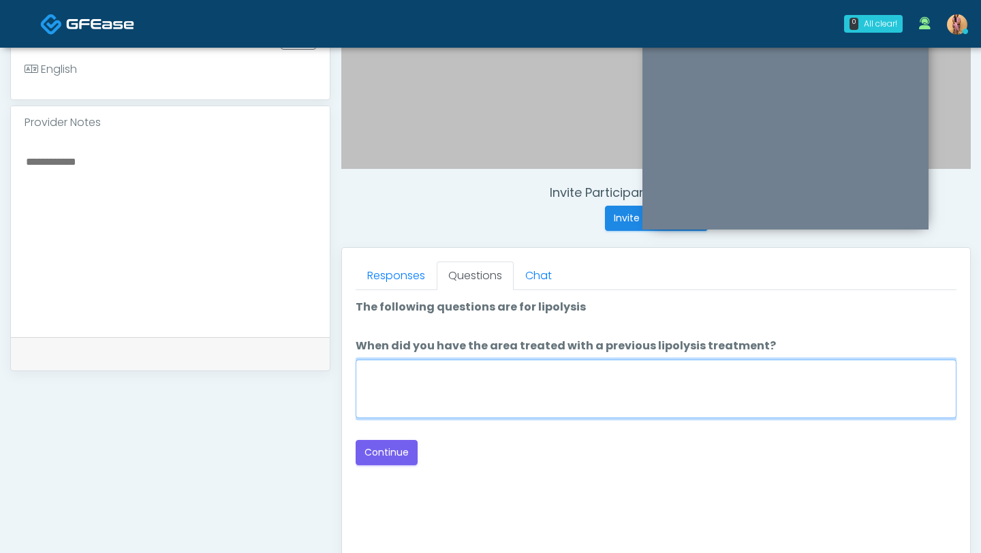
click at [447, 396] on textarea "When did you have the area treated with a previous lipolysis treatment?" at bounding box center [655, 389] width 601 height 59
type textarea "*"
type textarea "***"
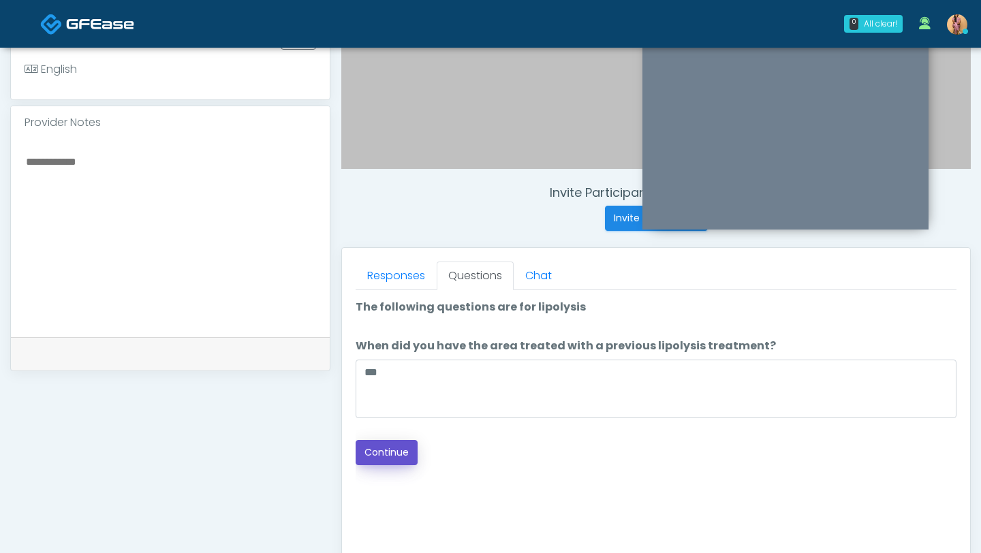
click at [394, 445] on button "Continue" at bounding box center [386, 452] width 62 height 25
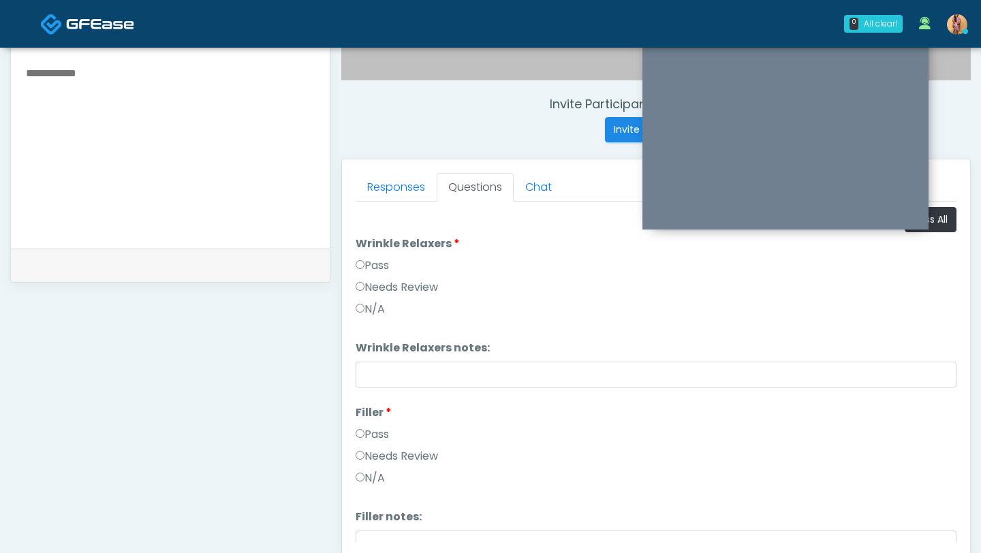
scroll to position [466, 0]
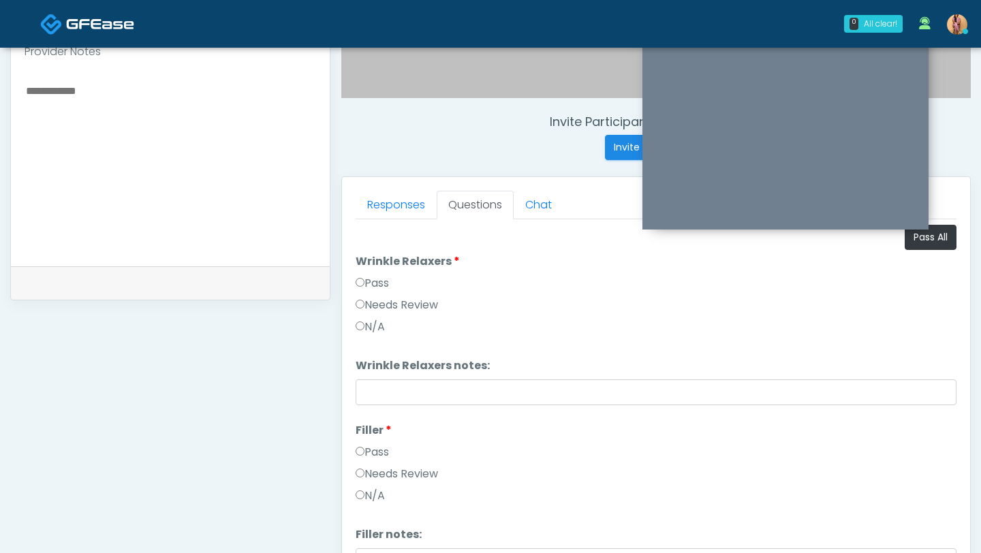
click at [383, 283] on label "Pass" at bounding box center [371, 283] width 33 height 16
click at [379, 454] on label "Pass" at bounding box center [371, 452] width 33 height 16
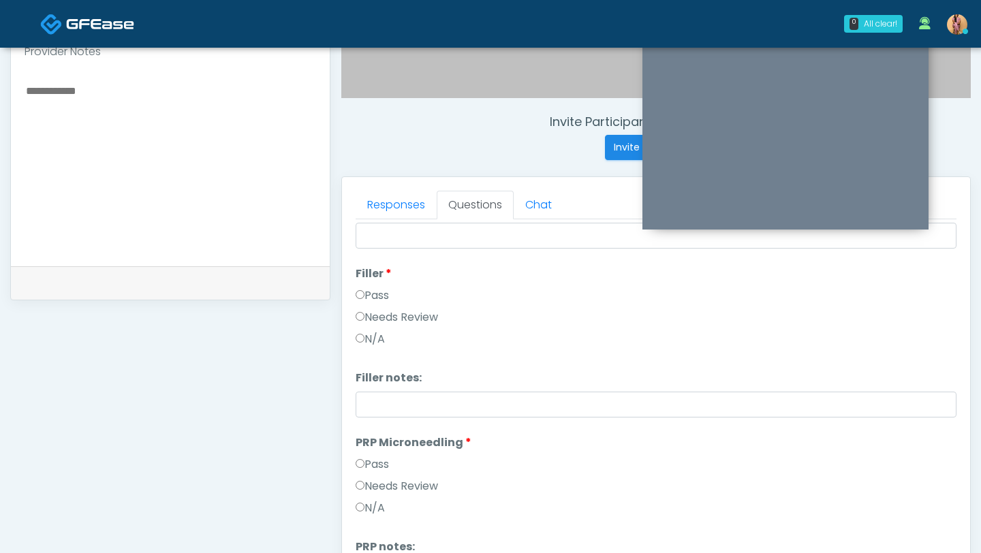
scroll to position [177, 0]
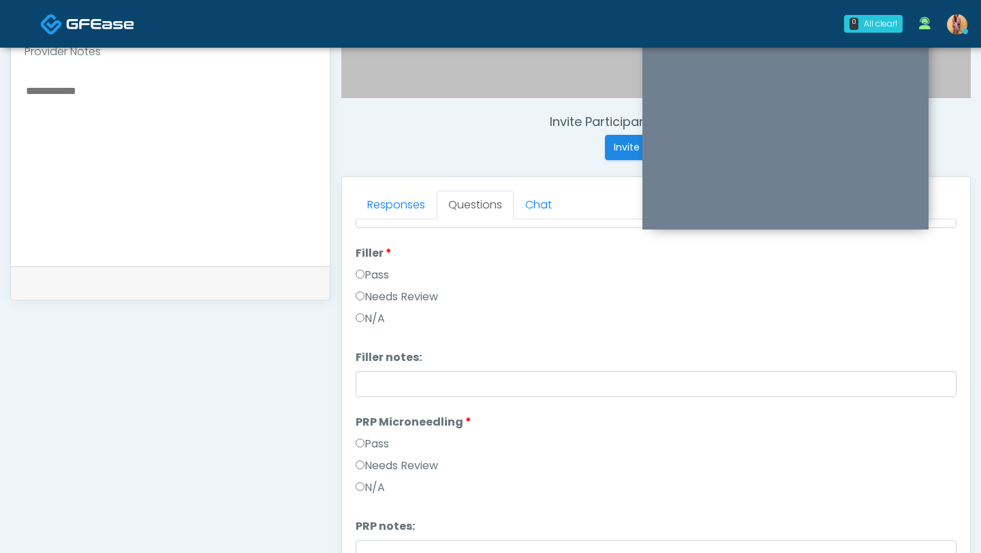
click at [379, 454] on div "Pass" at bounding box center [655, 447] width 601 height 22
click at [371, 439] on label "Pass" at bounding box center [371, 444] width 33 height 16
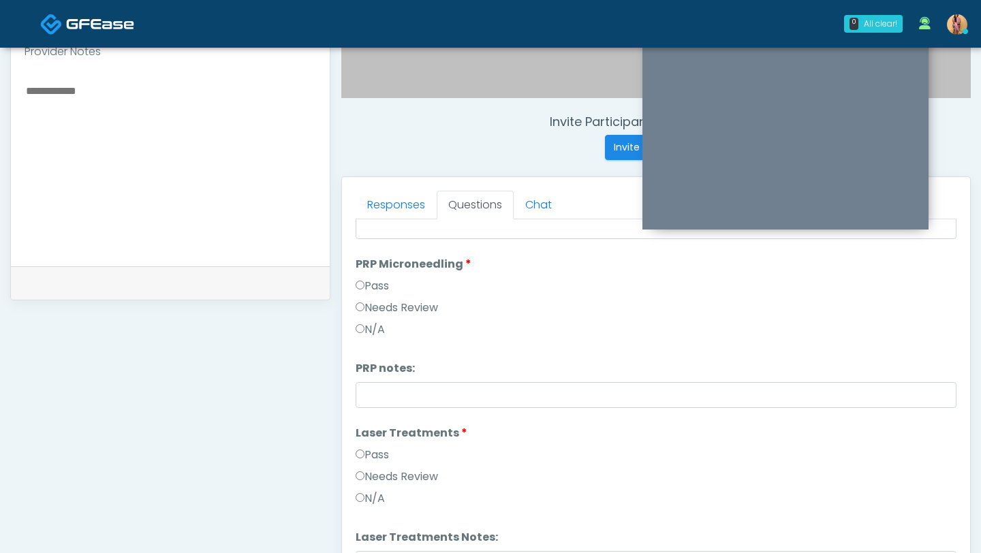
scroll to position [343, 0]
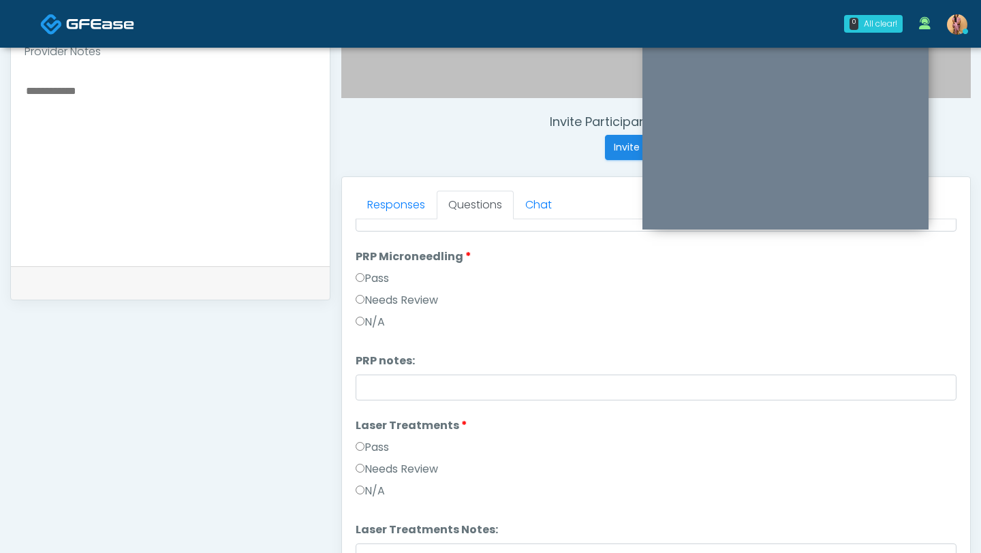
click at [371, 439] on label "Pass" at bounding box center [371, 447] width 33 height 16
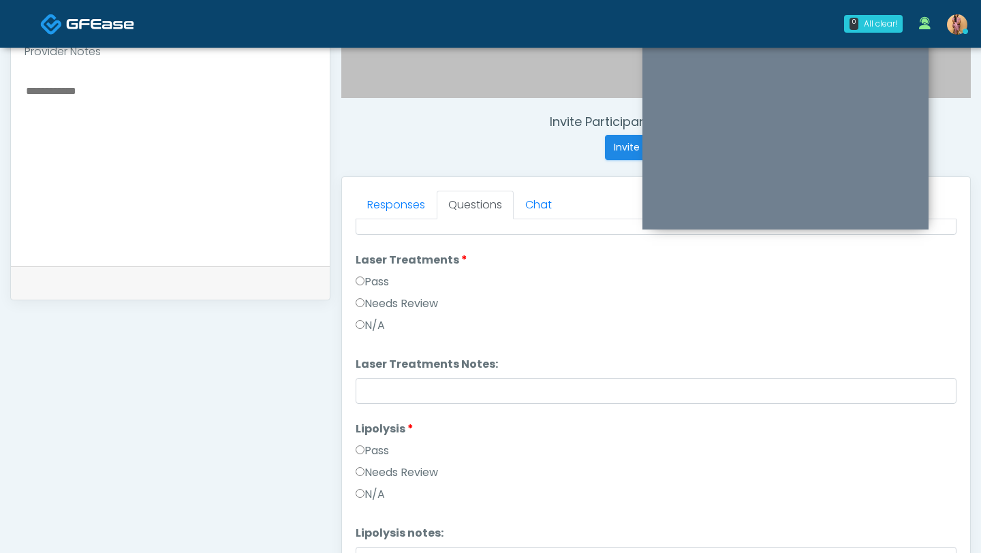
scroll to position [575, 0]
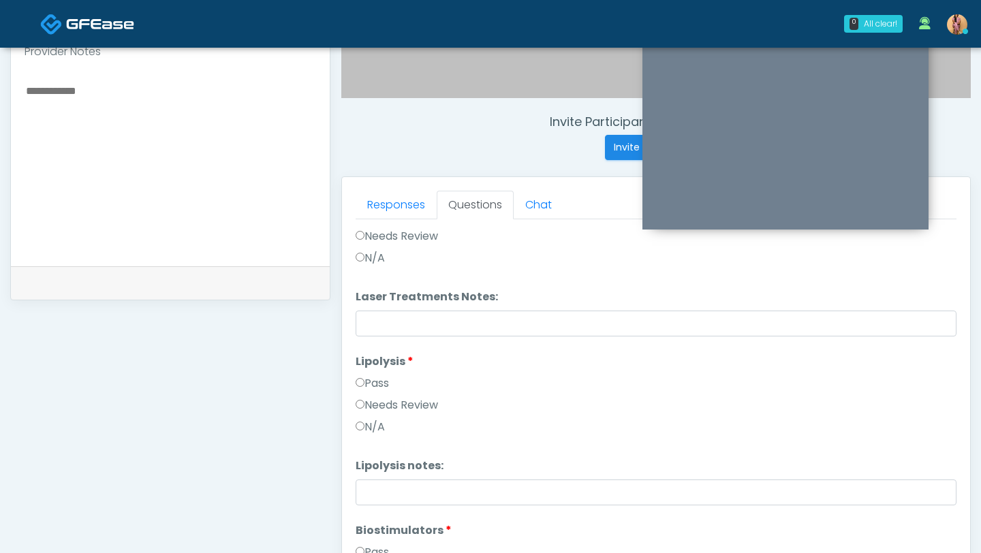
click at [379, 383] on label "Pass" at bounding box center [371, 383] width 33 height 16
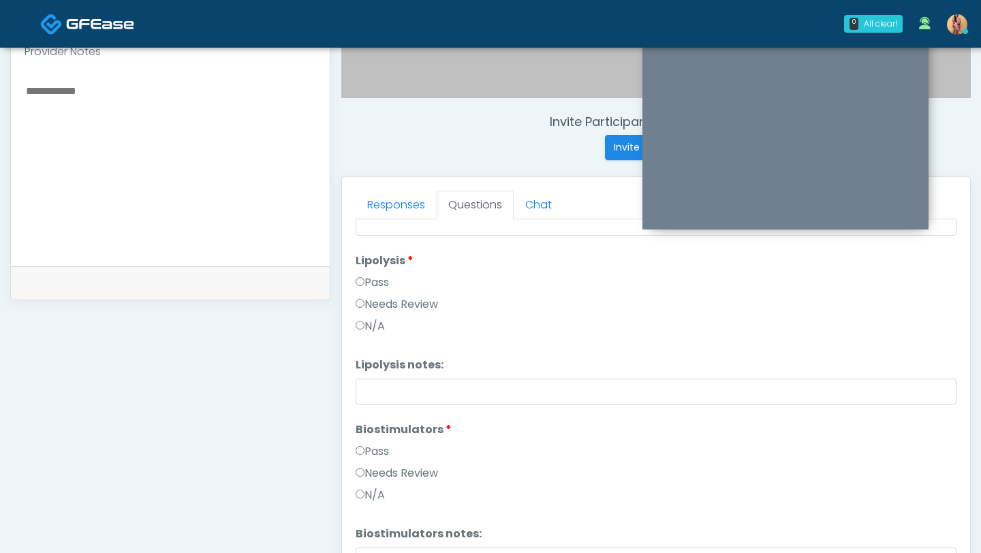
scroll to position [795, 0]
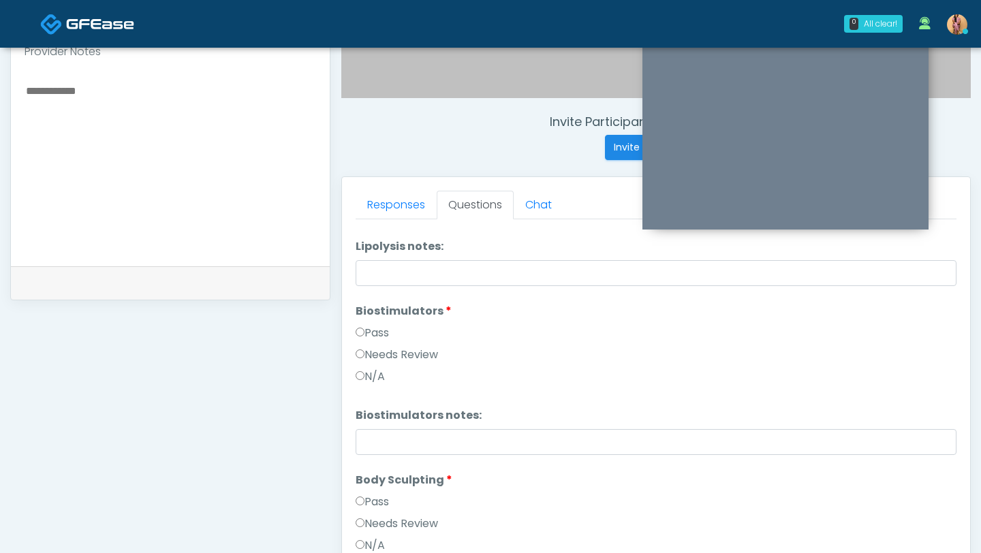
click at [373, 332] on label "Pass" at bounding box center [371, 333] width 33 height 16
click at [379, 498] on label "Pass" at bounding box center [371, 502] width 33 height 16
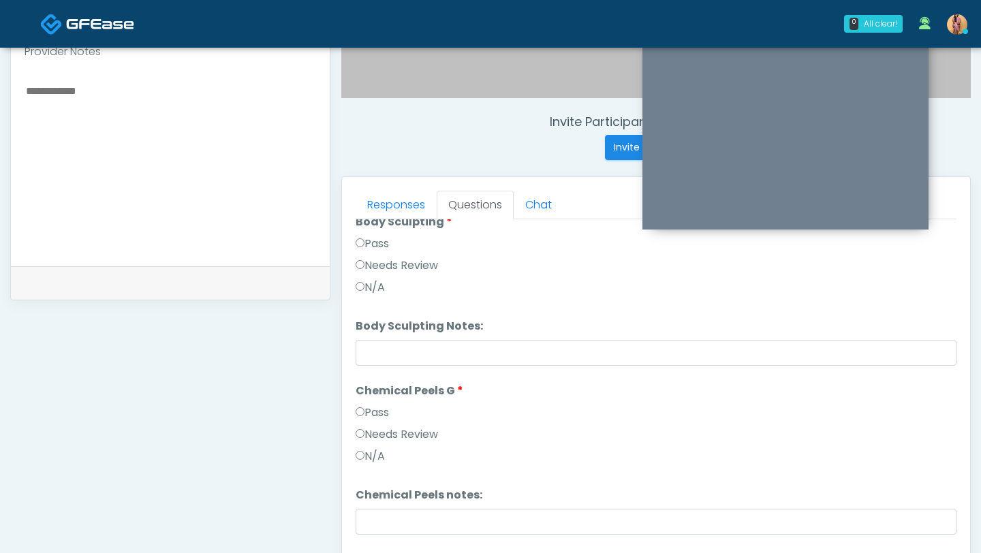
click at [381, 415] on label "Pass" at bounding box center [371, 413] width 33 height 16
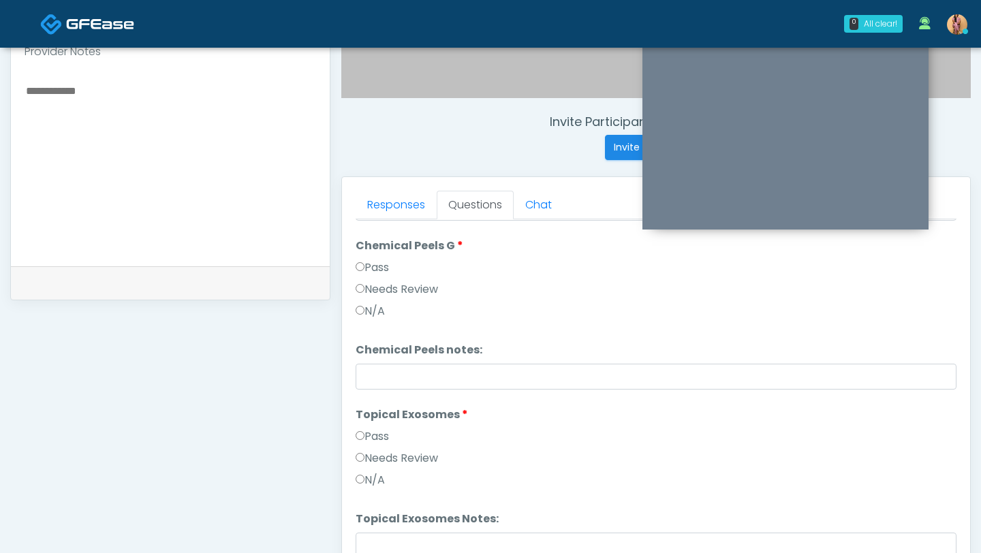
click at [379, 437] on label "Pass" at bounding box center [371, 436] width 33 height 16
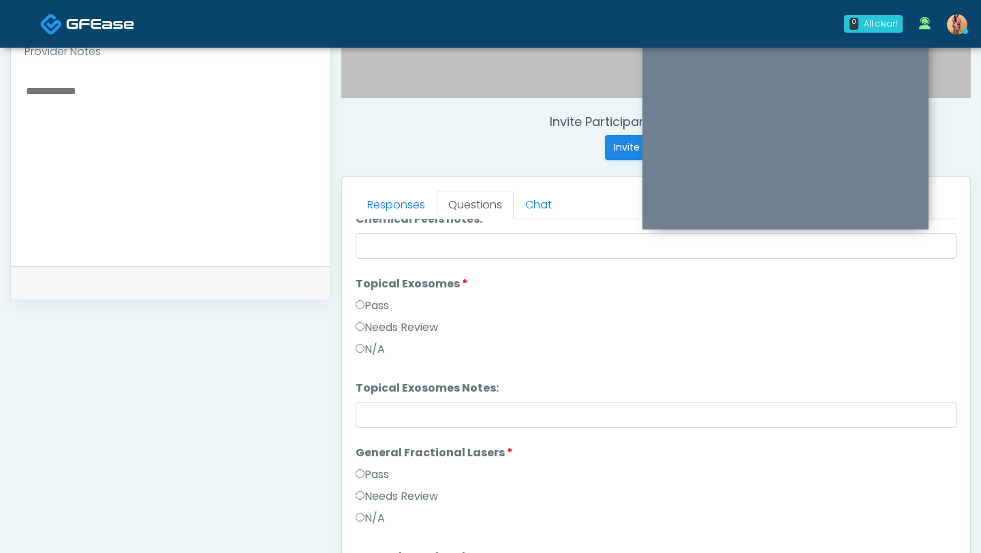
scroll to position [1408, 0]
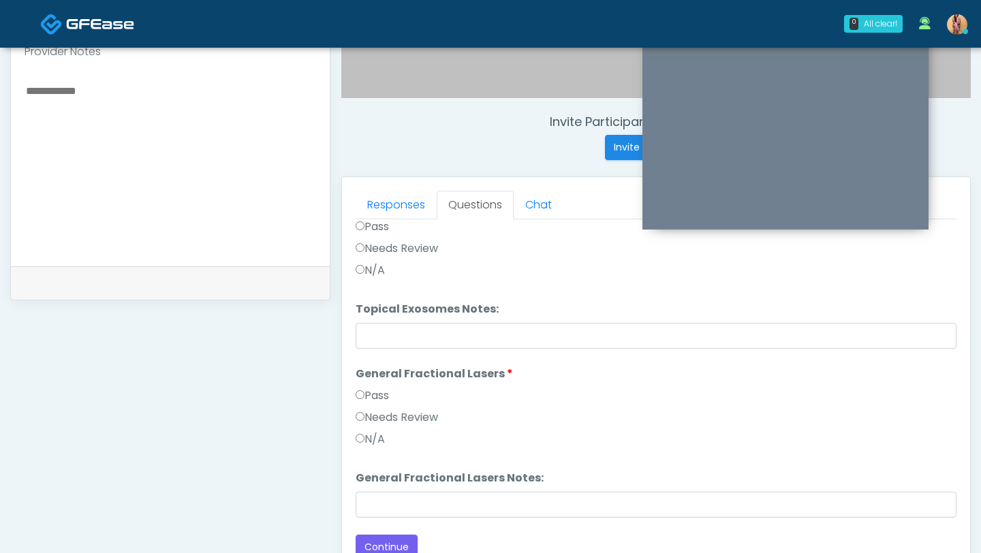
click at [374, 390] on label "Pass" at bounding box center [371, 395] width 33 height 16
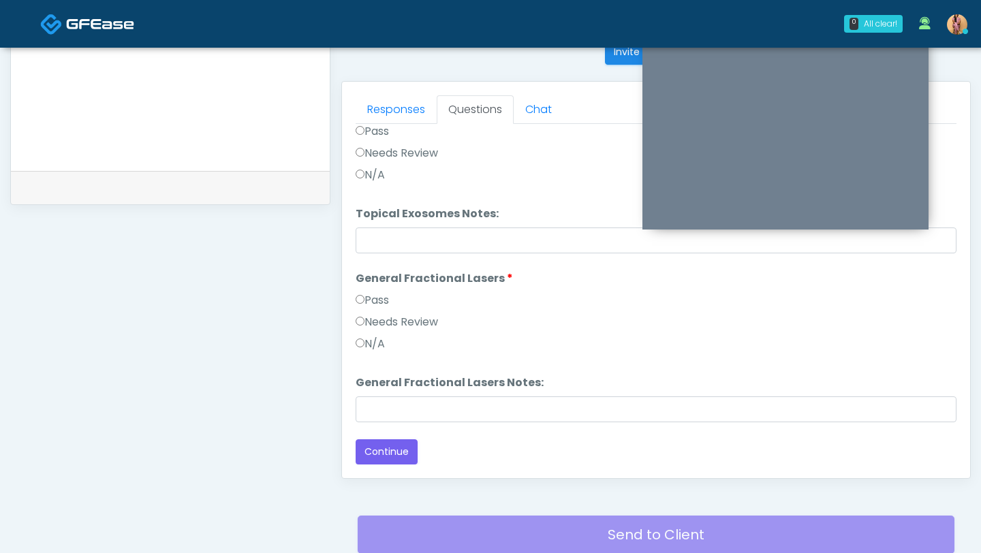
scroll to position [582, 0]
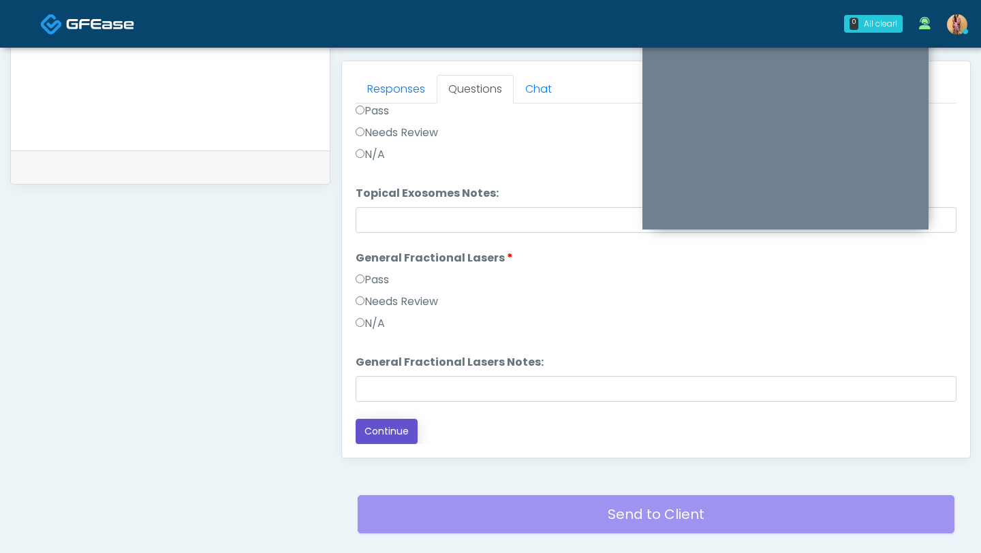
click at [377, 433] on button "Continue" at bounding box center [386, 431] width 62 height 25
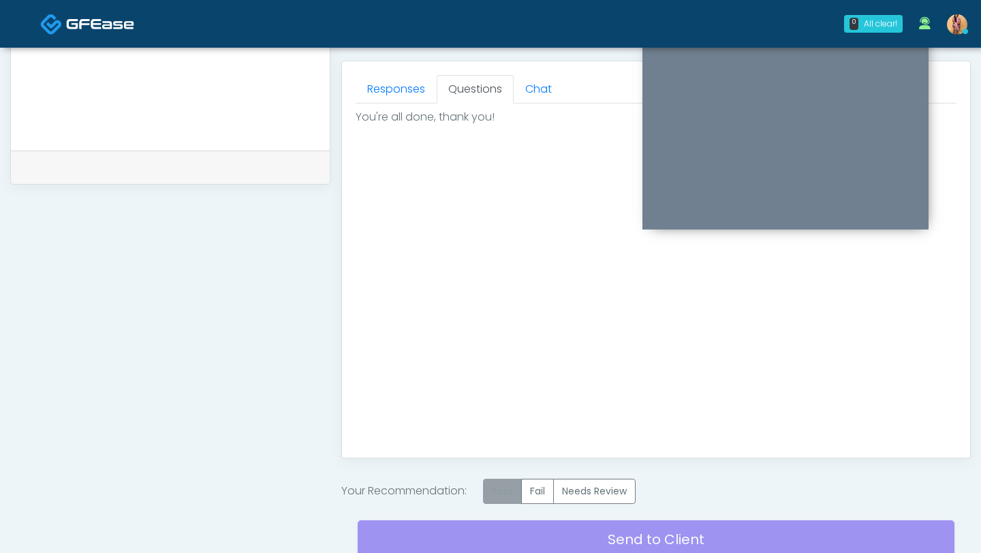
click at [494, 486] on label "Pass" at bounding box center [502, 491] width 39 height 25
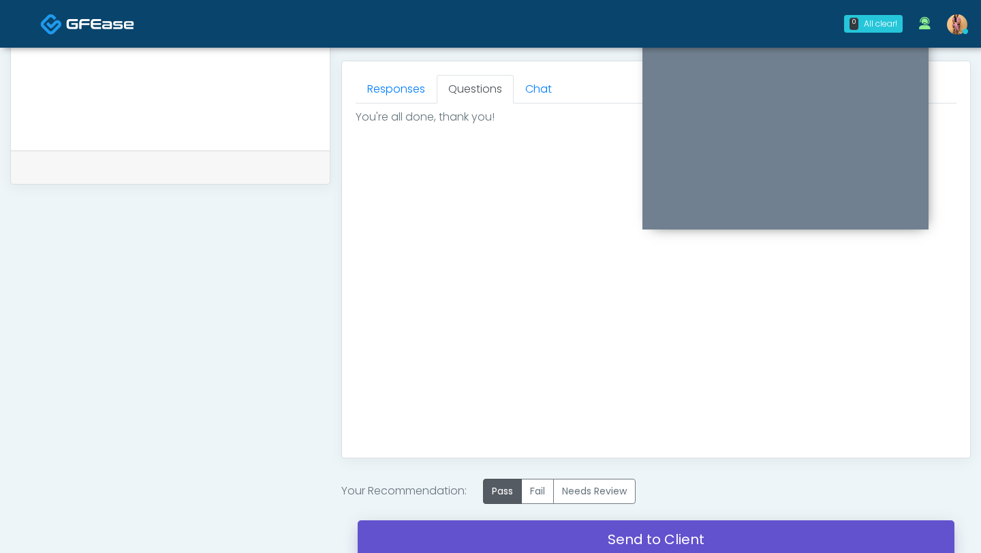
click at [491, 539] on link "Send to Client" at bounding box center [656, 539] width 597 height 38
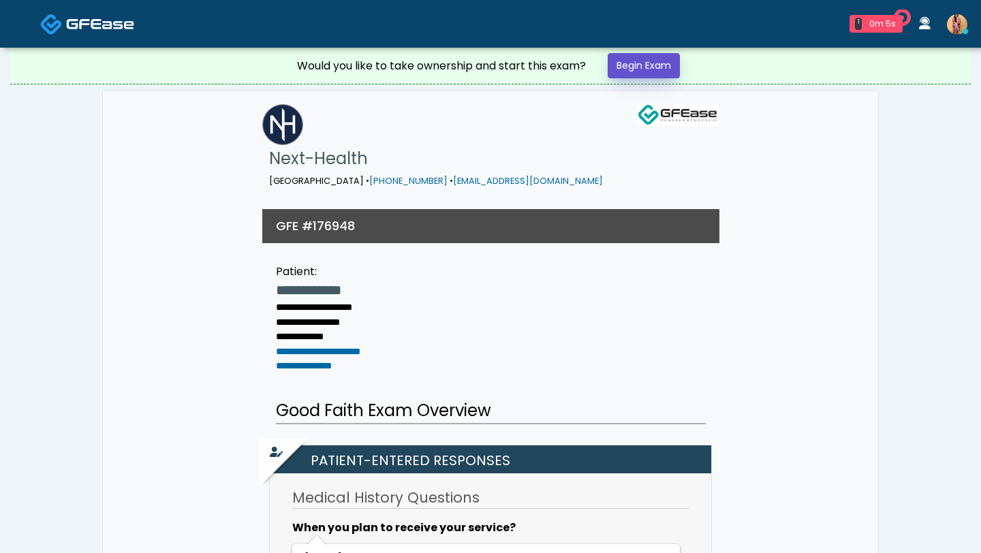
click at [635, 76] on link "Begin Exam" at bounding box center [643, 65] width 72 height 25
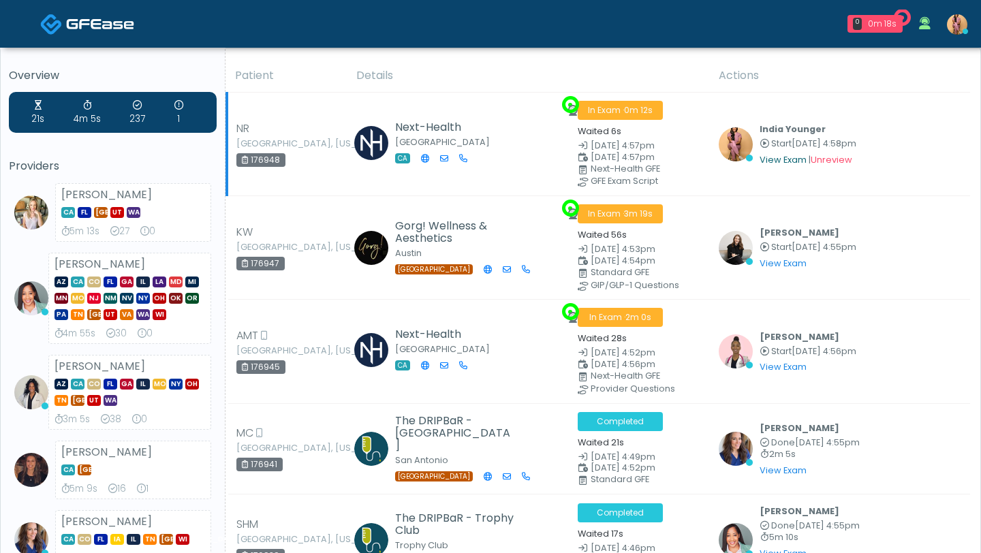
click at [785, 161] on link "View Exam" at bounding box center [782, 160] width 47 height 12
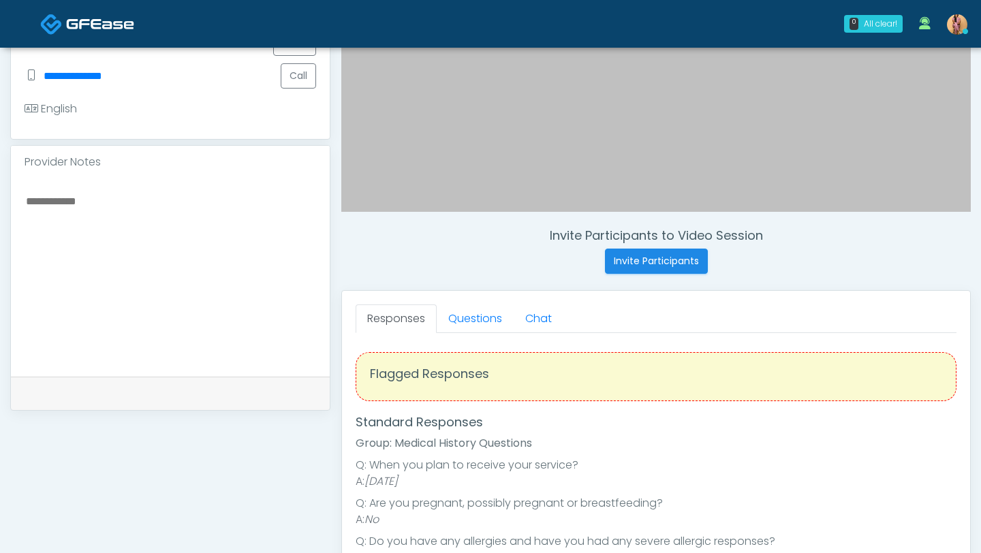
scroll to position [371, 0]
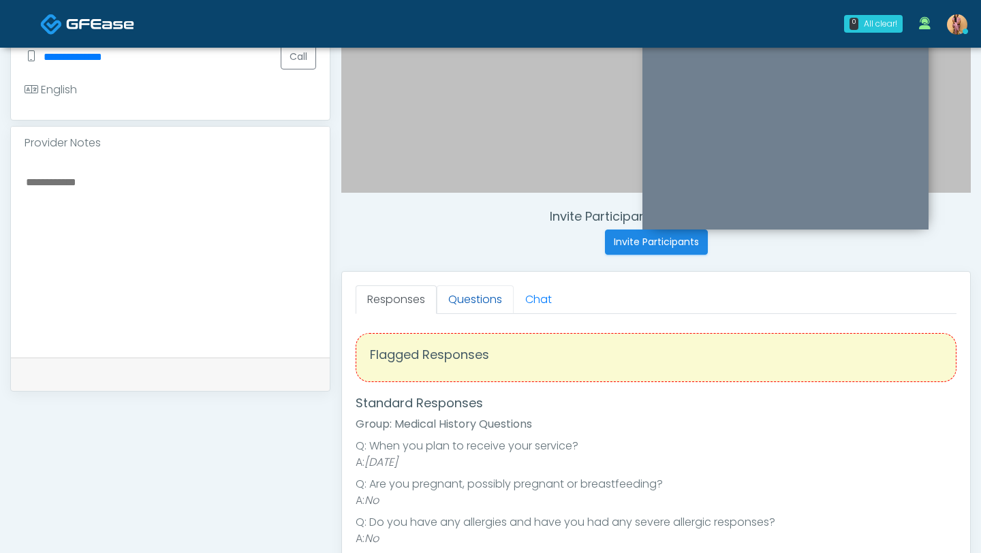
click at [480, 303] on link "Questions" at bounding box center [475, 299] width 77 height 29
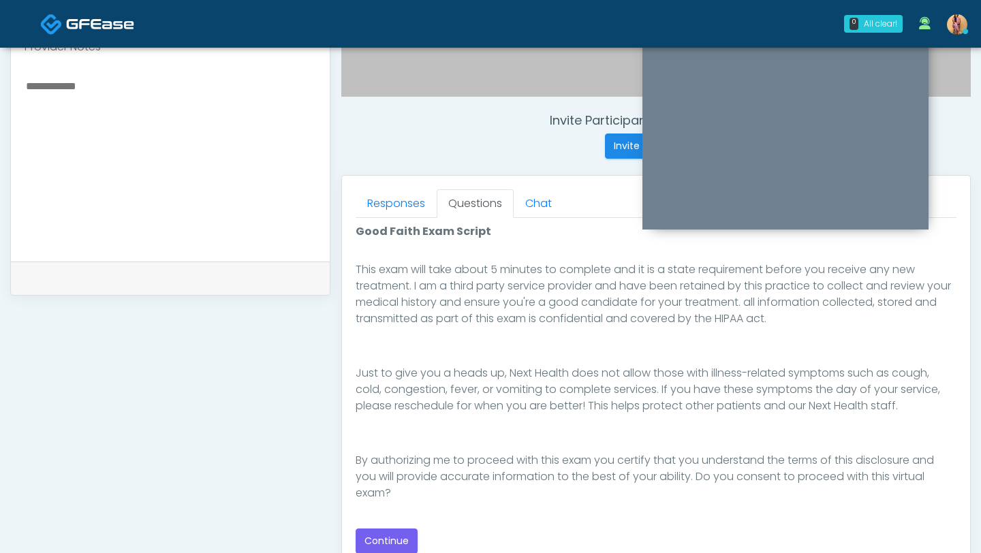
scroll to position [468, 0]
click at [367, 530] on button "Continue" at bounding box center [386, 540] width 62 height 25
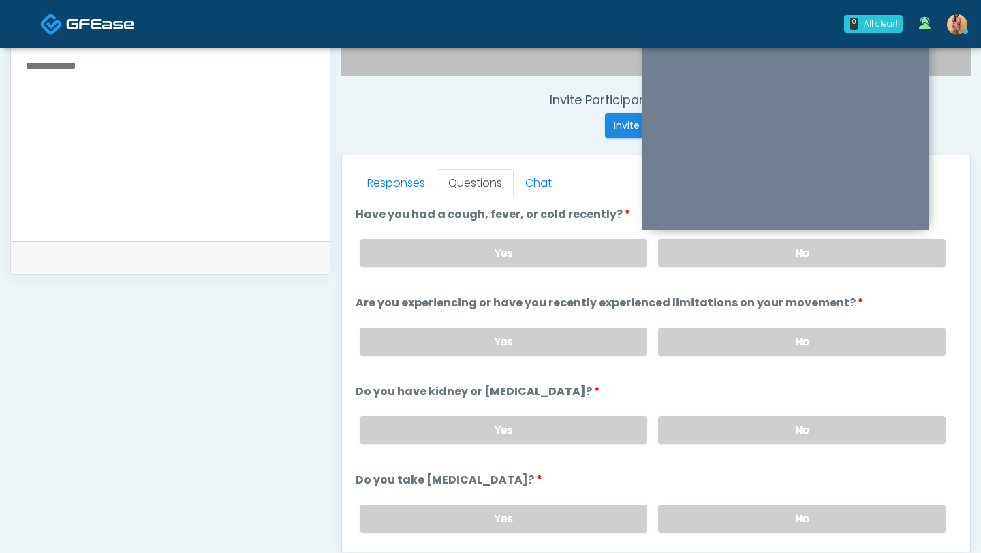
scroll to position [449, 0]
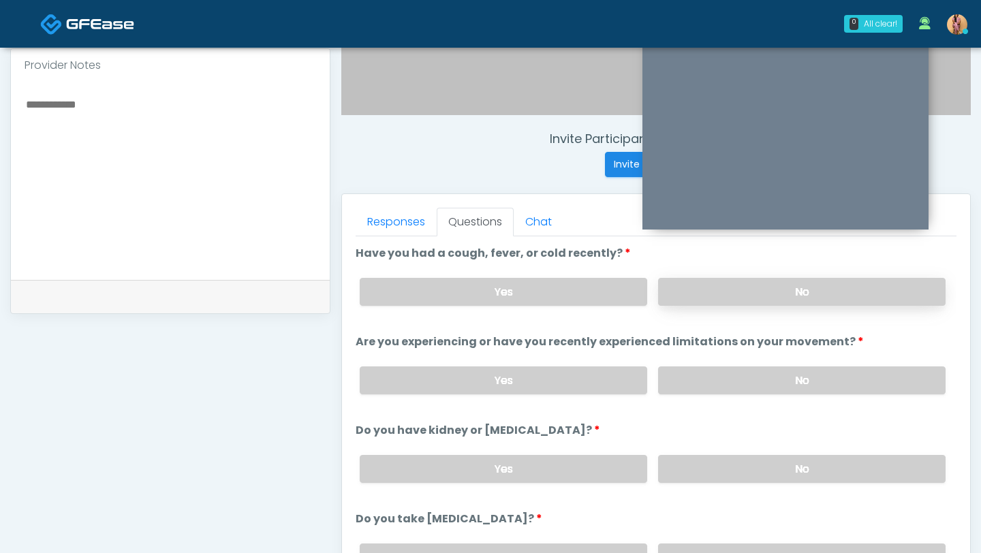
click at [717, 293] on label "No" at bounding box center [801, 292] width 287 height 28
click at [700, 377] on label "No" at bounding box center [801, 380] width 287 height 28
click at [708, 479] on label "No" at bounding box center [801, 469] width 287 height 28
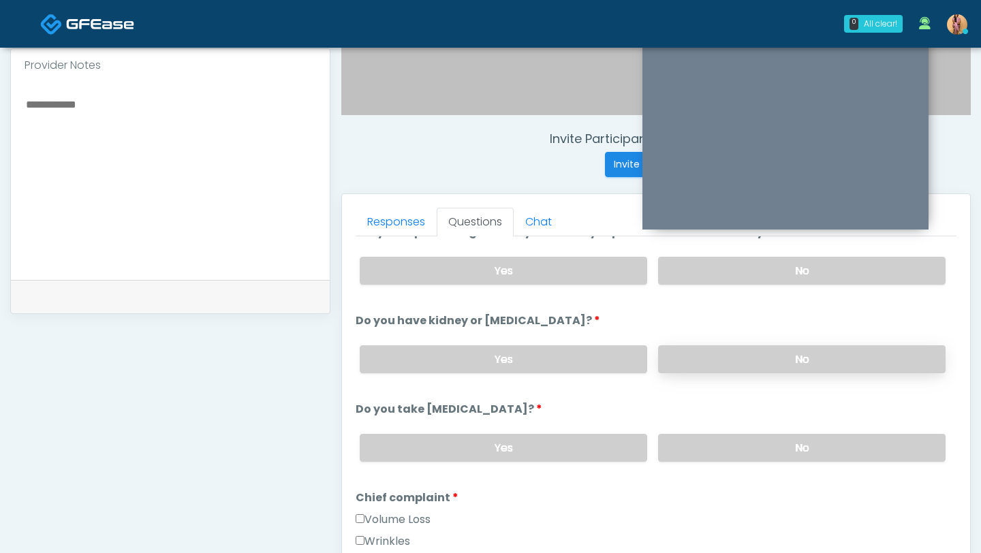
scroll to position [112, 0]
click at [719, 439] on label "No" at bounding box center [801, 446] width 287 height 28
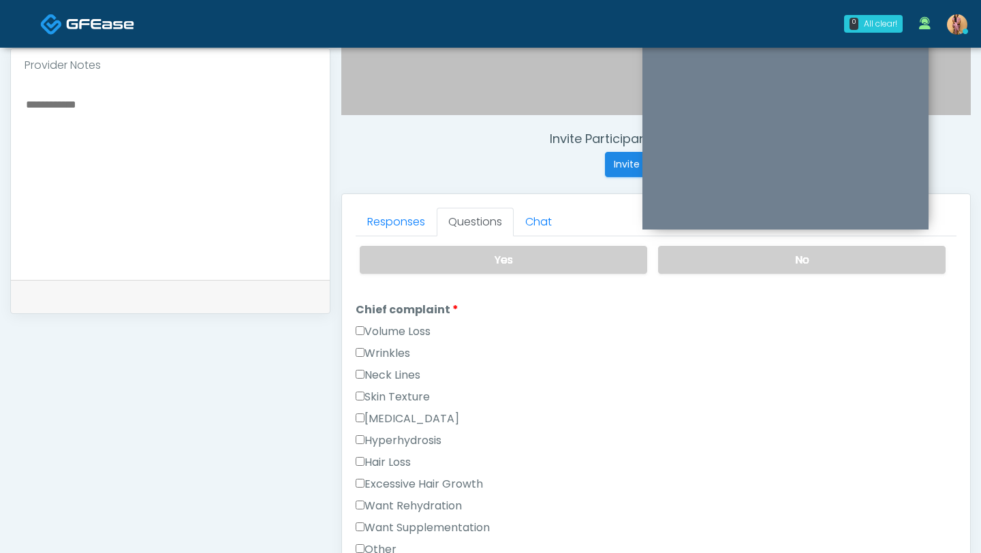
scroll to position [298, 0]
click at [383, 345] on label "Wrinkles" at bounding box center [382, 353] width 54 height 16
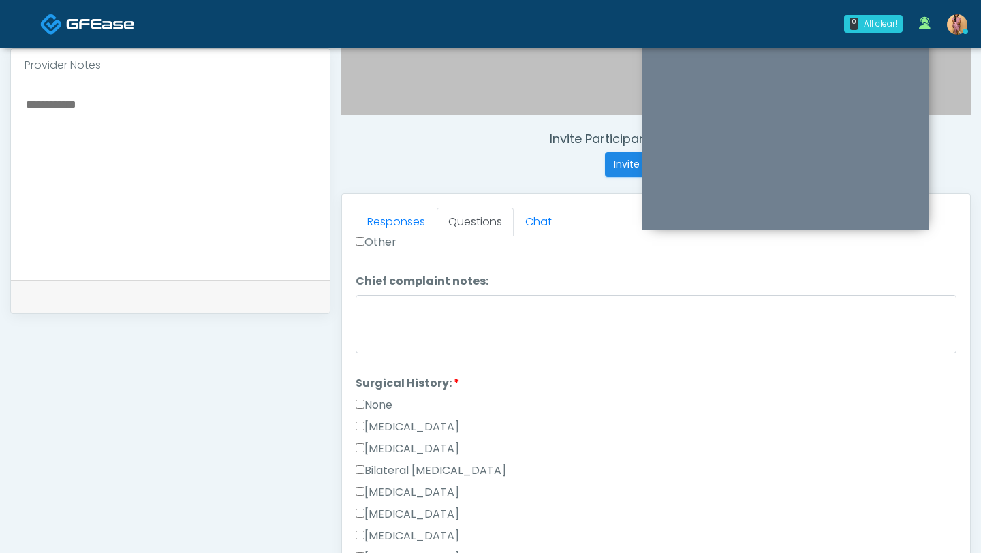
scroll to position [627, 0]
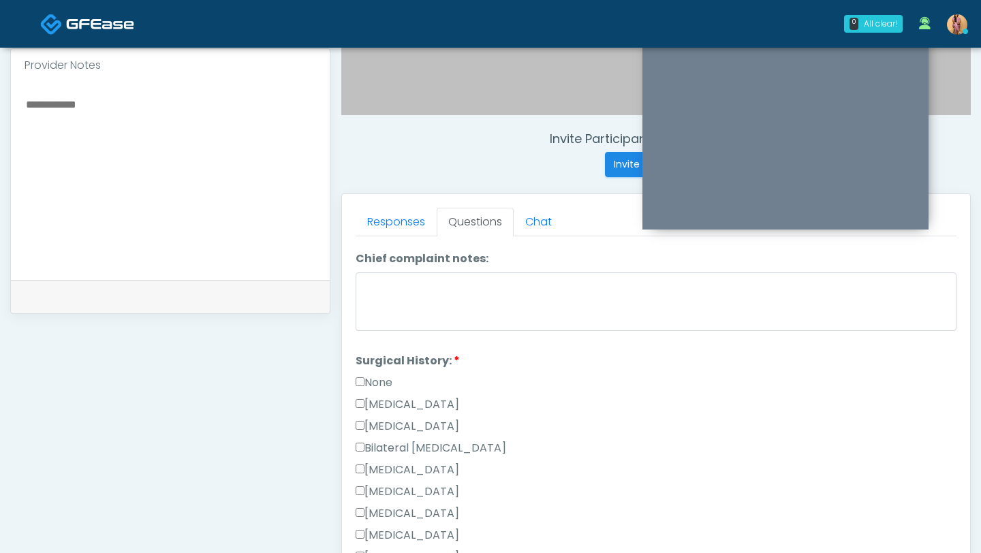
click at [364, 379] on label "None" at bounding box center [373, 383] width 37 height 16
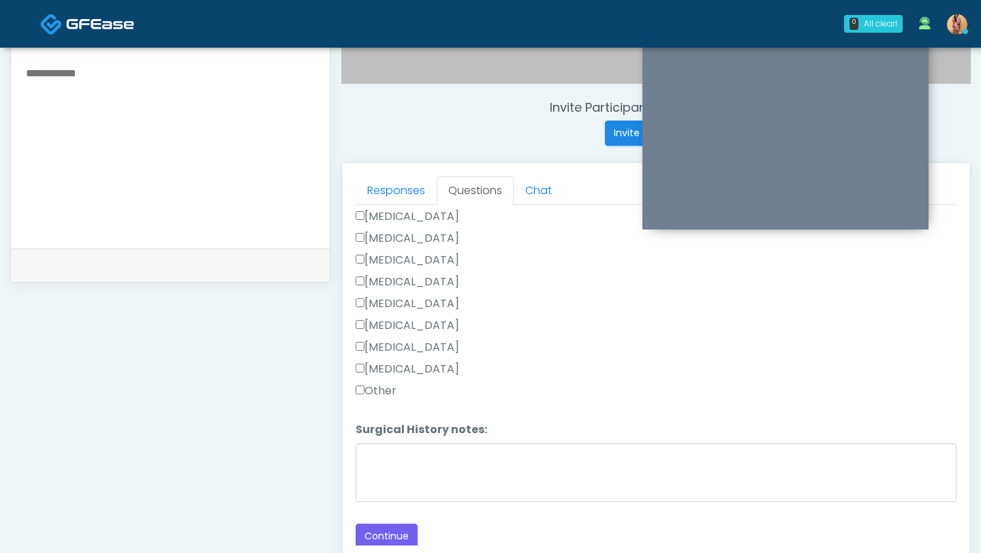
scroll to position [543, 0]
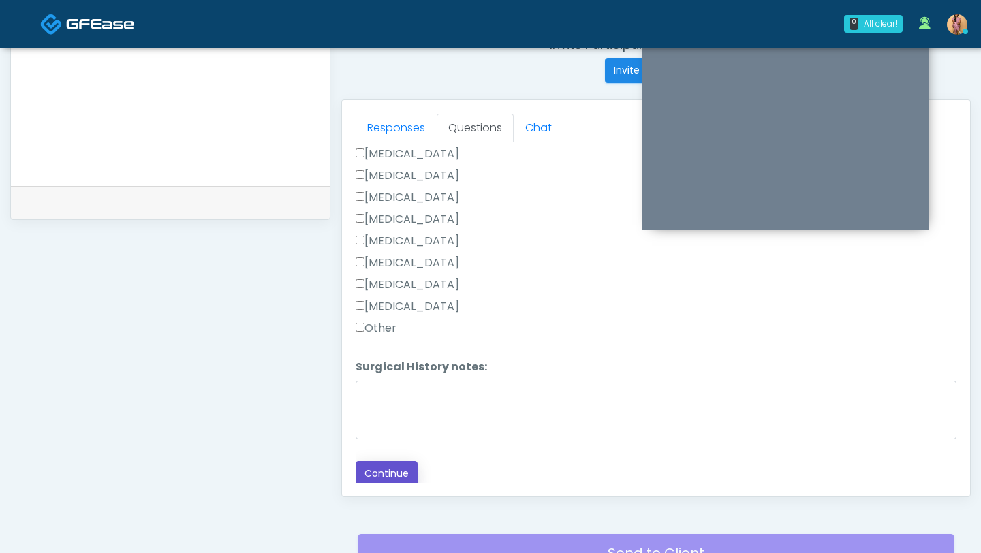
click at [382, 466] on button "Continue" at bounding box center [386, 473] width 62 height 25
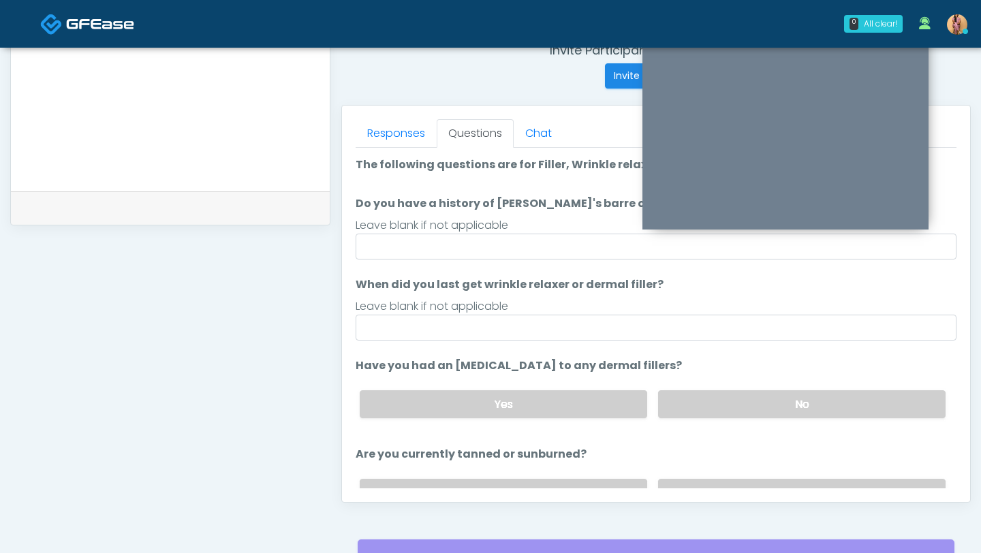
scroll to position [528, 0]
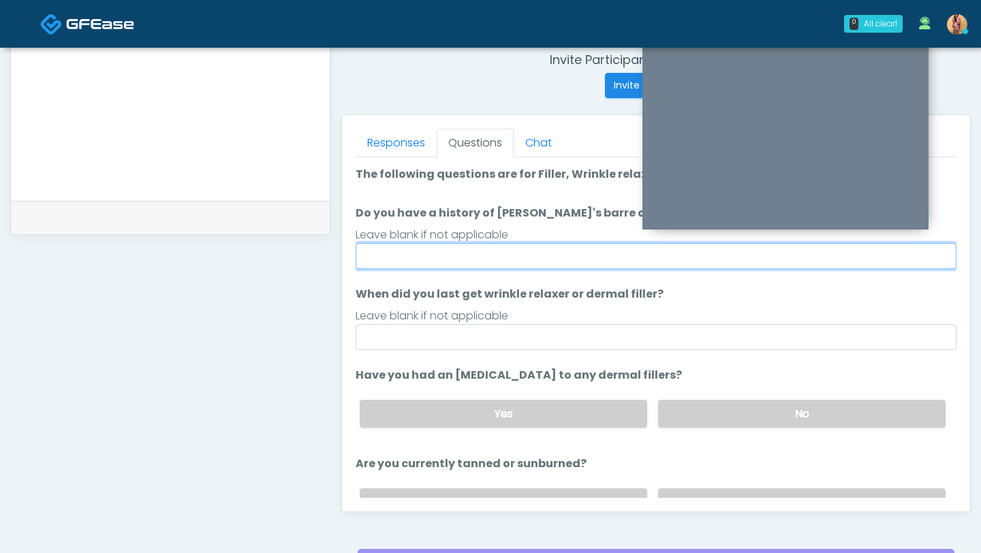
click at [505, 255] on input "Do you have a history of Guillain's barre or ALS? If so, please provide details." at bounding box center [655, 256] width 601 height 26
type input "**"
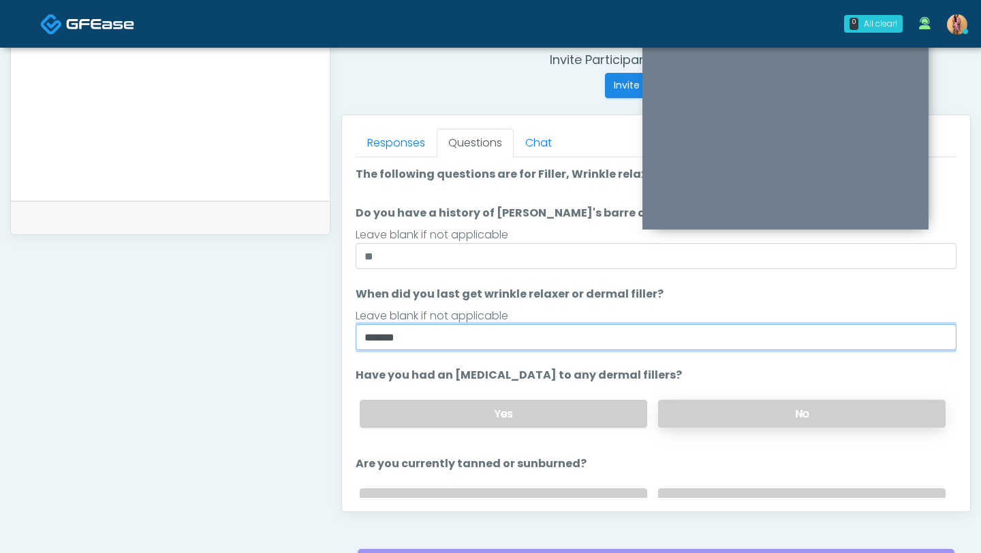
type input "******"
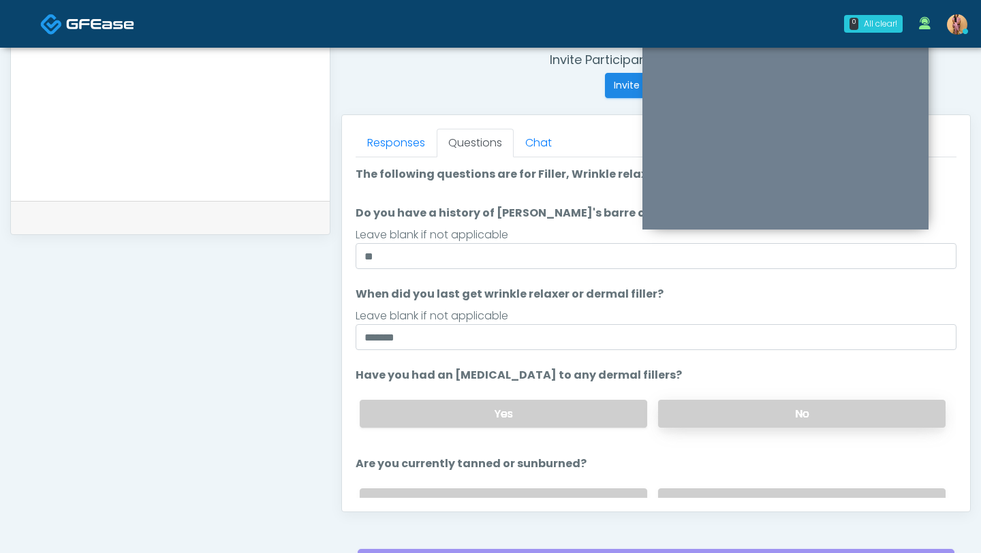
click at [697, 414] on label "No" at bounding box center [801, 414] width 287 height 28
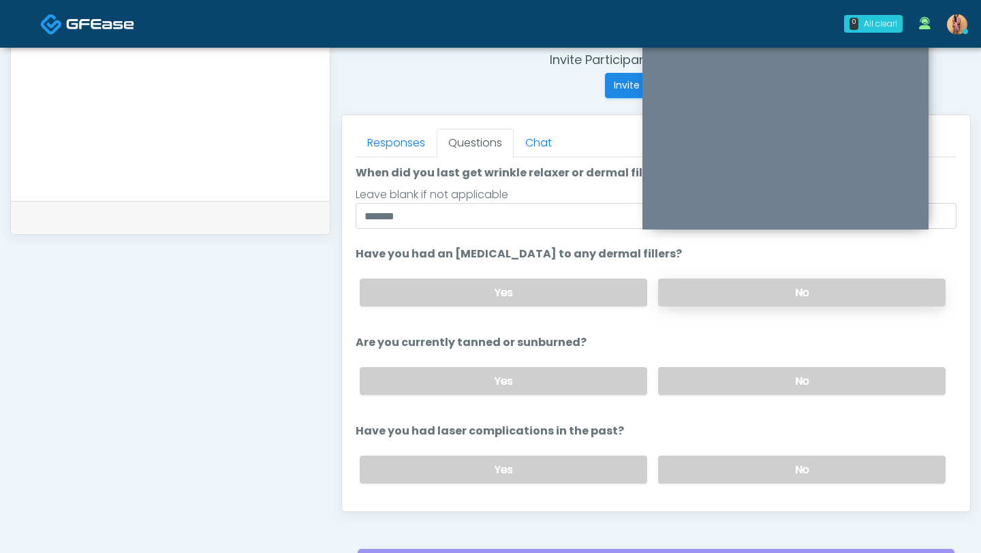
scroll to position [158, 0]
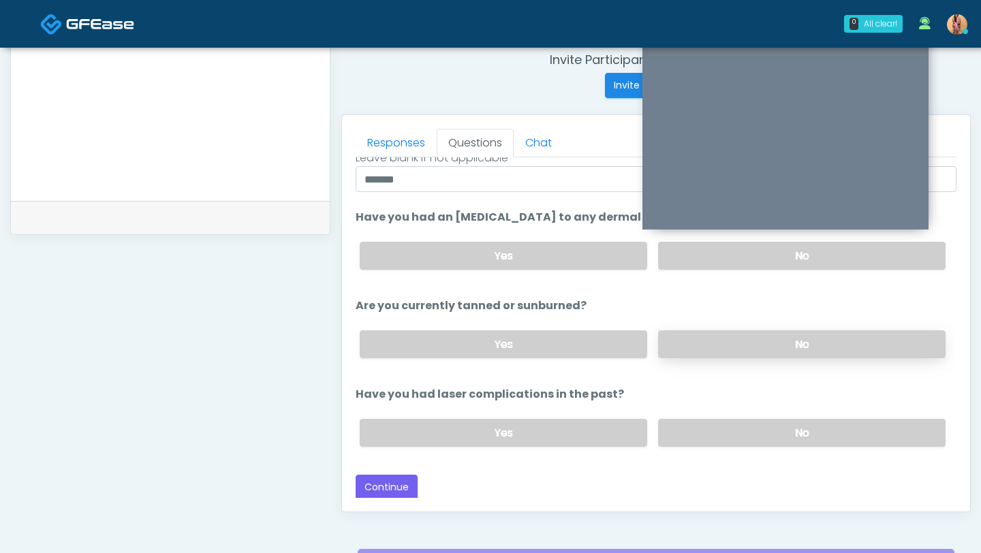
click at [703, 340] on label "No" at bounding box center [801, 344] width 287 height 28
click at [720, 428] on label "No" at bounding box center [801, 433] width 287 height 28
click at [405, 483] on button "Continue" at bounding box center [386, 487] width 62 height 25
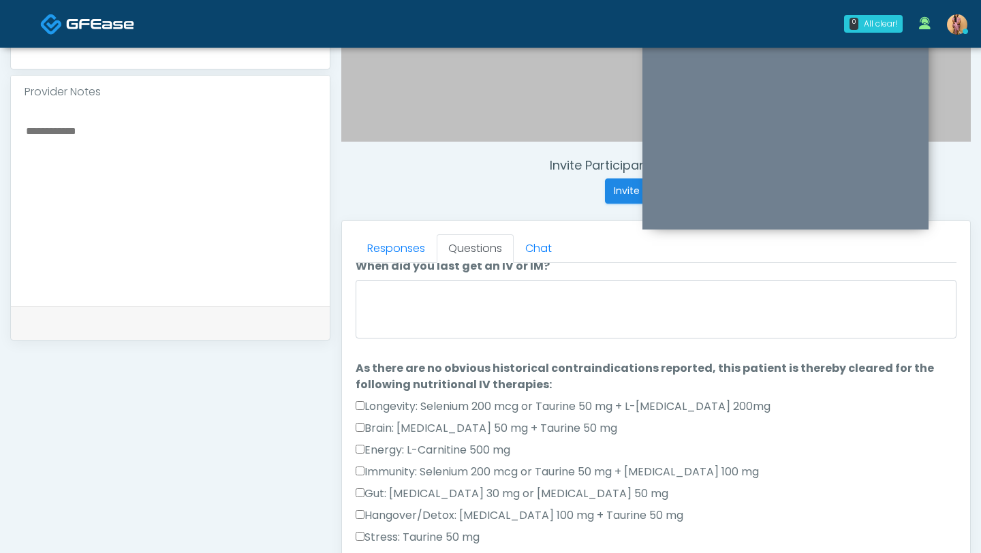
scroll to position [18, 0]
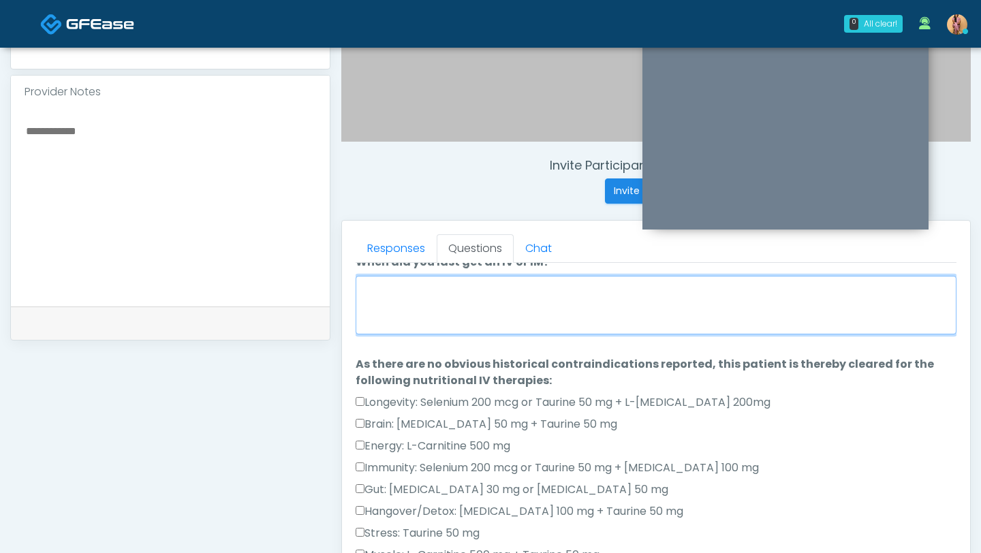
click at [462, 309] on textarea "When did you last get an IV or IM?" at bounding box center [655, 305] width 601 height 59
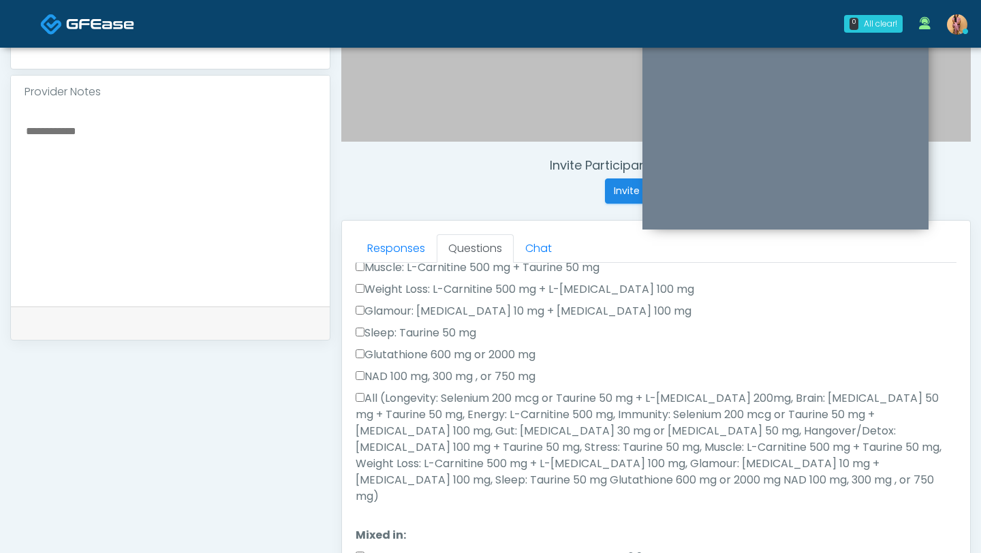
scroll to position [328, 0]
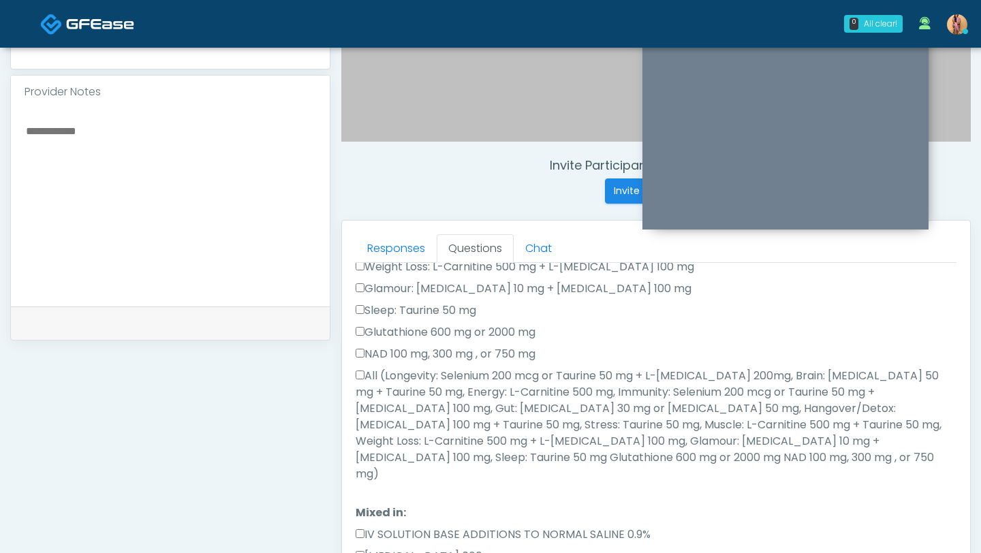
type textarea "***"
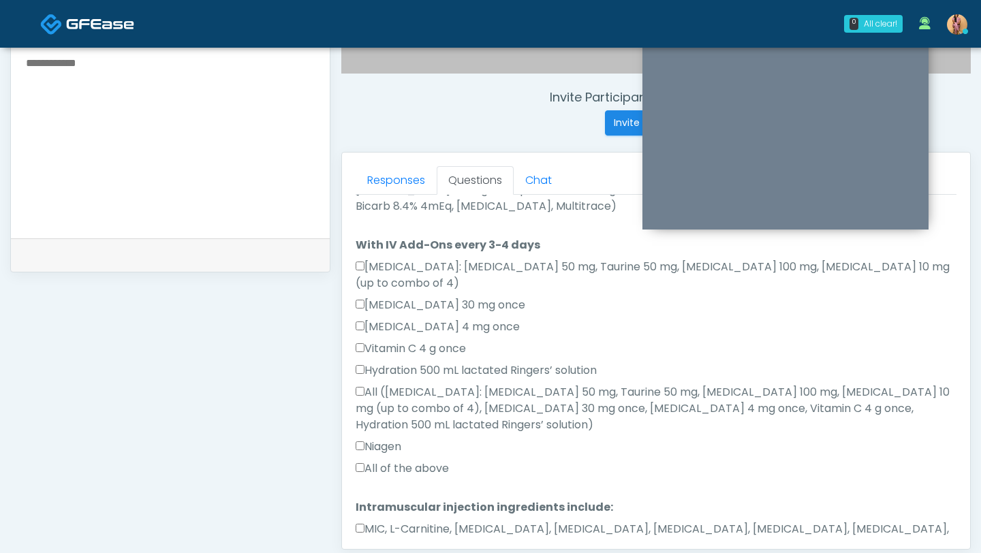
scroll to position [530, 0]
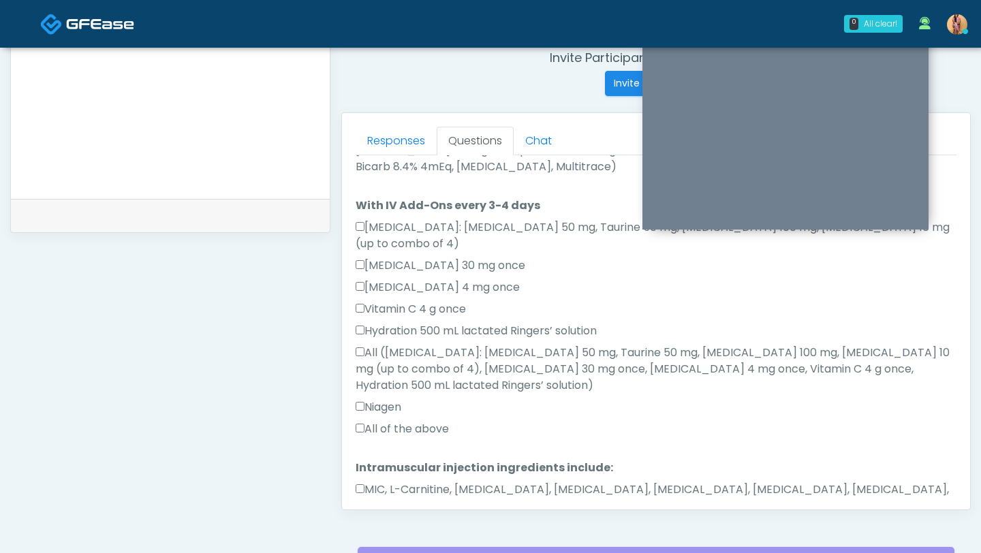
click at [373, 537] on button "Continue" at bounding box center [386, 549] width 62 height 25
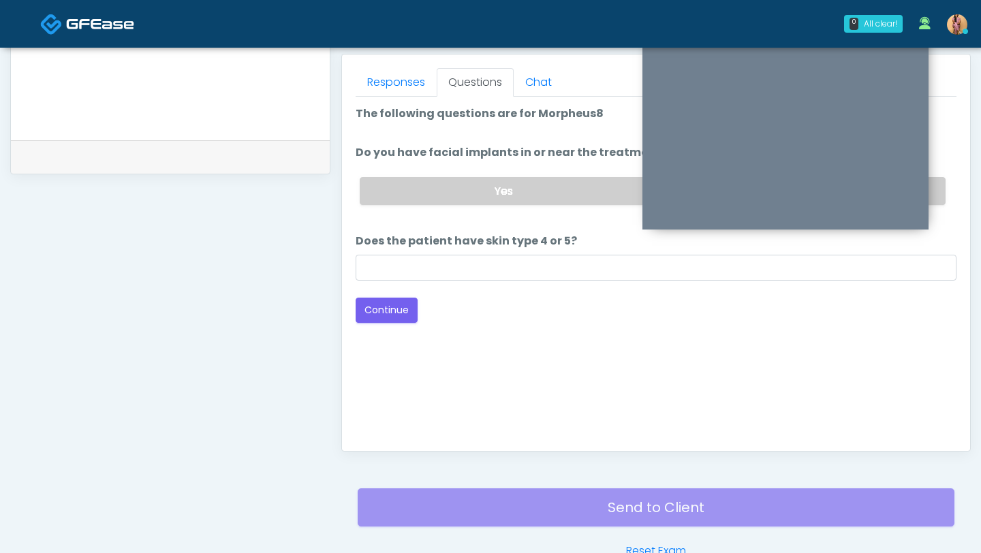
scroll to position [545, 0]
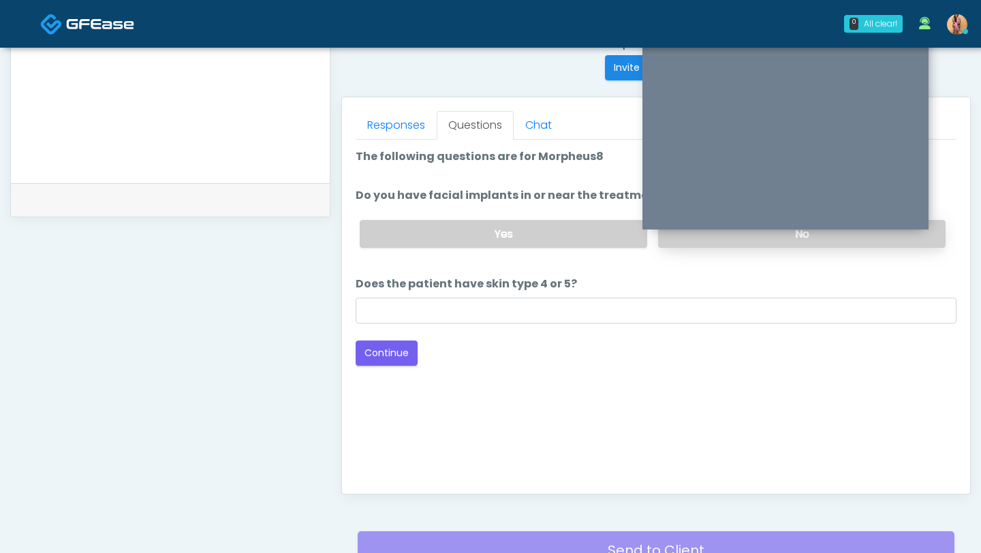
click at [706, 240] on label "No" at bounding box center [801, 234] width 287 height 28
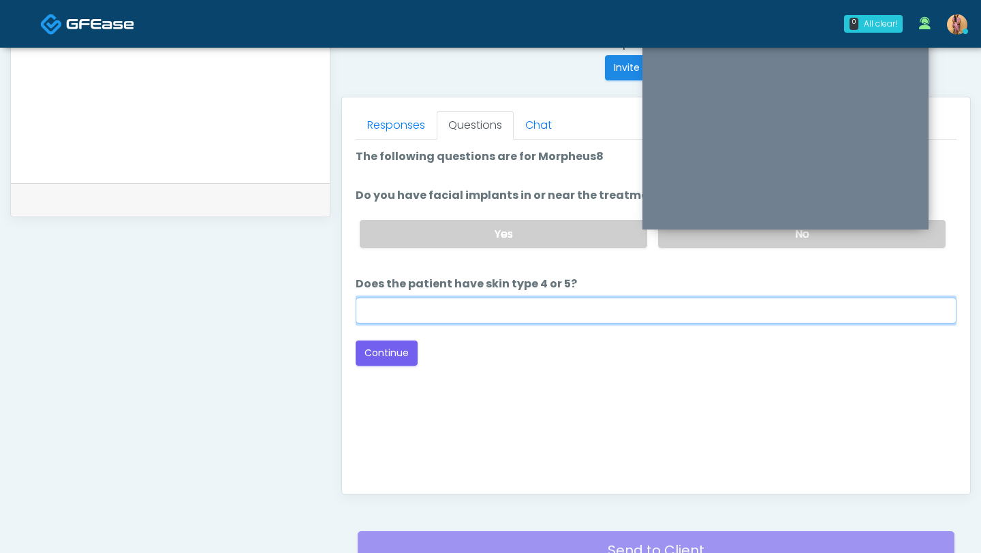
click at [648, 314] on input "Does the patient have skin type 4 or 5?" at bounding box center [655, 311] width 601 height 26
type input "**"
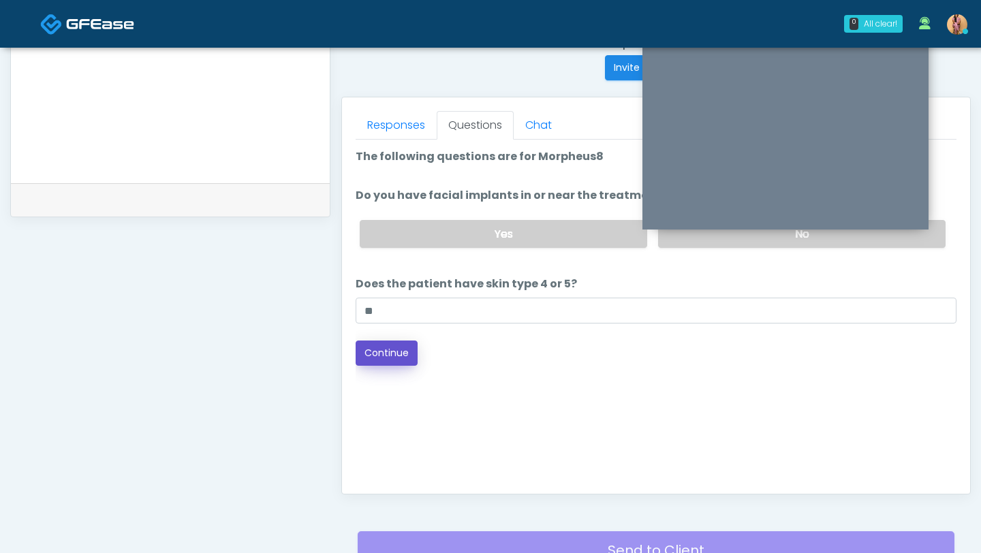
click at [383, 349] on button "Continue" at bounding box center [386, 352] width 62 height 25
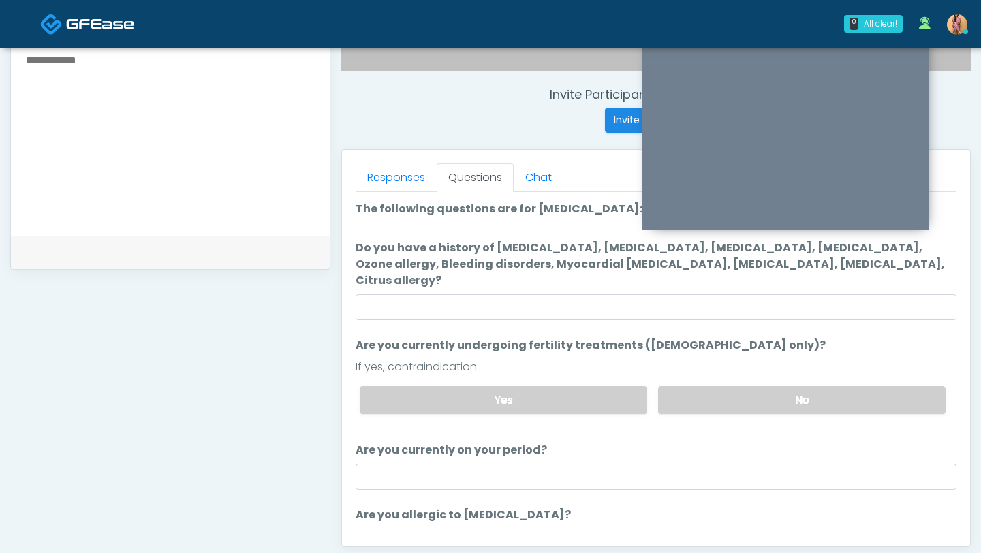
scroll to position [472, 0]
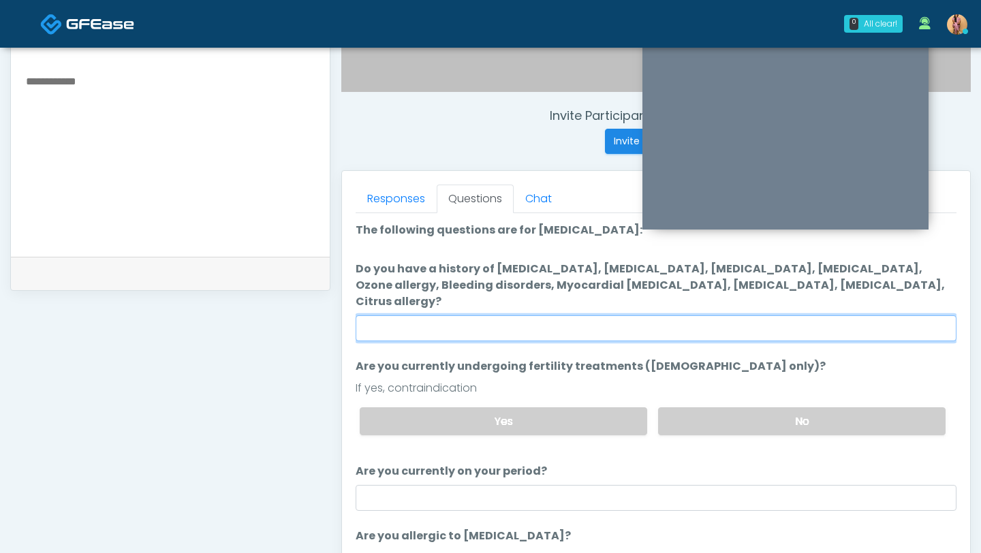
click at [573, 315] on input "Do you have a history of Hyperthyroidism, Hypotension, Hypocalcemia, Hypoglycem…" at bounding box center [655, 328] width 601 height 26
type input "**"
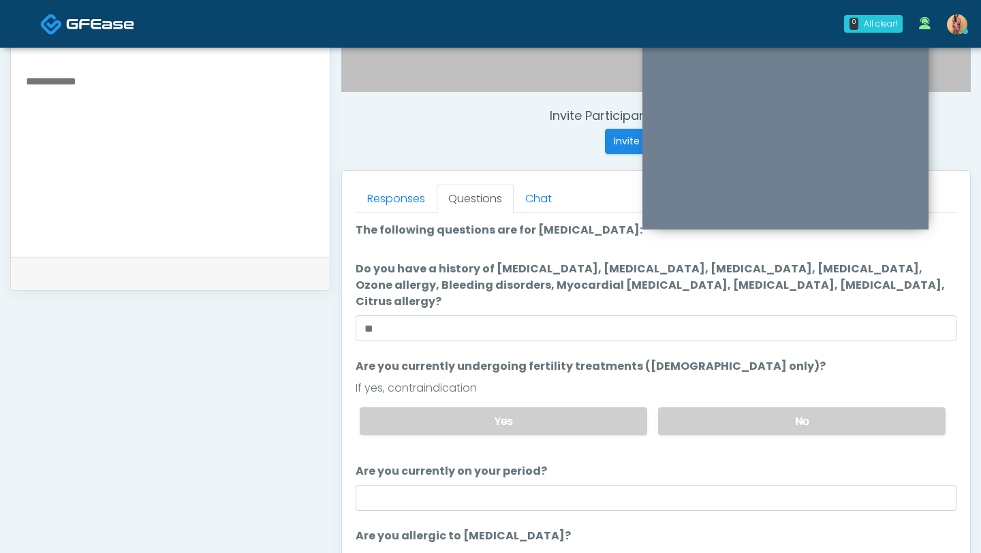
click at [584, 358] on label "Are you currently undergoing fertility treatments (female only)?" at bounding box center [590, 366] width 470 height 16
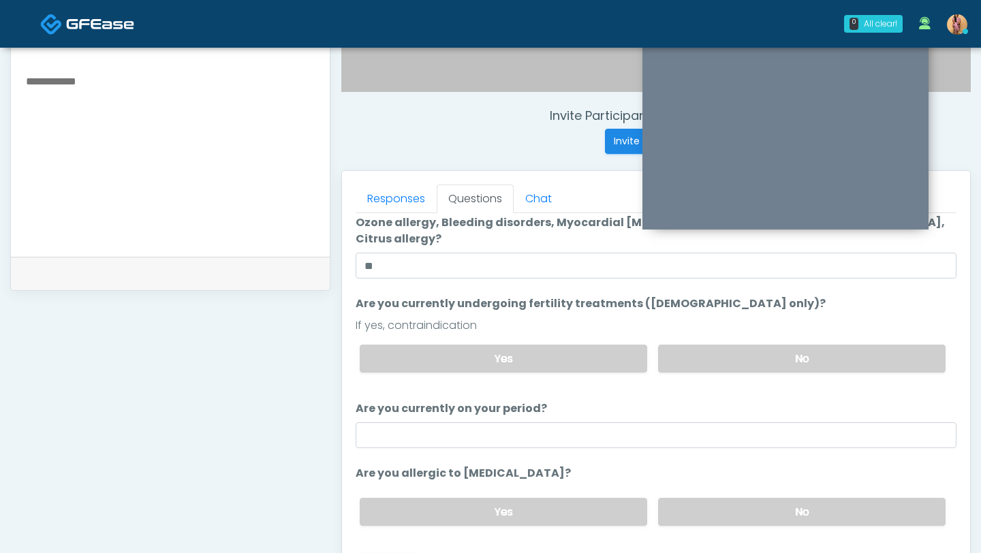
scroll to position [65, 0]
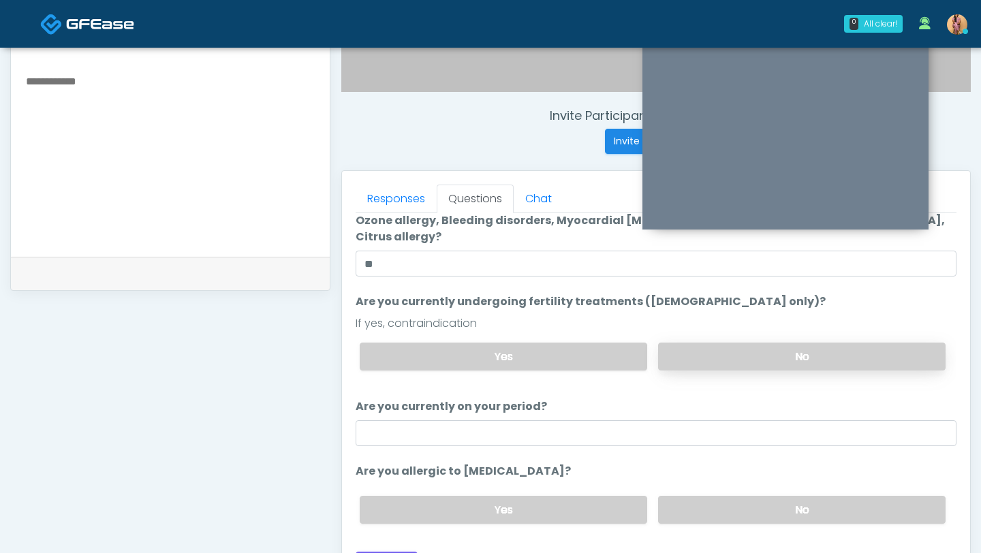
click at [714, 343] on label "No" at bounding box center [801, 357] width 287 height 28
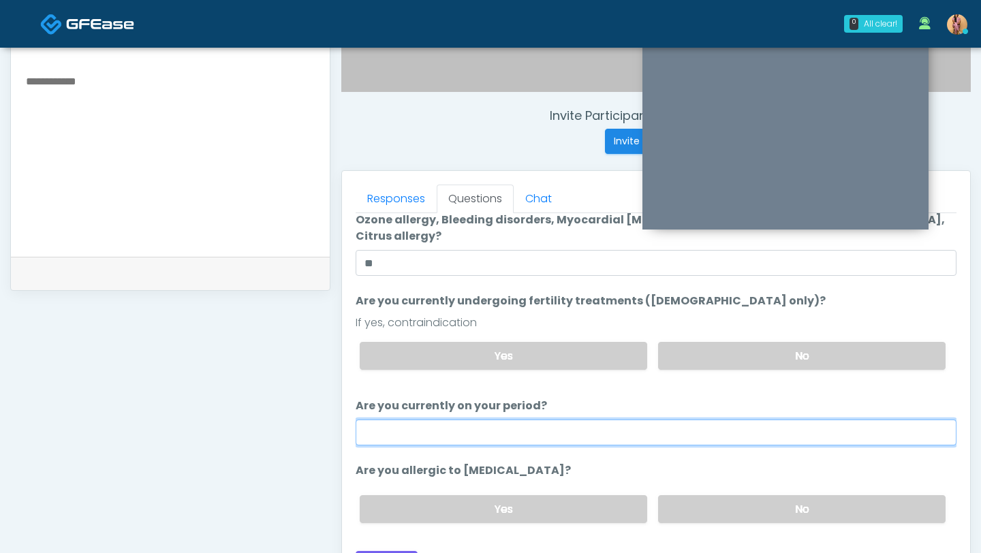
click at [627, 426] on input "Are you currently on your period?" at bounding box center [655, 432] width 601 height 26
type input "**"
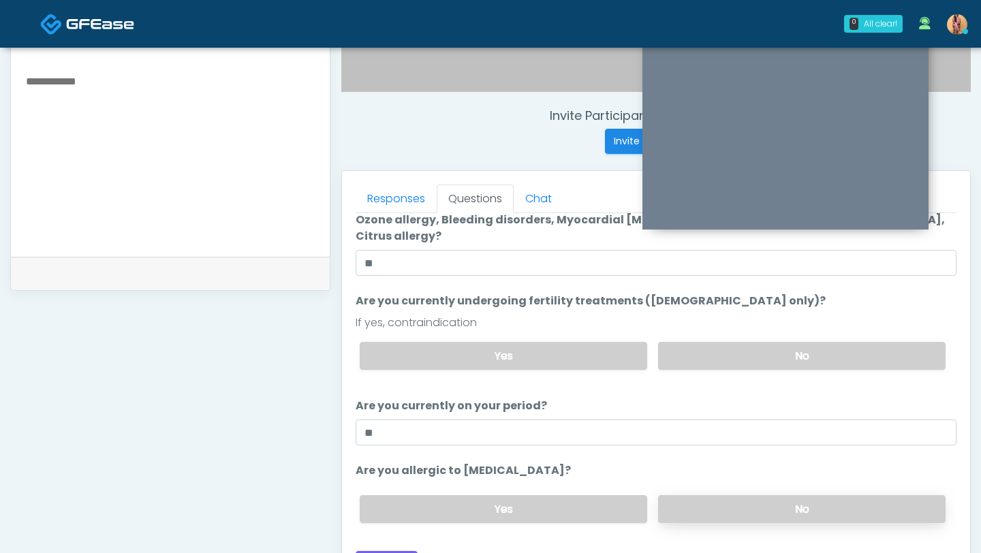
click at [710, 496] on label "No" at bounding box center [801, 509] width 287 height 28
click at [407, 551] on button "Continue" at bounding box center [386, 563] width 62 height 25
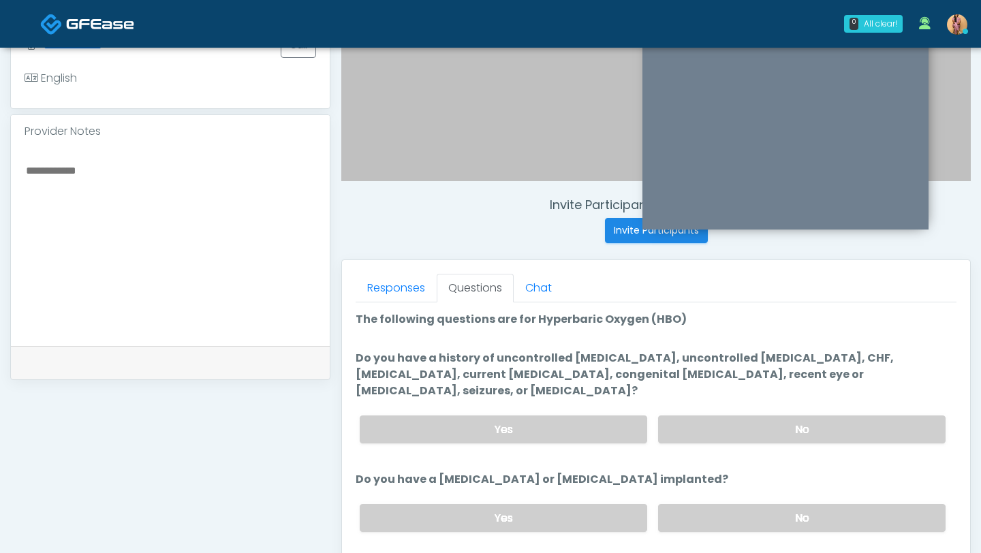
scroll to position [386, 0]
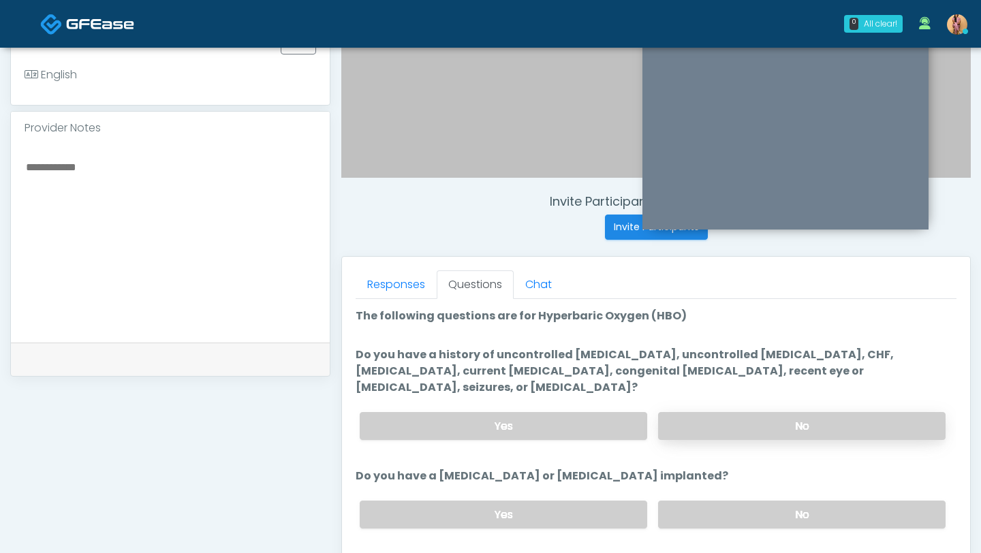
click at [706, 412] on label "No" at bounding box center [801, 426] width 287 height 28
click at [707, 506] on label "No" at bounding box center [801, 515] width 287 height 28
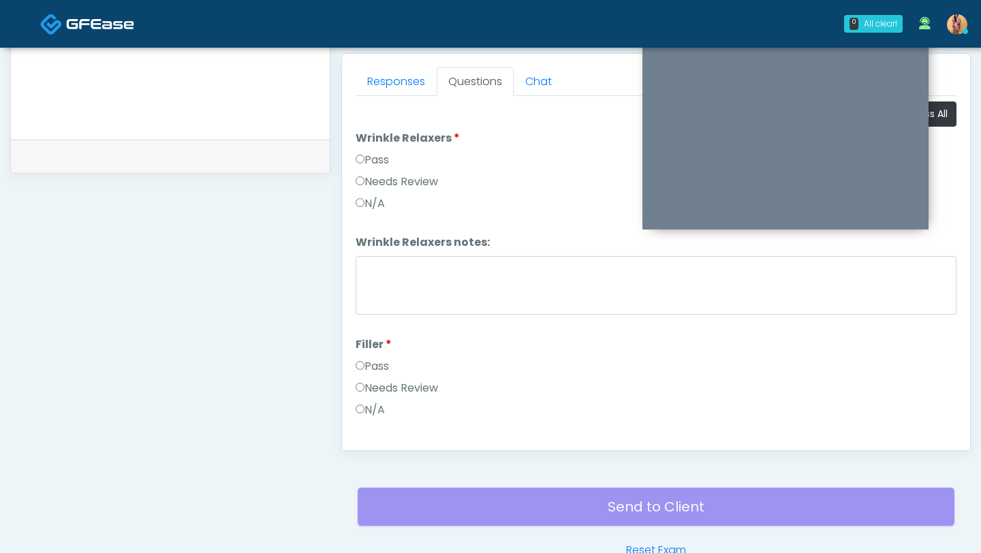
scroll to position [503, 0]
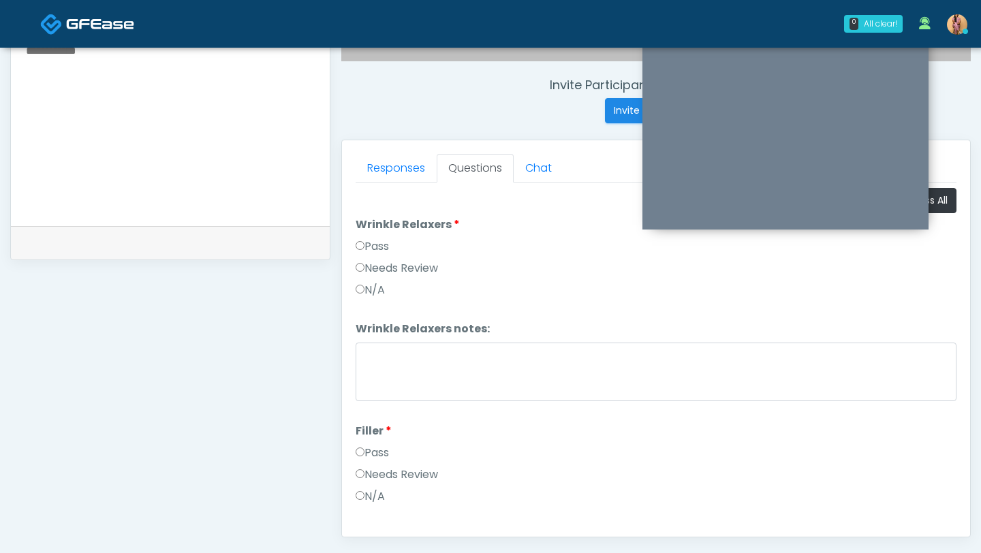
click at [385, 244] on label "Pass" at bounding box center [371, 246] width 33 height 16
click at [385, 449] on label "Pass" at bounding box center [371, 453] width 33 height 16
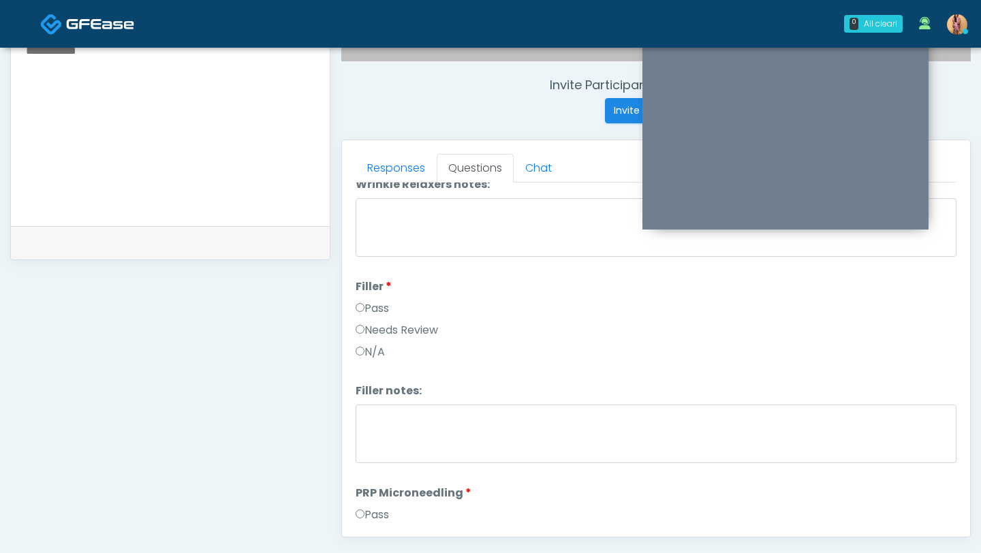
scroll to position [246, 0]
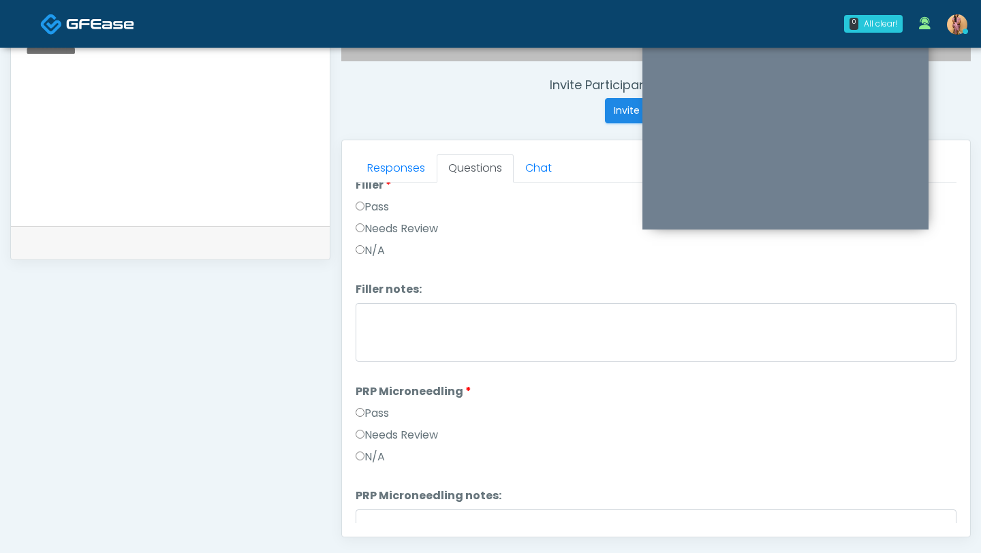
click at [367, 407] on label "Pass" at bounding box center [371, 413] width 33 height 16
click at [367, 407] on label "Pass" at bounding box center [371, 414] width 33 height 16
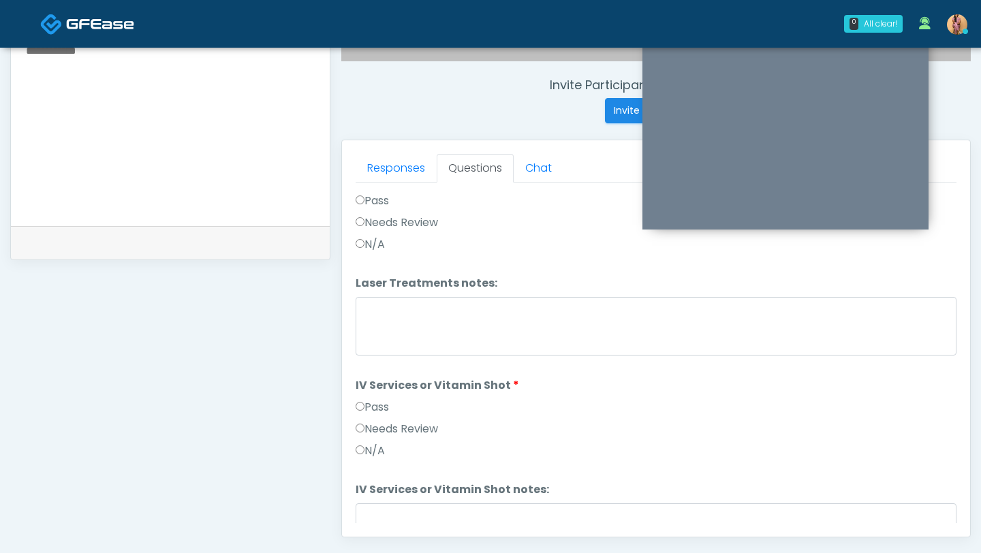
click at [370, 413] on label "Pass" at bounding box center [371, 407] width 33 height 16
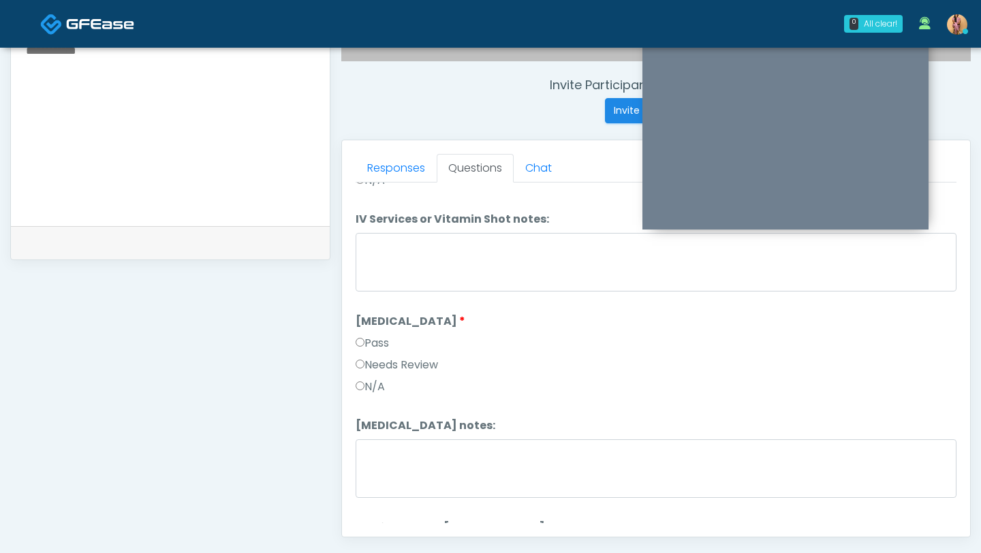
click at [373, 338] on label "Pass" at bounding box center [371, 343] width 33 height 16
click at [373, 340] on label "Pass" at bounding box center [371, 343] width 33 height 16
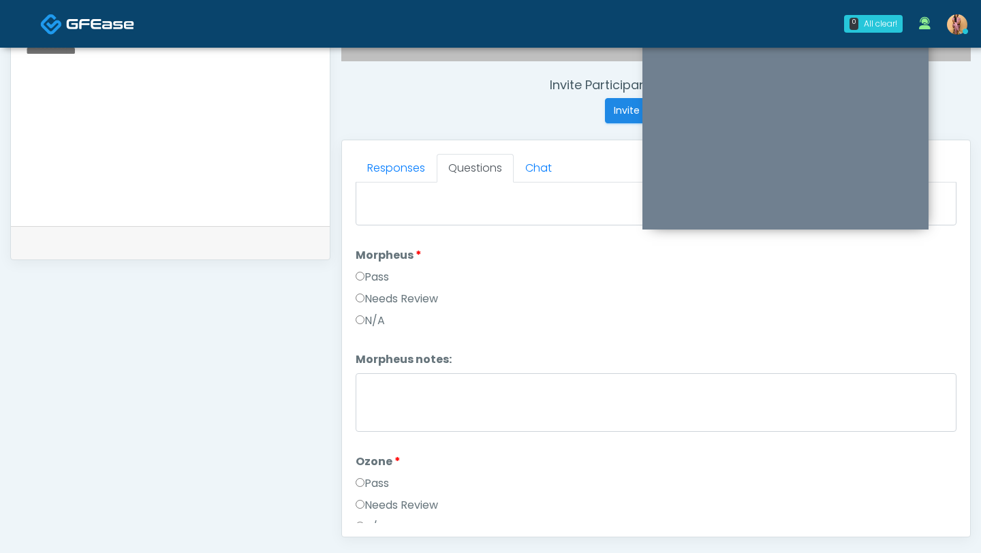
scroll to position [1439, 0]
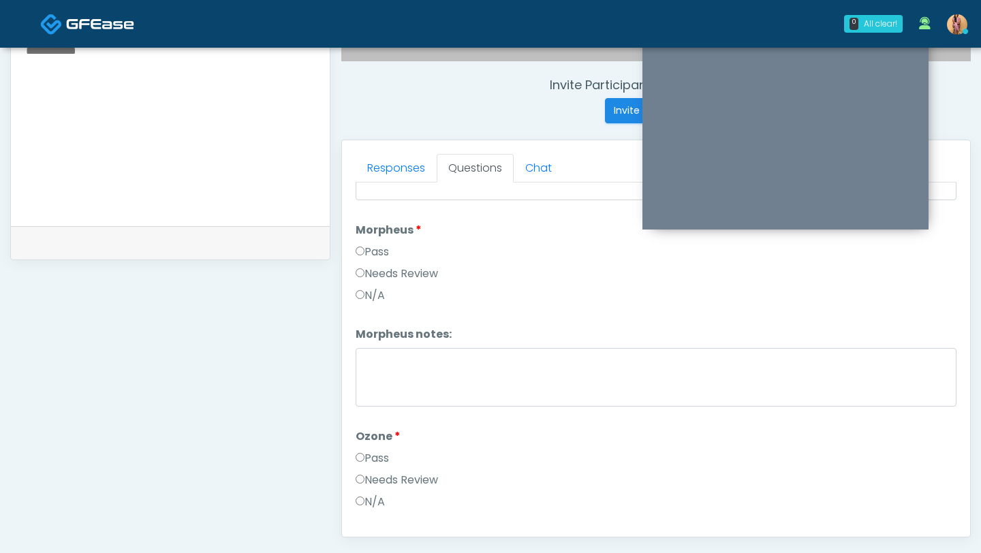
click at [370, 245] on label "Pass" at bounding box center [371, 252] width 33 height 16
click at [370, 456] on label "Pass" at bounding box center [371, 458] width 33 height 16
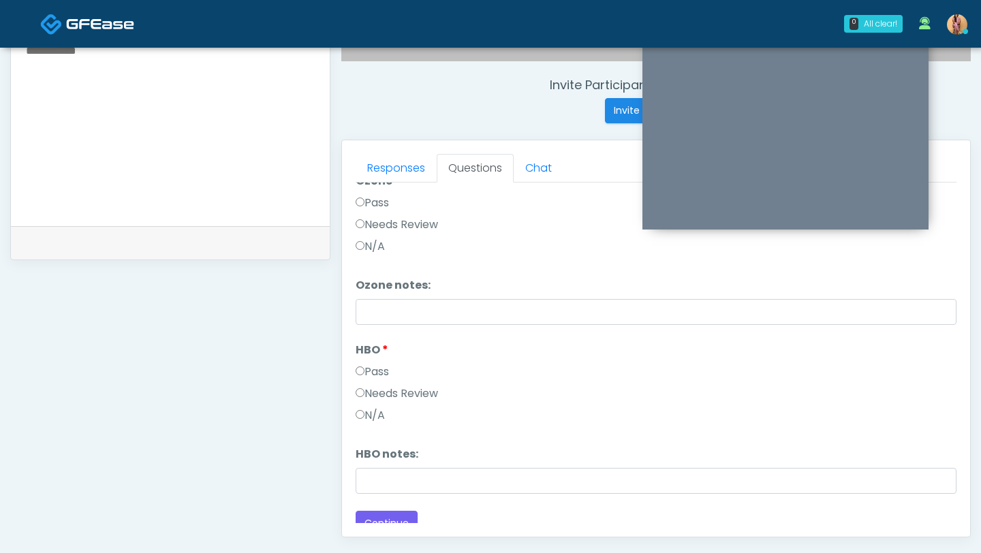
scroll to position [1705, 0]
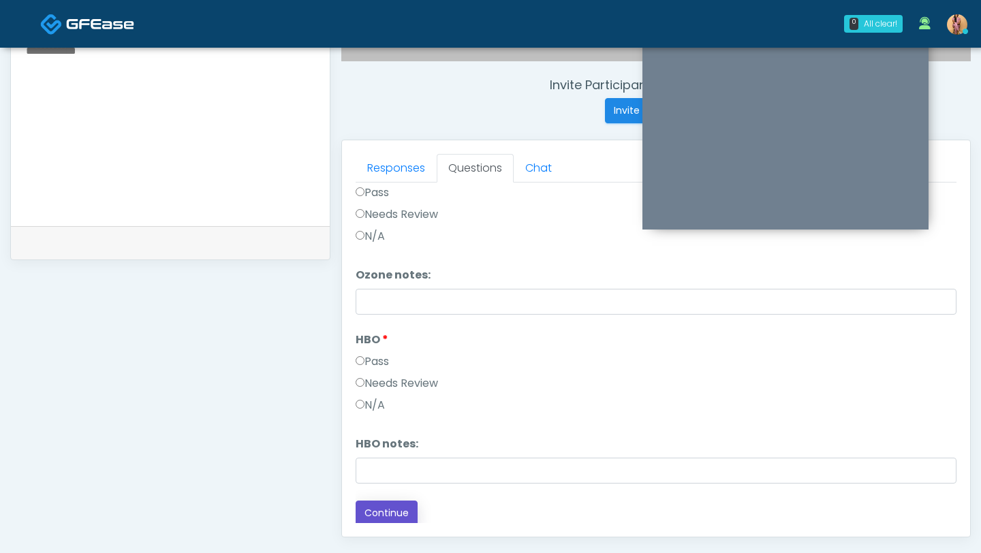
click at [376, 515] on button "Continue" at bounding box center [386, 513] width 62 height 25
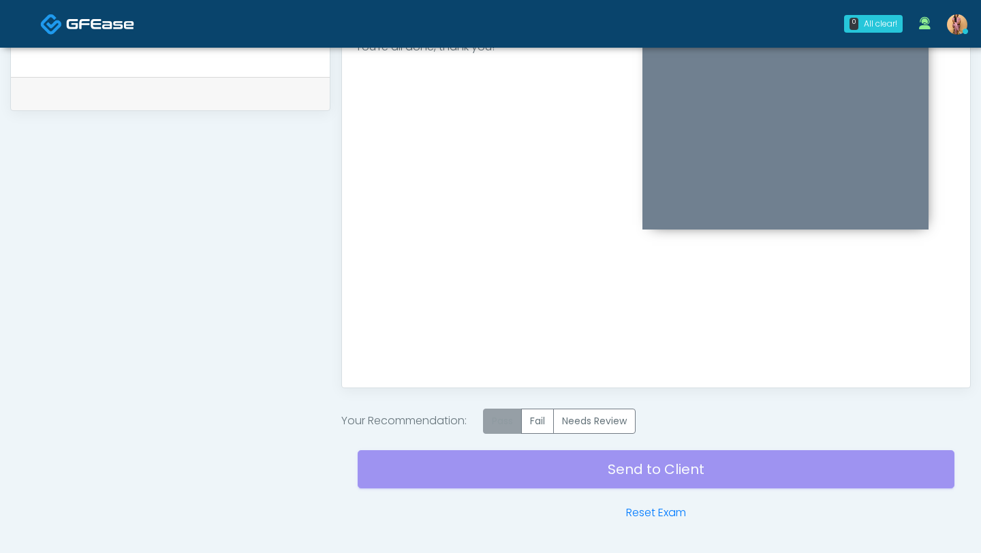
scroll to position [664, 0]
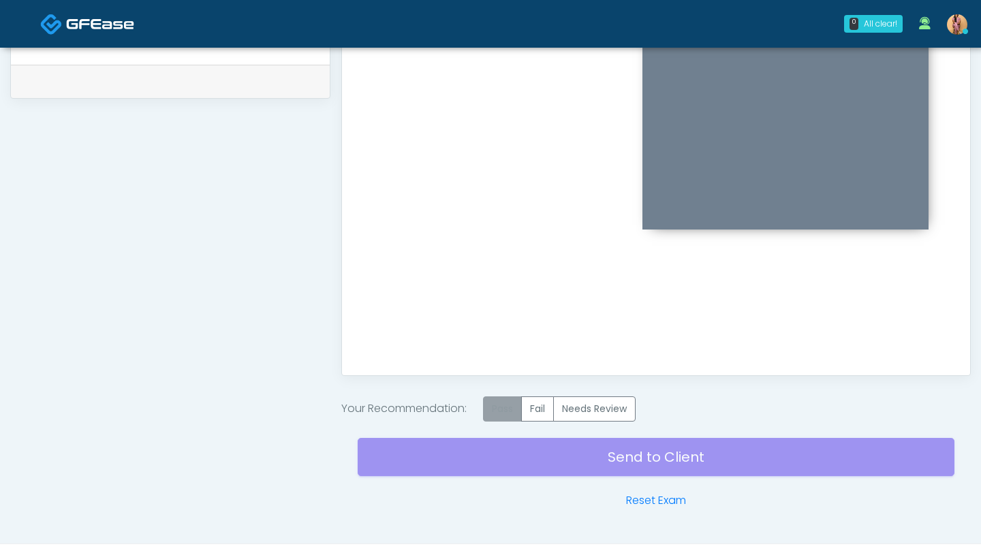
click at [508, 412] on label "Pass" at bounding box center [502, 408] width 39 height 25
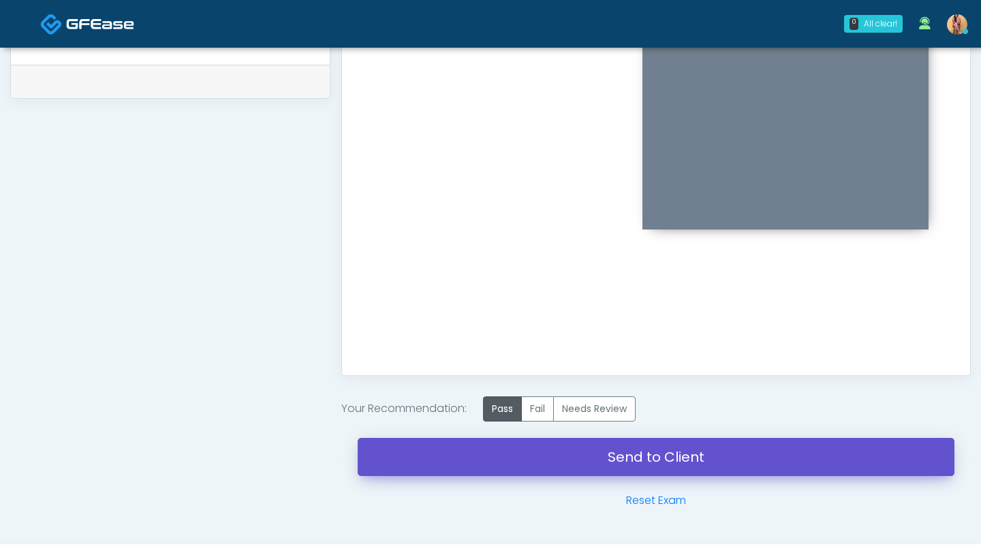
click at [504, 468] on link "Send to Client" at bounding box center [656, 457] width 597 height 38
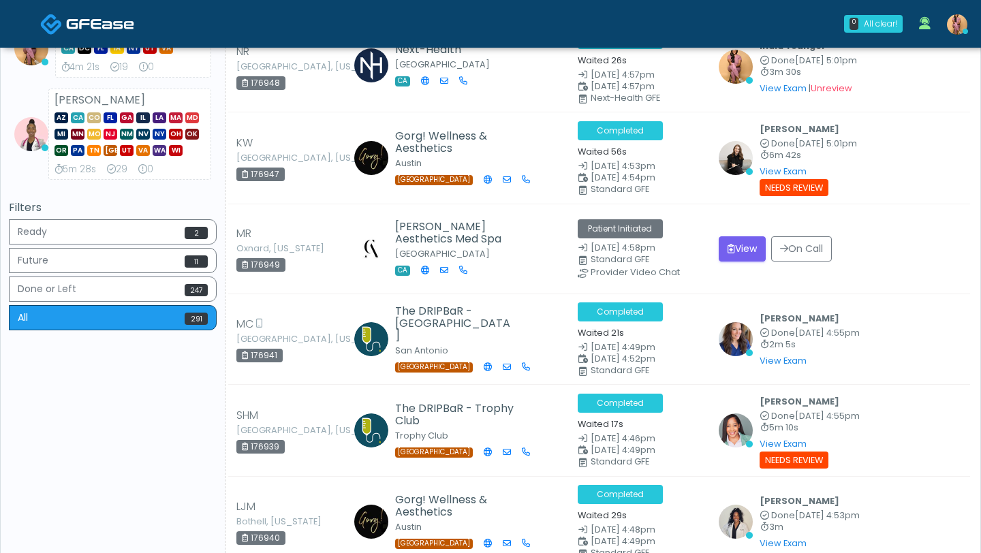
scroll to position [675, 0]
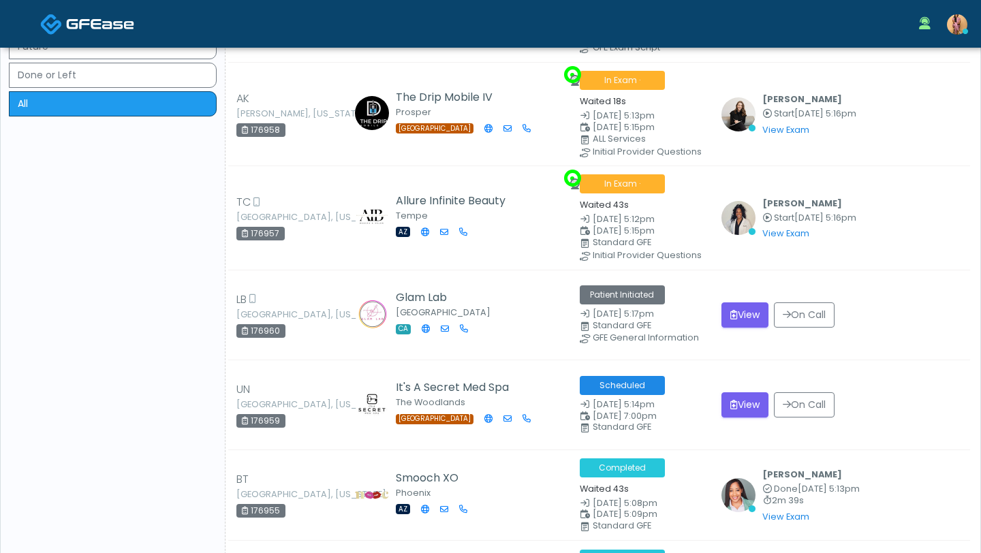
scroll to position [140, 0]
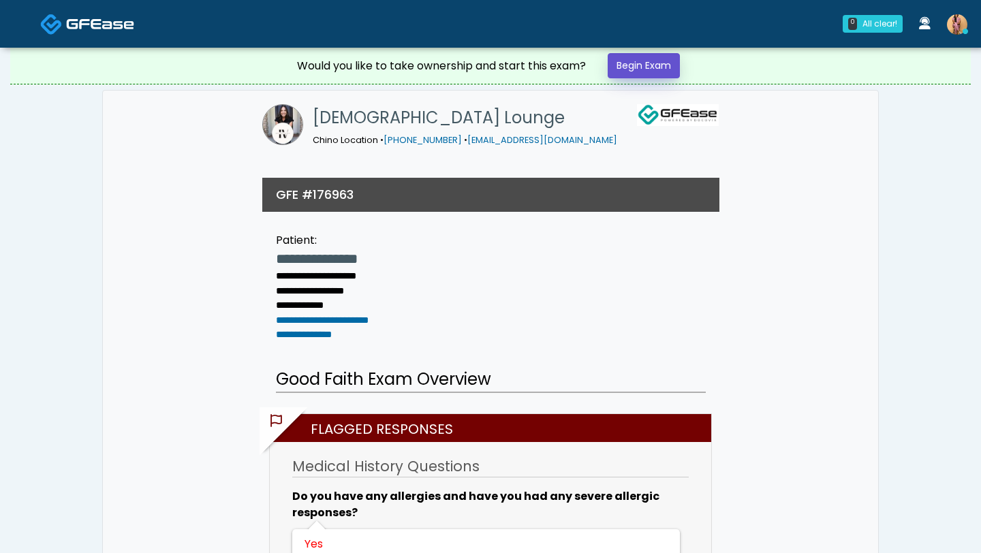
click at [665, 65] on link "Begin Exam" at bounding box center [643, 65] width 72 height 25
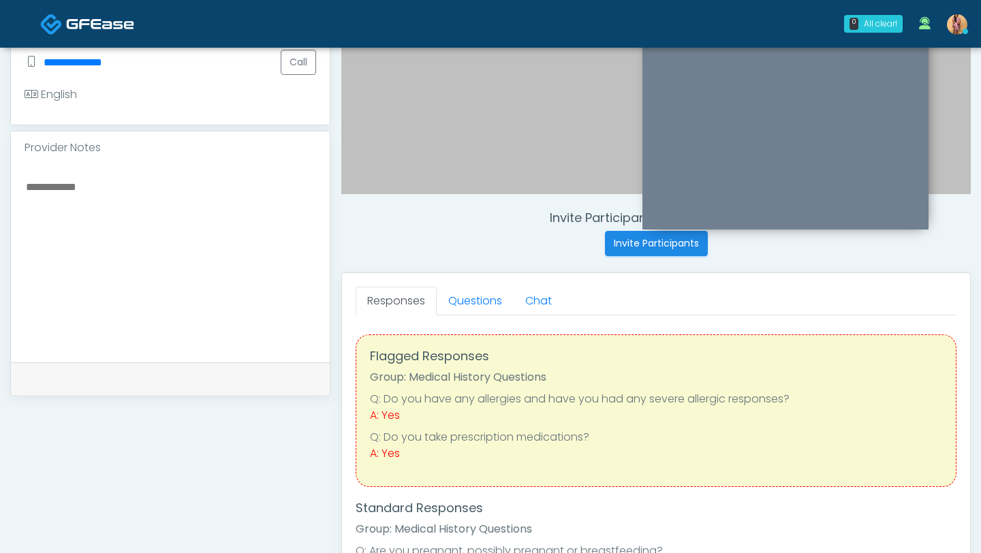
scroll to position [373, 0]
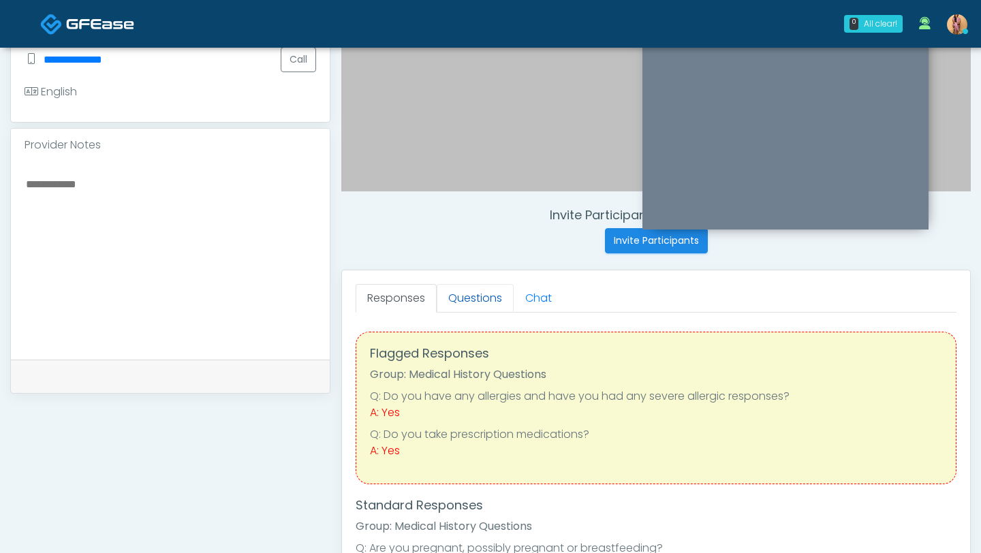
click at [479, 300] on link "Questions" at bounding box center [475, 298] width 77 height 29
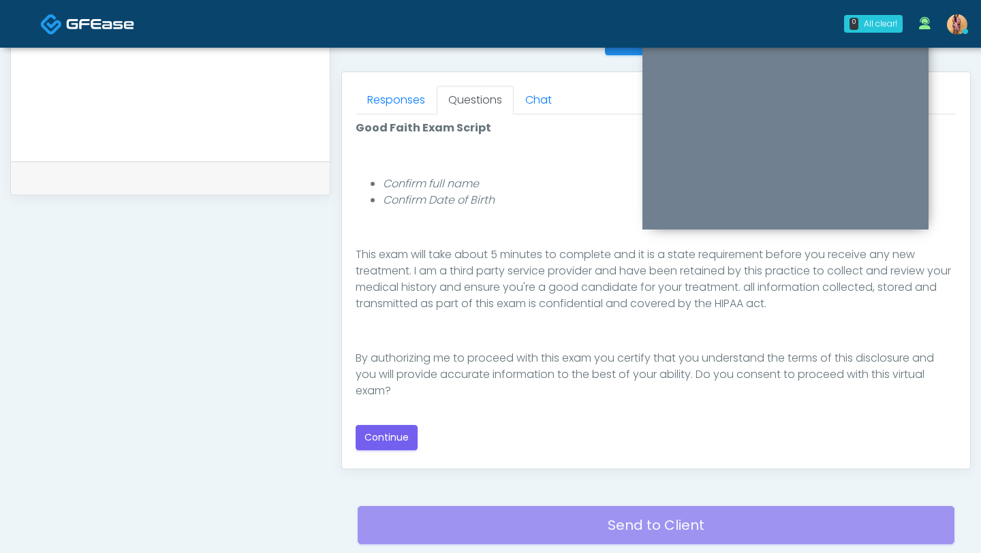
scroll to position [142, 0]
click at [377, 441] on button "Continue" at bounding box center [386, 437] width 62 height 25
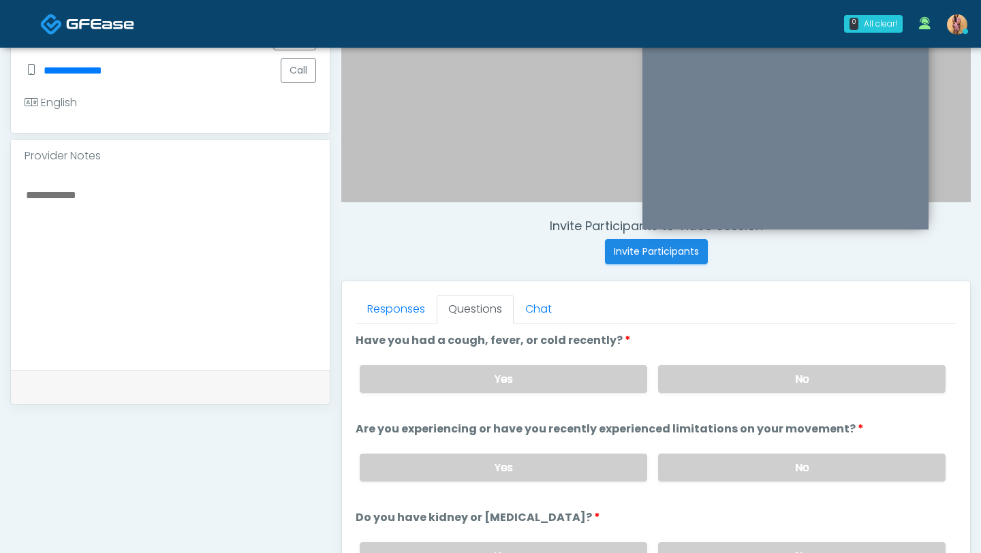
scroll to position [313, 0]
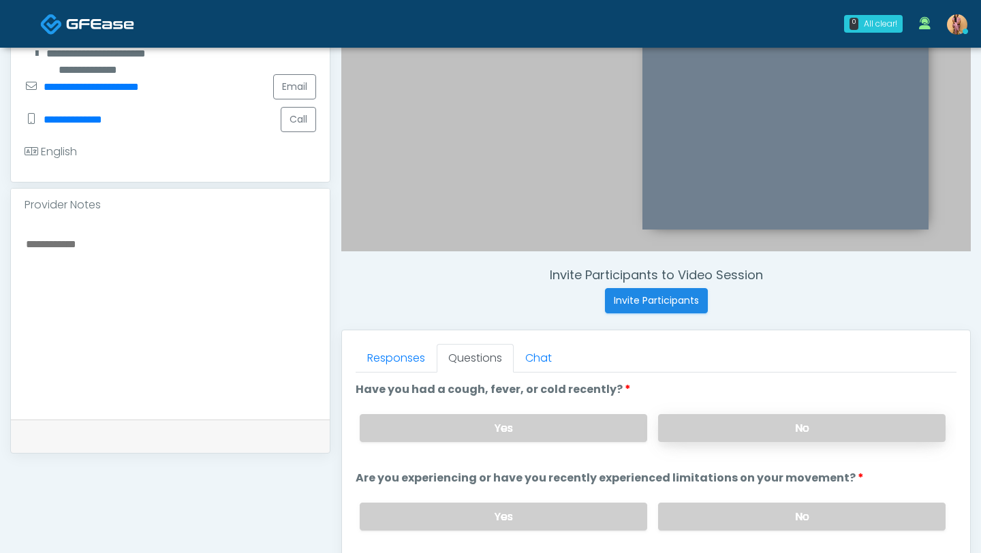
click at [716, 416] on label "No" at bounding box center [801, 428] width 287 height 28
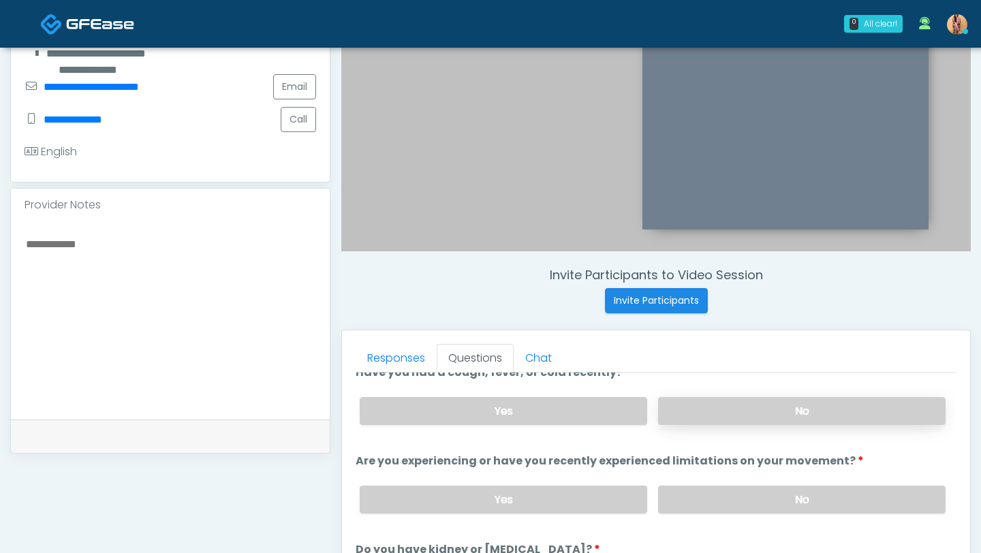
scroll to position [29, 0]
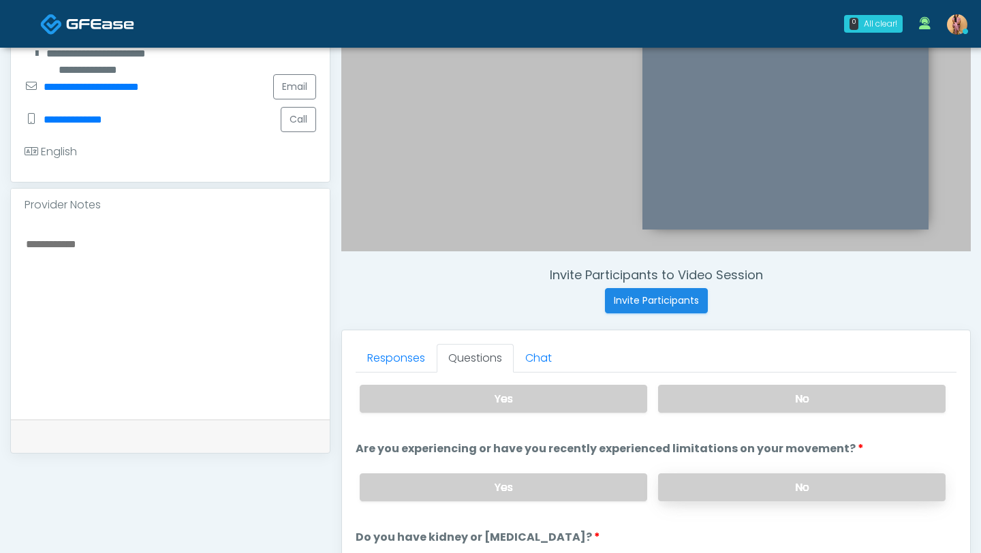
click at [716, 484] on label "No" at bounding box center [801, 487] width 287 height 28
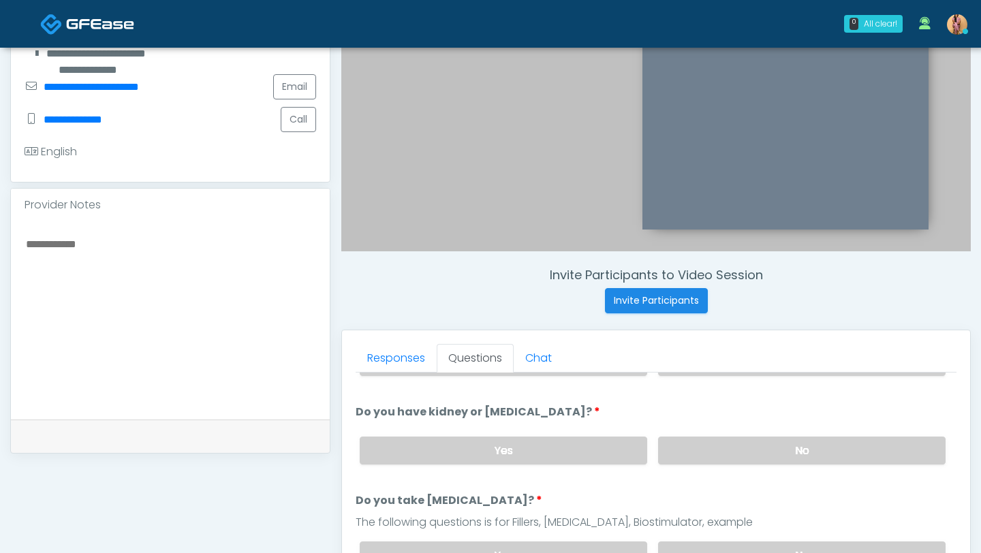
scroll to position [188, 0]
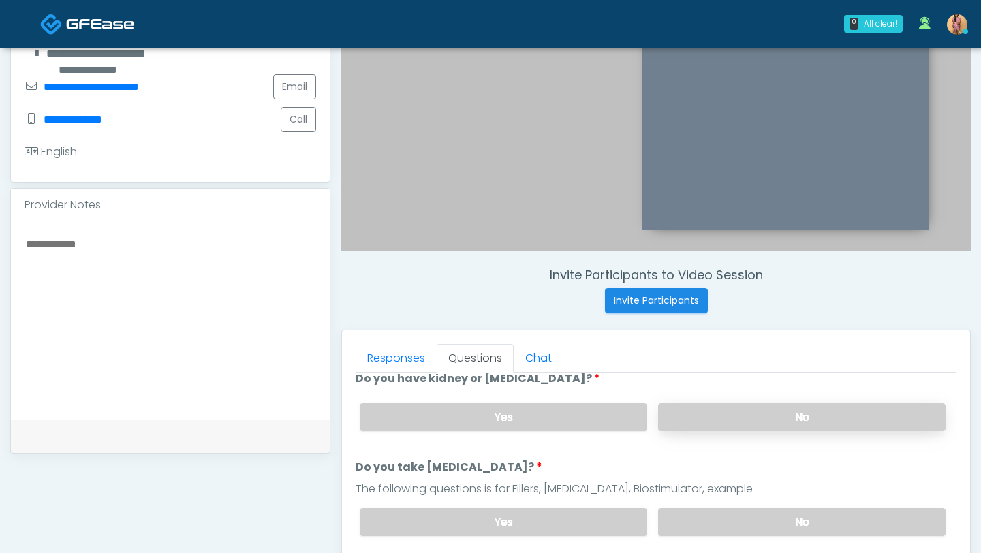
click at [740, 409] on label "No" at bounding box center [801, 417] width 287 height 28
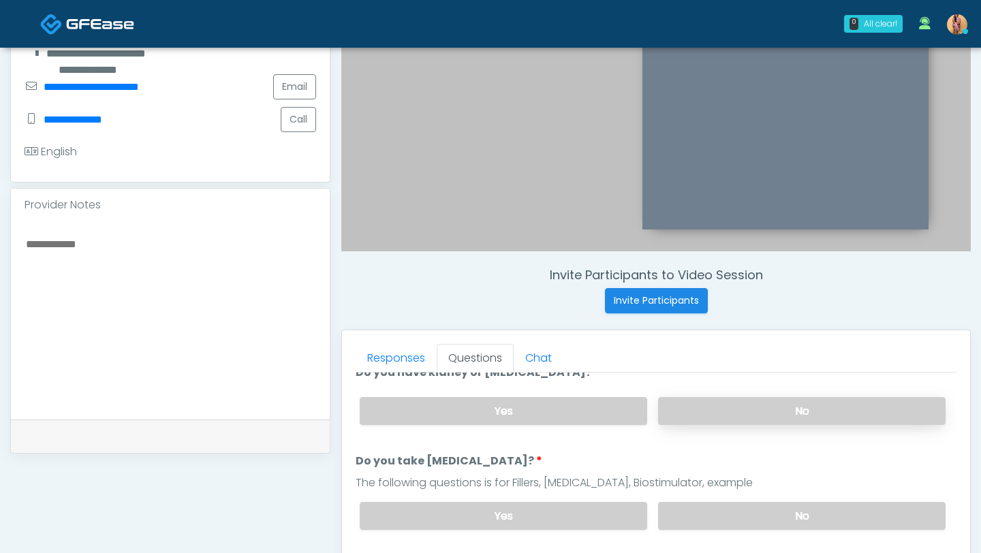
scroll to position [242, 0]
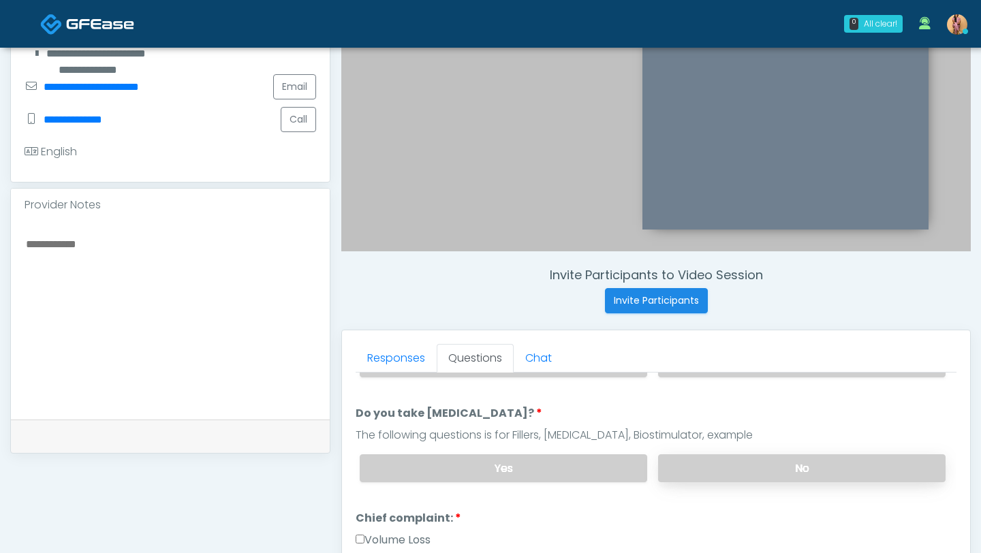
click at [735, 464] on label "No" at bounding box center [801, 468] width 287 height 28
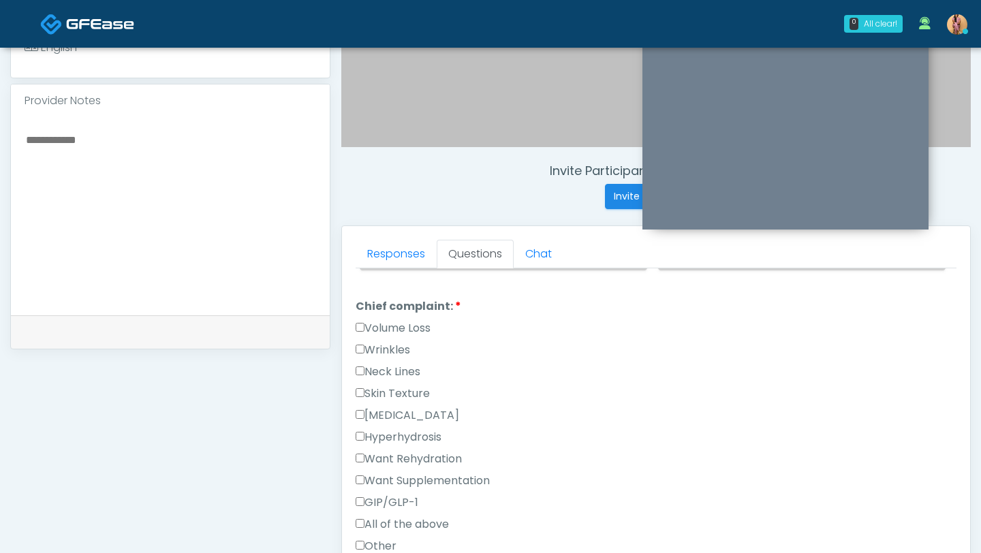
scroll to position [352, 0]
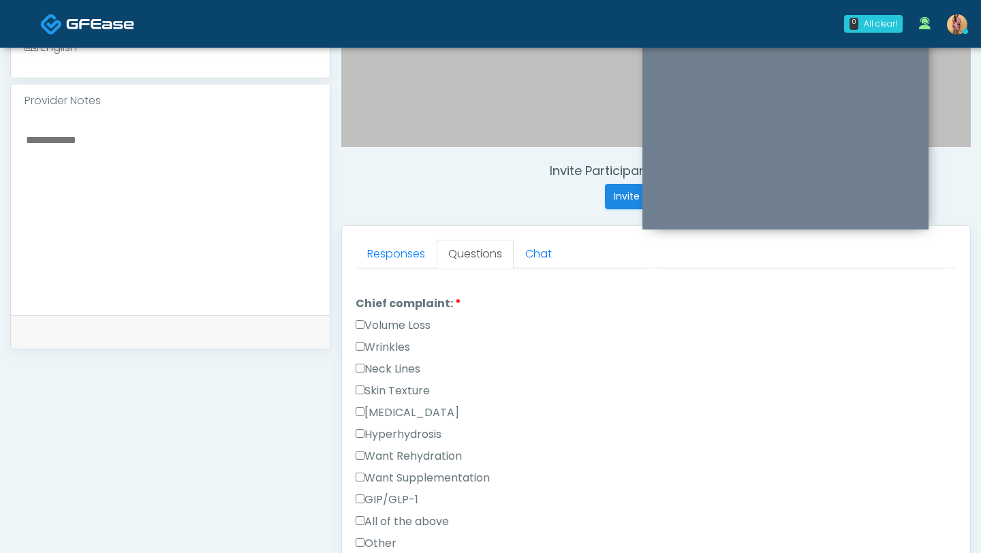
click at [361, 339] on label "Wrinkles" at bounding box center [382, 347] width 54 height 16
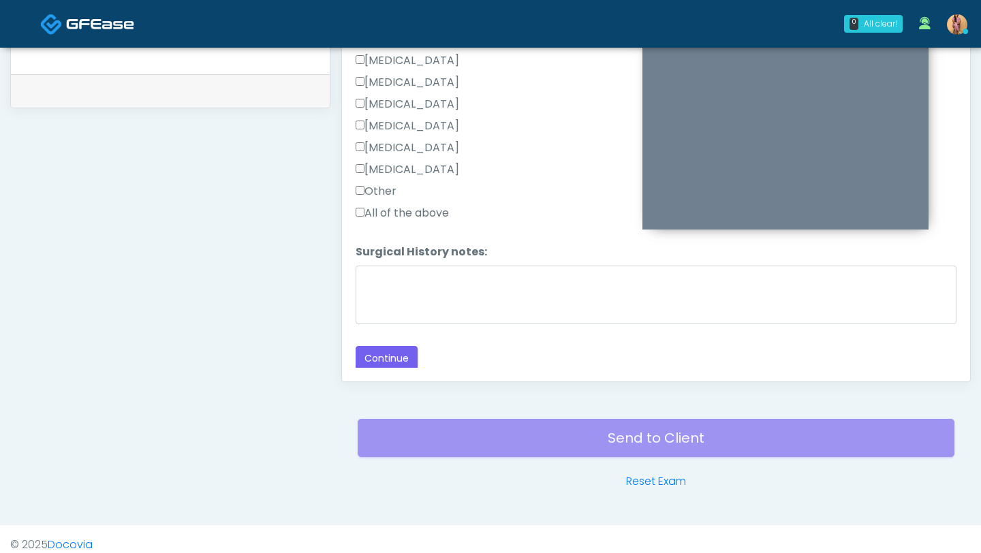
scroll to position [669, 0]
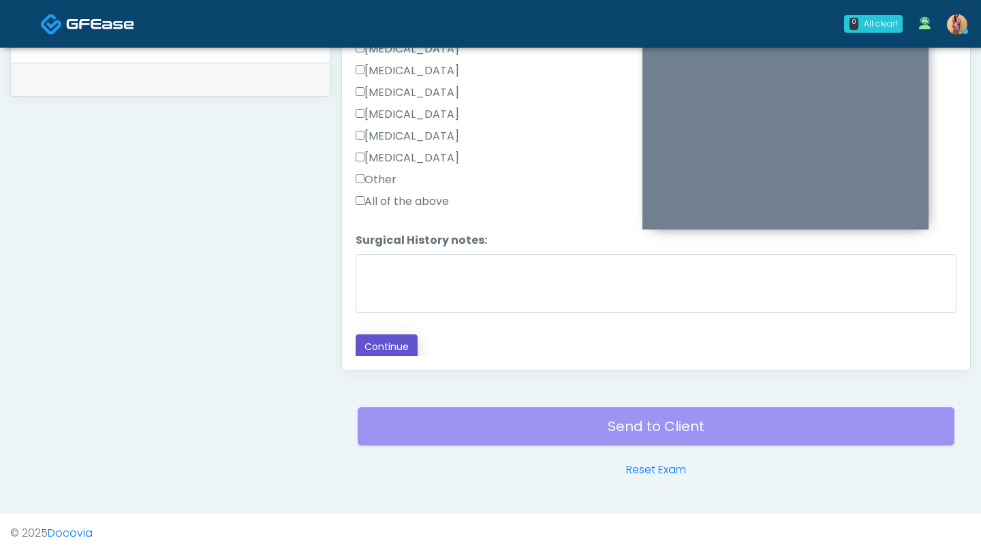
click at [381, 341] on button "Continue" at bounding box center [386, 346] width 62 height 25
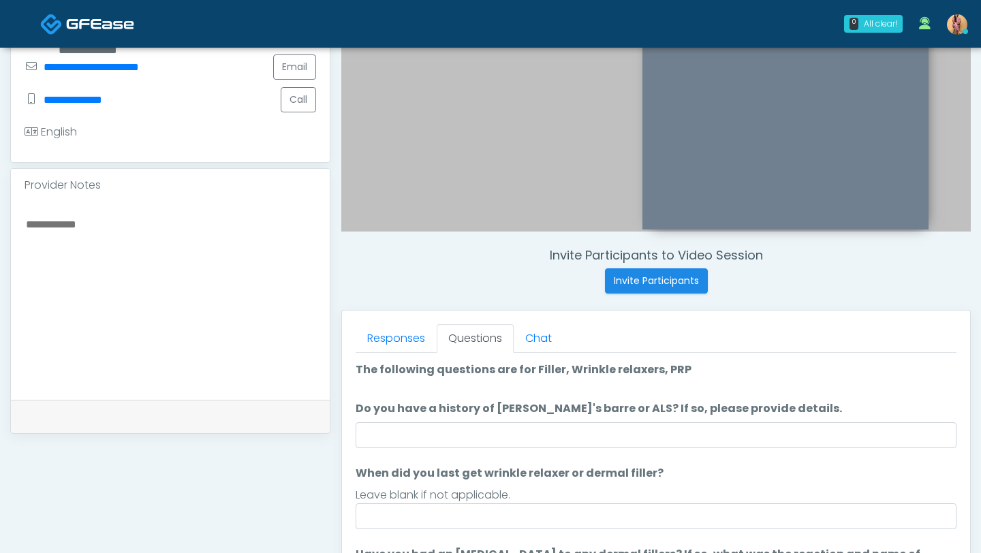
scroll to position [381, 0]
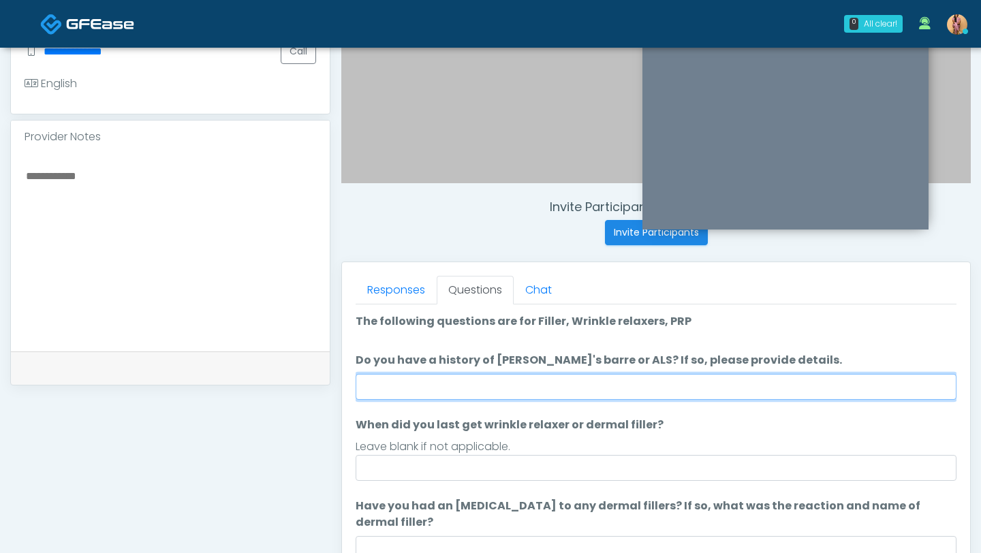
click at [427, 387] on input "Do you have a history of Guillain's barre or ALS? If so, please provide details." at bounding box center [655, 387] width 601 height 26
type input "**"
click at [447, 387] on input "**" at bounding box center [655, 387] width 601 height 26
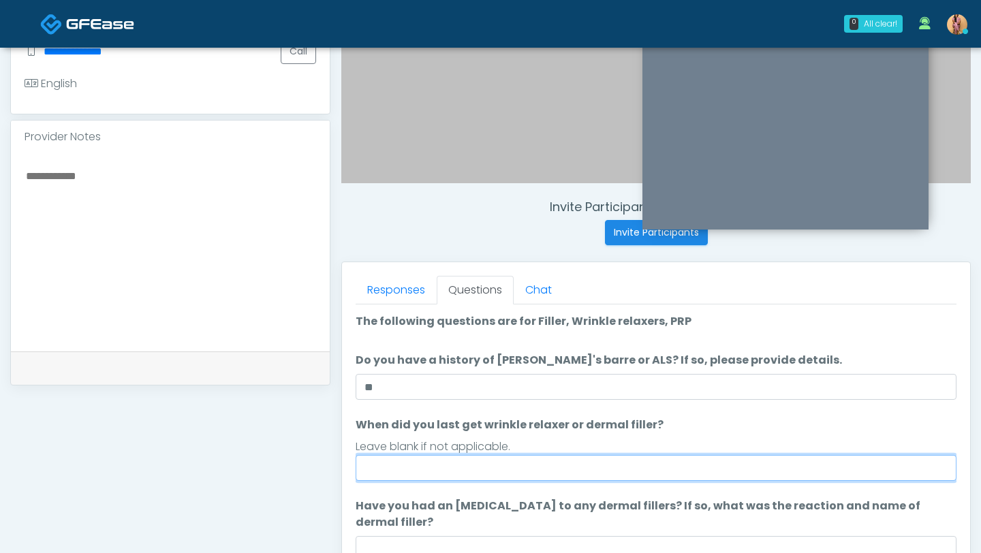
click at [415, 474] on input "When did you last get wrinkle relaxer or dermal filler?" at bounding box center [655, 468] width 601 height 26
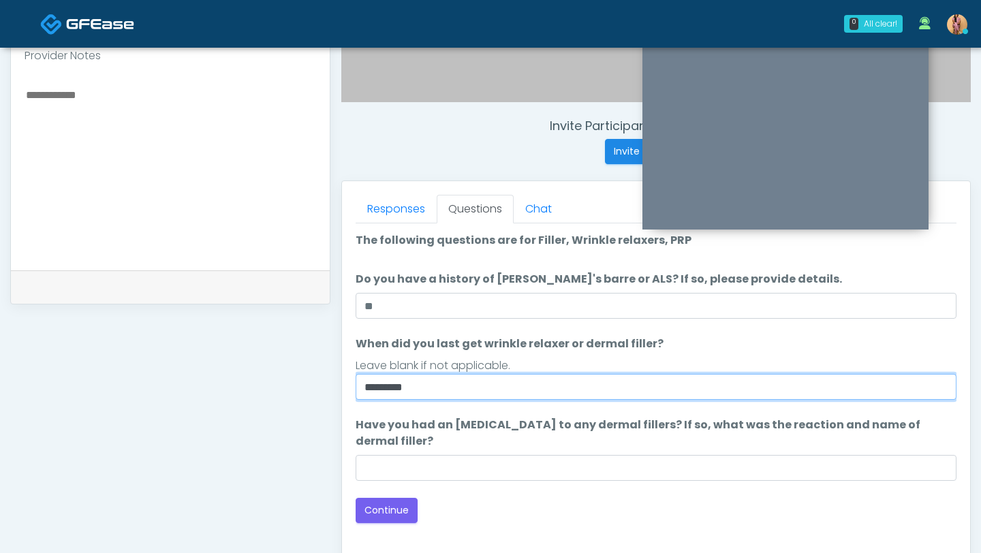
scroll to position [495, 0]
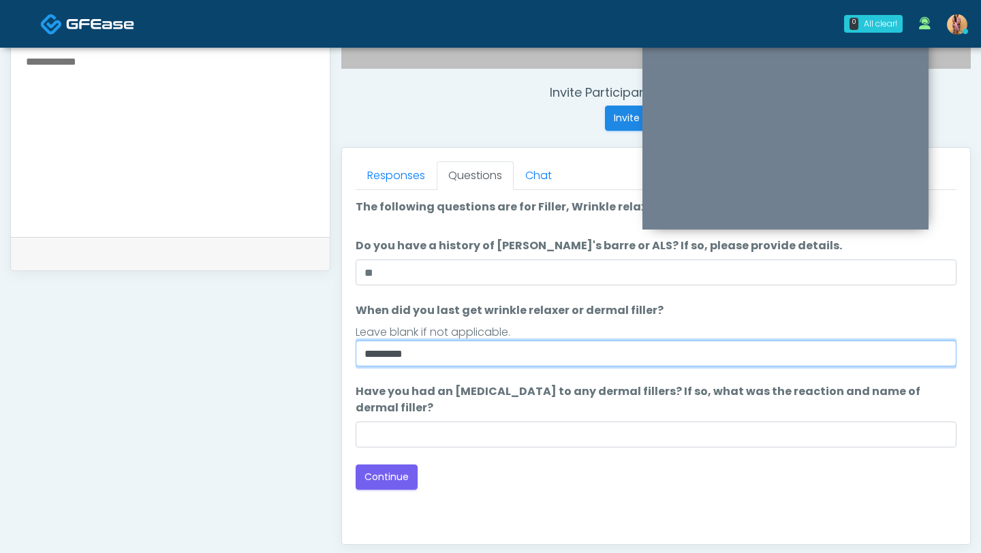
type input "********"
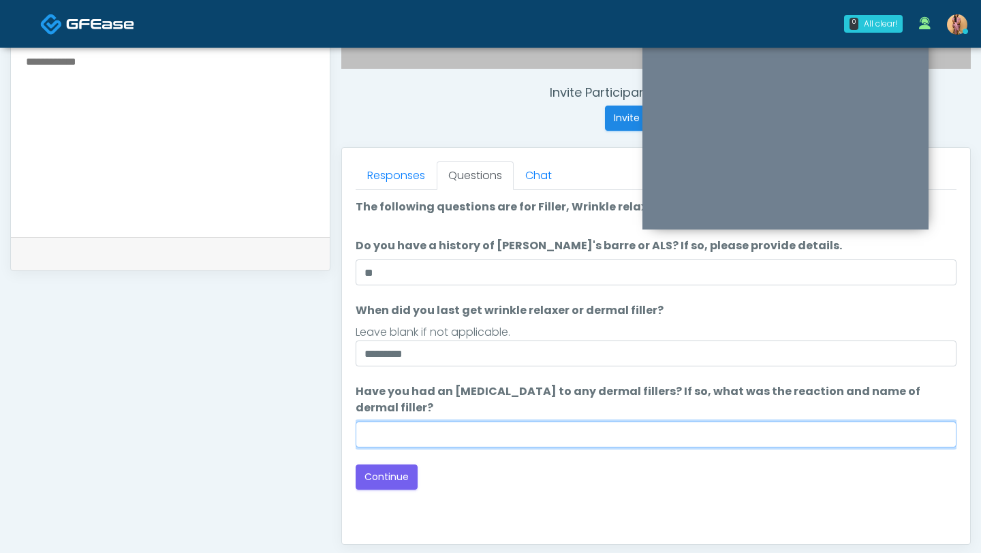
click at [488, 434] on input "Have you had an allergic response to any dermal fillers? If so, what was the re…" at bounding box center [655, 435] width 601 height 26
type input "**"
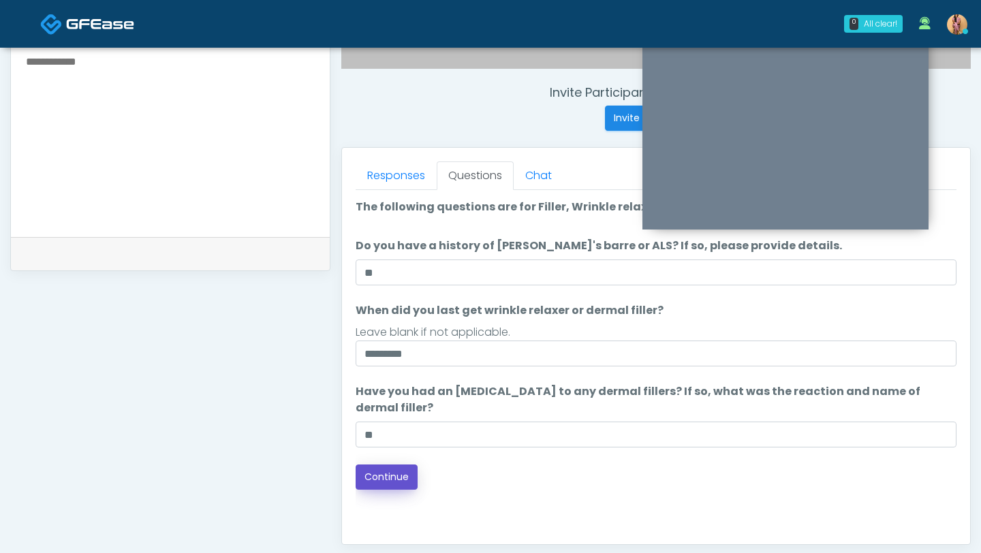
click at [396, 473] on button "Continue" at bounding box center [386, 476] width 62 height 25
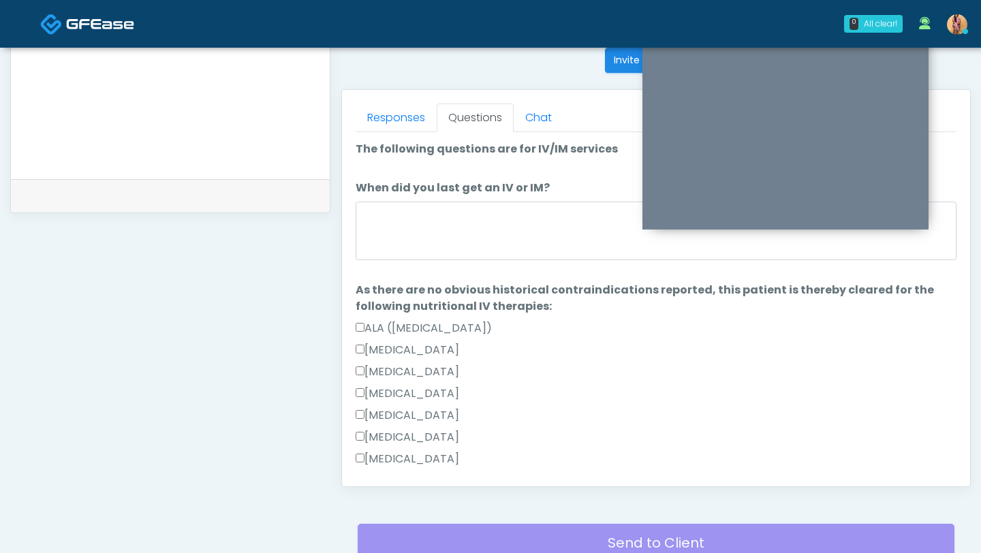
scroll to position [505, 0]
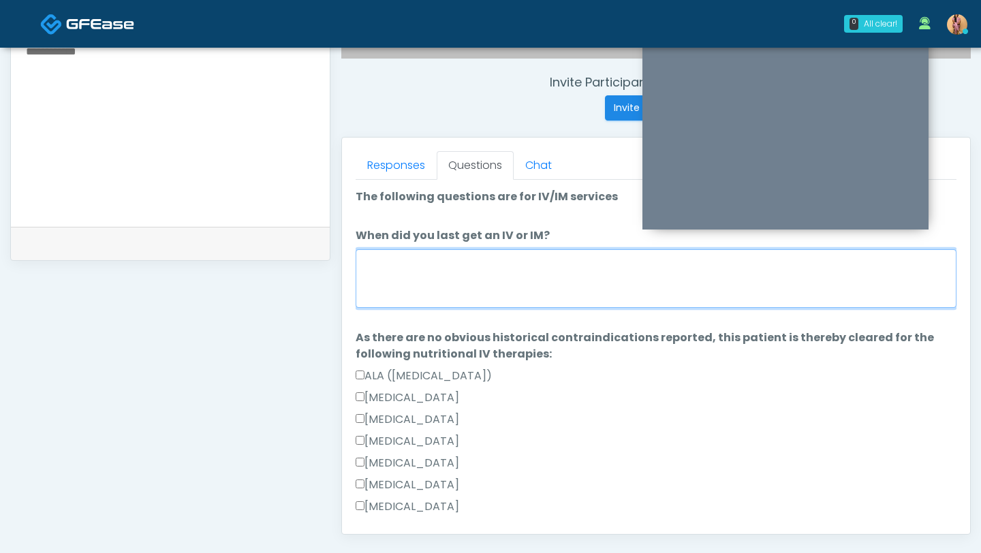
click at [466, 287] on textarea "When did you last get an IV or IM?" at bounding box center [655, 278] width 601 height 59
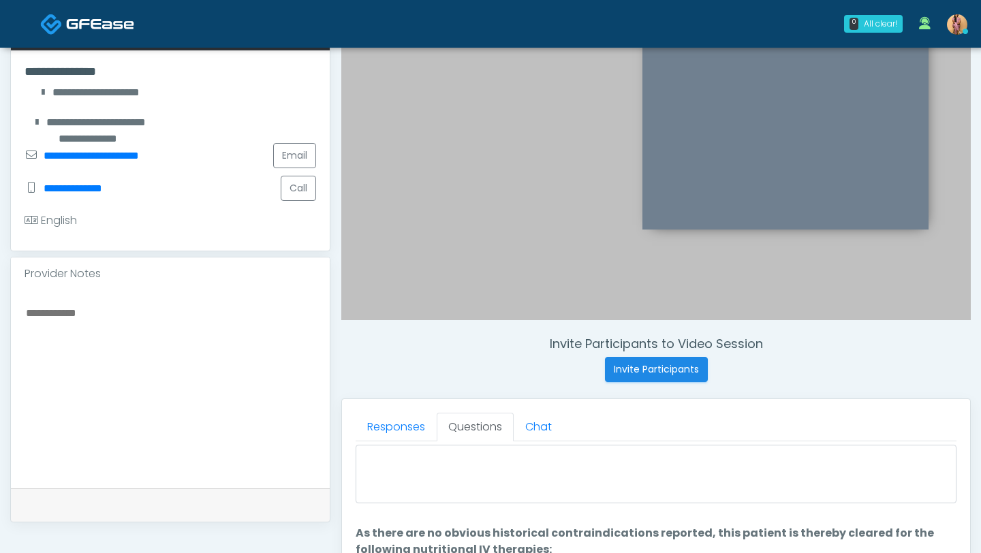
scroll to position [56, 0]
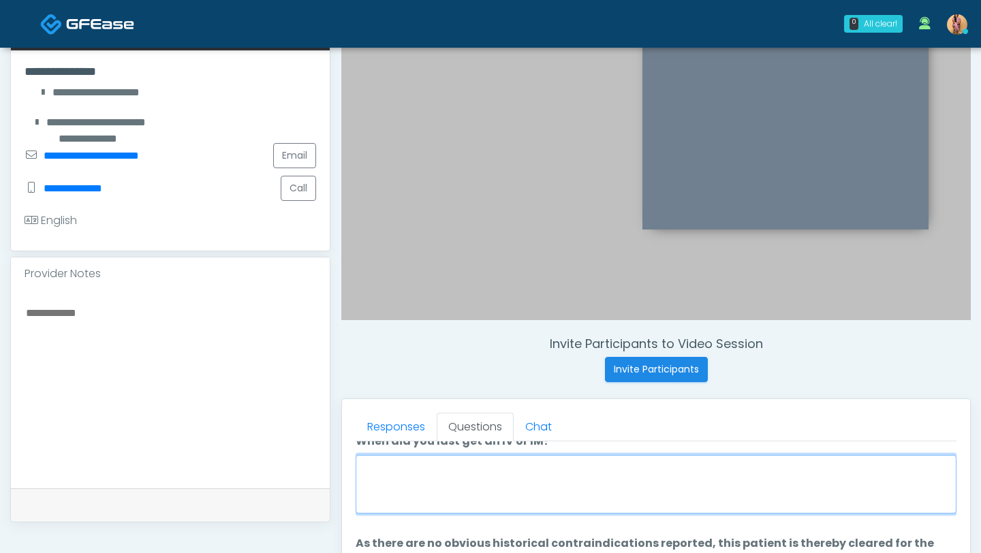
click at [451, 473] on textarea "When did you last get an IV or IM?" at bounding box center [655, 484] width 601 height 59
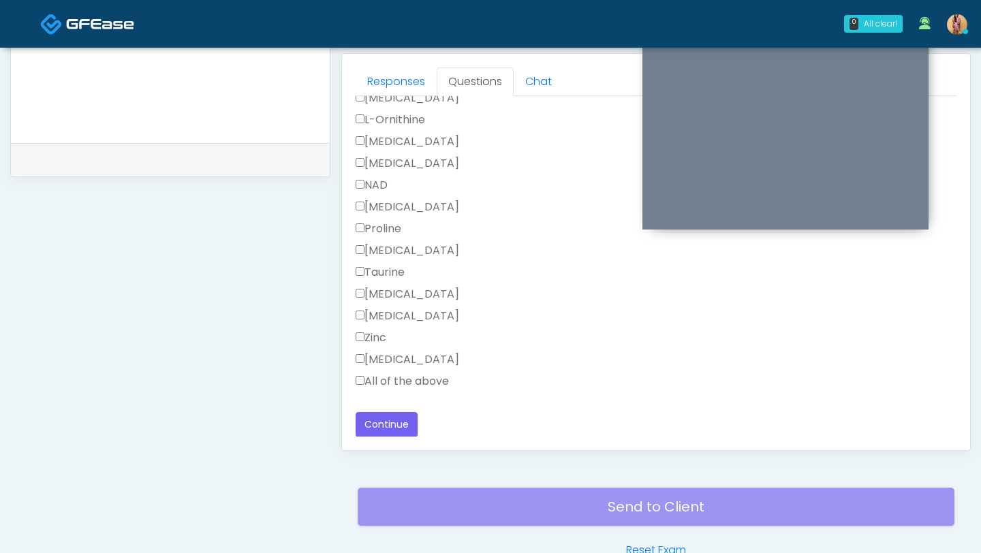
scroll to position [669, 0]
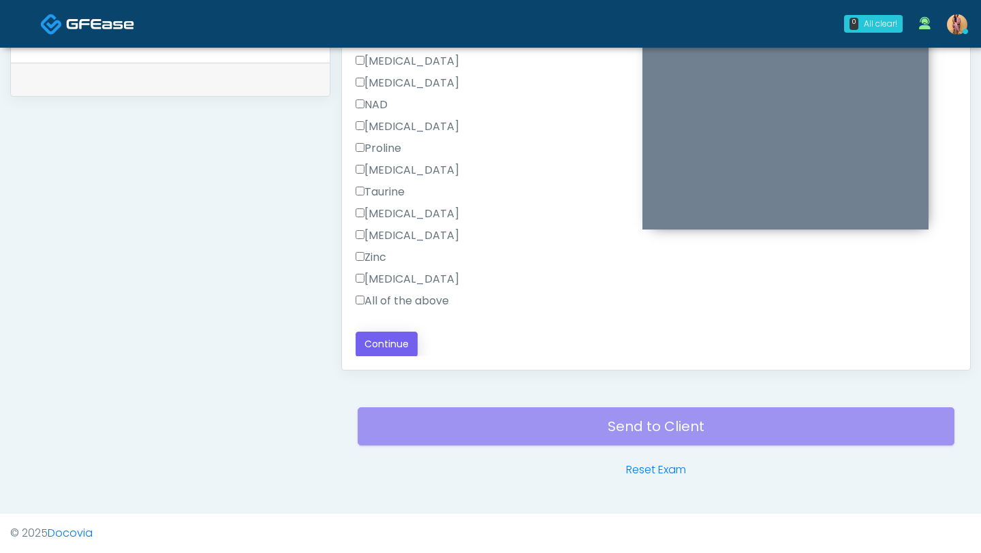
type textarea "**********"
click at [400, 345] on button "Continue" at bounding box center [386, 344] width 62 height 25
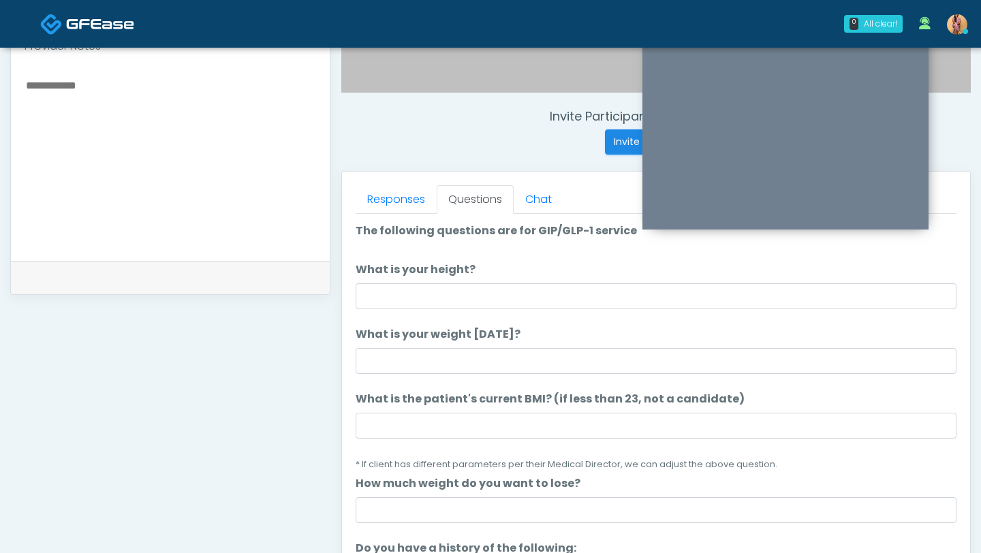
scroll to position [464, 0]
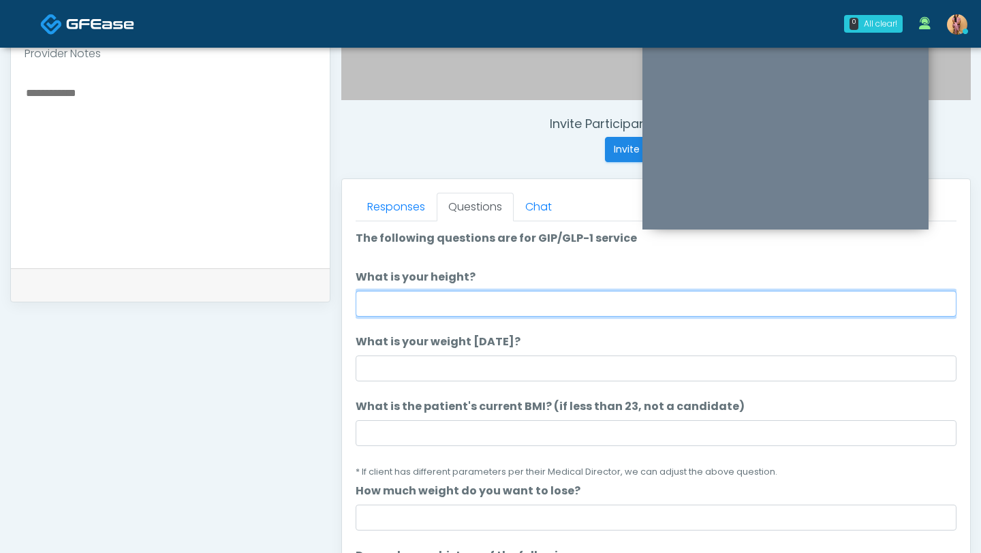
click at [401, 305] on input "What is your height?" at bounding box center [655, 304] width 601 height 26
type input "***"
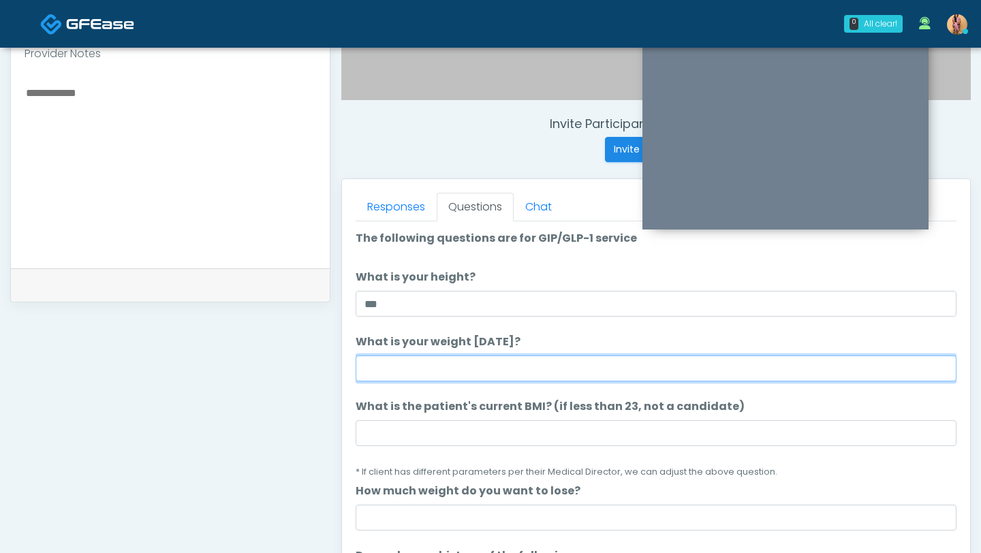
click at [413, 366] on input "What is your weight today?" at bounding box center [655, 368] width 601 height 26
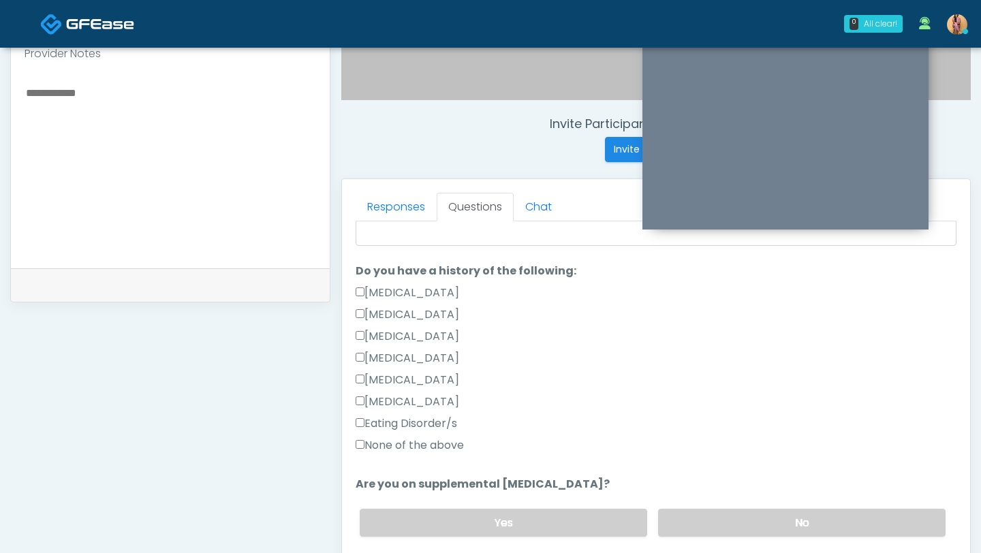
scroll to position [294, 0]
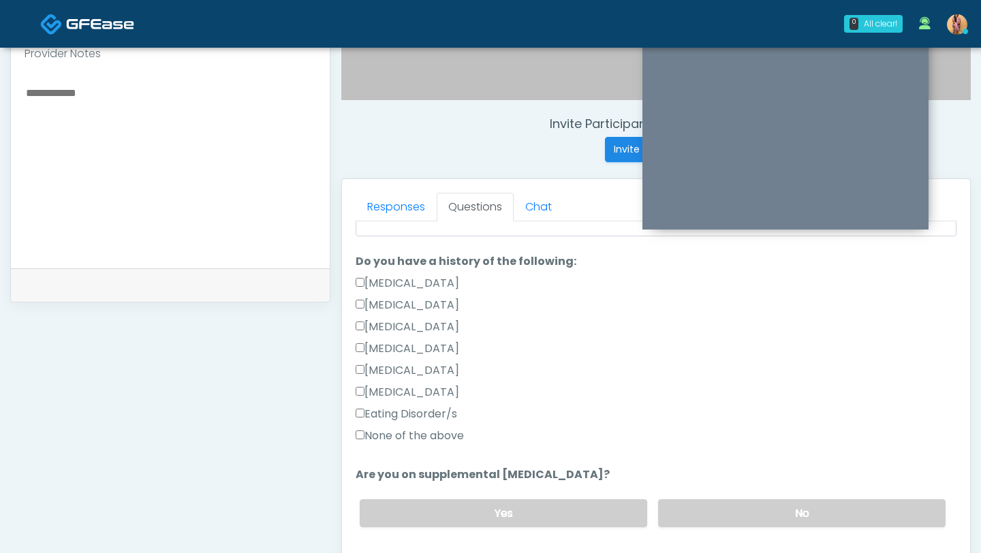
type input "***"
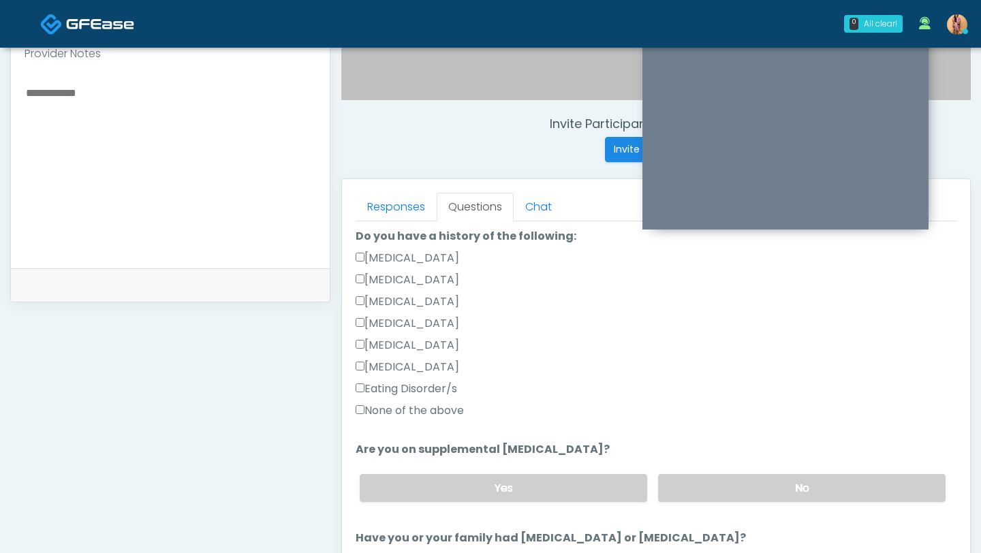
scroll to position [342, 0]
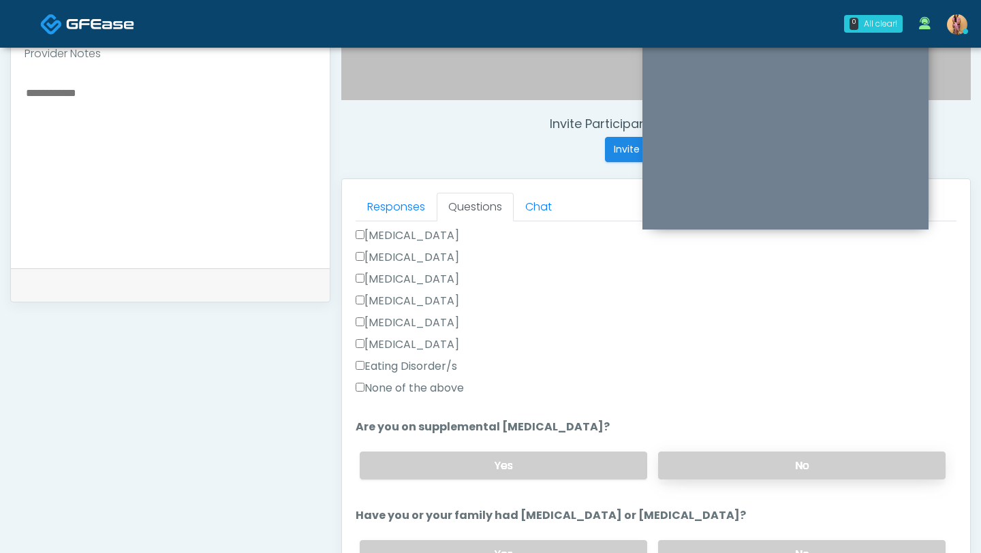
click at [686, 476] on label "No" at bounding box center [801, 465] width 287 height 28
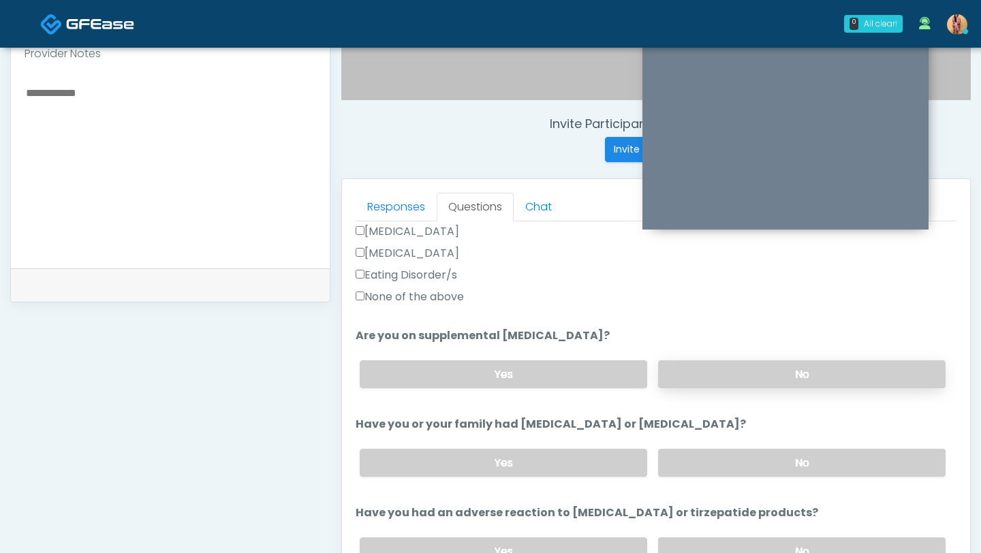
scroll to position [439, 0]
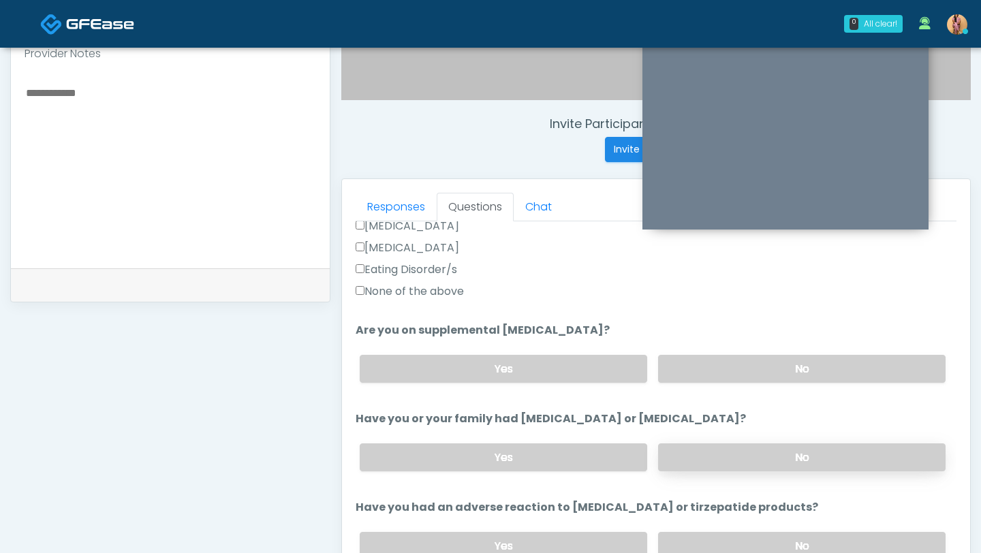
click at [697, 451] on label "No" at bounding box center [801, 457] width 287 height 28
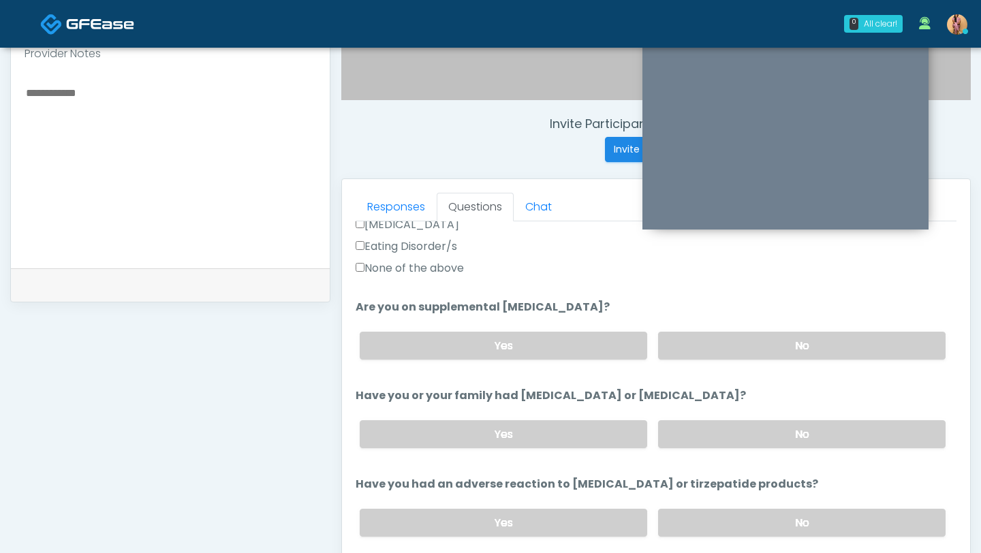
scroll to position [477, 0]
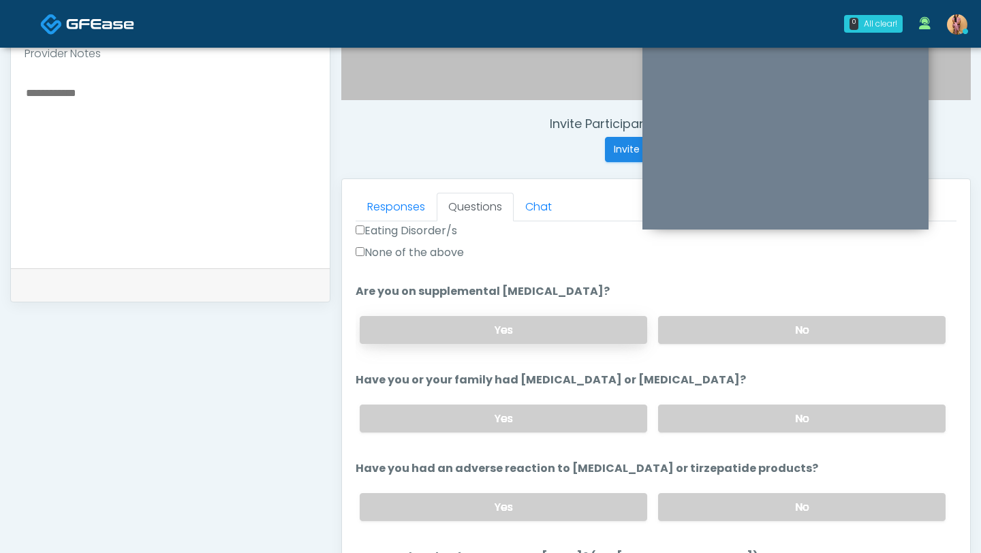
click at [609, 335] on label "Yes" at bounding box center [503, 330] width 287 height 28
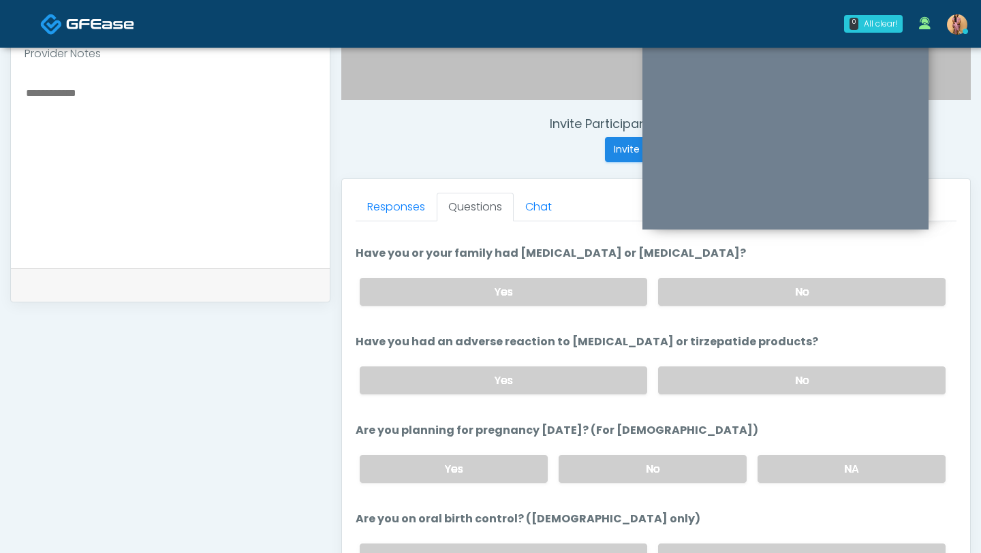
scroll to position [647, 0]
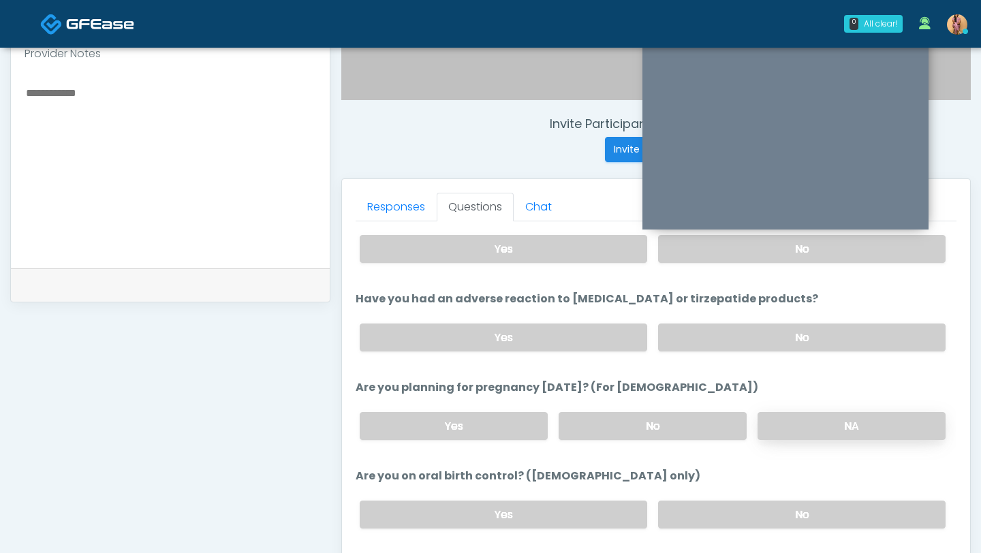
click at [807, 412] on label "NA" at bounding box center [851, 426] width 188 height 28
click at [725, 412] on label "No" at bounding box center [652, 426] width 188 height 28
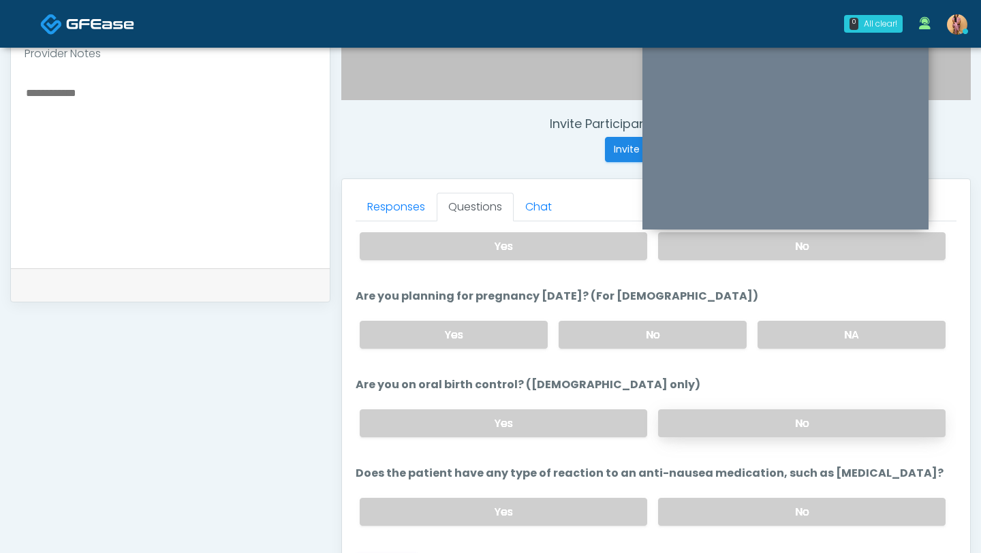
scroll to position [741, 0]
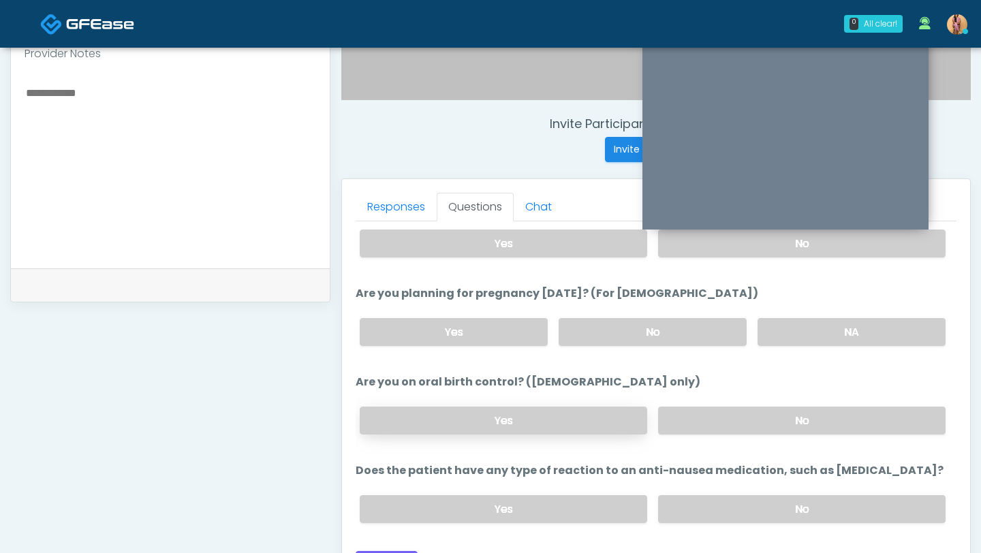
click at [609, 416] on label "Yes" at bounding box center [503, 421] width 287 height 28
click at [686, 513] on label "No" at bounding box center [801, 509] width 287 height 28
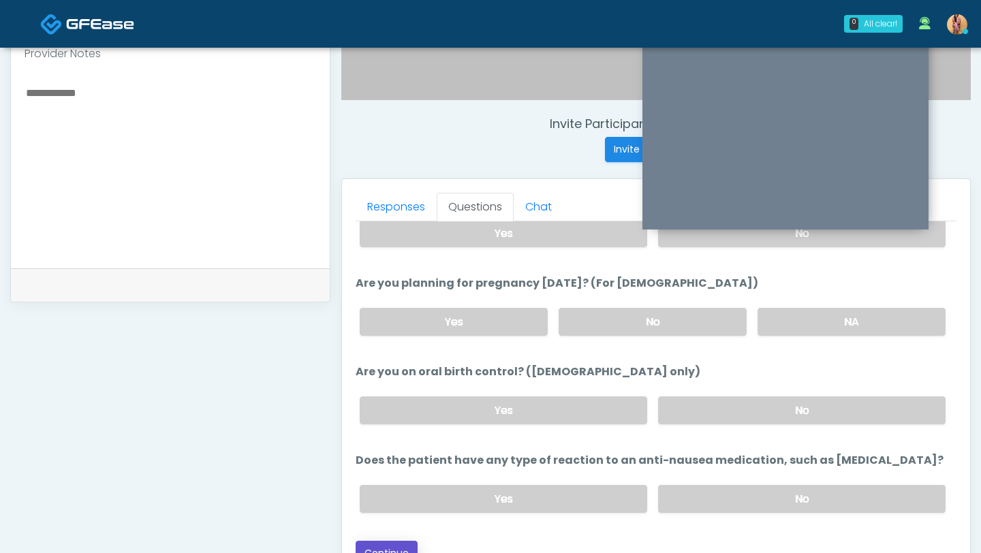
click at [384, 541] on button "Continue" at bounding box center [386, 553] width 62 height 25
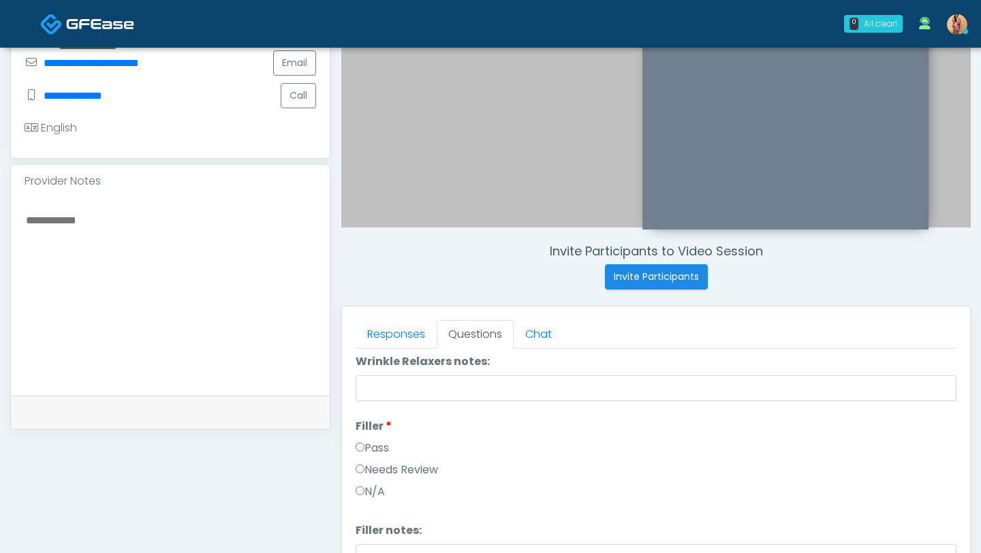
scroll to position [138, 0]
click at [364, 443] on label "Pass" at bounding box center [371, 444] width 33 height 16
click at [366, 439] on label "Pass" at bounding box center [371, 442] width 33 height 16
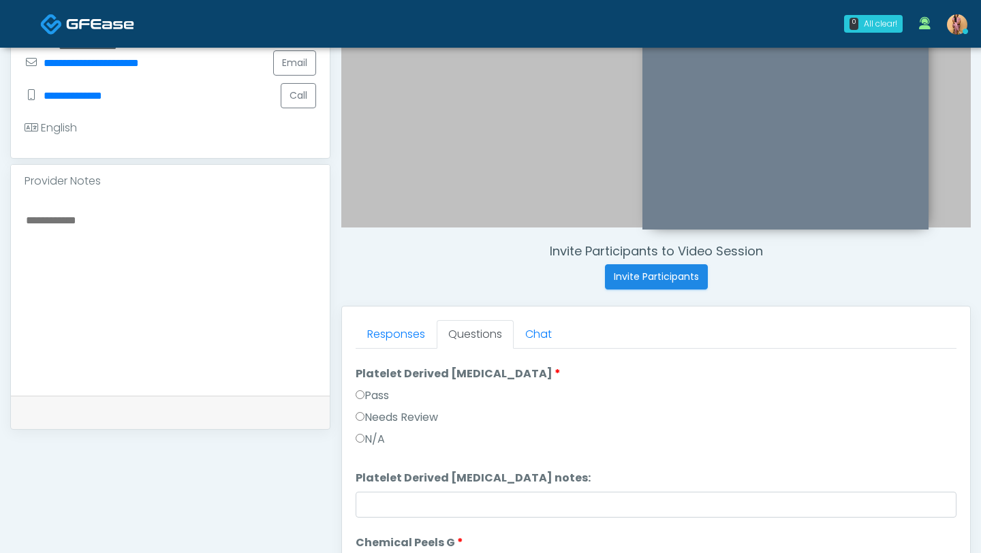
scroll to position [712, 0]
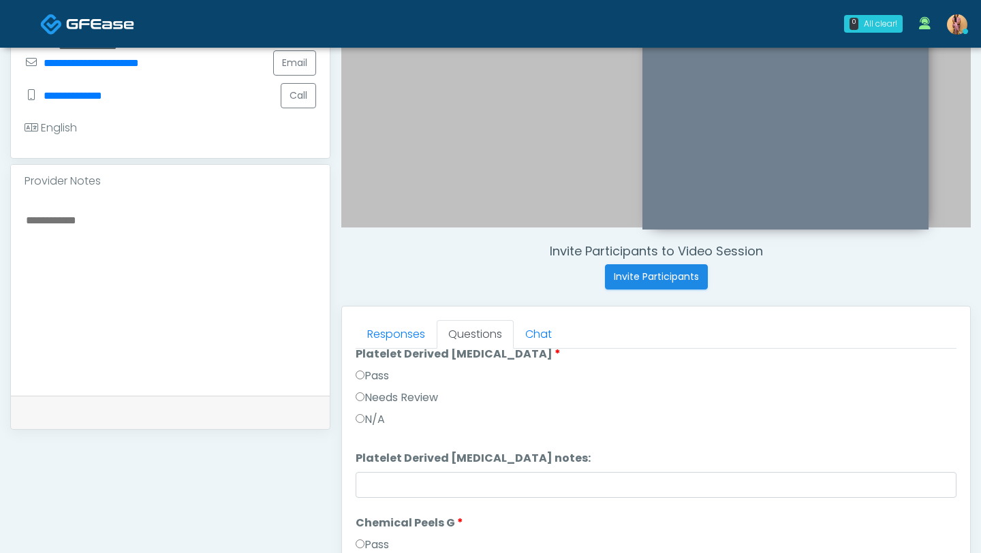
click at [372, 366] on li "Platelet Derived Growth Factor Platelet Derived Growth Factor Pass Needs Review…" at bounding box center [655, 389] width 601 height 87
click at [373, 374] on label "Pass" at bounding box center [371, 376] width 33 height 16
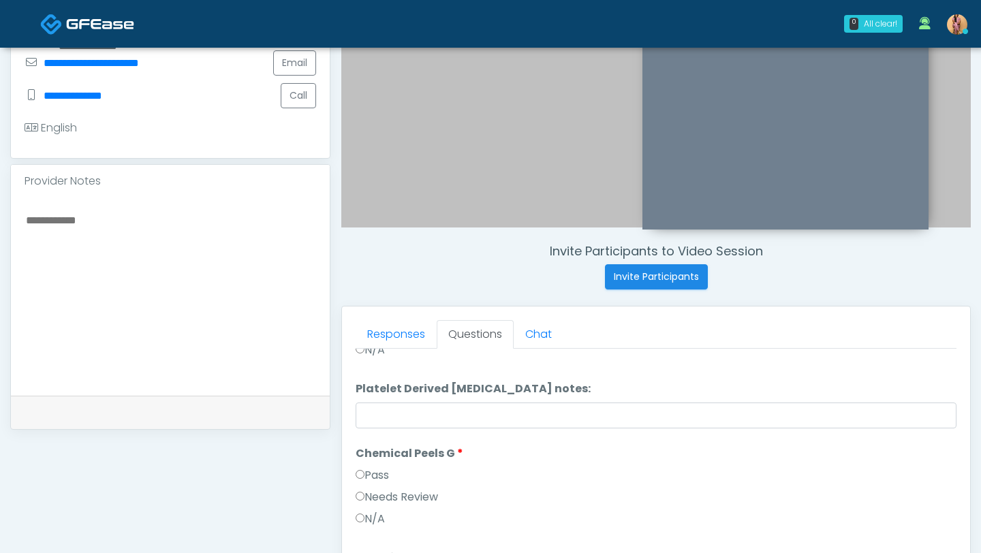
scroll to position [797, 0]
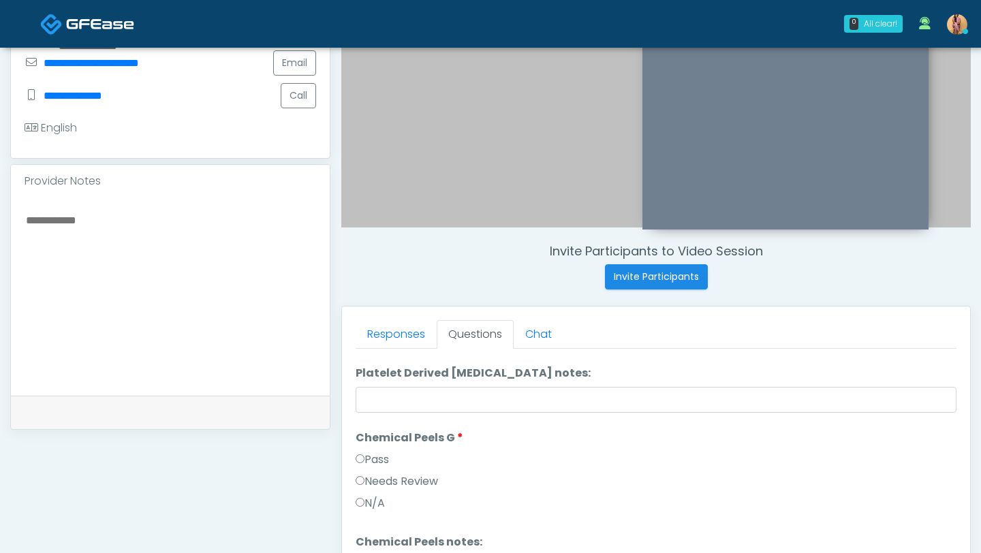
click at [367, 463] on label "Pass" at bounding box center [371, 459] width 33 height 16
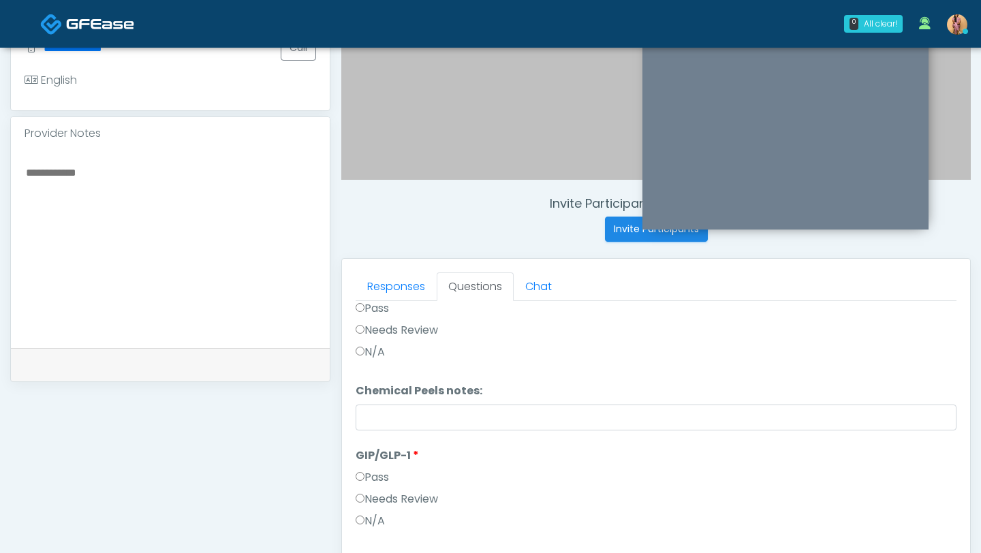
scroll to position [436, 0]
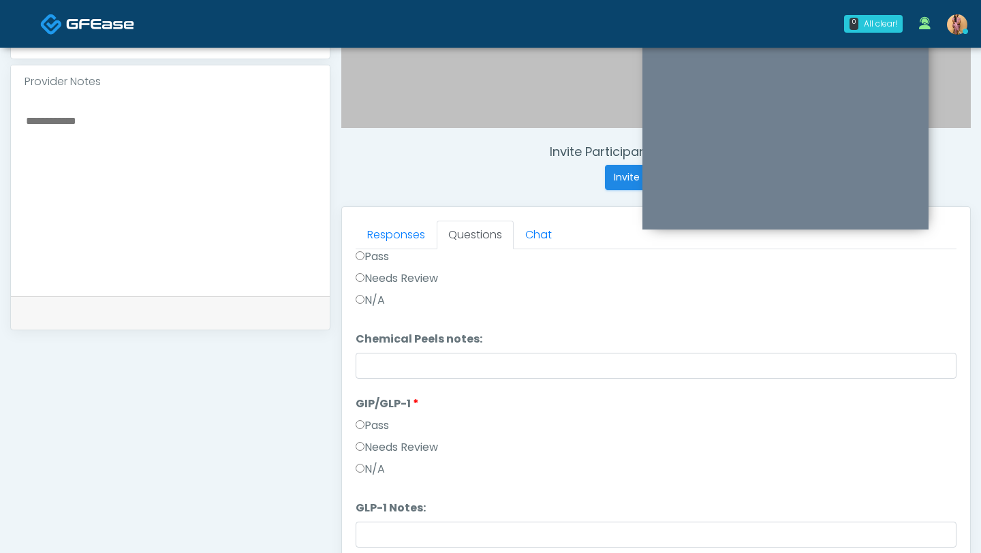
click at [365, 430] on label "Pass" at bounding box center [371, 425] width 33 height 16
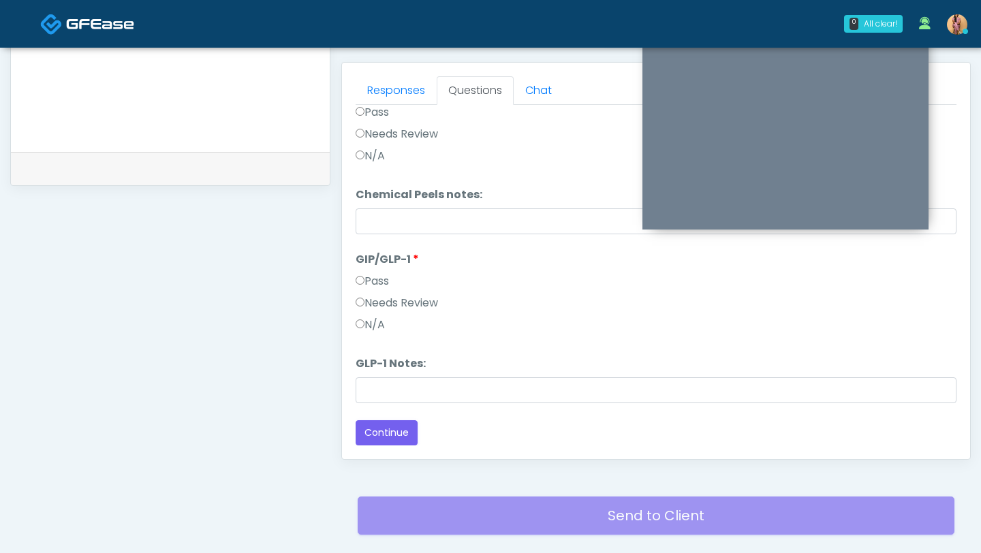
scroll to position [600, 0]
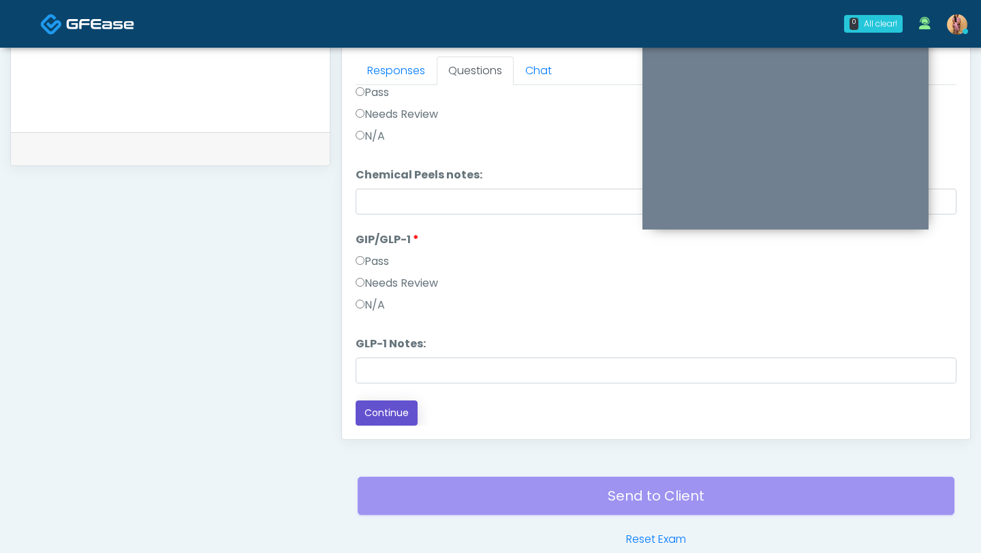
click at [387, 405] on button "Continue" at bounding box center [386, 412] width 62 height 25
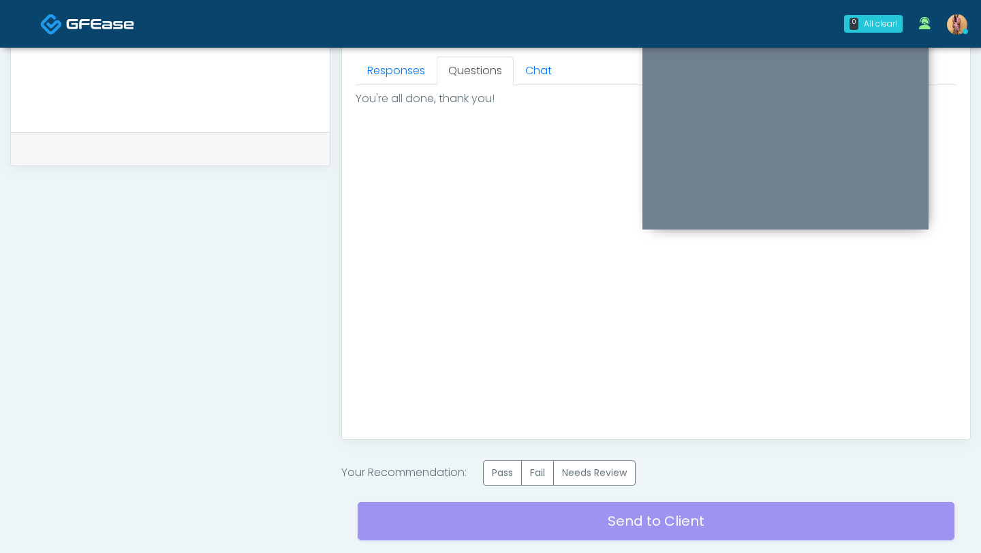
scroll to position [0, 0]
click at [506, 480] on label "Pass" at bounding box center [502, 472] width 39 height 25
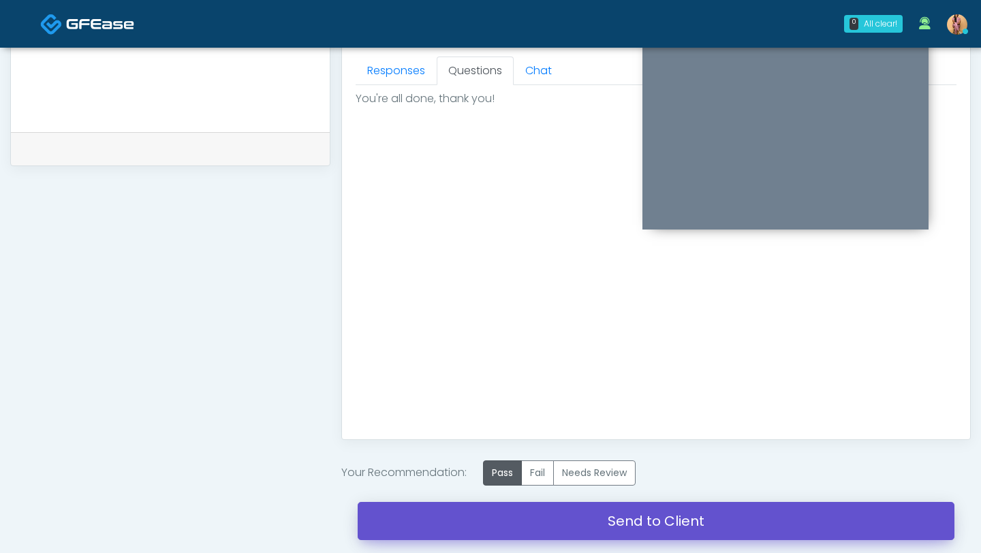
click at [504, 520] on link "Send to Client" at bounding box center [656, 521] width 597 height 38
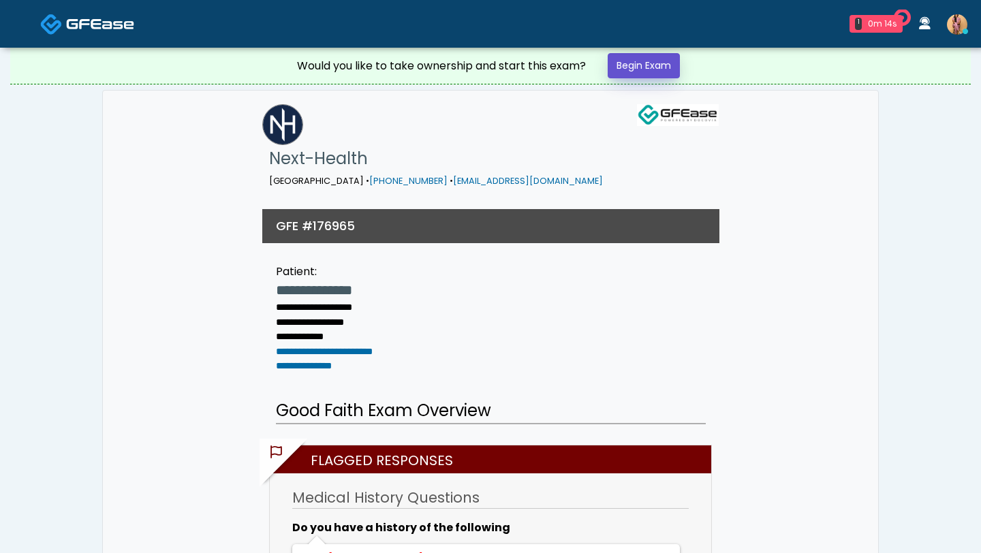
click at [652, 61] on link "Begin Exam" at bounding box center [643, 65] width 72 height 25
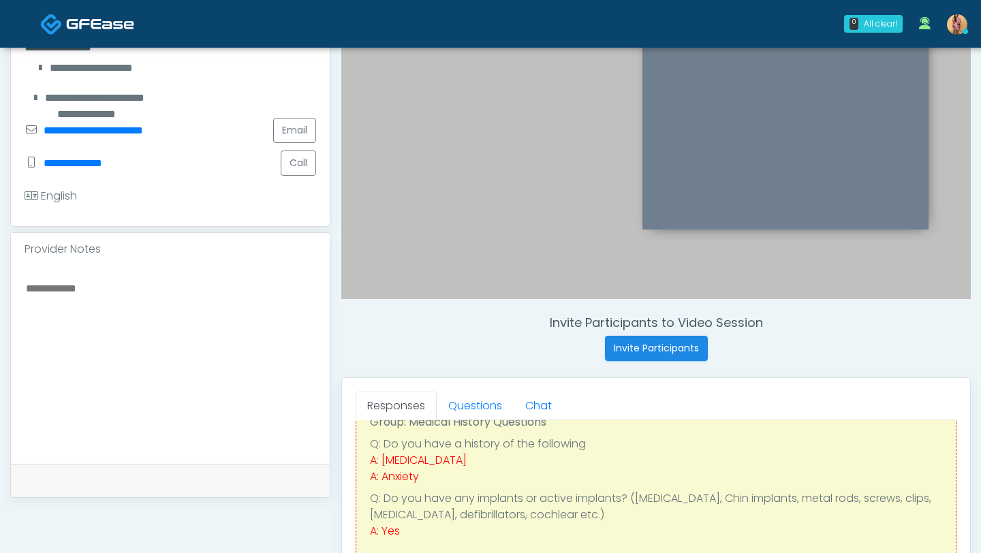
scroll to position [62, 0]
click at [464, 395] on link "Questions" at bounding box center [475, 406] width 77 height 29
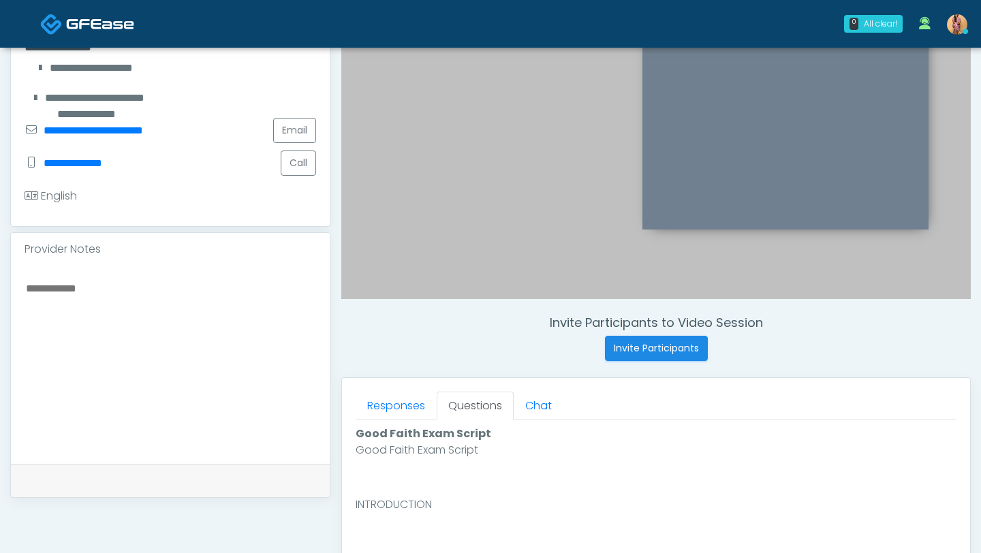
scroll to position [52, 0]
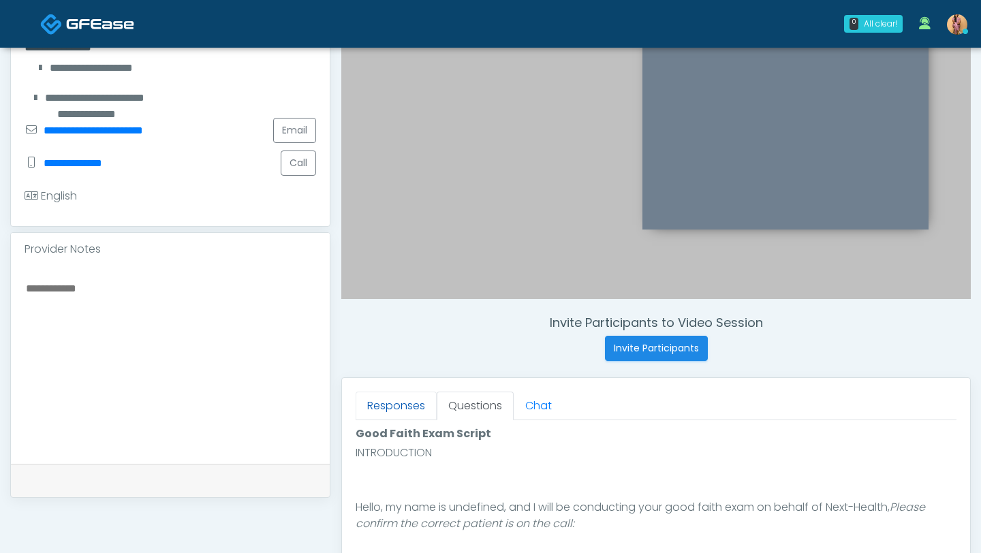
click at [415, 410] on link "Responses" at bounding box center [395, 406] width 81 height 29
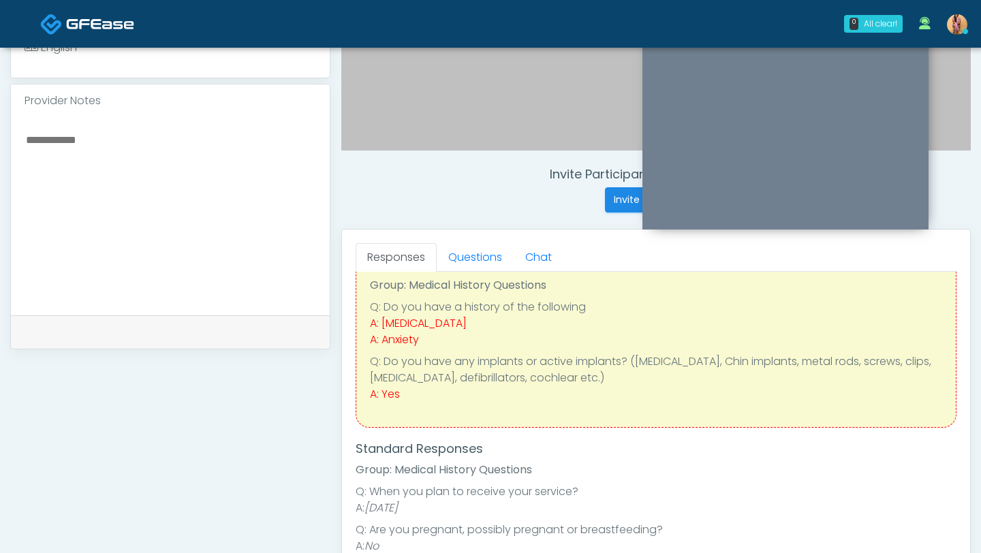
scroll to position [25, 0]
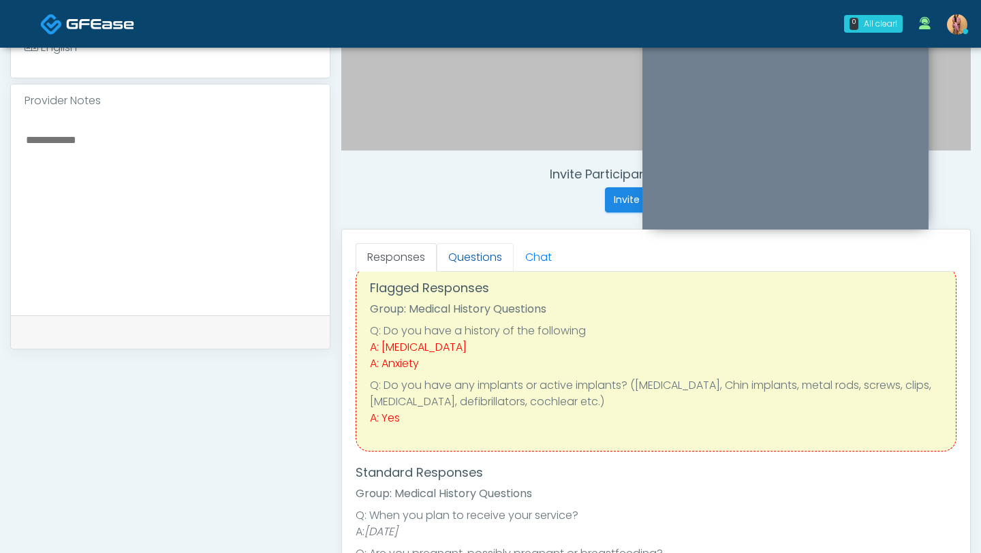
click at [473, 260] on link "Questions" at bounding box center [475, 257] width 77 height 29
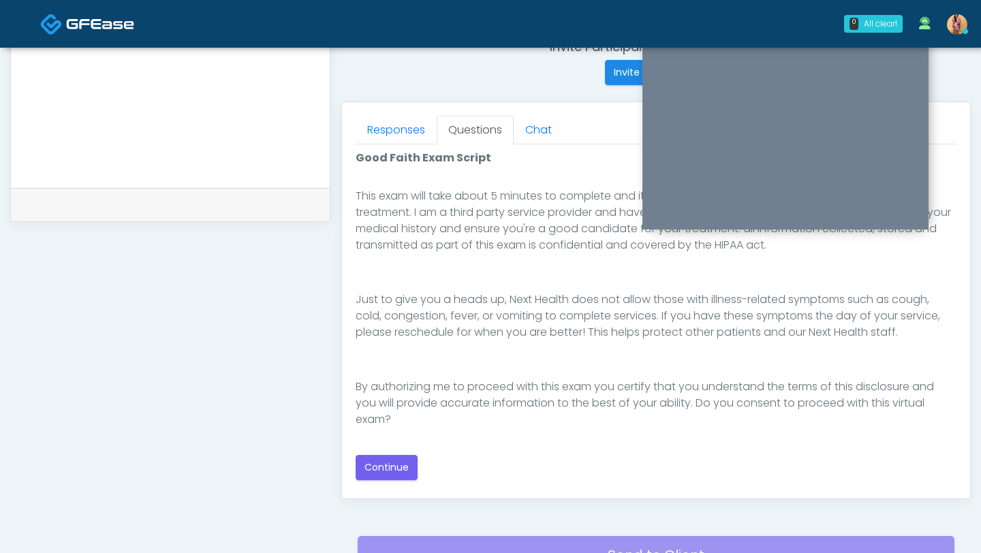
scroll to position [543, 0]
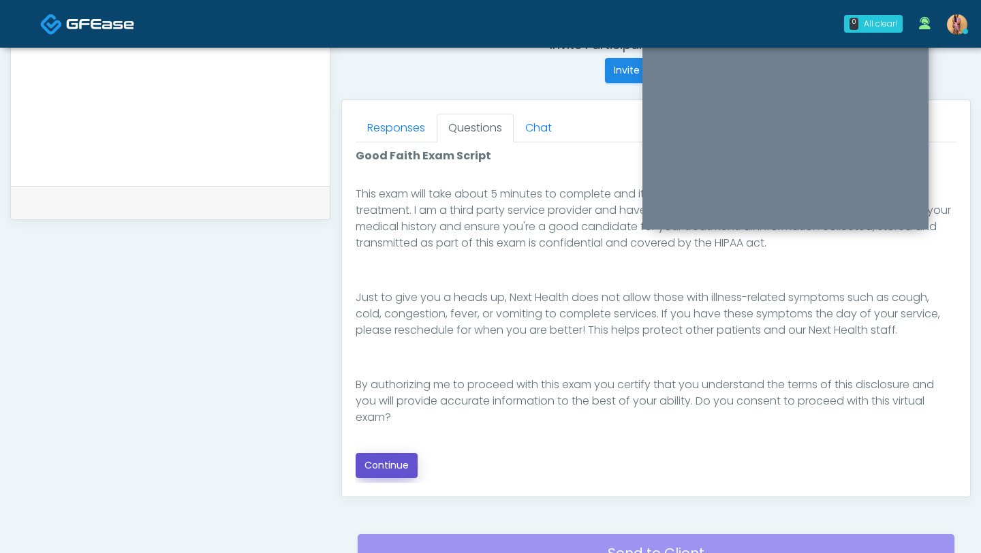
click at [400, 461] on button "Continue" at bounding box center [386, 465] width 62 height 25
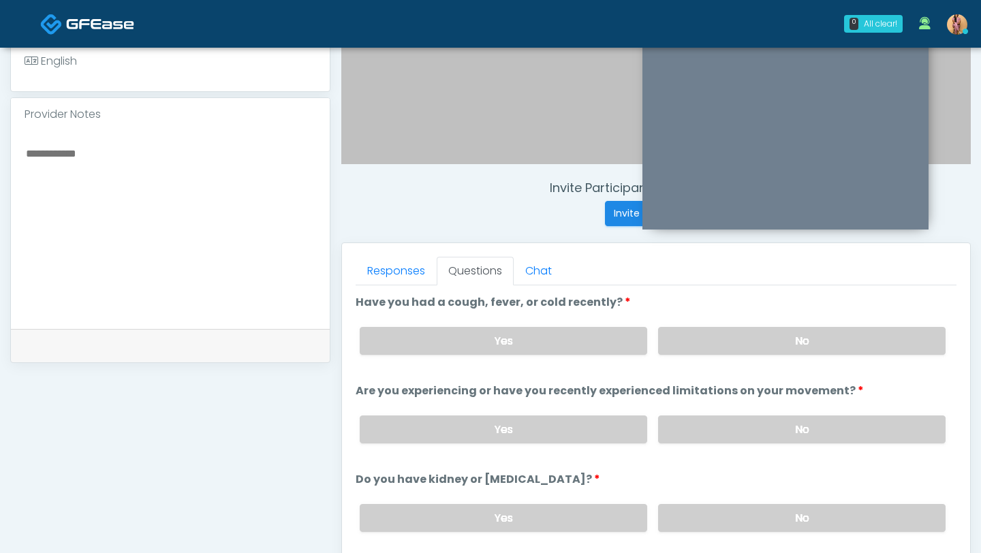
scroll to position [397, 0]
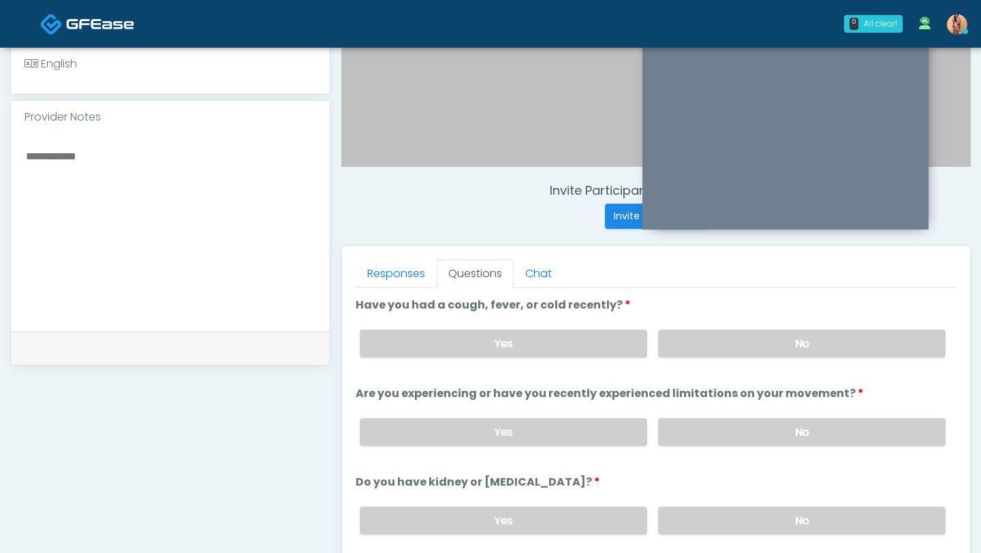
click at [767, 325] on div "Yes No" at bounding box center [652, 344] width 607 height 50
click at [767, 342] on label "No" at bounding box center [801, 344] width 287 height 28
click at [752, 423] on label "No" at bounding box center [801, 432] width 287 height 28
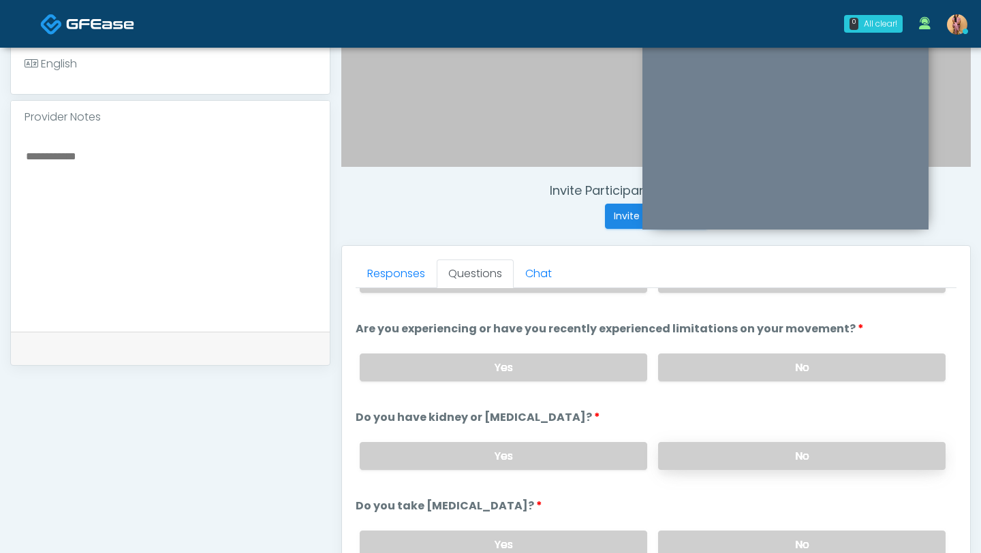
click at [747, 458] on label "No" at bounding box center [801, 456] width 287 height 28
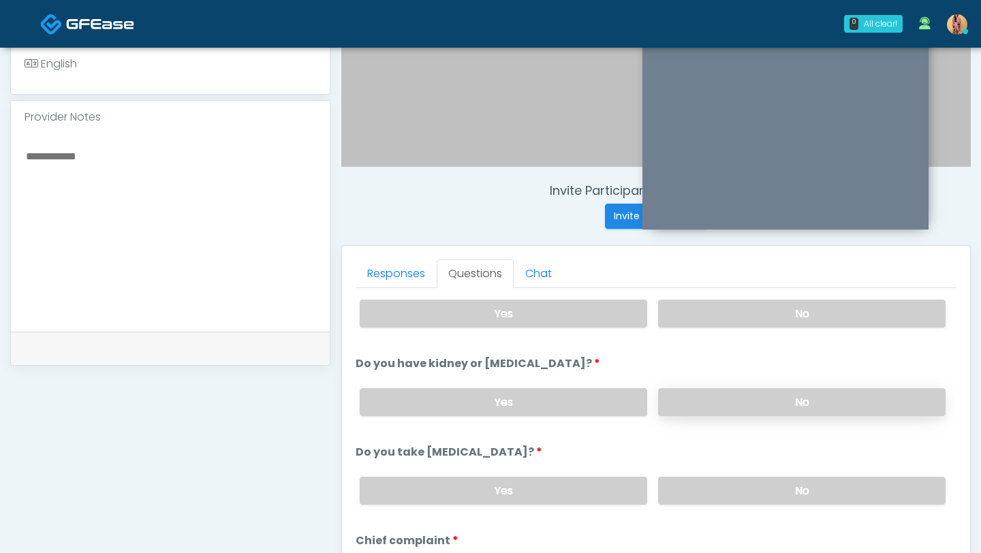
scroll to position [146, 0]
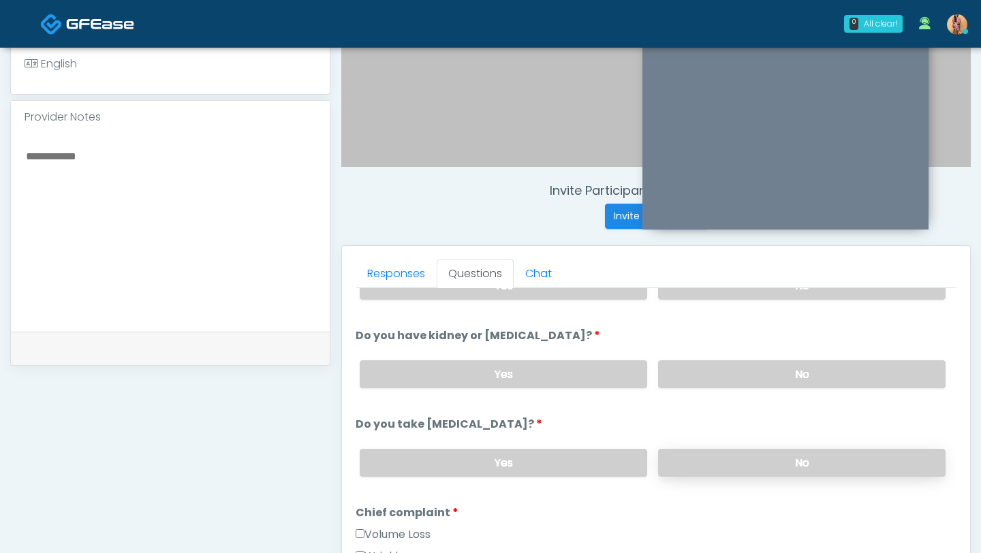
click at [748, 471] on label "No" at bounding box center [801, 463] width 287 height 28
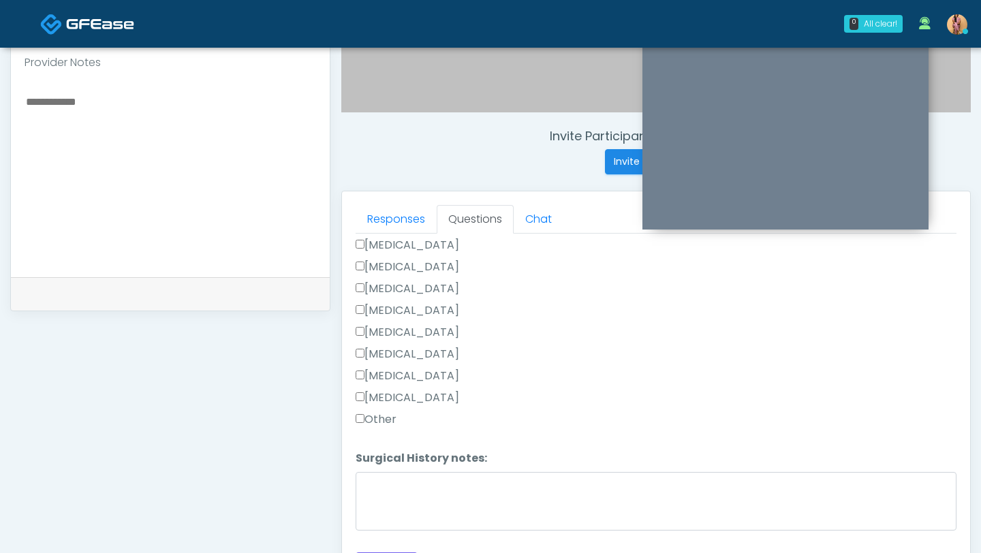
scroll to position [603, 0]
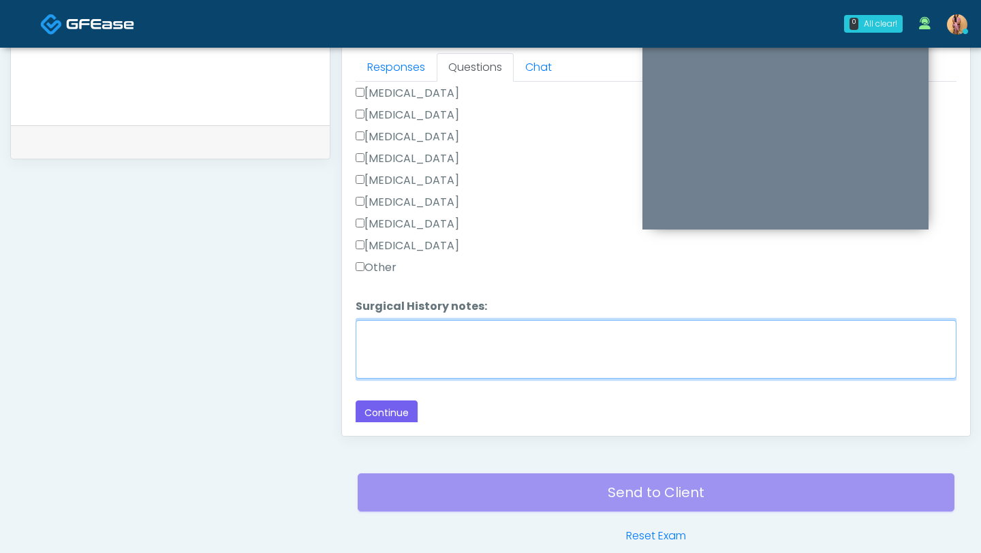
click at [415, 345] on textarea "Surgical History notes:" at bounding box center [655, 349] width 601 height 59
type textarea "**********"
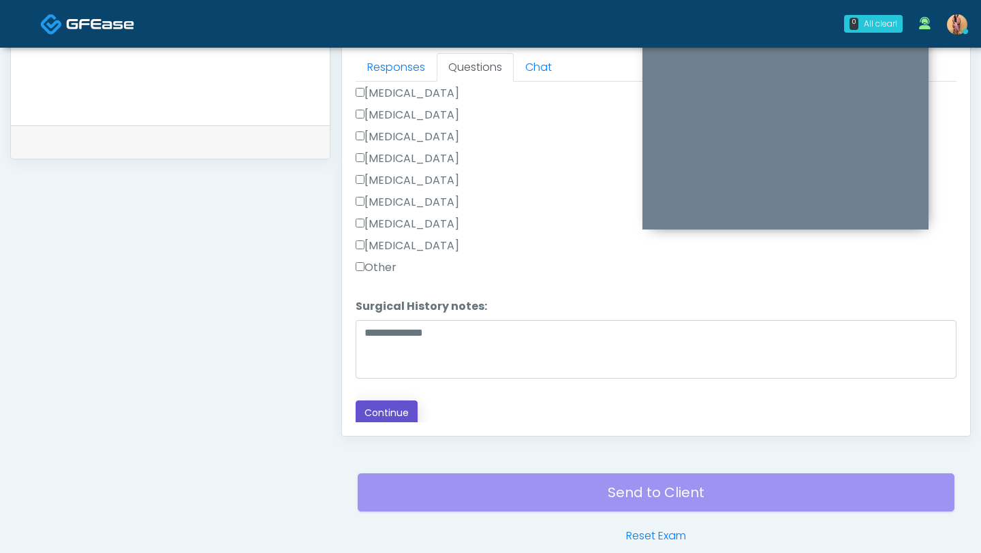
click at [388, 414] on button "Continue" at bounding box center [386, 412] width 62 height 25
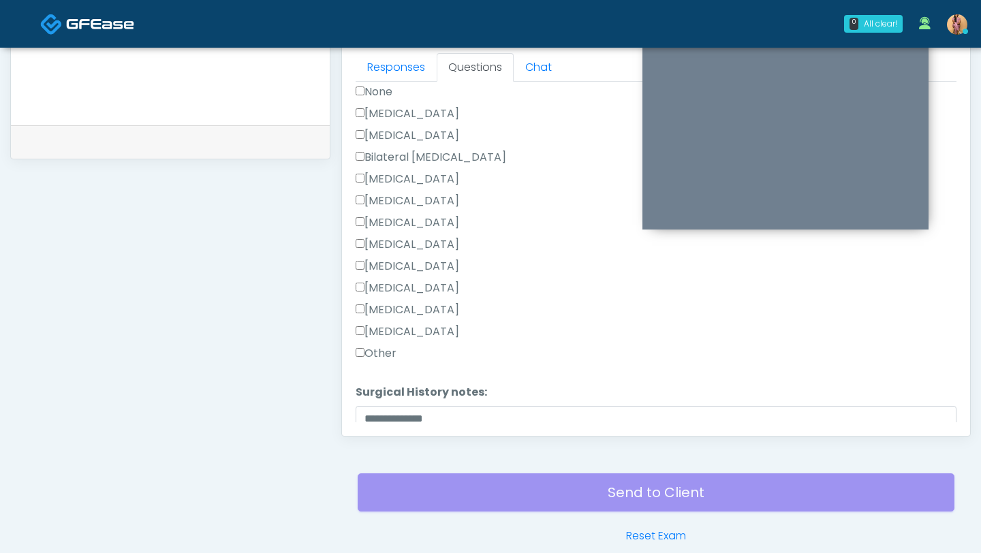
scroll to position [849, 0]
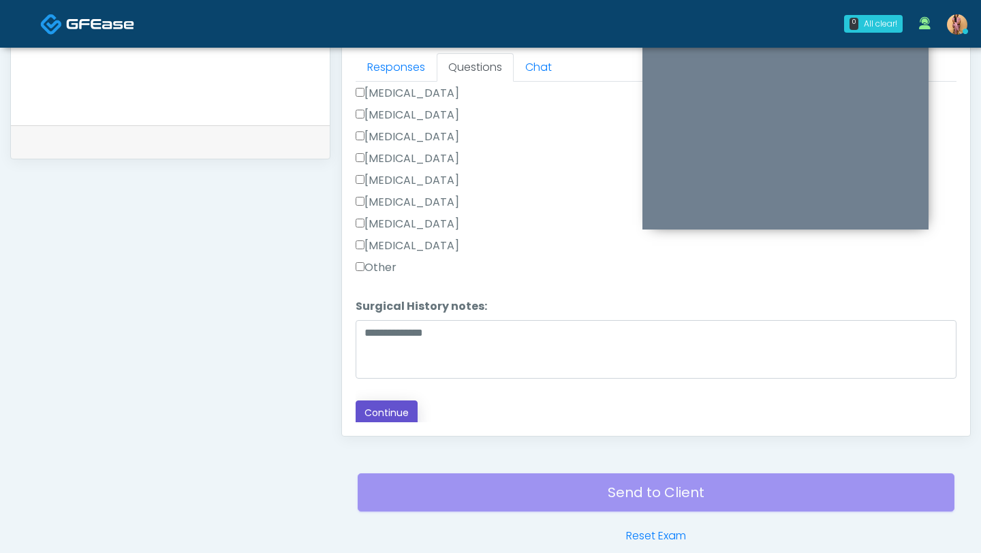
click at [379, 411] on button "Continue" at bounding box center [386, 412] width 62 height 25
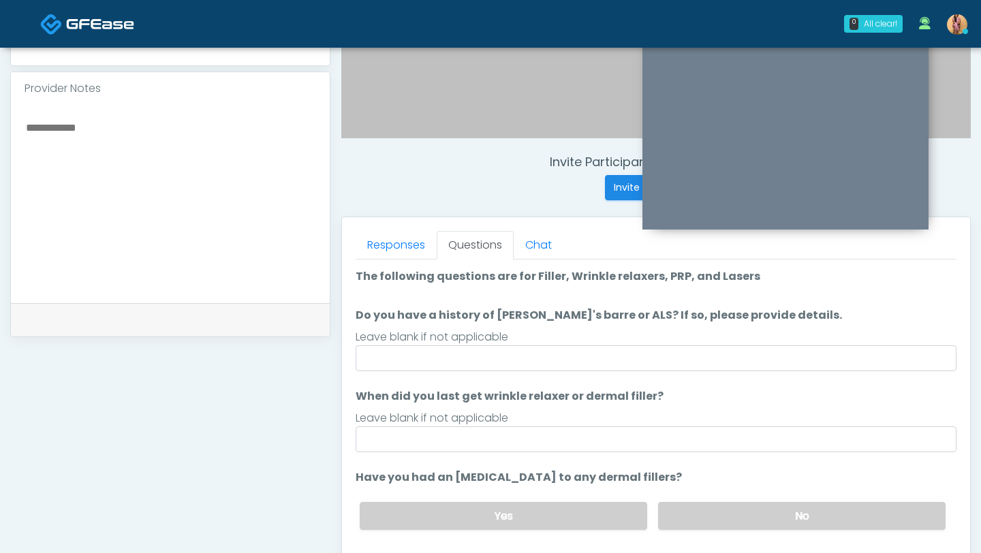
scroll to position [484, 0]
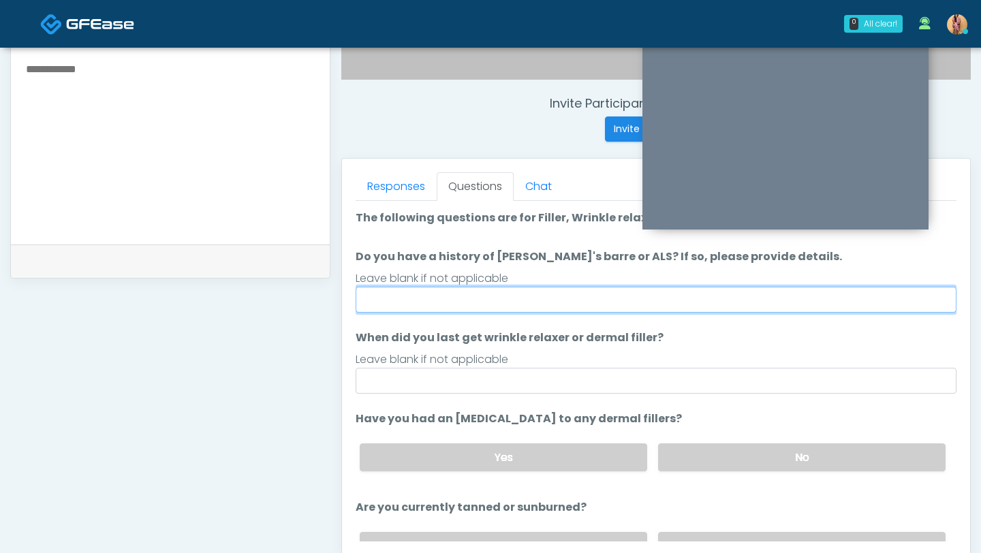
click at [464, 294] on input "Do you have a history of [PERSON_NAME]'s barre or ALS? If so, please provide de…" at bounding box center [655, 300] width 601 height 26
type input "**"
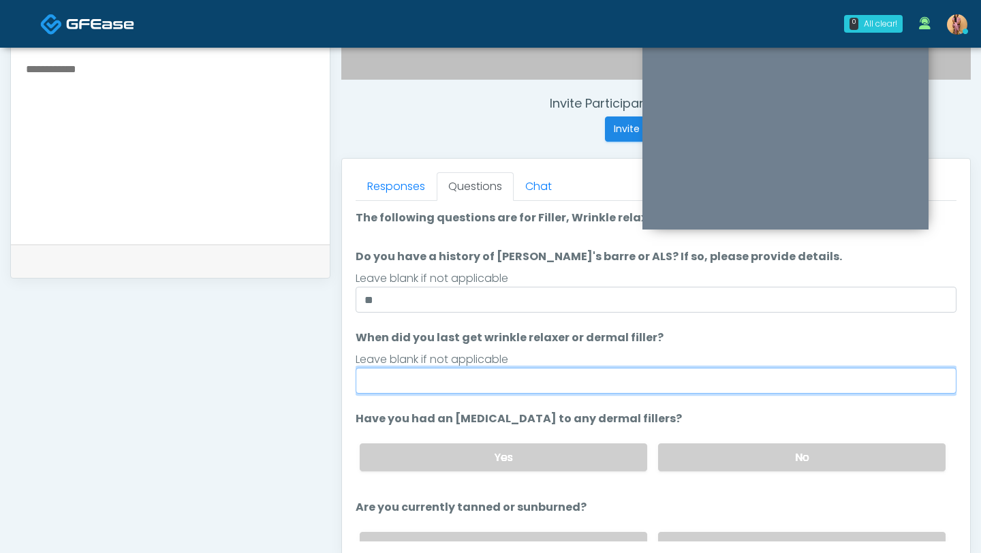
click at [473, 376] on input "When did you last get wrinkle relaxer or dermal filler?" at bounding box center [655, 381] width 601 height 26
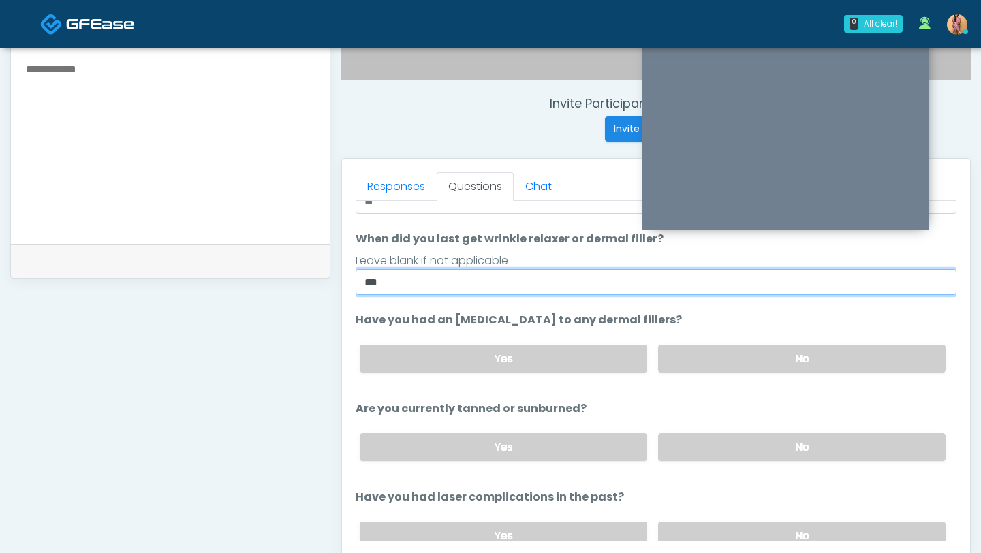
scroll to position [158, 0]
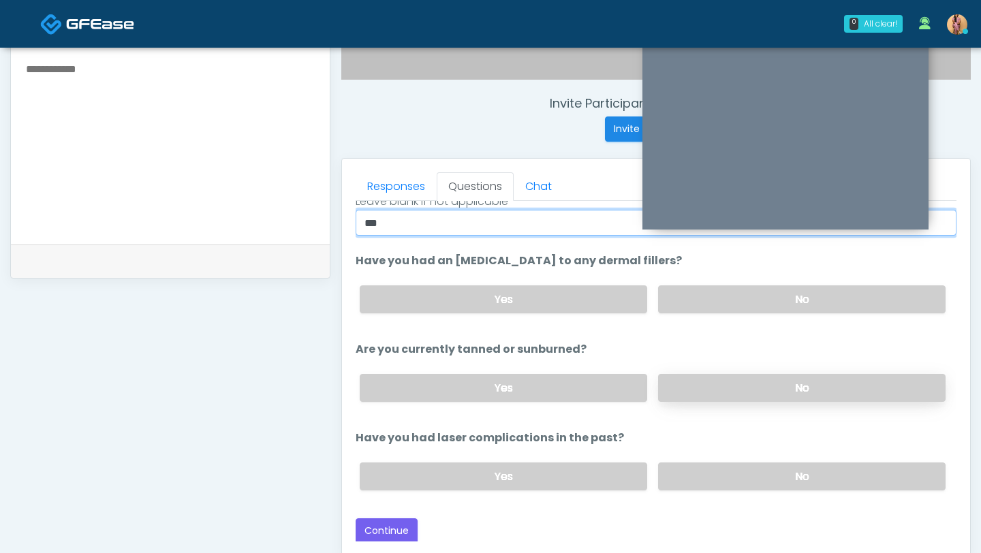
type input "**"
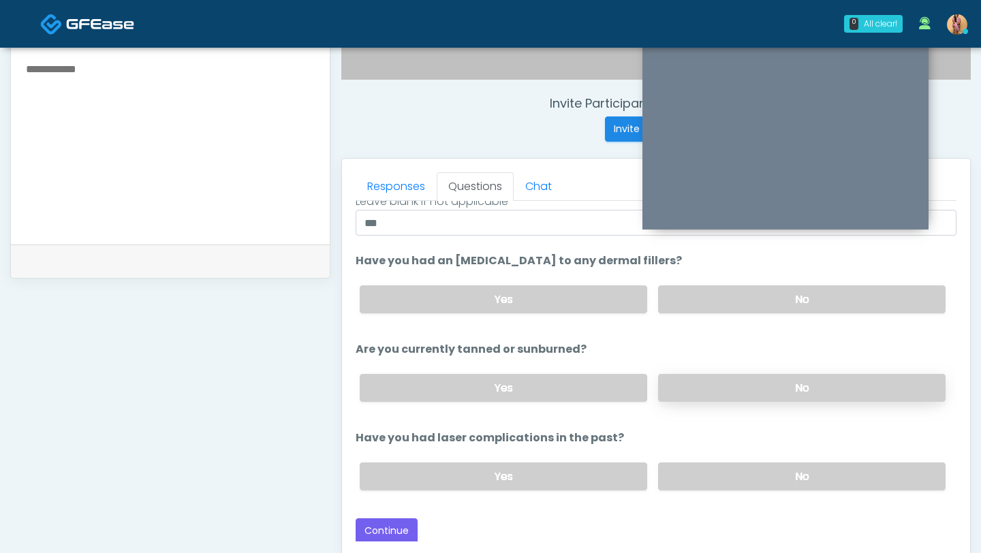
click at [735, 384] on label "No" at bounding box center [801, 388] width 287 height 28
click at [686, 471] on label "No" at bounding box center [801, 476] width 287 height 28
click at [383, 528] on button "Continue" at bounding box center [386, 530] width 62 height 25
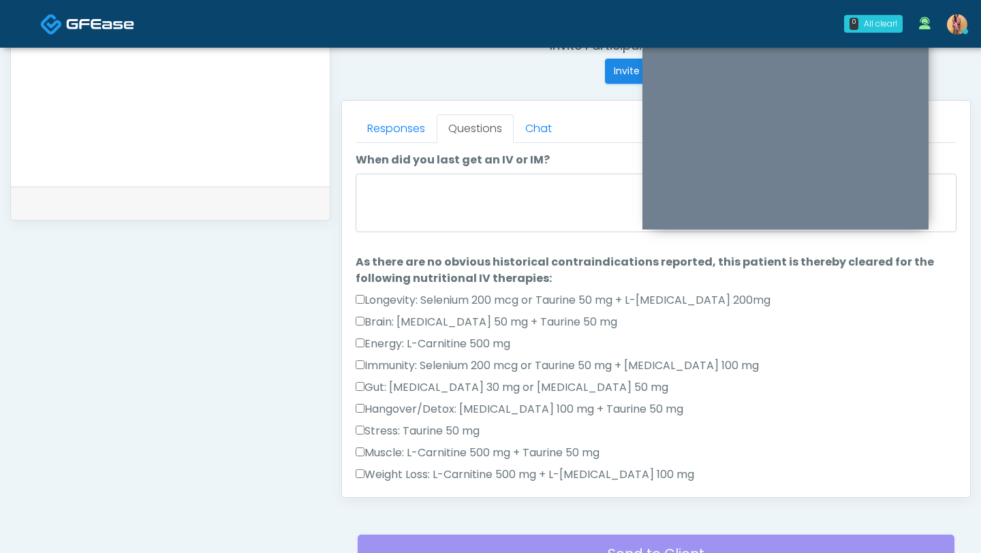
scroll to position [540, 0]
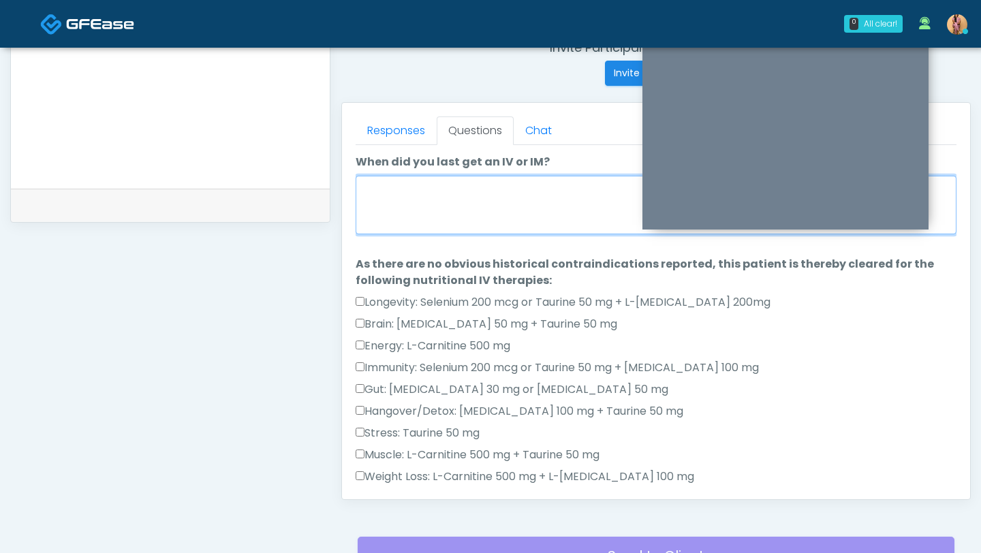
click at [442, 211] on textarea "When did you last get an IV or IM?" at bounding box center [655, 205] width 601 height 59
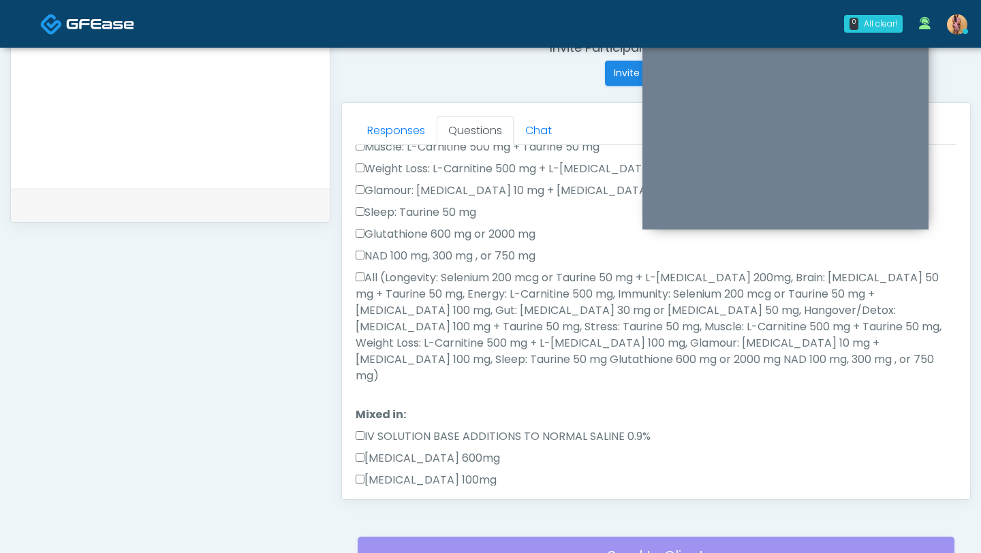
scroll to position [311, 0]
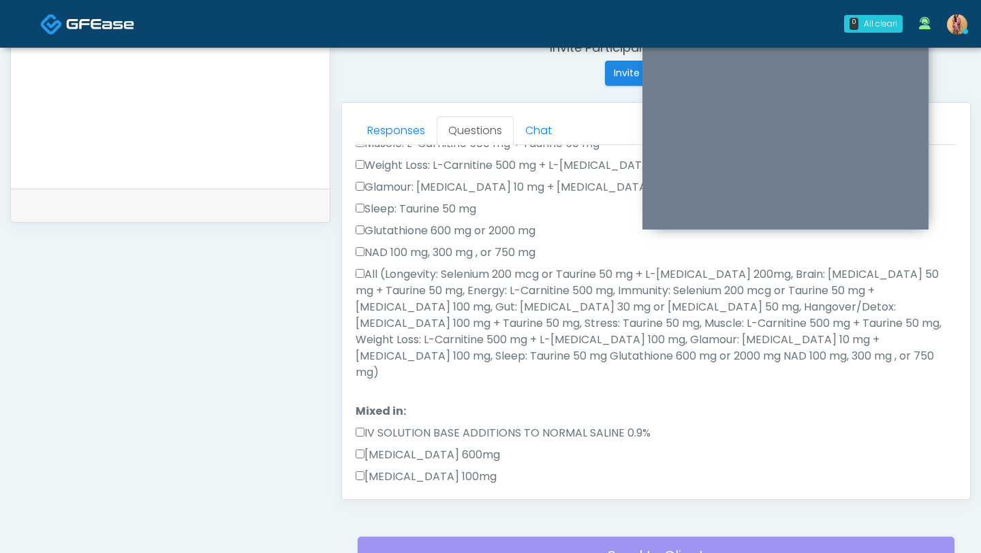
type textarea "*********"
click at [364, 272] on label "All (Longevity: Selenium 200 mcg or Taurine 50 mg + L-Arginine 200mg, Brain: Gl…" at bounding box center [655, 323] width 601 height 114
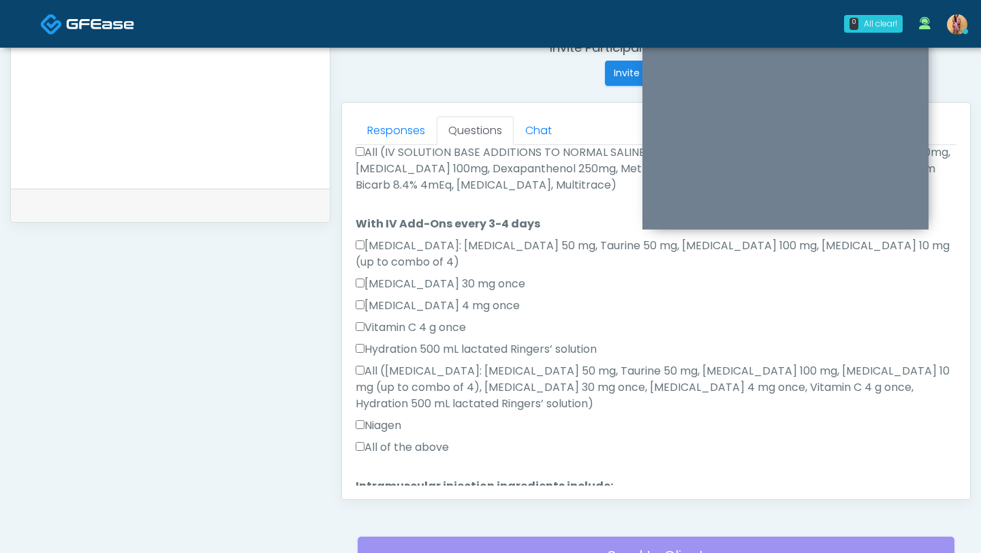
scroll to position [838, 0]
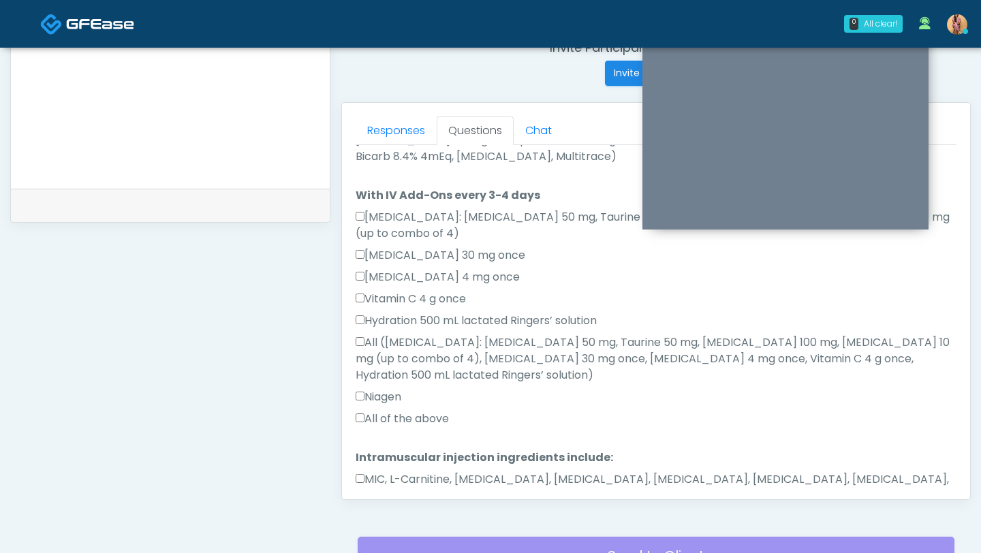
click at [375, 526] on button "Continue" at bounding box center [386, 538] width 62 height 25
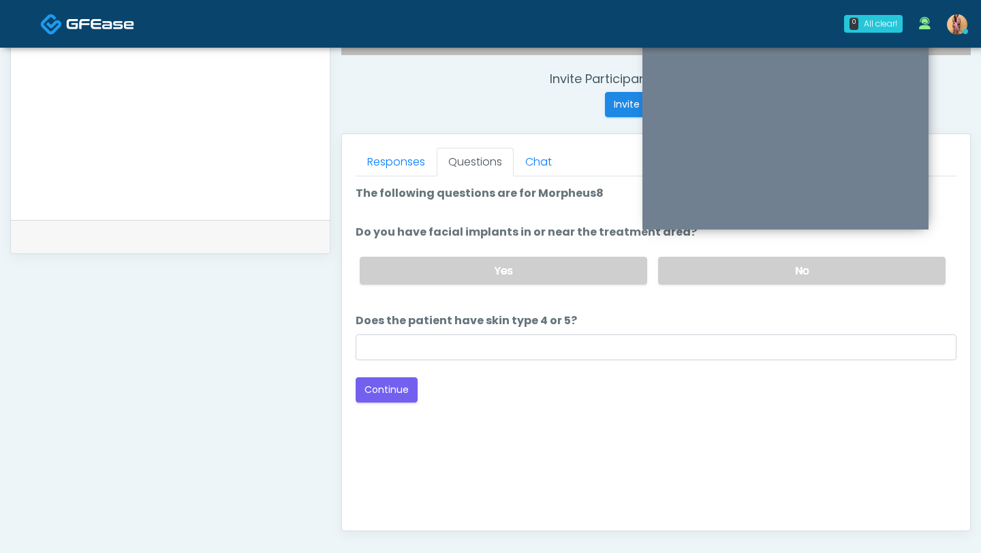
scroll to position [490, 0]
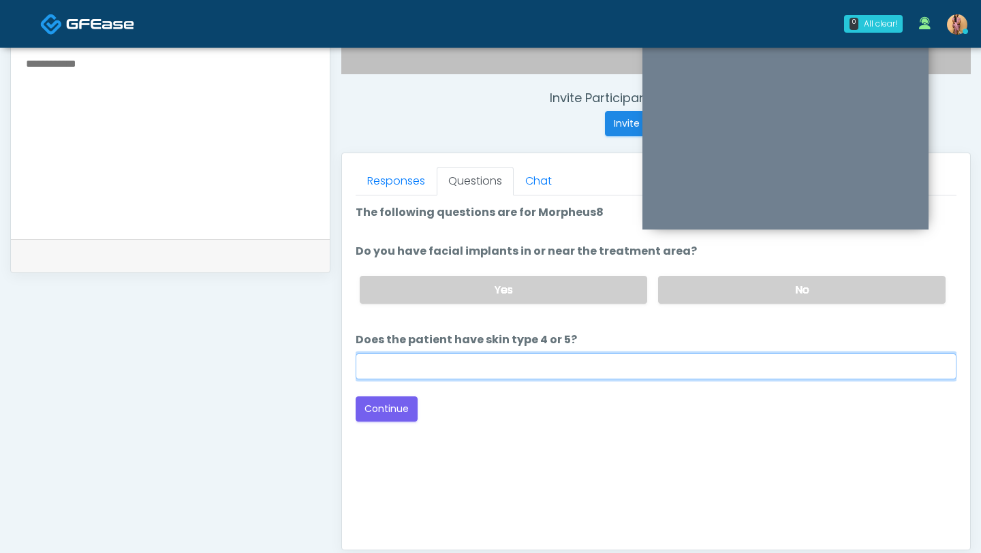
click at [666, 355] on input "Does the patient have skin type 4 or 5?" at bounding box center [655, 366] width 601 height 26
type input "**"
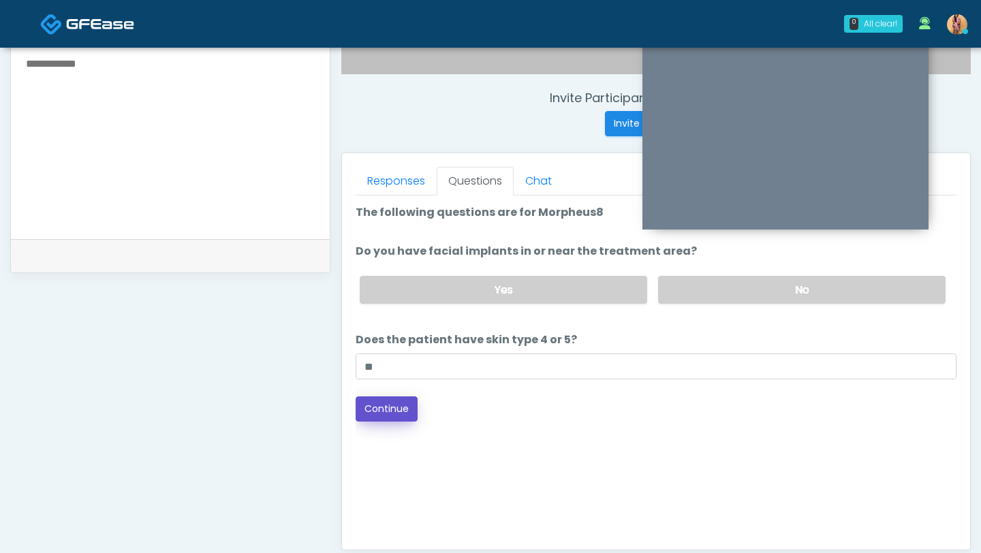
click at [400, 410] on button "Continue" at bounding box center [386, 408] width 62 height 25
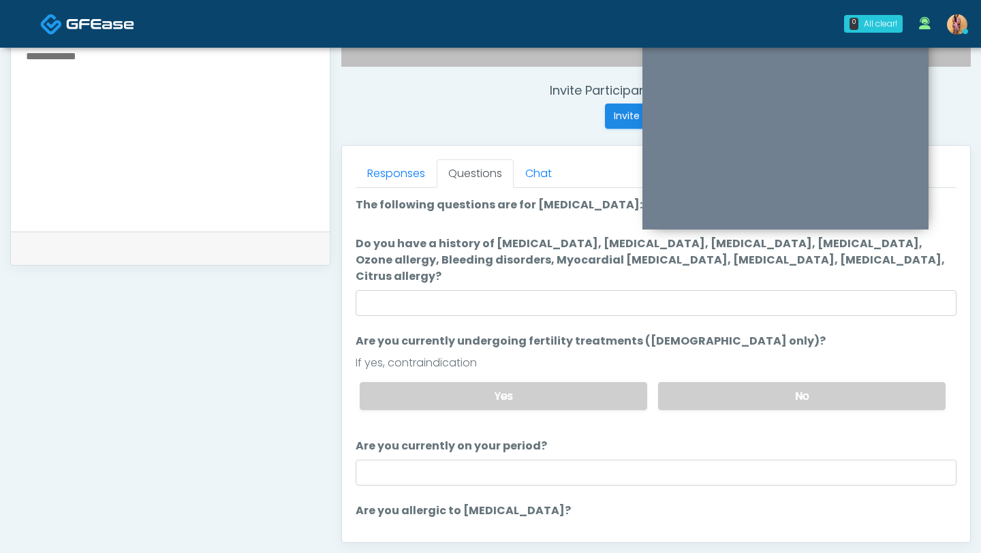
scroll to position [496, 0]
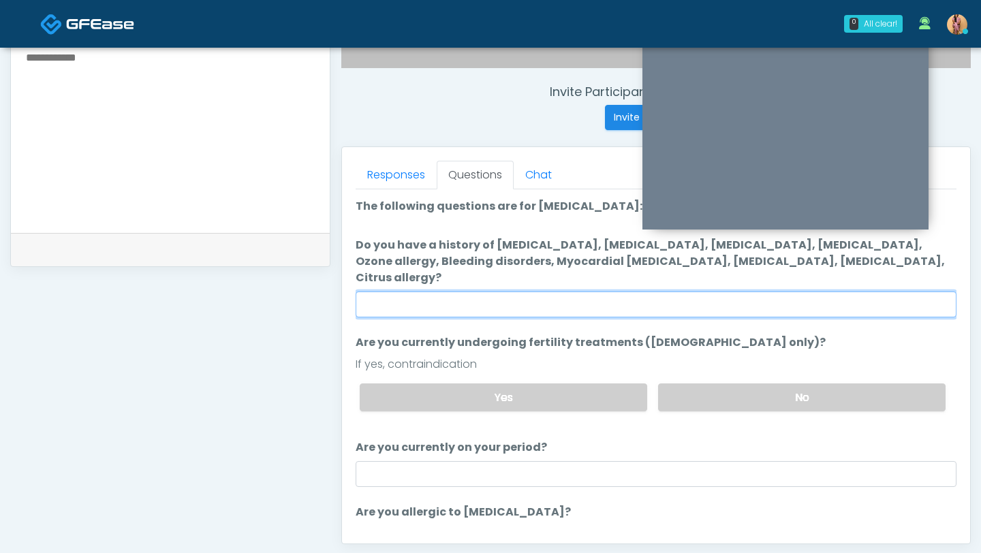
click at [498, 291] on input "Do you have a history of Hyperthyroidism, Hypotension, Hypocalcemia, Hypoglycem…" at bounding box center [655, 304] width 601 height 26
type input "**"
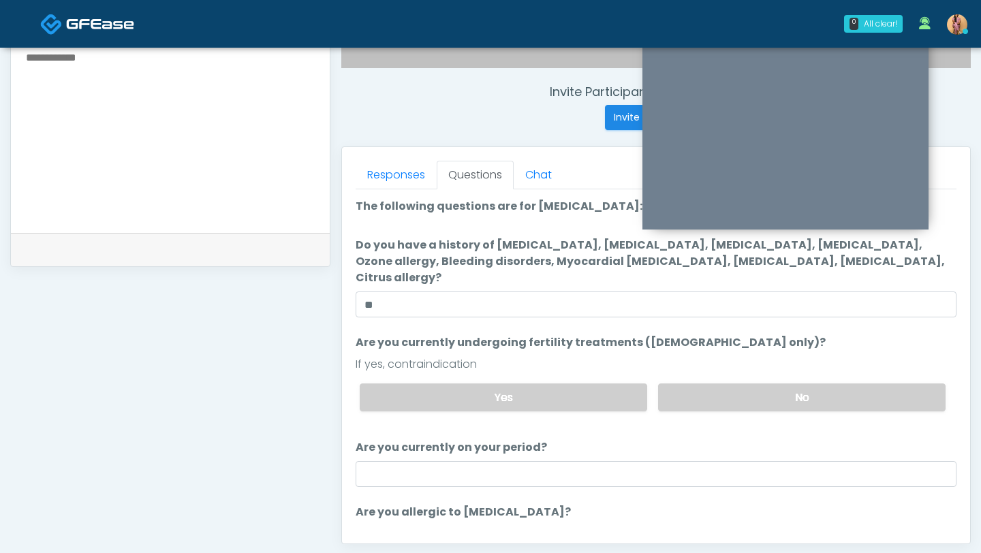
click at [702, 419] on ol "The following questions are for Ozone therapy: The following questions are for …" at bounding box center [655, 386] width 601 height 377
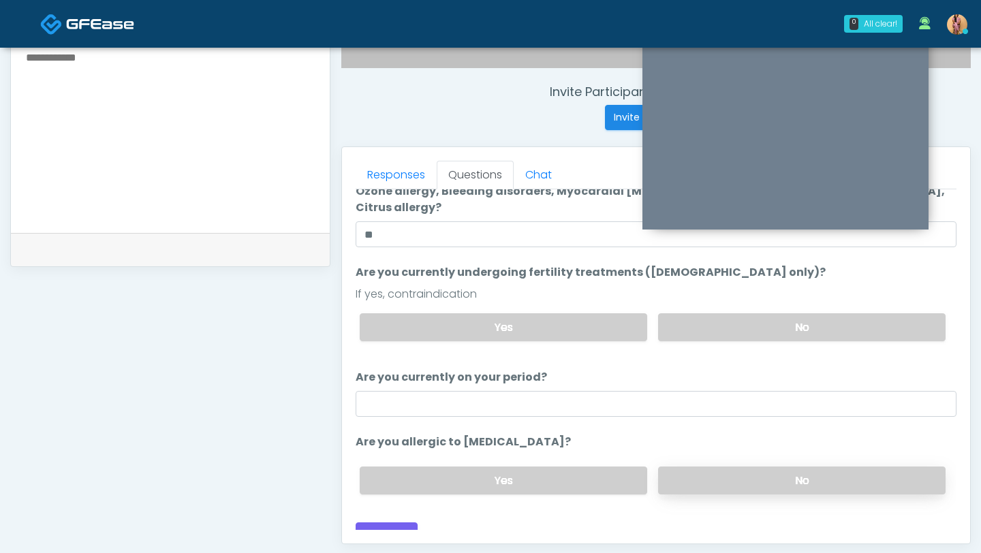
click at [702, 466] on label "No" at bounding box center [801, 480] width 287 height 28
click at [405, 522] on button "Continue" at bounding box center [386, 534] width 62 height 25
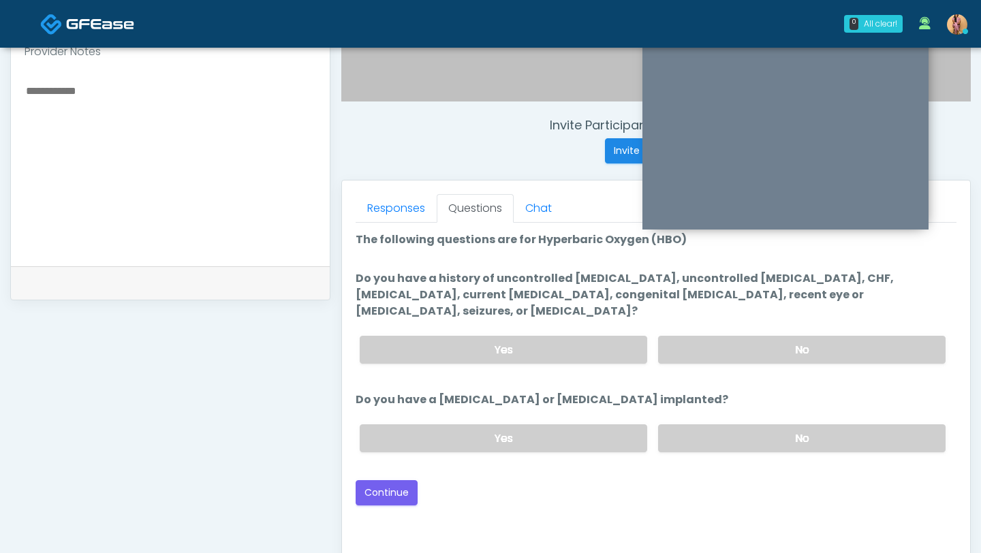
scroll to position [463, 0]
click at [748, 339] on label "No" at bounding box center [801, 349] width 287 height 28
click at [734, 424] on label "No" at bounding box center [801, 438] width 287 height 28
click at [469, 343] on label "Yes" at bounding box center [503, 349] width 287 height 28
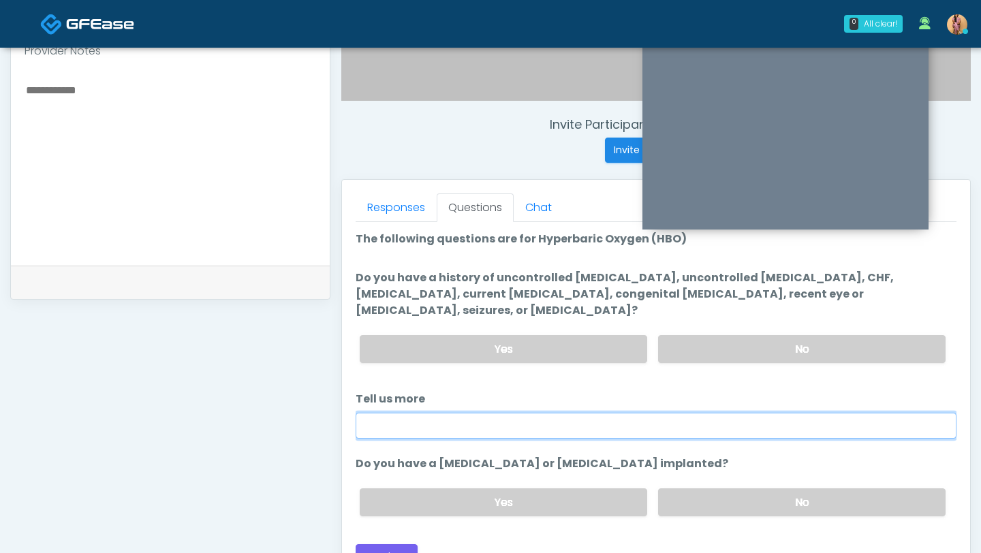
click at [454, 413] on input "Tell us more" at bounding box center [655, 426] width 601 height 26
type input "********"
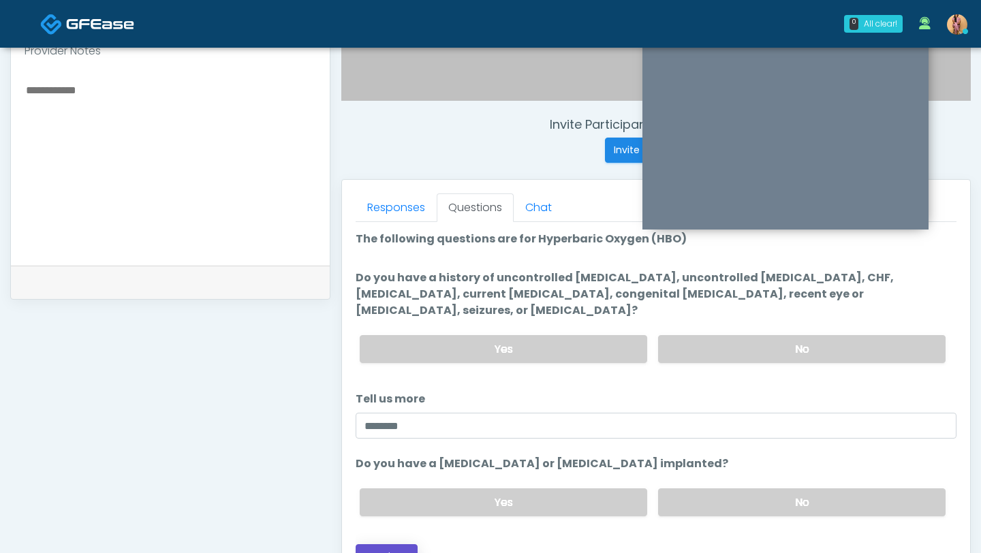
click at [405, 544] on button "Continue" at bounding box center [386, 556] width 62 height 25
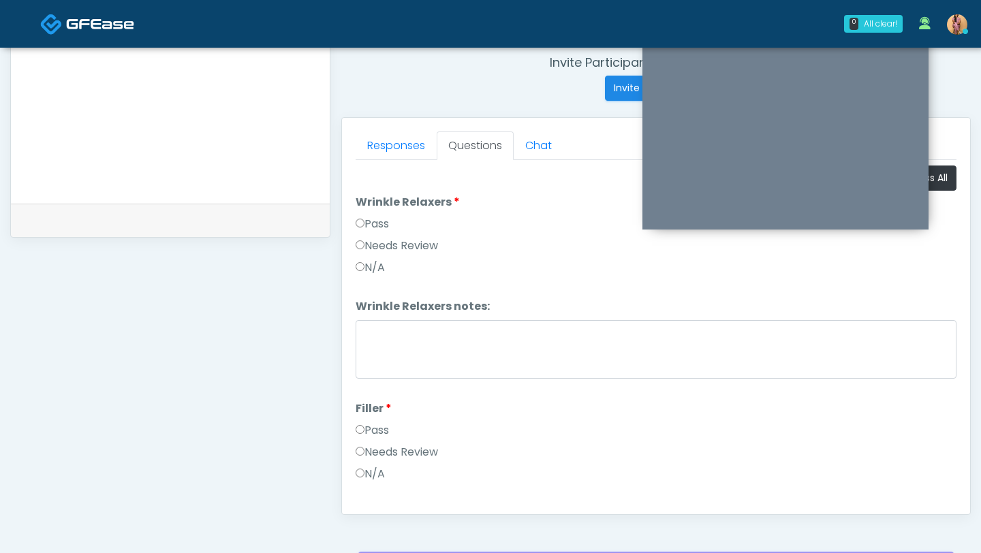
scroll to position [517, 0]
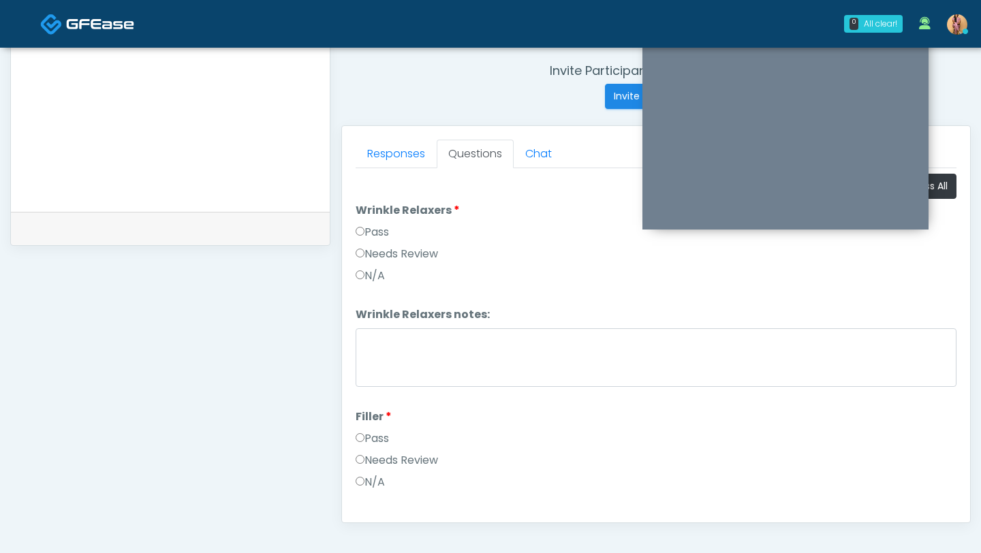
click at [382, 233] on label "Pass" at bounding box center [371, 232] width 33 height 16
click at [381, 432] on label "Pass" at bounding box center [371, 438] width 33 height 16
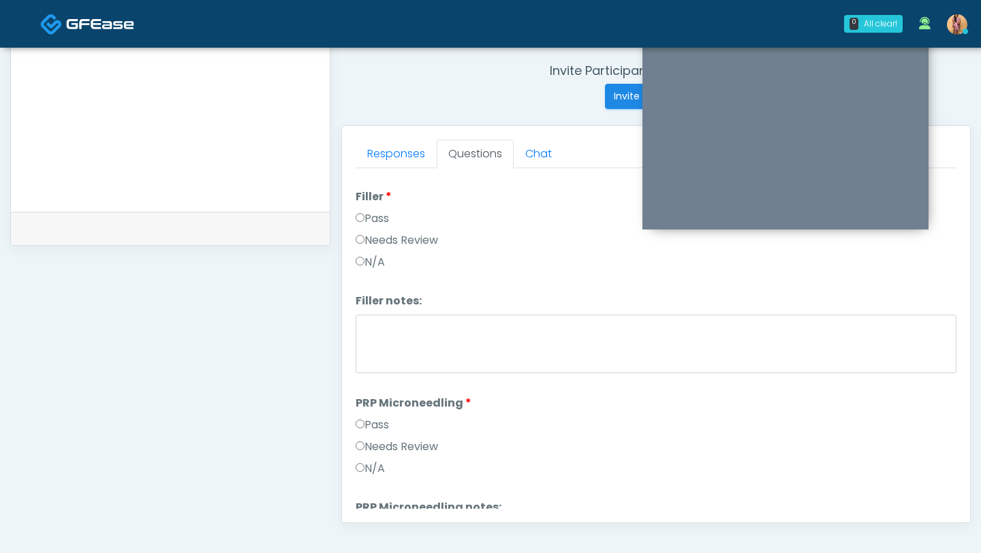
click at [379, 422] on label "Pass" at bounding box center [371, 425] width 33 height 16
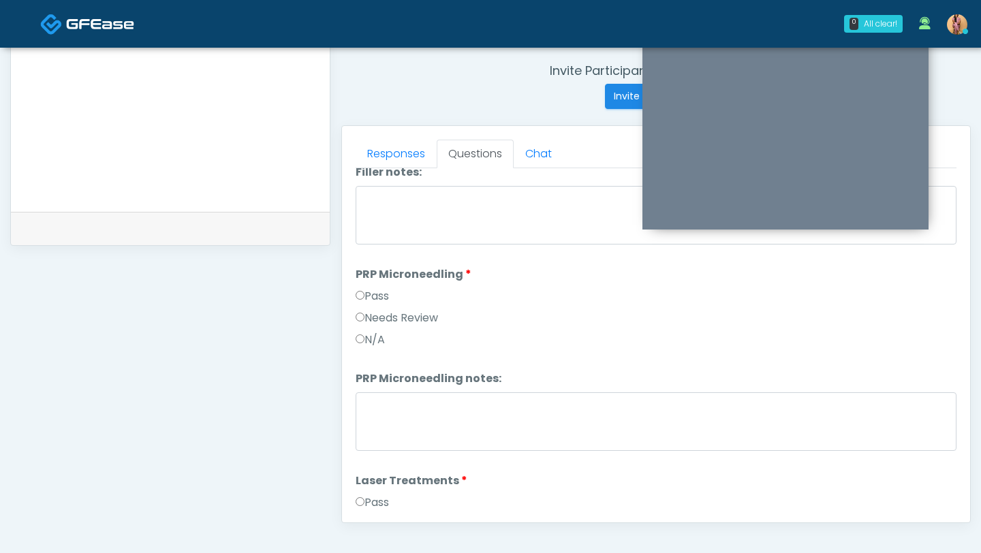
scroll to position [413, 0]
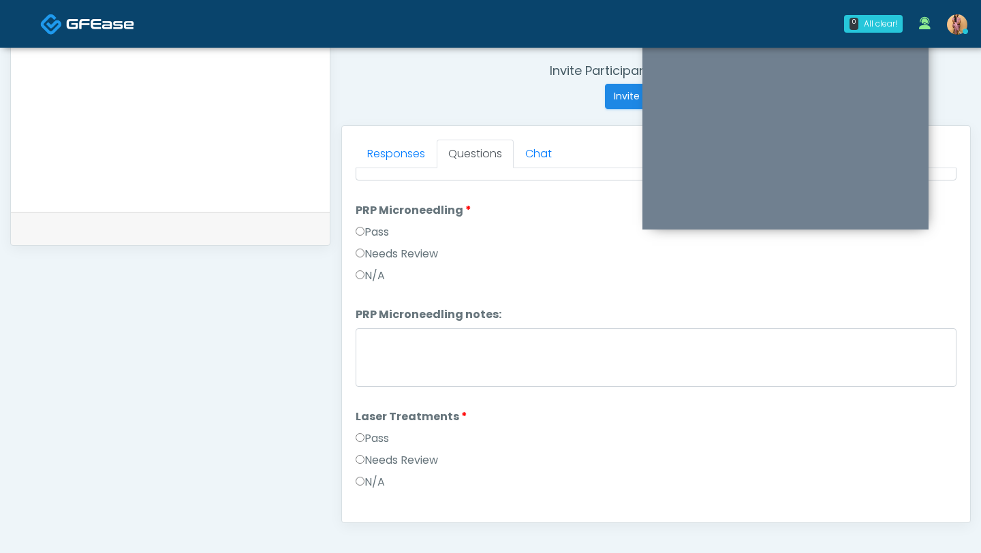
click at [381, 439] on label "Pass" at bounding box center [371, 438] width 33 height 16
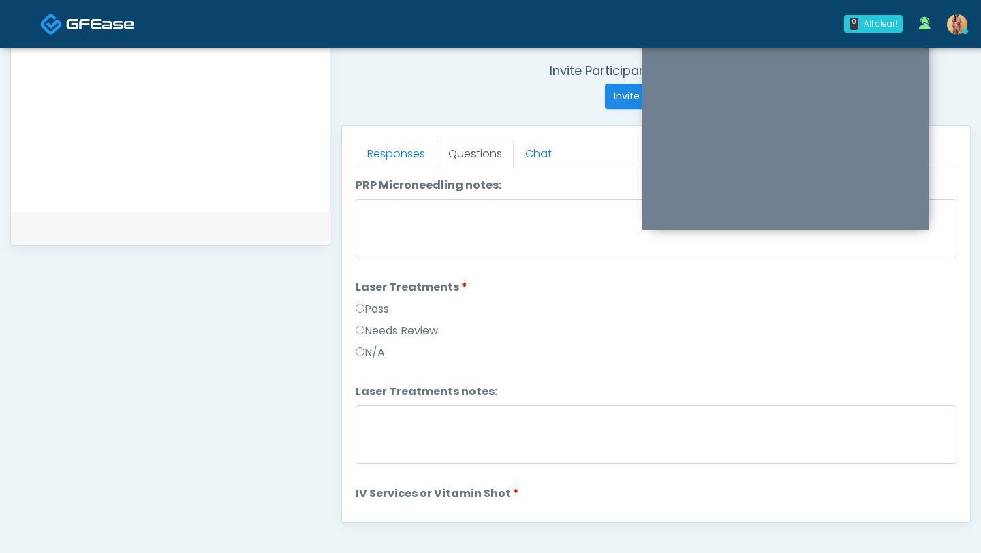
scroll to position [568, 0]
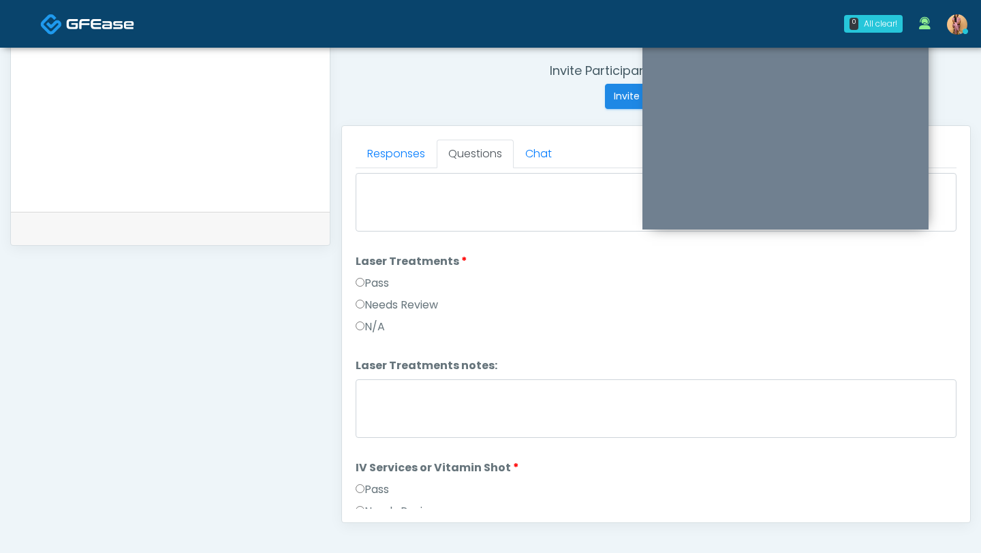
click at [379, 478] on li "IV Services or Vitamin Shot IV Services or Vitamin Shot Pass Needs Review N/A" at bounding box center [655, 503] width 601 height 87
click at [381, 490] on label "Pass" at bounding box center [371, 489] width 33 height 16
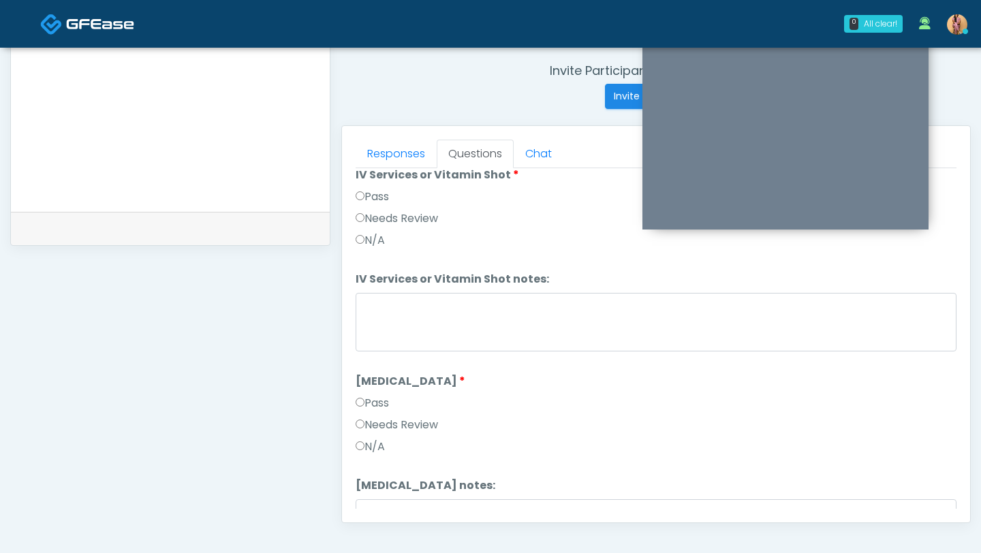
scroll to position [887, 0]
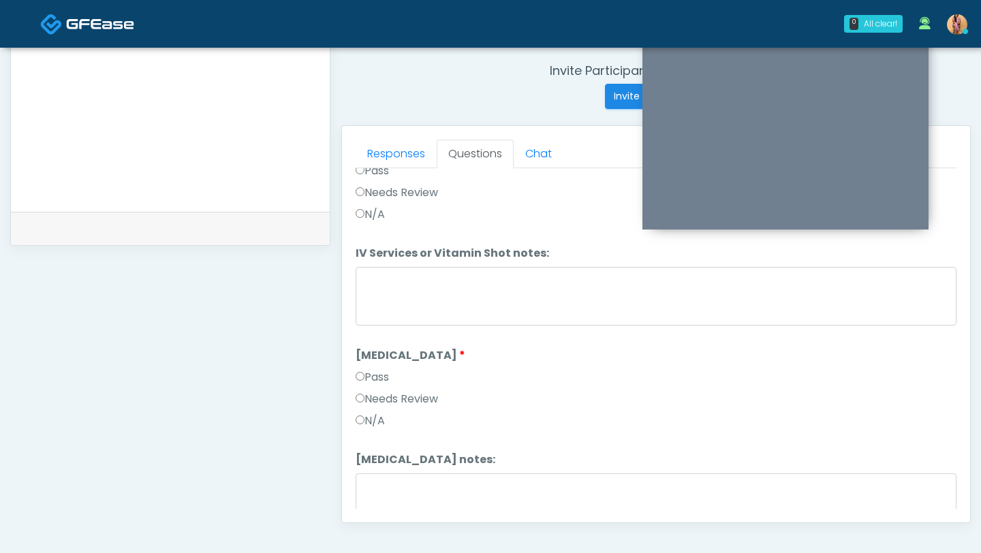
click at [378, 381] on label "Pass" at bounding box center [371, 377] width 33 height 16
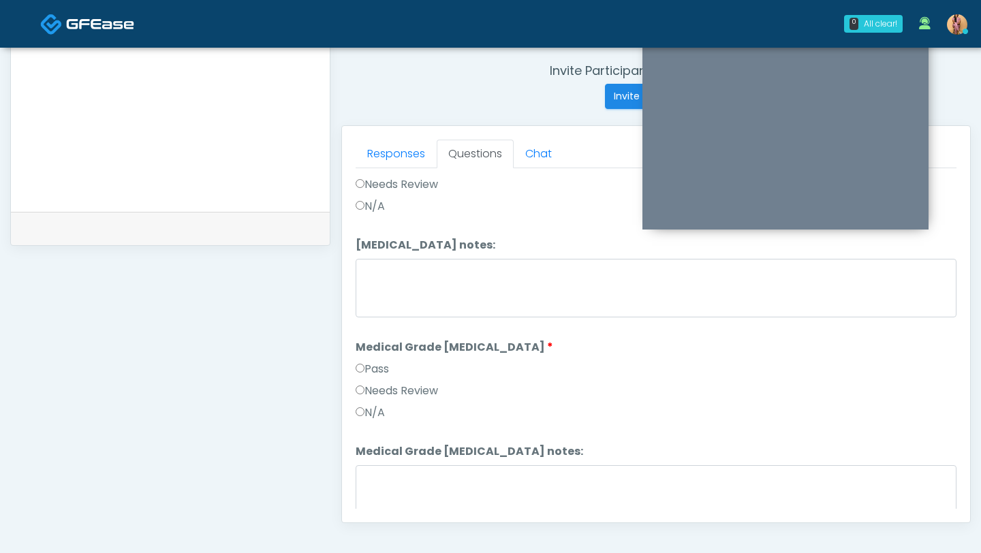
click at [375, 368] on label "Pass" at bounding box center [371, 369] width 33 height 16
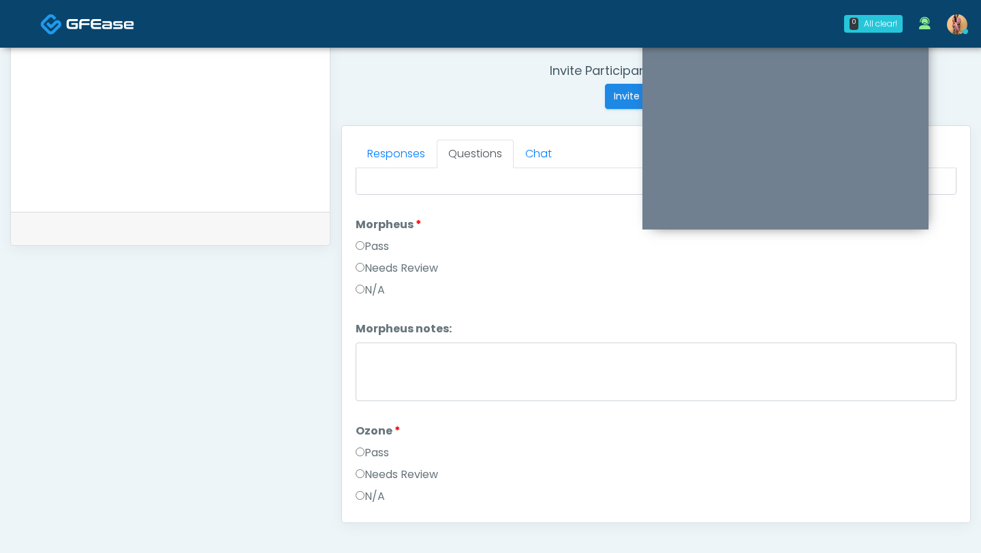
scroll to position [1455, 0]
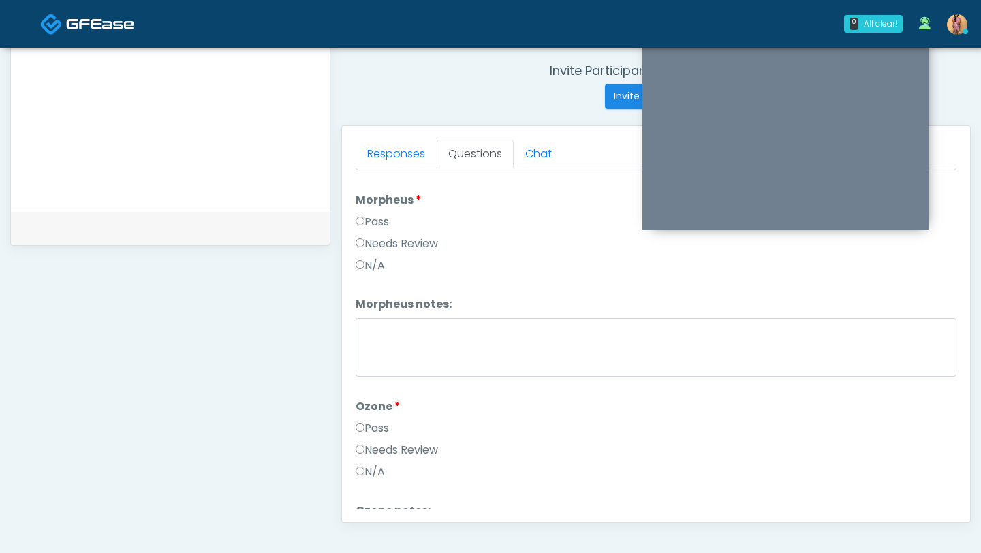
click at [373, 219] on label "Pass" at bounding box center [371, 222] width 33 height 16
click at [383, 435] on div "Pass" at bounding box center [655, 431] width 601 height 22
click at [382, 428] on label "Pass" at bounding box center [371, 428] width 33 height 16
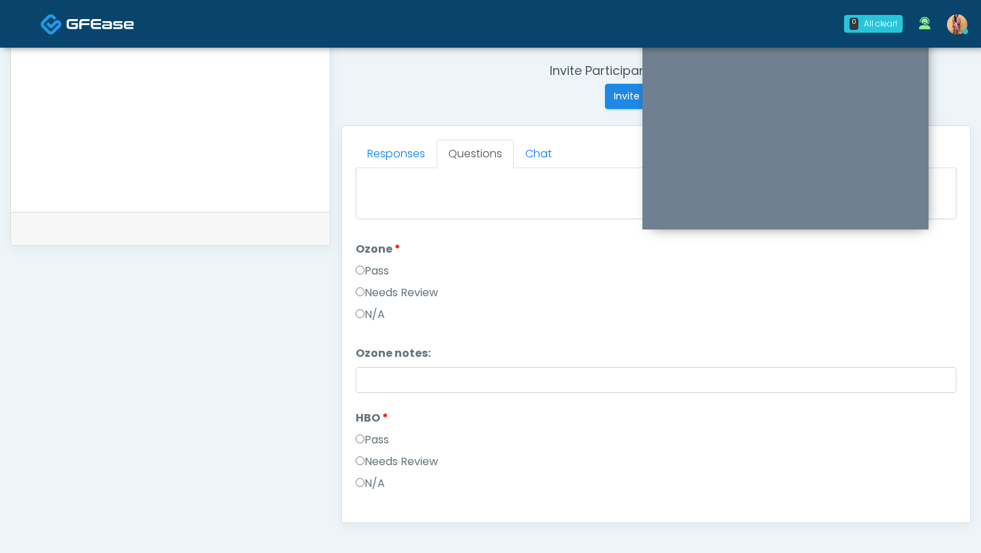
scroll to position [1645, 0]
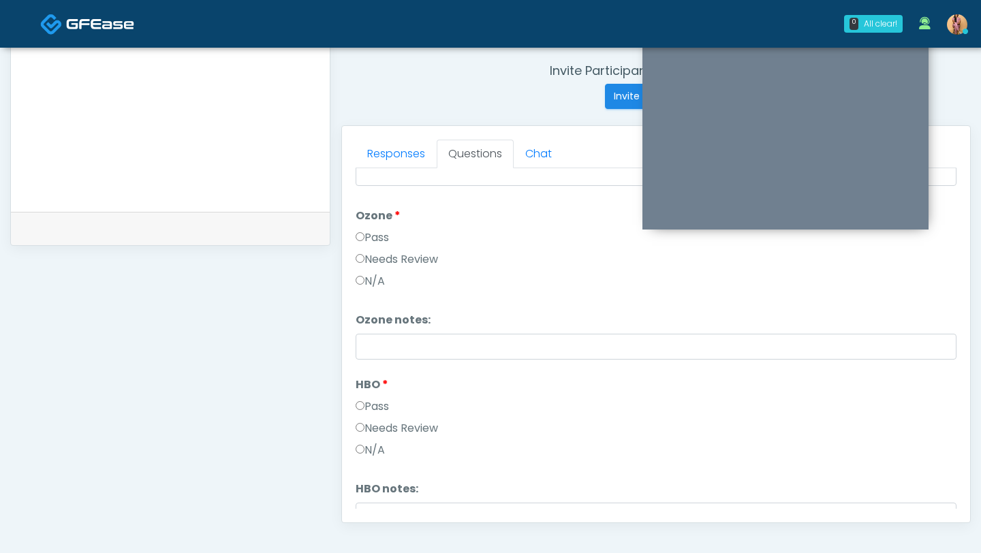
click at [382, 428] on label "Needs Review" at bounding box center [396, 428] width 82 height 16
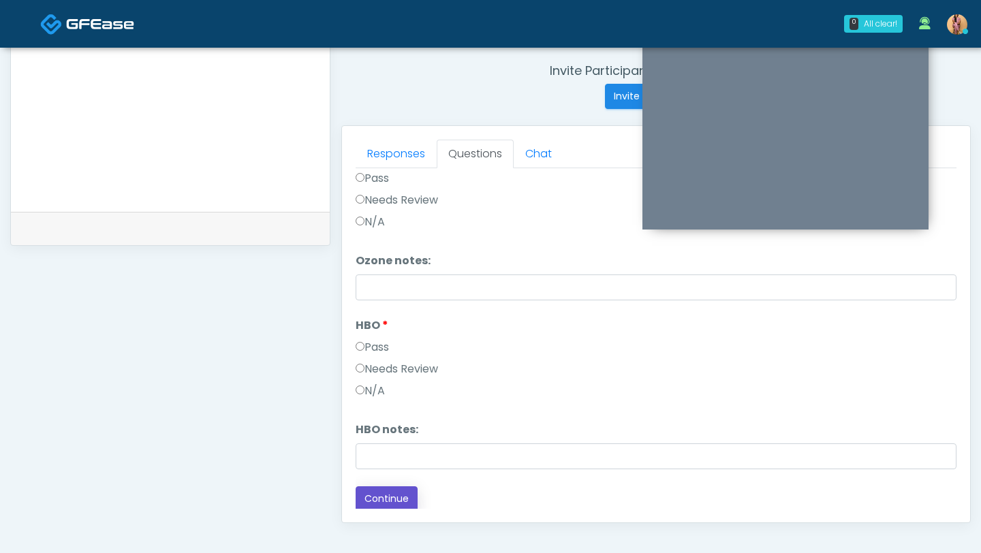
click at [390, 492] on button "Continue" at bounding box center [386, 498] width 62 height 25
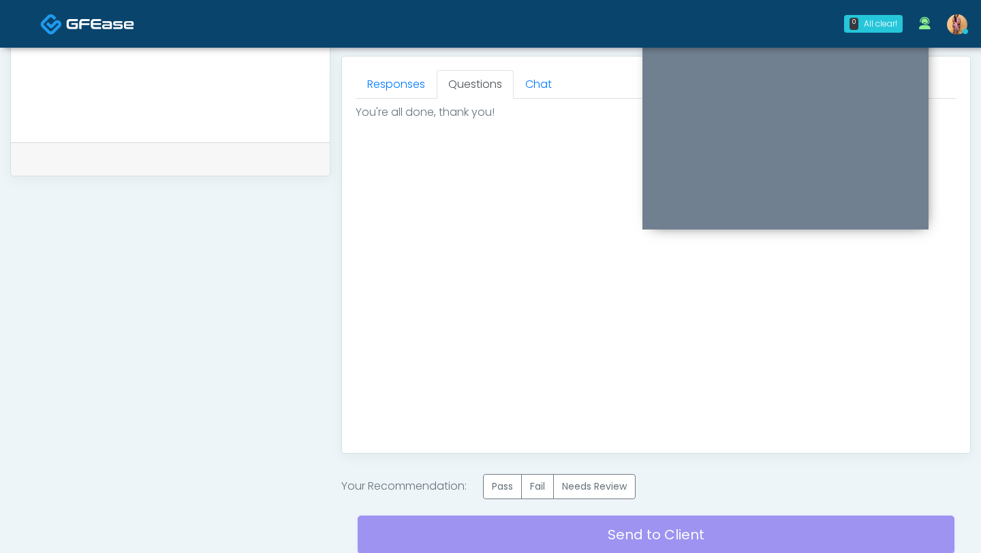
scroll to position [605, 0]
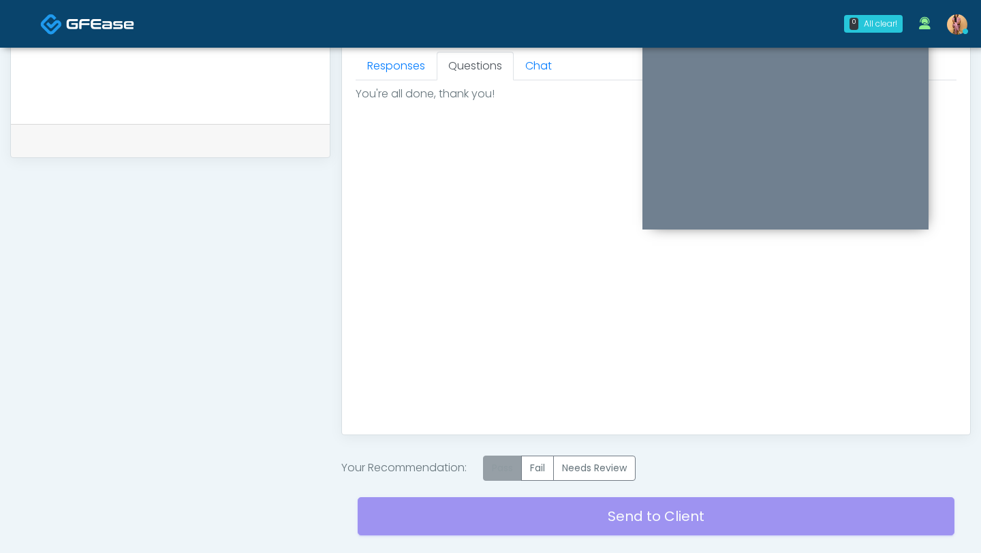
click at [513, 460] on label "Pass" at bounding box center [502, 468] width 39 height 25
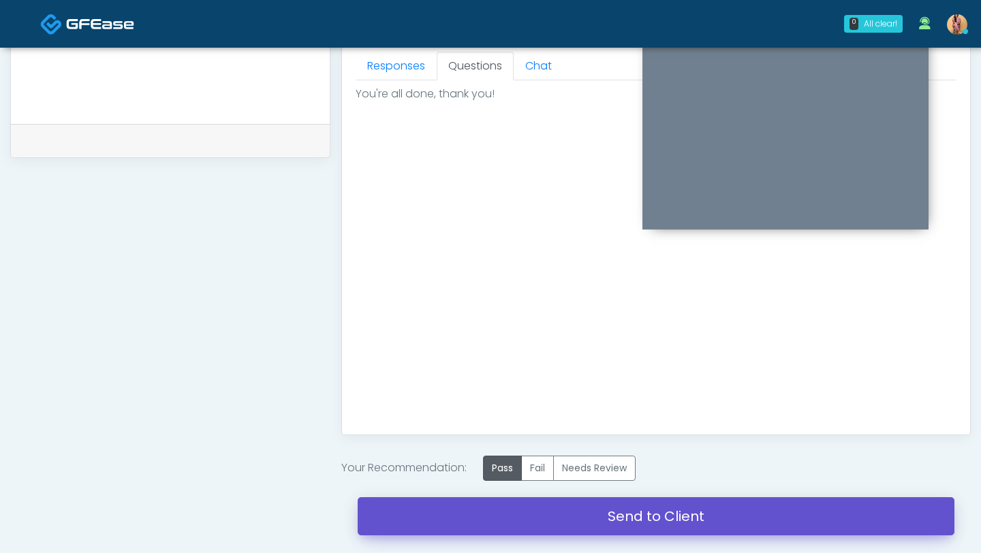
click at [515, 513] on link "Send to Client" at bounding box center [656, 516] width 597 height 38
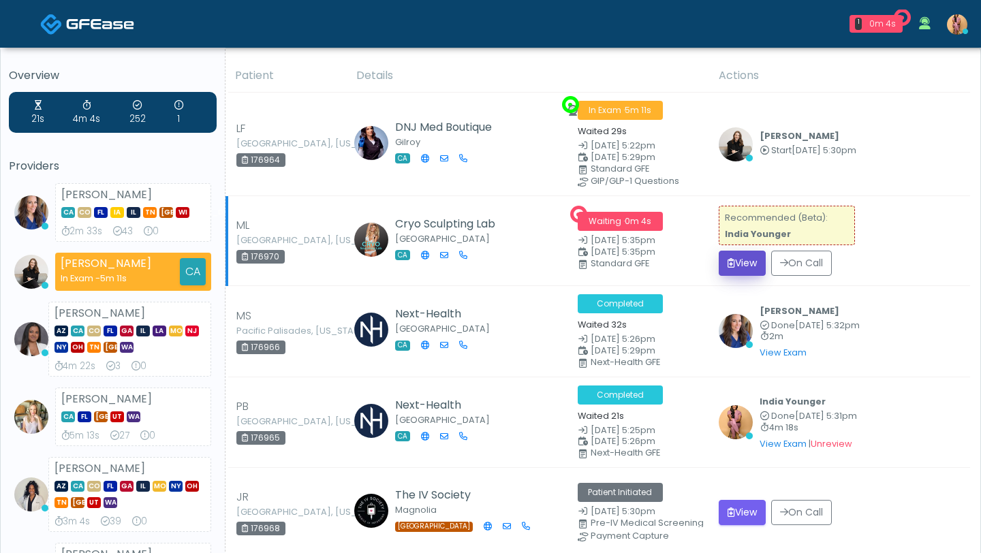
click at [744, 264] on button "View" at bounding box center [741, 263] width 47 height 25
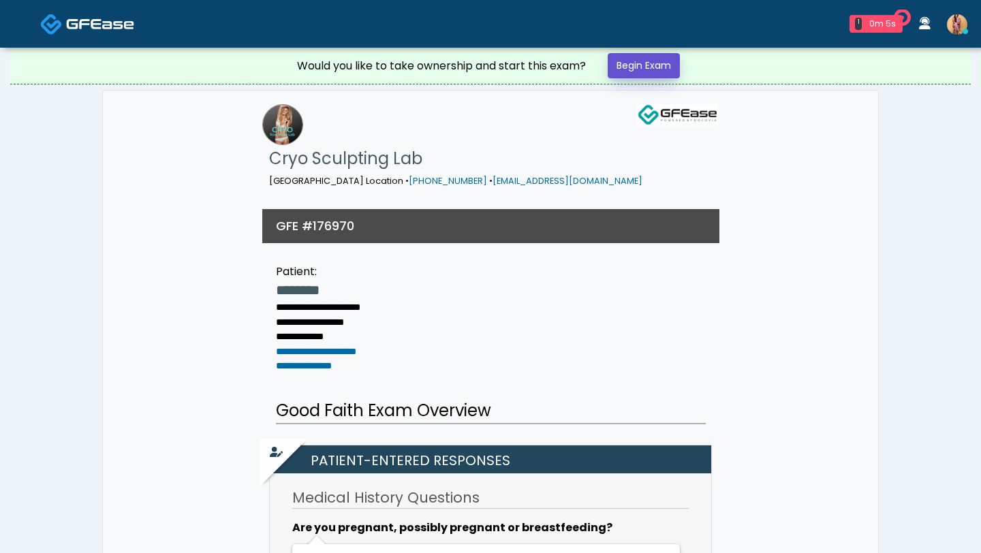
click at [654, 68] on link "Begin Exam" at bounding box center [643, 65] width 72 height 25
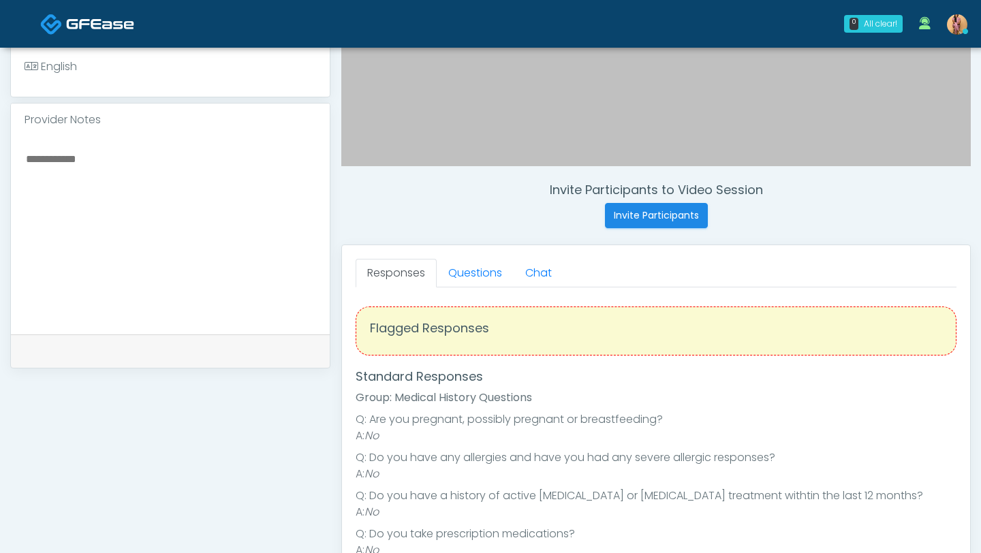
scroll to position [413, 0]
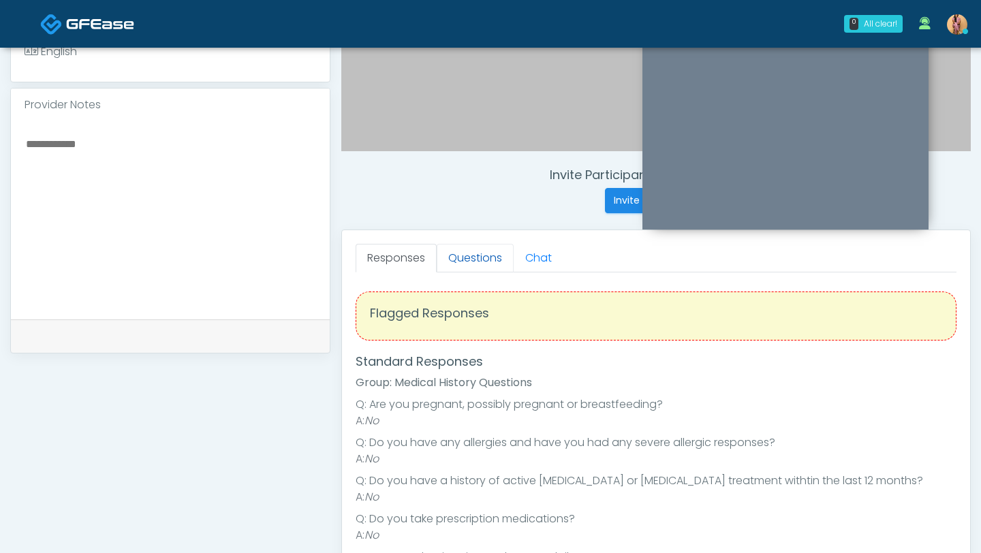
click at [483, 260] on link "Questions" at bounding box center [475, 258] width 77 height 29
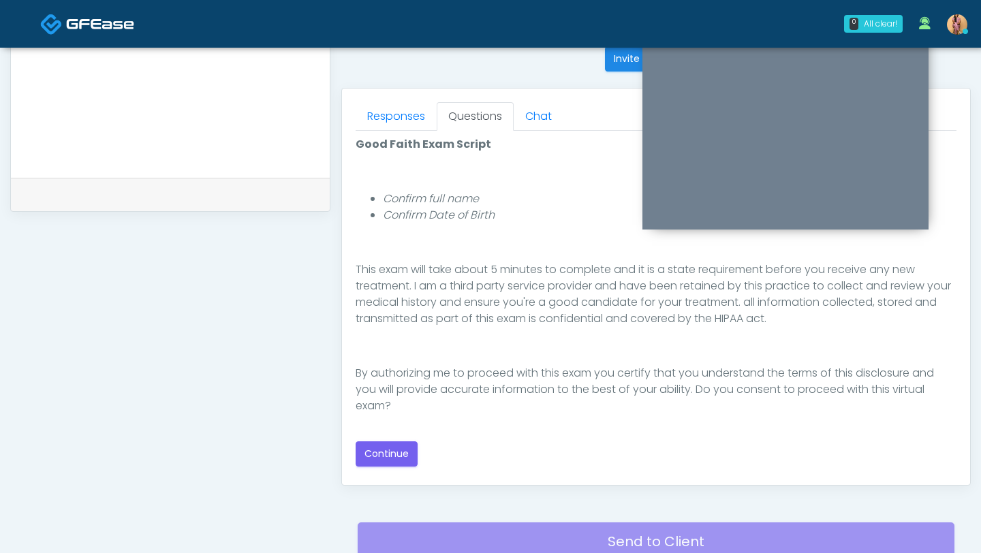
scroll to position [555, 0]
click at [409, 451] on button "Continue" at bounding box center [386, 453] width 62 height 25
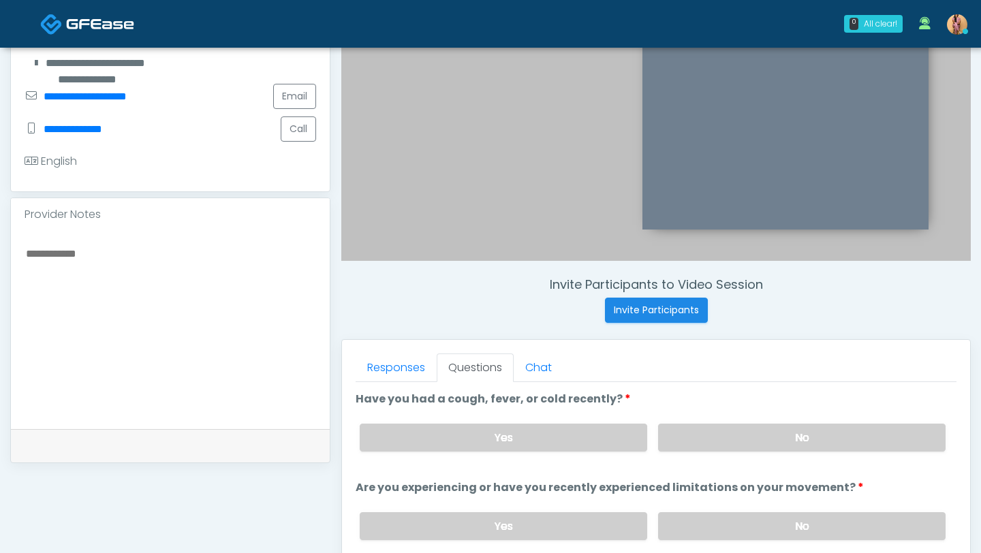
scroll to position [315, 0]
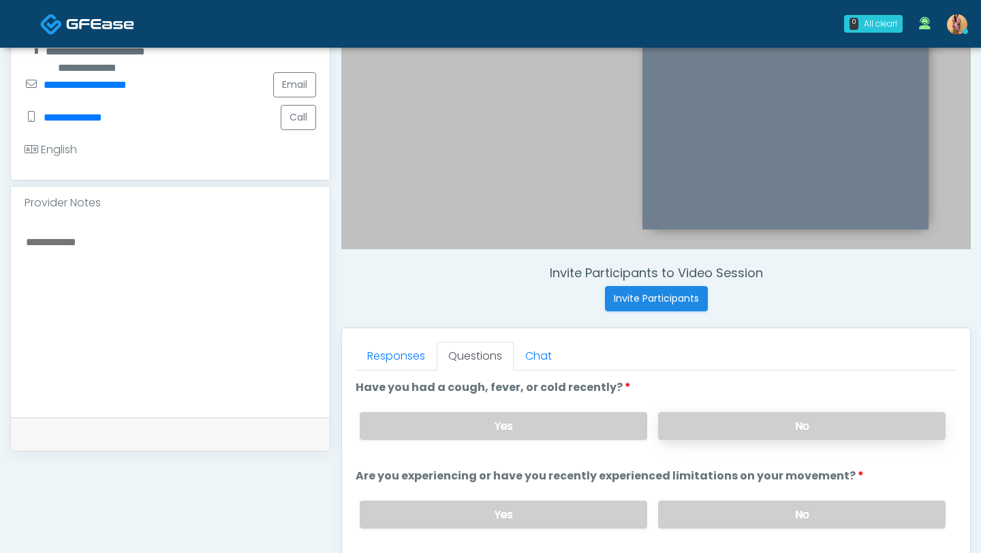
click at [711, 429] on label "No" at bounding box center [801, 426] width 287 height 28
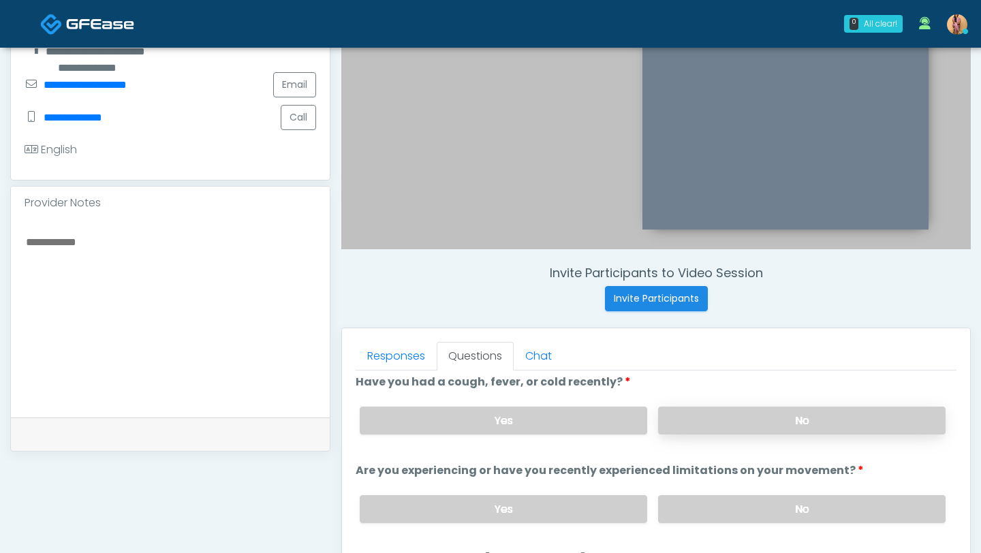
scroll to position [6, 0]
click at [731, 502] on label "No" at bounding box center [801, 508] width 287 height 28
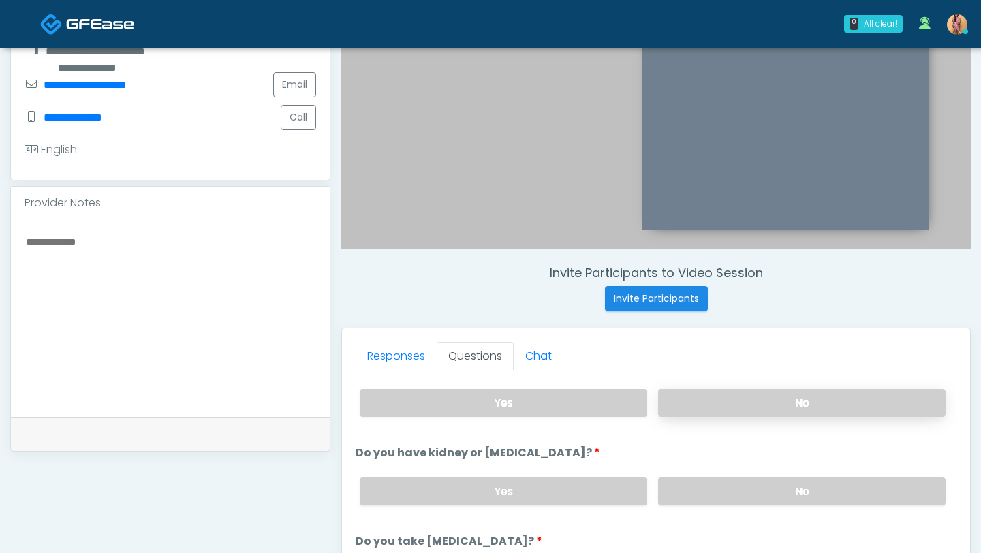
click at [731, 502] on label "No" at bounding box center [801, 491] width 287 height 28
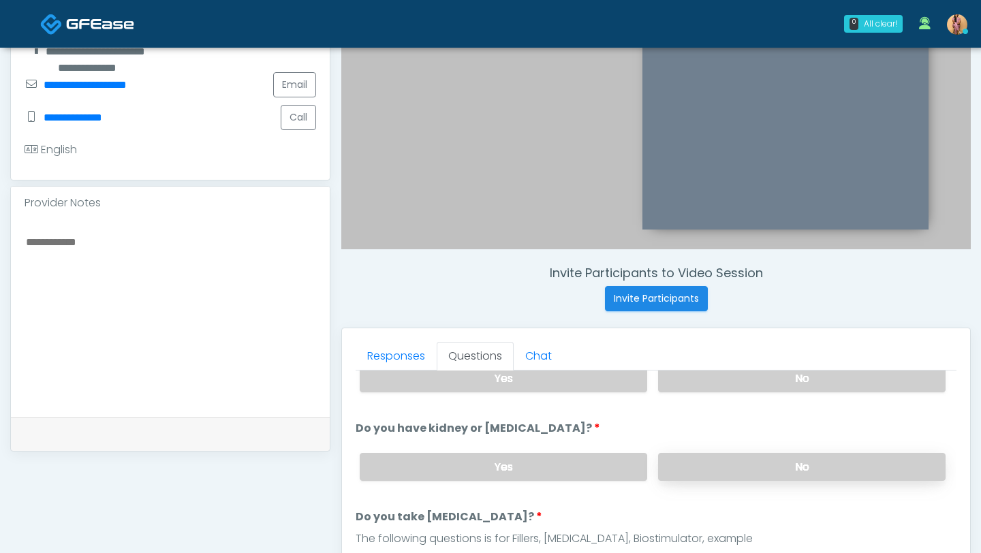
scroll to position [152, 0]
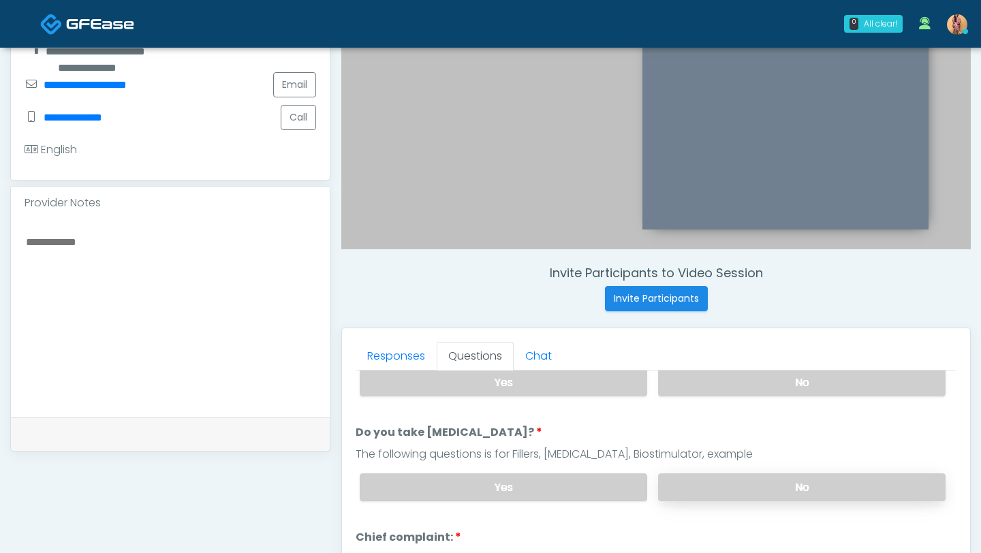
click at [723, 484] on label "No" at bounding box center [801, 487] width 287 height 28
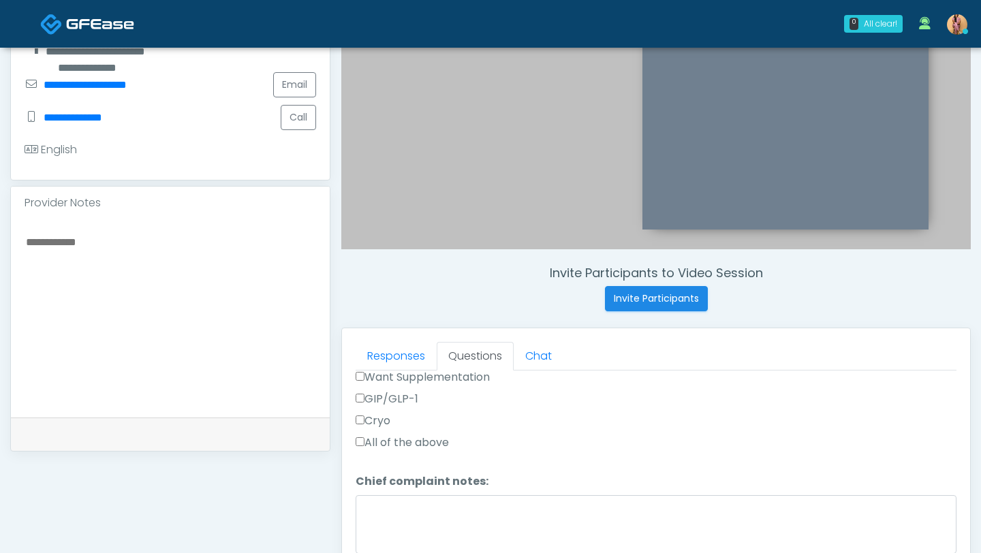
scroll to position [618, 0]
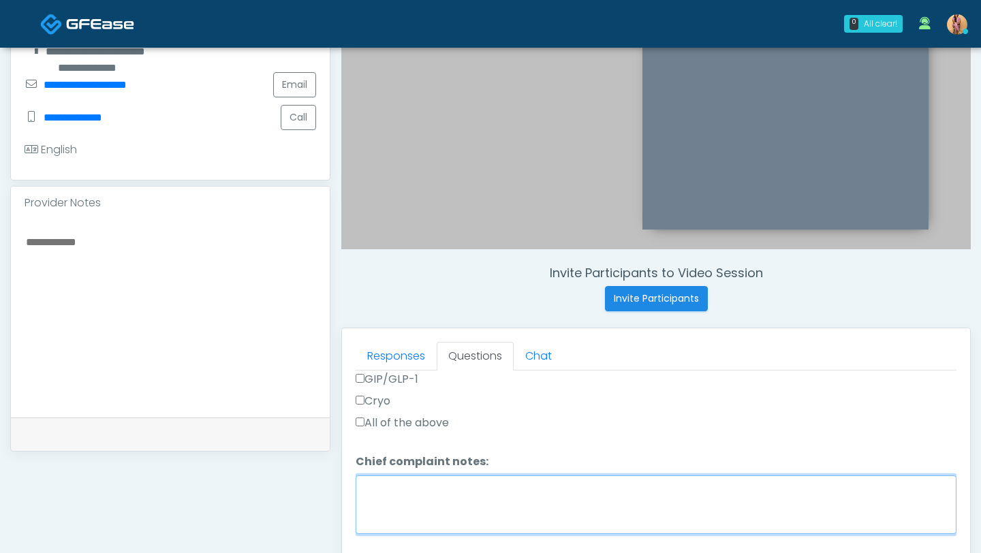
click at [496, 499] on textarea "Chief complaint notes:" at bounding box center [655, 504] width 601 height 59
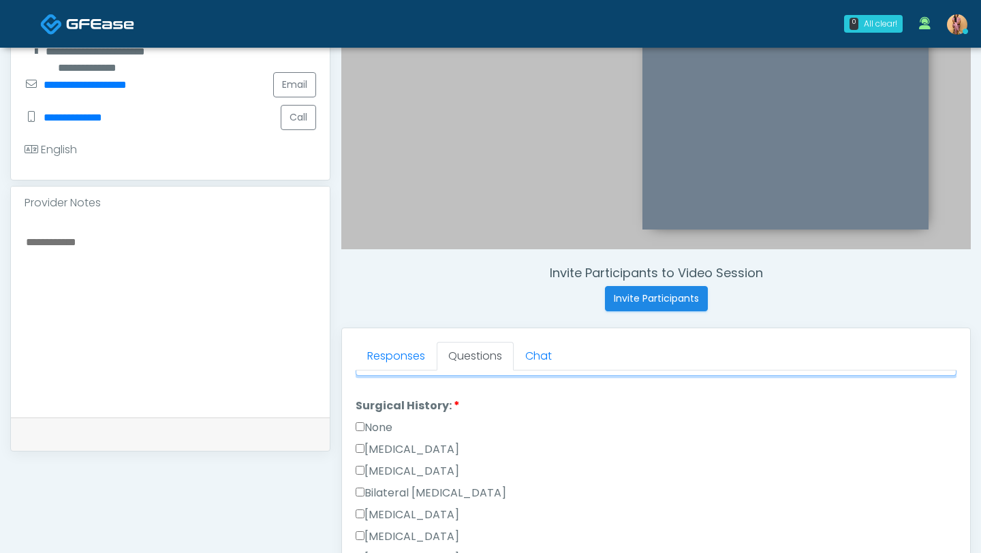
scroll to position [800, 0]
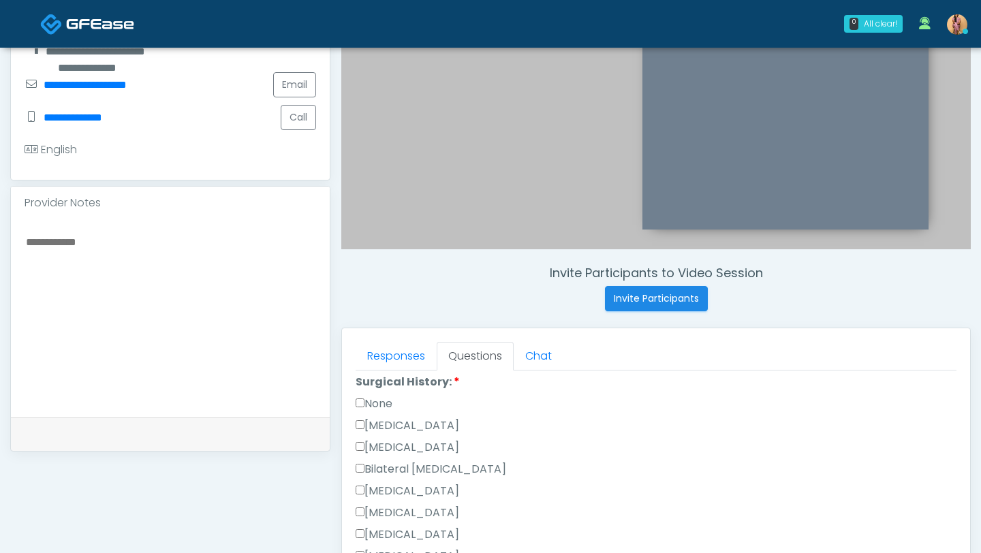
type textarea "********"
click at [361, 405] on label "None" at bounding box center [373, 404] width 37 height 16
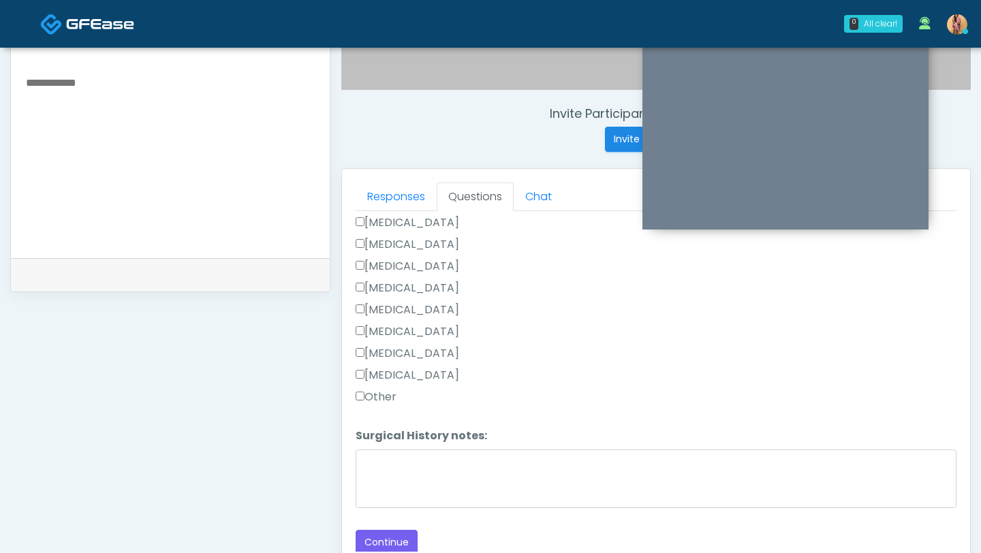
scroll to position [501, 0]
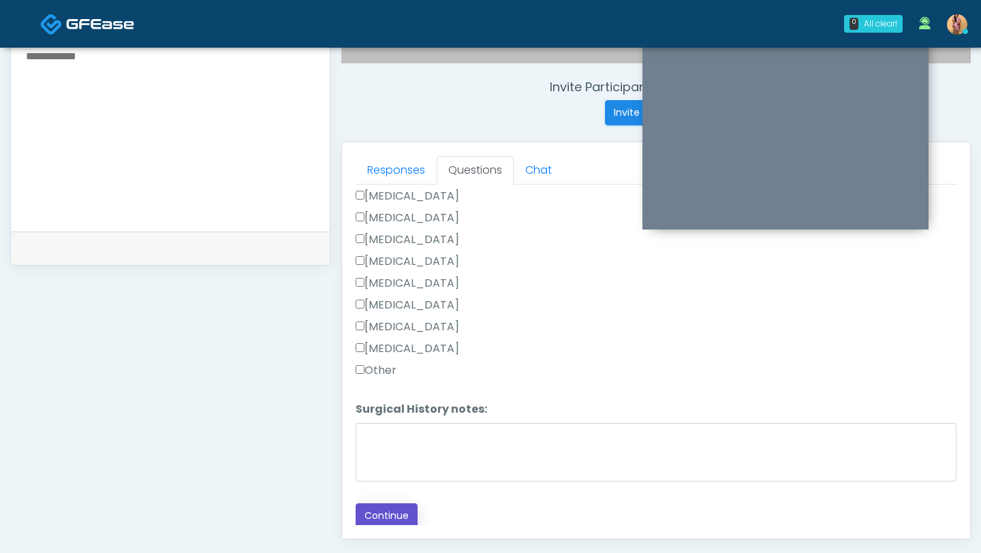
click at [379, 508] on button "Continue" at bounding box center [386, 515] width 62 height 25
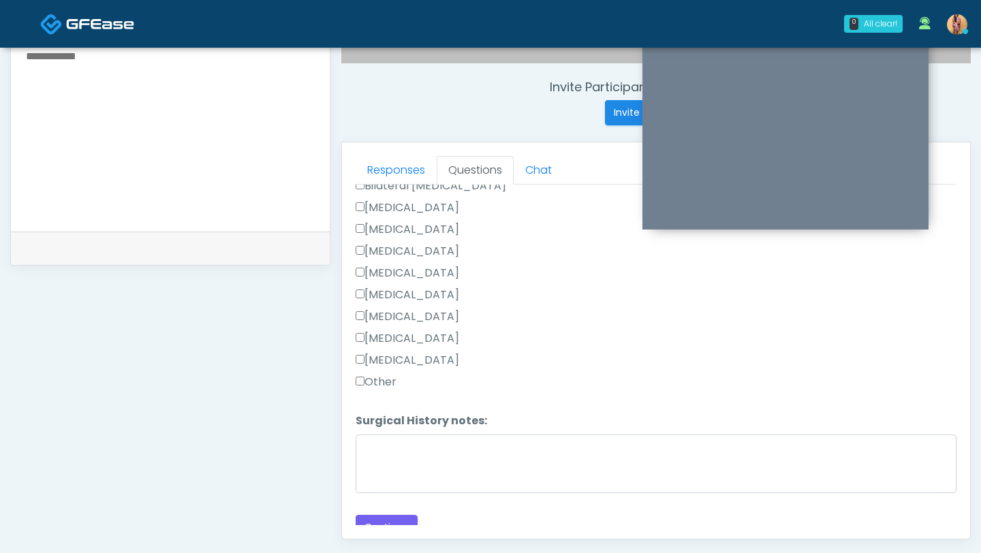
scroll to position [909, 0]
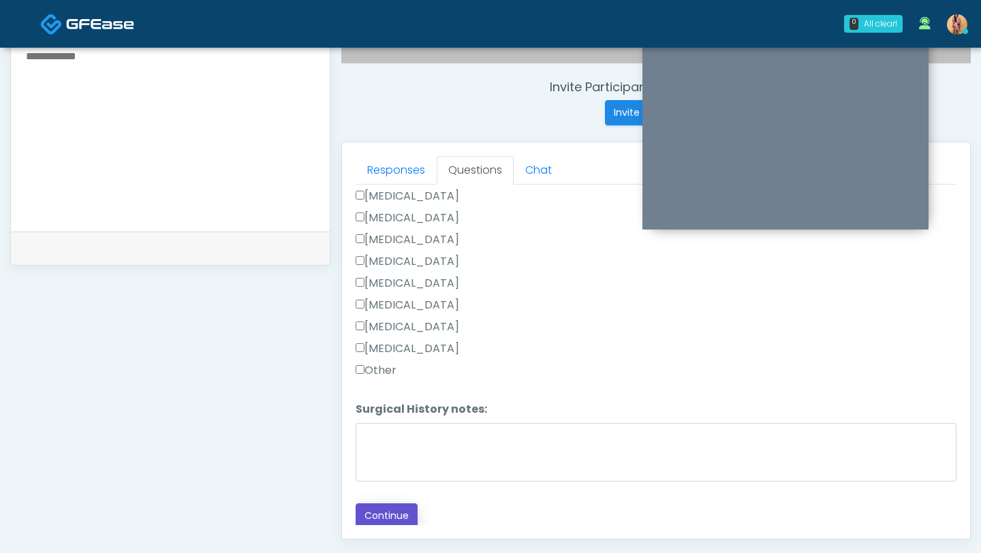
click at [387, 517] on button "Continue" at bounding box center [386, 515] width 62 height 25
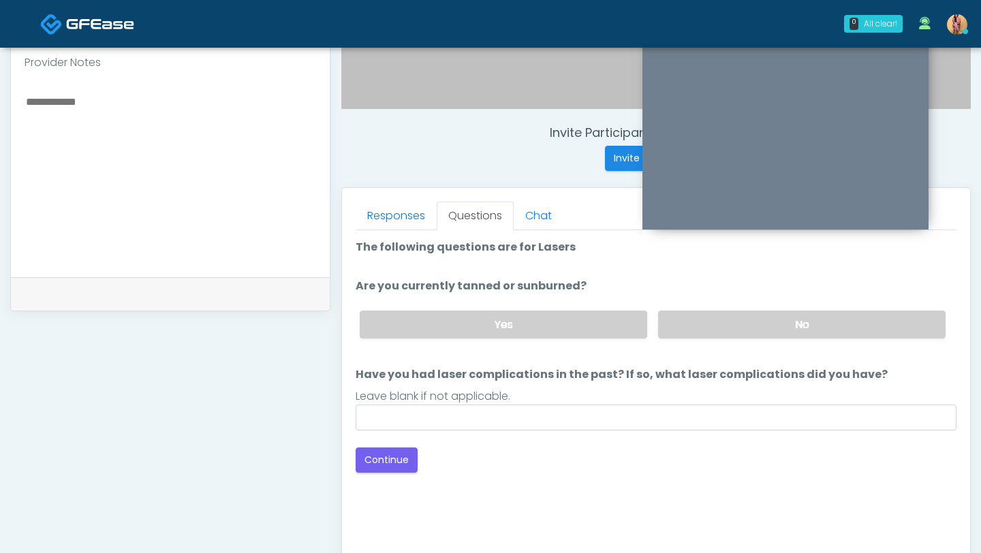
scroll to position [453, 0]
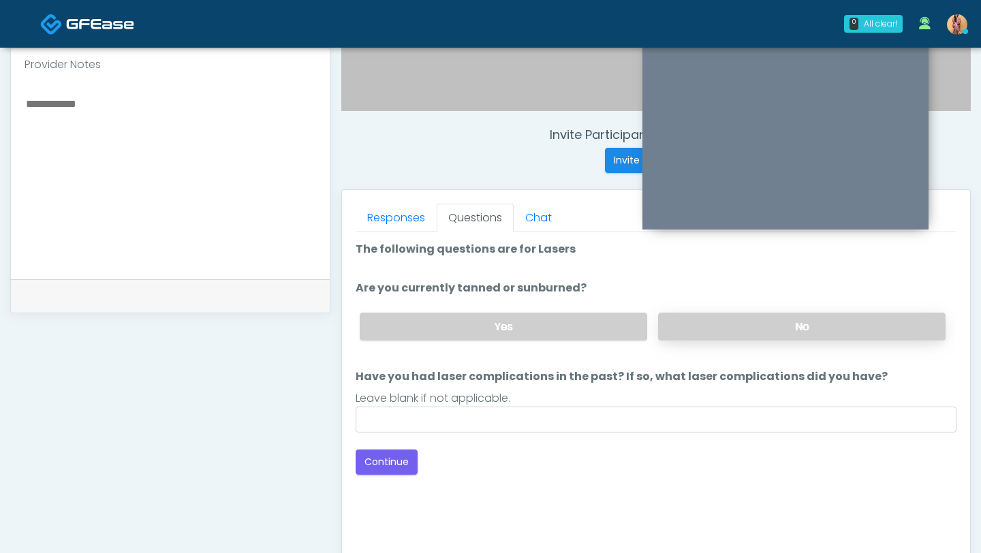
click at [700, 320] on label "No" at bounding box center [801, 327] width 287 height 28
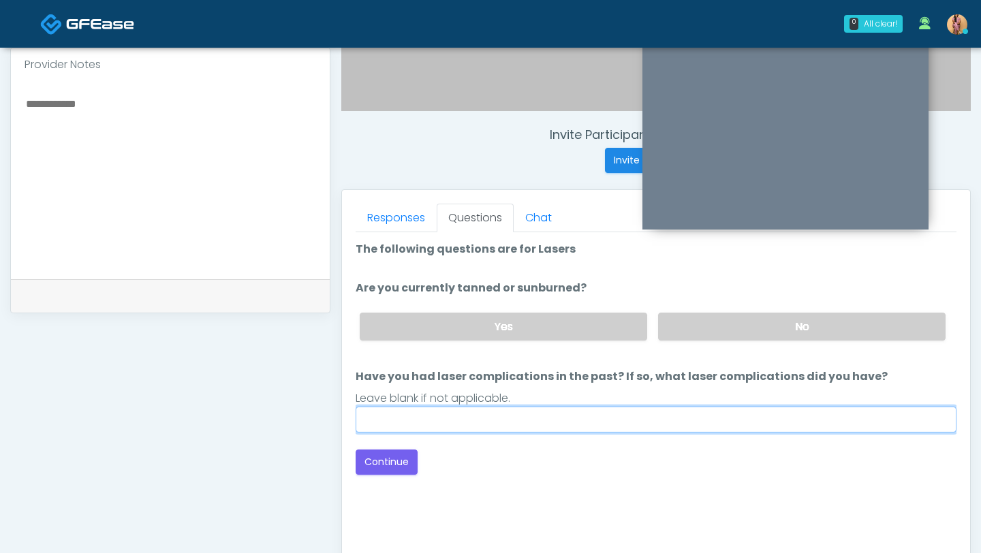
click at [392, 419] on input "Have you had laser complications in the past? If so, what laser complications d…" at bounding box center [655, 420] width 601 height 26
type input "**"
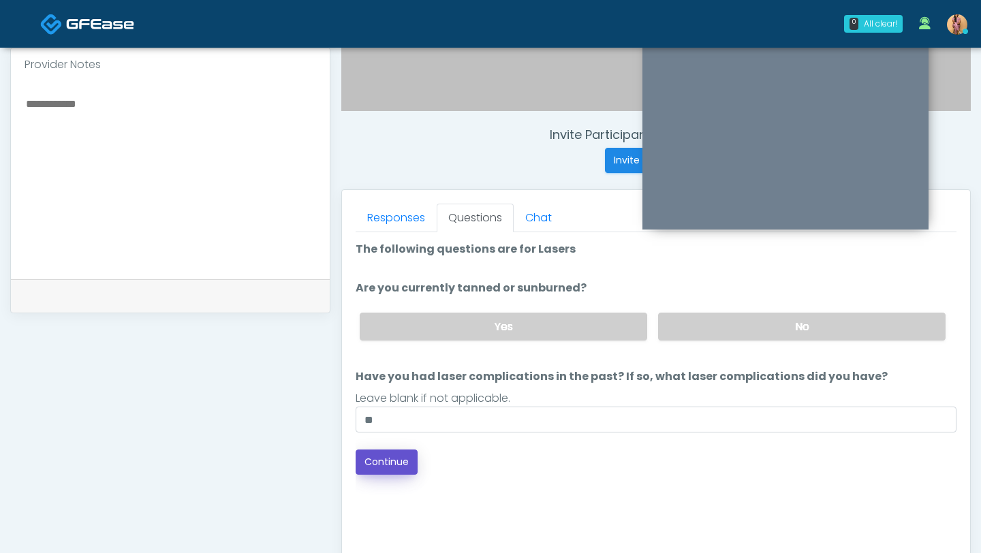
click at [385, 461] on button "Continue" at bounding box center [386, 461] width 62 height 25
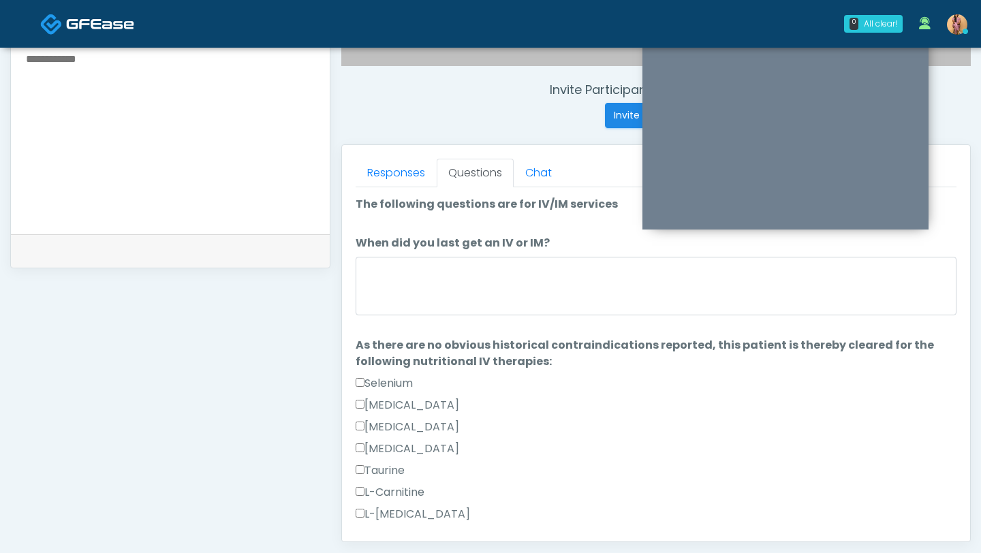
scroll to position [496, 0]
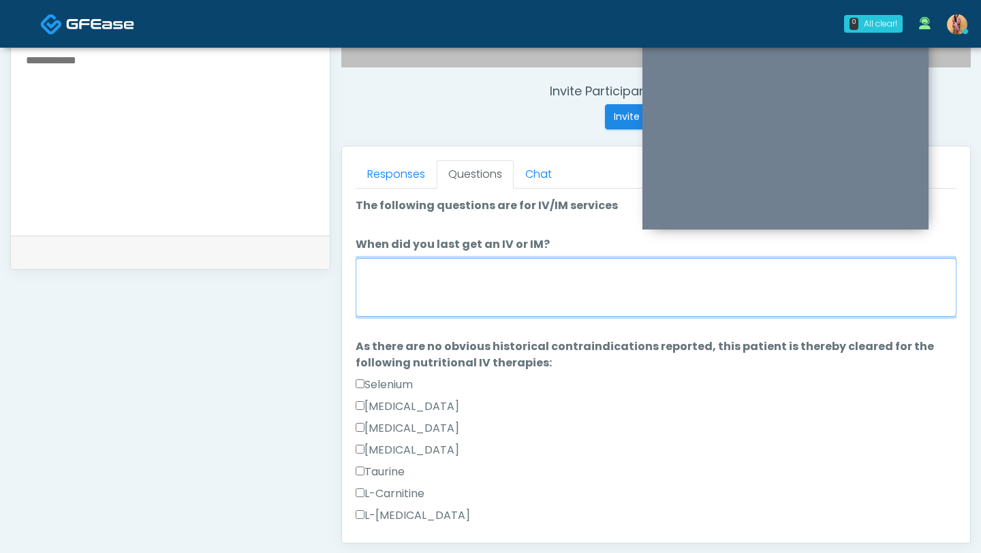
click at [460, 294] on textarea "When did you last get an IV or IM?" at bounding box center [655, 287] width 601 height 59
type textarea "*"
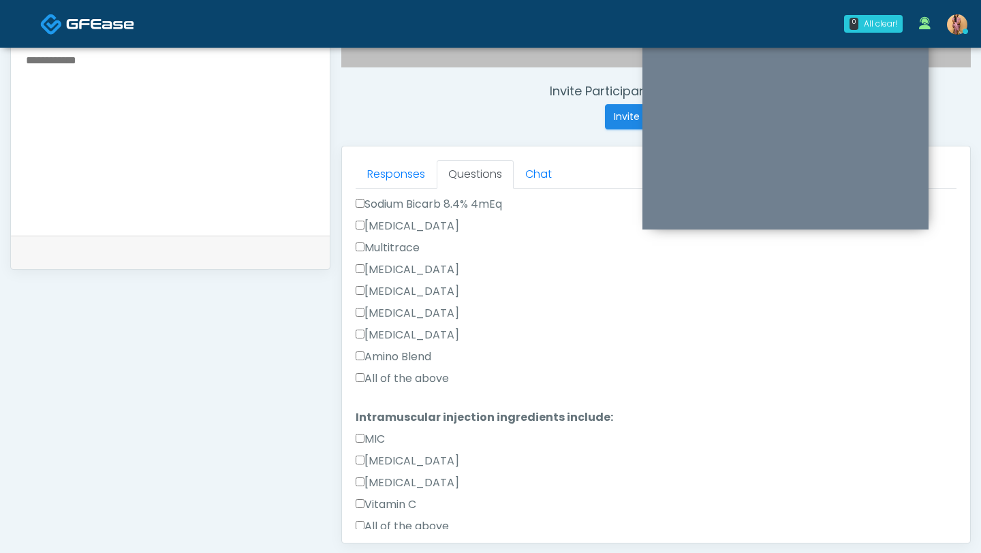
scroll to position [603, 0]
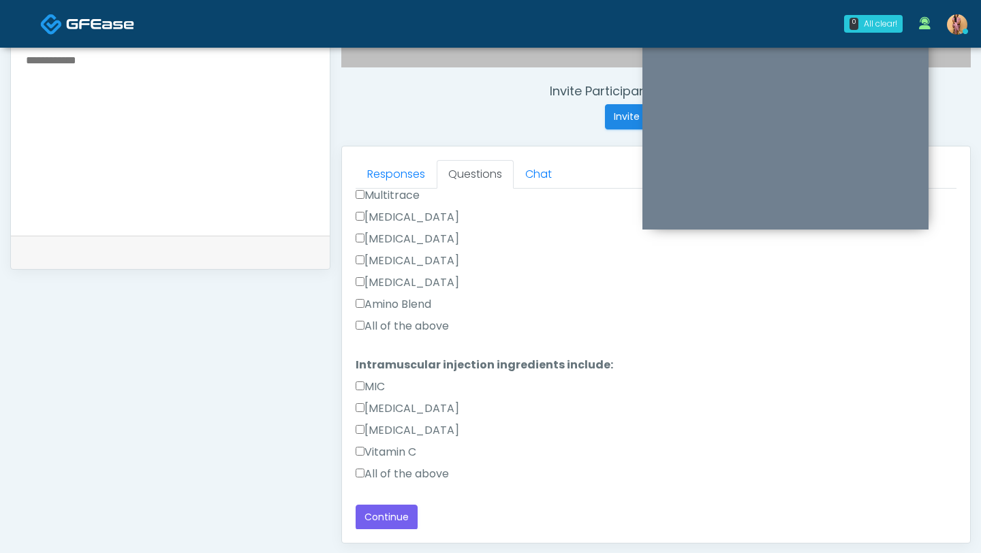
type textarea "***"
click at [379, 514] on button "Continue" at bounding box center [386, 517] width 62 height 25
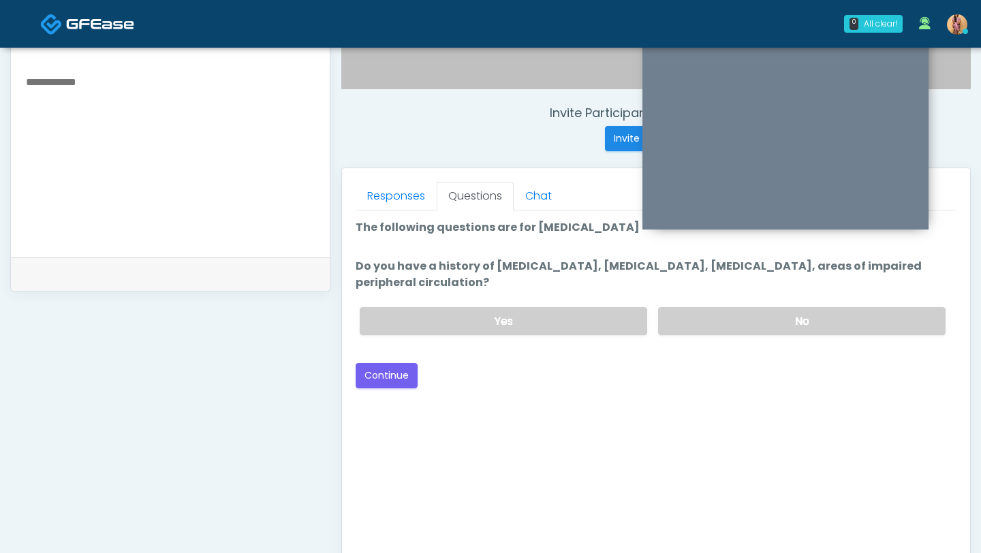
scroll to position [474, 0]
click at [718, 323] on label "No" at bounding box center [801, 322] width 287 height 28
click at [375, 373] on button "Continue" at bounding box center [386, 376] width 62 height 25
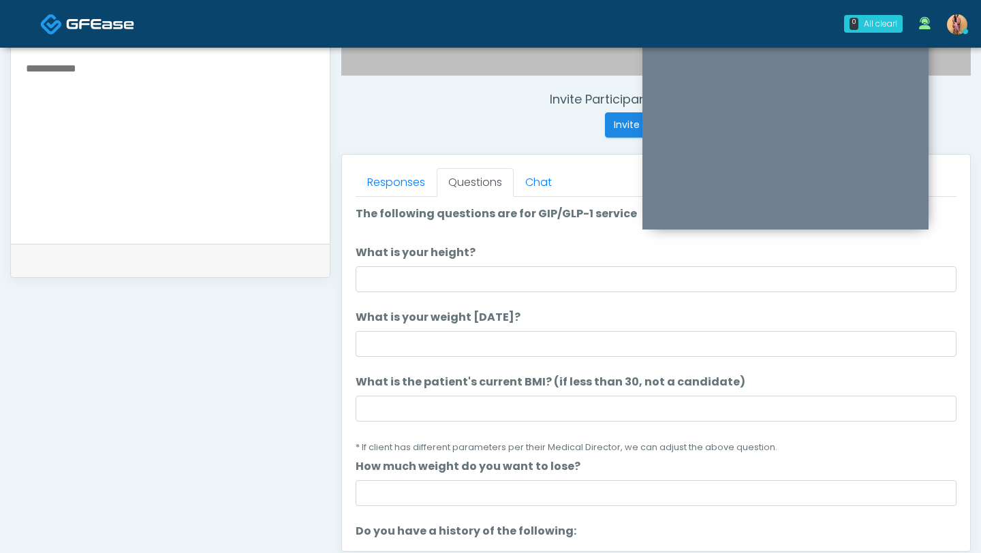
scroll to position [459, 0]
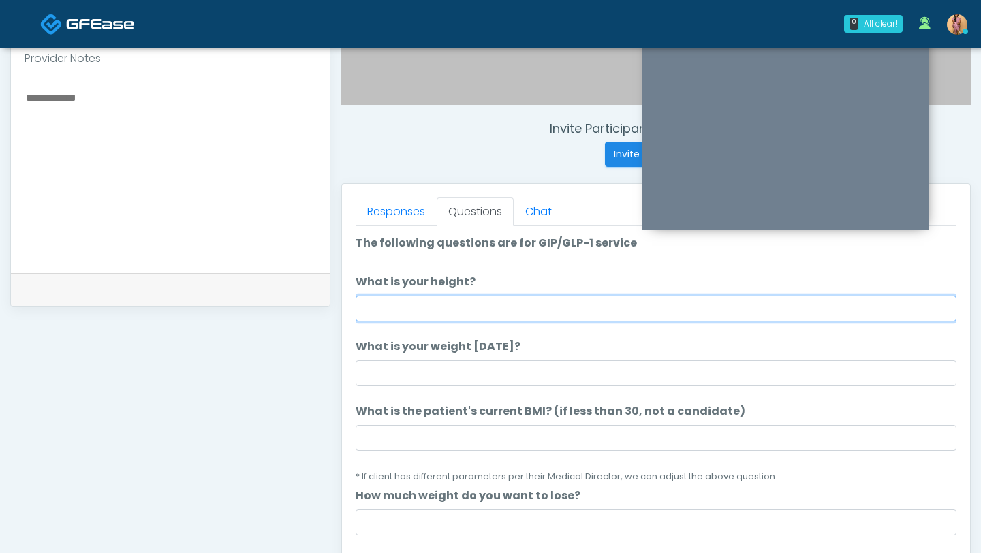
click at [462, 312] on input "What is your height?" at bounding box center [655, 309] width 601 height 26
click at [488, 315] on input "****" at bounding box center [655, 309] width 601 height 26
type input "***"
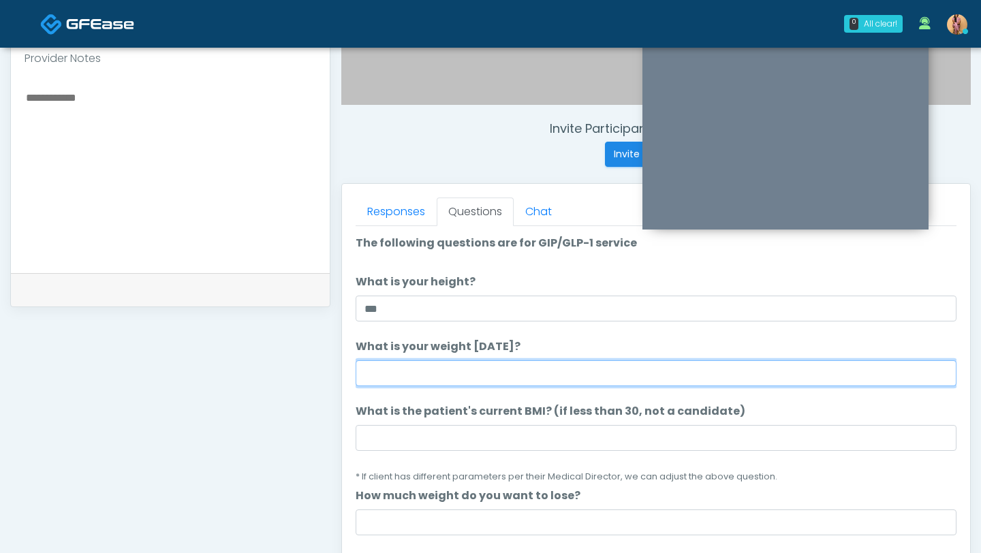
click at [467, 367] on input "What is your weight today?" at bounding box center [655, 373] width 601 height 26
click at [465, 378] on input "What is your weight today?" at bounding box center [655, 373] width 601 height 26
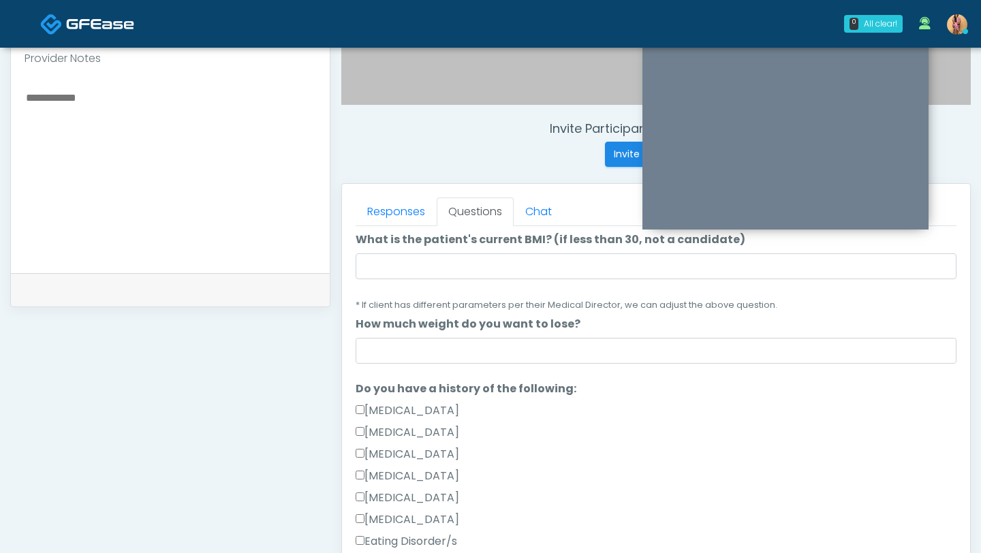
scroll to position [176, 0]
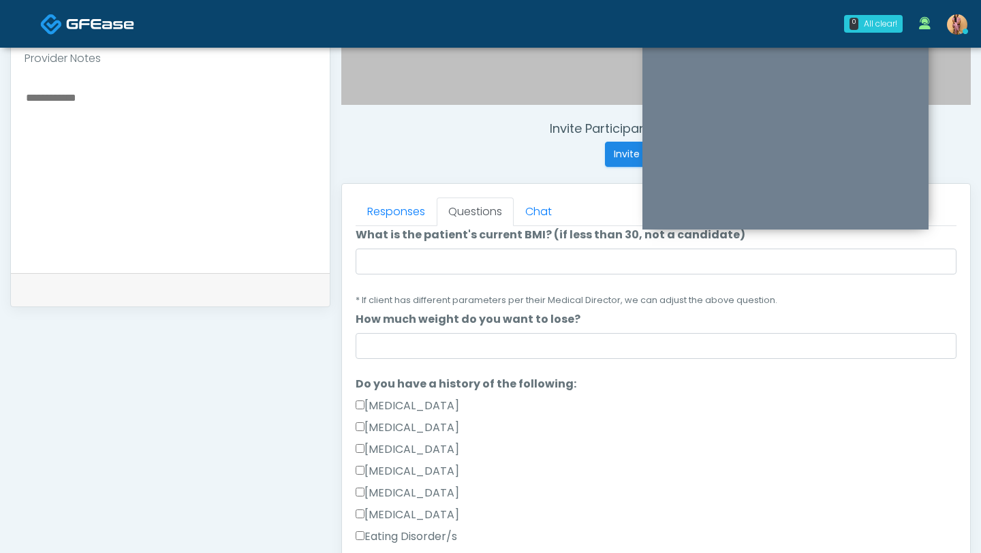
type input "***"
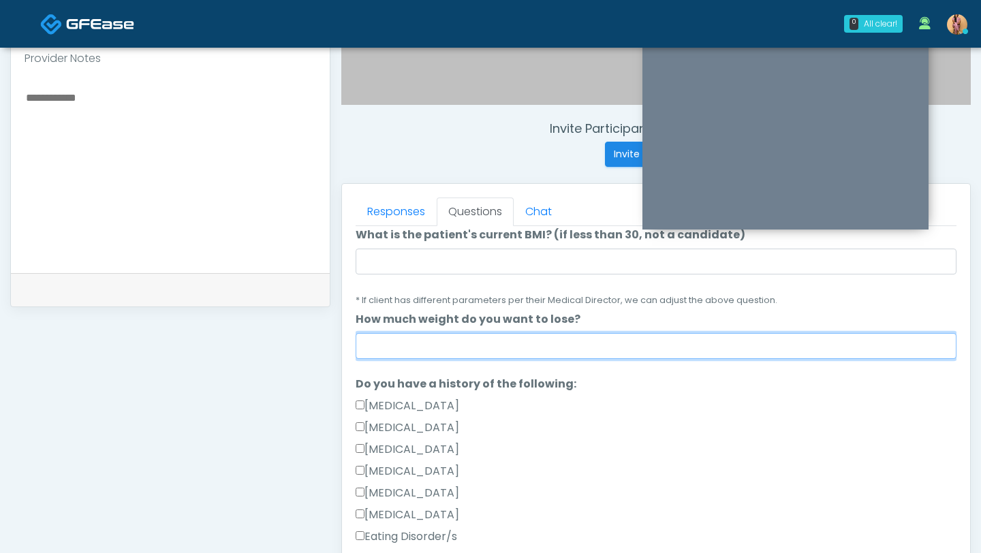
click at [439, 336] on input "How much weight do you want to lose?" at bounding box center [655, 346] width 601 height 26
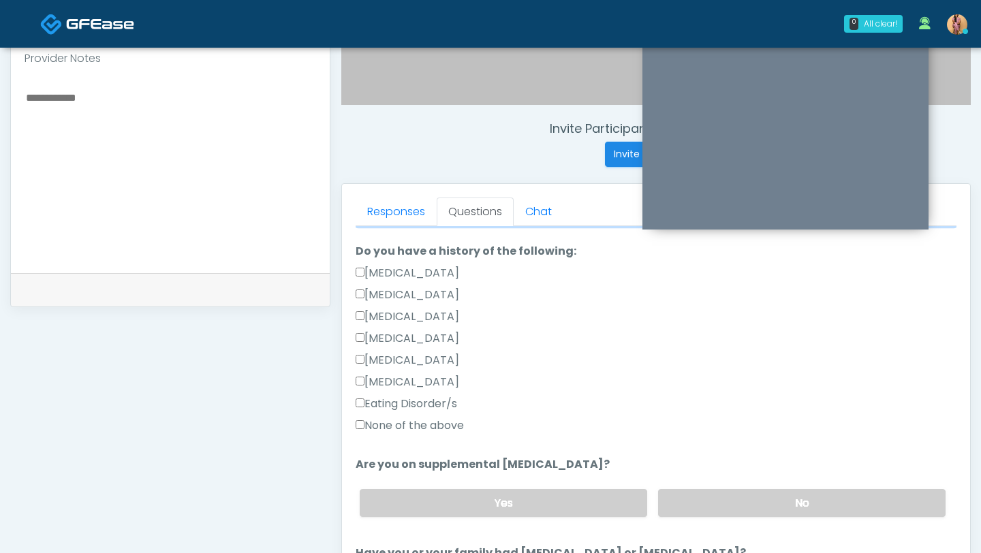
scroll to position [315, 0]
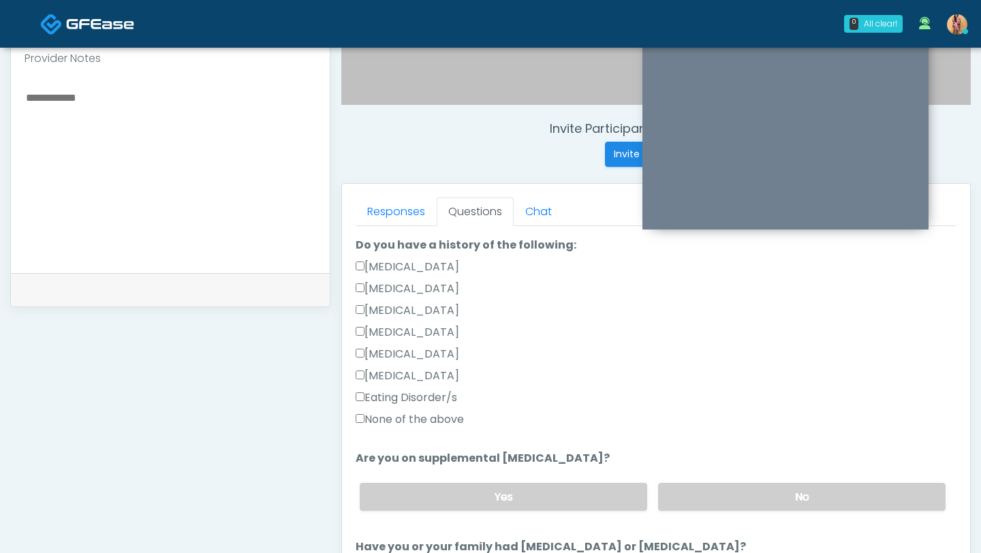
type input "***"
click at [354, 418] on div "Responses Questions Chat Good Faith Exam Script Good Faith Exam Script INTRODUC…" at bounding box center [656, 382] width 628 height 396
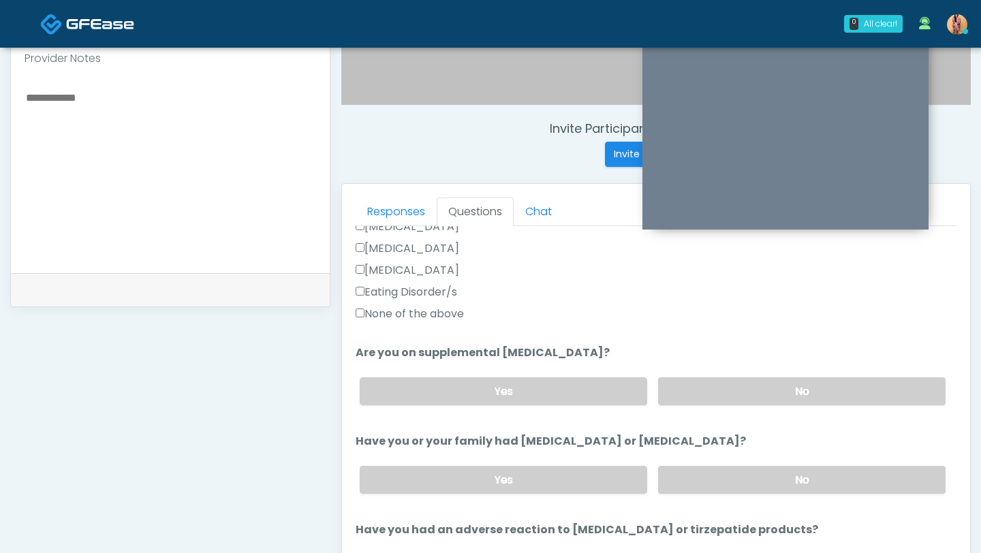
scroll to position [433, 0]
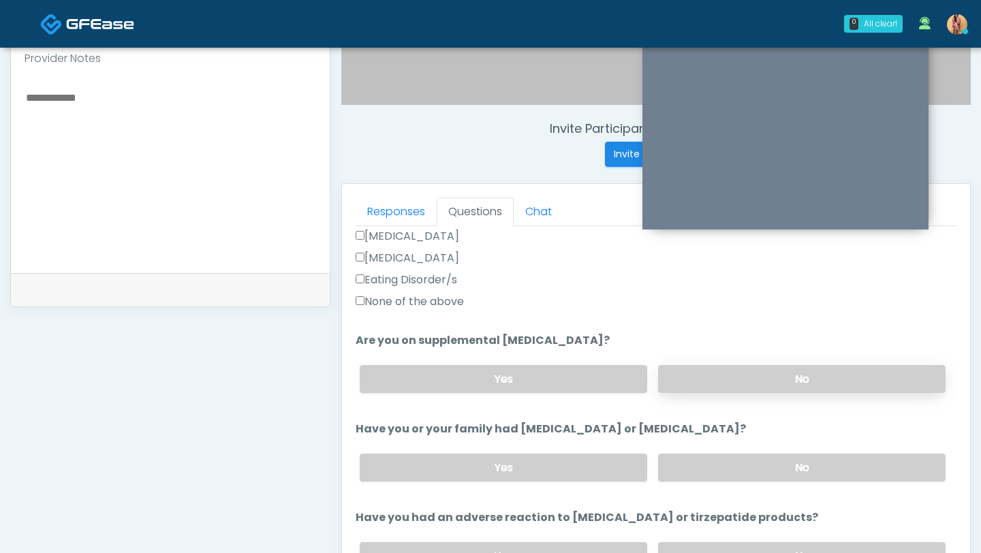
click at [682, 373] on label "No" at bounding box center [801, 379] width 287 height 28
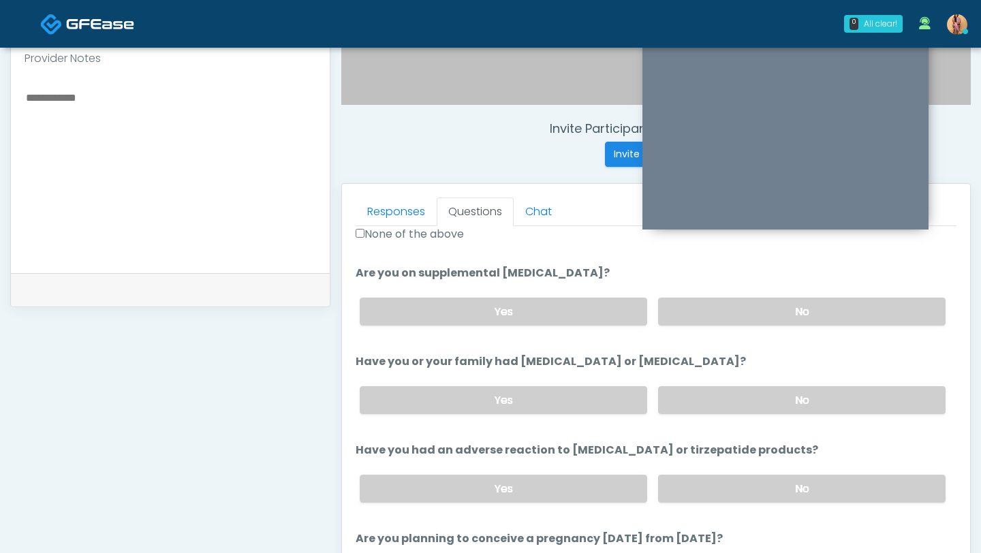
scroll to position [539, 0]
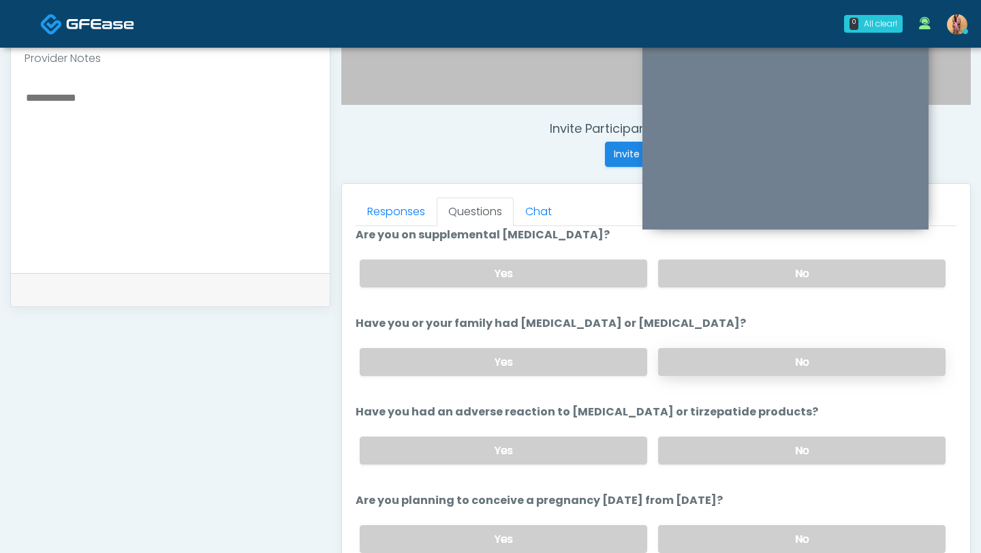
click at [718, 360] on label "No" at bounding box center [801, 362] width 287 height 28
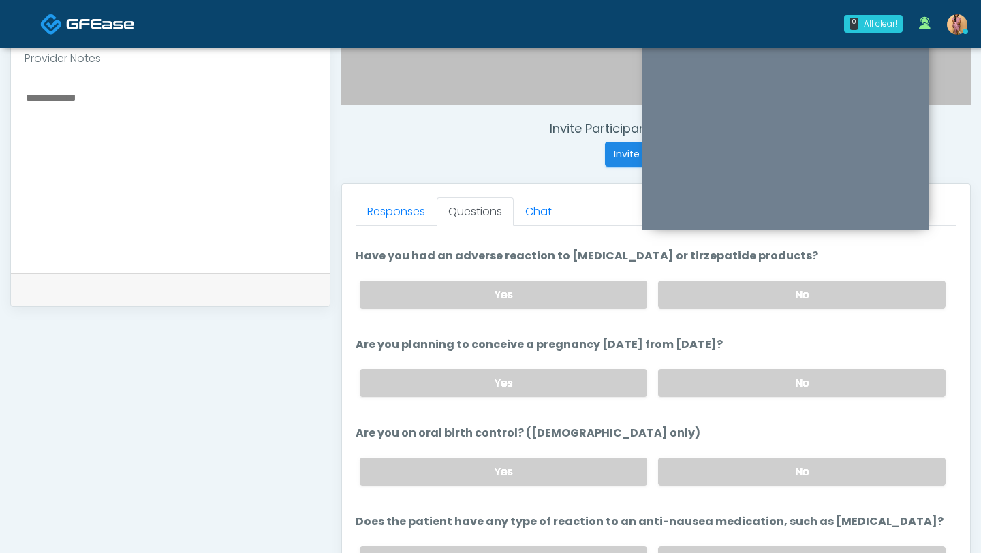
scroll to position [700, 0]
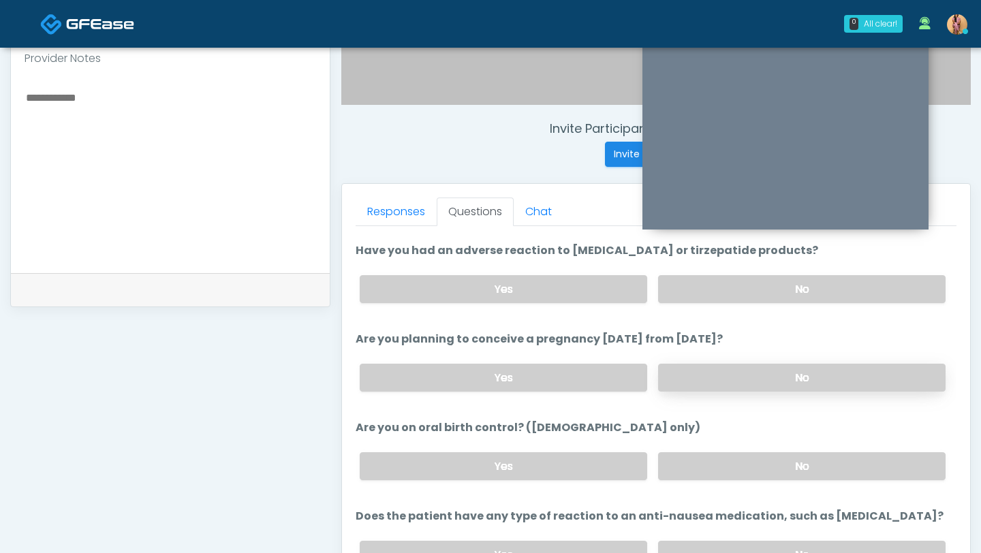
click at [708, 366] on label "No" at bounding box center [801, 378] width 287 height 28
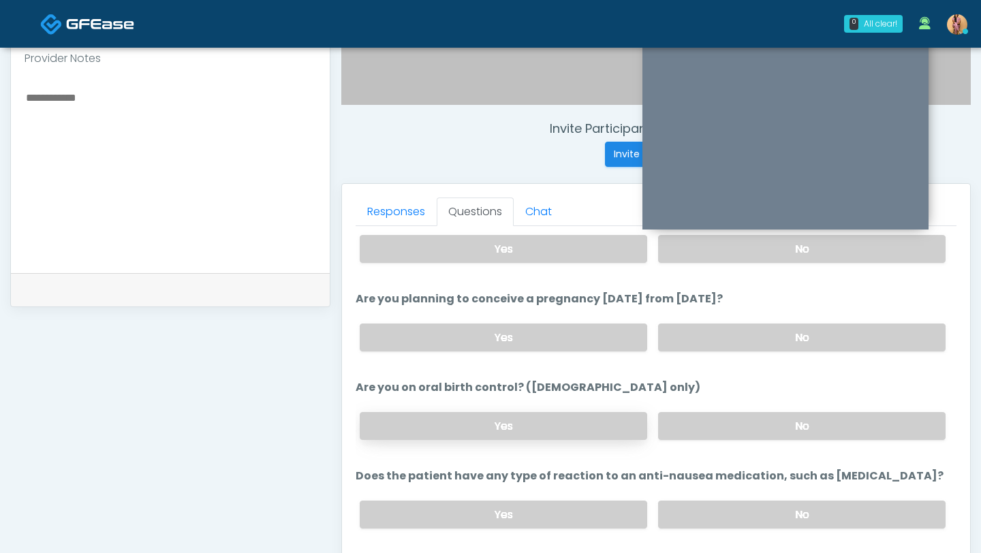
scroll to position [751, 0]
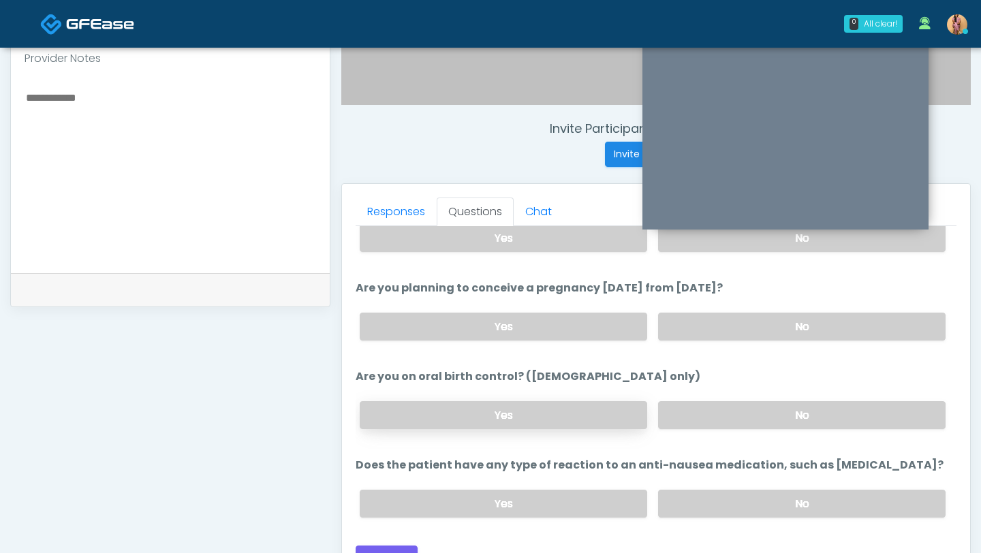
click at [614, 401] on label "Yes" at bounding box center [503, 415] width 287 height 28
click at [749, 503] on label "No" at bounding box center [801, 504] width 287 height 28
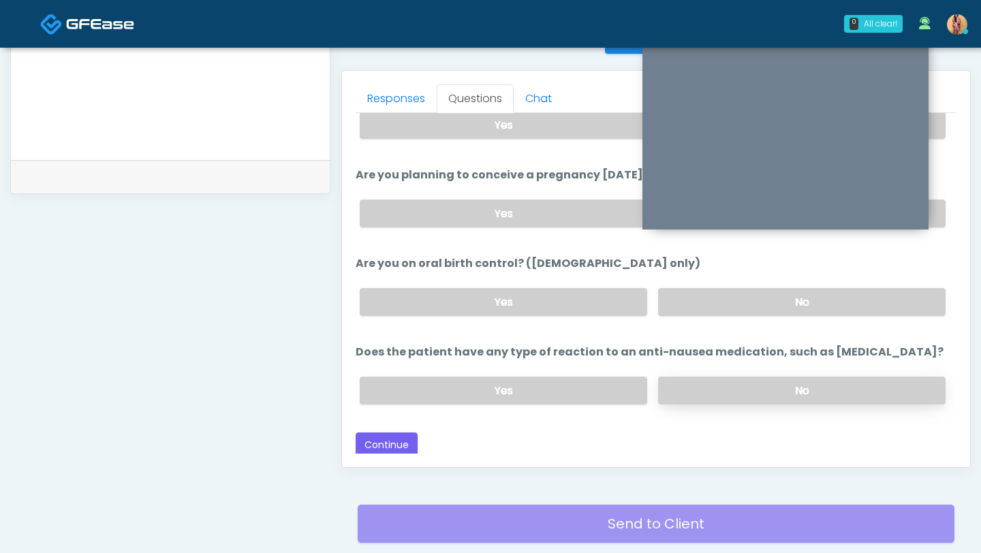
scroll to position [621, 0]
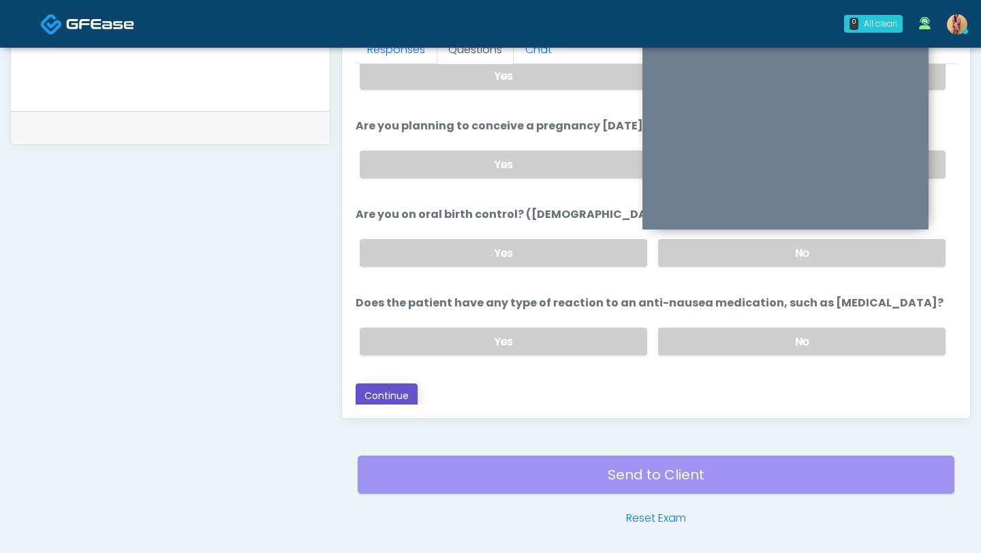
click at [403, 392] on button "Continue" at bounding box center [386, 395] width 62 height 25
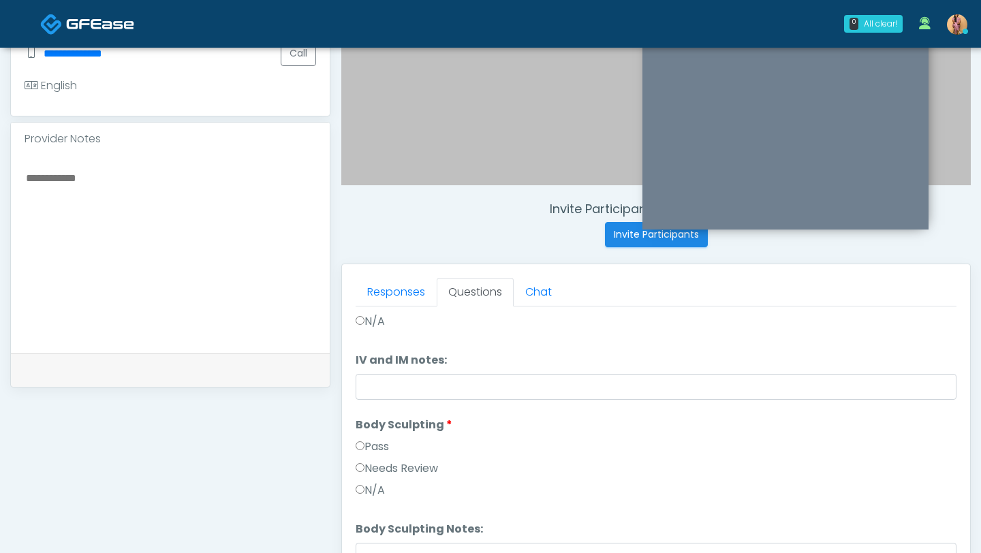
scroll to position [0, 0]
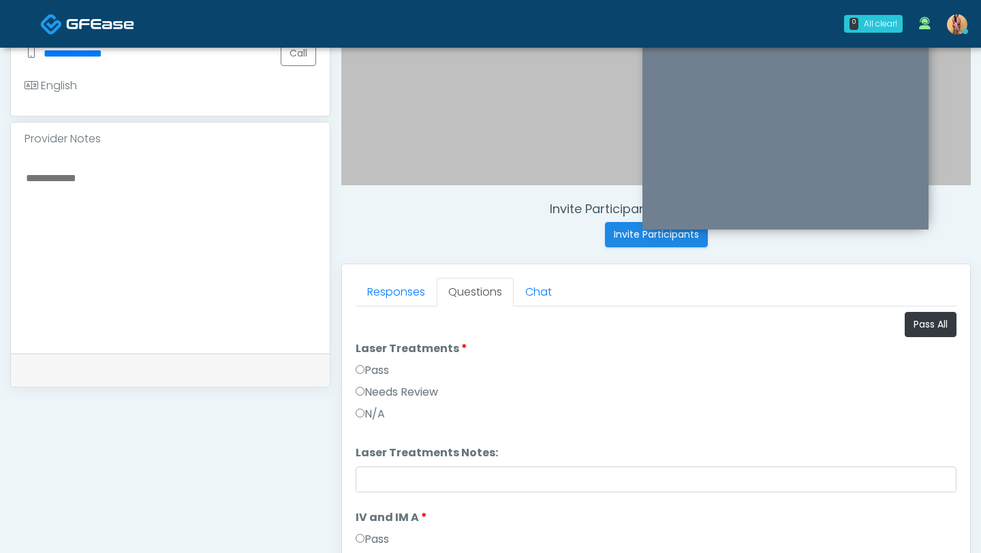
click at [377, 372] on label "Pass" at bounding box center [371, 370] width 33 height 16
click at [371, 370] on label "Pass" at bounding box center [371, 369] width 33 height 16
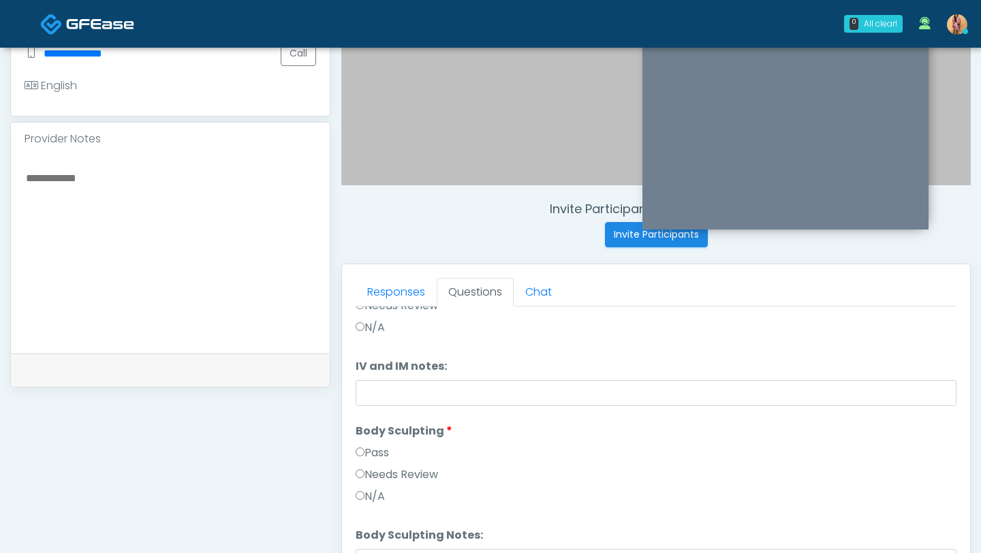
click at [370, 450] on label "Pass" at bounding box center [371, 453] width 33 height 16
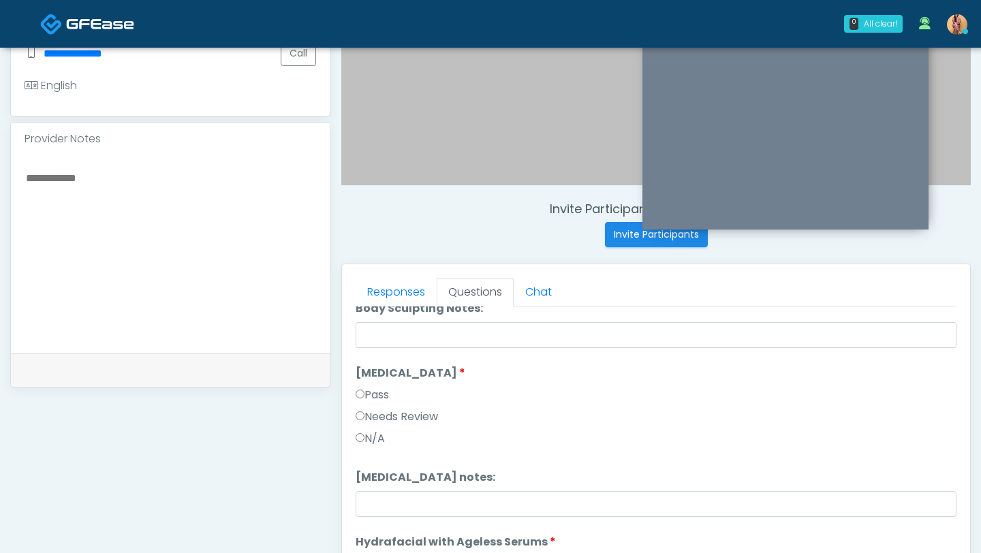
click at [379, 396] on label "Pass" at bounding box center [371, 395] width 33 height 16
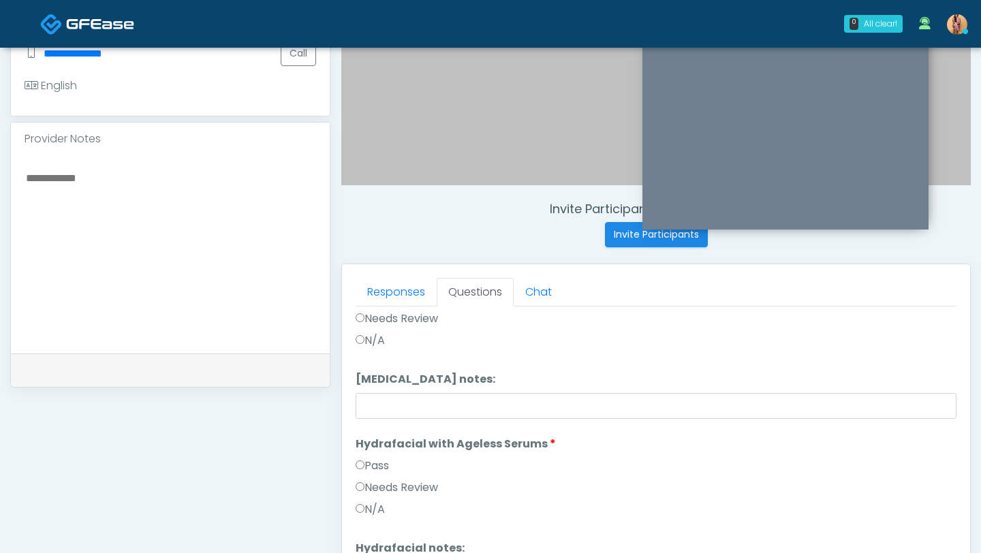
scroll to position [607, 0]
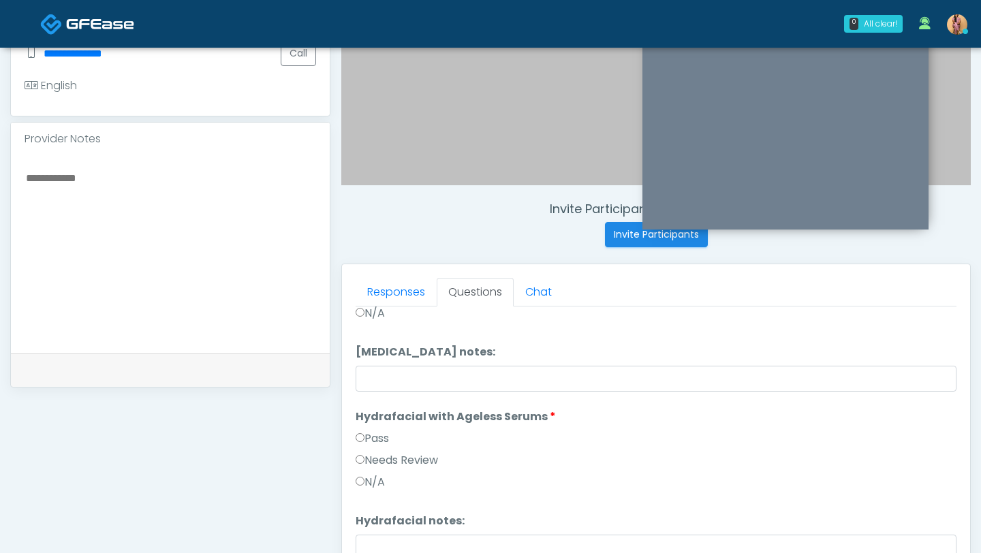
click at [367, 433] on label "Pass" at bounding box center [371, 438] width 33 height 16
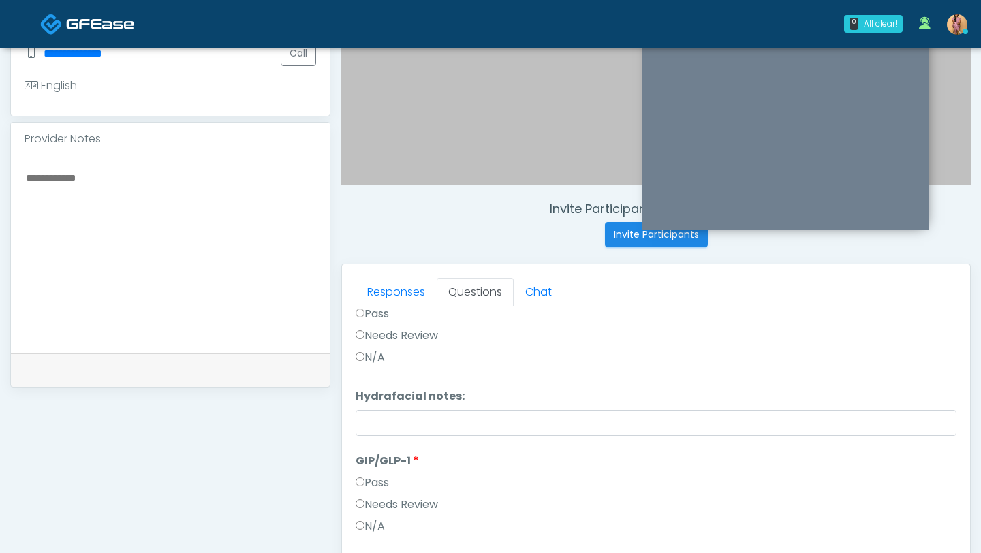
scroll to position [402, 0]
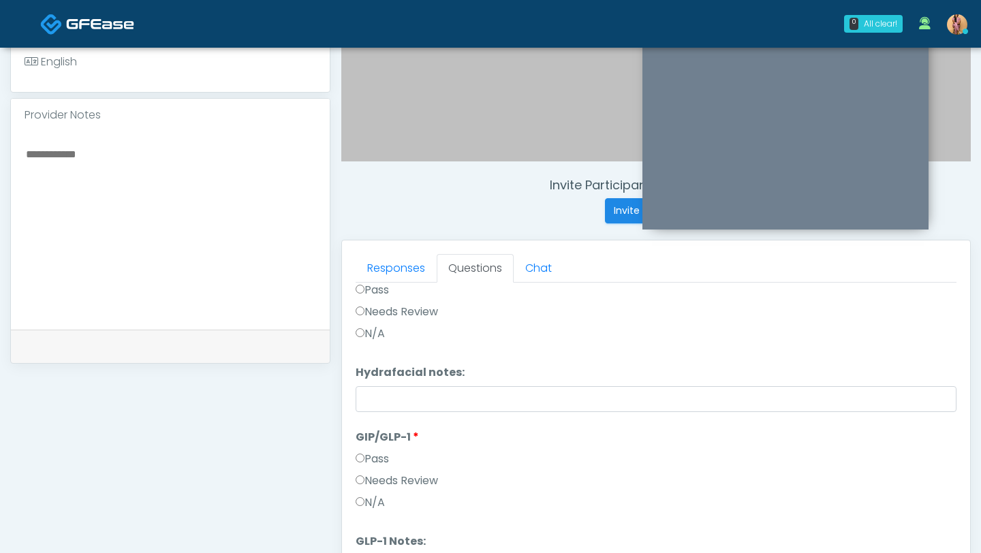
click at [370, 458] on label "Pass" at bounding box center [371, 459] width 33 height 16
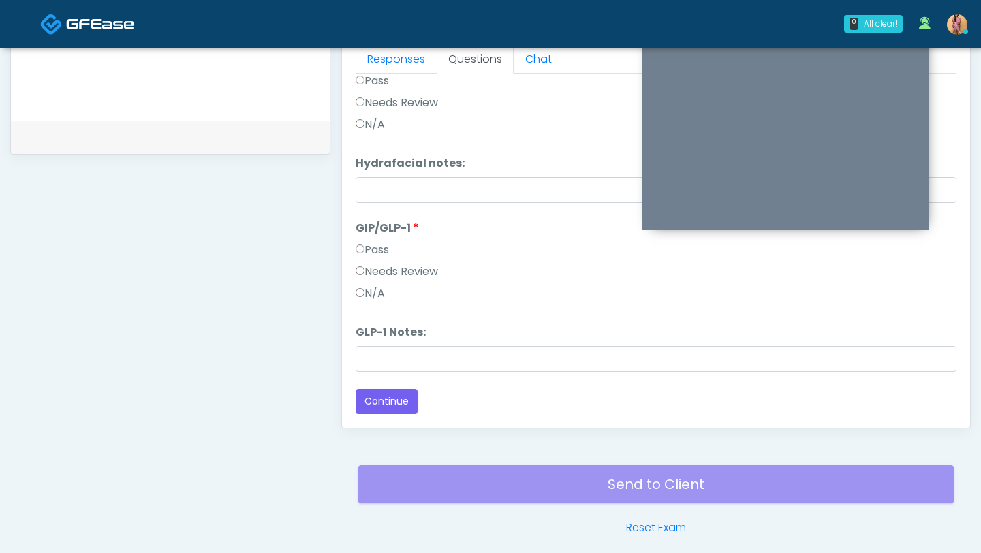
scroll to position [612, 0]
click at [399, 392] on button "Continue" at bounding box center [386, 400] width 62 height 25
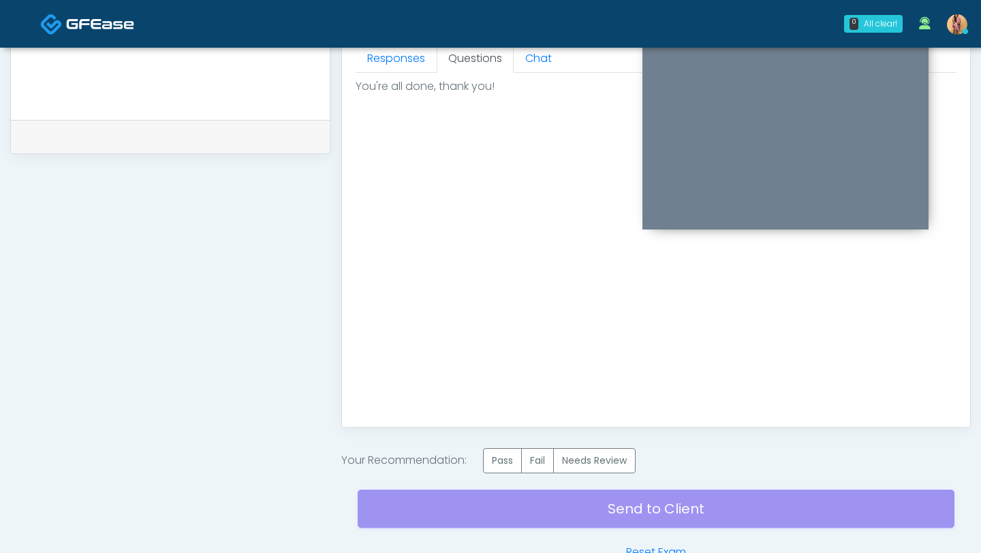
scroll to position [0, 0]
click at [518, 458] on label "Pass" at bounding box center [502, 460] width 39 height 25
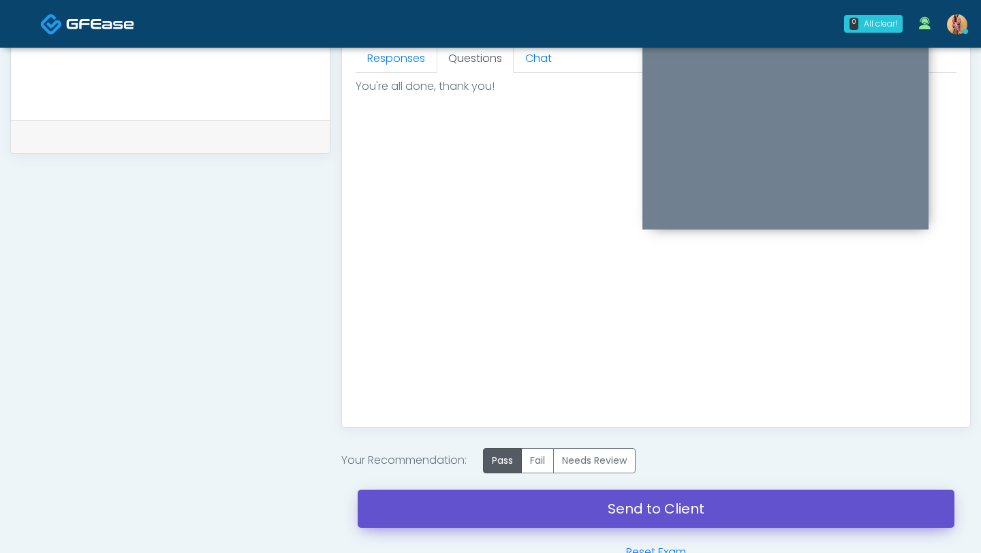
click at [513, 499] on link "Send to Client" at bounding box center [656, 509] width 597 height 38
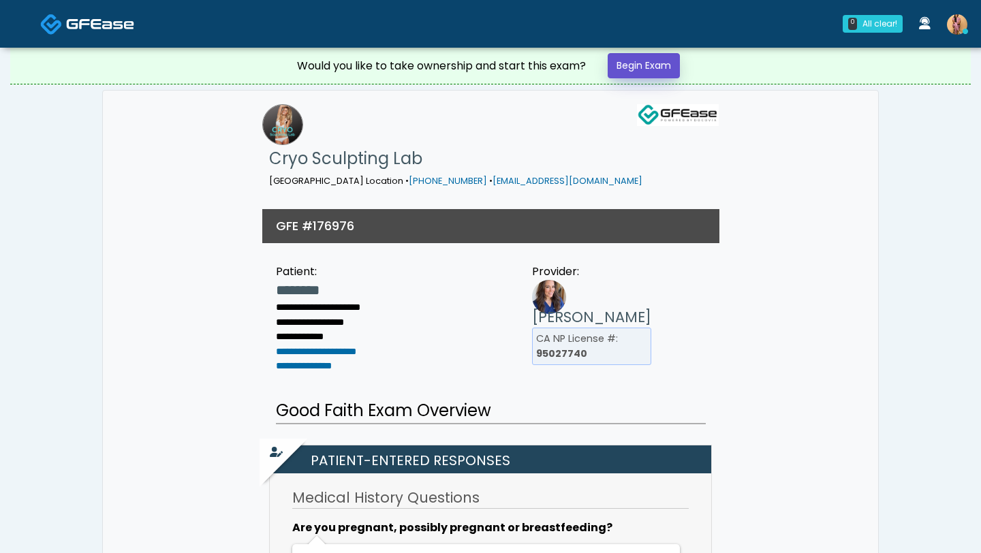
click at [654, 68] on link "Begin Exam" at bounding box center [643, 65] width 72 height 25
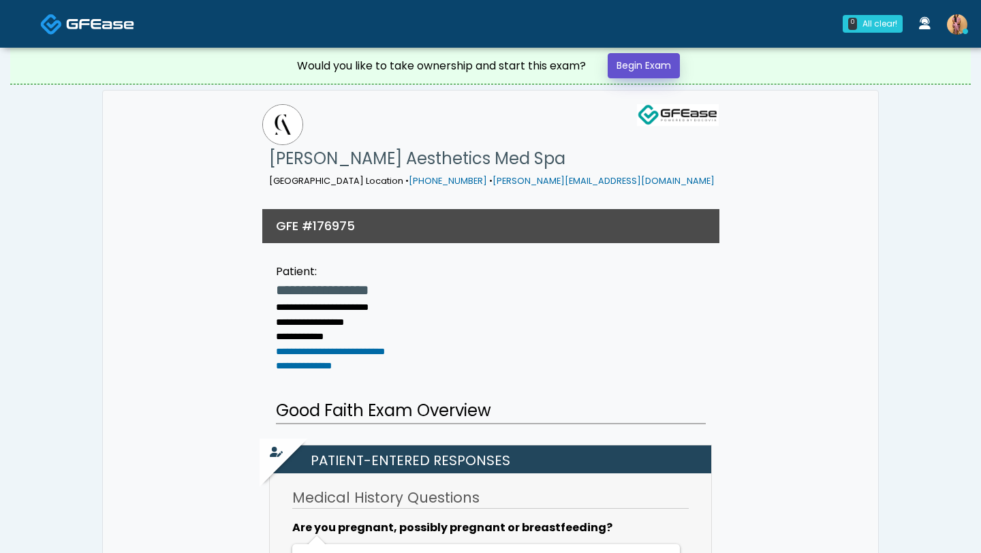
click at [650, 63] on link "Begin Exam" at bounding box center [643, 65] width 72 height 25
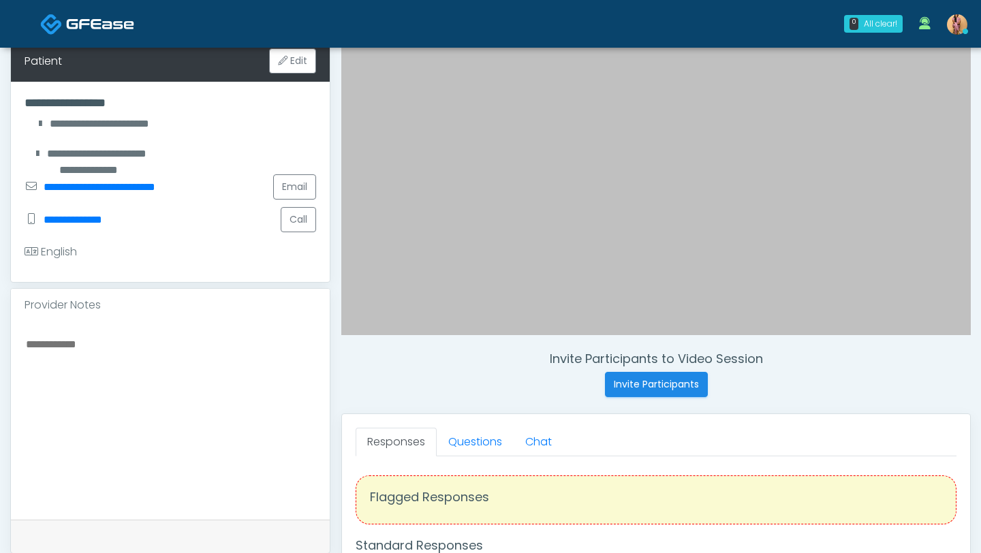
scroll to position [233, 0]
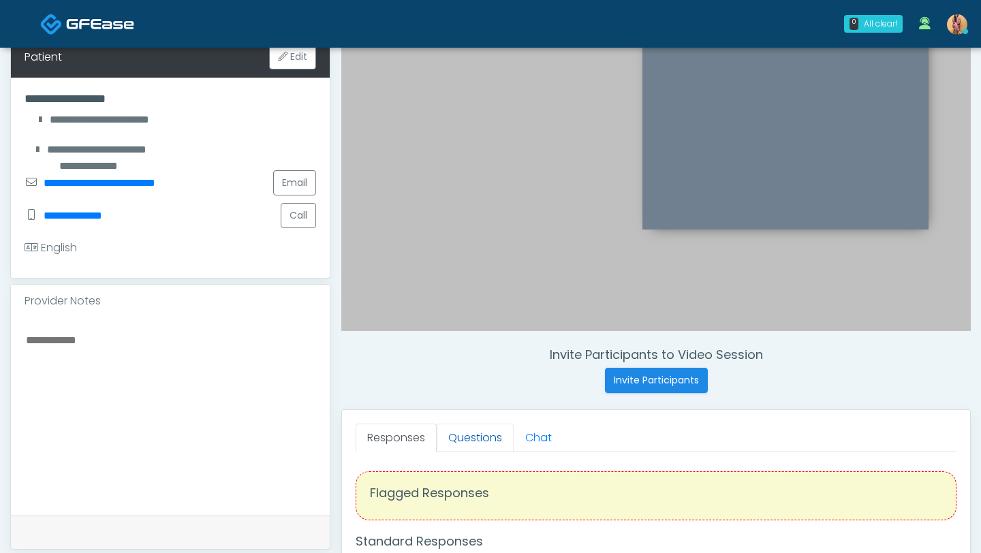
click at [468, 439] on link "Questions" at bounding box center [475, 438] width 77 height 29
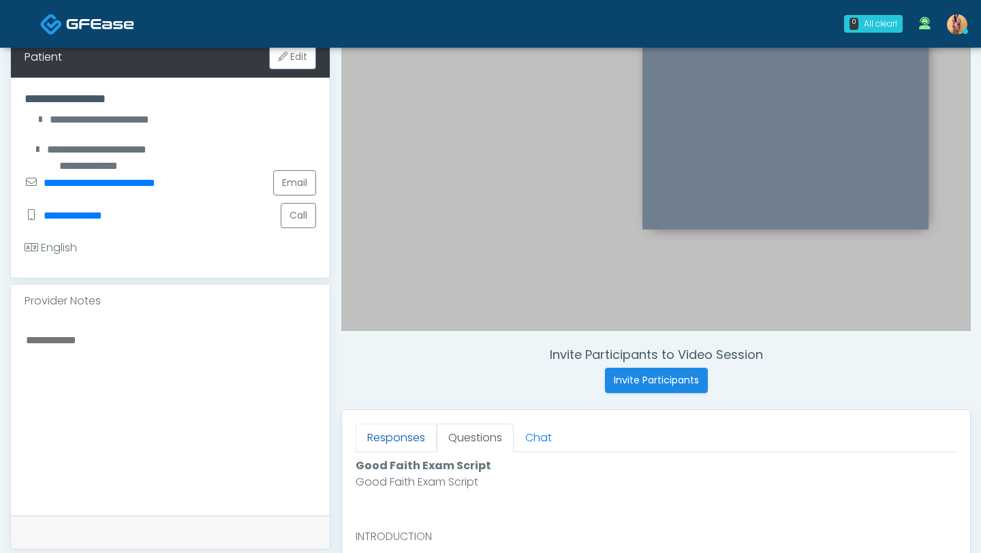
click at [411, 442] on link "Responses" at bounding box center [395, 438] width 81 height 29
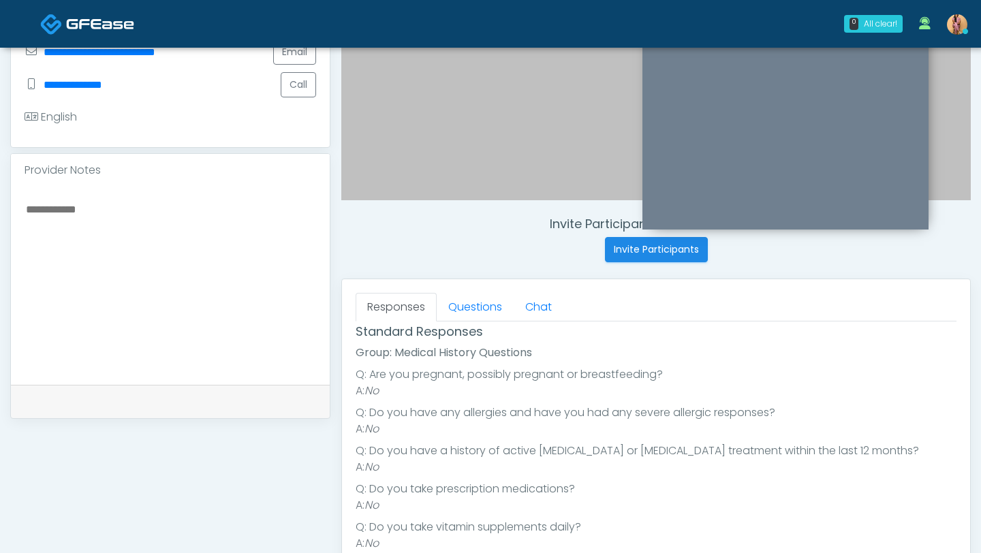
scroll to position [241, 0]
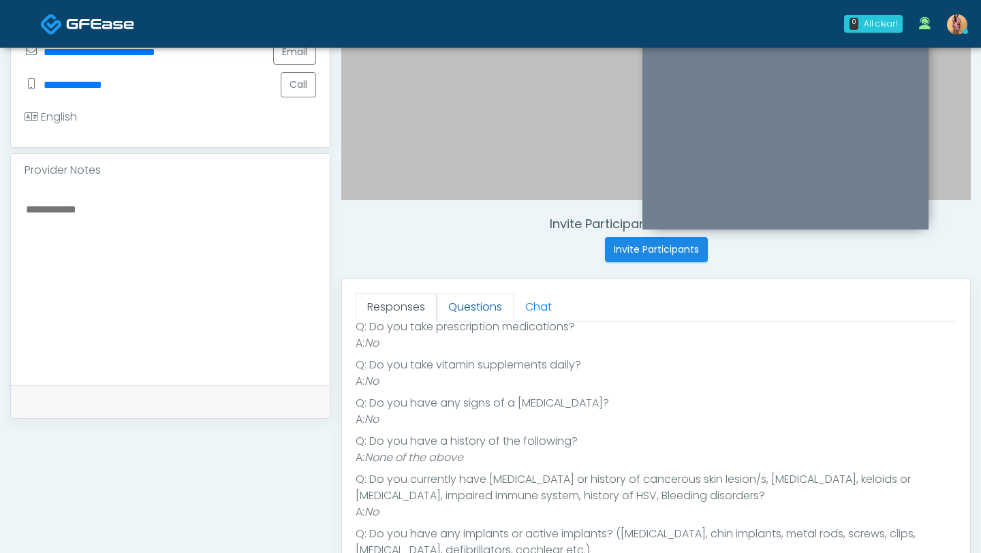
click at [470, 306] on link "Questions" at bounding box center [475, 307] width 77 height 29
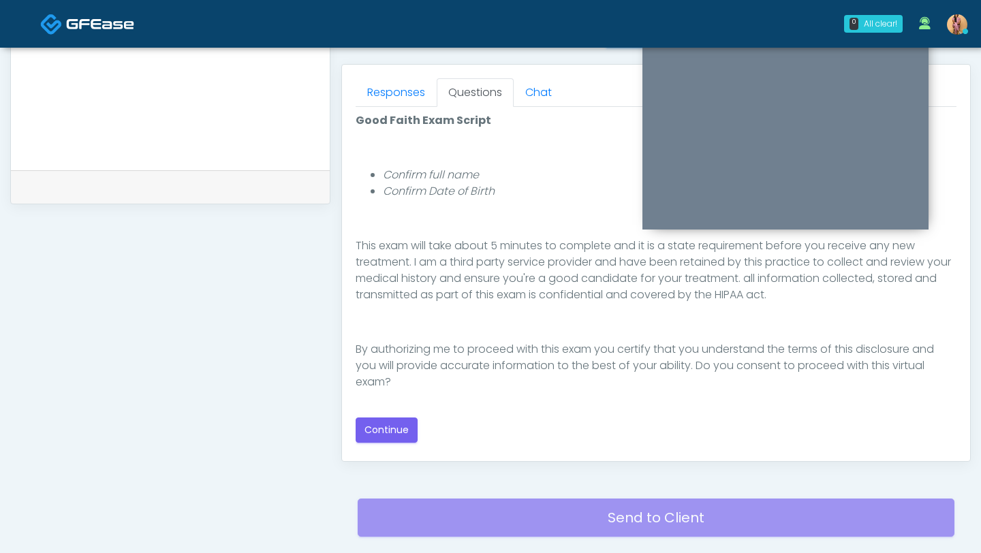
scroll to position [580, 0]
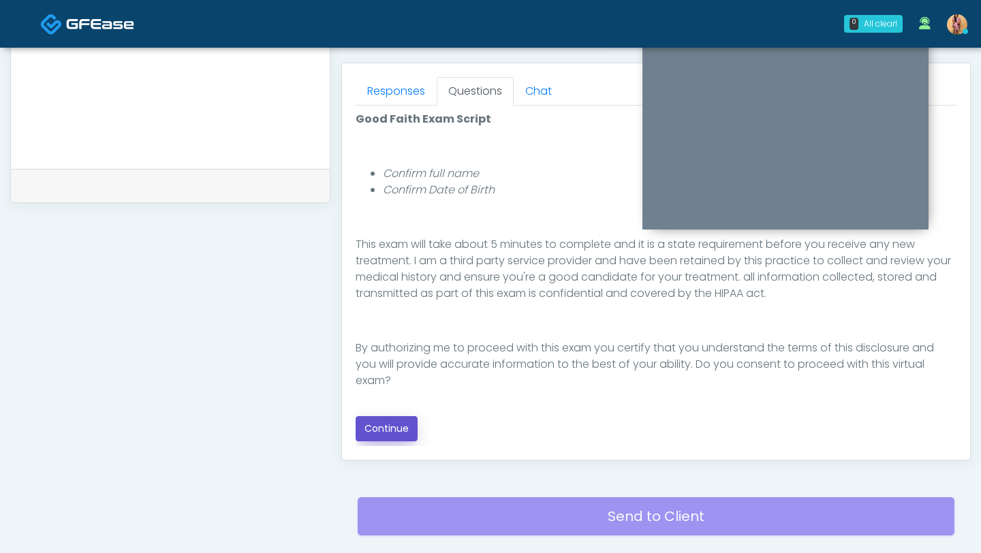
click at [396, 432] on button "Continue" at bounding box center [386, 428] width 62 height 25
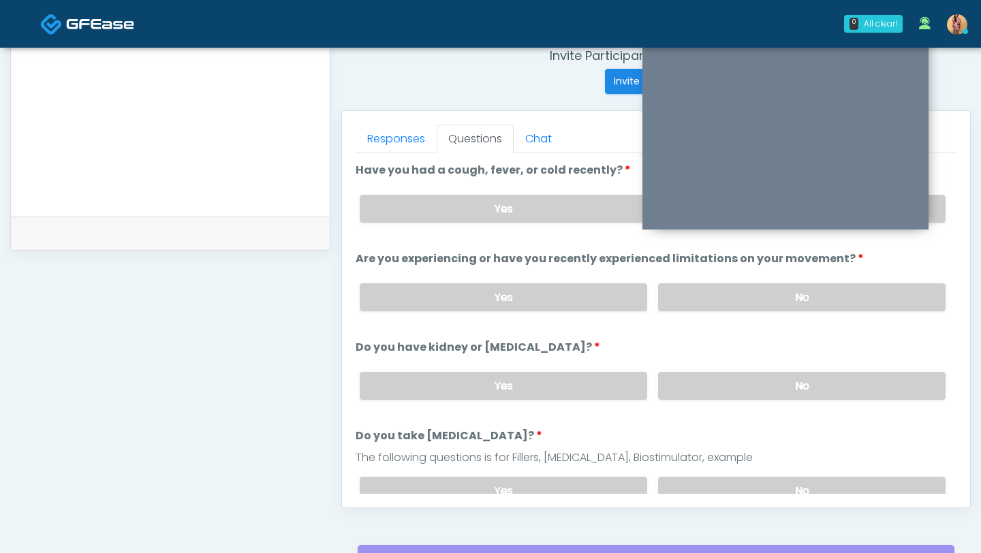
scroll to position [452, 0]
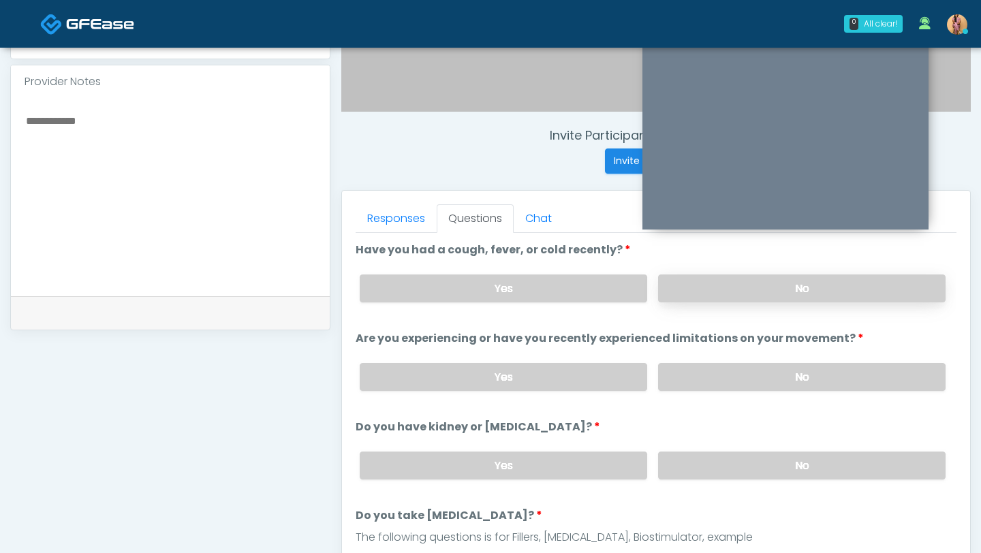
click at [697, 285] on label "No" at bounding box center [801, 288] width 287 height 28
click at [706, 380] on label "No" at bounding box center [801, 377] width 287 height 28
click at [712, 463] on label "No" at bounding box center [801, 465] width 287 height 28
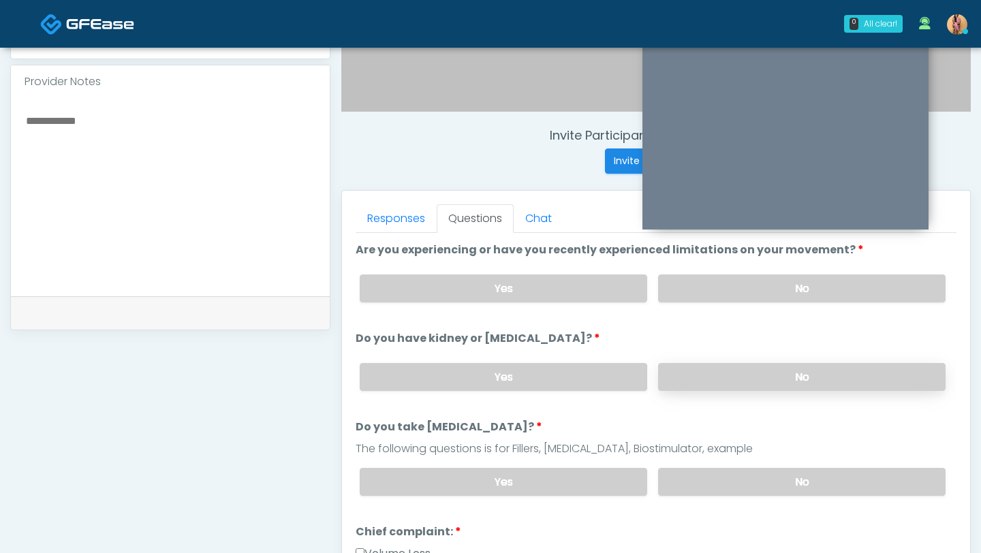
scroll to position [89, 0]
click at [710, 482] on label "No" at bounding box center [801, 481] width 287 height 28
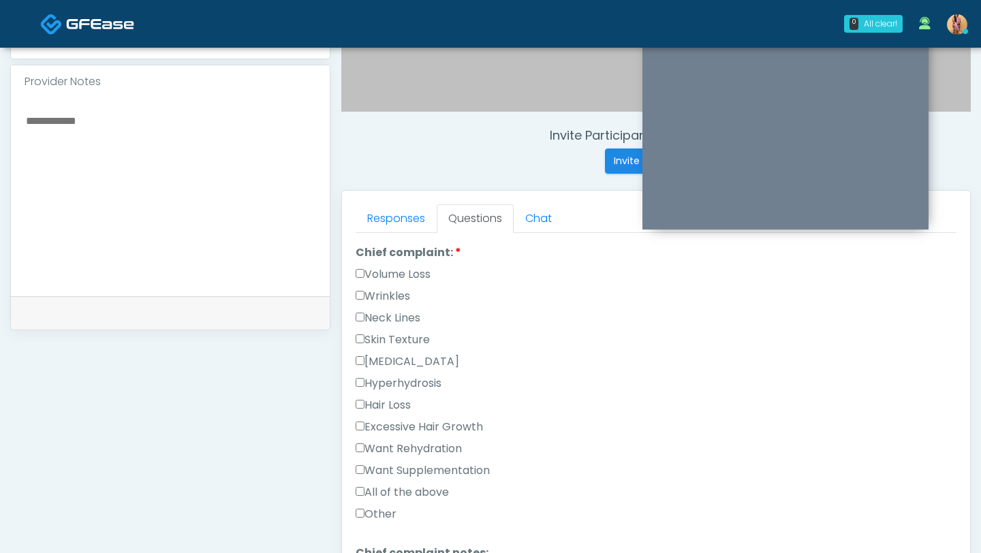
scroll to position [372, 0]
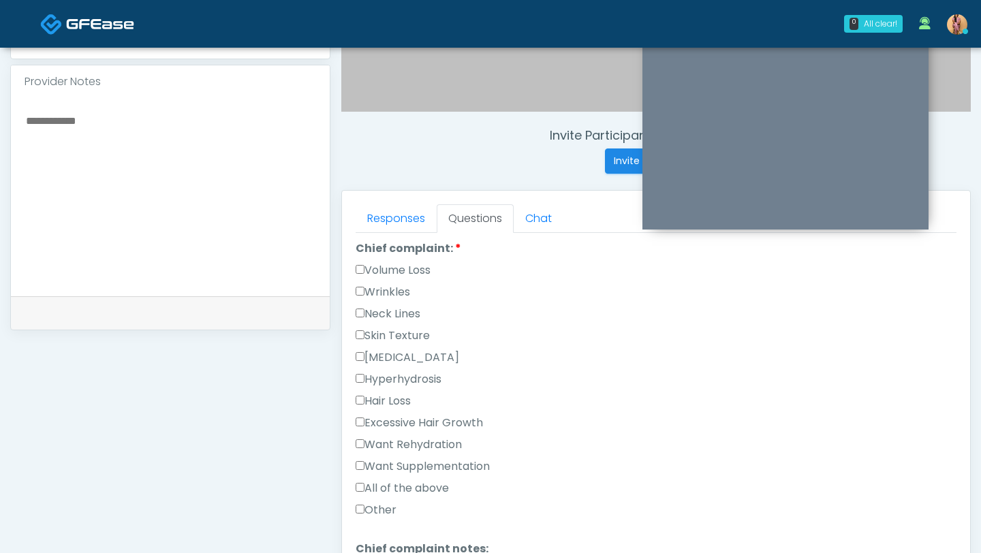
click at [386, 415] on label "Excessive Hair Growth" at bounding box center [418, 423] width 127 height 16
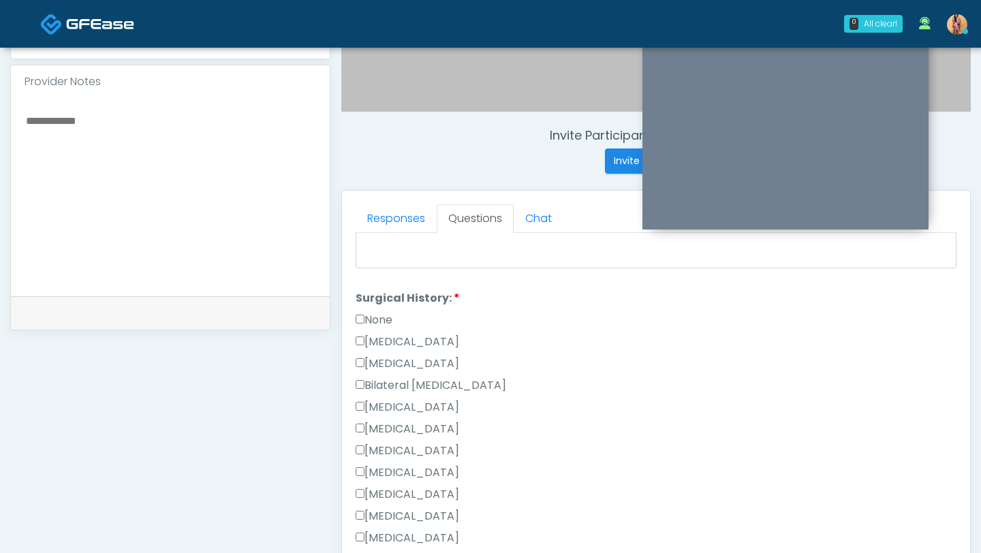
scroll to position [738, 0]
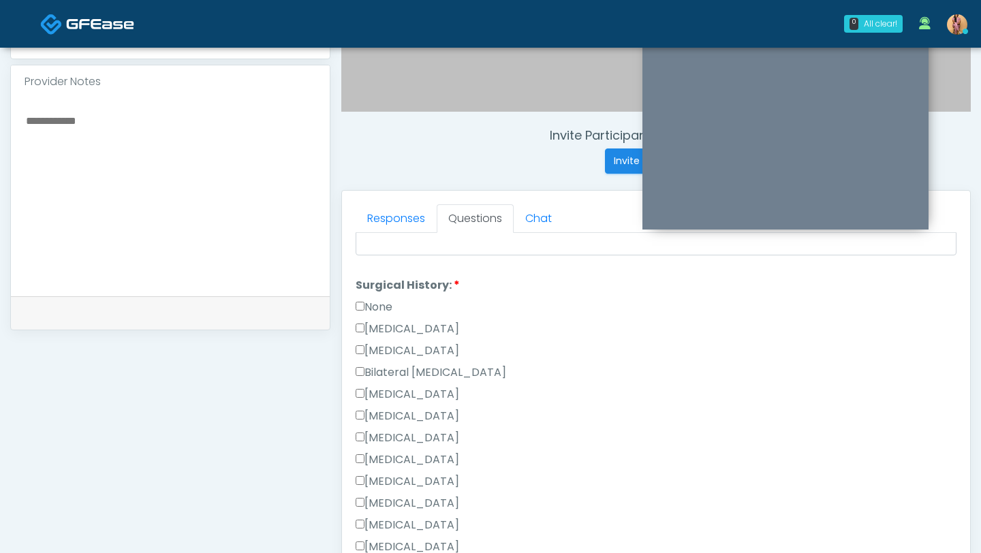
click at [374, 306] on label "None" at bounding box center [373, 307] width 37 height 16
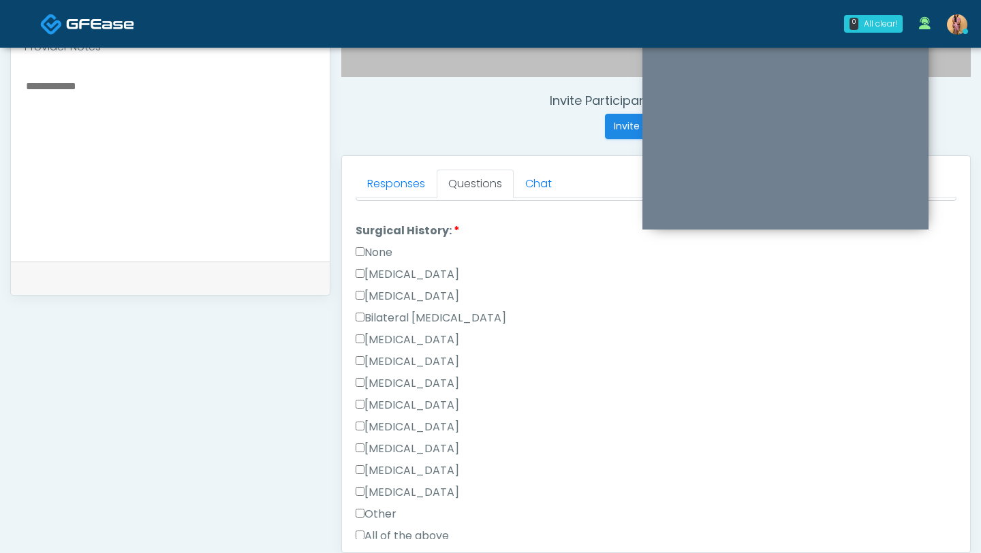
scroll to position [909, 0]
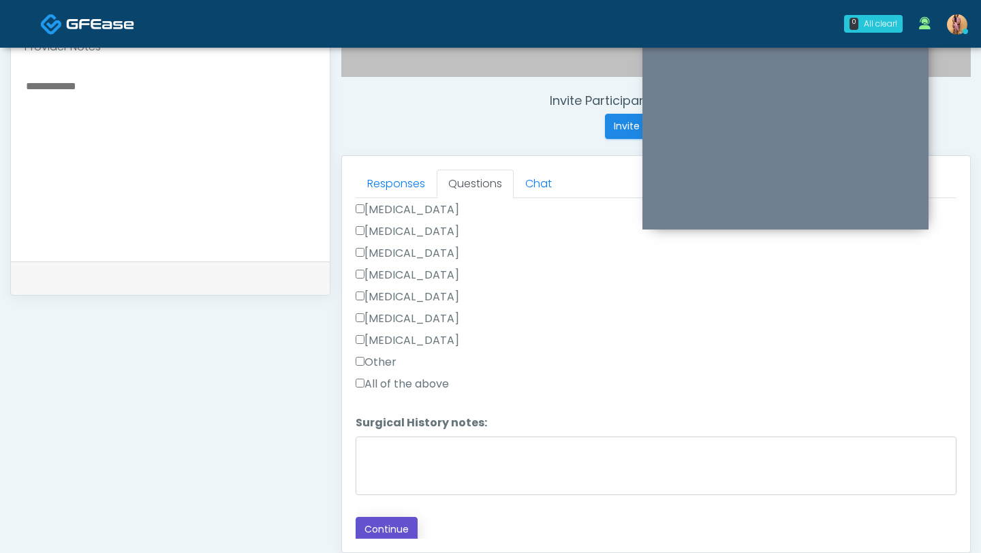
click at [385, 529] on button "Continue" at bounding box center [386, 529] width 62 height 25
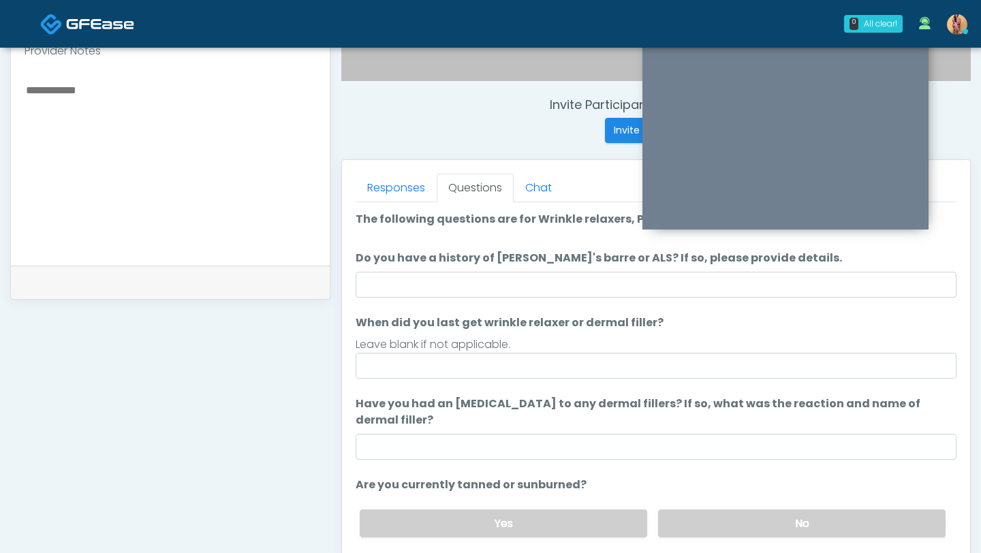
scroll to position [456, 0]
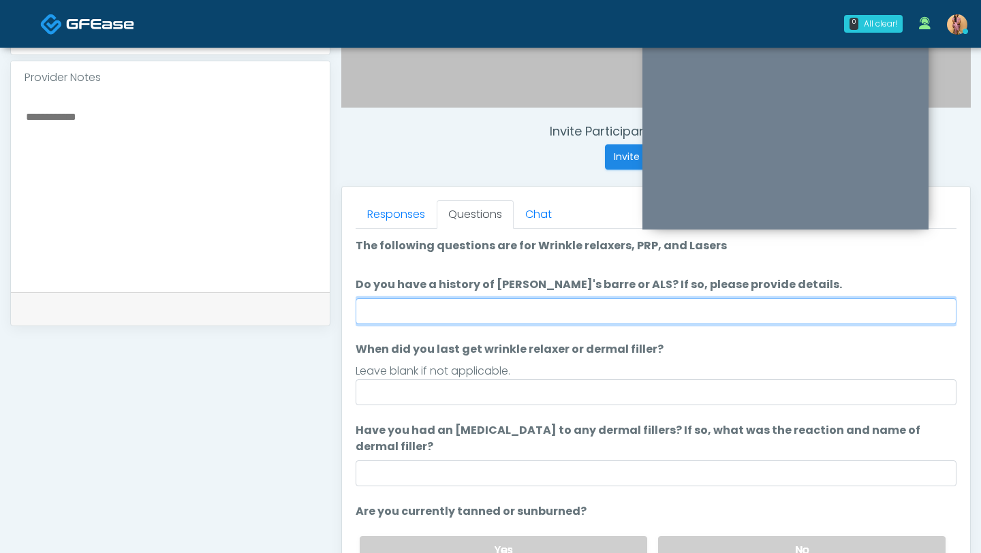
click at [473, 309] on input "Do you have a history of Guillain's barre or ALS? If so, please provide details." at bounding box center [655, 311] width 601 height 26
type input "**"
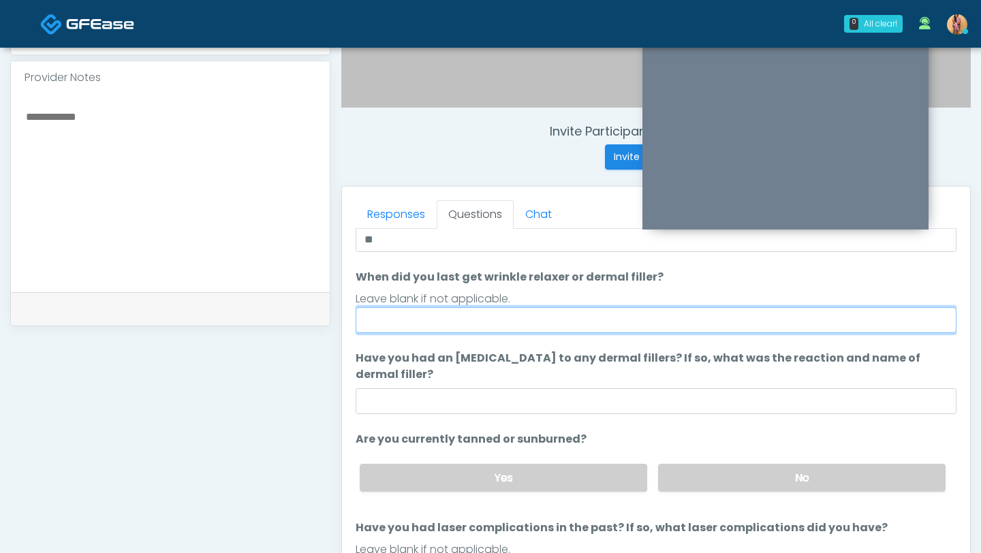
scroll to position [128, 0]
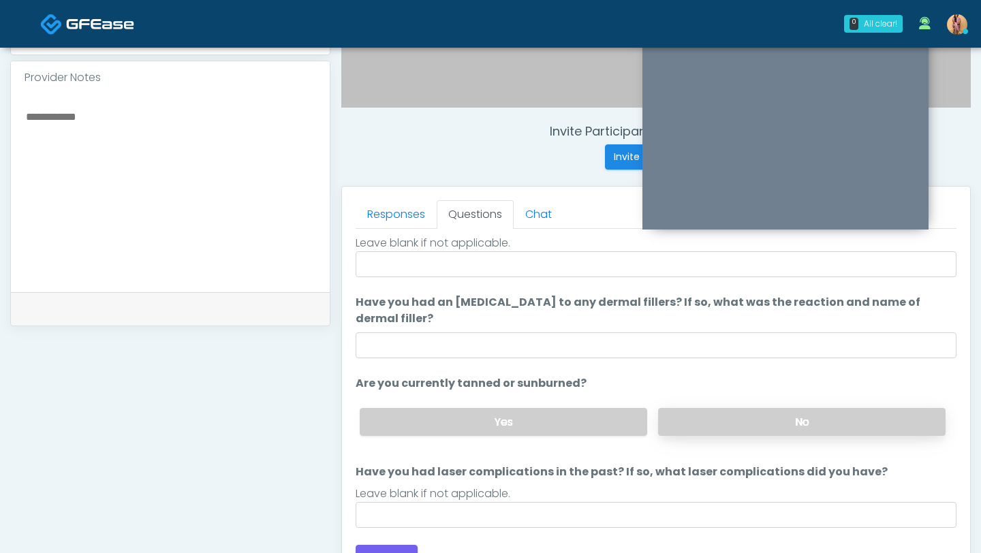
click at [688, 417] on label "No" at bounding box center [801, 422] width 287 height 28
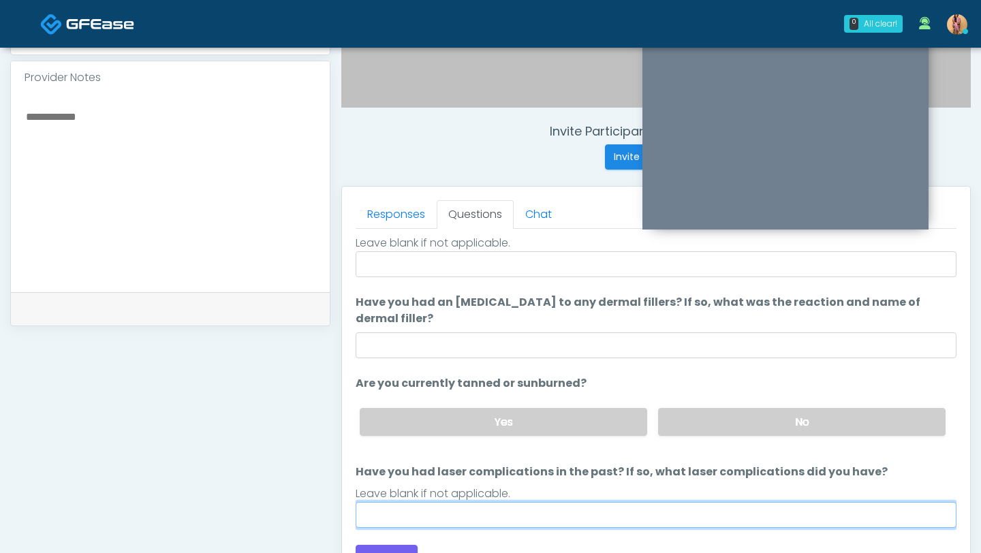
click at [609, 511] on input "Have you had laser complications in the past? If so, what laser complications d…" at bounding box center [655, 515] width 601 height 26
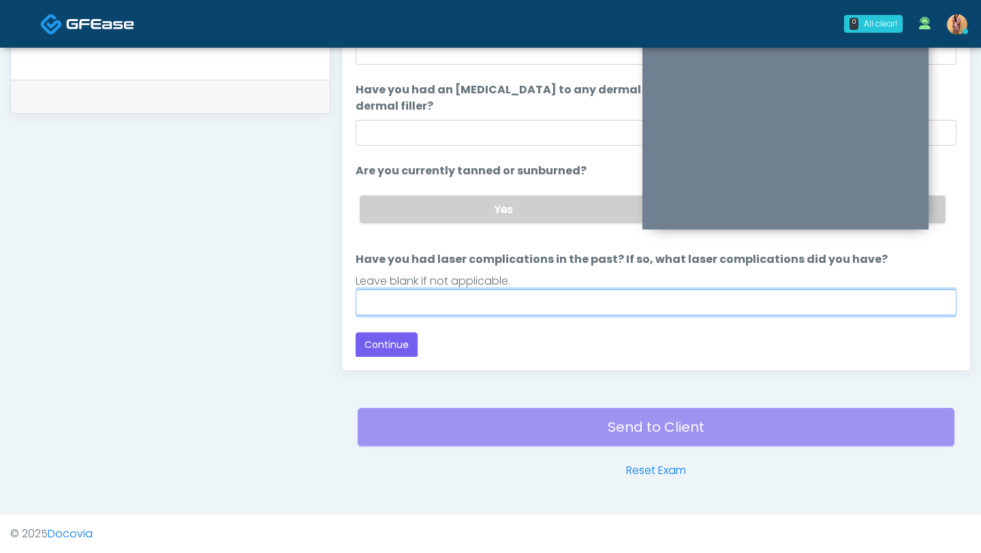
scroll to position [669, 0]
type input "*"
type input "**"
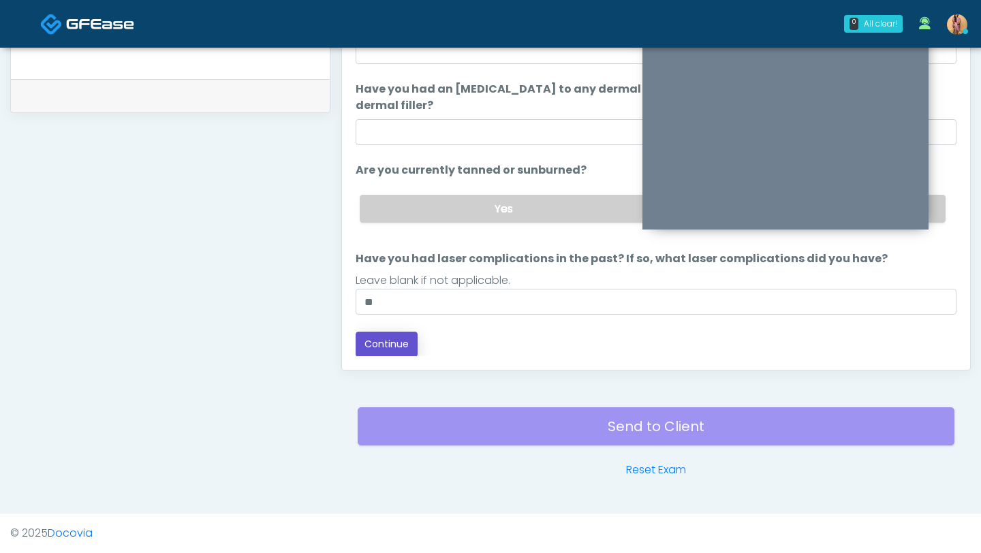
click at [385, 344] on button "Continue" at bounding box center [386, 344] width 62 height 25
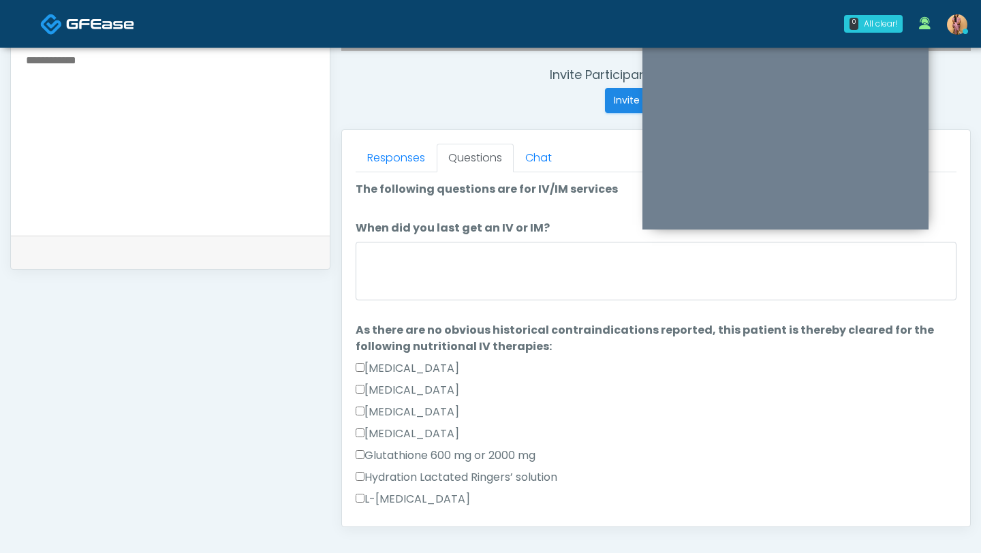
scroll to position [509, 0]
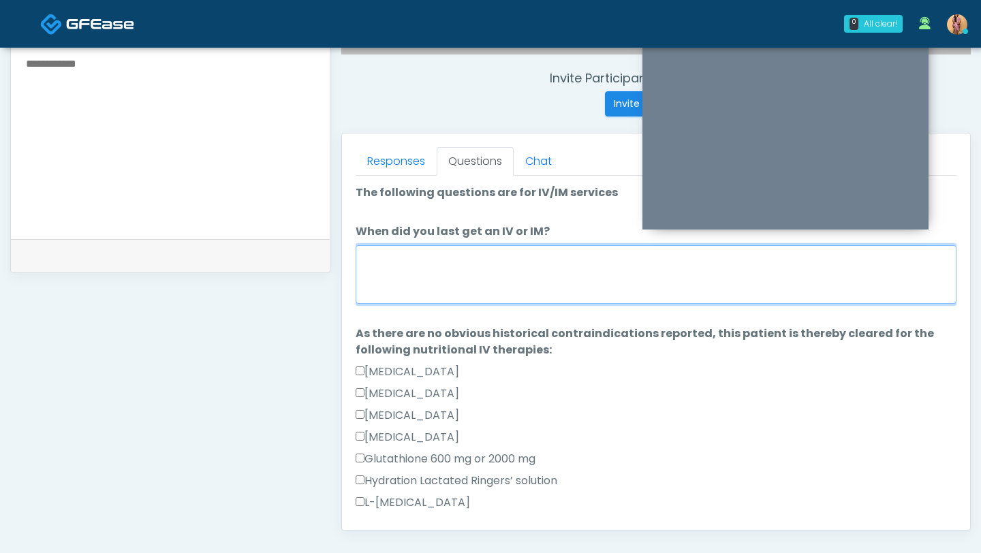
click at [456, 267] on textarea "When did you last get an IV or IM?" at bounding box center [655, 274] width 601 height 59
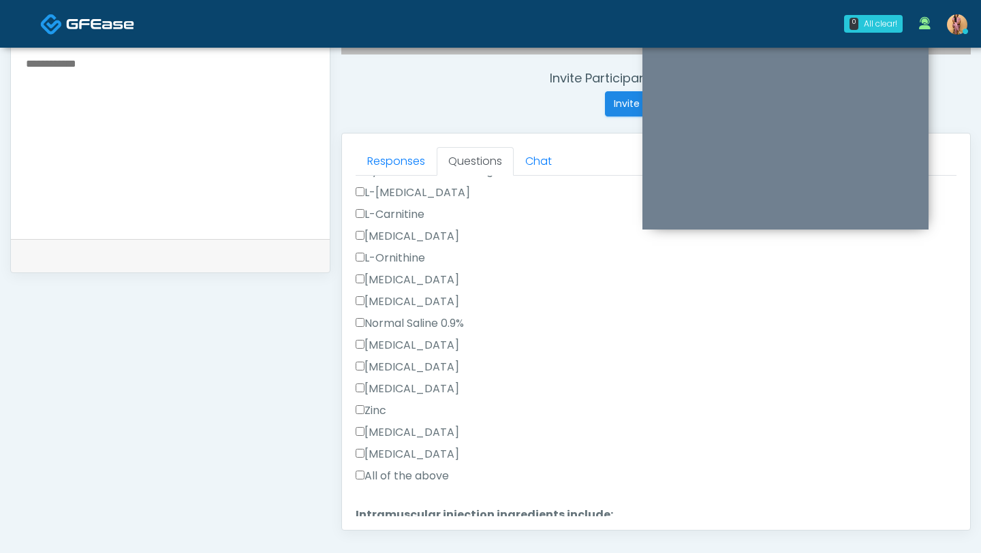
scroll to position [330, 0]
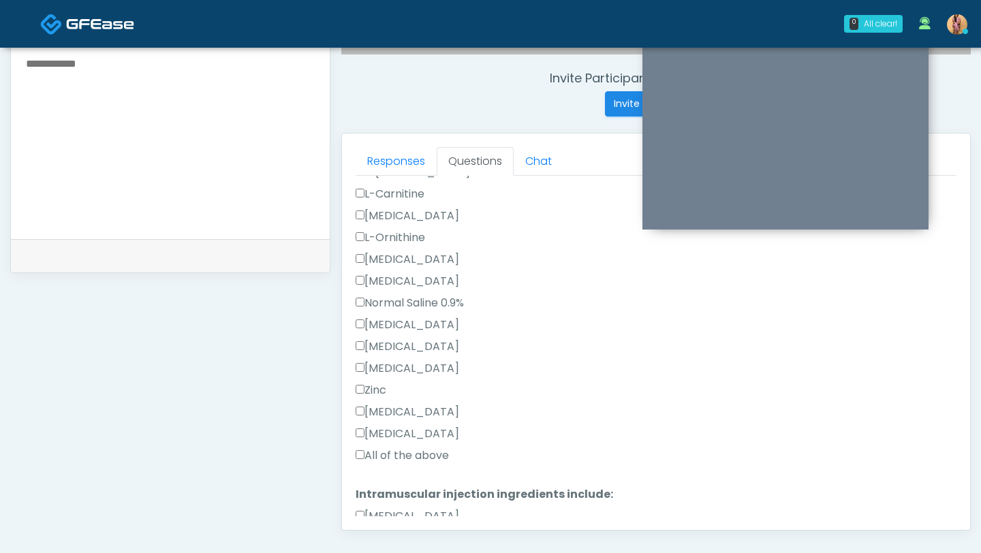
type textarea "***"
click at [376, 455] on label "All of the above" at bounding box center [401, 455] width 93 height 16
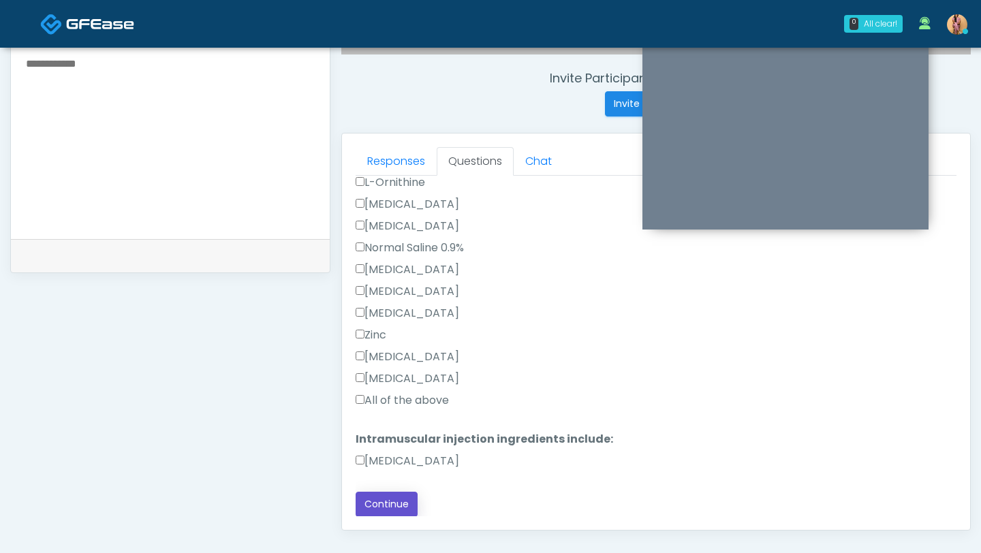
click at [385, 503] on button "Continue" at bounding box center [386, 504] width 62 height 25
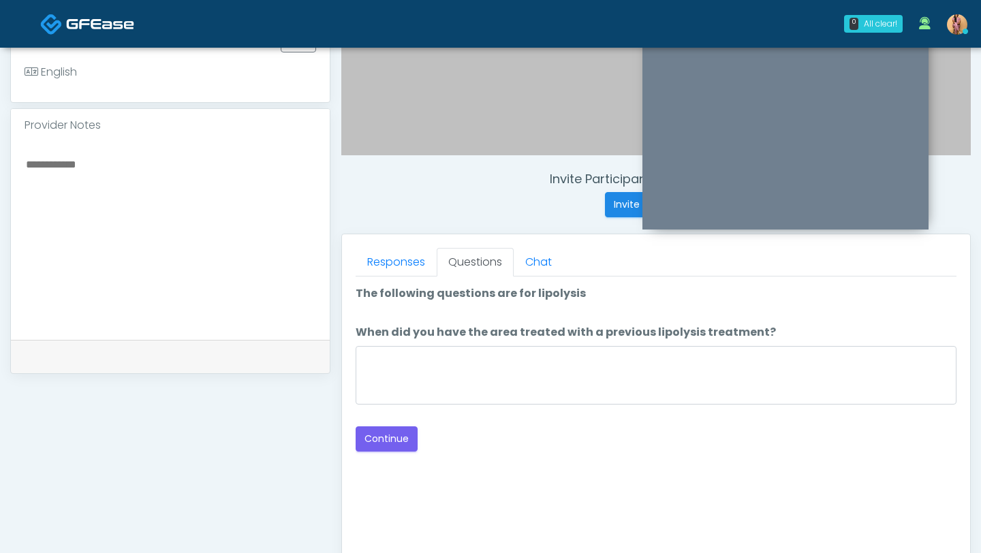
scroll to position [346, 0]
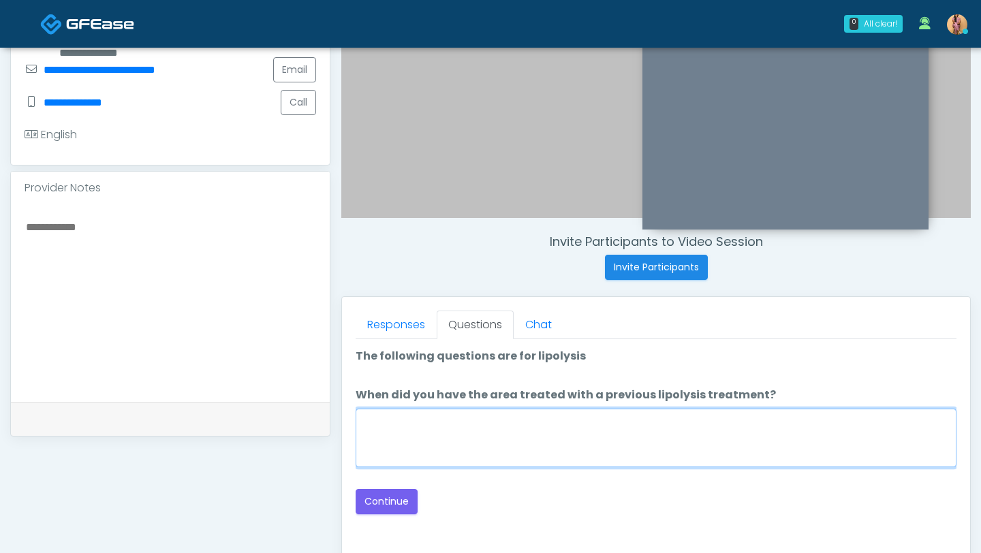
click at [474, 439] on textarea "When did you have the area treated with a previous lipolysis treatment?" at bounding box center [655, 438] width 601 height 59
type textarea "***"
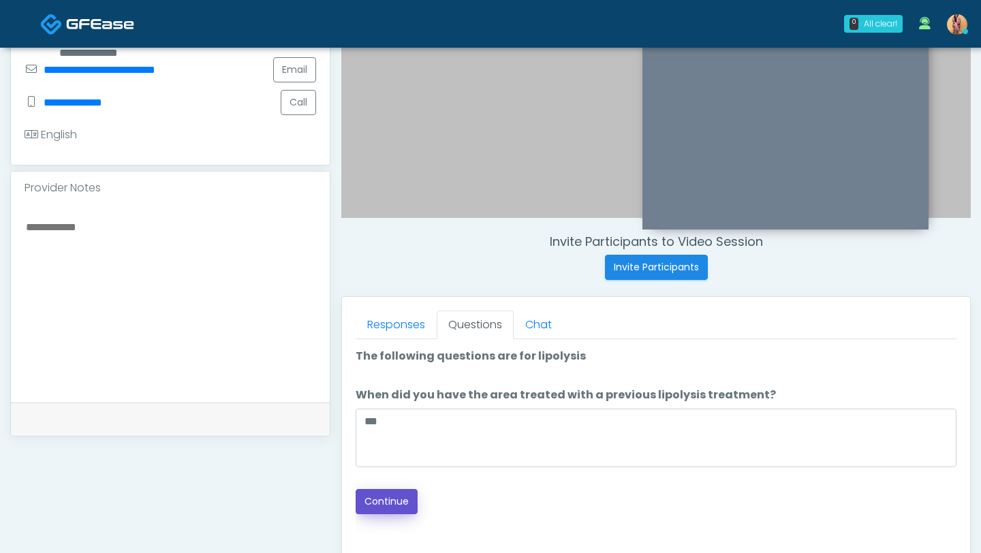
click at [385, 496] on button "Continue" at bounding box center [386, 501] width 62 height 25
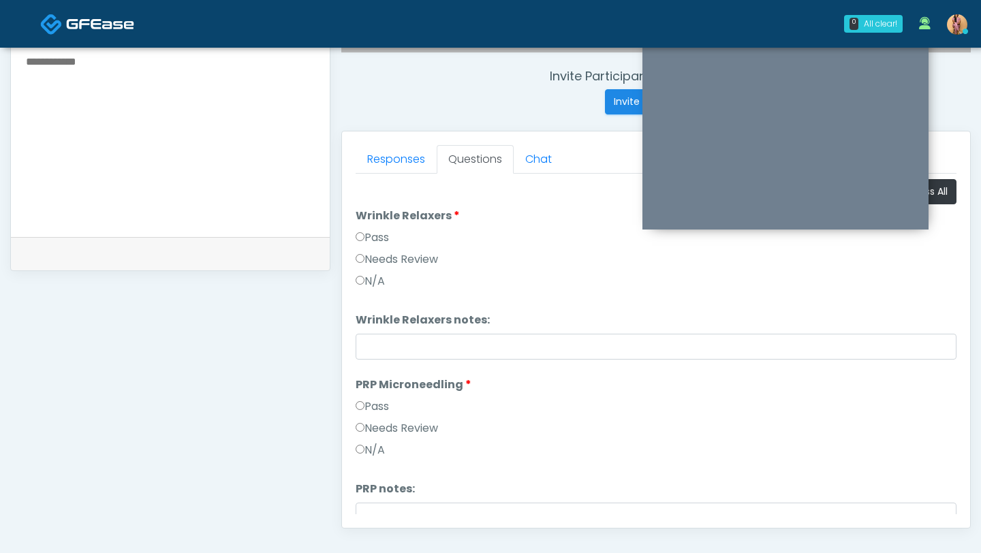
scroll to position [462, 0]
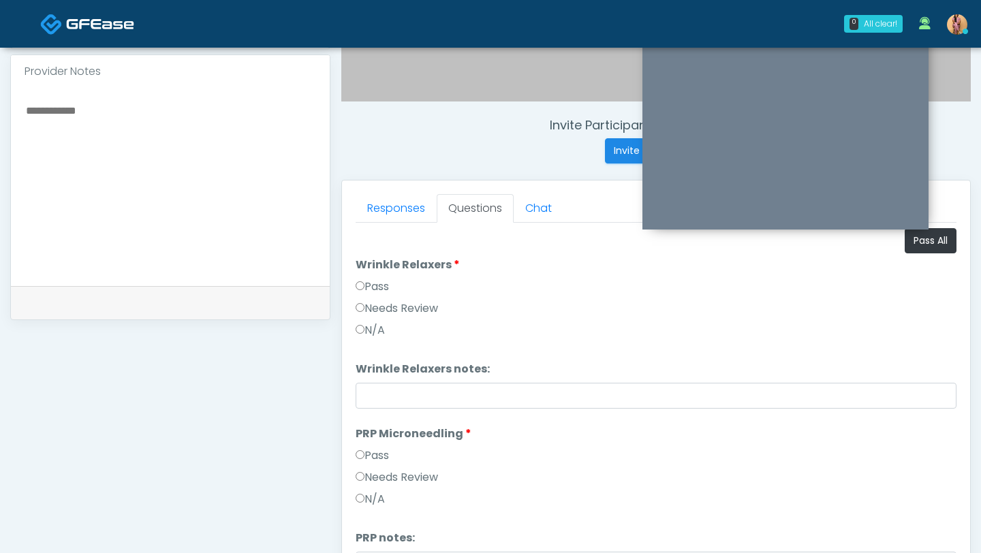
click at [364, 289] on label "Pass" at bounding box center [371, 287] width 33 height 16
click at [366, 290] on label "Pass" at bounding box center [371, 287] width 33 height 16
click at [368, 458] on label "Pass" at bounding box center [371, 455] width 33 height 16
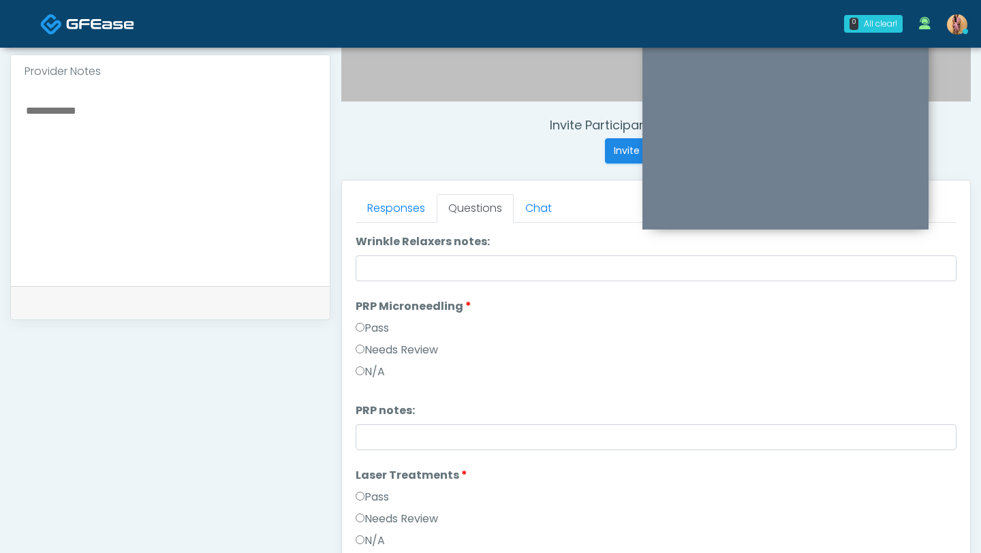
scroll to position [135, 0]
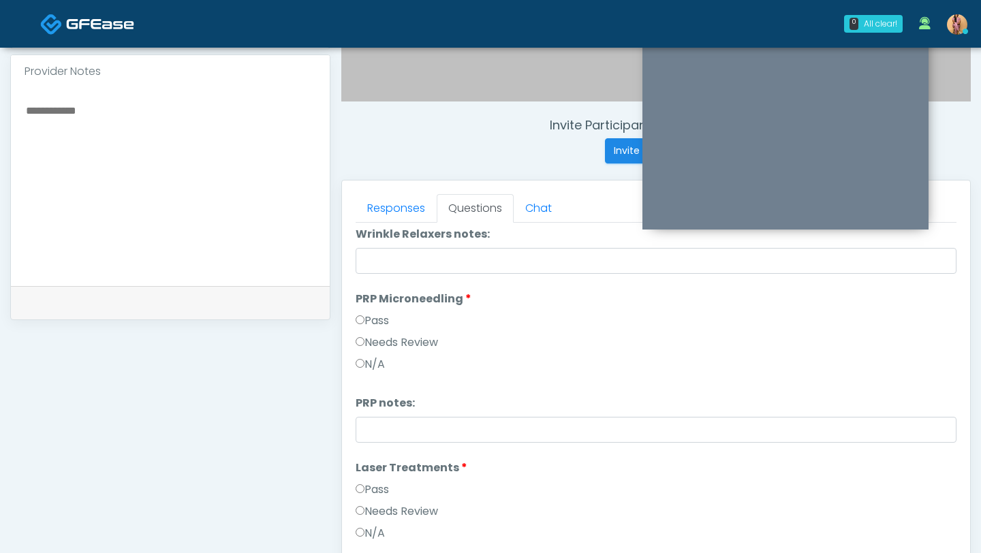
click at [375, 491] on label "Pass" at bounding box center [371, 489] width 33 height 16
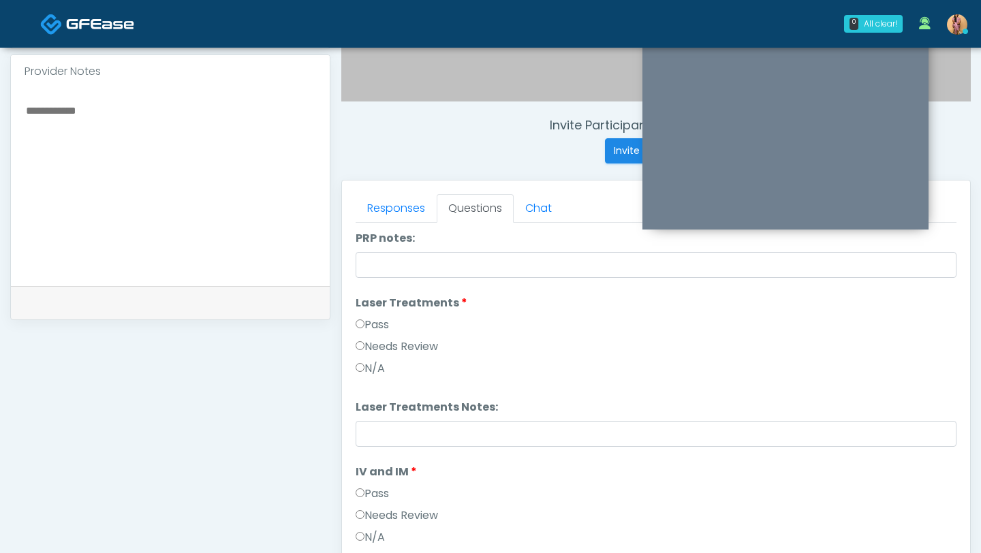
scroll to position [318, 0]
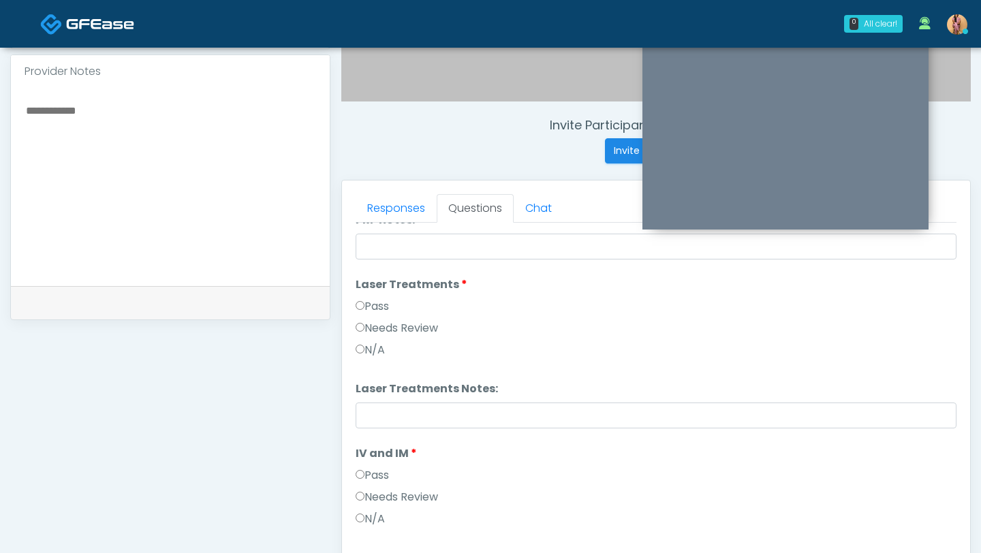
click at [369, 477] on label "Pass" at bounding box center [371, 475] width 33 height 16
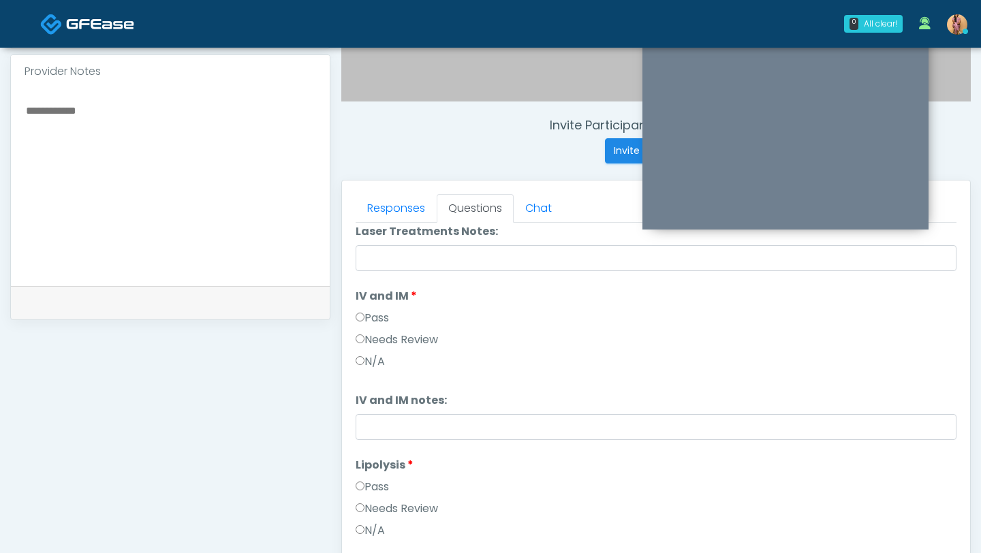
scroll to position [519, 0]
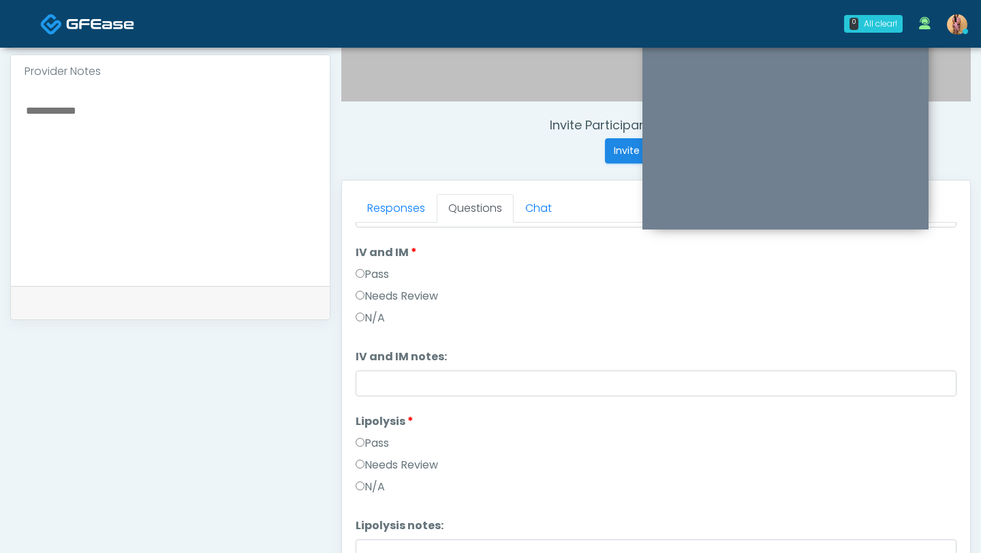
click at [378, 446] on label "Pass" at bounding box center [371, 443] width 33 height 16
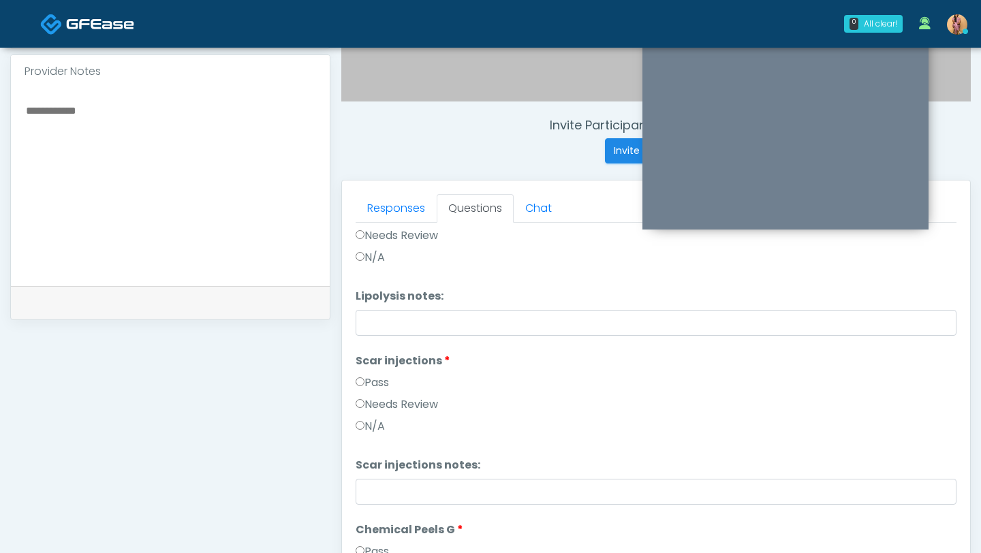
scroll to position [733, 0]
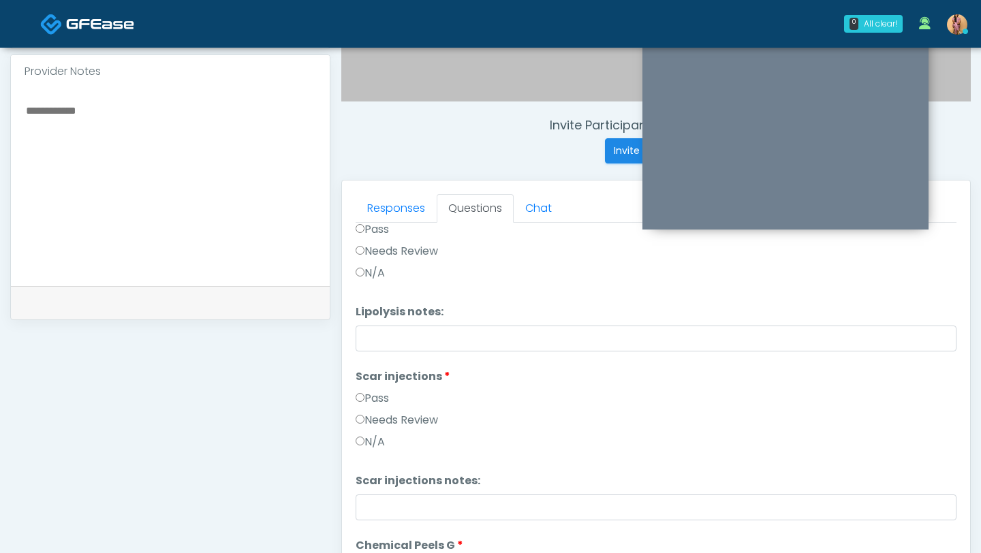
click at [368, 398] on label "Pass" at bounding box center [371, 398] width 33 height 16
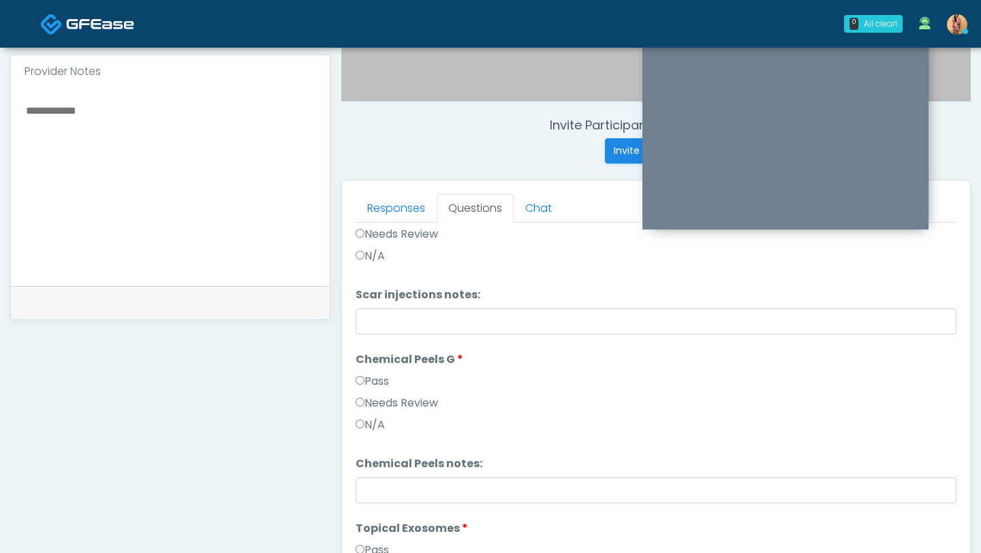
scroll to position [934, 0]
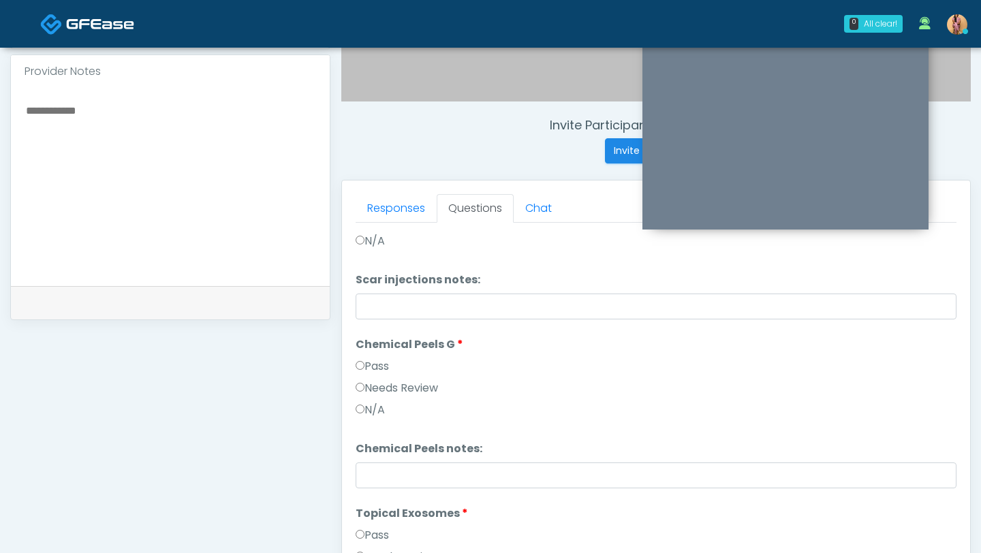
click at [377, 364] on label "Pass" at bounding box center [371, 366] width 33 height 16
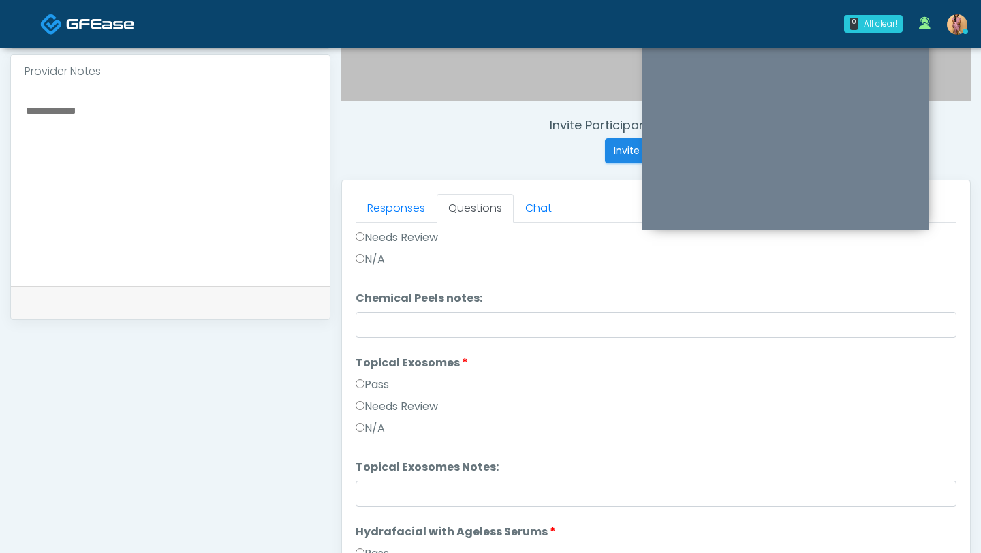
scroll to position [1095, 0]
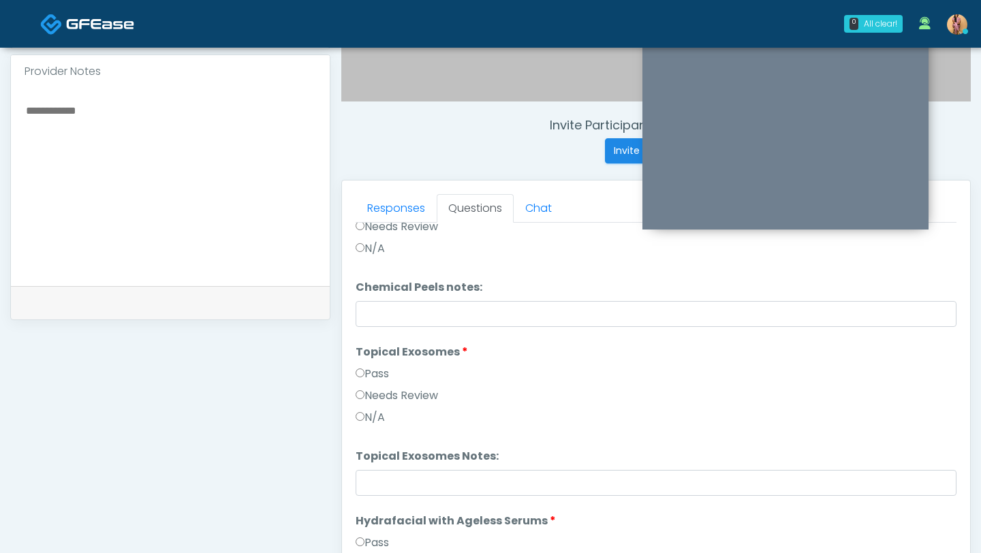
click at [385, 380] on label "Pass" at bounding box center [371, 374] width 33 height 16
click at [373, 376] on label "Pass" at bounding box center [371, 373] width 33 height 16
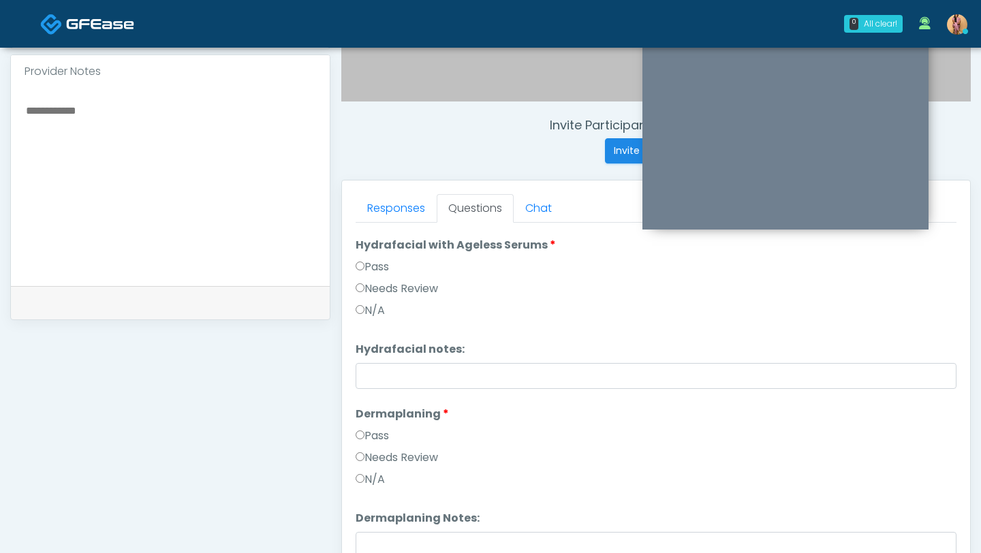
scroll to position [1382, 0]
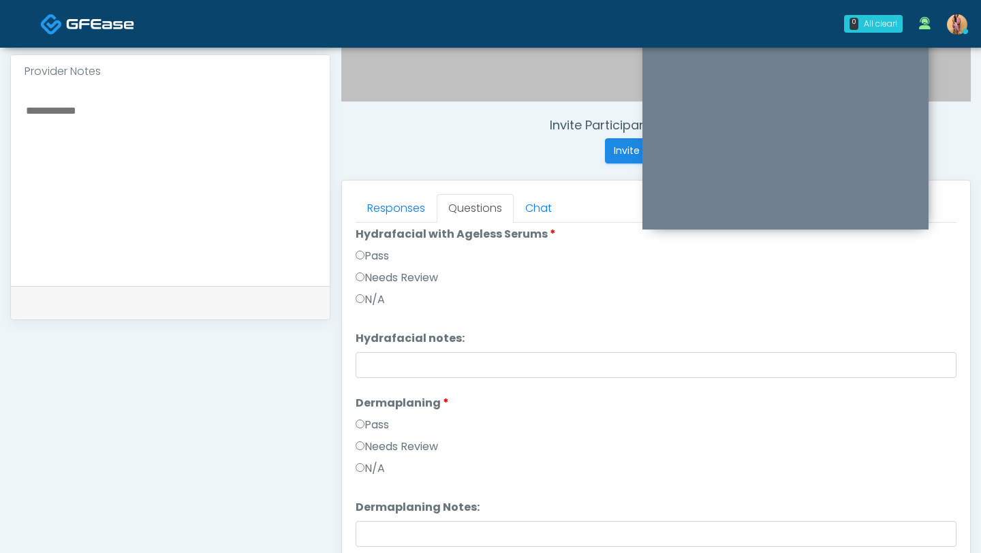
click at [381, 428] on label "Pass" at bounding box center [371, 425] width 33 height 16
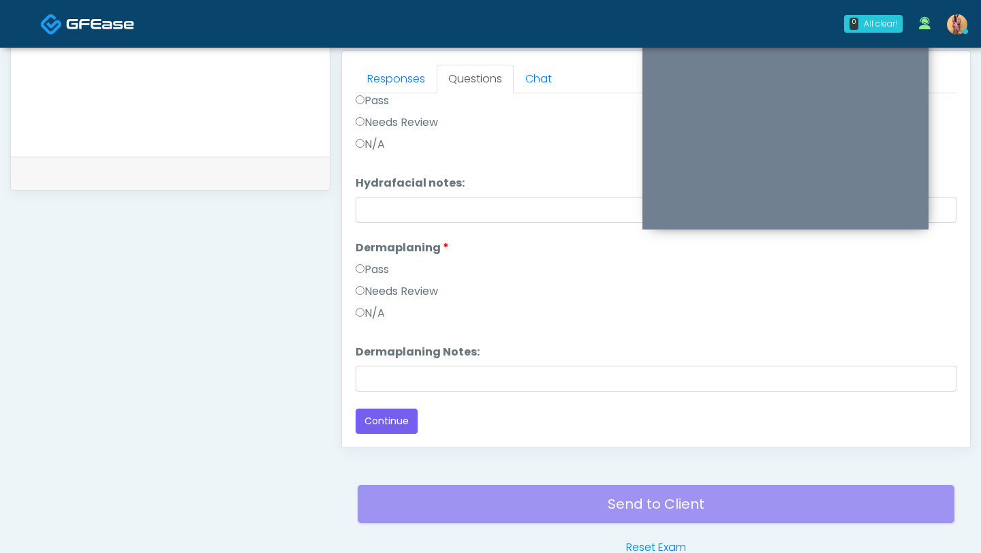
scroll to position [626, 0]
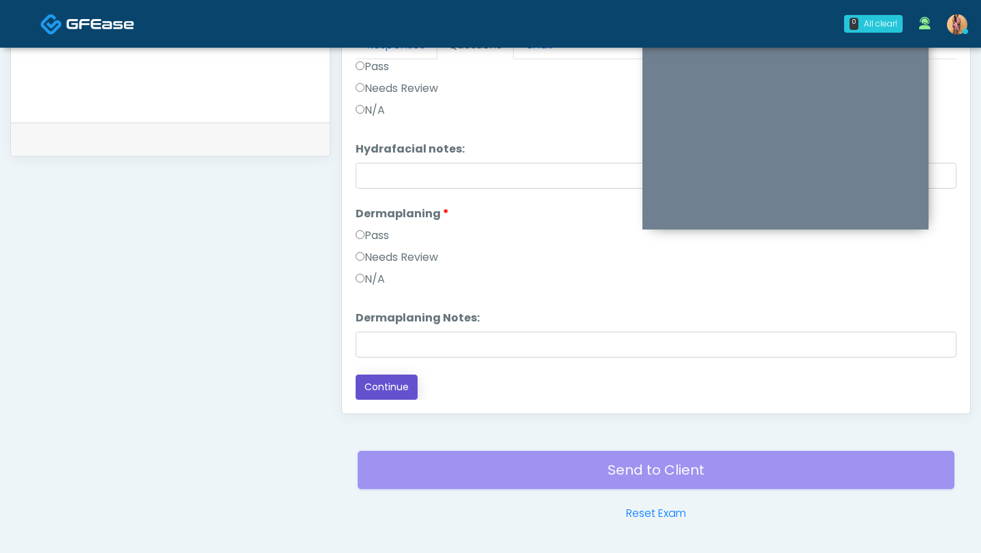
click at [394, 388] on button "Continue" at bounding box center [386, 387] width 62 height 25
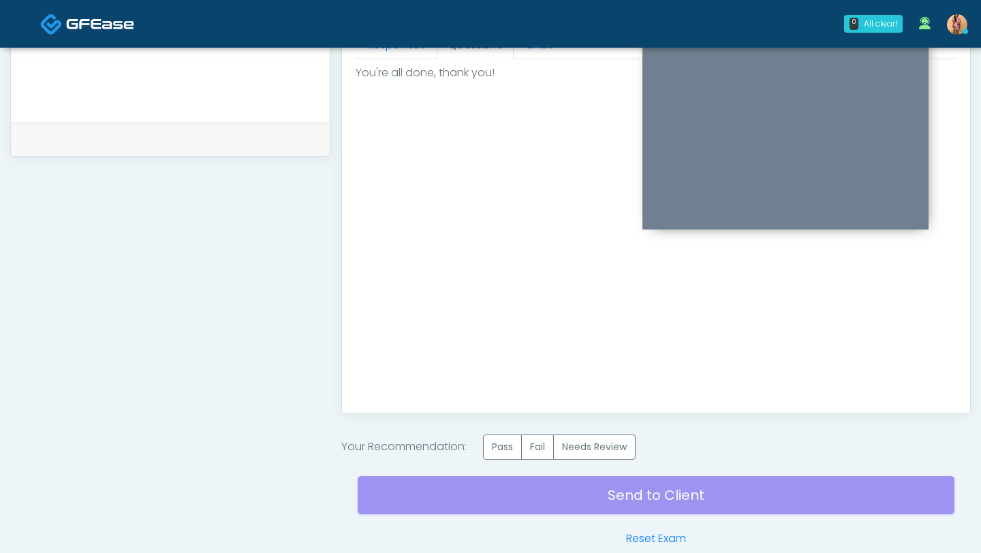
scroll to position [0, 0]
click at [509, 437] on label "Pass" at bounding box center [502, 446] width 39 height 25
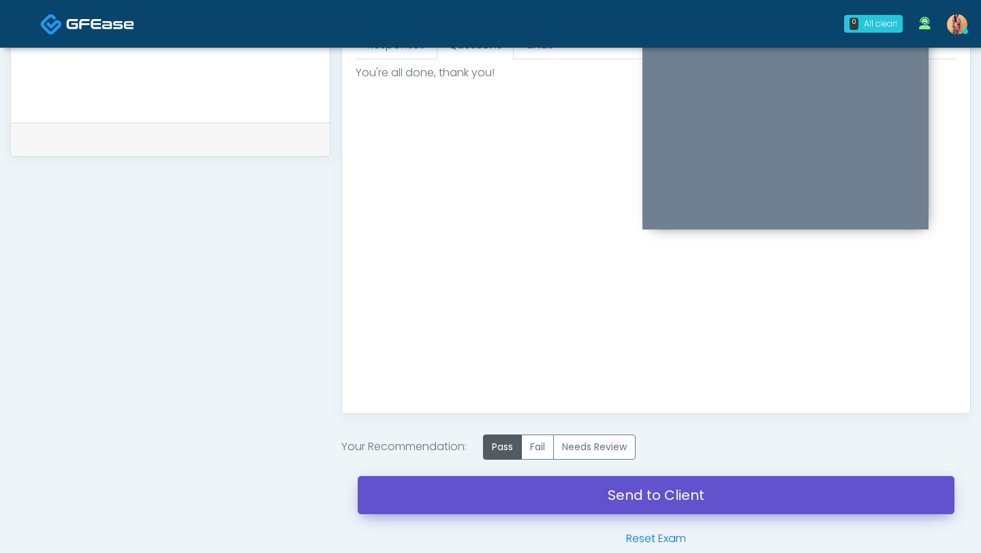
click at [503, 503] on link "Send to Client" at bounding box center [656, 495] width 597 height 38
click at [626, 498] on link "Send to Client" at bounding box center [656, 495] width 597 height 38
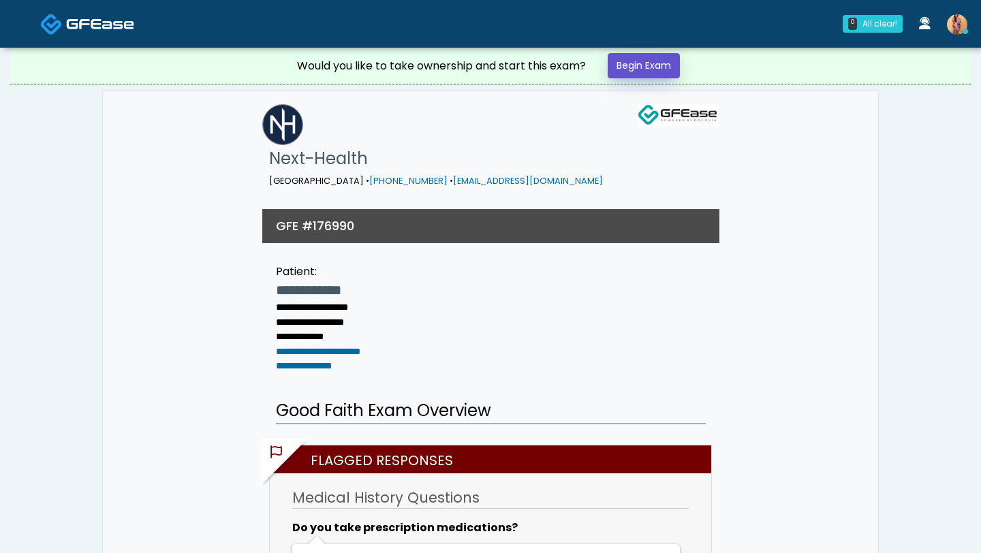
click at [660, 64] on link "Begin Exam" at bounding box center [643, 65] width 72 height 25
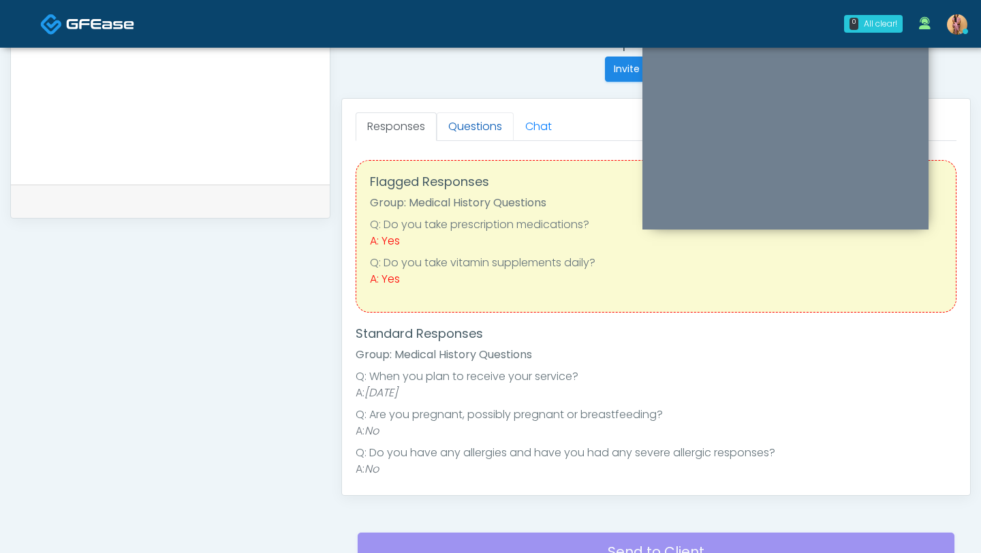
scroll to position [554, 0]
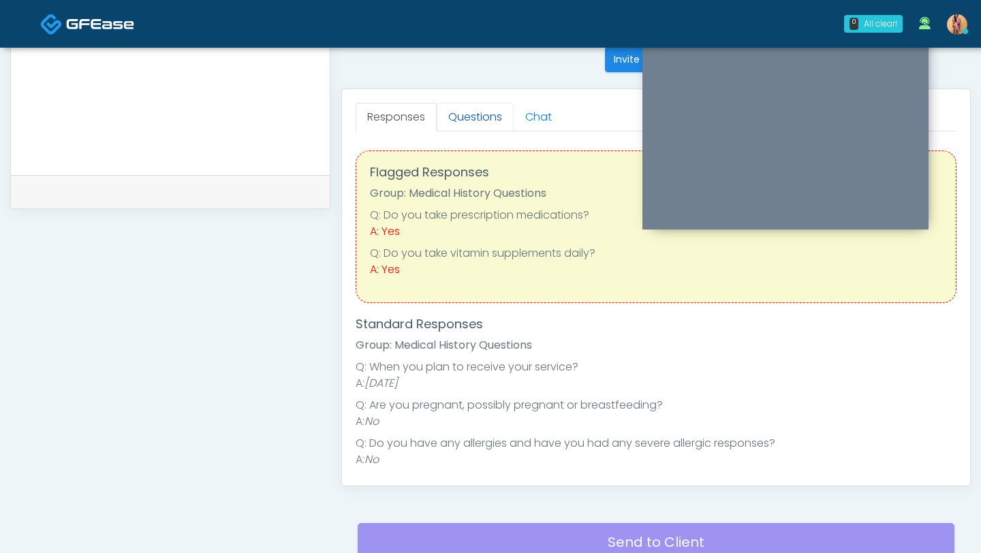
click at [480, 123] on link "Questions" at bounding box center [475, 117] width 77 height 29
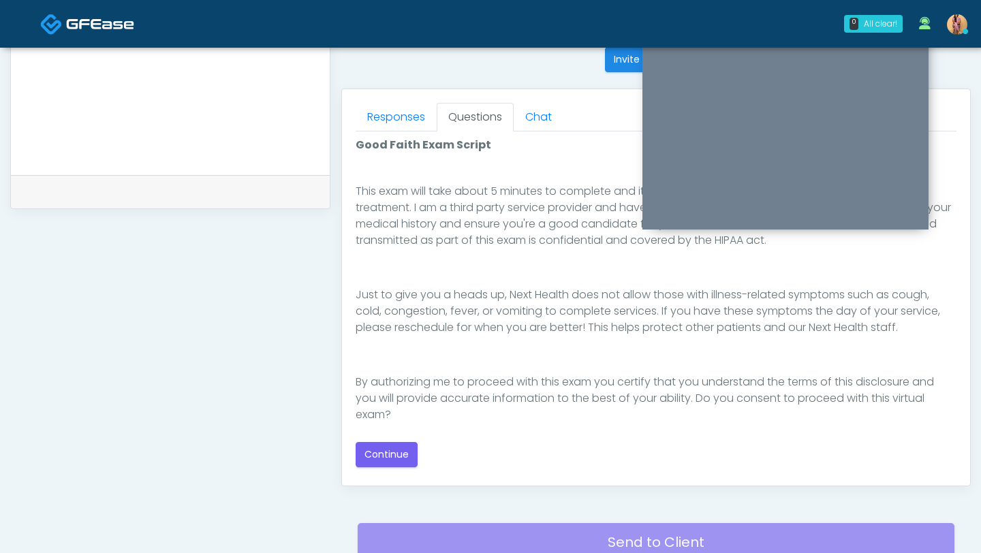
scroll to position [229, 0]
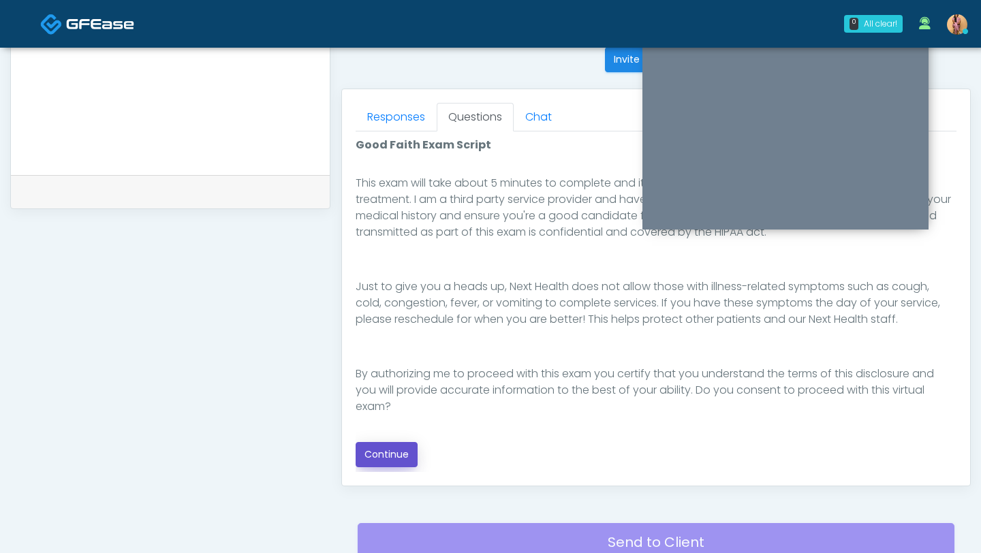
click at [389, 454] on button "Continue" at bounding box center [386, 454] width 62 height 25
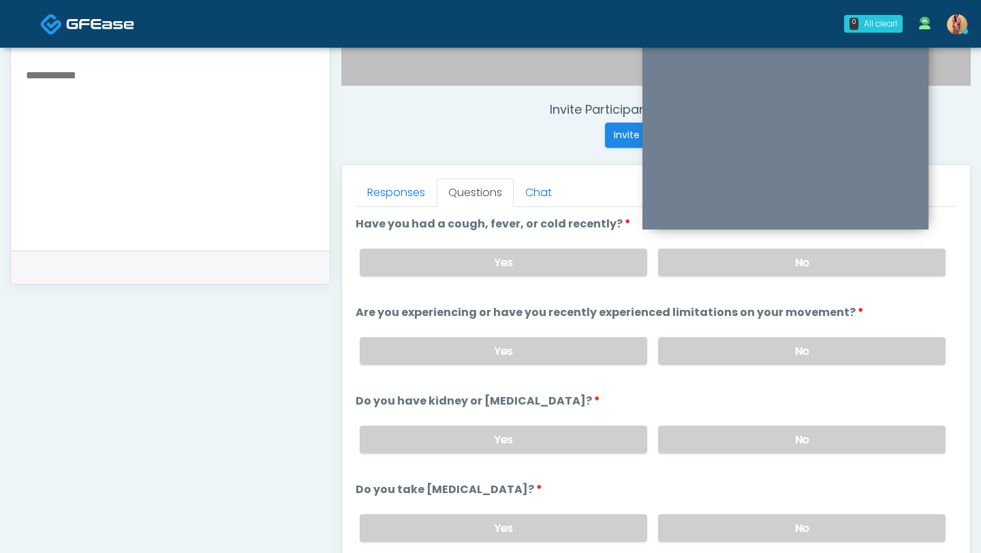
scroll to position [437, 0]
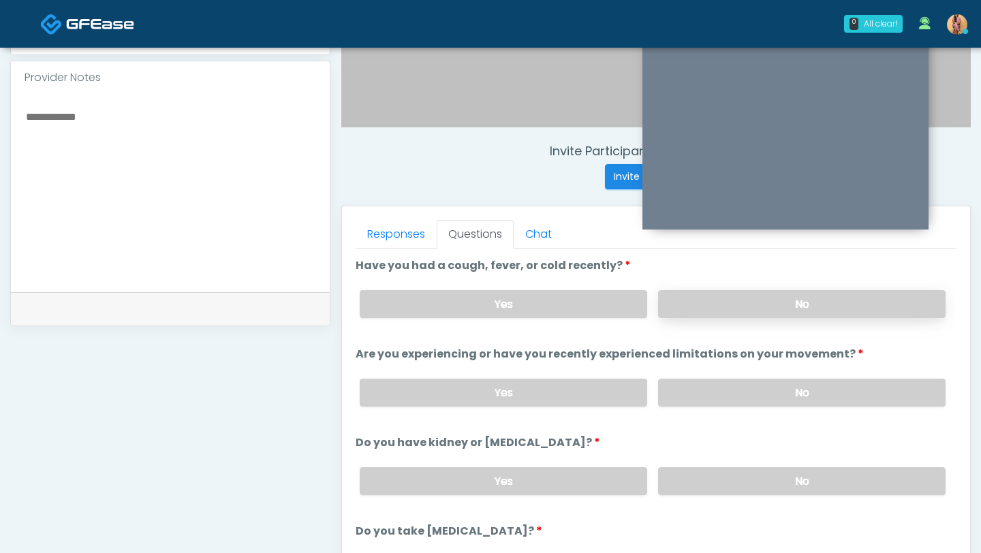
click at [696, 302] on label "No" at bounding box center [801, 304] width 287 height 28
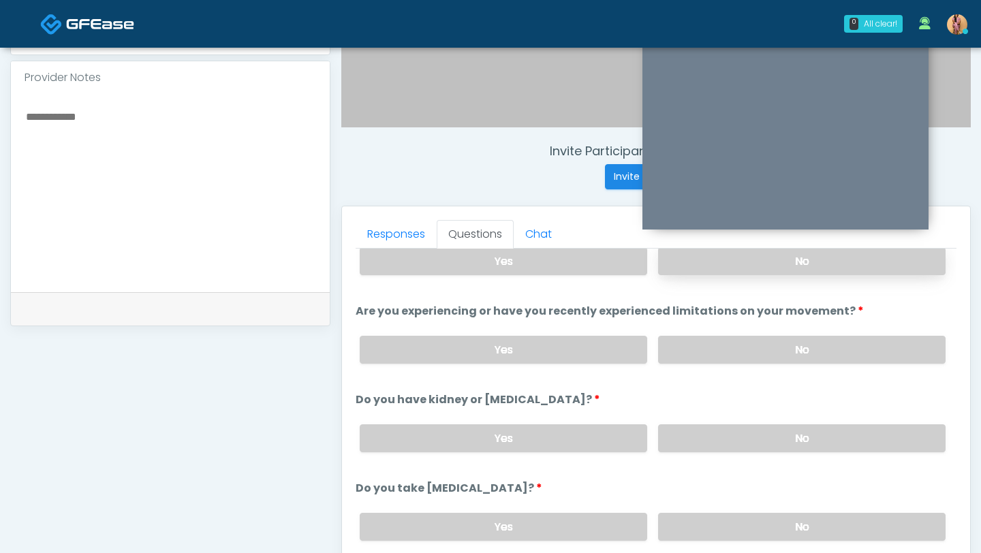
scroll to position [44, 0]
click at [697, 336] on label "No" at bounding box center [801, 348] width 287 height 28
click at [684, 442] on label "No" at bounding box center [801, 437] width 287 height 28
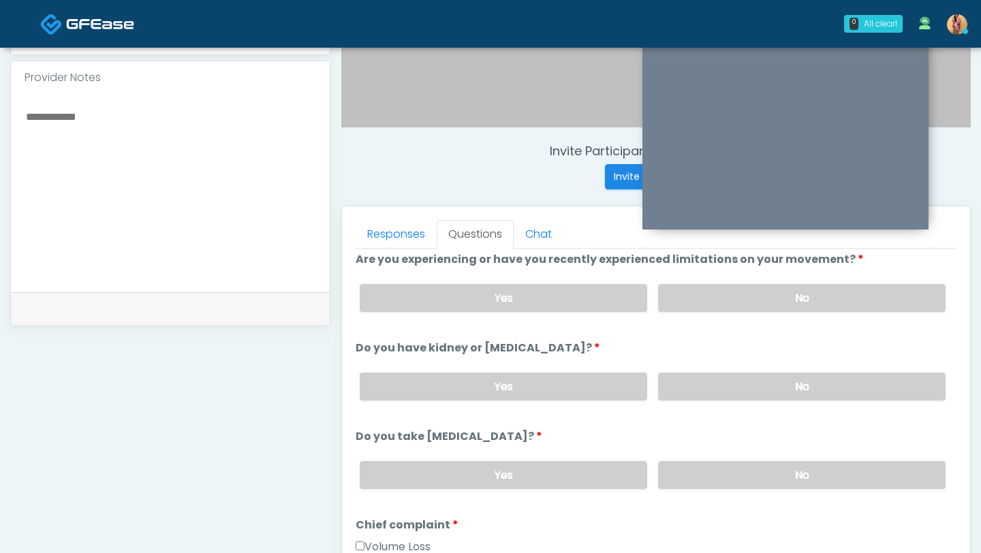
scroll to position [99, 0]
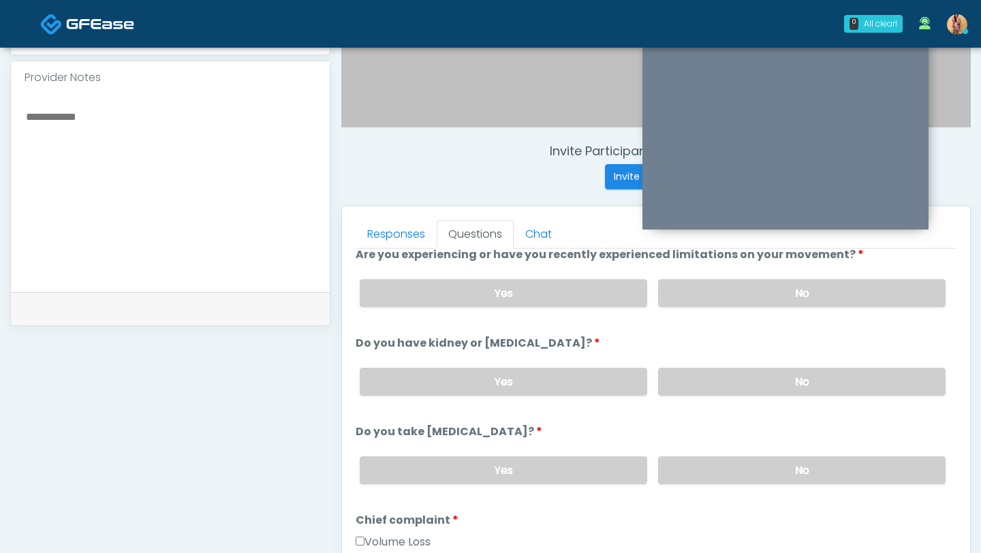
click at [678, 475] on label "No" at bounding box center [801, 470] width 287 height 28
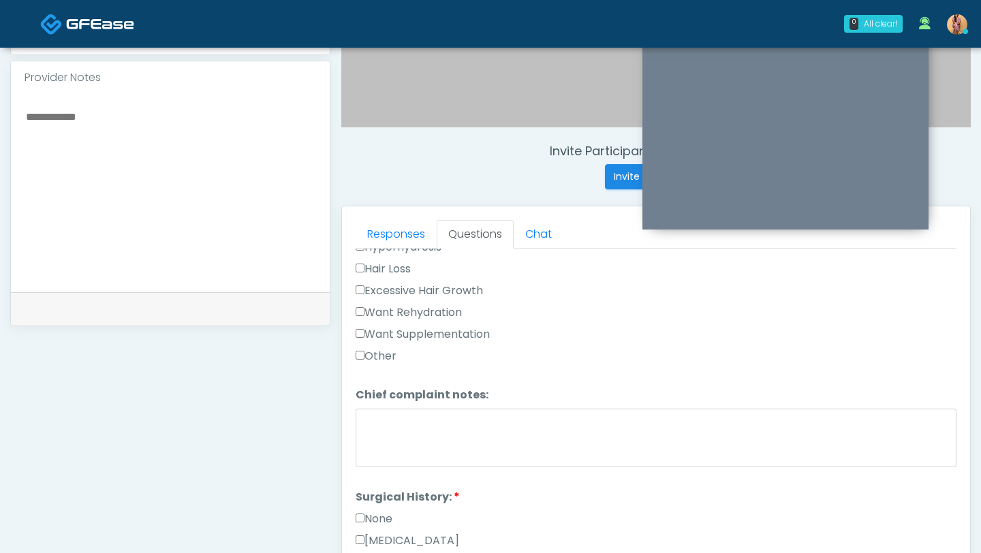
scroll to position [541, 0]
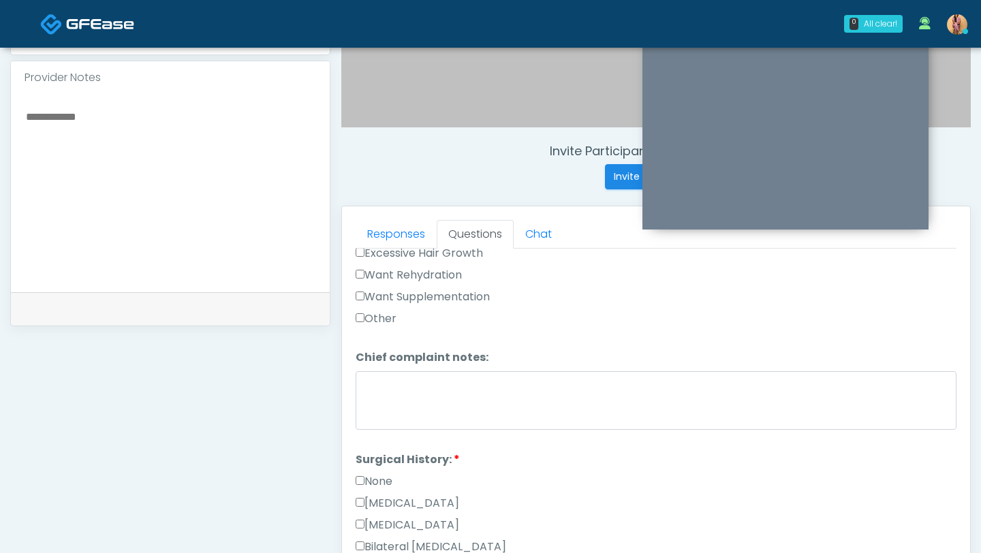
click at [357, 473] on label "None" at bounding box center [373, 481] width 37 height 16
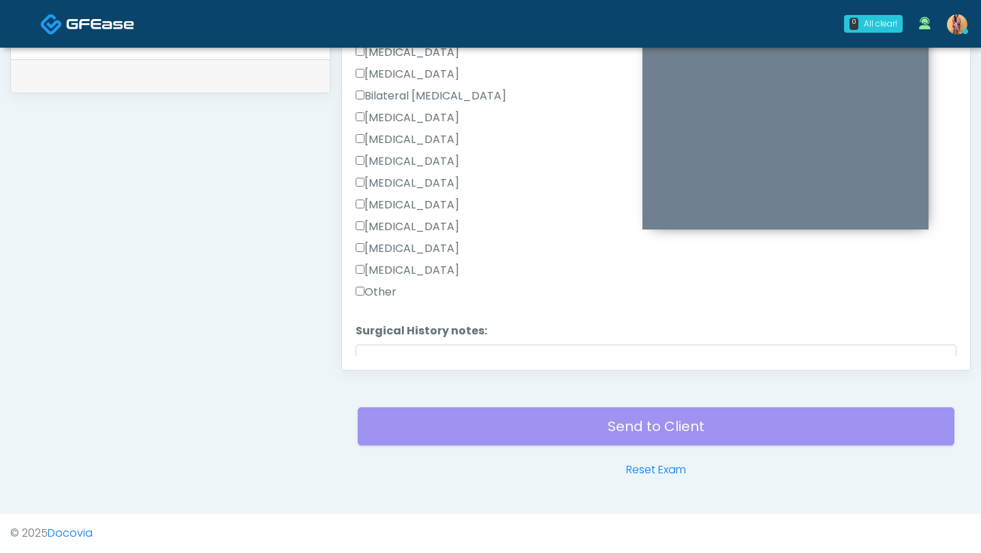
scroll to position [849, 0]
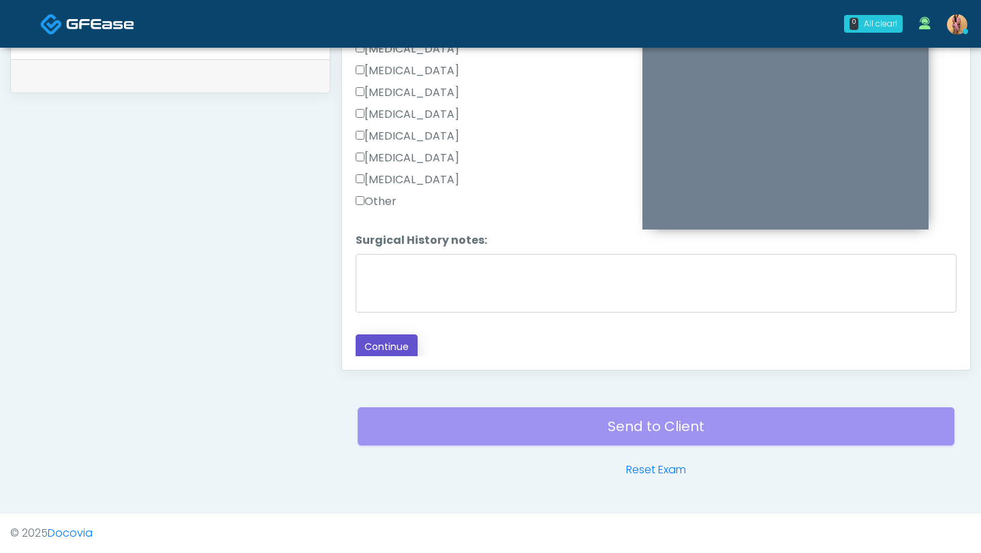
click at [408, 335] on button "Continue" at bounding box center [386, 346] width 62 height 25
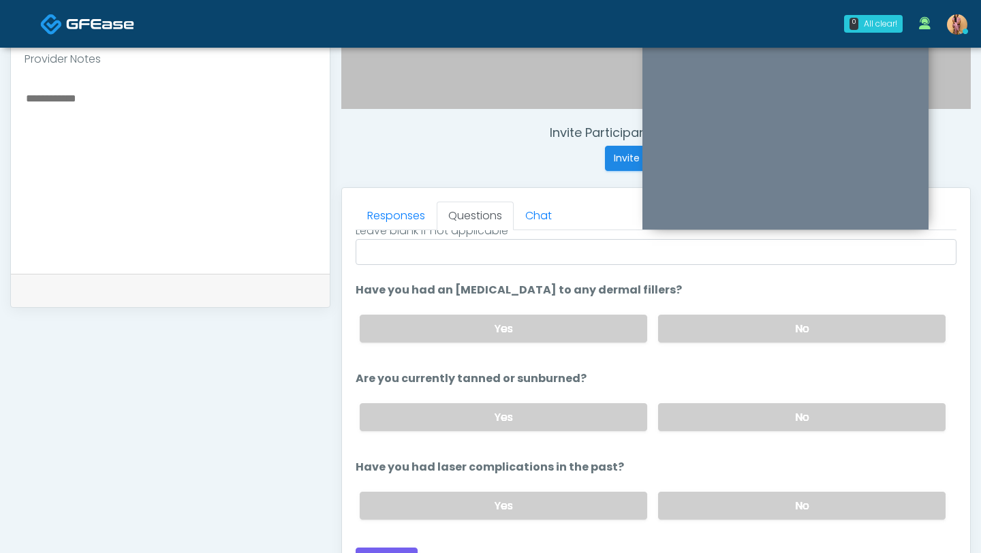
scroll to position [462, 0]
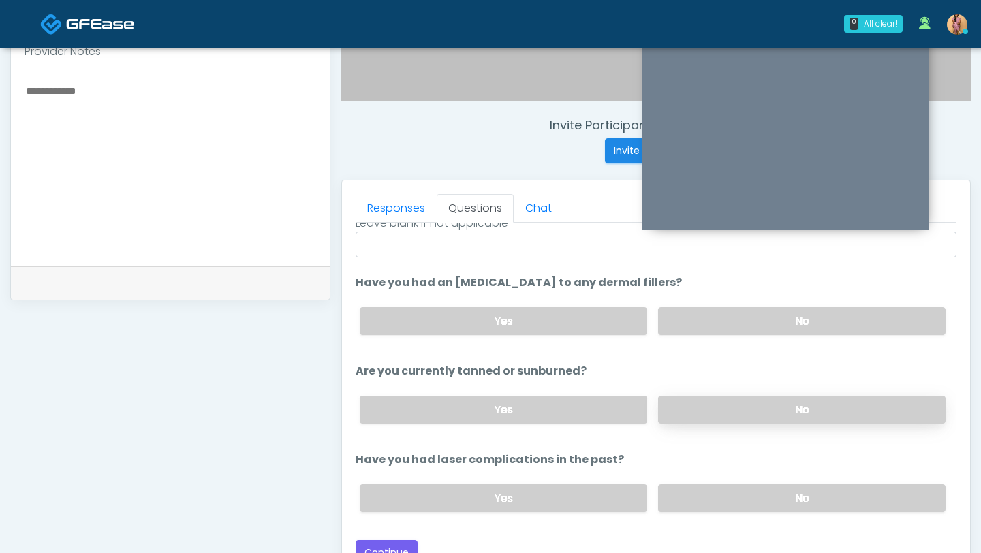
click at [695, 408] on label "No" at bounding box center [801, 410] width 287 height 28
click at [701, 492] on label "No" at bounding box center [801, 498] width 287 height 28
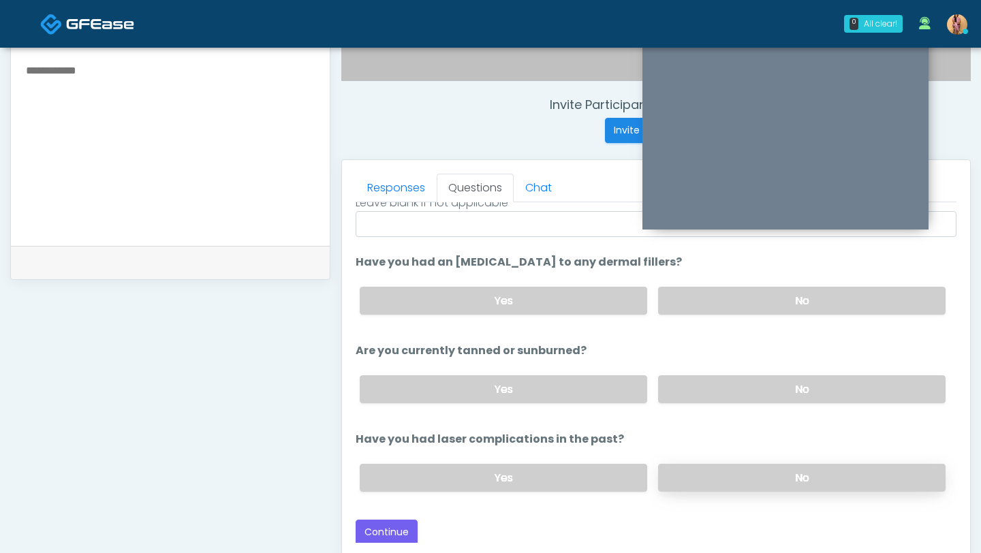
scroll to position [489, 0]
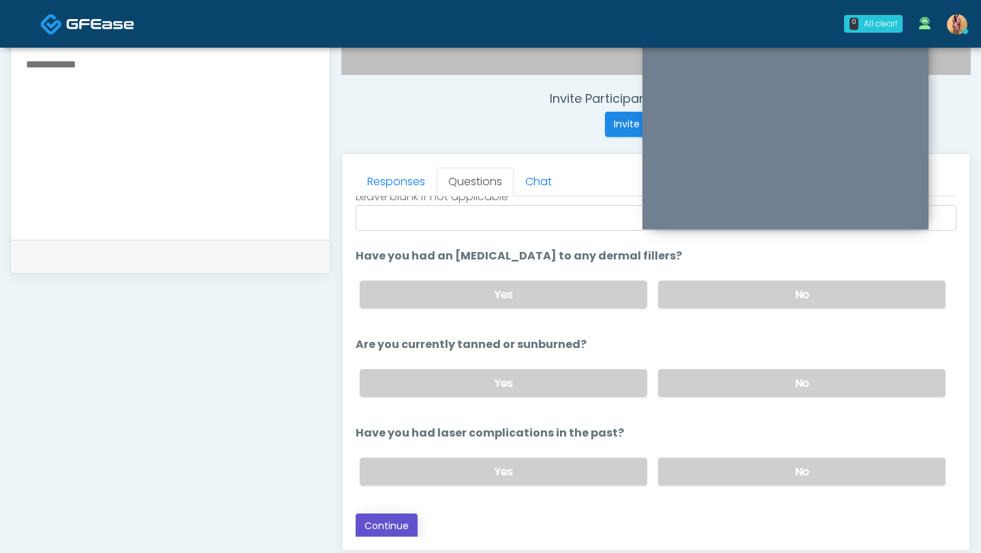
click at [381, 527] on button "Continue" at bounding box center [386, 525] width 62 height 25
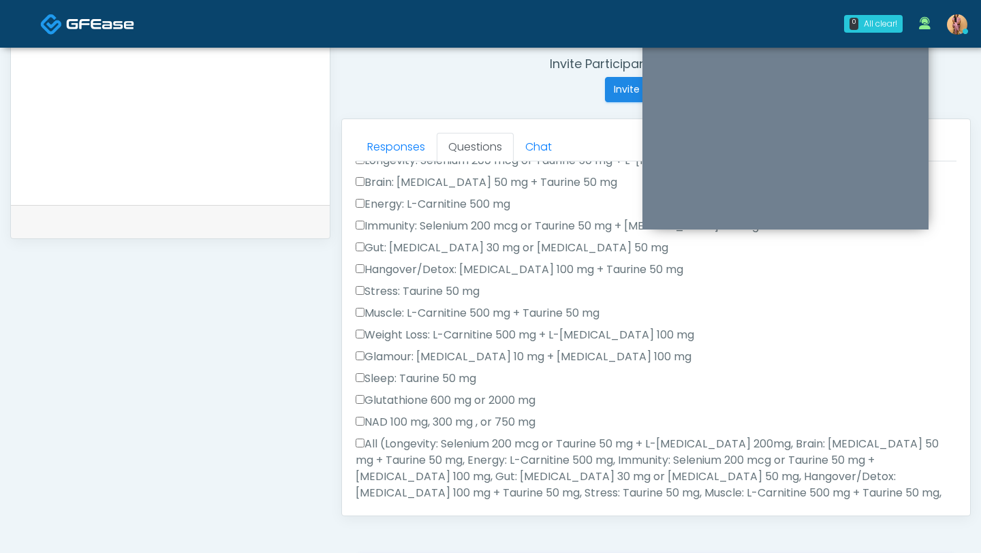
scroll to position [0, 0]
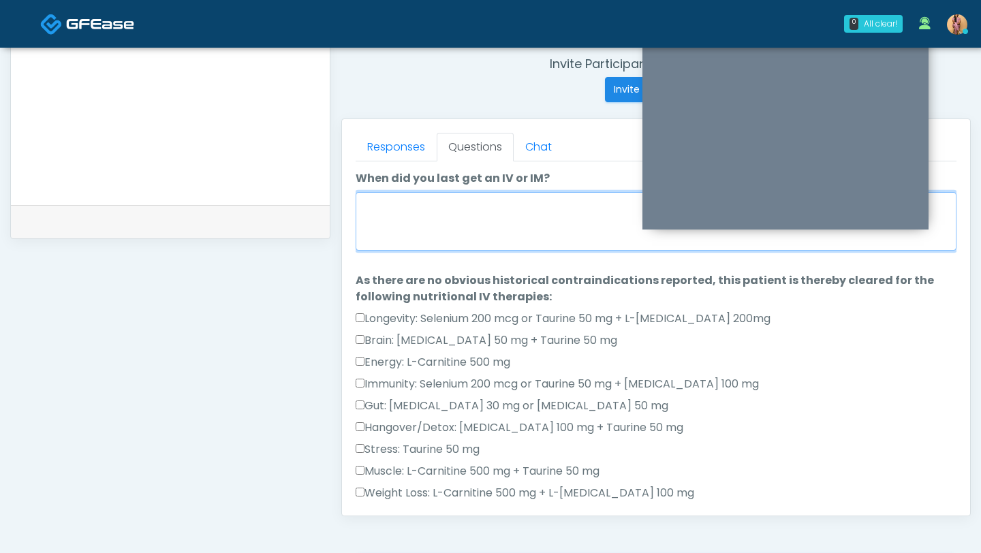
click at [477, 207] on textarea "When did you last get an IV or IM?" at bounding box center [655, 221] width 601 height 59
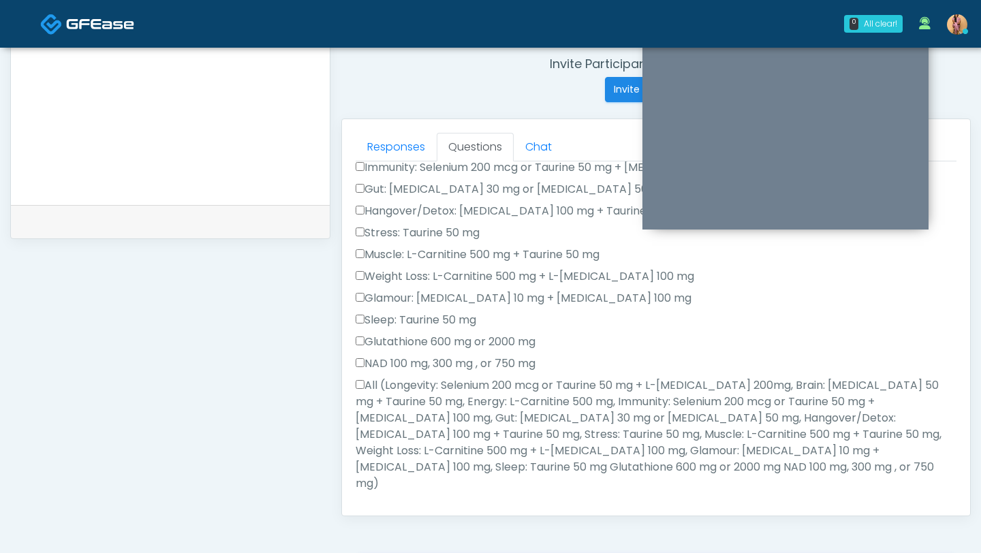
scroll to position [250, 0]
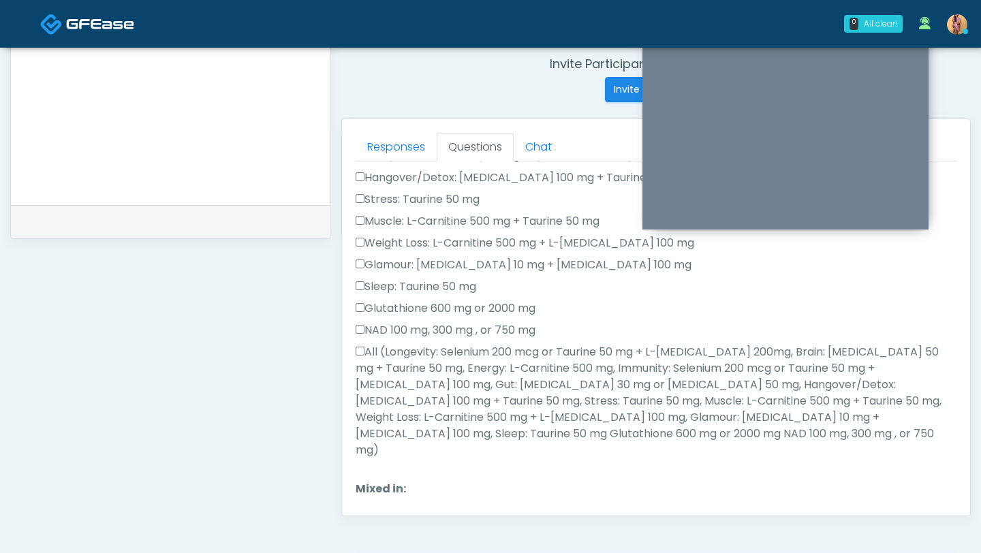
type textarea "********"
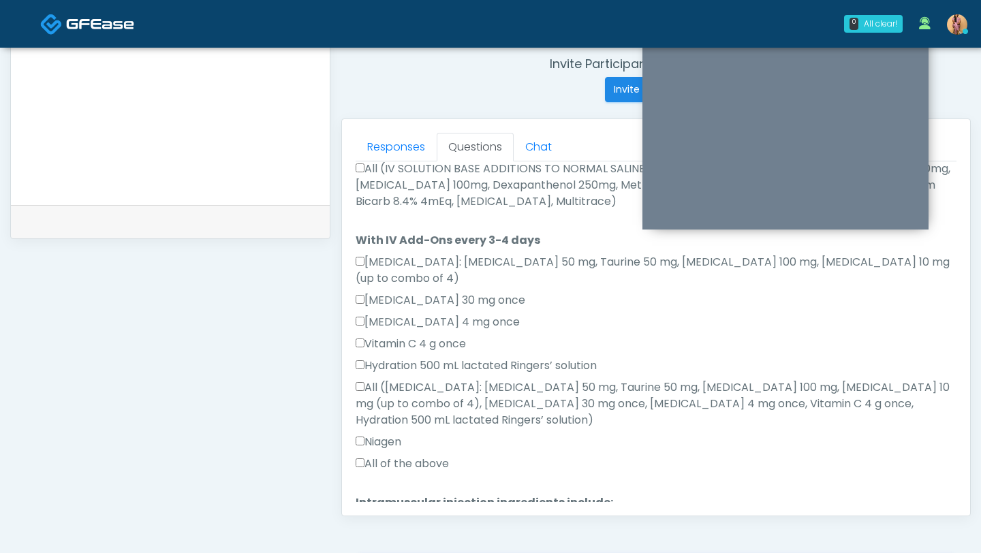
scroll to position [838, 0]
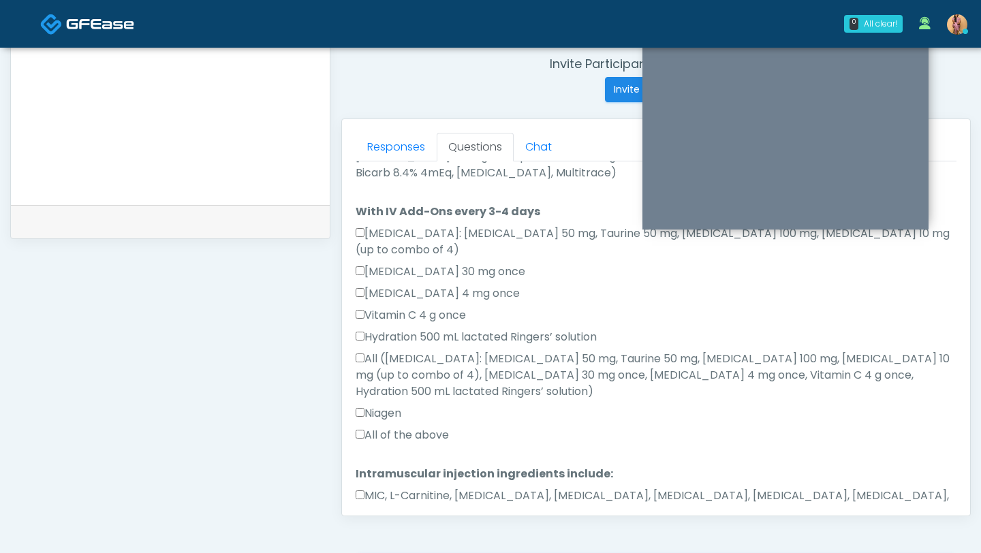
click at [368, 543] on button "Continue" at bounding box center [386, 555] width 62 height 25
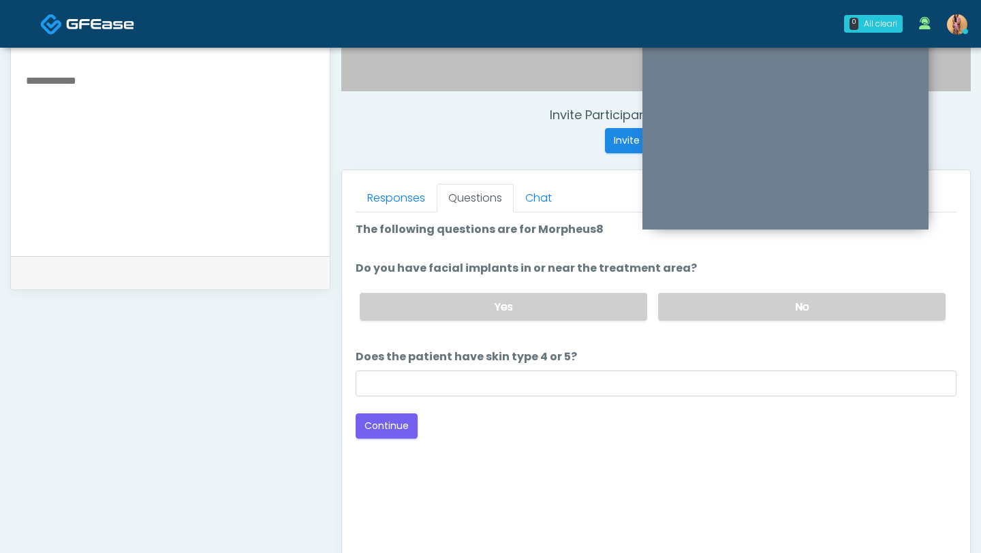
scroll to position [466, 0]
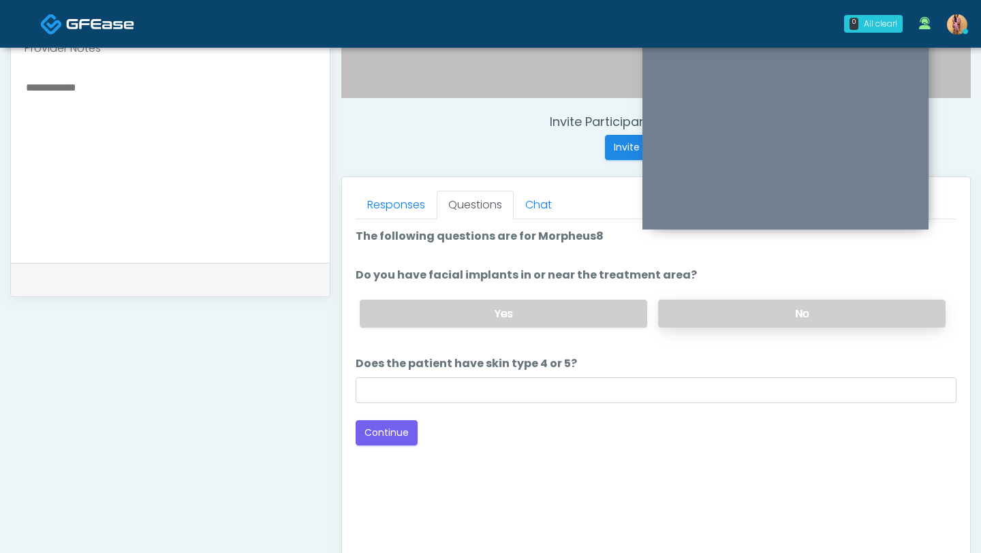
click at [679, 303] on label "No" at bounding box center [801, 314] width 287 height 28
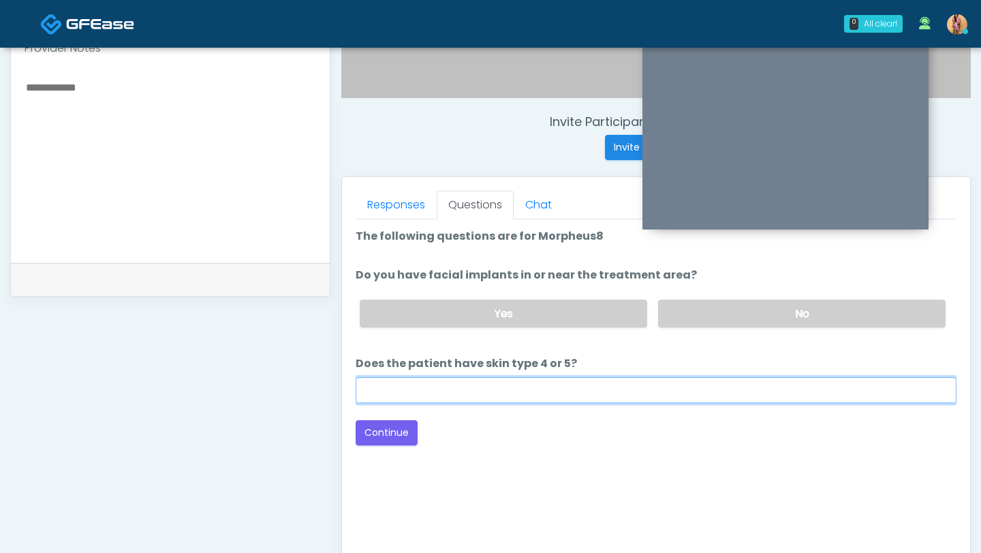
click at [612, 387] on input "Does the patient have skin type 4 or 5?" at bounding box center [655, 390] width 601 height 26
type input "**"
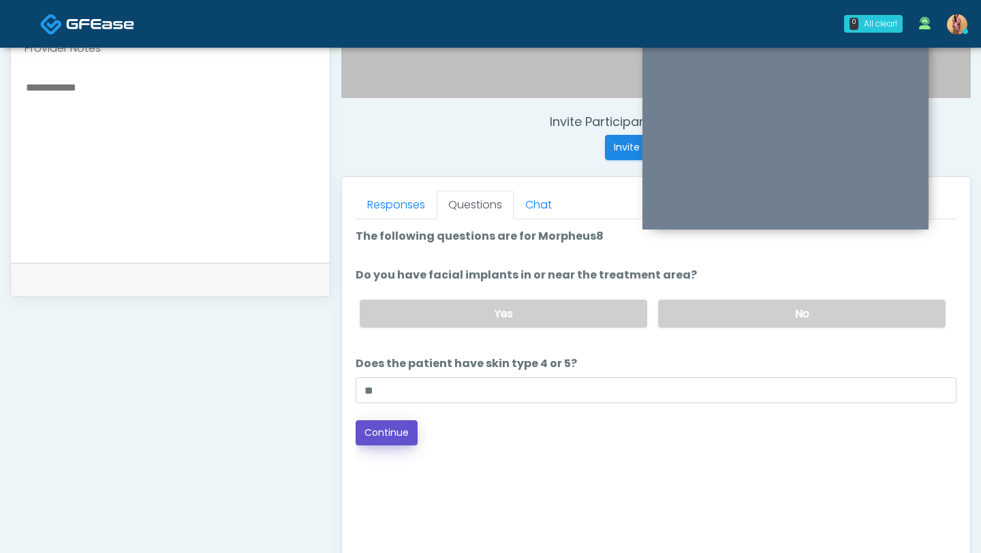
click at [407, 425] on button "Continue" at bounding box center [386, 432] width 62 height 25
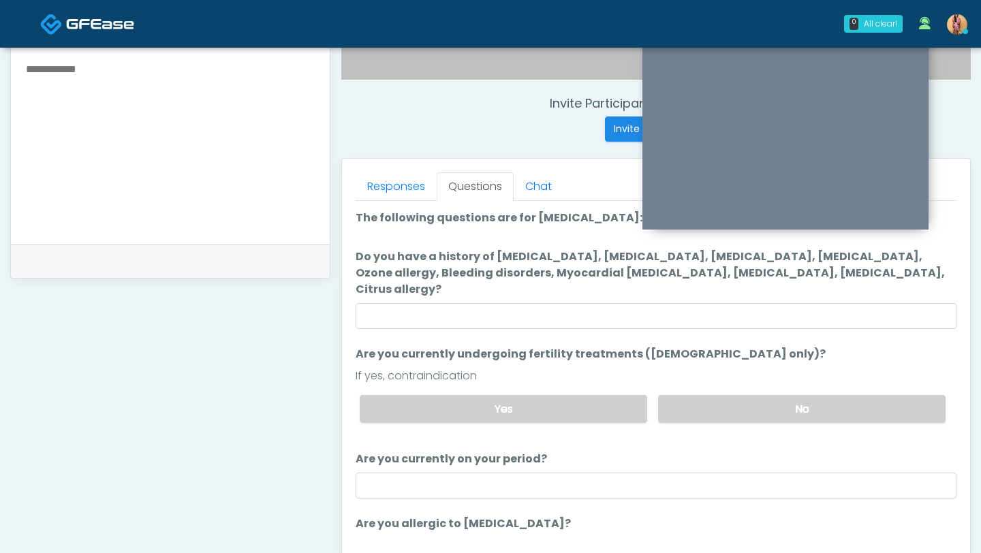
scroll to position [1, 0]
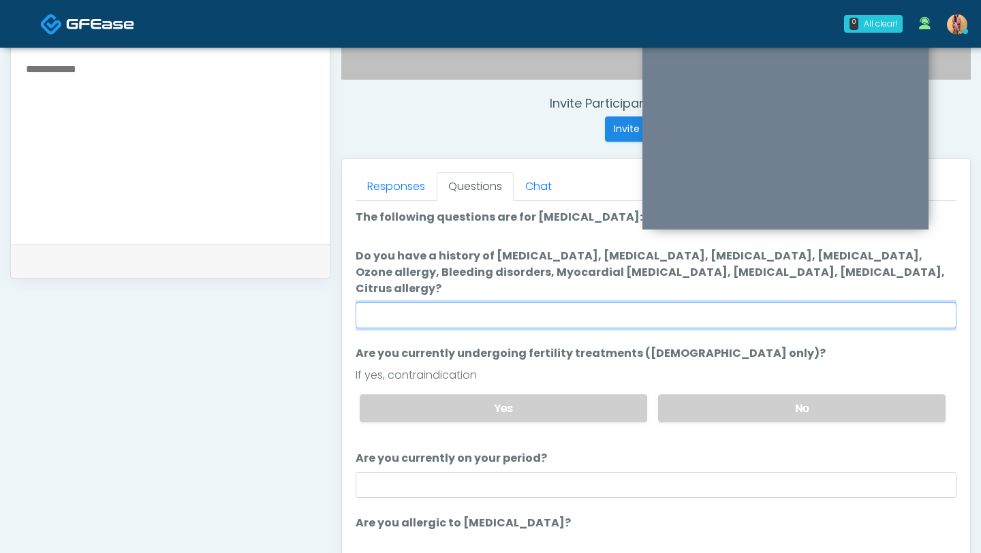
click at [488, 302] on input "Do you have a history of Hyperthyroidism, Hypotension, Hypocalcemia, Hypoglycem…" at bounding box center [655, 315] width 601 height 26
type input "**"
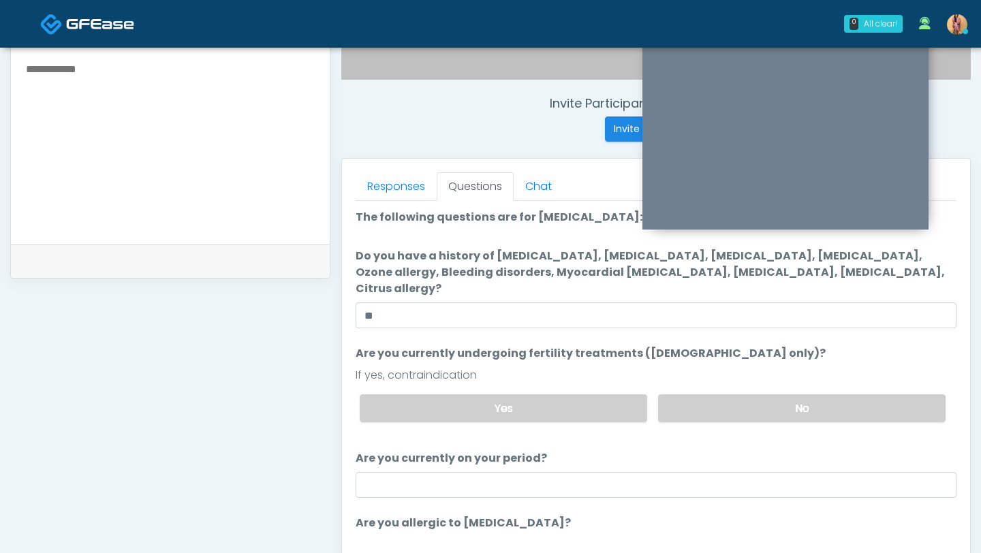
click at [583, 324] on ol "The following questions are for Ozone therapy: The following questions are for …" at bounding box center [655, 397] width 601 height 377
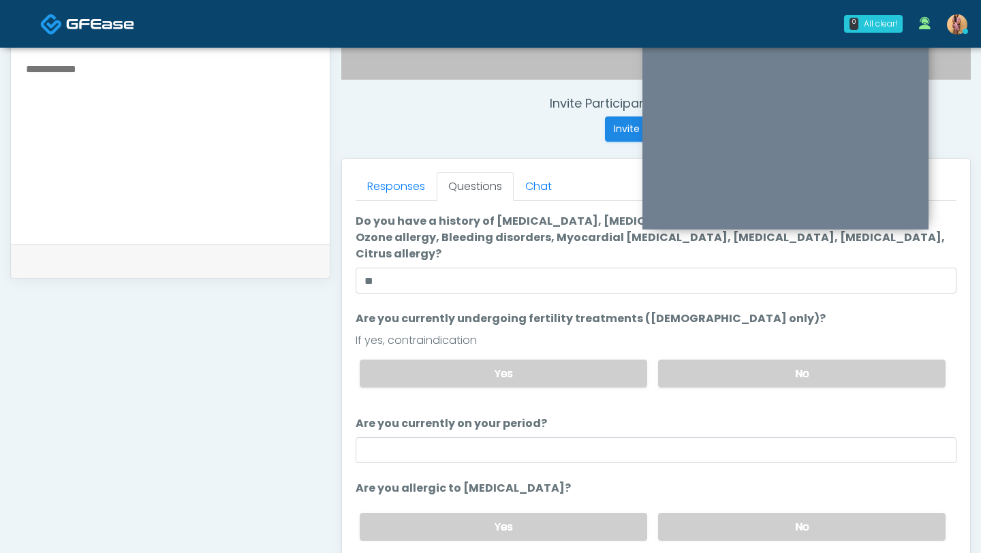
scroll to position [70, 0]
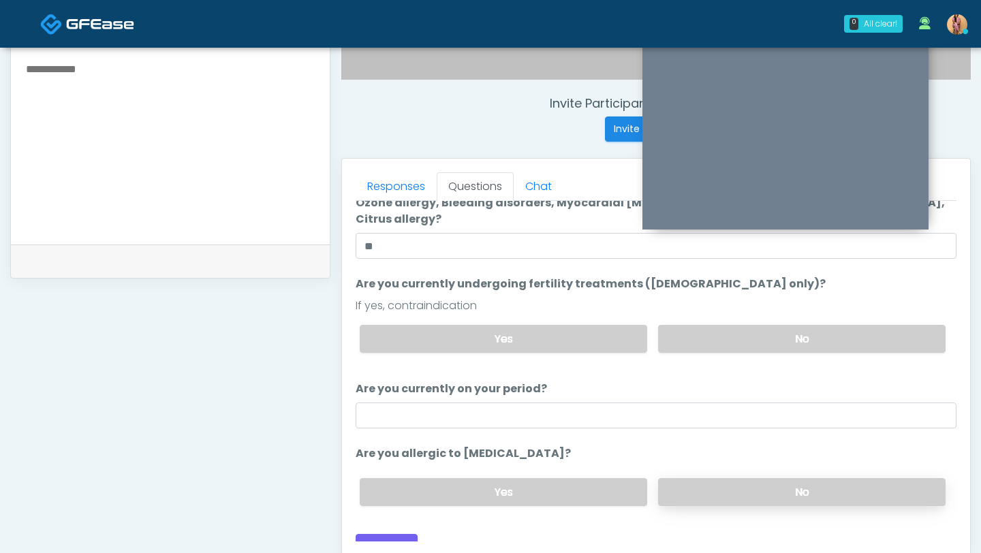
click at [683, 478] on label "No" at bounding box center [801, 492] width 287 height 28
click at [368, 534] on button "Continue" at bounding box center [386, 546] width 62 height 25
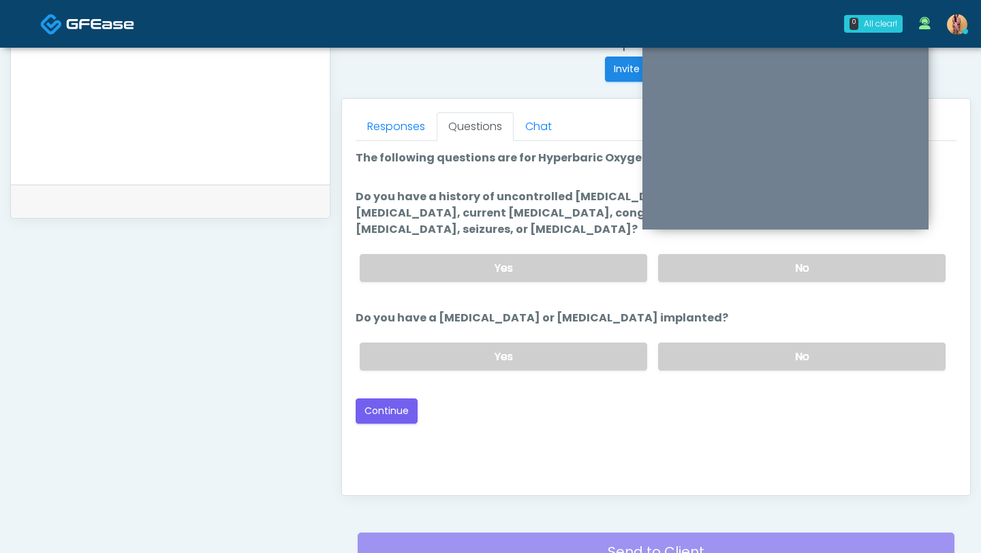
scroll to position [458, 0]
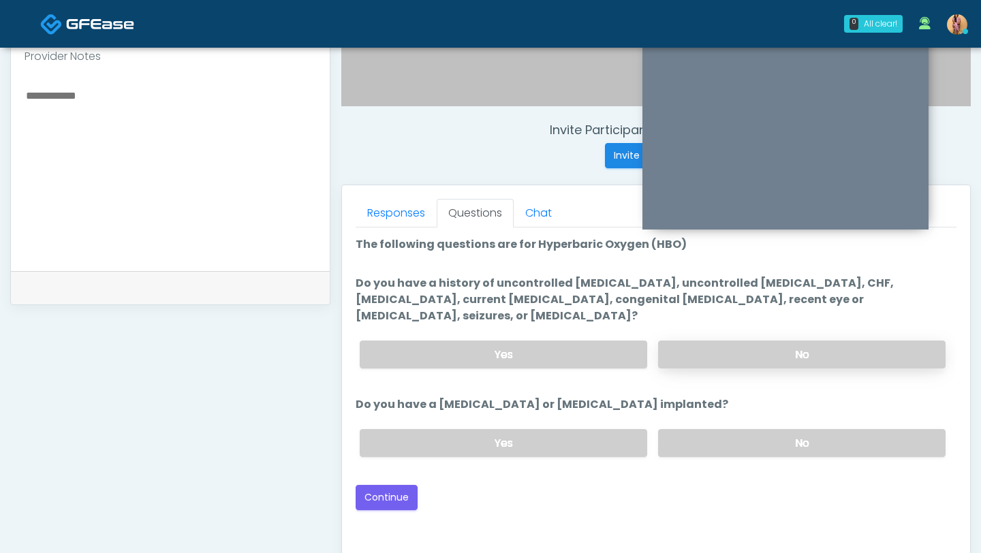
click at [709, 340] on label "No" at bounding box center [801, 354] width 287 height 28
click at [702, 429] on label "No" at bounding box center [801, 443] width 287 height 28
click at [411, 485] on button "Continue" at bounding box center [386, 497] width 62 height 25
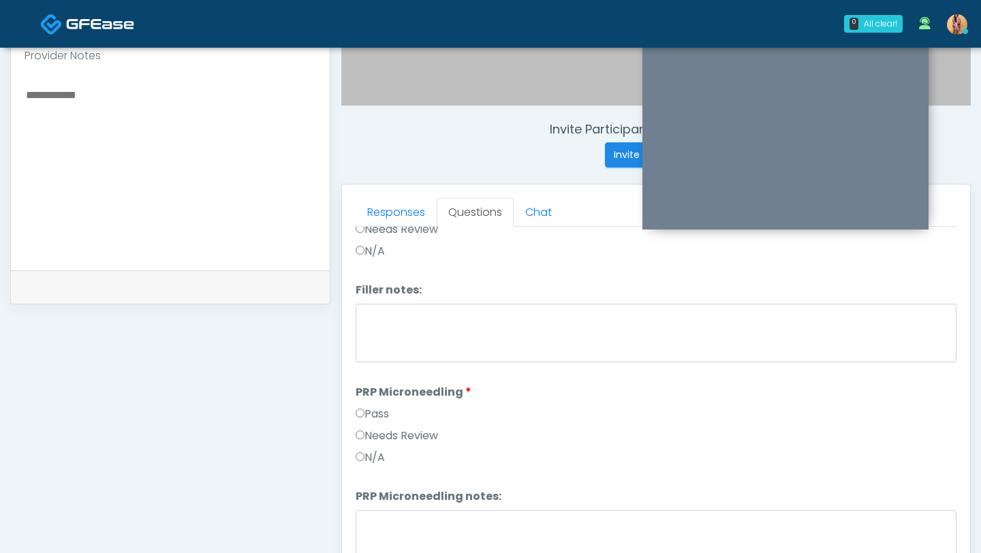
scroll to position [397, 0]
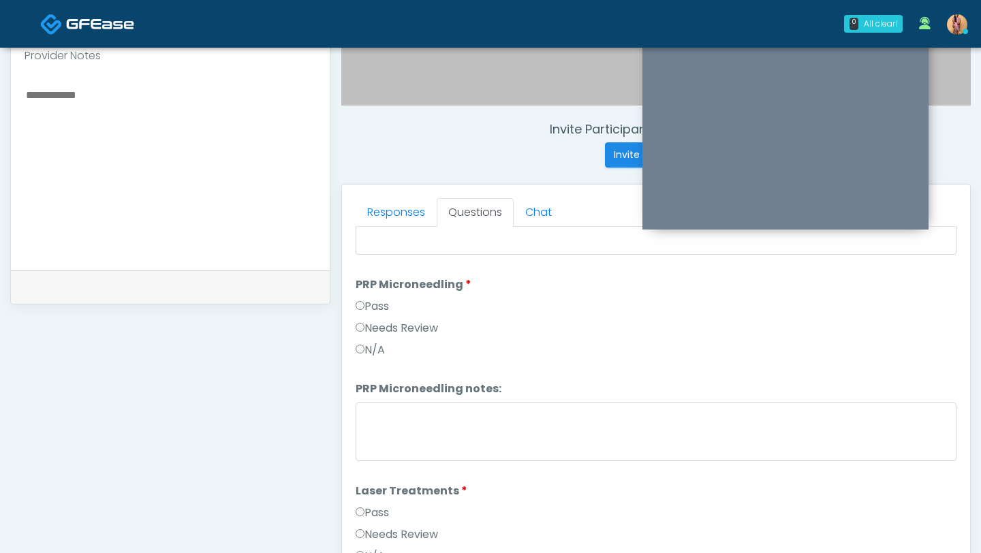
click at [368, 311] on label "Pass" at bounding box center [371, 306] width 33 height 16
click at [380, 511] on label "Pass" at bounding box center [371, 513] width 33 height 16
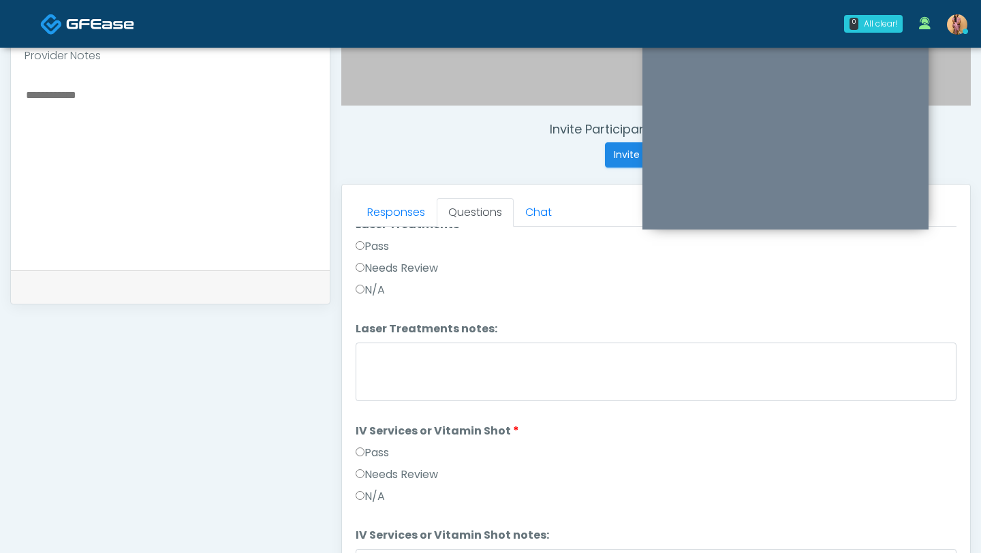
scroll to position [701, 0]
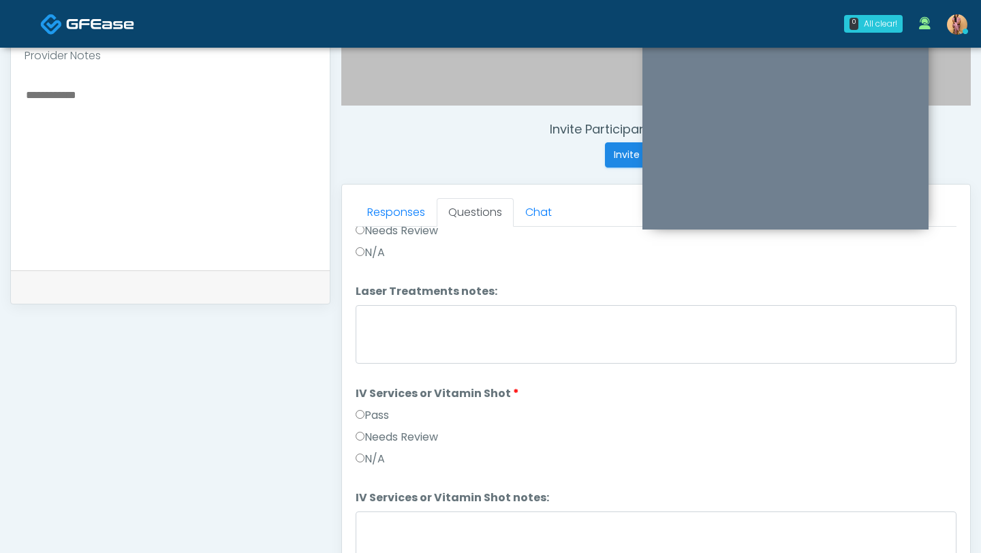
click at [383, 417] on label "Pass" at bounding box center [371, 415] width 33 height 16
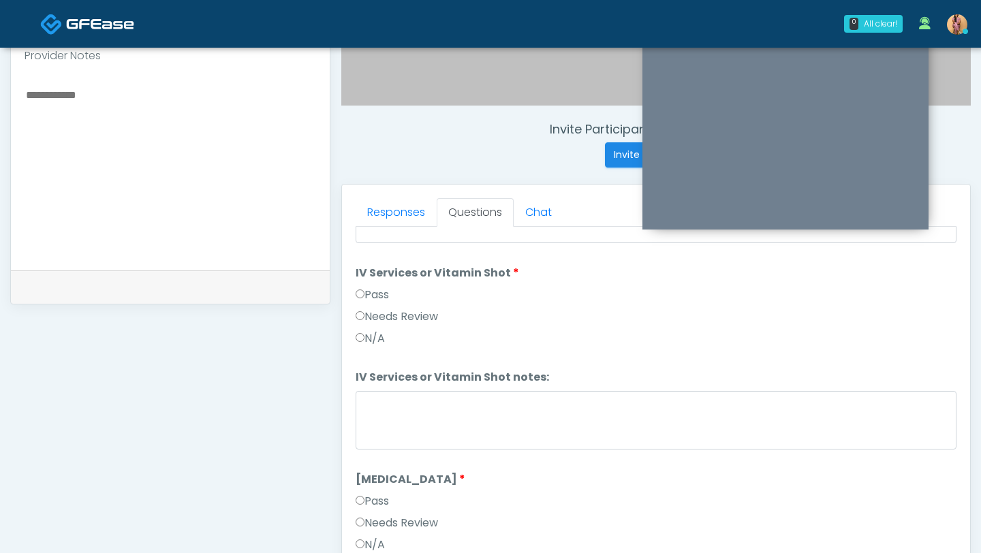
scroll to position [912, 0]
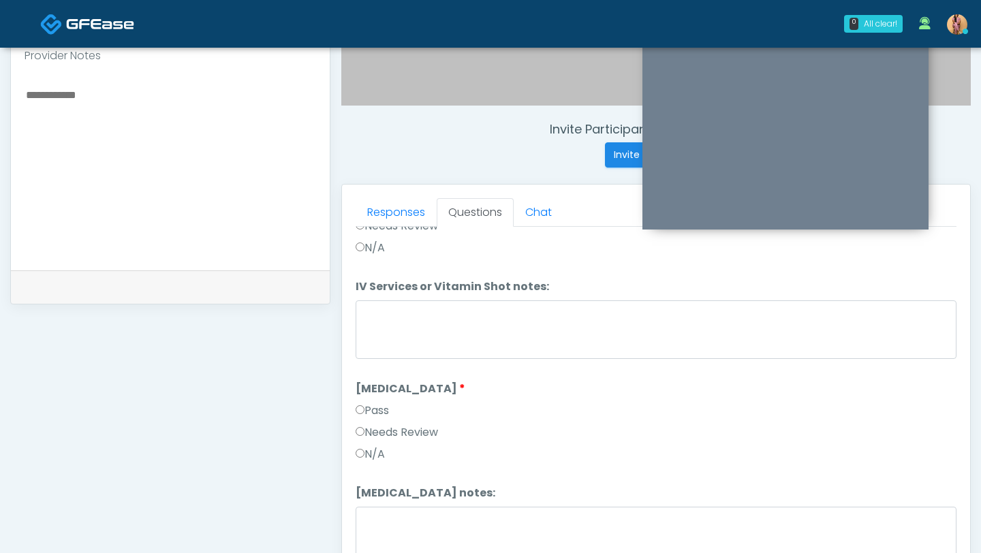
click at [379, 408] on label "Pass" at bounding box center [371, 410] width 33 height 16
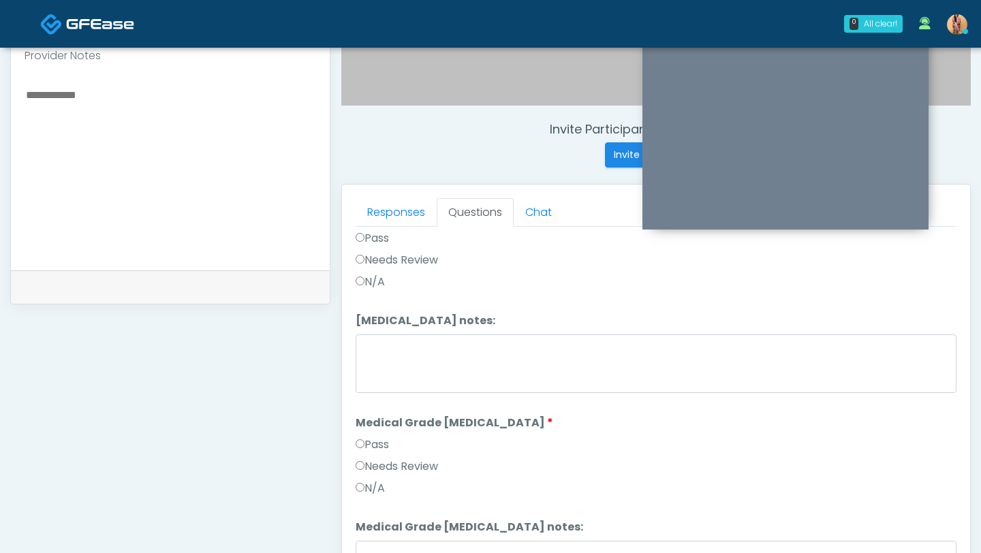
scroll to position [1090, 0]
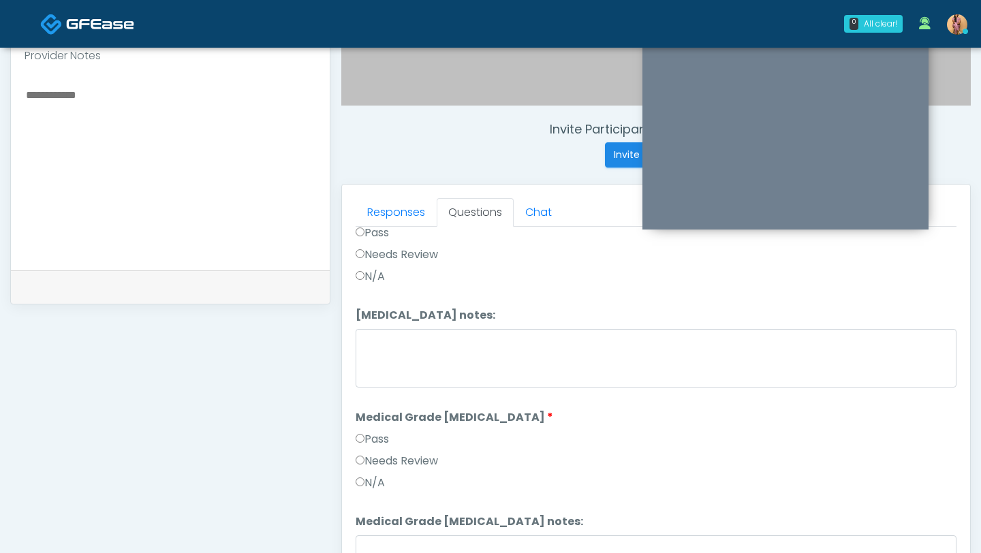
click at [379, 434] on label "Pass" at bounding box center [371, 439] width 33 height 16
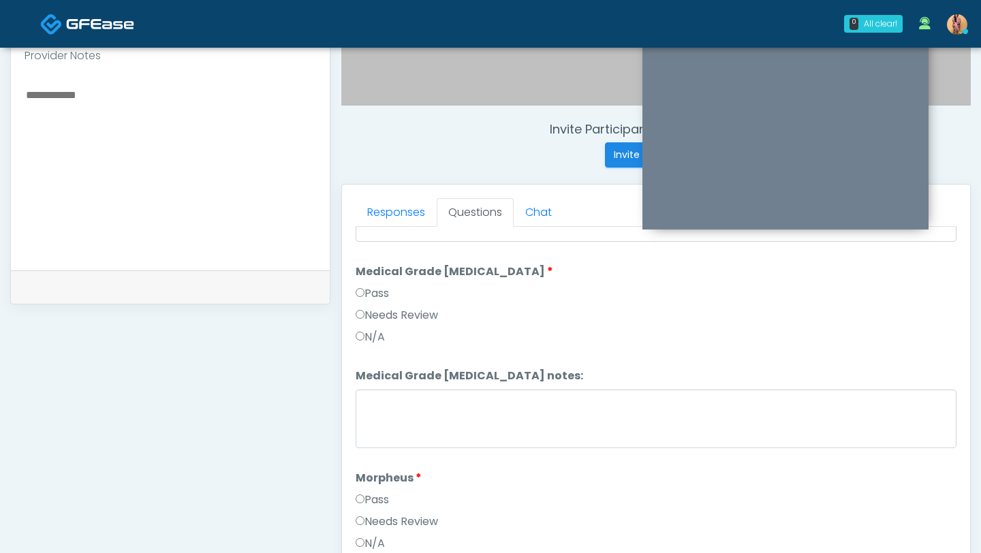
scroll to position [1347, 0]
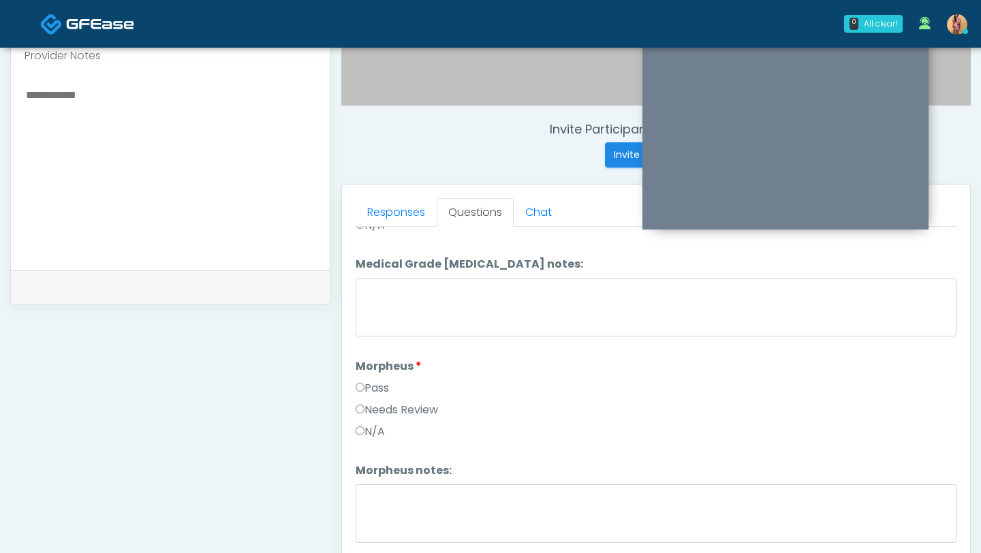
click at [366, 392] on label "Pass" at bounding box center [371, 388] width 33 height 16
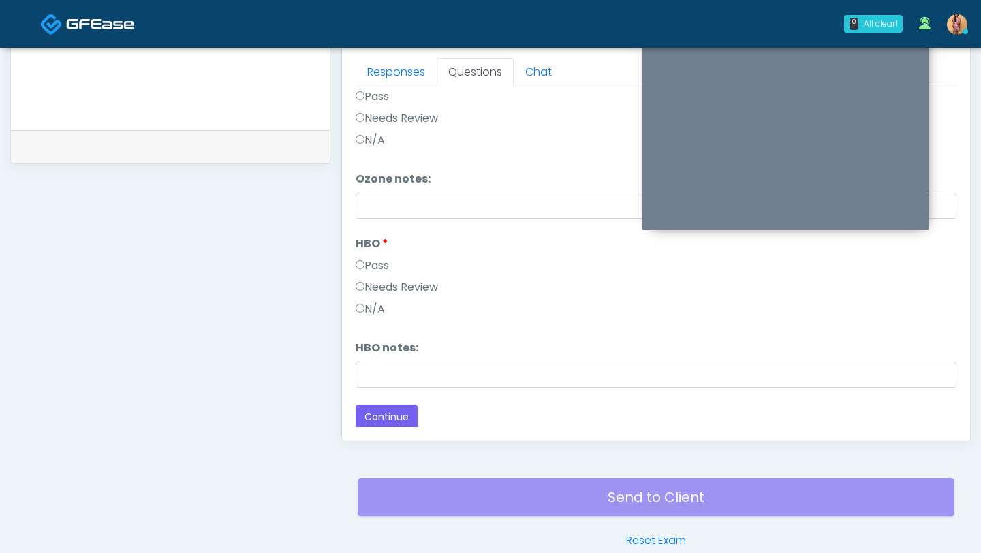
scroll to position [608, 0]
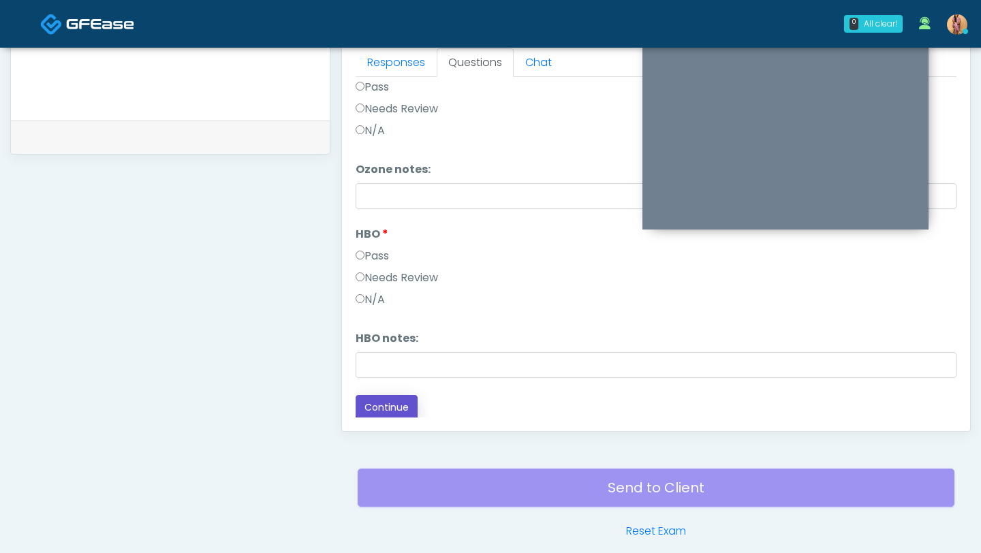
click at [388, 395] on button "Continue" at bounding box center [386, 407] width 62 height 25
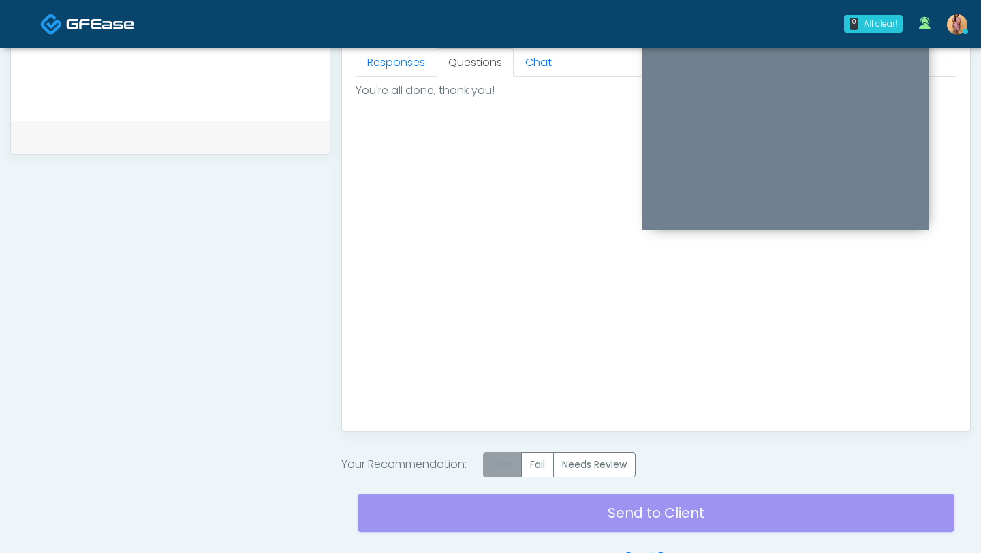
click at [517, 459] on label "Pass" at bounding box center [502, 464] width 39 height 25
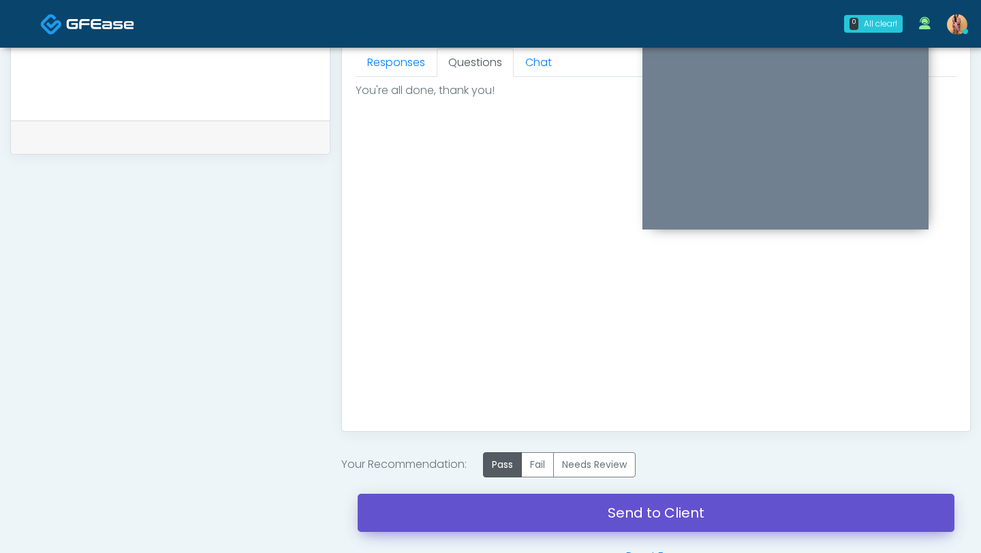
click at [500, 505] on link "Send to Client" at bounding box center [656, 513] width 597 height 38
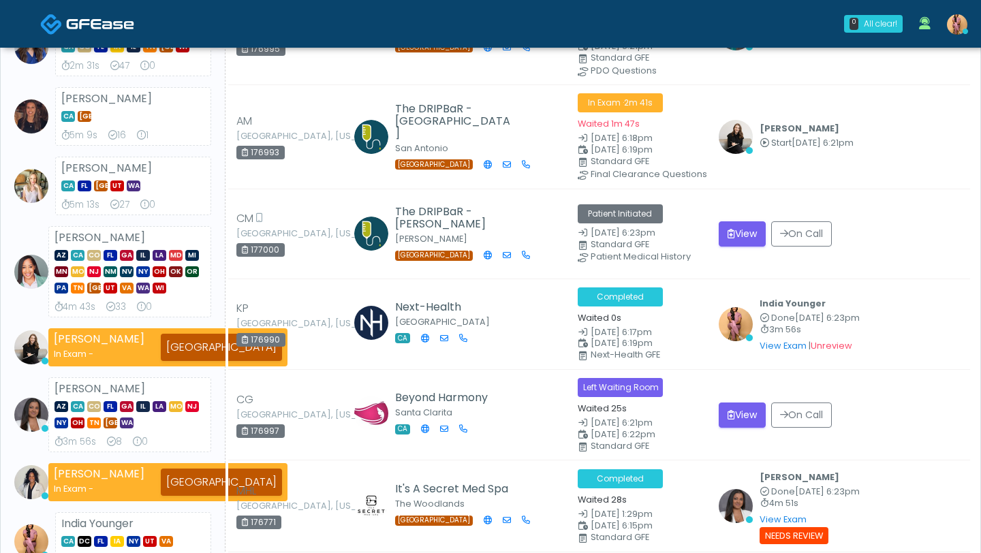
scroll to position [176, 0]
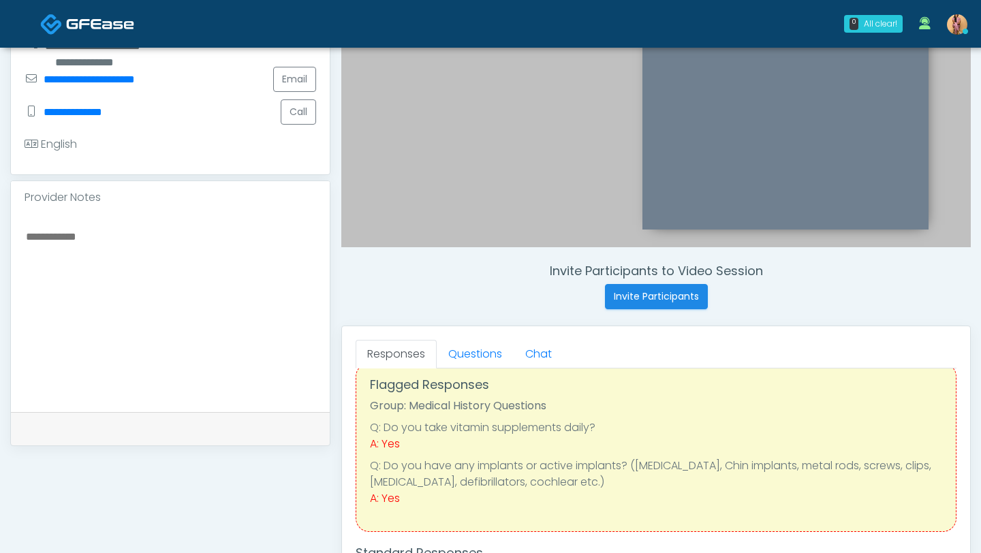
scroll to position [48, 0]
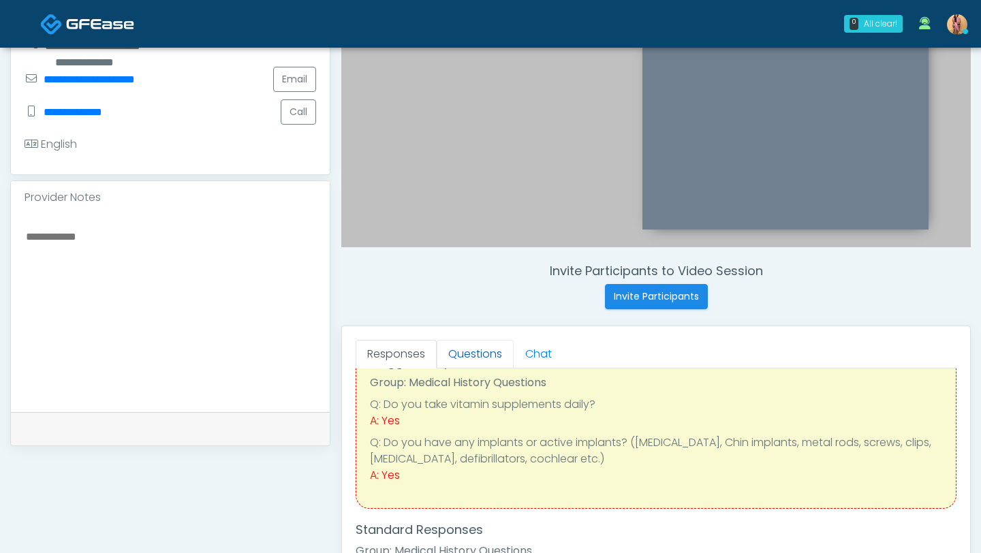
click at [478, 355] on link "Questions" at bounding box center [475, 354] width 77 height 29
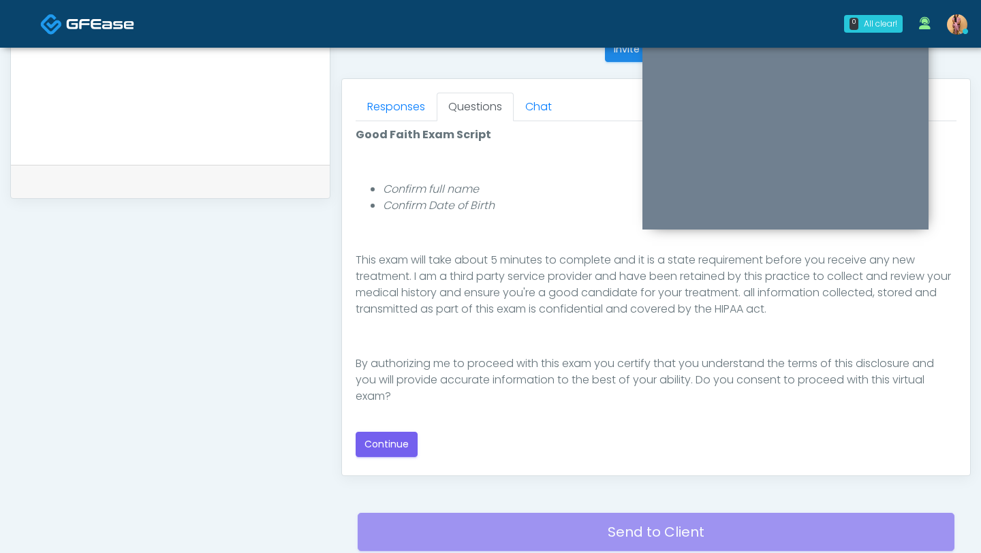
scroll to position [569, 0]
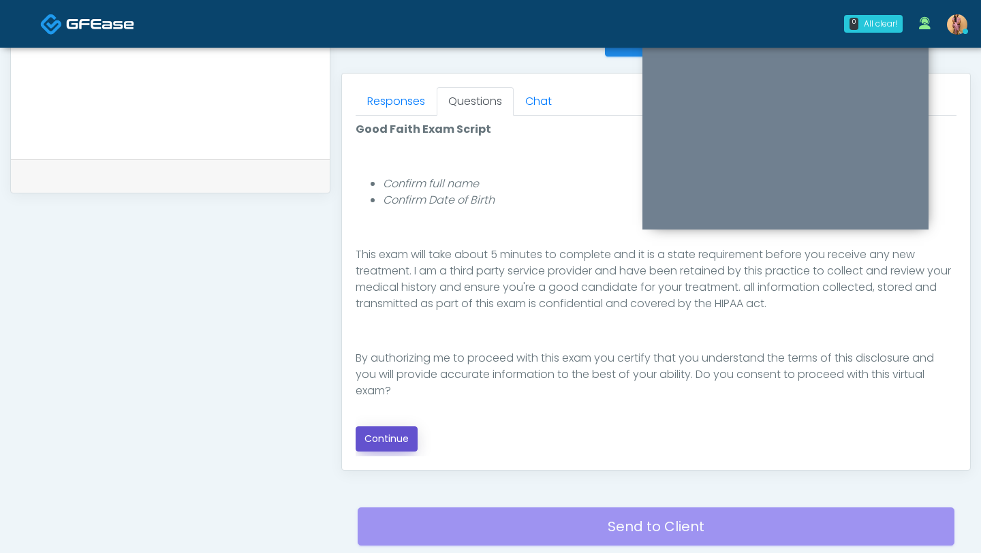
click at [399, 437] on button "Continue" at bounding box center [386, 438] width 62 height 25
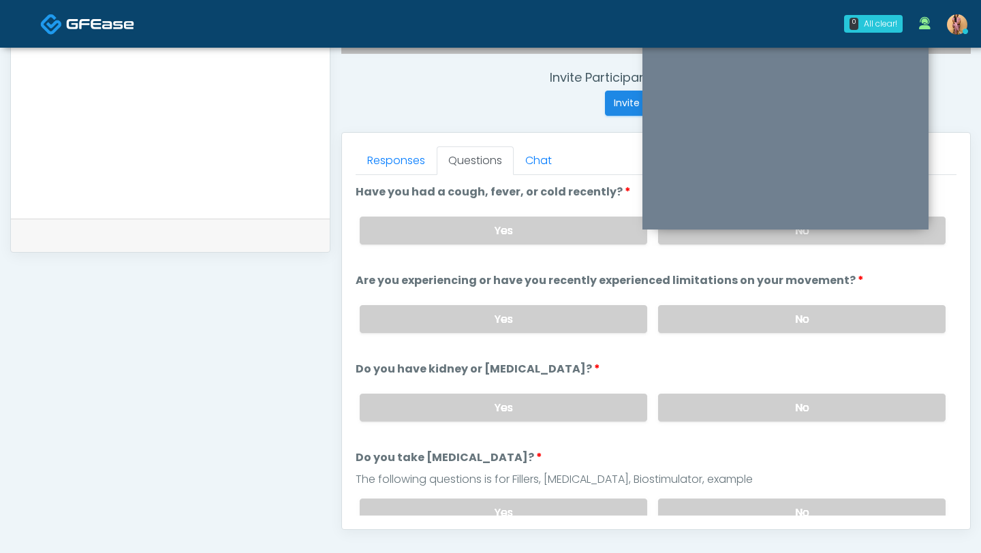
scroll to position [409, 0]
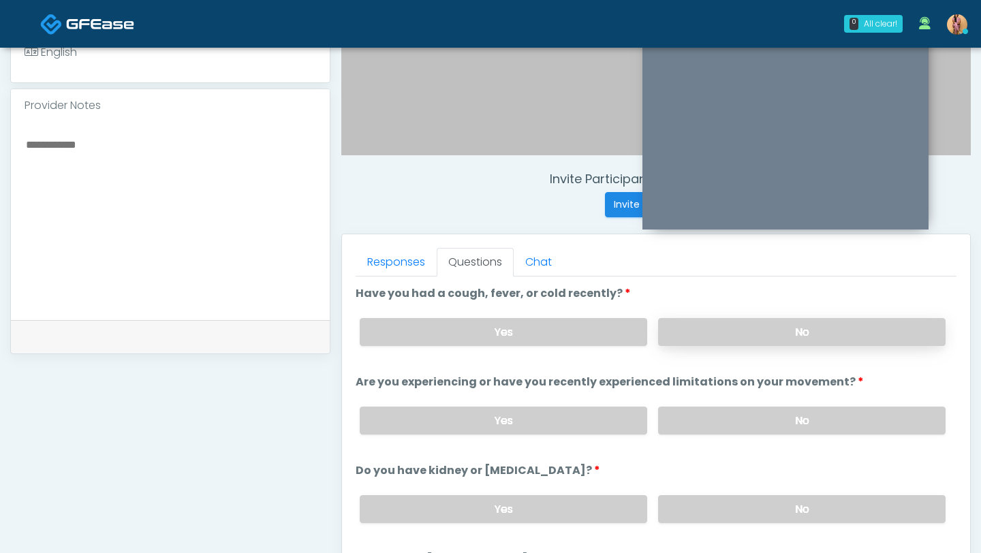
click at [718, 332] on label "No" at bounding box center [801, 332] width 287 height 28
click at [711, 419] on label "No" at bounding box center [801, 421] width 287 height 28
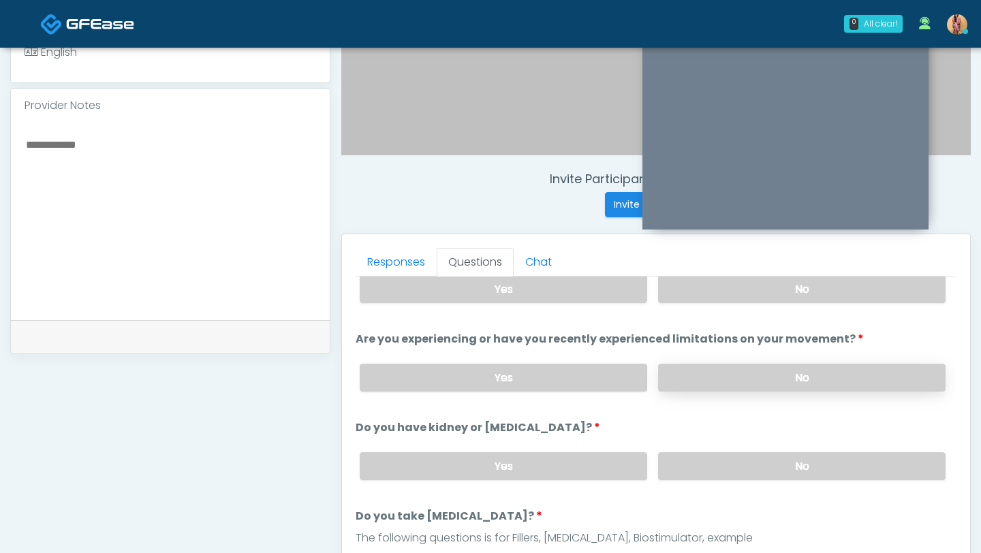
scroll to position [63, 0]
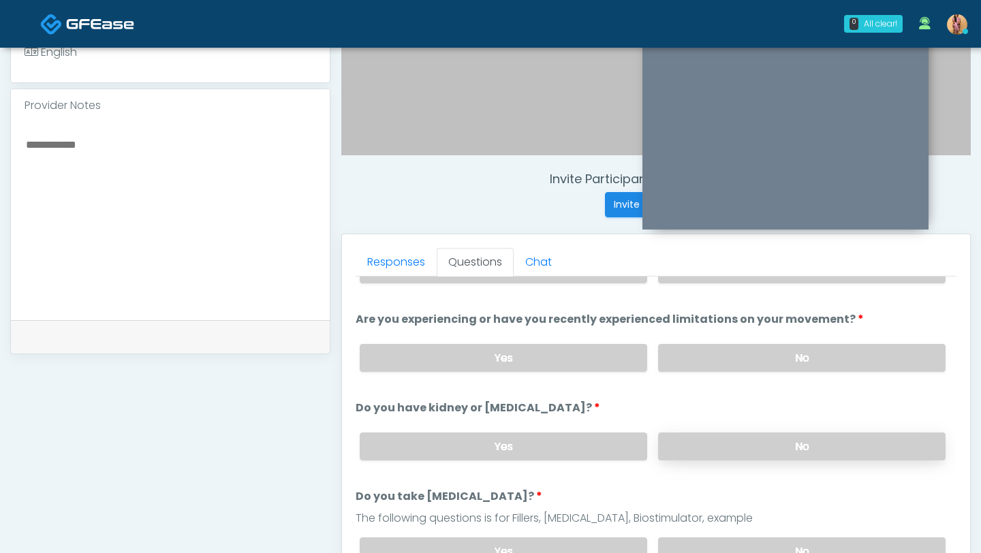
click at [711, 444] on label "No" at bounding box center [801, 446] width 287 height 28
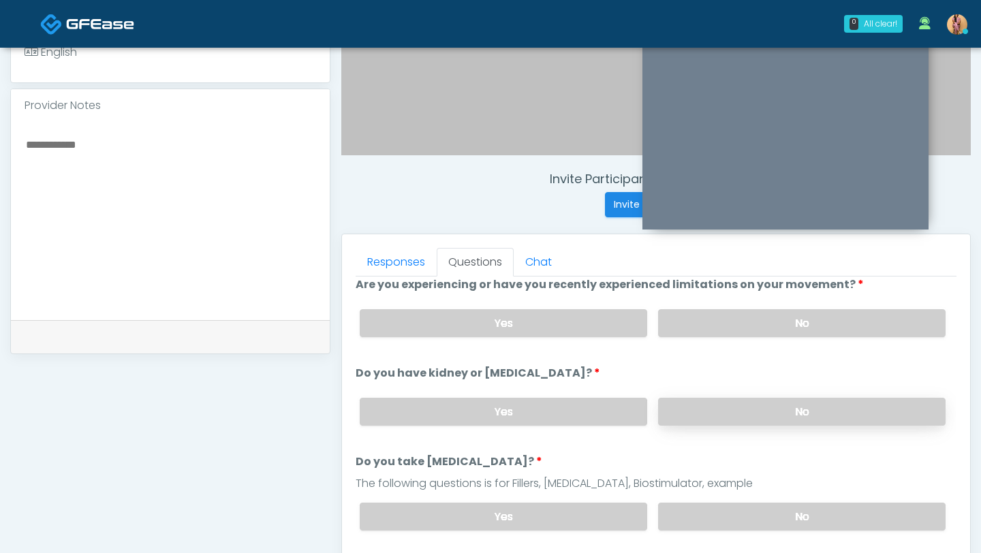
scroll to position [106, 0]
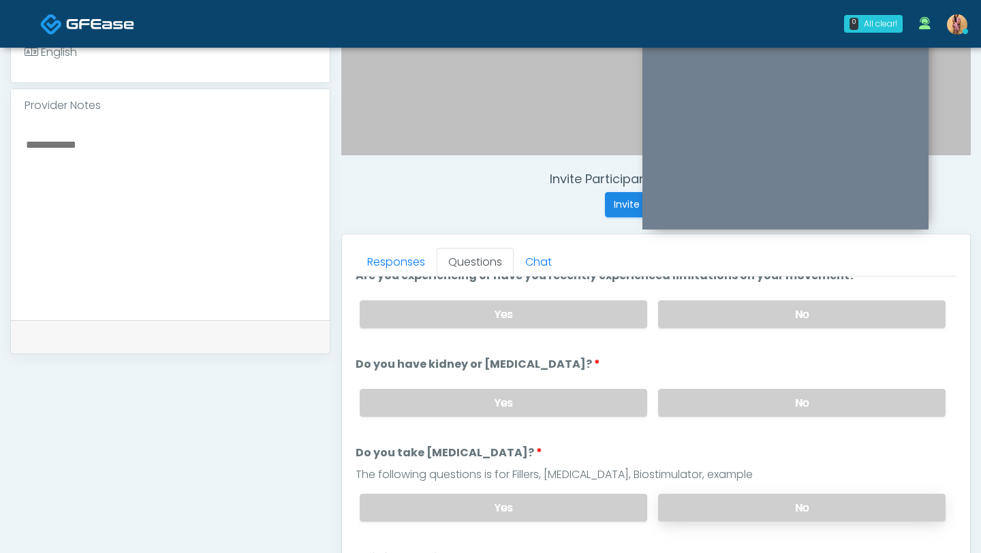
click at [700, 513] on label "No" at bounding box center [801, 508] width 287 height 28
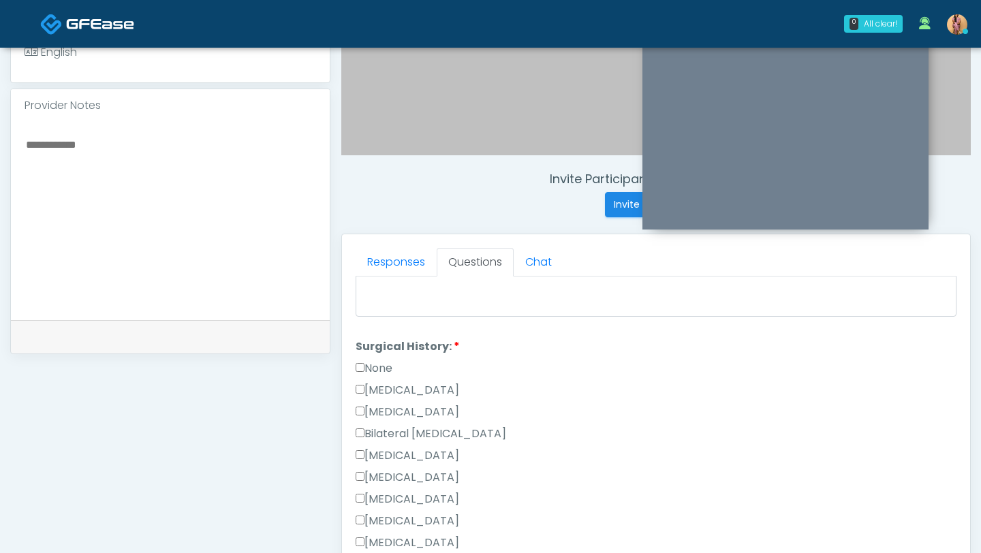
scroll to position [738, 0]
click at [363, 451] on label "[MEDICAL_DATA]" at bounding box center [407, 459] width 104 height 16
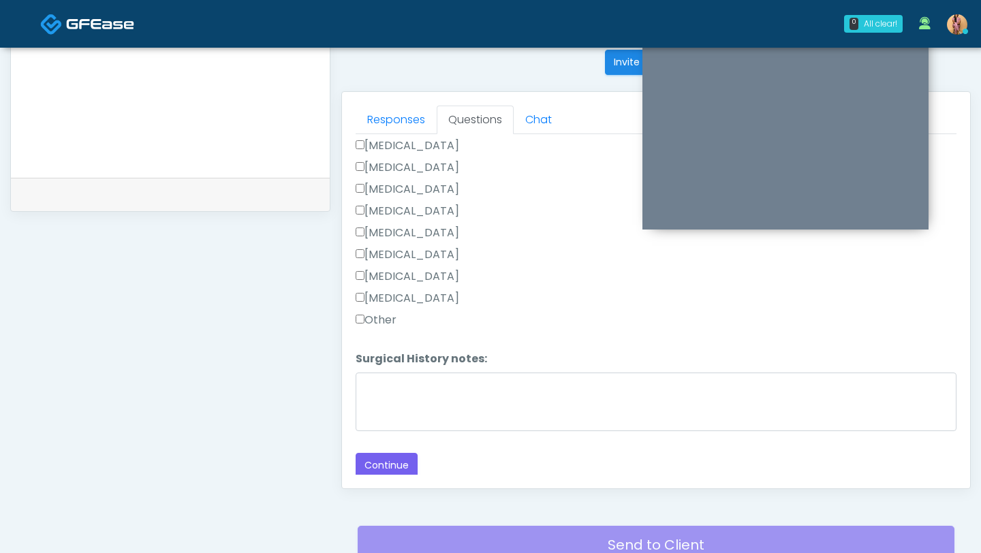
scroll to position [560, 0]
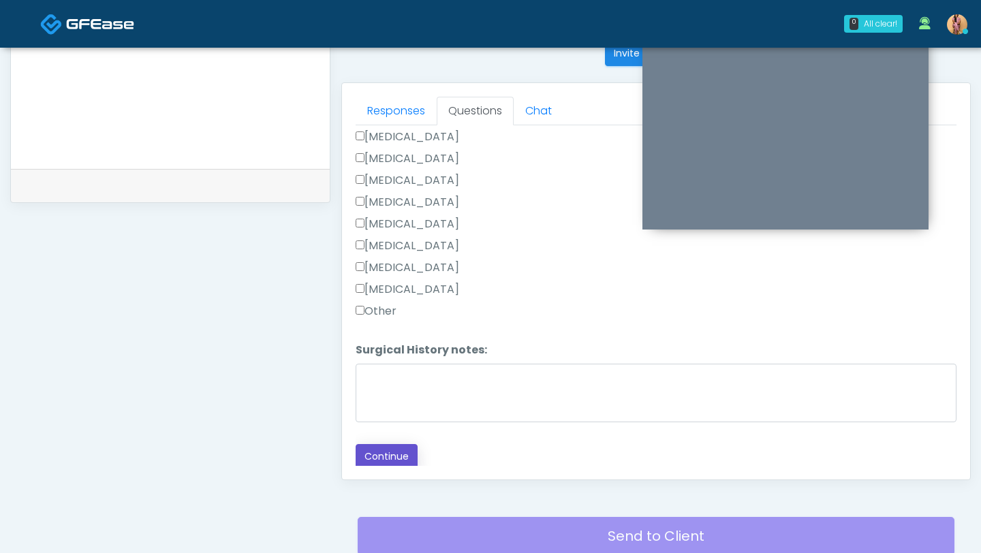
click at [377, 461] on button "Continue" at bounding box center [386, 456] width 62 height 25
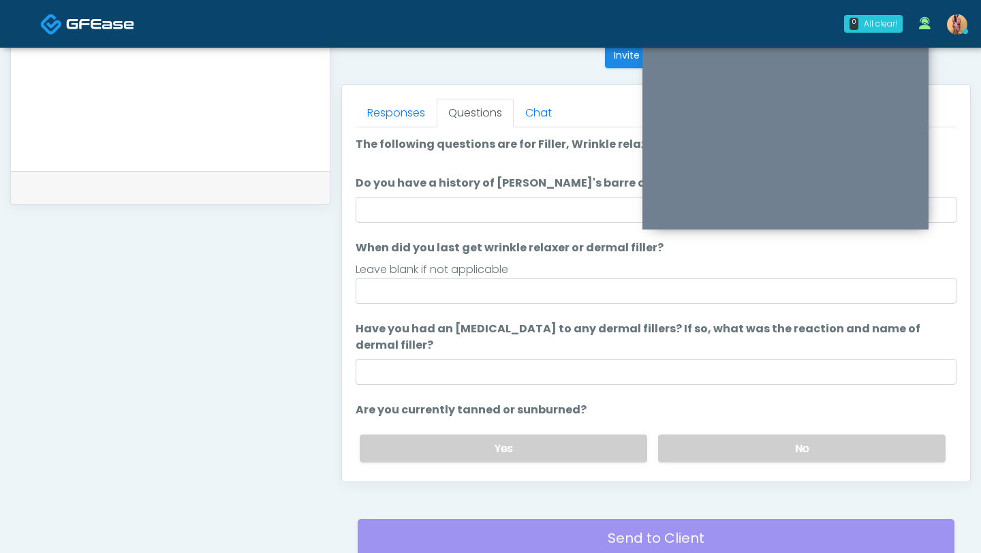
scroll to position [520, 0]
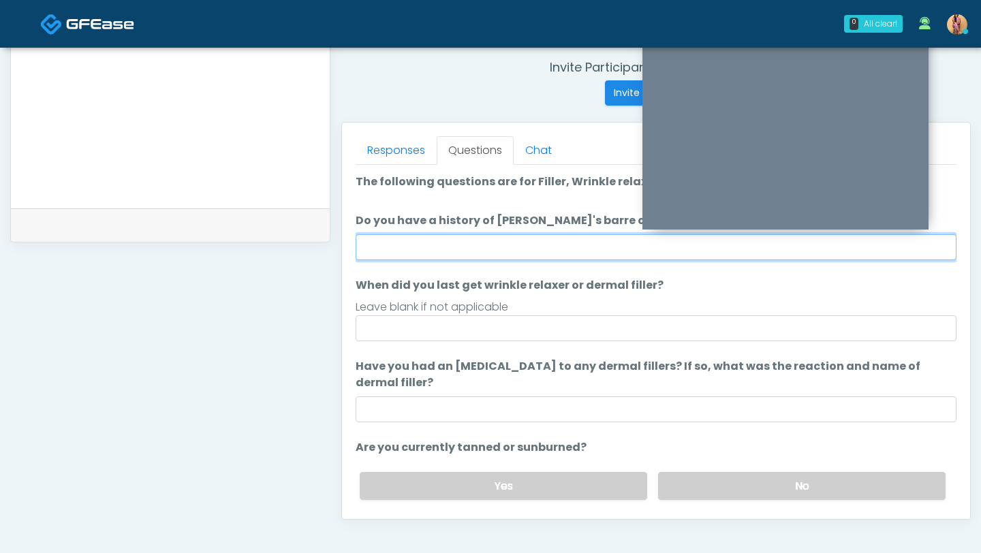
click at [490, 238] on input "Do you have a history of [PERSON_NAME]'s barre or ALS? If so, please provide de…" at bounding box center [655, 247] width 601 height 26
type input "**"
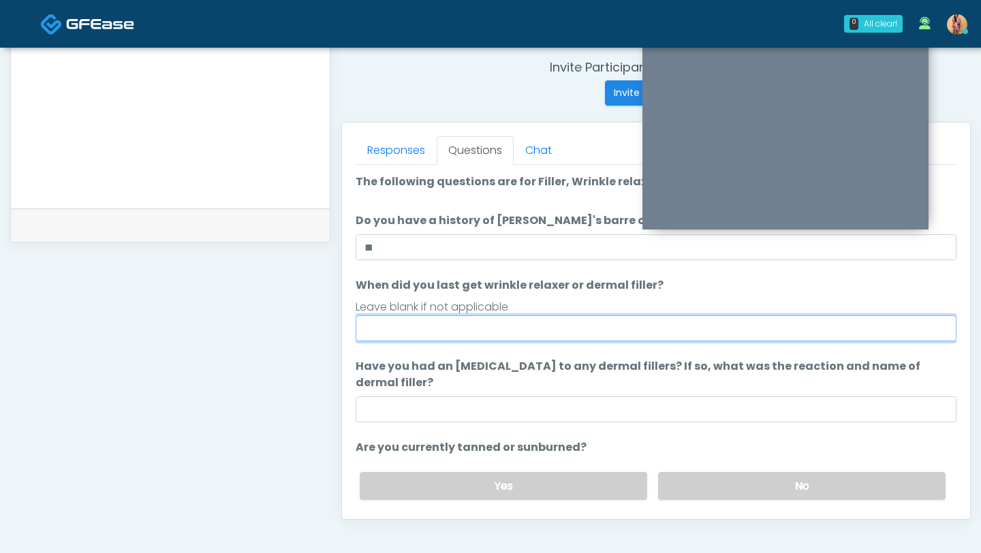
click at [484, 329] on input "When did you last get wrinkle relaxer or dermal filler?" at bounding box center [655, 328] width 601 height 26
type input "********"
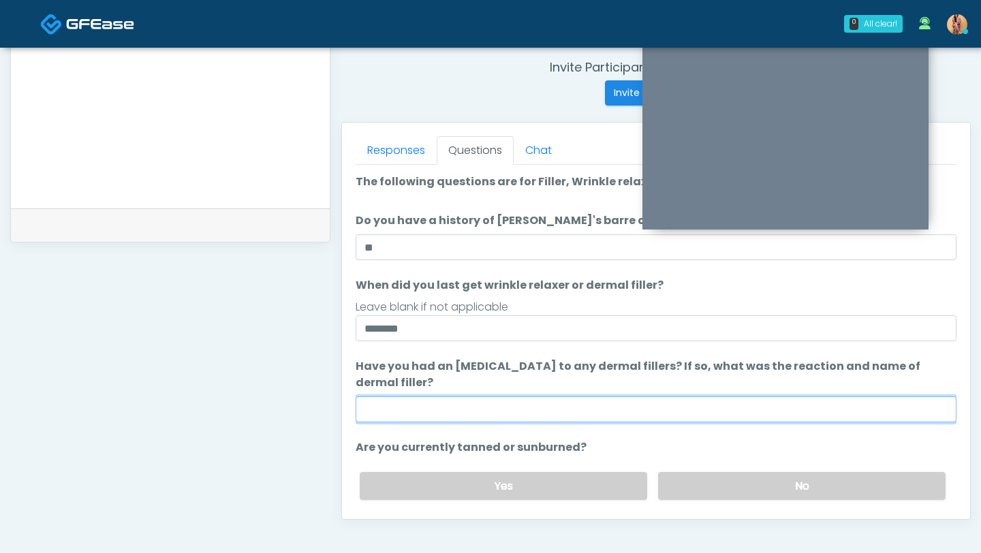
click at [468, 397] on input "Have you had an [MEDICAL_DATA] to any dermal fillers? If so, what was the react…" at bounding box center [655, 409] width 601 height 26
type input "**"
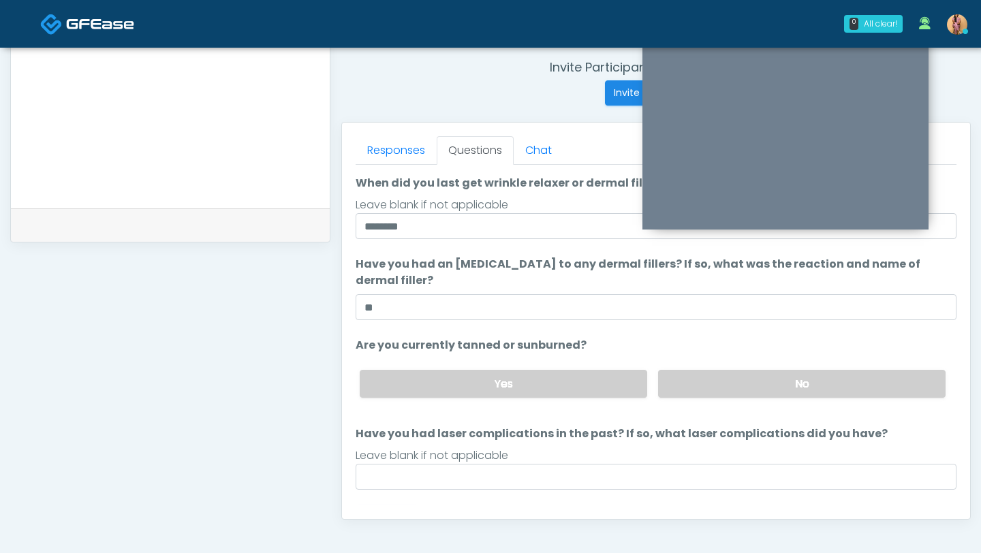
scroll to position [128, 0]
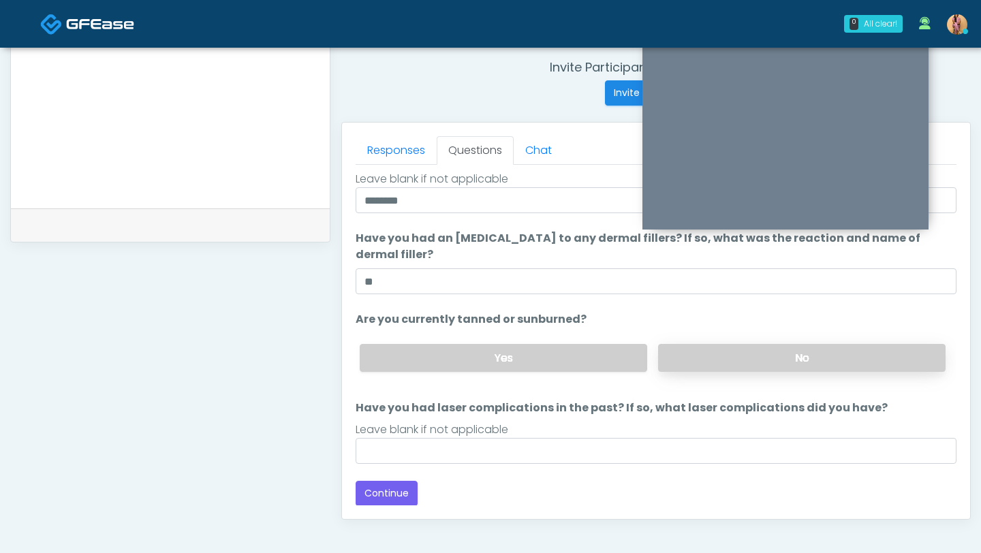
click at [718, 357] on label "No" at bounding box center [801, 358] width 287 height 28
click at [375, 490] on button "Continue" at bounding box center [386, 493] width 62 height 25
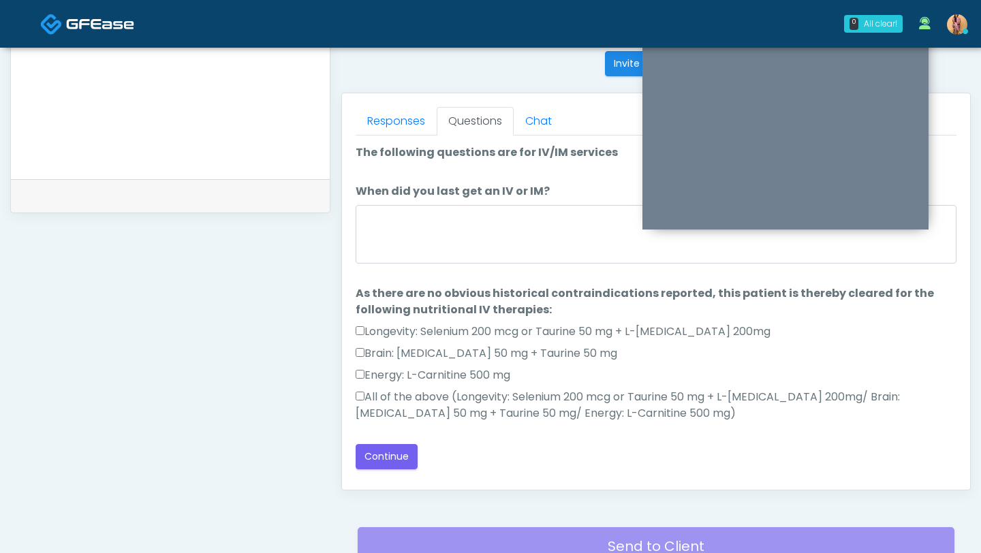
scroll to position [507, 0]
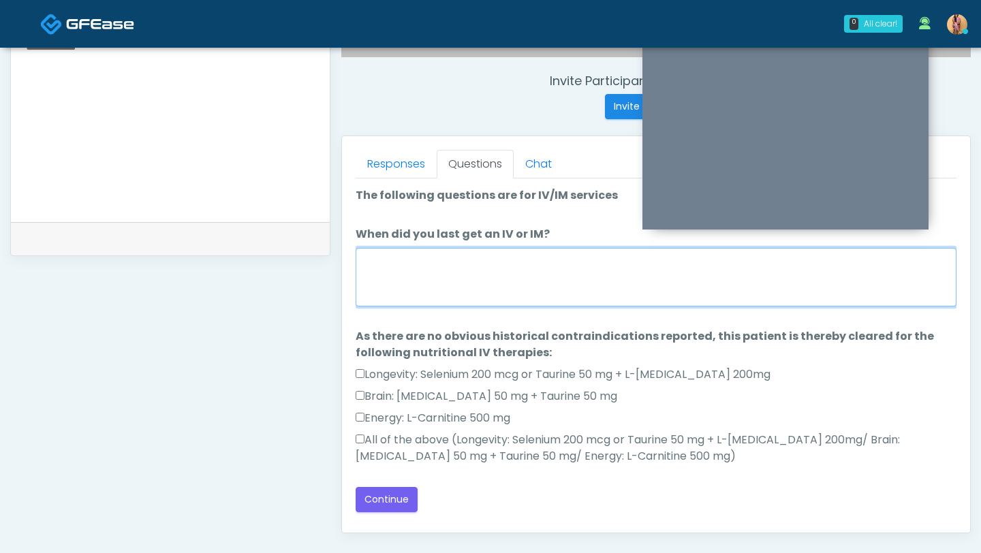
click at [454, 289] on textarea "When did you last get an IV or IM?" at bounding box center [655, 277] width 601 height 59
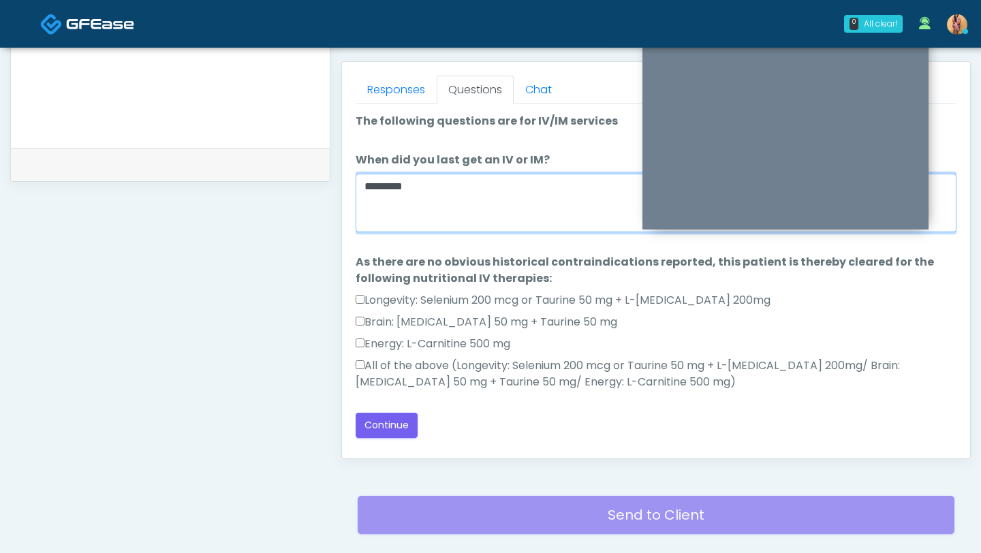
scroll to position [593, 0]
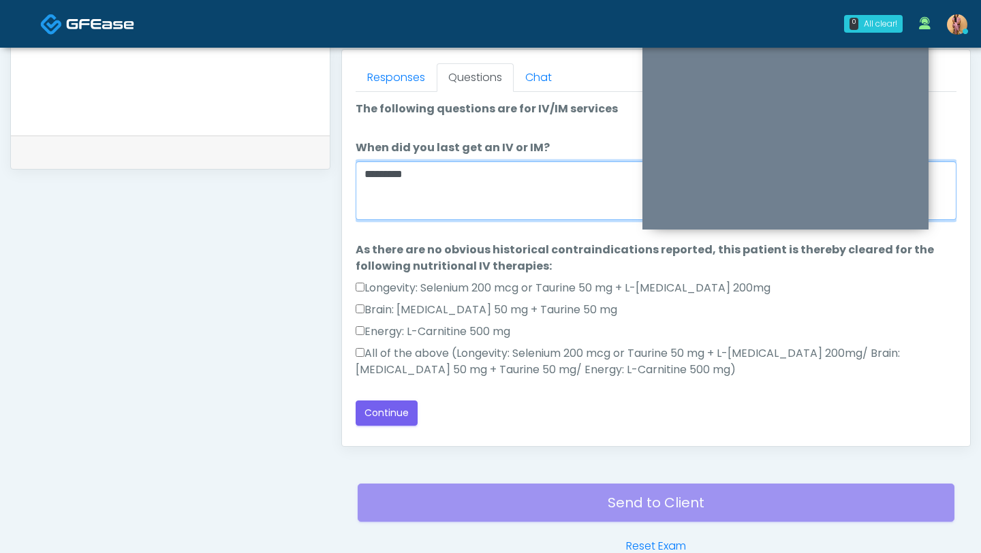
type textarea "*********"
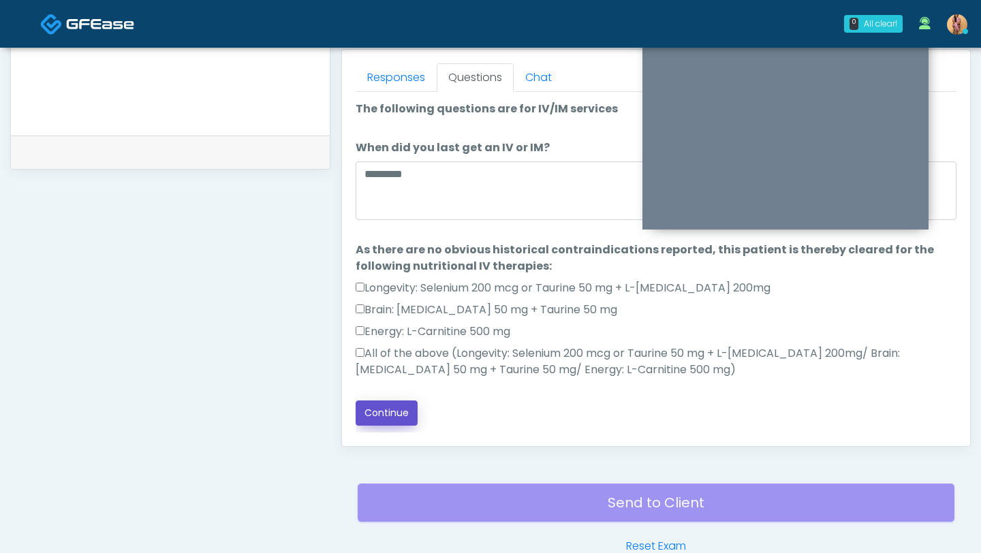
click at [372, 409] on button "Continue" at bounding box center [386, 412] width 62 height 25
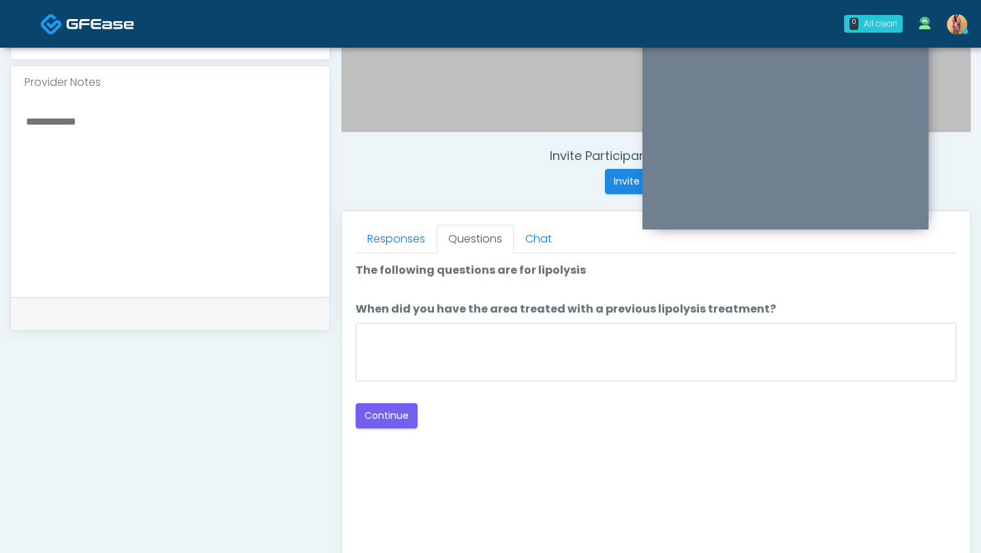
scroll to position [408, 0]
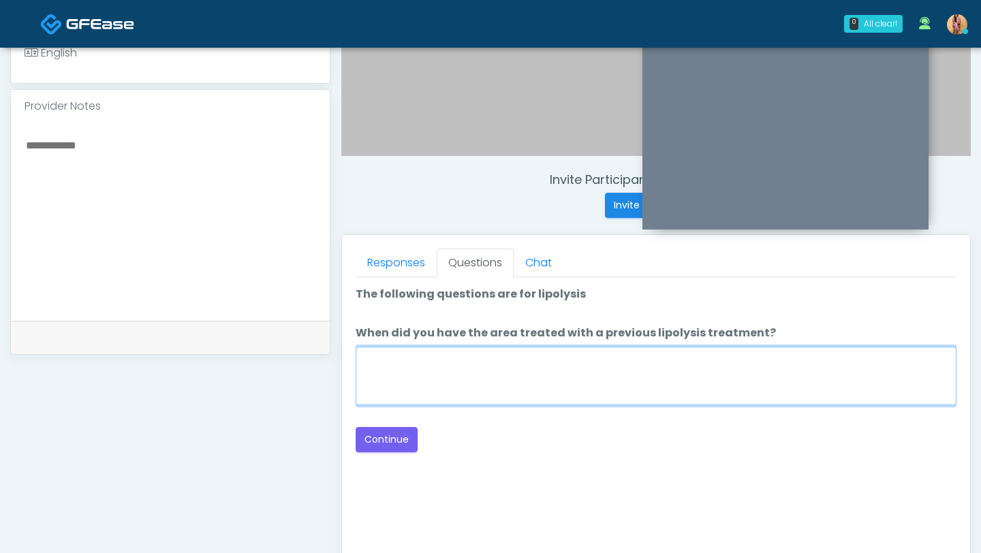
click at [501, 381] on textarea "When did you have the area treated with a previous lipolysis treatment?" at bounding box center [655, 376] width 601 height 59
type textarea "***"
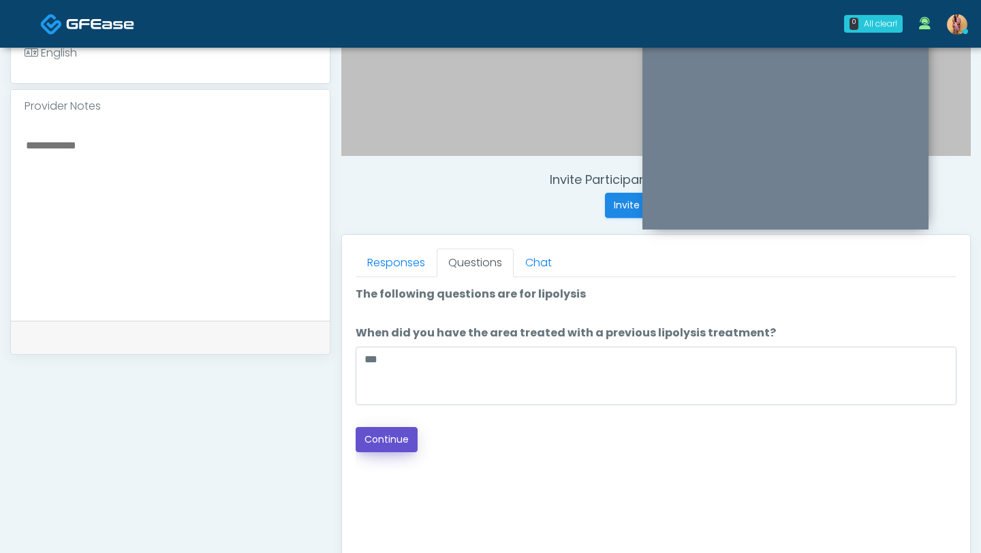
click at [394, 437] on button "Continue" at bounding box center [386, 439] width 62 height 25
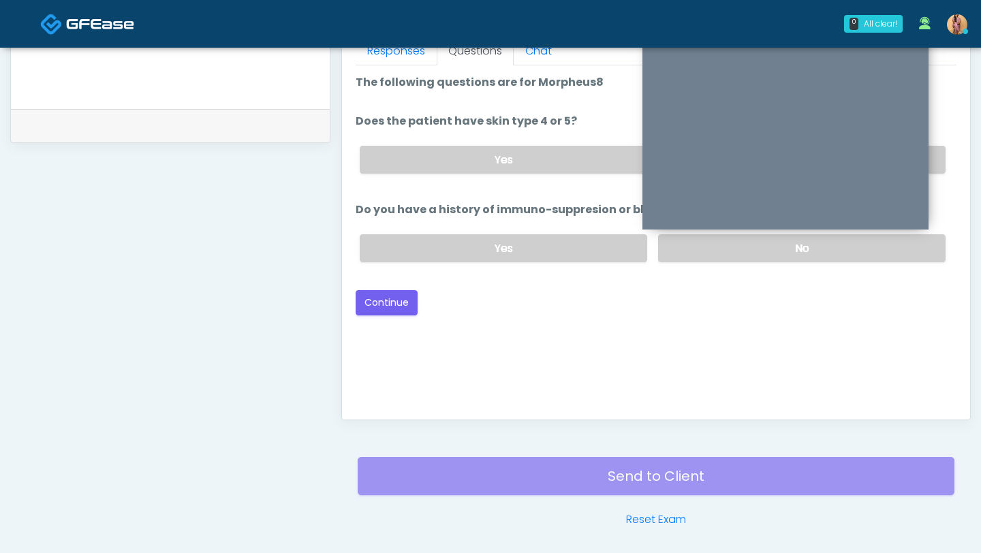
scroll to position [504, 0]
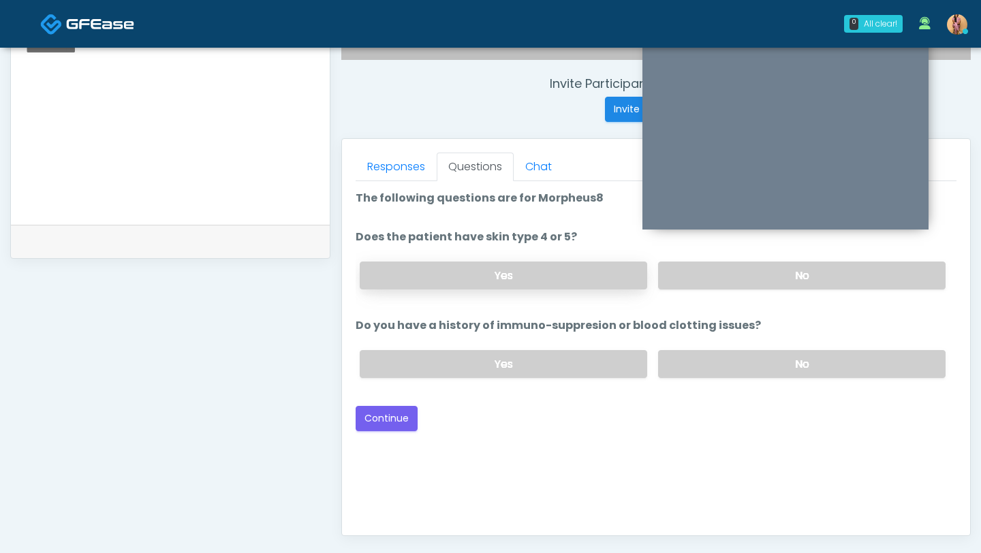
click at [559, 279] on label "Yes" at bounding box center [503, 276] width 287 height 28
click at [659, 373] on label "No" at bounding box center [801, 364] width 287 height 28
click at [383, 417] on button "Continue" at bounding box center [386, 418] width 62 height 25
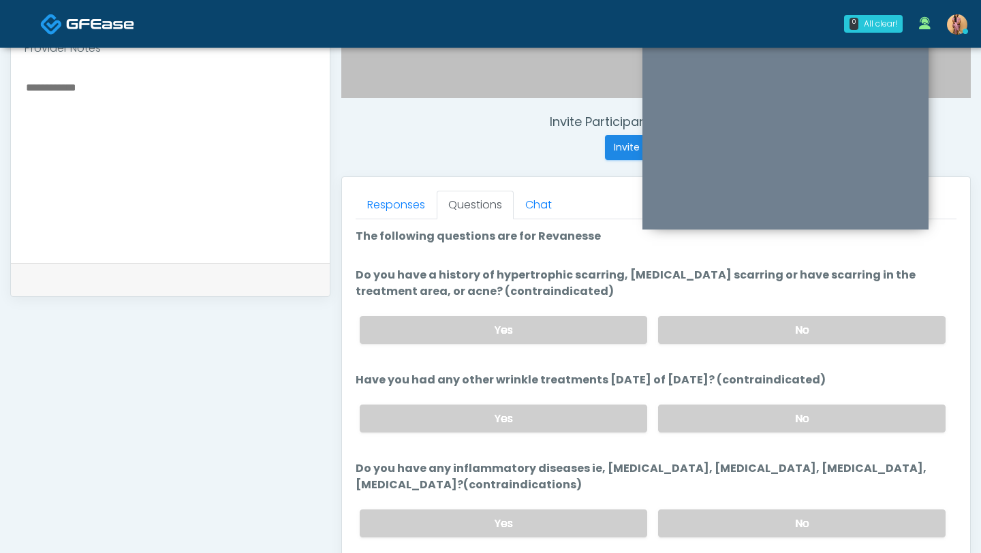
scroll to position [462, 0]
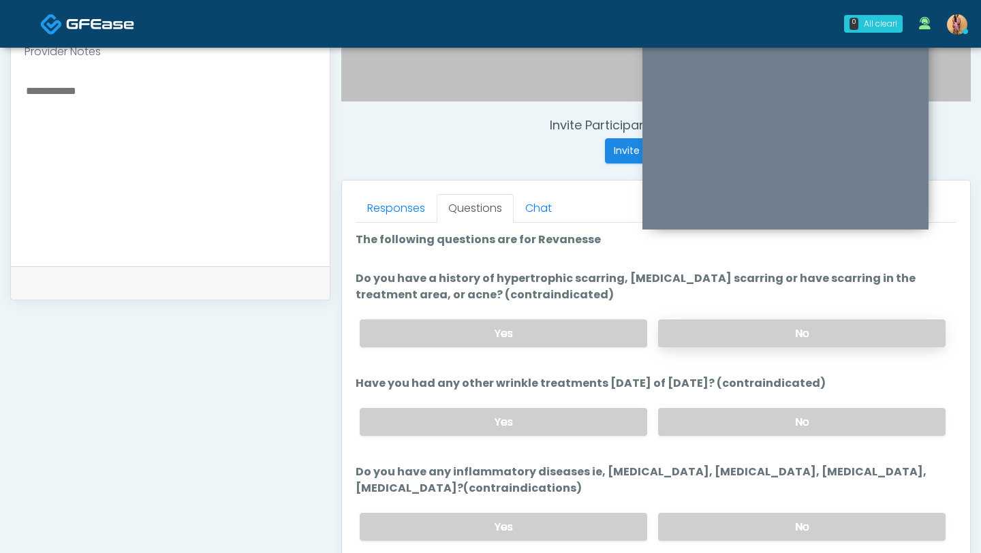
click at [686, 343] on label "No" at bounding box center [801, 333] width 287 height 28
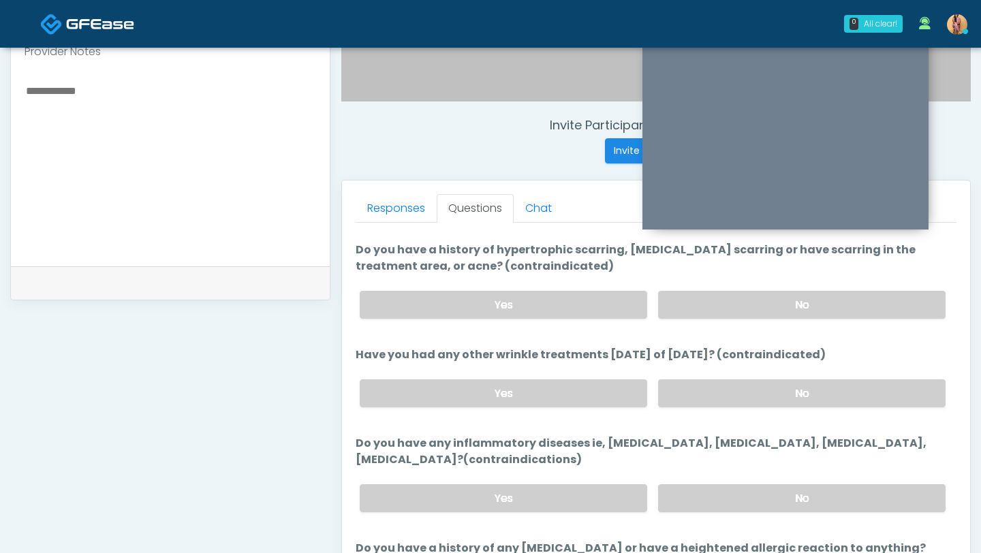
scroll to position [32, 0]
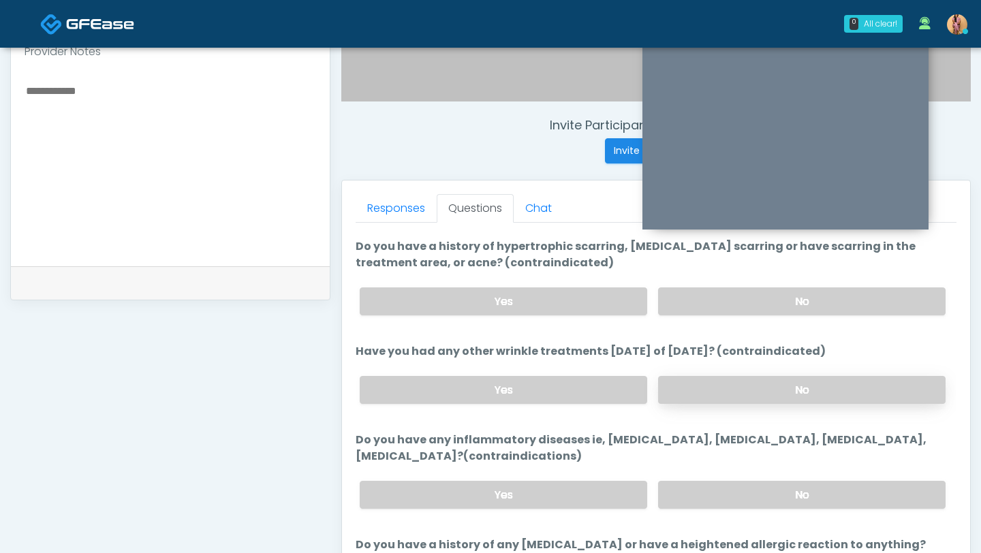
click at [696, 390] on label "No" at bounding box center [801, 390] width 287 height 28
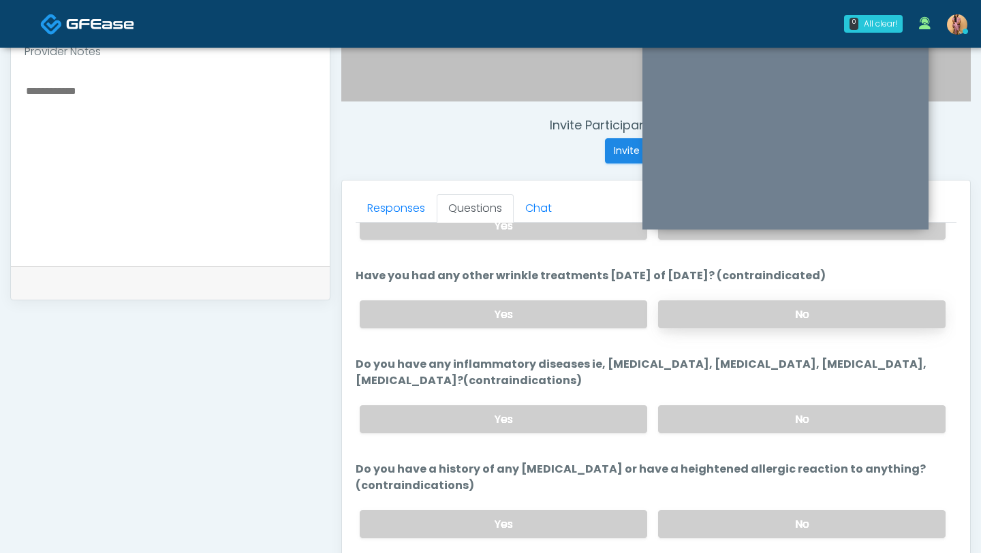
scroll to position [123, 0]
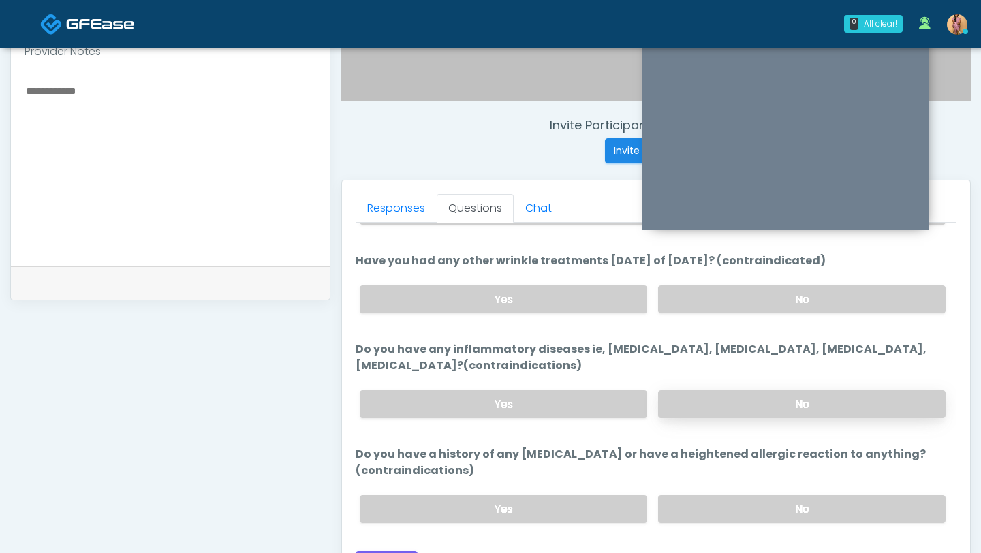
click at [696, 398] on label "No" at bounding box center [801, 404] width 287 height 28
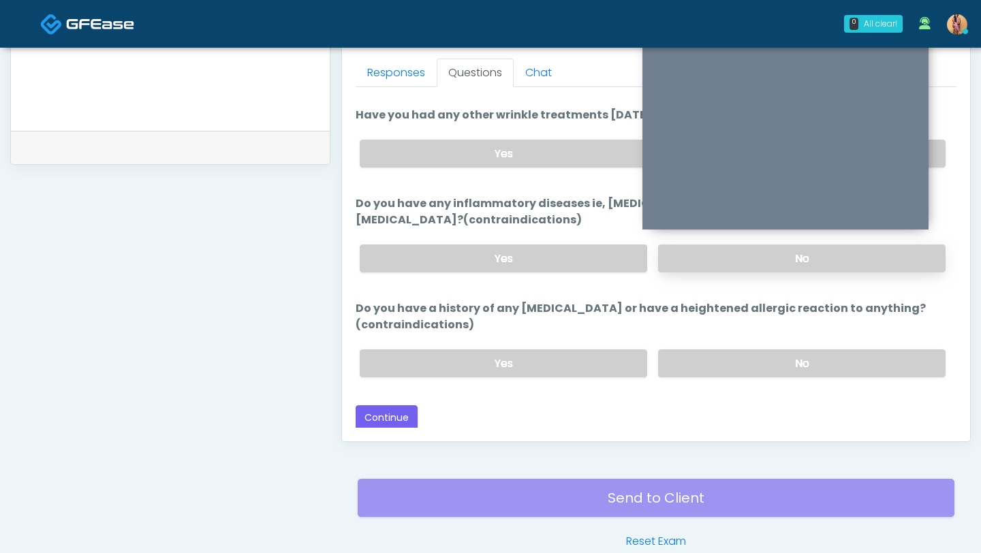
scroll to position [603, 0]
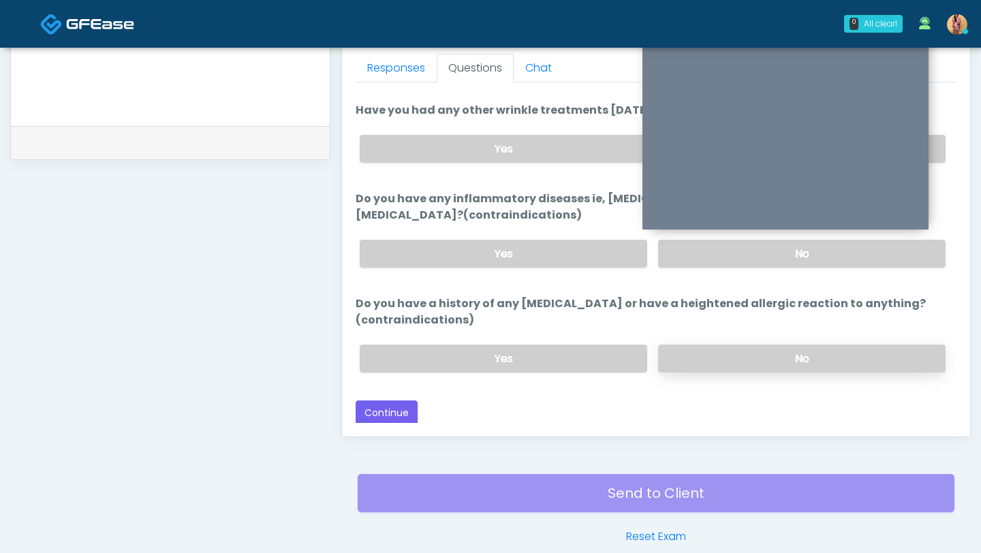
click at [709, 353] on label "No" at bounding box center [801, 359] width 287 height 28
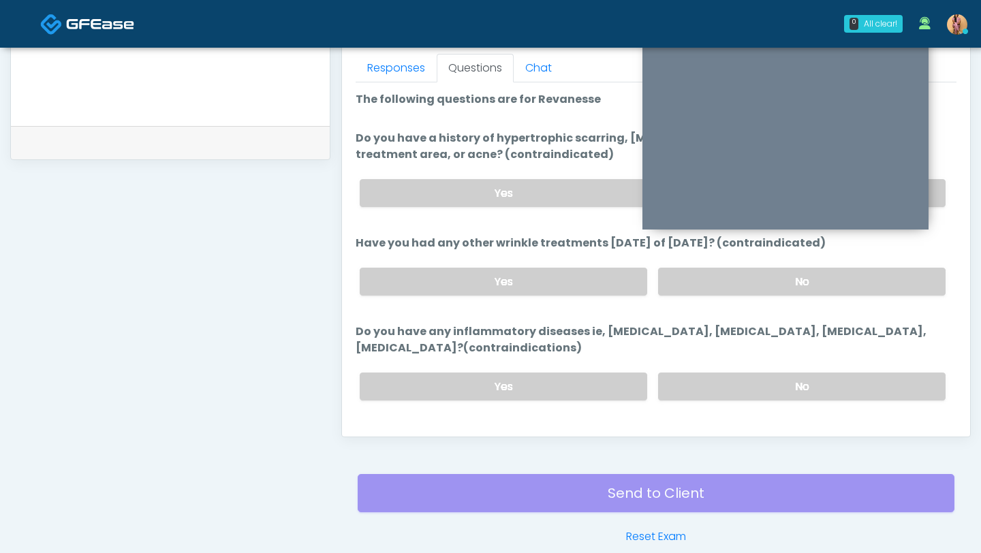
scroll to position [133, 0]
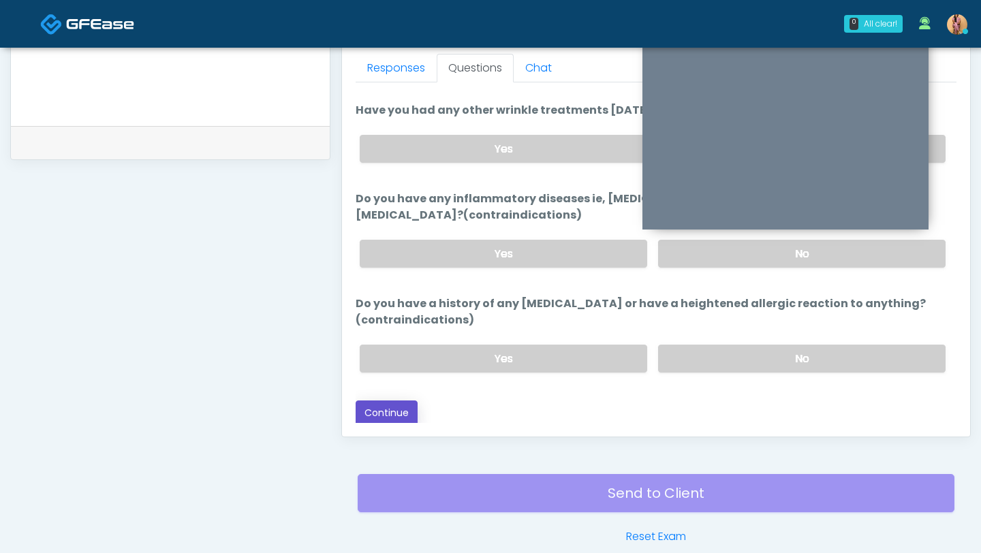
click at [402, 405] on button "Continue" at bounding box center [386, 412] width 62 height 25
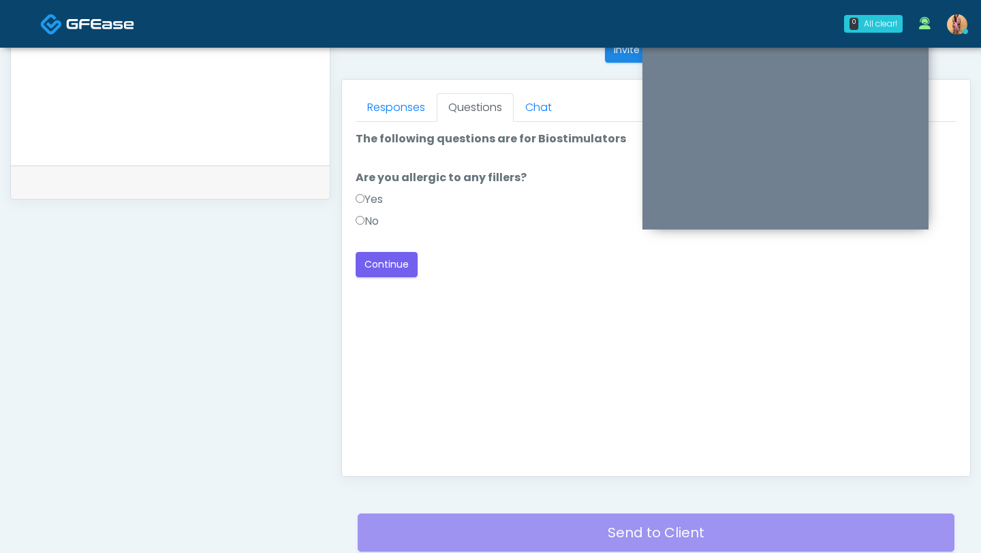
scroll to position [556, 0]
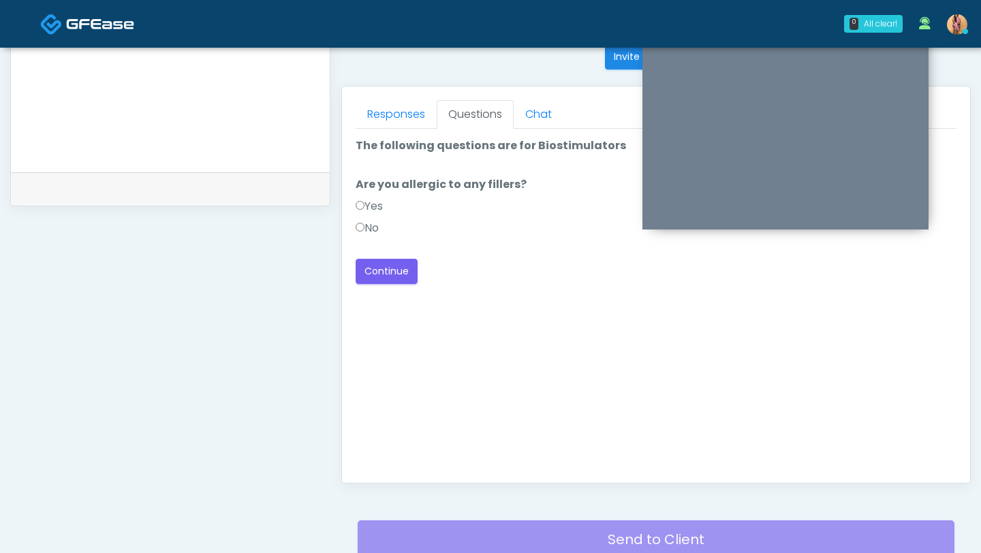
click at [368, 227] on label "No" at bounding box center [366, 228] width 23 height 16
click at [381, 272] on button "Continue" at bounding box center [386, 271] width 62 height 25
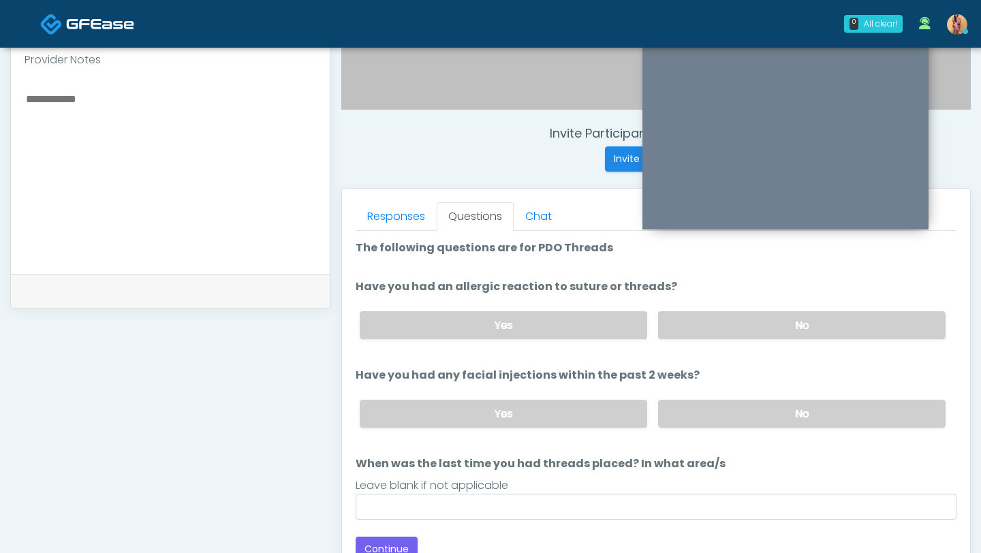
scroll to position [449, 0]
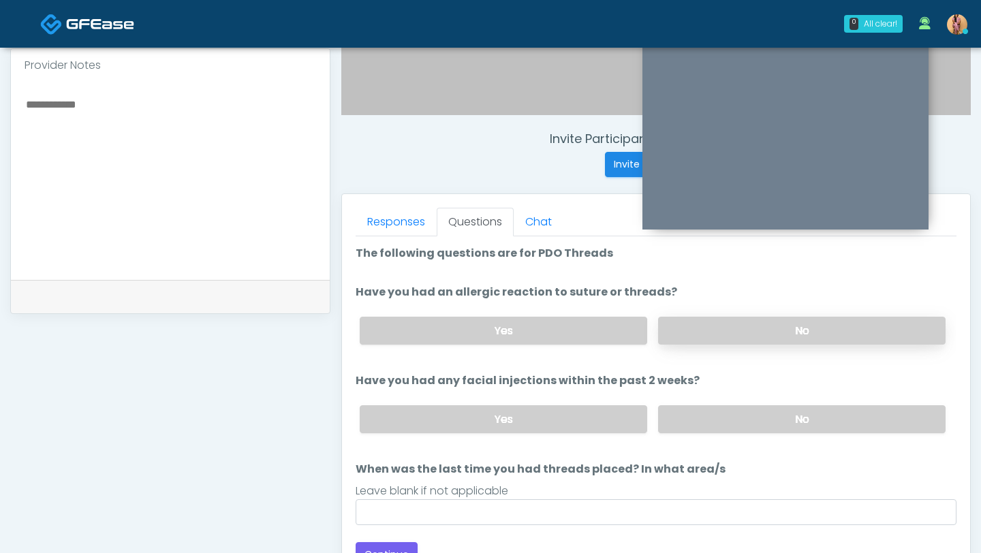
click at [691, 328] on label "No" at bounding box center [801, 331] width 287 height 28
click at [692, 419] on label "No" at bounding box center [801, 419] width 287 height 28
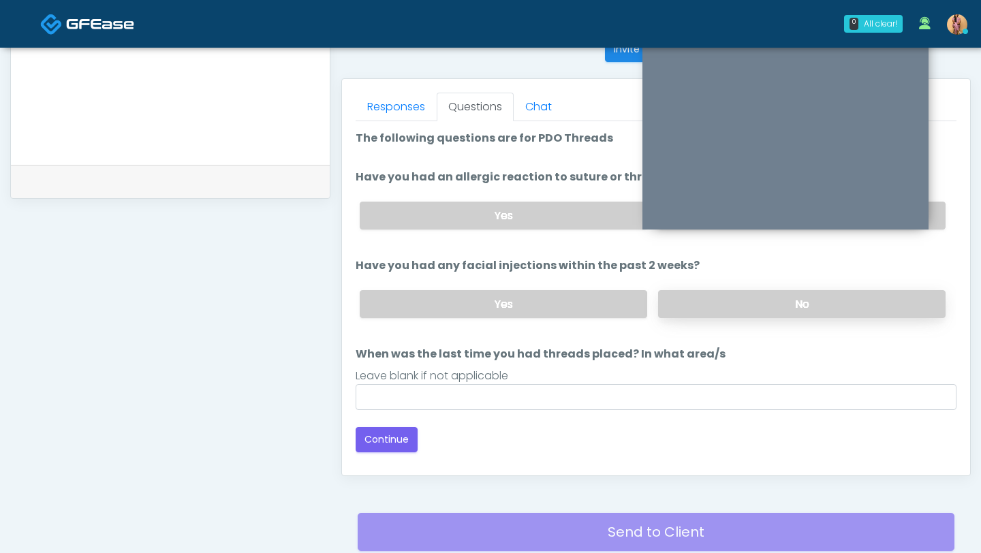
scroll to position [601, 0]
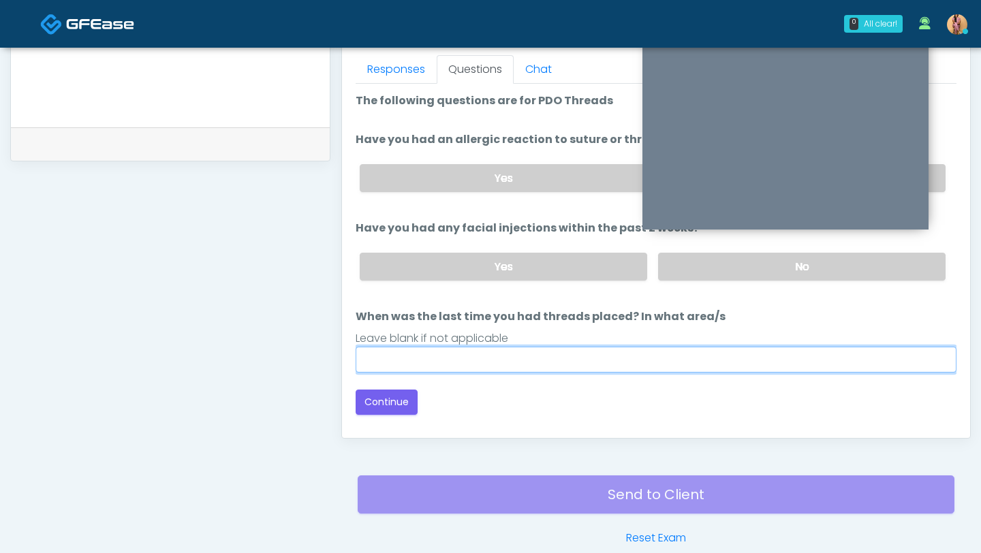
click at [398, 355] on input "When was the last time you had threads placed? In what area/s" at bounding box center [655, 360] width 601 height 26
type input "*"
type input "**********"
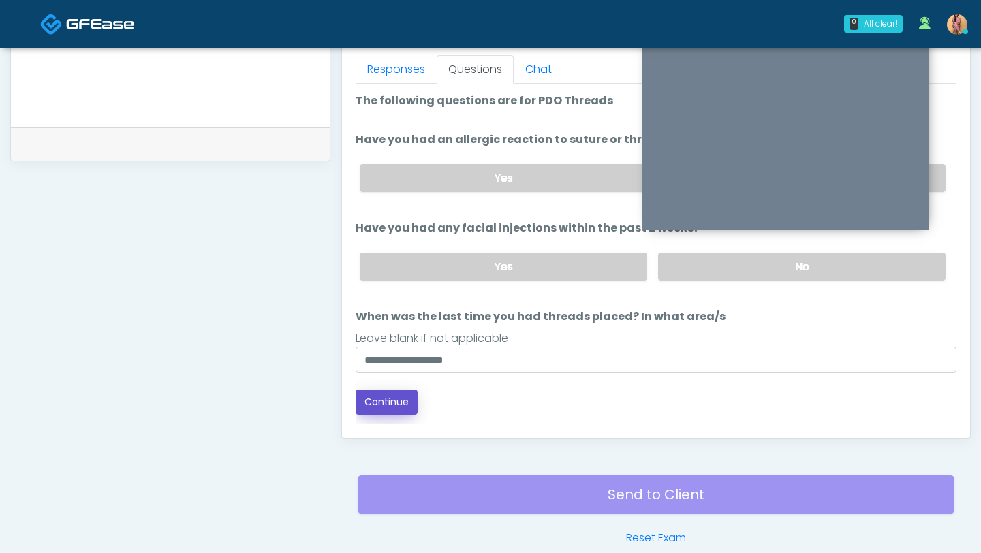
click at [367, 400] on button "Continue" at bounding box center [386, 402] width 62 height 25
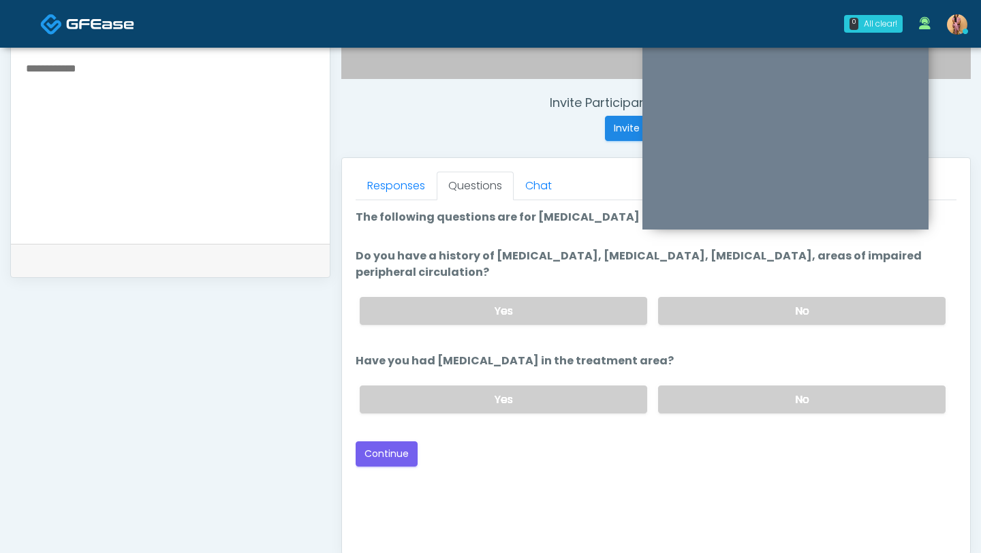
scroll to position [488, 0]
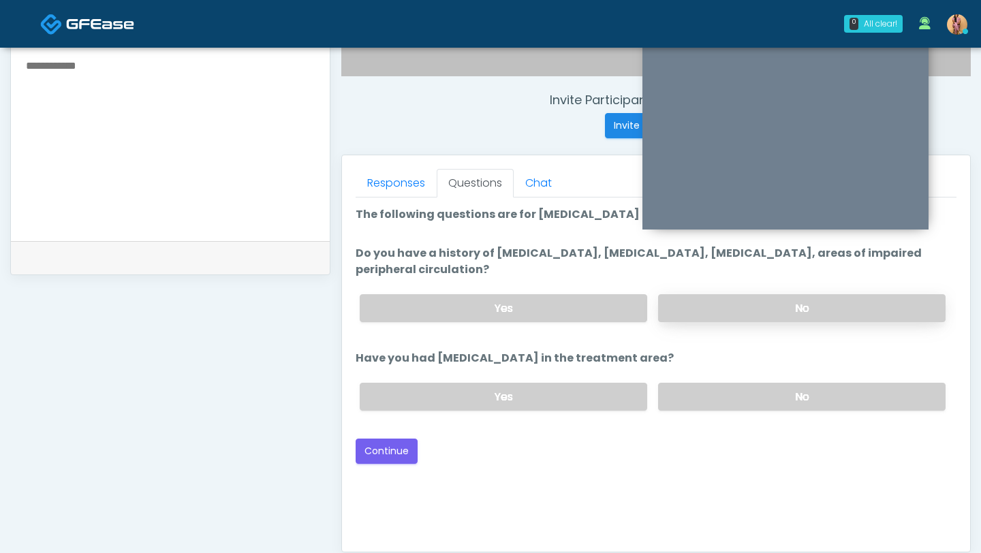
click at [680, 309] on label "No" at bounding box center [801, 308] width 287 height 28
click at [678, 394] on label "No" at bounding box center [801, 397] width 287 height 28
click at [381, 454] on button "Continue" at bounding box center [386, 451] width 62 height 25
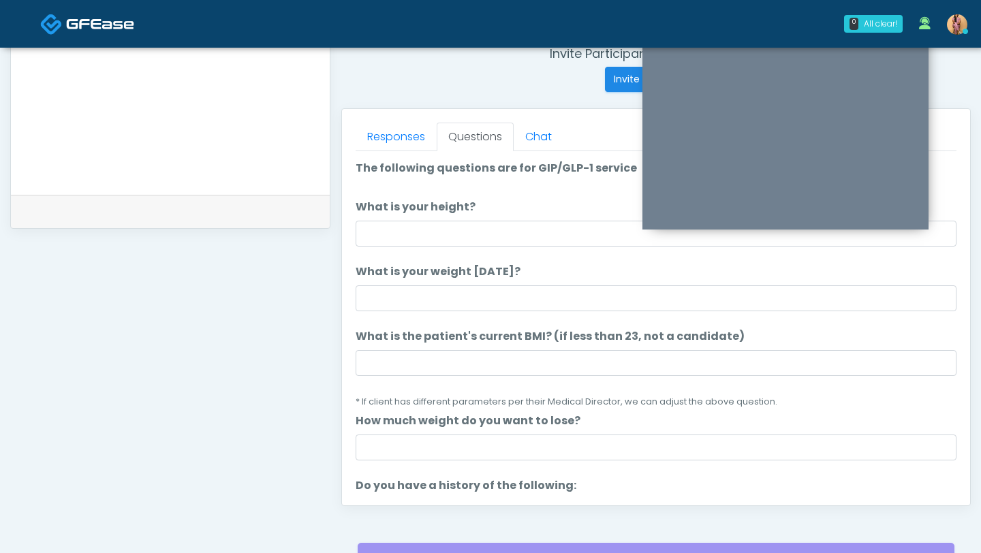
scroll to position [528, 0]
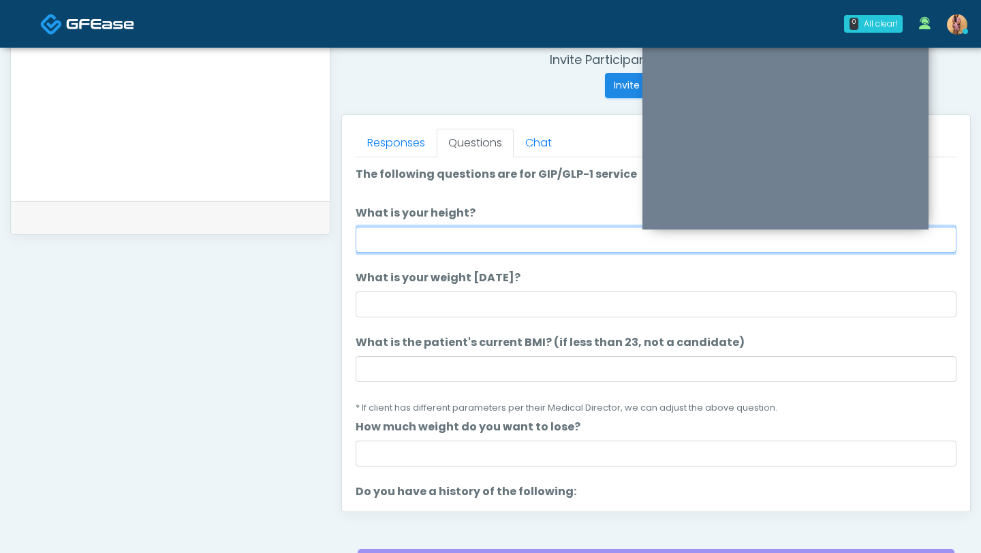
click at [460, 234] on input "What is your height?" at bounding box center [655, 240] width 601 height 26
click at [460, 234] on input "*" at bounding box center [655, 240] width 601 height 26
type input "*****"
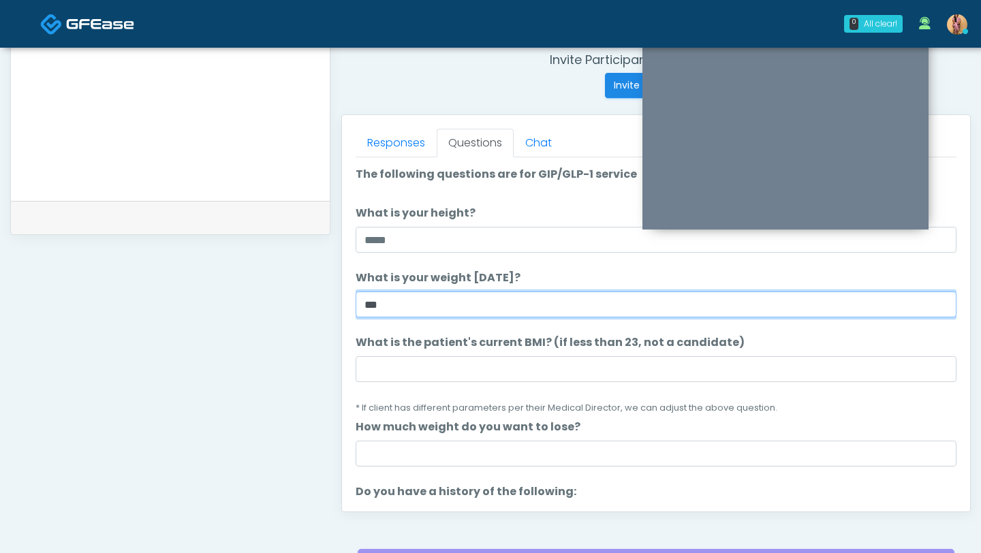
type input "***"
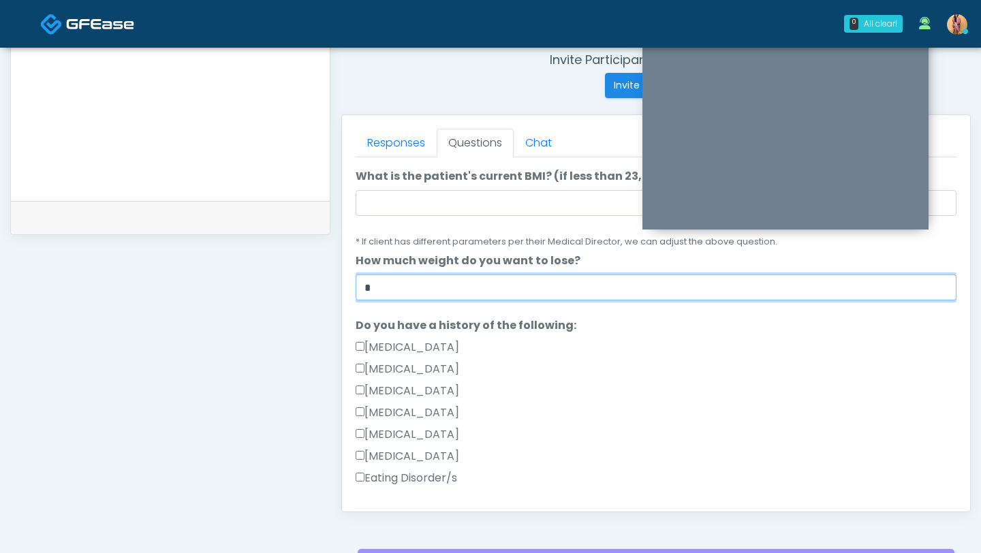
scroll to position [220, 0]
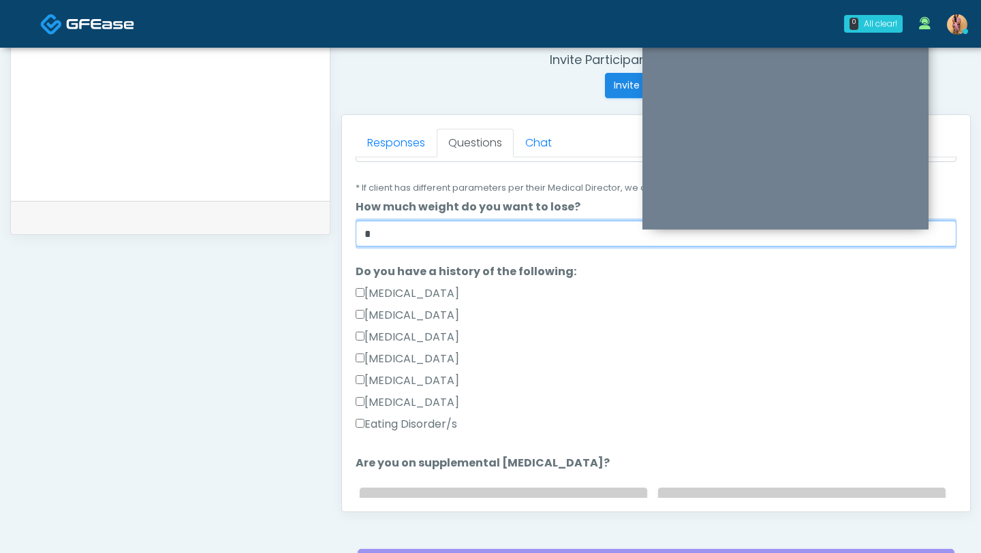
type input "*"
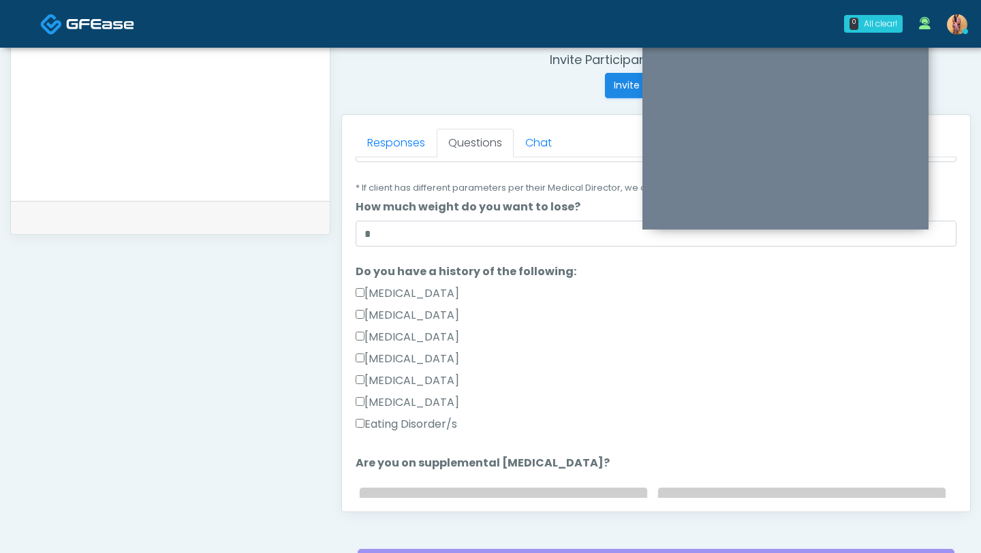
click at [366, 421] on label "Eating Disorder/s" at bounding box center [405, 424] width 101 height 16
click at [366, 420] on label "Eating Disorder/s" at bounding box center [405, 424] width 101 height 16
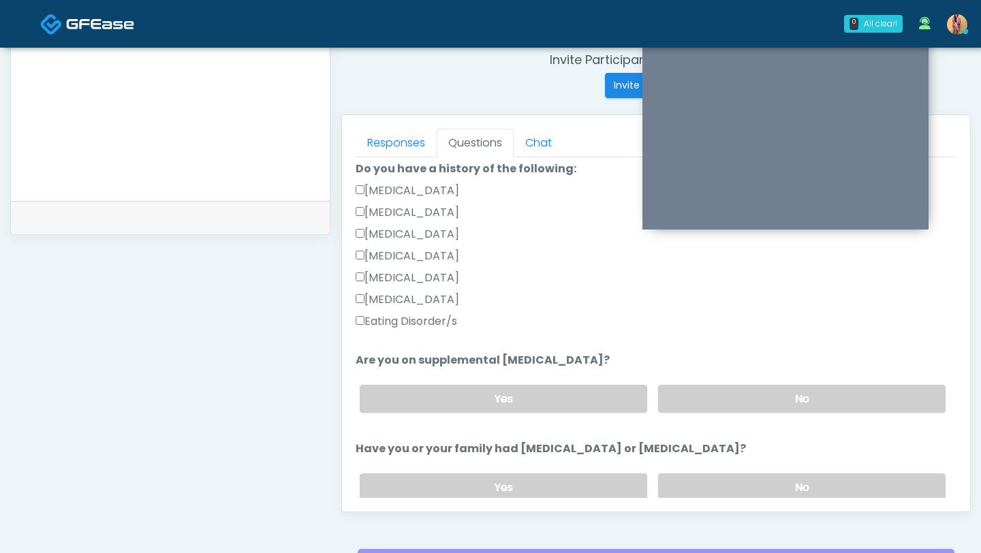
scroll to position [329, 0]
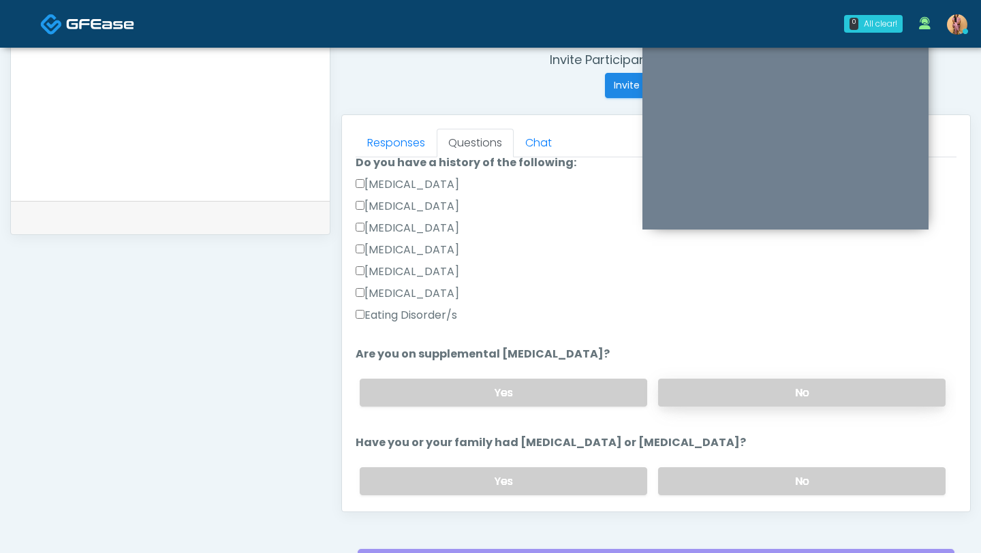
click at [716, 388] on label "No" at bounding box center [801, 393] width 287 height 28
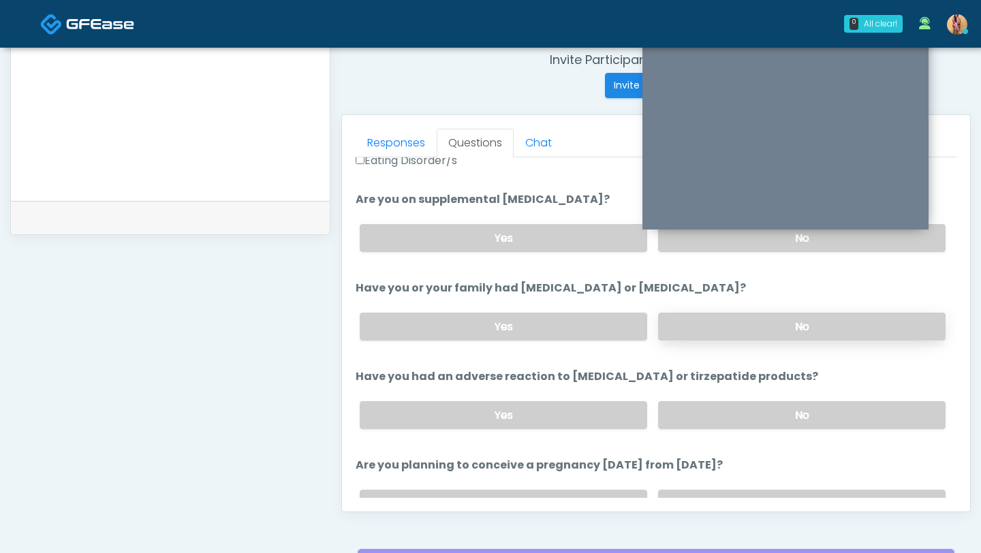
scroll to position [477, 0]
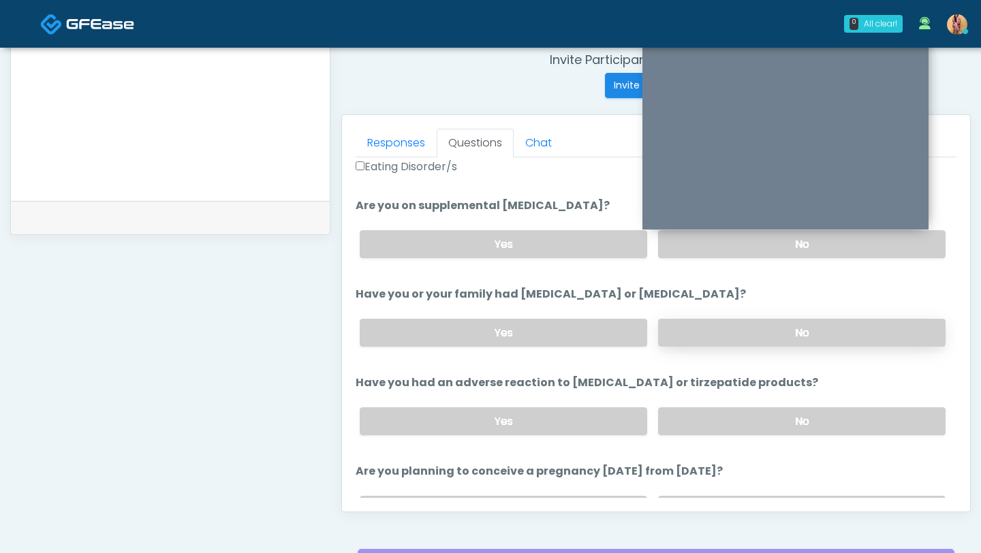
click at [699, 334] on label "No" at bounding box center [801, 333] width 287 height 28
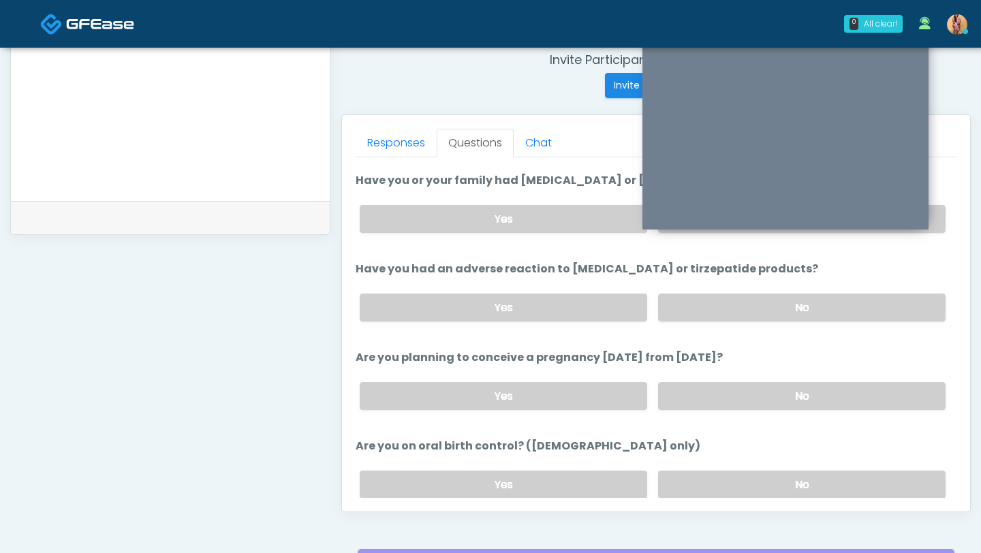
scroll to position [596, 0]
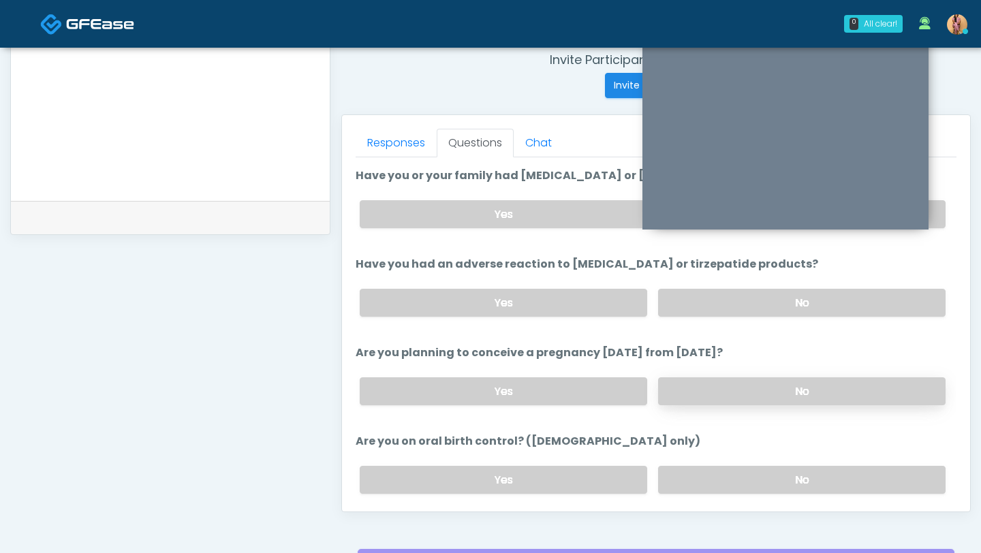
click at [682, 380] on label "No" at bounding box center [801, 391] width 287 height 28
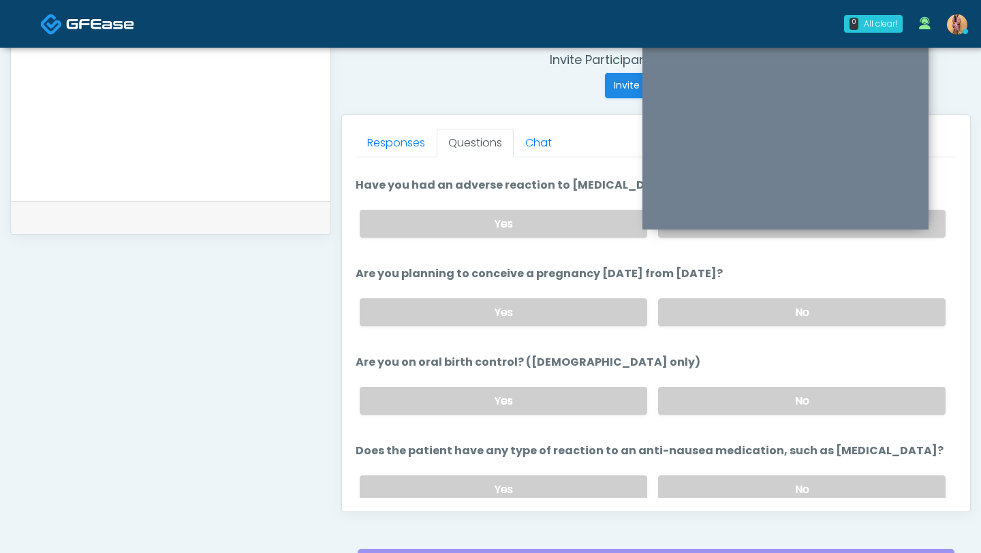
scroll to position [729, 0]
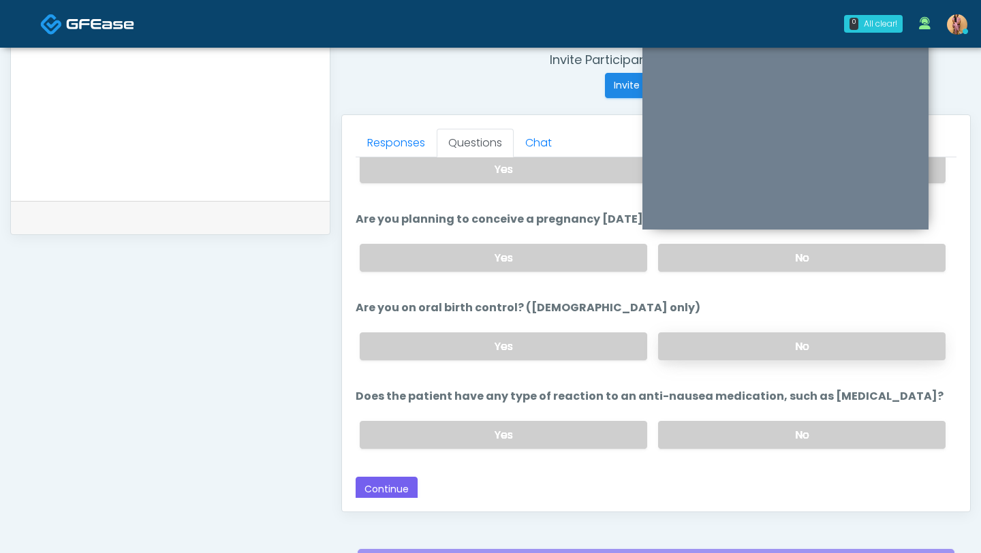
click at [684, 344] on label "No" at bounding box center [801, 346] width 287 height 28
click at [688, 421] on label "No" at bounding box center [801, 435] width 287 height 28
click at [409, 483] on button "Continue" at bounding box center [386, 489] width 62 height 25
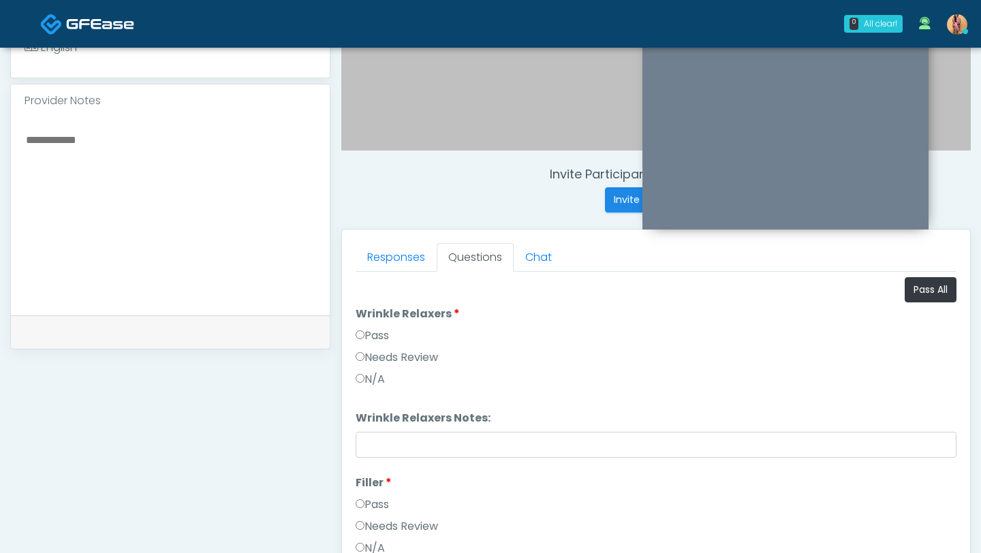
scroll to position [465, 0]
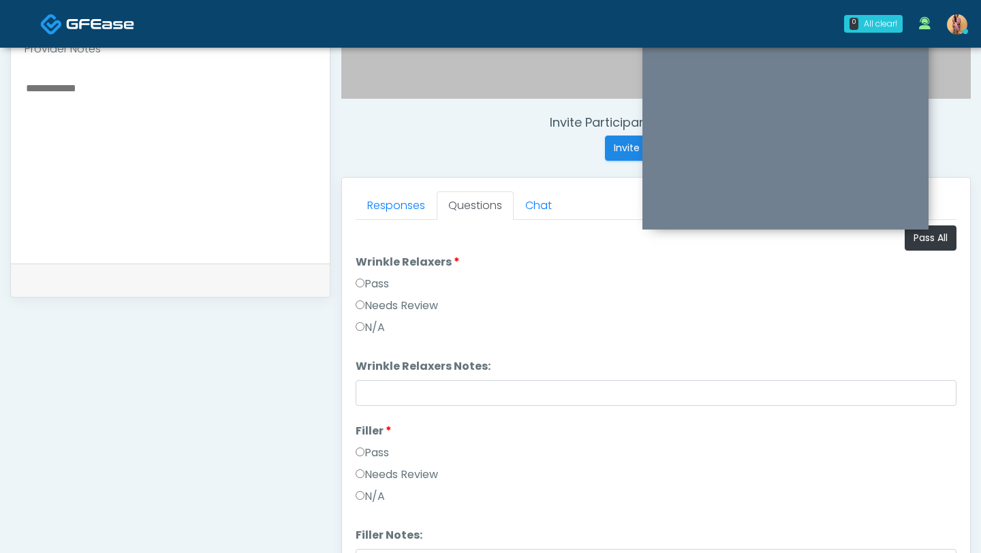
click at [384, 282] on label "Pass" at bounding box center [371, 284] width 33 height 16
click at [374, 454] on label "Pass" at bounding box center [371, 453] width 33 height 16
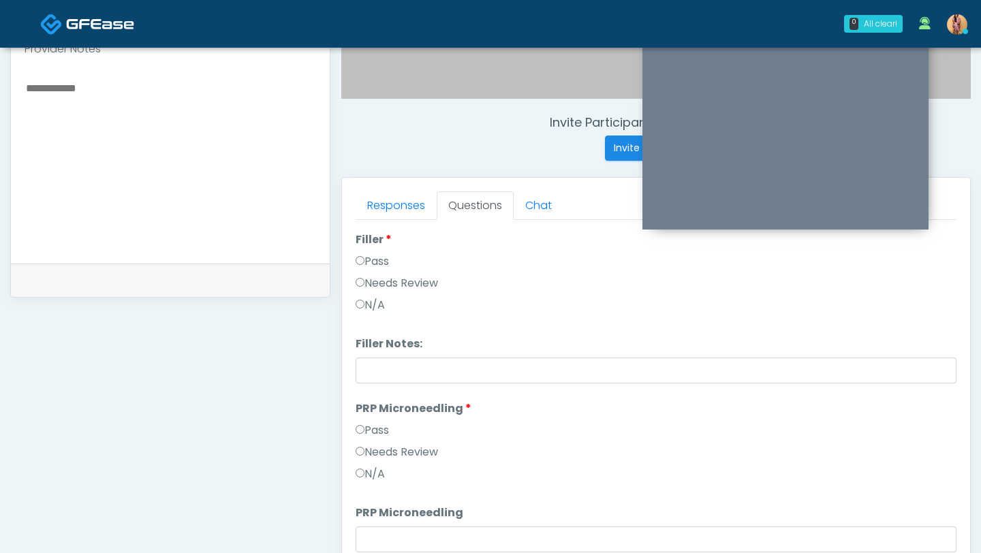
scroll to position [199, 0]
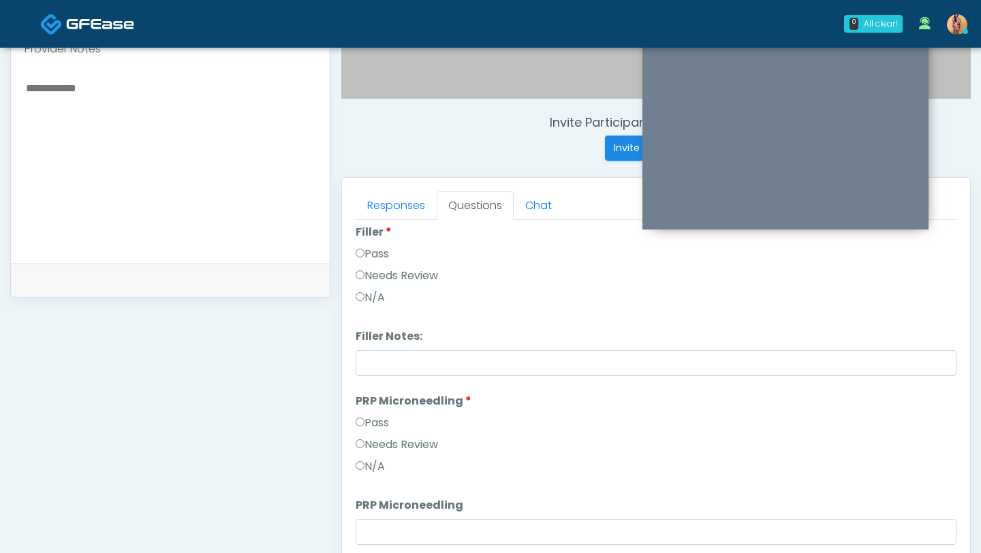
click at [366, 427] on label "Pass" at bounding box center [371, 423] width 33 height 16
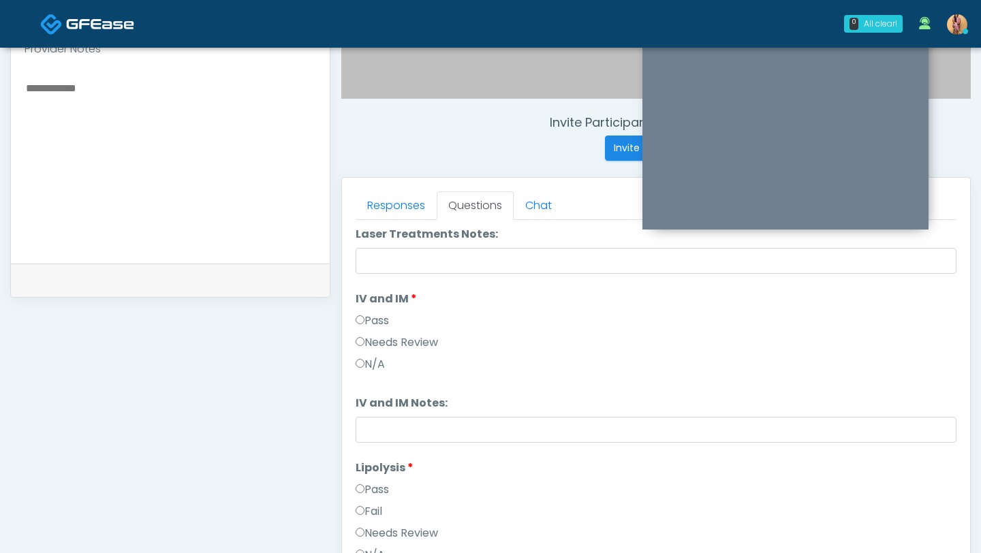
scroll to position [650, 0]
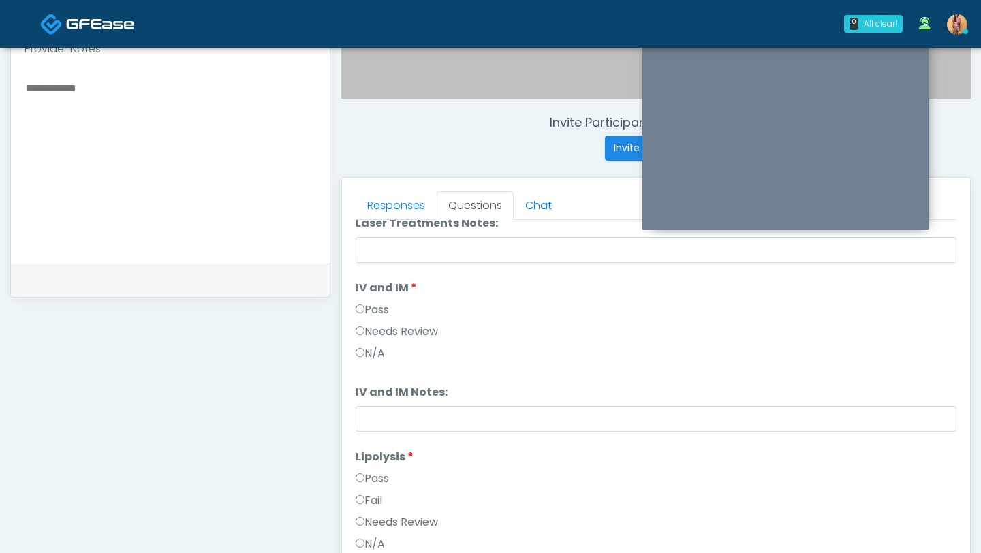
click at [370, 304] on label "Pass" at bounding box center [371, 310] width 33 height 16
click at [376, 475] on label "Pass" at bounding box center [371, 479] width 33 height 16
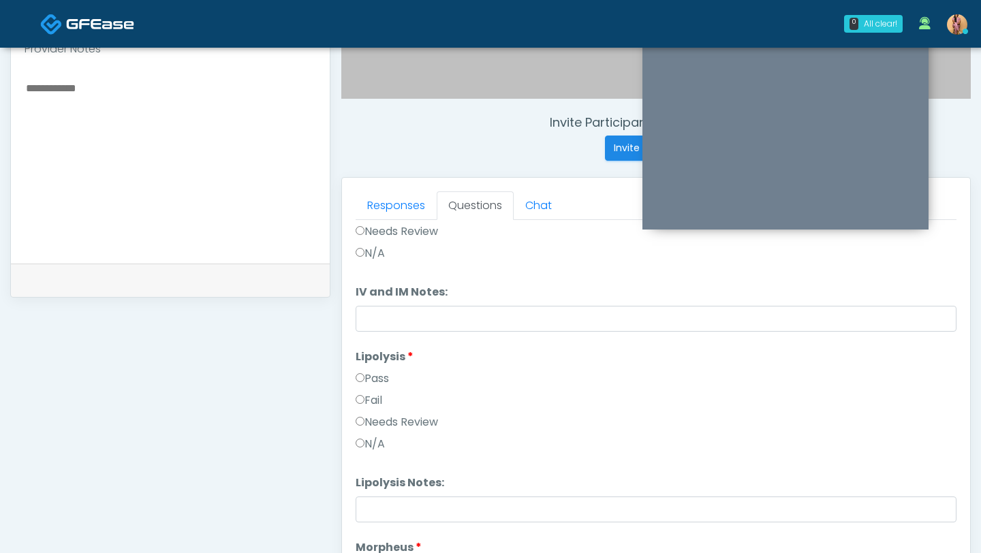
scroll to position [795, 0]
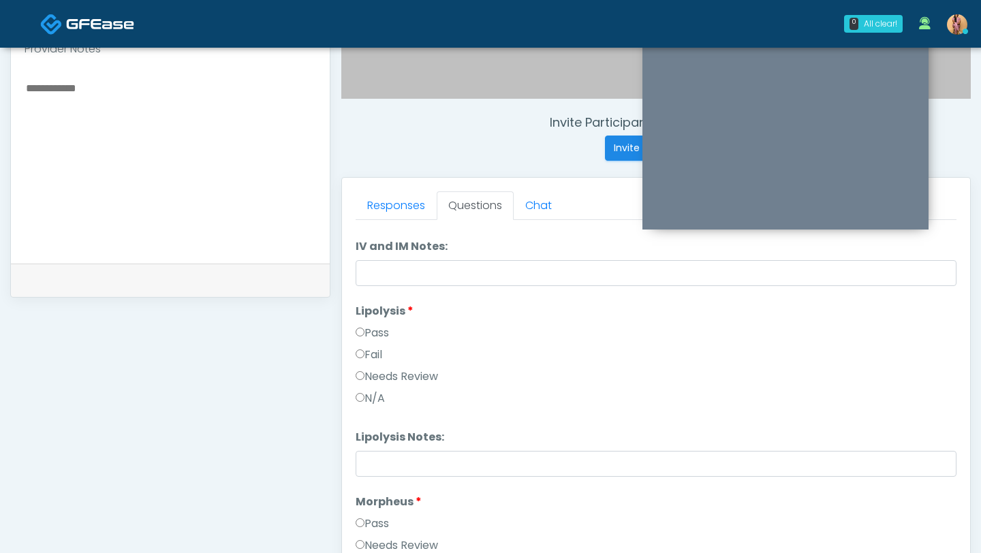
click at [368, 534] on div "Pass" at bounding box center [655, 527] width 601 height 22
click at [368, 520] on label "Pass" at bounding box center [371, 524] width 33 height 16
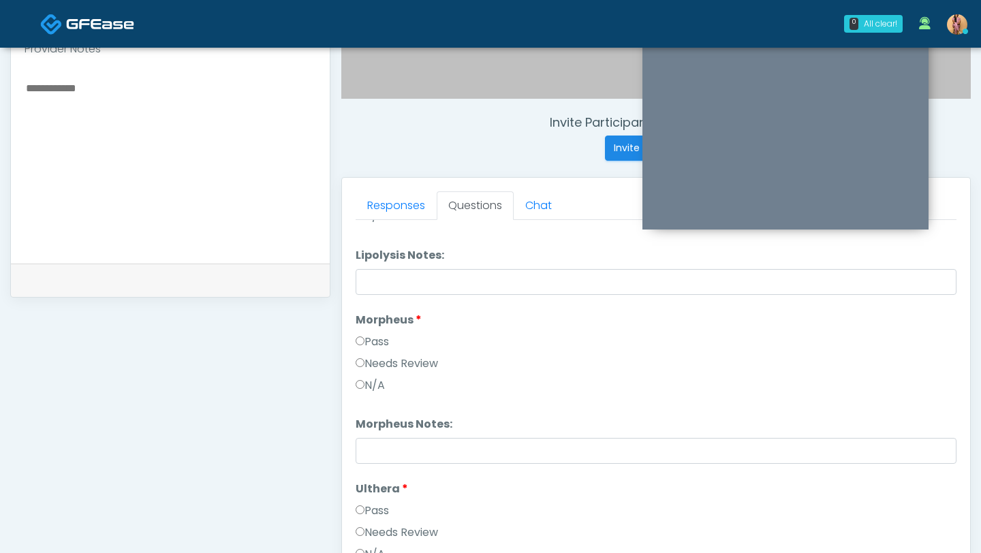
scroll to position [1053, 0]
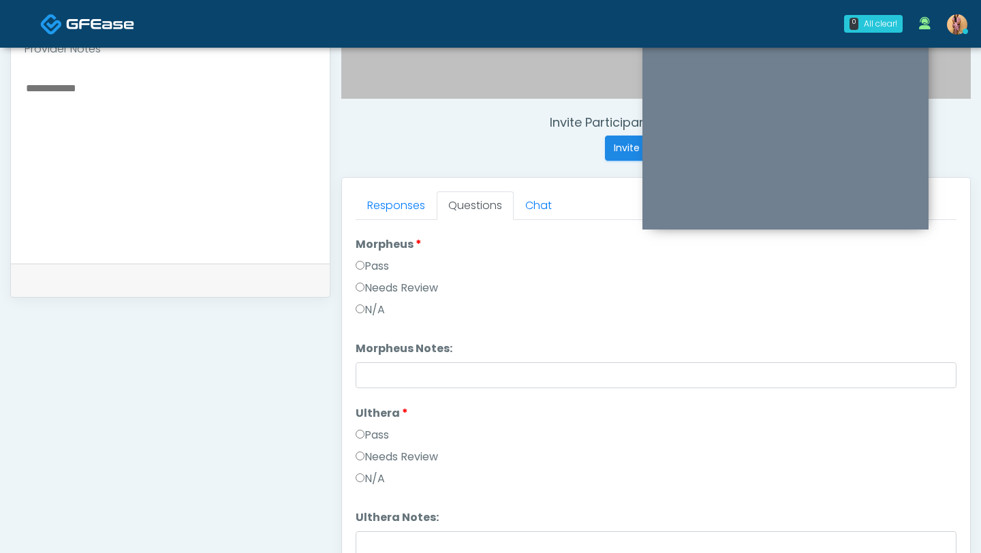
click at [364, 434] on label "Pass" at bounding box center [371, 435] width 33 height 16
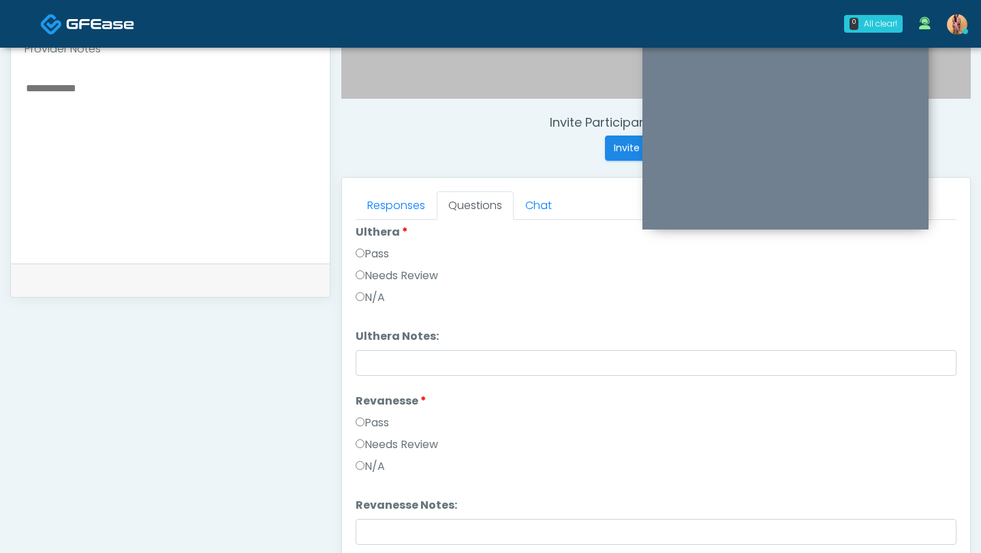
scroll to position [1240, 0]
click at [368, 421] on label "Pass" at bounding box center [371, 421] width 33 height 16
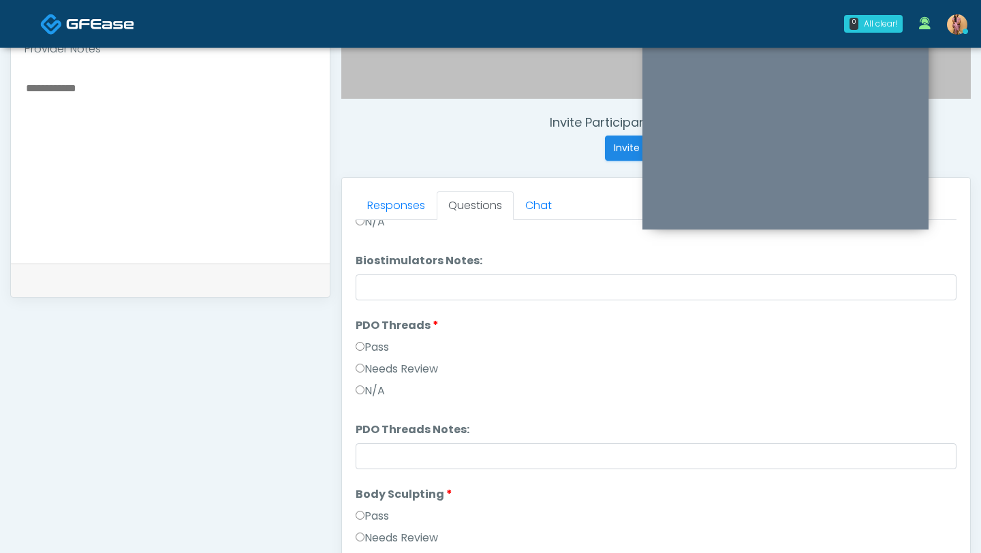
scroll to position [1667, 0]
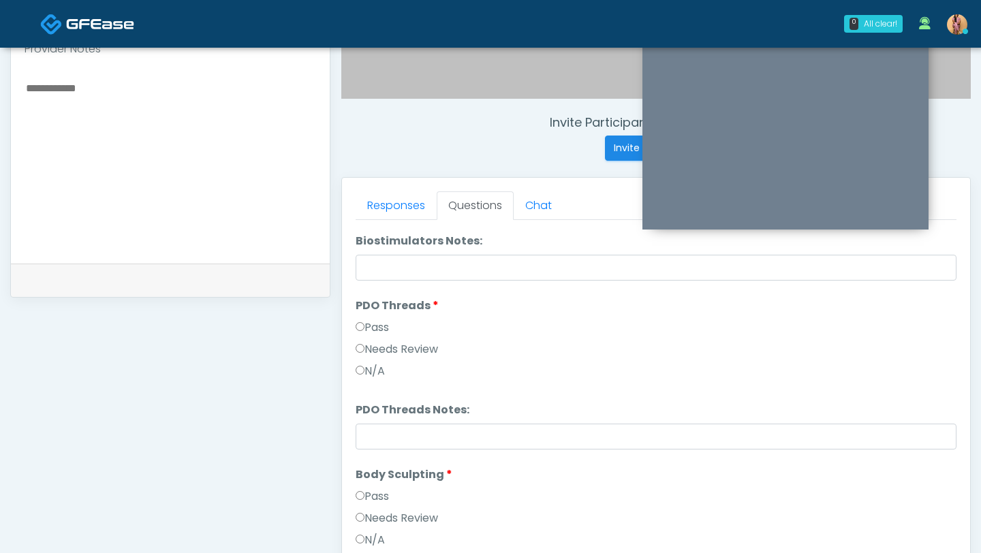
click at [375, 332] on label "Pass" at bounding box center [371, 327] width 33 height 16
click at [371, 502] on label "Pass" at bounding box center [371, 496] width 33 height 16
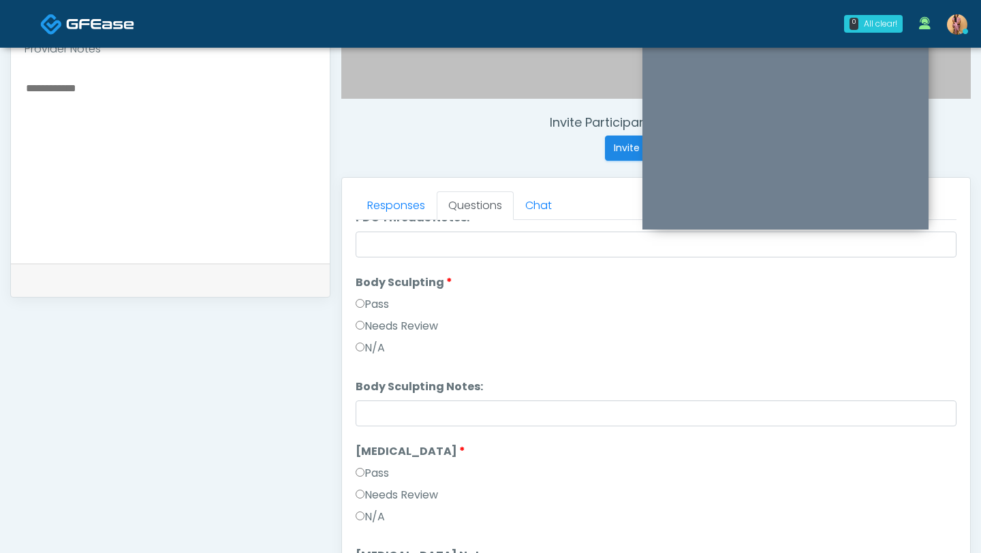
click at [372, 470] on label "Pass" at bounding box center [371, 473] width 33 height 16
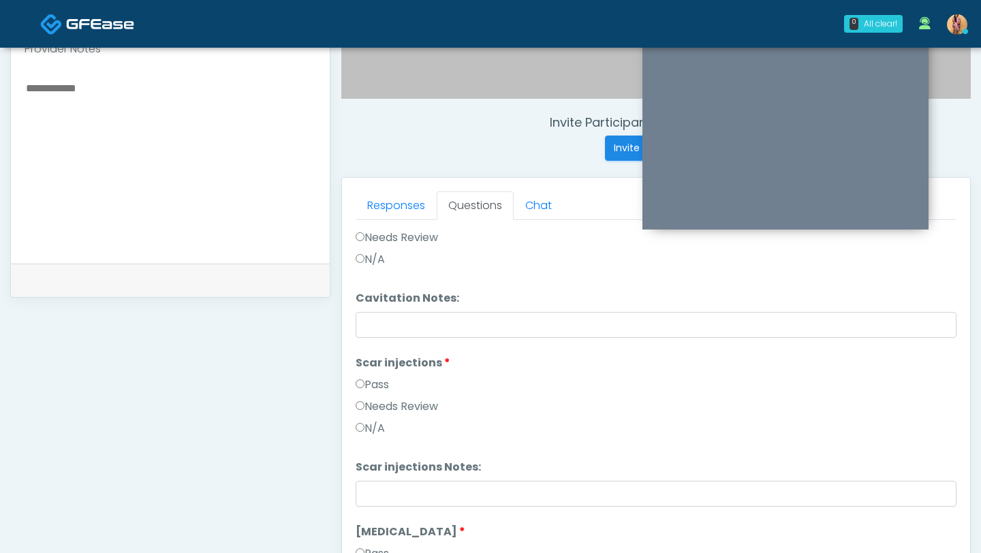
scroll to position [2487, 0]
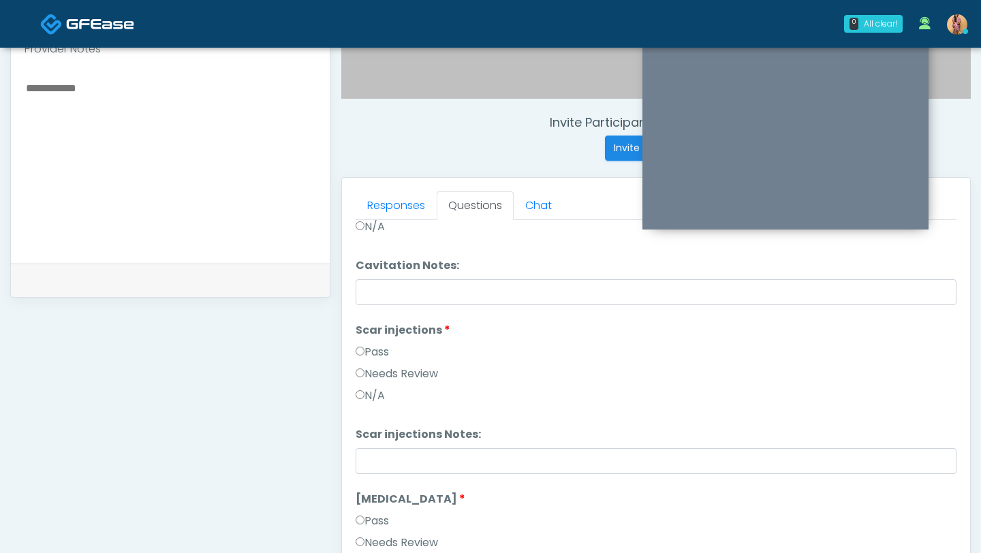
click at [369, 524] on label "Pass" at bounding box center [371, 521] width 33 height 16
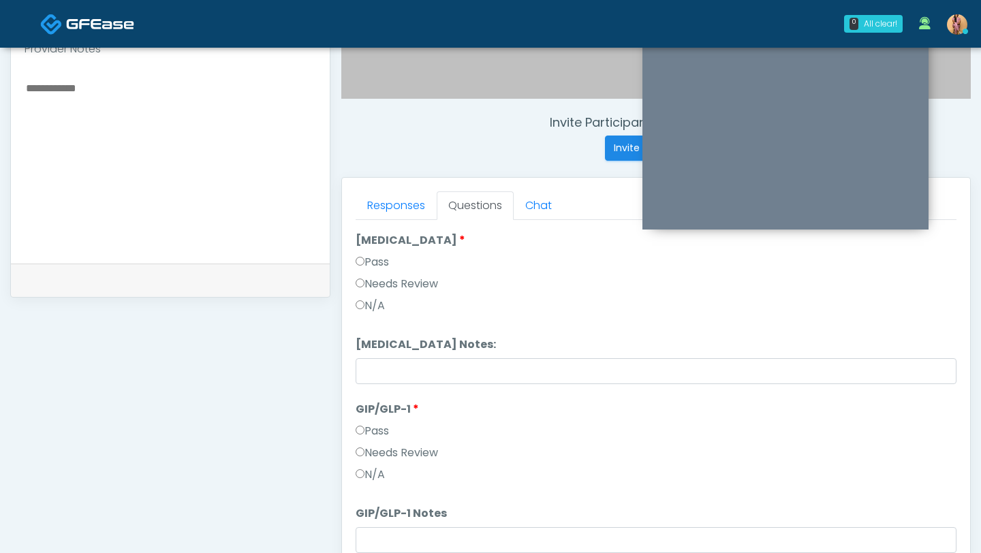
scroll to position [2780, 0]
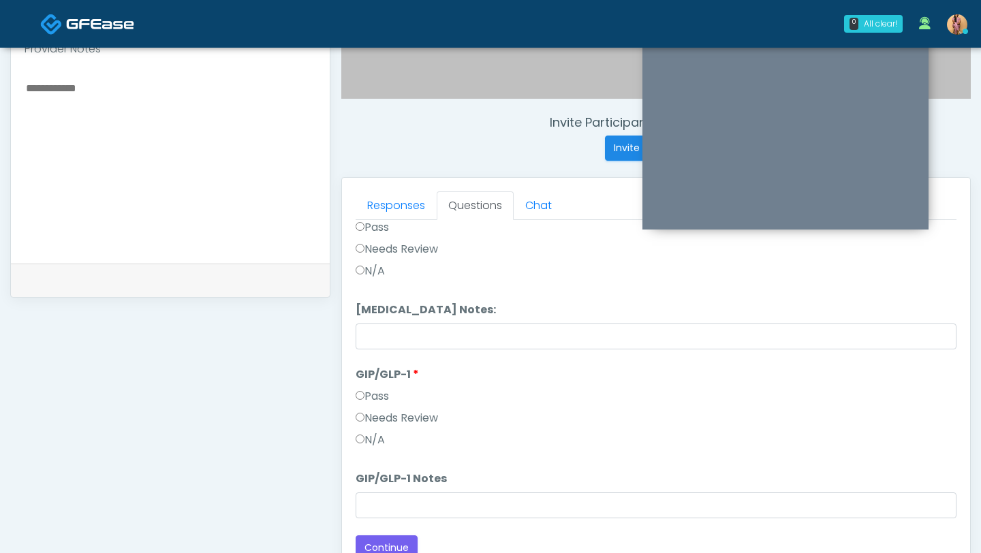
click at [371, 439] on label "N/A" at bounding box center [369, 440] width 29 height 16
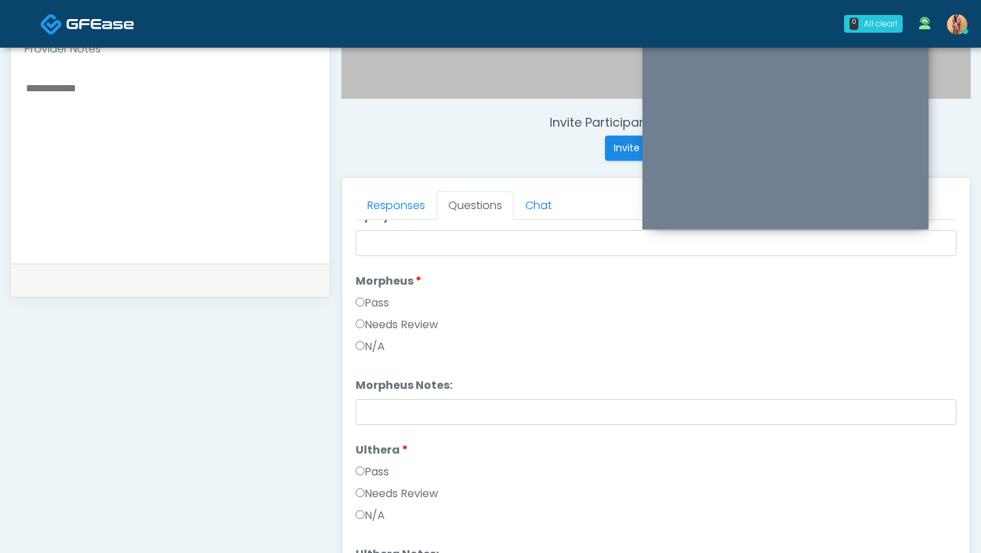
scroll to position [980, 0]
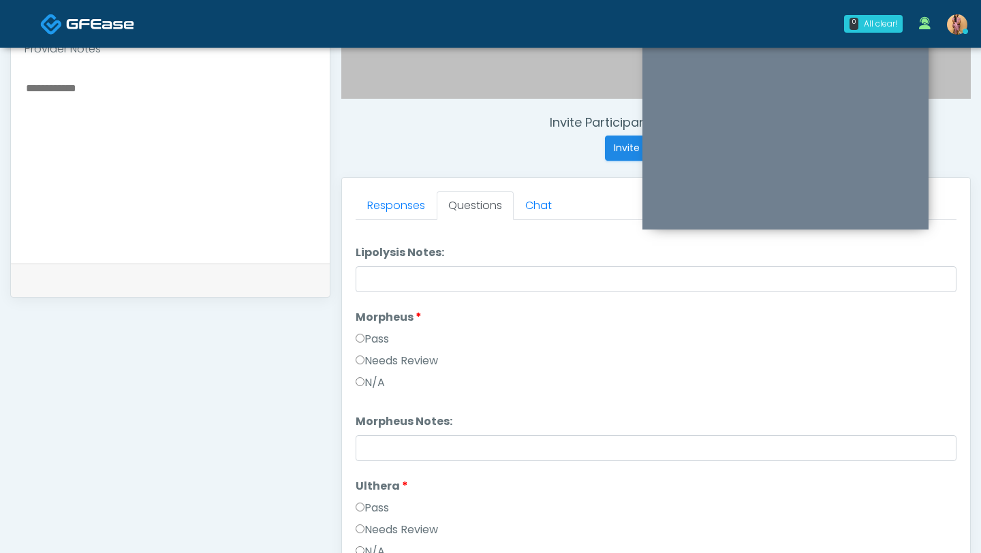
click at [369, 362] on label "Needs Review" at bounding box center [396, 361] width 82 height 16
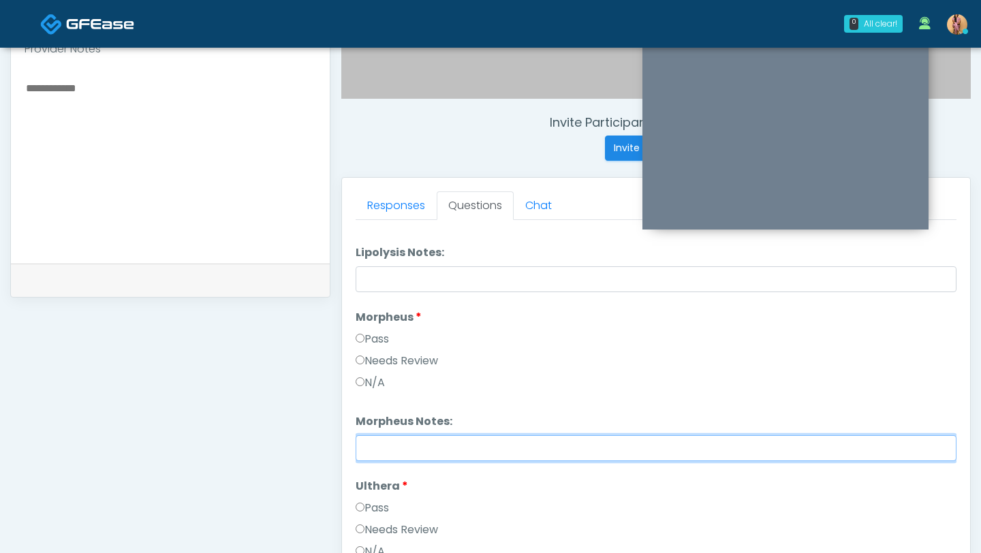
click at [385, 447] on input "Morpheus Notes:" at bounding box center [655, 448] width 601 height 26
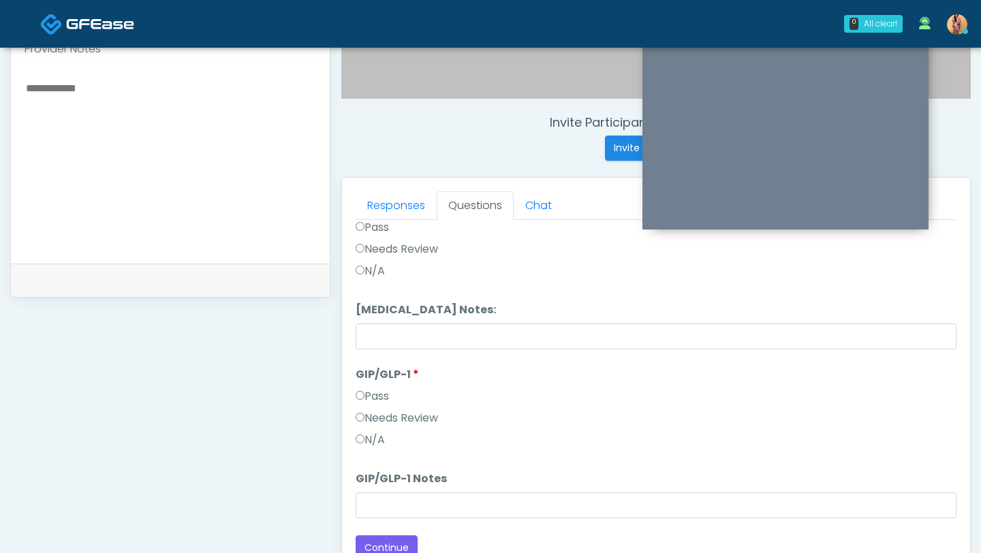
scroll to position [669, 0]
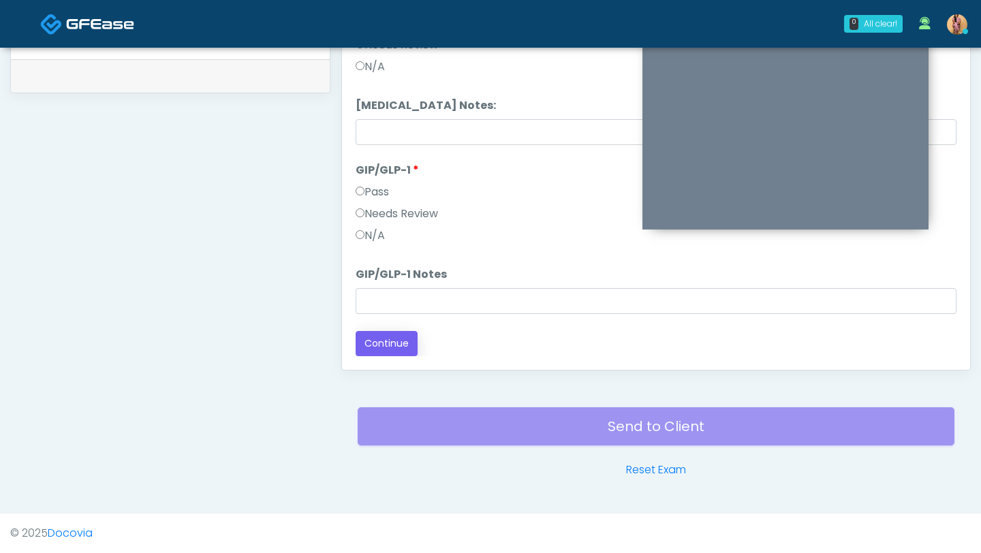
type input "*********"
click at [390, 351] on button "Continue" at bounding box center [386, 343] width 62 height 25
click at [405, 339] on button "Continue" at bounding box center [386, 343] width 62 height 25
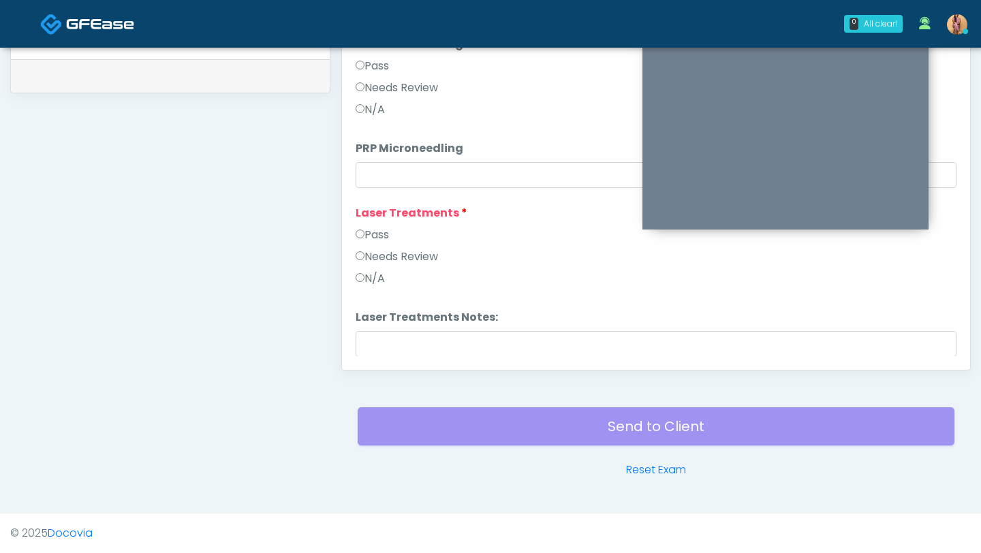
click at [366, 236] on label "Pass" at bounding box center [371, 235] width 33 height 16
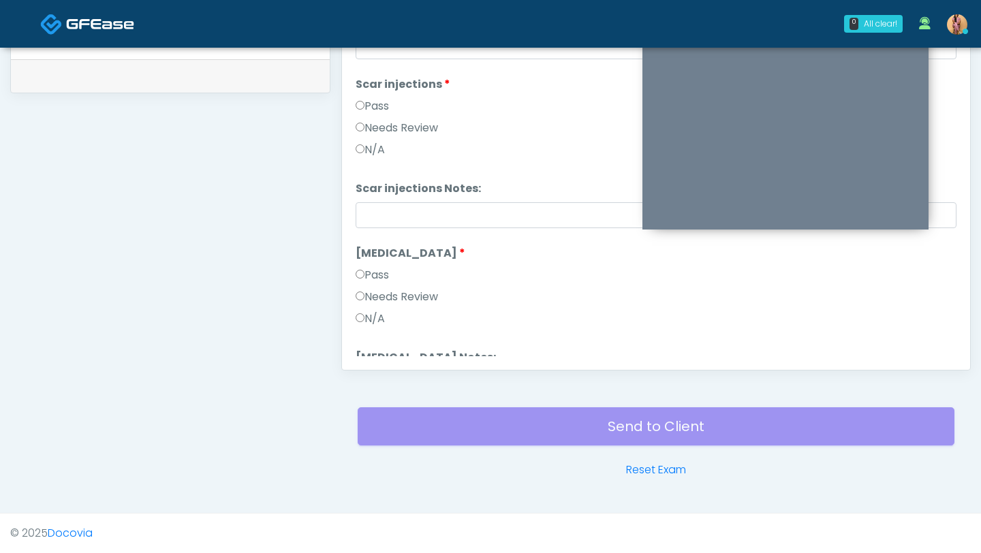
scroll to position [2780, 0]
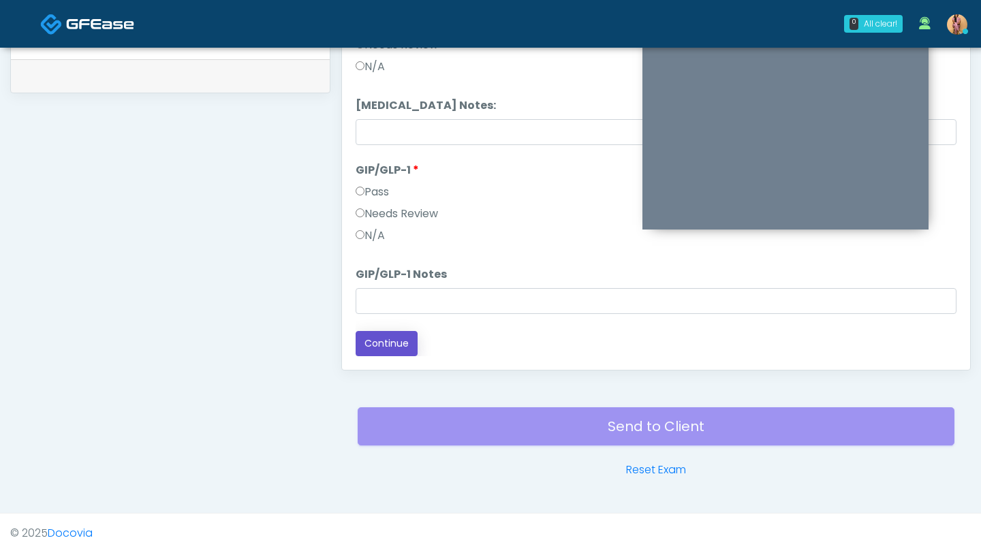
click at [373, 339] on button "Continue" at bounding box center [386, 343] width 62 height 25
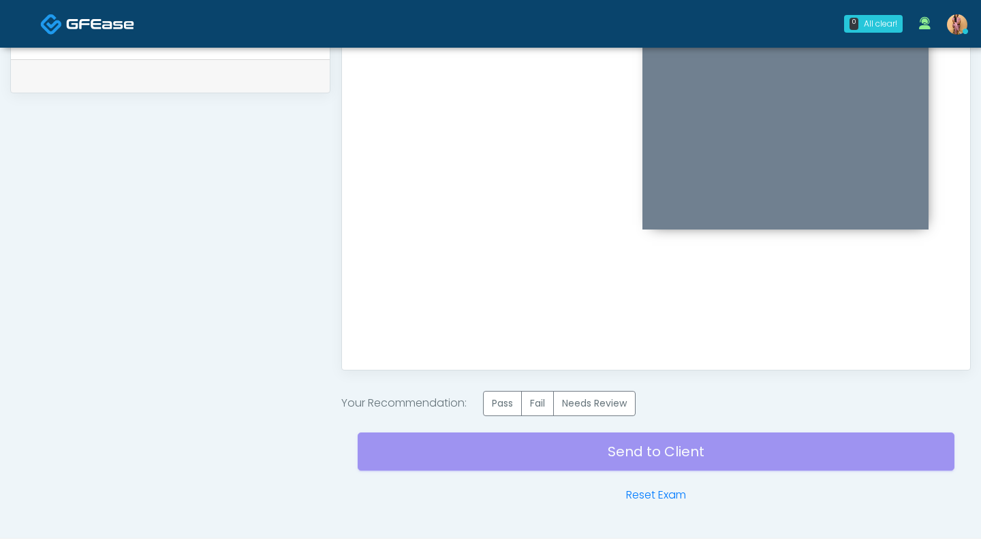
scroll to position [0, 0]
click at [507, 396] on label "Pass" at bounding box center [502, 403] width 39 height 25
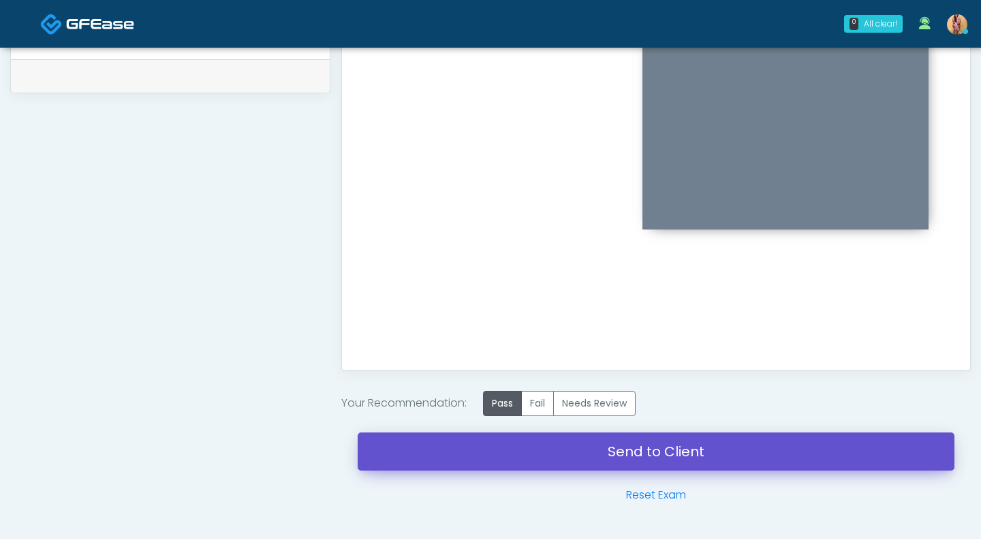
click at [495, 449] on link "Send to Client" at bounding box center [656, 451] width 597 height 38
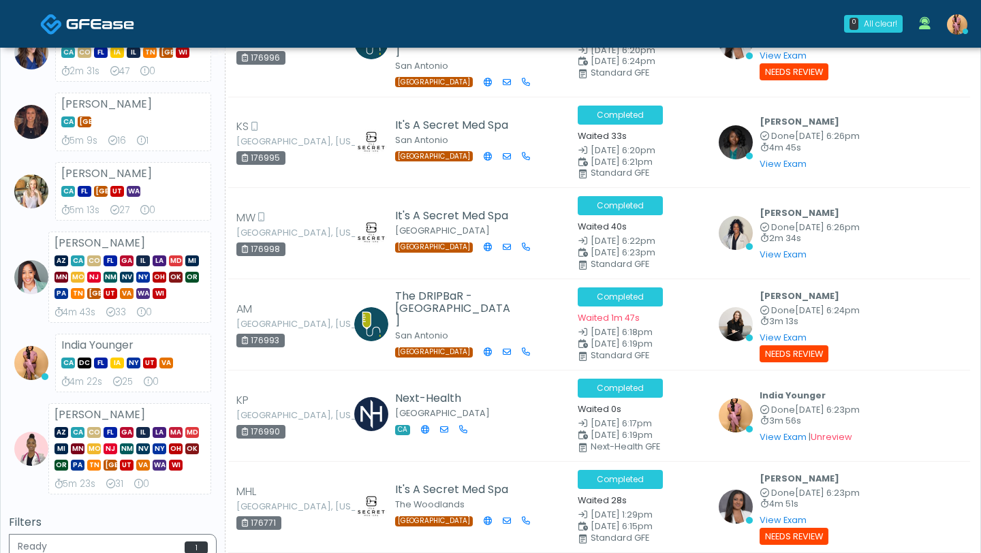
scroll to position [486, 0]
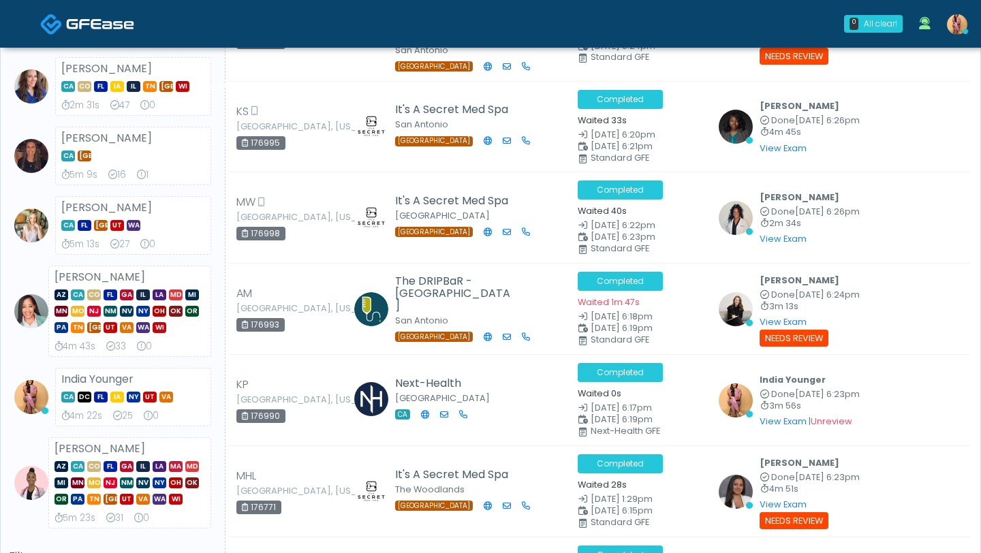
click at [949, 31] on img at bounding box center [957, 24] width 20 height 20
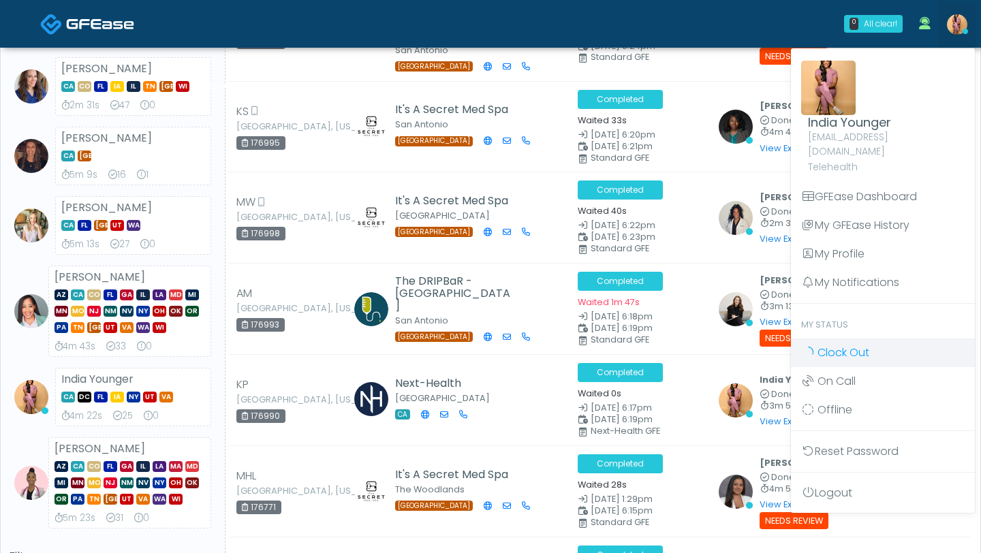
click at [829, 345] on span "Clock Out" at bounding box center [843, 353] width 52 height 16
